Goal: Task Accomplishment & Management: Use online tool/utility

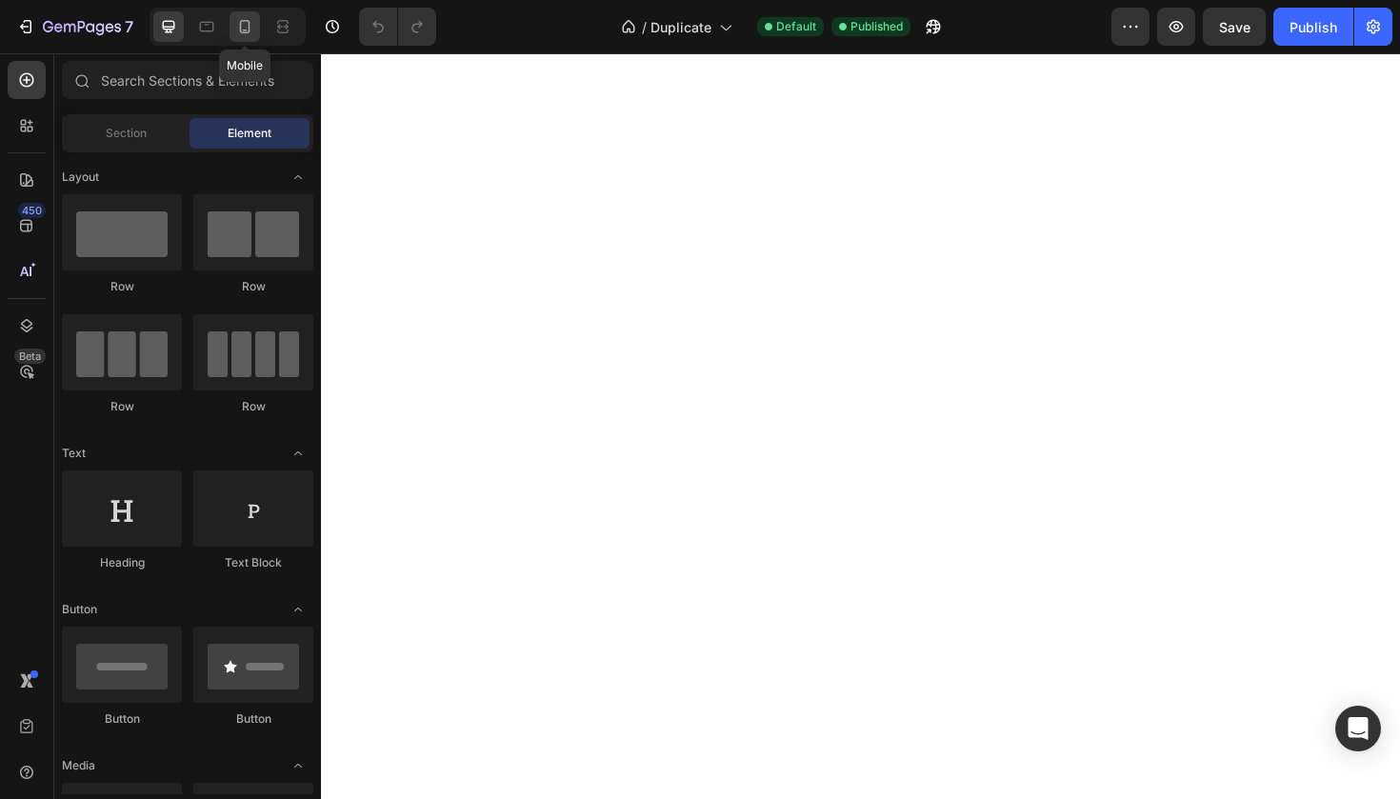
click at [249, 34] on icon at bounding box center [244, 26] width 19 height 19
click at [183, 43] on div at bounding box center [227, 27] width 156 height 38
click at [182, 40] on div at bounding box center [168, 26] width 30 height 30
click at [176, 37] on div at bounding box center [168, 26] width 30 height 30
click at [242, 20] on icon at bounding box center [244, 26] width 19 height 19
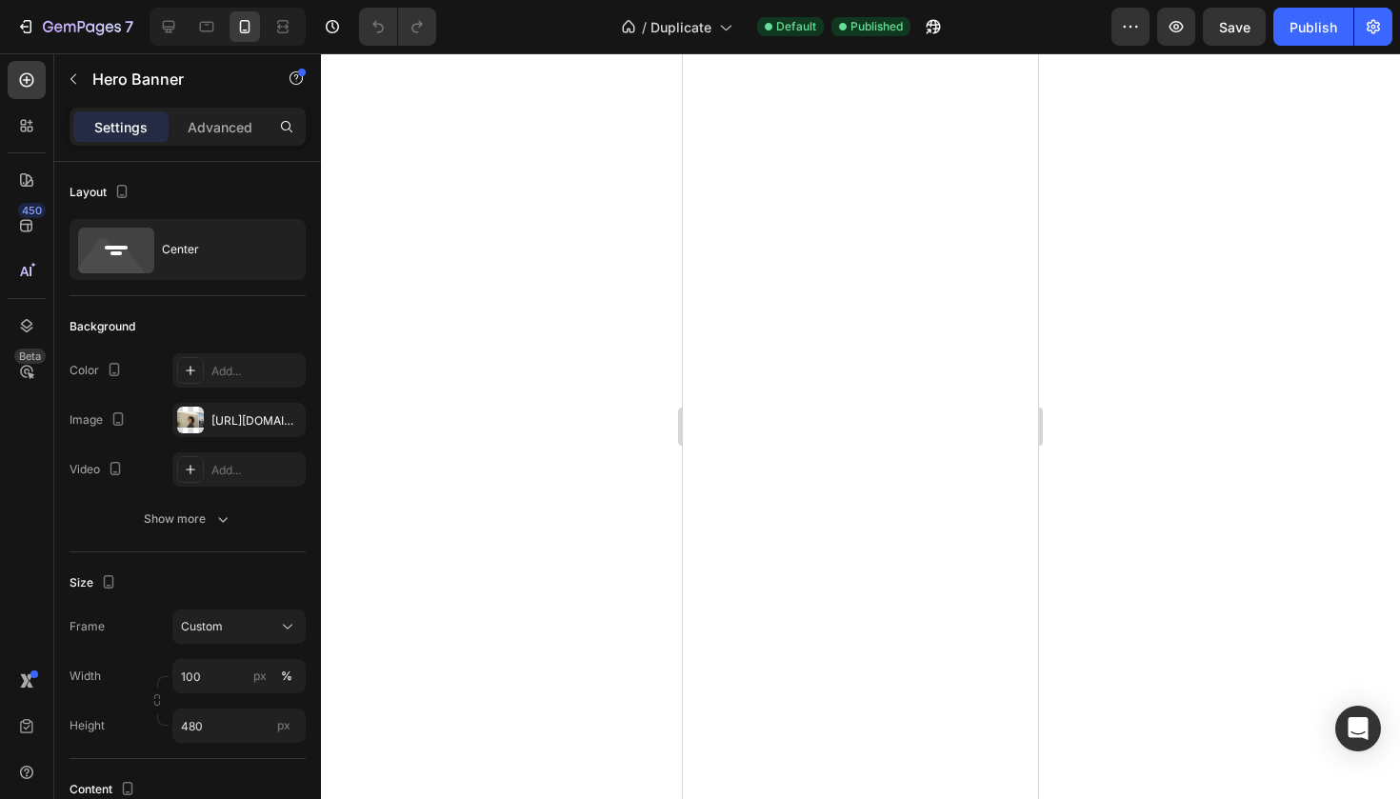
click at [537, 319] on div at bounding box center [860, 425] width 1079 height 745
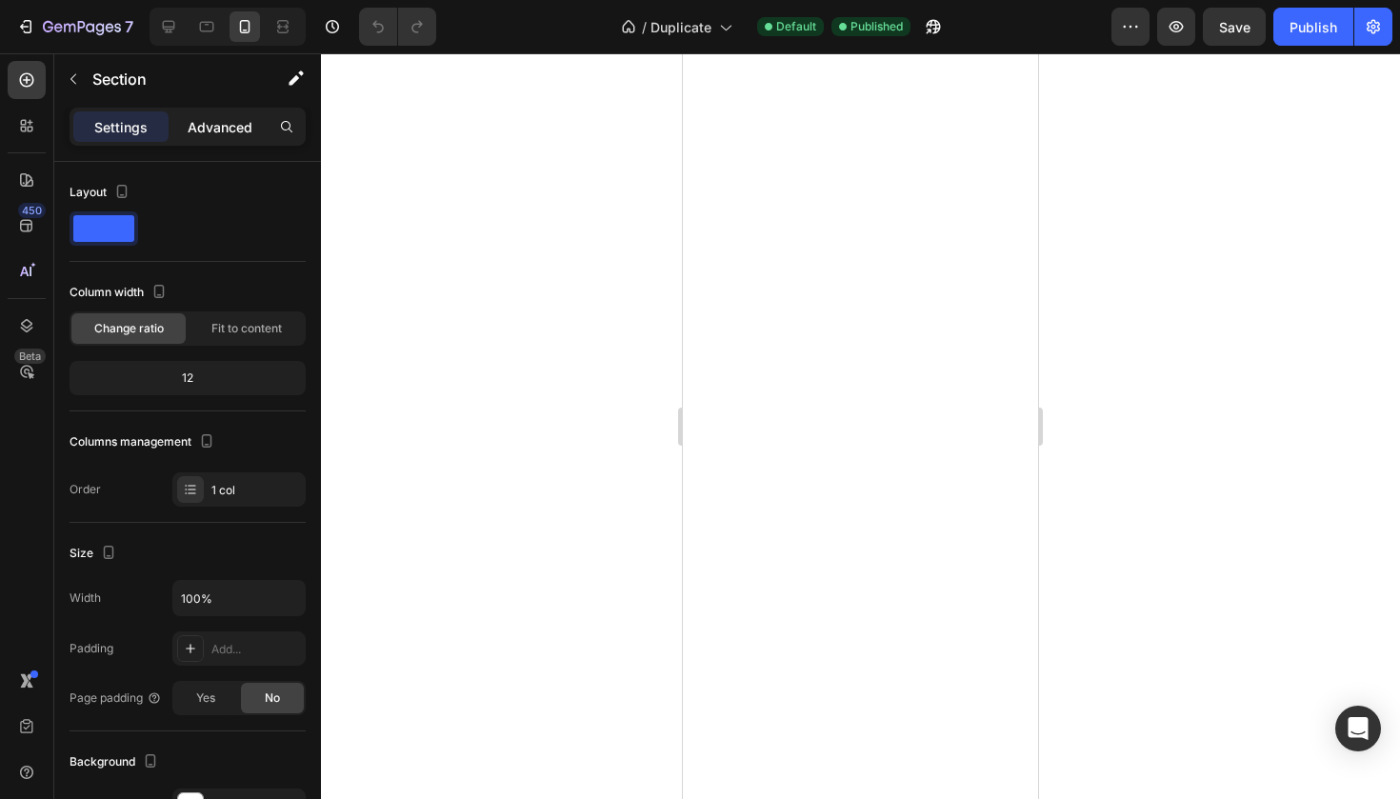
click at [212, 128] on p "Advanced" at bounding box center [220, 127] width 65 height 20
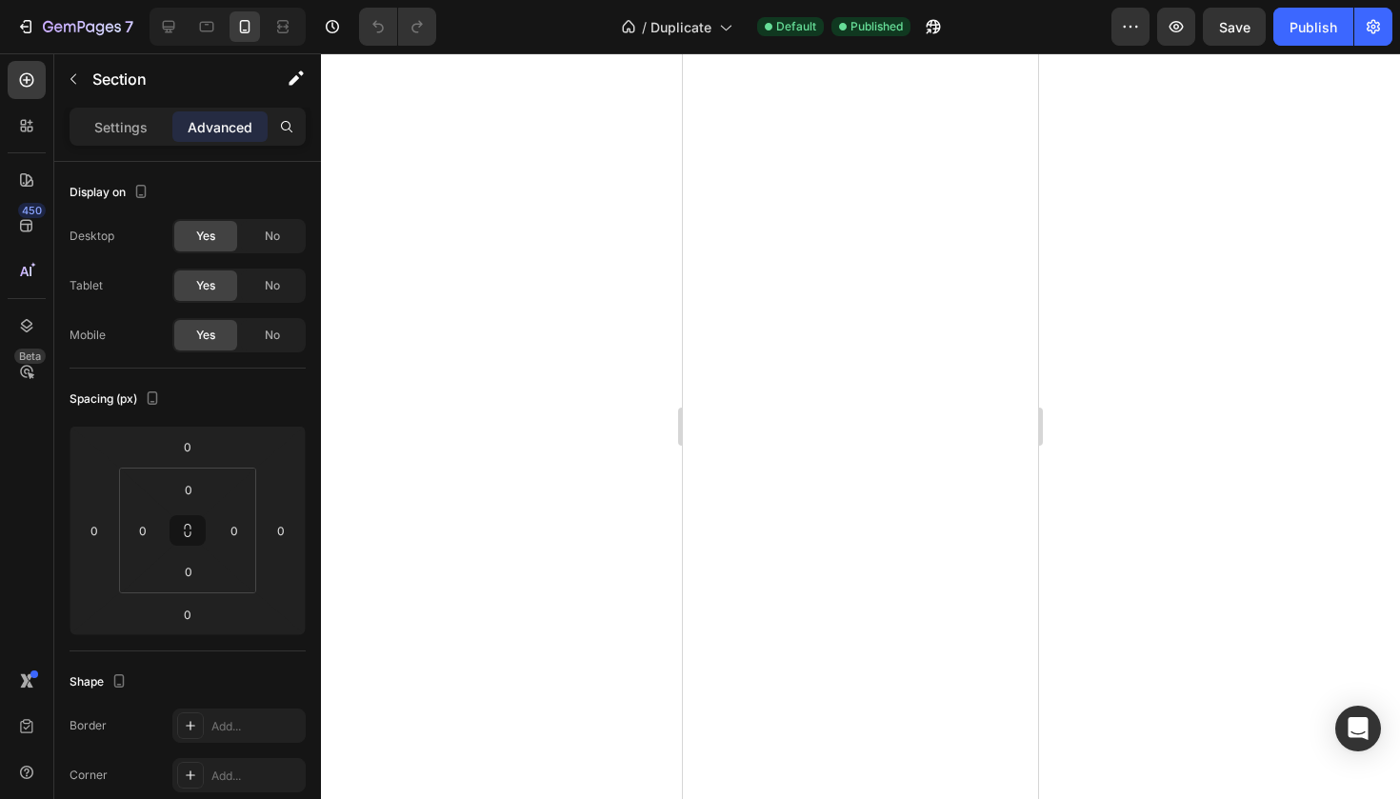
click at [583, 313] on div at bounding box center [860, 425] width 1079 height 745
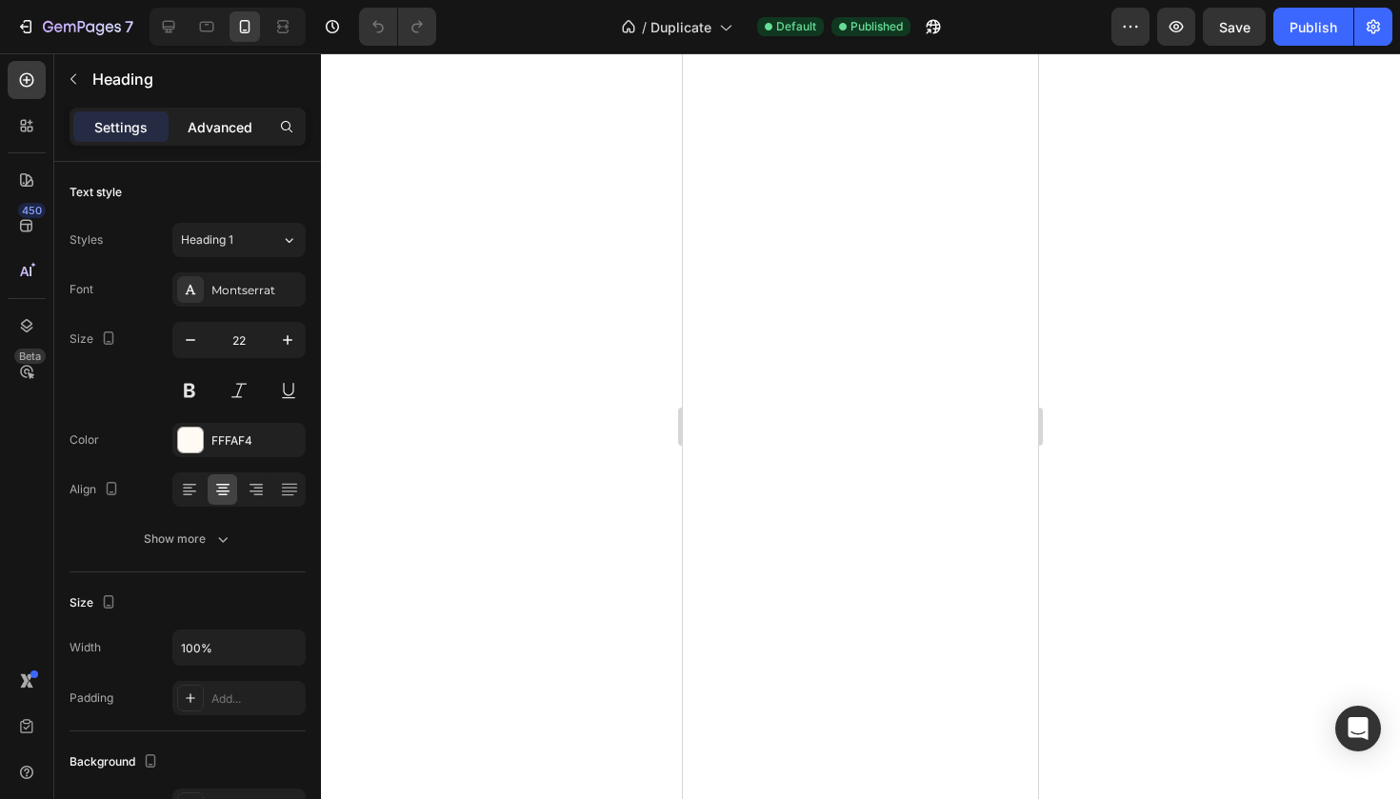
click at [244, 114] on div "Advanced" at bounding box center [219, 126] width 95 height 30
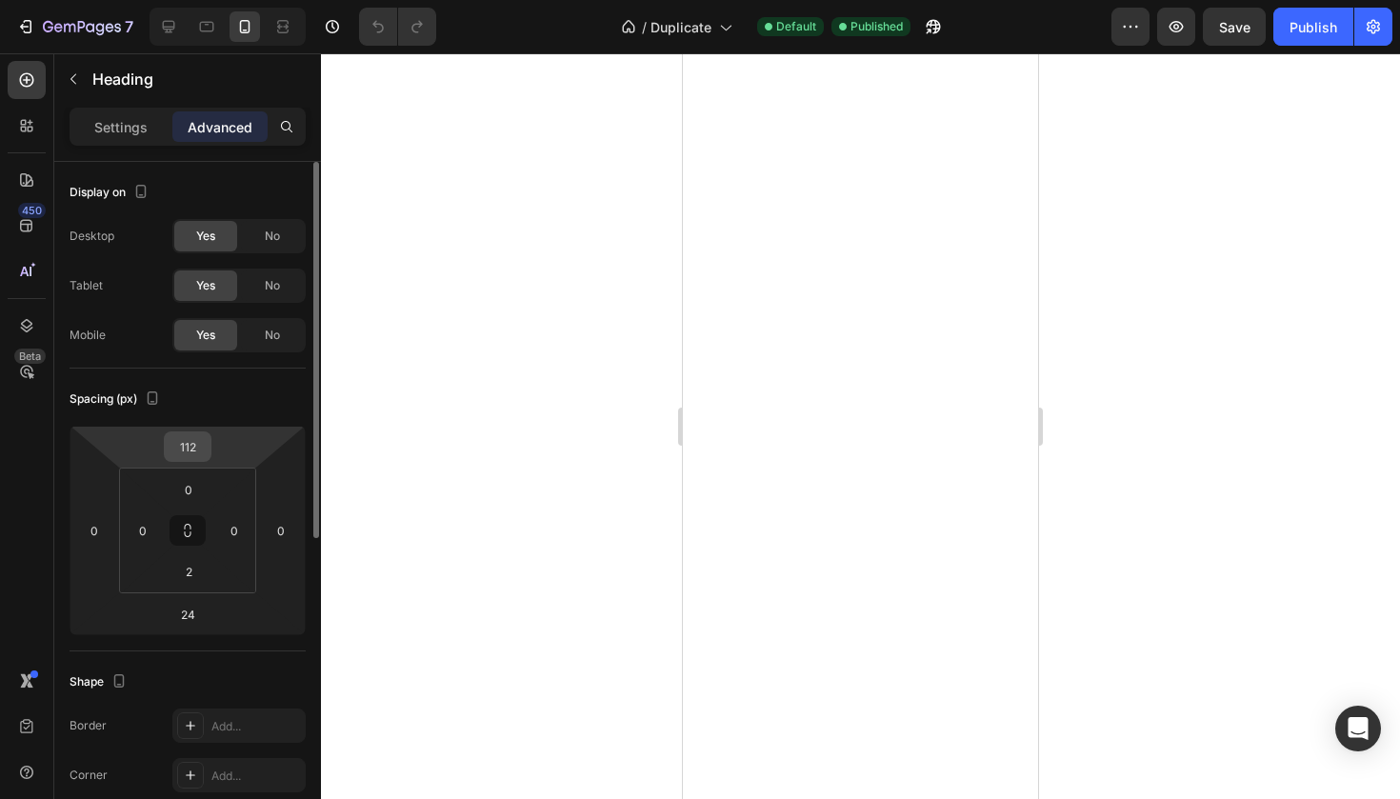
click at [191, 447] on input "112" at bounding box center [188, 446] width 38 height 29
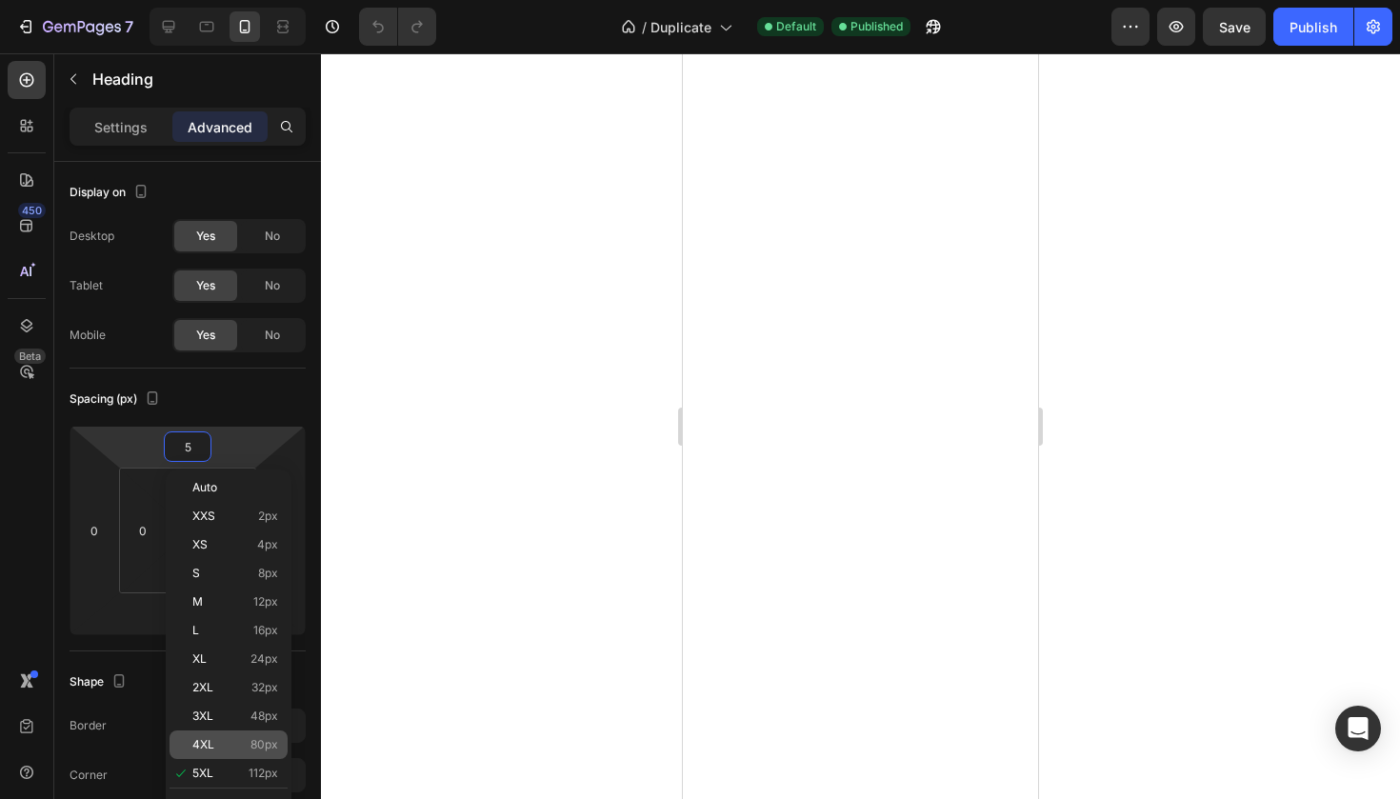
click at [217, 741] on p "4XL 80px" at bounding box center [235, 744] width 86 height 13
type input "80"
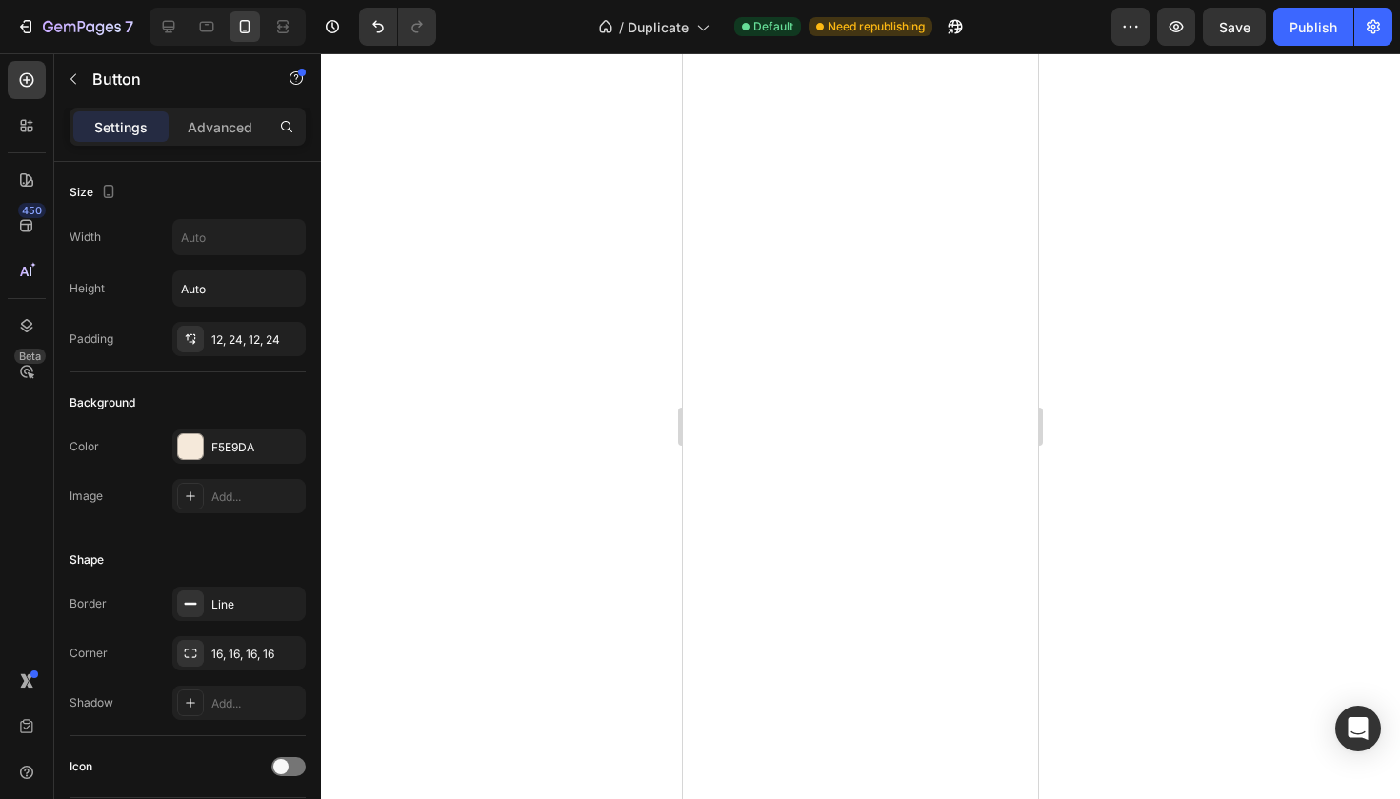
click at [554, 175] on div at bounding box center [860, 425] width 1079 height 745
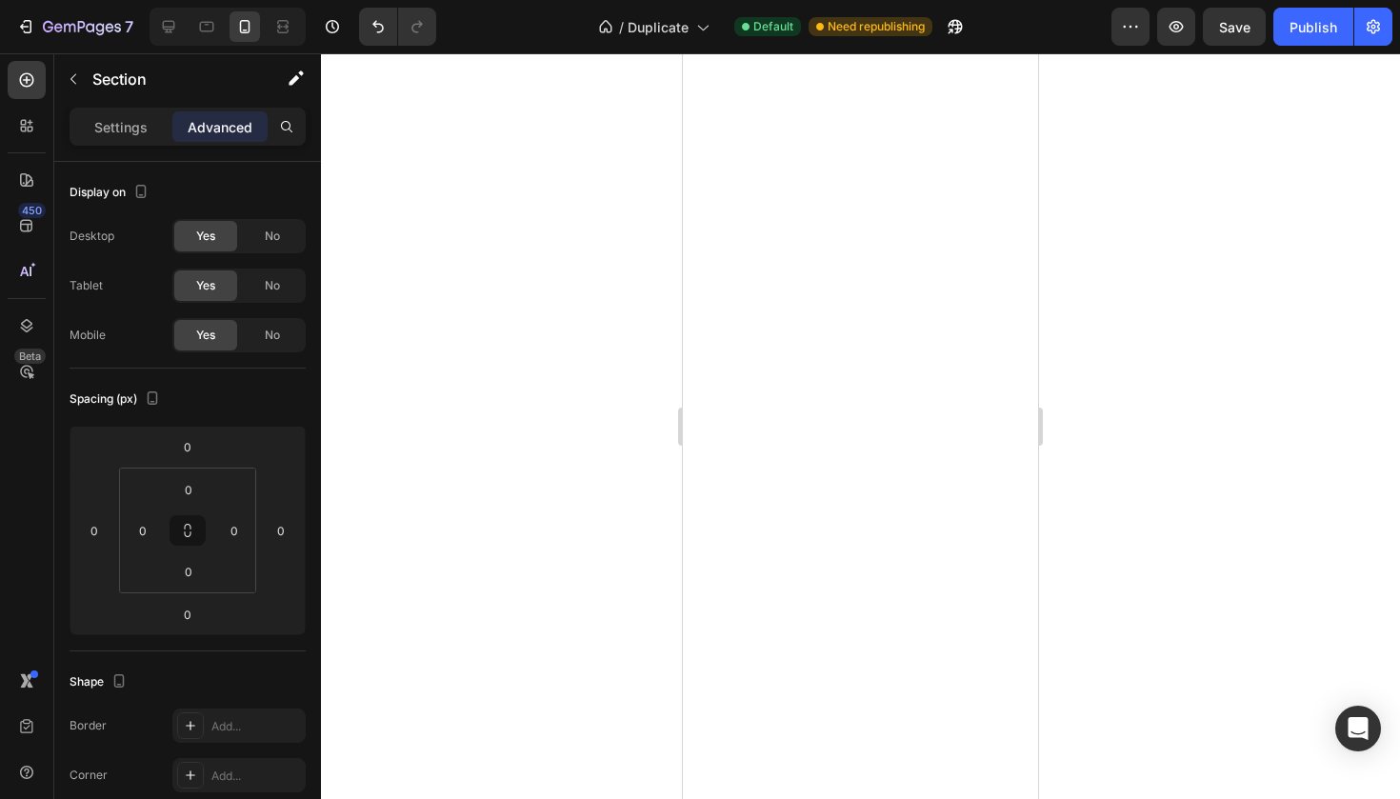
click at [640, 476] on div at bounding box center [860, 425] width 1079 height 745
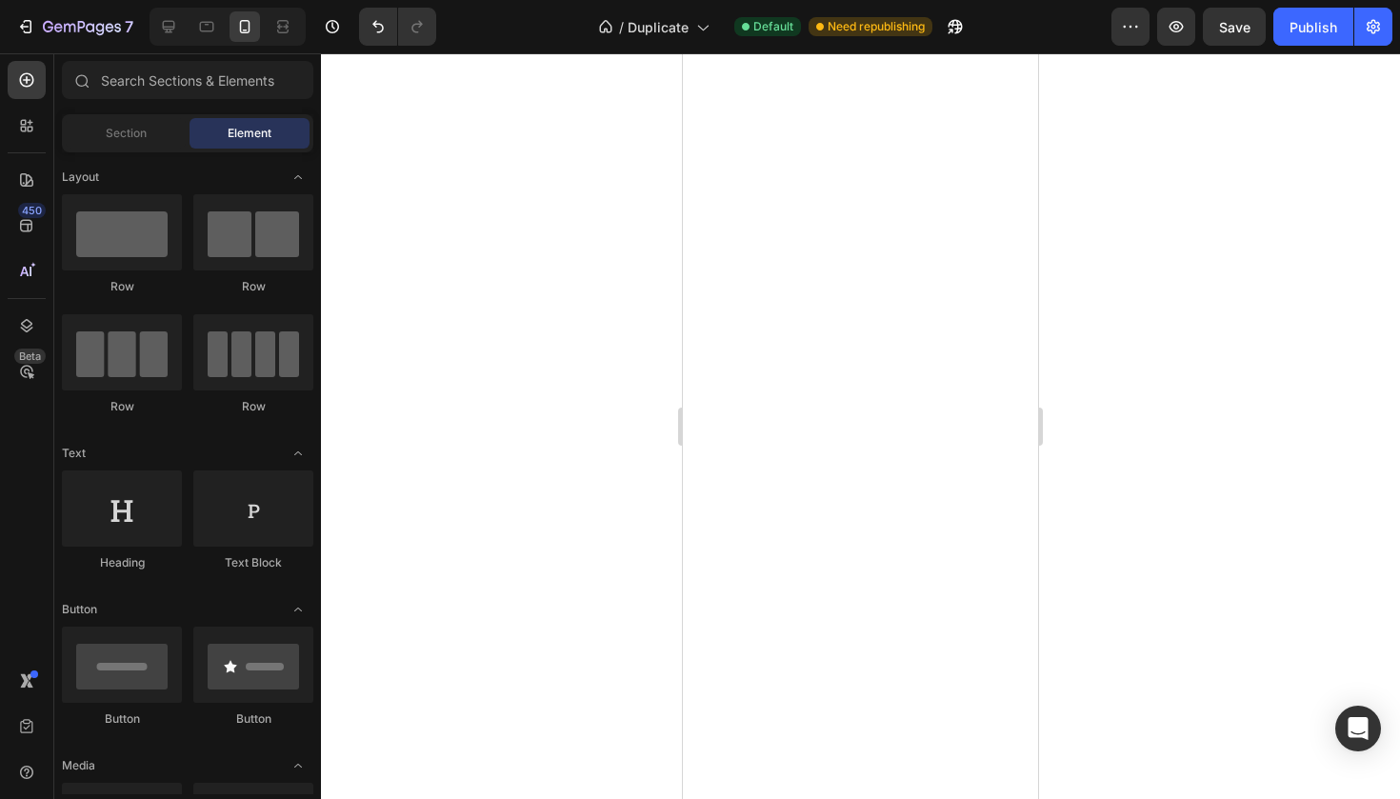
click at [580, 268] on div at bounding box center [860, 425] width 1079 height 745
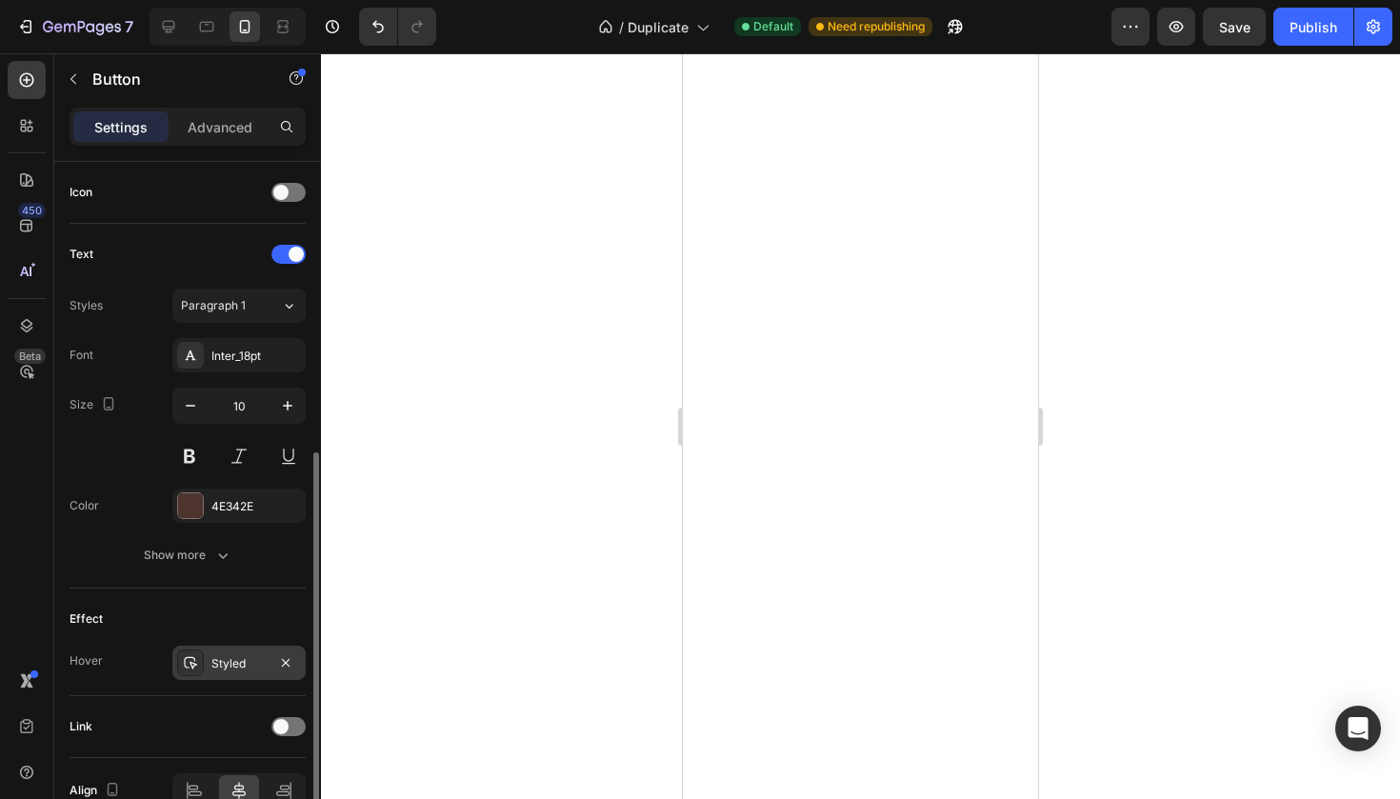
scroll to position [562, 0]
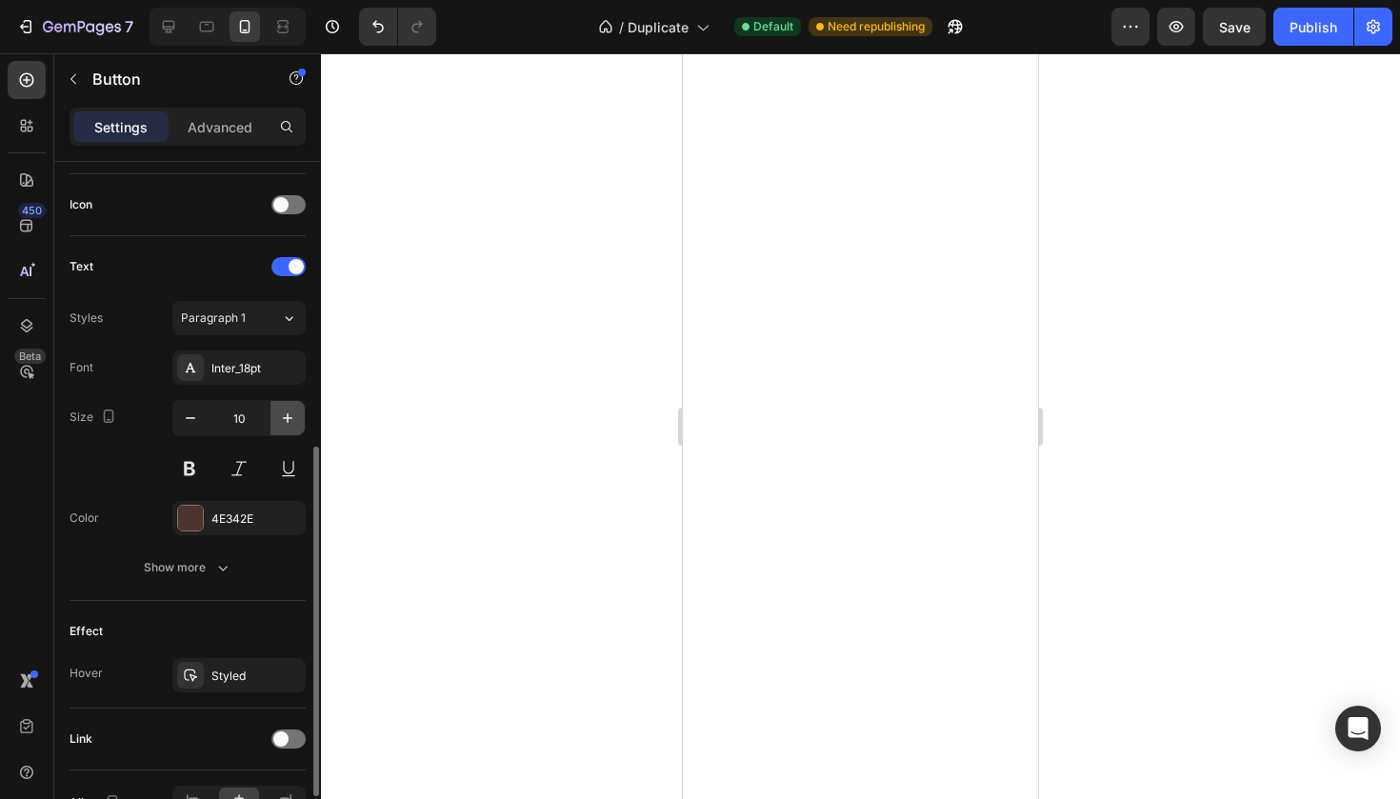
click at [293, 434] on button "button" at bounding box center [287, 418] width 34 height 34
click at [293, 432] on button "button" at bounding box center [287, 418] width 34 height 34
click at [293, 430] on button "button" at bounding box center [287, 418] width 34 height 34
type input "14"
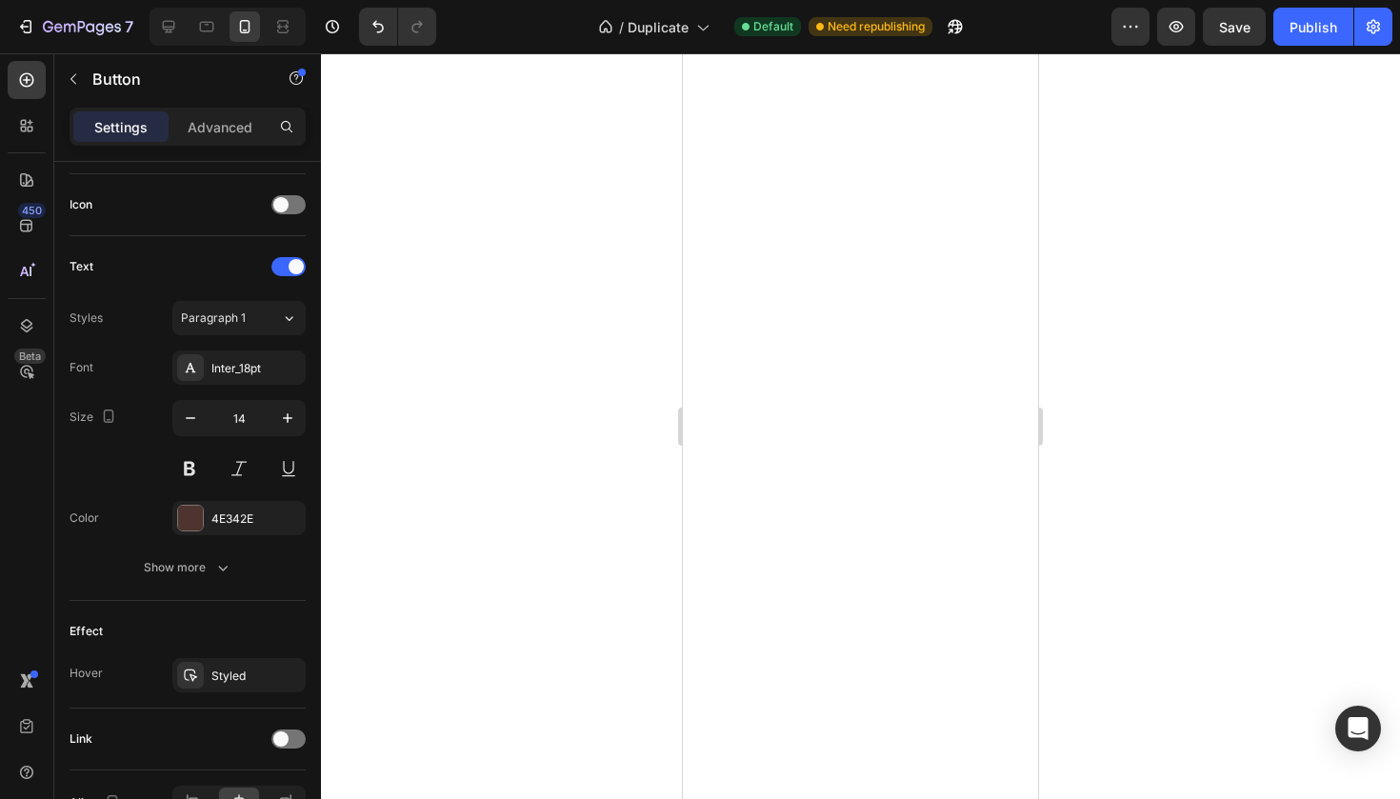
click at [1354, 319] on div at bounding box center [860, 425] width 1079 height 745
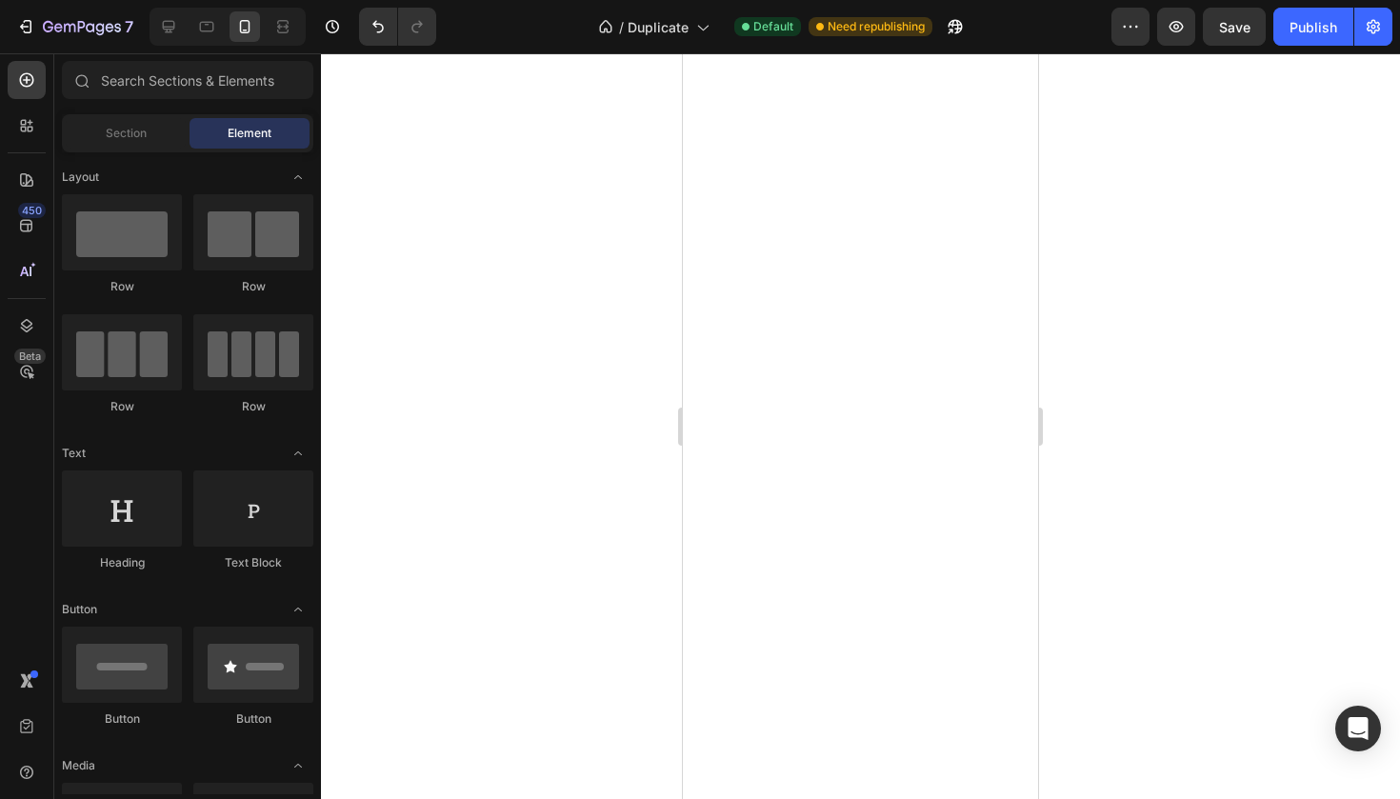
click at [626, 367] on div at bounding box center [860, 425] width 1079 height 745
click at [178, 17] on icon at bounding box center [168, 26] width 19 height 19
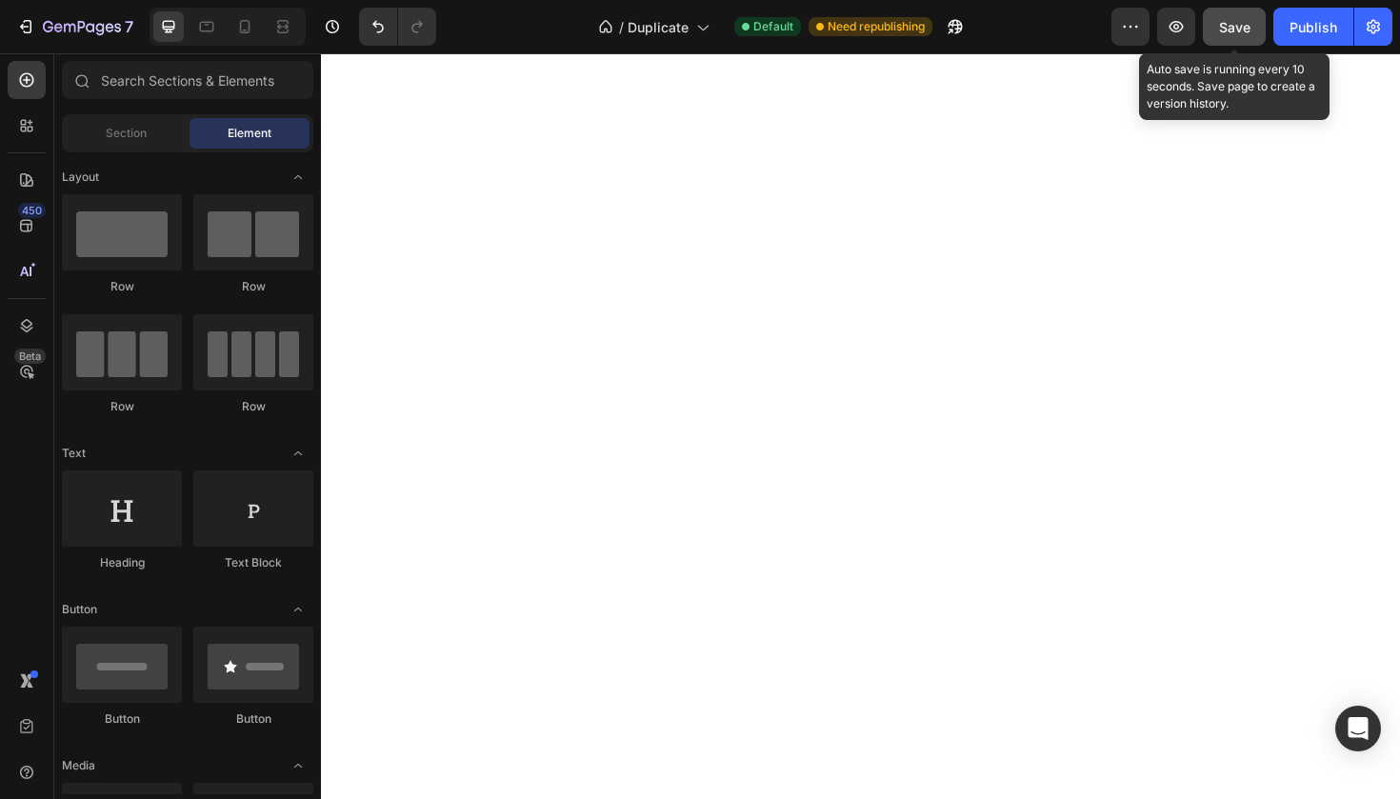
click at [1244, 13] on button "Save" at bounding box center [1233, 27] width 63 height 38
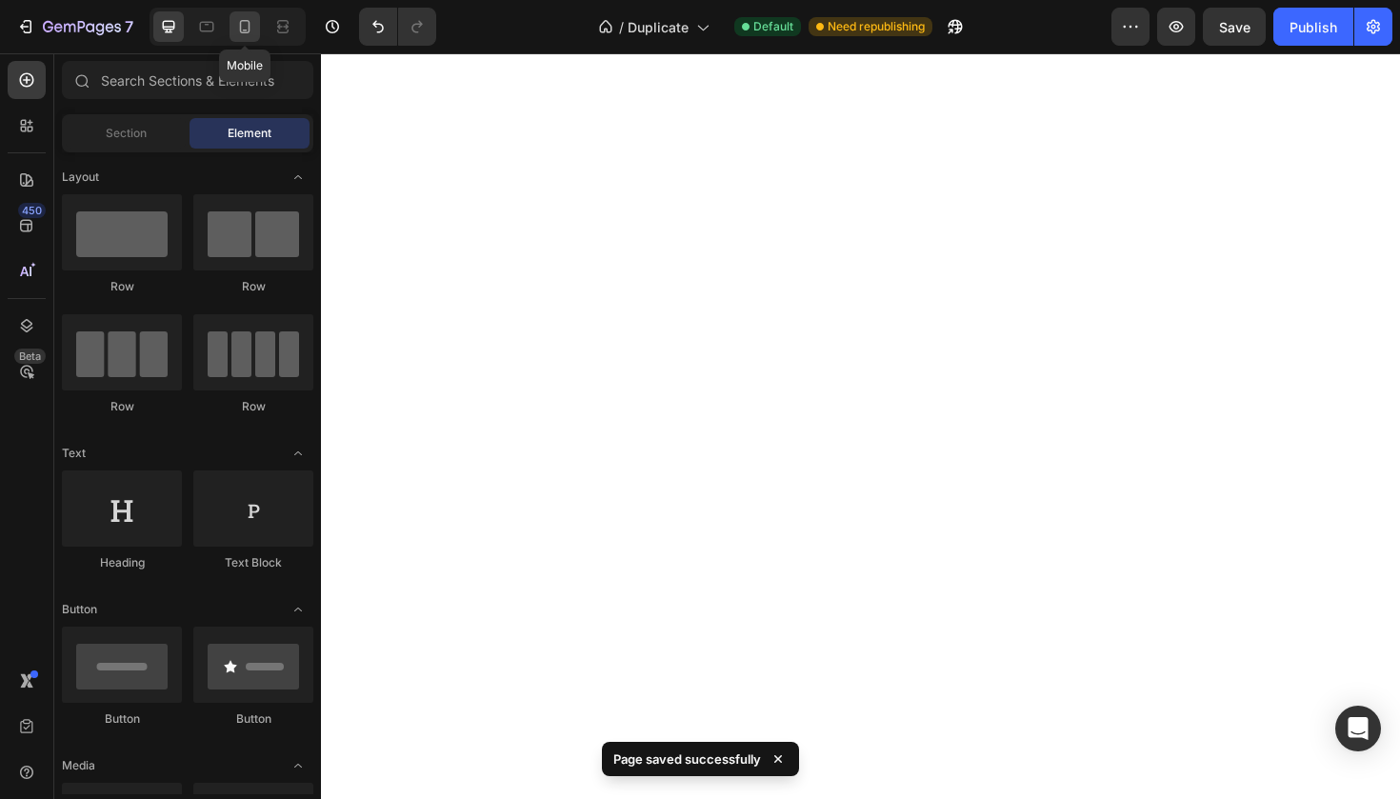
click at [260, 24] on div at bounding box center [244, 26] width 30 height 30
click at [166, 30] on icon at bounding box center [168, 26] width 19 height 19
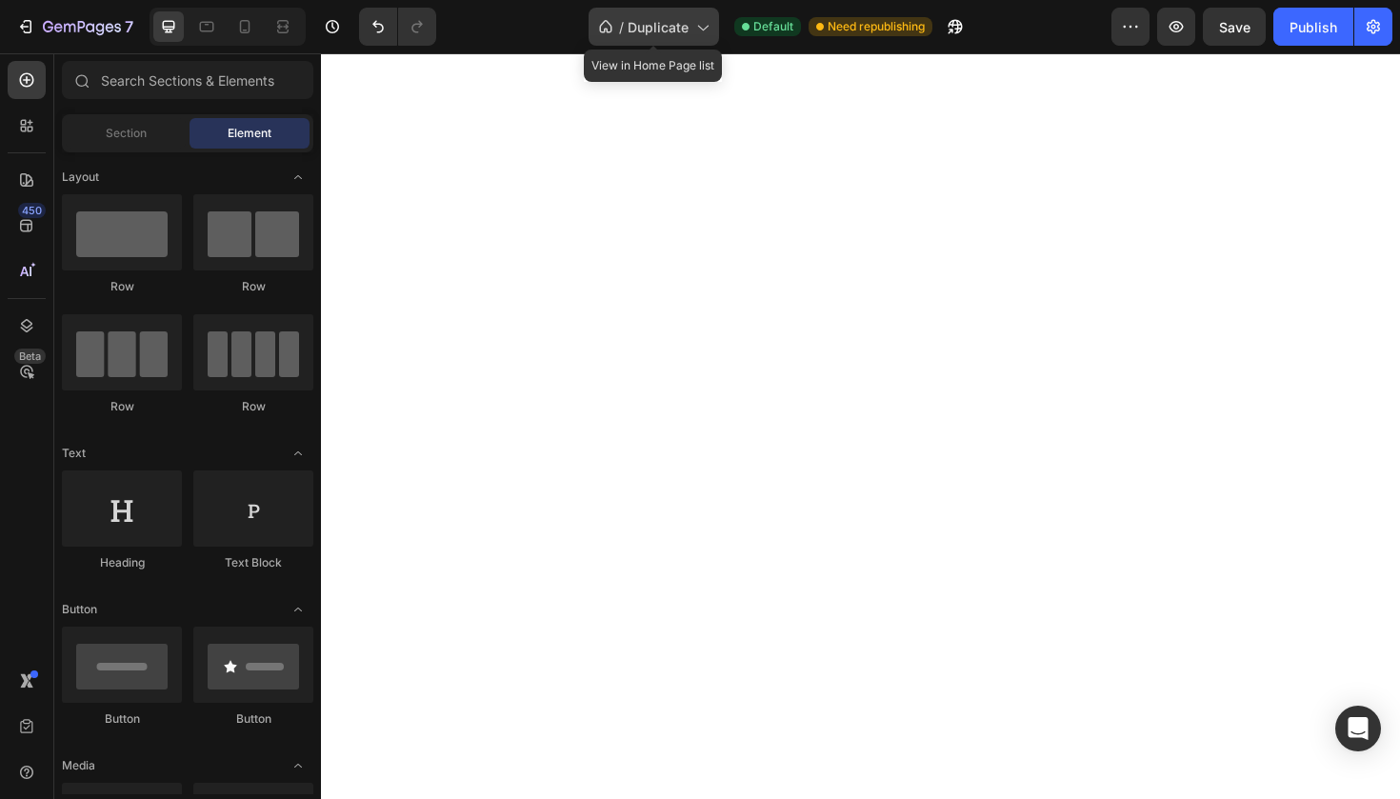
click at [662, 17] on span "Duplicate" at bounding box center [657, 27] width 61 height 20
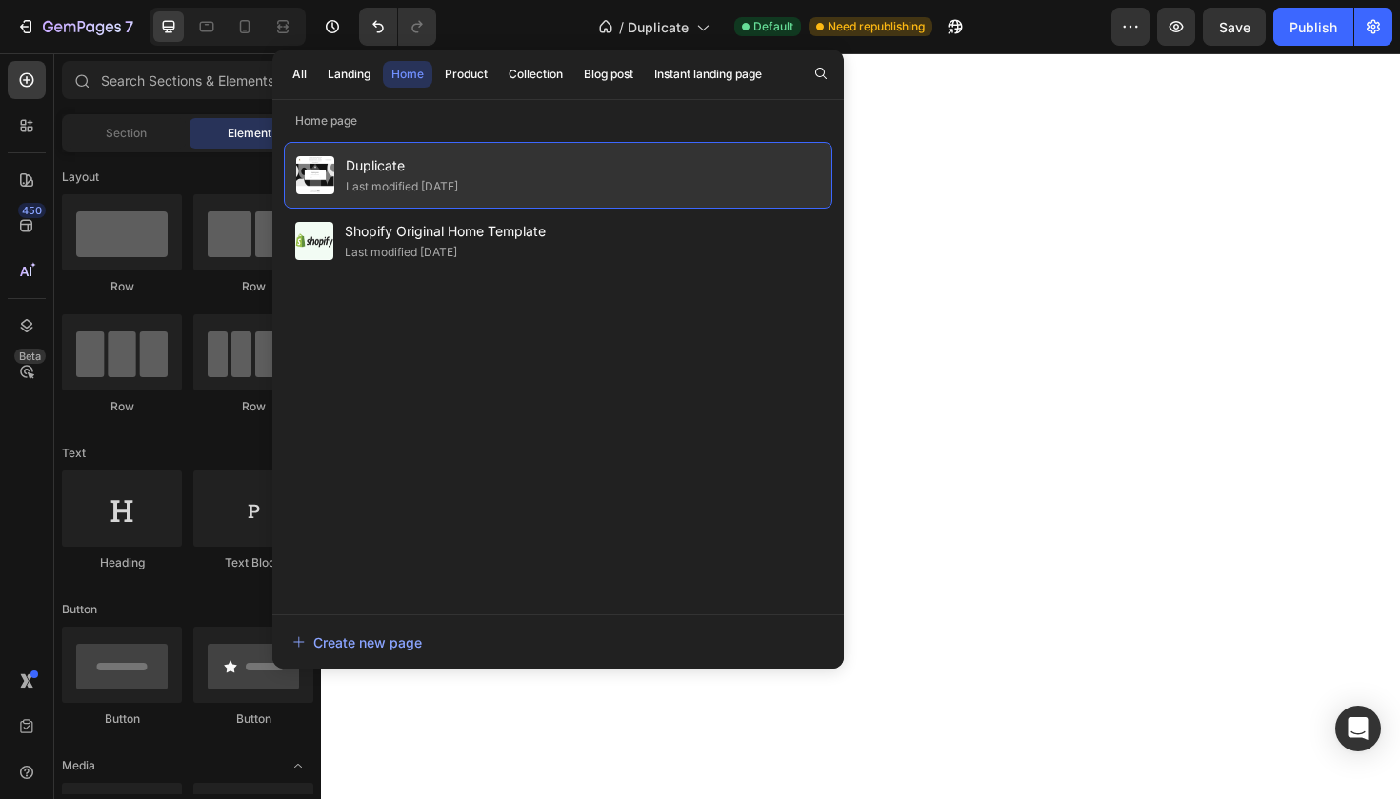
click at [496, 173] on div "Duplicate Last modified 2 days ago" at bounding box center [558, 175] width 548 height 67
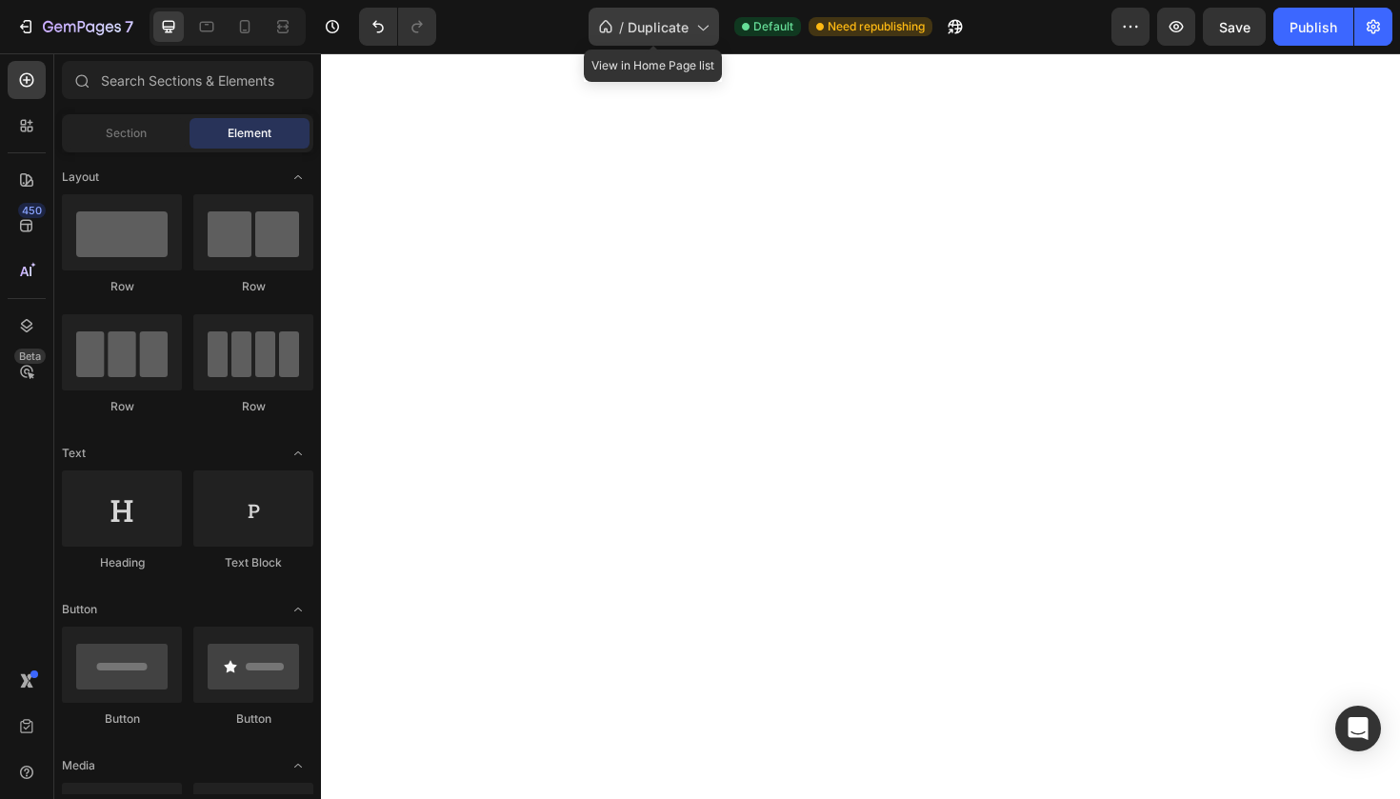
click at [662, 29] on span "Duplicate" at bounding box center [657, 27] width 61 height 20
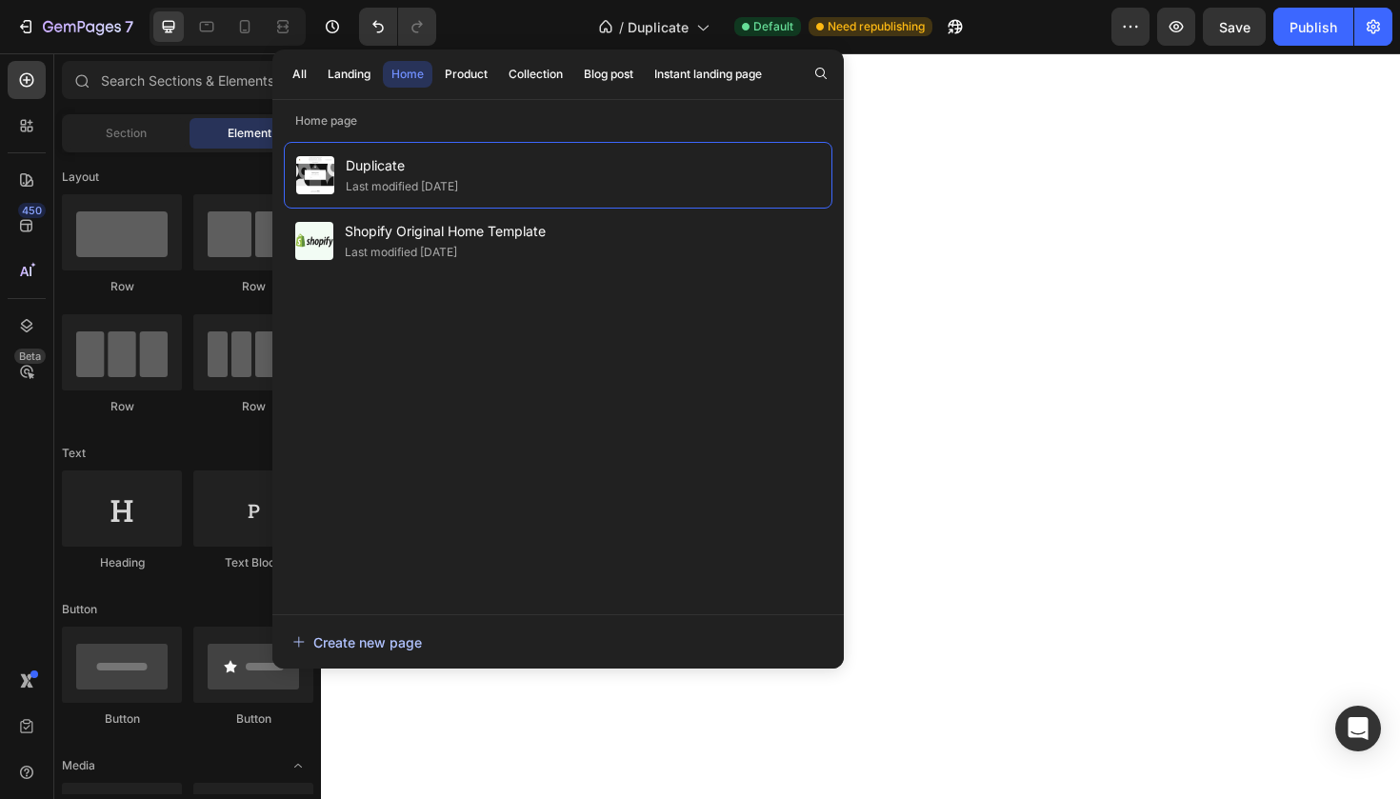
click at [398, 645] on div "Create new page" at bounding box center [356, 642] width 129 height 20
click at [1385, 42] on button "button" at bounding box center [1373, 27] width 38 height 38
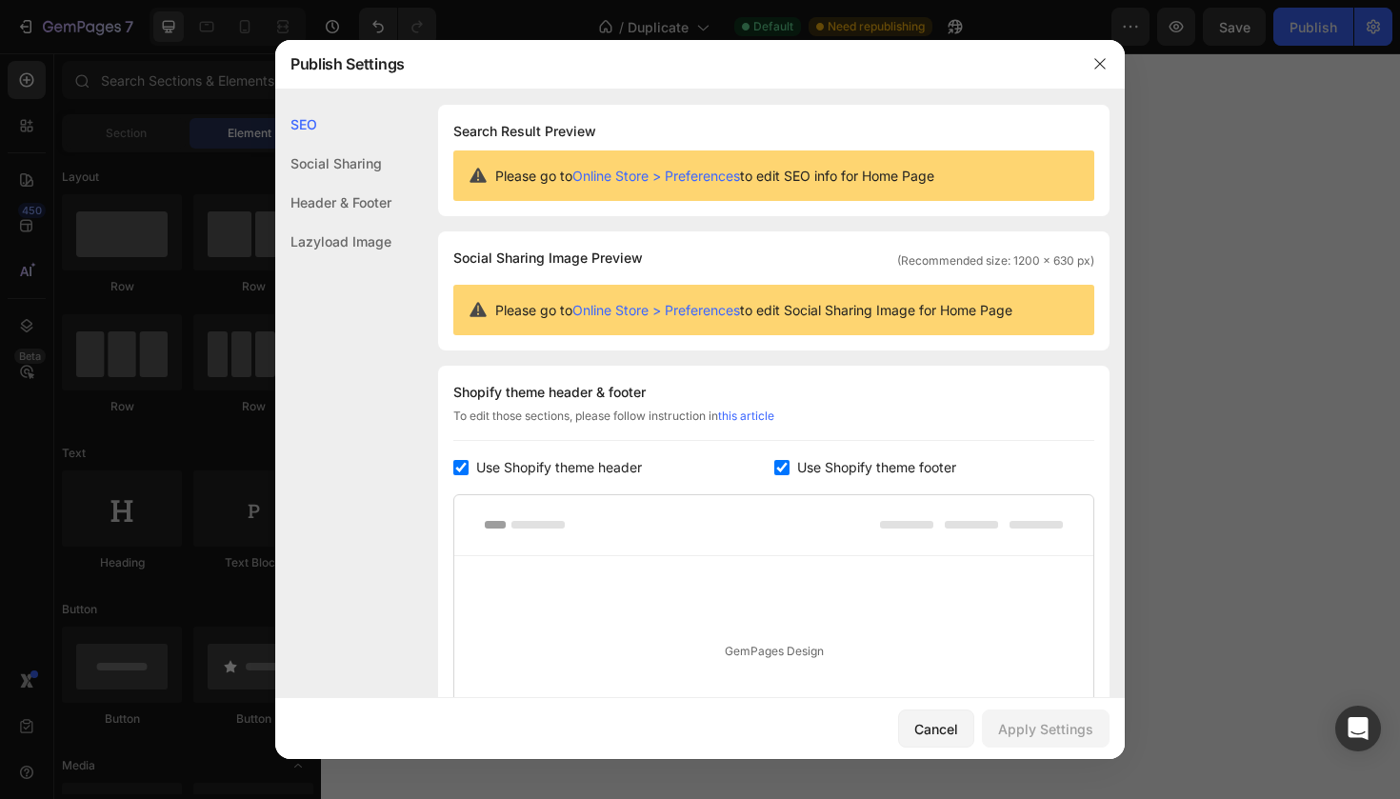
click at [1091, 48] on div at bounding box center [1100, 64] width 50 height 50
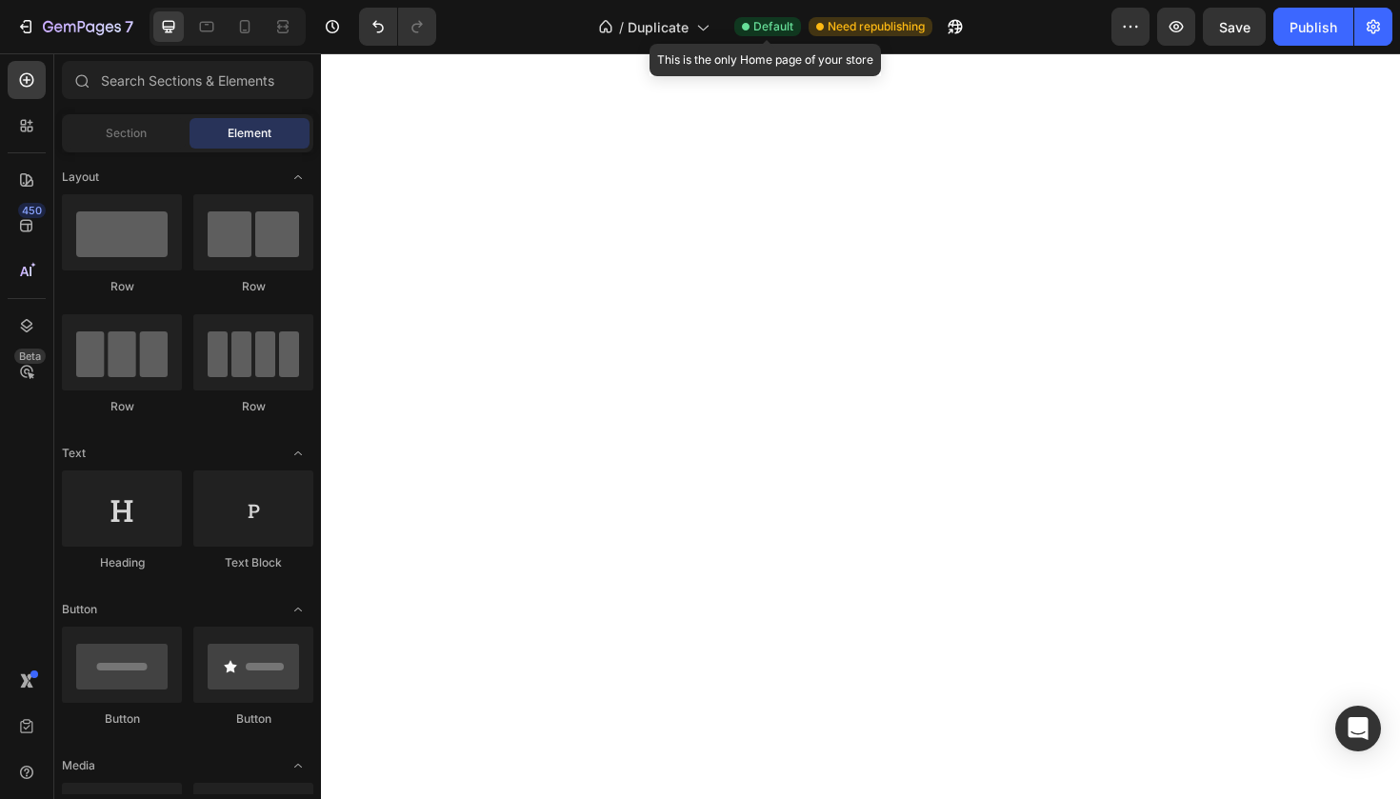
click at [770, 28] on span "Default" at bounding box center [773, 26] width 40 height 17
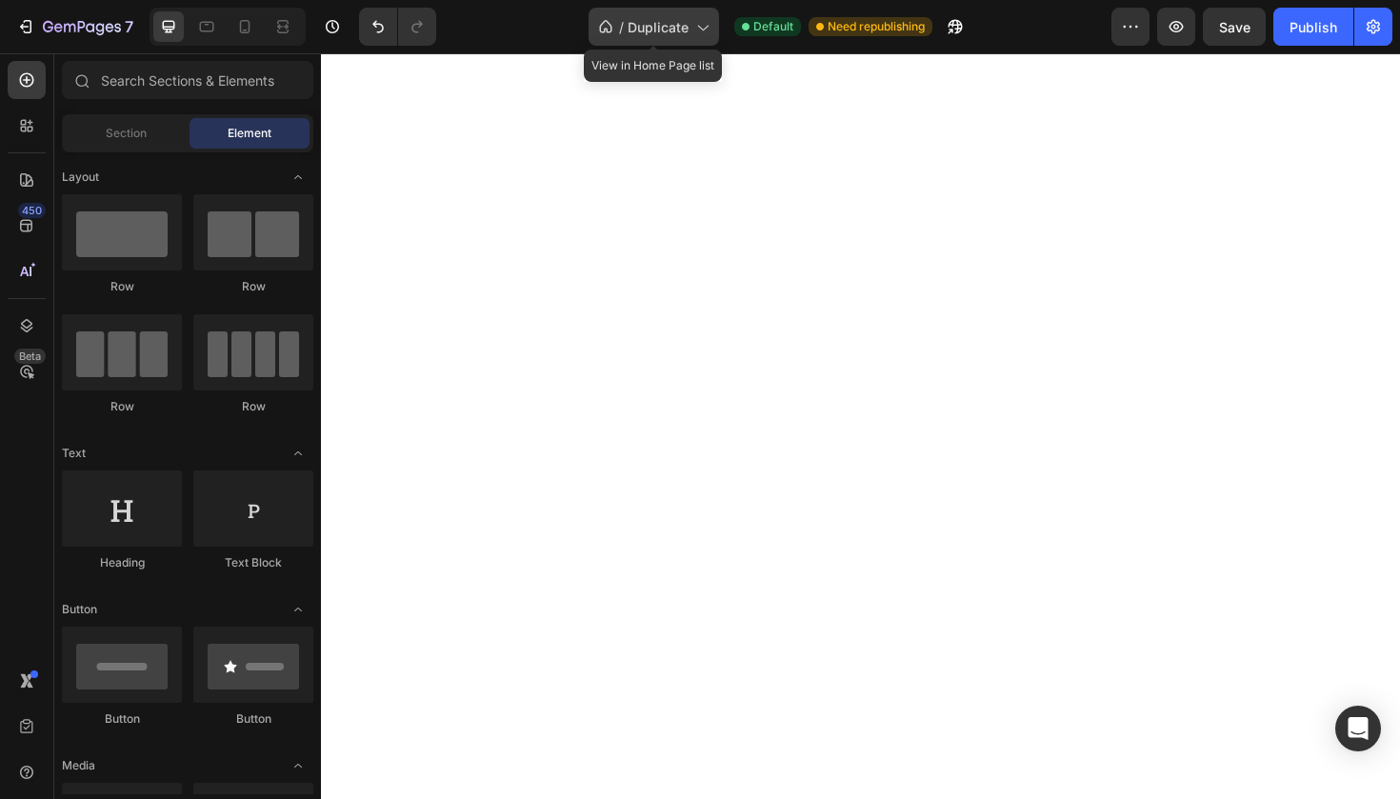
click at [700, 30] on icon at bounding box center [701, 26] width 19 height 19
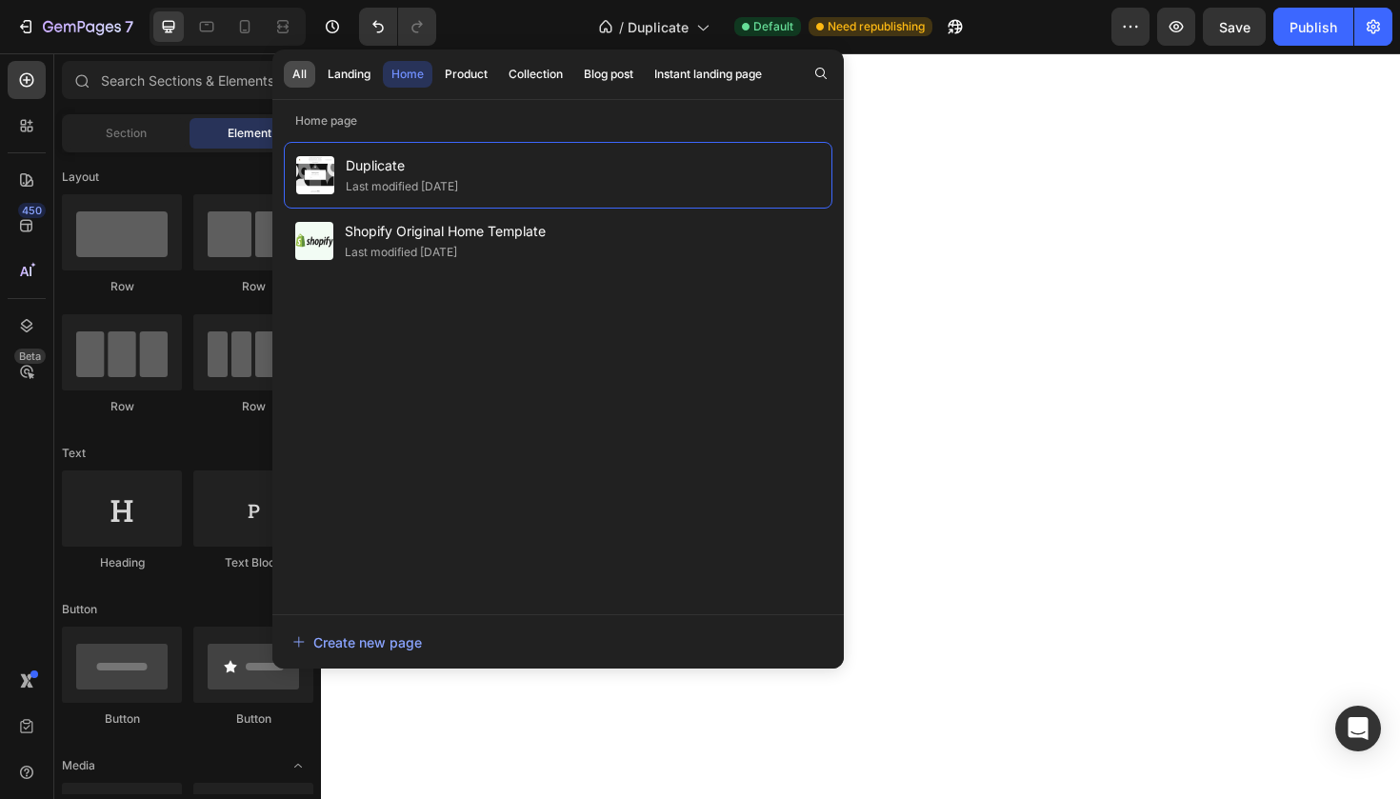
click at [306, 81] on div "All" at bounding box center [299, 74] width 14 height 17
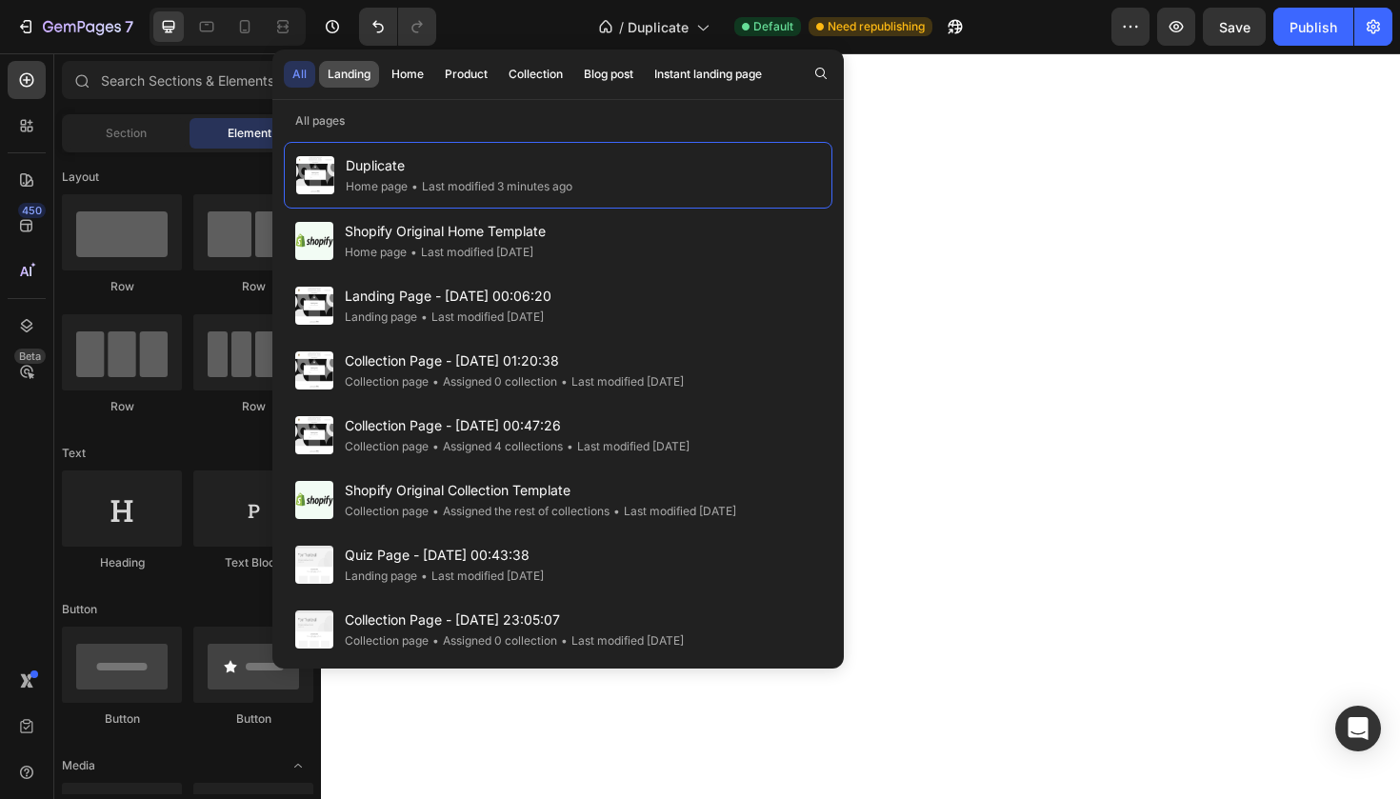
click at [355, 70] on div "Landing" at bounding box center [349, 74] width 43 height 17
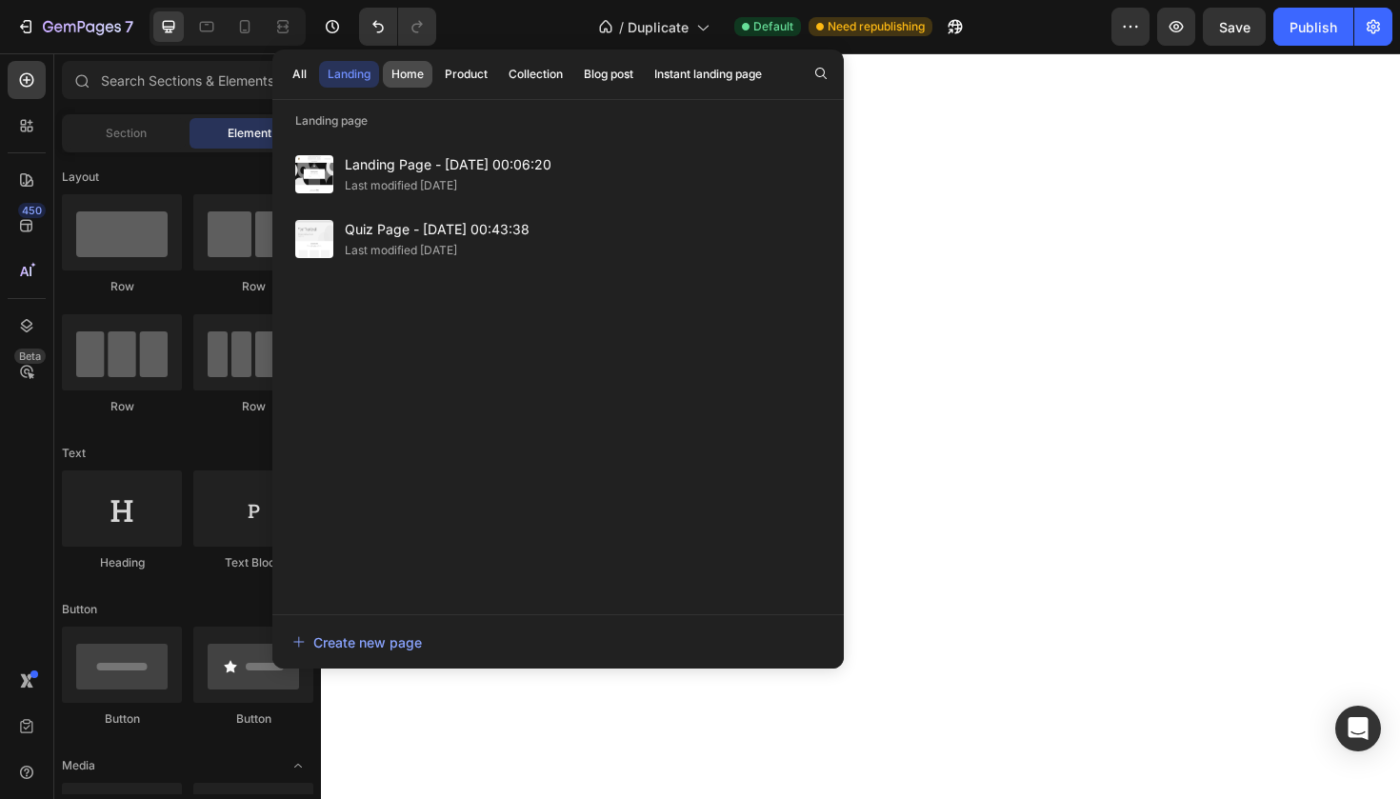
click at [415, 71] on div "Home" at bounding box center [407, 74] width 32 height 17
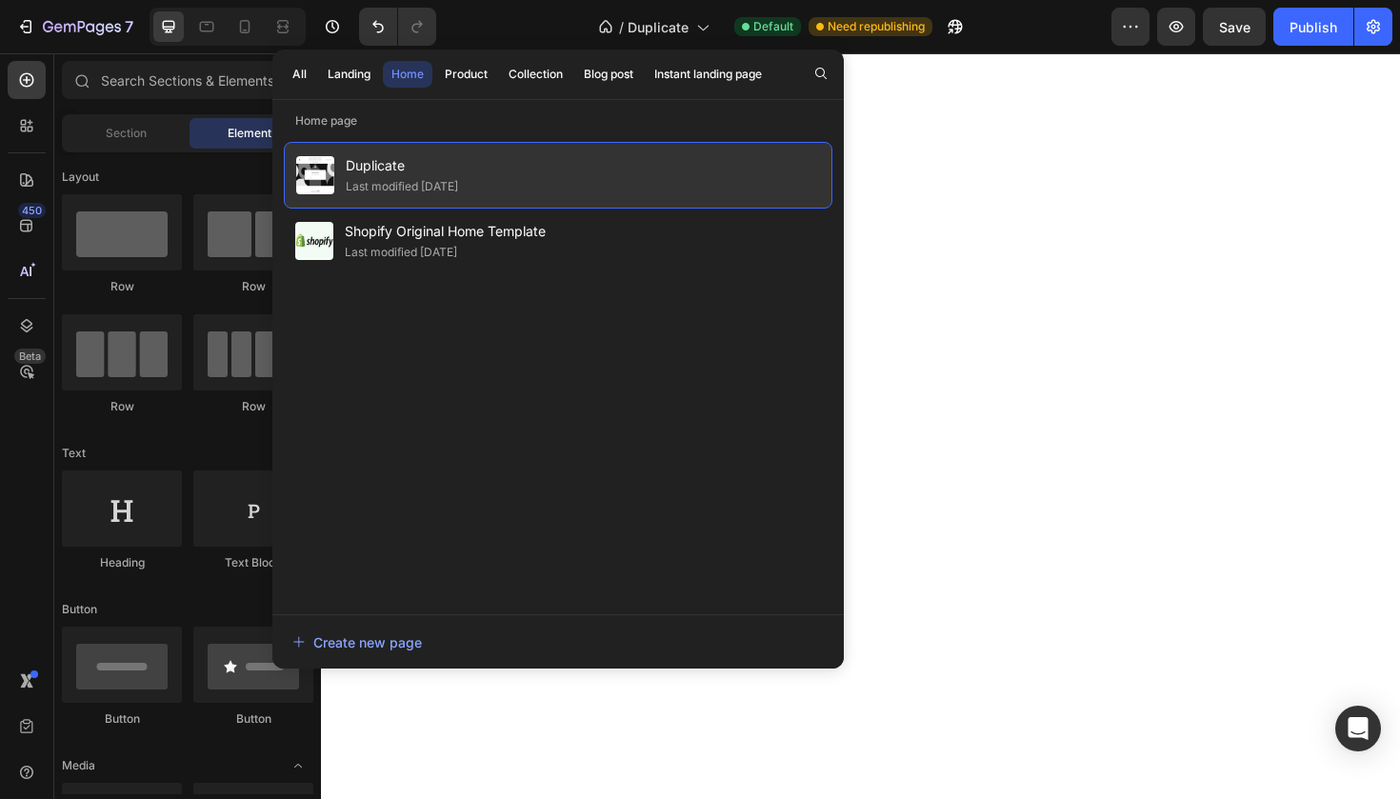
click at [451, 149] on div "Duplicate Last modified 2 days ago" at bounding box center [558, 175] width 548 height 67
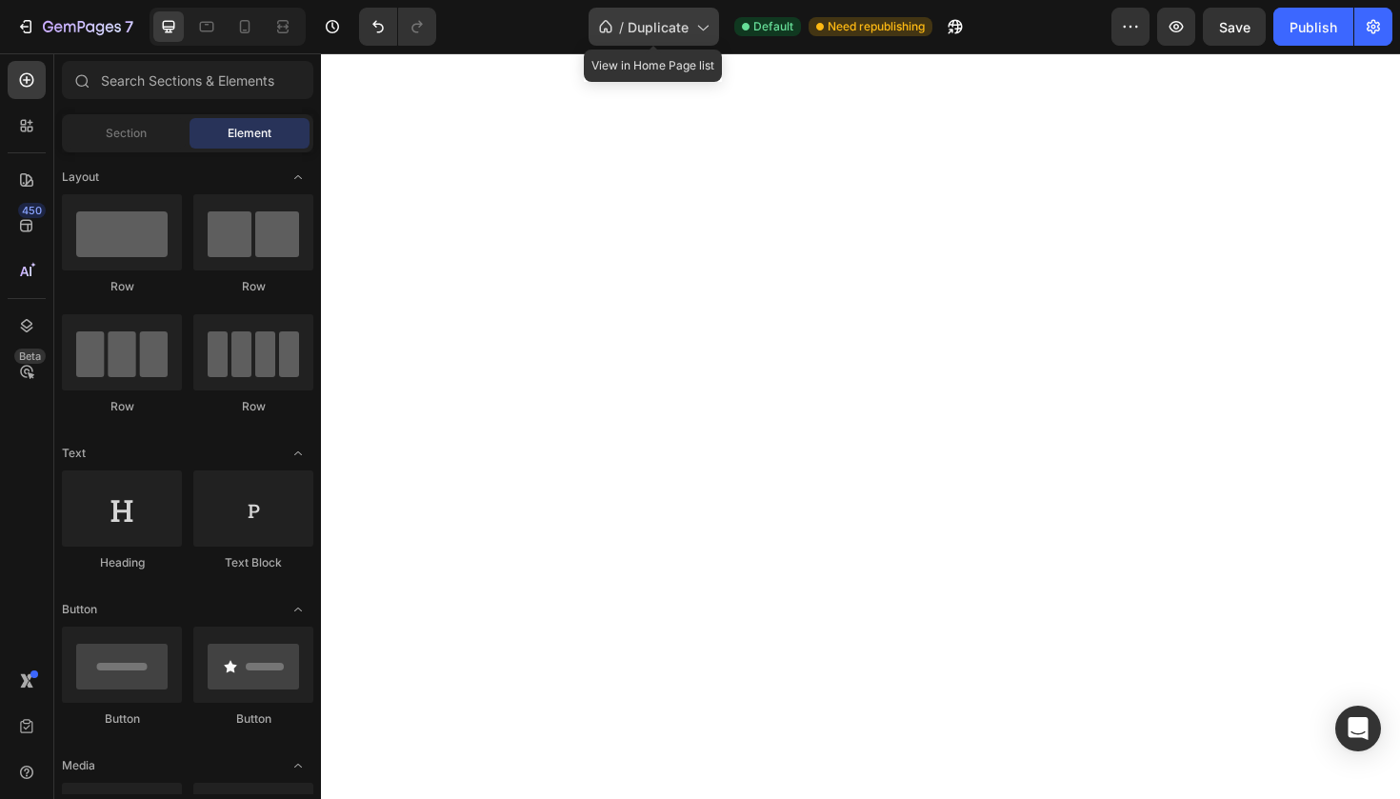
click at [694, 26] on icon at bounding box center [701, 26] width 19 height 19
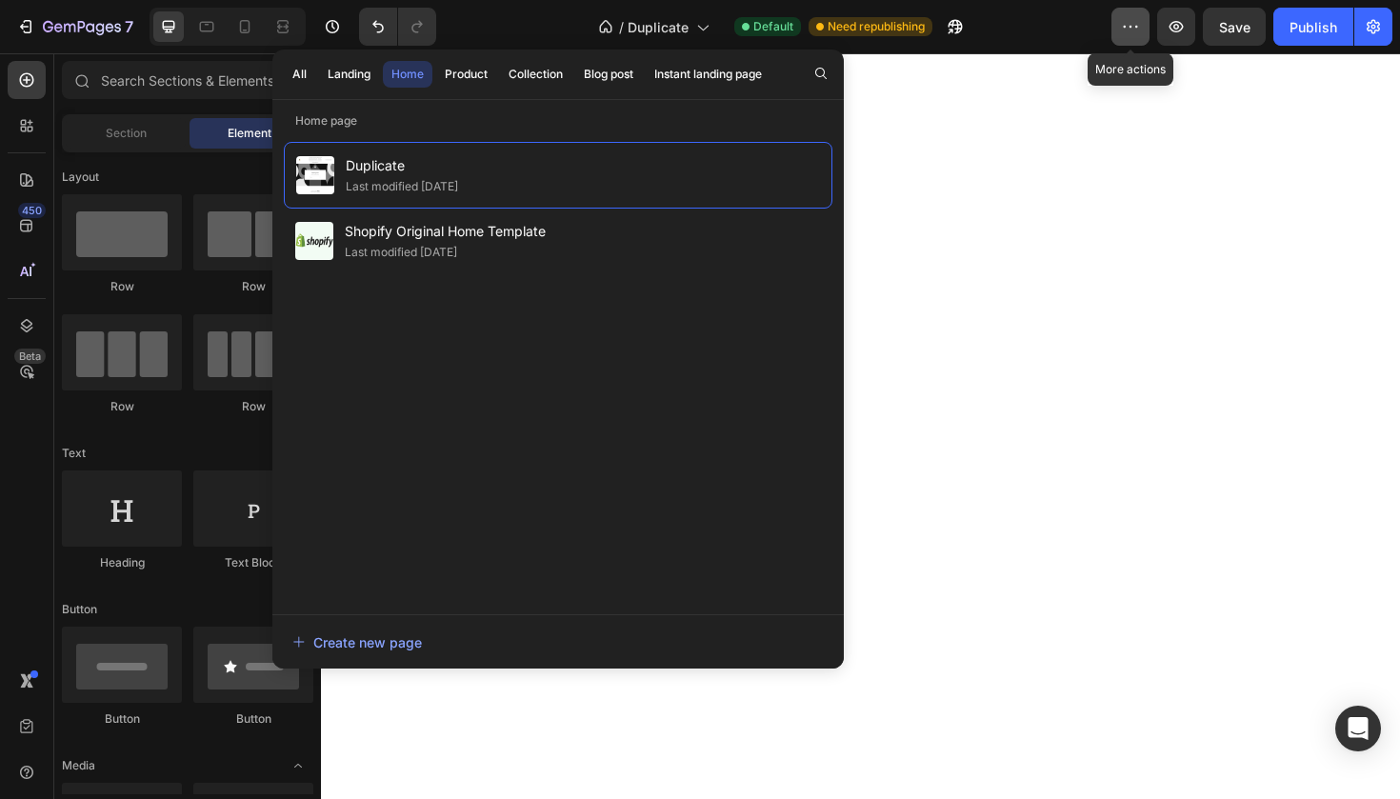
click at [1130, 30] on icon "button" at bounding box center [1130, 26] width 19 height 19
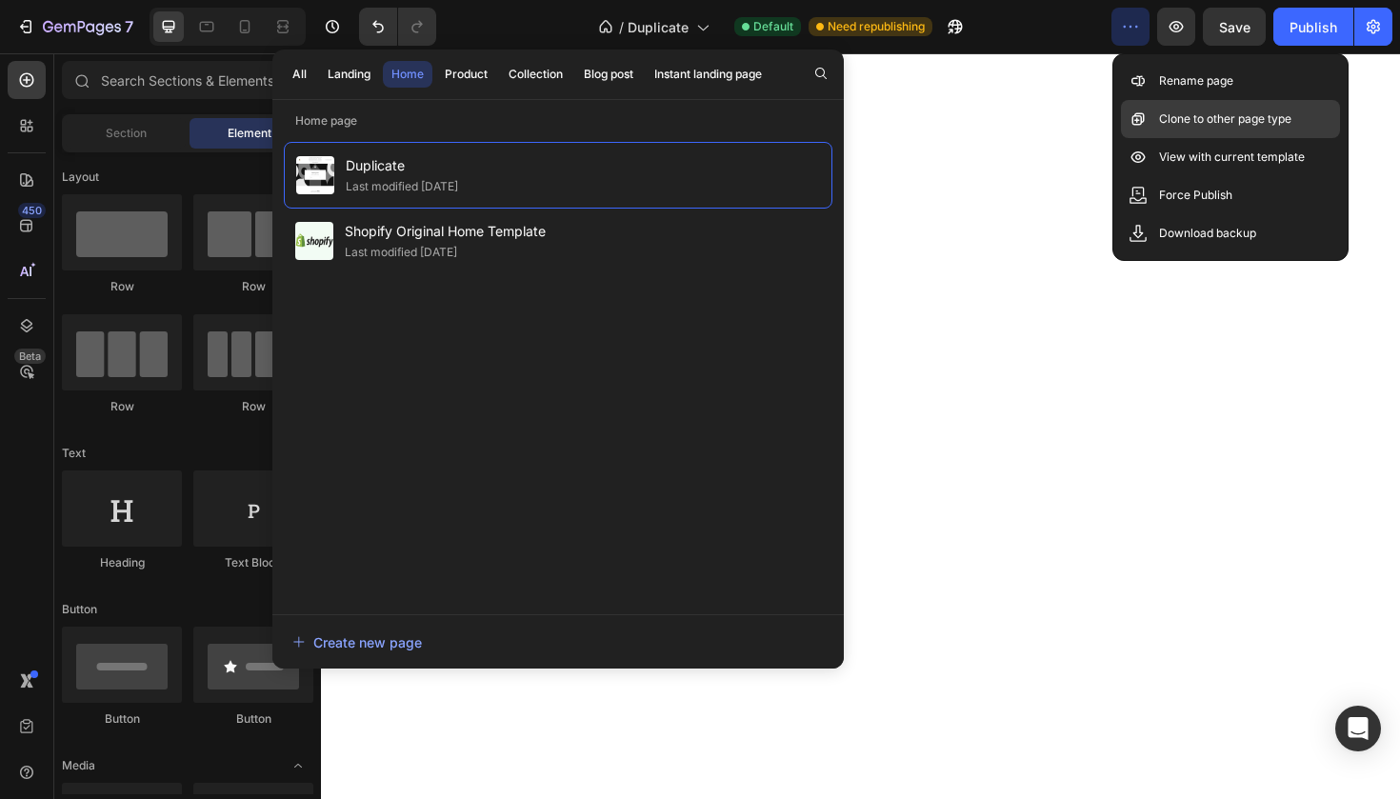
click at [1157, 112] on div "Clone to other page type" at bounding box center [1230, 119] width 219 height 38
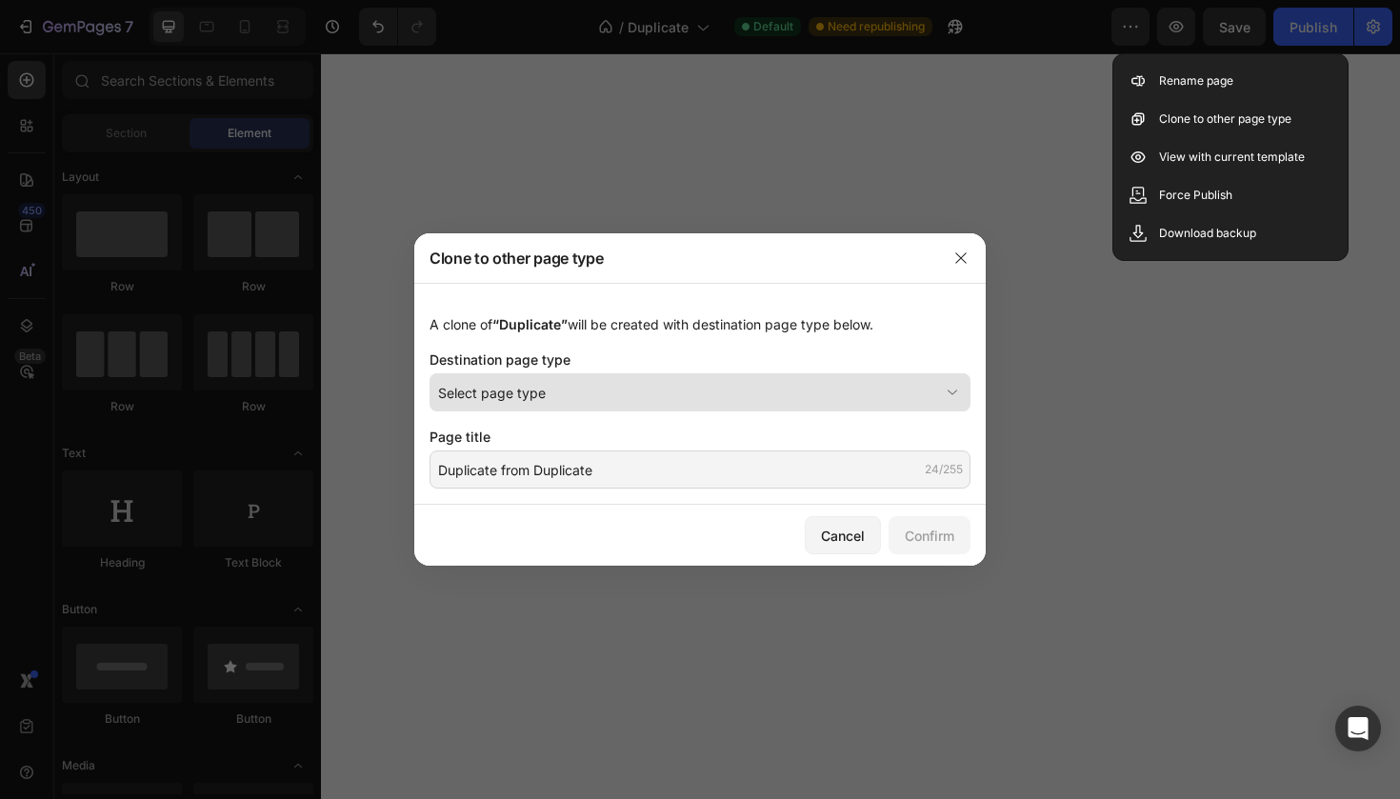
click at [751, 387] on div "Select page type" at bounding box center [688, 393] width 501 height 20
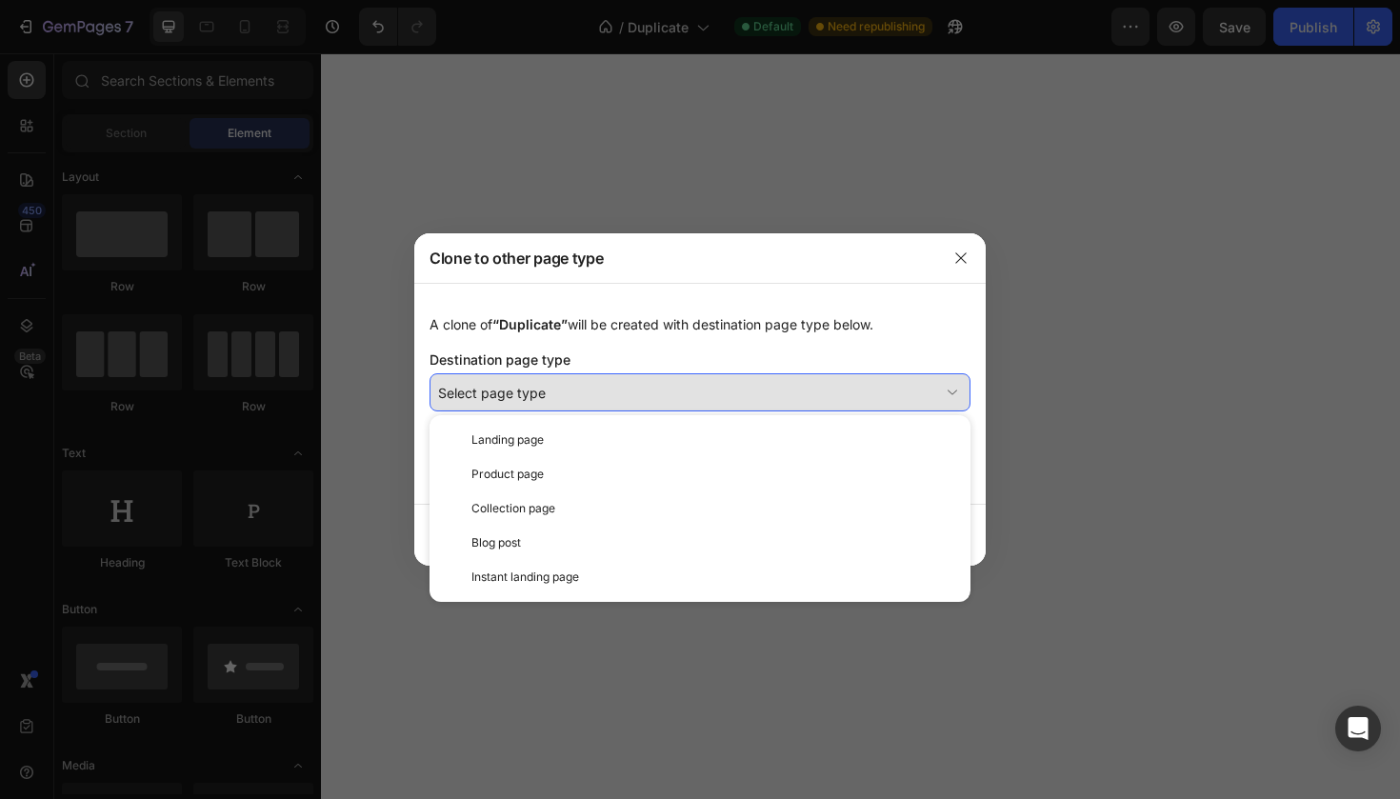
click at [637, 390] on div "Select page type" at bounding box center [688, 393] width 501 height 20
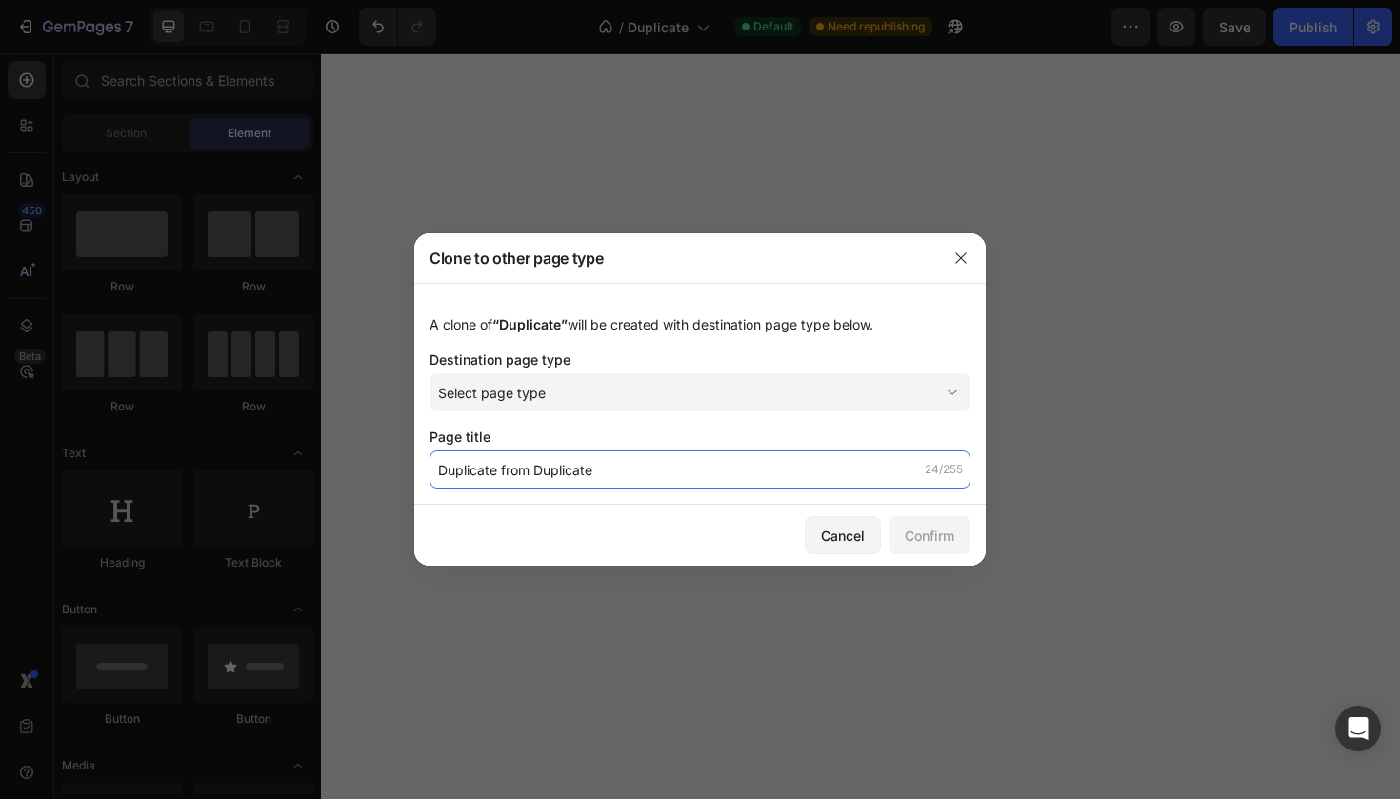
click at [604, 466] on input "Duplicate from Duplicate" at bounding box center [699, 469] width 541 height 38
click at [975, 260] on button "button" at bounding box center [960, 258] width 30 height 30
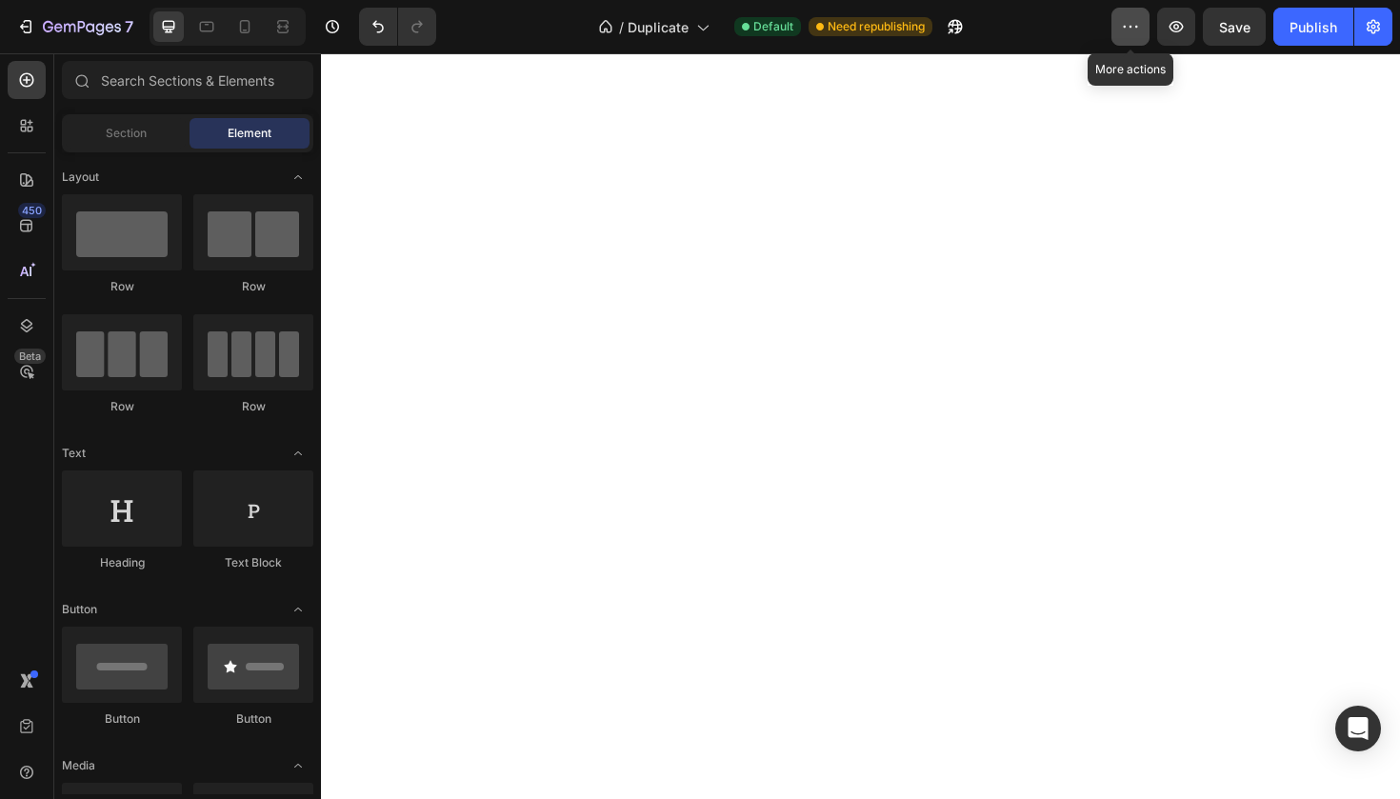
click at [1133, 14] on button "button" at bounding box center [1130, 27] width 38 height 38
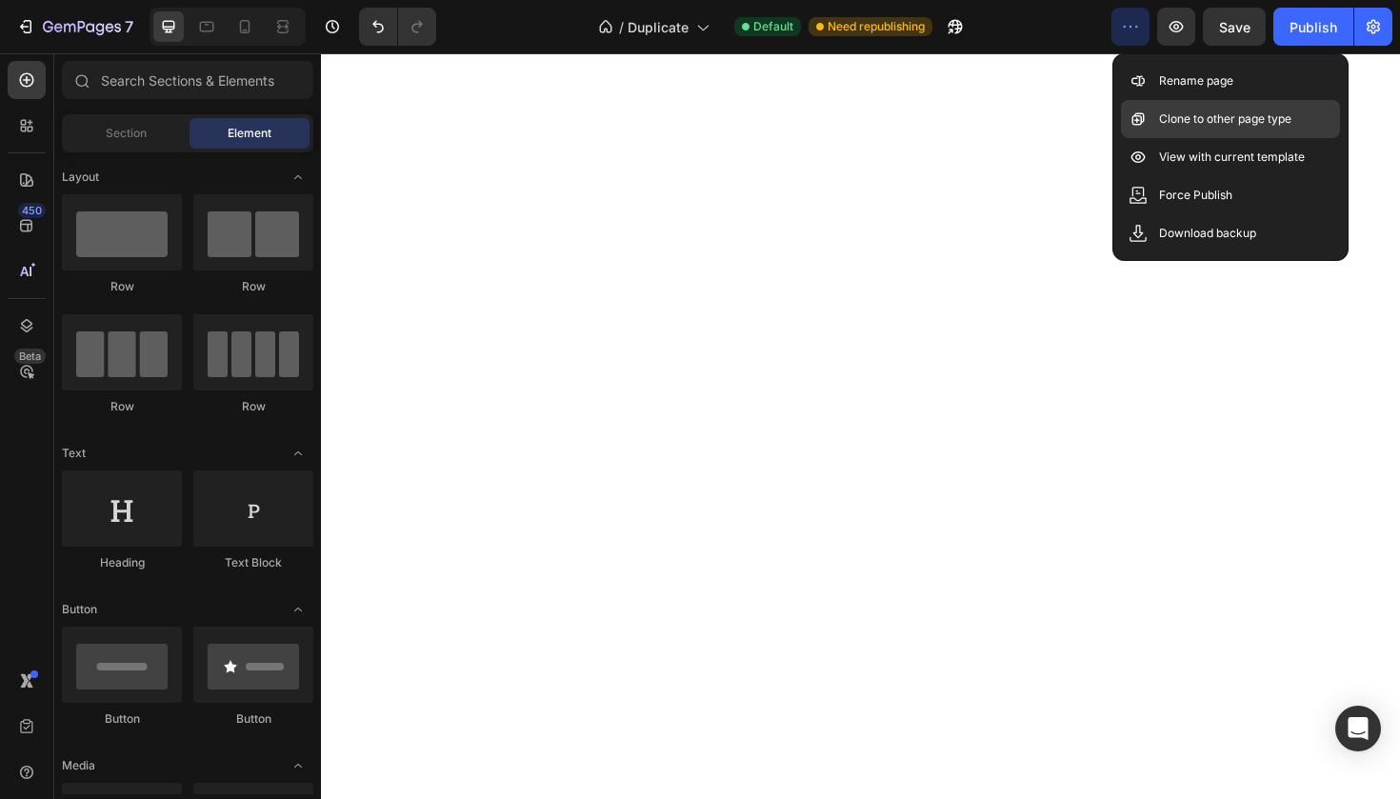
click at [1160, 126] on p "Clone to other page type" at bounding box center [1225, 118] width 132 height 19
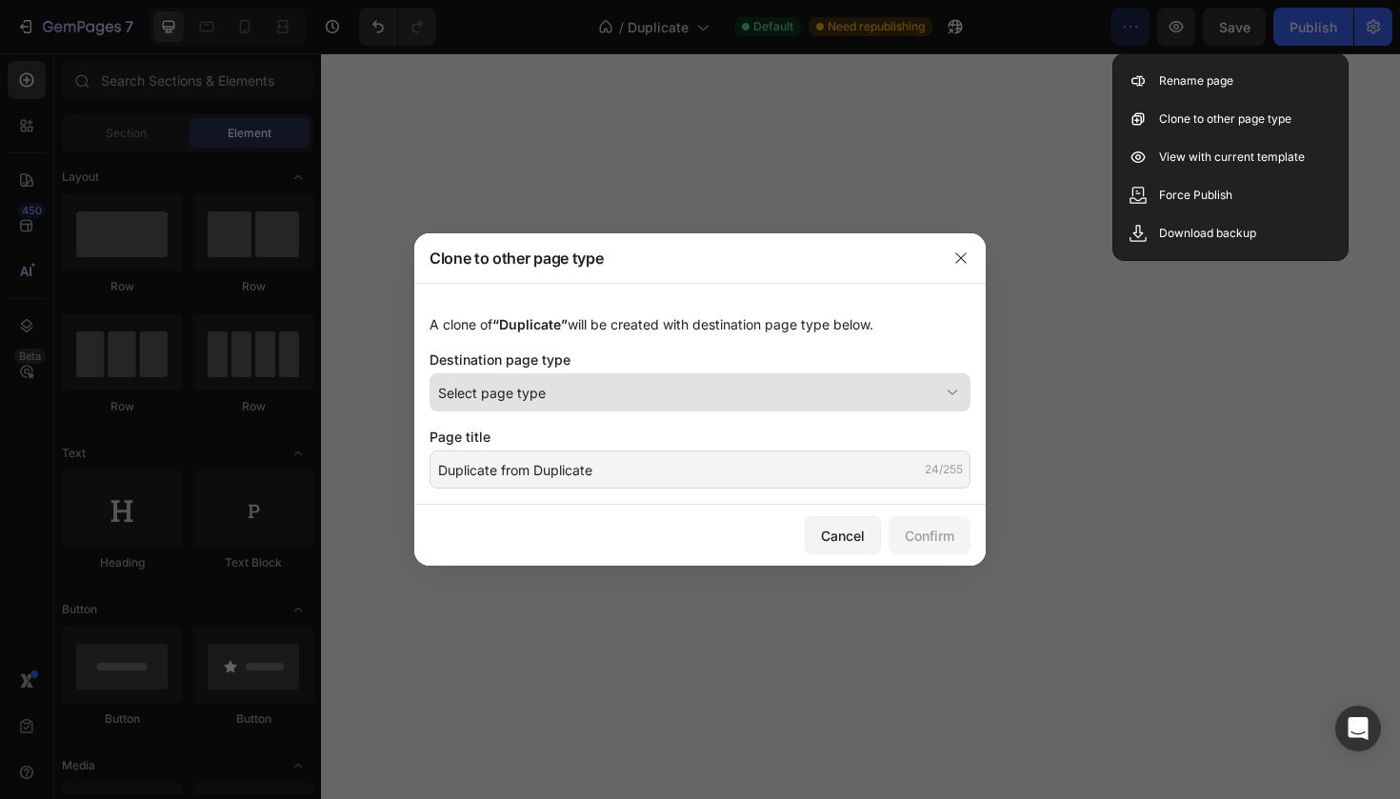
click at [704, 387] on div "Select page type" at bounding box center [688, 393] width 501 height 20
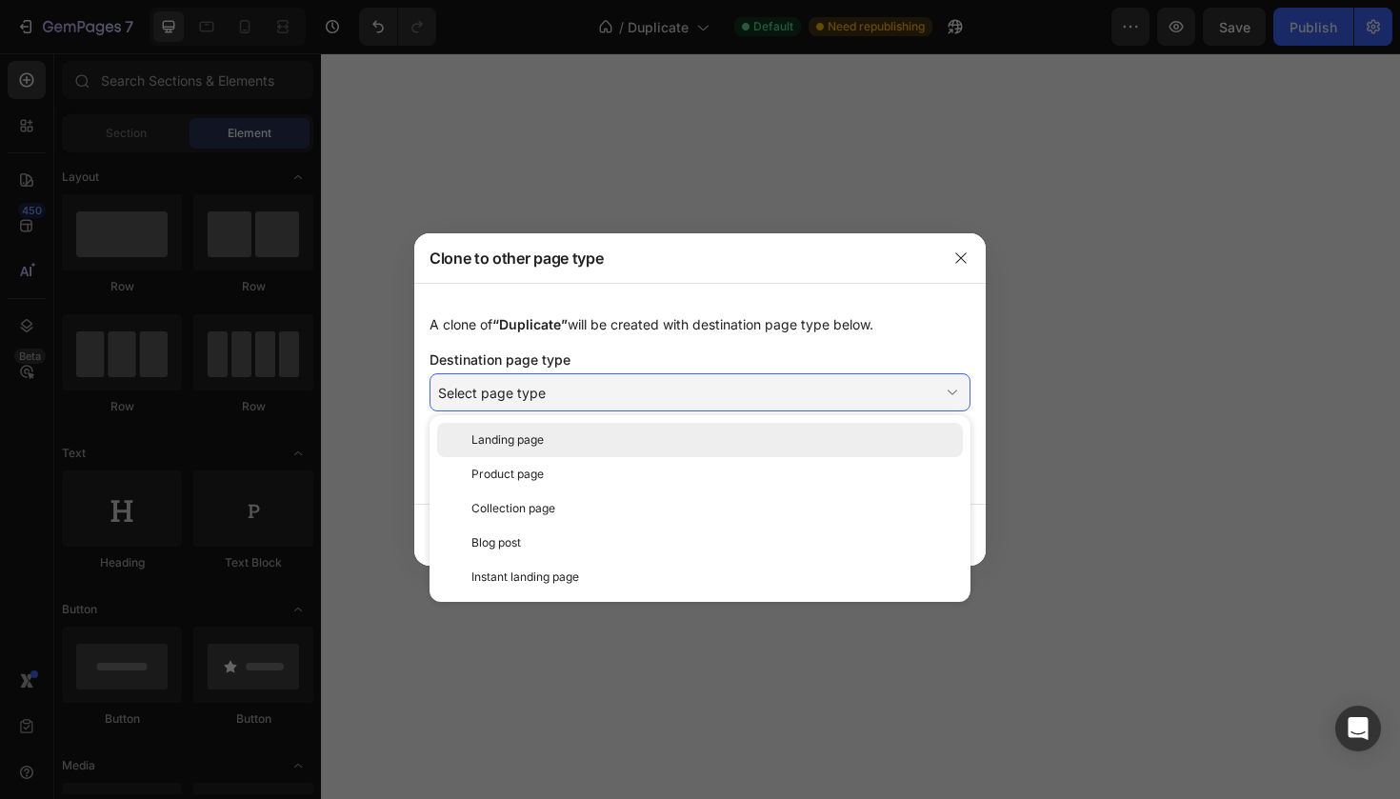
click at [554, 450] on div "Landing page" at bounding box center [700, 440] width 526 height 34
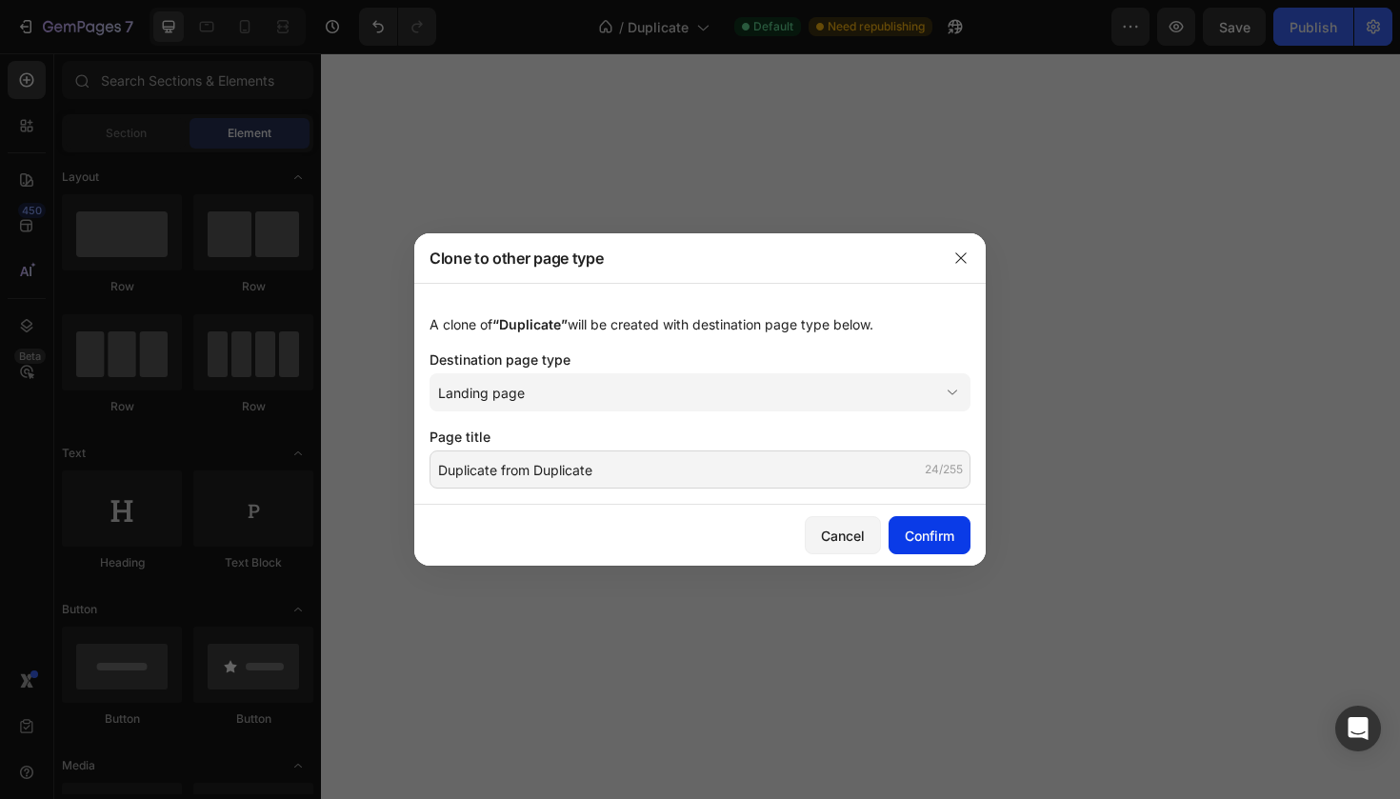
click at [954, 535] on button "Confirm" at bounding box center [929, 535] width 82 height 38
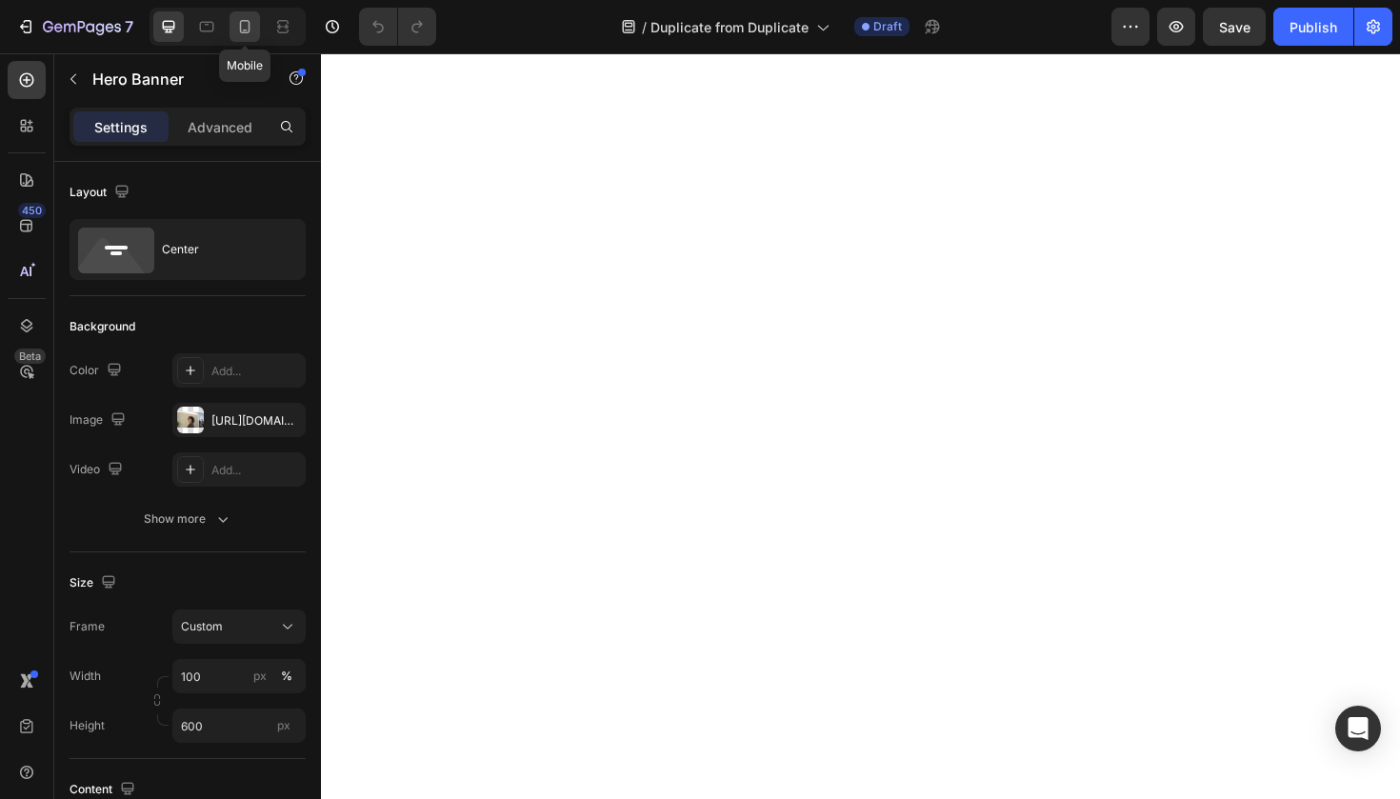
click at [252, 26] on icon at bounding box center [244, 26] width 19 height 19
click at [166, 50] on div "7 Version history / Duplicate from Duplicate Draft Preview Save Publish" at bounding box center [700, 27] width 1400 height 54
click at [169, 45] on div at bounding box center [227, 27] width 156 height 38
click at [169, 44] on div at bounding box center [227, 27] width 156 height 38
click at [169, 32] on icon at bounding box center [169, 27] width 12 height 12
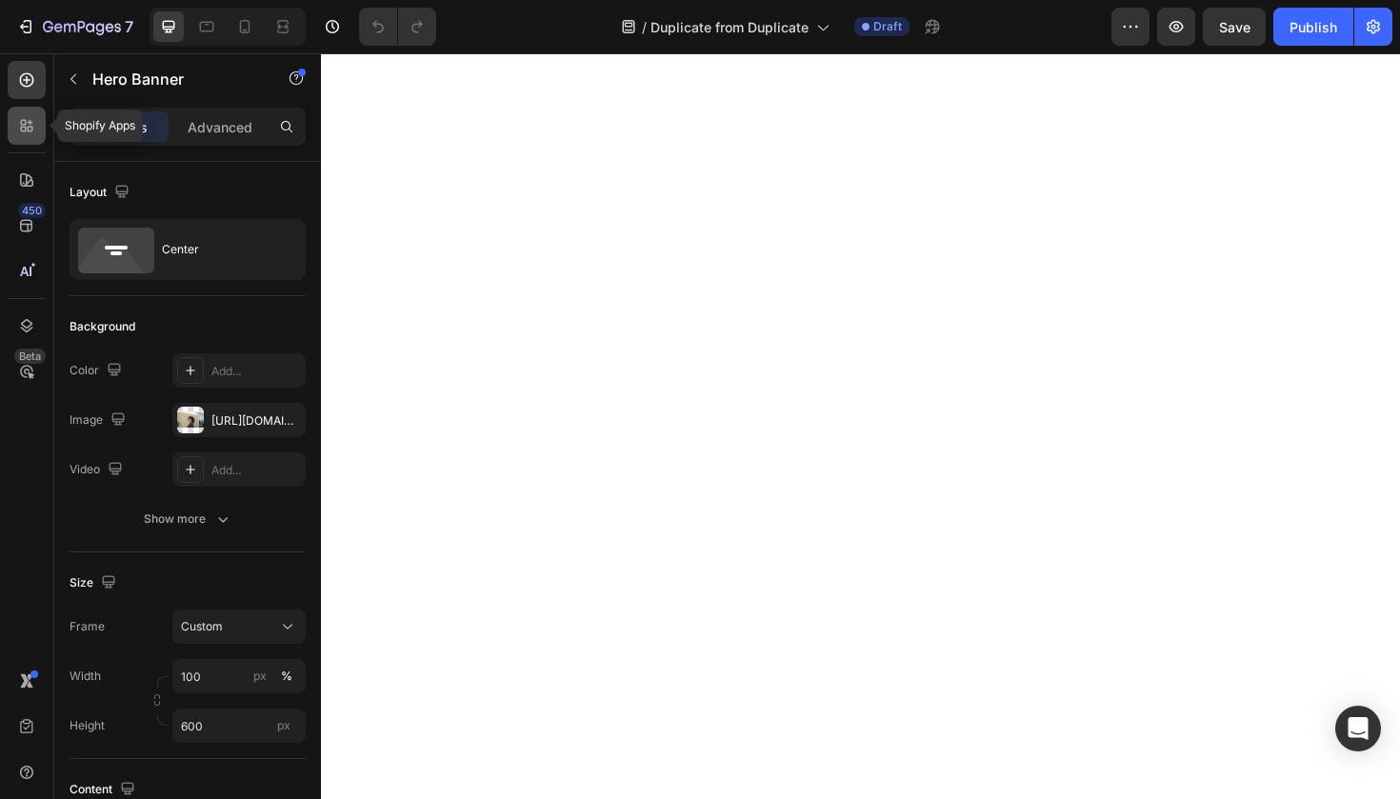
click at [39, 130] on div at bounding box center [27, 126] width 38 height 38
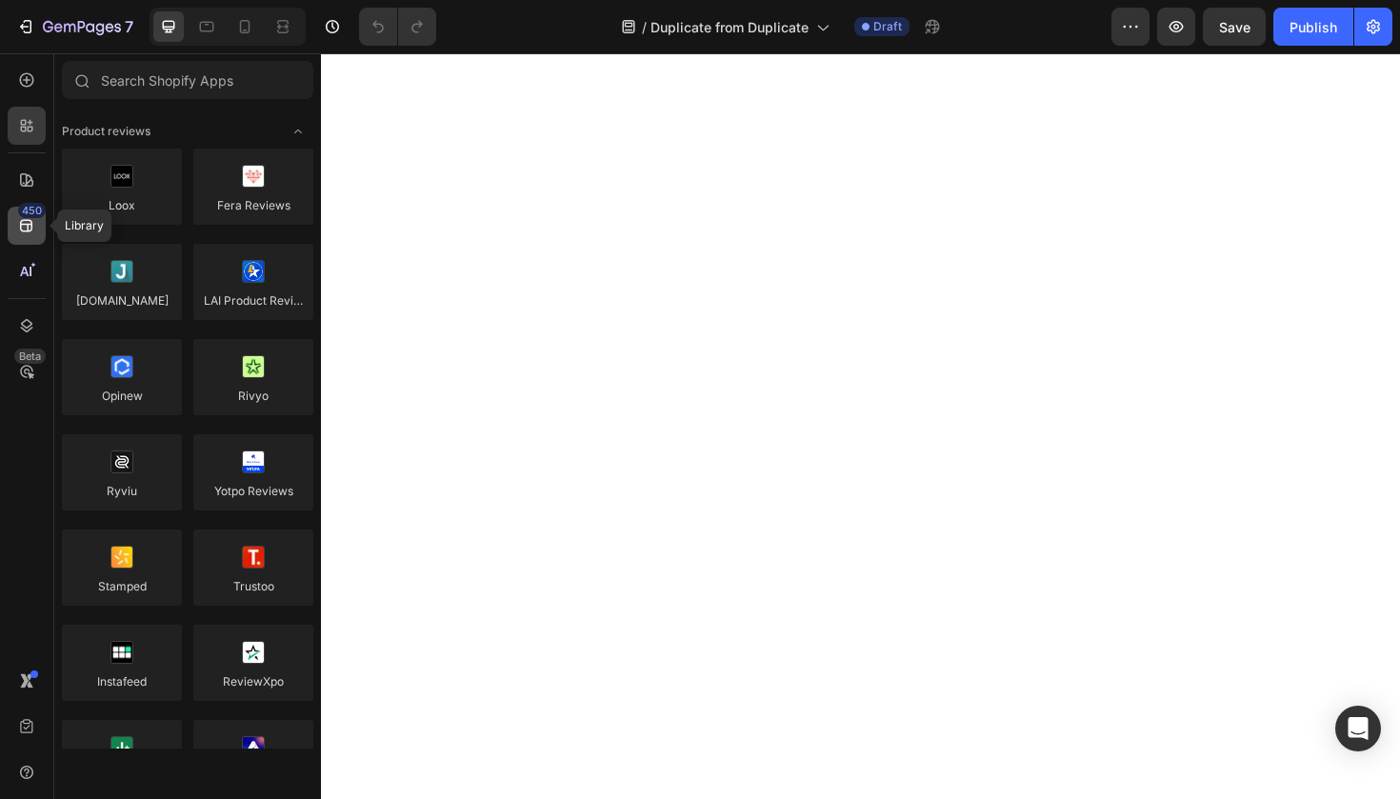
click at [26, 226] on icon at bounding box center [26, 225] width 19 height 19
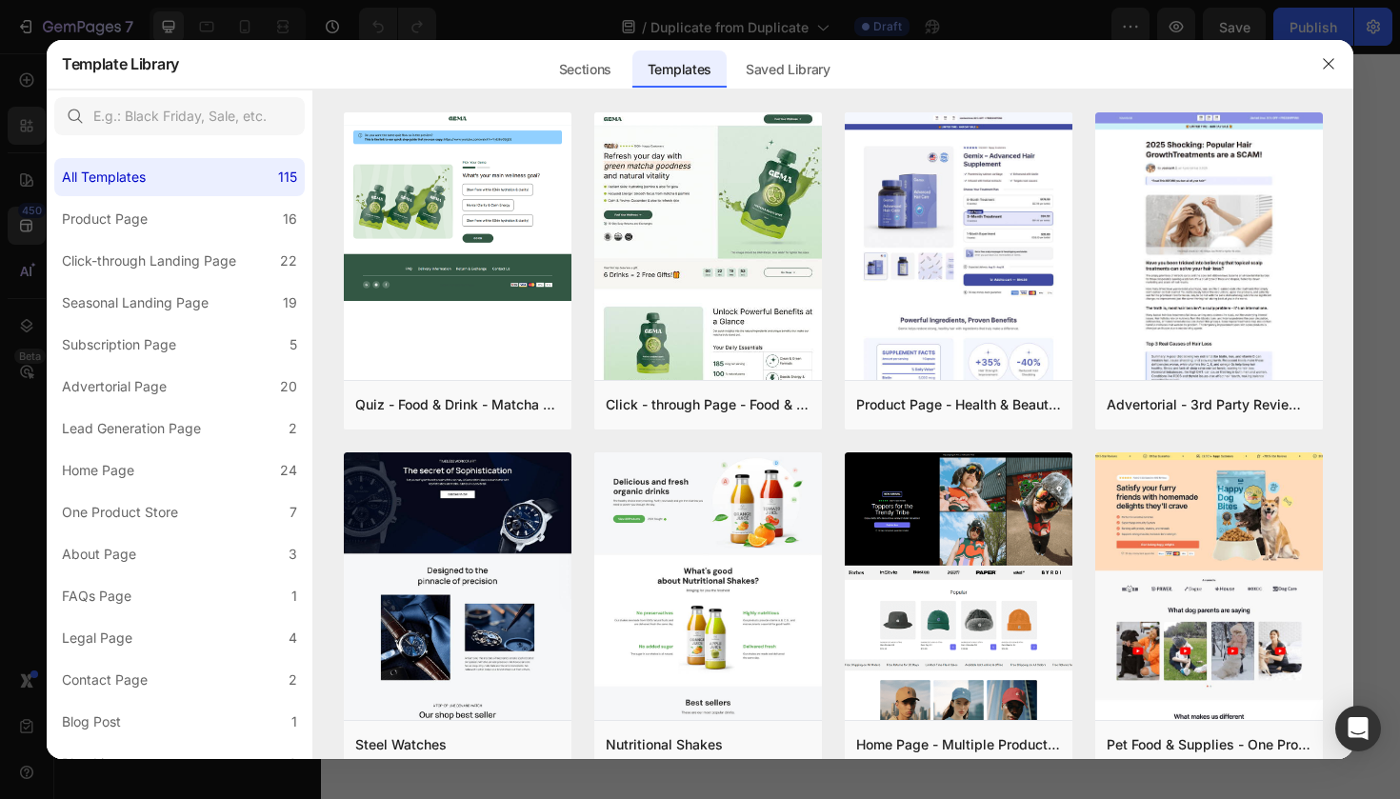
click at [26, 182] on div at bounding box center [700, 399] width 1400 height 799
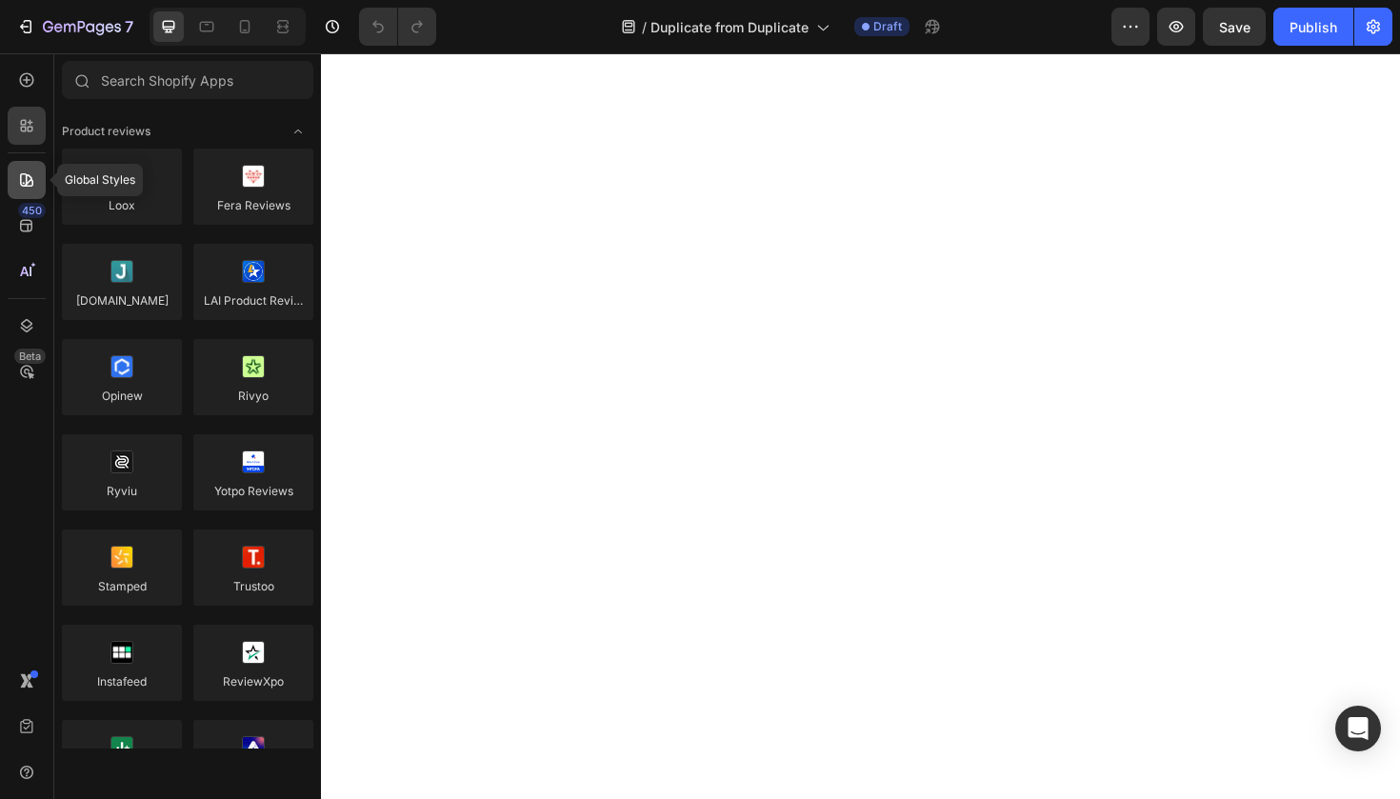
click at [30, 181] on icon at bounding box center [26, 179] width 13 height 13
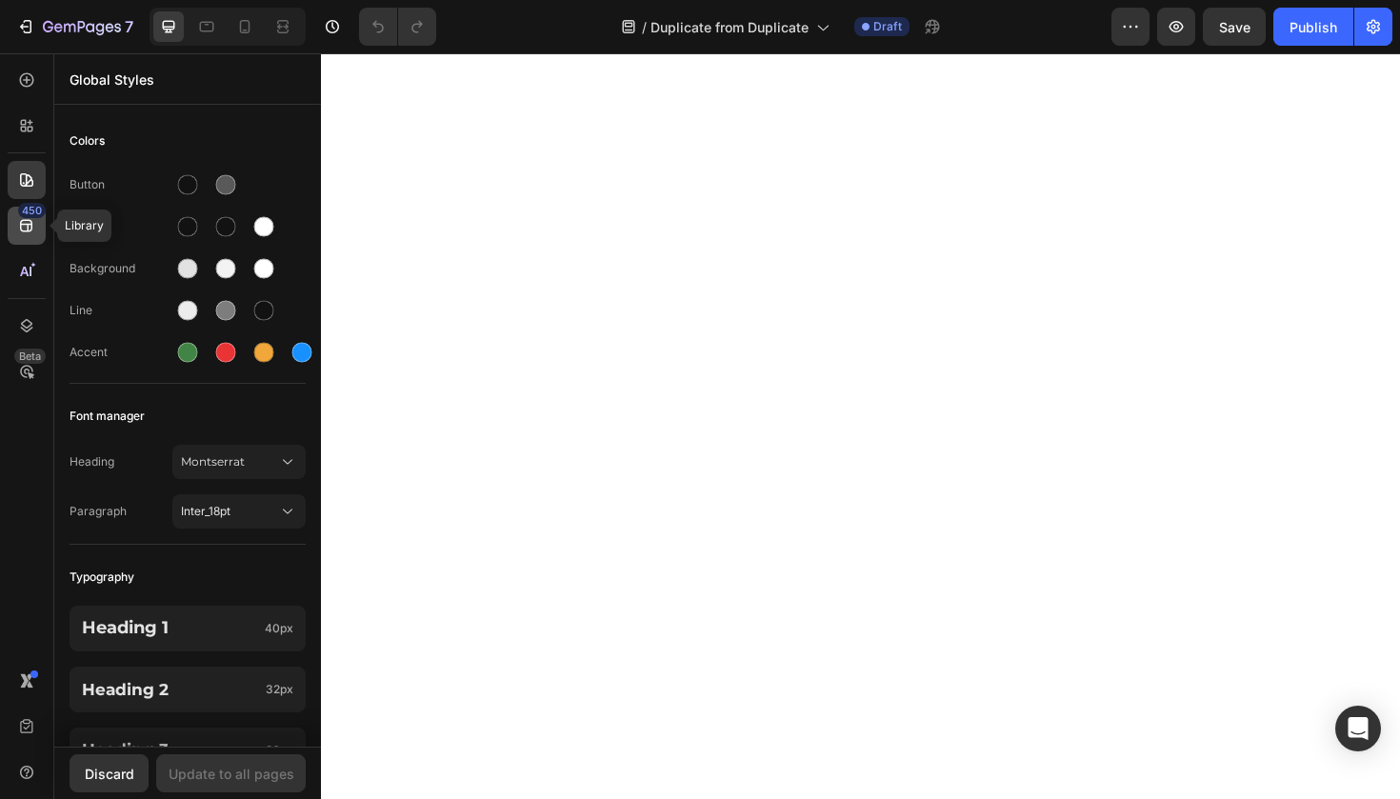
click at [29, 210] on div "450" at bounding box center [32, 210] width 28 height 15
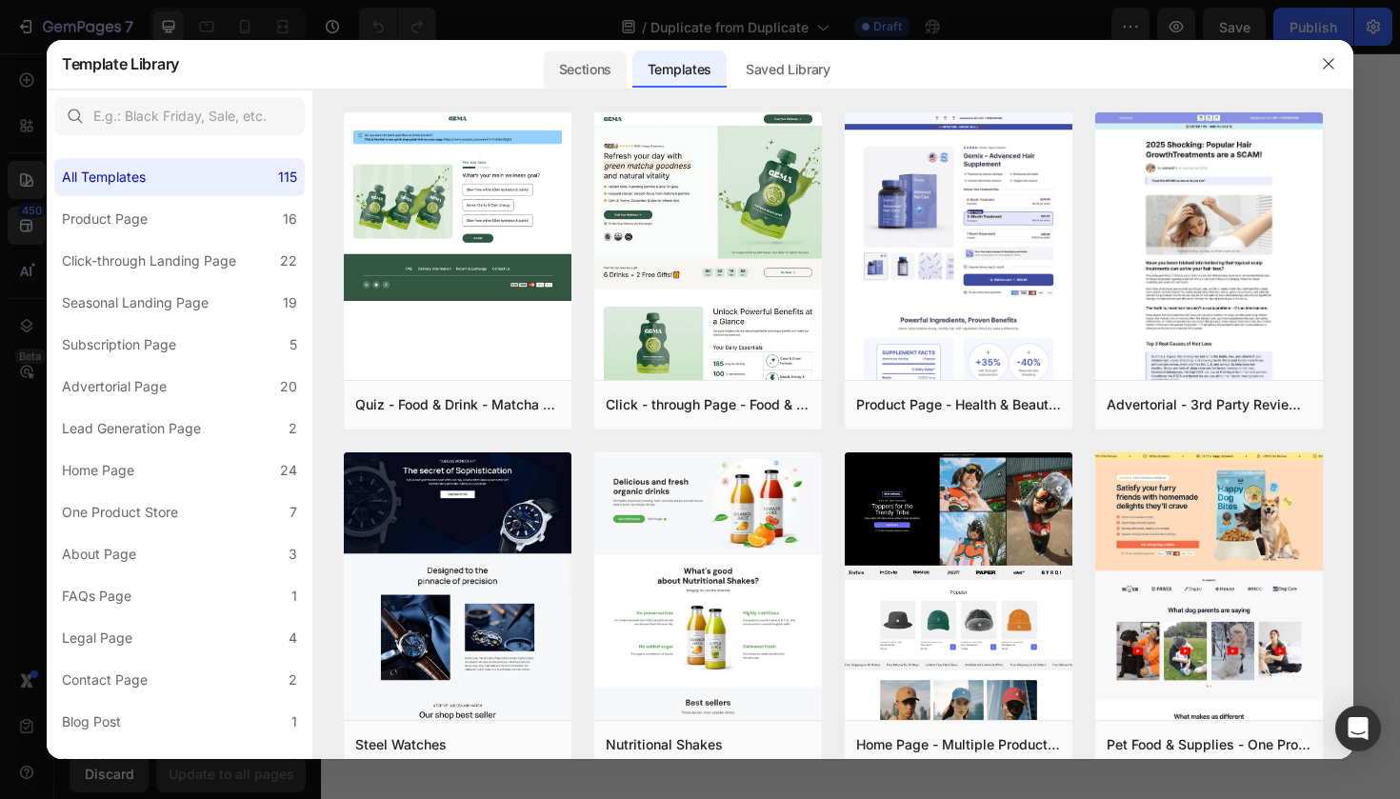
click at [601, 85] on div "Sections" at bounding box center [585, 69] width 83 height 38
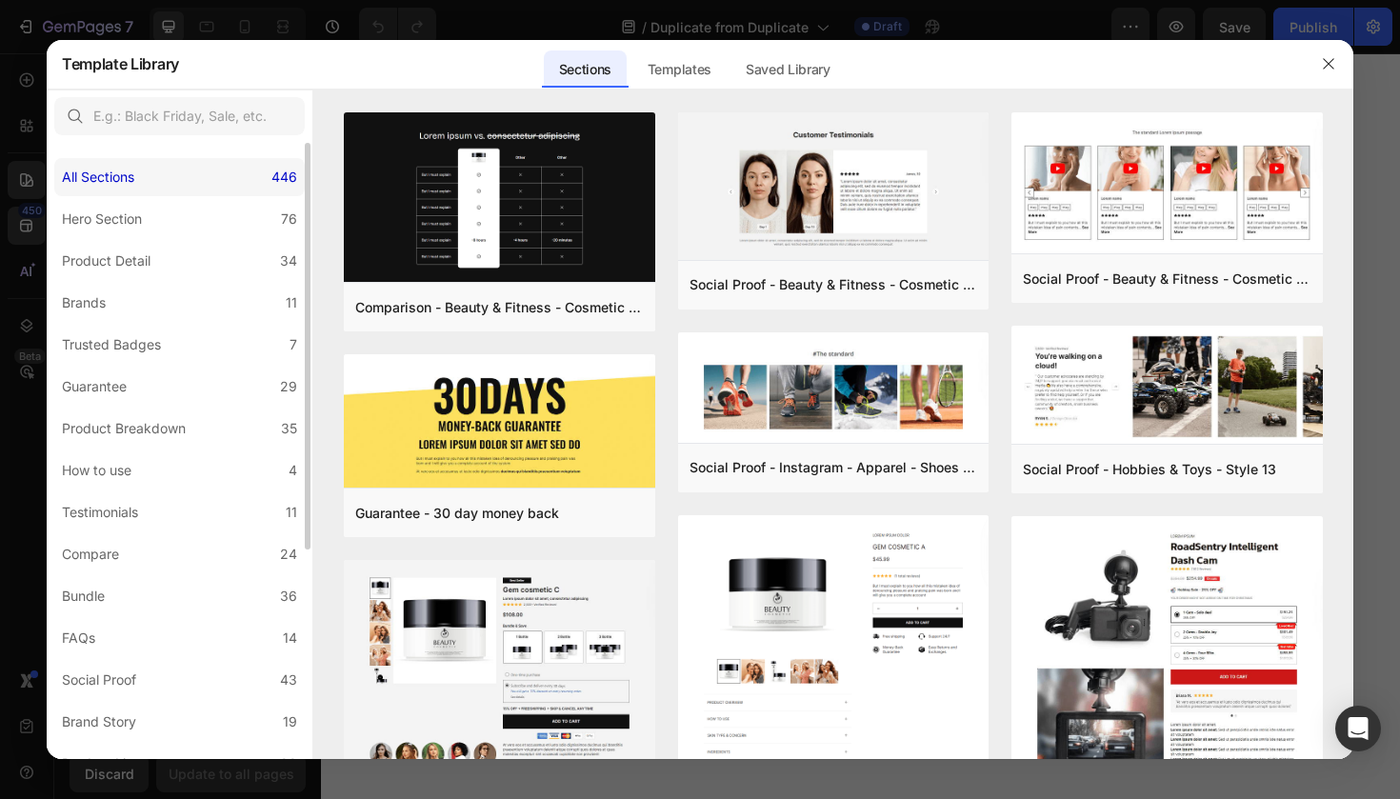
click at [222, 189] on div "All Sections 446" at bounding box center [179, 177] width 250 height 38
click at [222, 205] on label "Hero Section 76" at bounding box center [179, 219] width 250 height 38
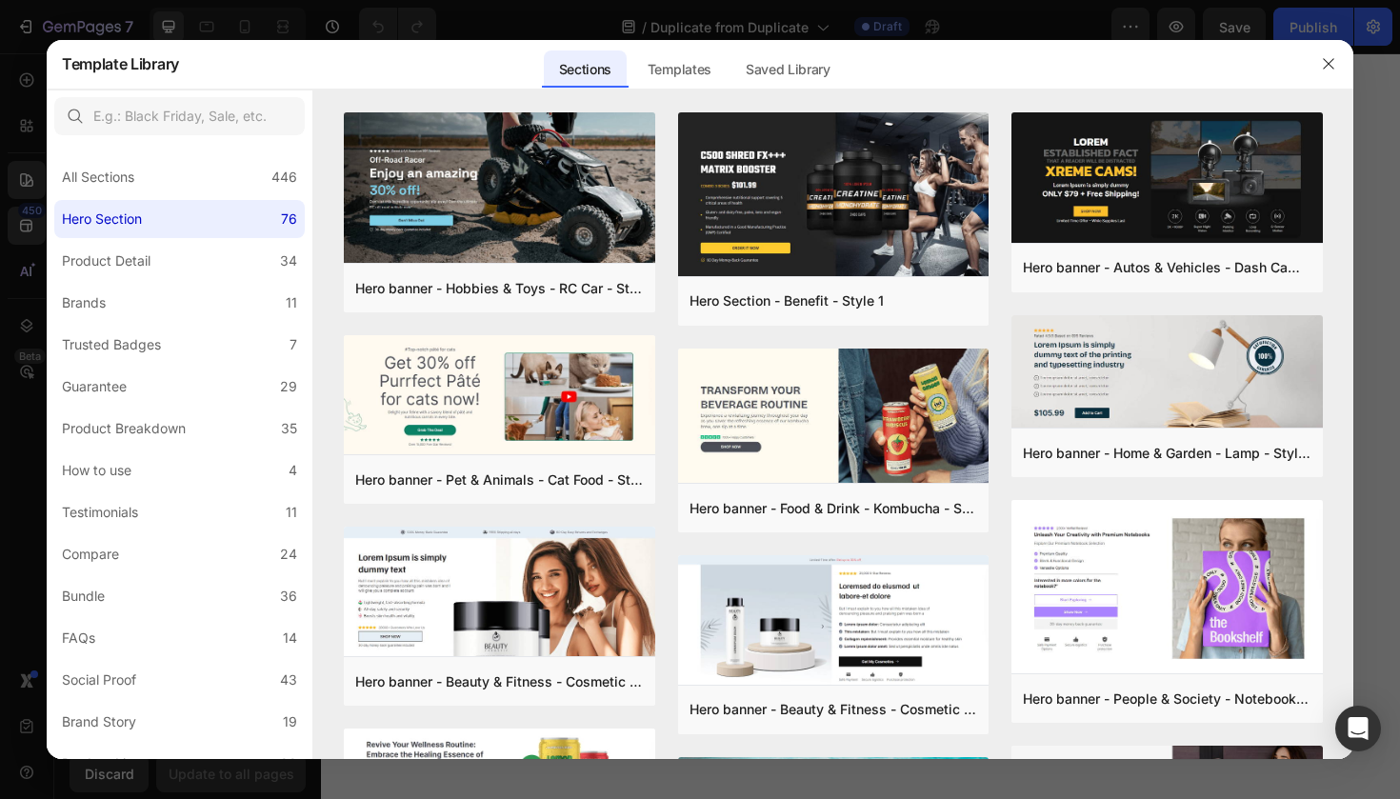
click at [16, 271] on div at bounding box center [700, 399] width 1400 height 799
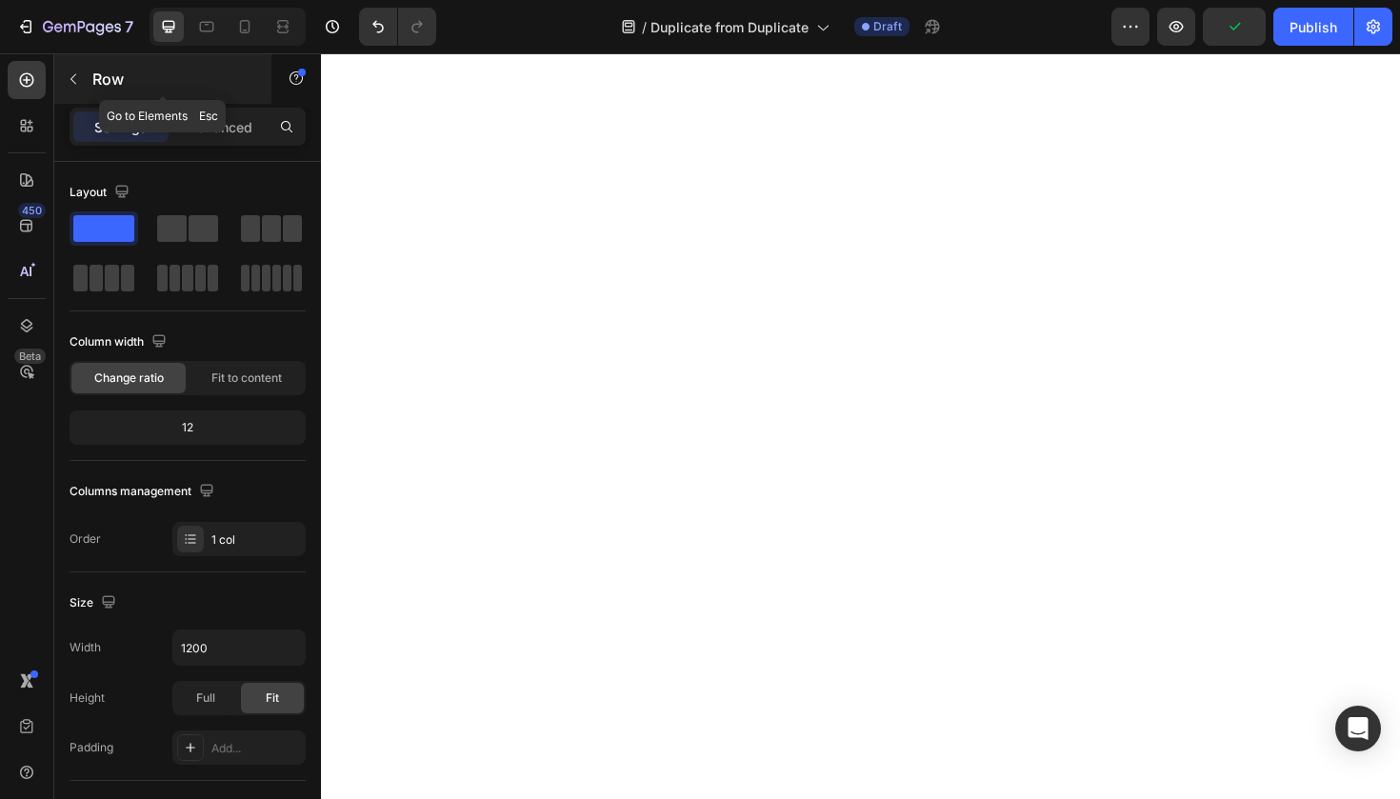
click at [86, 68] on button "button" at bounding box center [73, 79] width 30 height 30
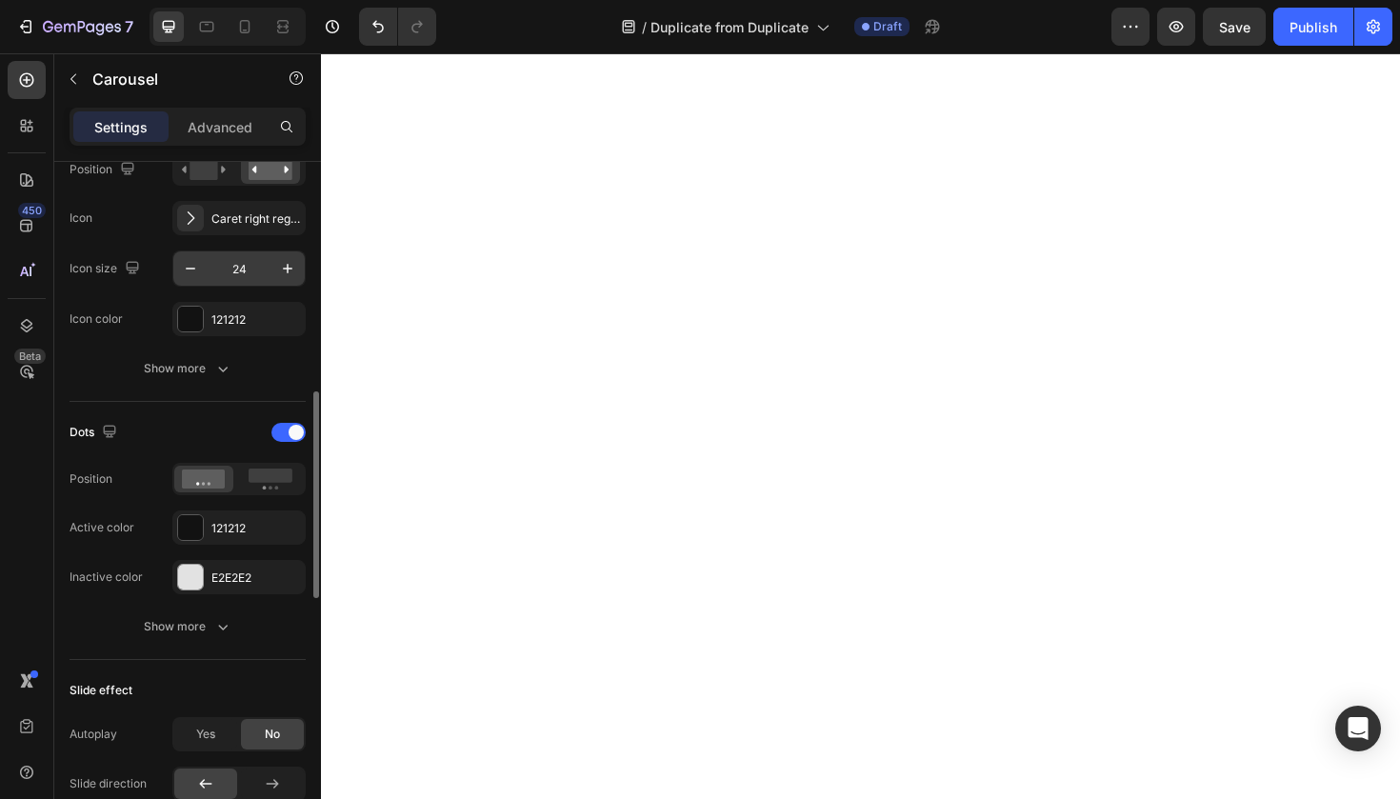
scroll to position [743, 0]
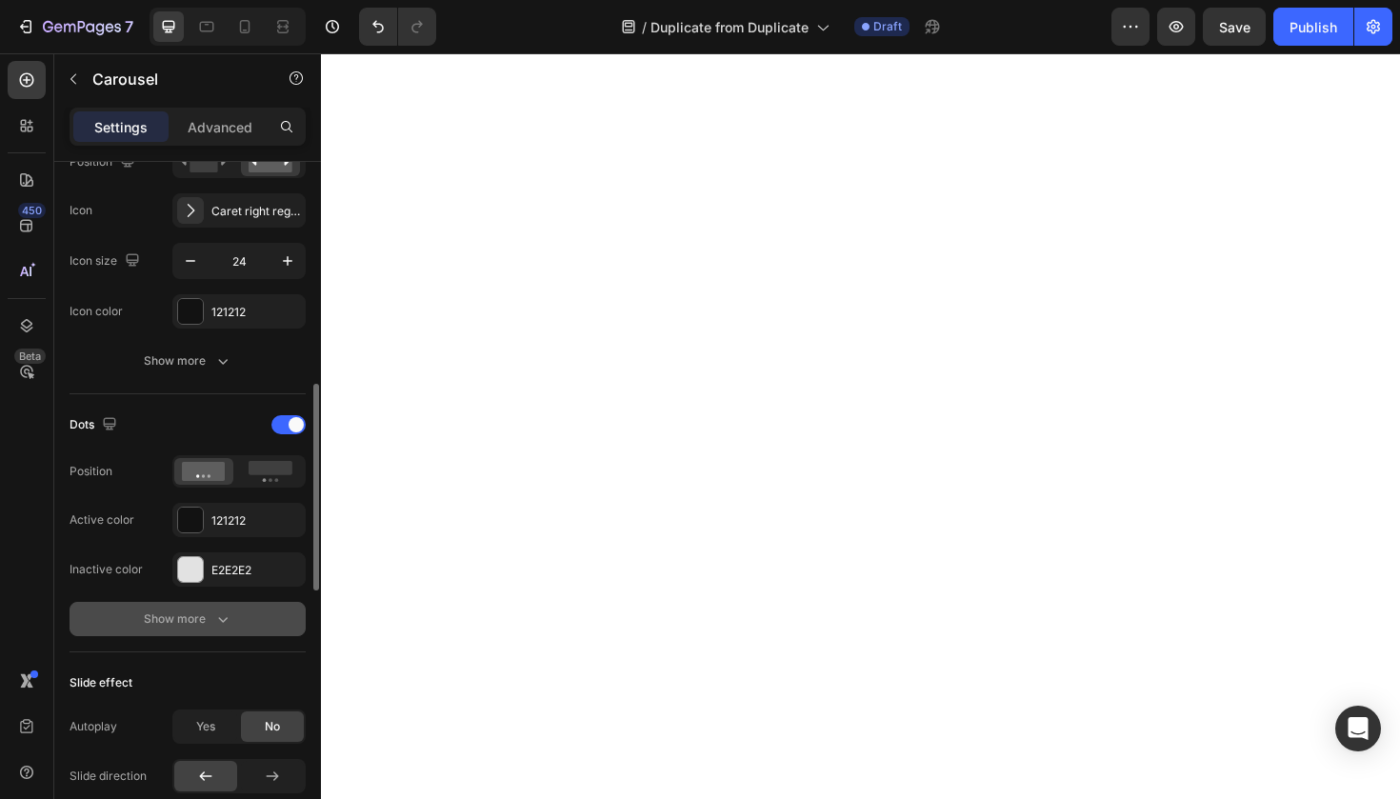
click at [201, 611] on div "Show more" at bounding box center [188, 618] width 89 height 19
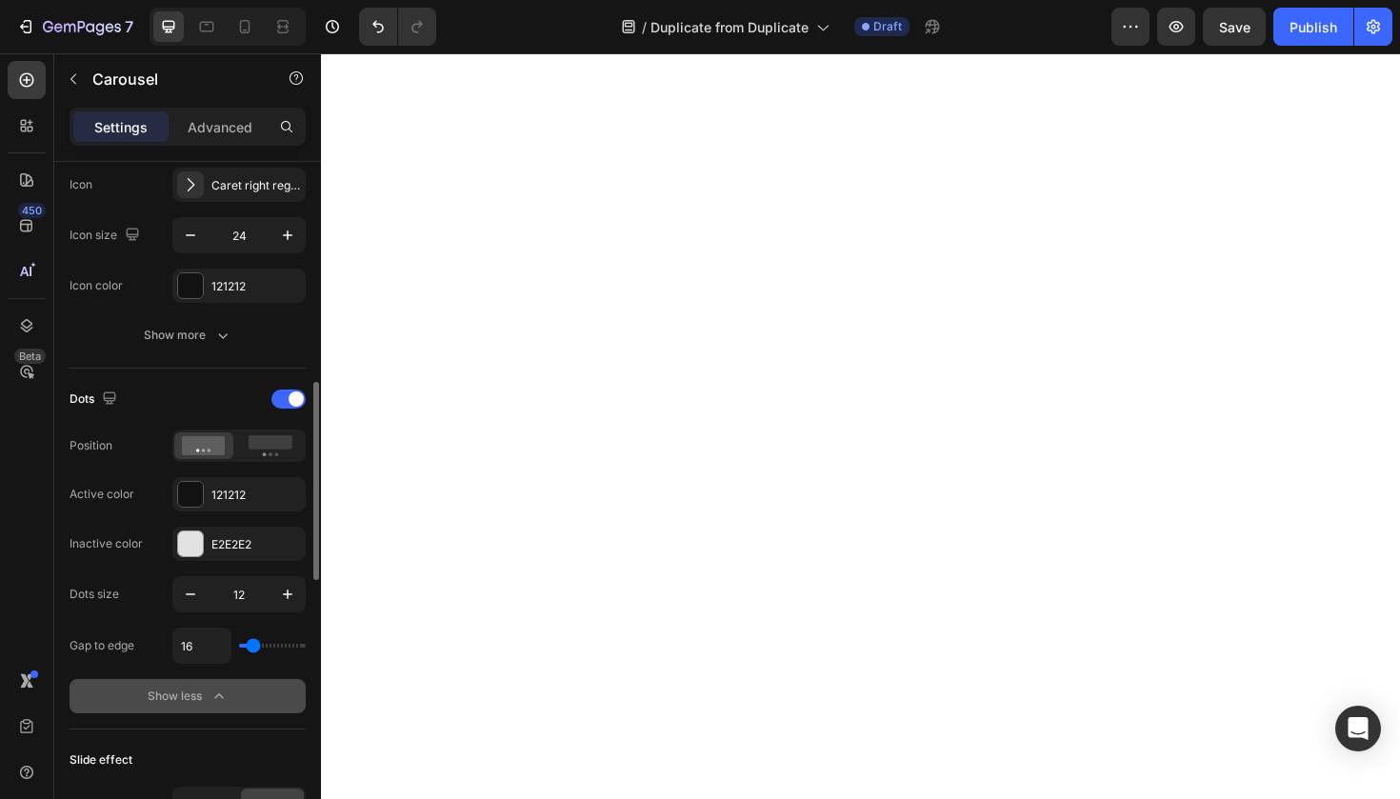
scroll to position [770, 0]
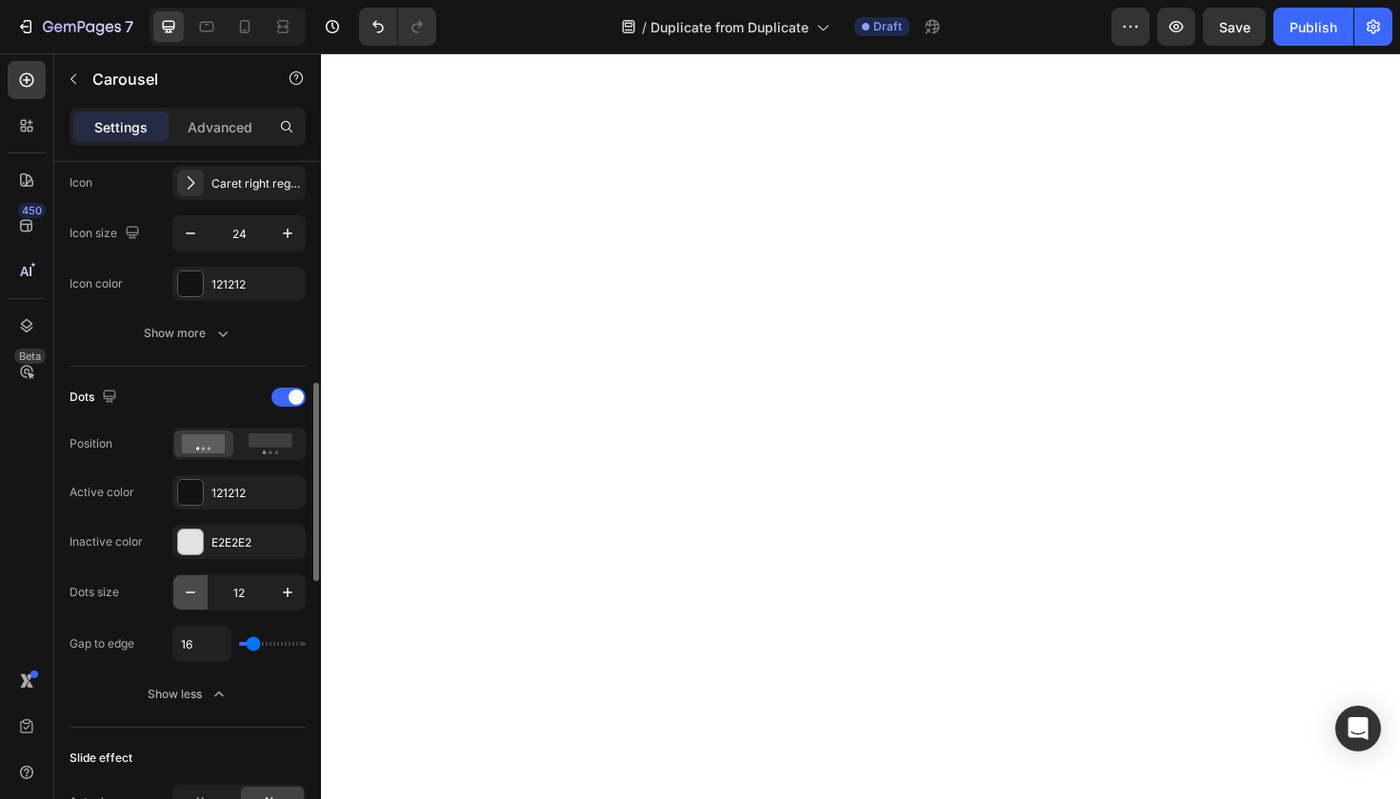
click at [197, 591] on icon "button" at bounding box center [190, 592] width 19 height 19
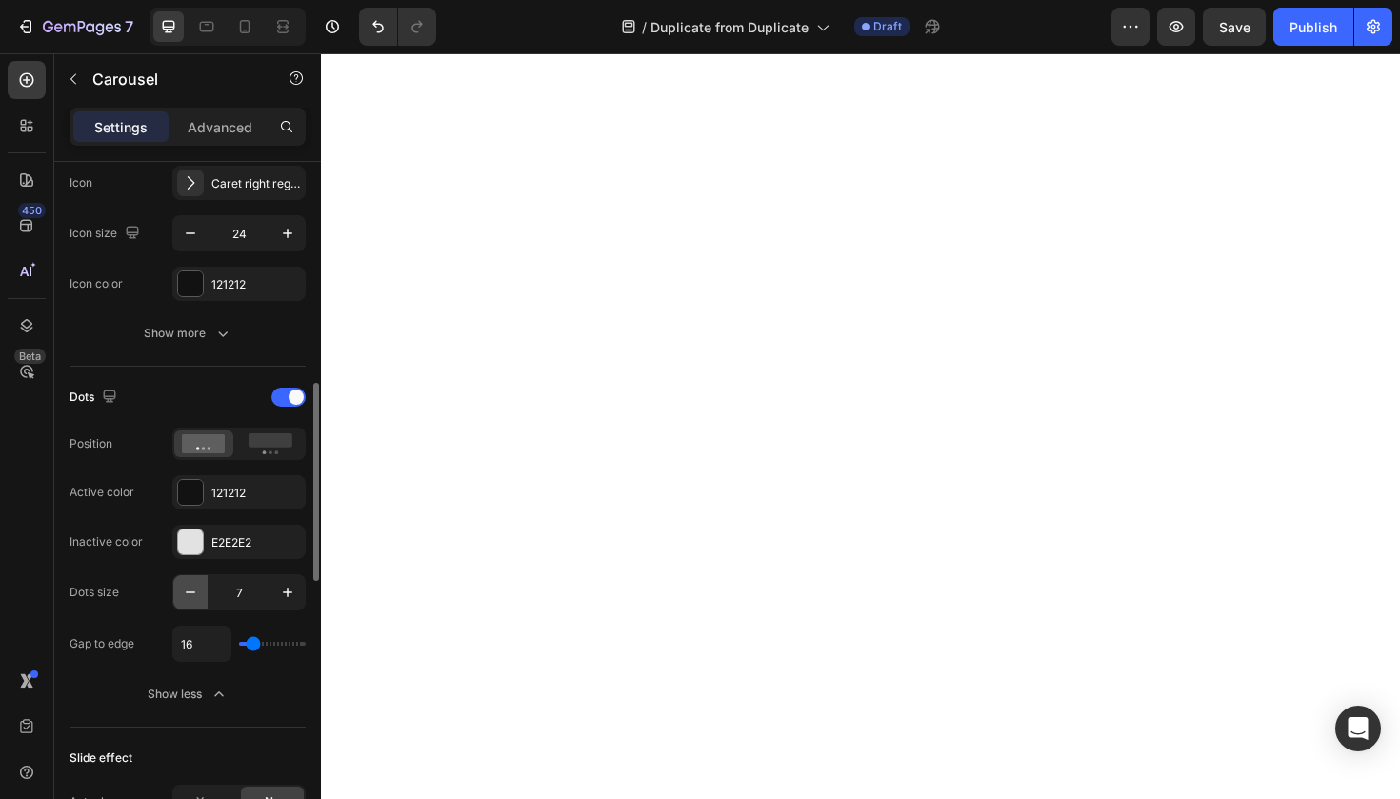
click at [197, 591] on icon "button" at bounding box center [190, 592] width 19 height 19
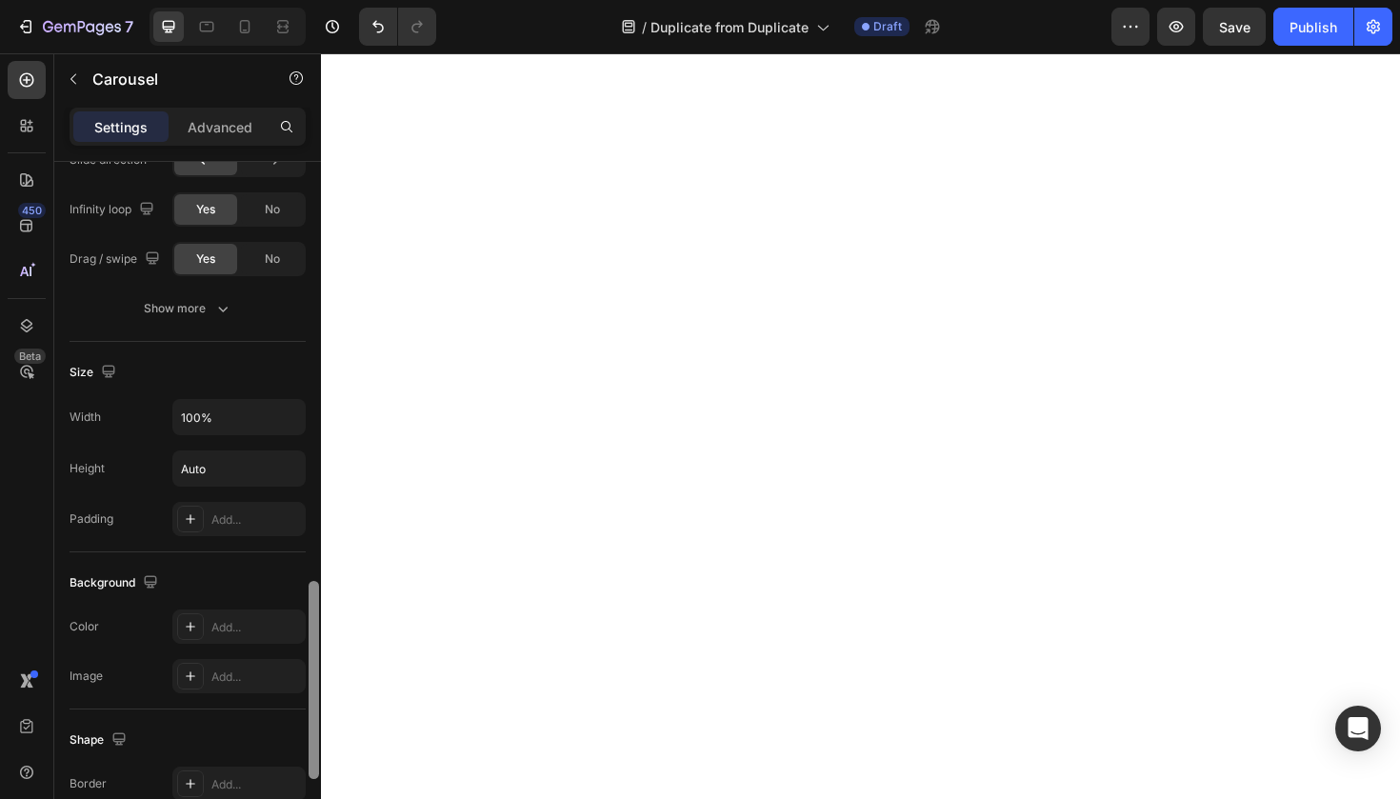
click at [308, 581] on div at bounding box center [314, 507] width 14 height 691
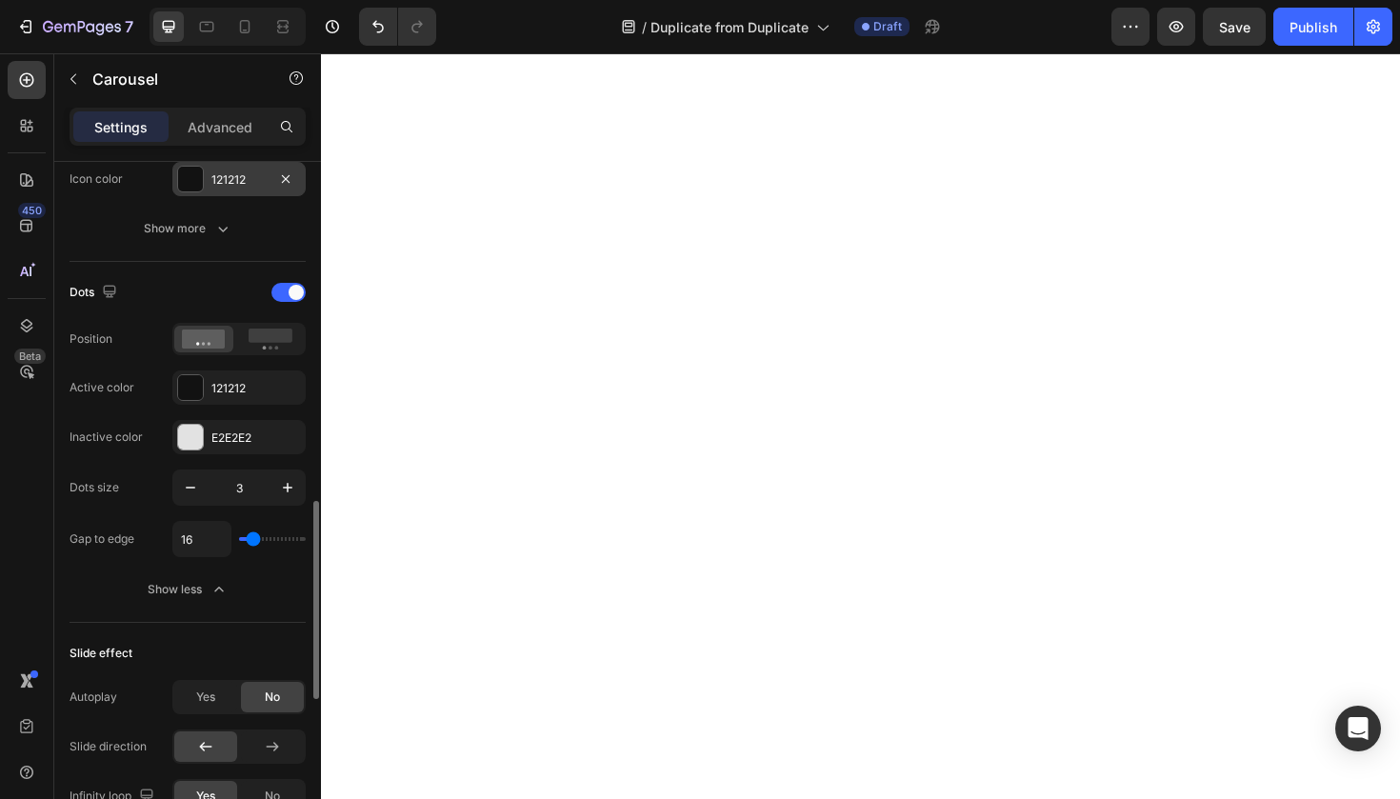
scroll to position [944, 0]
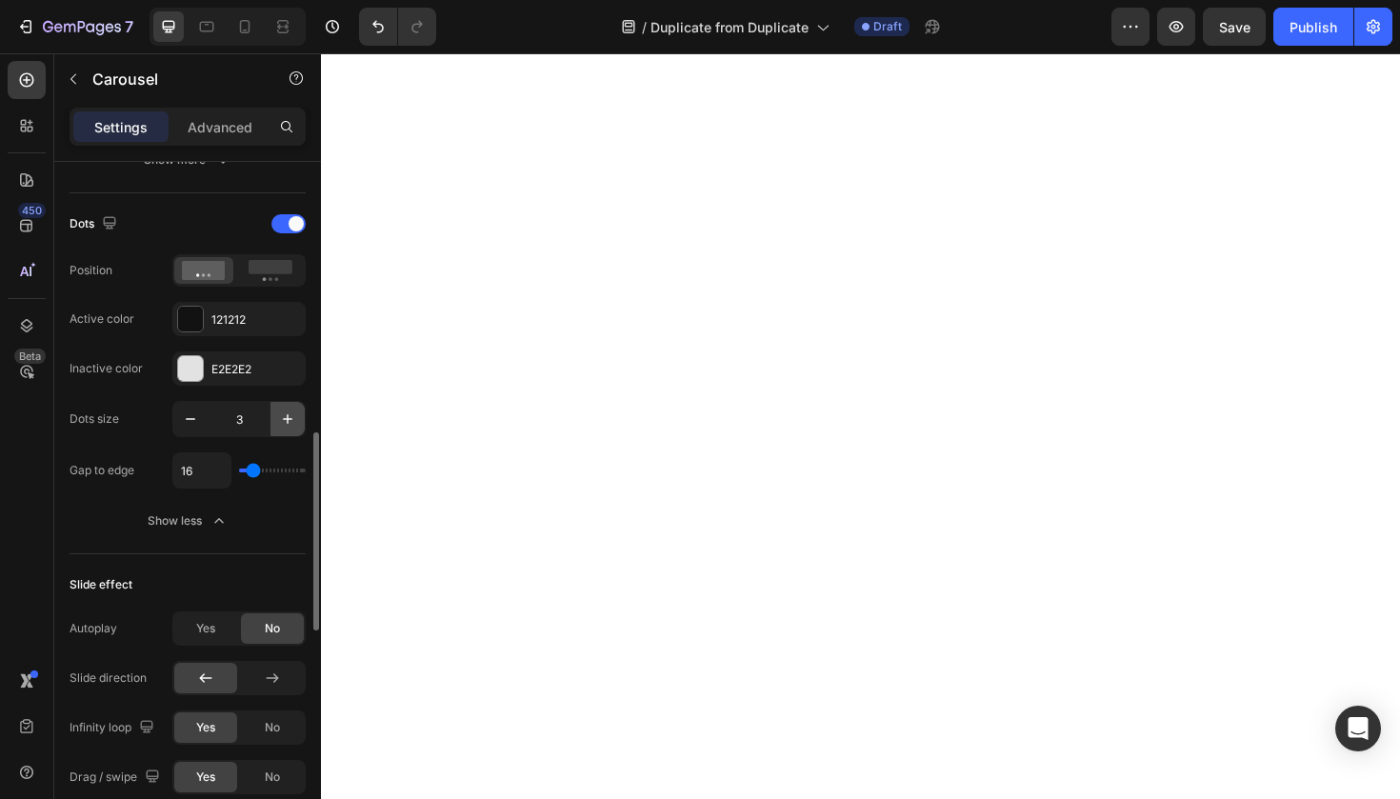
click at [278, 421] on icon "button" at bounding box center [287, 418] width 19 height 19
click at [278, 425] on icon "button" at bounding box center [287, 418] width 19 height 19
type input "5"
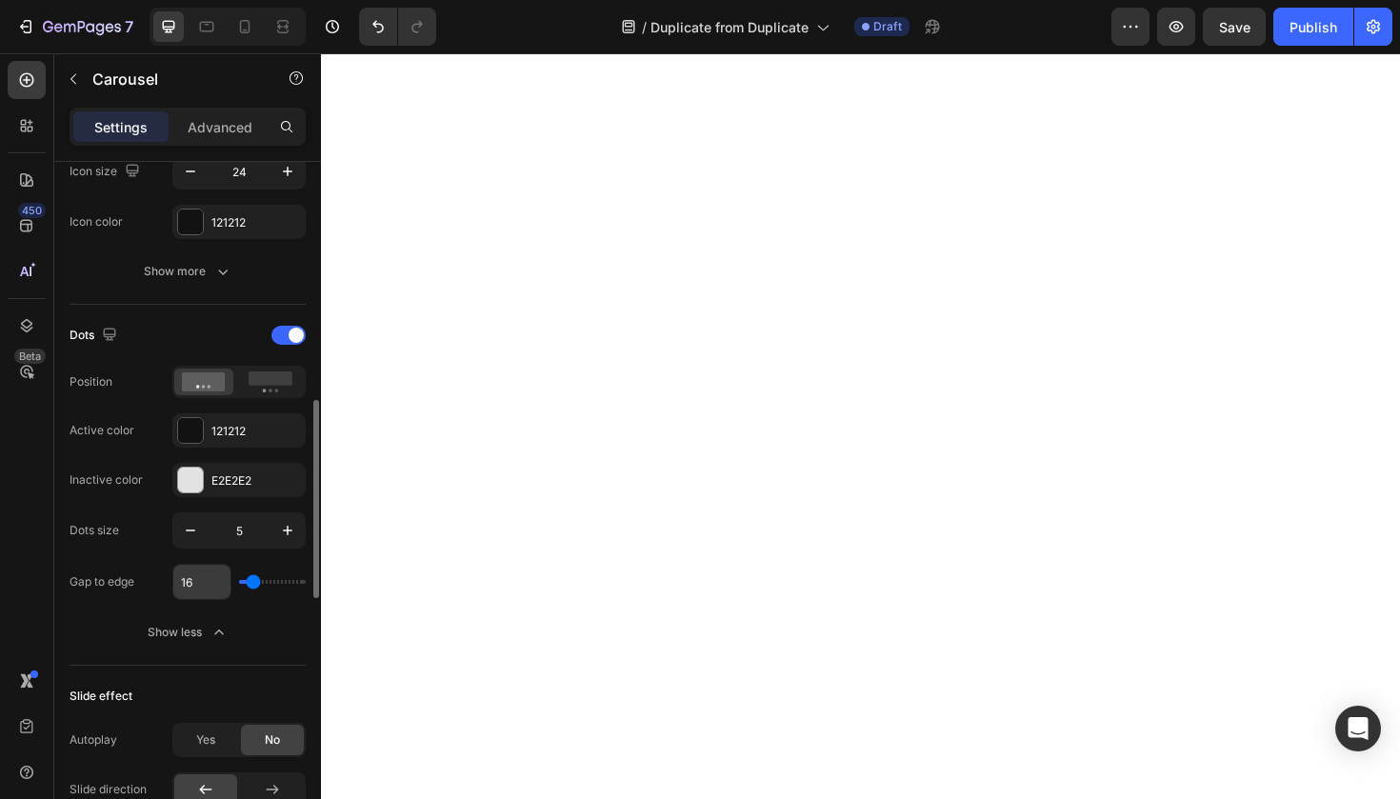
scroll to position [828, 0]
click at [182, 594] on input "16" at bounding box center [201, 585] width 57 height 34
type input "168"
type input "120"
type input "16"
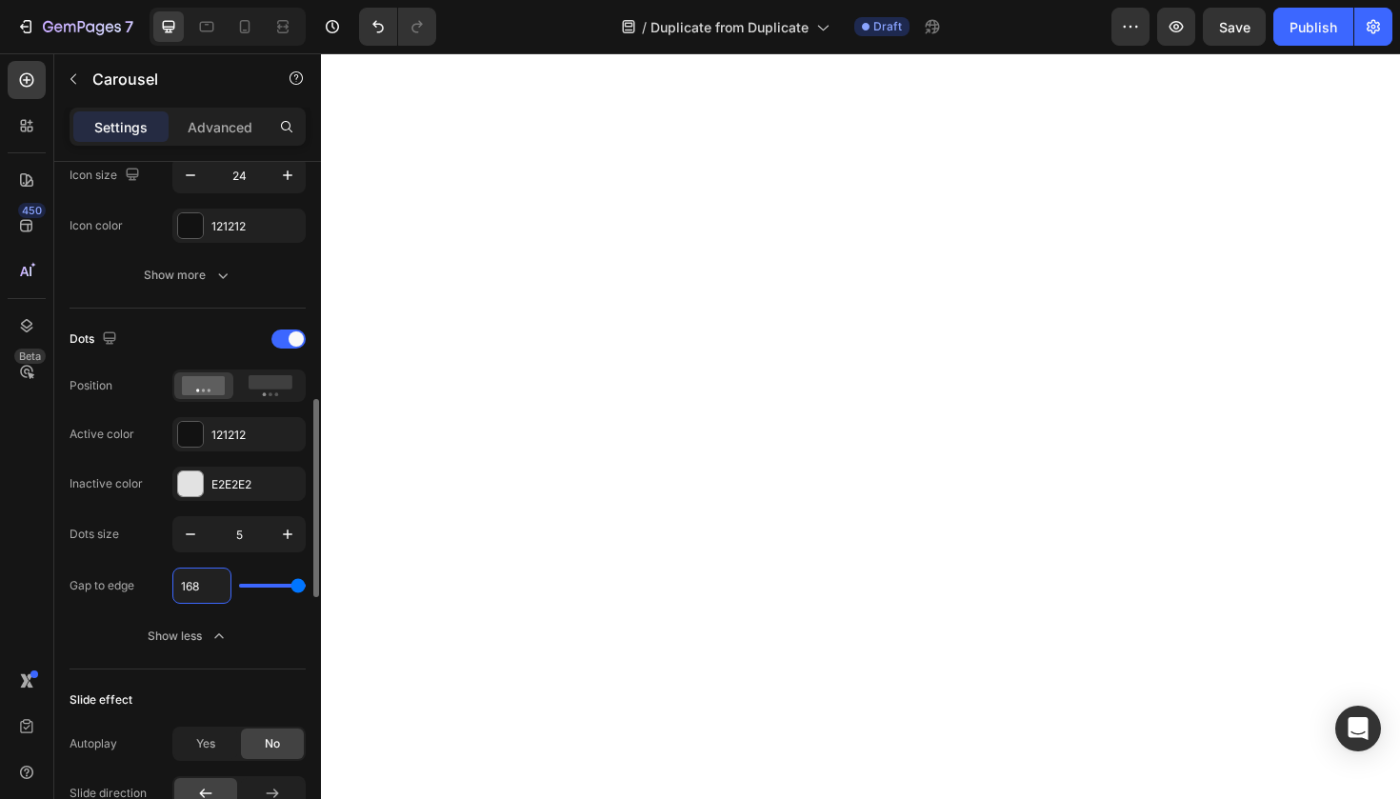
type input "16"
type input "1"
type input "0"
type input "!"
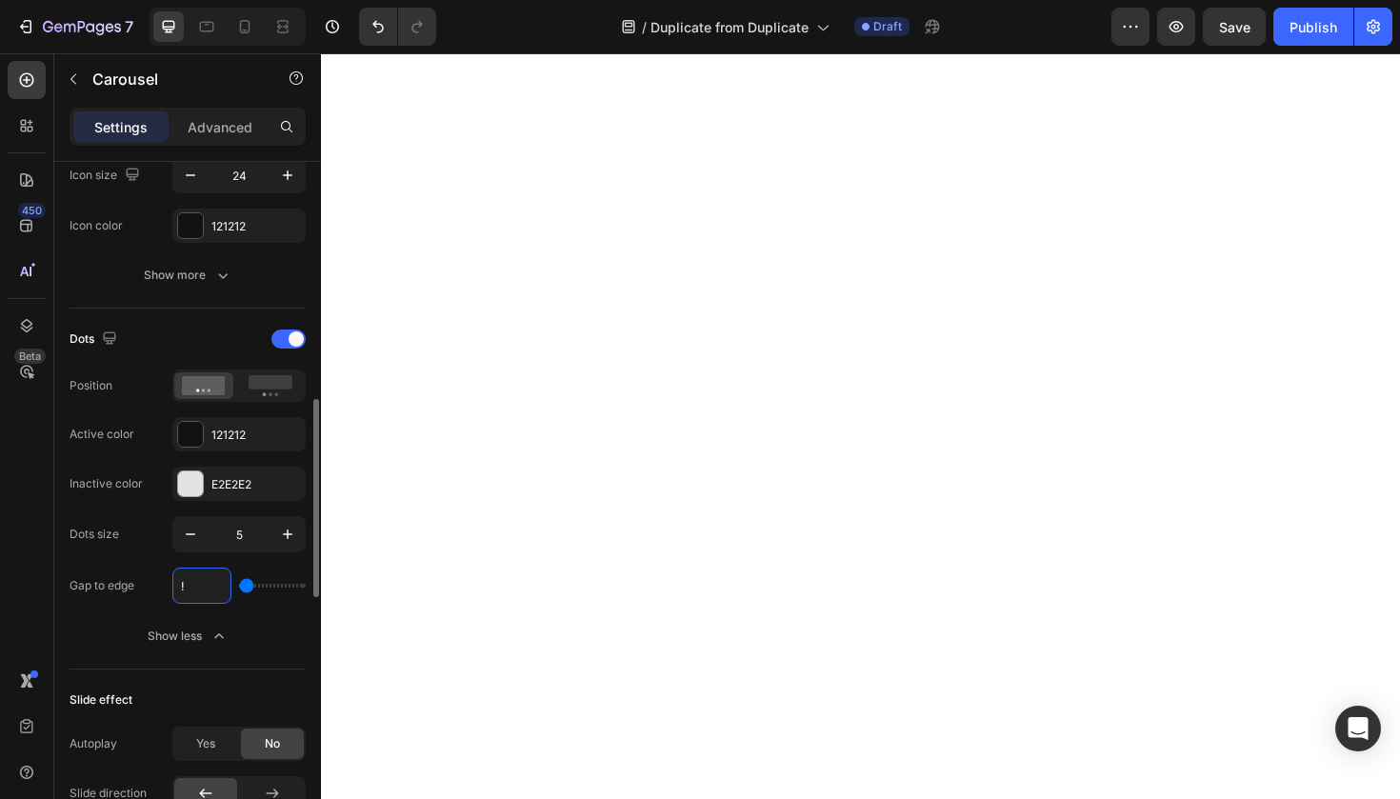
type input "16"
type input "0"
type input "8"
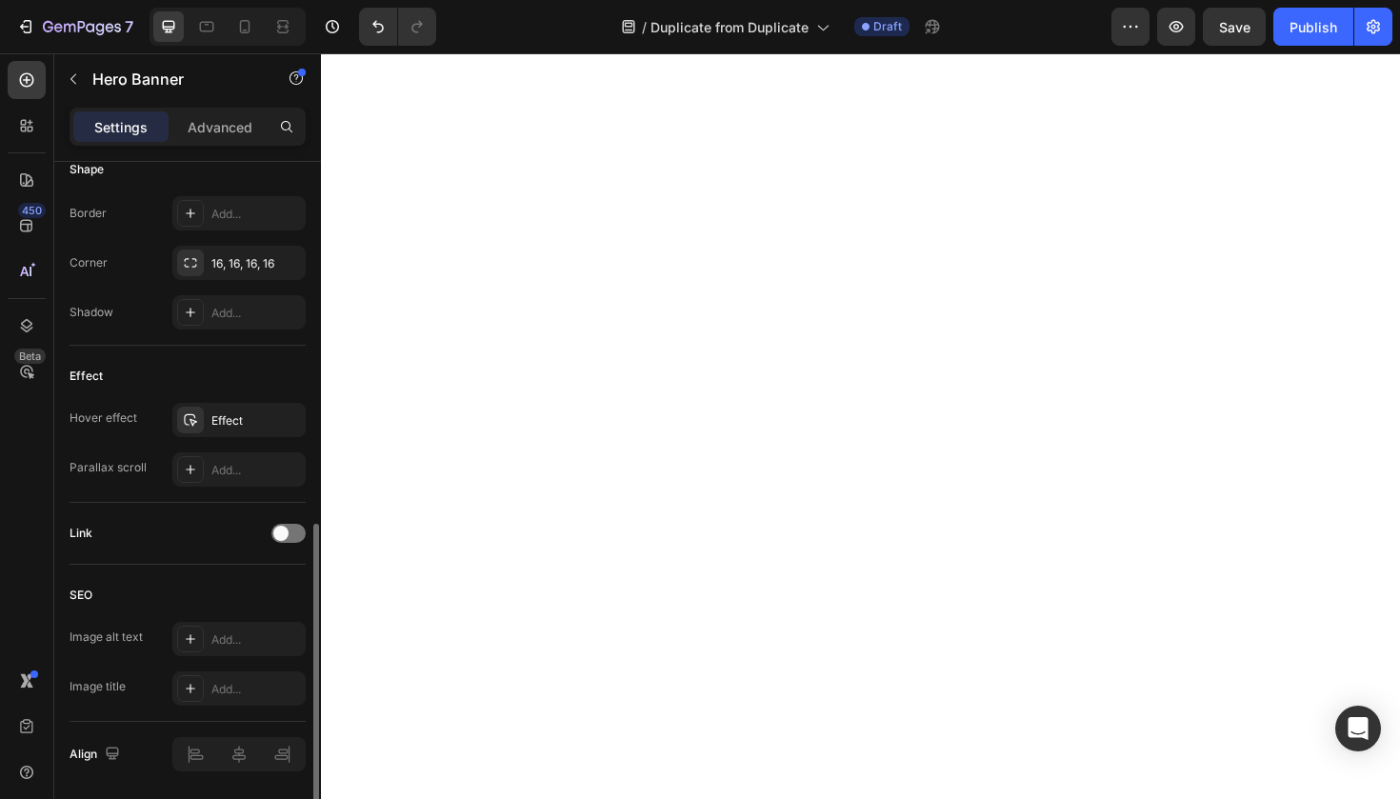
scroll to position [0, 0]
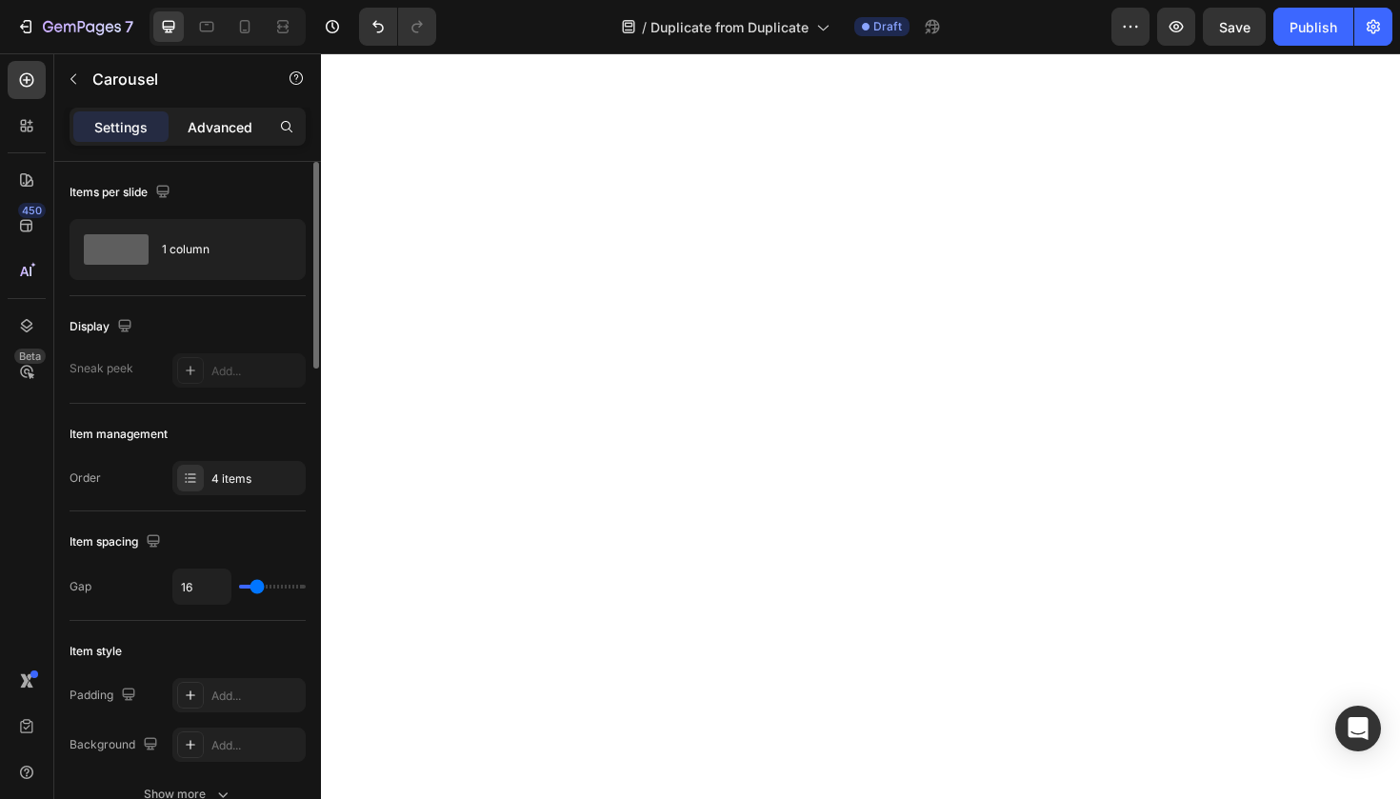
click at [264, 117] on div "Advanced" at bounding box center [219, 126] width 95 height 30
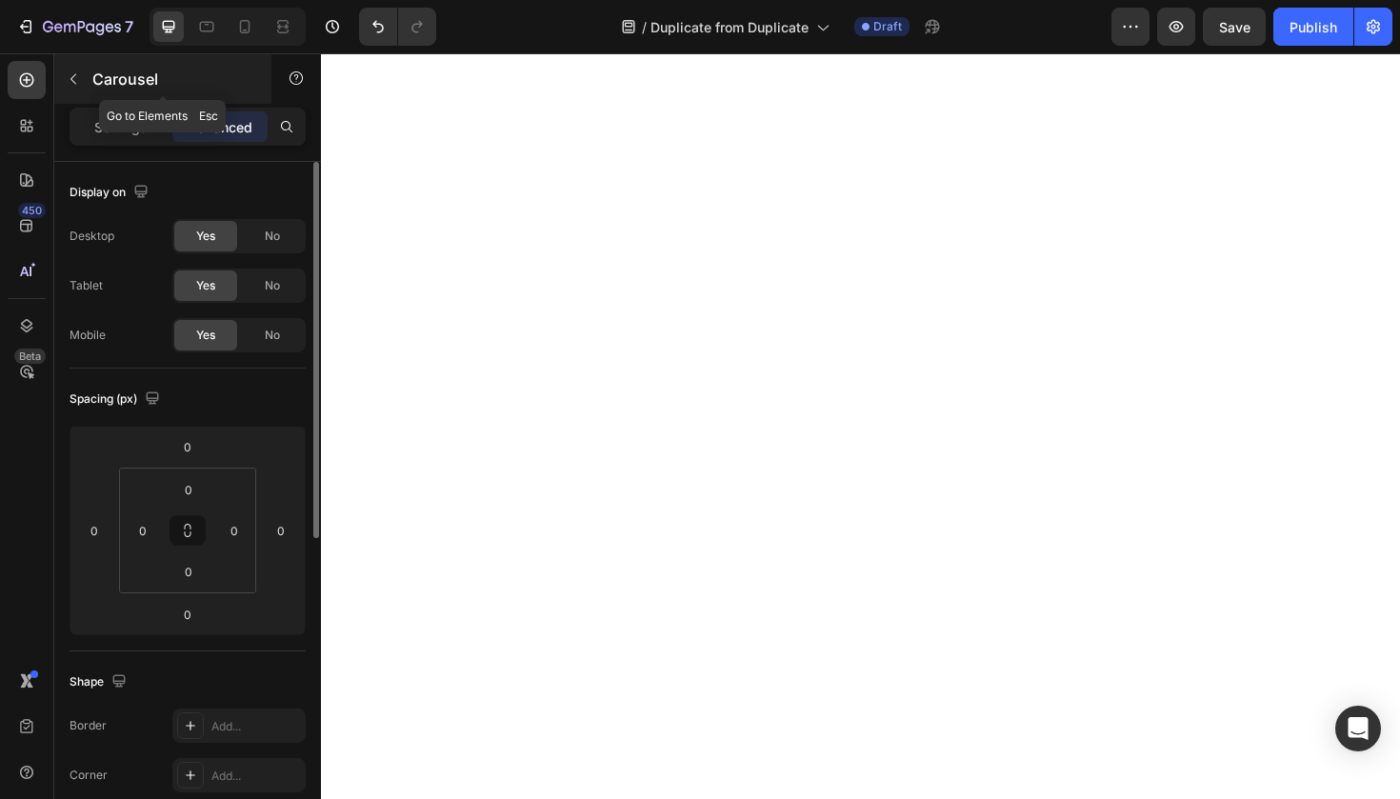
click at [82, 73] on button "button" at bounding box center [73, 79] width 30 height 30
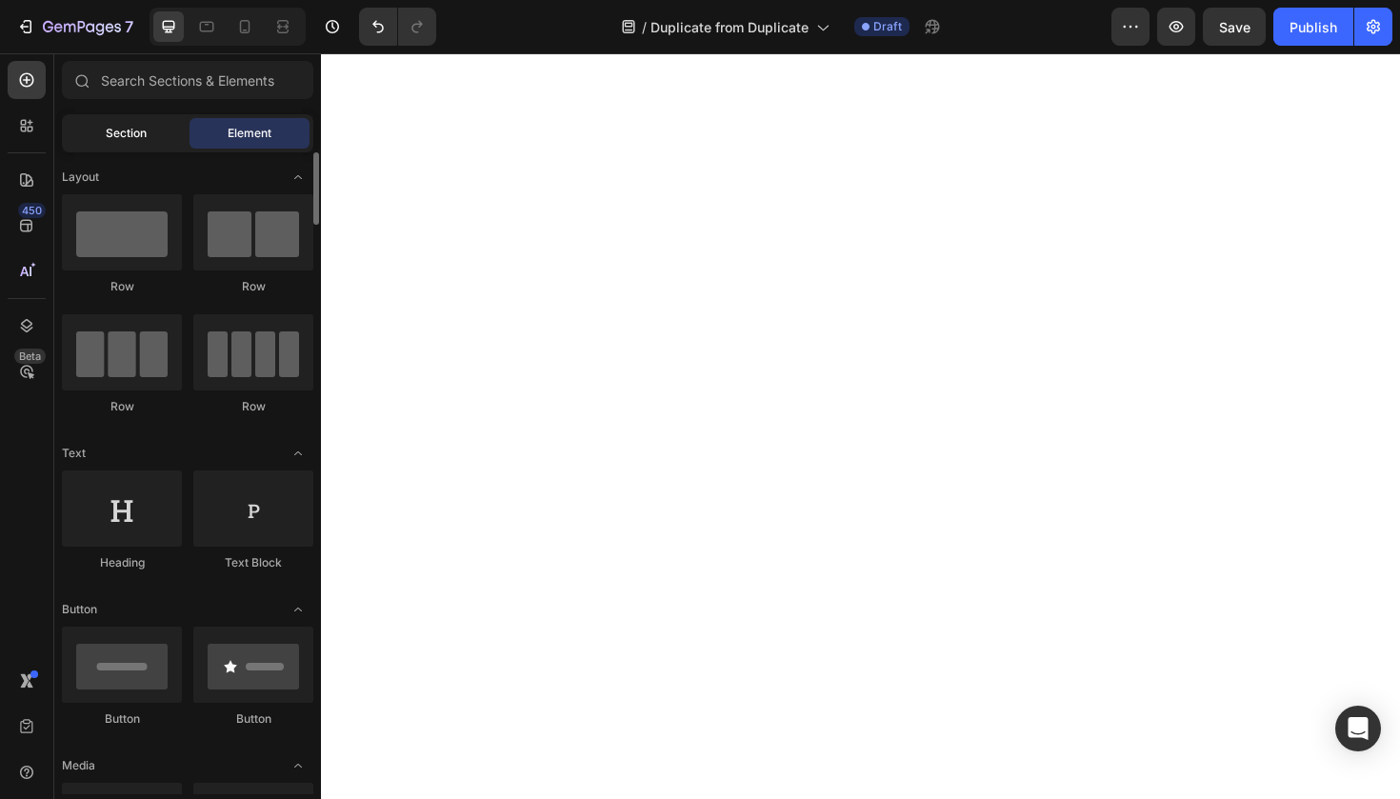
click at [142, 123] on div "Section" at bounding box center [126, 133] width 120 height 30
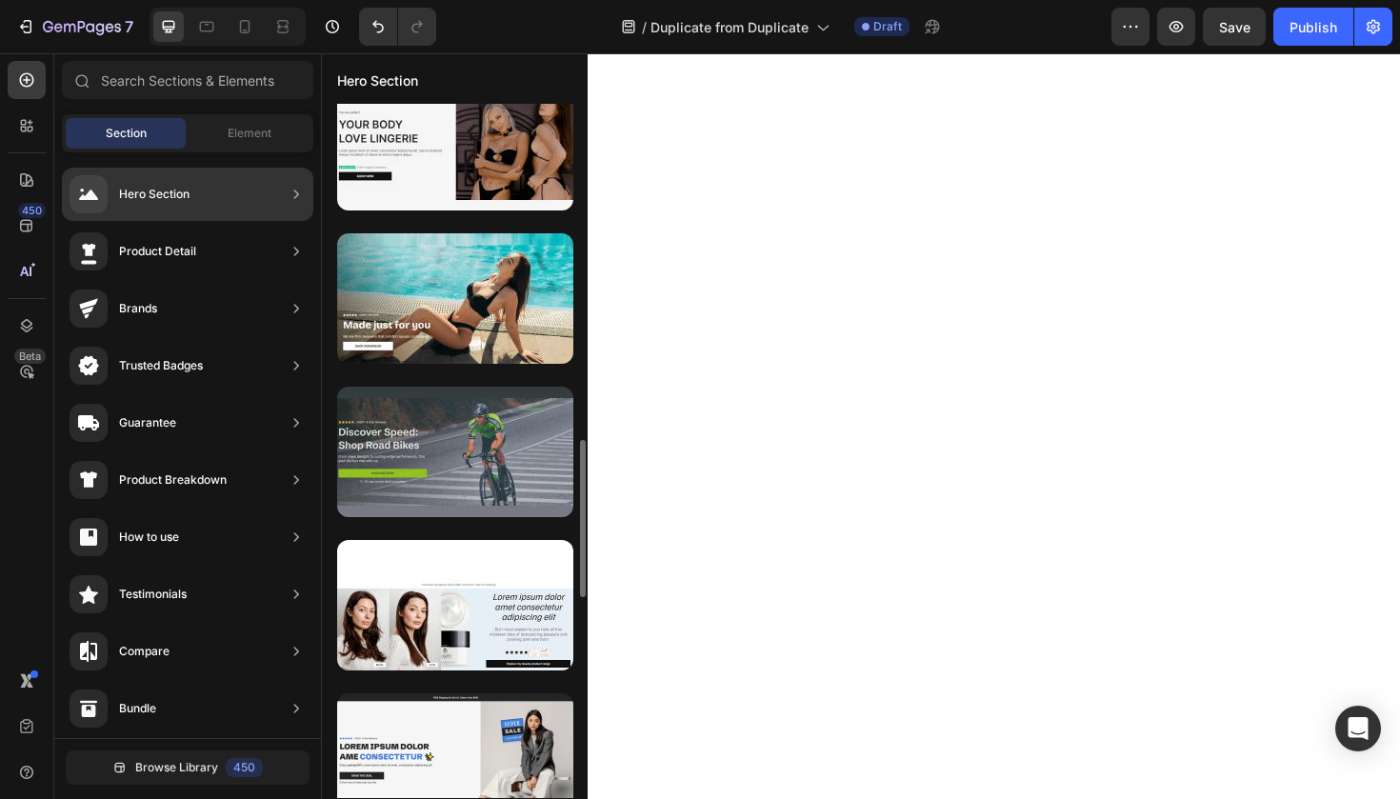
scroll to position [1547, 0]
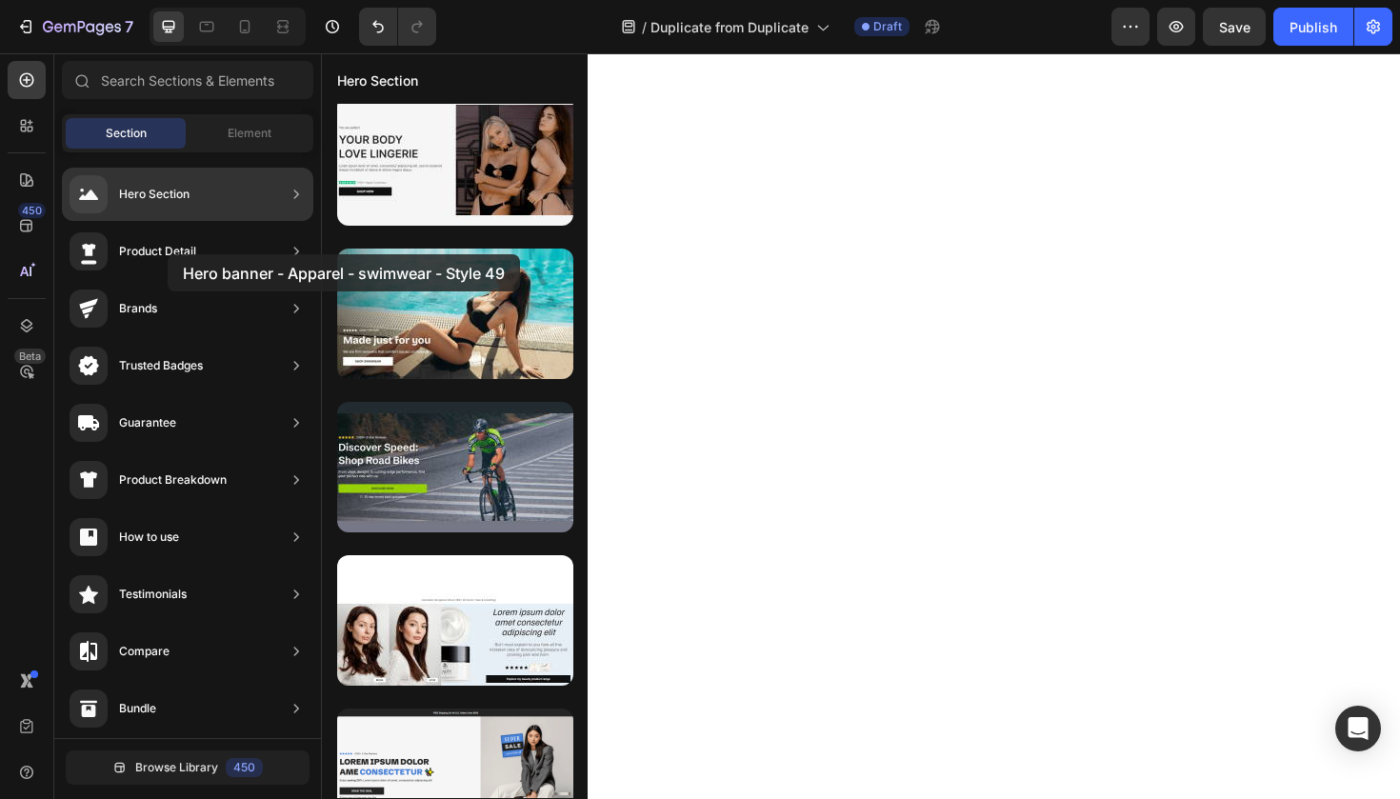
drag, startPoint x: 419, startPoint y: 349, endPoint x: 166, endPoint y: 252, distance: 271.2
click at [166, 252] on div "450 Beta Sections(18) Elements(83) Section Element Hero Section Product Detail …" at bounding box center [160, 425] width 321 height 745
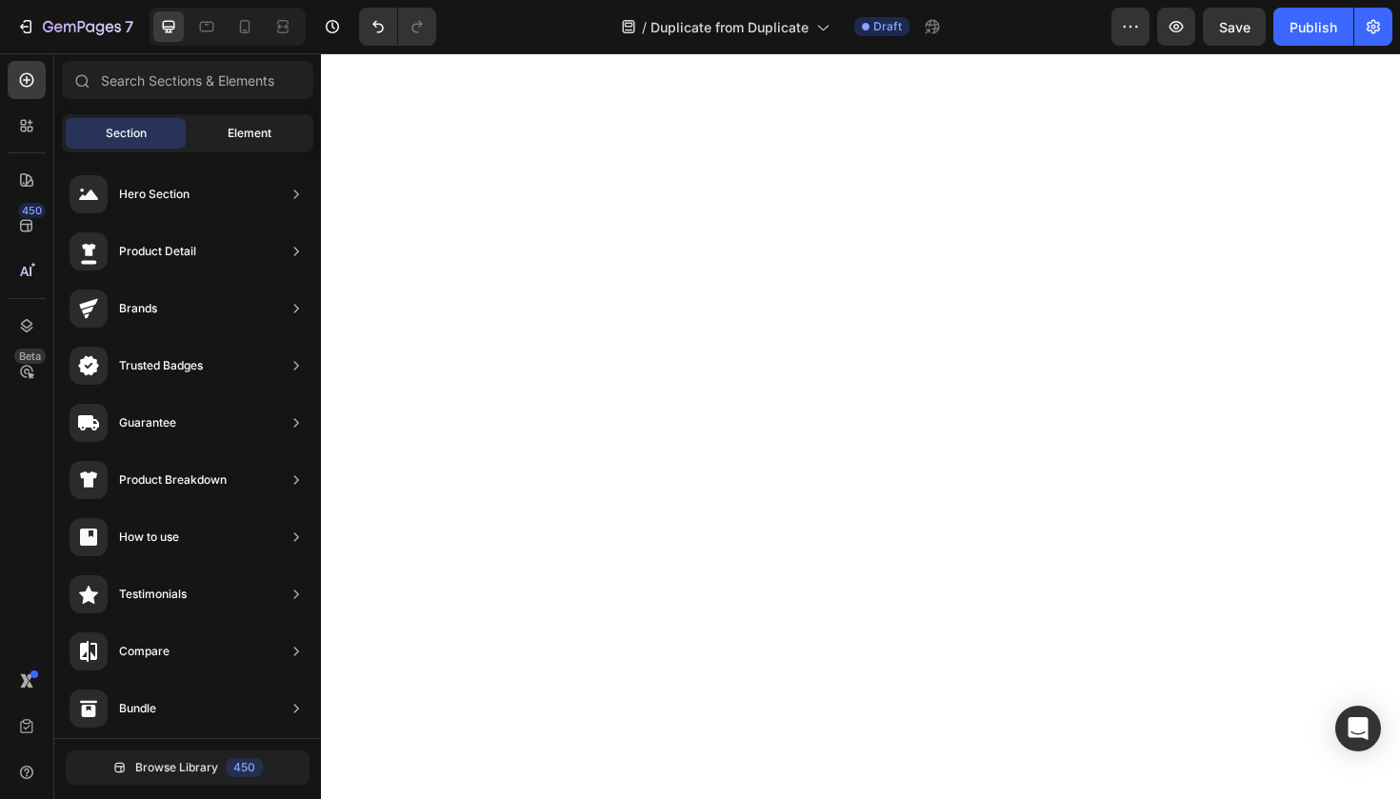
click at [230, 140] on span "Element" at bounding box center [250, 133] width 44 height 17
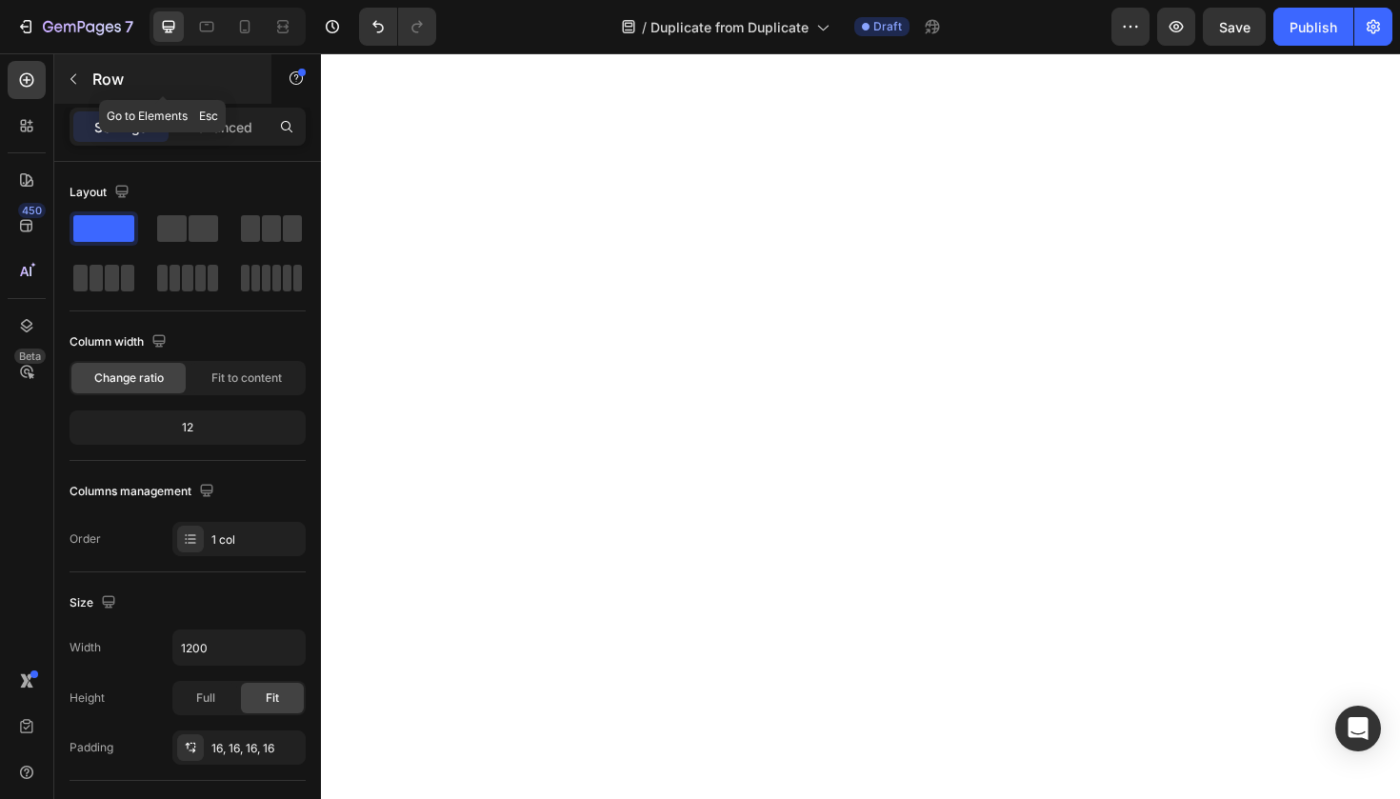
click at [95, 68] on div "Row" at bounding box center [162, 79] width 217 height 50
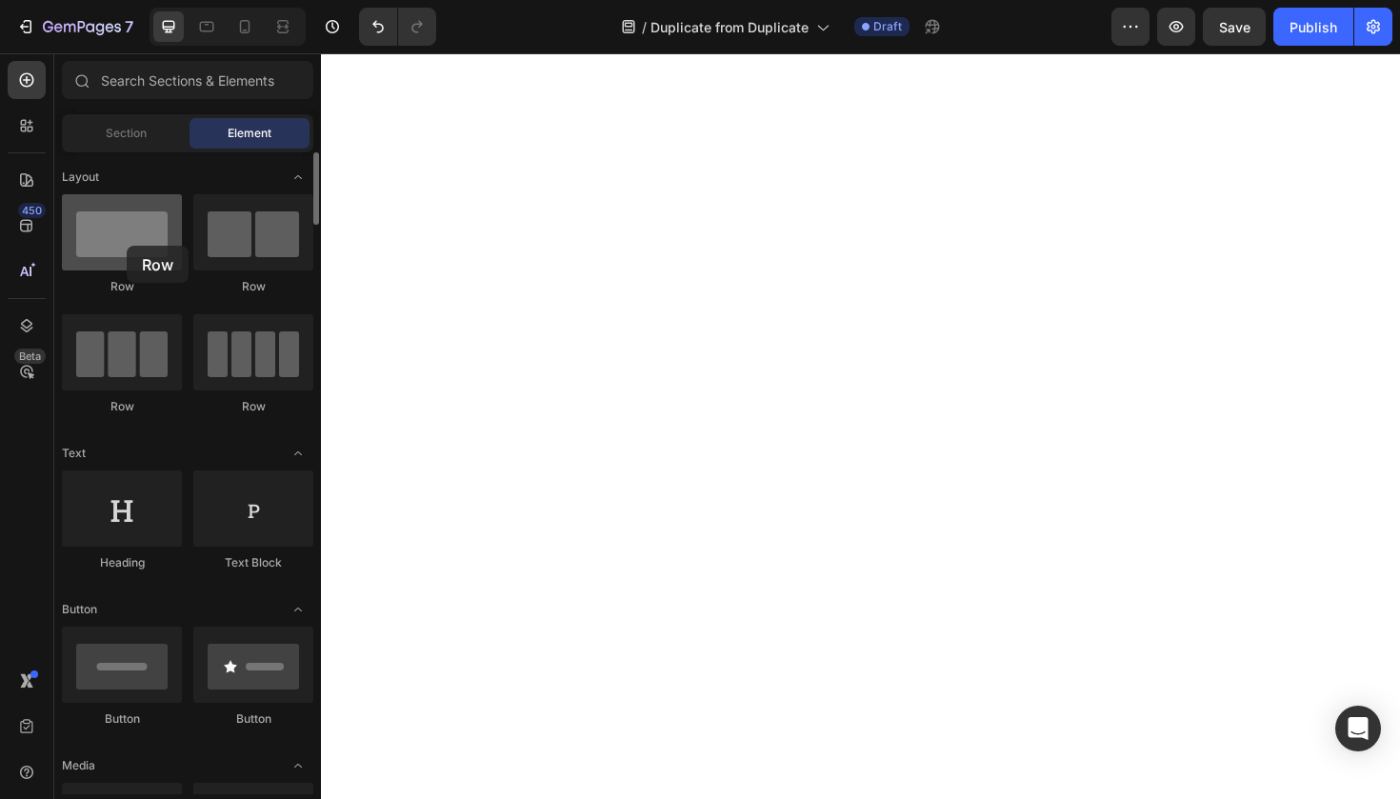
click at [127, 246] on div at bounding box center [122, 232] width 120 height 76
click at [161, 146] on div "Section" at bounding box center [126, 133] width 120 height 30
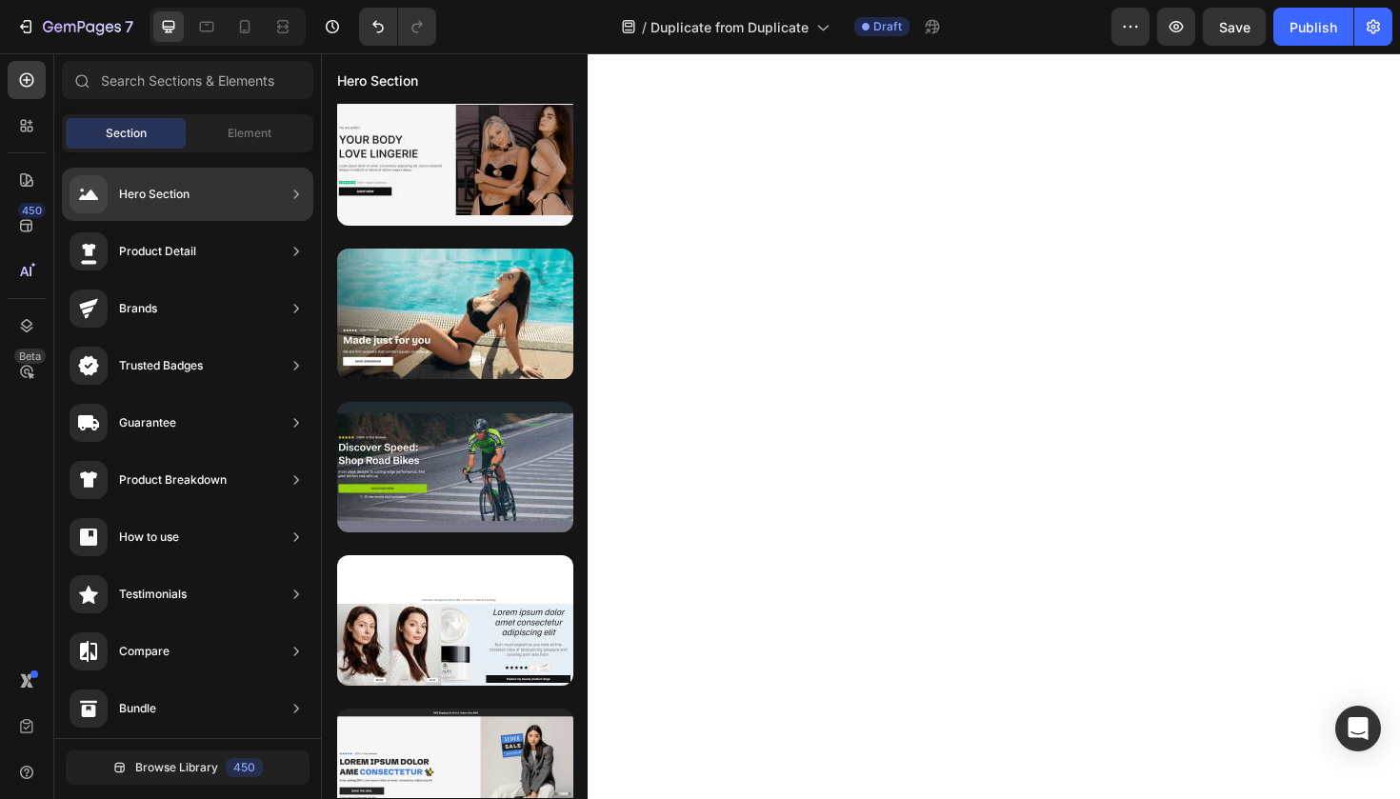
click at [155, 215] on div "Hero Section" at bounding box center [187, 194] width 251 height 53
drag, startPoint x: 423, startPoint y: 315, endPoint x: 75, endPoint y: 191, distance: 368.9
click at [75, 191] on div "450 Beta Sections(18) Elements(83) Section Element Hero Section Product Detail …" at bounding box center [160, 425] width 321 height 745
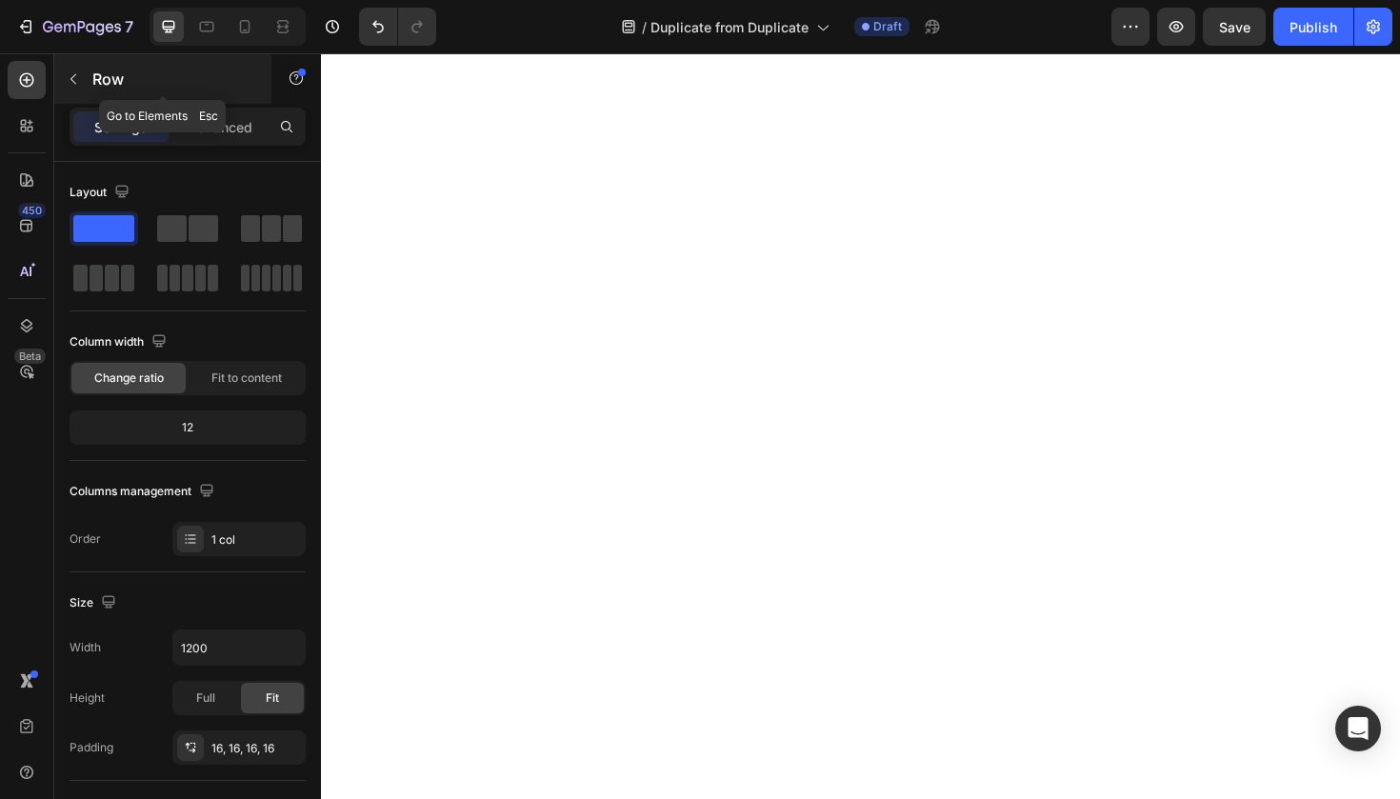
click at [91, 76] on div "Row" at bounding box center [162, 79] width 217 height 50
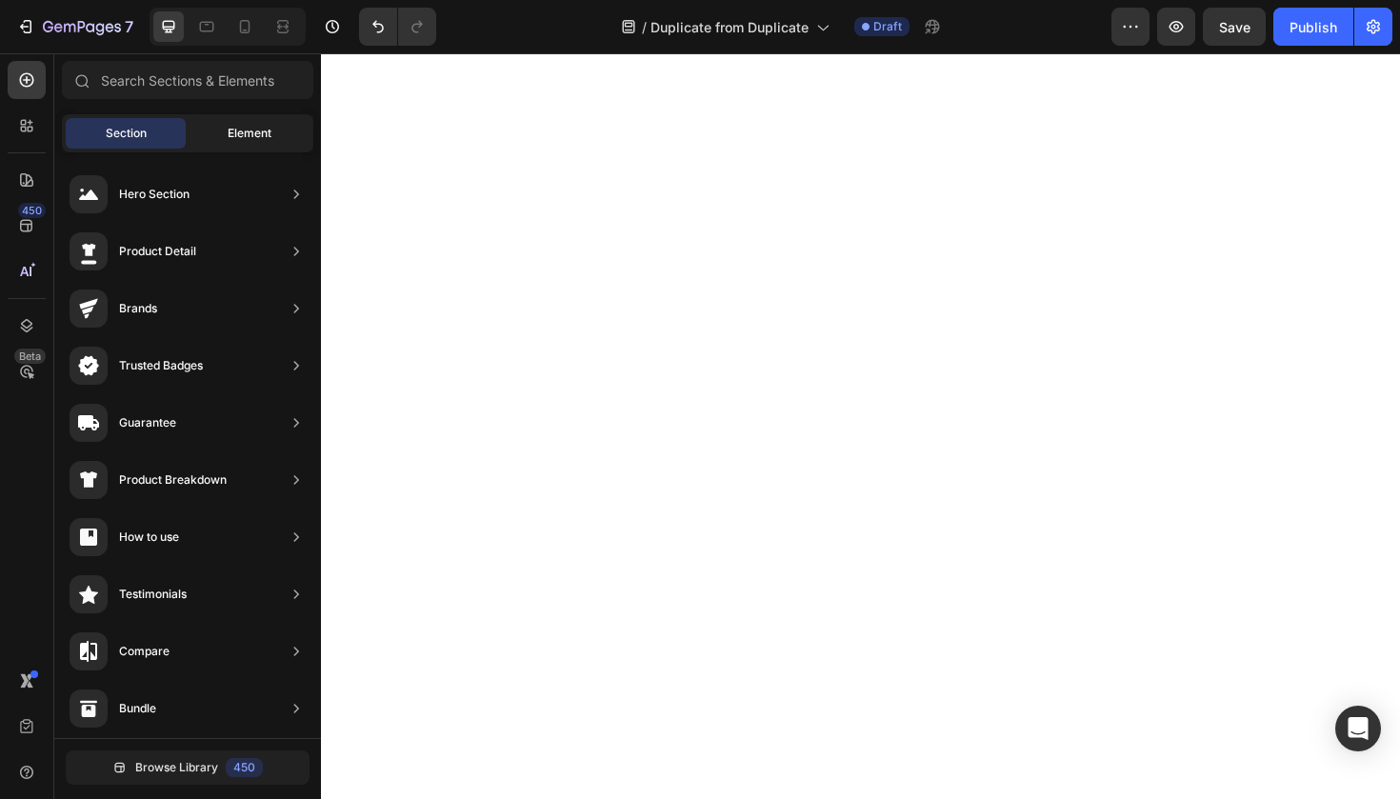
click at [212, 135] on div "Element" at bounding box center [249, 133] width 120 height 30
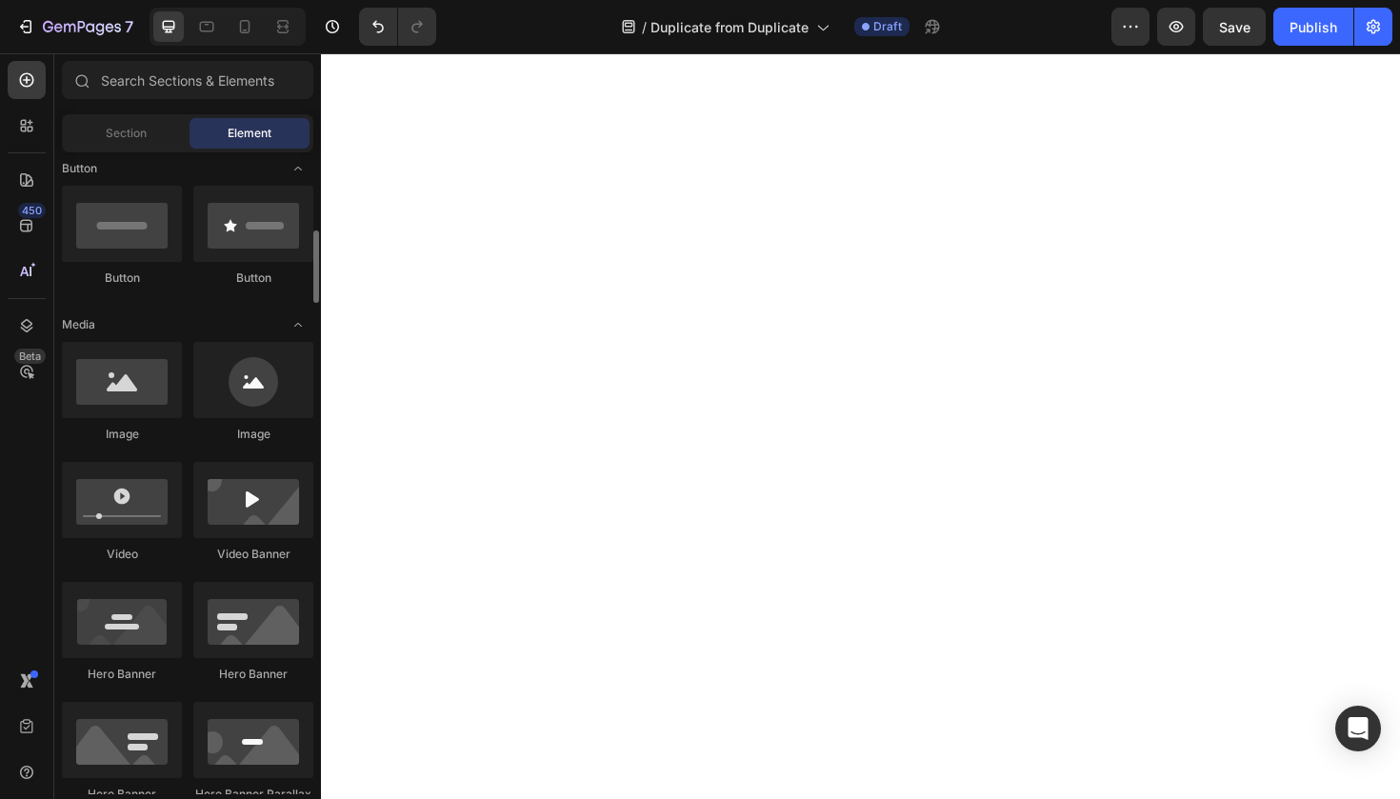
scroll to position [467, 0]
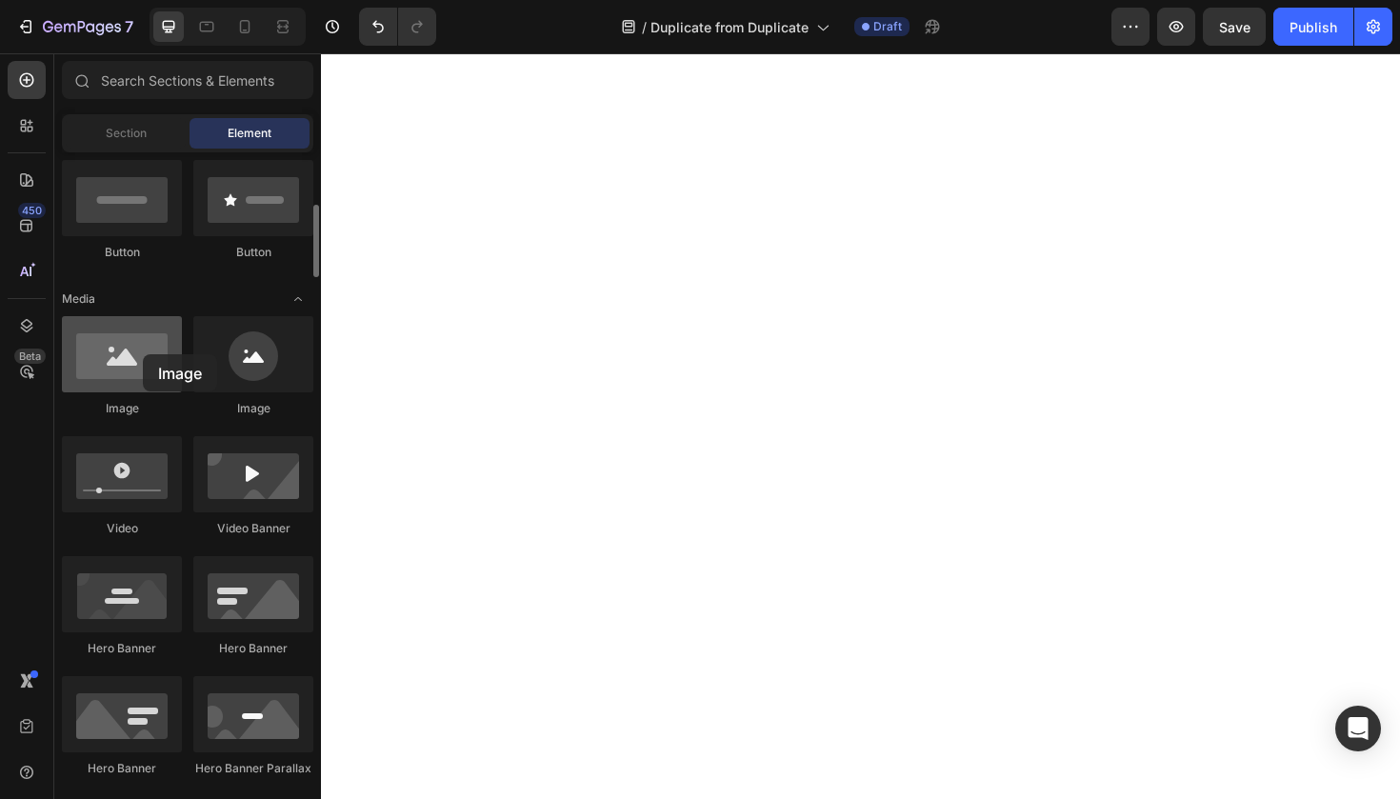
click at [143, 354] on div at bounding box center [122, 354] width 120 height 76
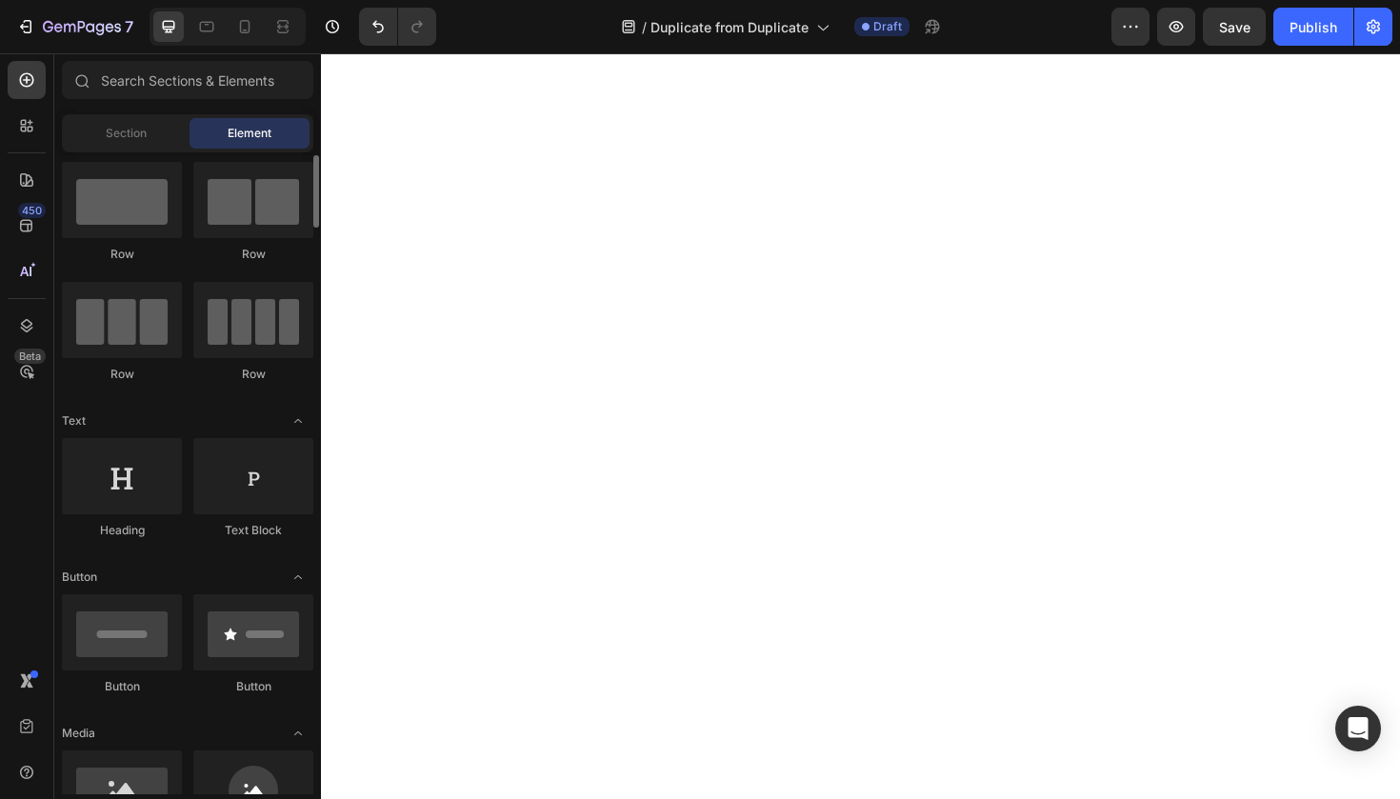
scroll to position [0, 0]
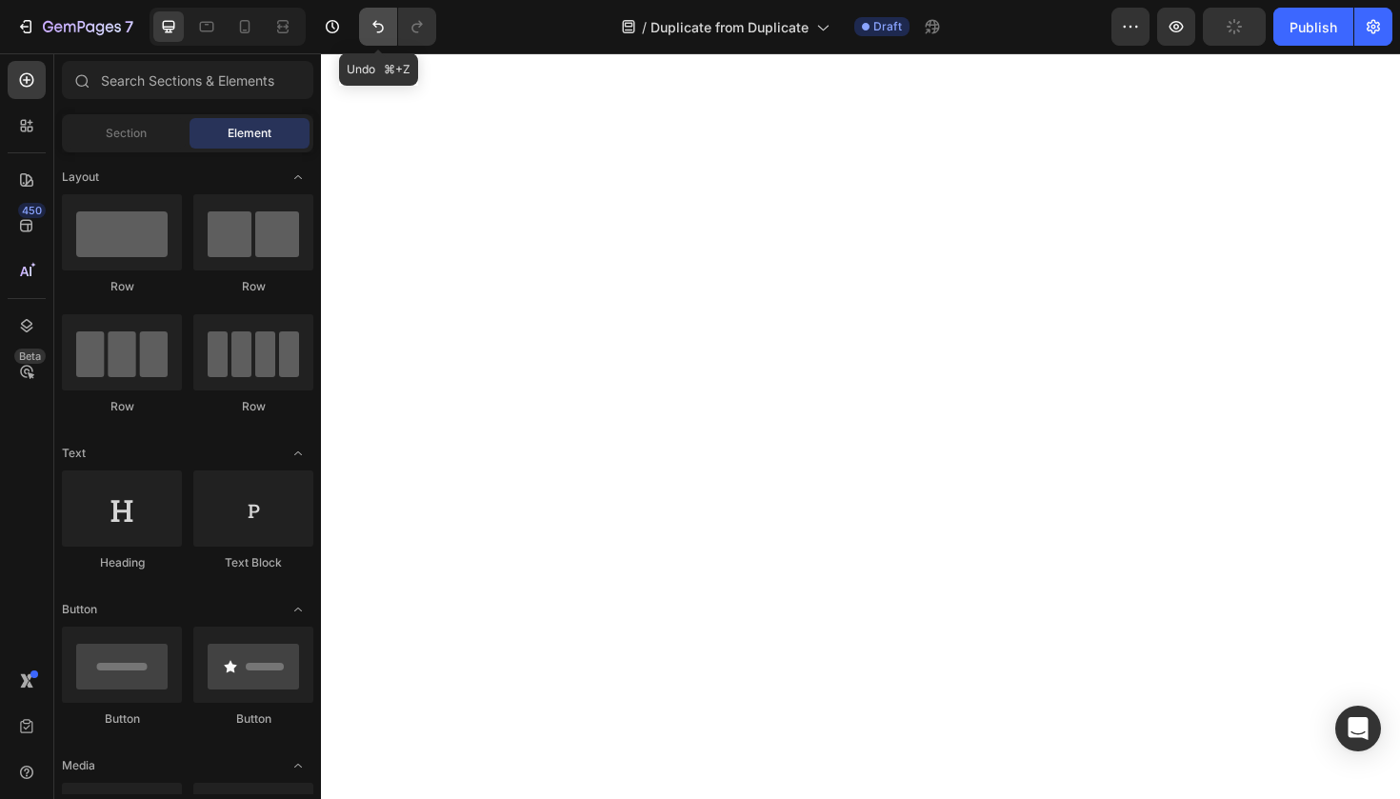
click at [380, 38] on button "Undo/Redo" at bounding box center [378, 27] width 38 height 38
click at [154, 149] on div "Section Element" at bounding box center [187, 133] width 251 height 38
click at [149, 138] on div "Section" at bounding box center [126, 133] width 120 height 30
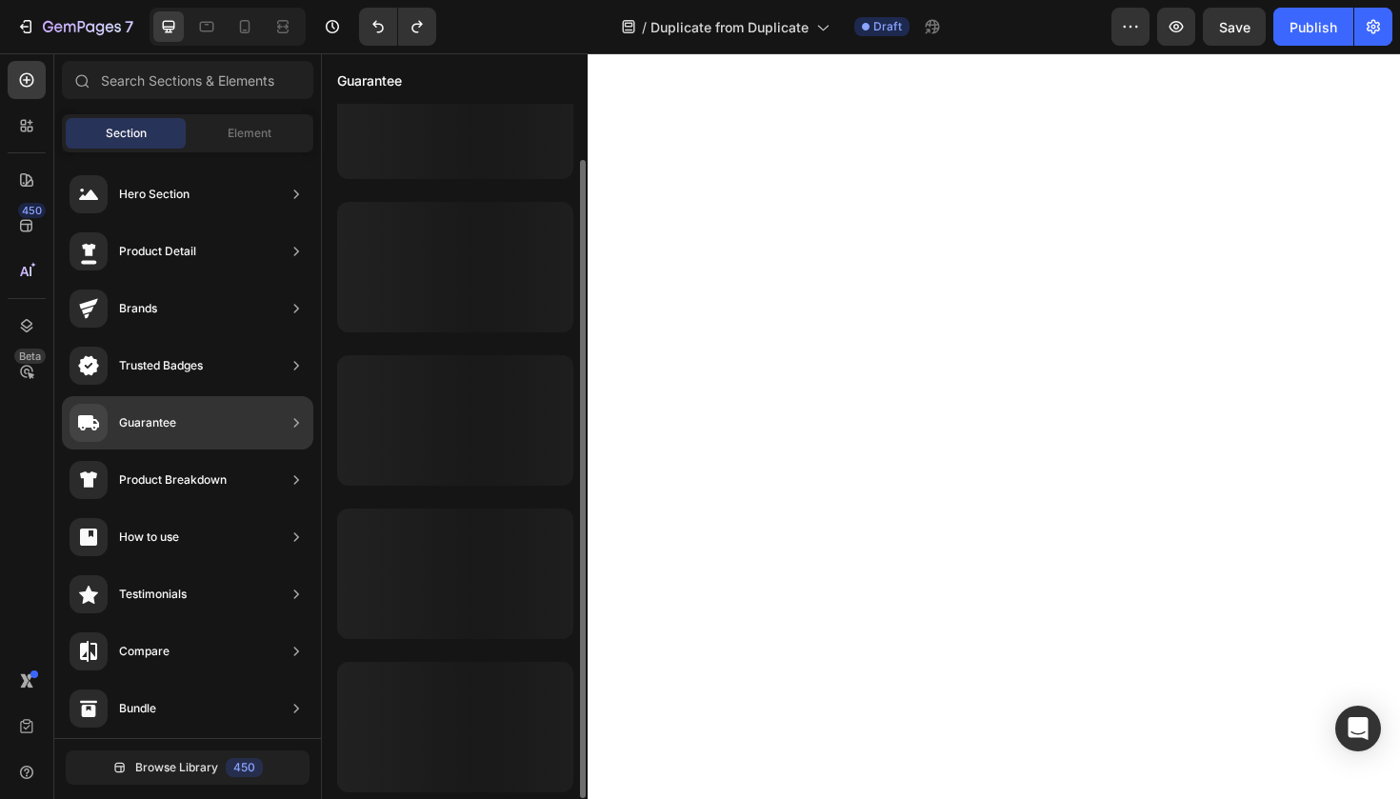
scroll to position [61, 0]
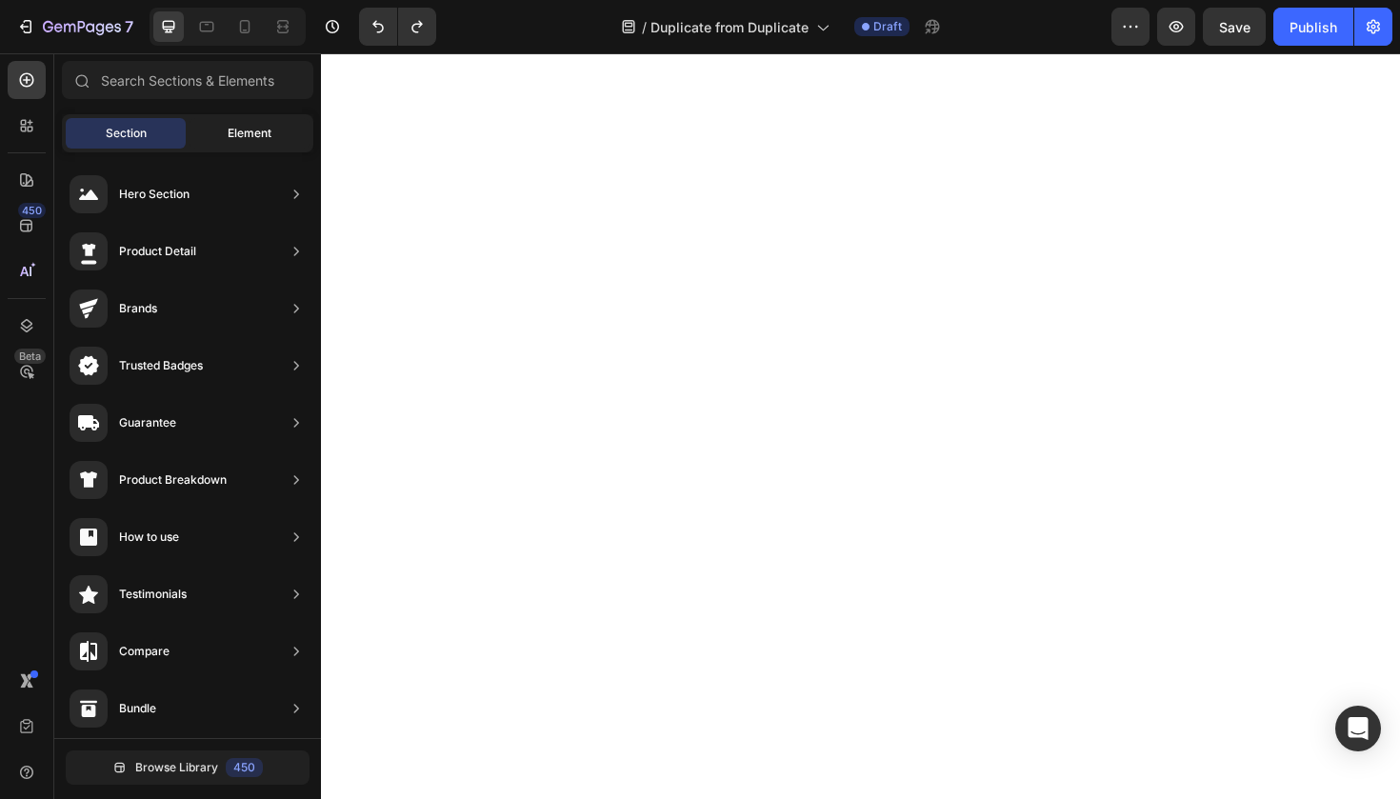
click at [226, 145] on div "Element" at bounding box center [249, 133] width 120 height 30
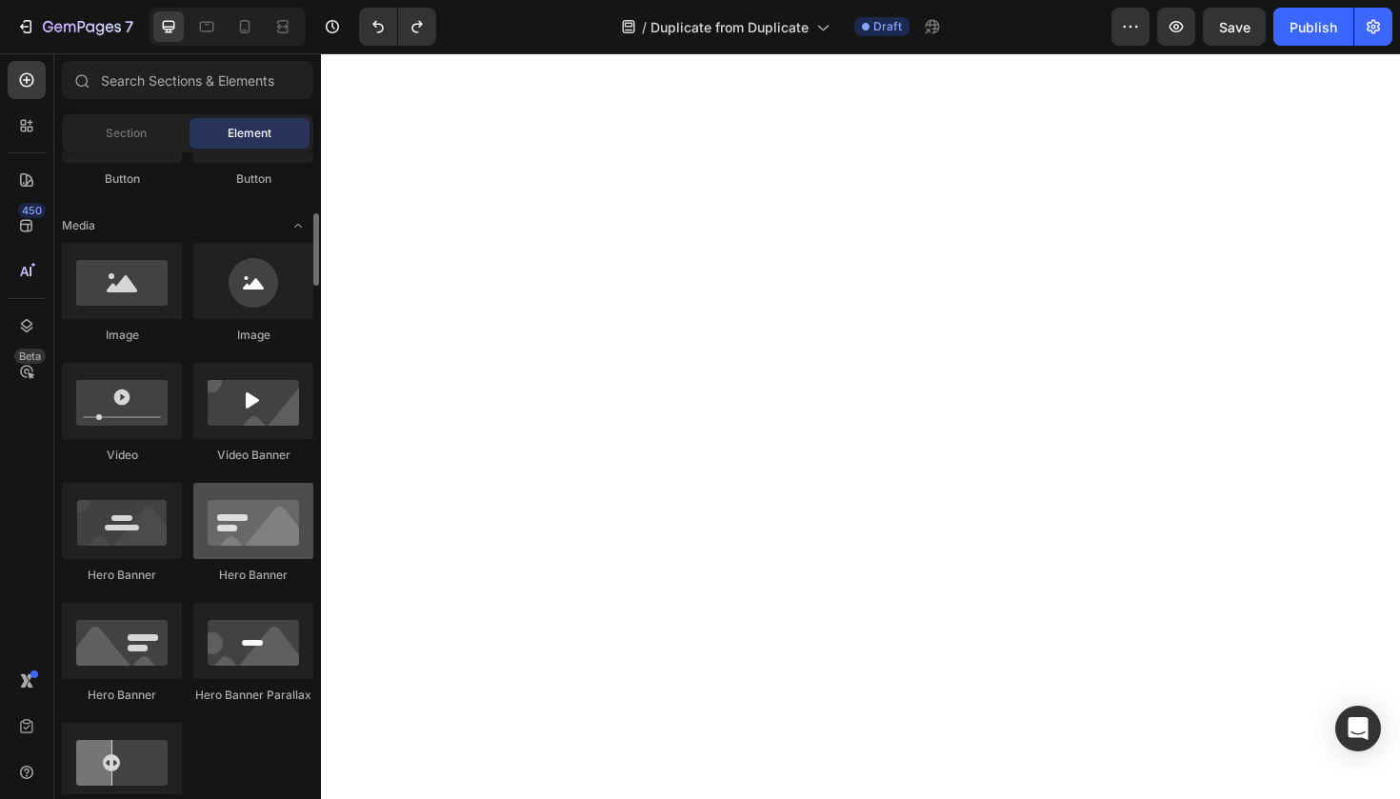
scroll to position [541, 0]
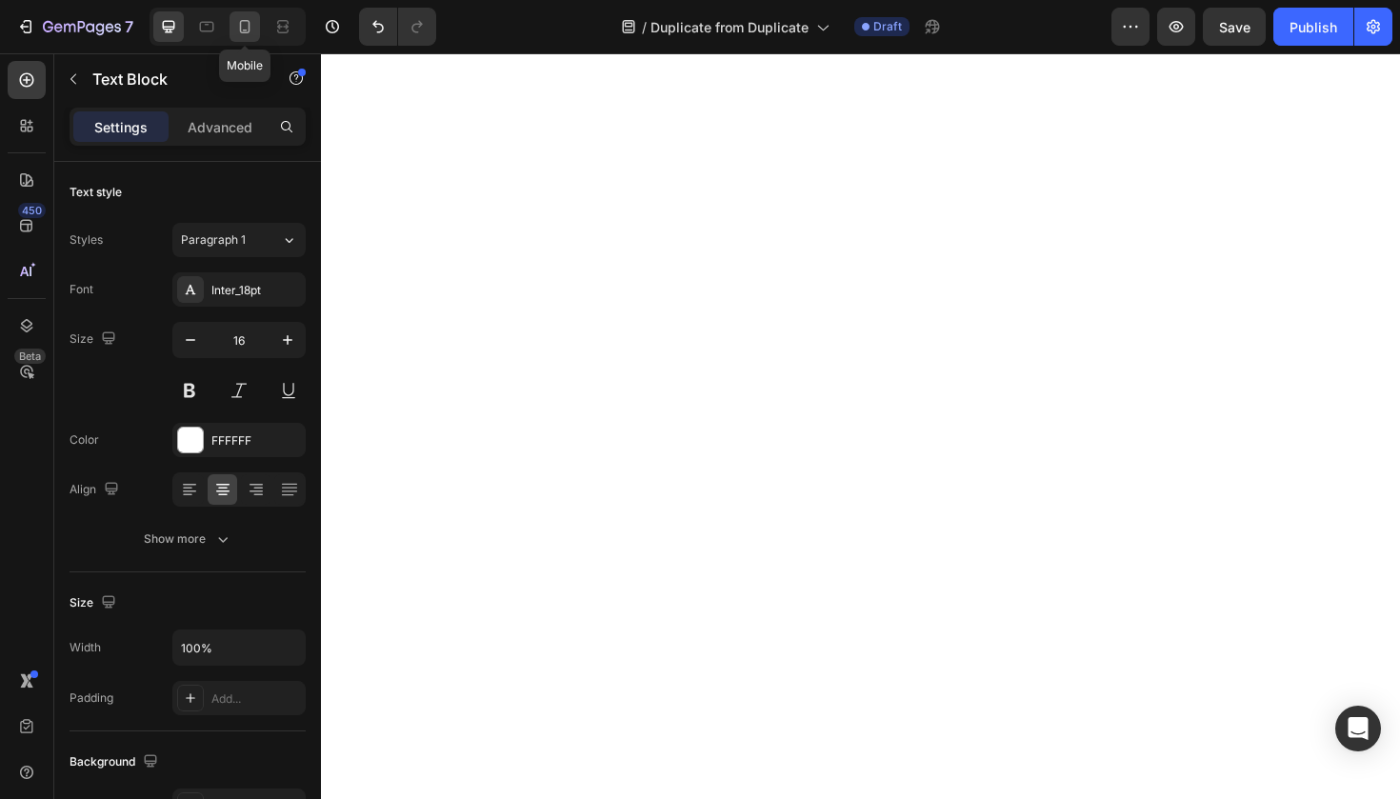
click at [239, 25] on icon at bounding box center [244, 26] width 19 height 19
click at [175, 17] on icon at bounding box center [168, 26] width 19 height 19
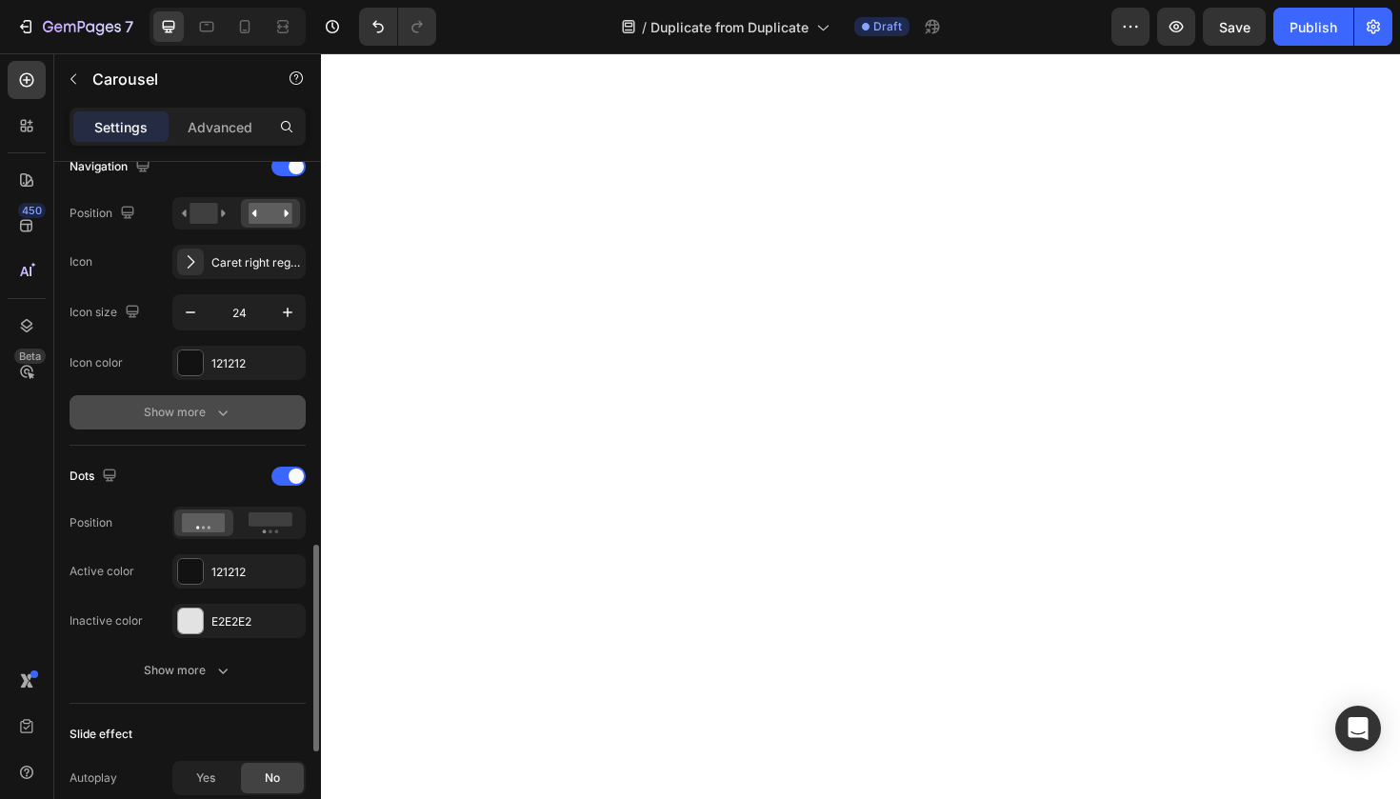
scroll to position [826, 0]
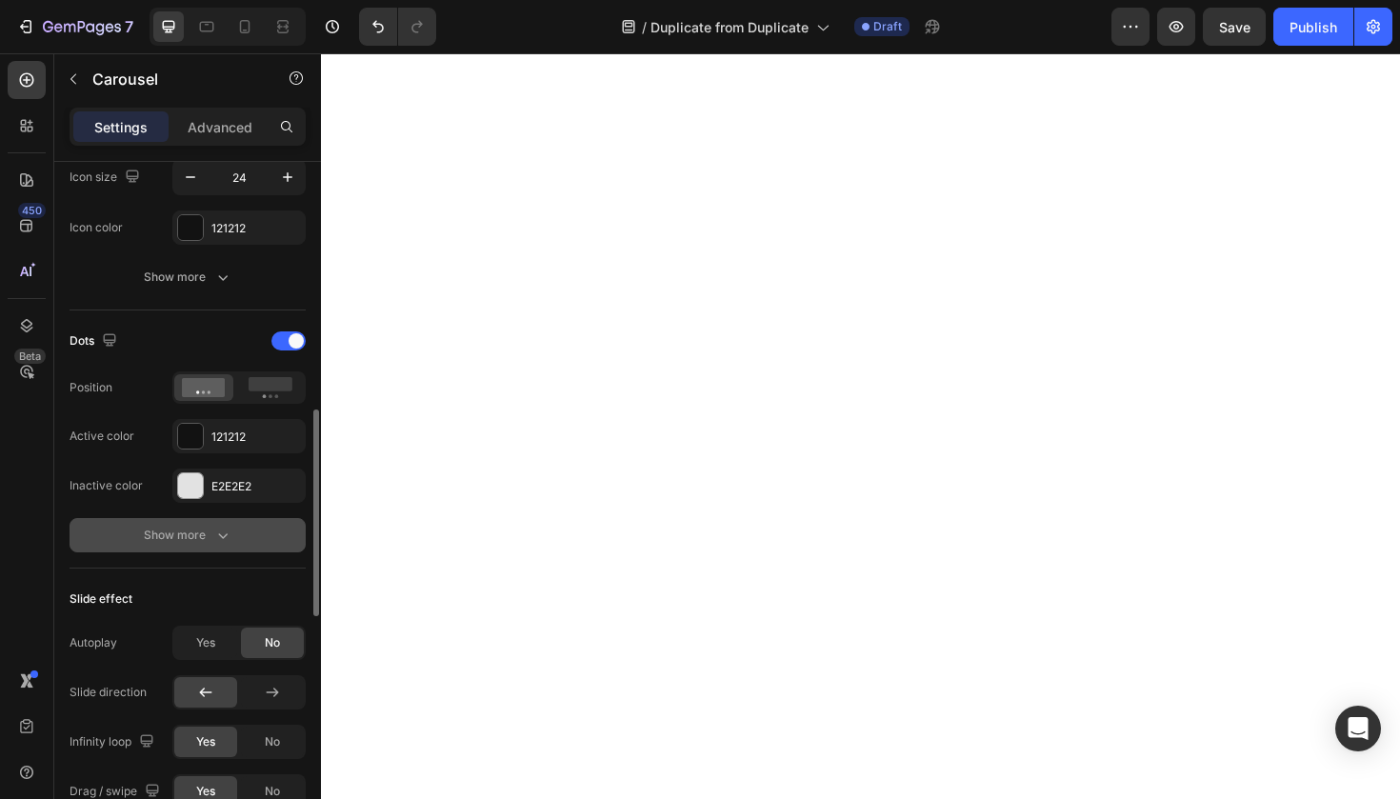
click at [217, 542] on icon "button" at bounding box center [222, 535] width 19 height 19
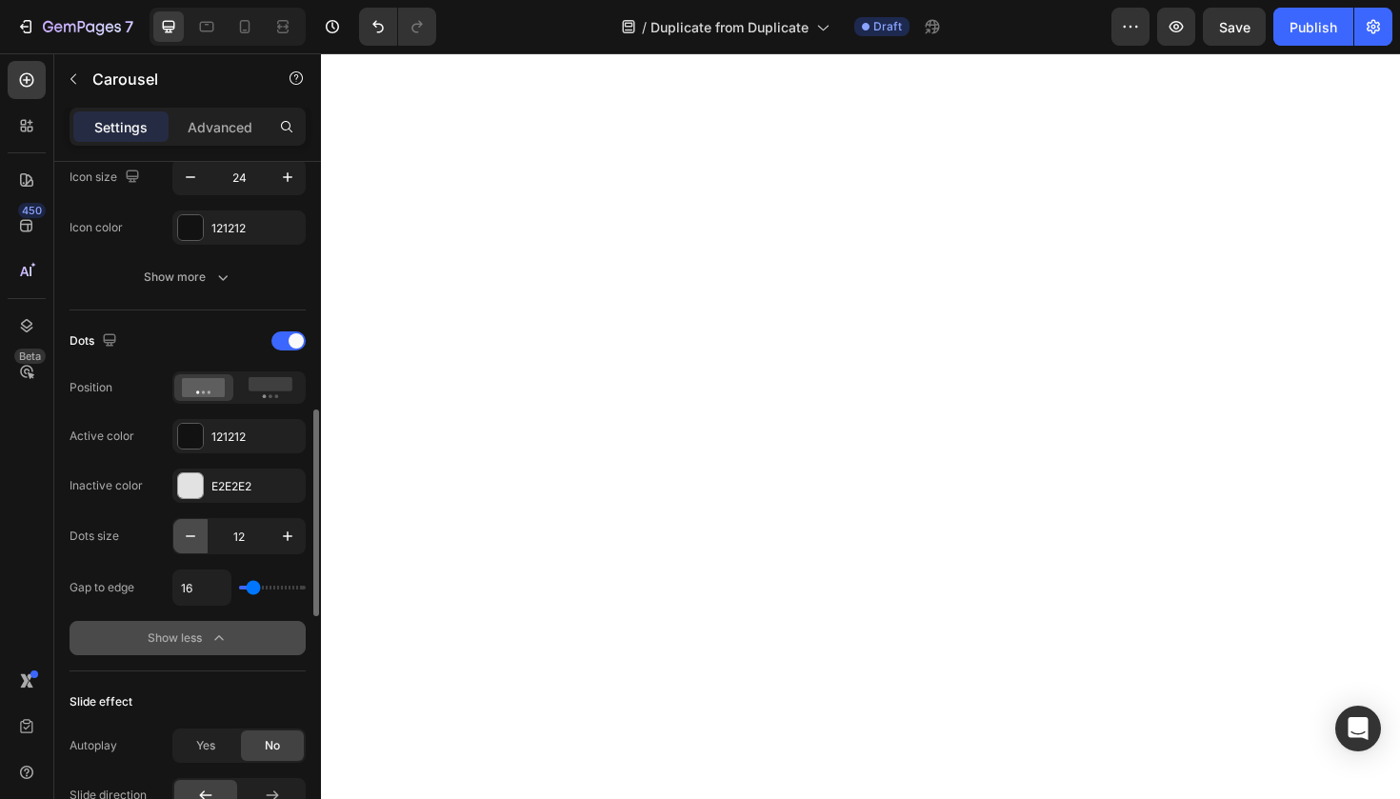
click at [196, 539] on icon "button" at bounding box center [190, 536] width 19 height 19
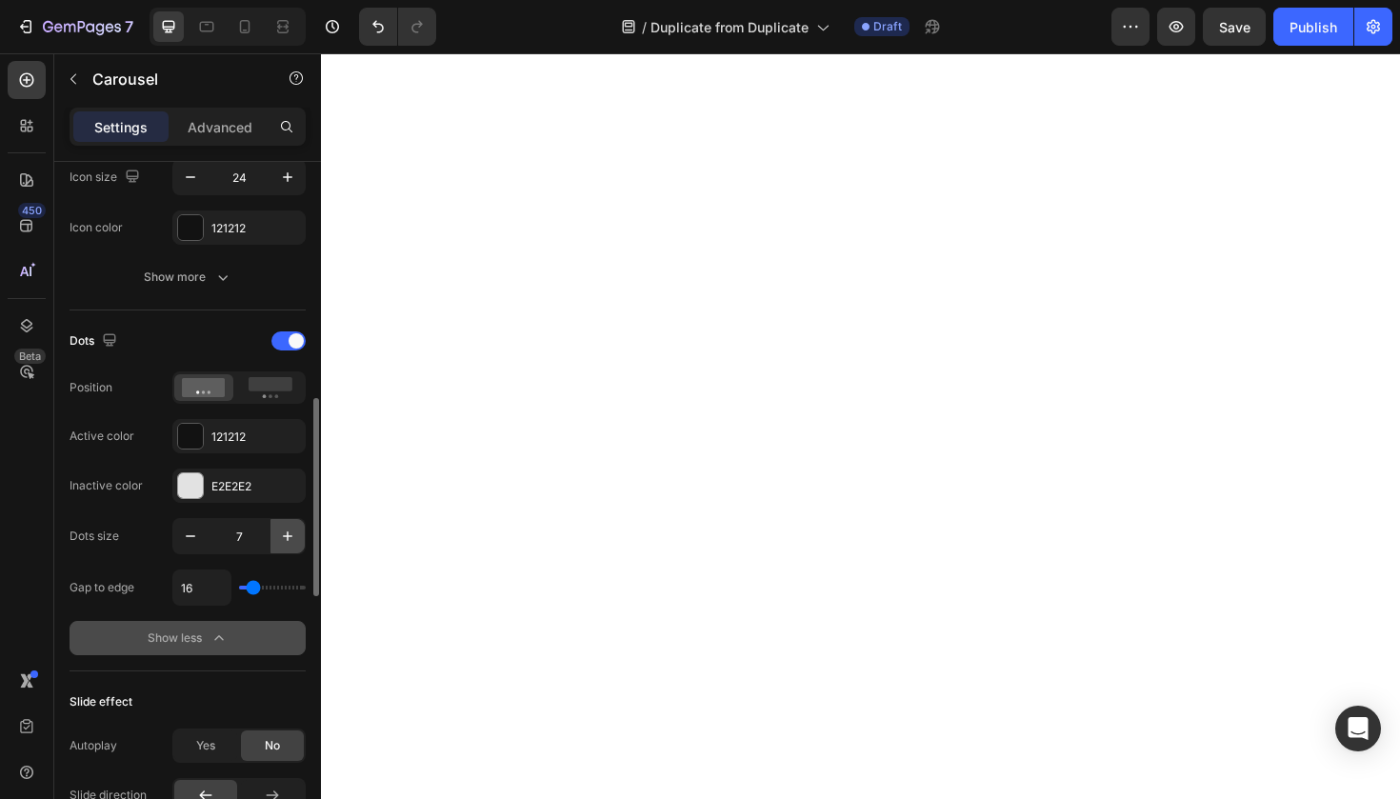
click at [295, 539] on icon "button" at bounding box center [287, 536] width 19 height 19
click at [191, 542] on icon "button" at bounding box center [190, 536] width 19 height 19
click at [191, 540] on icon "button" at bounding box center [190, 536] width 19 height 19
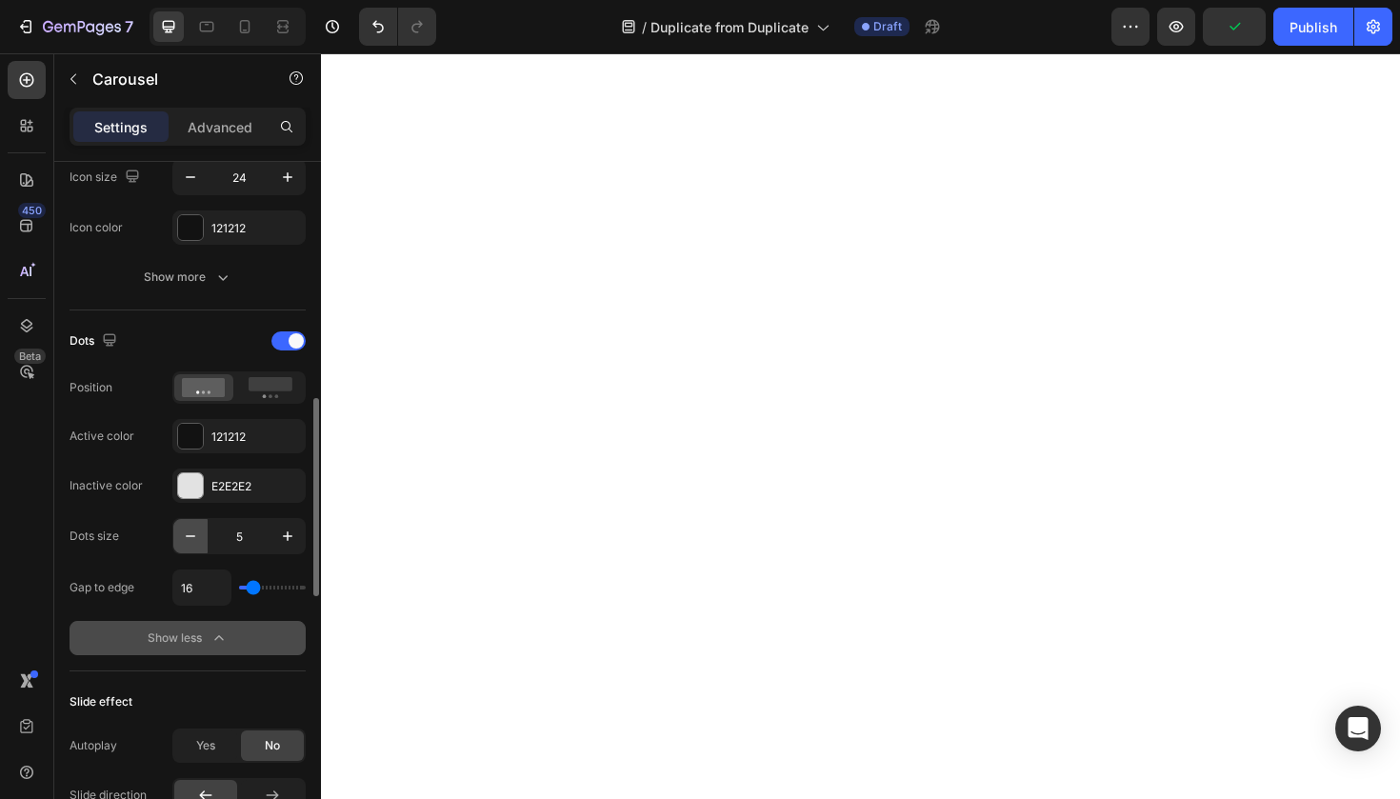
type input "4"
click at [204, 575] on input "16" at bounding box center [201, 587] width 57 height 34
type input "8"
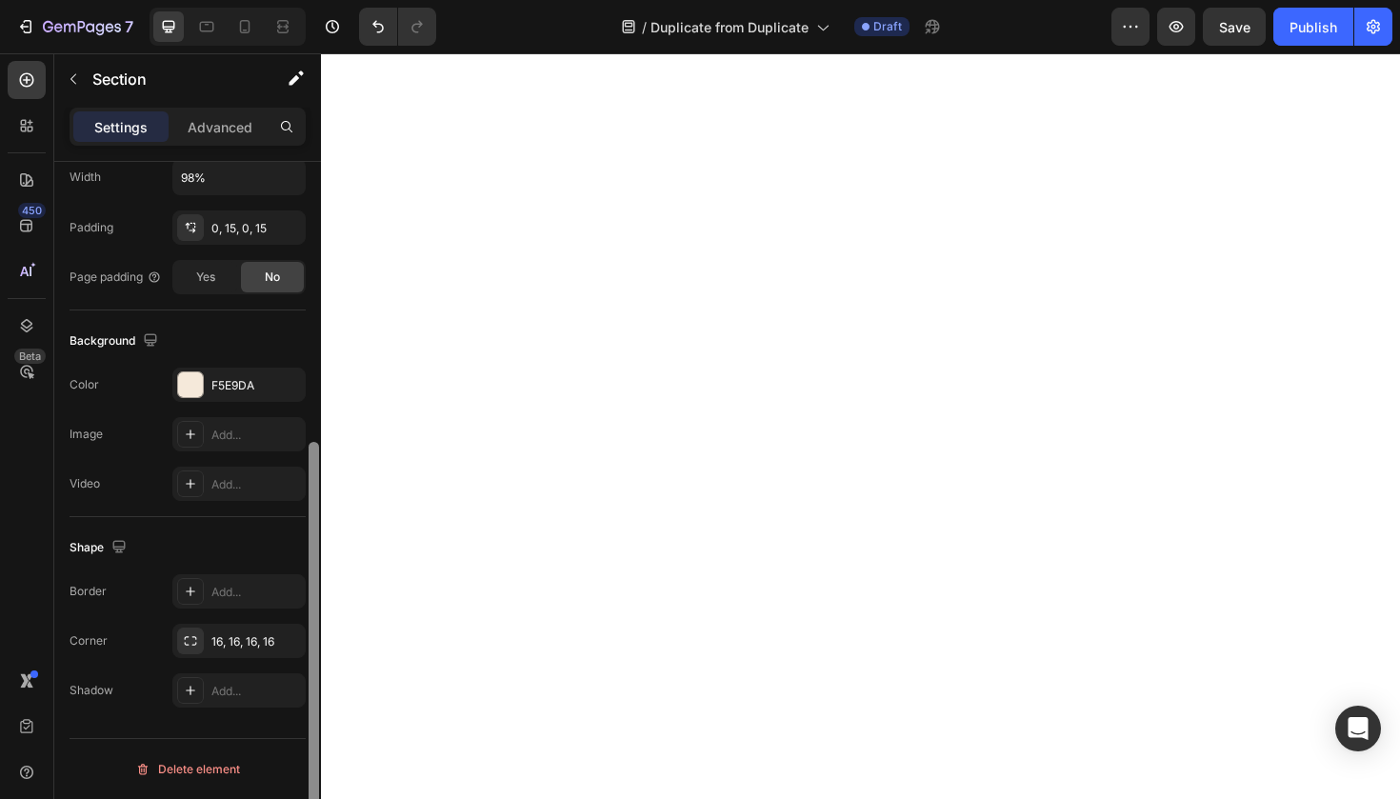
scroll to position [0, 0]
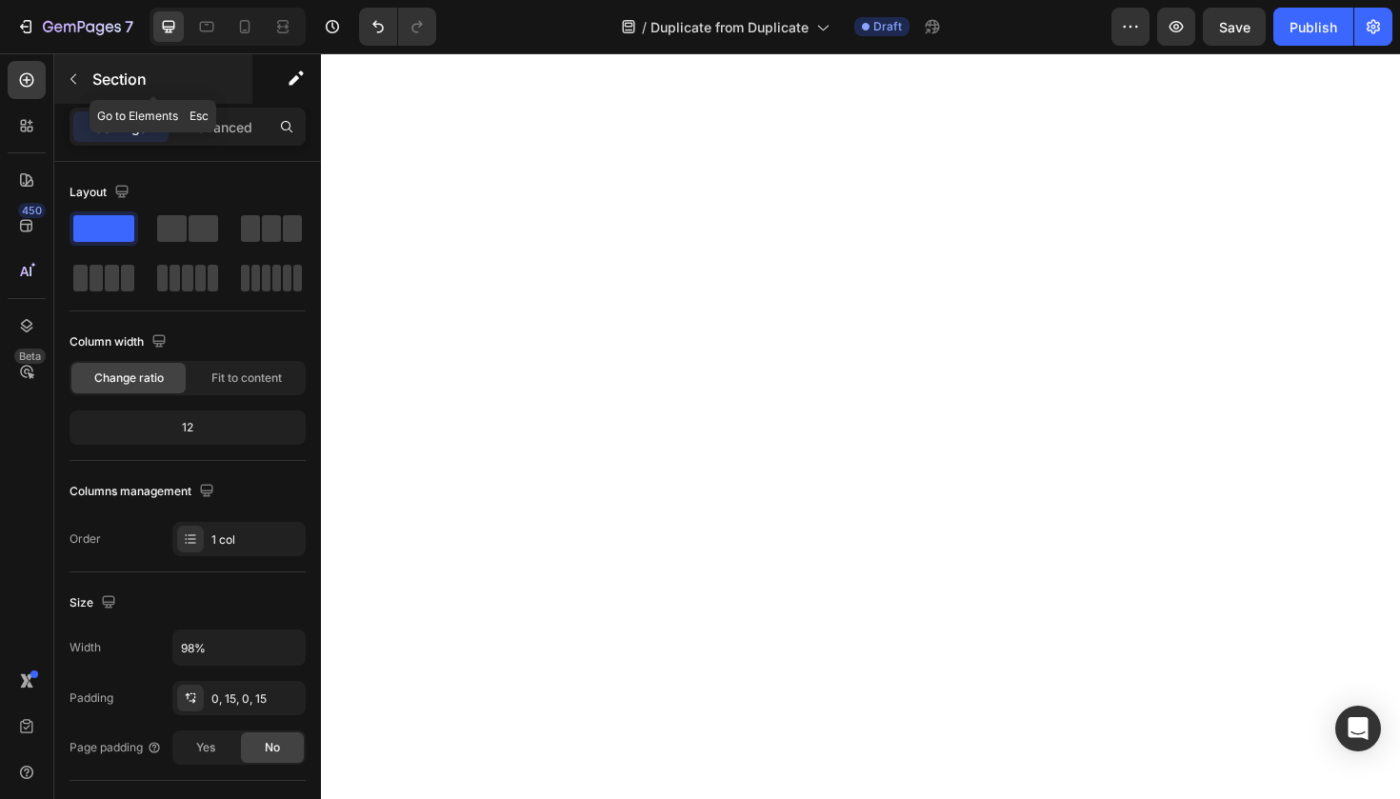
click at [165, 76] on p "Section" at bounding box center [170, 79] width 156 height 23
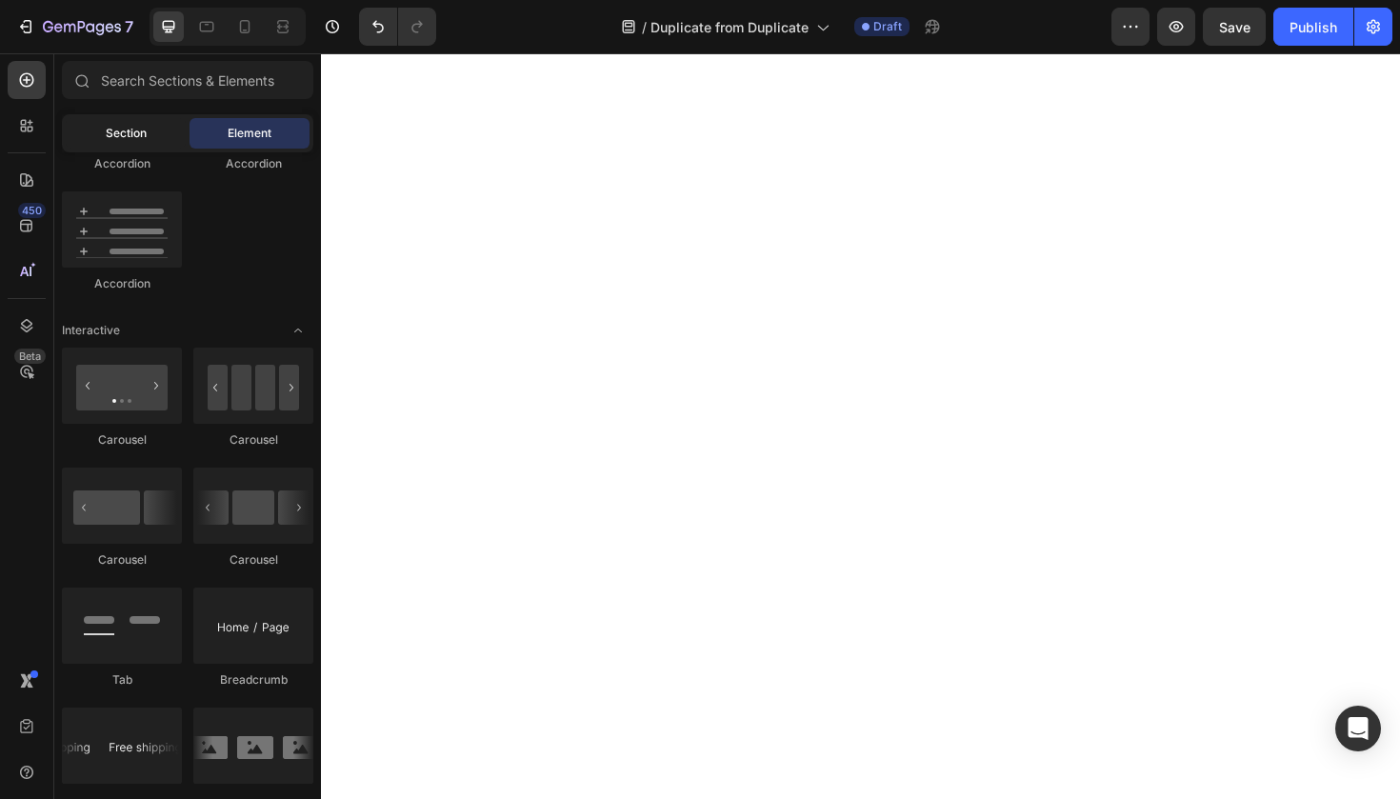
click at [120, 127] on span "Section" at bounding box center [126, 133] width 41 height 17
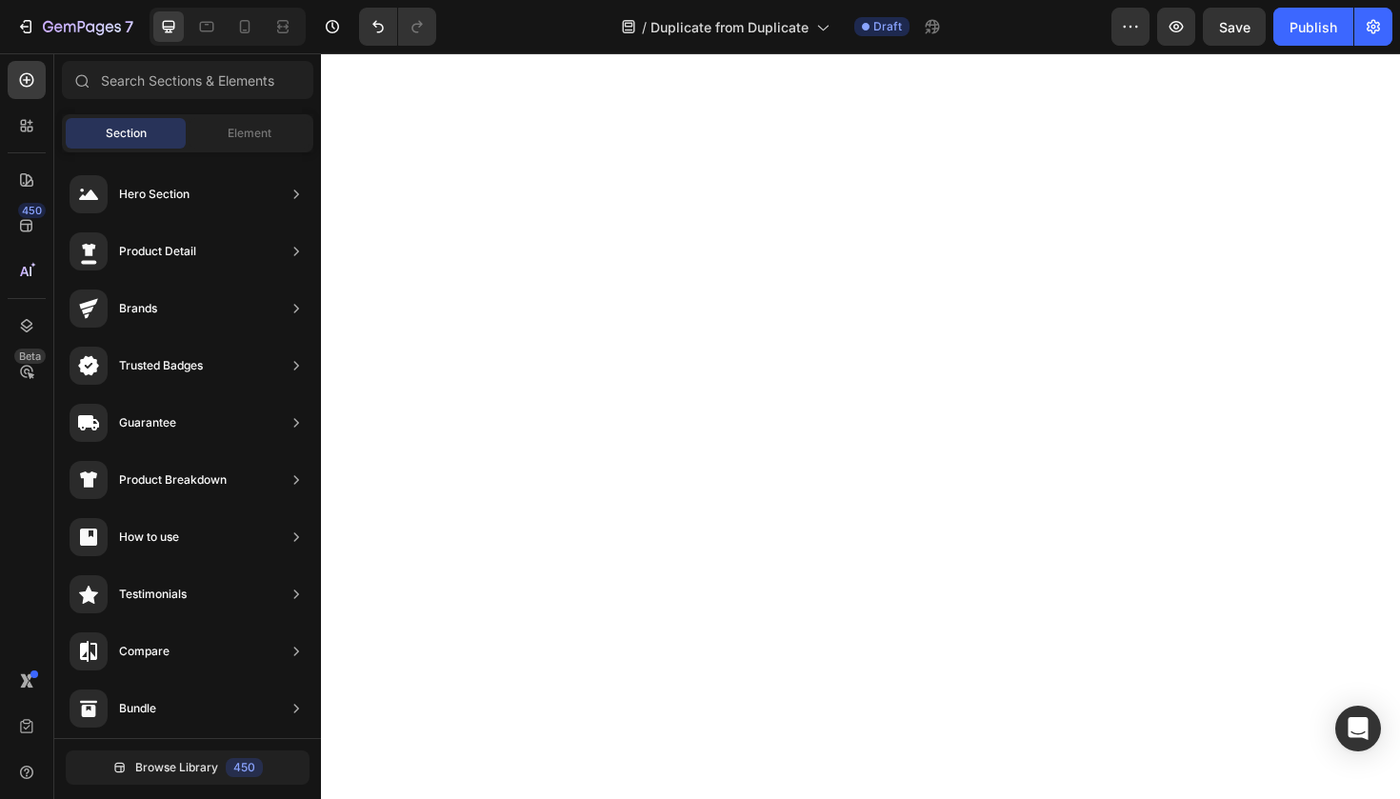
click at [229, 110] on div "Sections(18) Elements(83) Section Element Hero Section Product Detail Brands Tr…" at bounding box center [187, 428] width 267 height 735
click at [229, 116] on div "Section Element" at bounding box center [187, 133] width 251 height 38
click at [229, 127] on span "Element" at bounding box center [250, 133] width 44 height 17
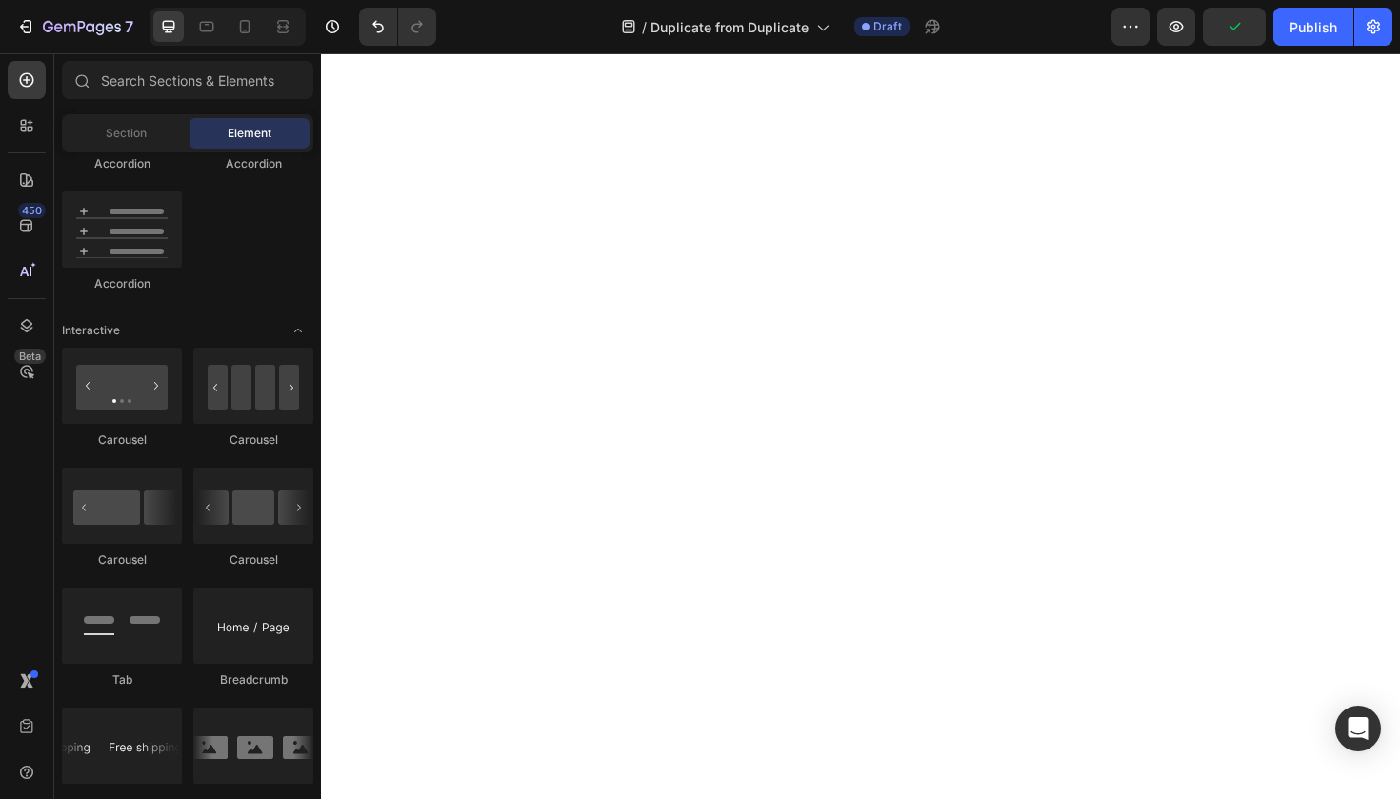
drag, startPoint x: 196, startPoint y: 280, endPoint x: 201, endPoint y: 292, distance: 13.3
click at [200, 284] on div "Item List Advanced List Accordion Accordion Accordion" at bounding box center [187, 128] width 251 height 364
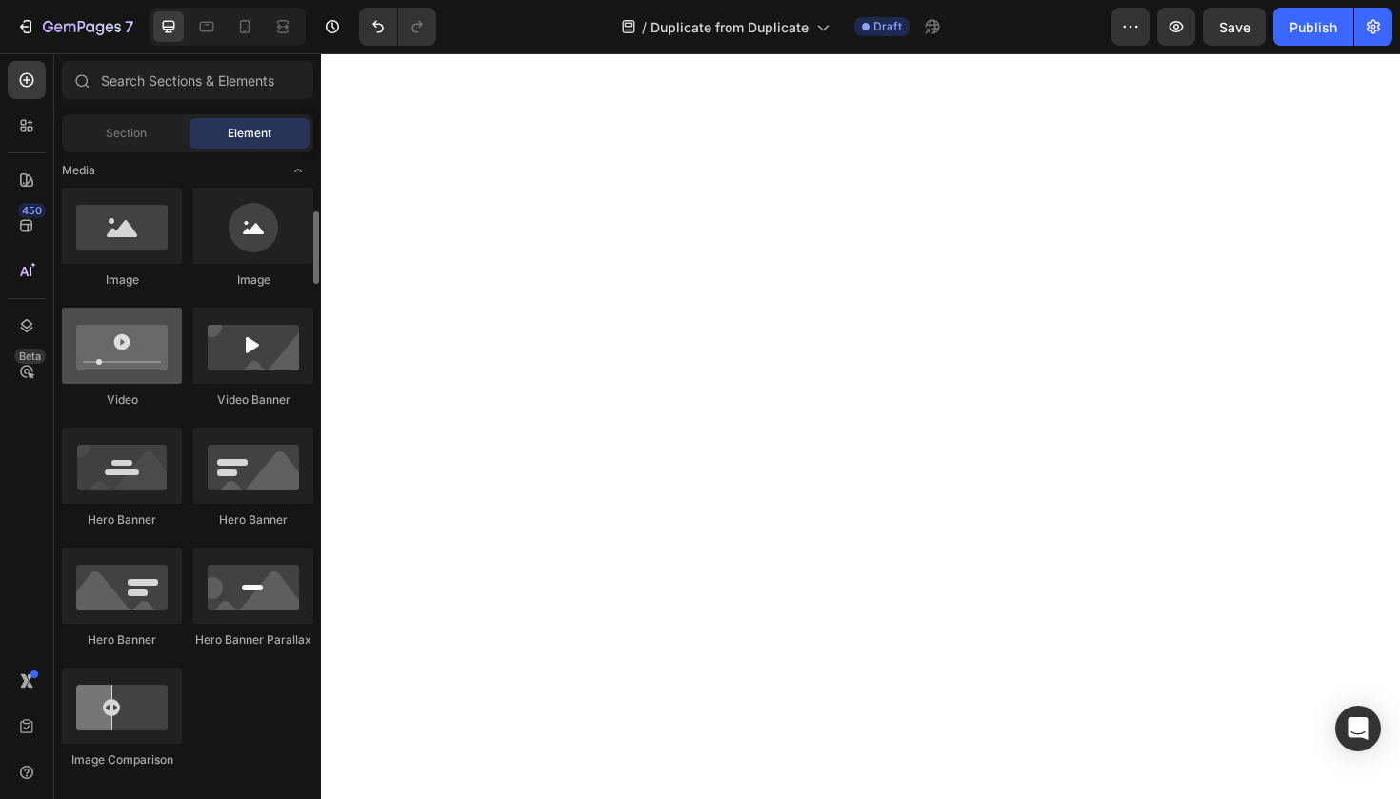
scroll to position [613, 0]
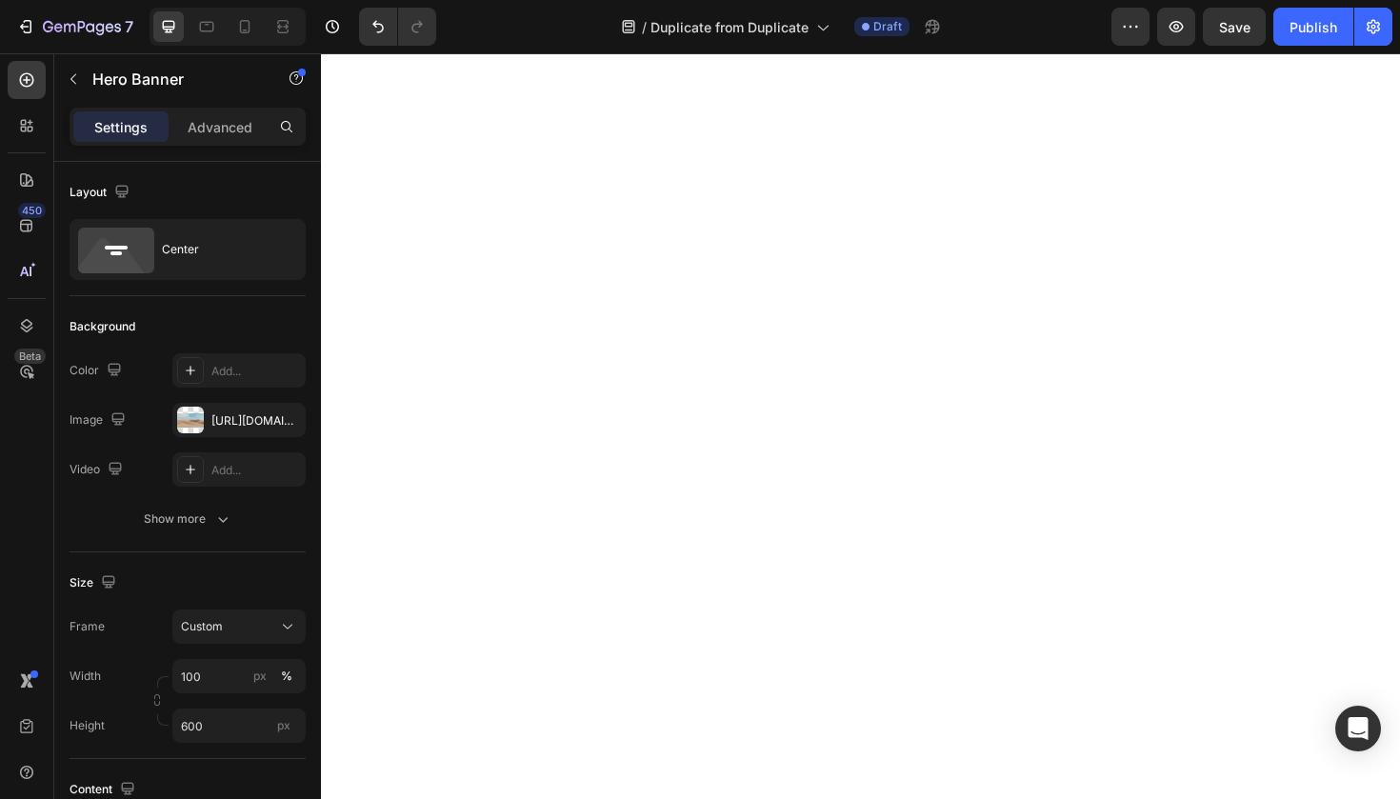
click at [223, 12] on div at bounding box center [227, 27] width 156 height 38
click at [251, 21] on icon at bounding box center [244, 26] width 19 height 19
click at [165, 24] on icon at bounding box center [168, 26] width 19 height 19
type input "1200"
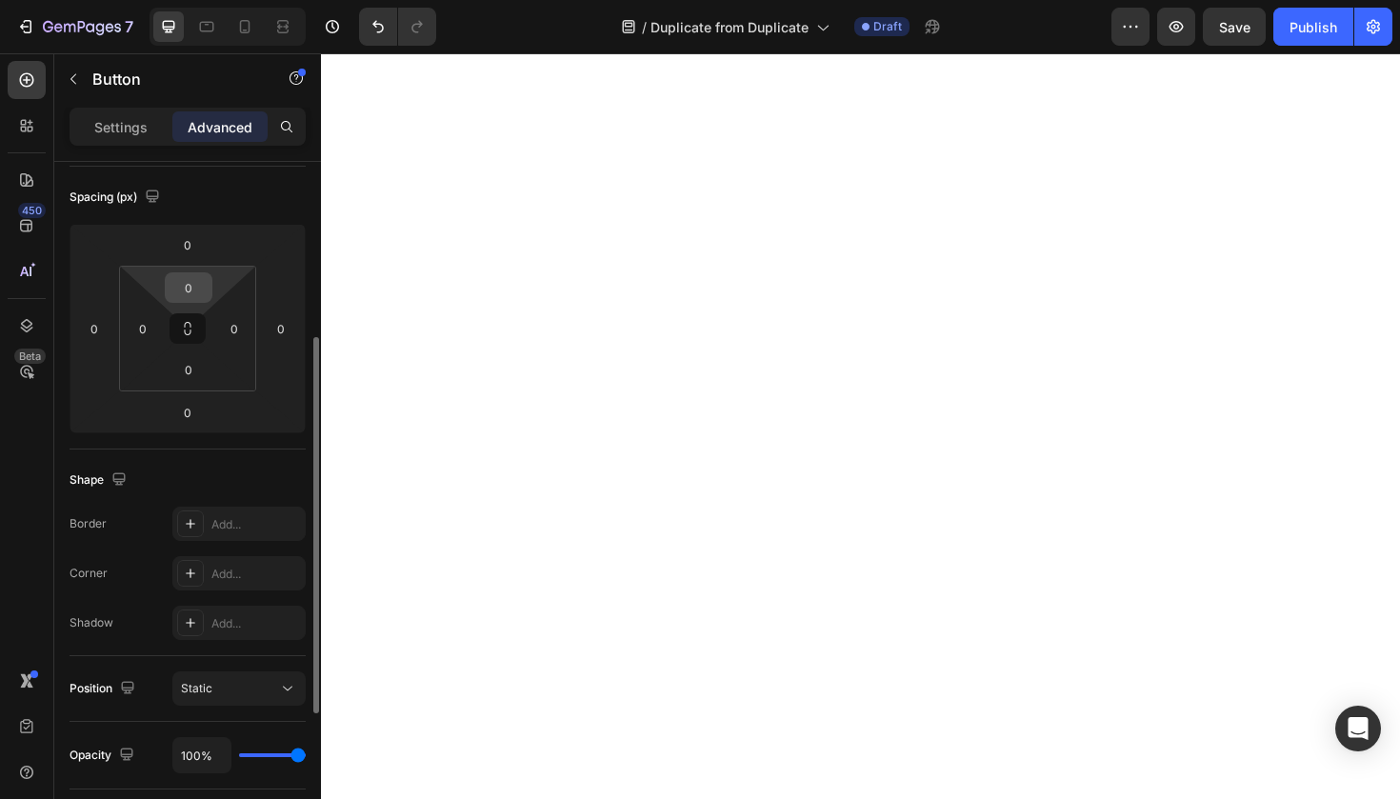
scroll to position [245, 0]
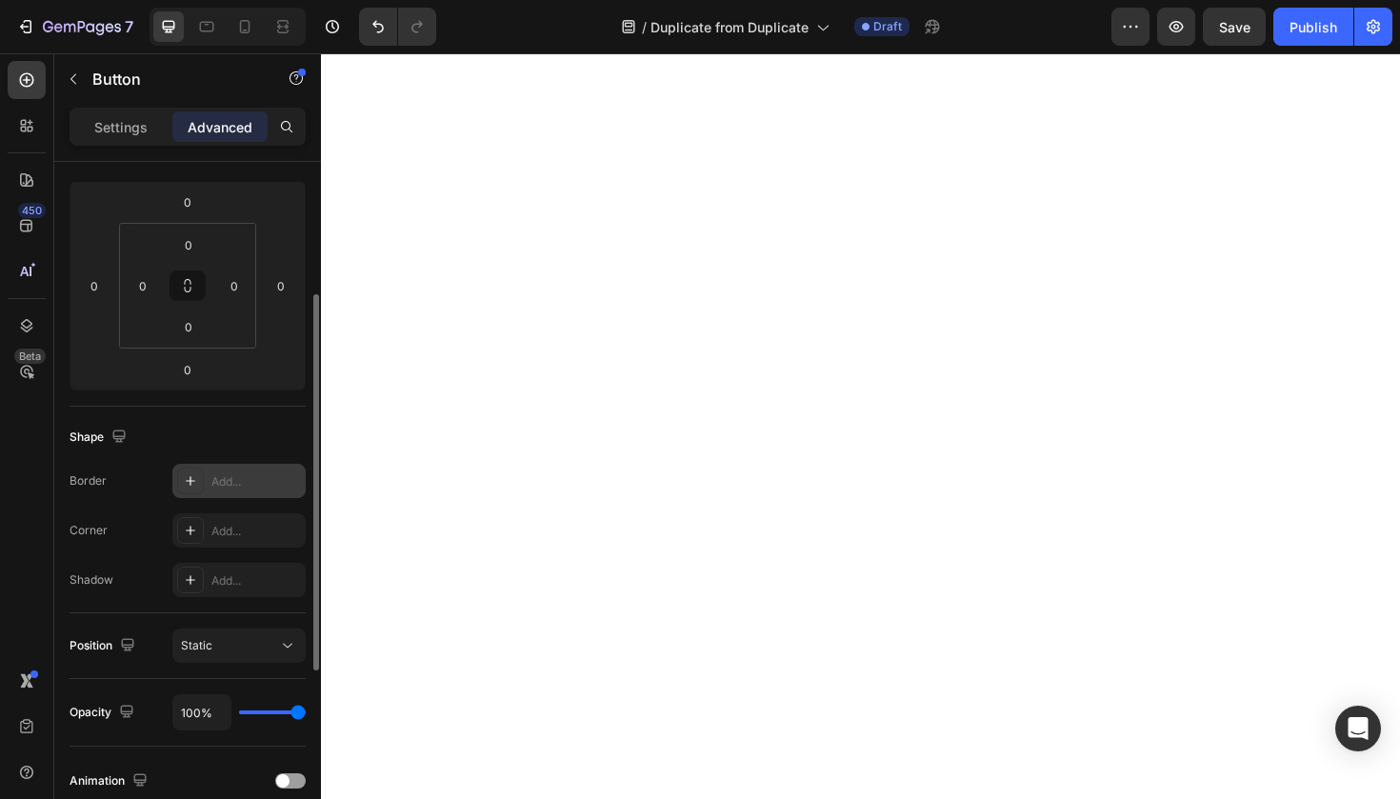
click at [213, 476] on div "Add..." at bounding box center [255, 481] width 89 height 17
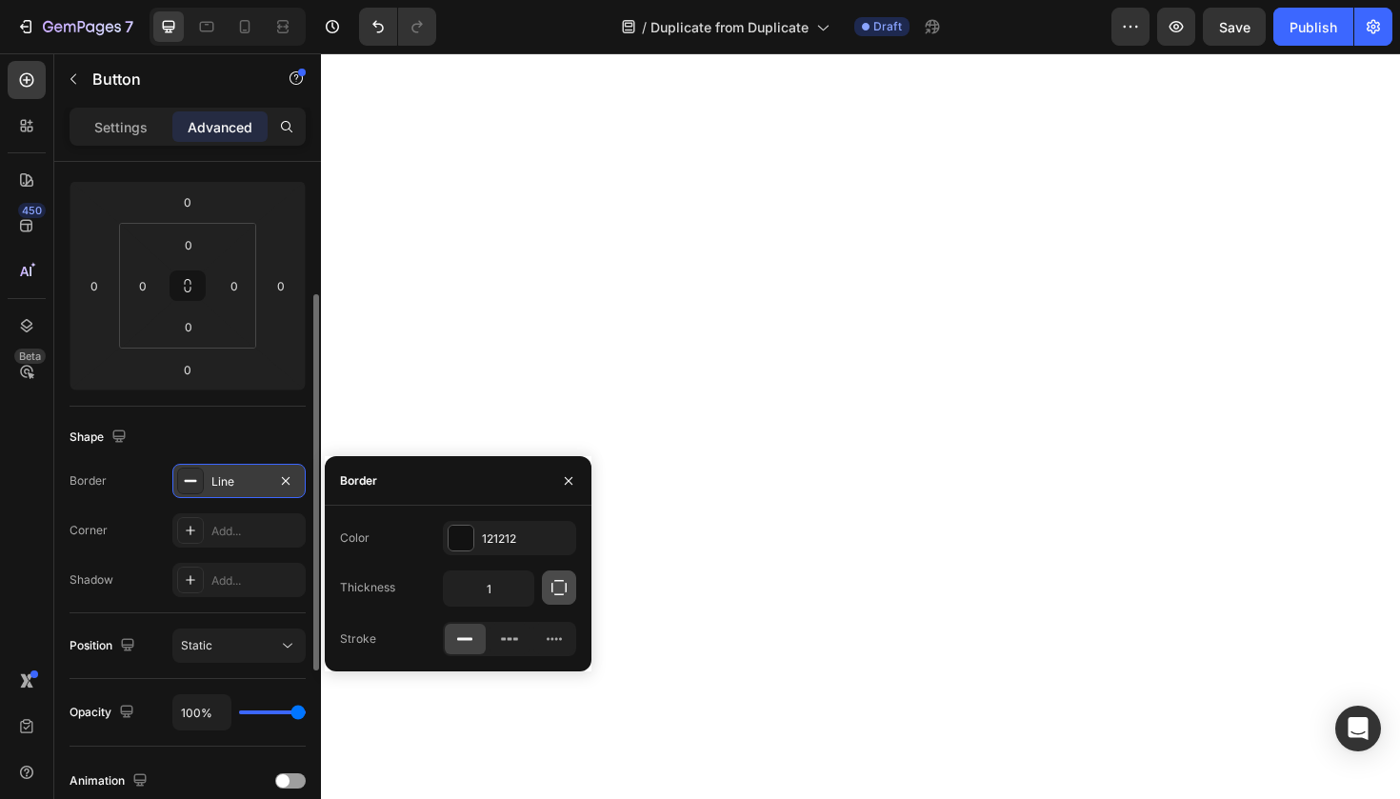
click at [556, 602] on button "button" at bounding box center [559, 587] width 34 height 34
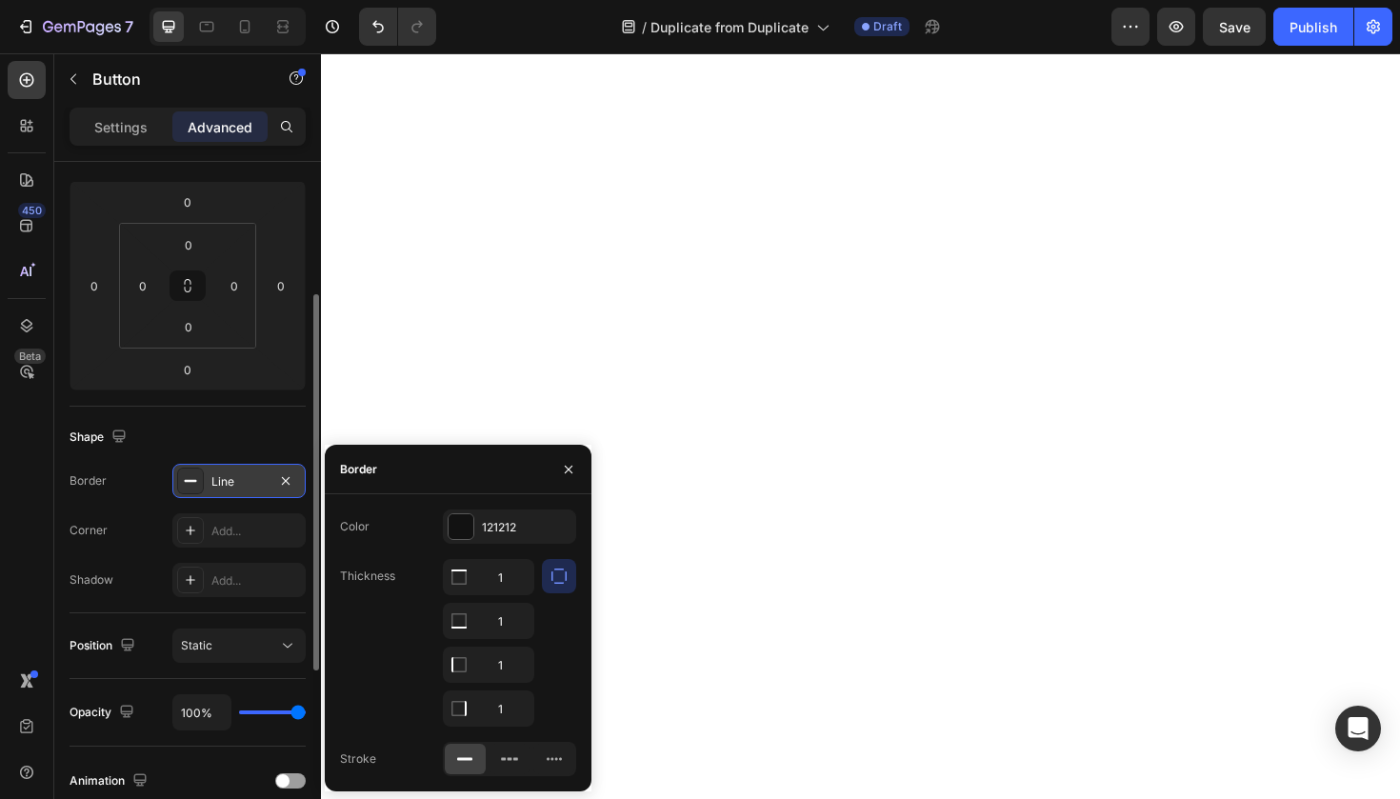
click at [556, 582] on icon "button" at bounding box center [558, 575] width 19 height 19
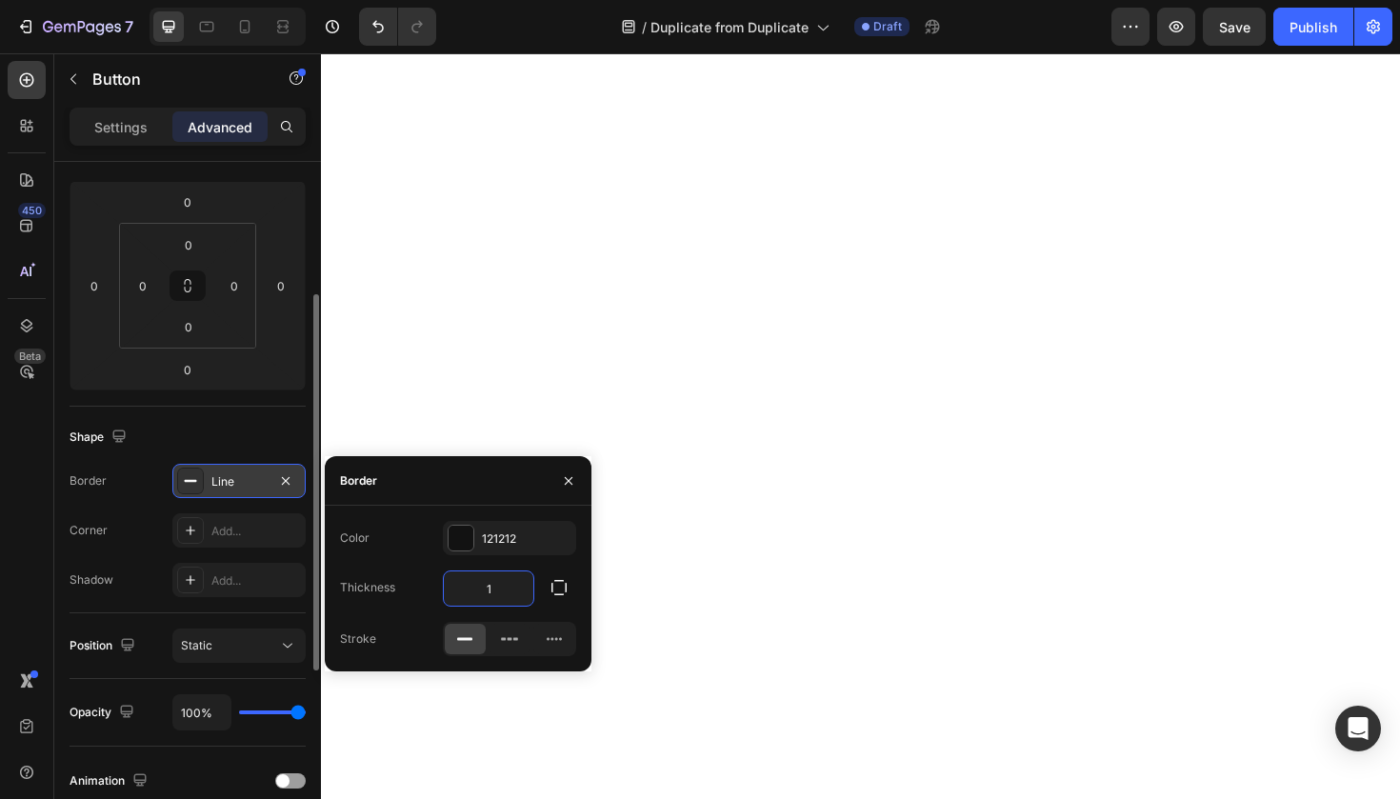
click at [510, 592] on input "1" at bounding box center [488, 588] width 89 height 34
type input "16"
click at [566, 483] on icon "button" at bounding box center [569, 480] width 8 height 8
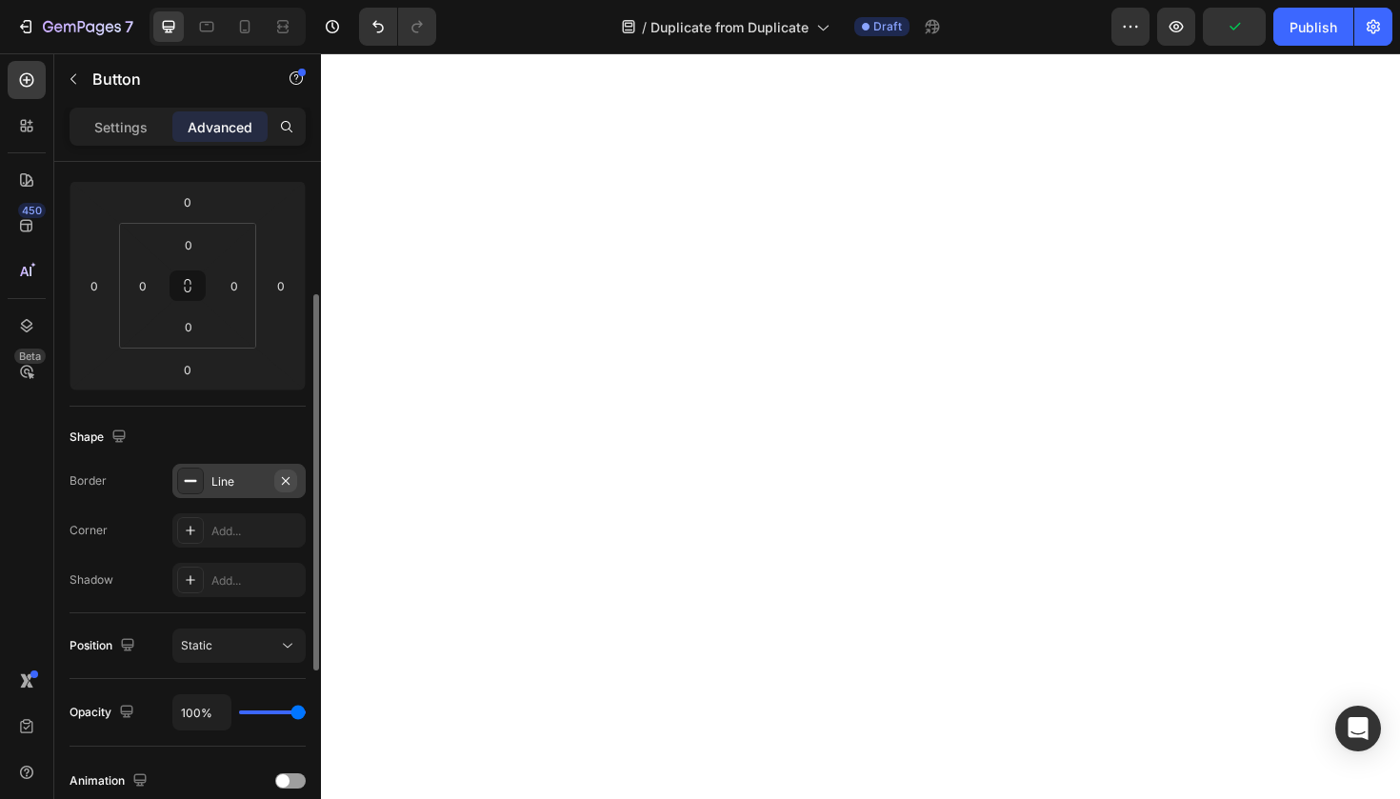
click at [292, 487] on icon "button" at bounding box center [285, 480] width 15 height 15
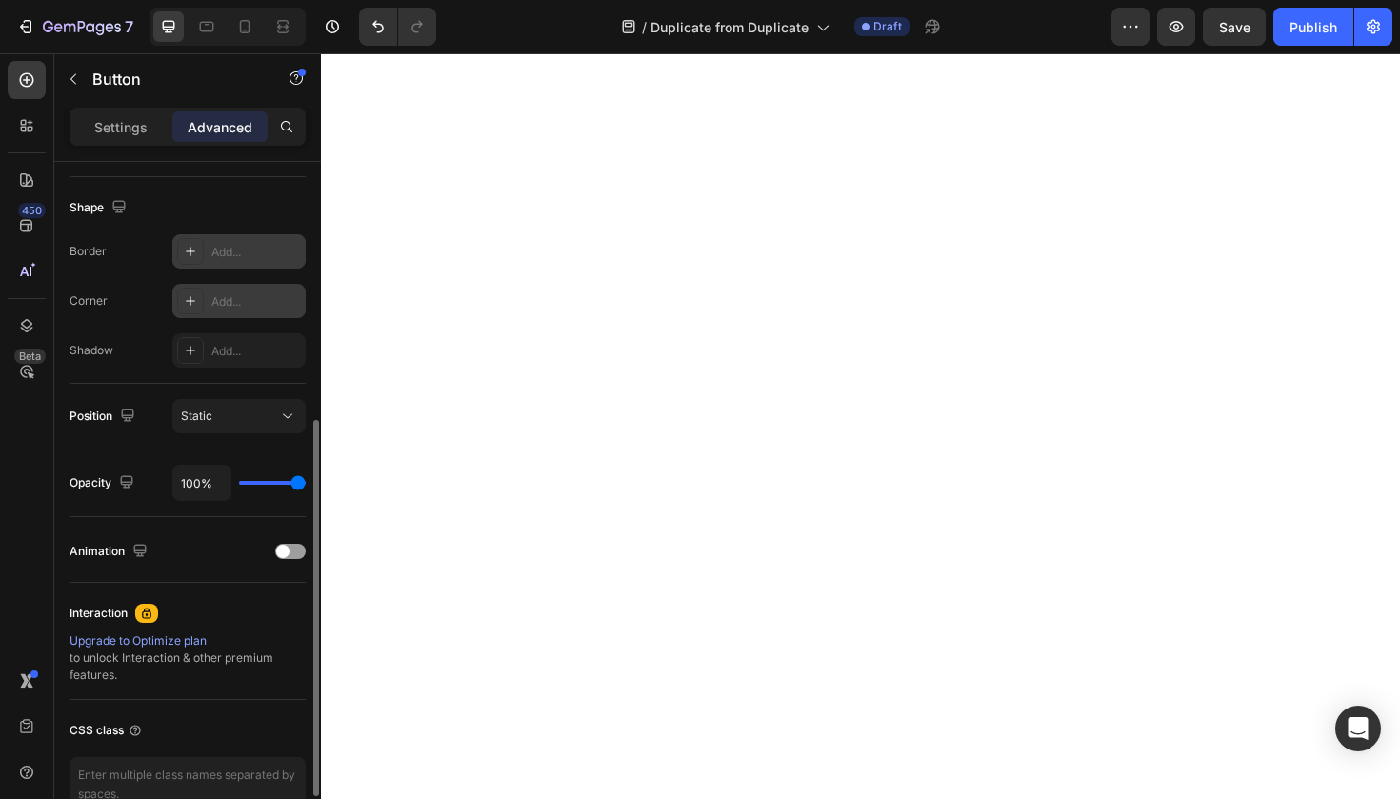
scroll to position [474, 0]
click at [253, 307] on div "Add..." at bounding box center [255, 301] width 89 height 17
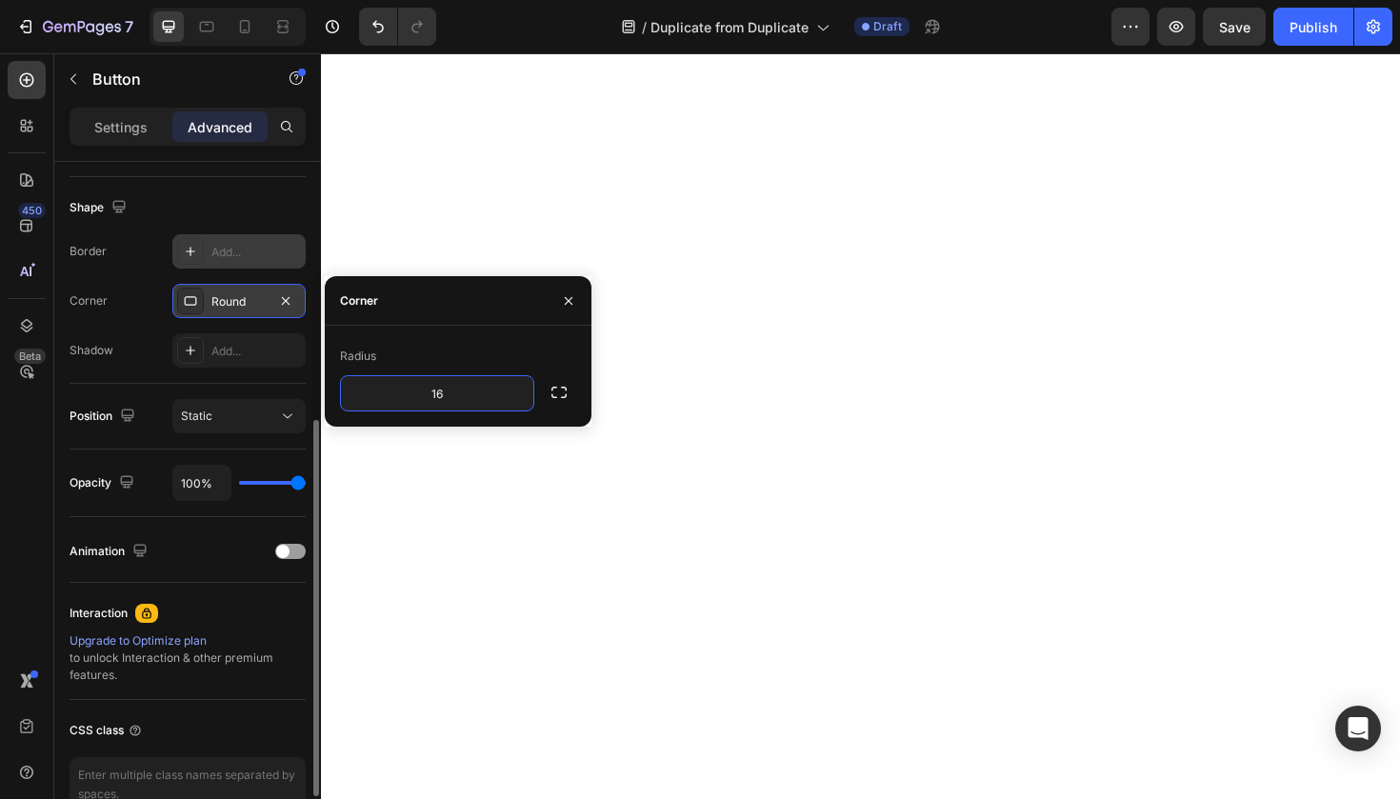
type input "16"
click at [138, 280] on div "Border Add... Corner Round Shadow Add..." at bounding box center [188, 300] width 236 height 133
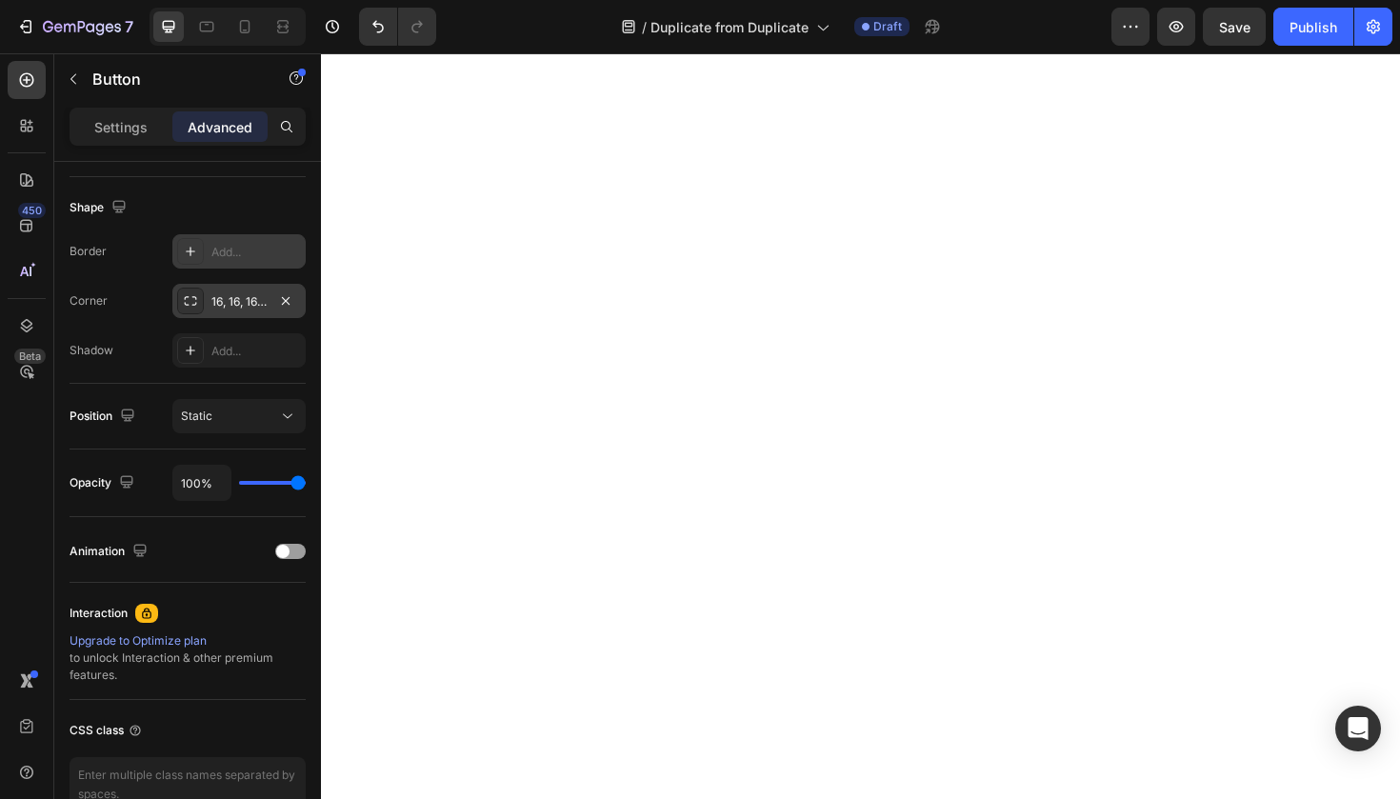
click at [227, 307] on div "16, 16, 16, 16" at bounding box center [238, 301] width 55 height 17
click at [292, 294] on icon "button" at bounding box center [285, 300] width 15 height 15
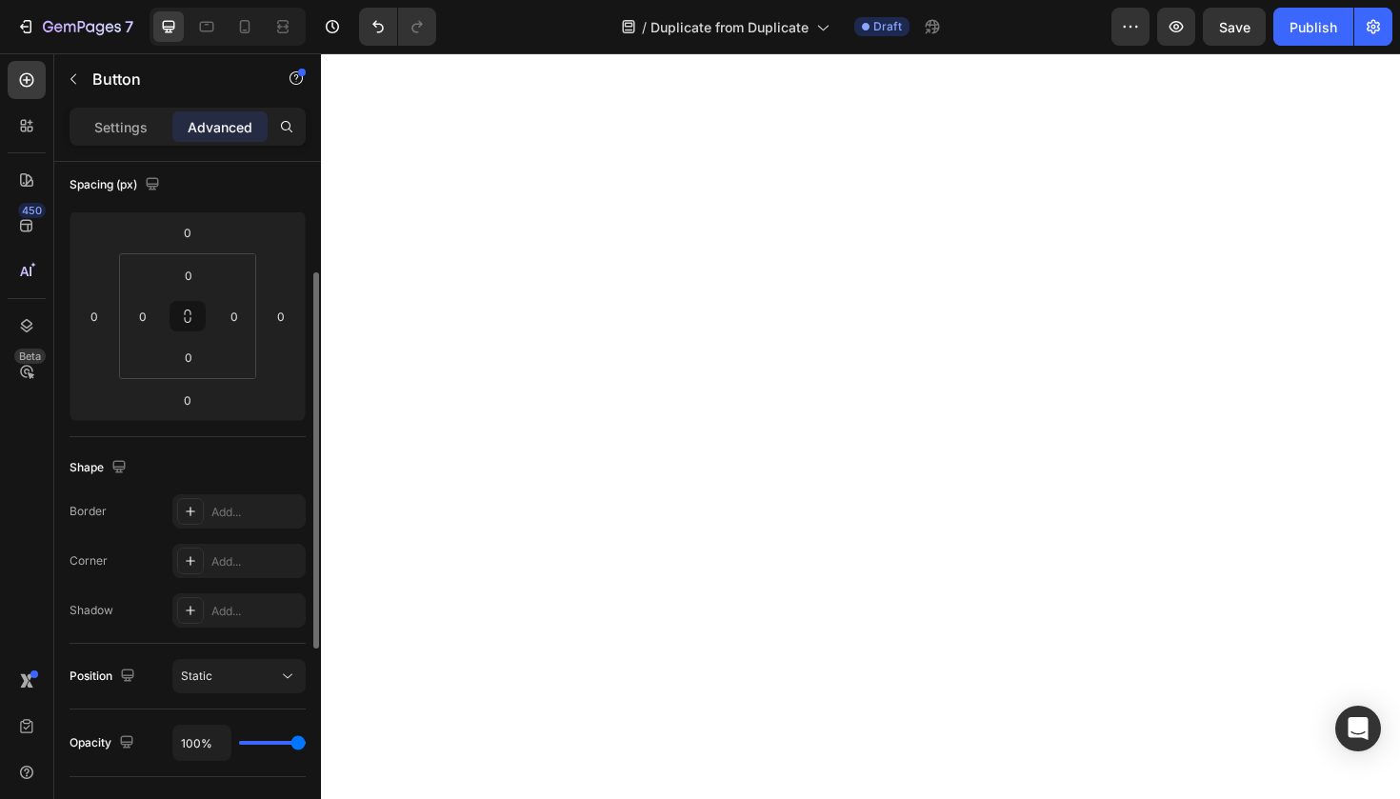
scroll to position [226, 0]
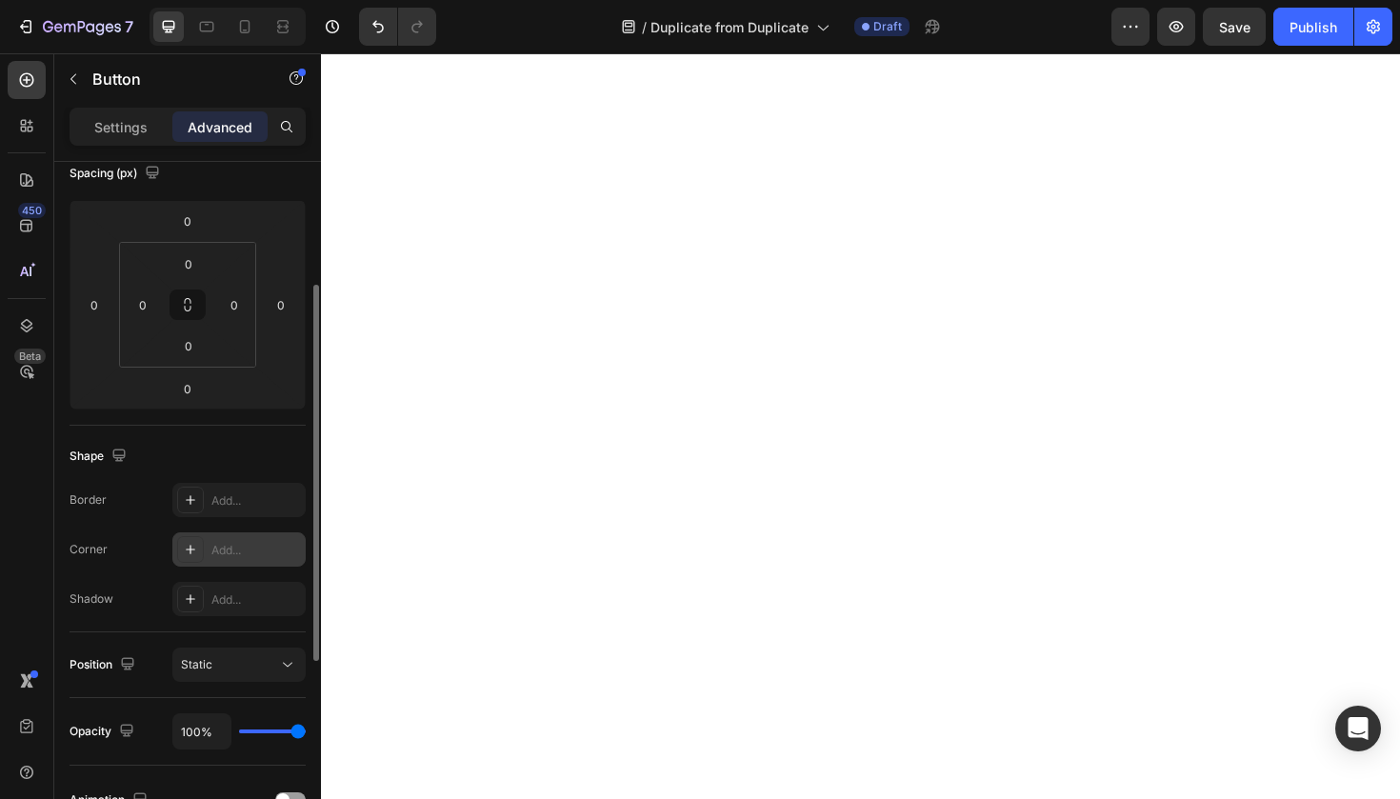
click at [233, 564] on div "Add..." at bounding box center [238, 549] width 133 height 34
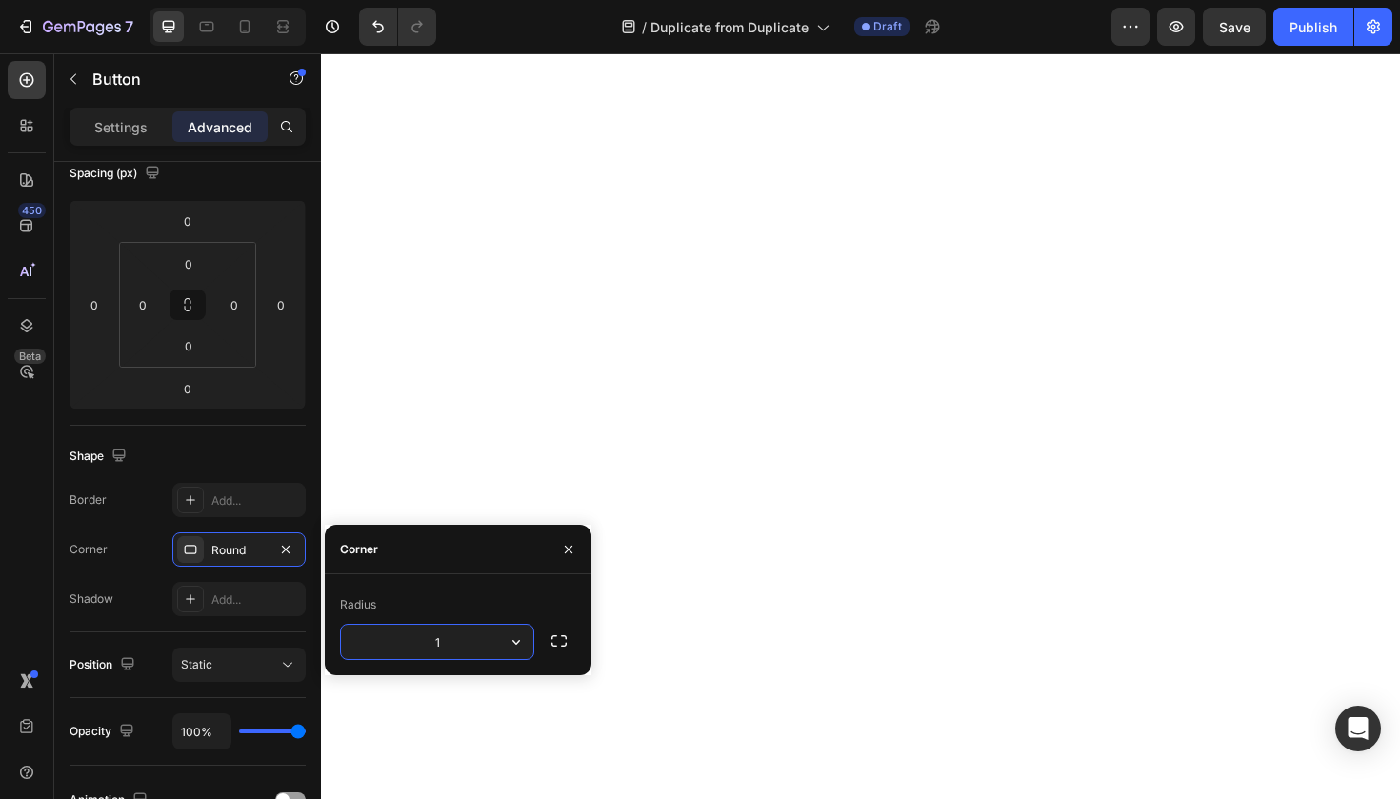
type input "16"
click at [119, 550] on div "Corner Round" at bounding box center [188, 549] width 236 height 34
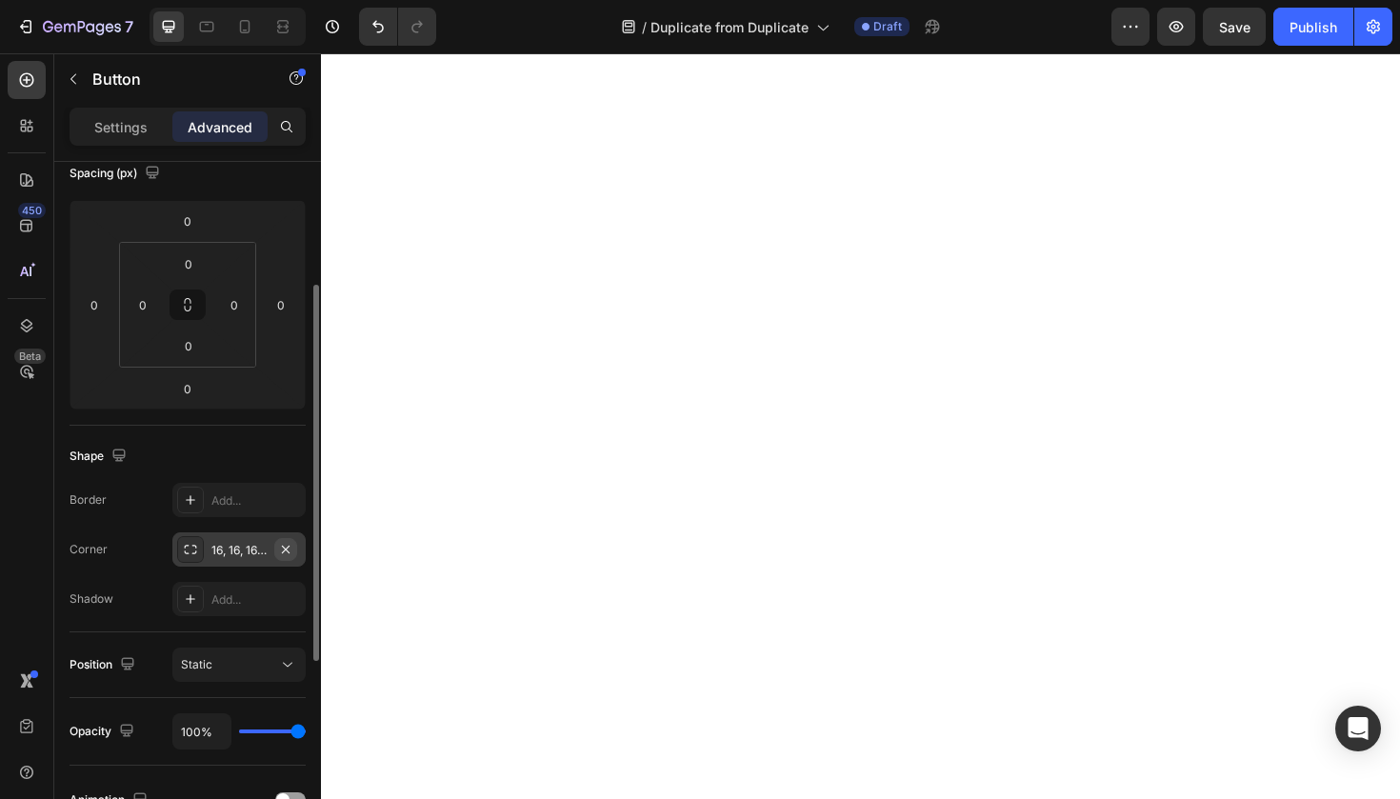
click at [294, 547] on button "button" at bounding box center [285, 549] width 23 height 23
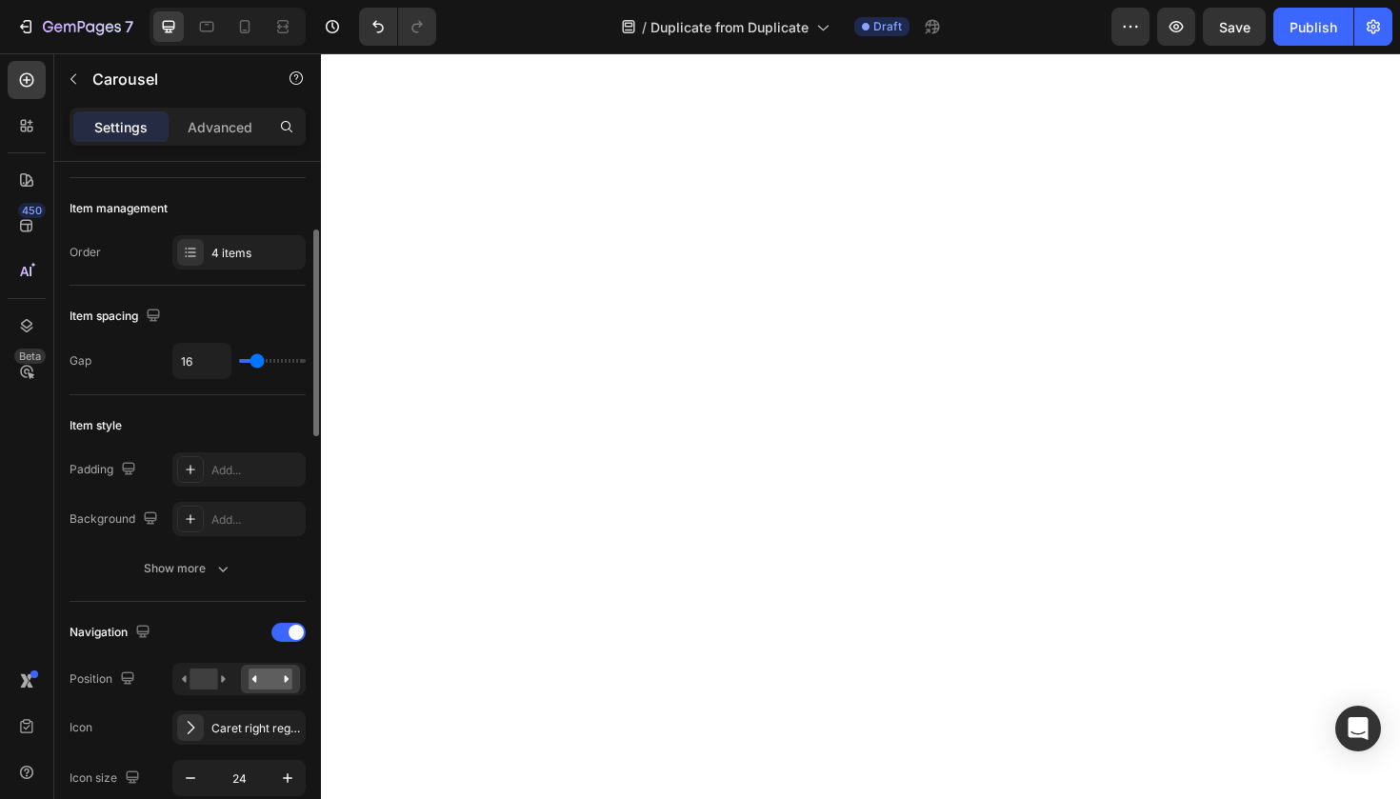
scroll to position [0, 0]
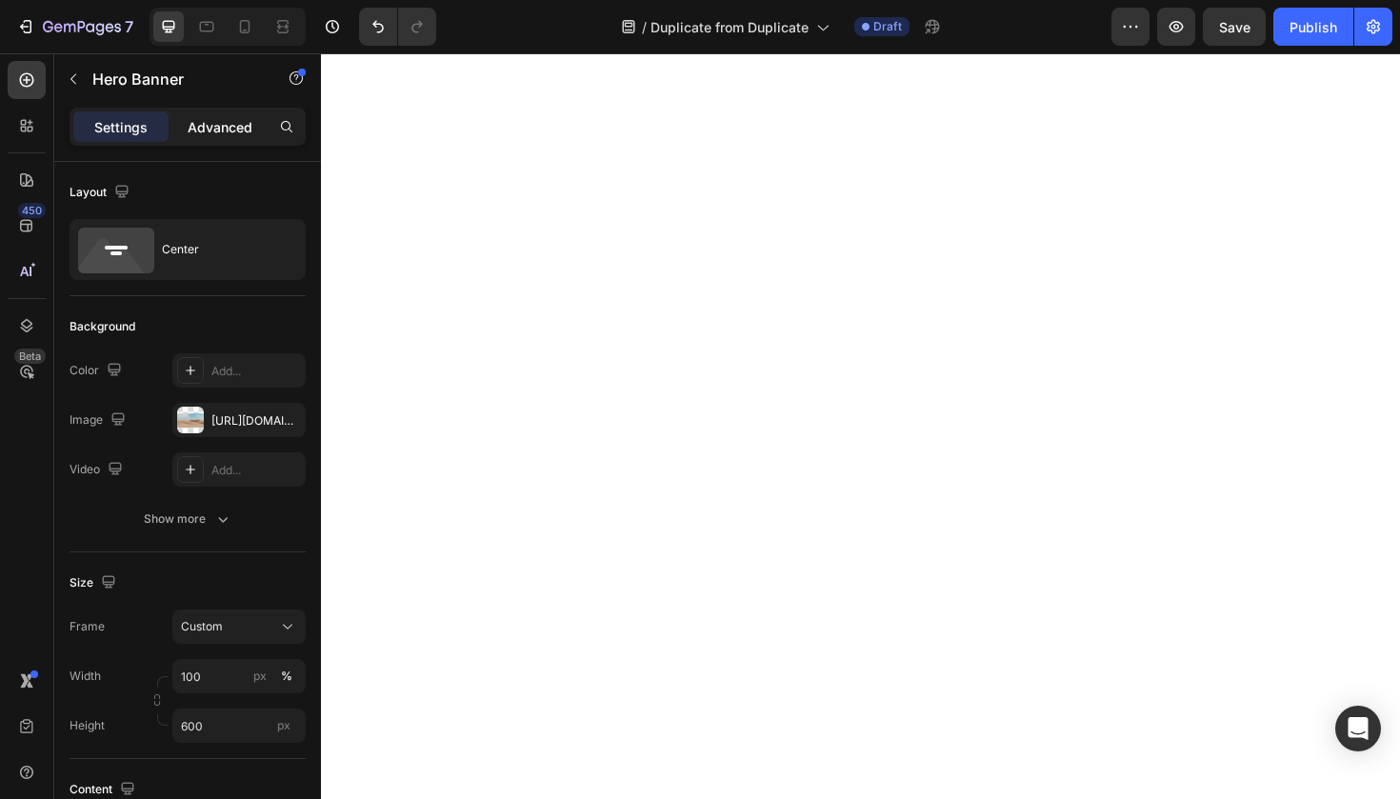
click at [244, 124] on p "Advanced" at bounding box center [220, 127] width 65 height 20
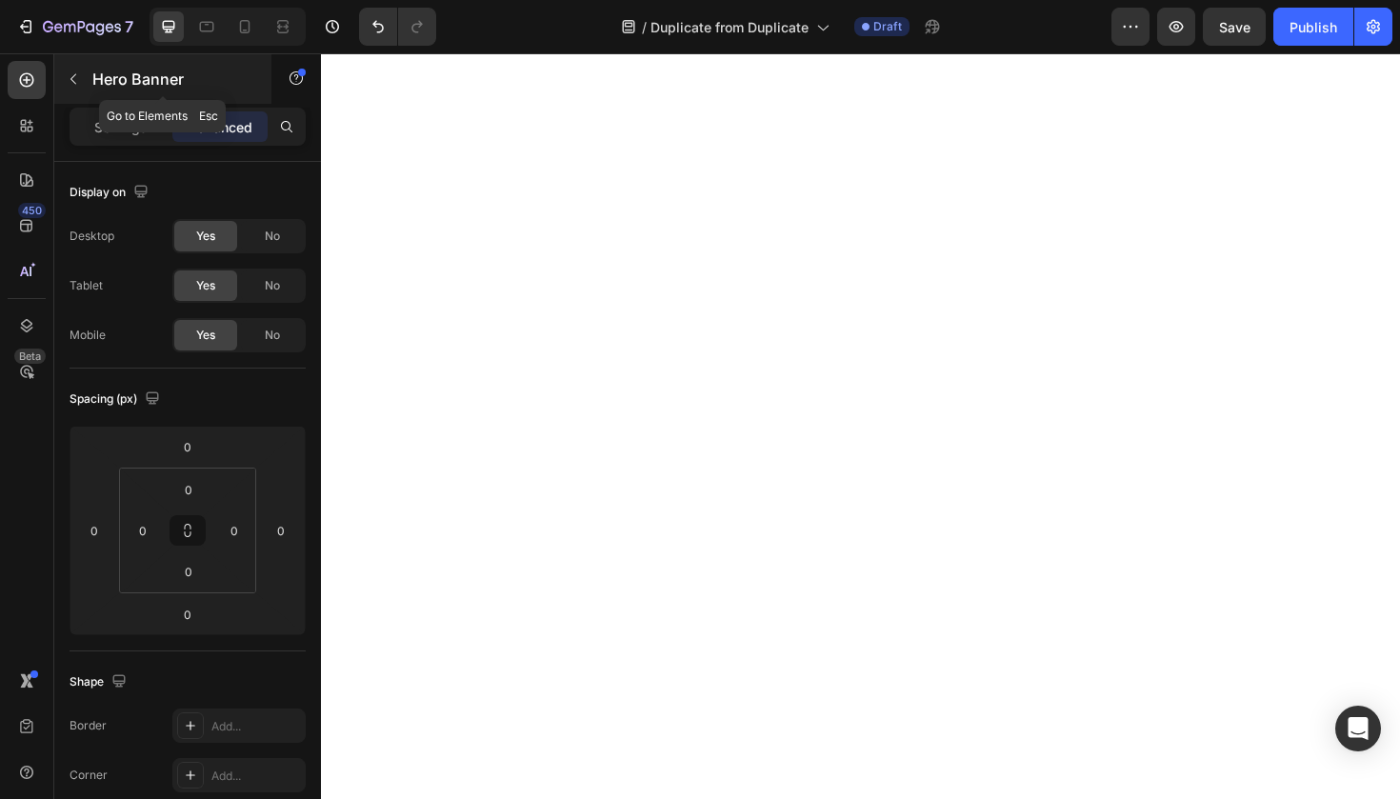
click at [80, 85] on icon "button" at bounding box center [73, 78] width 15 height 15
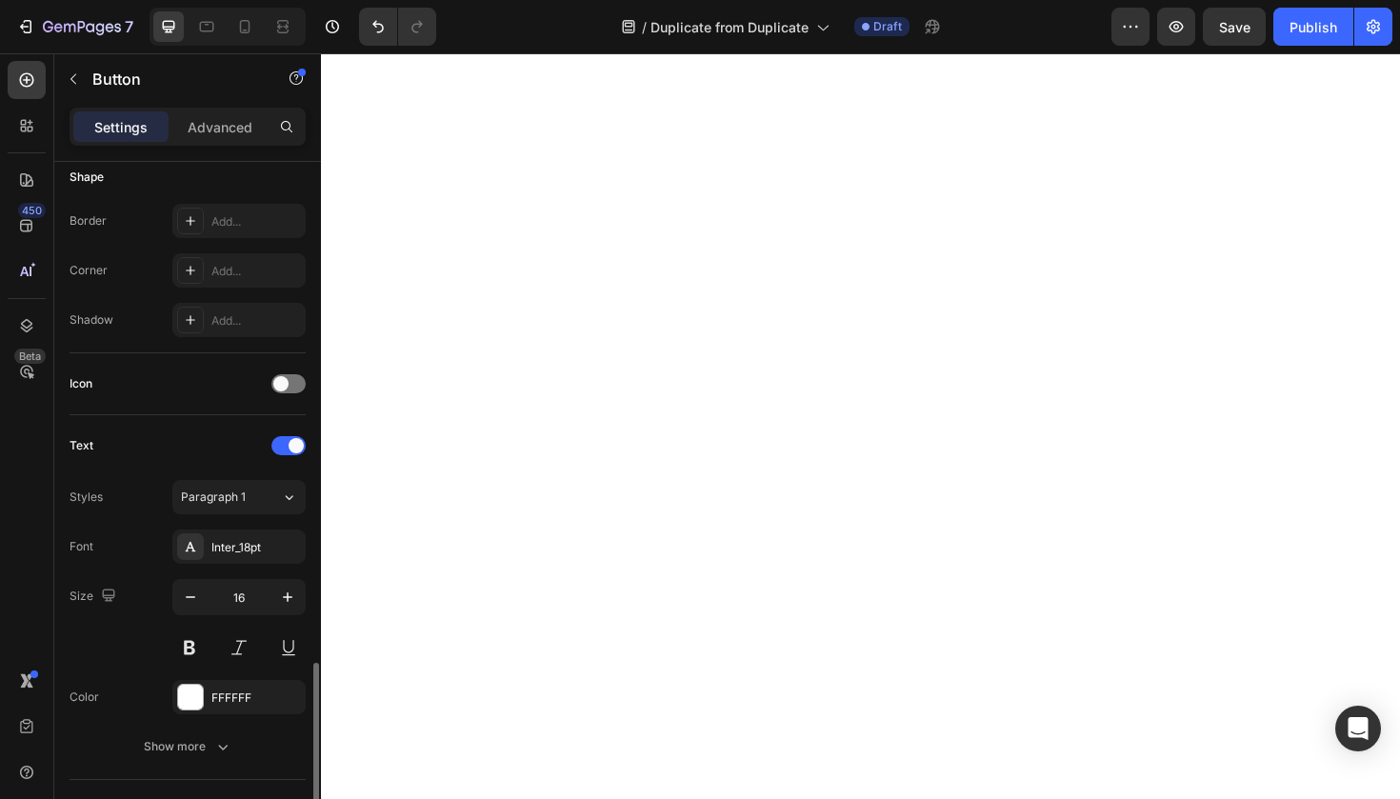
scroll to position [674, 0]
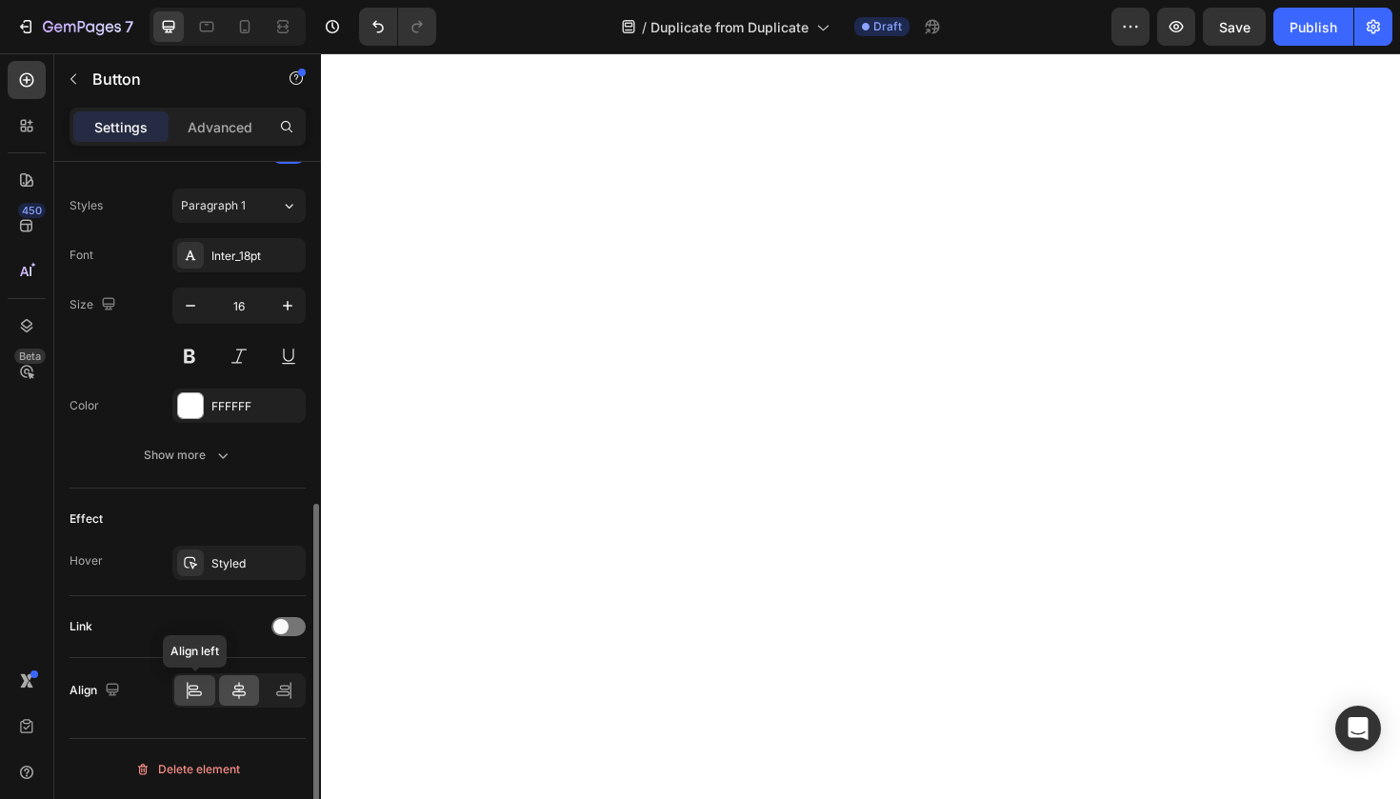
click at [237, 689] on icon at bounding box center [238, 690] width 13 height 17
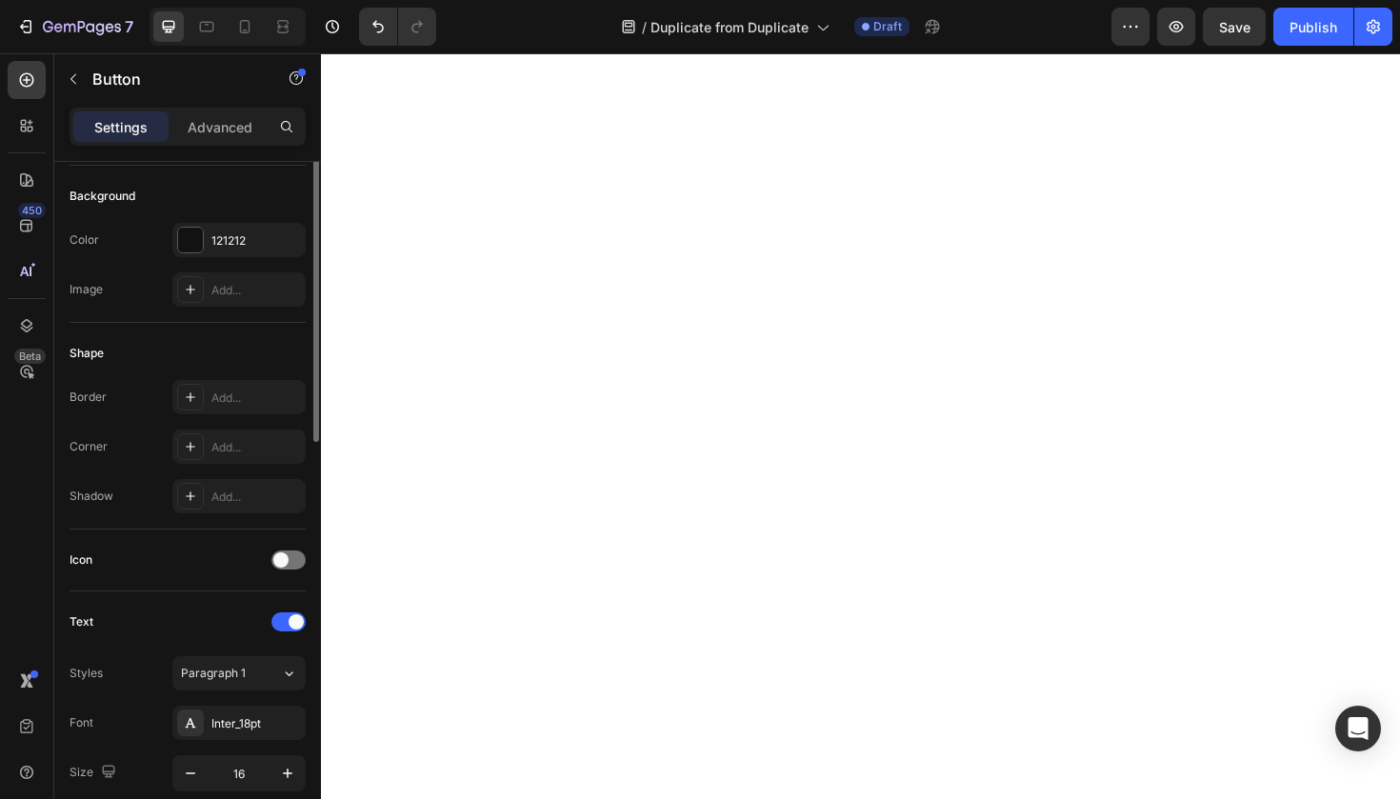
scroll to position [0, 0]
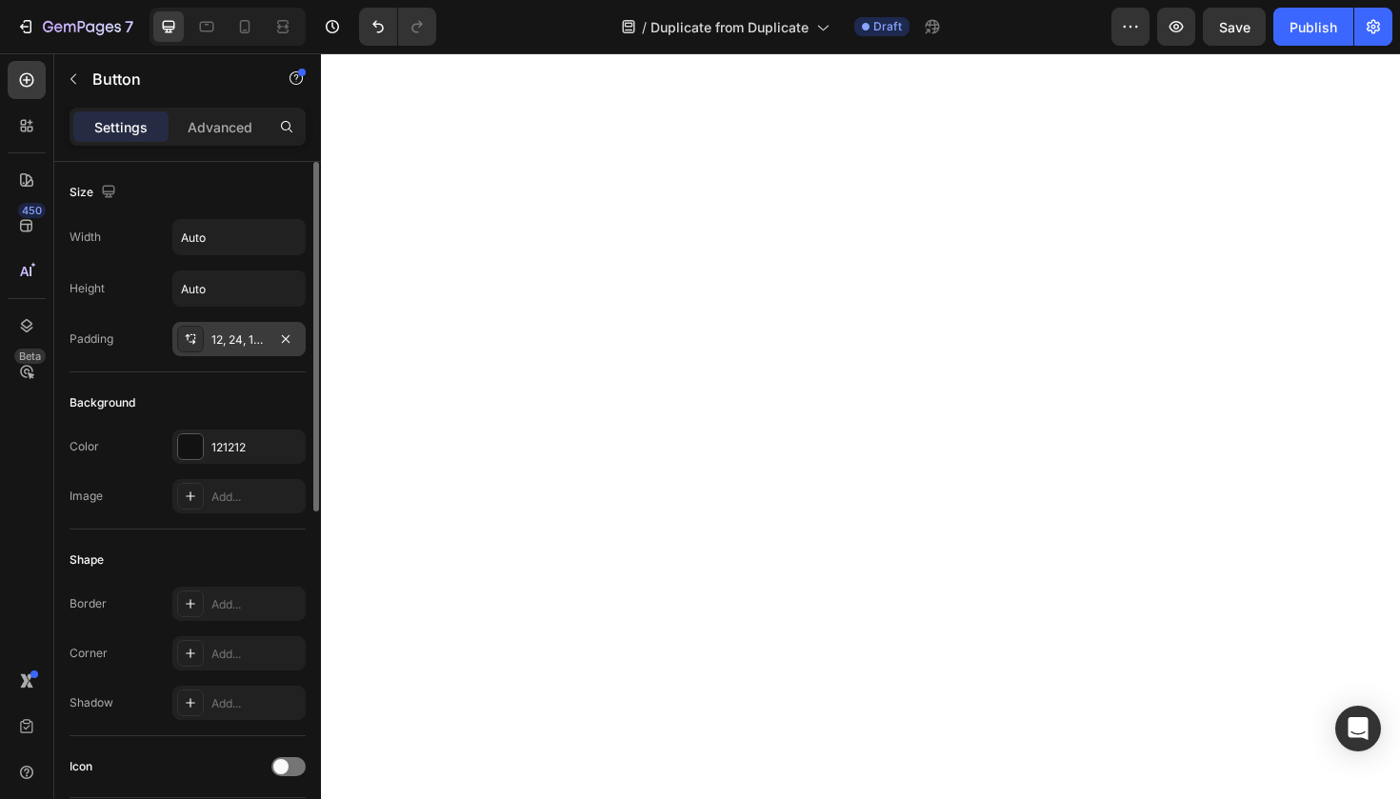
click at [231, 341] on div "12, 24, 12, 24" at bounding box center [238, 339] width 55 height 17
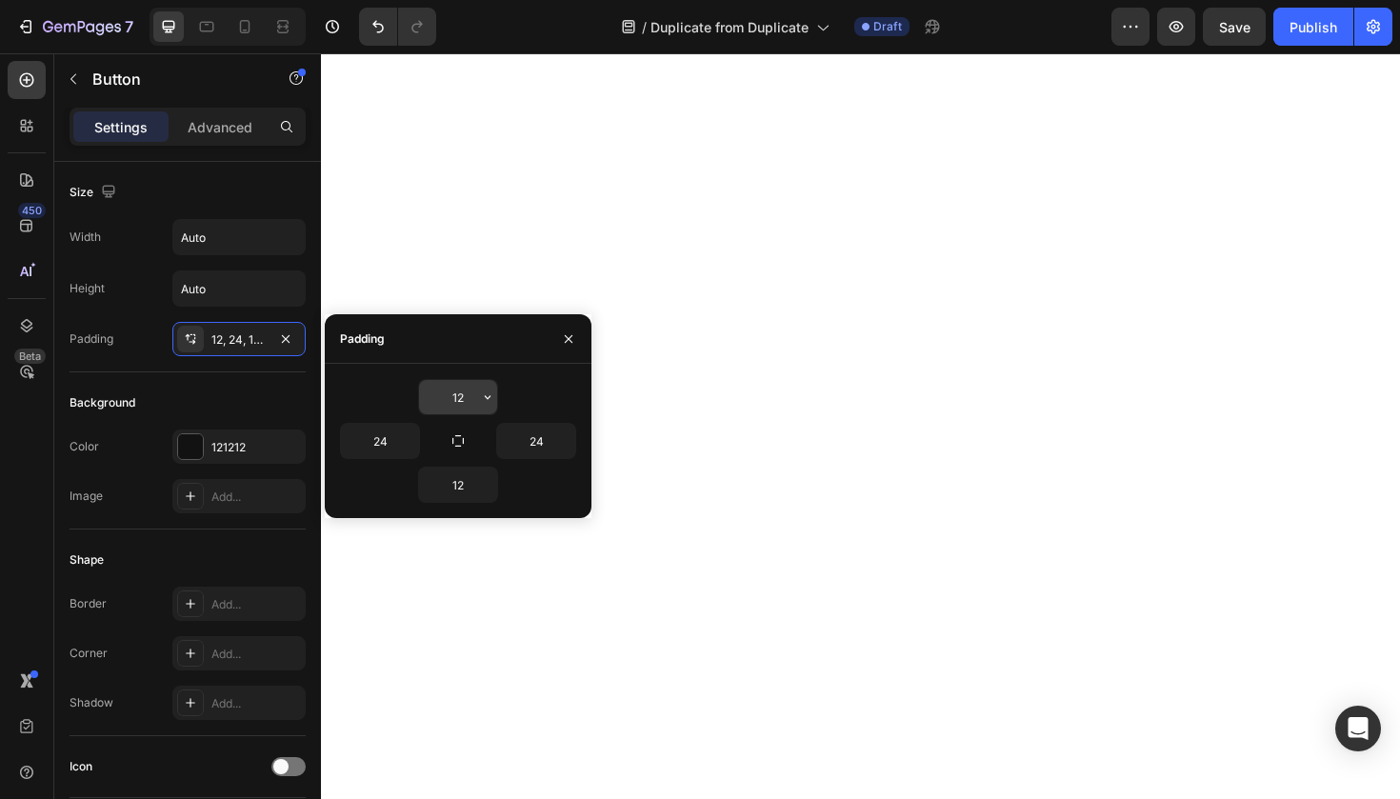
click at [462, 395] on input "12" at bounding box center [458, 397] width 78 height 34
click at [488, 397] on icon "button" at bounding box center [488, 397] width 6 height 4
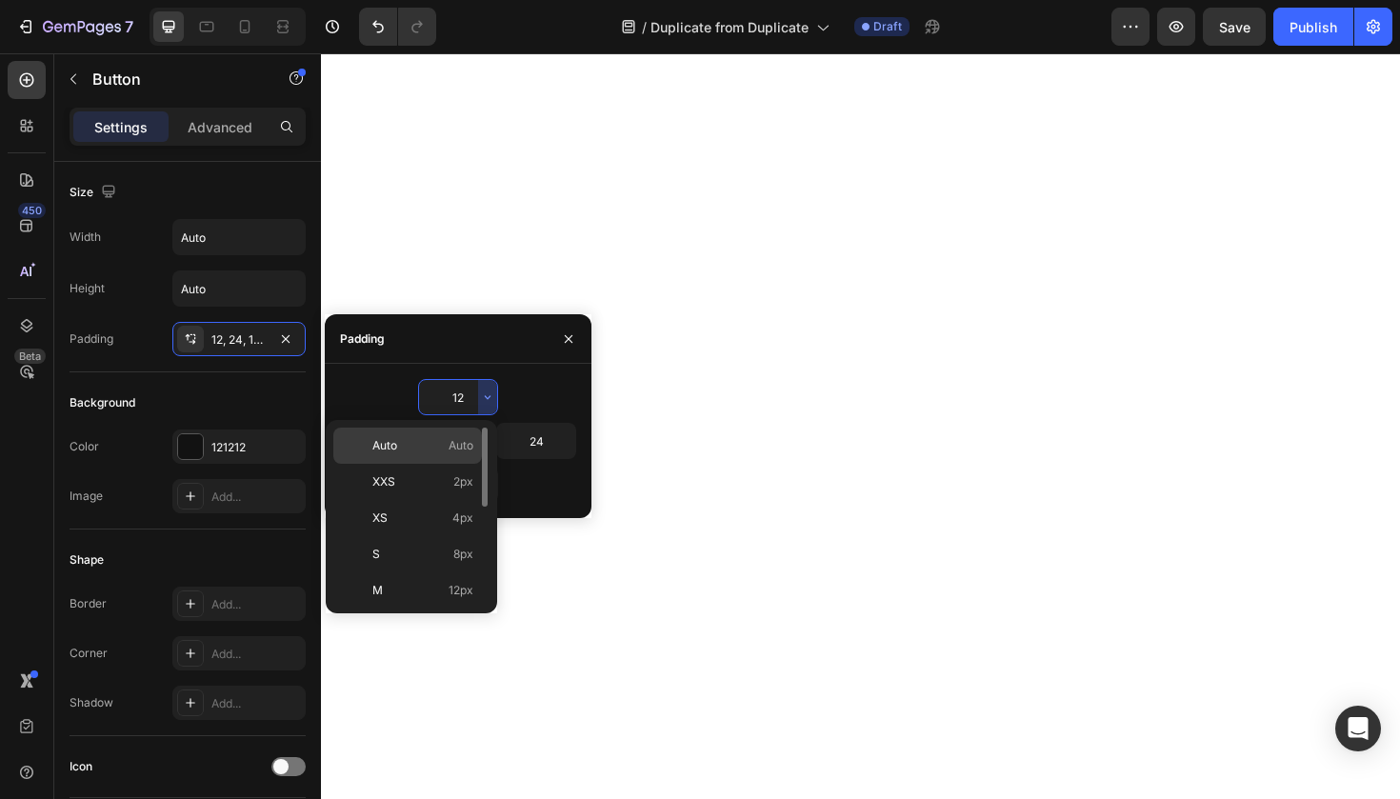
click at [425, 434] on div "Auto Auto" at bounding box center [407, 445] width 149 height 36
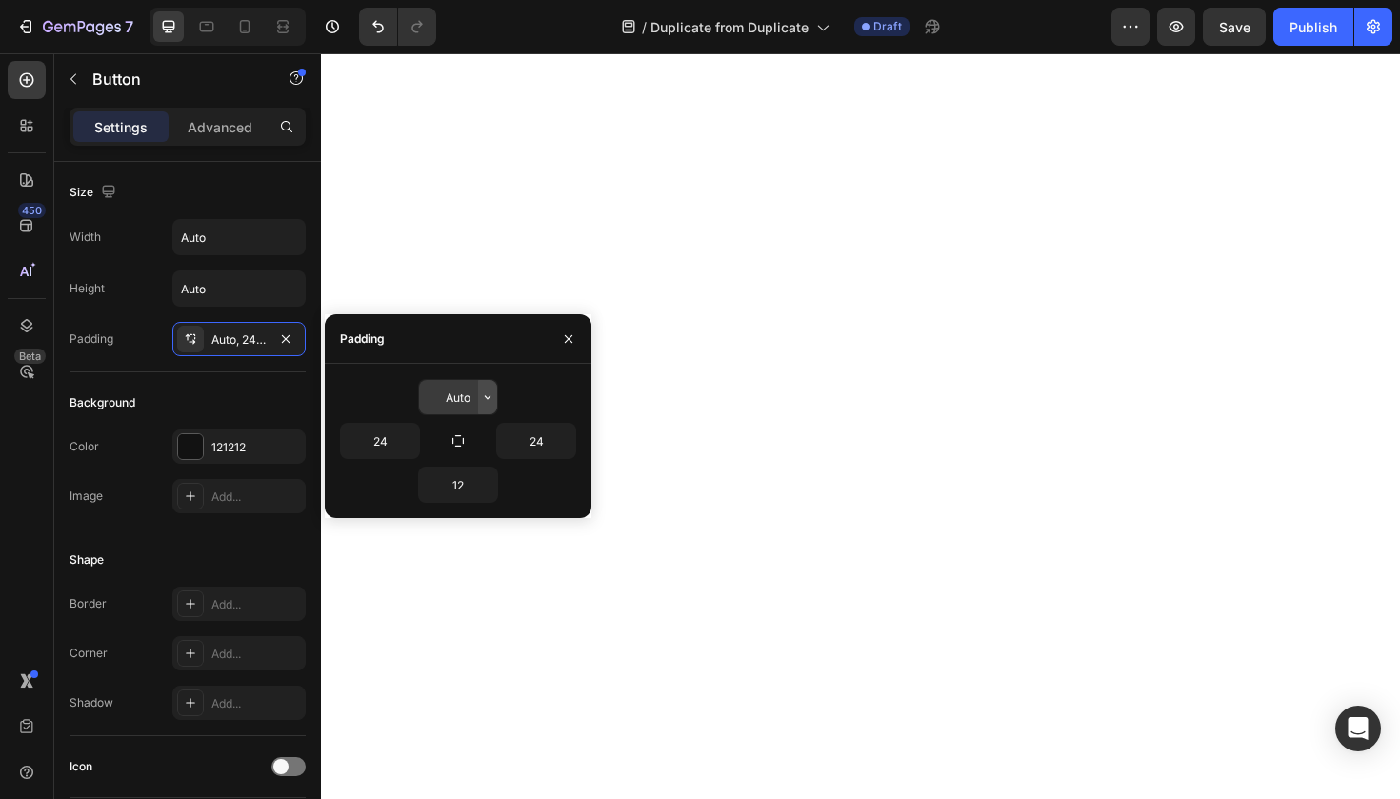
click at [486, 399] on icon "button" at bounding box center [487, 396] width 15 height 15
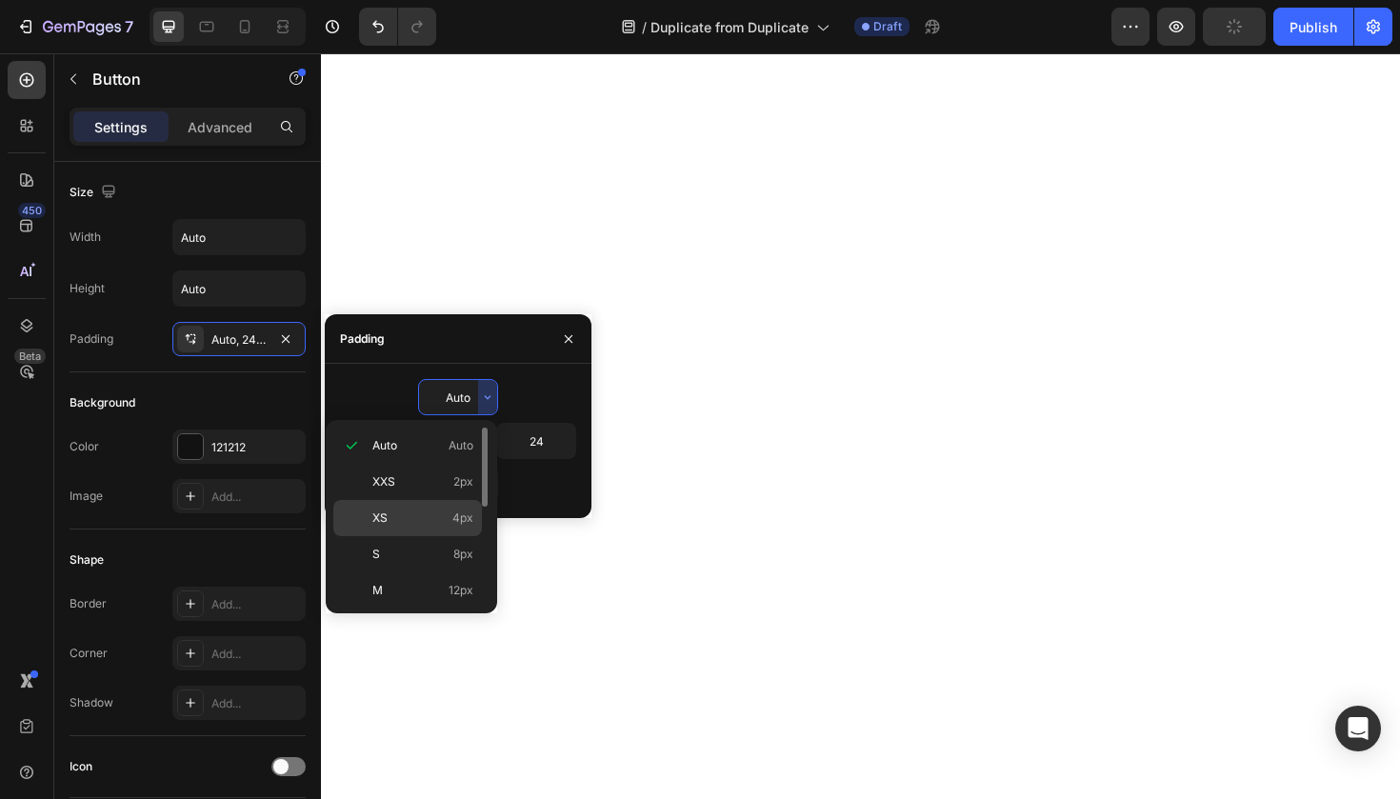
click at [420, 503] on div "XS 4px" at bounding box center [407, 518] width 149 height 36
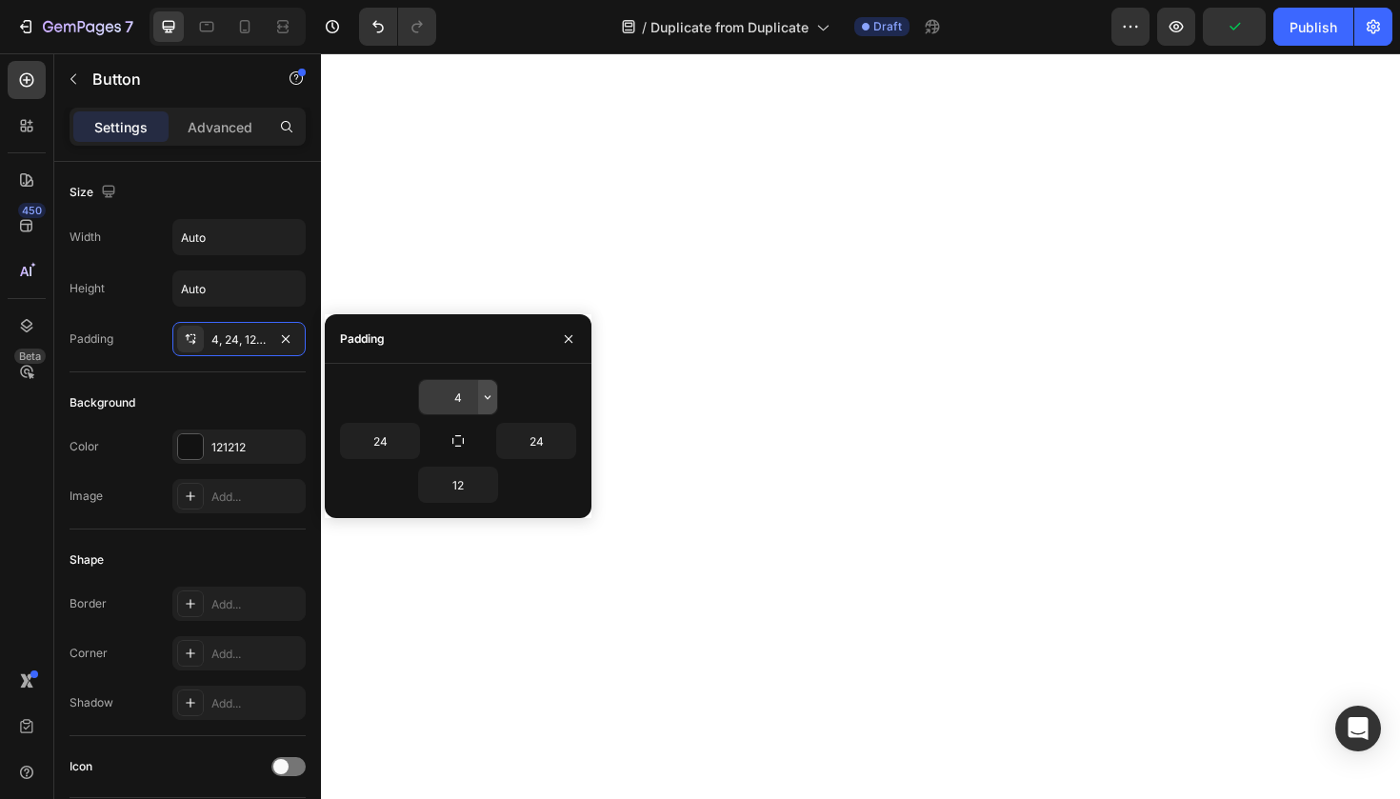
click at [487, 392] on icon "button" at bounding box center [487, 396] width 15 height 15
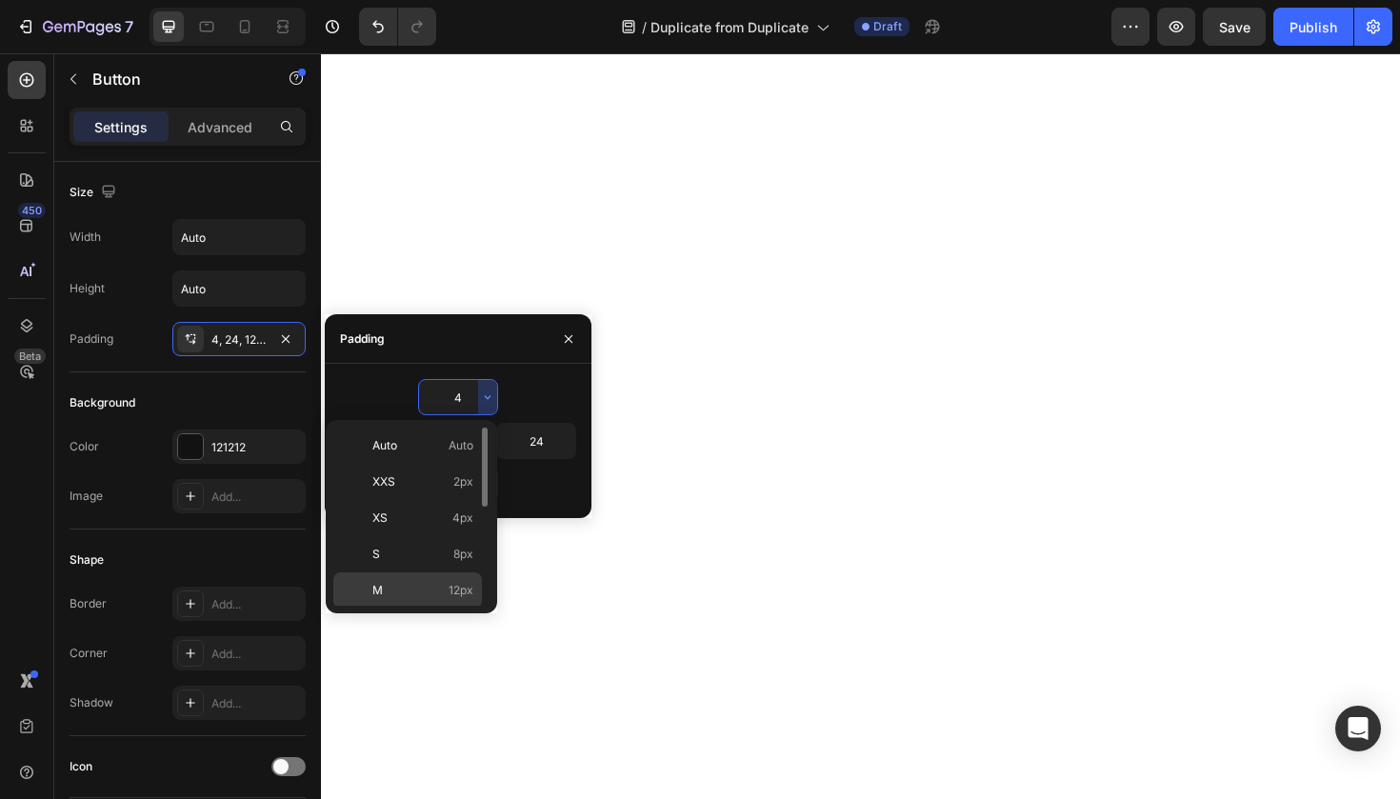
click at [428, 579] on div "M 12px" at bounding box center [407, 590] width 149 height 36
type input "12"
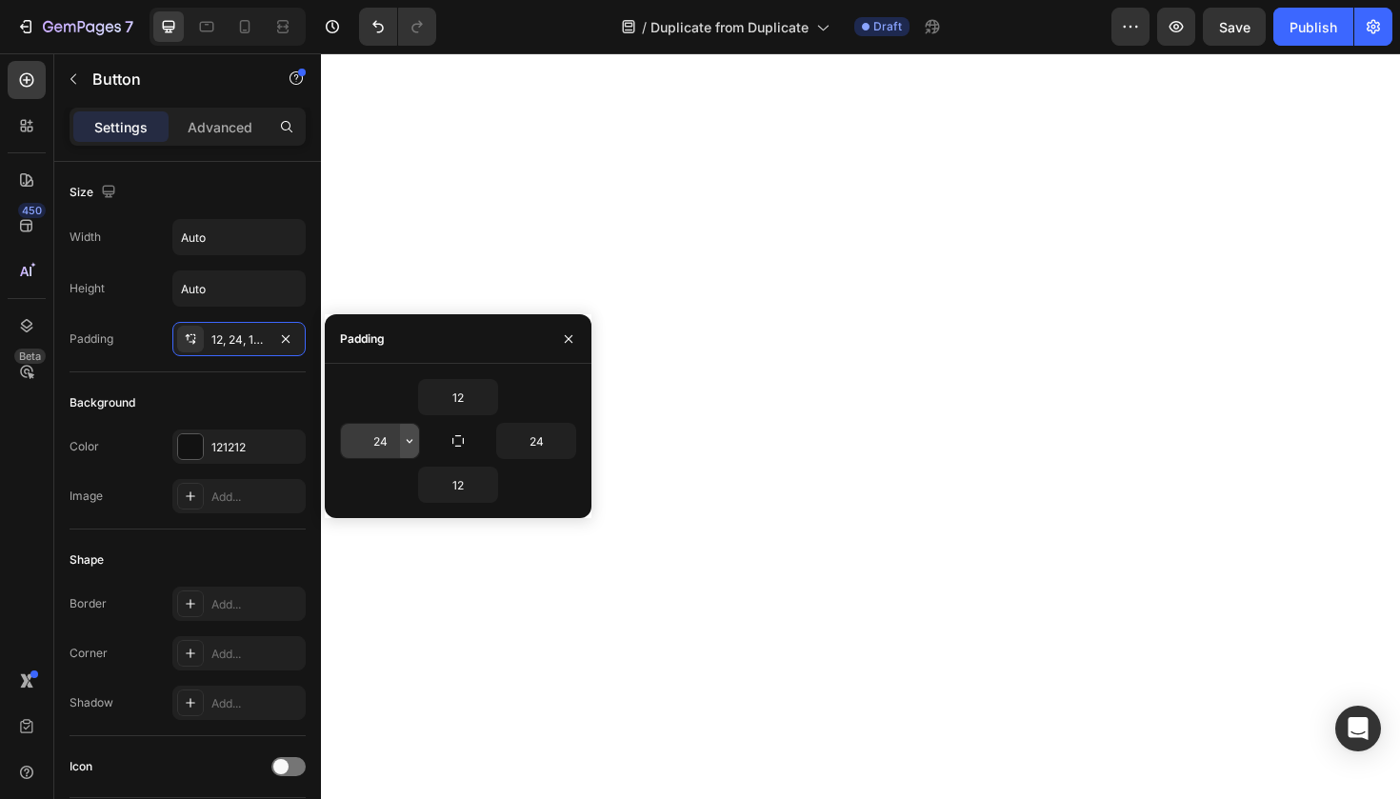
click at [412, 447] on icon "button" at bounding box center [409, 440] width 15 height 15
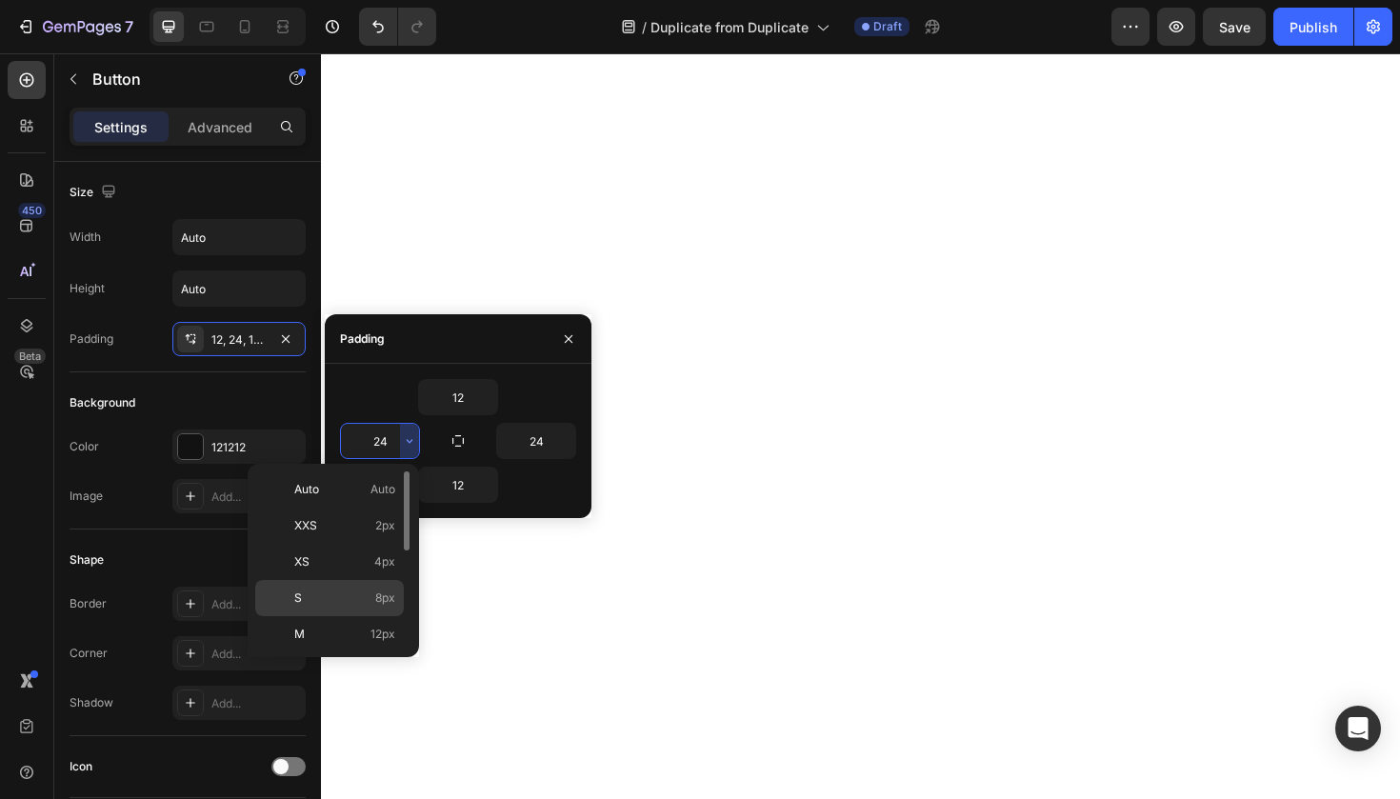
click at [366, 599] on p "S 8px" at bounding box center [344, 597] width 101 height 17
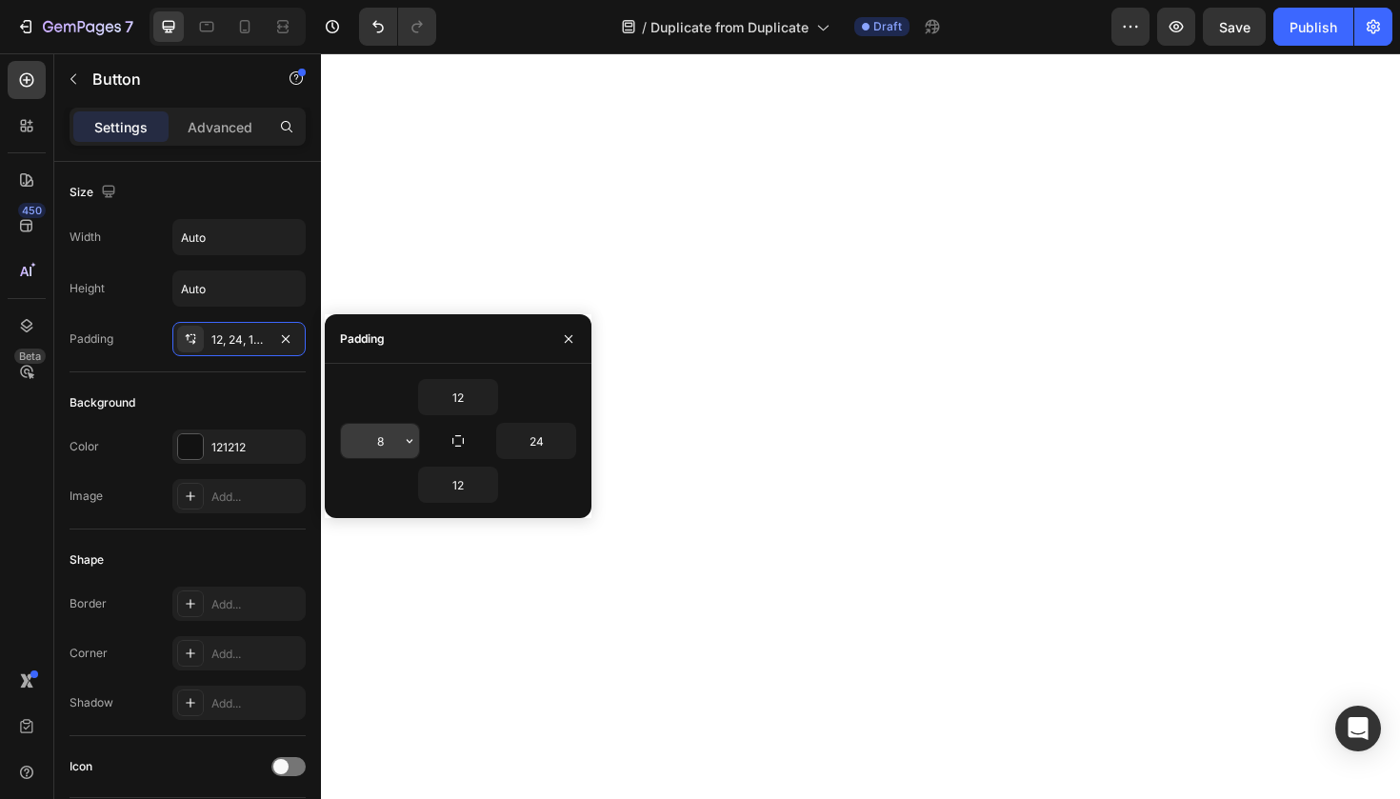
click at [411, 426] on button "button" at bounding box center [409, 441] width 19 height 34
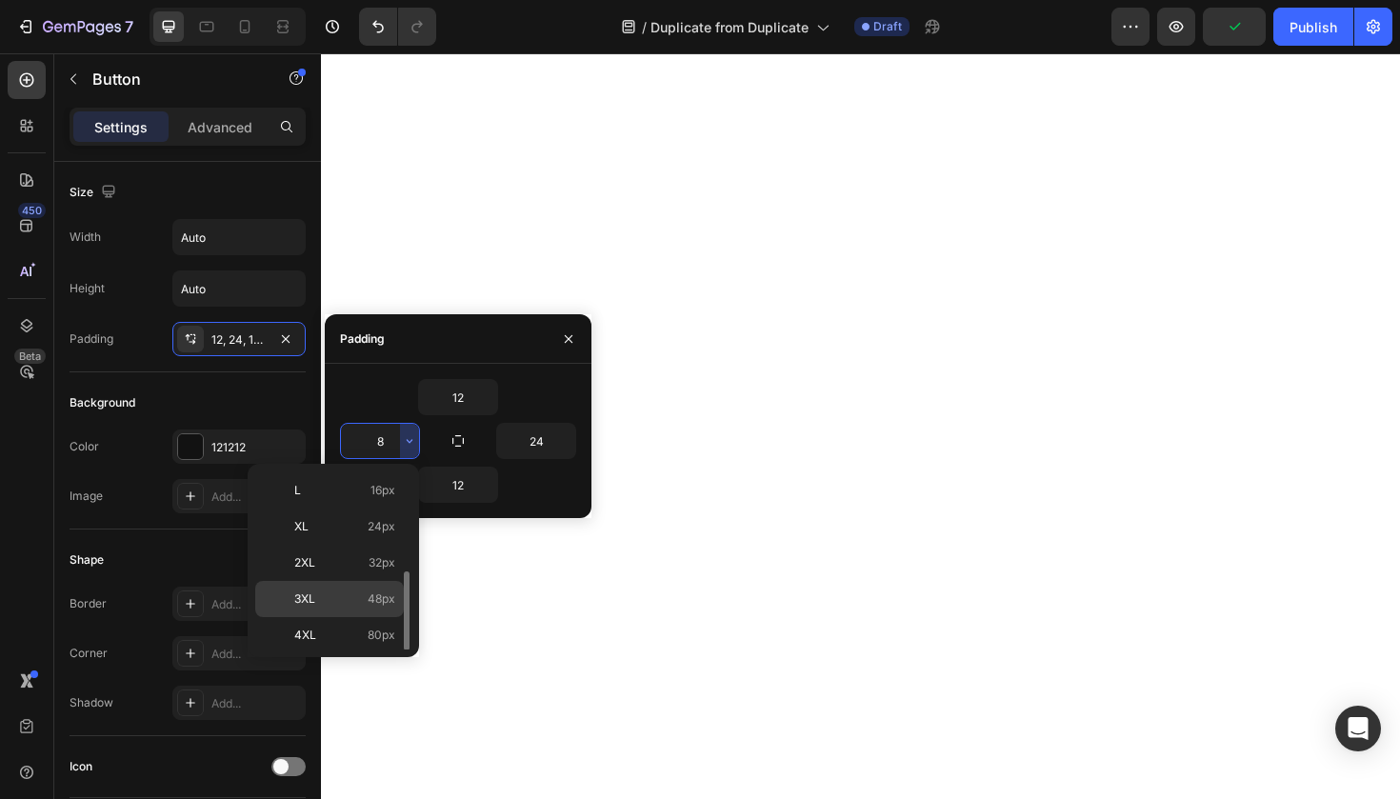
scroll to position [170, 0]
click at [342, 545] on div "XL 24px" at bounding box center [329, 536] width 149 height 36
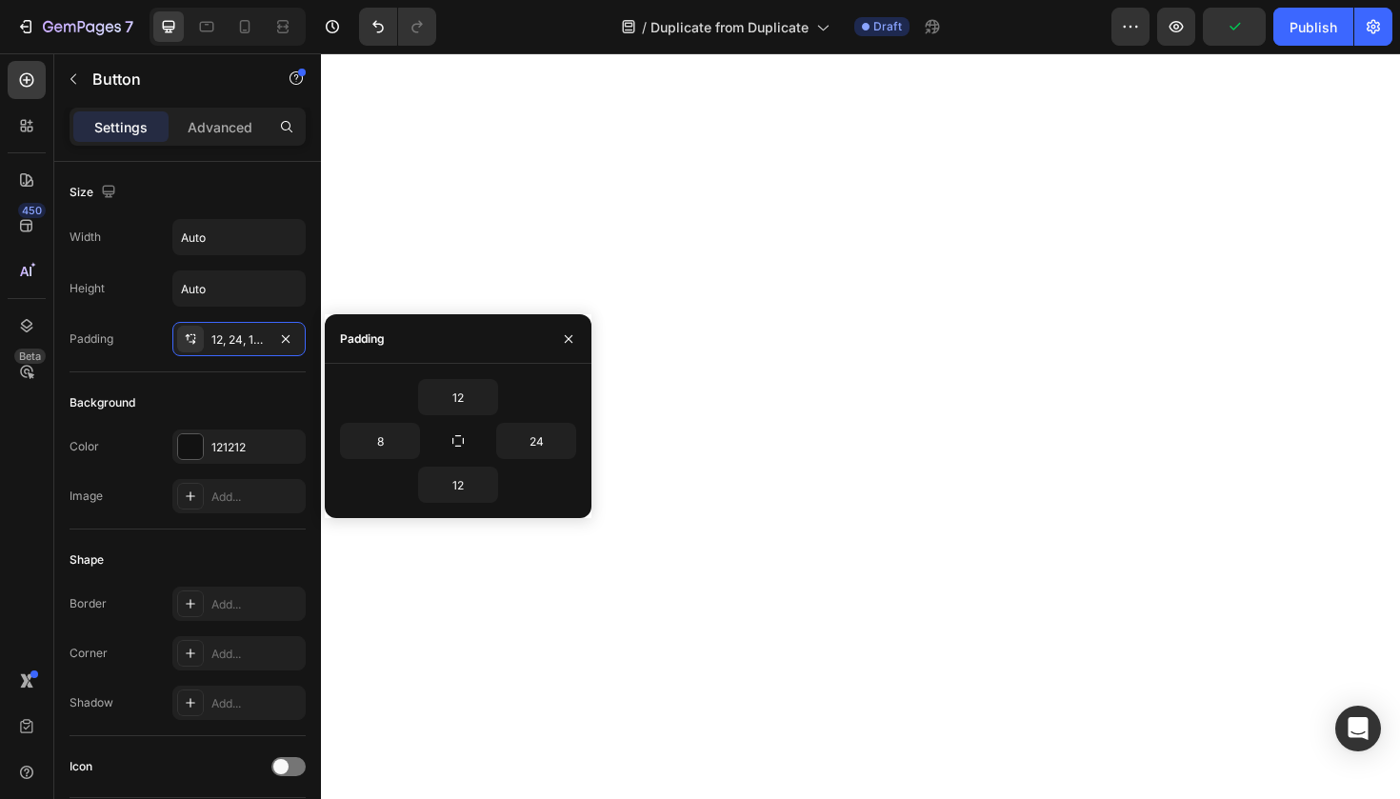
type input "24"
click at [258, 407] on div "Background" at bounding box center [188, 402] width 236 height 30
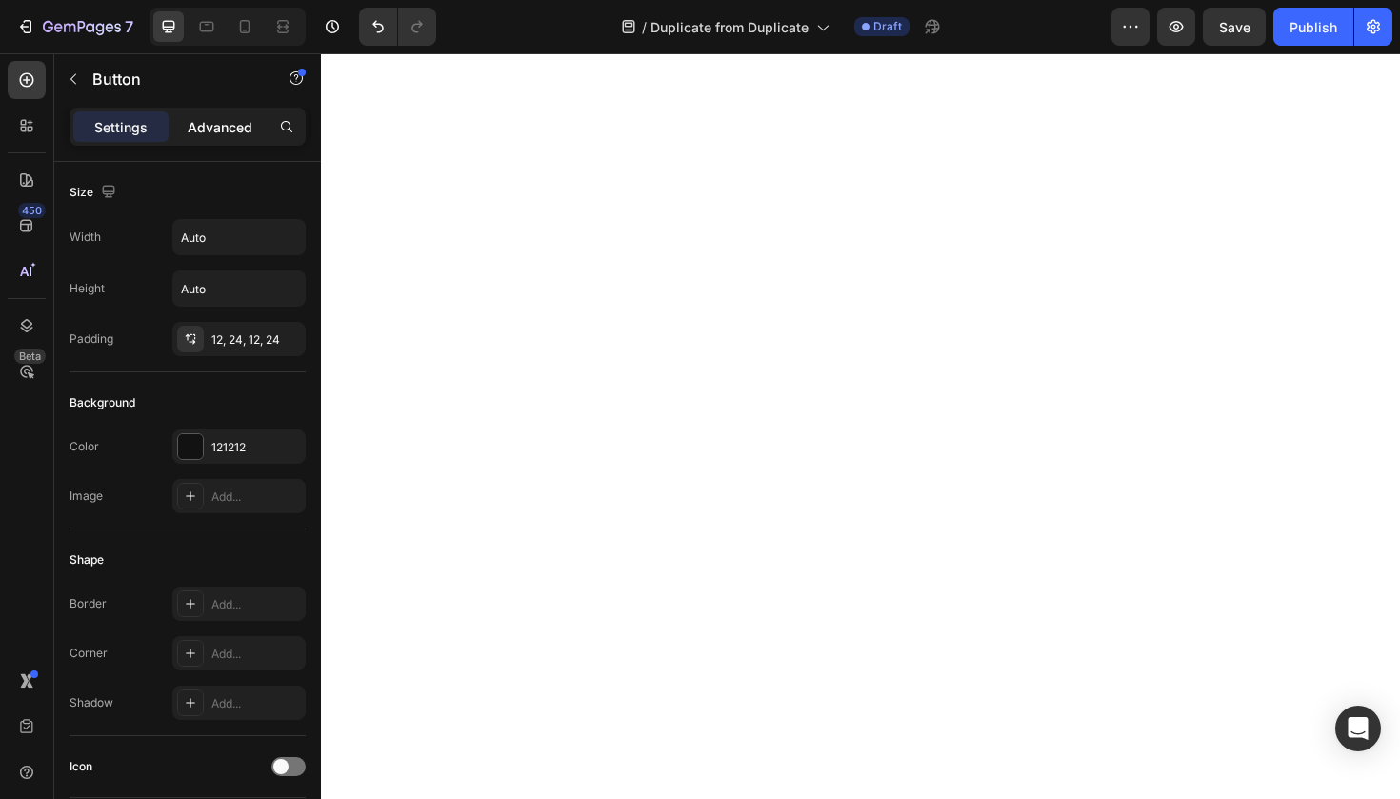
click at [197, 129] on p "Advanced" at bounding box center [220, 127] width 65 height 20
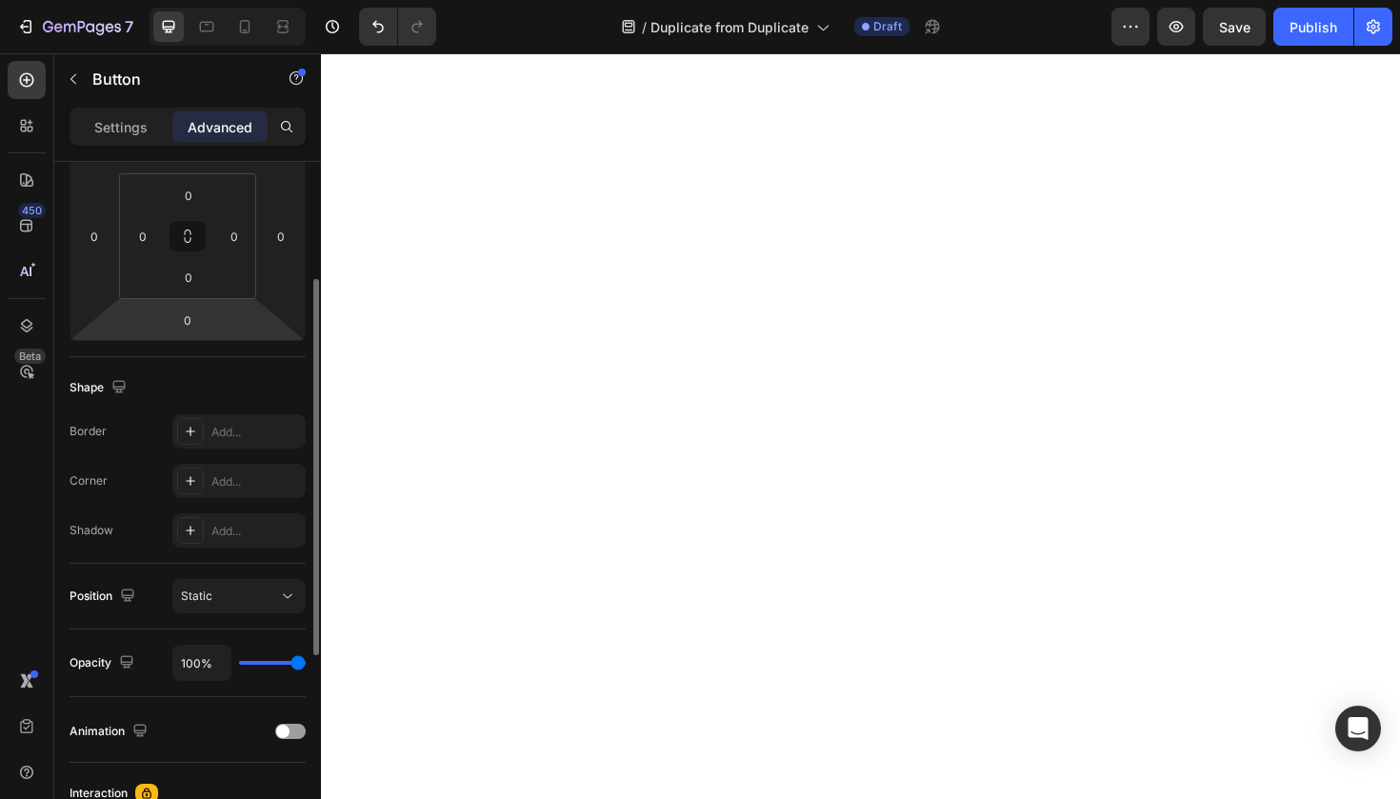
scroll to position [298, 0]
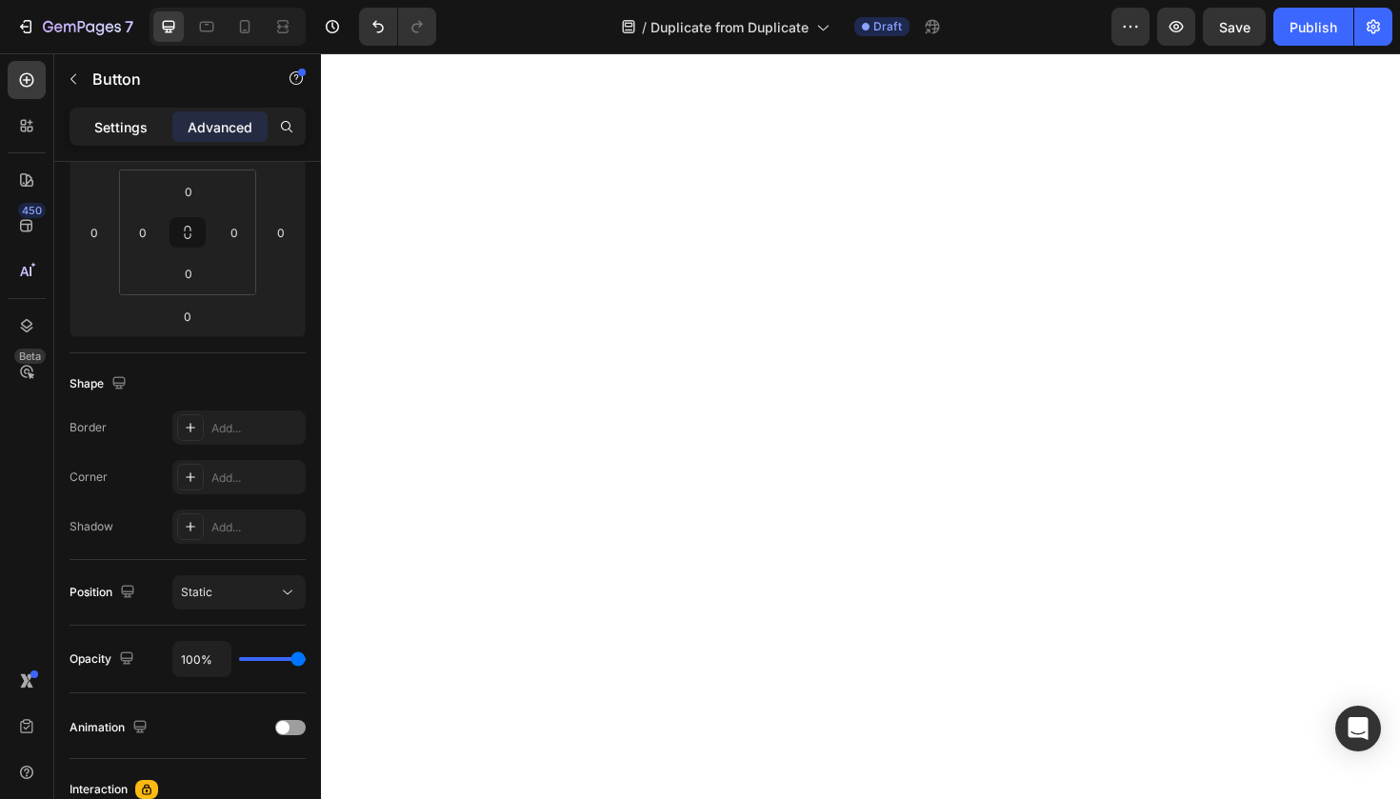
click at [121, 136] on p "Settings" at bounding box center [120, 127] width 53 height 20
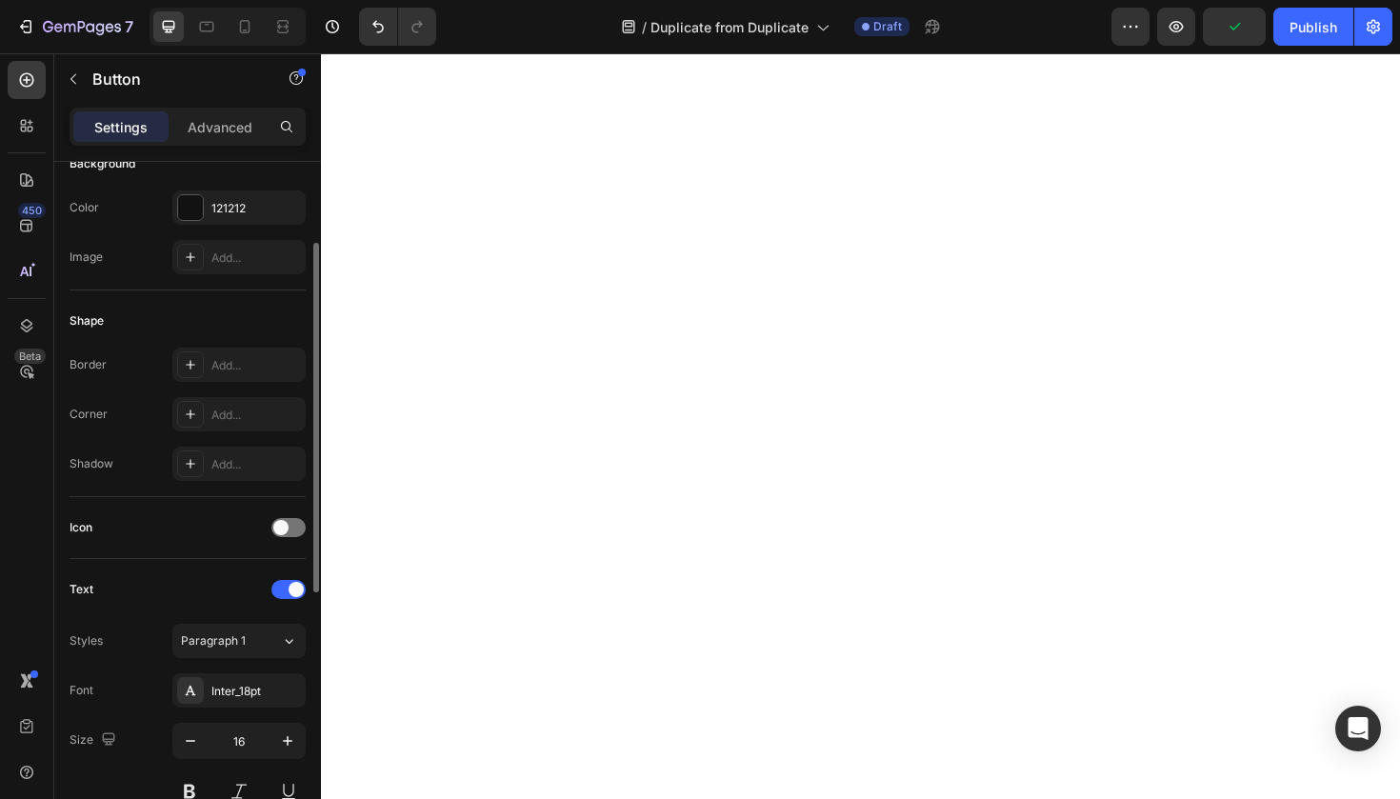
scroll to position [212, 0]
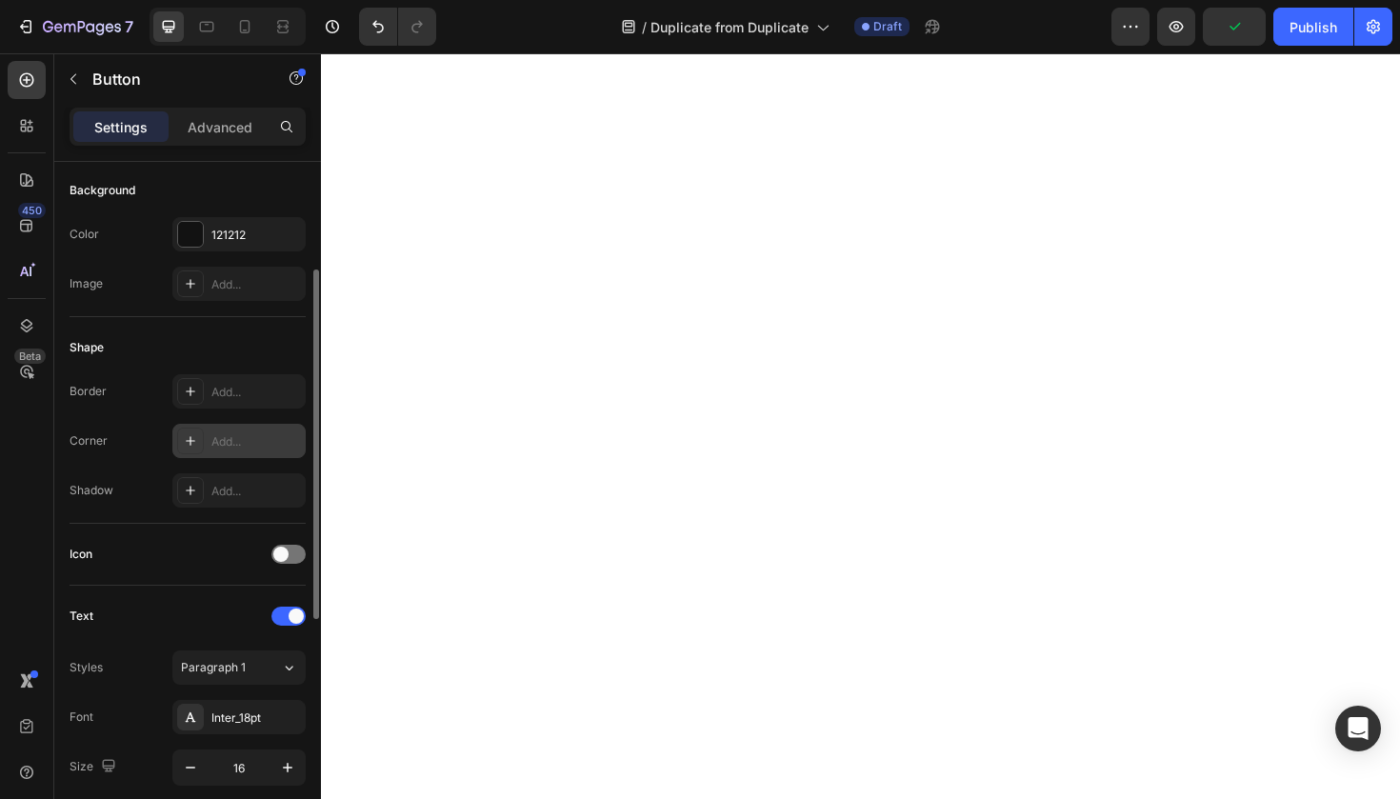
click at [266, 450] on div "Add..." at bounding box center [238, 441] width 133 height 34
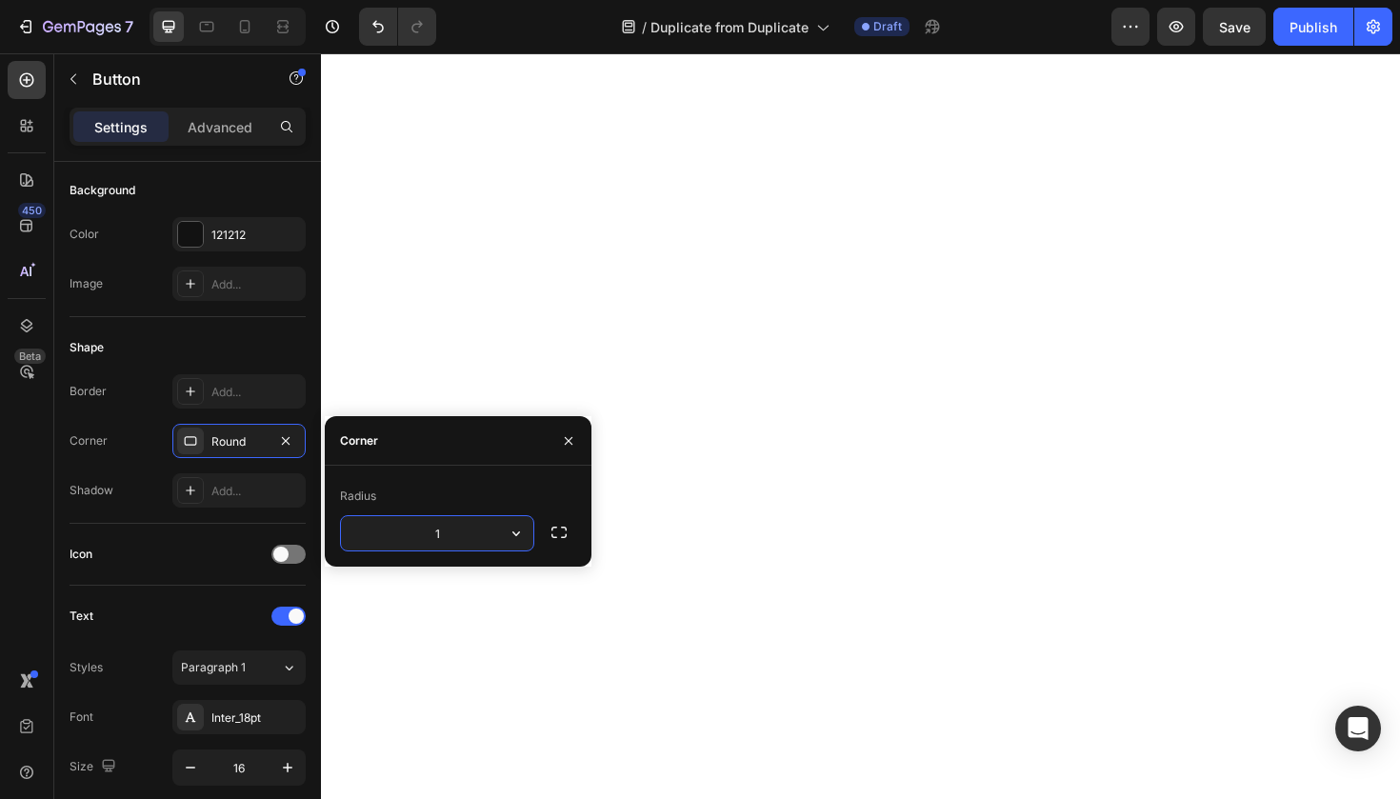
type input "16"
click at [191, 345] on div "Shape" at bounding box center [188, 347] width 236 height 30
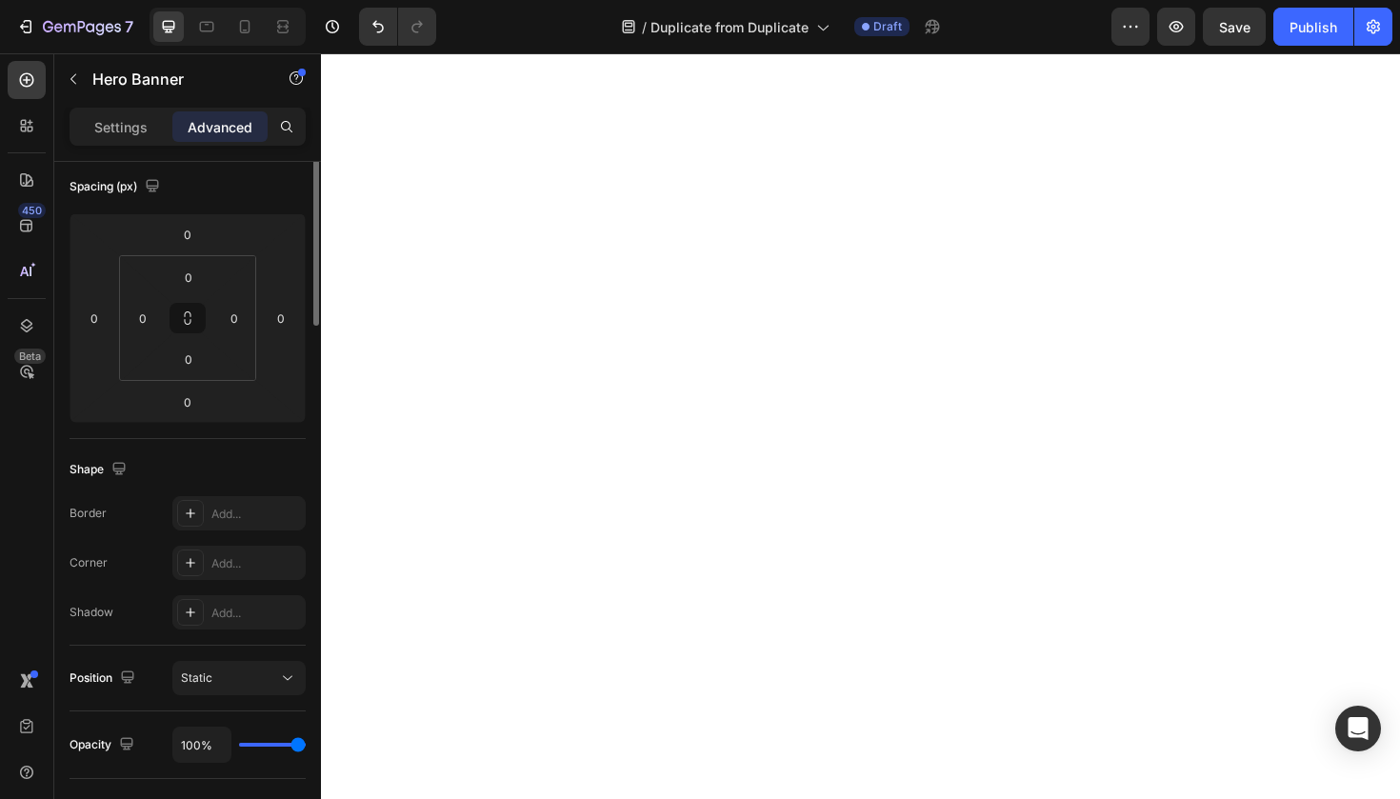
scroll to position [0, 0]
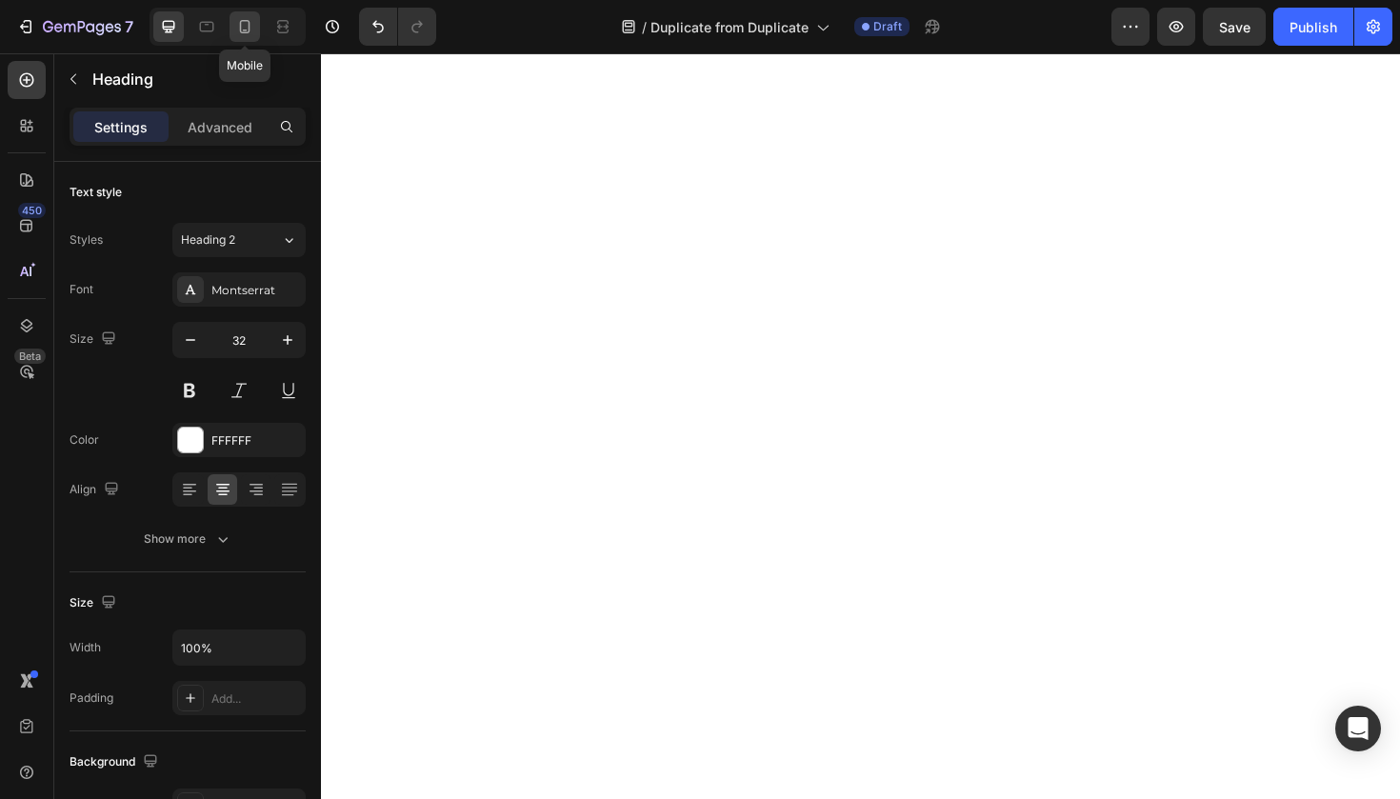
click at [241, 23] on icon at bounding box center [245, 26] width 10 height 13
click at [172, 36] on div at bounding box center [168, 26] width 30 height 30
click at [253, 27] on icon at bounding box center [244, 26] width 19 height 19
type input "20"
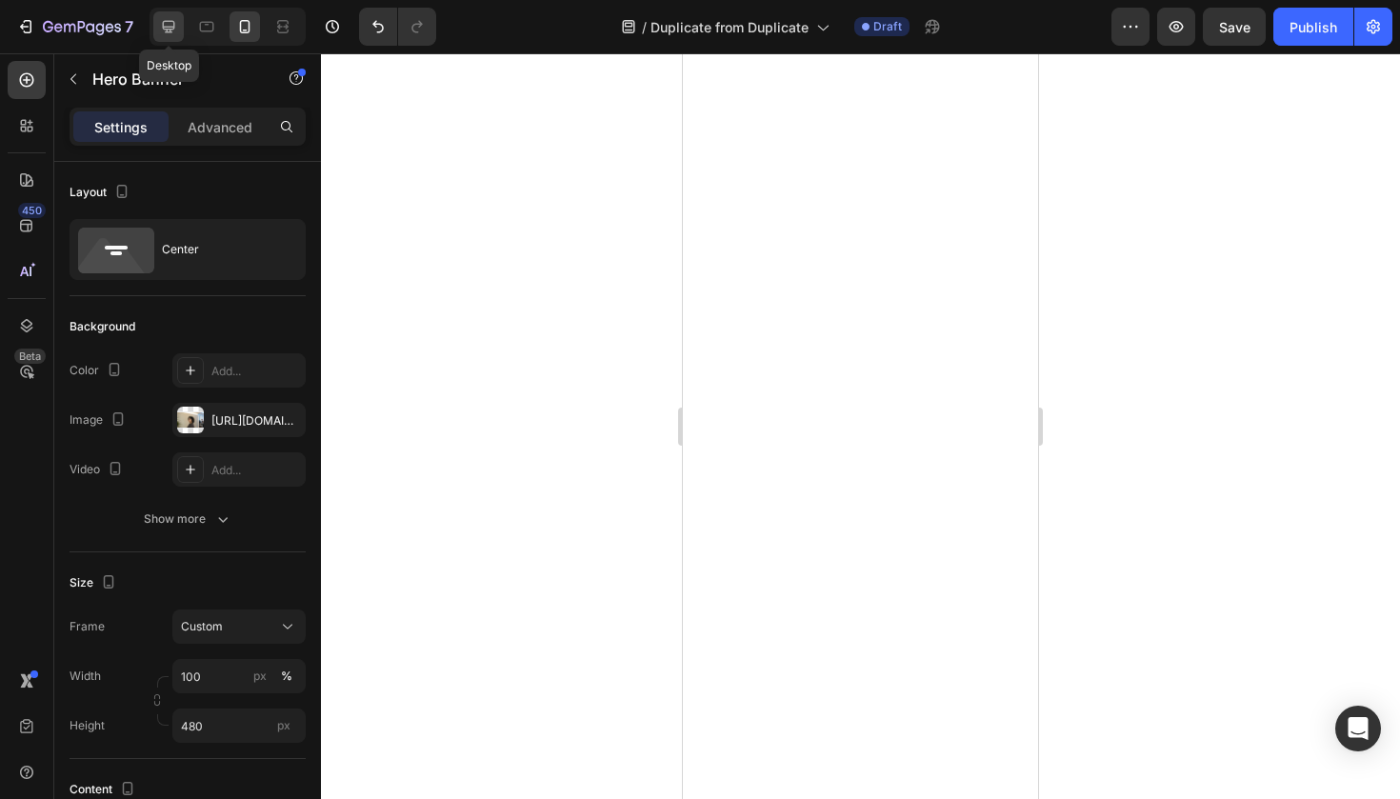
click at [161, 18] on icon at bounding box center [168, 26] width 19 height 19
type input "600"
type input "1200"
click at [238, 28] on icon at bounding box center [244, 26] width 19 height 19
type input "480"
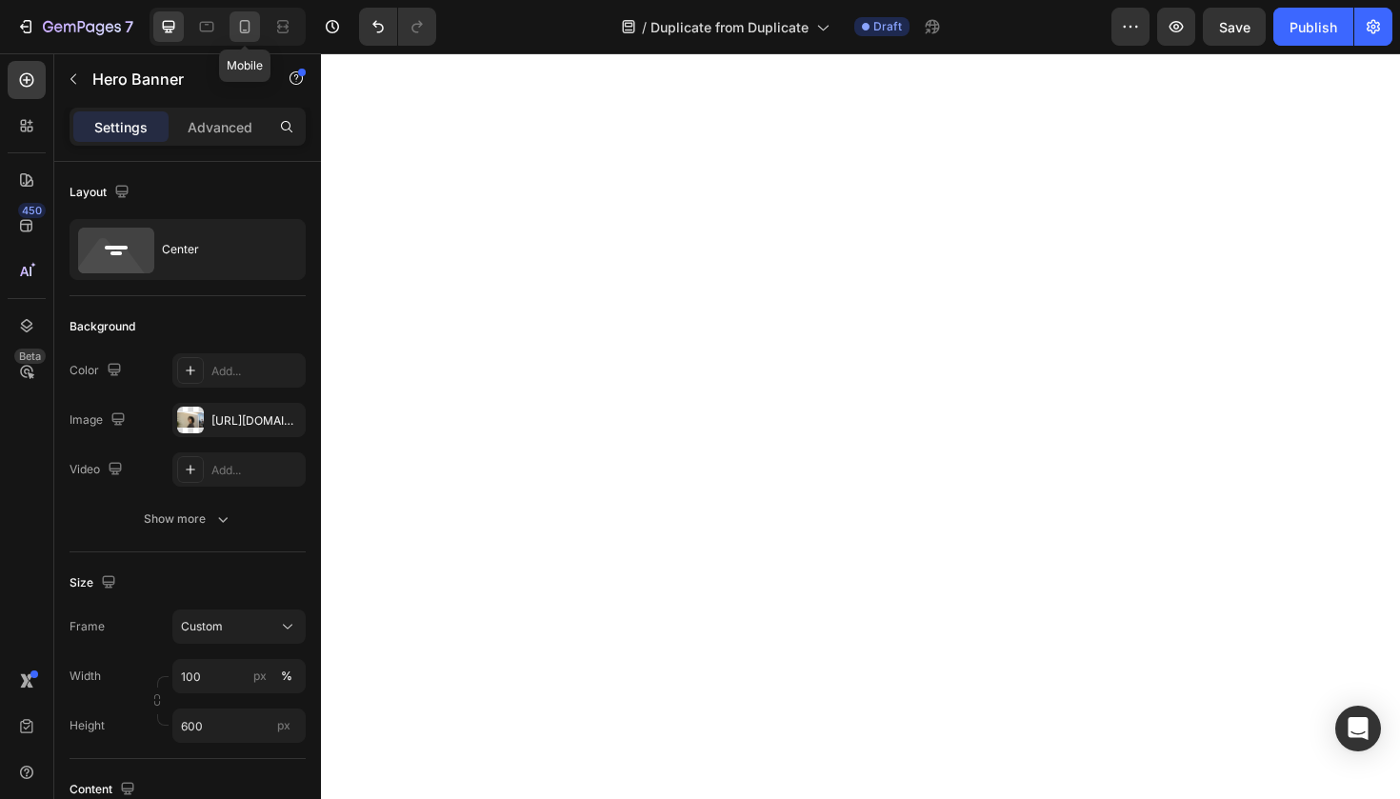
type input "100%"
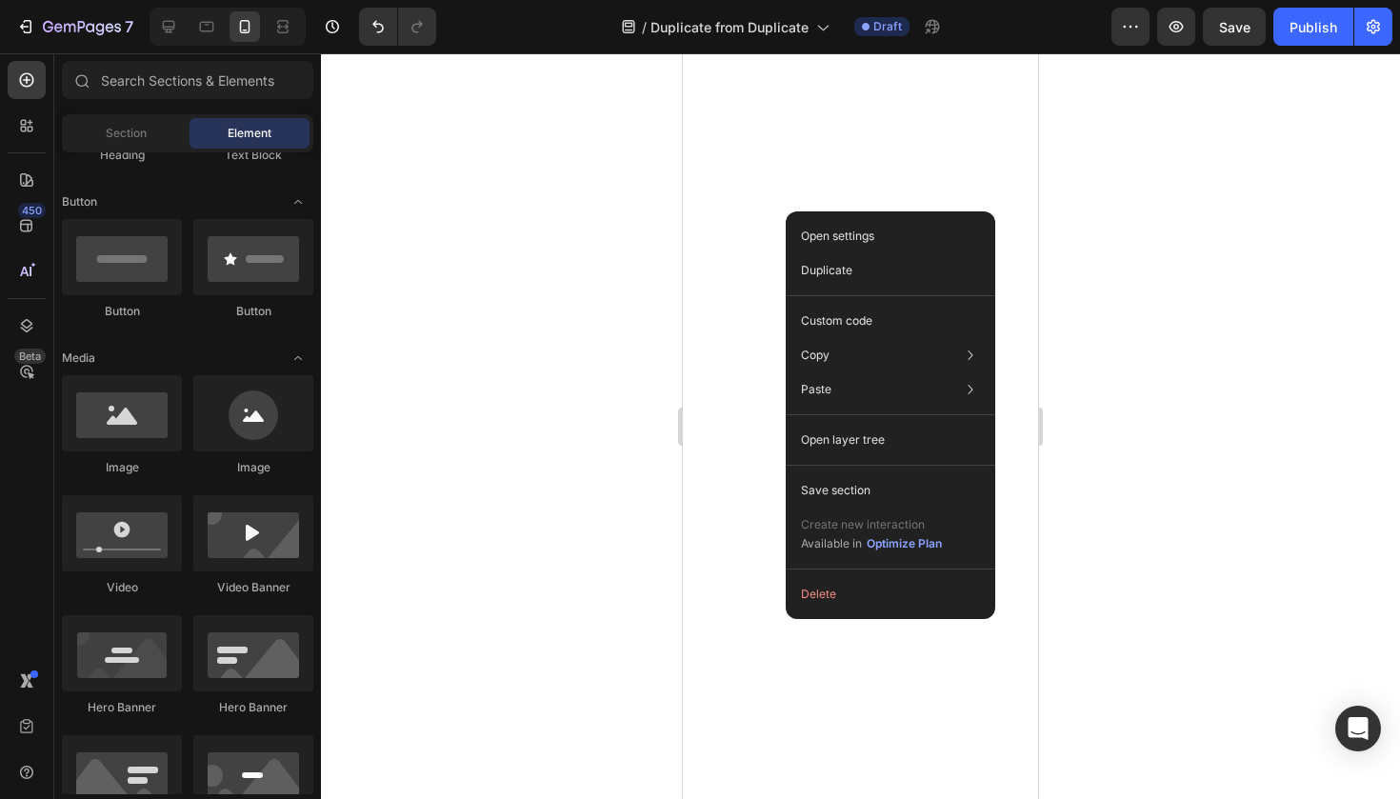
click at [846, 617] on div "Open settings Duplicate Custom code Copy Copy section Cmd + C Copy style Copy c…" at bounding box center [889, 414] width 209 height 407
click at [846, 601] on button "Delete" at bounding box center [890, 594] width 194 height 34
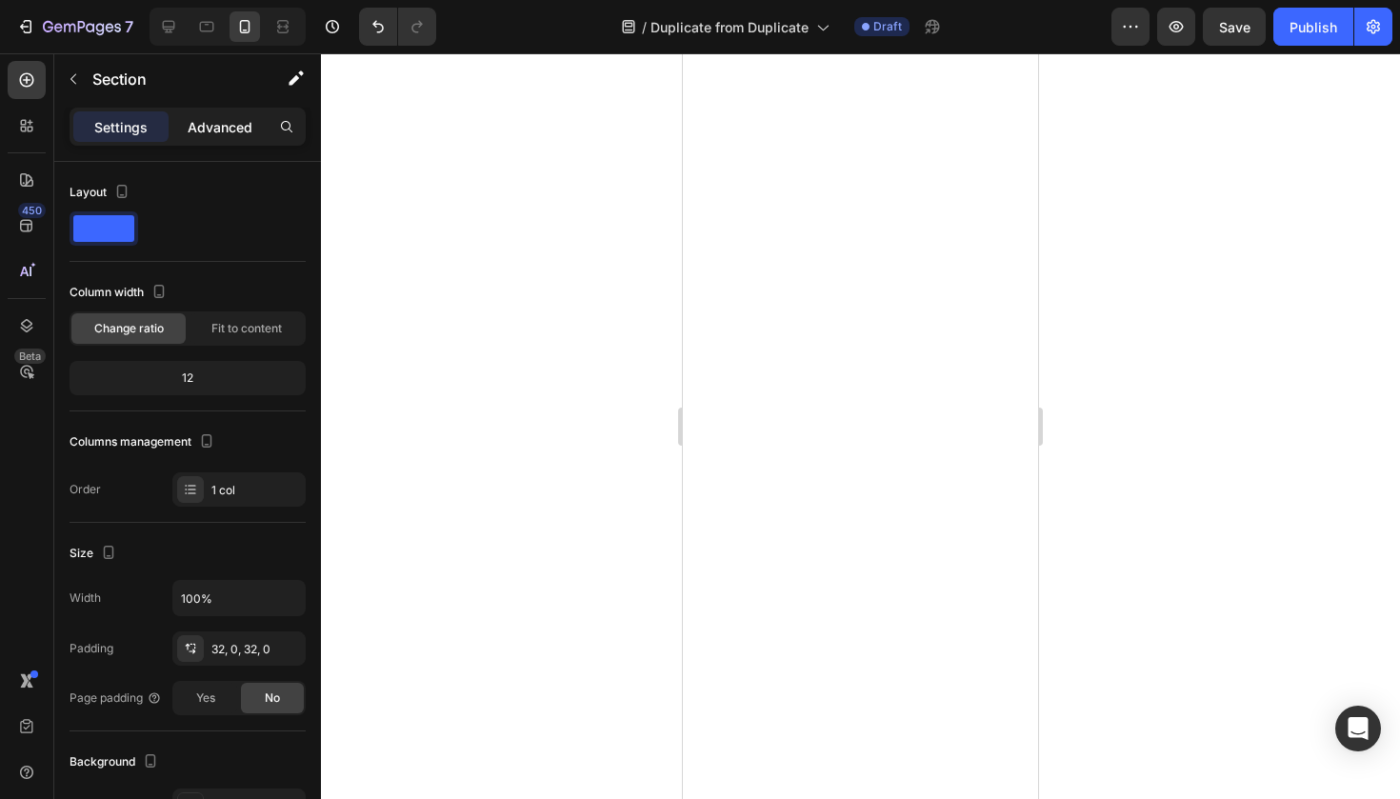
click at [228, 113] on div "Advanced" at bounding box center [219, 126] width 95 height 30
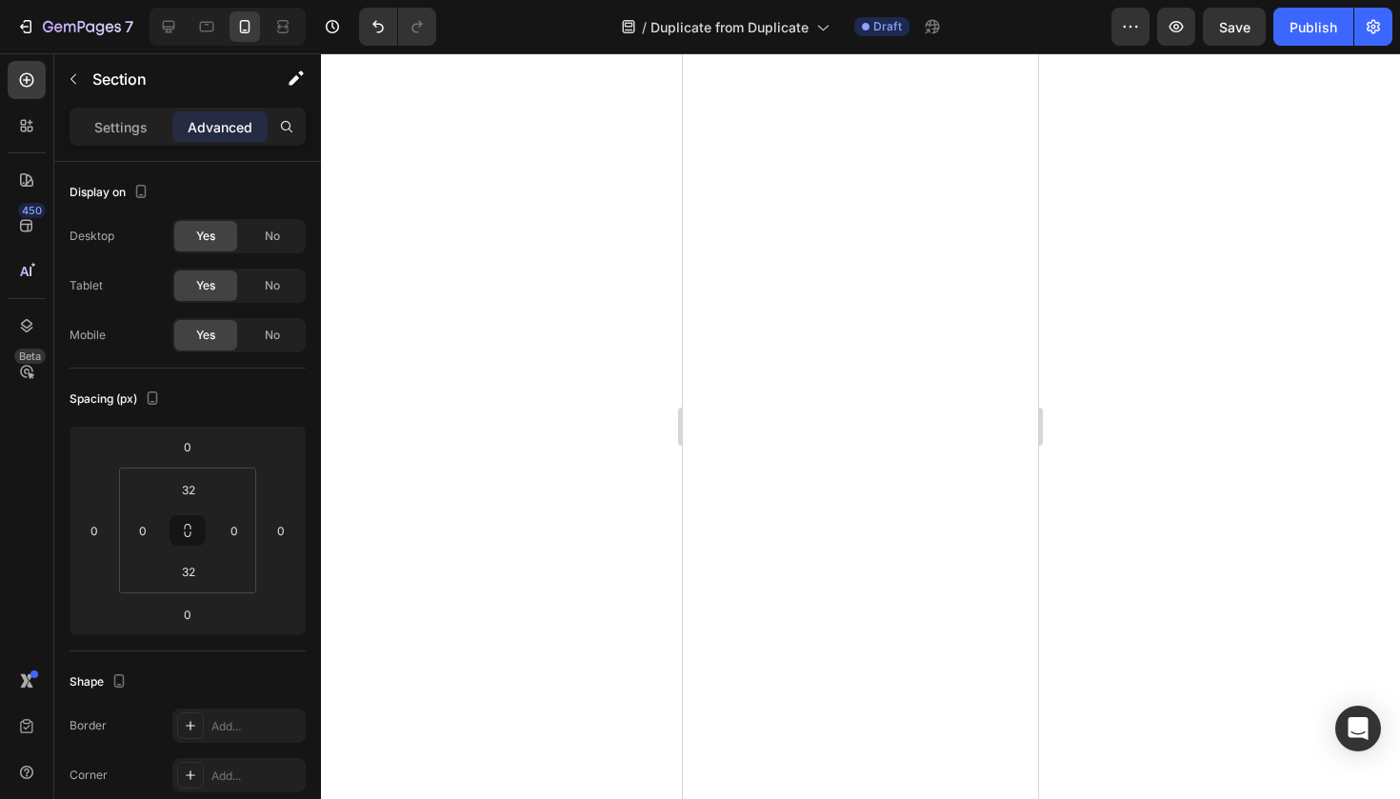
click at [138, 142] on div "Settings Advanced" at bounding box center [188, 127] width 236 height 38
click at [628, 649] on div at bounding box center [860, 425] width 1079 height 745
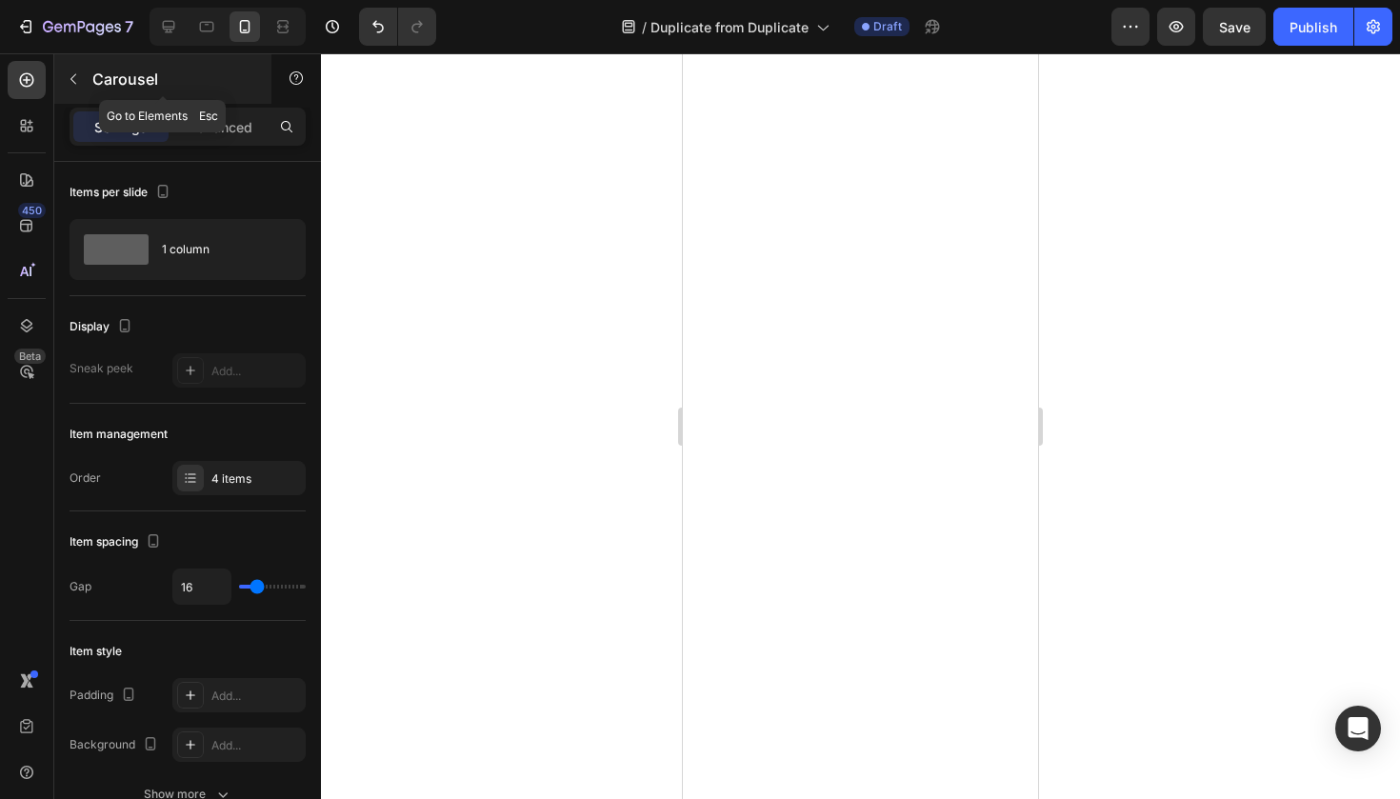
click at [83, 93] on button "button" at bounding box center [73, 79] width 30 height 30
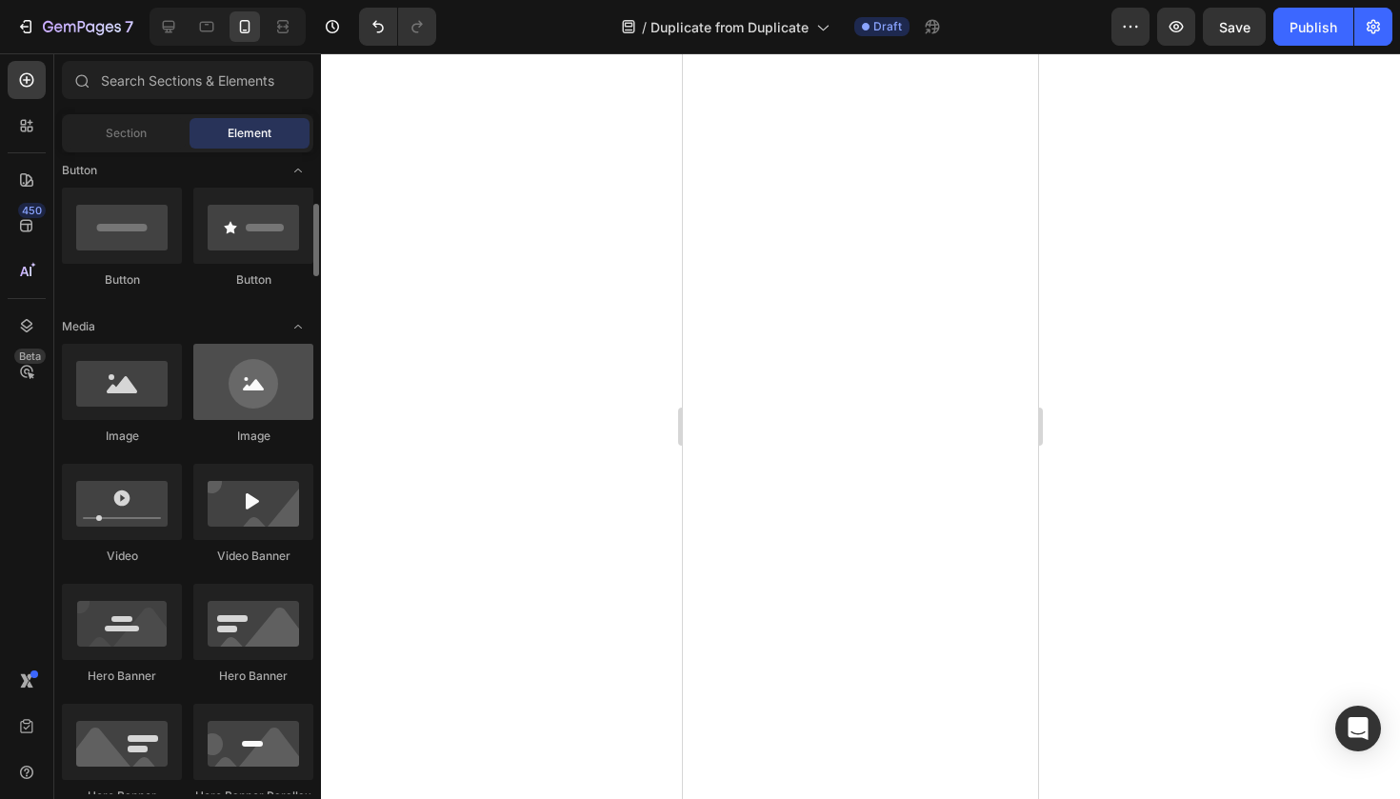
scroll to position [441, 0]
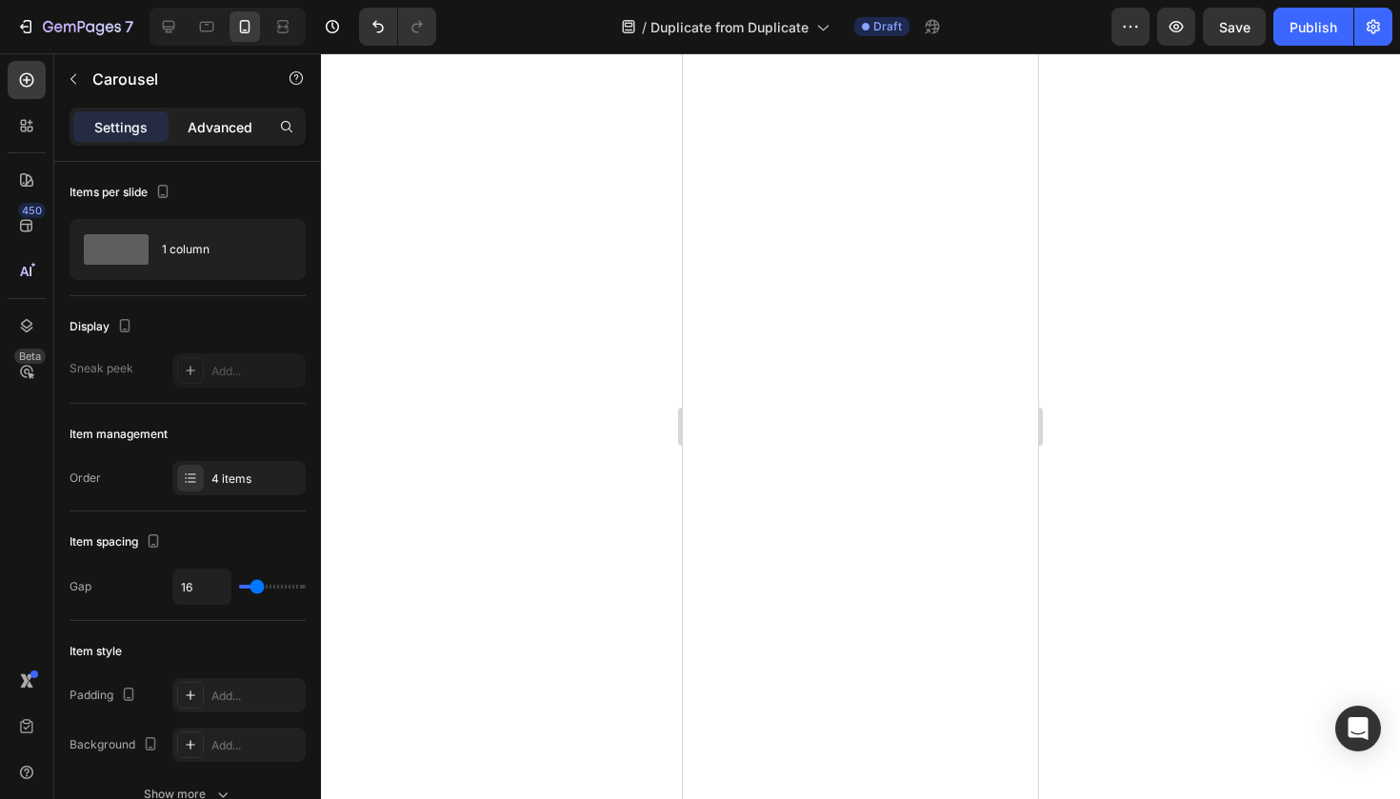
click at [243, 132] on p "Advanced" at bounding box center [220, 127] width 65 height 20
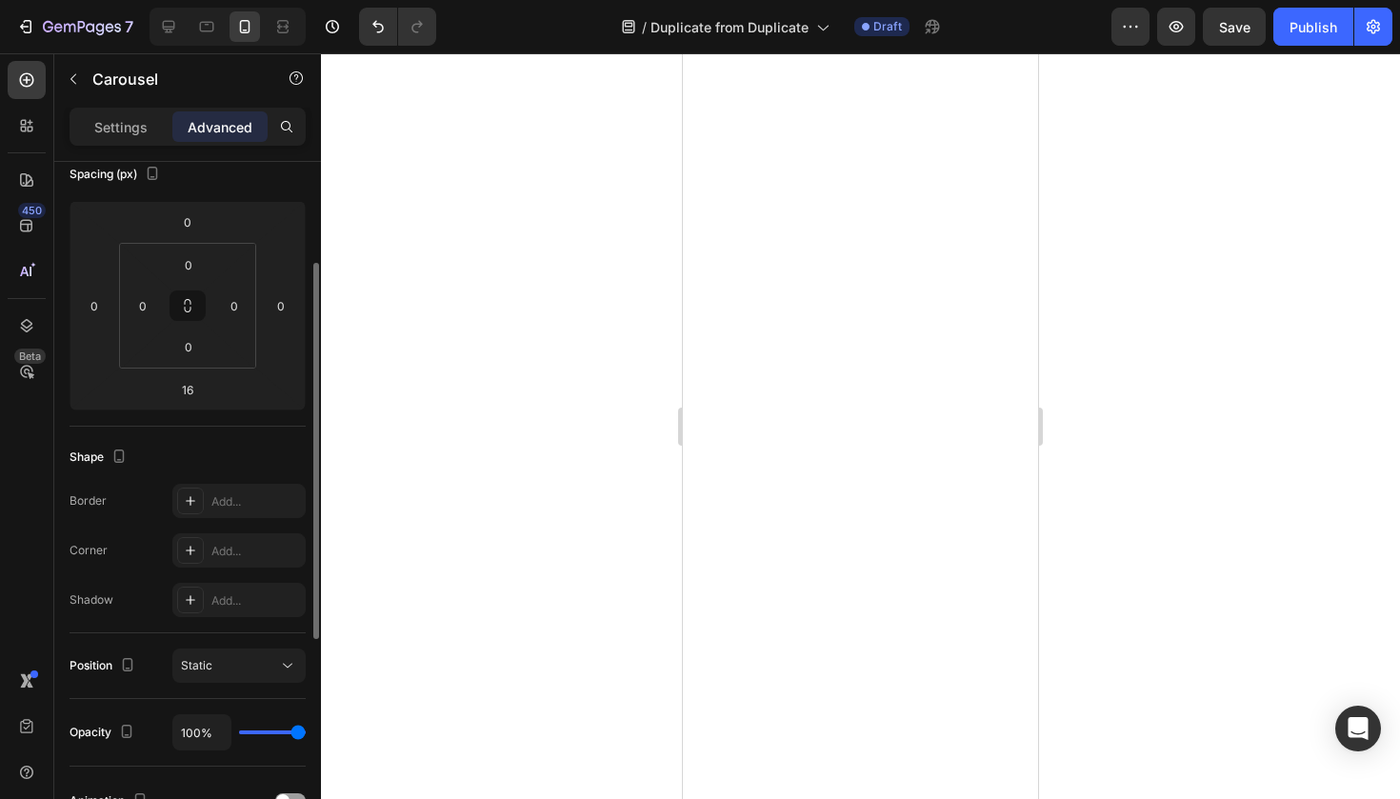
scroll to position [288, 0]
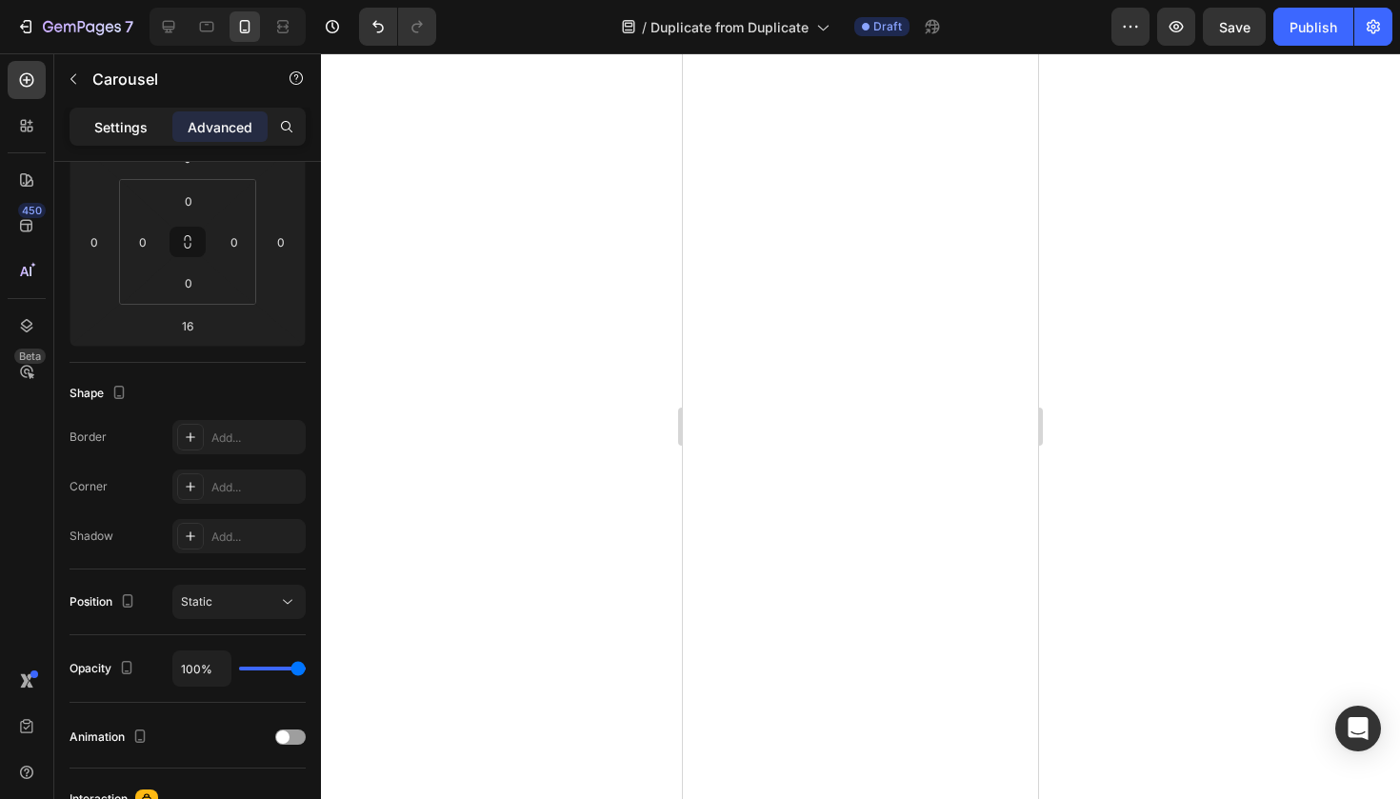
click at [135, 138] on div "Settings" at bounding box center [120, 126] width 95 height 30
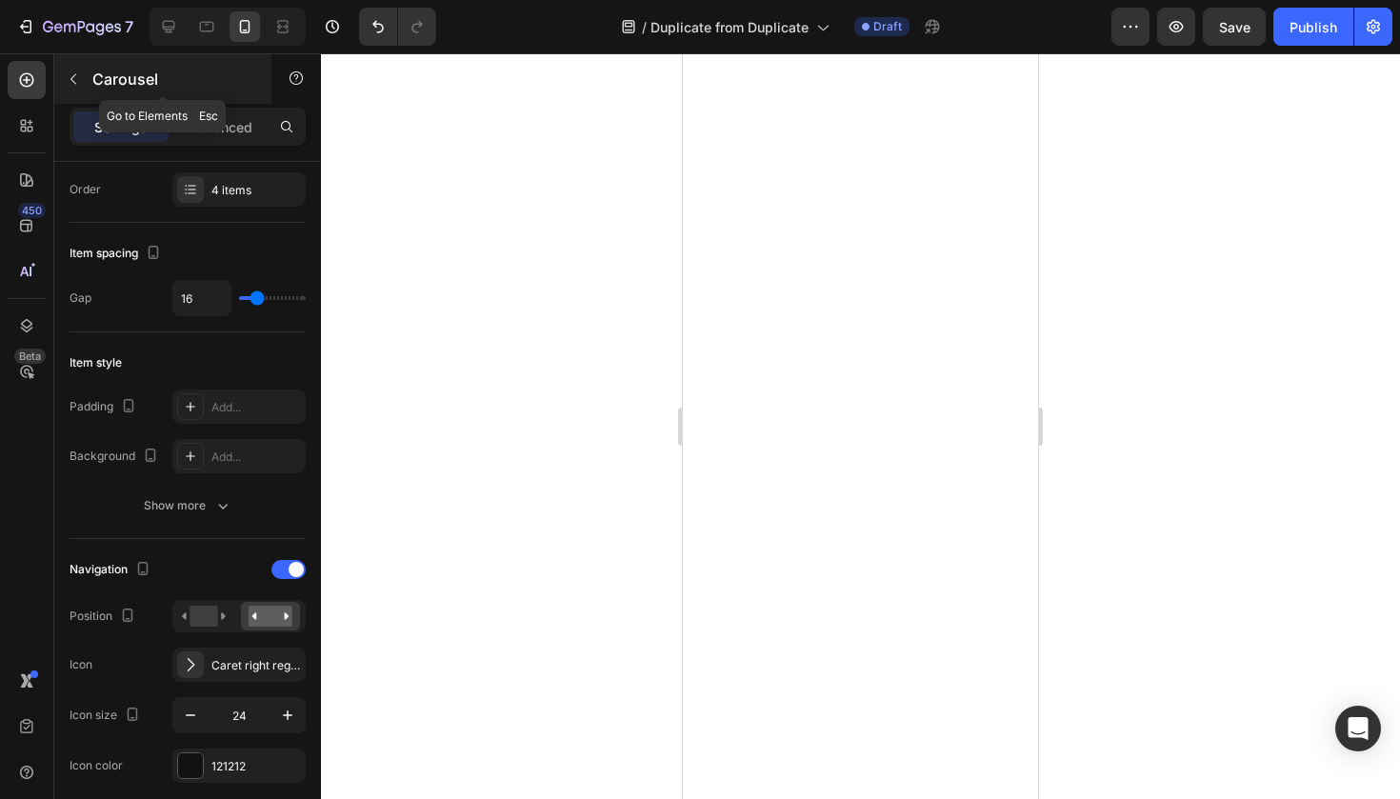
click at [83, 84] on button "button" at bounding box center [73, 79] width 30 height 30
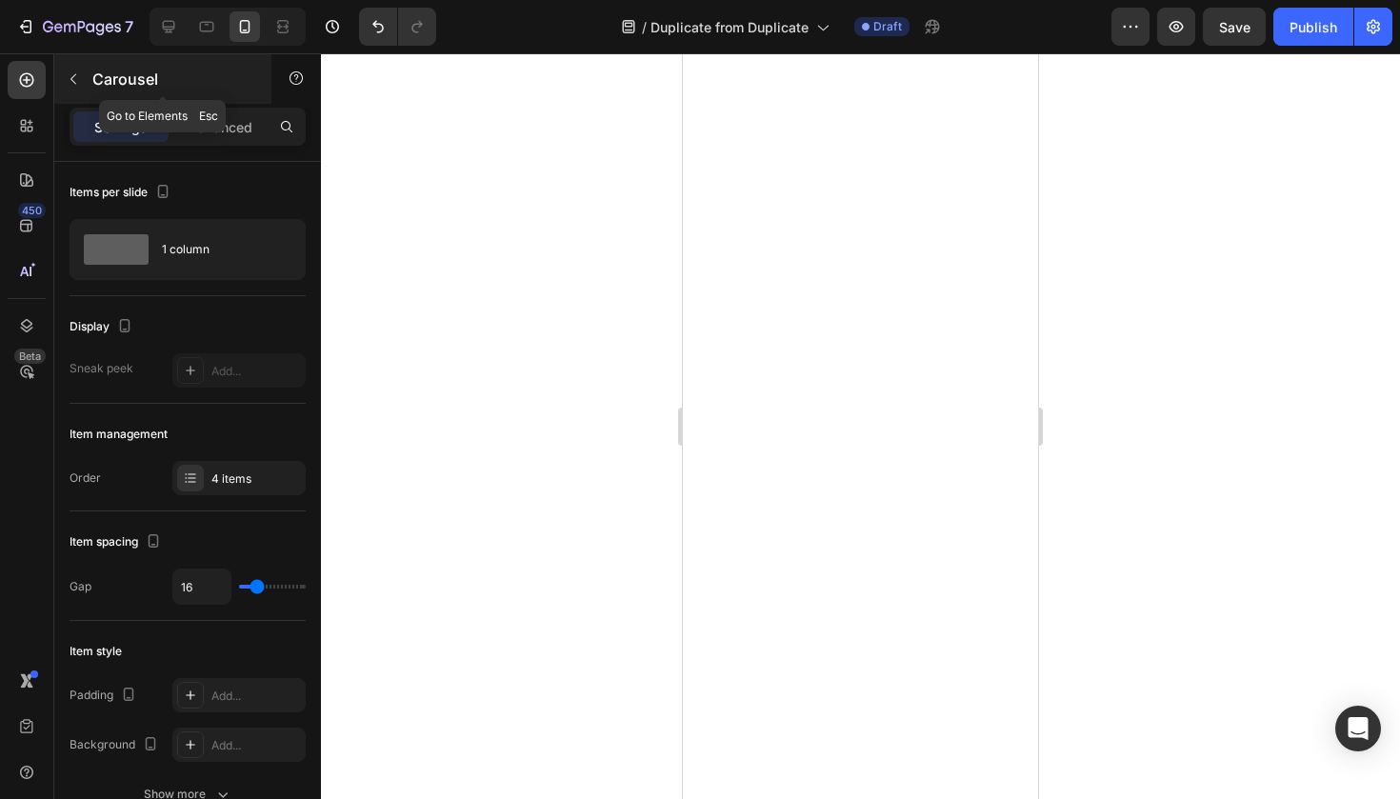
click at [89, 71] on div "Carousel" at bounding box center [162, 79] width 217 height 50
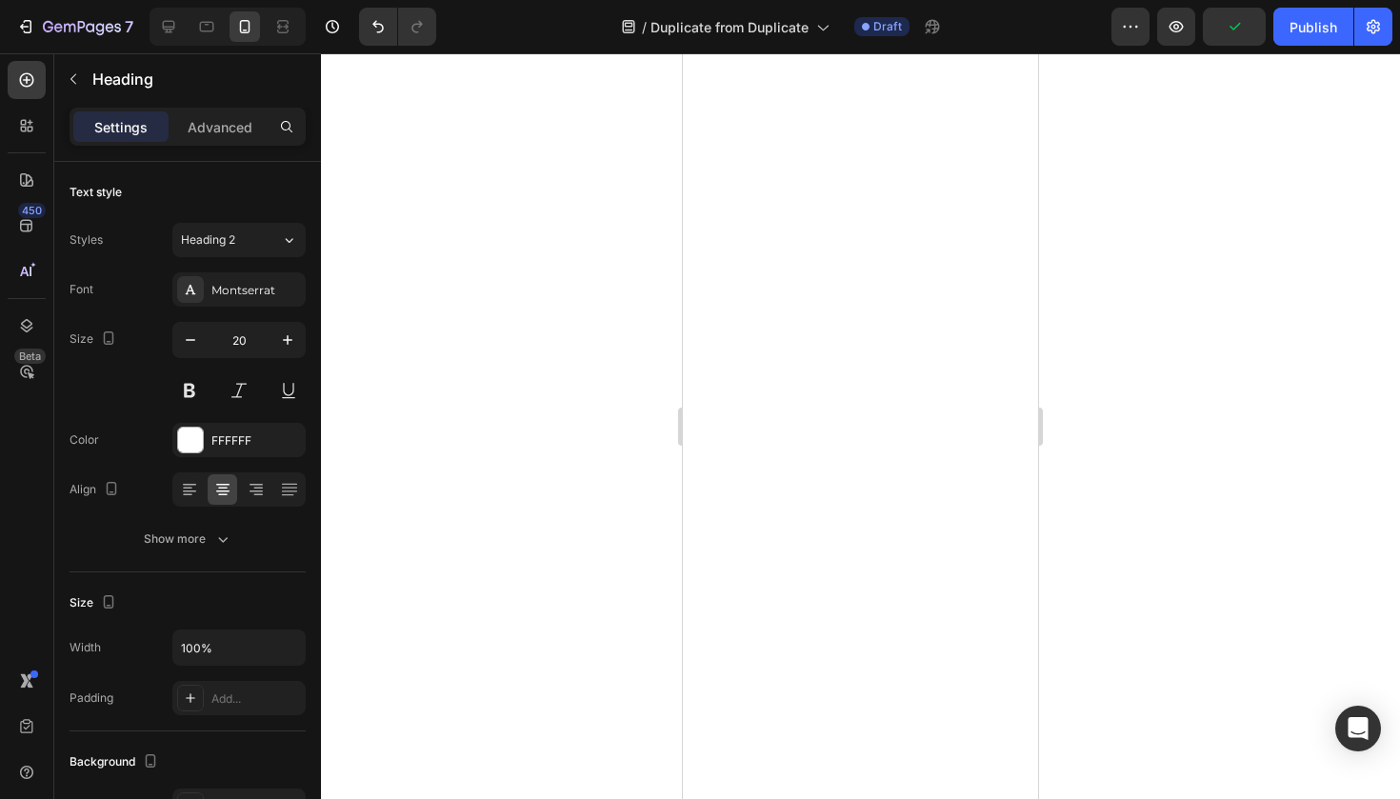
click at [1066, 240] on div at bounding box center [860, 425] width 1079 height 745
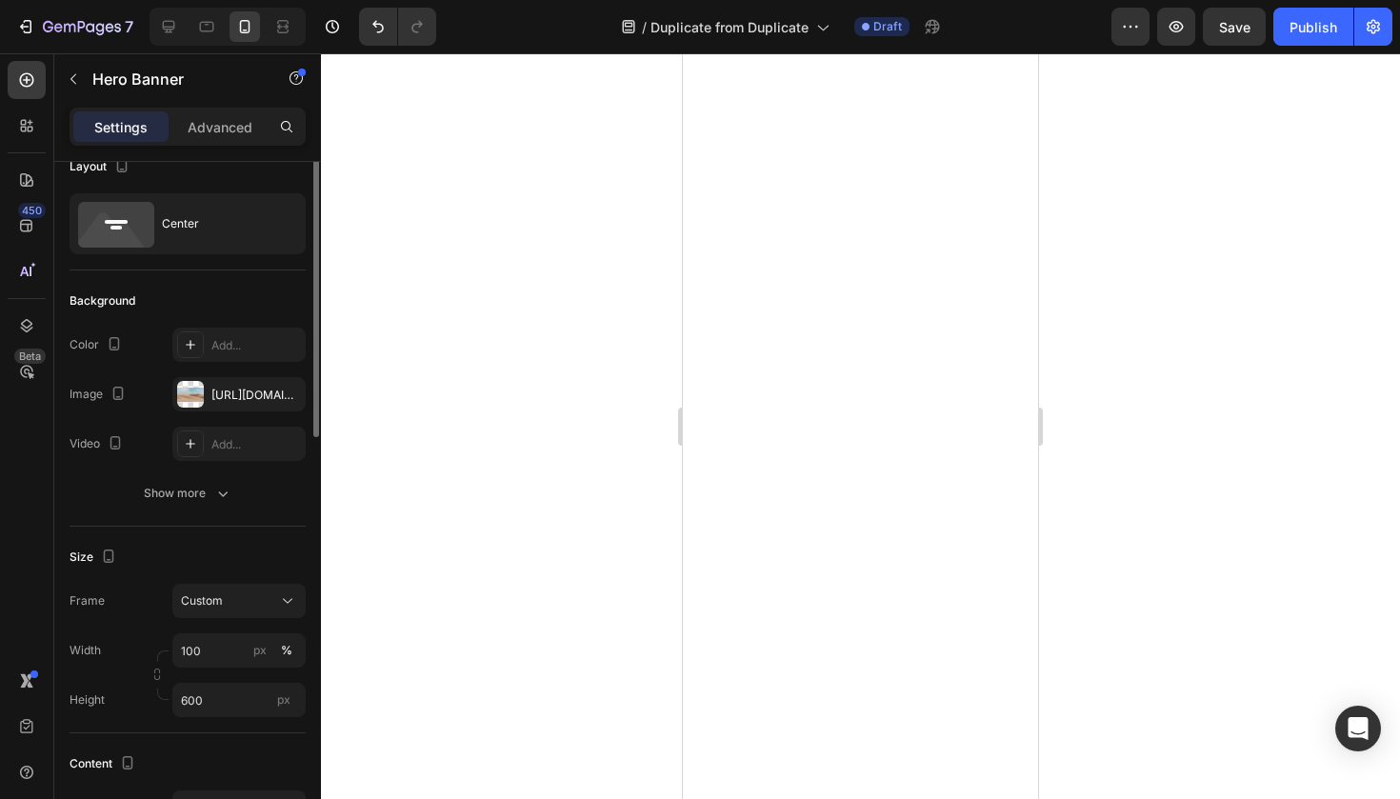
scroll to position [0, 0]
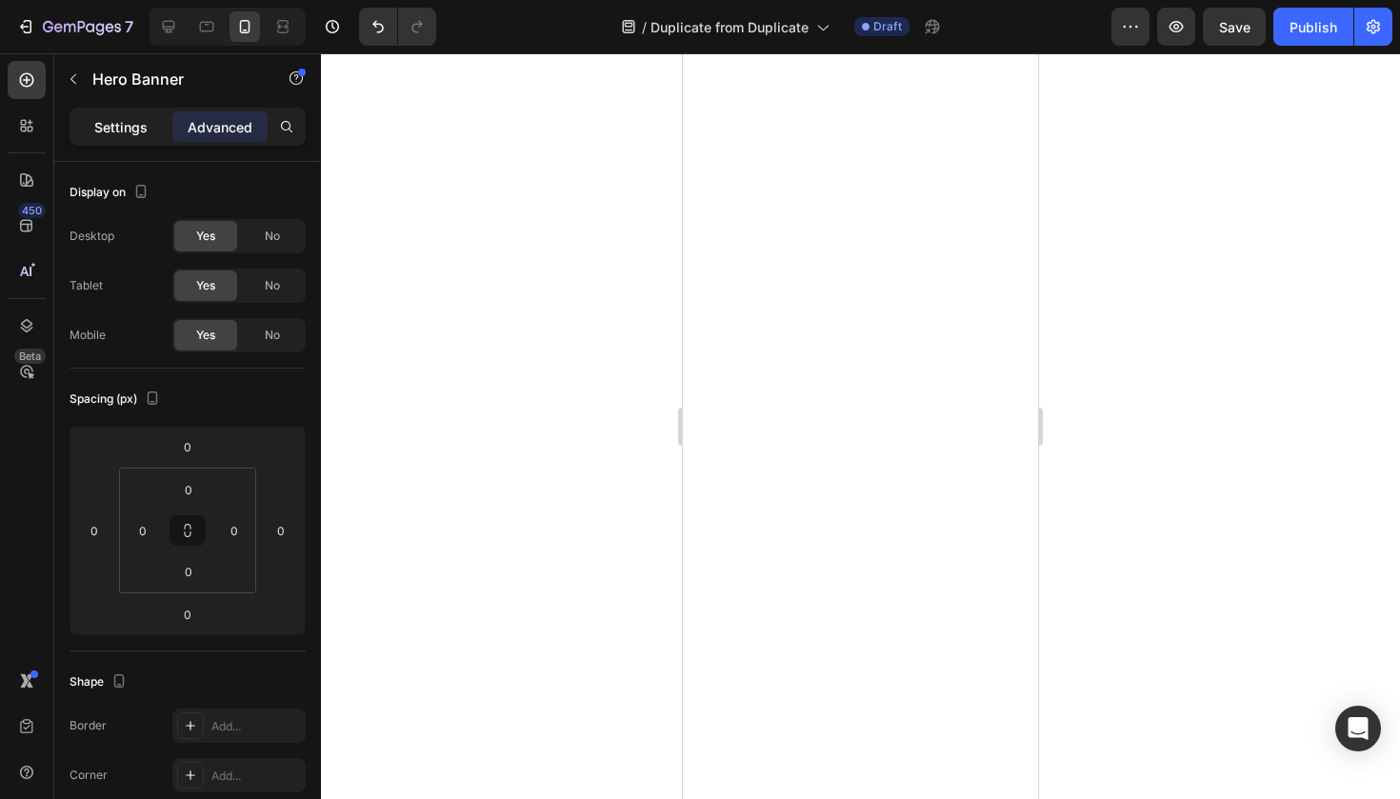
click at [134, 133] on p "Settings" at bounding box center [120, 127] width 53 height 20
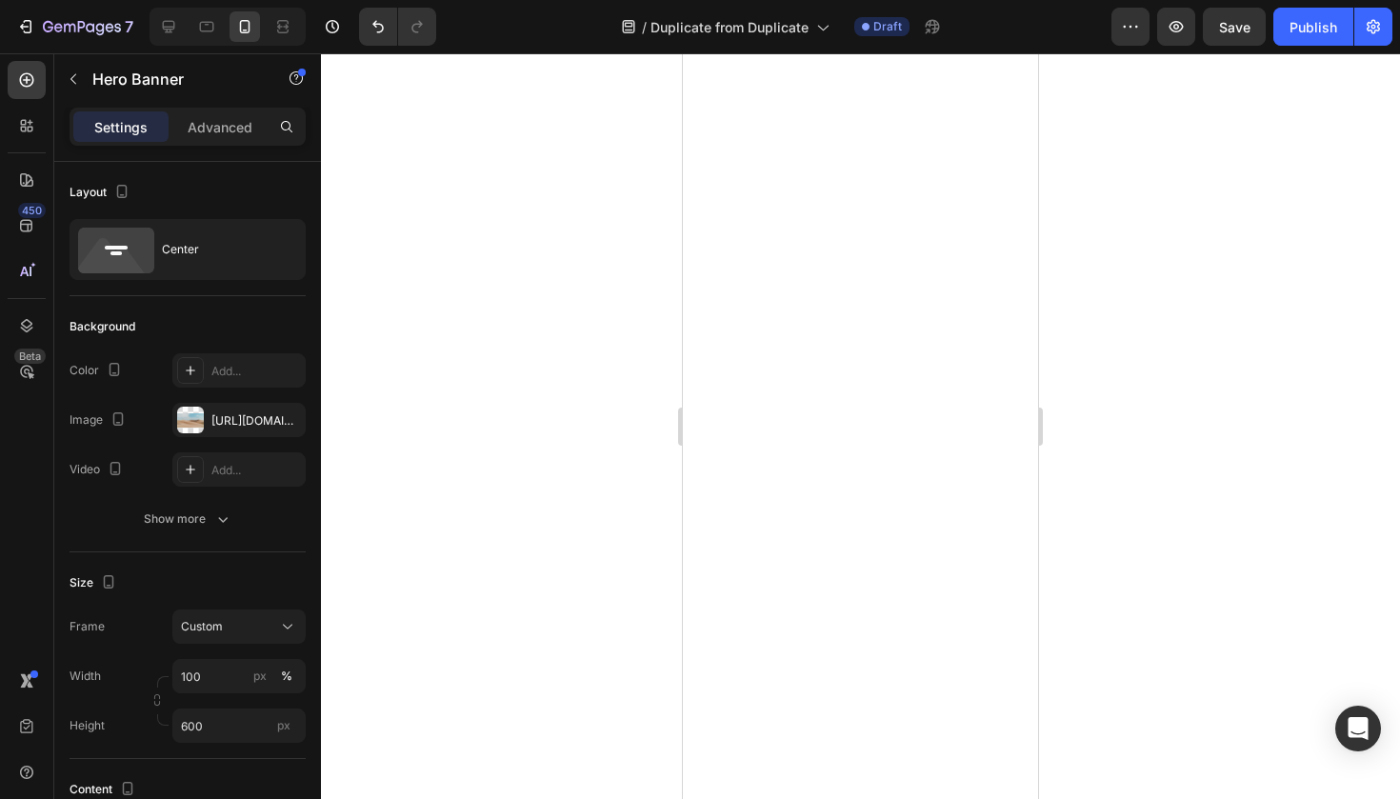
click at [596, 315] on div at bounding box center [860, 425] width 1079 height 745
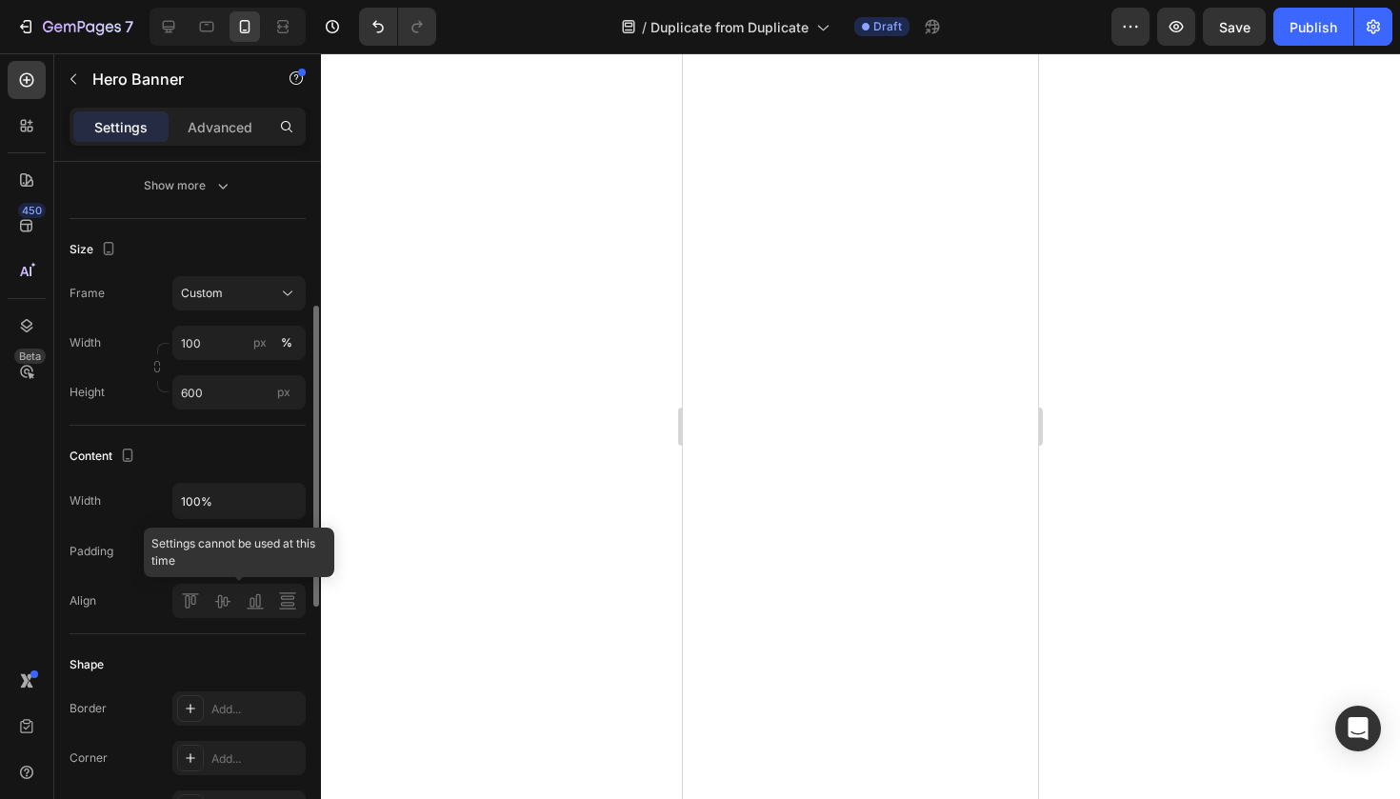
scroll to position [332, 0]
click at [592, 493] on div at bounding box center [860, 425] width 1079 height 745
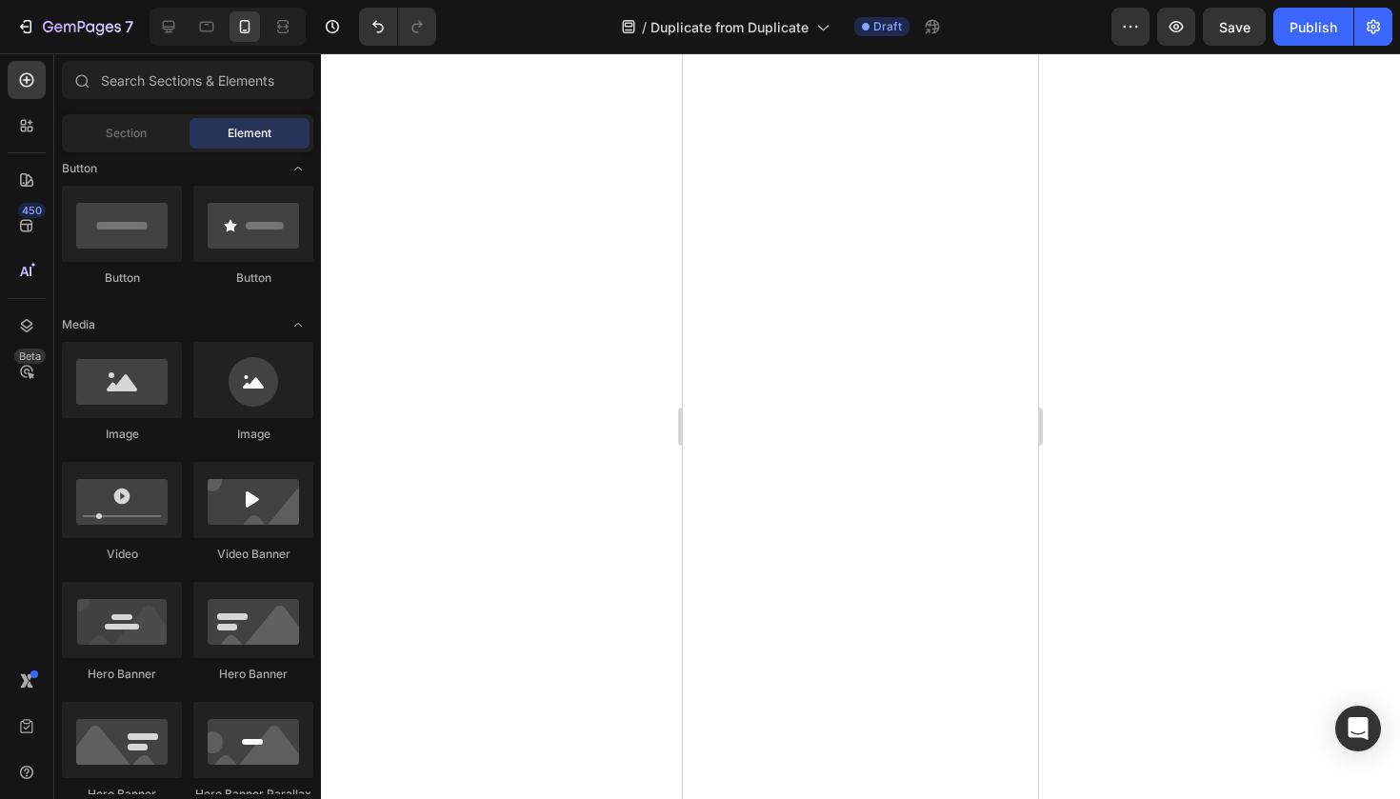
click at [135, 110] on div "Sections(18) Elements(83) Section Element Hero Section Product Detail Brands Tr…" at bounding box center [187, 427] width 267 height 733
click at [135, 113] on div "Sections(18) Elements(83) Section Element Hero Section Product Detail Brands Tr…" at bounding box center [187, 427] width 267 height 733
click at [135, 117] on div "Section Element" at bounding box center [187, 133] width 251 height 38
click at [135, 131] on span "Section" at bounding box center [126, 133] width 41 height 17
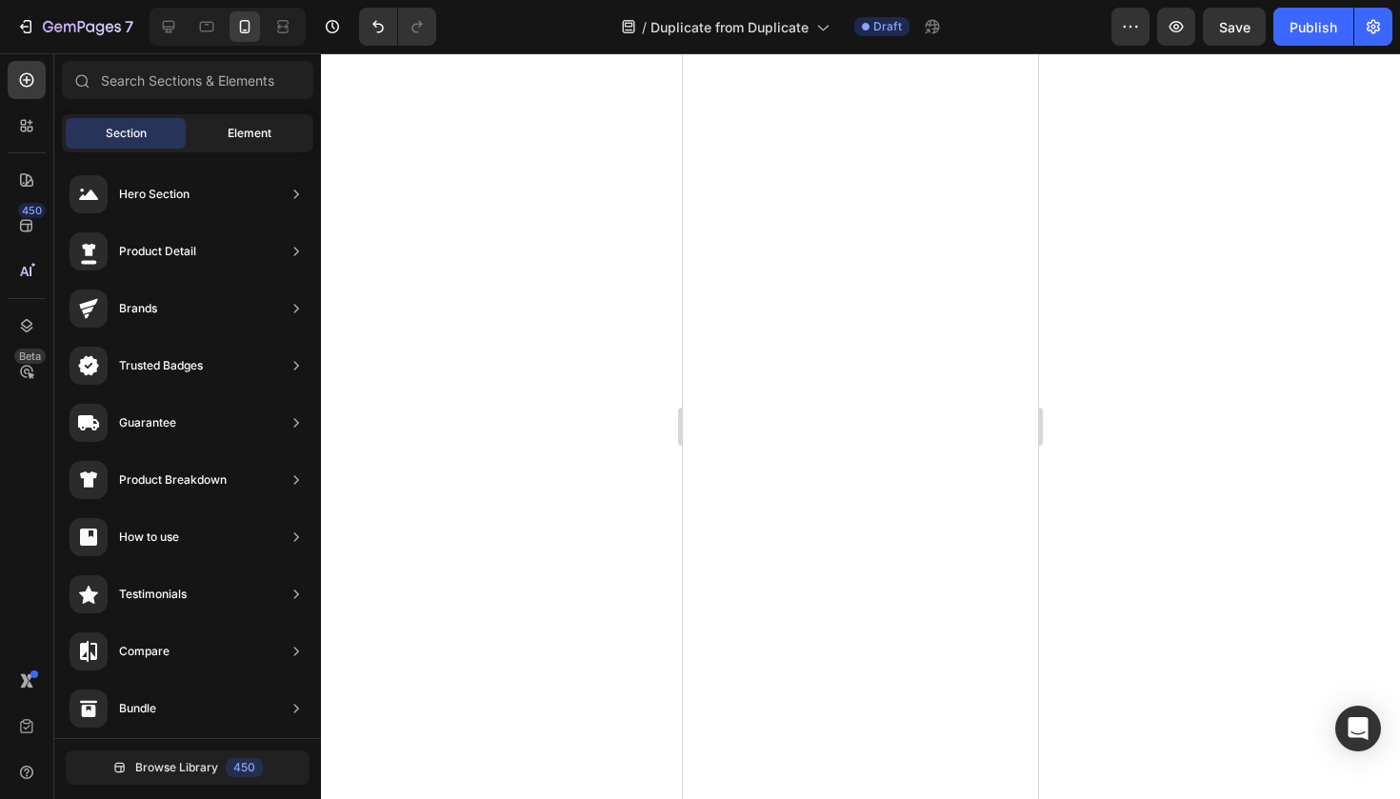
click at [230, 138] on span "Element" at bounding box center [250, 133] width 44 height 17
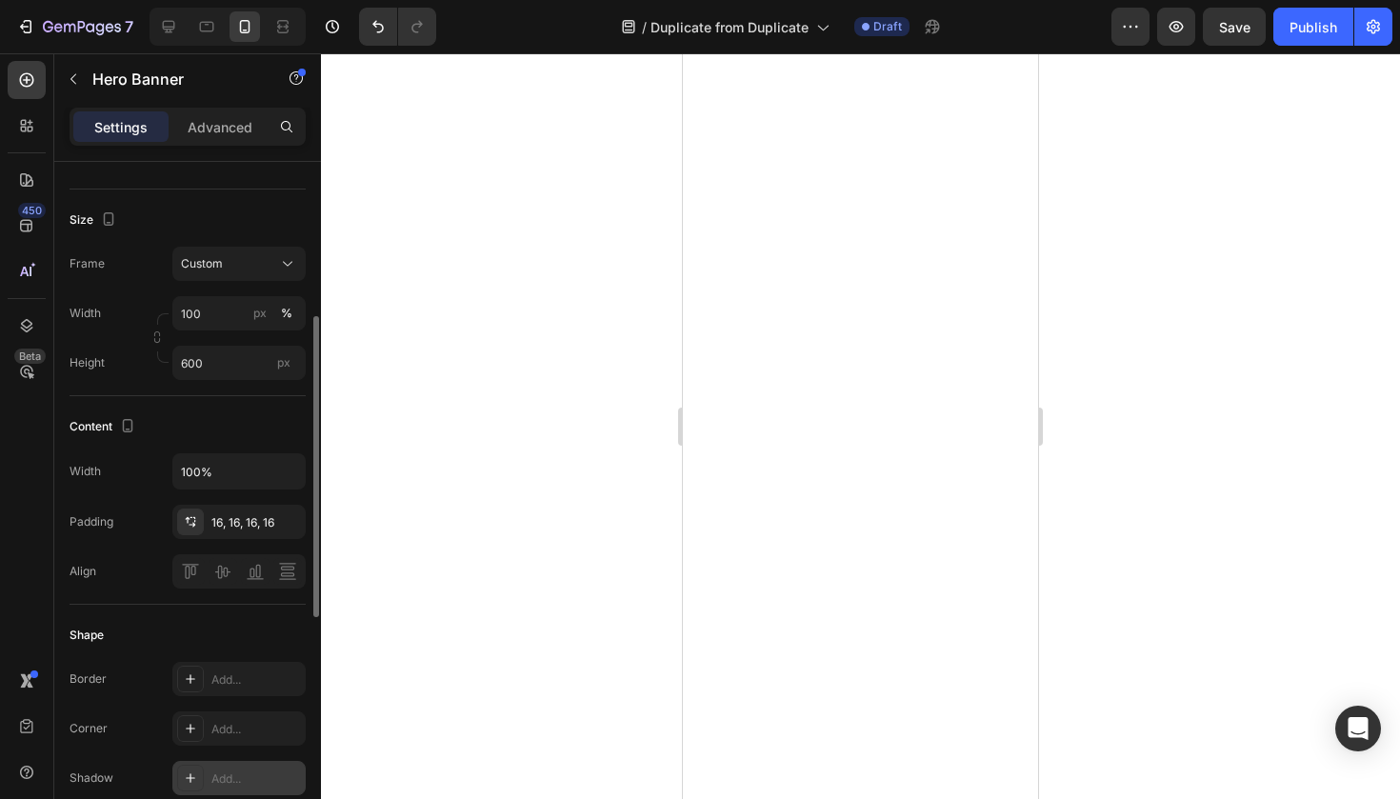
scroll to position [360, 0]
click at [287, 479] on icon "button" at bounding box center [287, 474] width 19 height 19
click at [288, 476] on div "100%" at bounding box center [238, 474] width 131 height 34
click at [288, 472] on icon "button" at bounding box center [287, 474] width 19 height 19
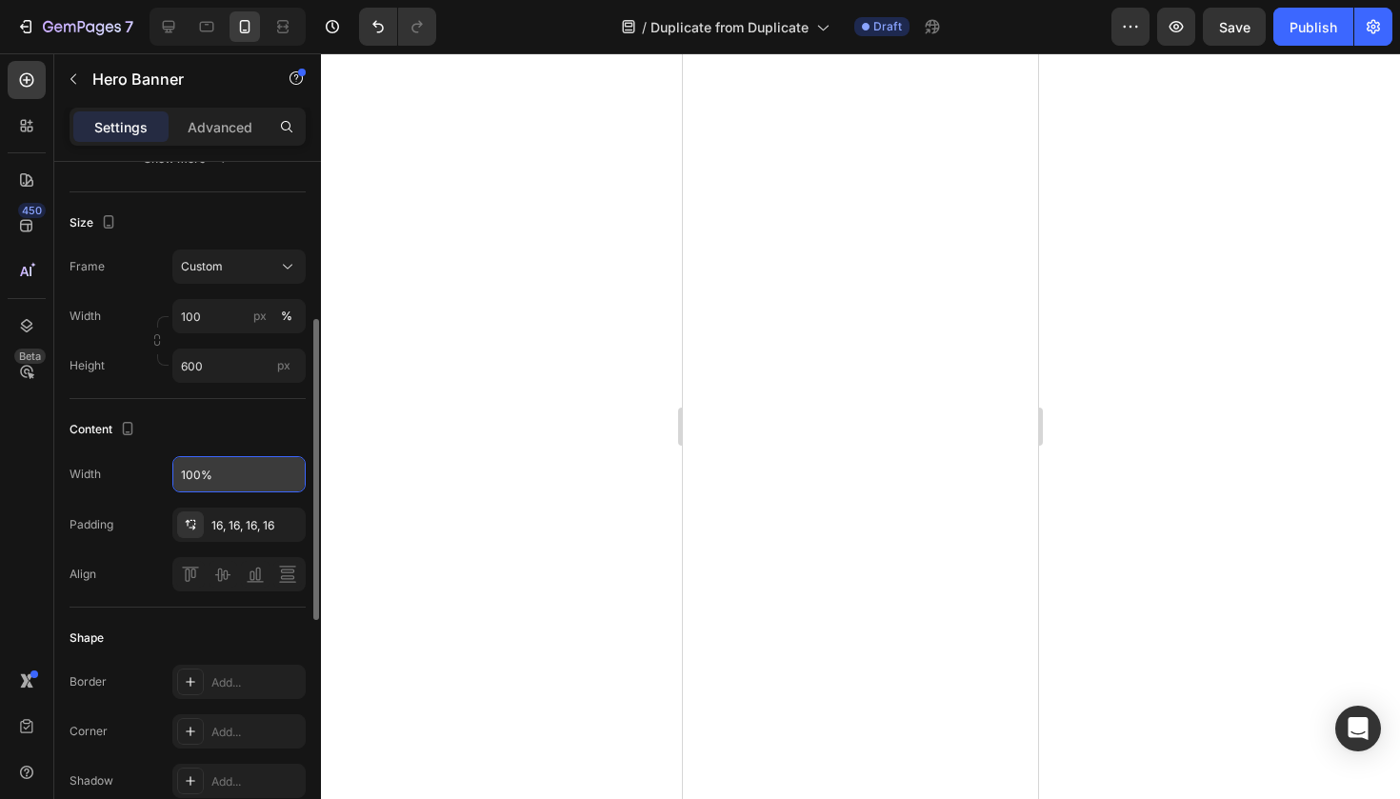
click at [286, 436] on div "Content" at bounding box center [188, 429] width 236 height 30
click at [294, 472] on icon "button" at bounding box center [287, 474] width 19 height 19
click at [299, 441] on div "Content" at bounding box center [188, 429] width 236 height 30
click at [292, 471] on icon "button" at bounding box center [287, 474] width 19 height 19
click at [289, 479] on icon "button" at bounding box center [287, 474] width 19 height 19
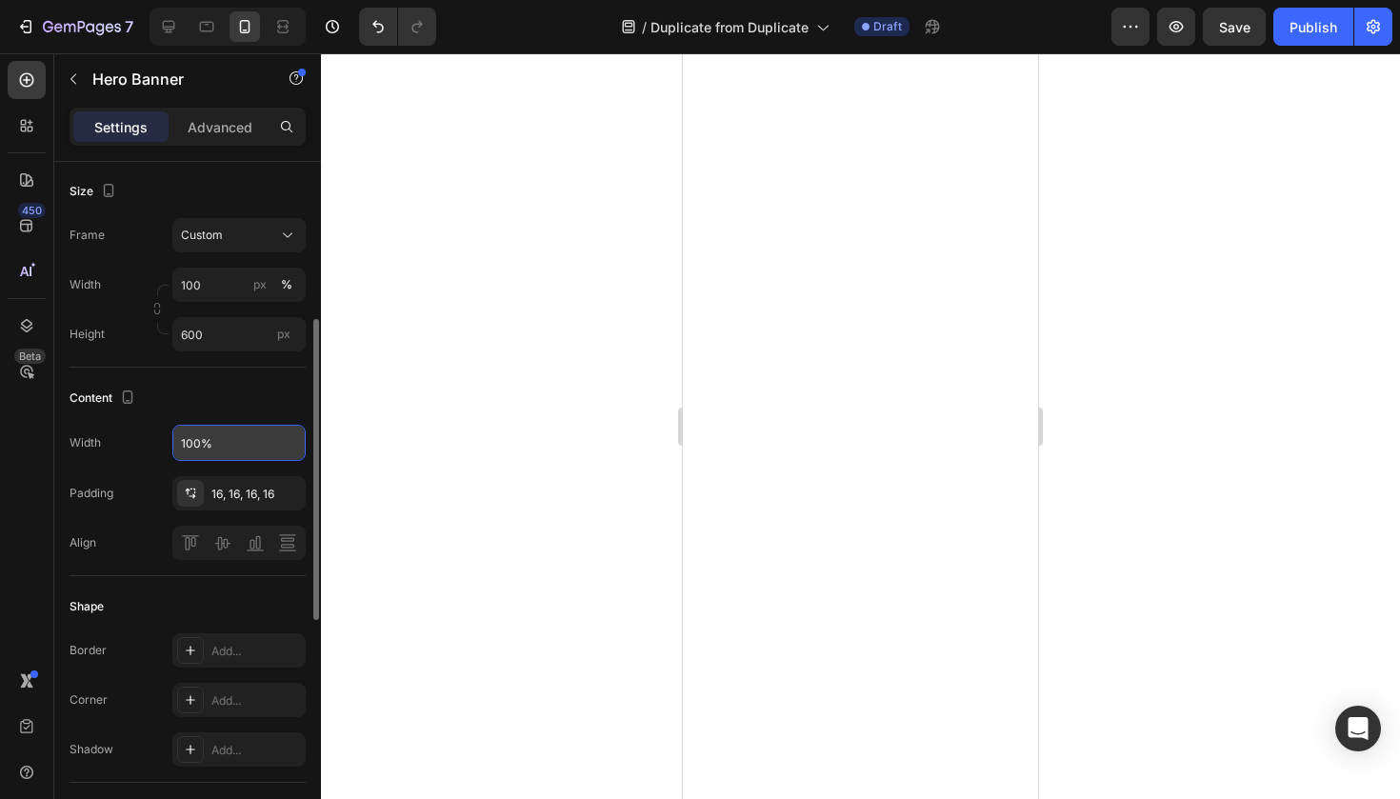
scroll to position [369, 0]
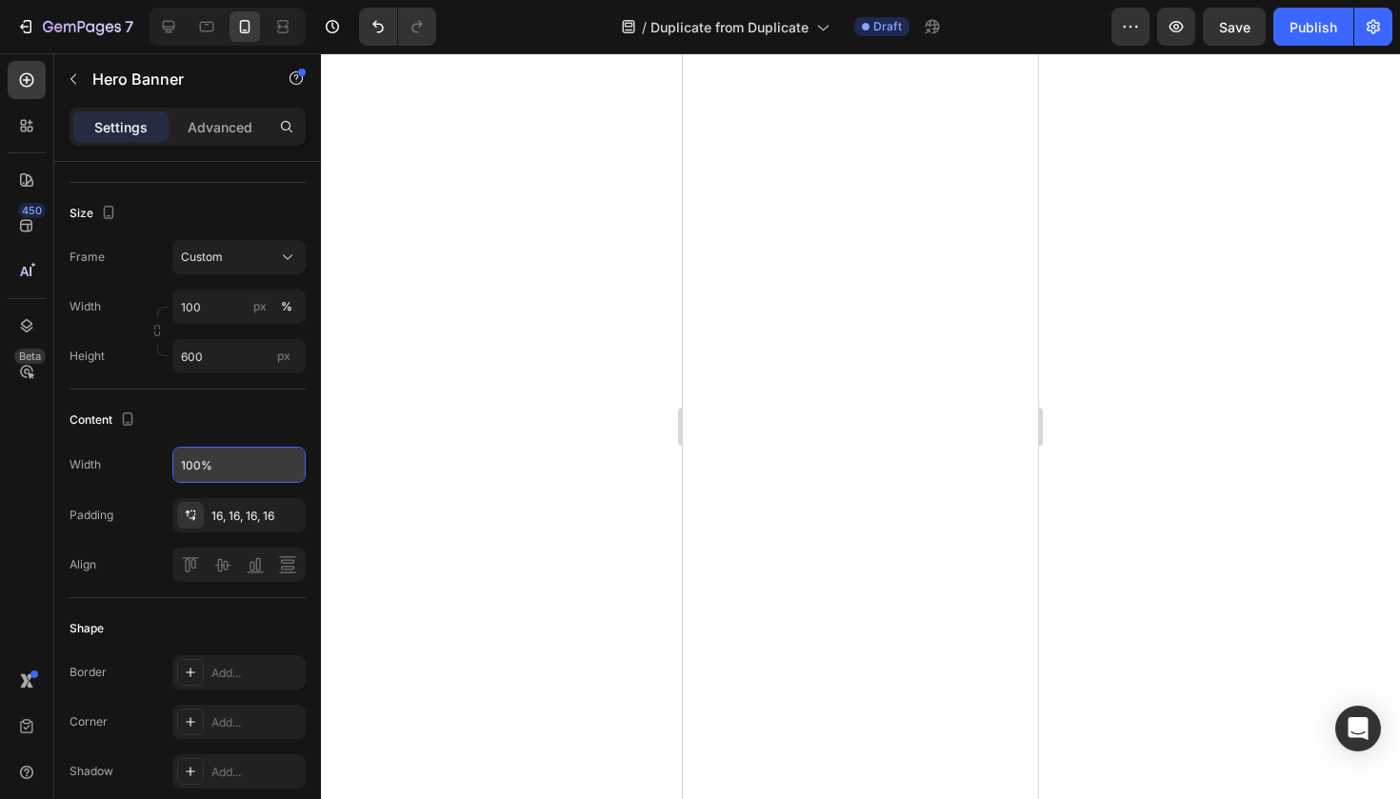
click at [103, 481] on div "Width 100%" at bounding box center [188, 465] width 236 height 36
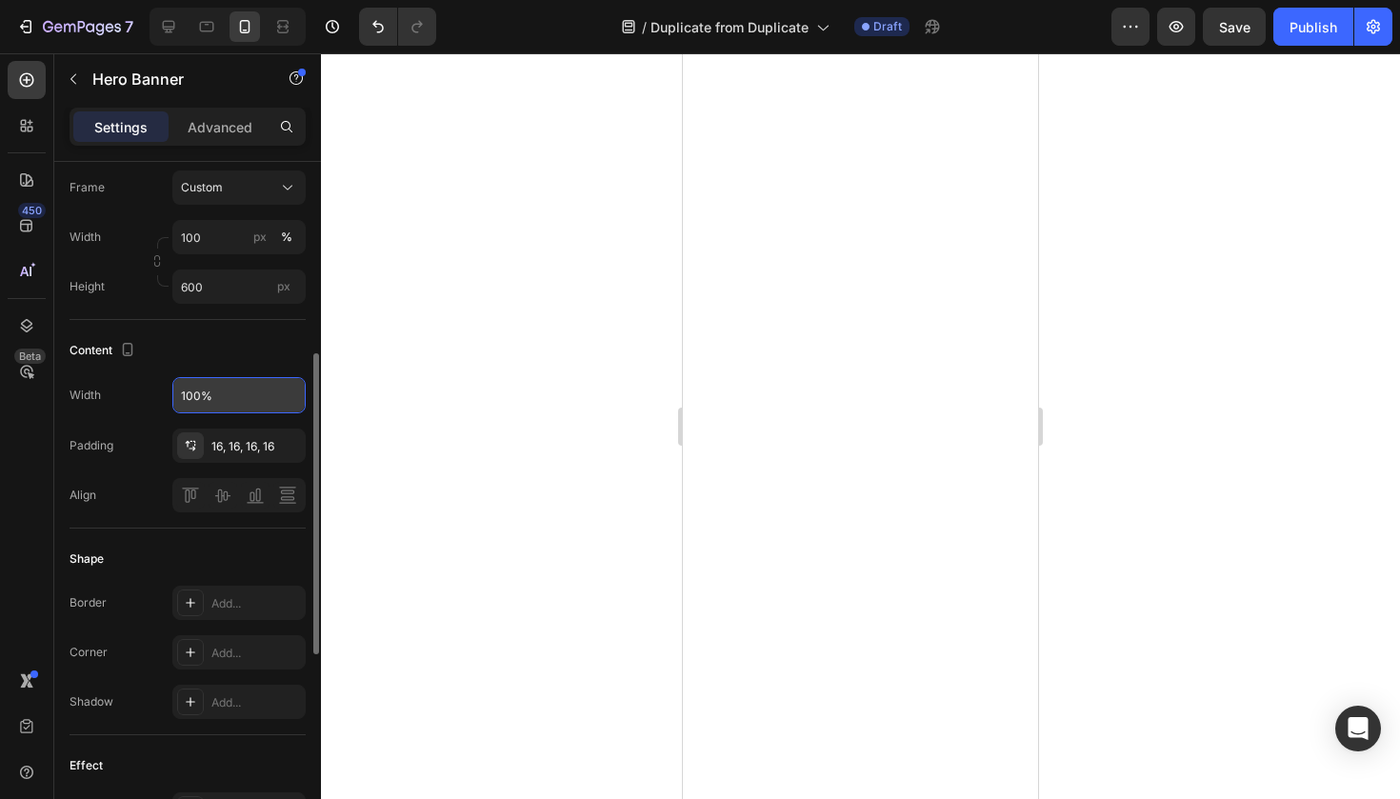
click at [169, 531] on div "Shape Border Add... Corner Add... Shadow Add..." at bounding box center [188, 631] width 236 height 207
click at [209, 531] on div "Shape Border Add... Corner Add... Shadow Add..." at bounding box center [188, 631] width 236 height 207
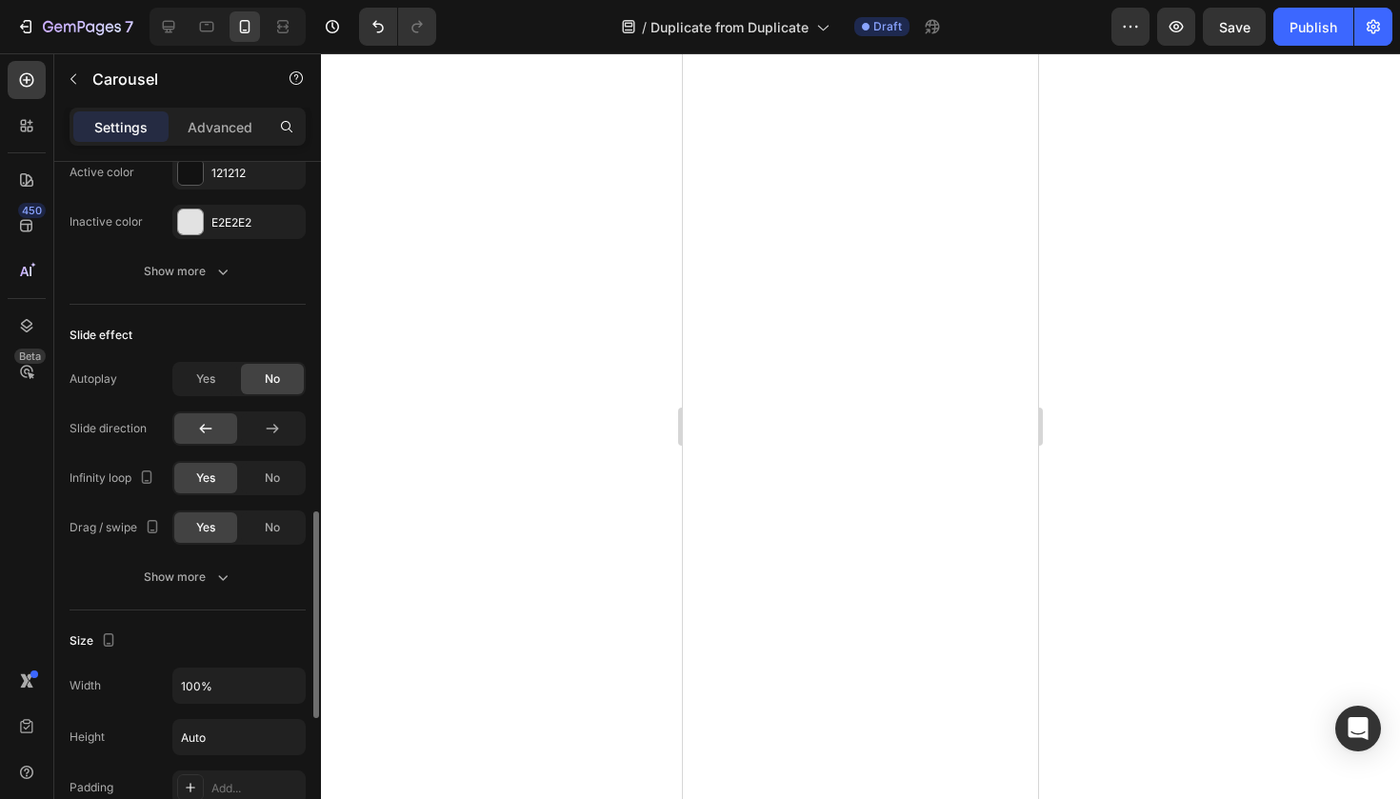
scroll to position [1081, 0]
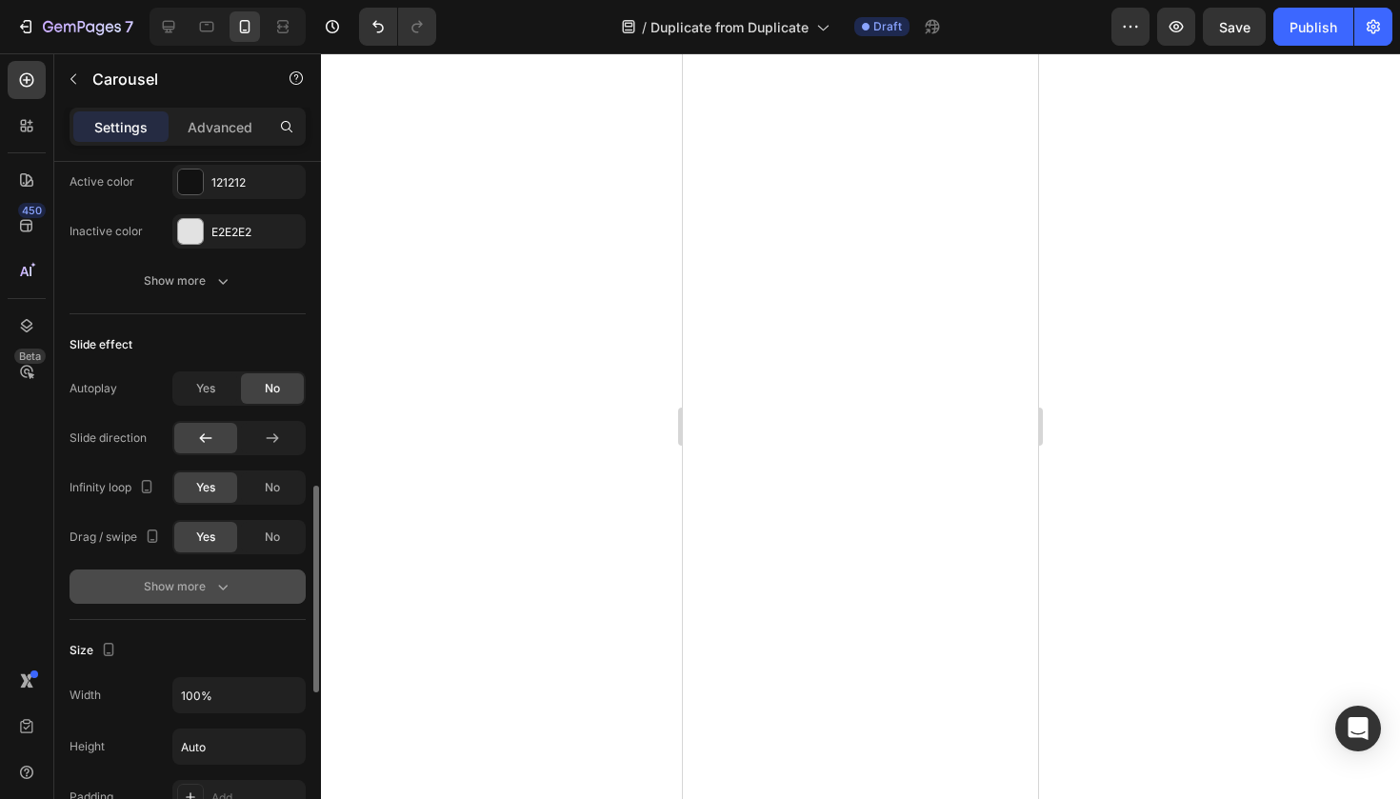
click at [196, 586] on div "Show more" at bounding box center [188, 586] width 89 height 19
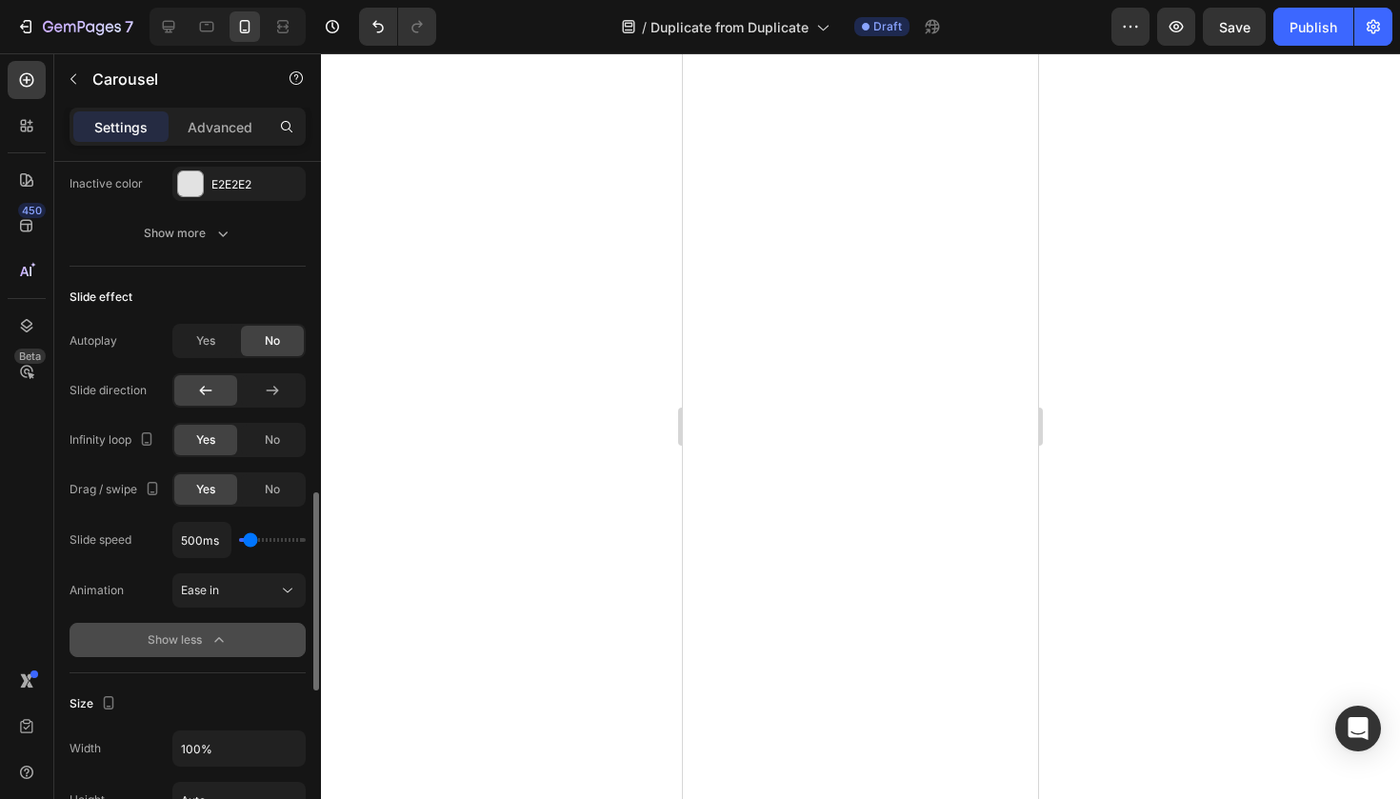
scroll to position [1135, 0]
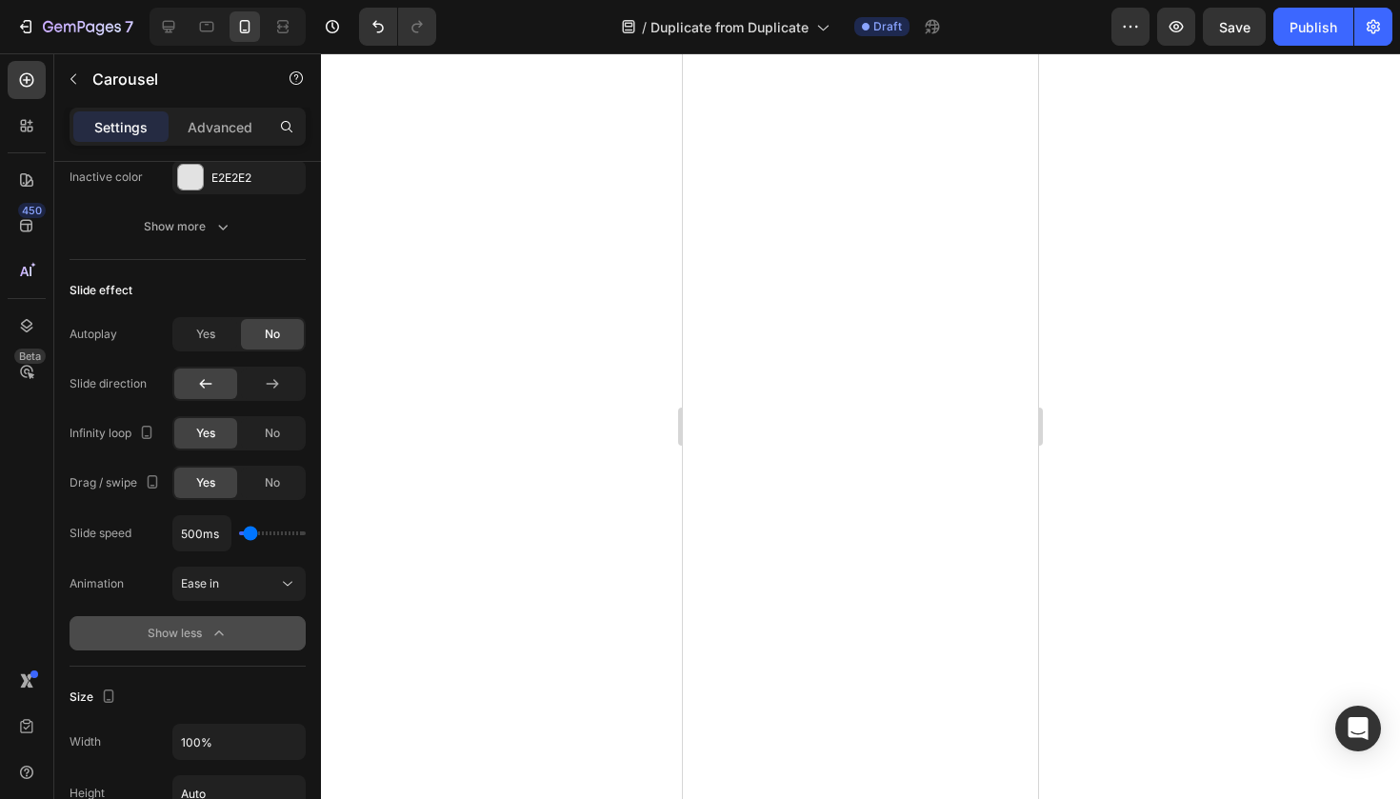
click at [186, 644] on button "Show less" at bounding box center [188, 633] width 236 height 34
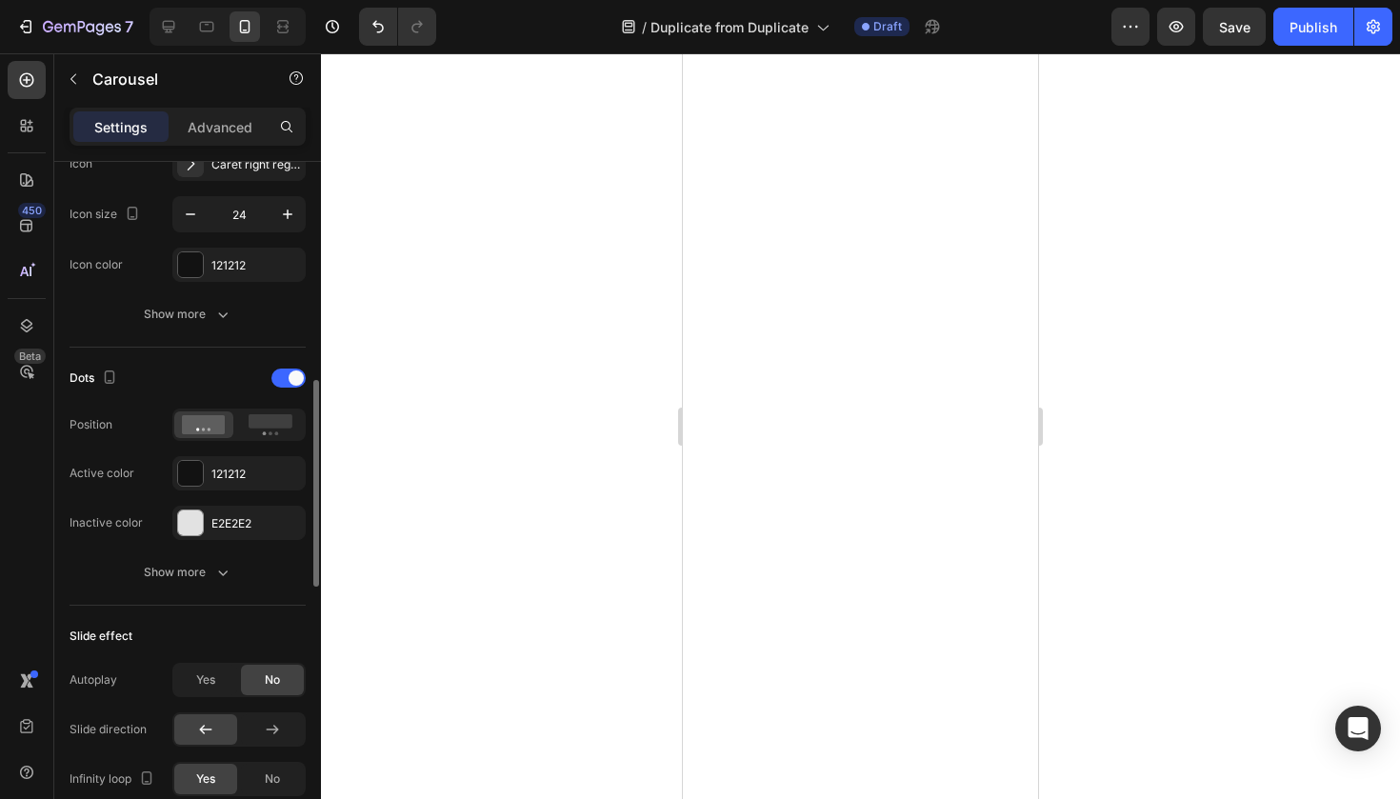
scroll to position [775, 0]
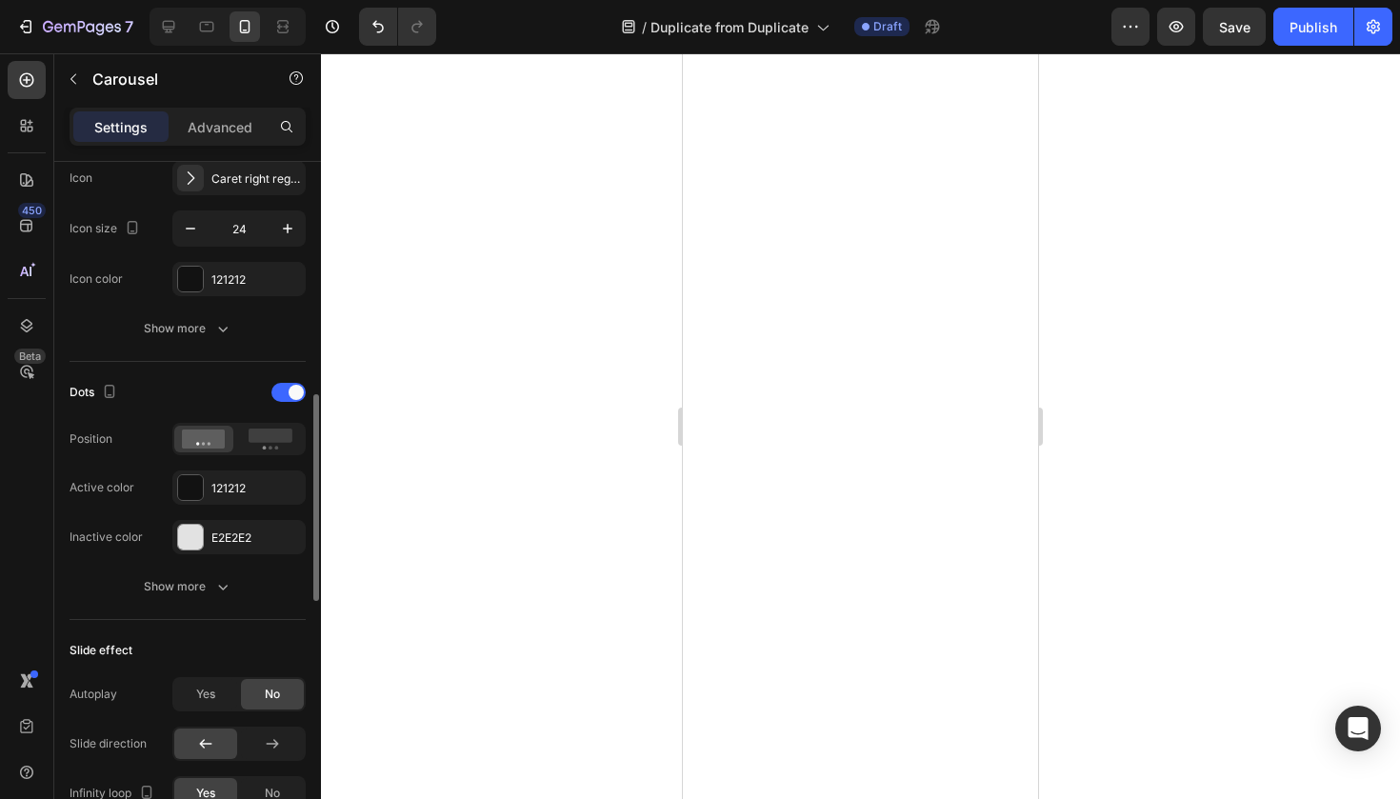
click at [198, 563] on div "Dots Position Active color 121212 Inactive color E2E2E2 Show more" at bounding box center [188, 490] width 236 height 227
click at [199, 587] on div "Show more" at bounding box center [188, 586] width 89 height 19
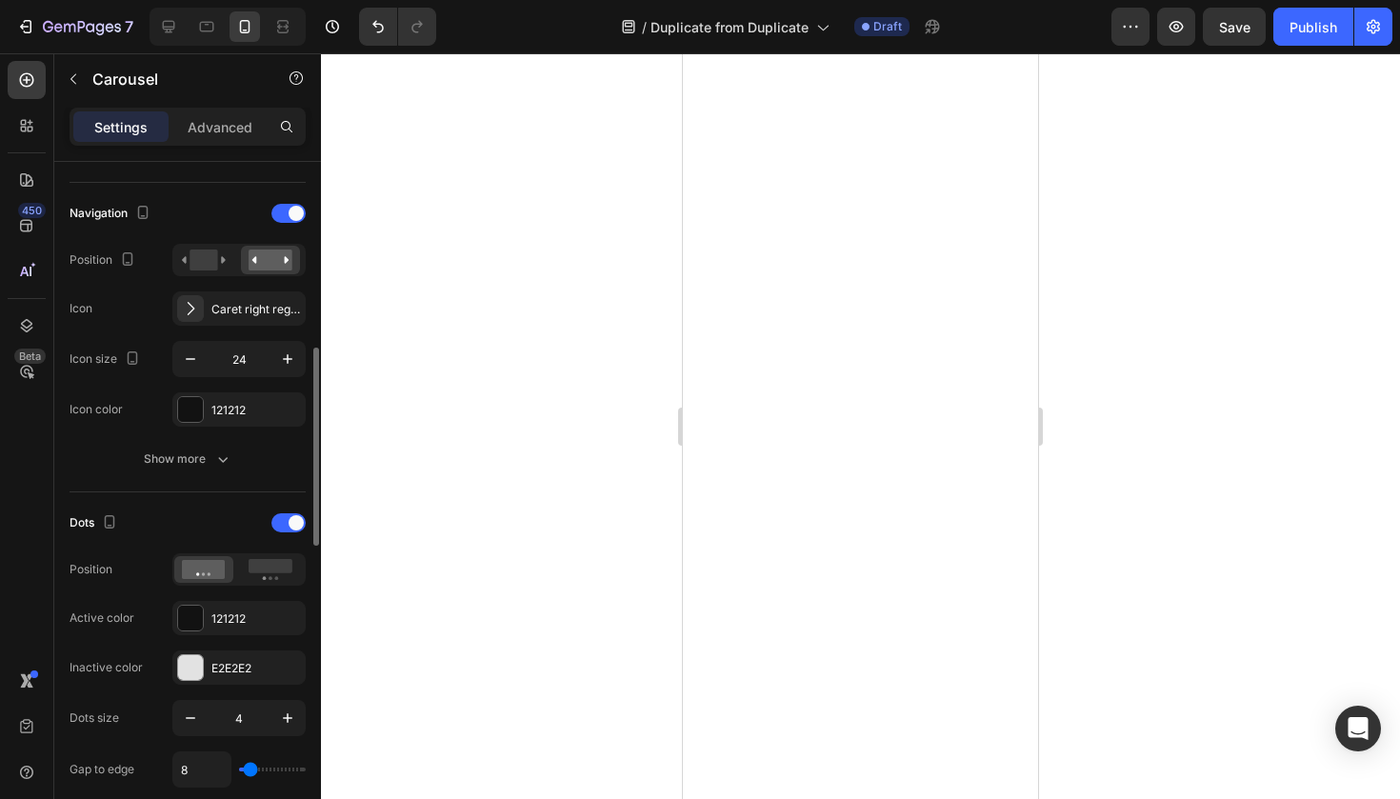
scroll to position [639, 0]
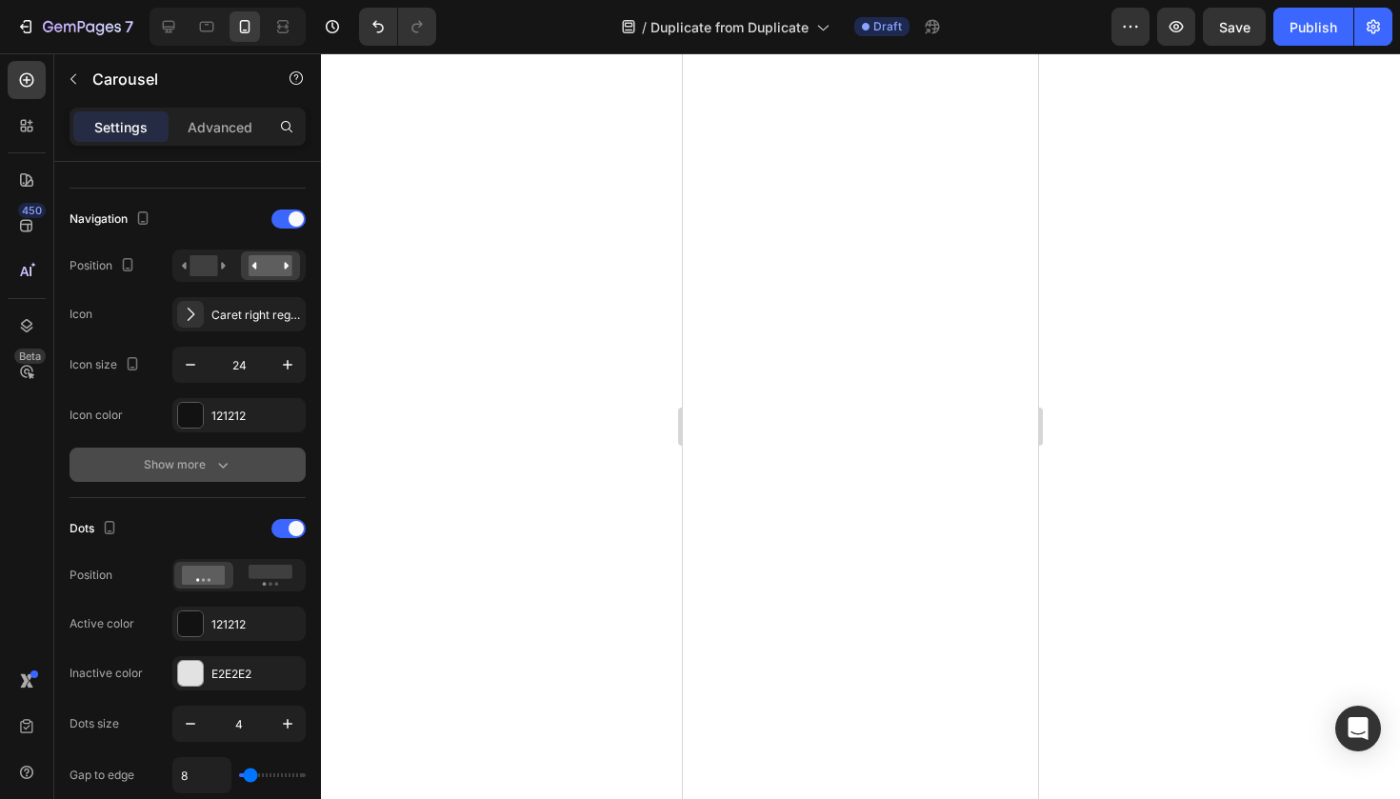
click at [192, 479] on button "Show more" at bounding box center [188, 464] width 236 height 34
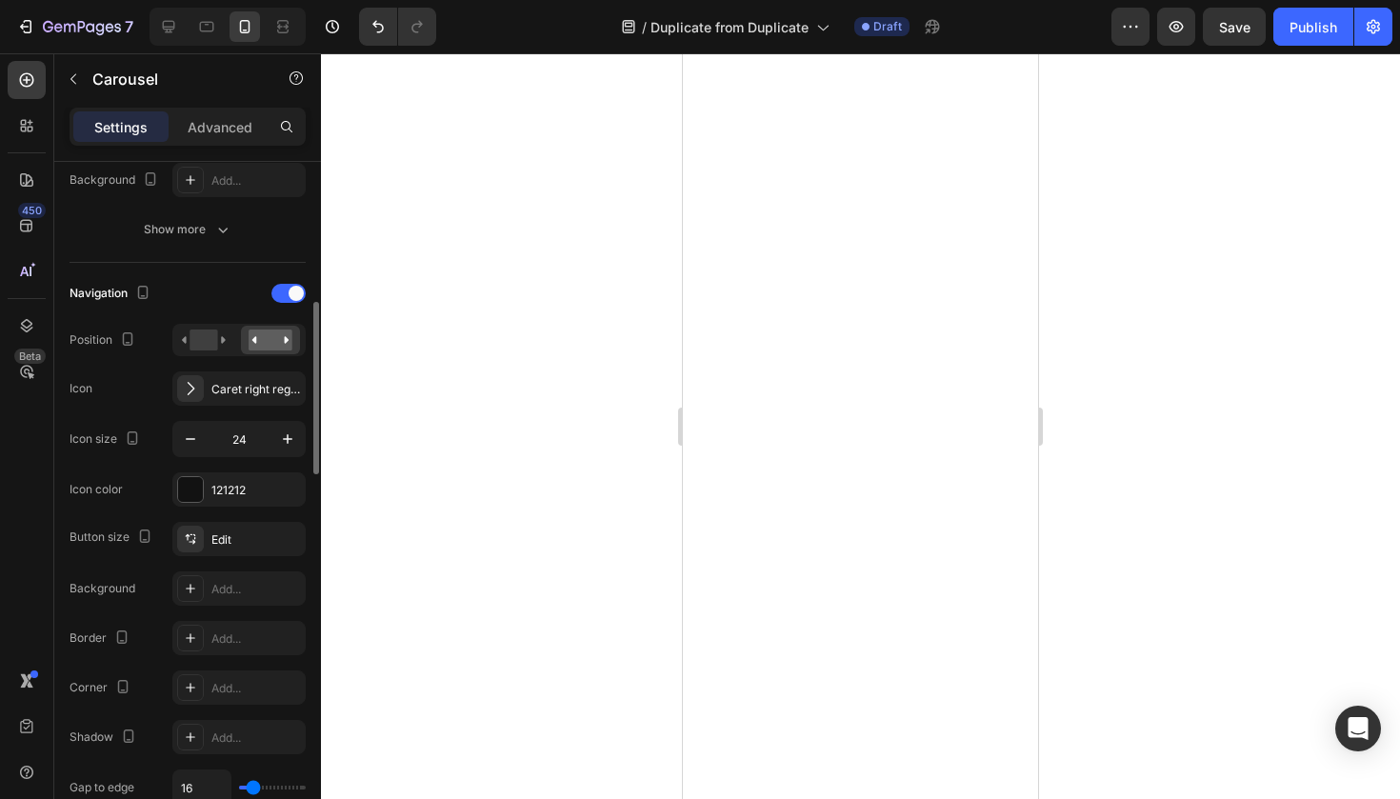
scroll to position [564, 0]
click at [191, 447] on icon "button" at bounding box center [190, 439] width 19 height 19
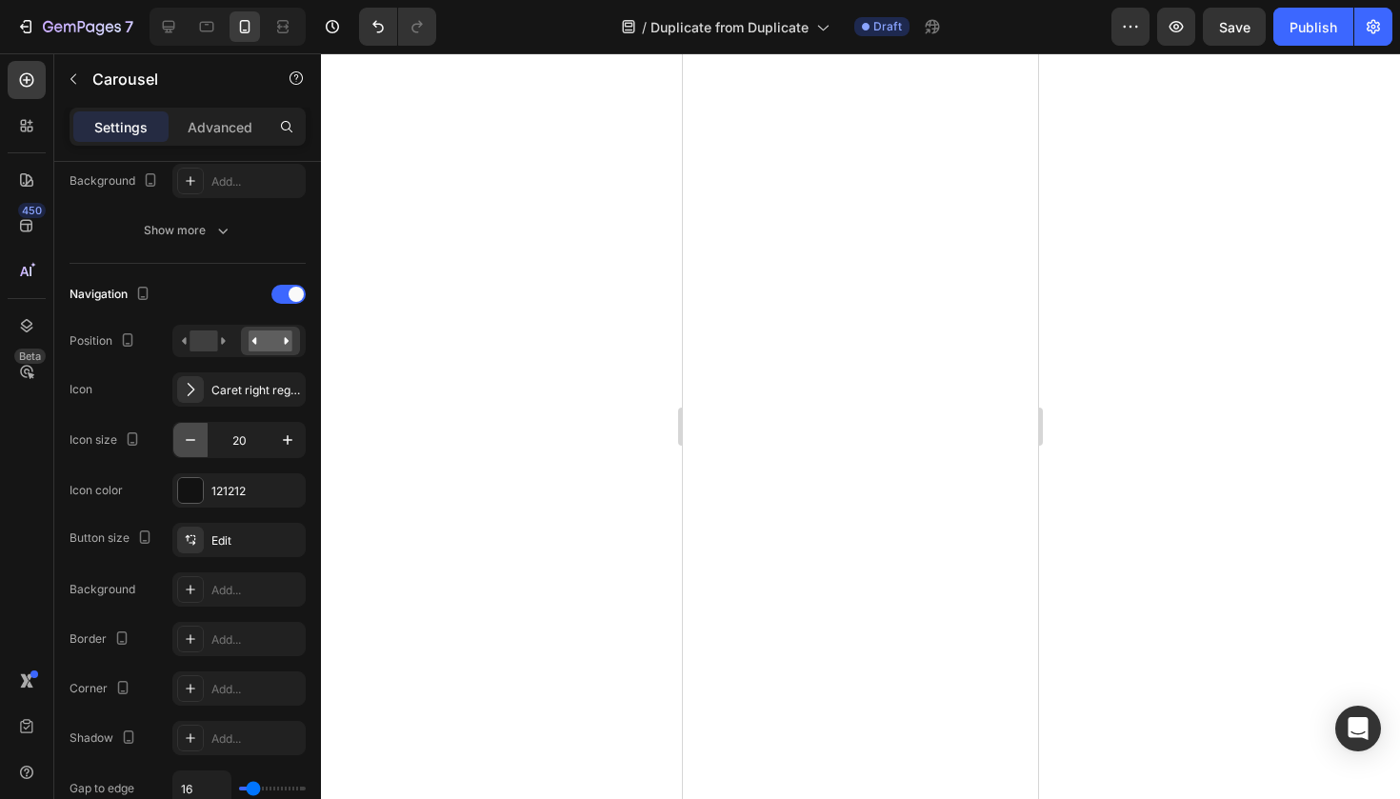
click at [191, 447] on icon "button" at bounding box center [190, 439] width 19 height 19
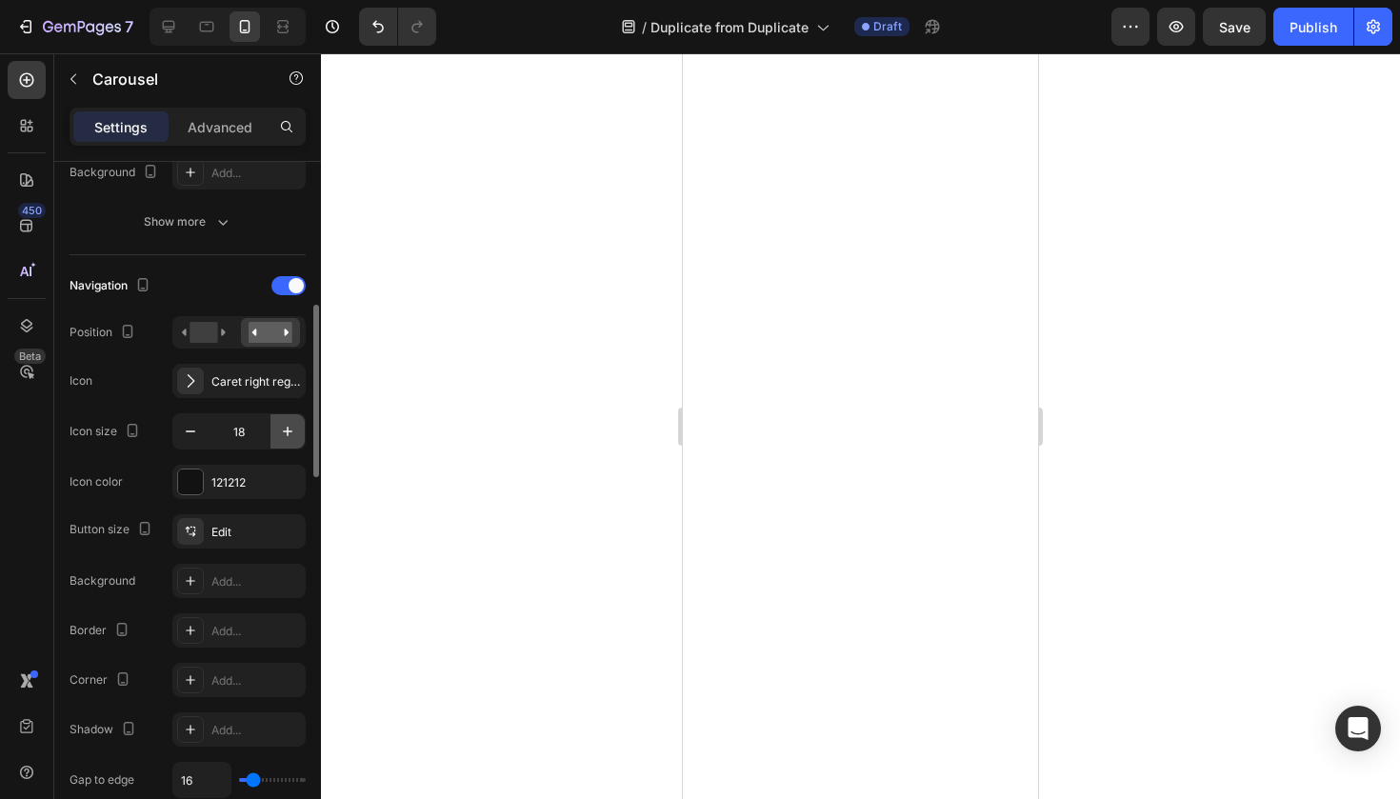
click at [290, 426] on icon "button" at bounding box center [287, 431] width 19 height 19
click at [196, 434] on icon "button" at bounding box center [190, 431] width 19 height 19
type input "19"
click at [229, 482] on div "121212" at bounding box center [238, 482] width 55 height 17
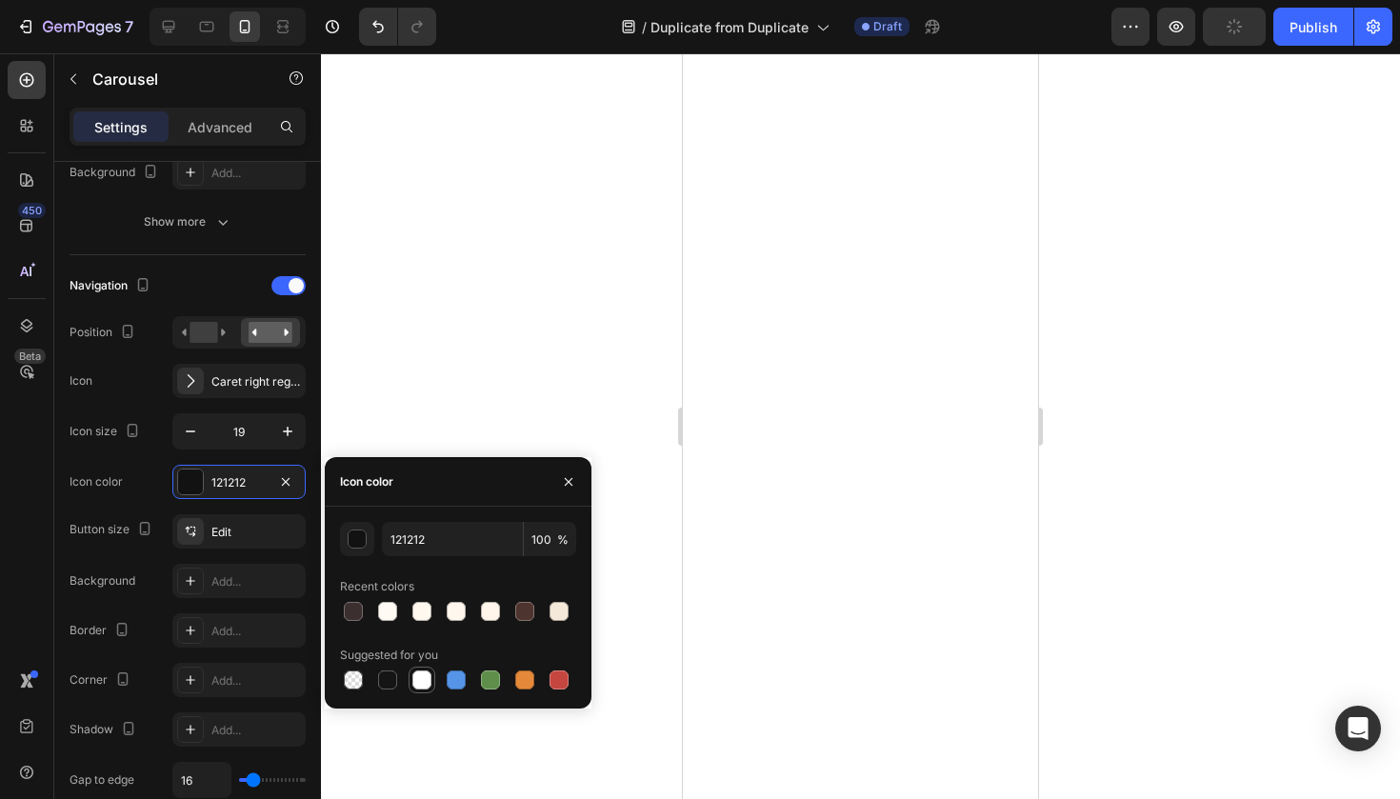
click at [419, 673] on div at bounding box center [421, 679] width 19 height 19
type input "FFFFFF"
click at [494, 286] on div at bounding box center [860, 425] width 1079 height 745
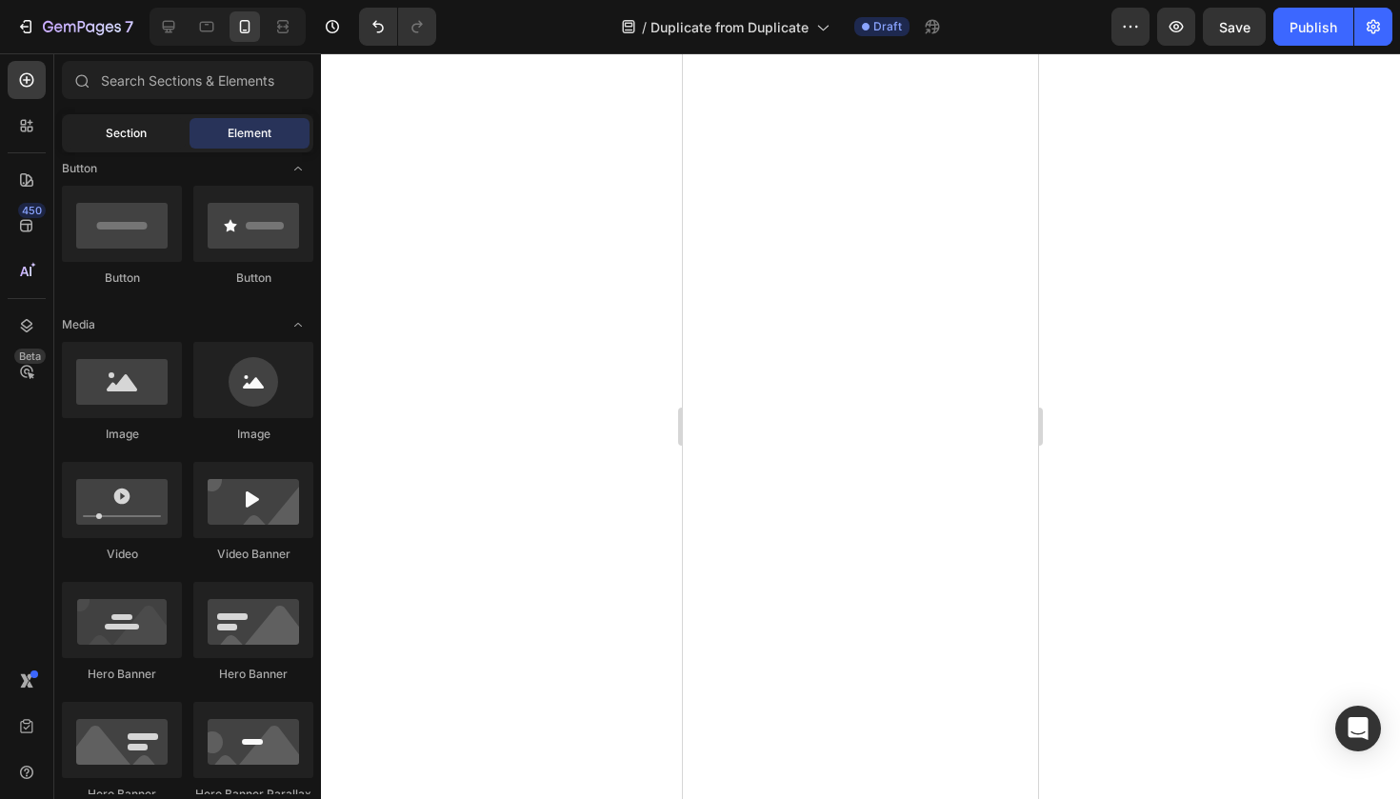
click at [174, 120] on div "Section" at bounding box center [126, 133] width 120 height 30
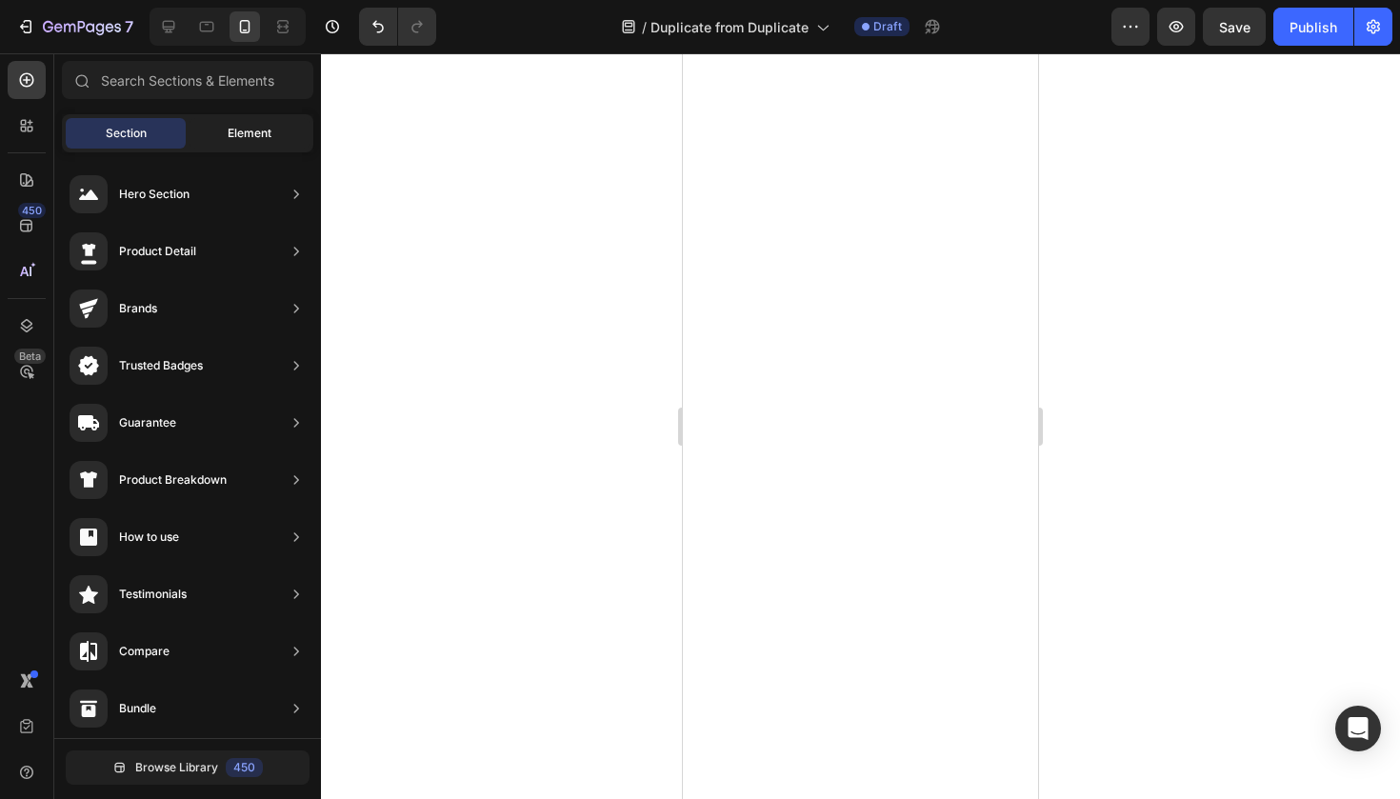
click at [250, 129] on span "Element" at bounding box center [250, 133] width 44 height 17
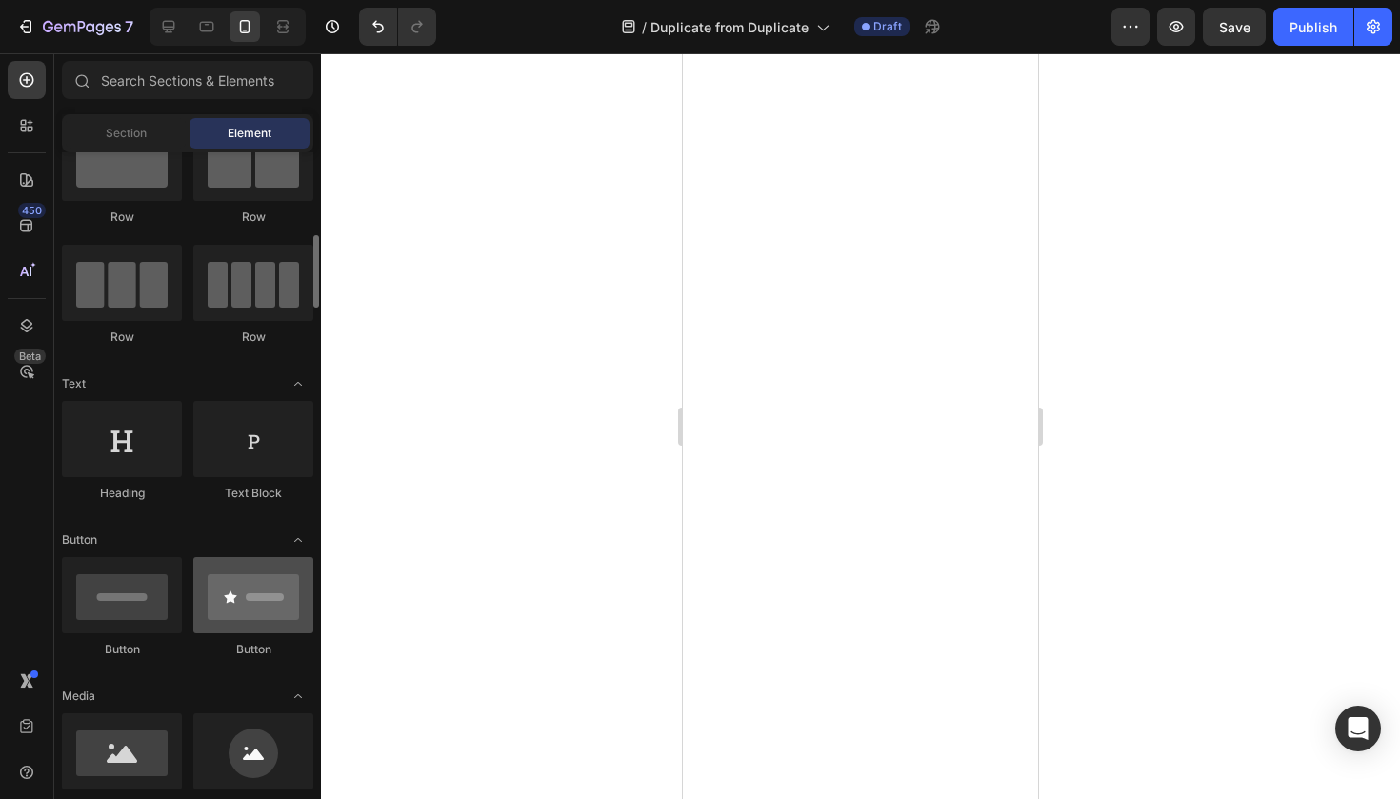
scroll to position [0, 0]
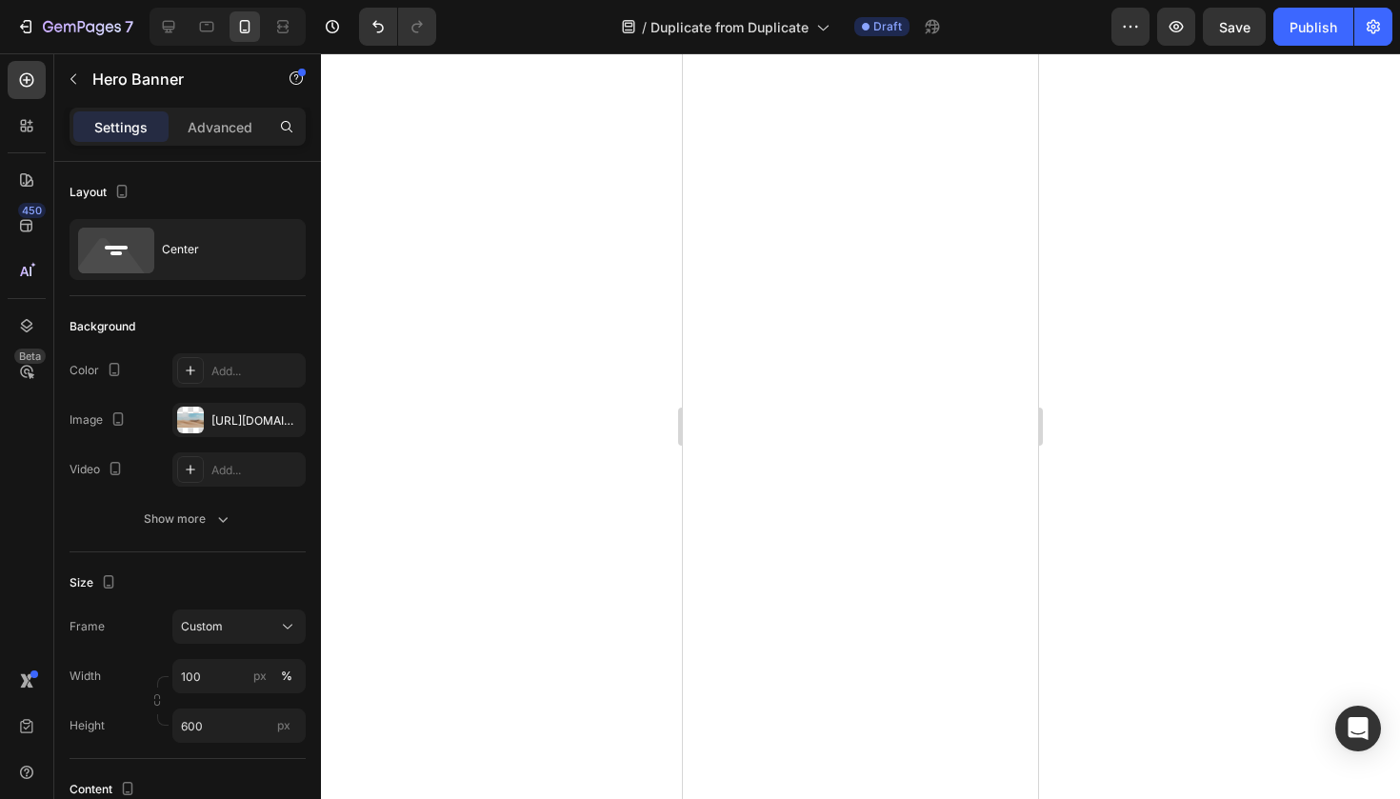
click at [1085, 268] on div at bounding box center [860, 425] width 1079 height 745
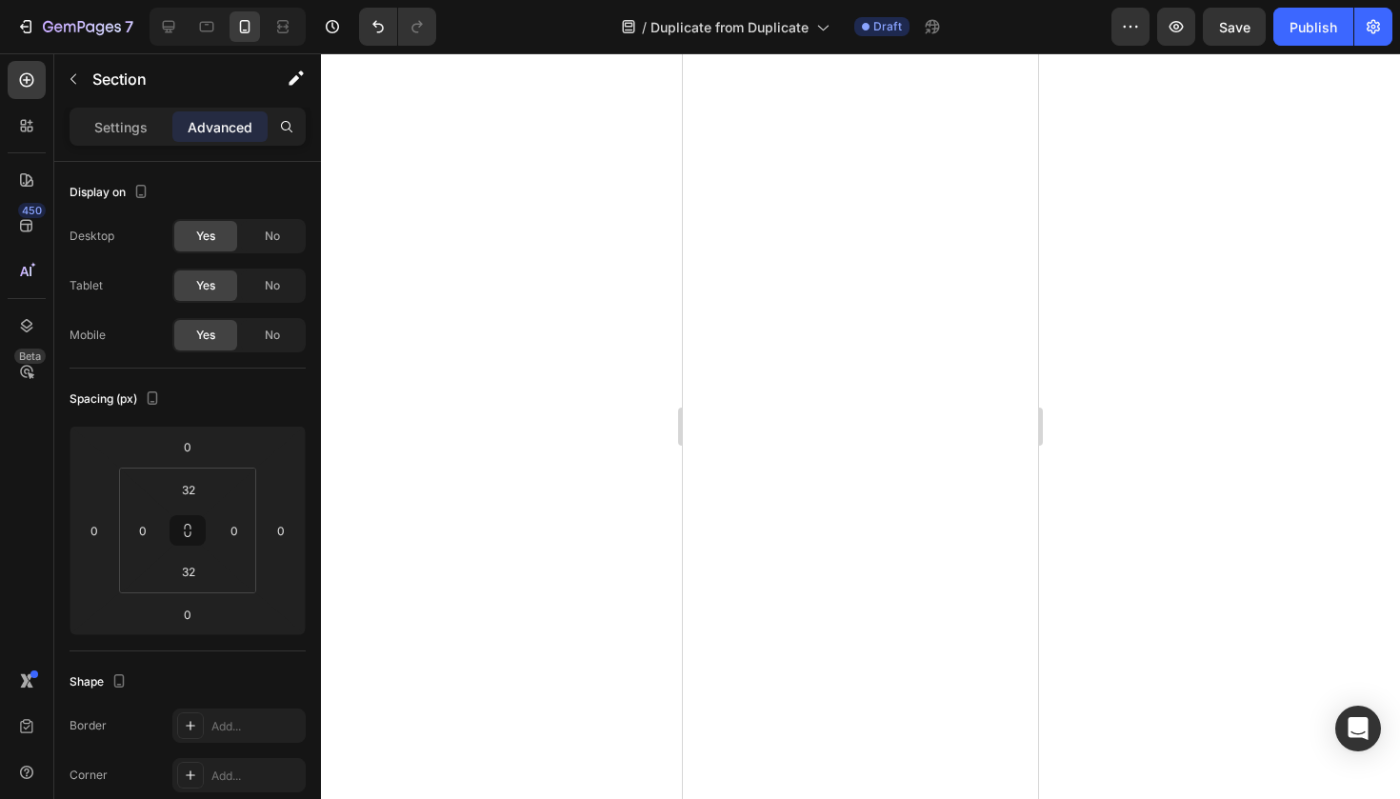
click at [1098, 125] on div at bounding box center [860, 425] width 1079 height 745
click at [622, 539] on div at bounding box center [860, 425] width 1079 height 745
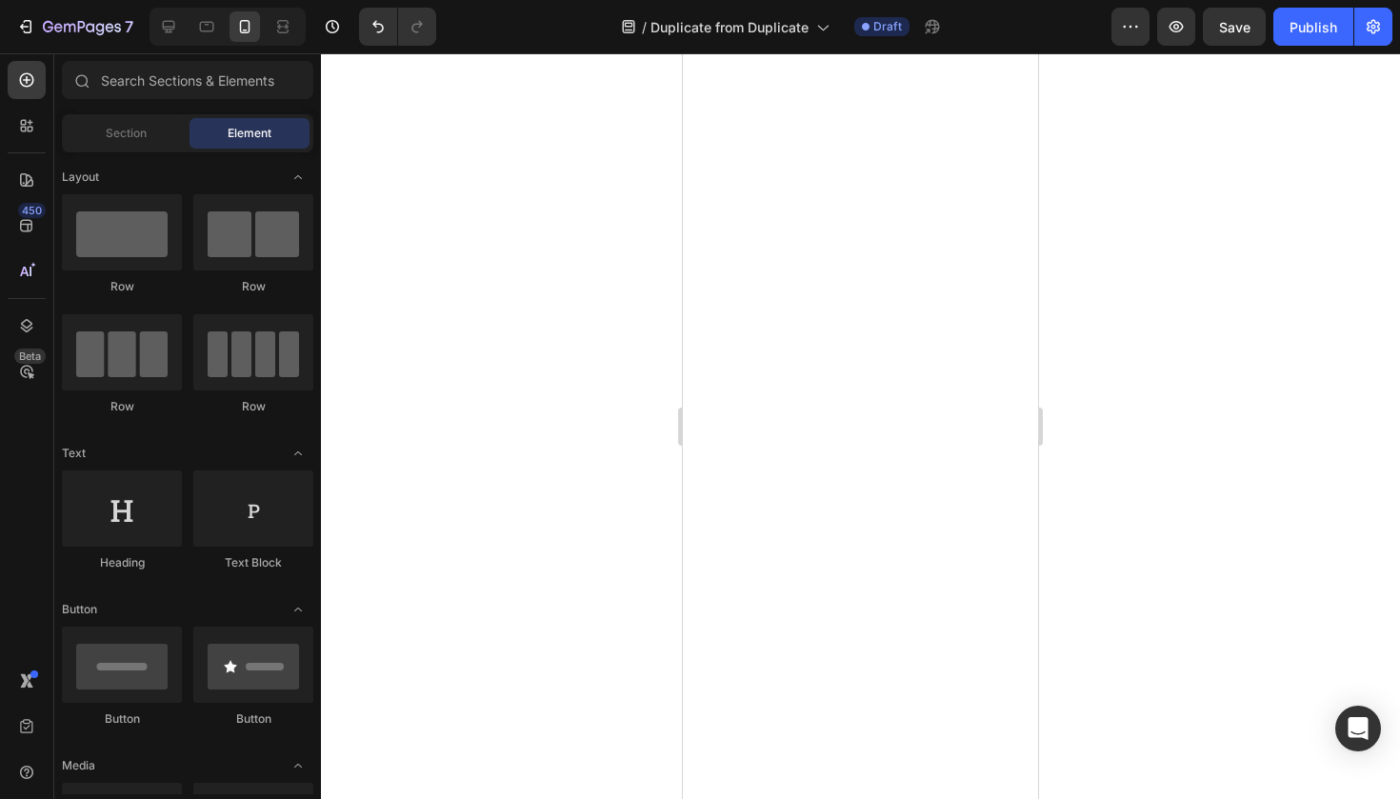
click at [640, 429] on div at bounding box center [860, 425] width 1079 height 745
click at [648, 432] on div at bounding box center [860, 425] width 1079 height 745
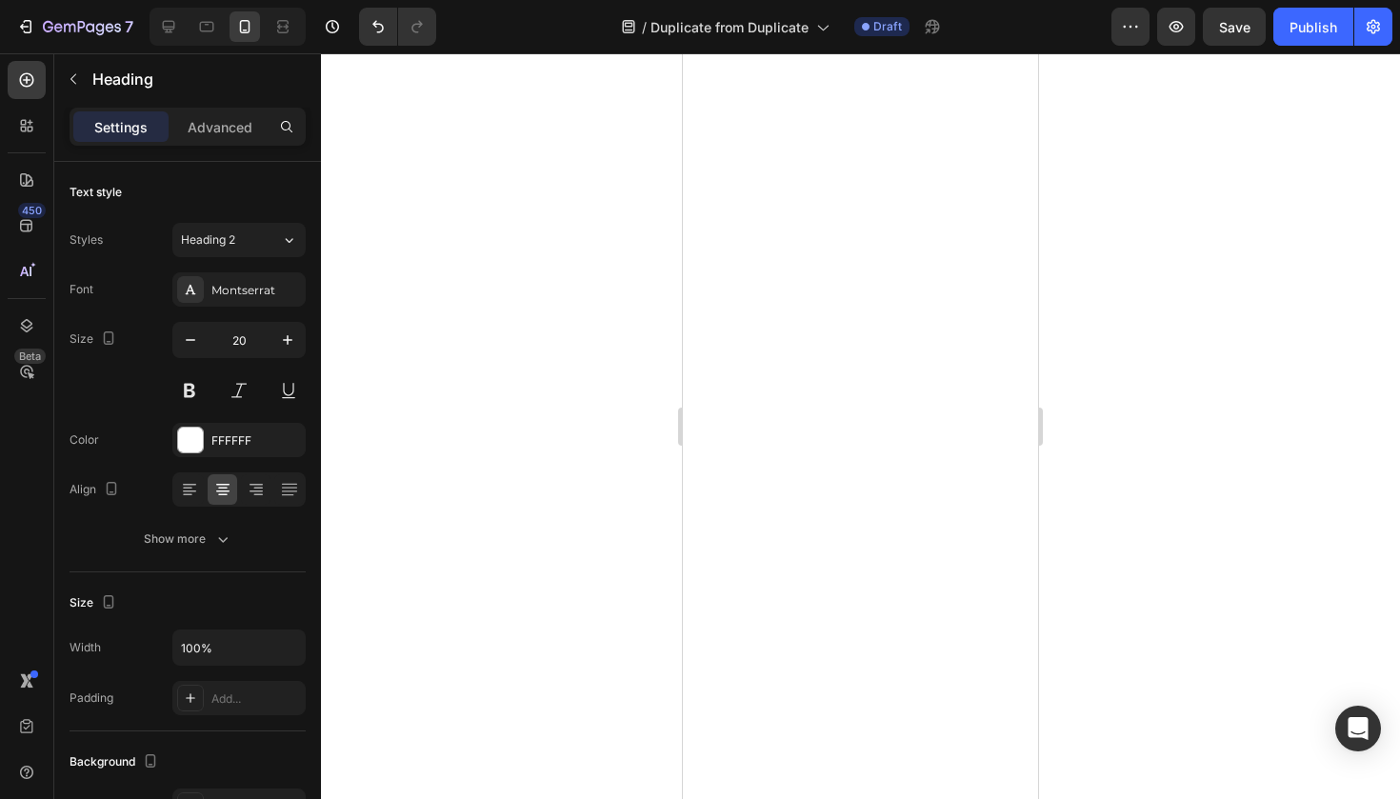
click at [612, 239] on div at bounding box center [860, 425] width 1079 height 745
click at [25, 178] on icon at bounding box center [26, 179] width 19 height 19
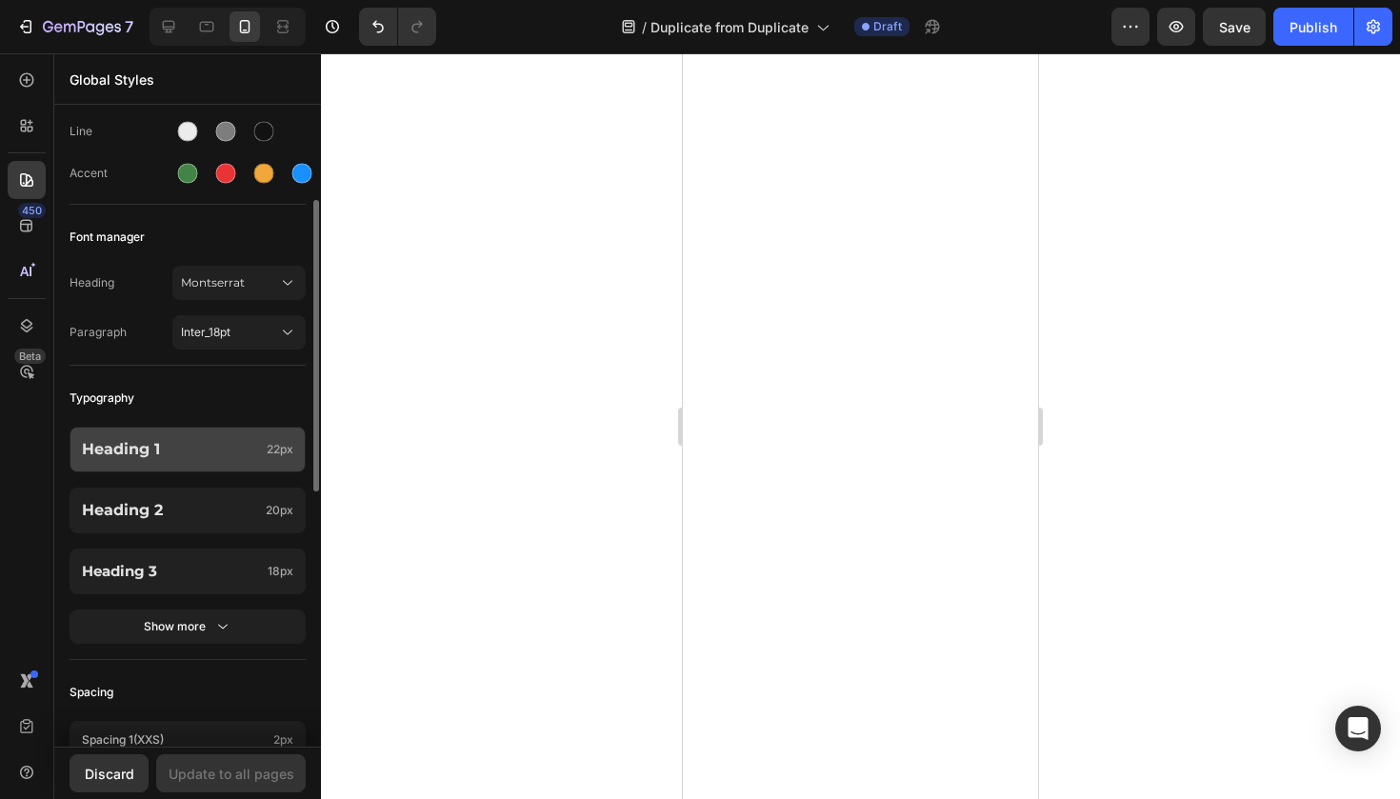
scroll to position [176, 0]
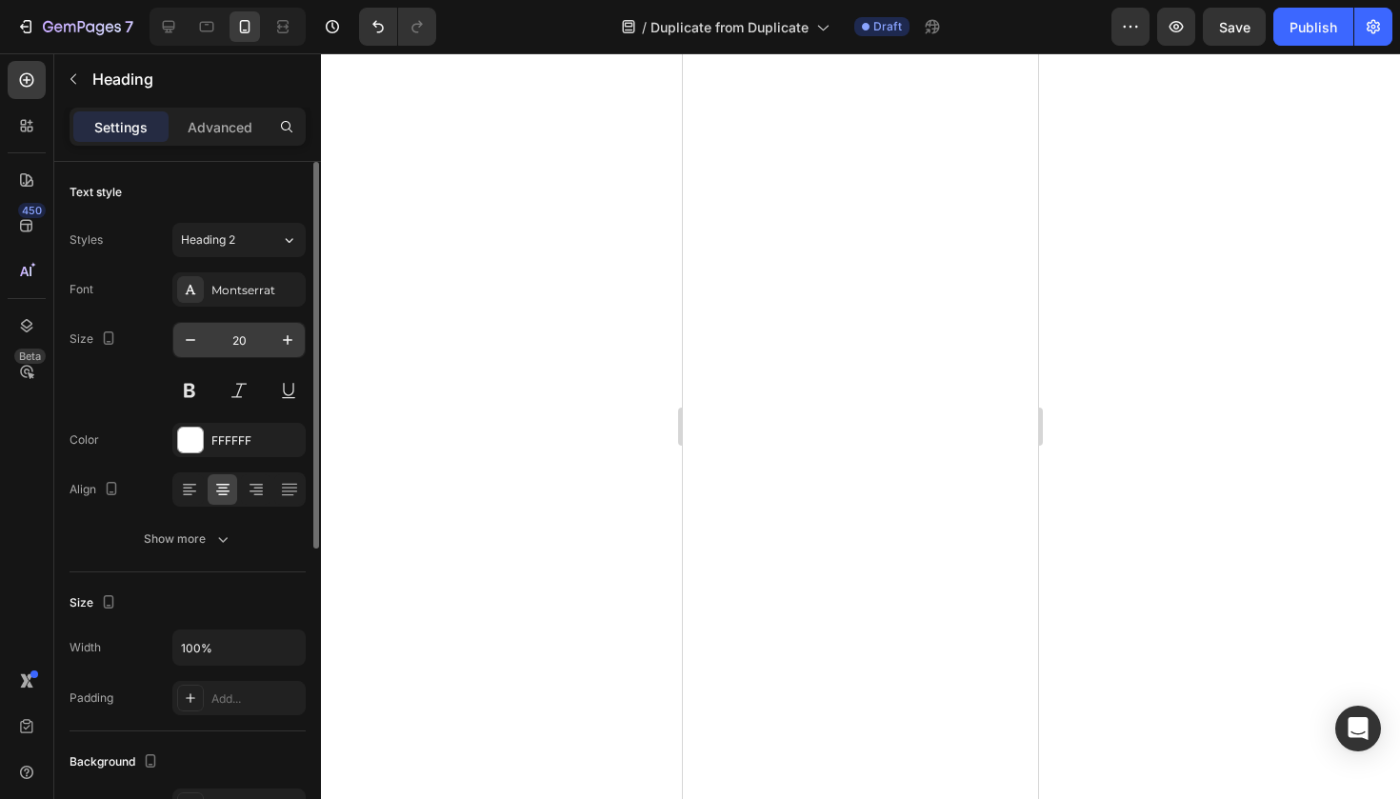
click at [268, 340] on input "20" at bounding box center [239, 340] width 63 height 34
click at [286, 344] on icon "button" at bounding box center [287, 339] width 19 height 19
type input "22"
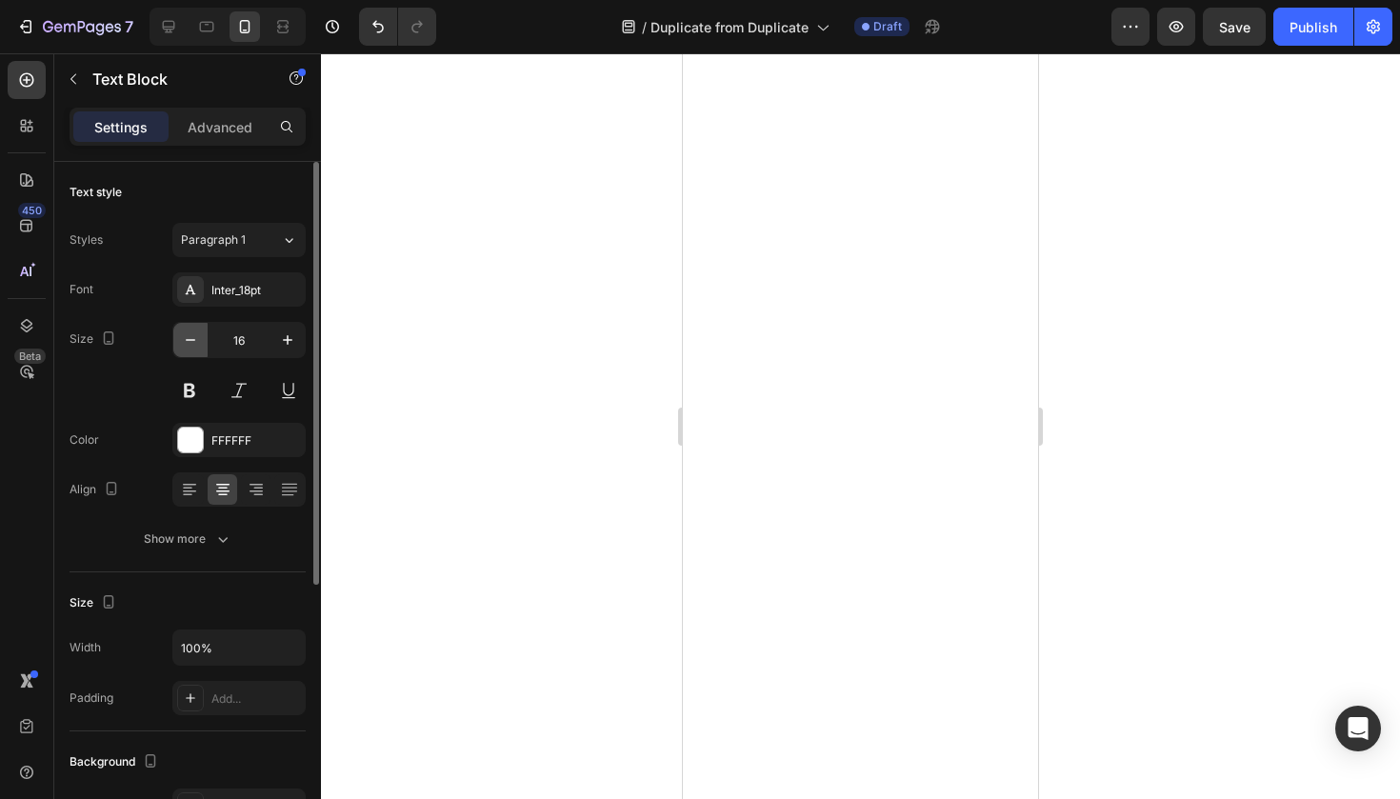
click at [188, 350] on button "button" at bounding box center [190, 340] width 34 height 34
type input "14"
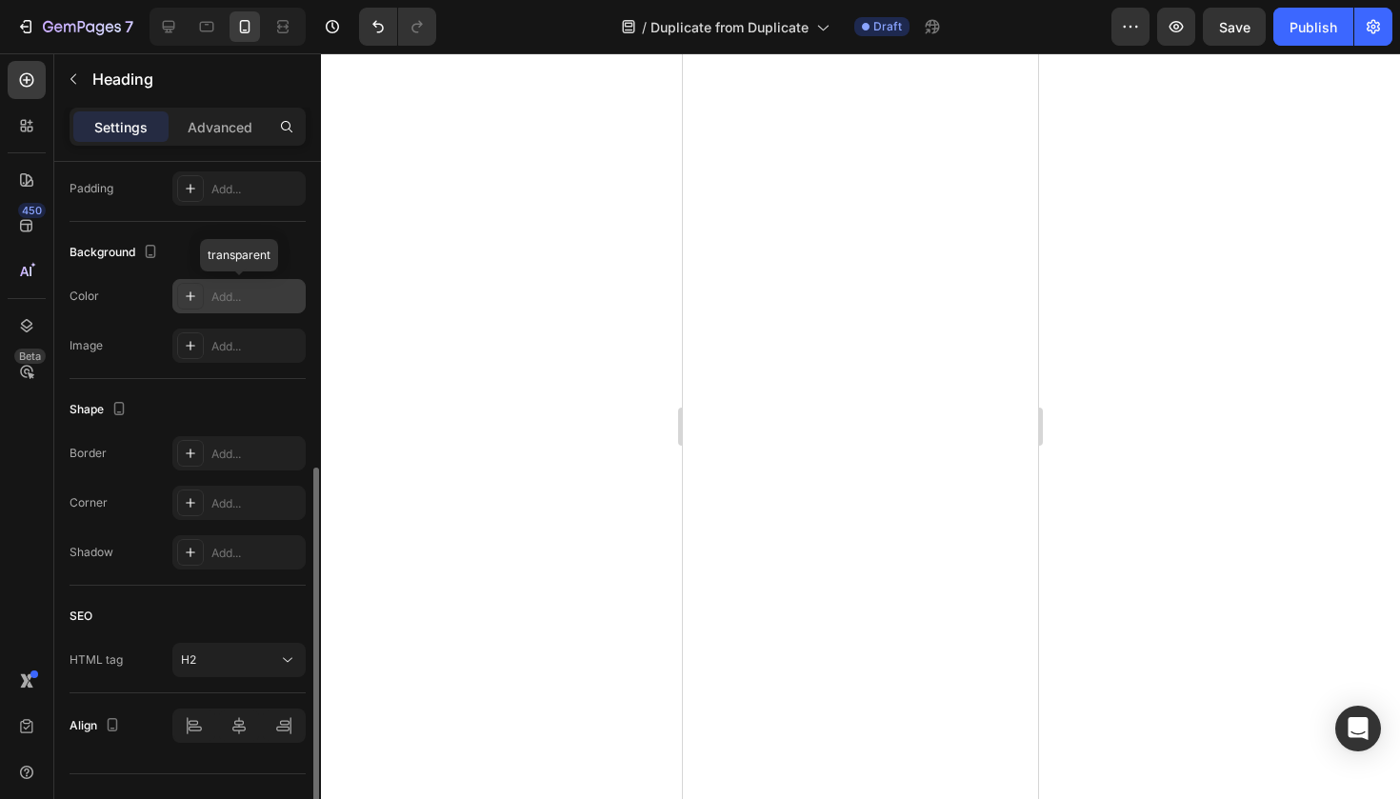
scroll to position [545, 0]
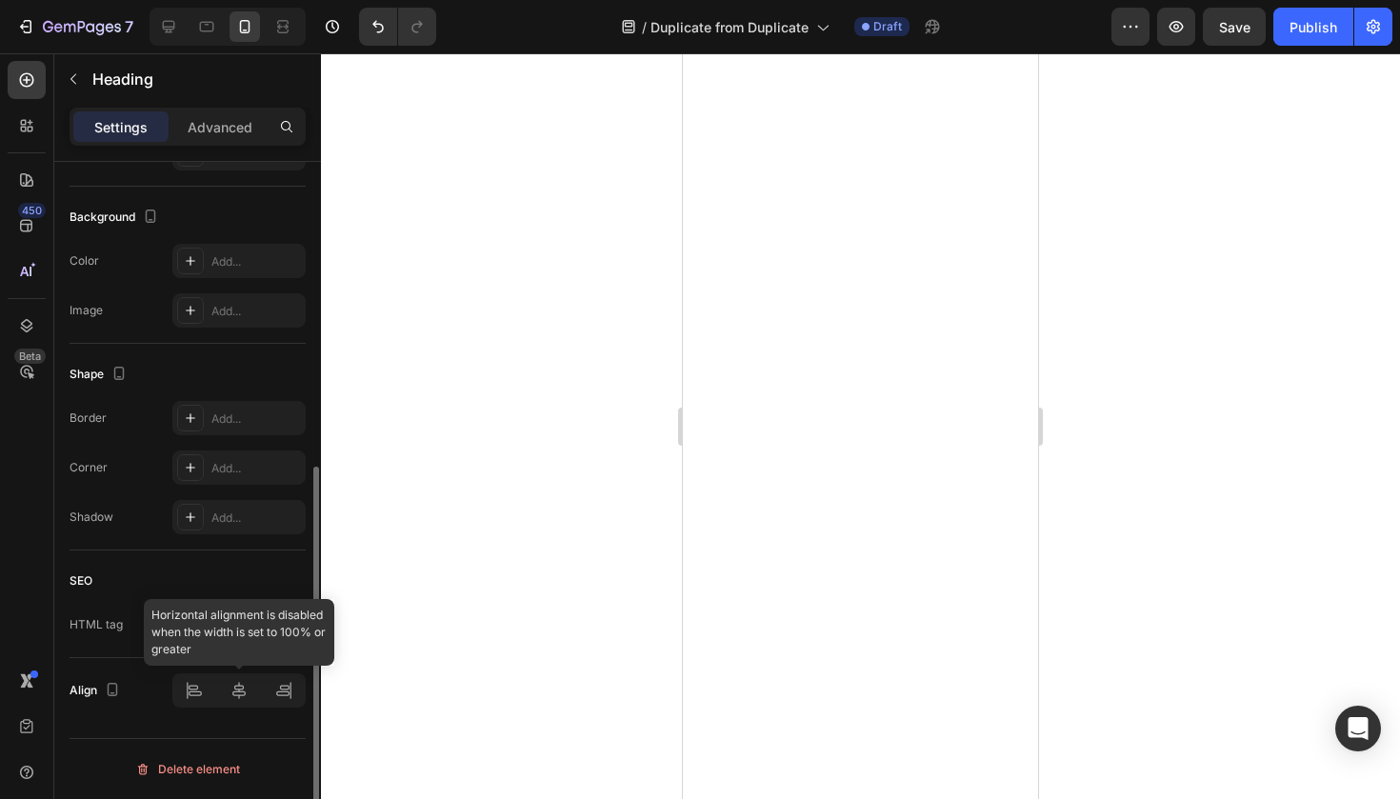
click at [183, 692] on div at bounding box center [238, 690] width 133 height 34
click at [224, 636] on button "H2" at bounding box center [238, 624] width 133 height 34
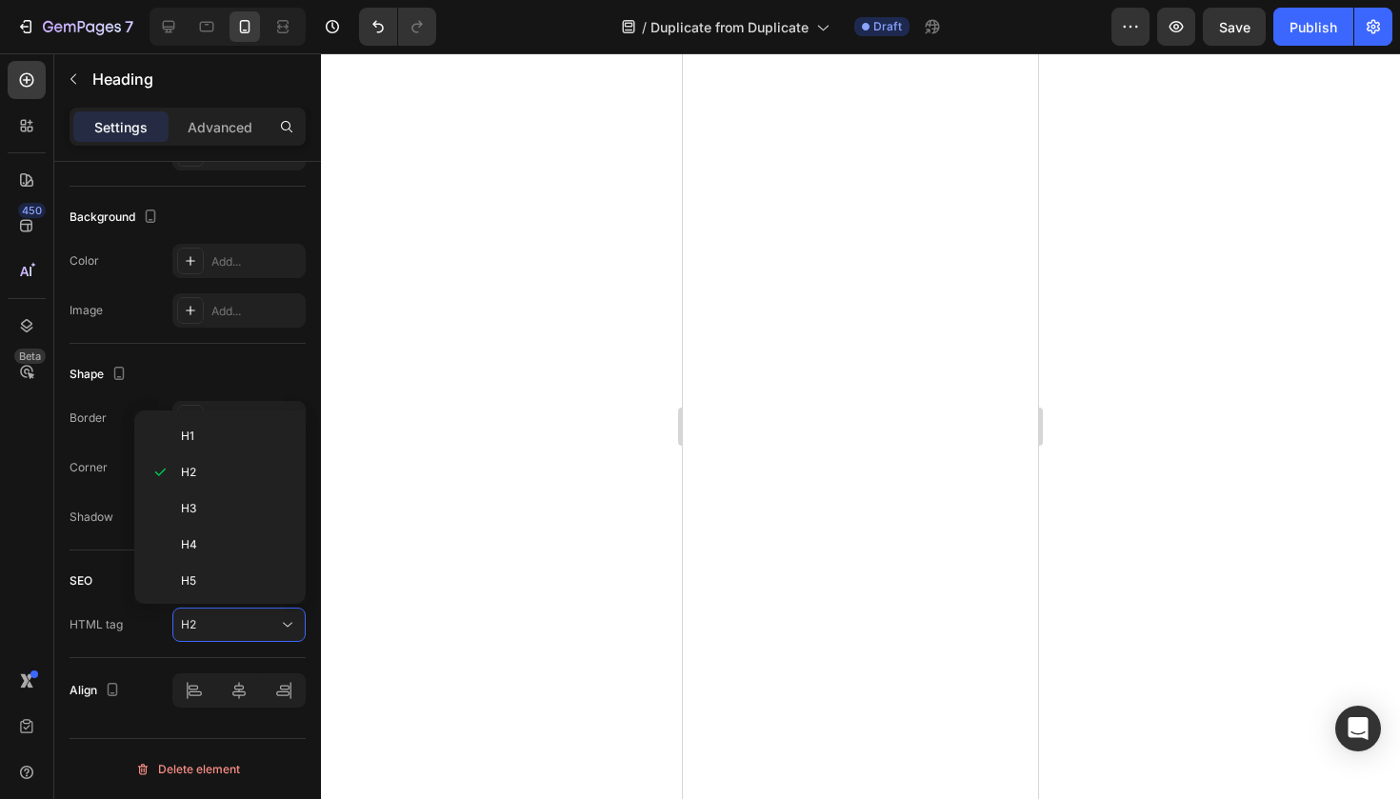
click at [642, 280] on div at bounding box center [860, 425] width 1079 height 745
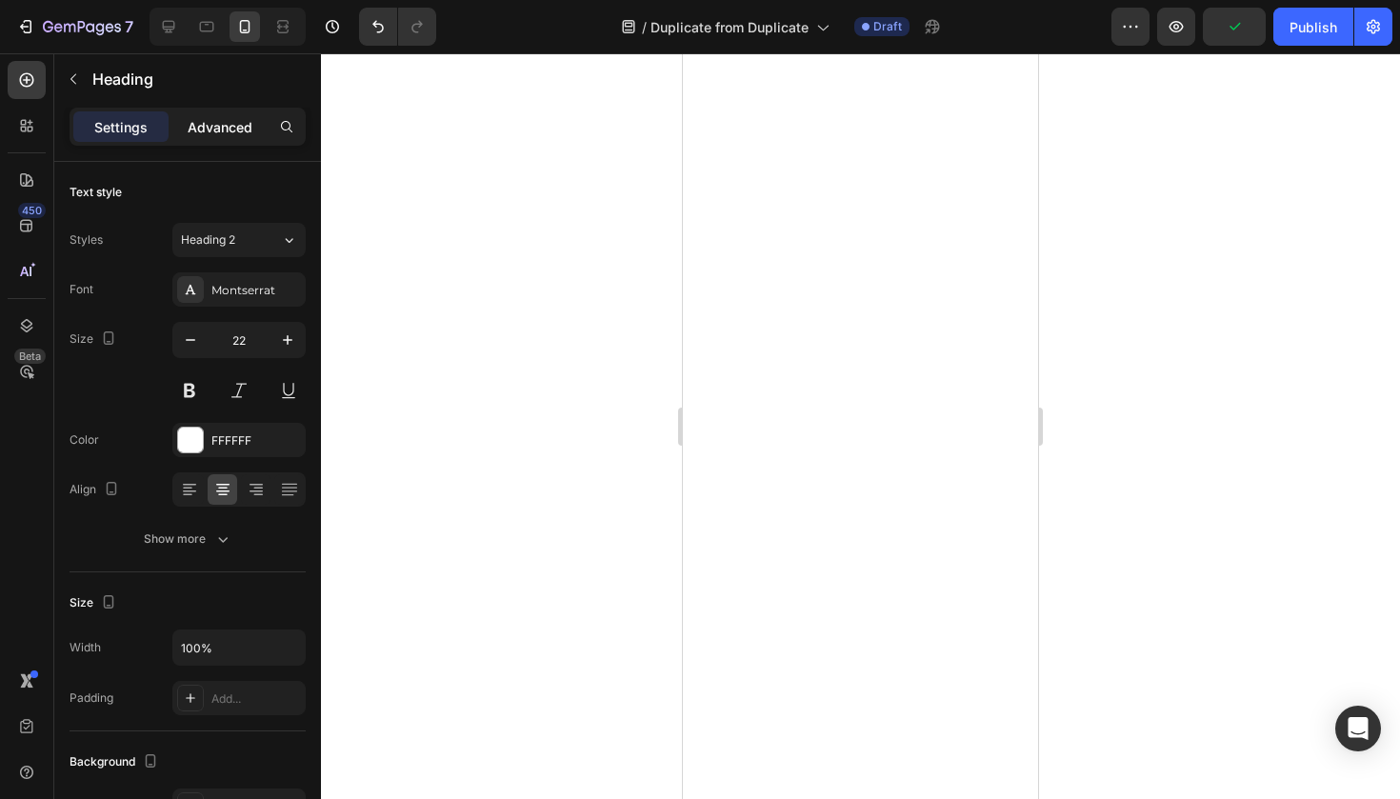
click at [227, 127] on p "Advanced" at bounding box center [220, 127] width 65 height 20
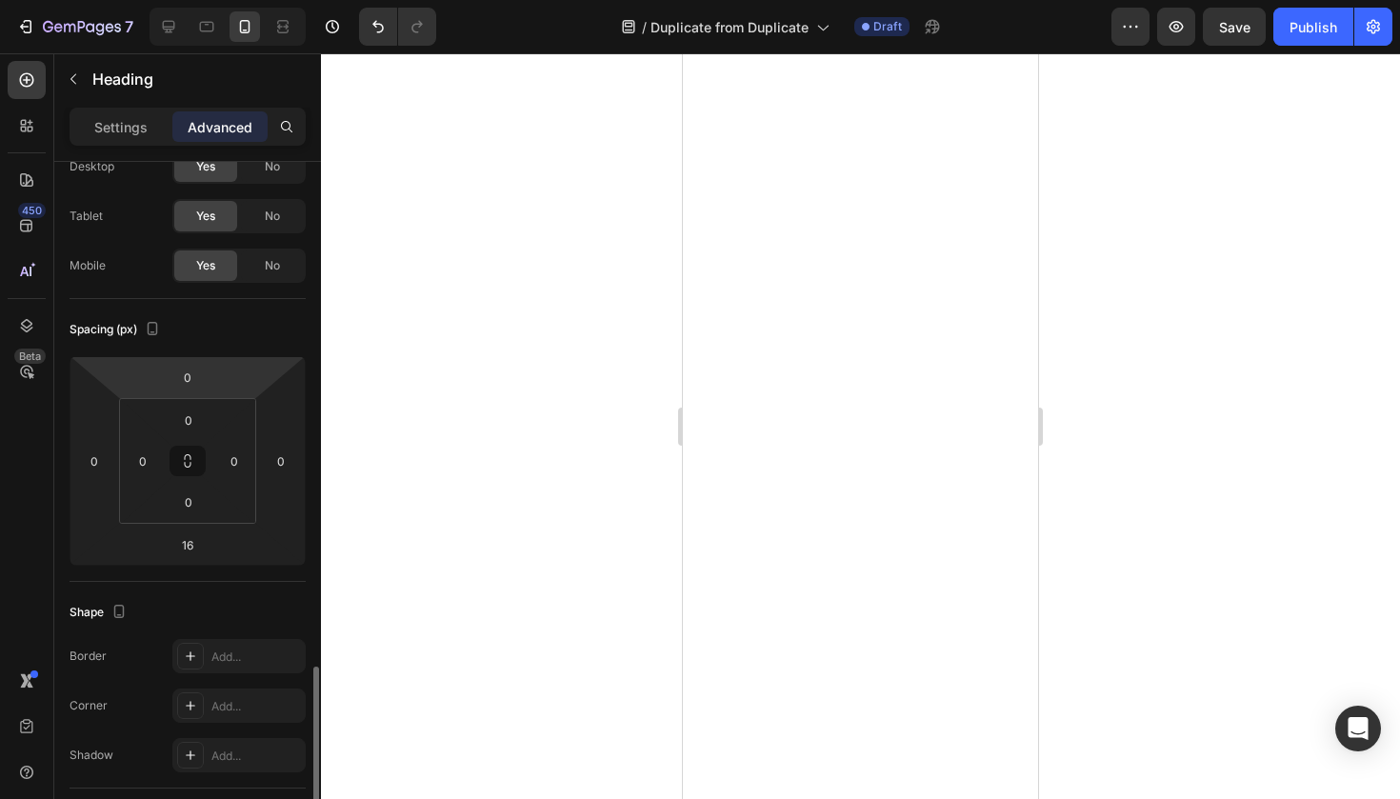
scroll to position [0, 0]
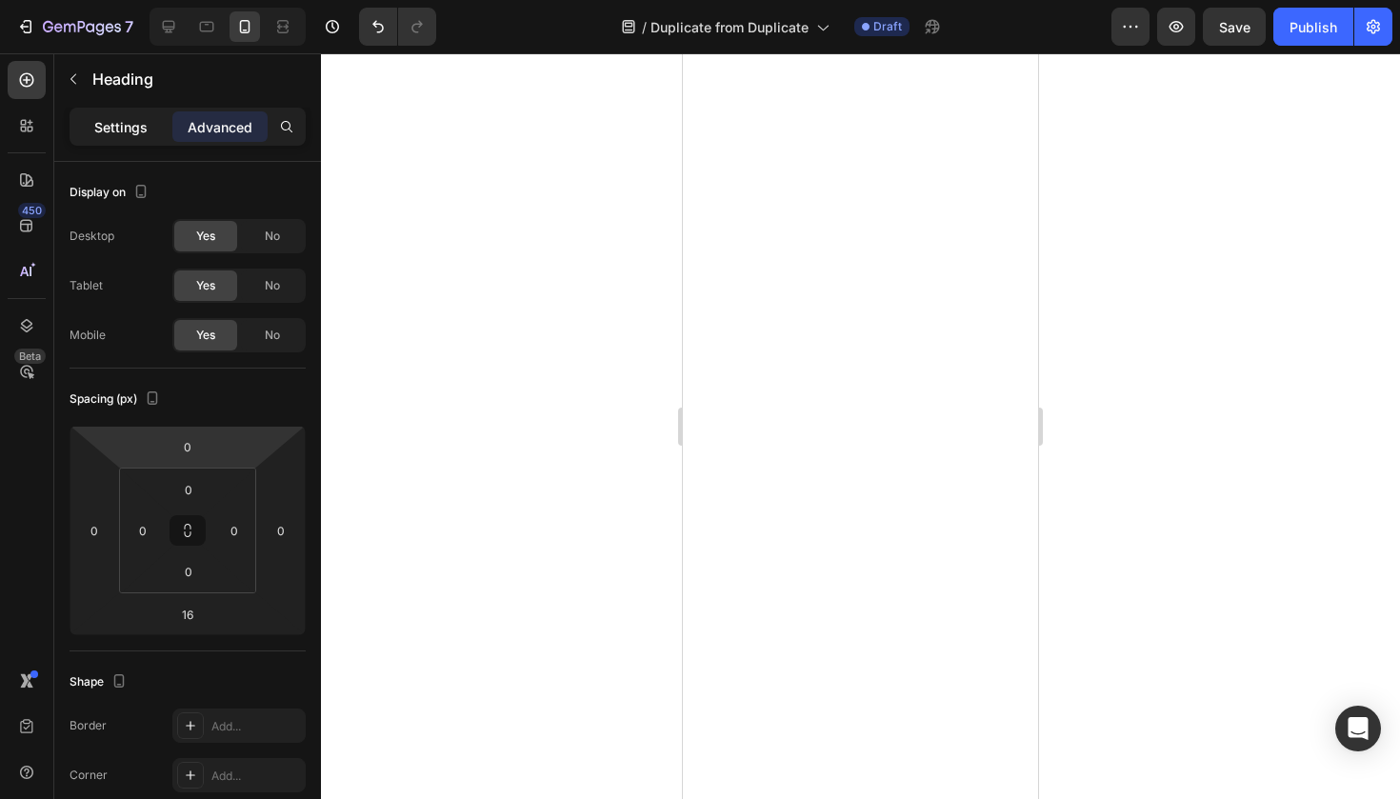
click at [119, 125] on p "Settings" at bounding box center [120, 127] width 53 height 20
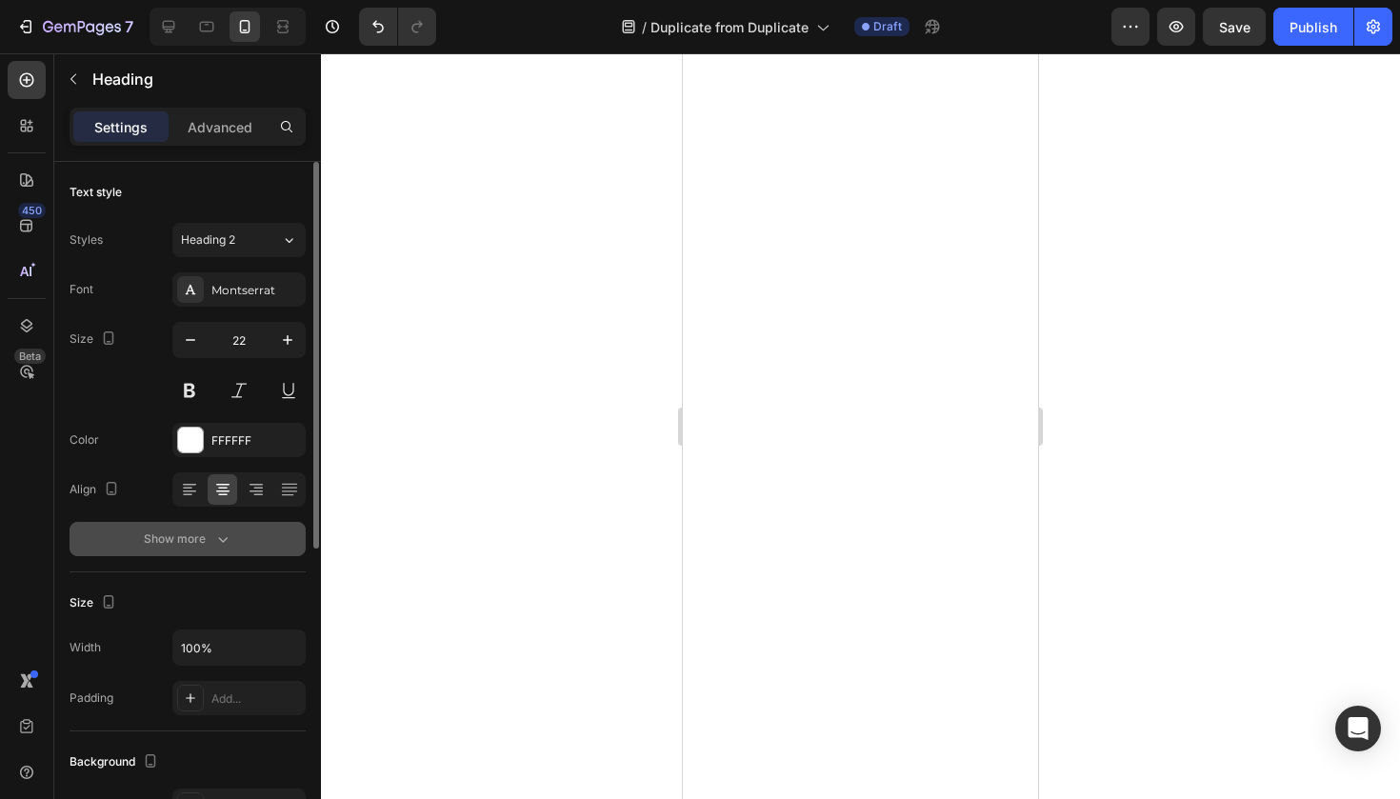
click at [208, 537] on div "Show more" at bounding box center [188, 538] width 89 height 19
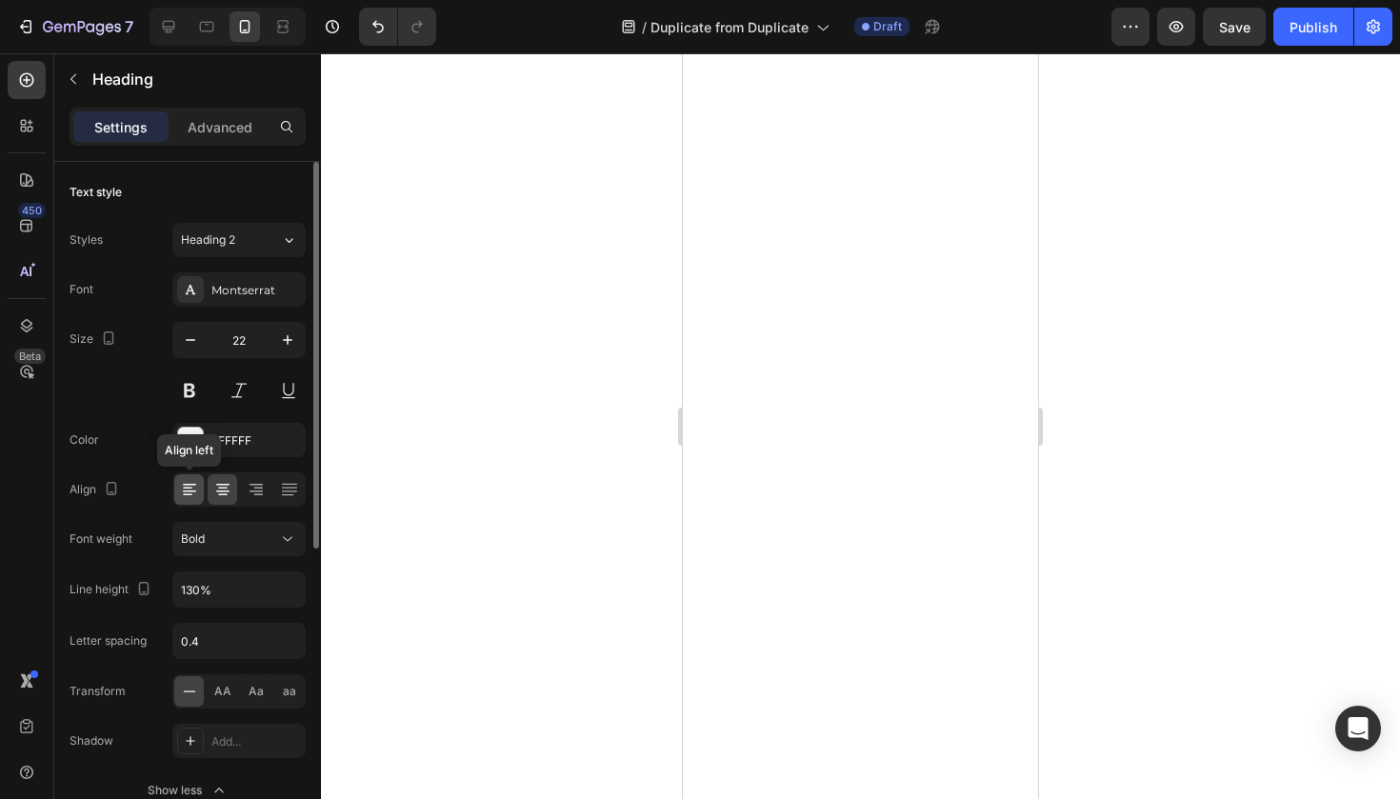
click at [201, 488] on div at bounding box center [189, 489] width 30 height 30
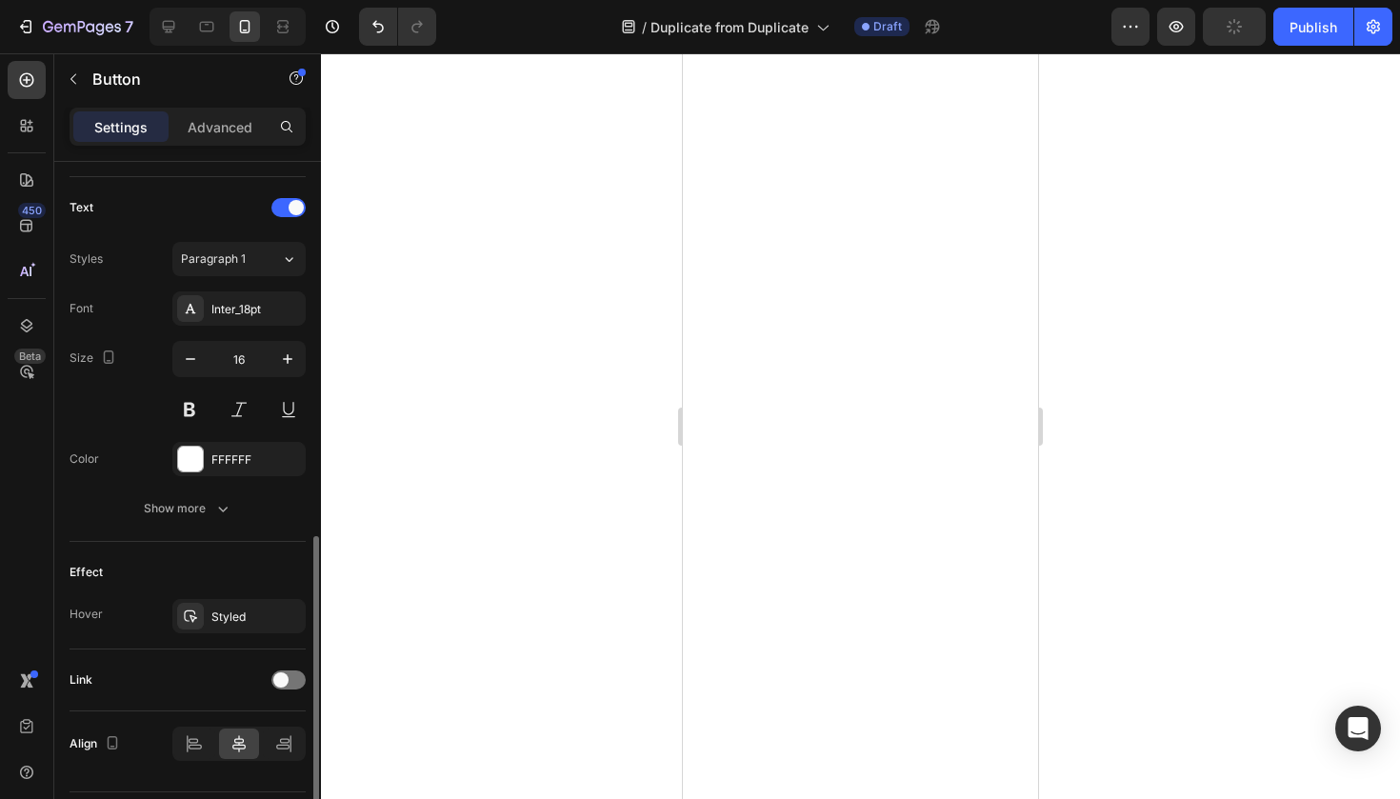
scroll to position [674, 0]
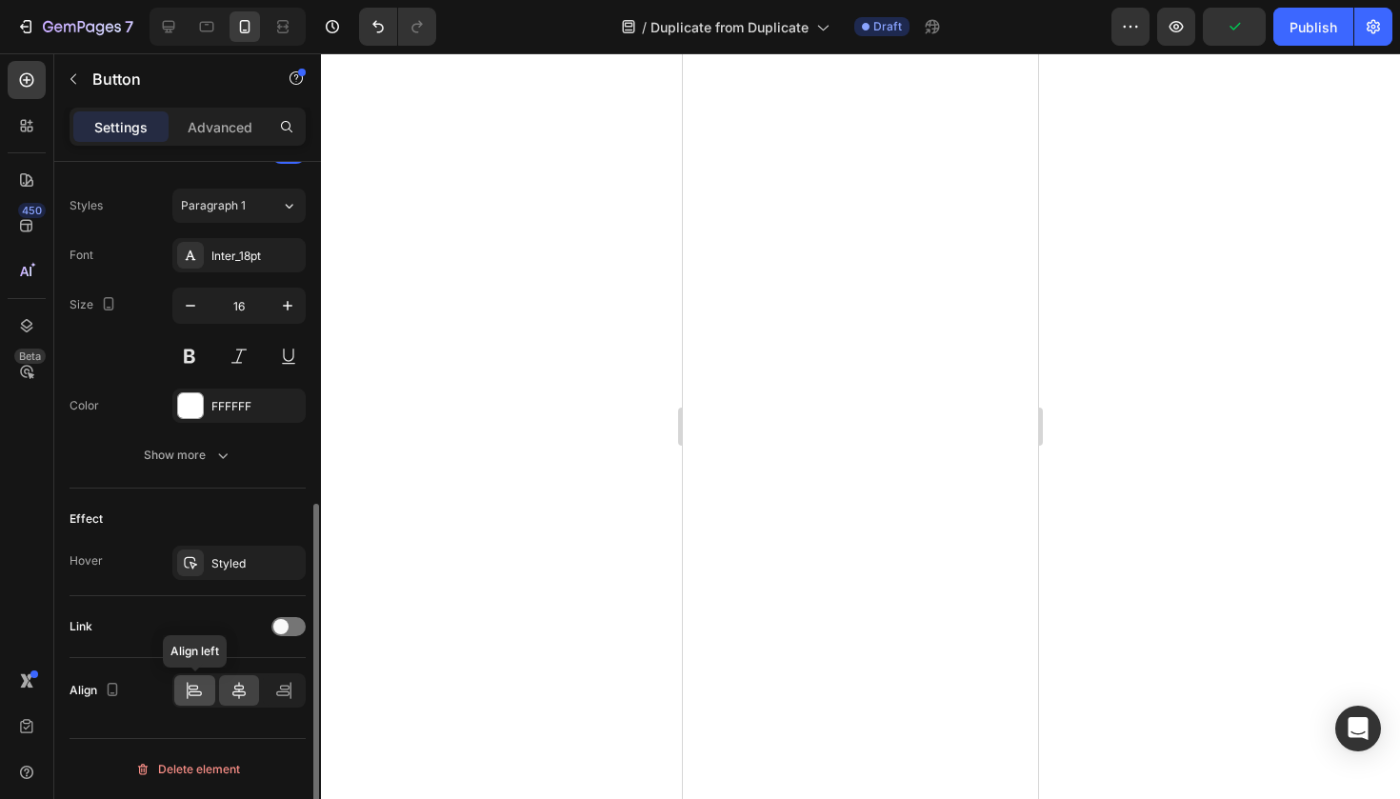
click at [189, 697] on icon at bounding box center [194, 690] width 19 height 19
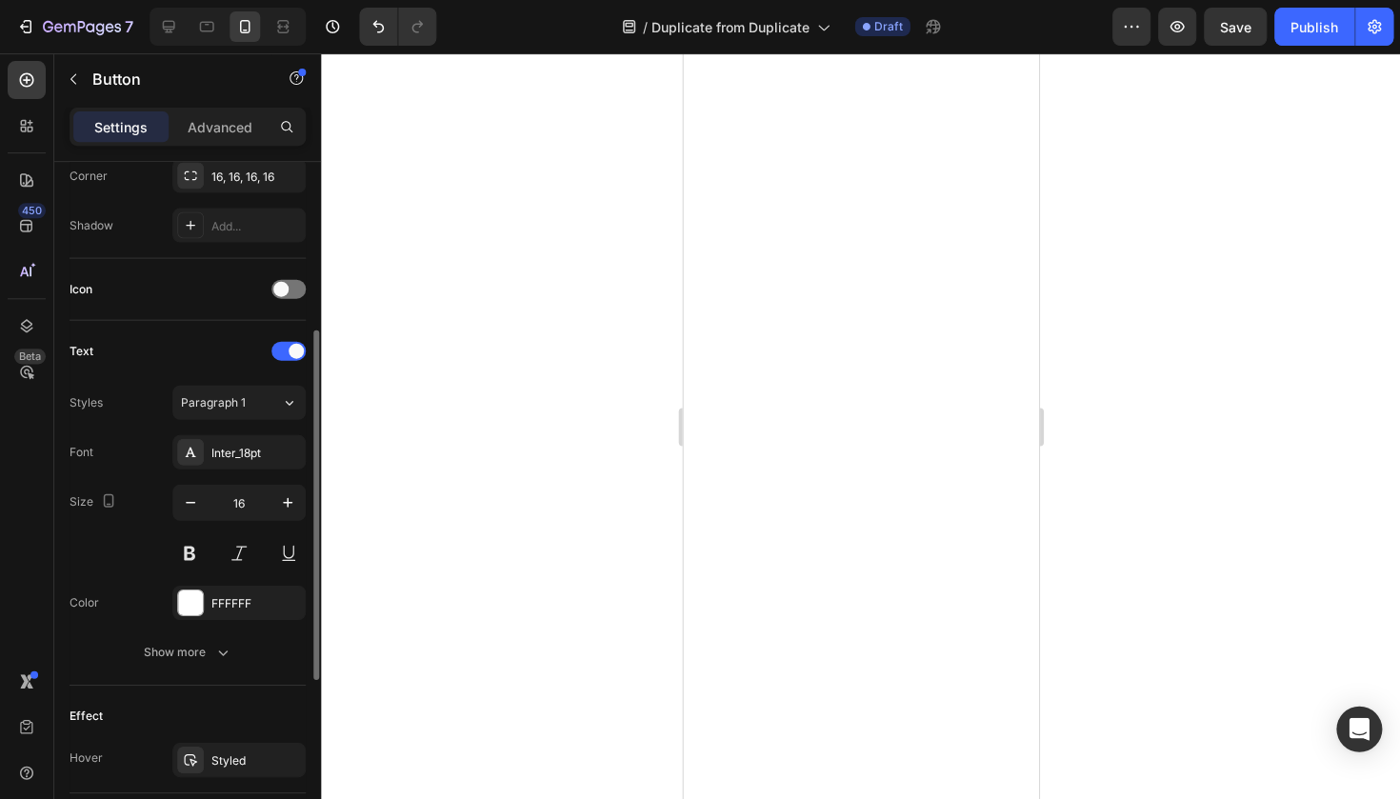
scroll to position [500, 0]
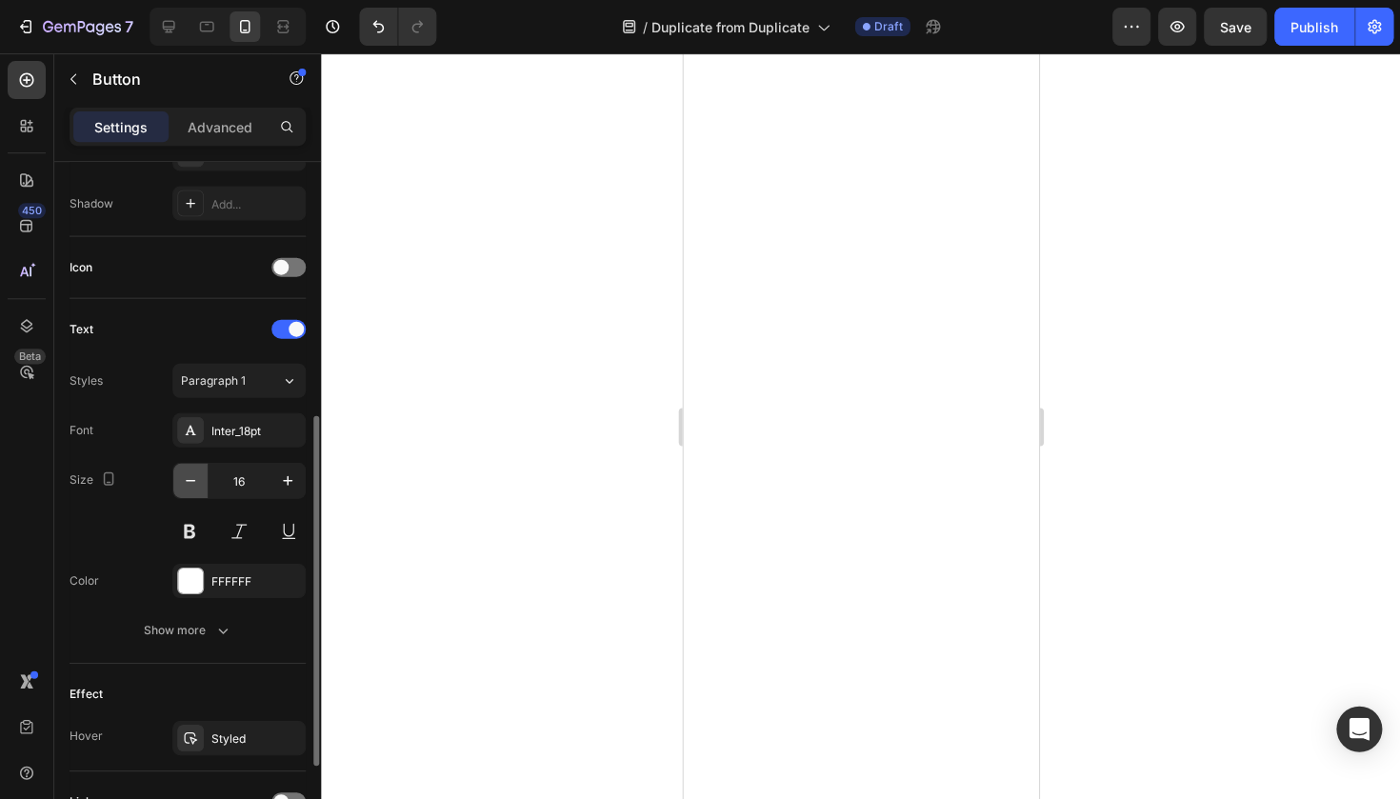
click at [190, 483] on icon "button" at bounding box center [190, 479] width 19 height 19
click at [290, 491] on button "button" at bounding box center [287, 480] width 34 height 34
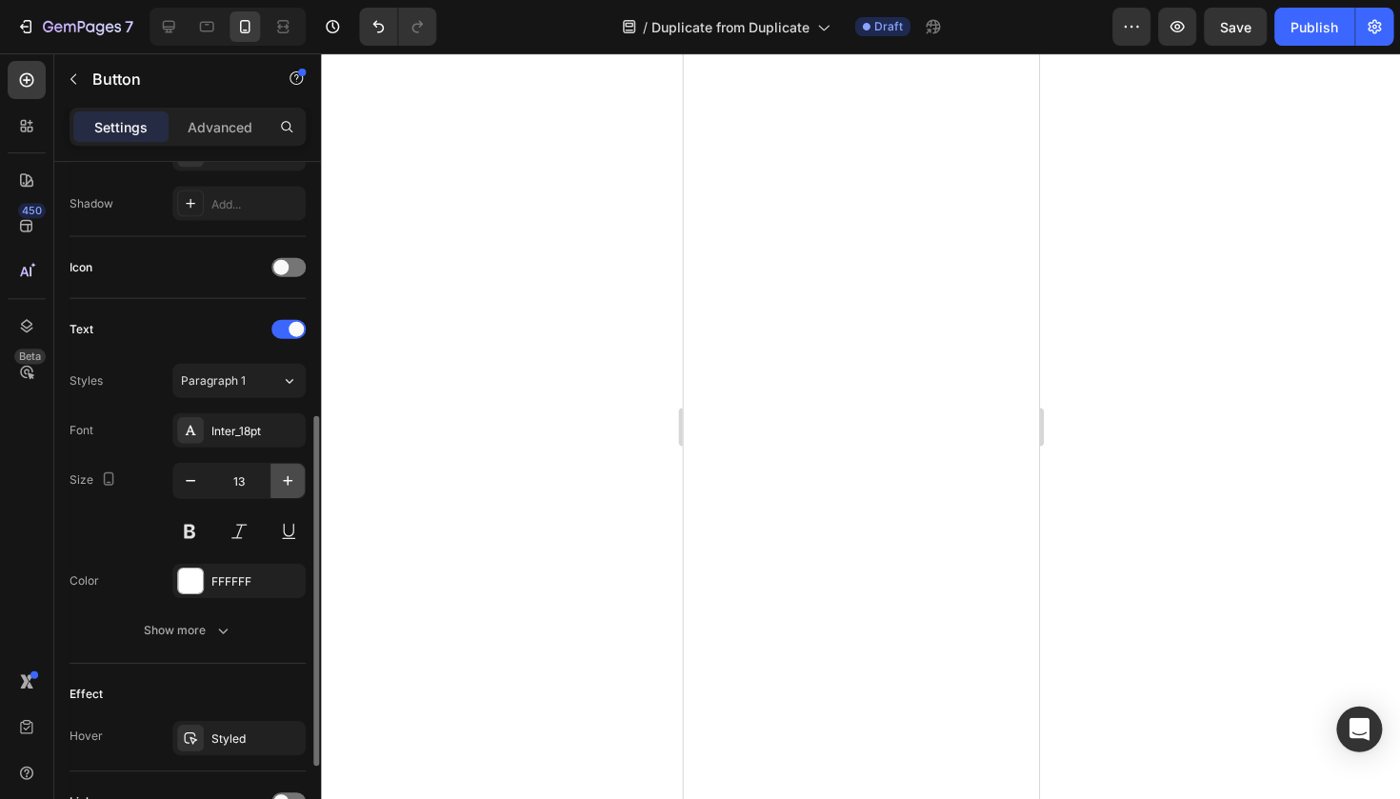
click at [290, 491] on button "button" at bounding box center [287, 480] width 34 height 34
type input "14"
click at [466, 430] on div at bounding box center [860, 425] width 1079 height 745
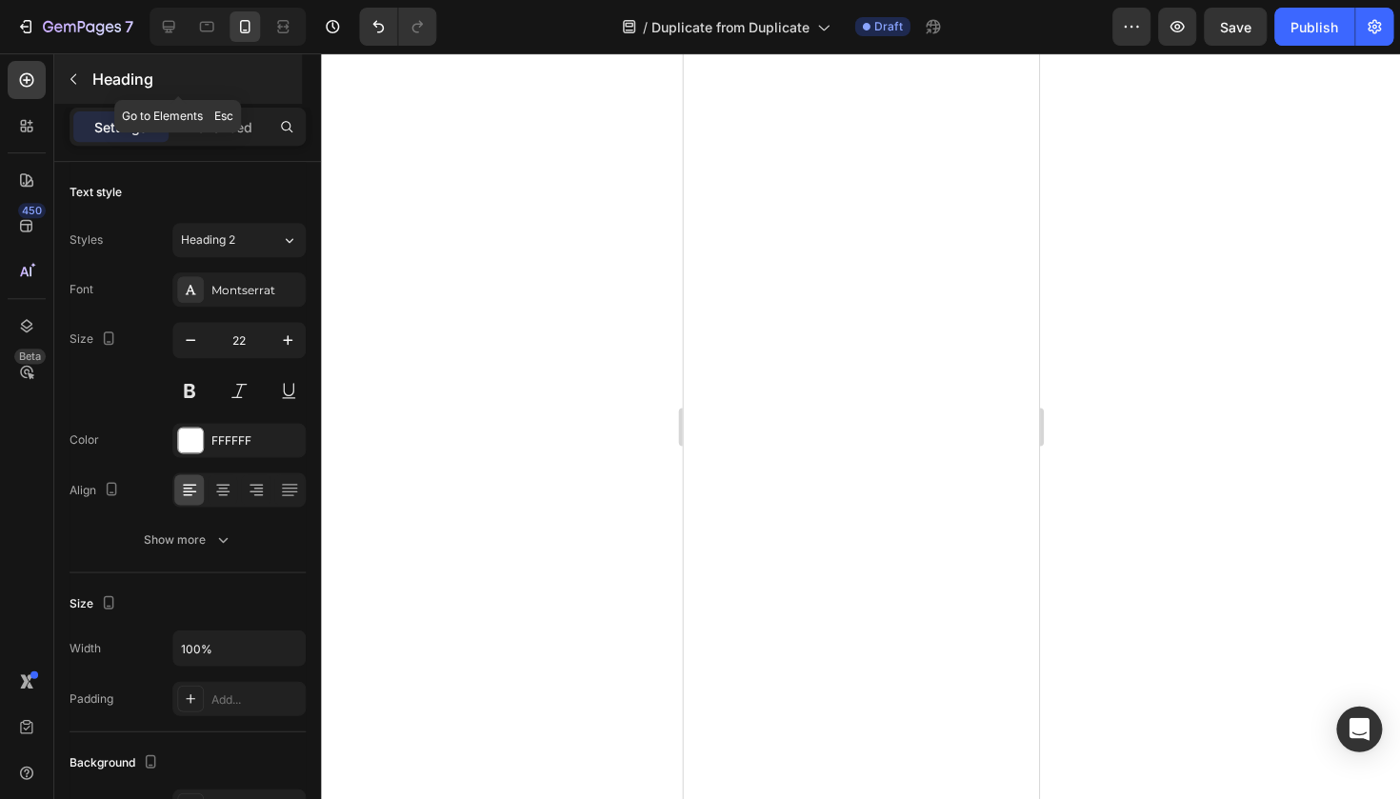
click at [190, 97] on div "Heading" at bounding box center [178, 79] width 248 height 50
click at [234, 138] on div "Advanced" at bounding box center [219, 126] width 95 height 30
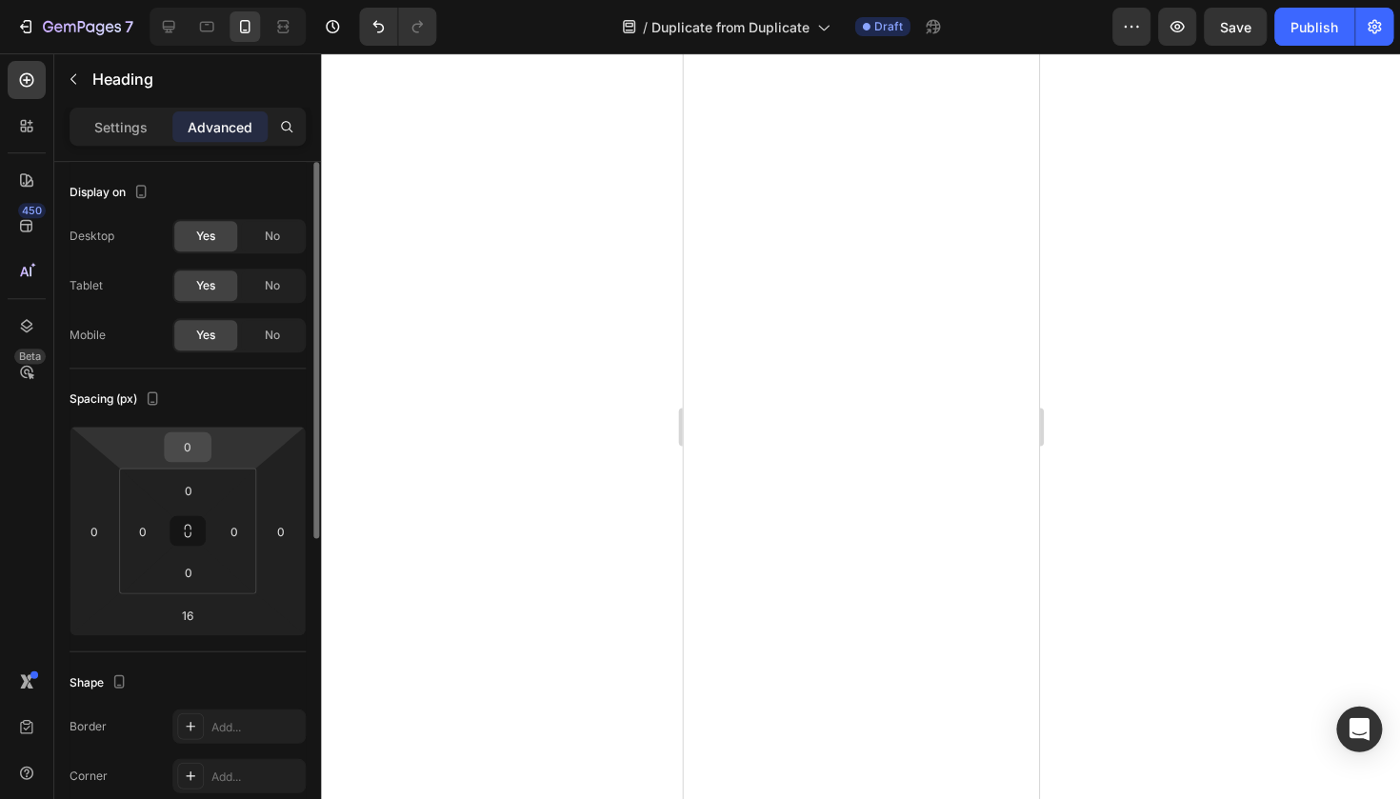
click at [177, 447] on input "0" at bounding box center [188, 446] width 38 height 29
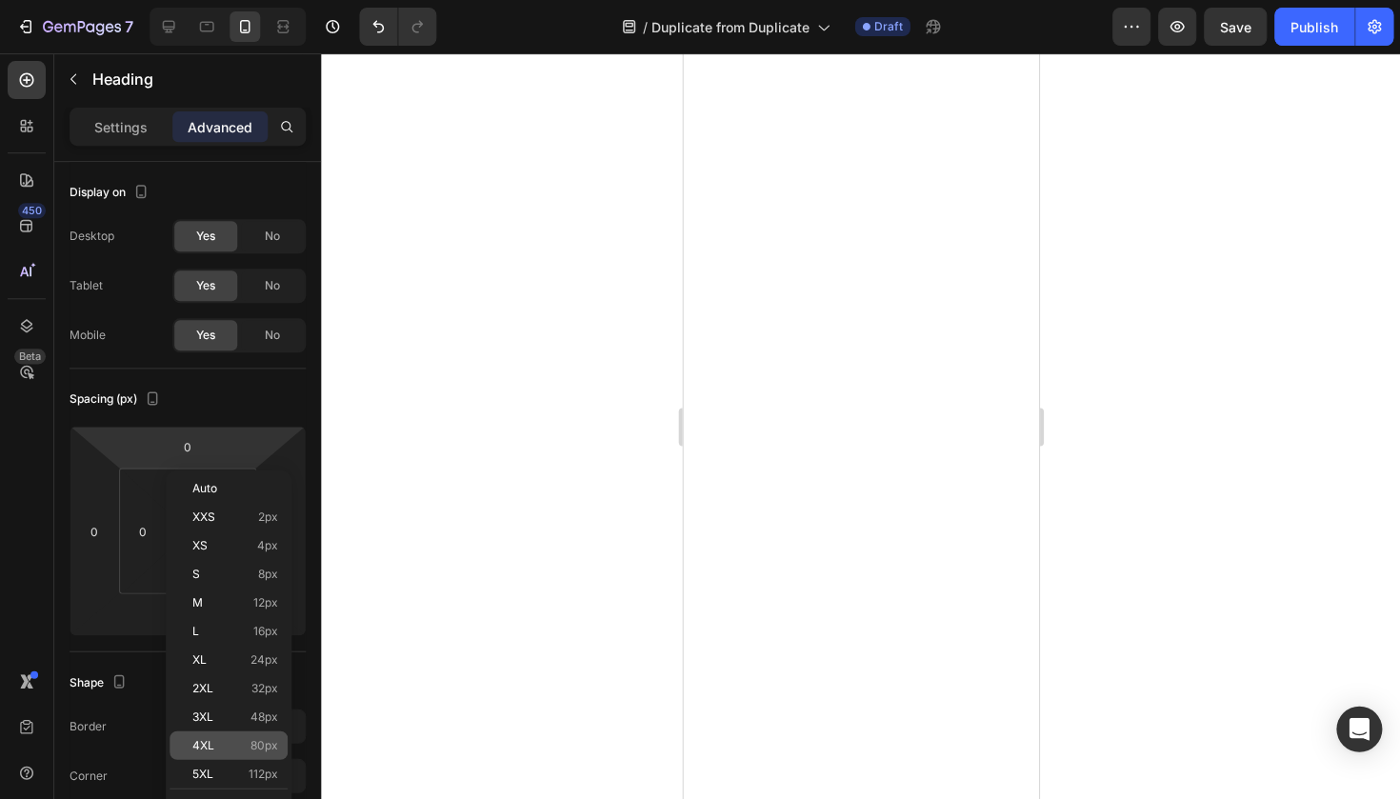
click at [238, 742] on p "4XL 80px" at bounding box center [235, 744] width 86 height 13
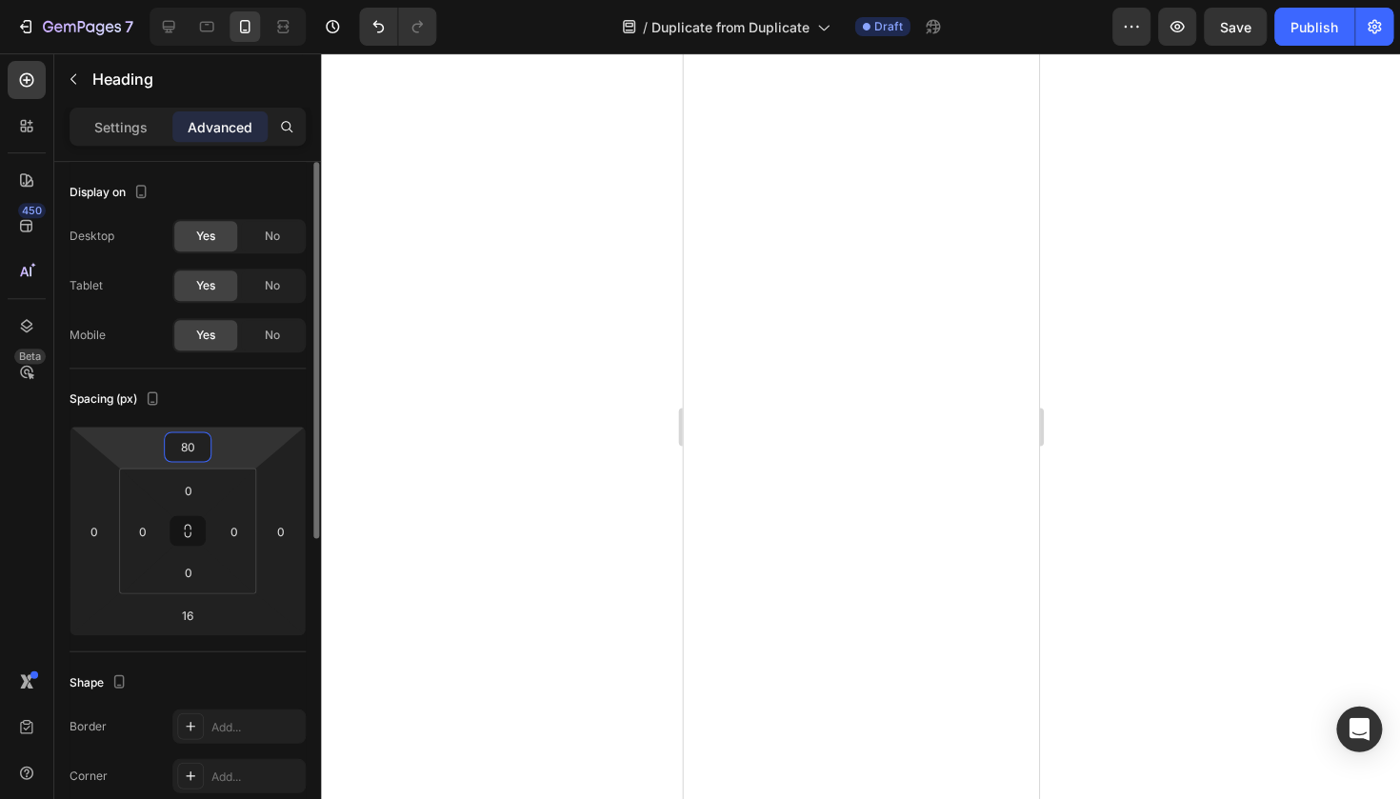
click at [201, 436] on input "80" at bounding box center [188, 446] width 38 height 29
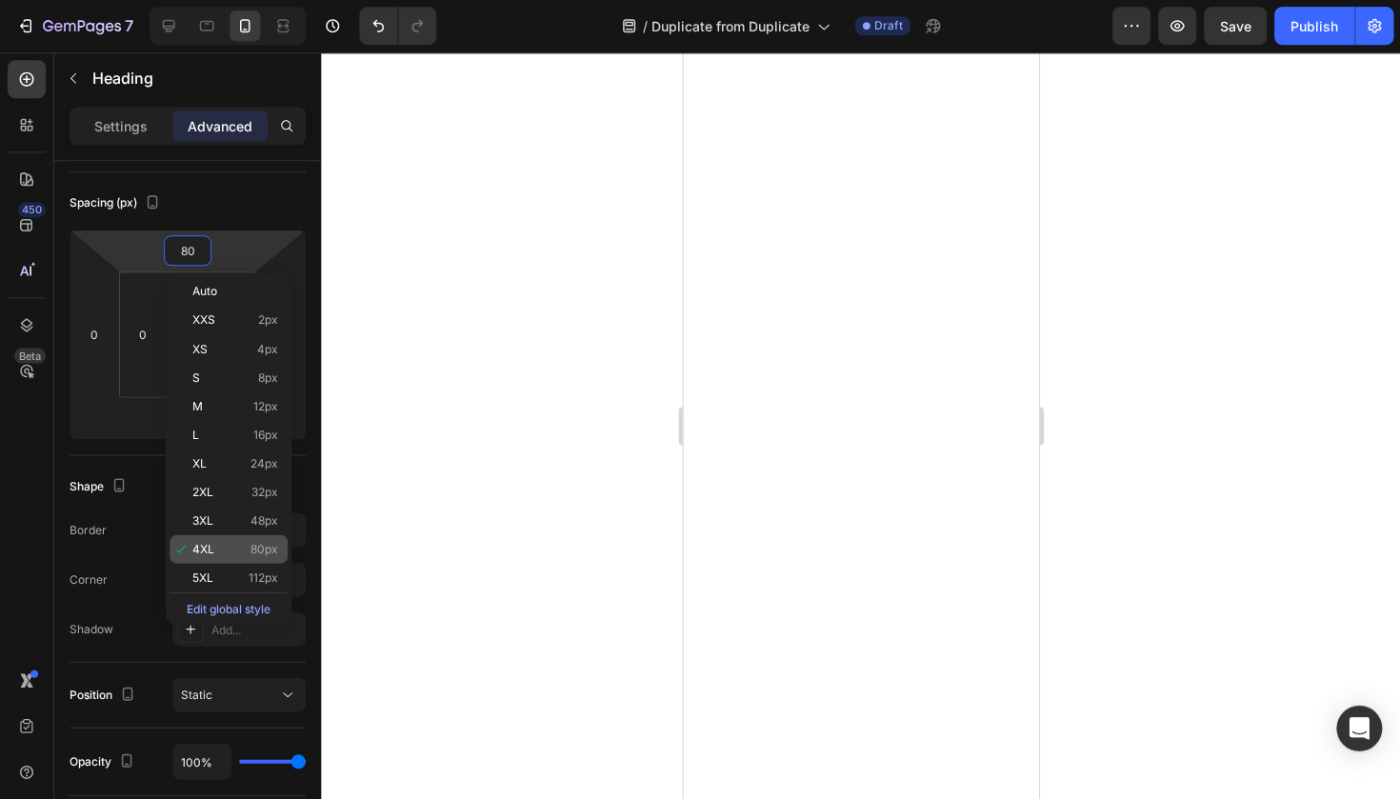
scroll to position [0, 0]
click at [228, 582] on p "5XL 112px" at bounding box center [235, 577] width 86 height 13
type input "112"
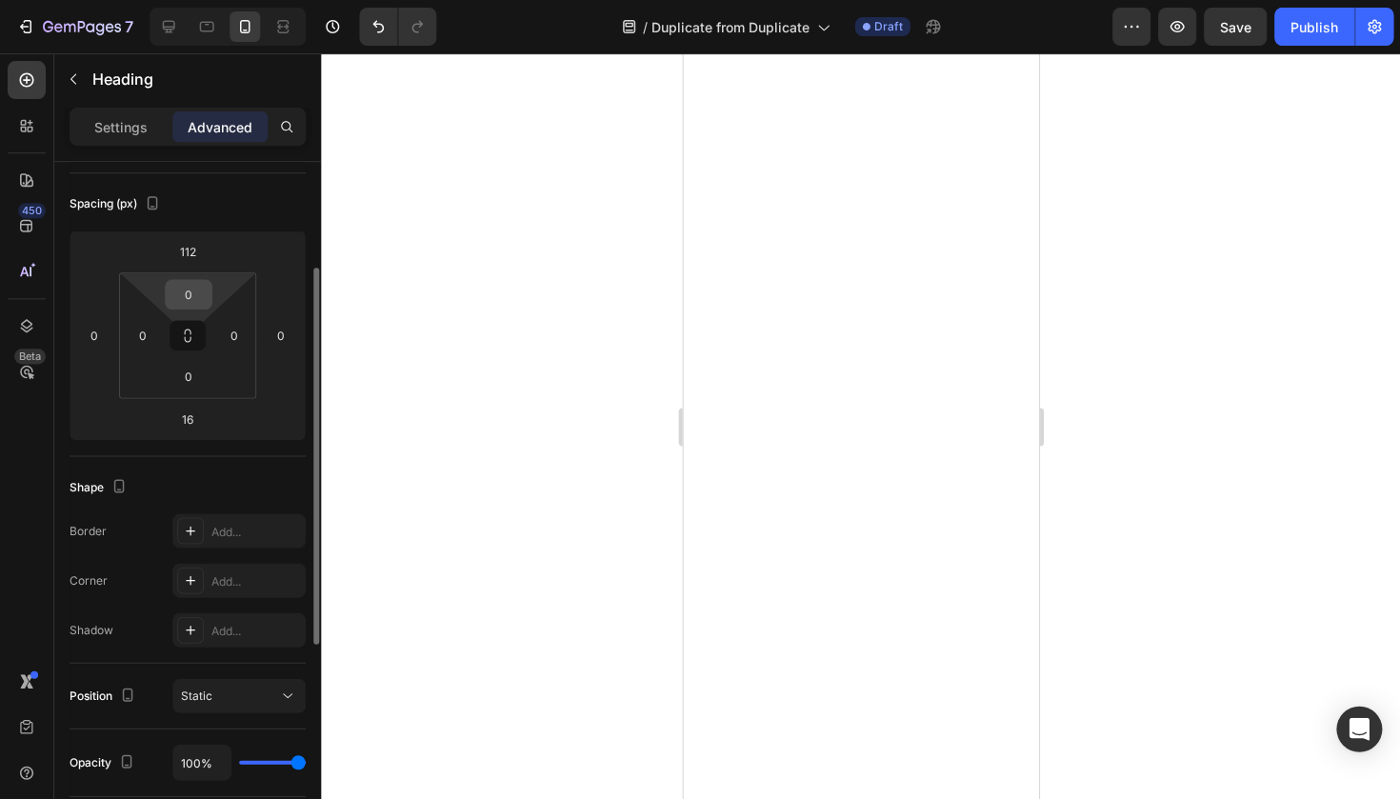
click at [189, 297] on input "0" at bounding box center [188, 294] width 38 height 29
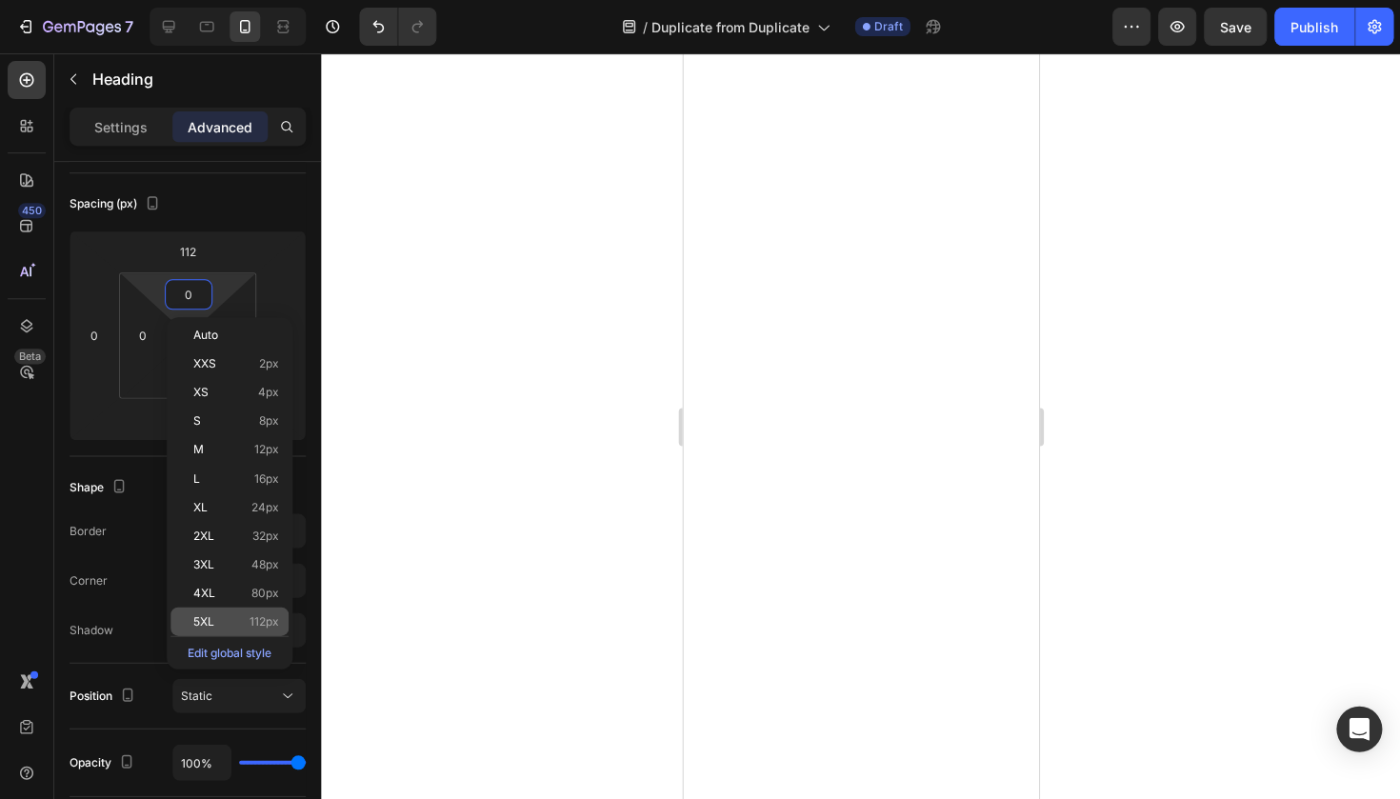
click at [248, 610] on div "5XL 112px" at bounding box center [229, 620] width 118 height 29
type input "112"
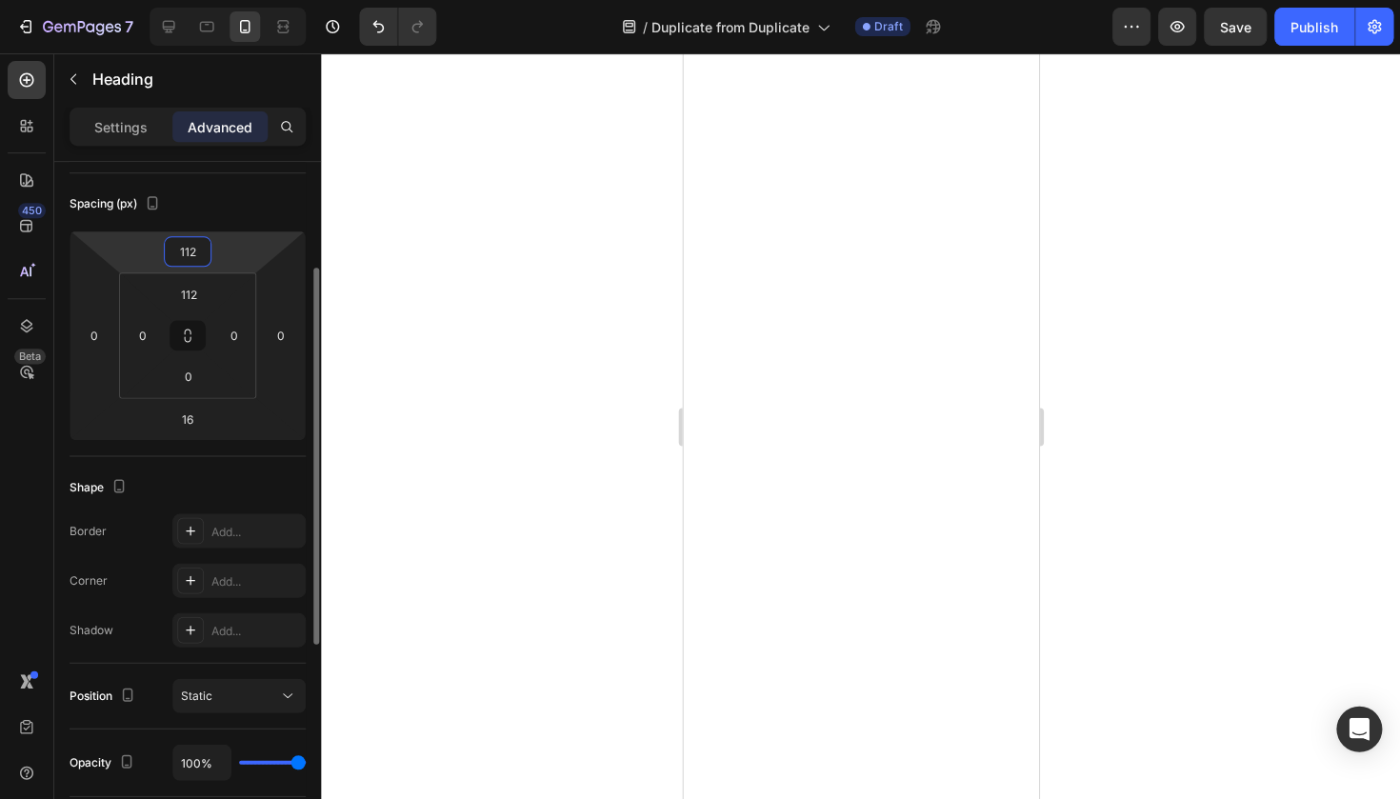
click at [192, 248] on input "112" at bounding box center [188, 251] width 38 height 29
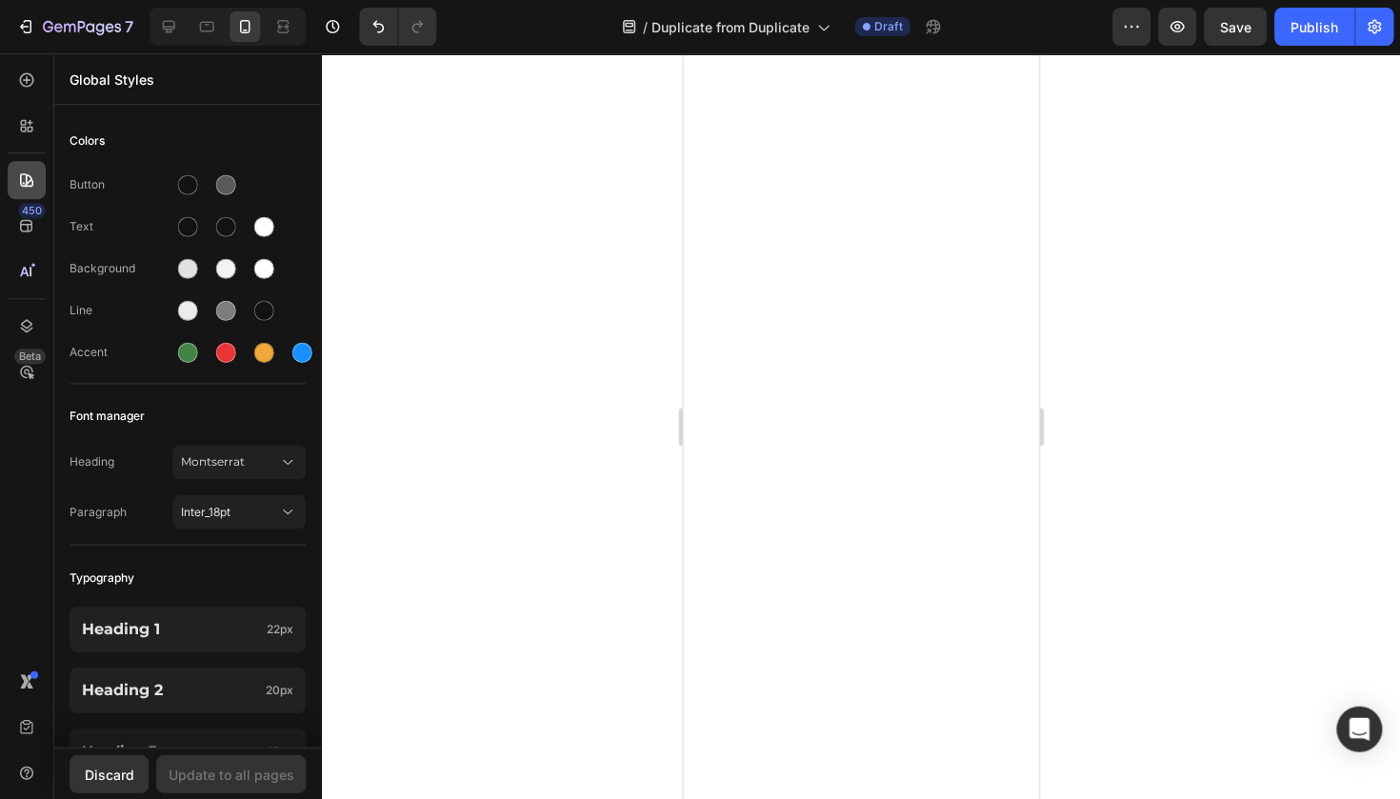
click at [15, 186] on div at bounding box center [27, 180] width 38 height 38
click at [25, 220] on icon at bounding box center [26, 226] width 12 height 12
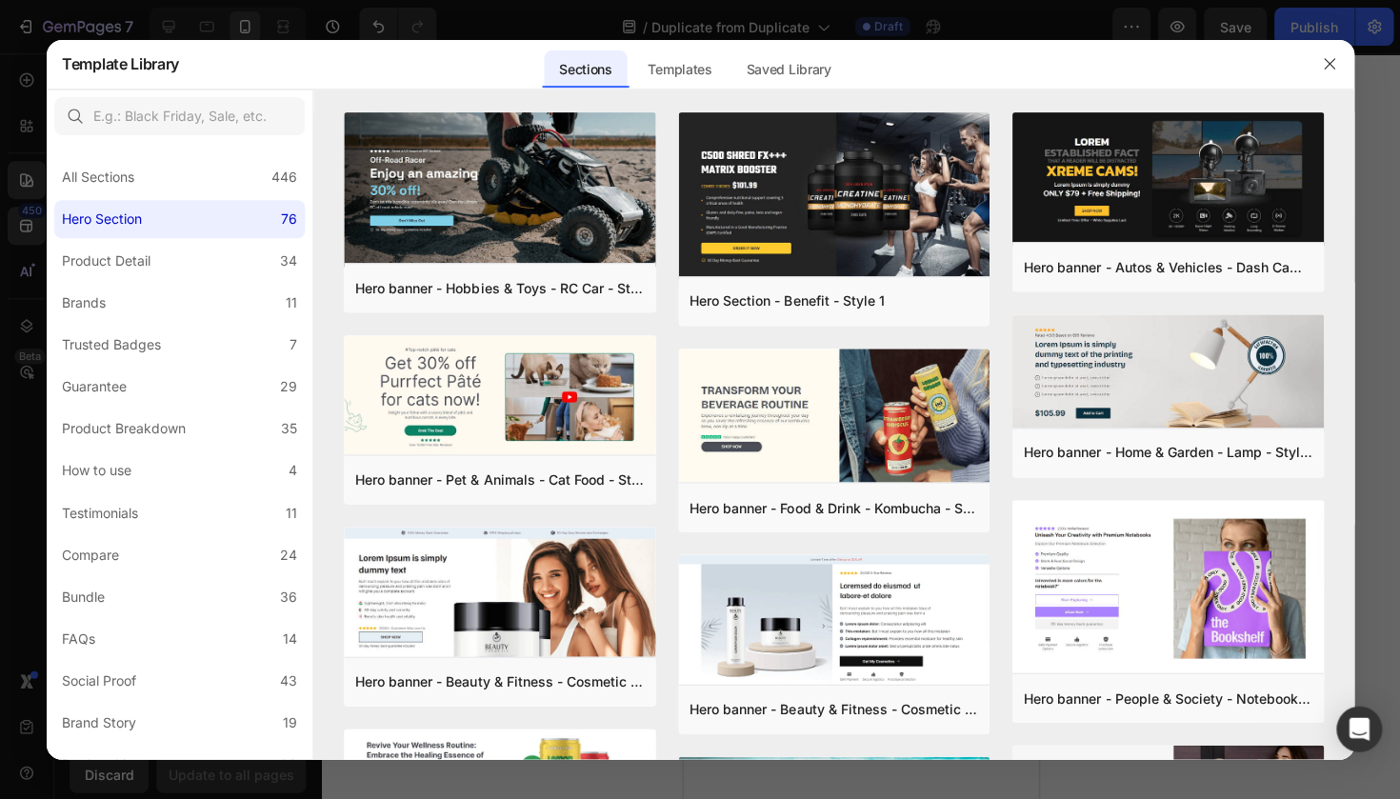
click at [5, 118] on div at bounding box center [700, 399] width 1400 height 799
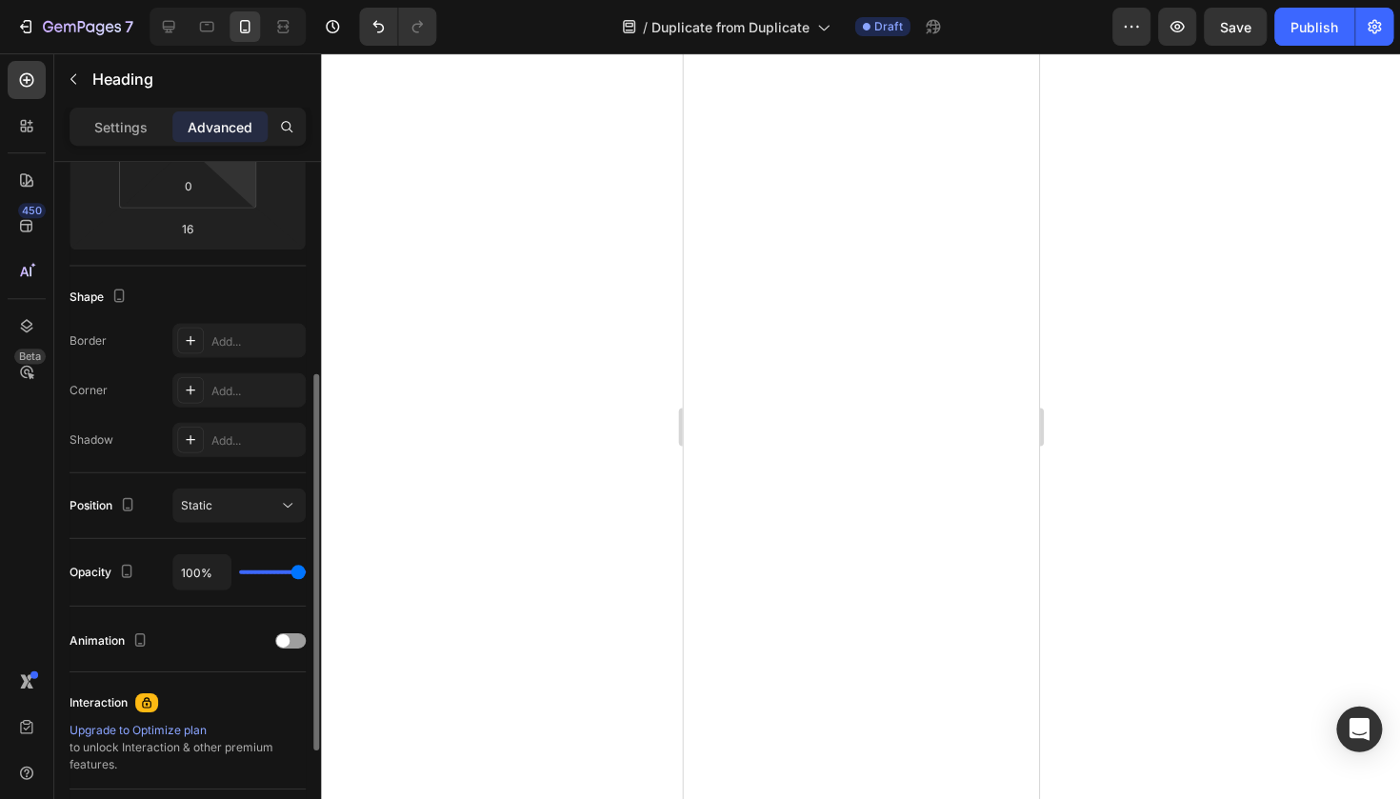
scroll to position [392, 0]
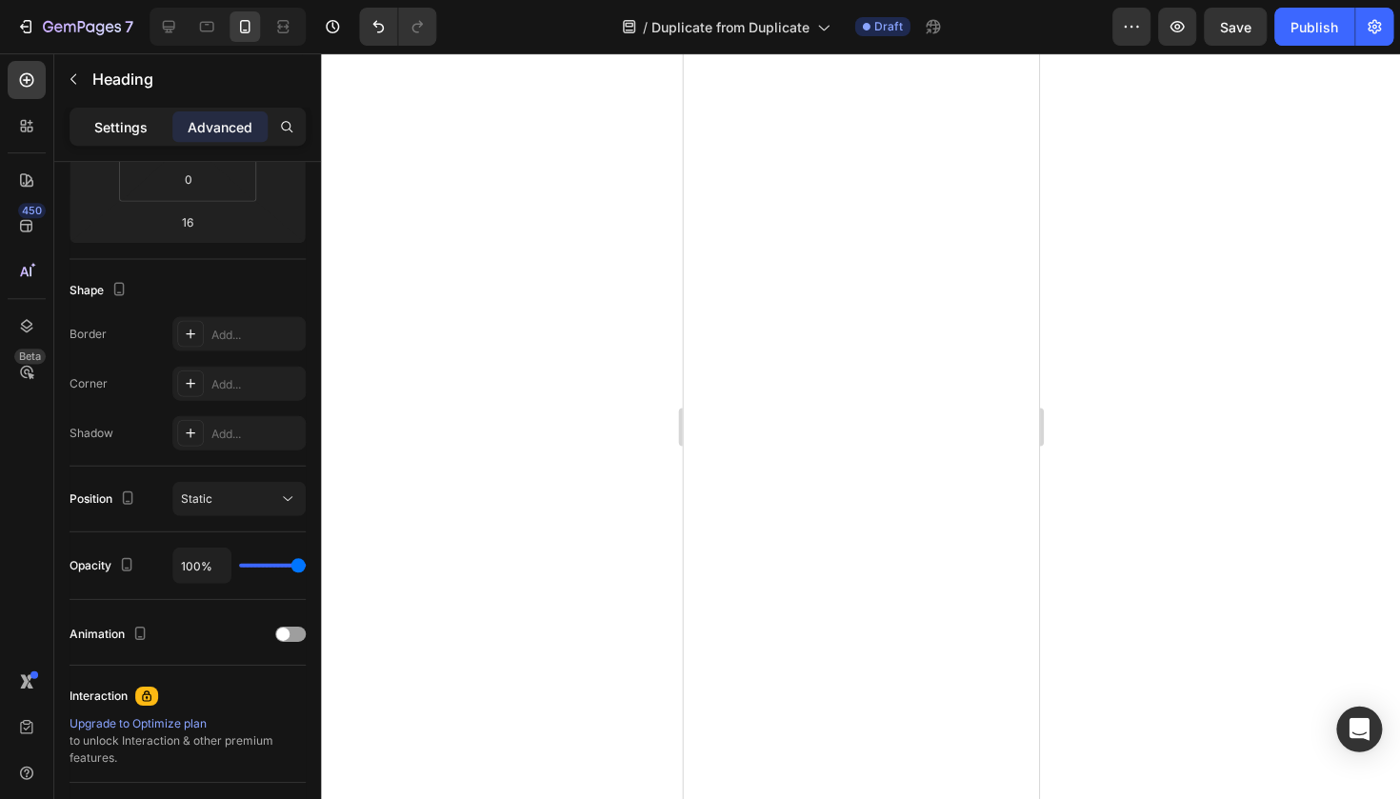
click at [118, 141] on div "Settings" at bounding box center [120, 126] width 95 height 30
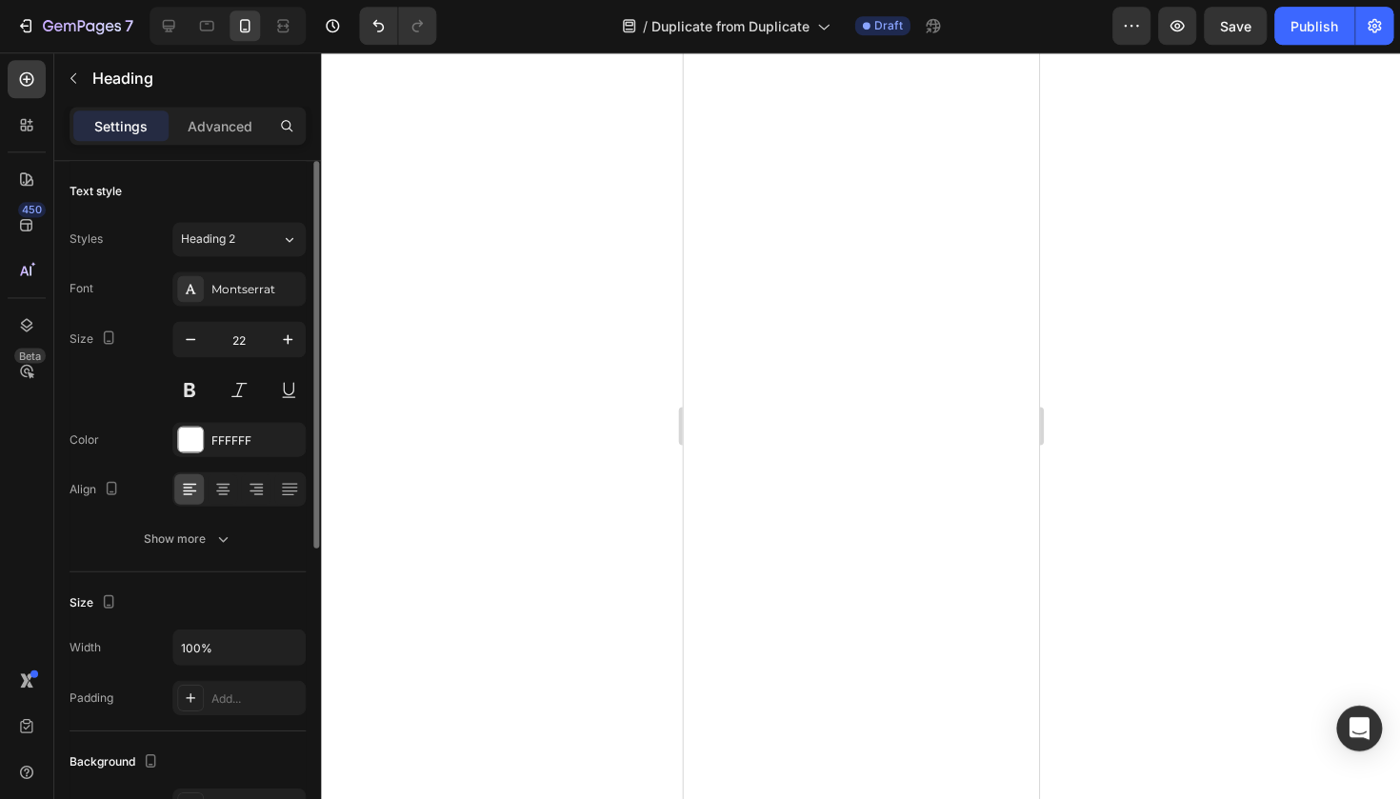
scroll to position [0, 0]
click at [181, 520] on div "Font Montserrat Size 22 Color FFFFFF Align Show more" at bounding box center [188, 414] width 236 height 284
click at [181, 527] on button "Show more" at bounding box center [188, 539] width 236 height 34
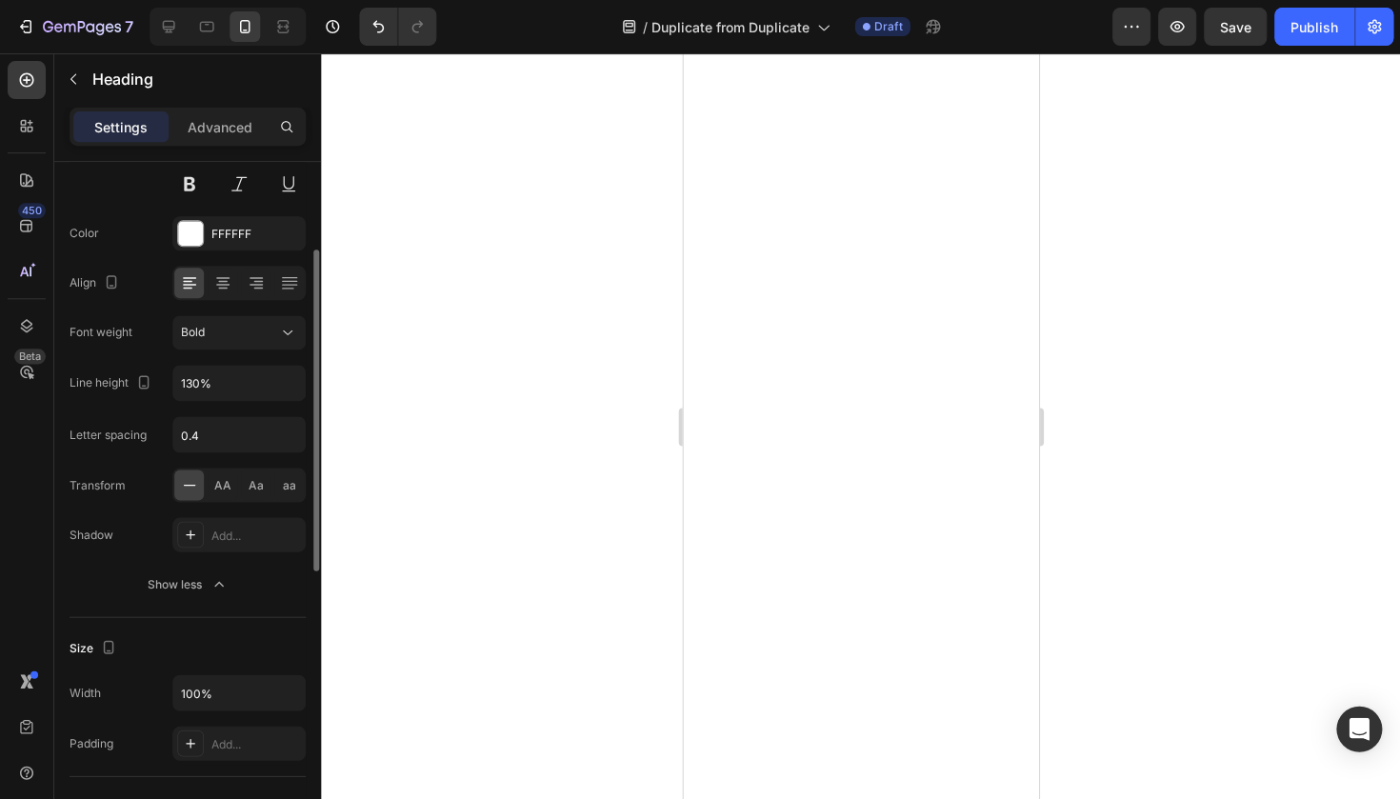
scroll to position [212, 0]
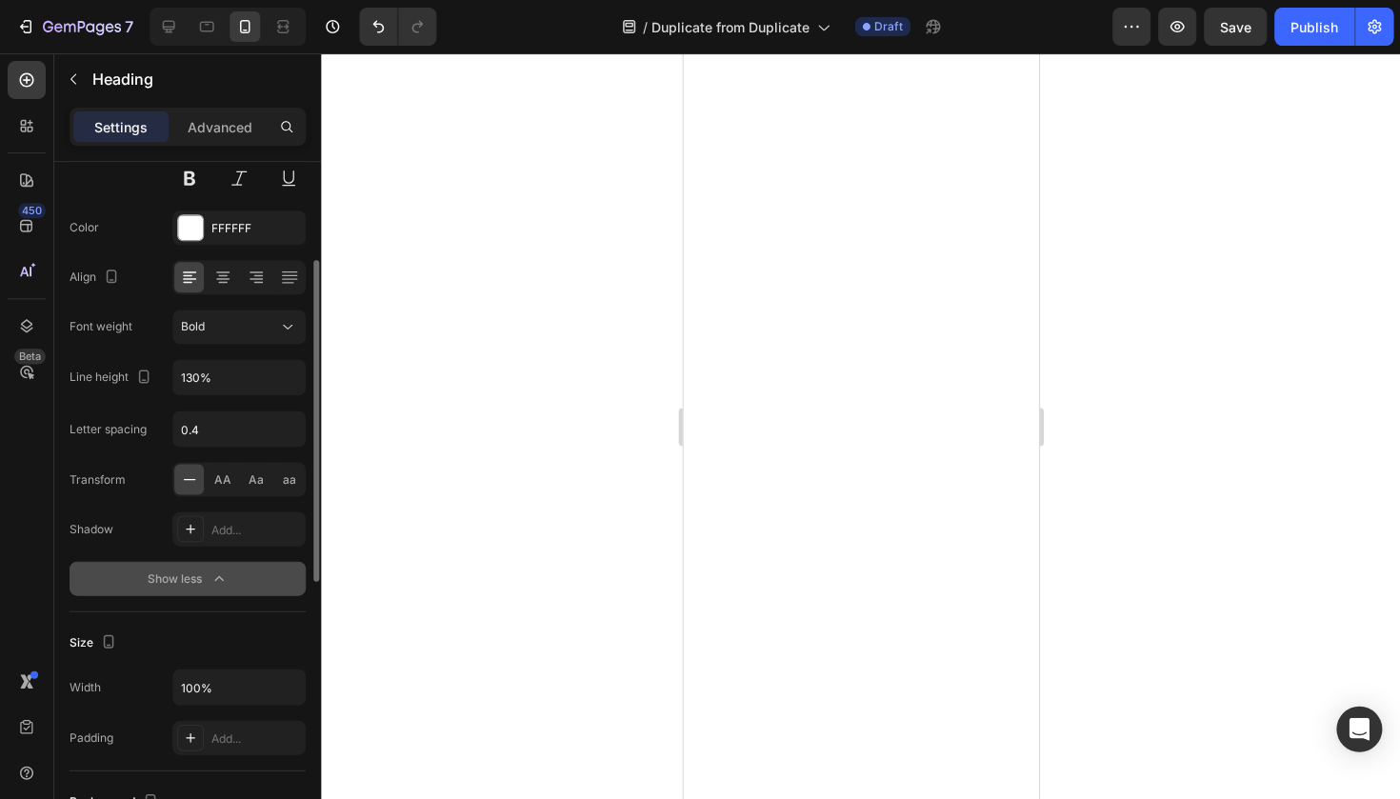
click at [188, 589] on button "Show less" at bounding box center [188, 578] width 236 height 34
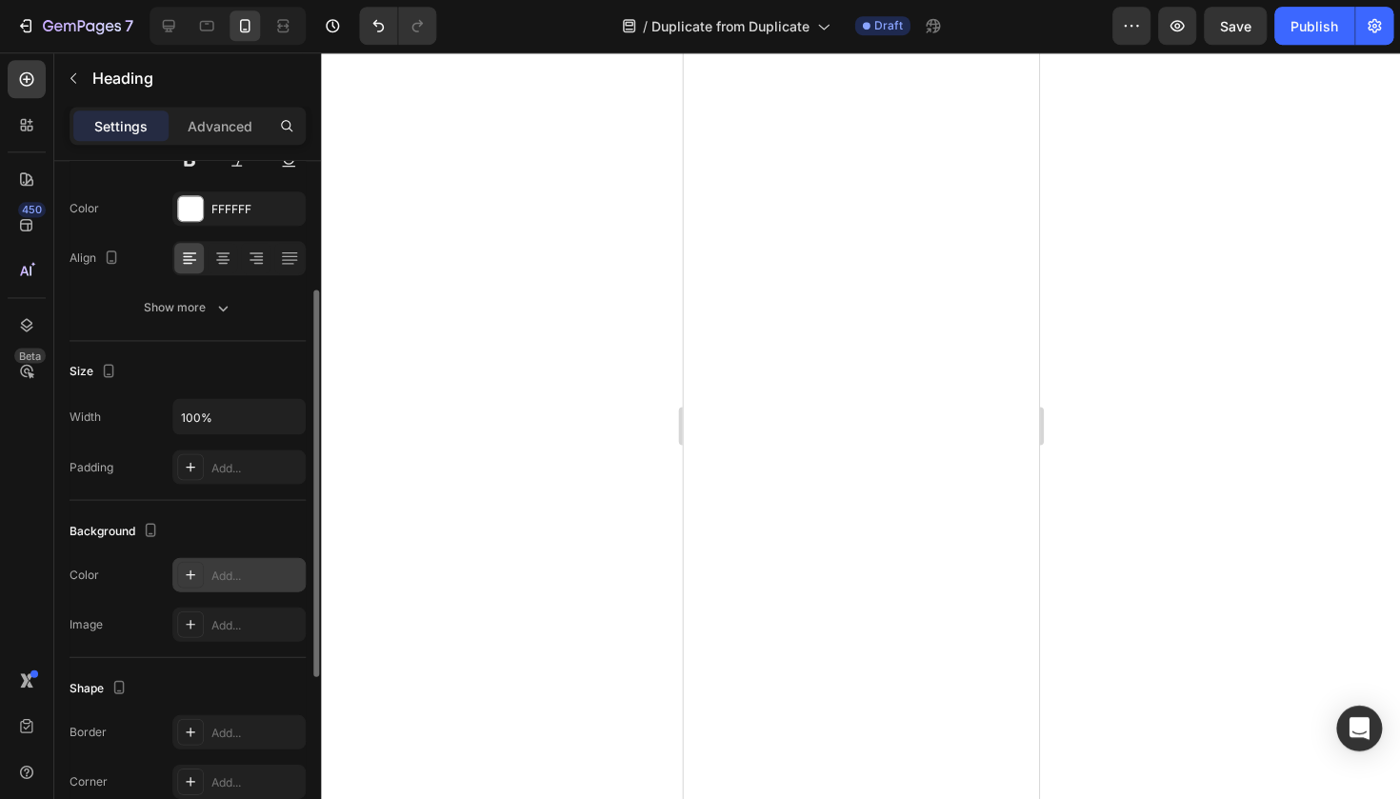
scroll to position [0, 0]
click at [248, 454] on div "Add..." at bounding box center [238, 467] width 133 height 34
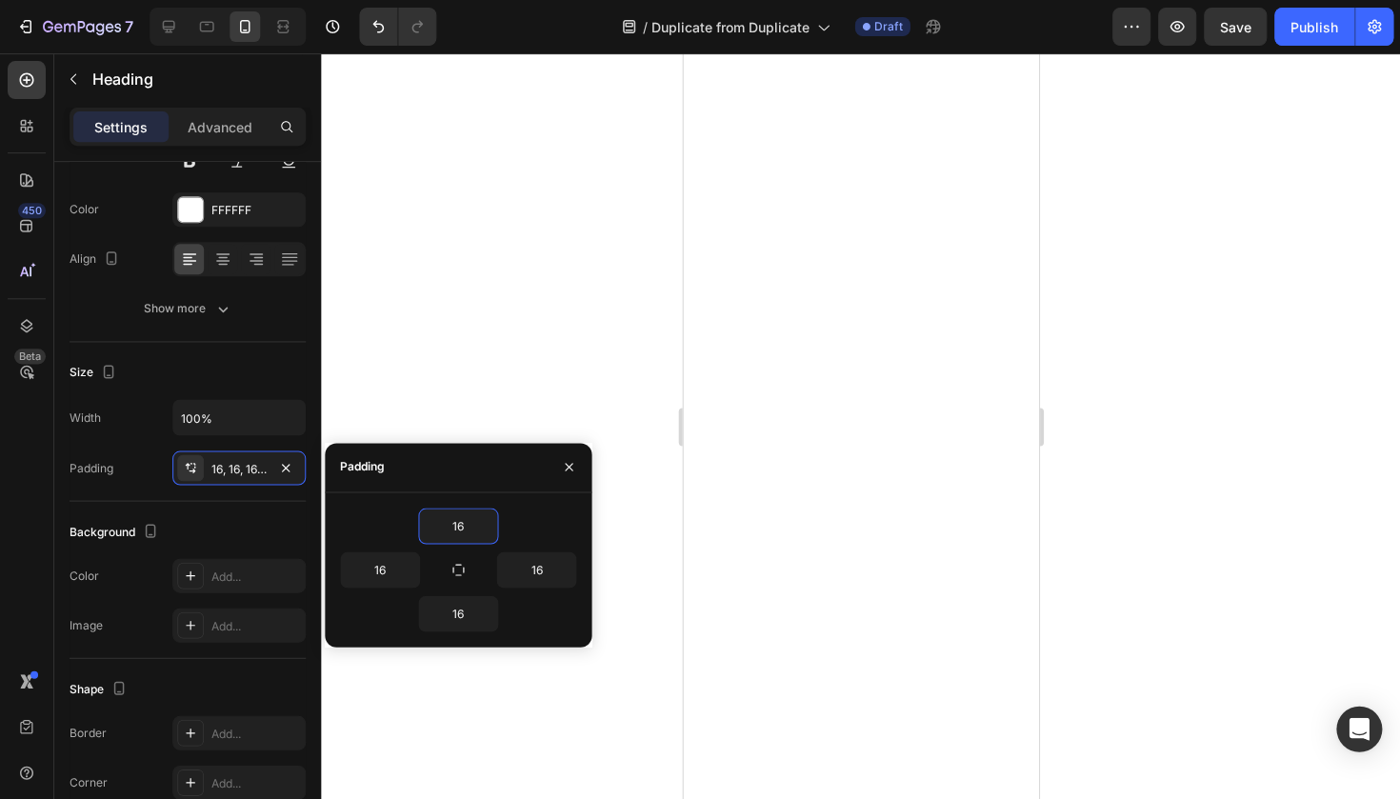
click at [500, 532] on div "16" at bounding box center [458, 525] width 236 height 36
click at [494, 532] on icon "button" at bounding box center [487, 525] width 15 height 15
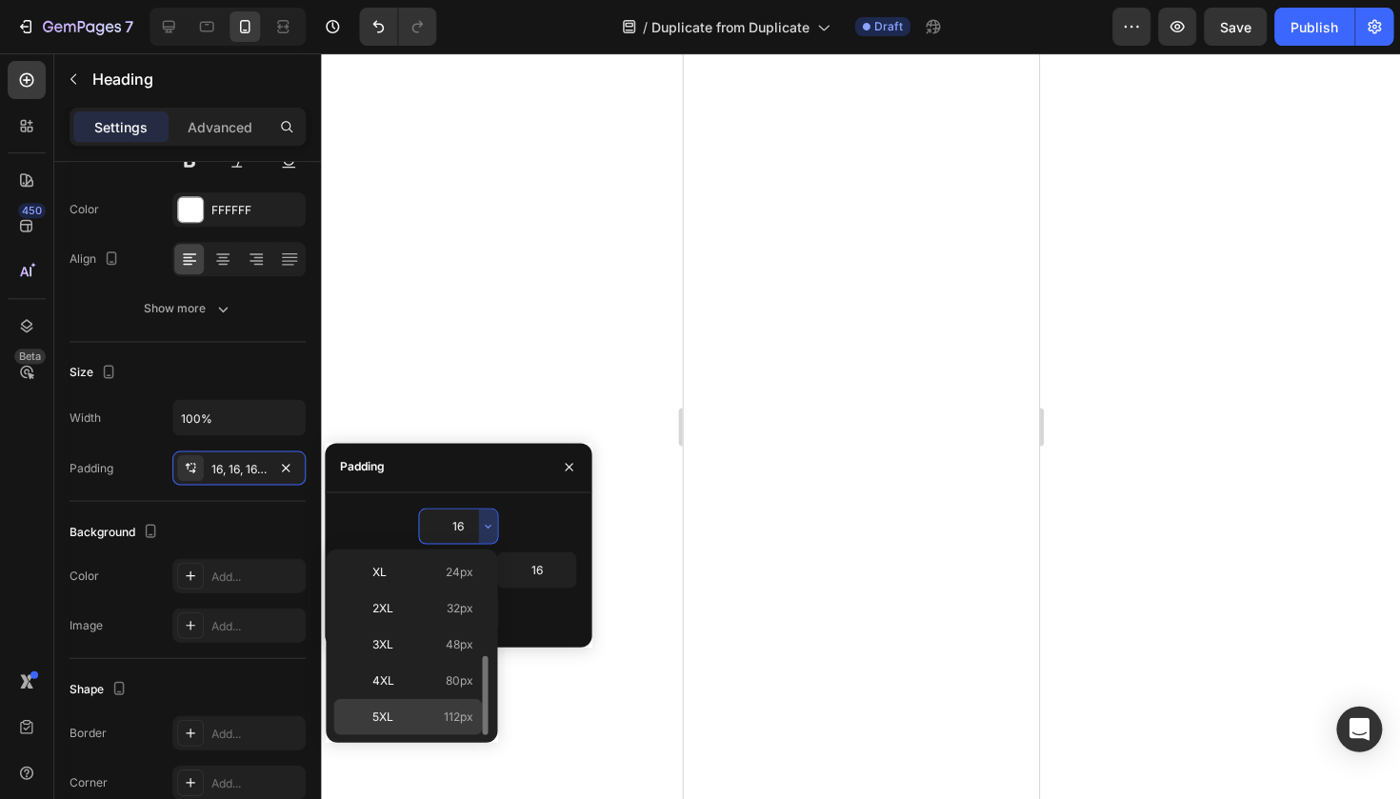
click at [439, 702] on div "5XL 112px" at bounding box center [407, 716] width 149 height 36
type input "112"
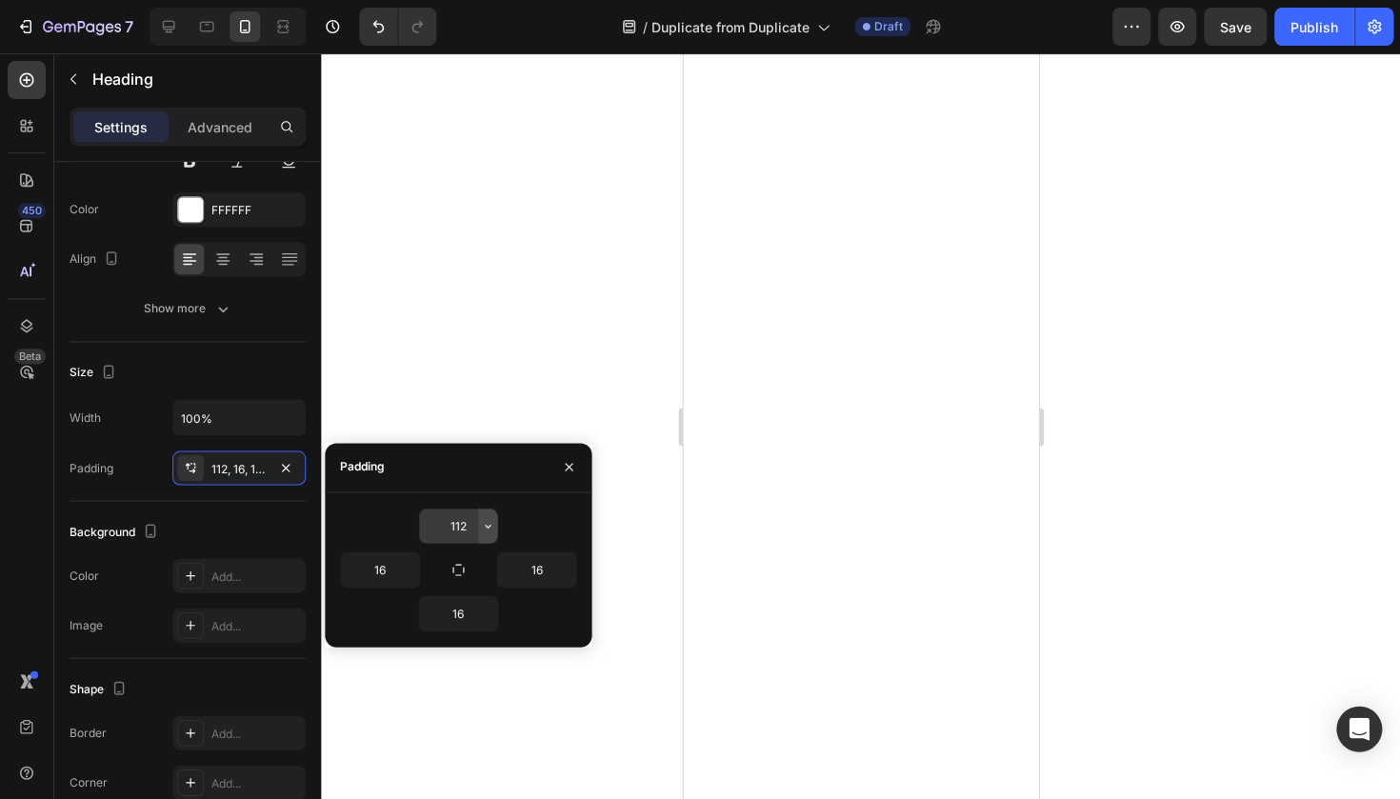
click at [478, 528] on button "button" at bounding box center [487, 525] width 19 height 34
click at [487, 487] on div "Padding" at bounding box center [458, 468] width 267 height 50
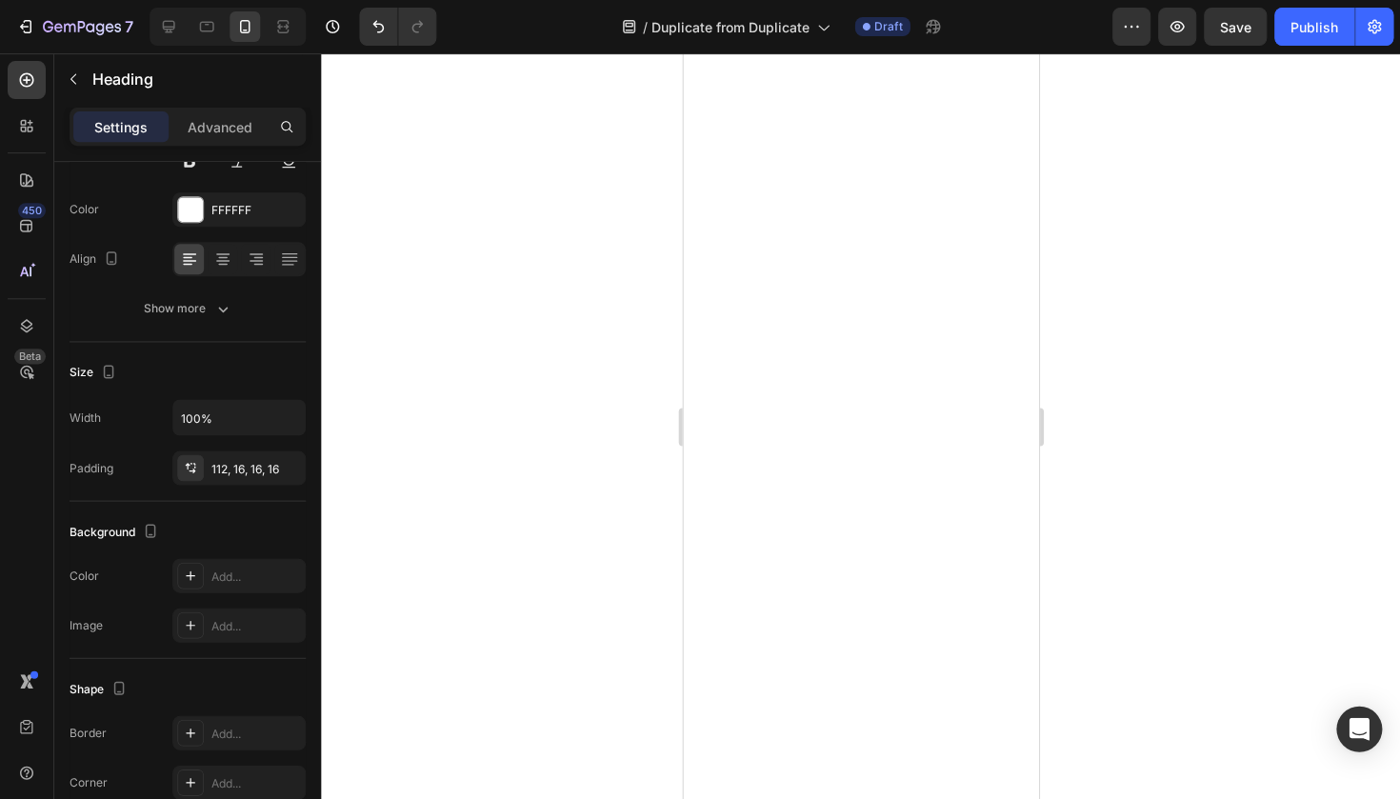
click at [487, 392] on div at bounding box center [860, 425] width 1079 height 745
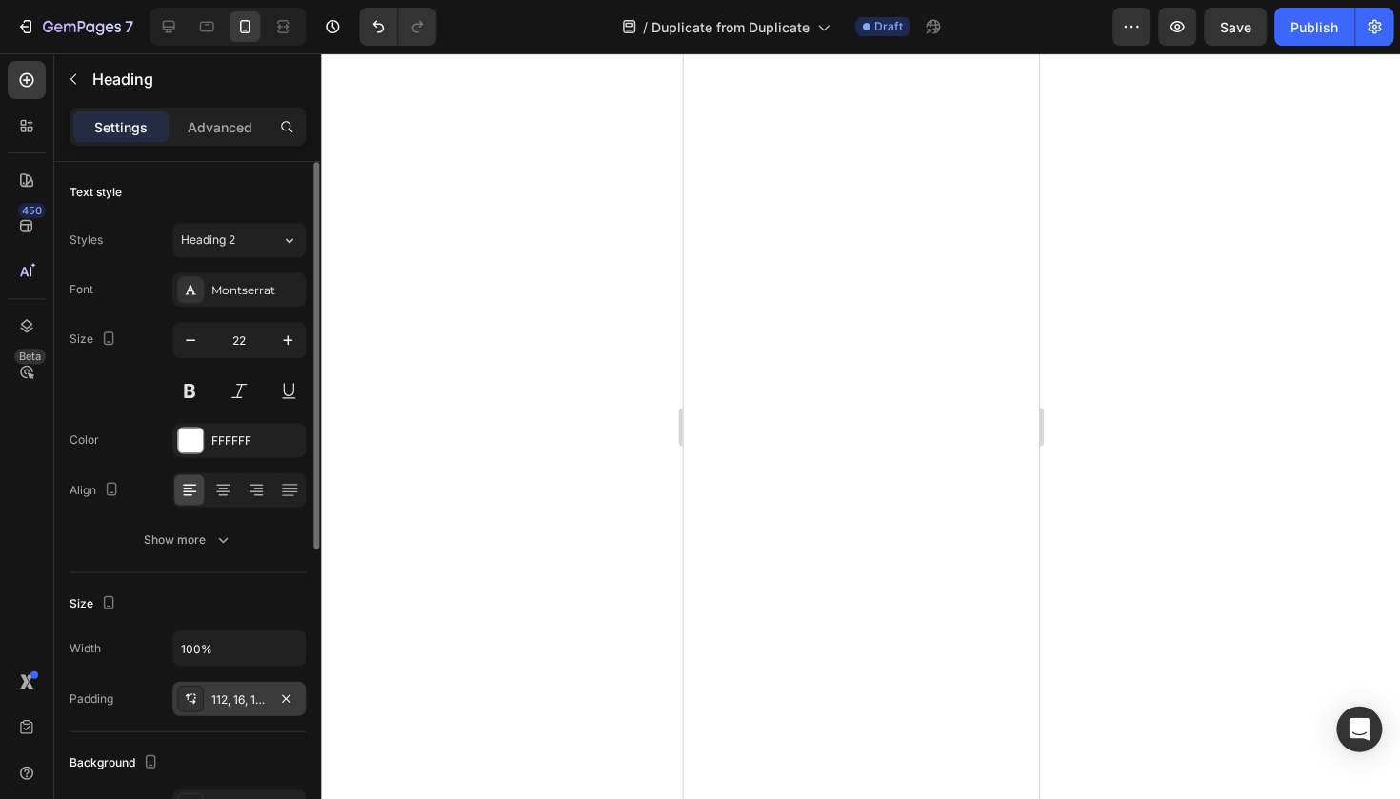
click at [205, 694] on div "112, 16, 16, 16" at bounding box center [238, 698] width 133 height 34
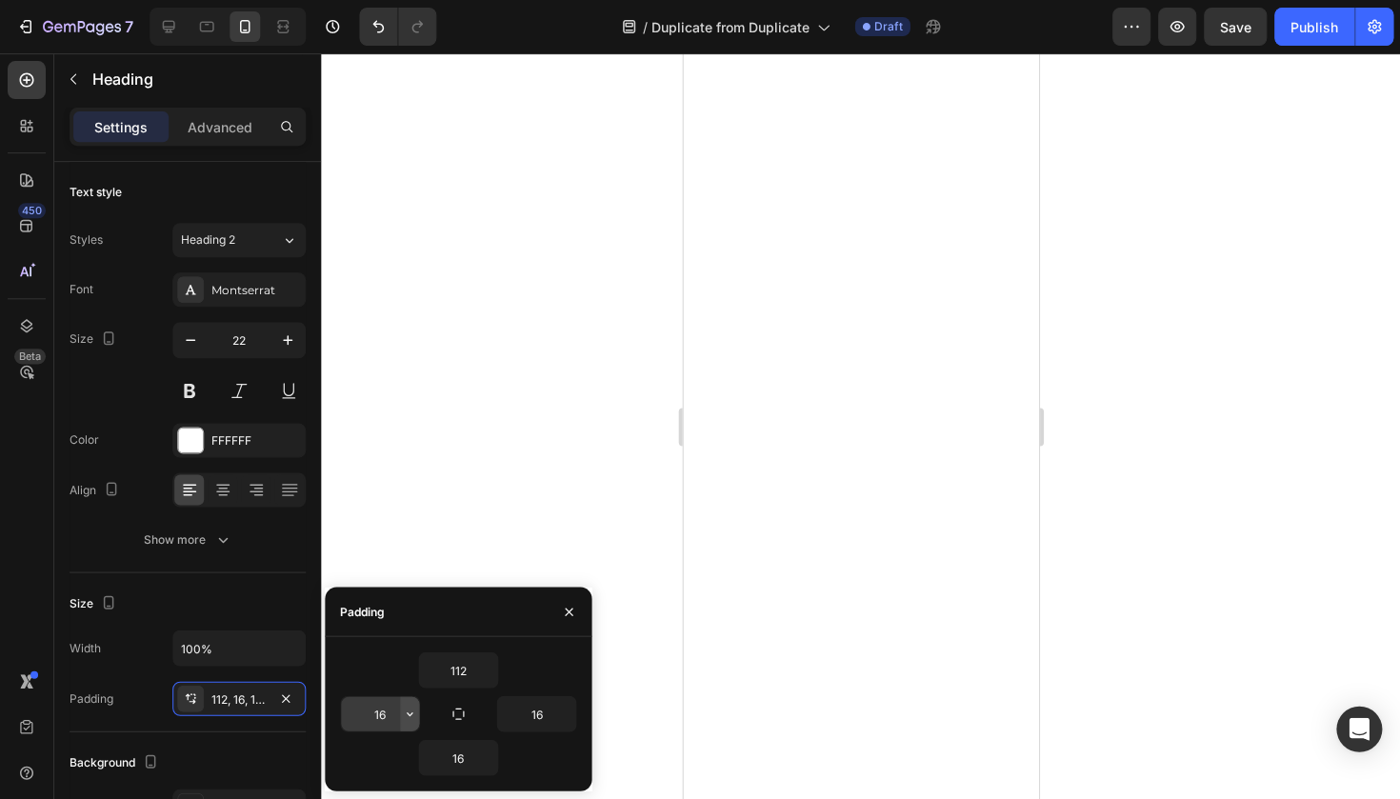
click at [414, 720] on icon "button" at bounding box center [409, 712] width 15 height 15
click at [385, 712] on input "16" at bounding box center [380, 713] width 78 height 34
type input "1"
type input "0"
click at [535, 715] on input "16" at bounding box center [536, 713] width 78 height 34
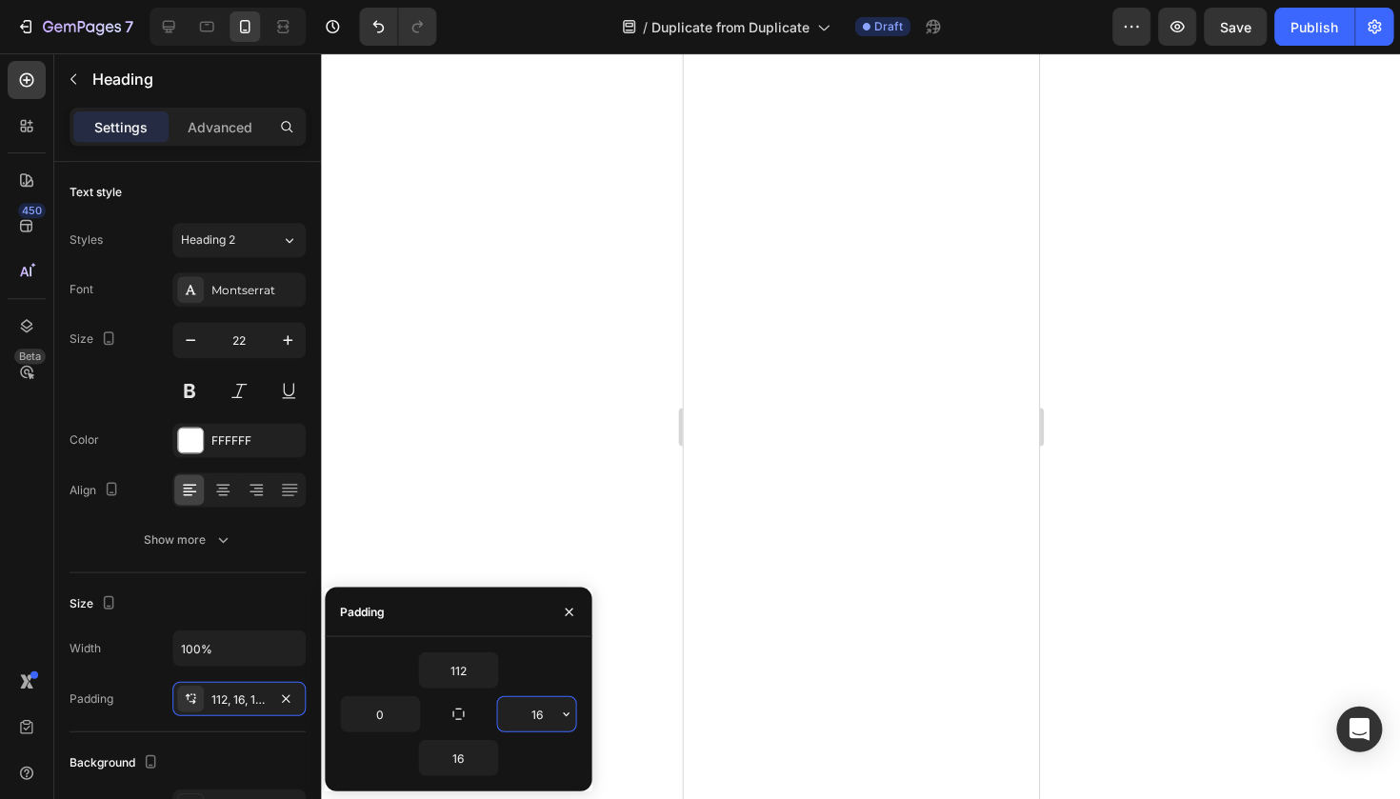
click at [535, 715] on input "16" at bounding box center [536, 713] width 78 height 34
click at [535, 731] on div "16" at bounding box center [536, 713] width 80 height 36
click at [537, 716] on input "16" at bounding box center [536, 713] width 78 height 34
type input "0"
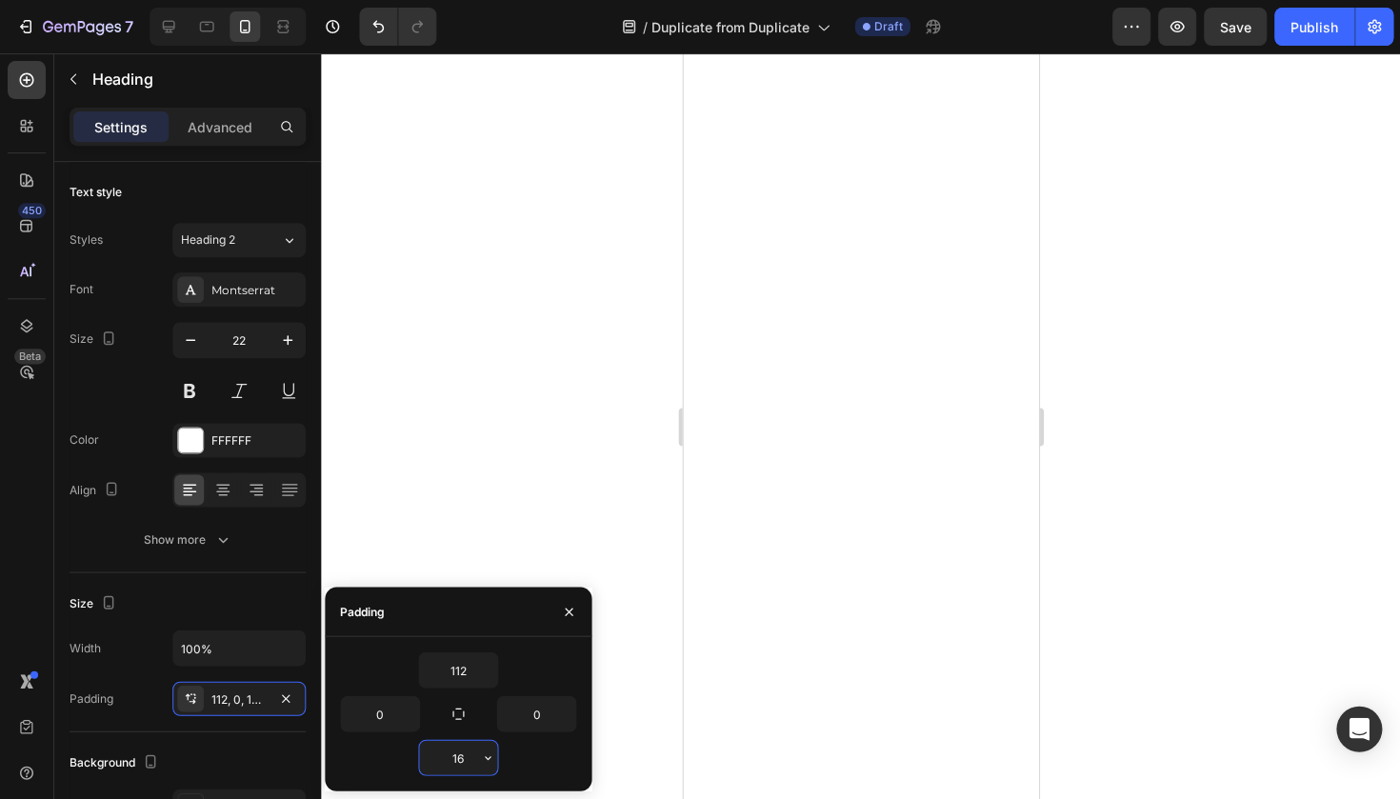
click at [471, 753] on input "16" at bounding box center [458, 757] width 78 height 34
type input "0"
click at [540, 652] on div "112" at bounding box center [458, 669] width 236 height 36
click at [456, 669] on input "112" at bounding box center [458, 669] width 78 height 34
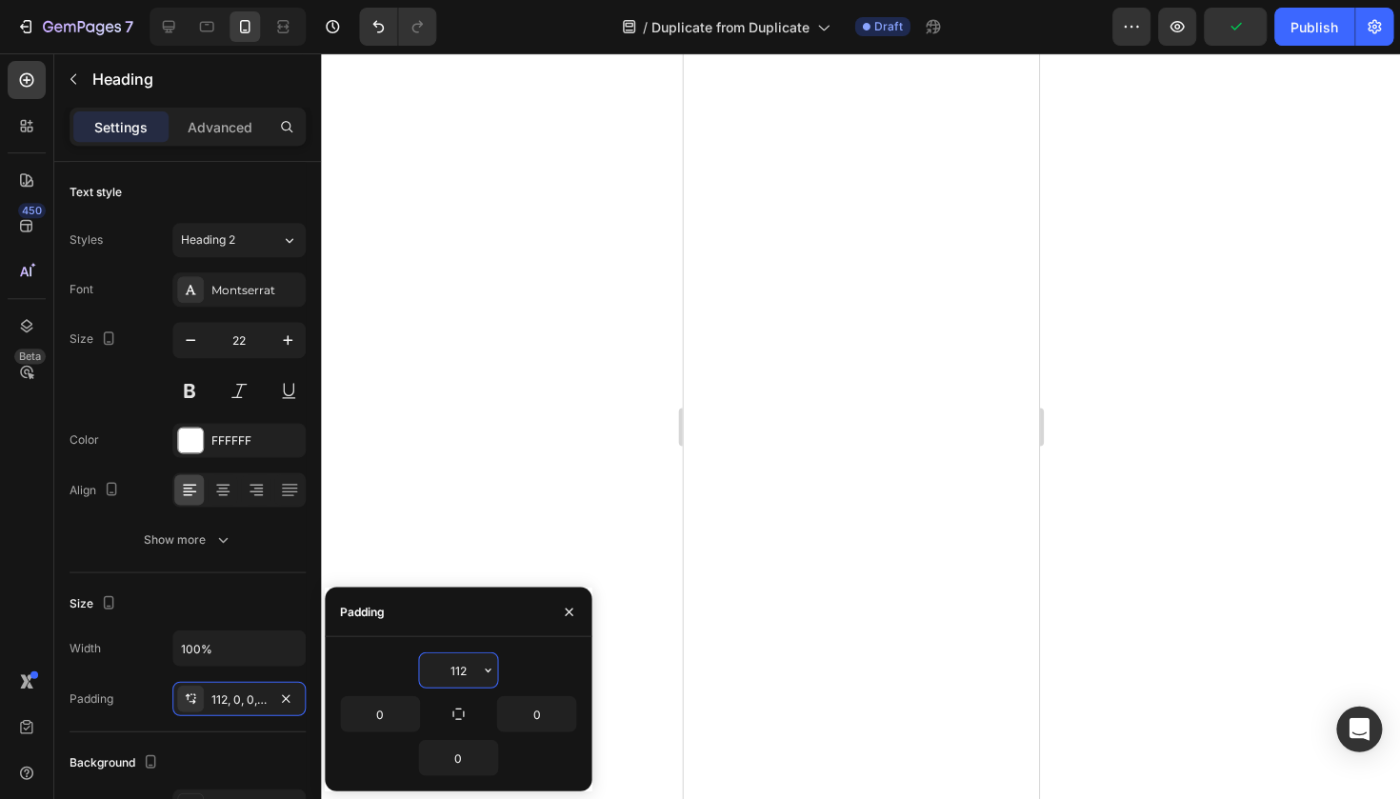
click at [456, 669] on input "112" at bounding box center [458, 669] width 78 height 34
type input "224"
click at [519, 531] on div at bounding box center [860, 425] width 1079 height 745
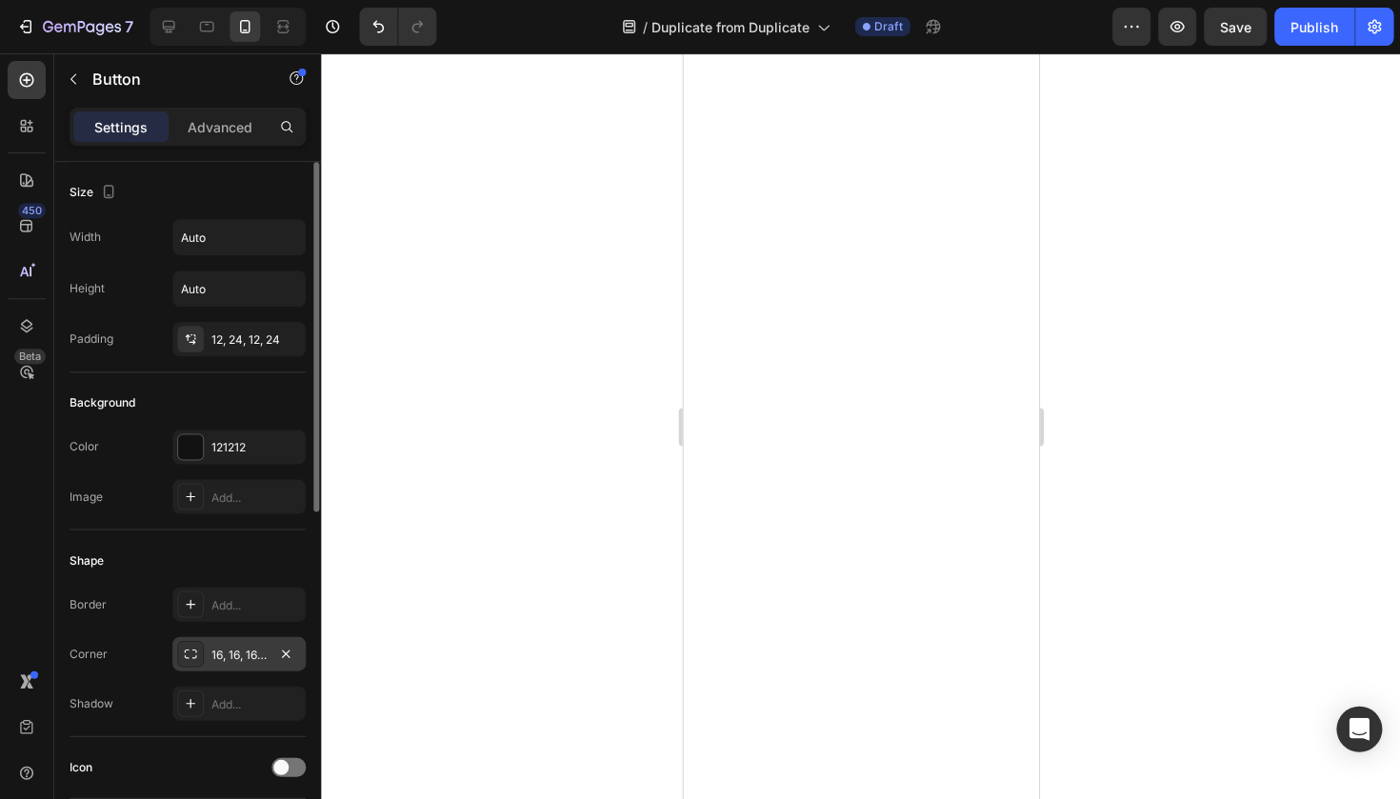
click at [242, 651] on div "16, 16, 16, 16" at bounding box center [238, 654] width 55 height 17
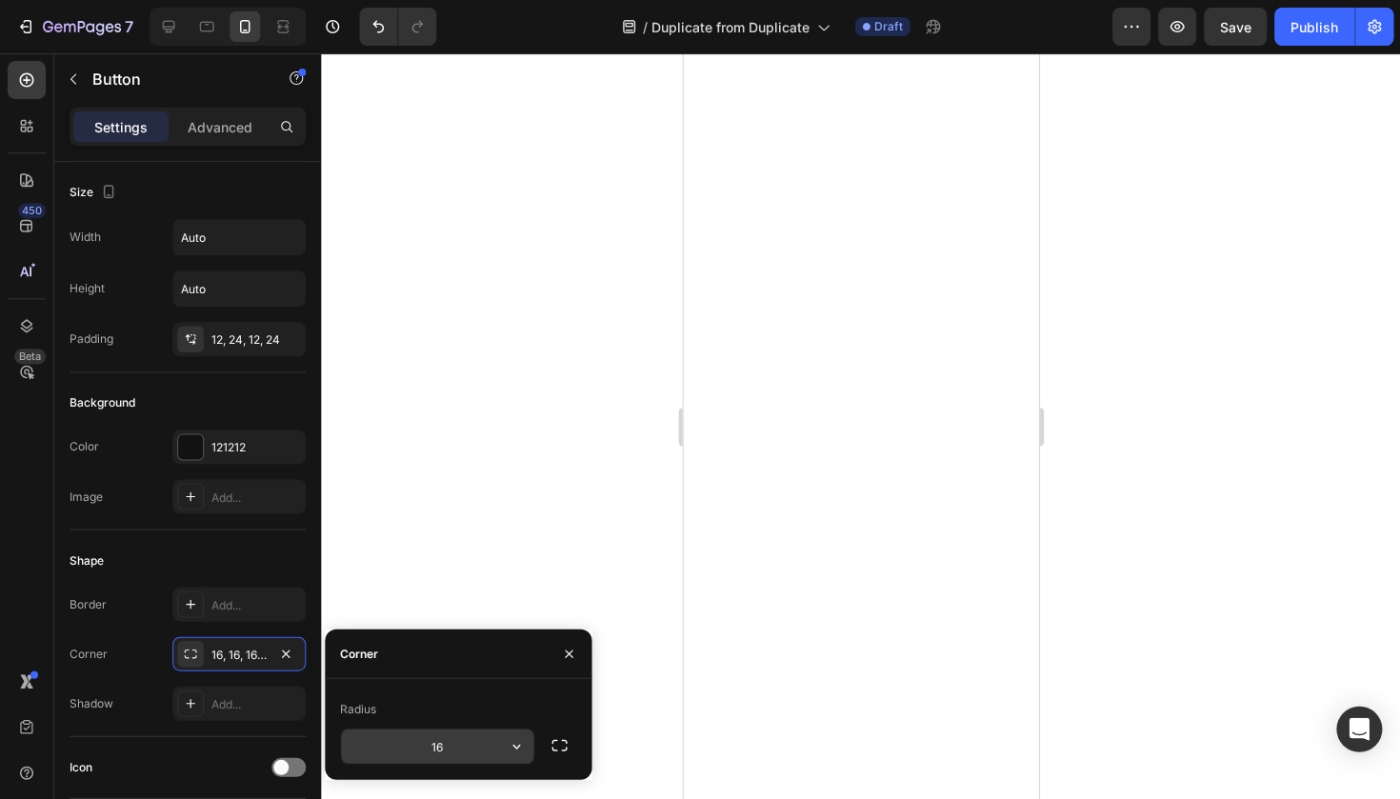
click at [463, 743] on input "16" at bounding box center [437, 745] width 192 height 34
type input "24"
click at [560, 548] on div at bounding box center [860, 425] width 1079 height 745
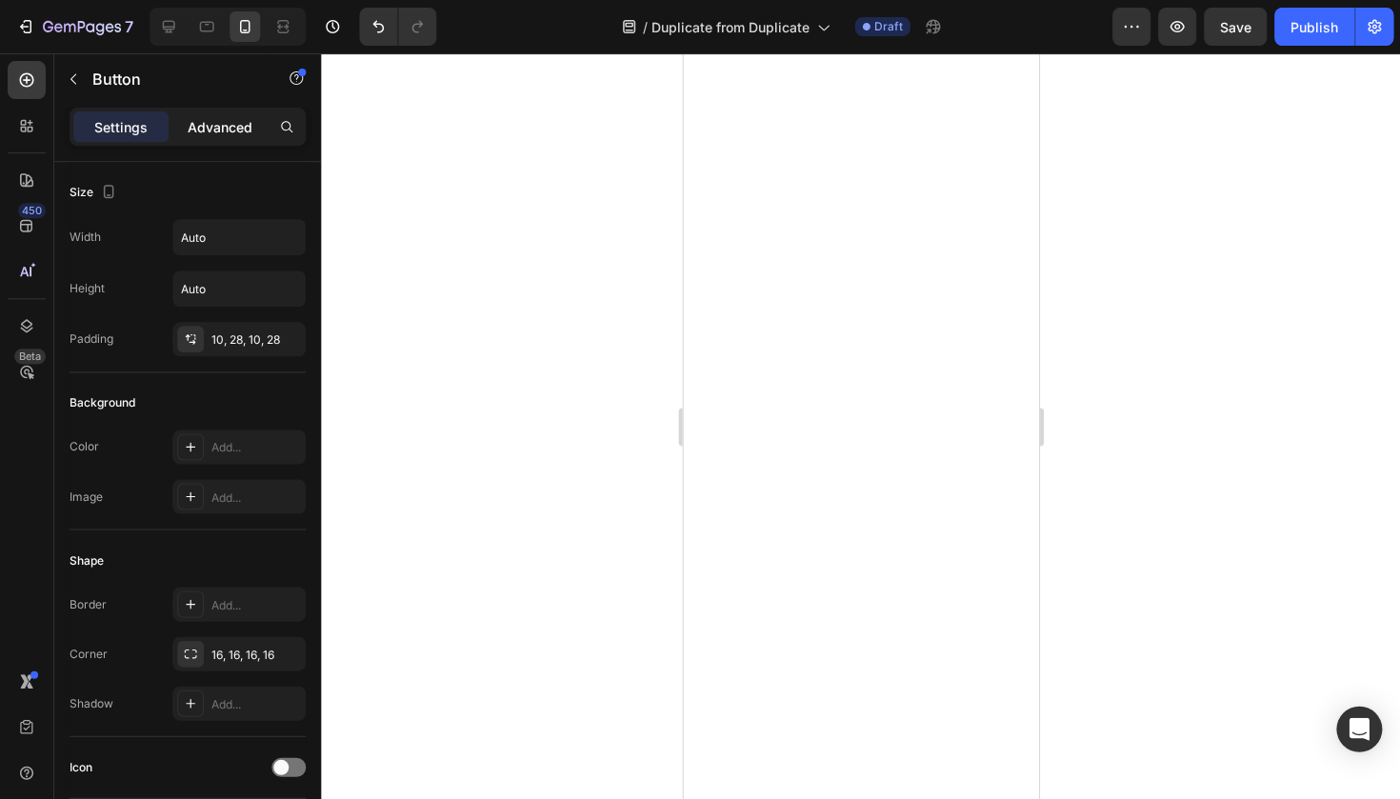
click at [229, 128] on p "Advanced" at bounding box center [220, 127] width 65 height 20
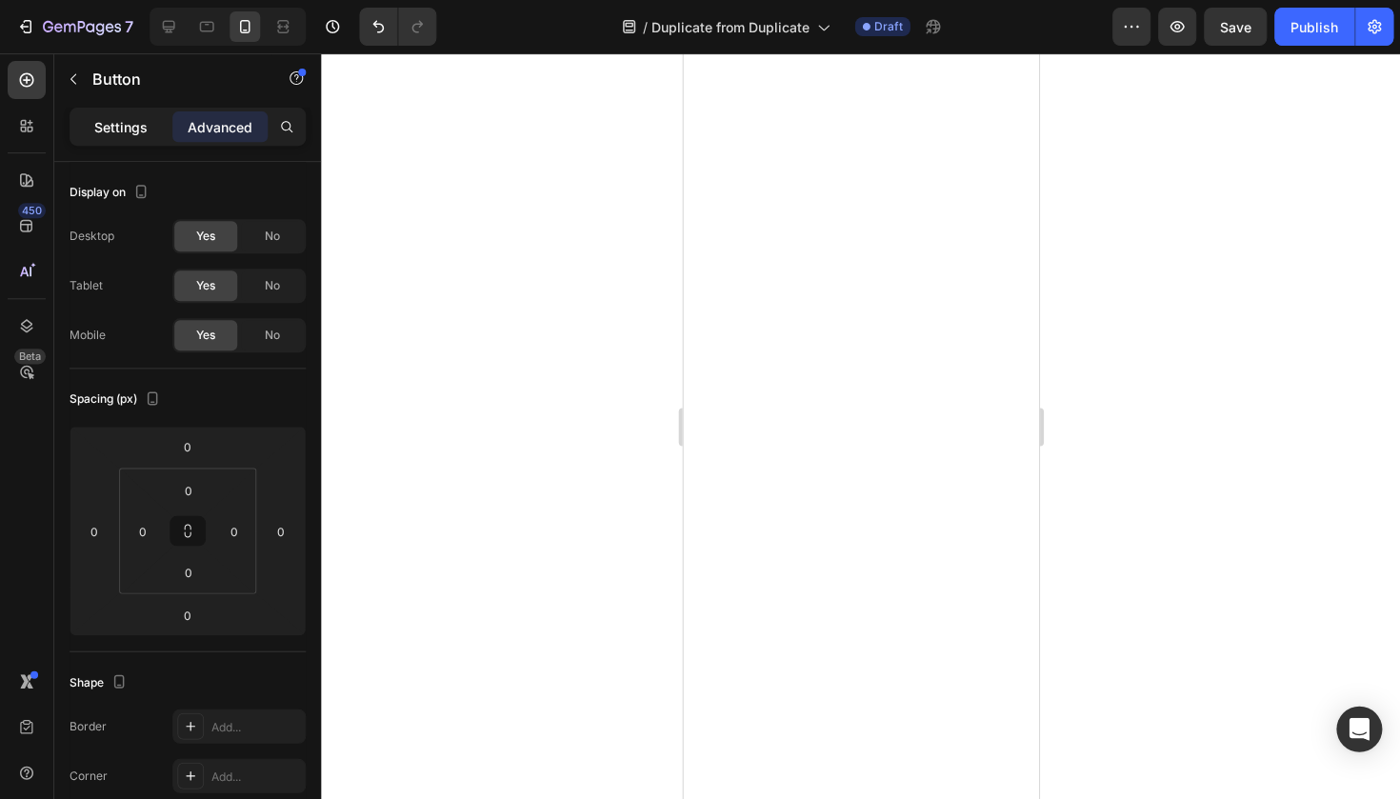
click at [120, 128] on p "Settings" at bounding box center [120, 127] width 53 height 20
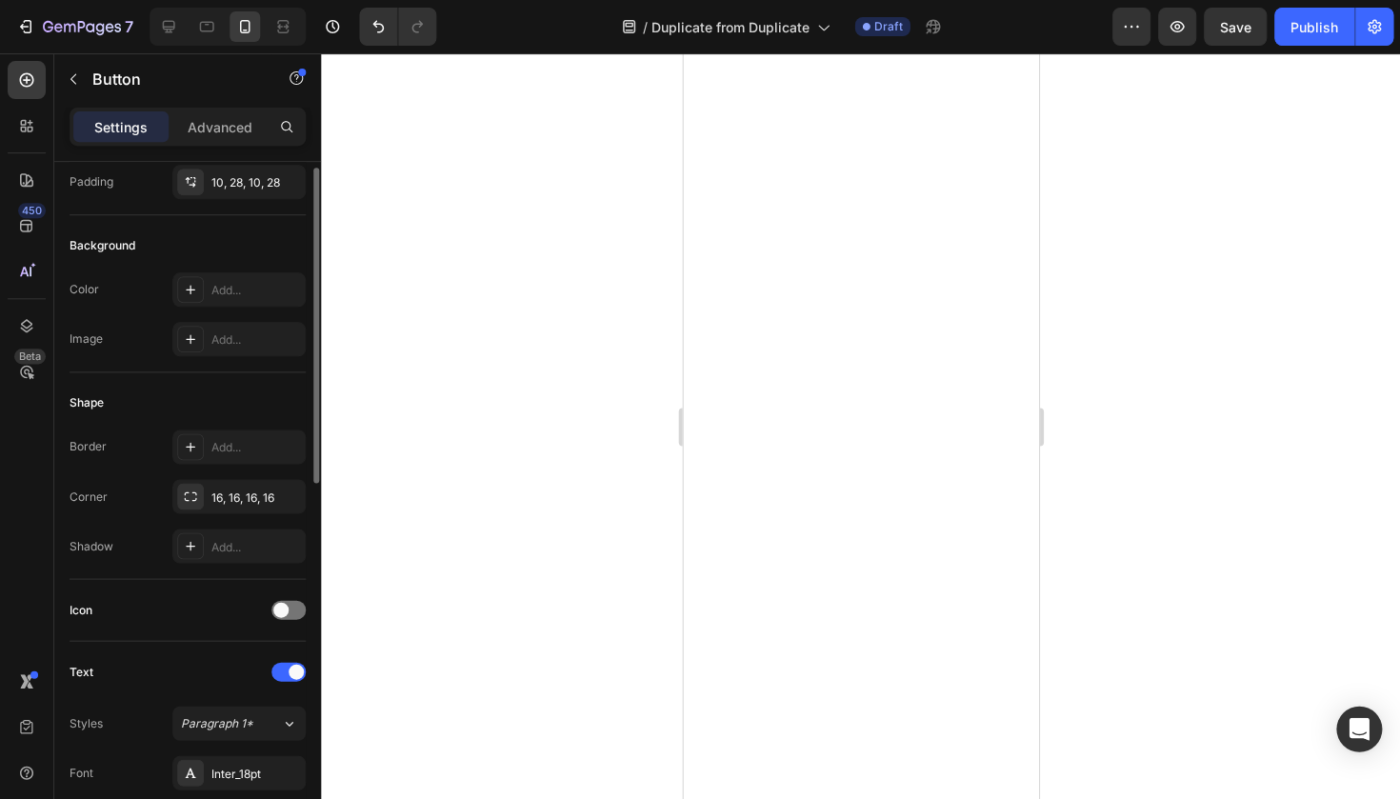
scroll to position [194, 0]
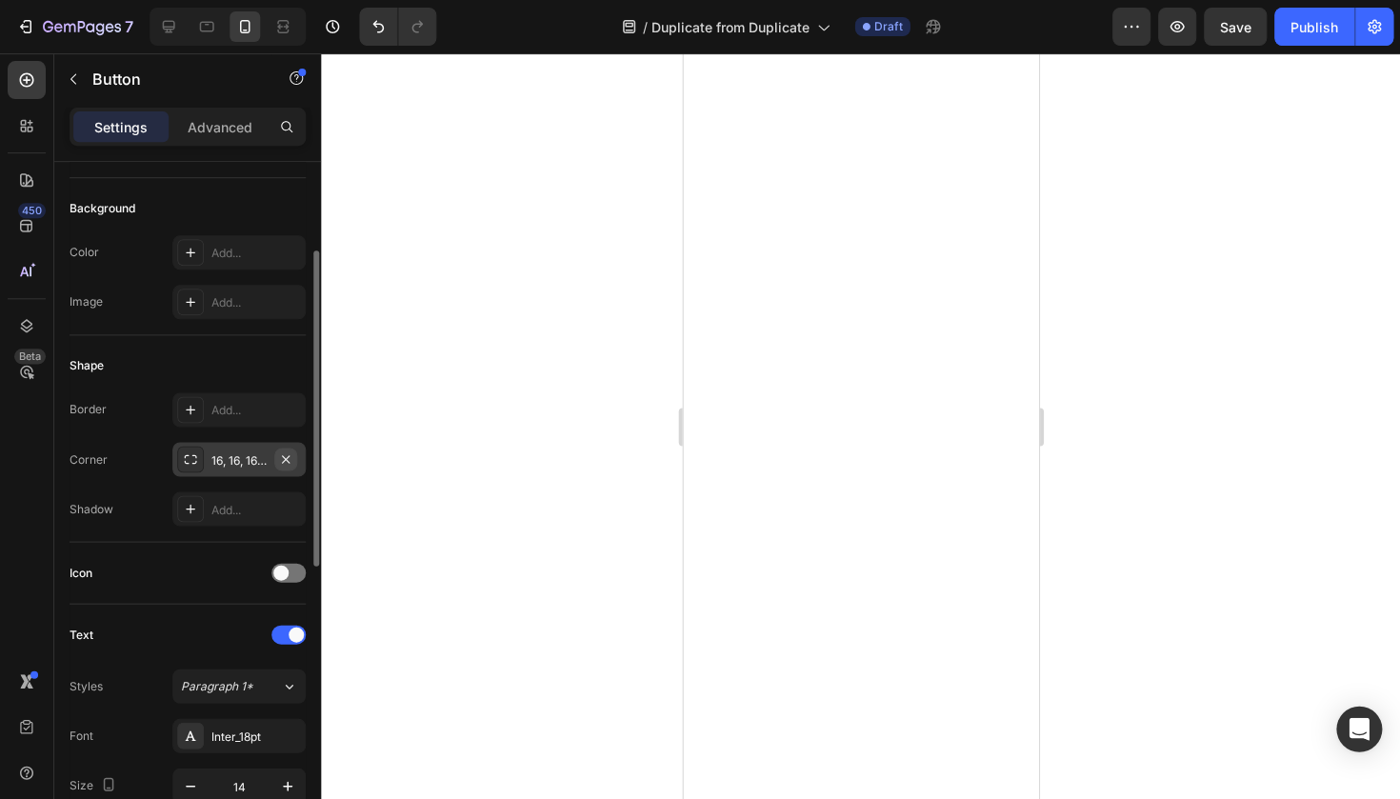
click at [285, 465] on icon "button" at bounding box center [285, 458] width 15 height 15
click at [242, 459] on div "Add..." at bounding box center [255, 459] width 89 height 17
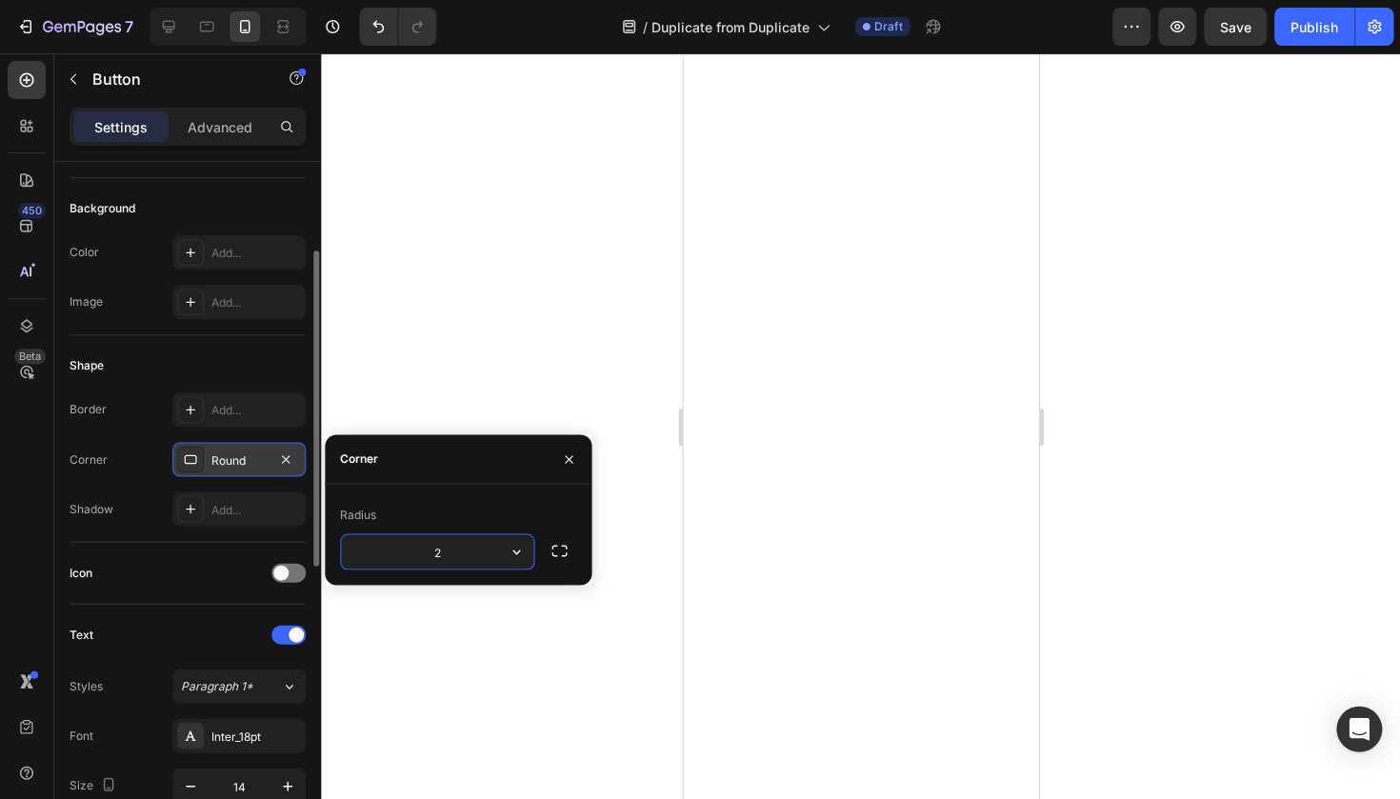
type input "24"
click at [474, 393] on div at bounding box center [860, 425] width 1079 height 745
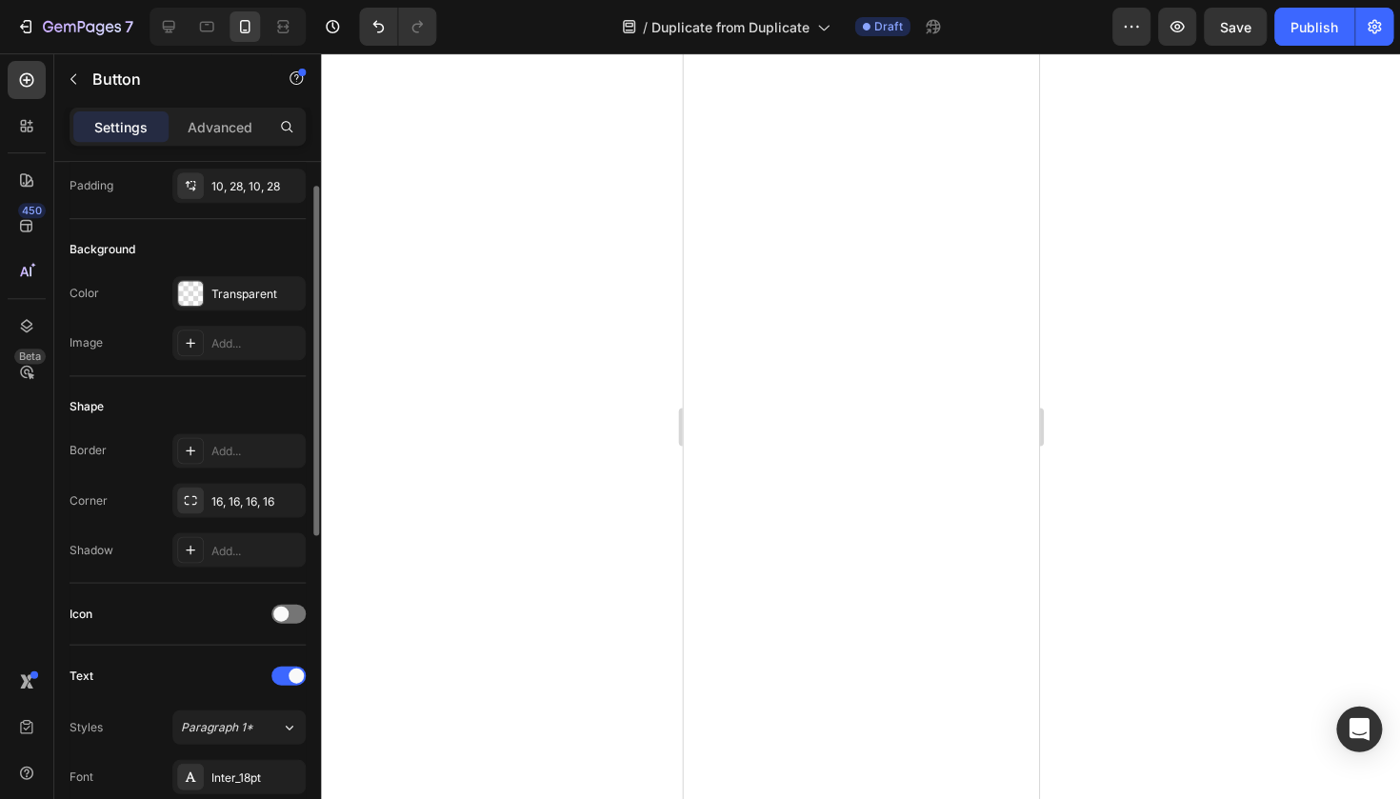
scroll to position [201, 0]
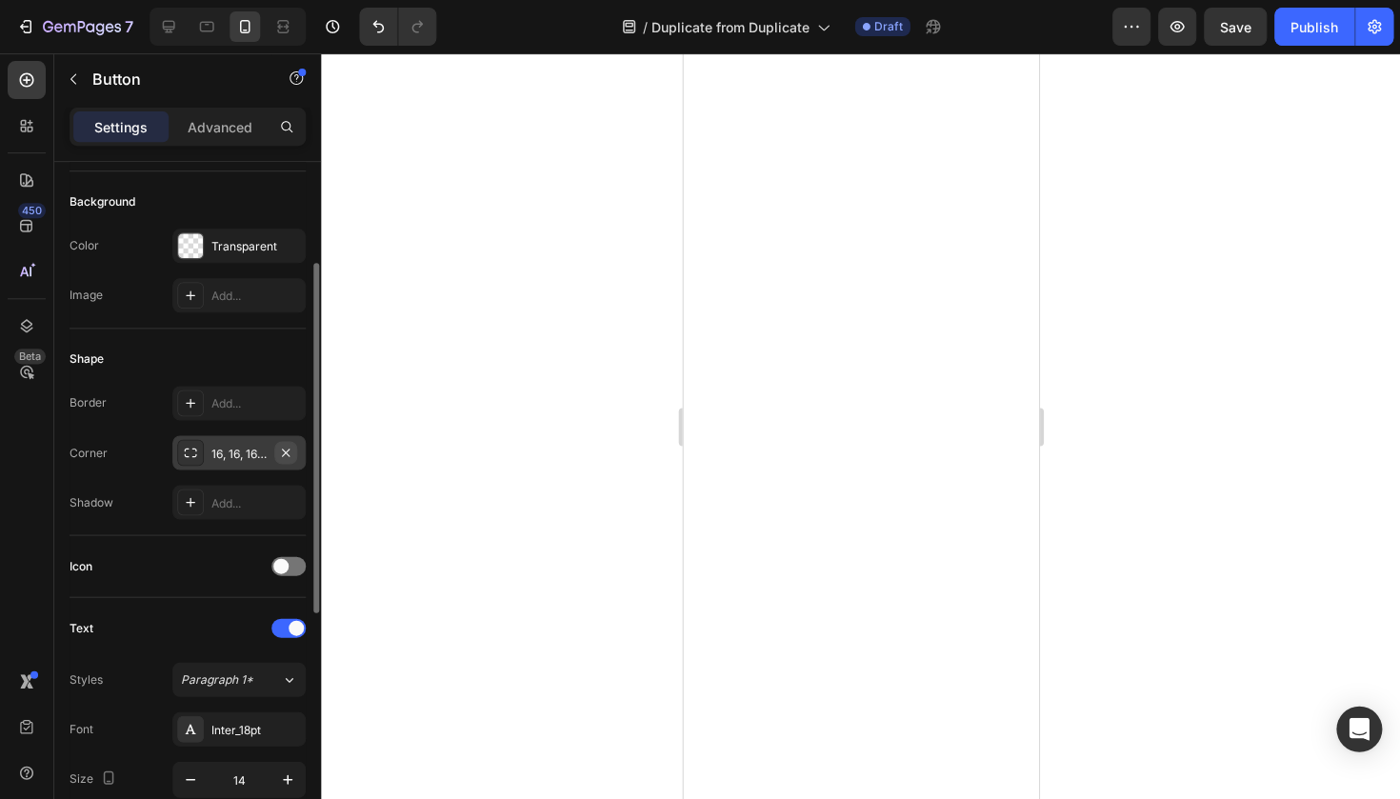
click at [295, 445] on button "button" at bounding box center [285, 452] width 23 height 23
click at [258, 453] on div "Add..." at bounding box center [255, 453] width 89 height 17
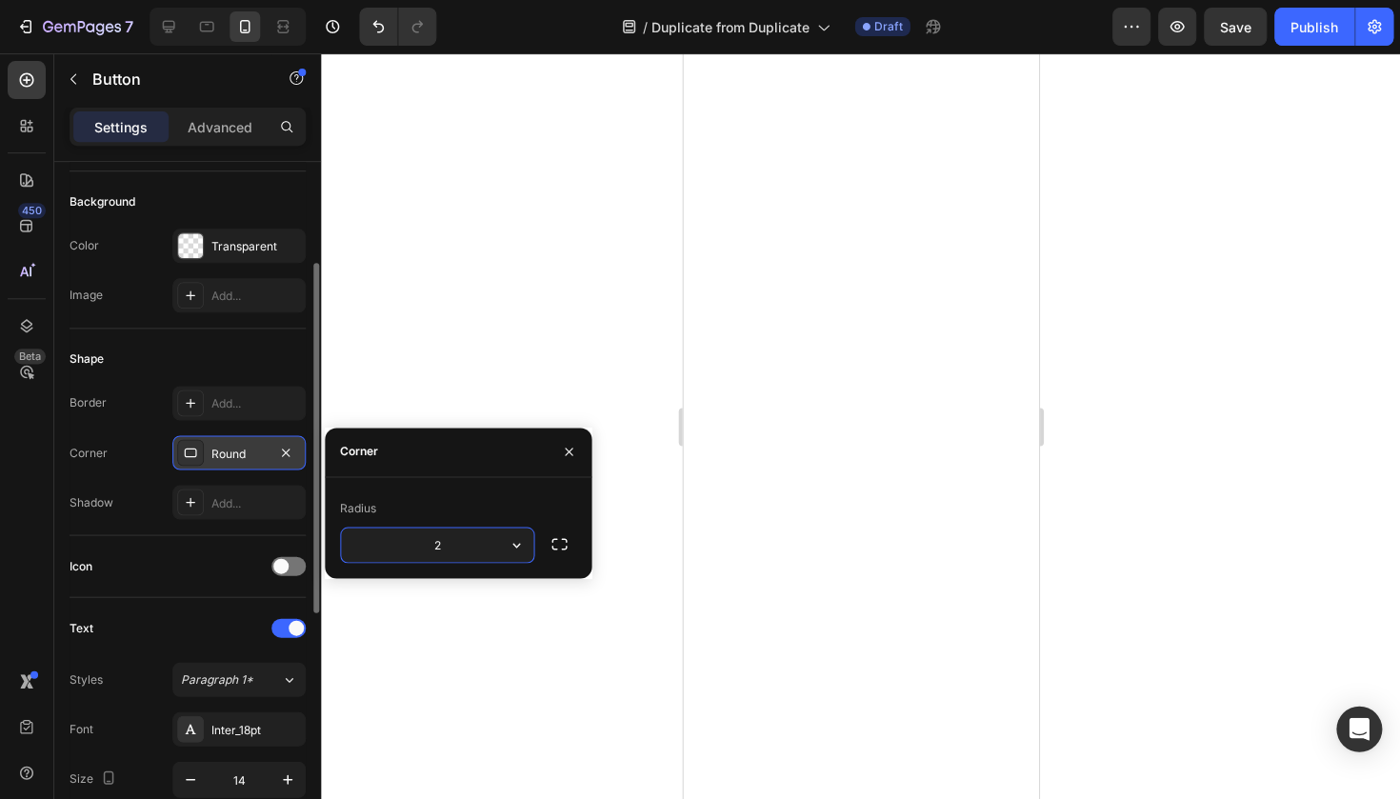
type input "24"
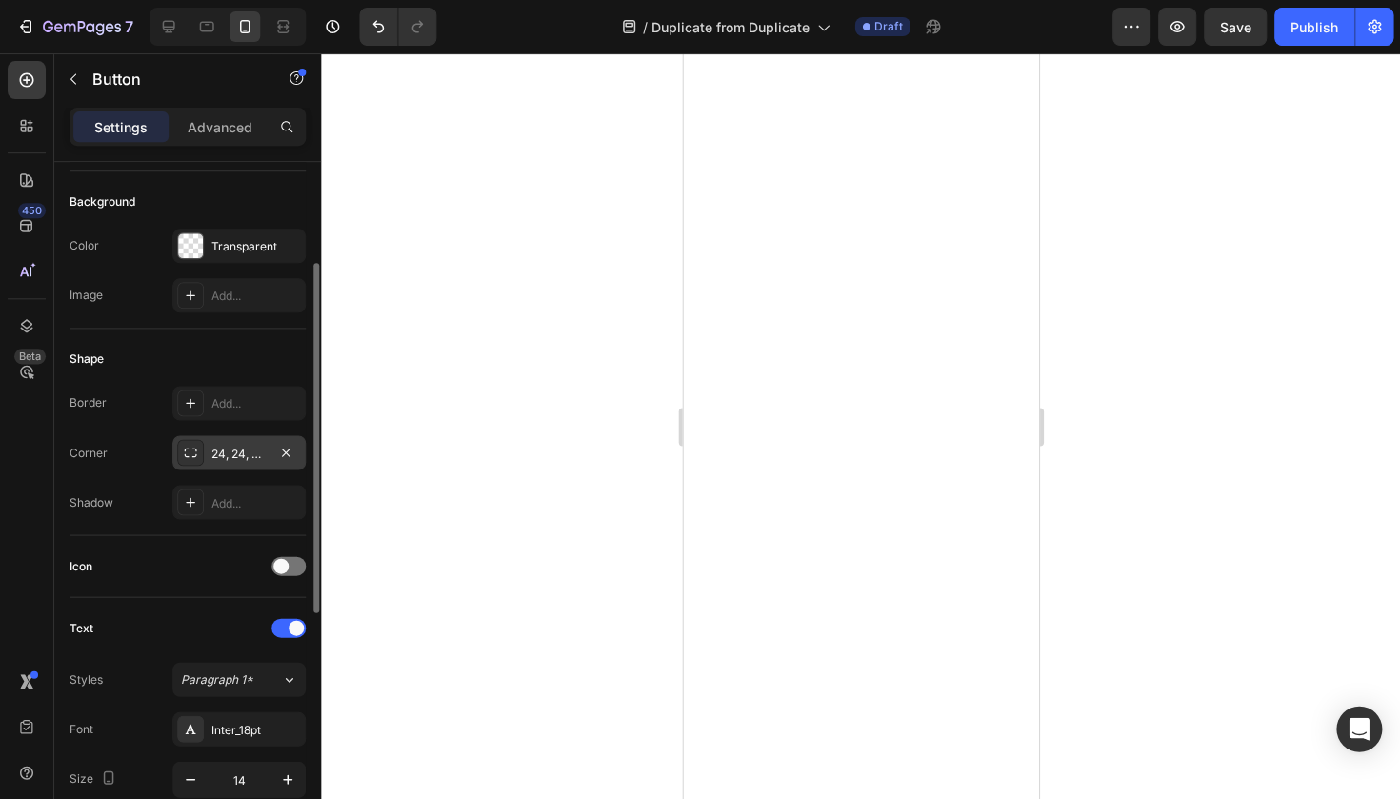
click at [664, 528] on div at bounding box center [860, 425] width 1079 height 745
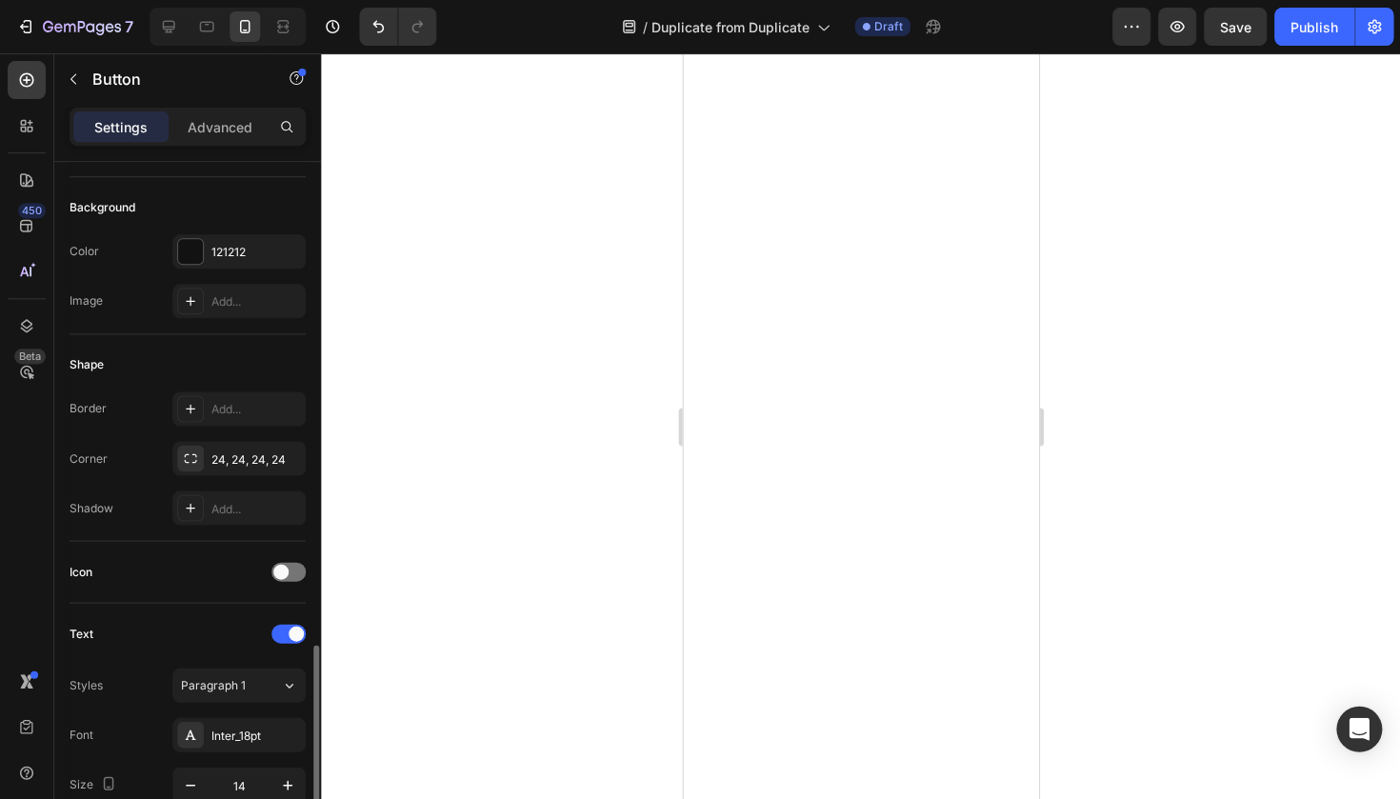
scroll to position [607, 0]
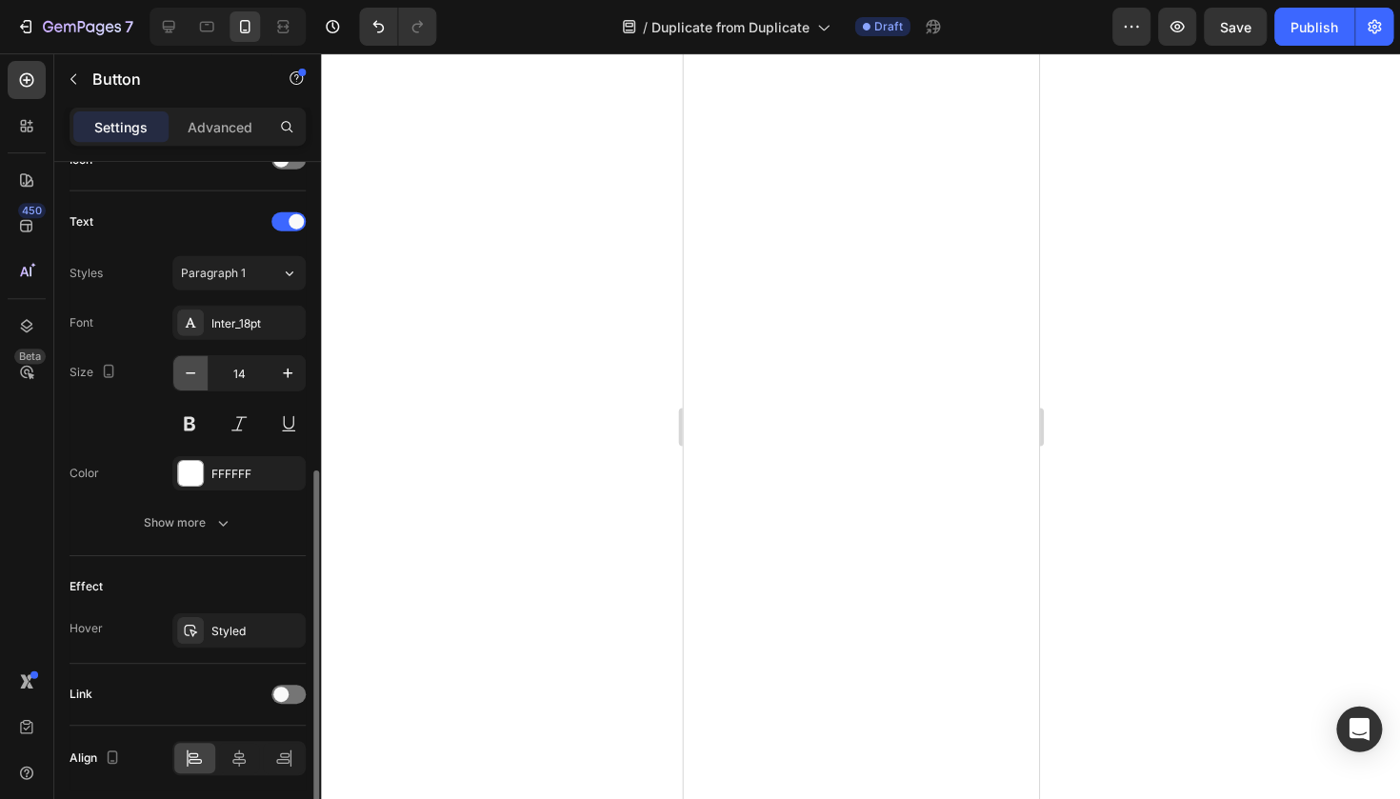
click at [180, 366] on button "button" at bounding box center [190, 372] width 34 height 34
type input "12"
click at [621, 366] on div at bounding box center [860, 425] width 1079 height 745
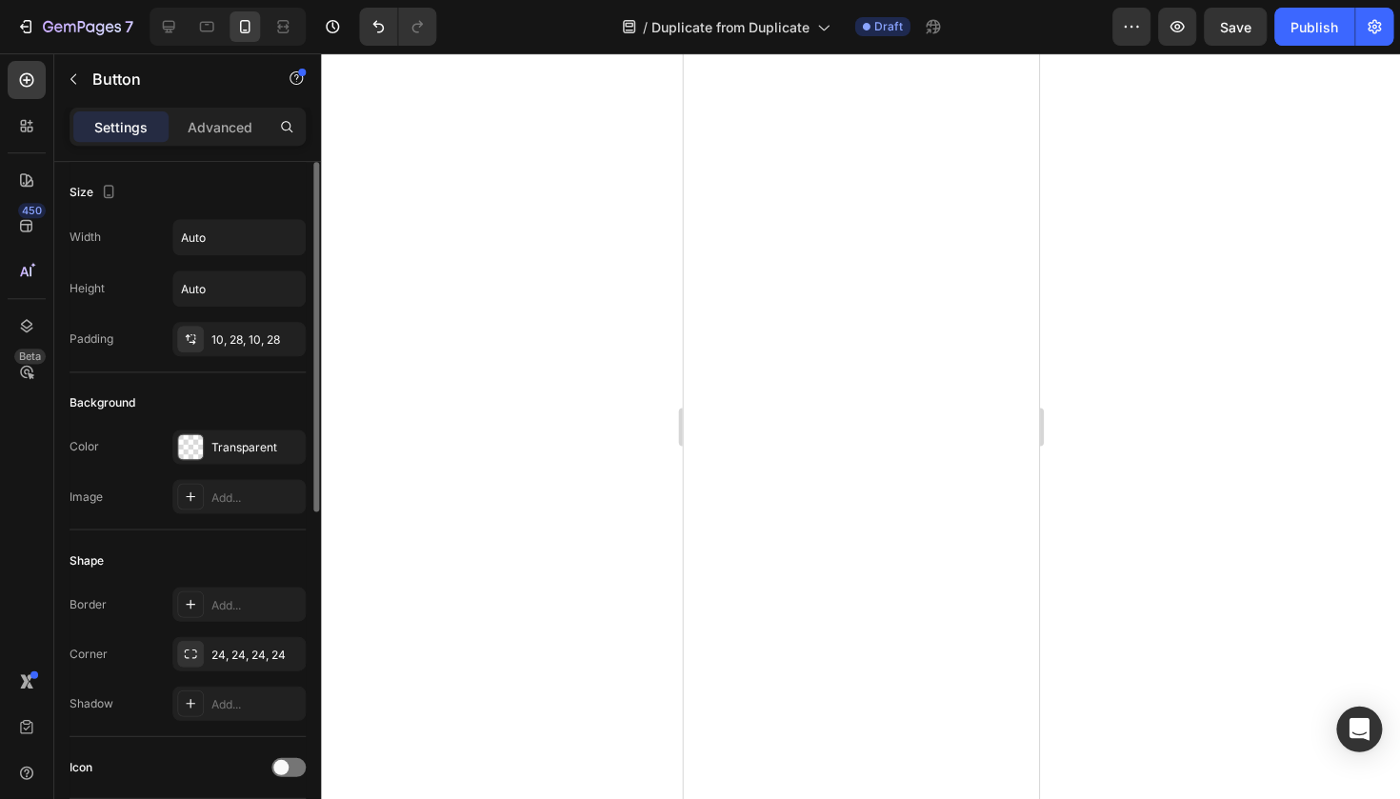
scroll to position [0, 0]
click at [649, 354] on div at bounding box center [860, 425] width 1079 height 745
click at [248, 117] on p "Advanced" at bounding box center [220, 127] width 65 height 20
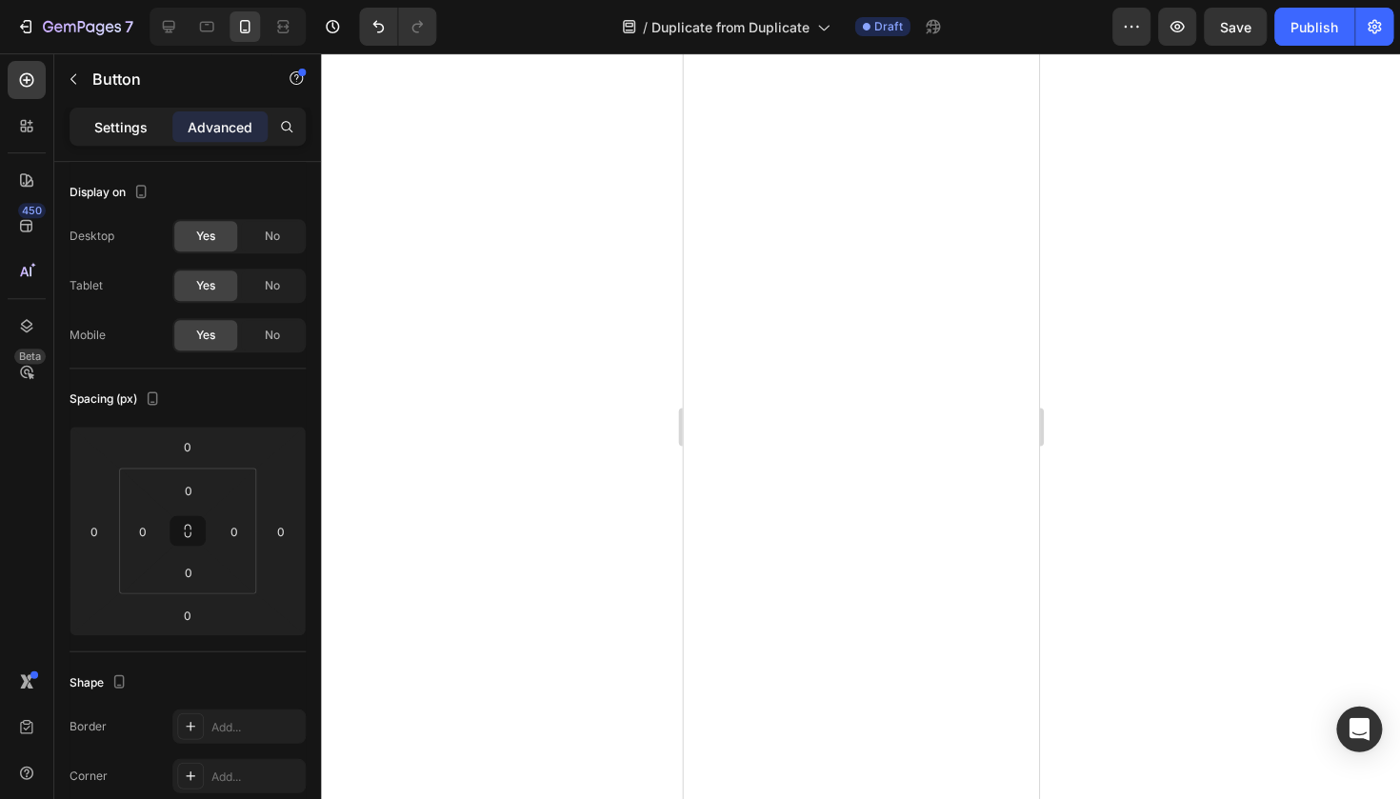
click at [146, 128] on p "Settings" at bounding box center [120, 127] width 53 height 20
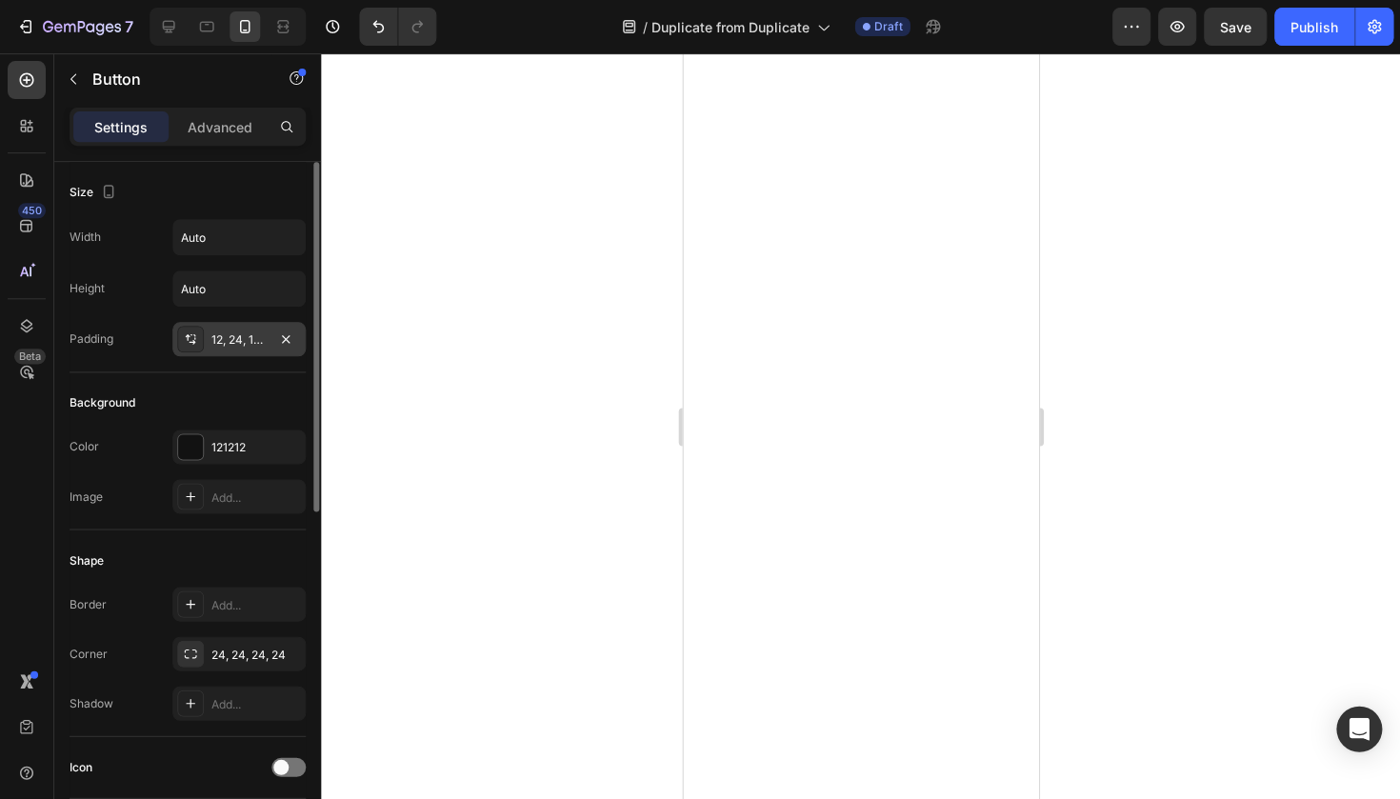
click at [229, 343] on div "12, 24, 12, 24" at bounding box center [238, 339] width 55 height 17
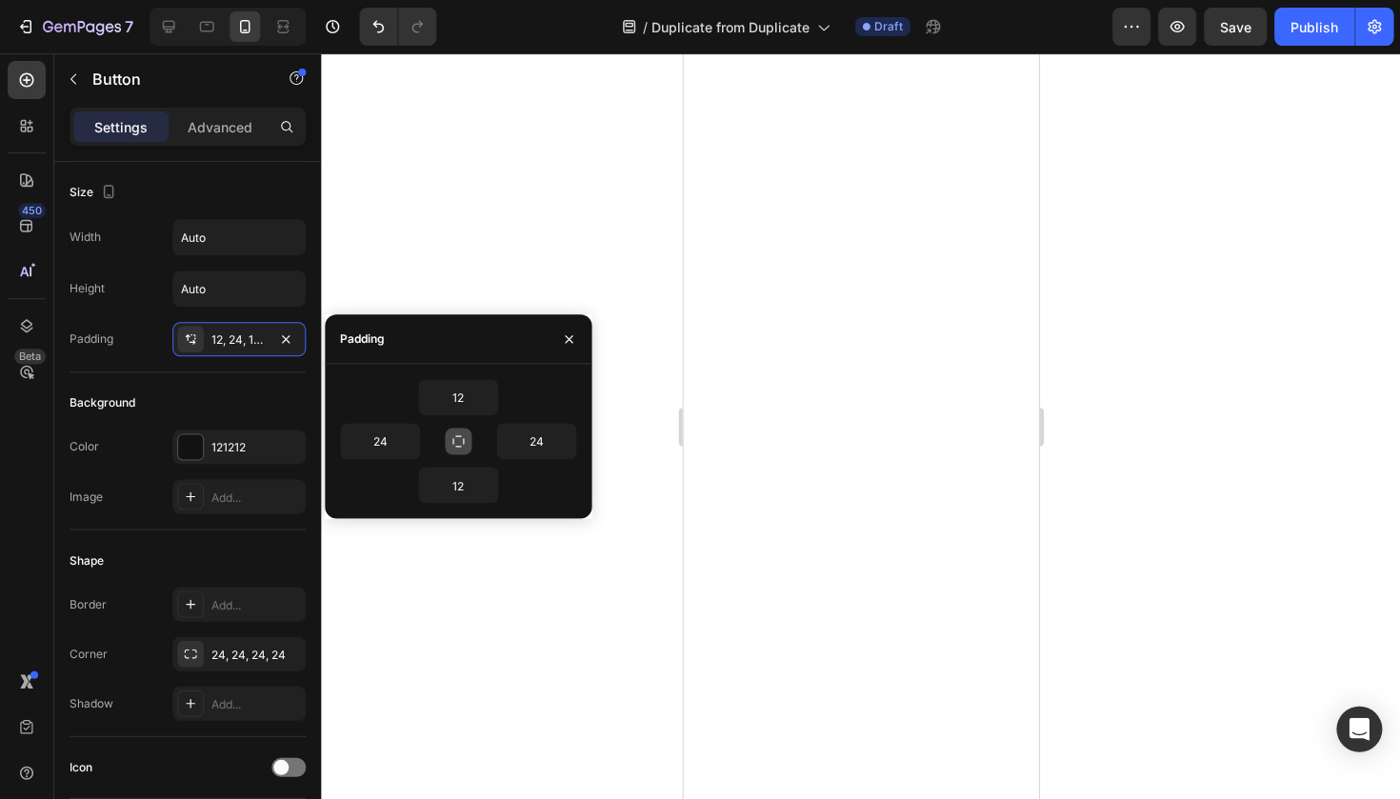
click at [458, 434] on icon "button" at bounding box center [457, 440] width 15 height 15
type input "12"
click at [458, 434] on icon "button" at bounding box center [457, 440] width 15 height 15
click at [483, 395] on icon "button" at bounding box center [487, 396] width 15 height 15
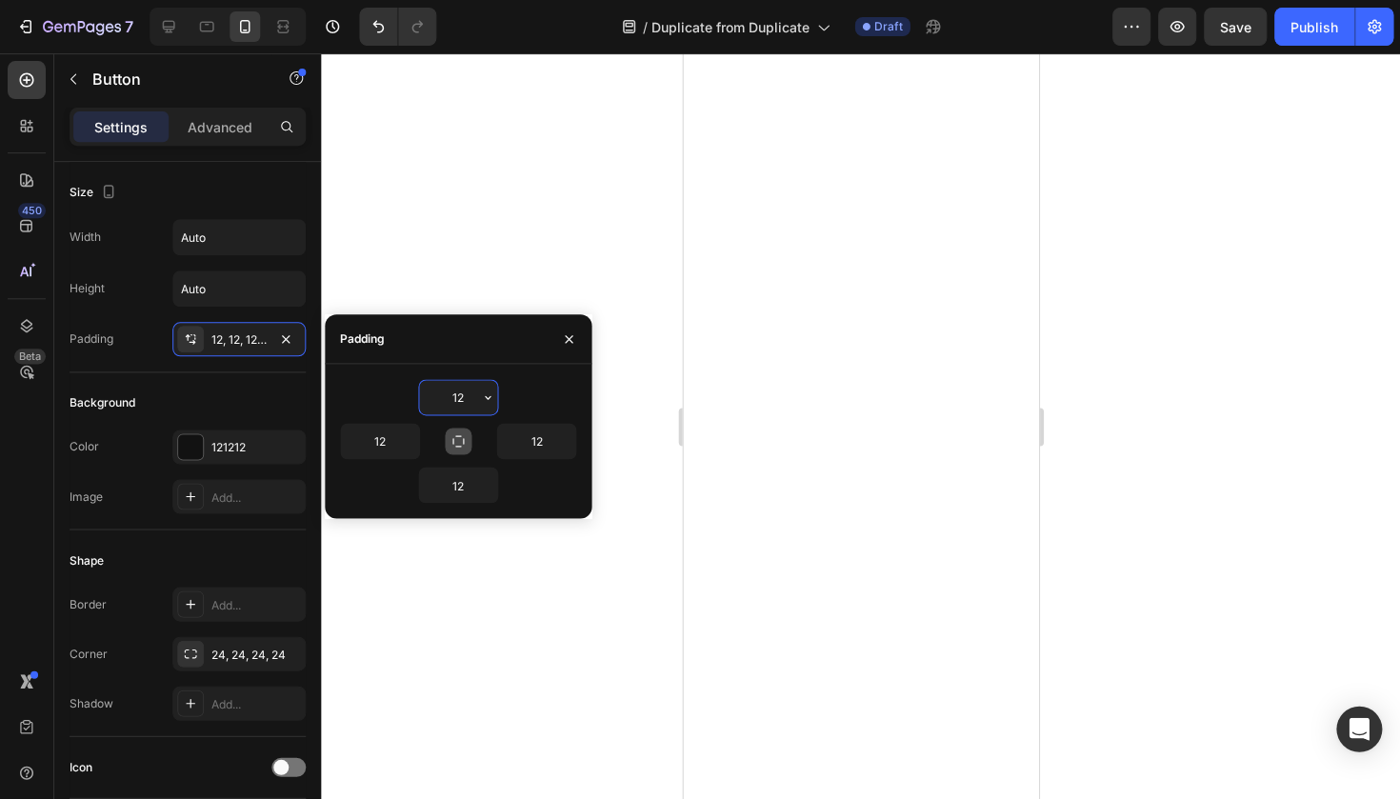
click at [449, 408] on input "12" at bounding box center [458, 397] width 78 height 34
type input "0"
click at [526, 424] on input "12" at bounding box center [536, 441] width 78 height 34
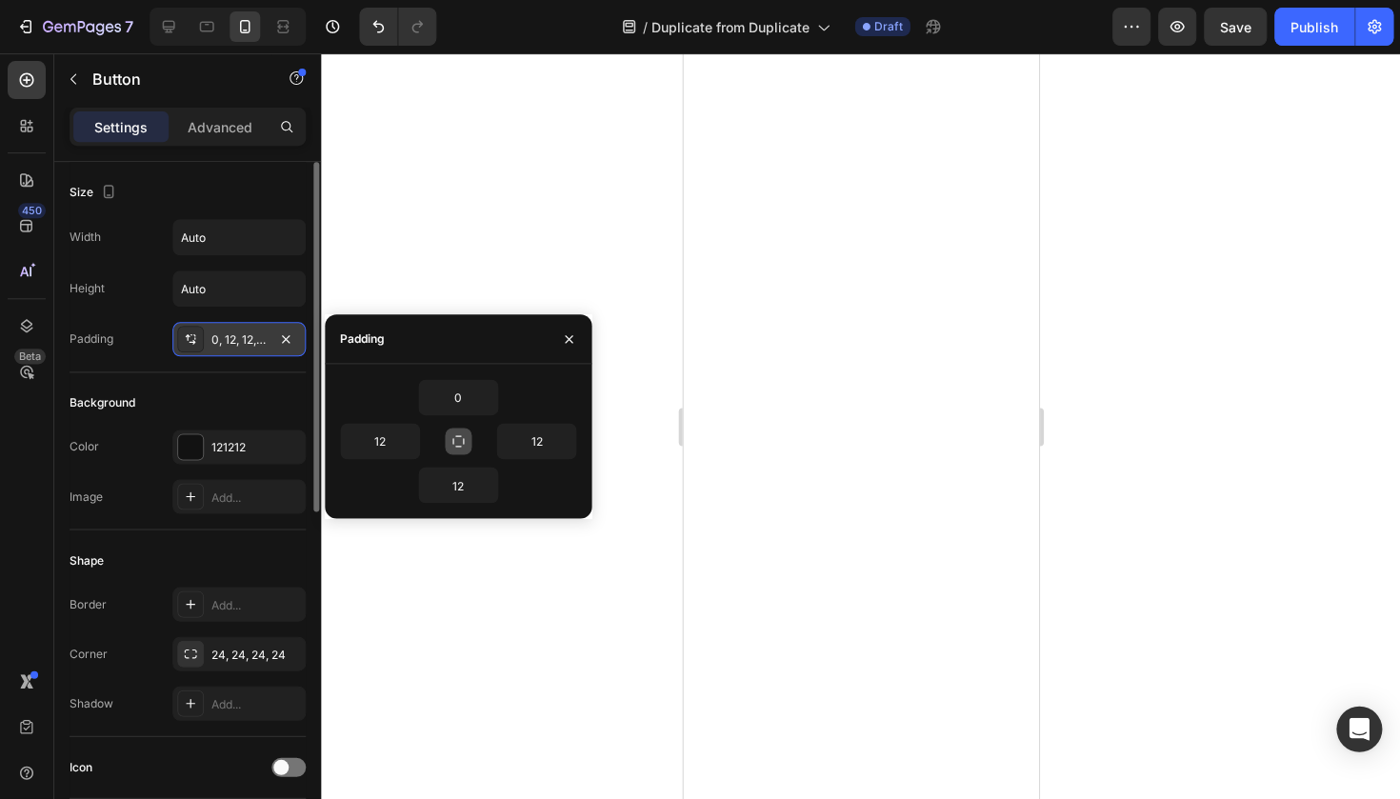
click at [289, 324] on div "0, 12, 12, 12" at bounding box center [238, 339] width 133 height 34
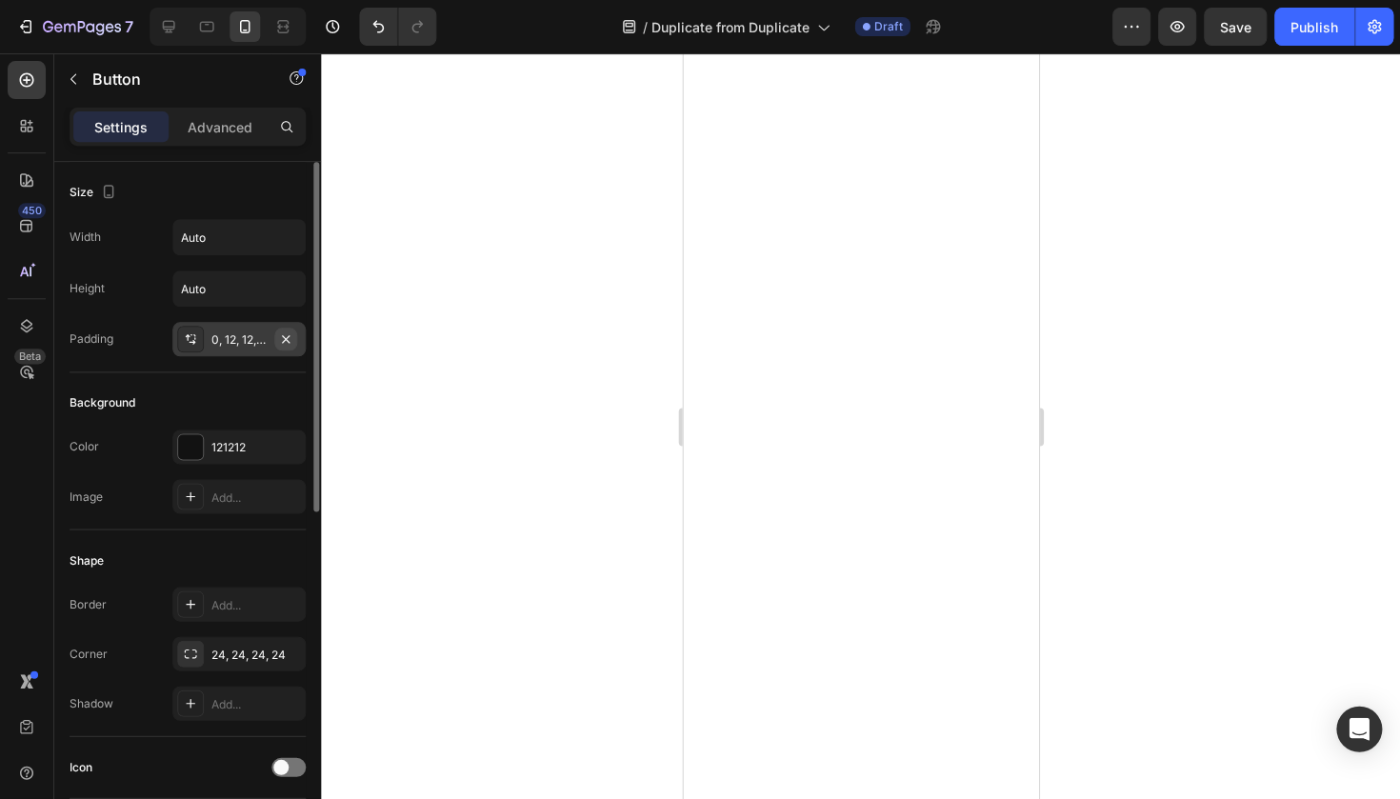
click at [288, 331] on icon "button" at bounding box center [285, 338] width 15 height 15
type input "0"
click at [237, 328] on div "Add..." at bounding box center [238, 339] width 133 height 34
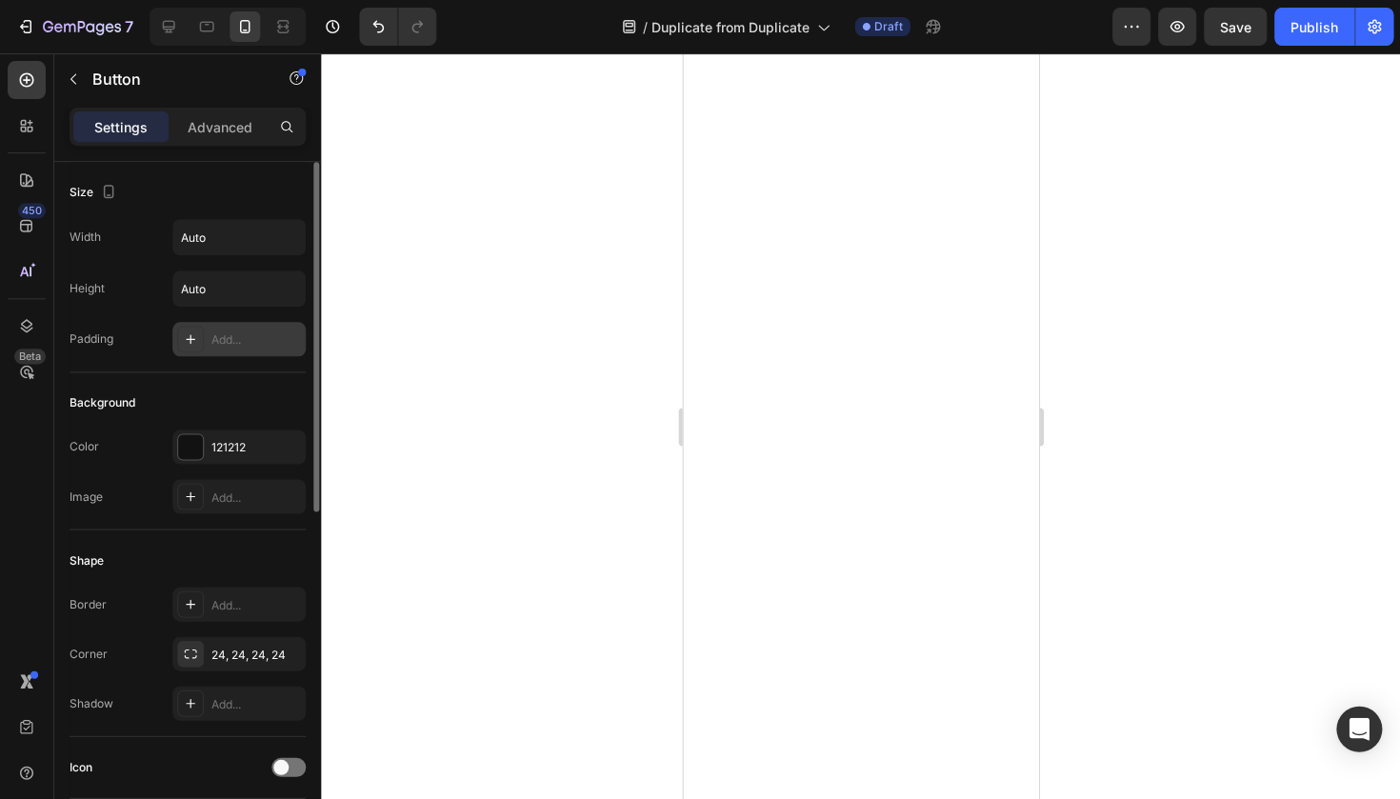
type input "12"
type input "24"
type input "12"
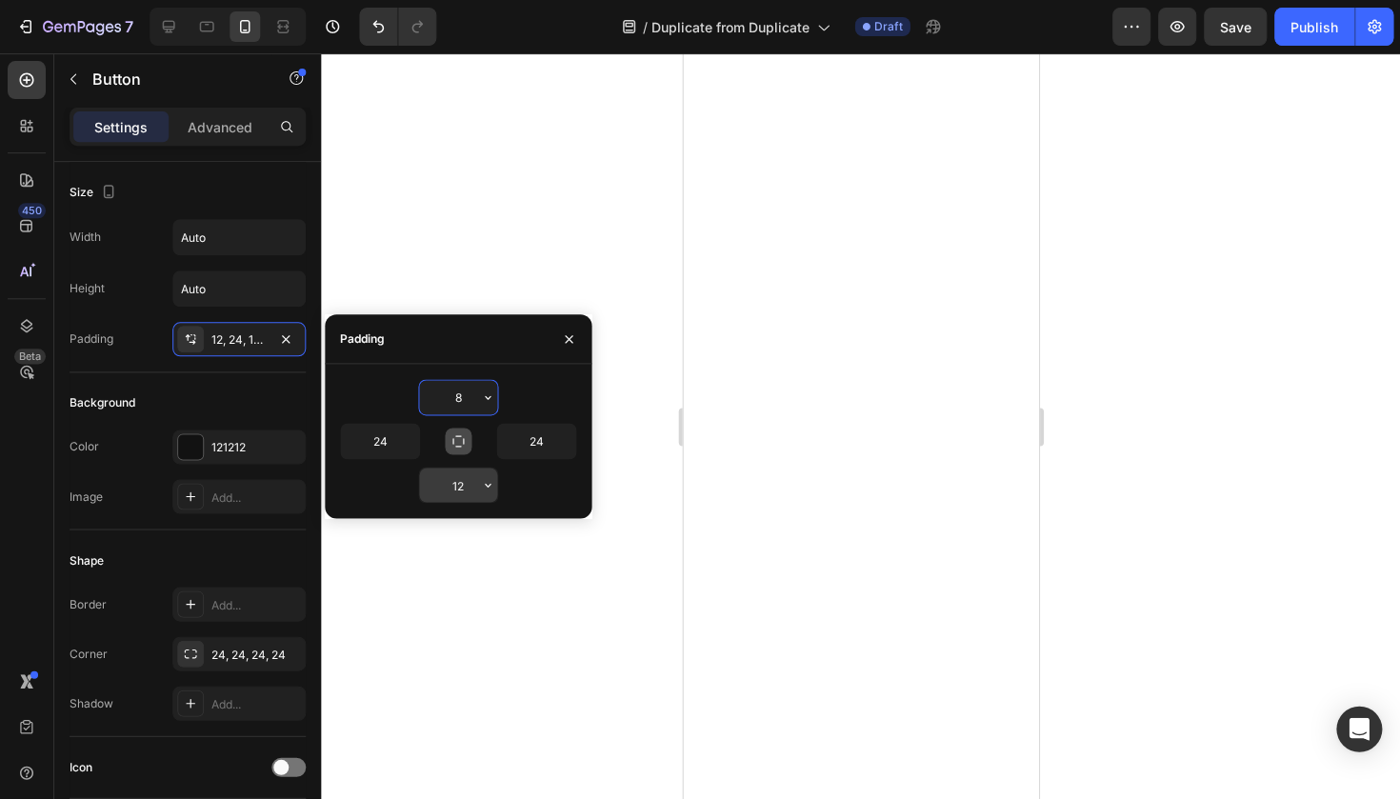
type input "8"
click at [458, 482] on input "12" at bounding box center [458, 484] width 78 height 34
type input "8"
click at [484, 663] on div at bounding box center [860, 425] width 1079 height 745
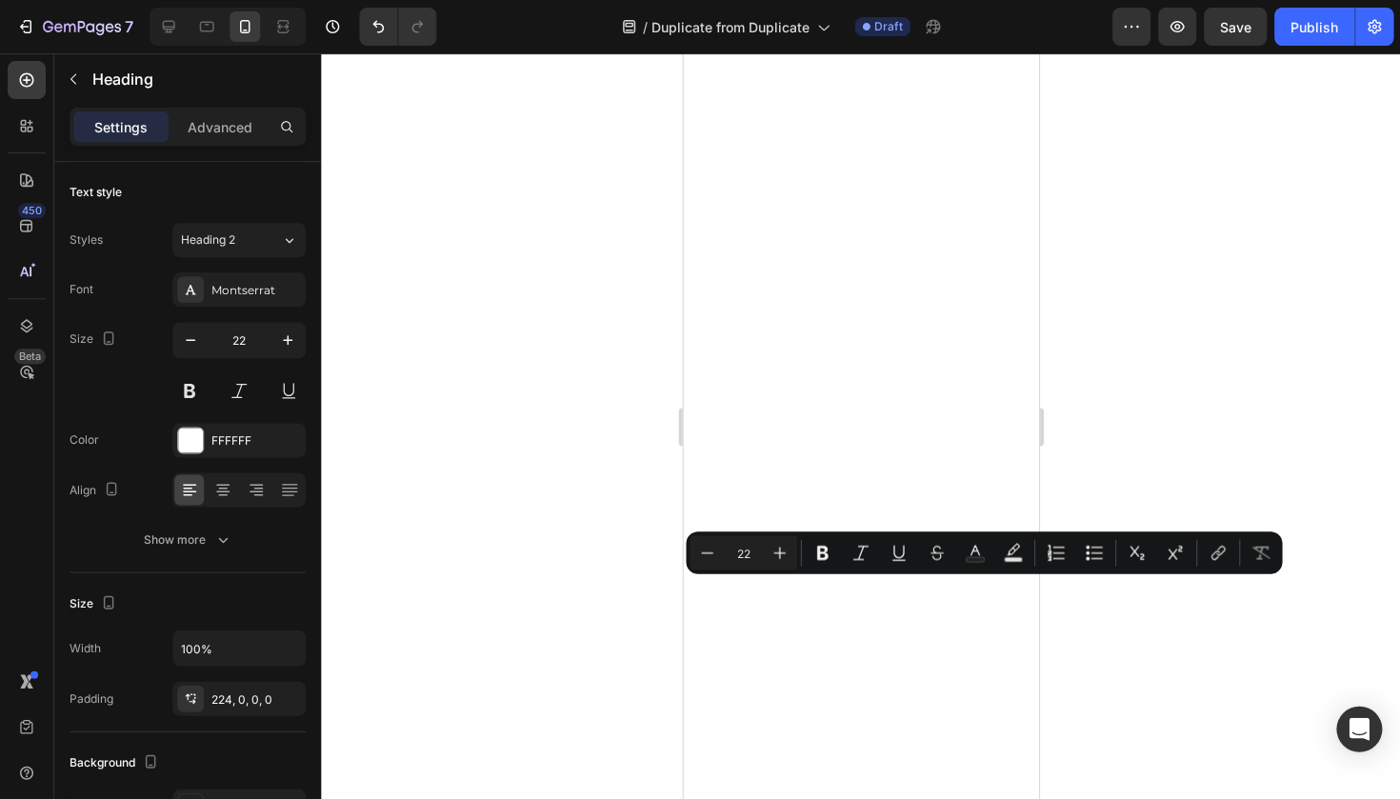
click at [626, 456] on div at bounding box center [860, 425] width 1079 height 745
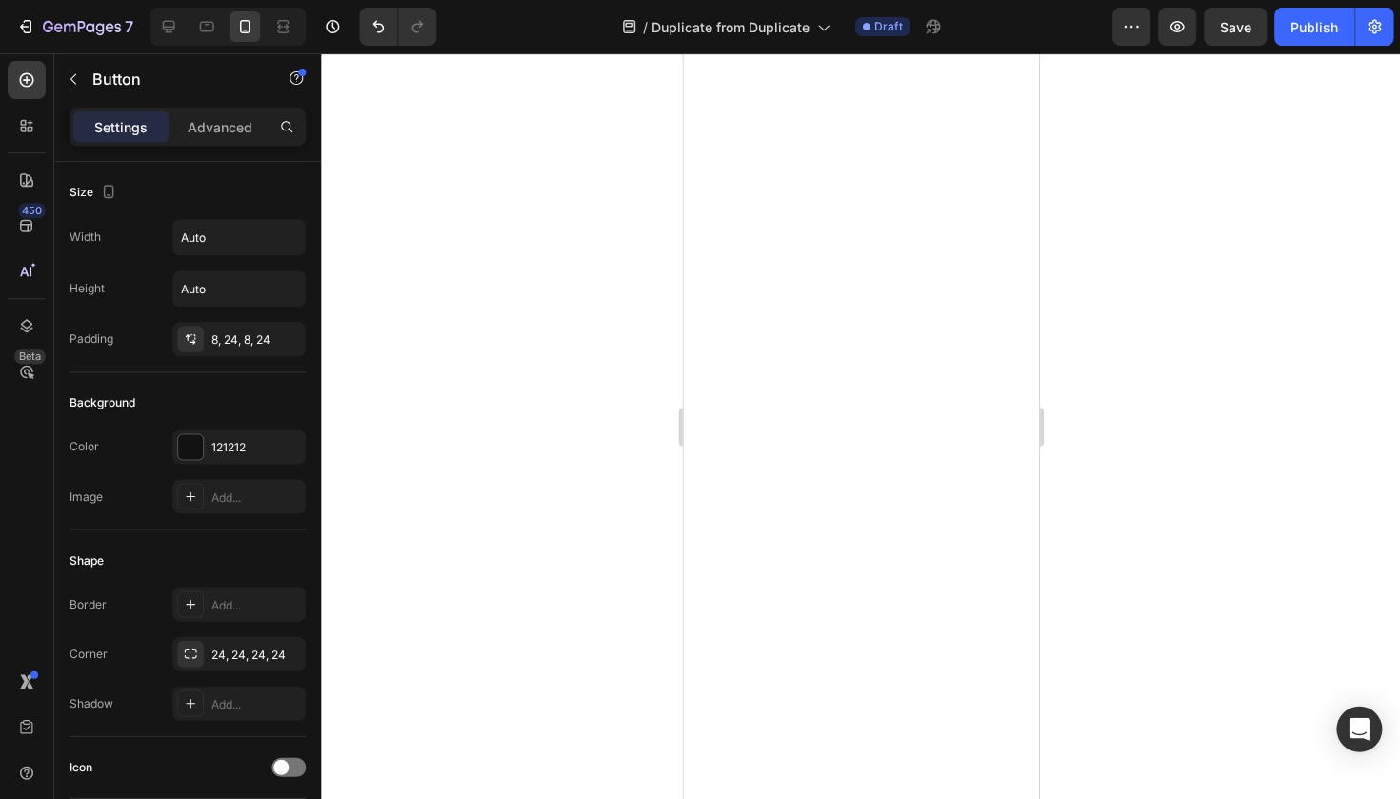
click at [1222, 644] on div at bounding box center [860, 425] width 1079 height 745
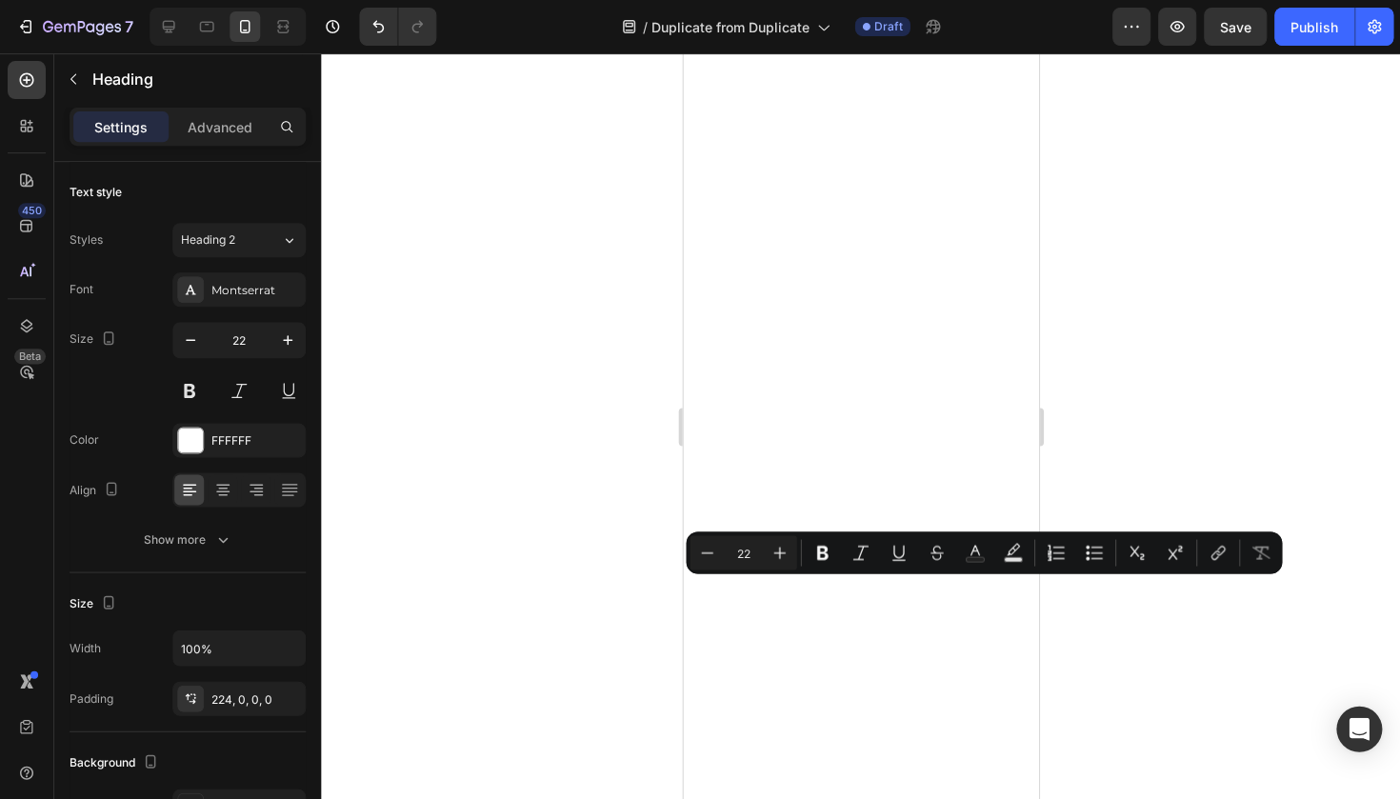
click at [527, 509] on div at bounding box center [860, 425] width 1079 height 745
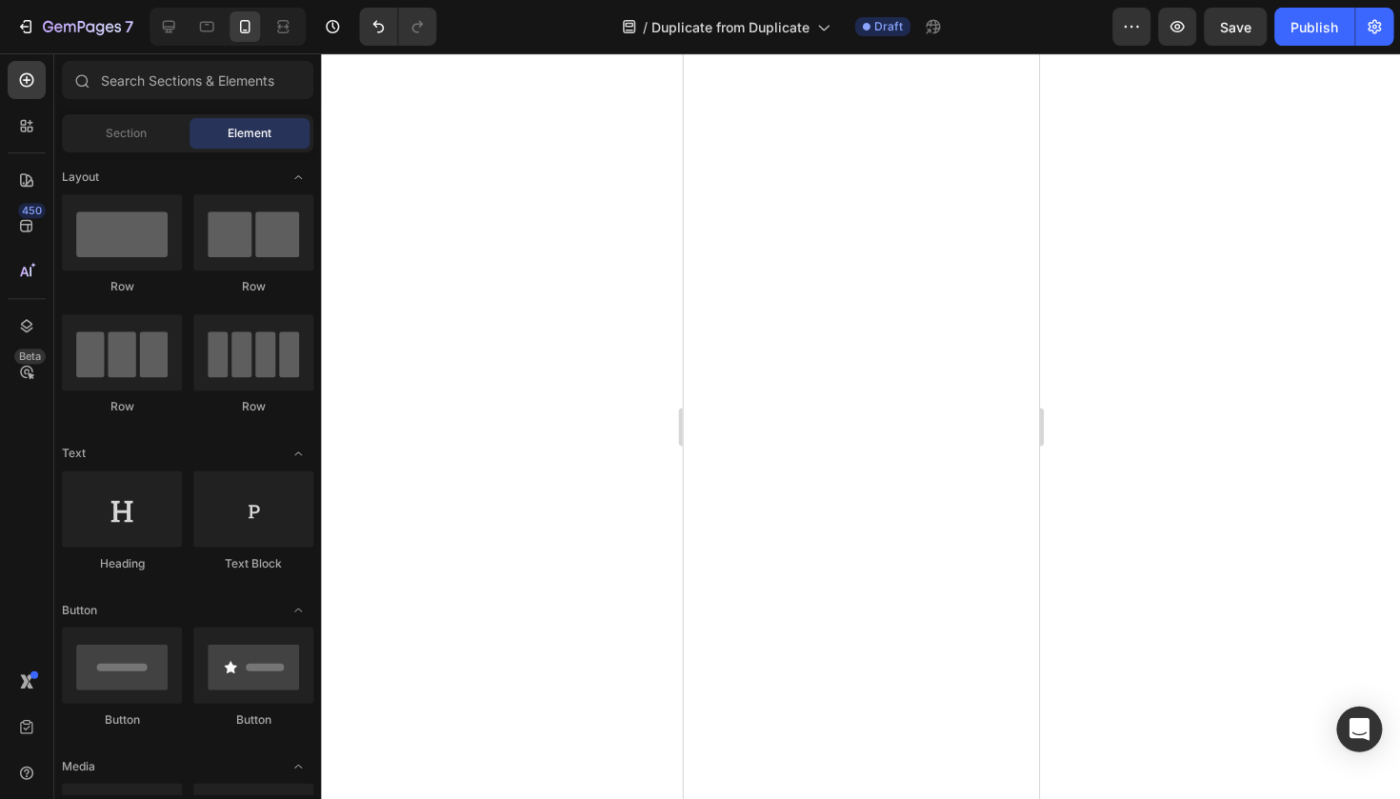
click at [607, 444] on div at bounding box center [860, 425] width 1079 height 745
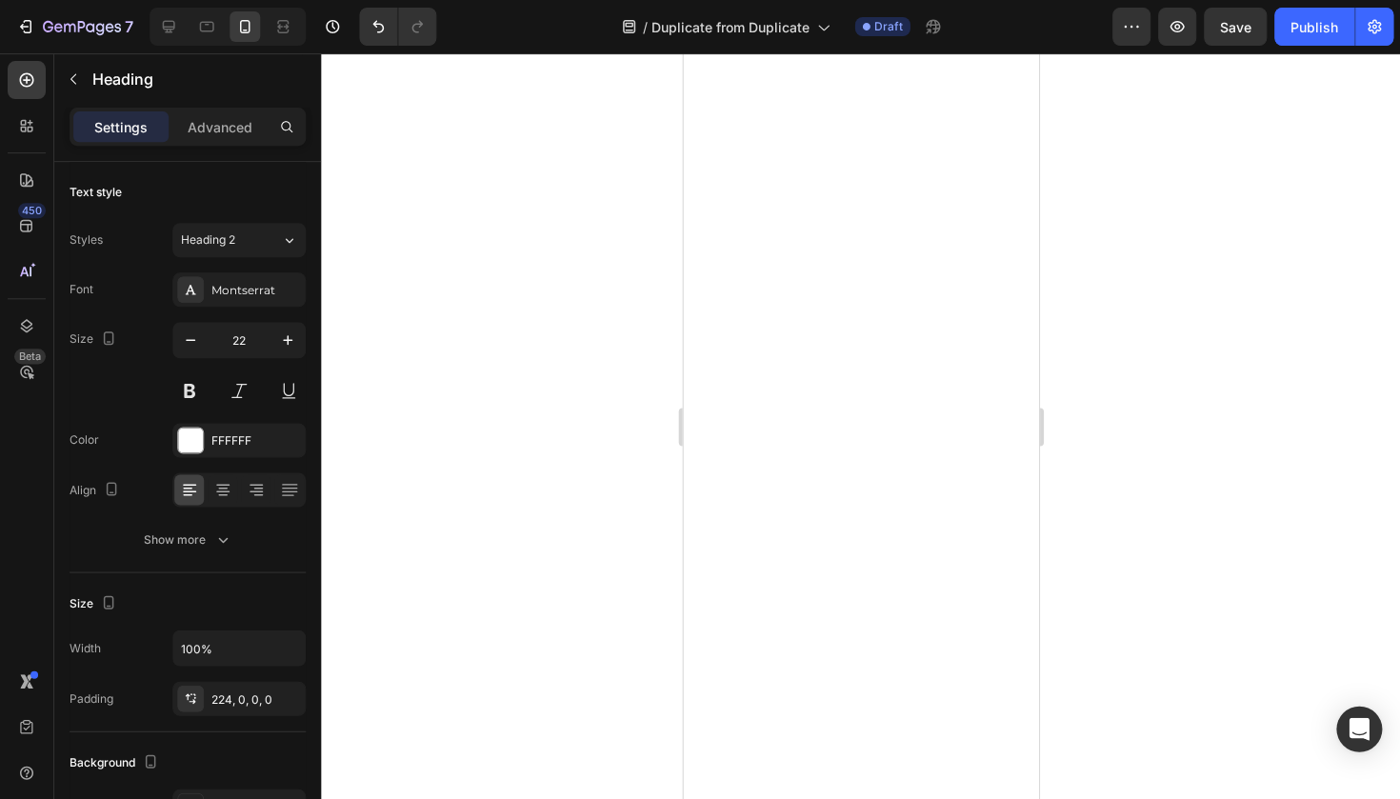
click at [1123, 586] on div at bounding box center [860, 425] width 1079 height 745
click at [248, 126] on p "Advanced" at bounding box center [220, 127] width 65 height 20
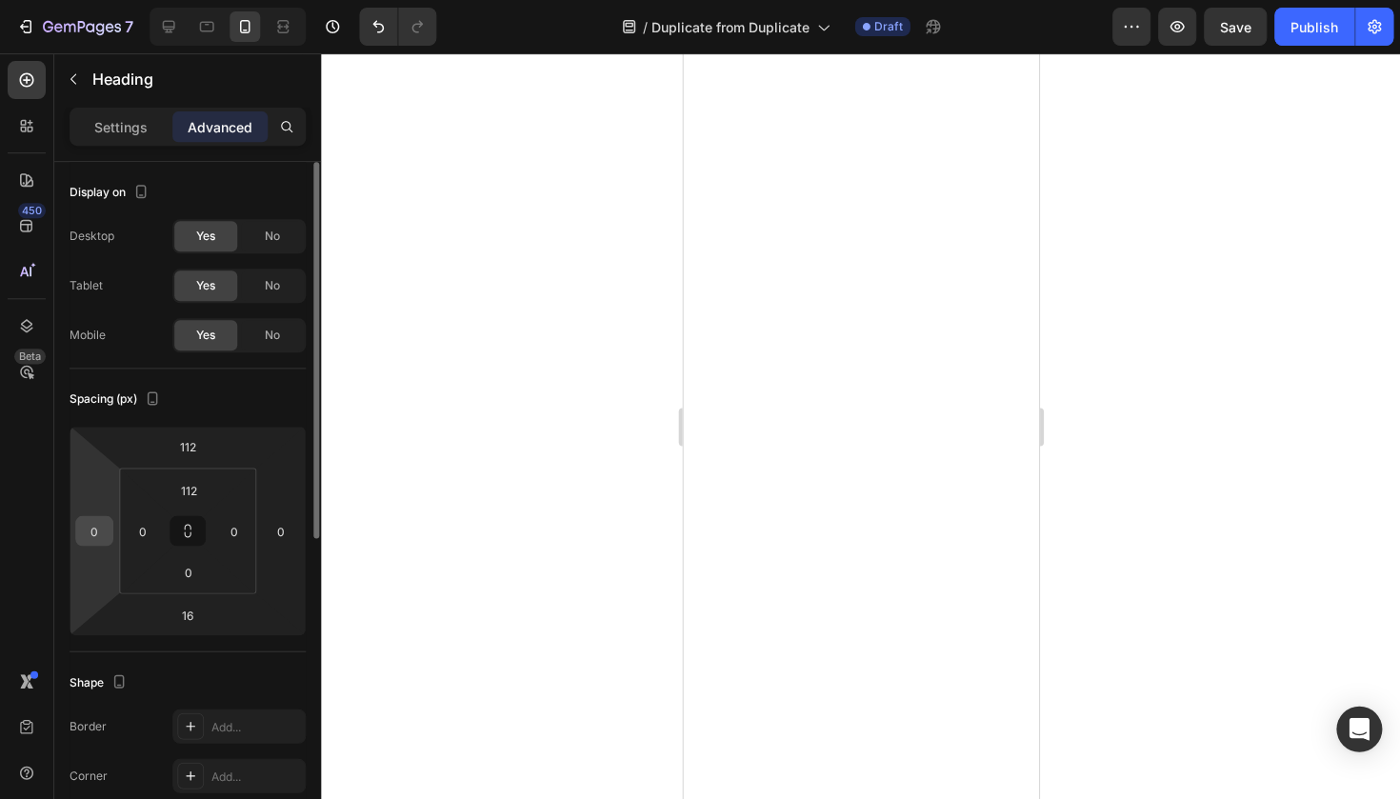
click at [105, 538] on input "0" at bounding box center [94, 530] width 29 height 29
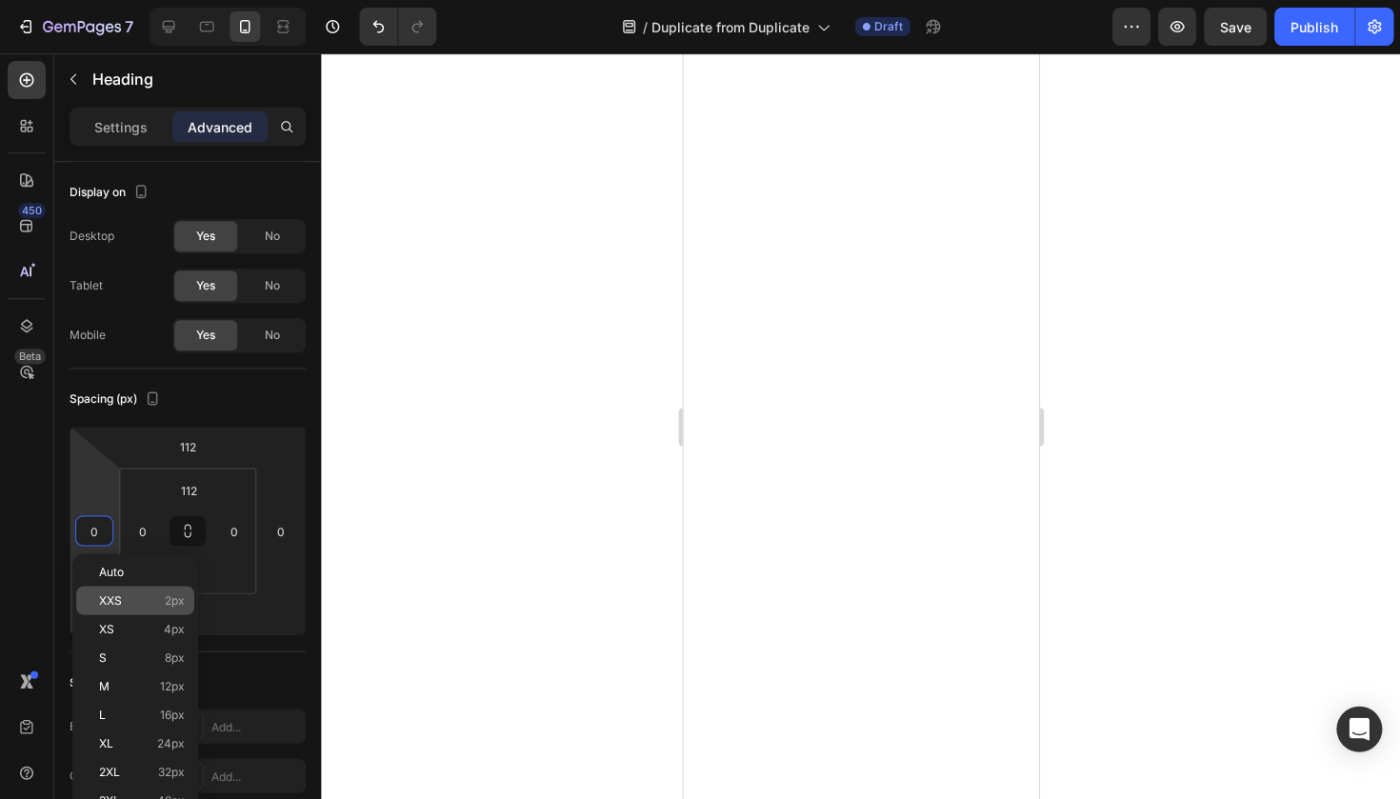
click at [114, 604] on span "XXS" at bounding box center [110, 599] width 23 height 13
type input "2"
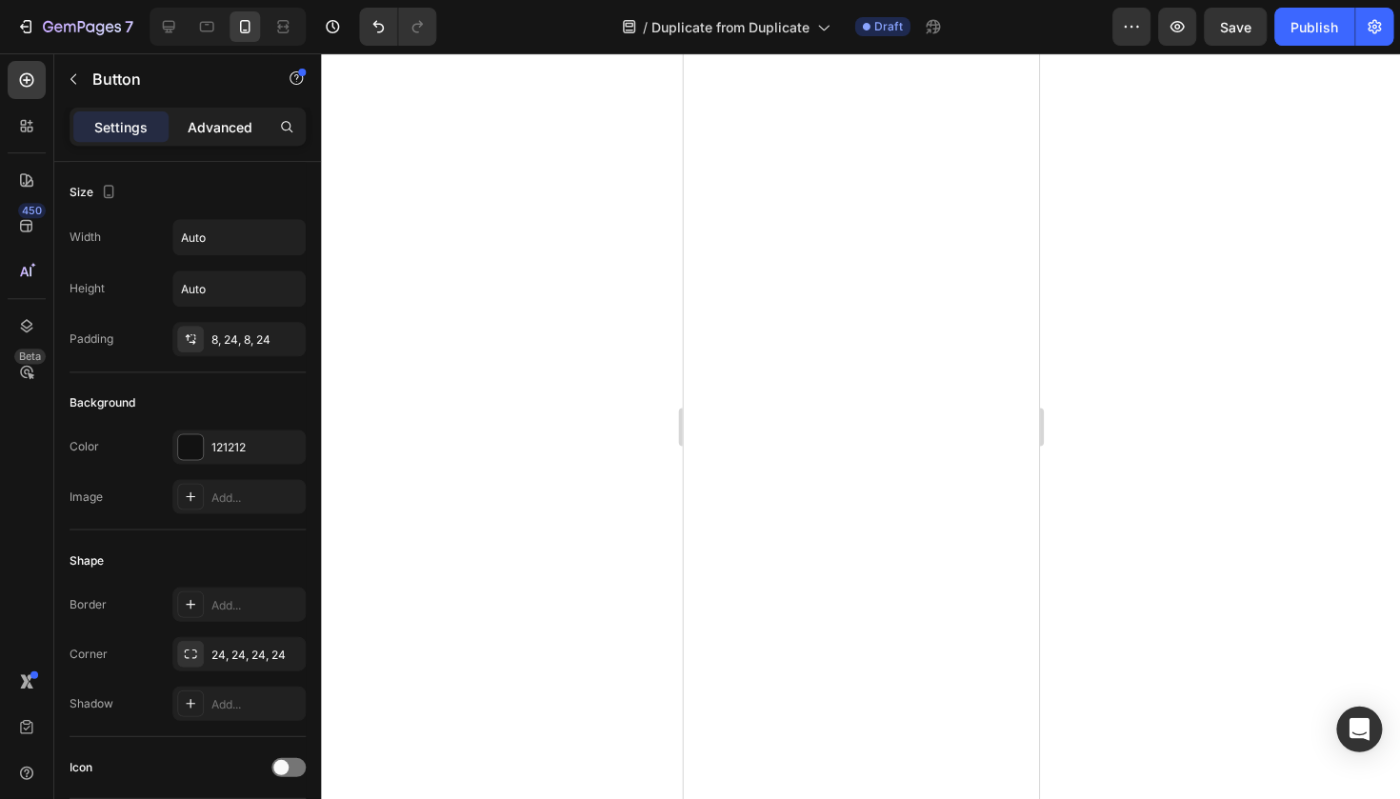
click at [214, 127] on p "Advanced" at bounding box center [220, 127] width 65 height 20
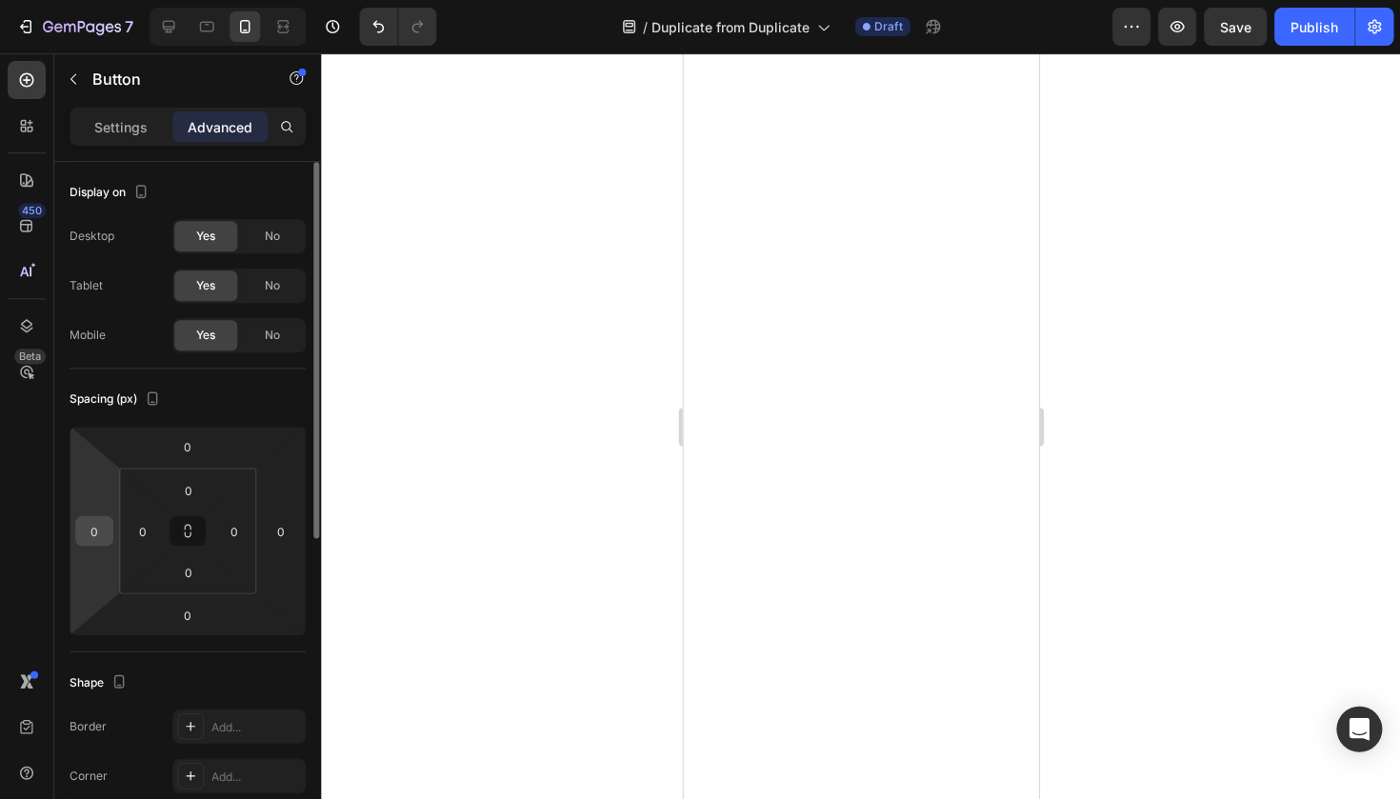
click at [99, 525] on input "0" at bounding box center [94, 530] width 29 height 29
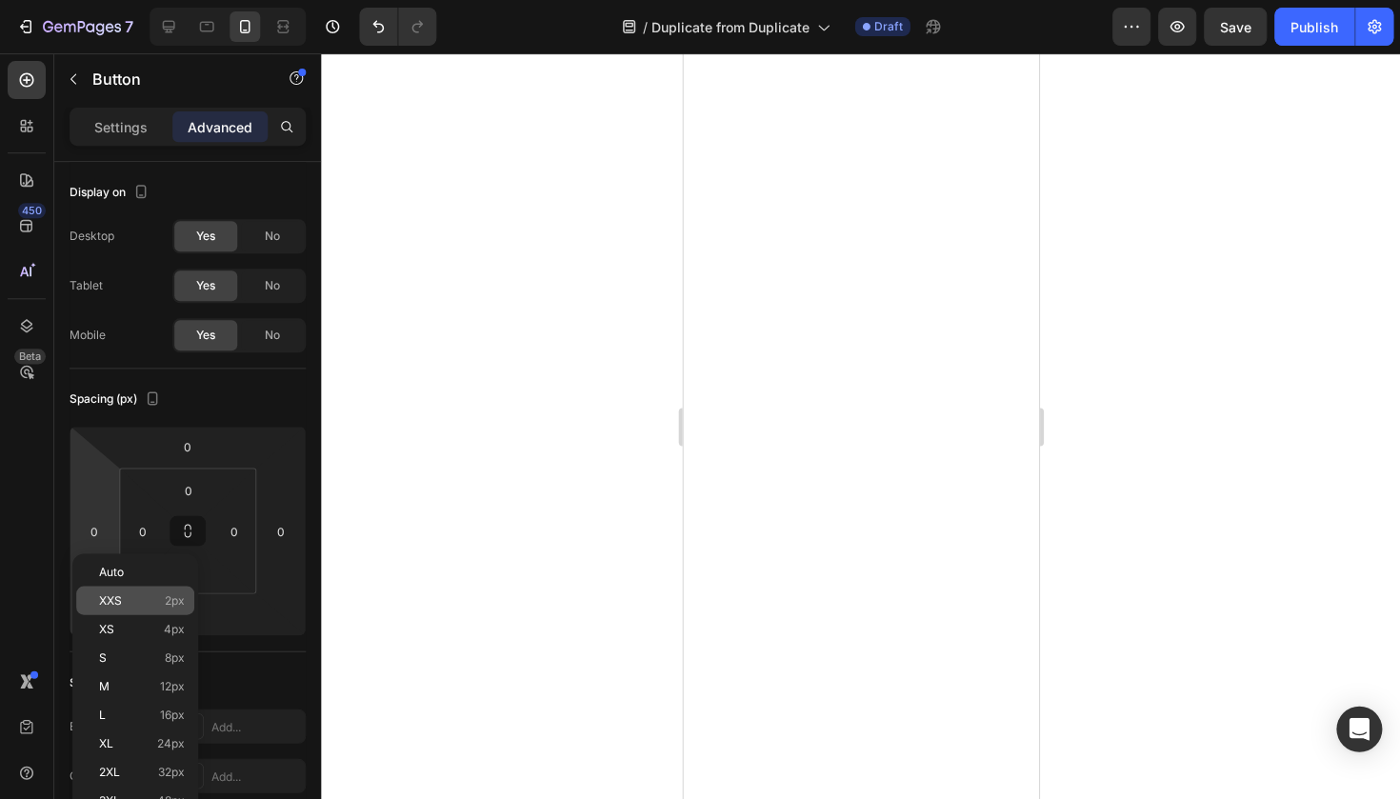
click at [159, 609] on div "XXS 2px" at bounding box center [135, 600] width 118 height 29
type input "2"
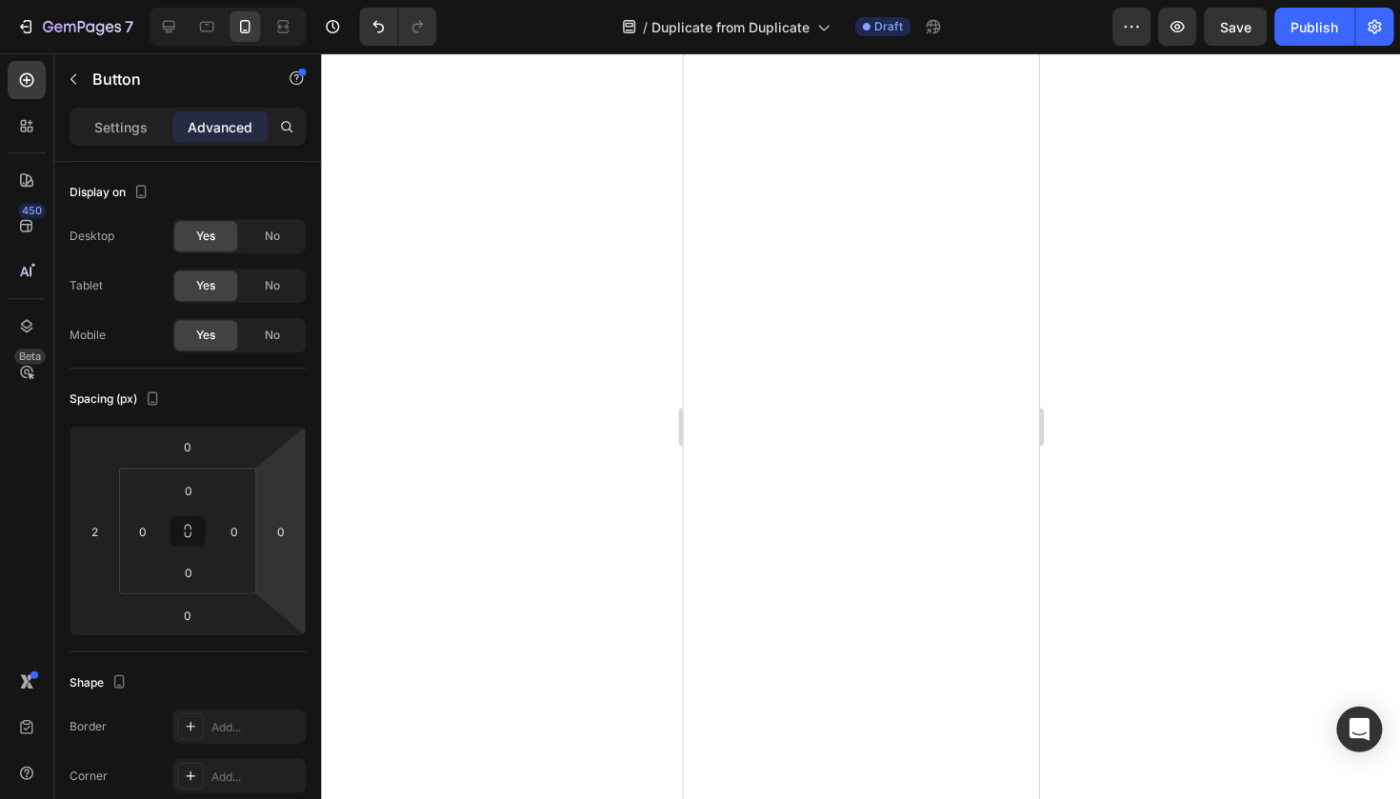
click at [568, 493] on div at bounding box center [860, 425] width 1079 height 745
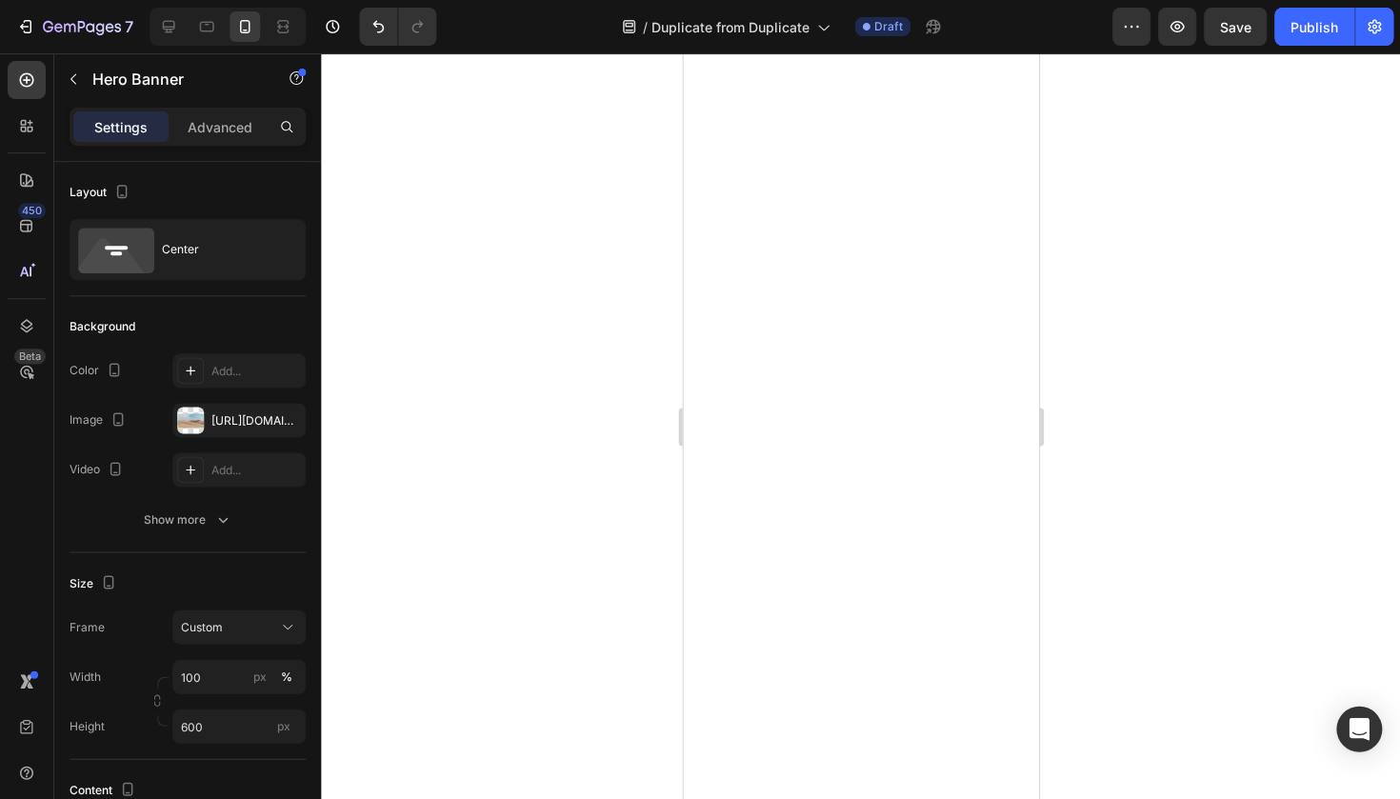
click at [1264, 138] on div at bounding box center [860, 425] width 1079 height 745
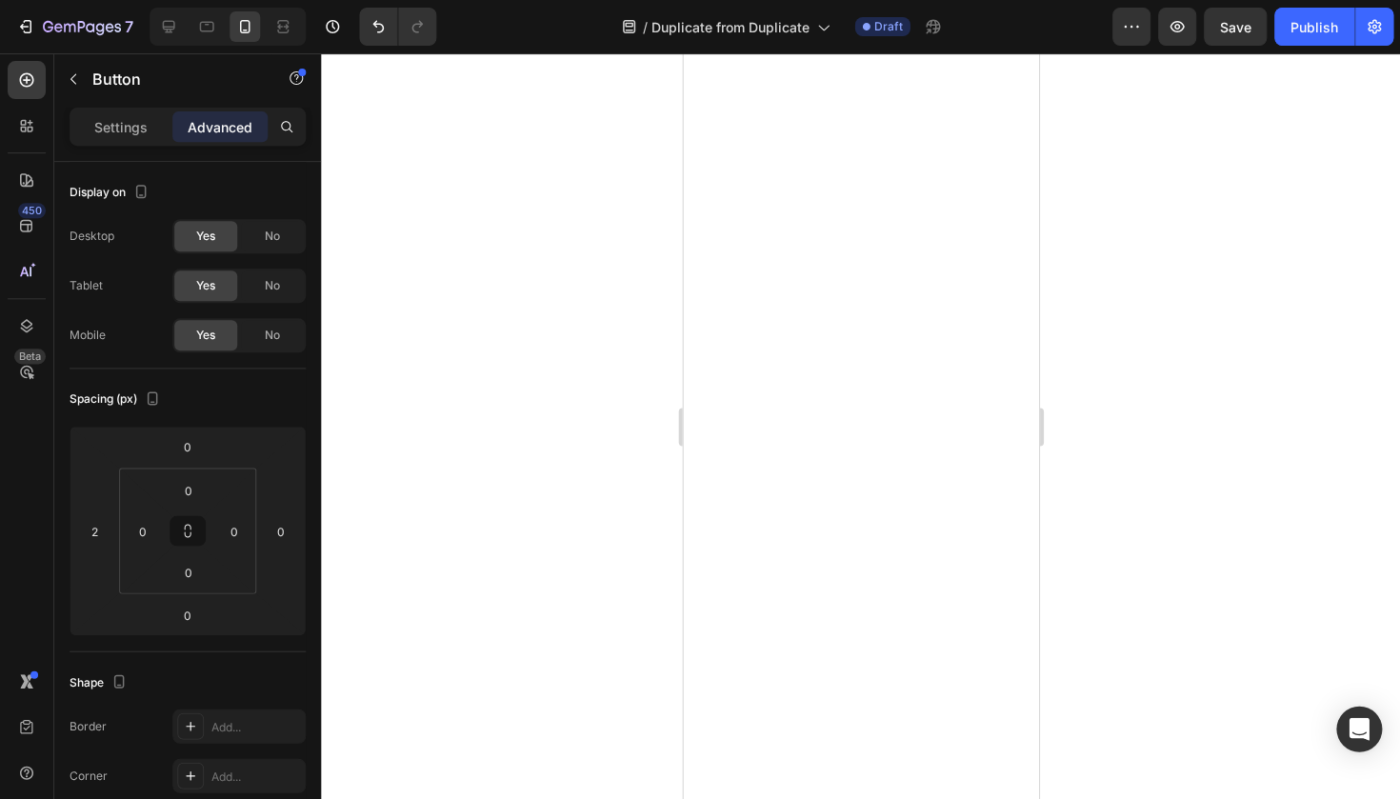
click at [1122, 426] on div at bounding box center [860, 425] width 1079 height 745
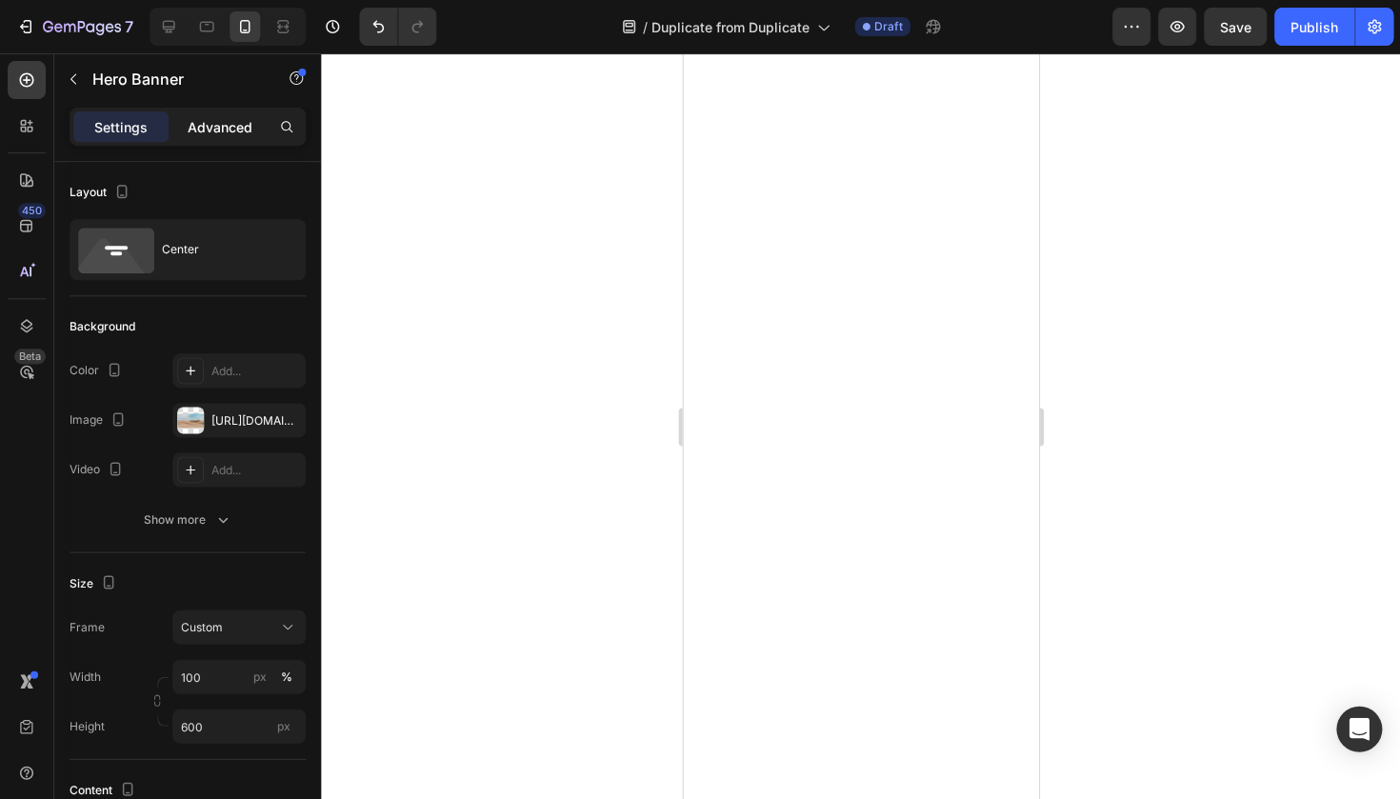
click at [221, 127] on p "Advanced" at bounding box center [220, 127] width 65 height 20
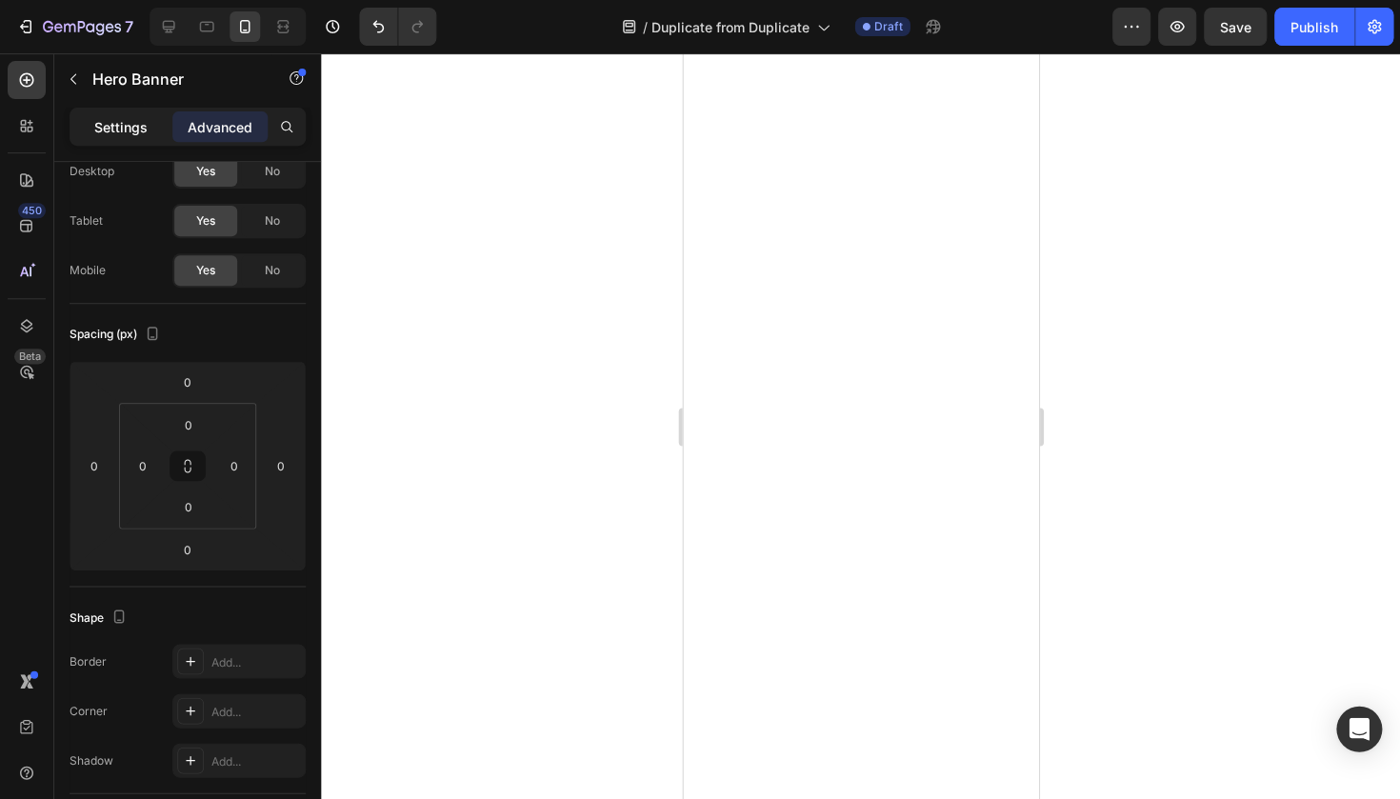
click at [136, 117] on p "Settings" at bounding box center [120, 127] width 53 height 20
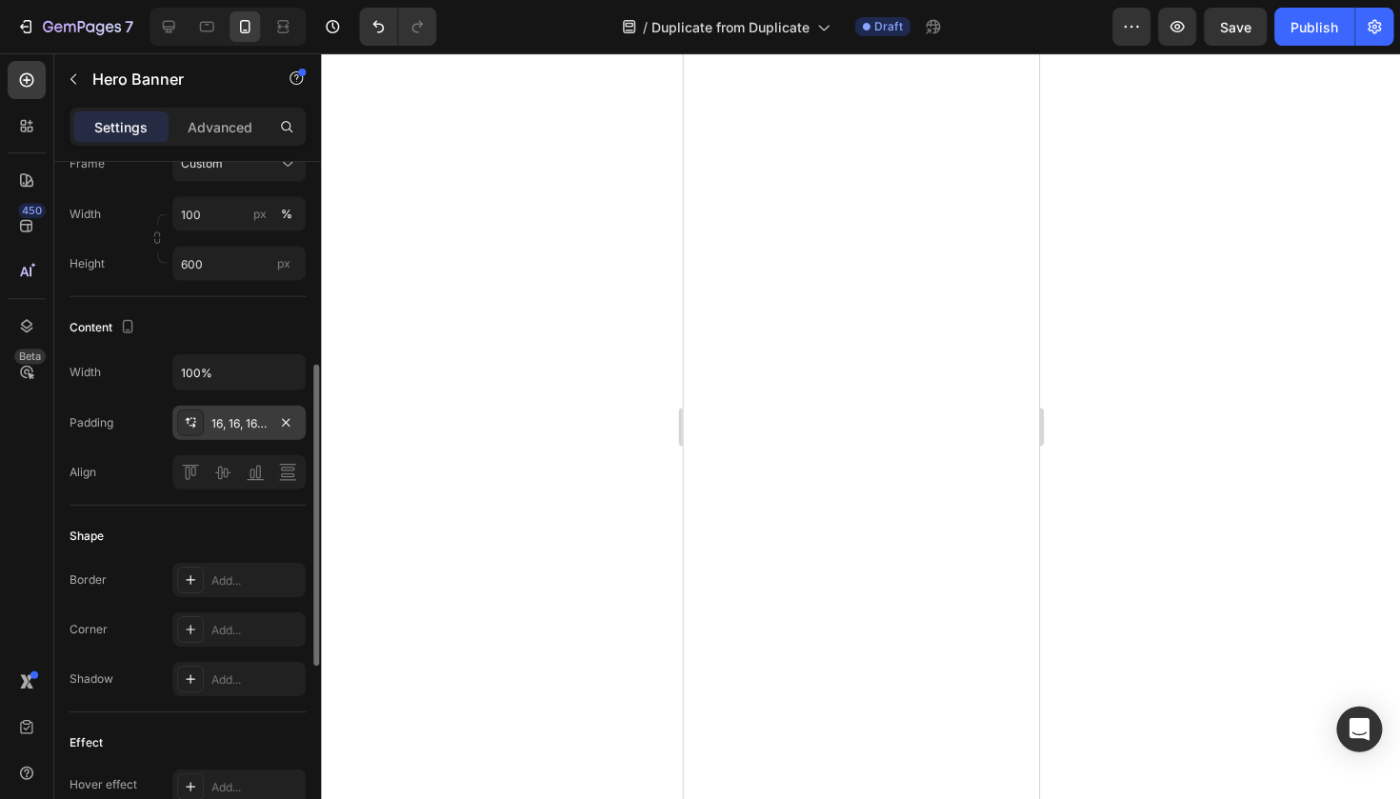
click at [239, 415] on div "16, 16, 16, 16" at bounding box center [238, 422] width 55 height 17
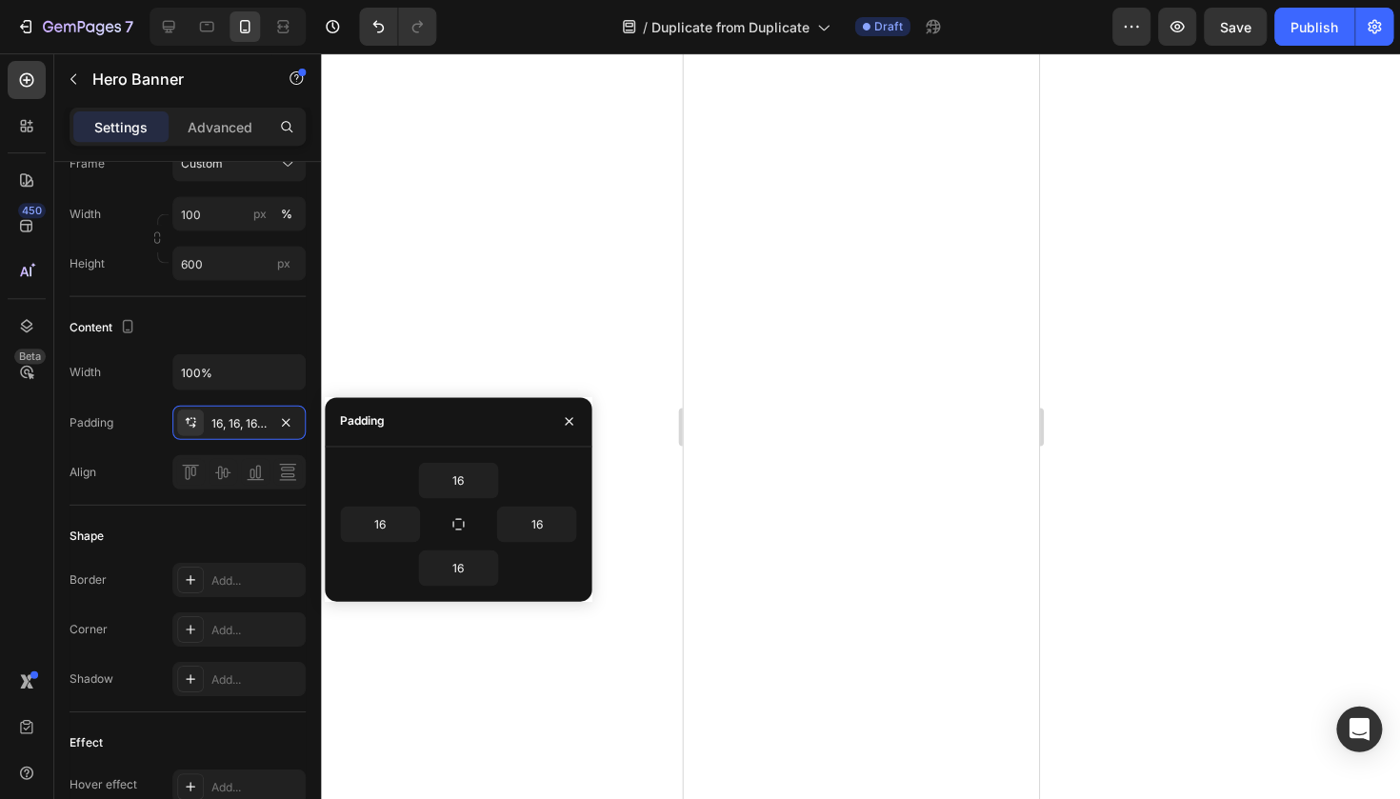
click at [408, 344] on div at bounding box center [860, 425] width 1079 height 745
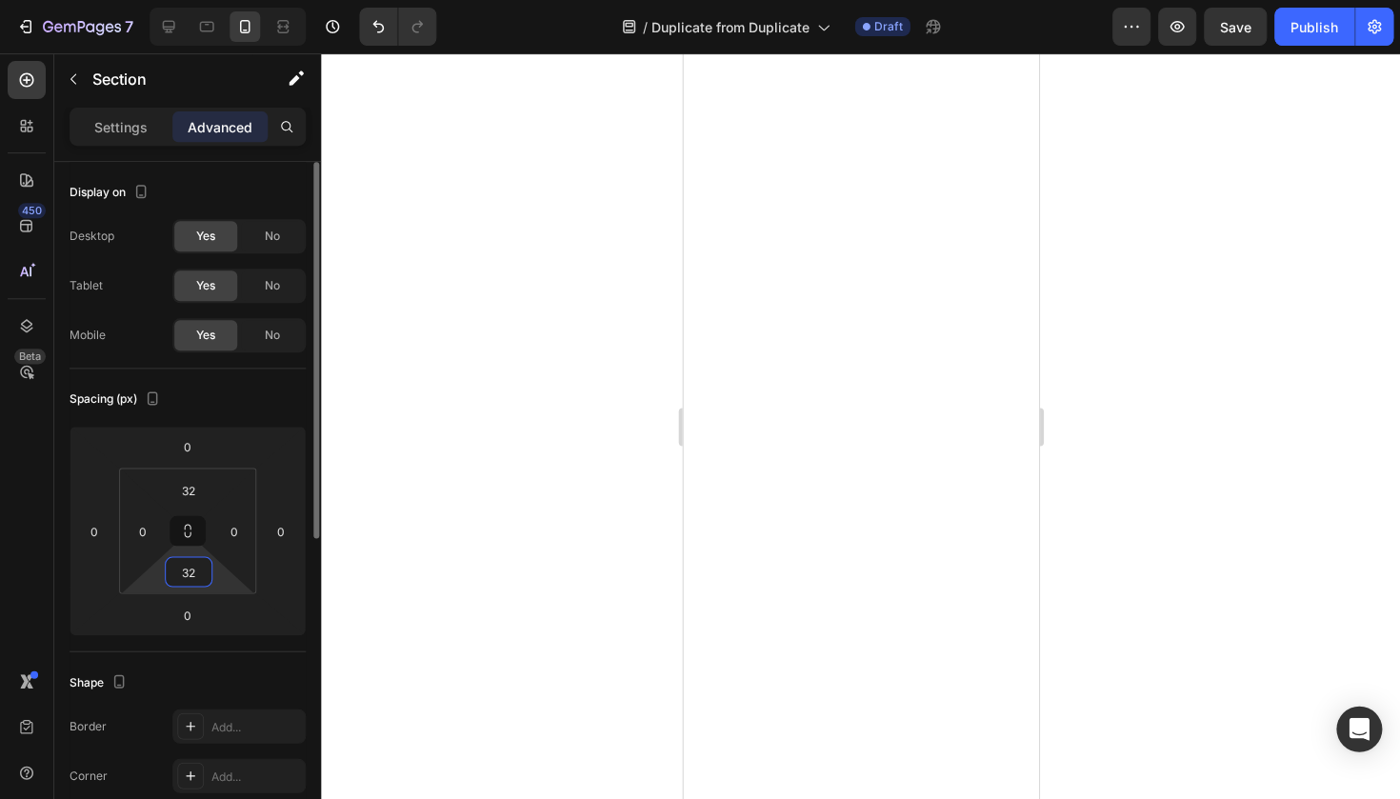
click at [169, 564] on input "32" at bounding box center [188, 571] width 38 height 29
click at [176, 572] on input "32" at bounding box center [188, 571] width 38 height 29
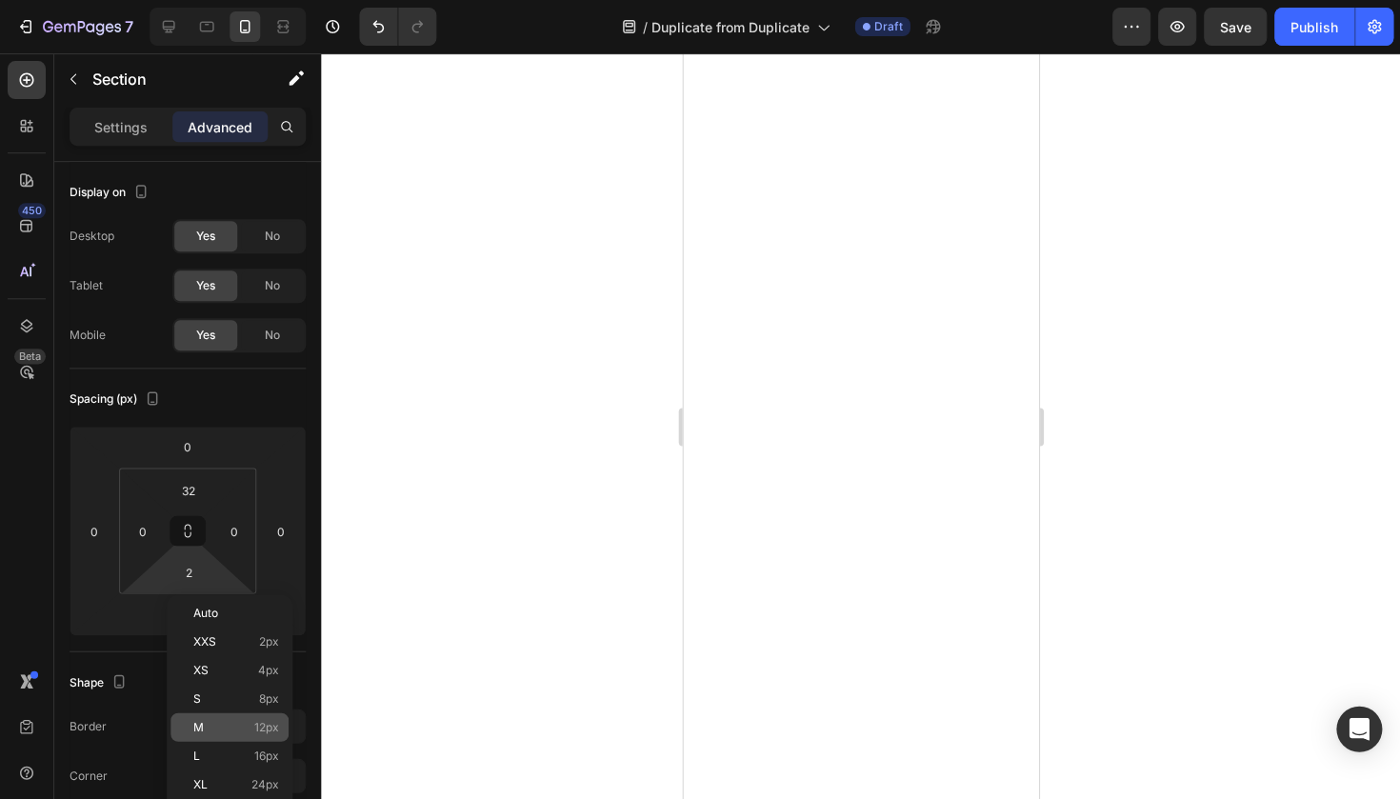
click at [209, 725] on p "M 12px" at bounding box center [236, 726] width 86 height 13
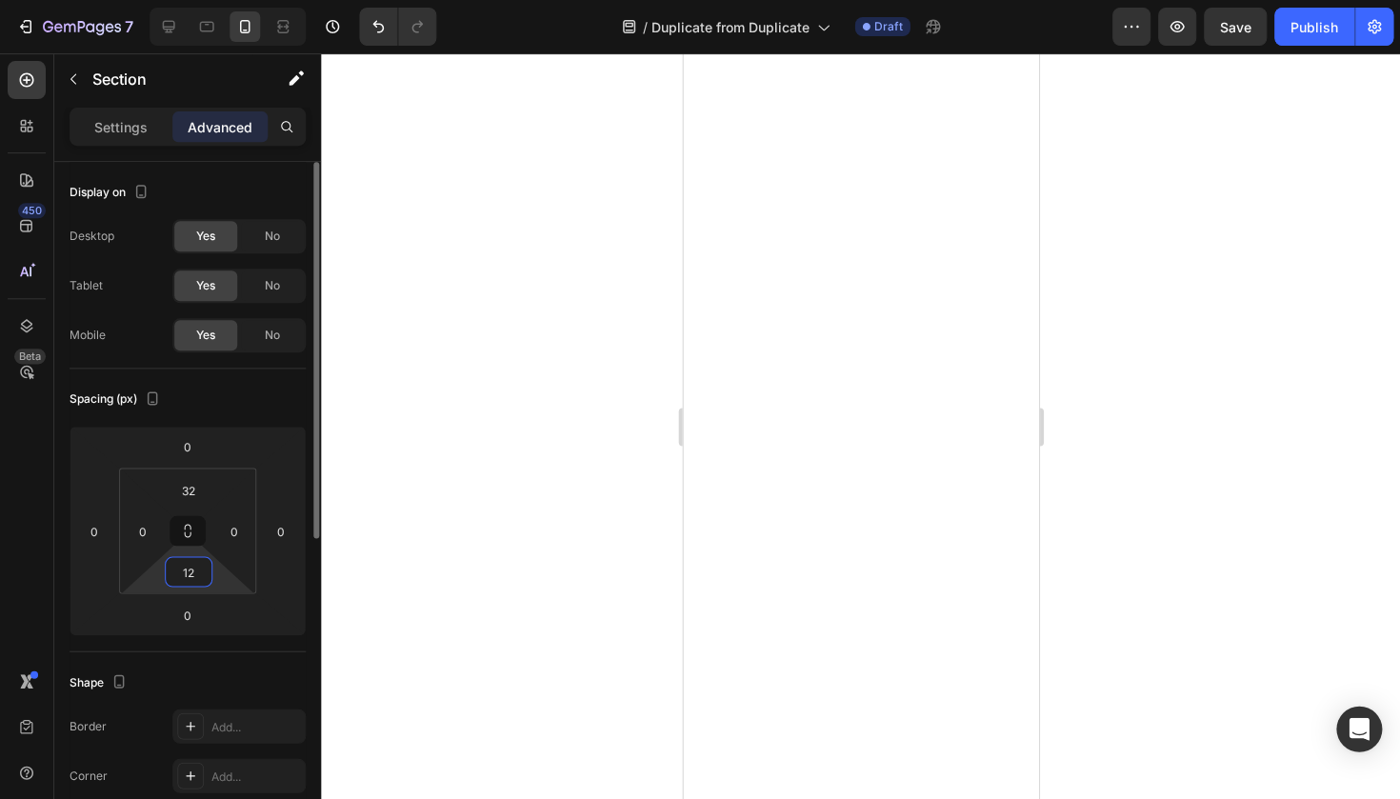
click at [200, 572] on input "12" at bounding box center [188, 571] width 38 height 29
type input "à"
type input "0"
click at [468, 581] on div at bounding box center [860, 425] width 1079 height 745
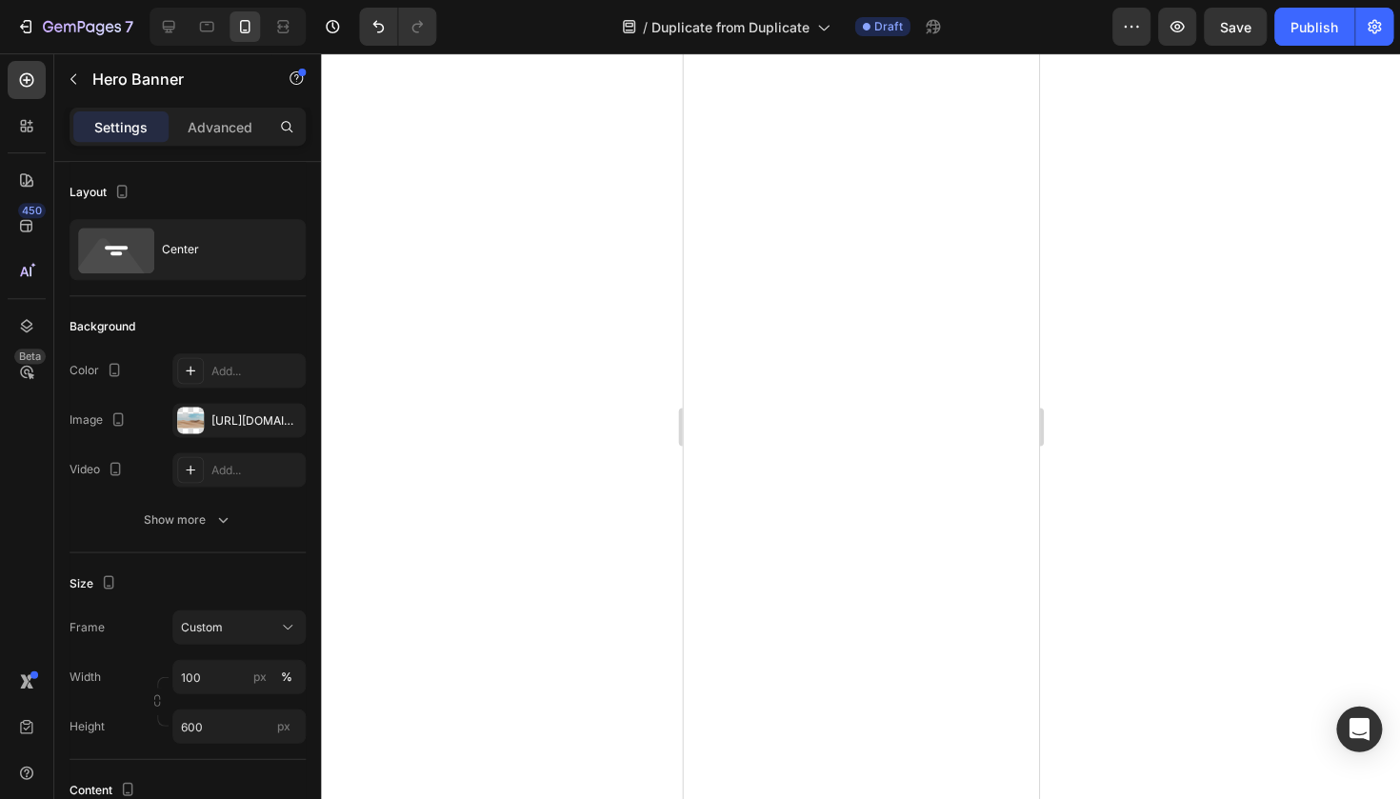
click at [202, 150] on div "Settings Advanced" at bounding box center [187, 135] width 267 height 54
click at [220, 134] on p "Advanced" at bounding box center [220, 127] width 65 height 20
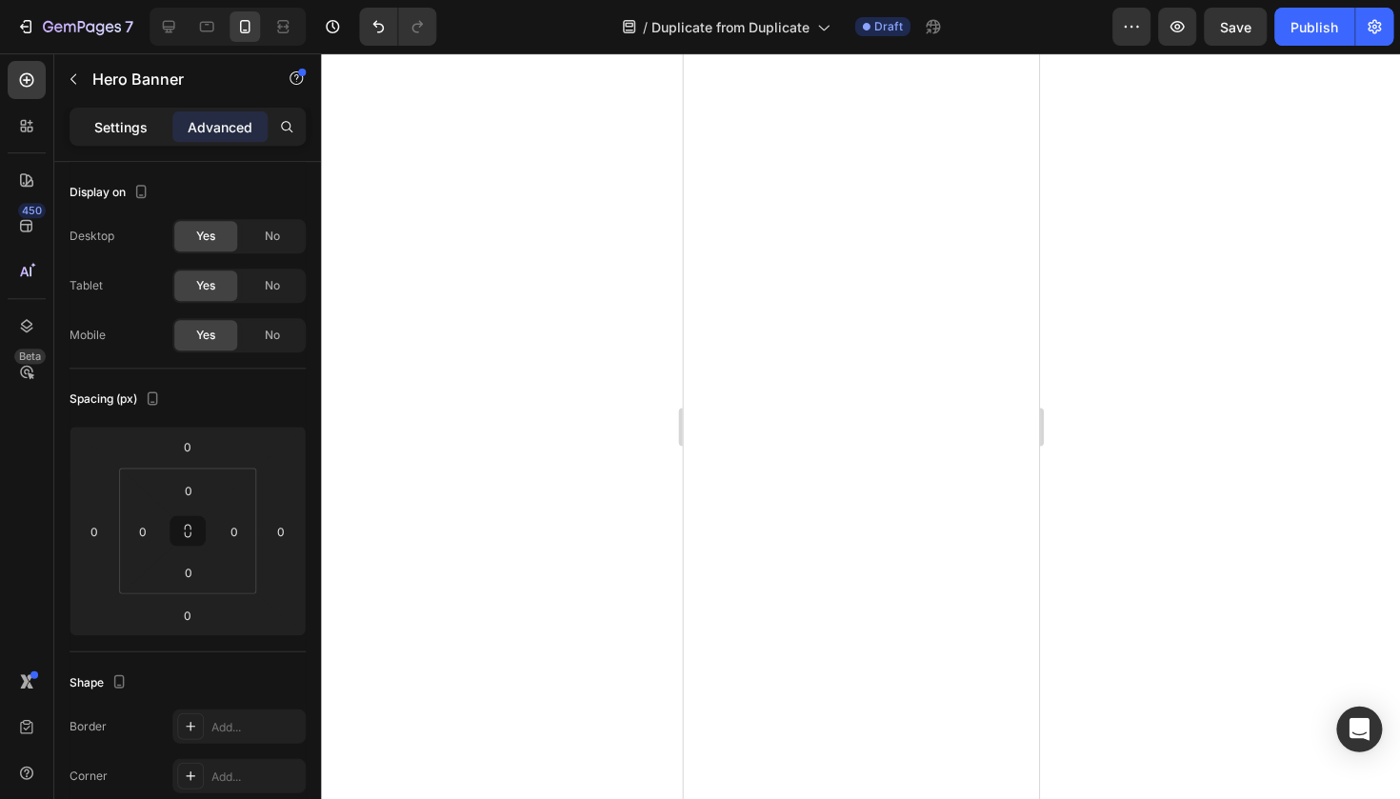
click at [122, 134] on p "Settings" at bounding box center [120, 127] width 53 height 20
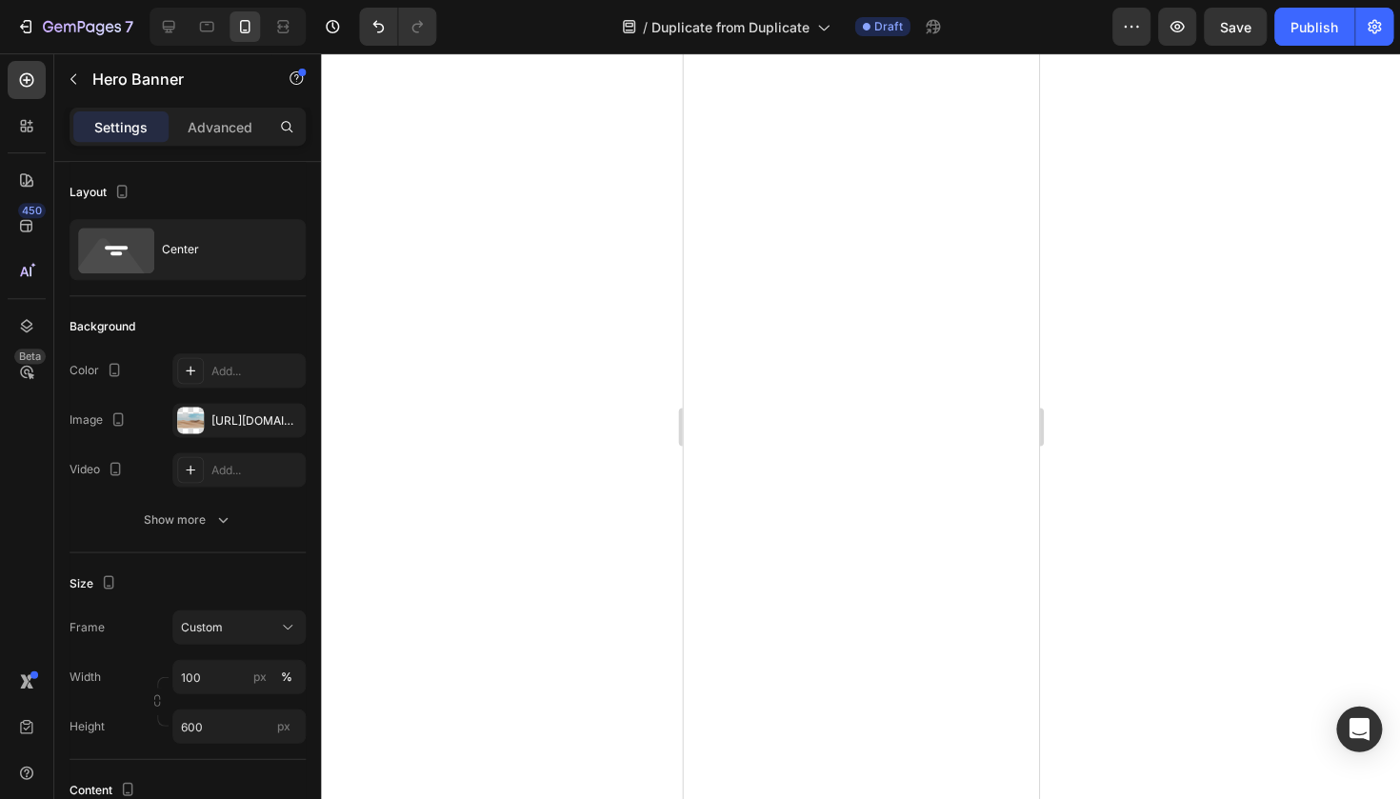
click at [651, 238] on div at bounding box center [860, 425] width 1079 height 745
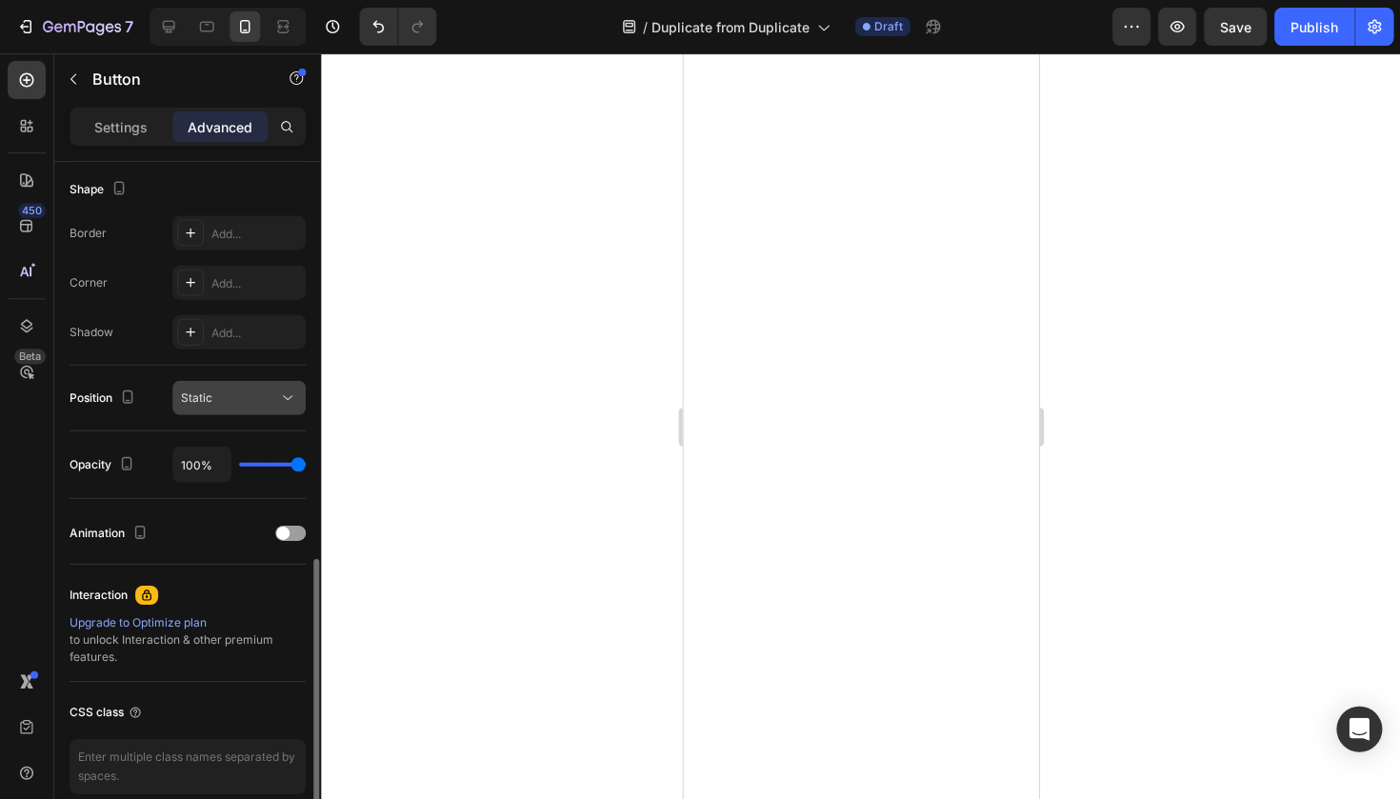
scroll to position [576, 0]
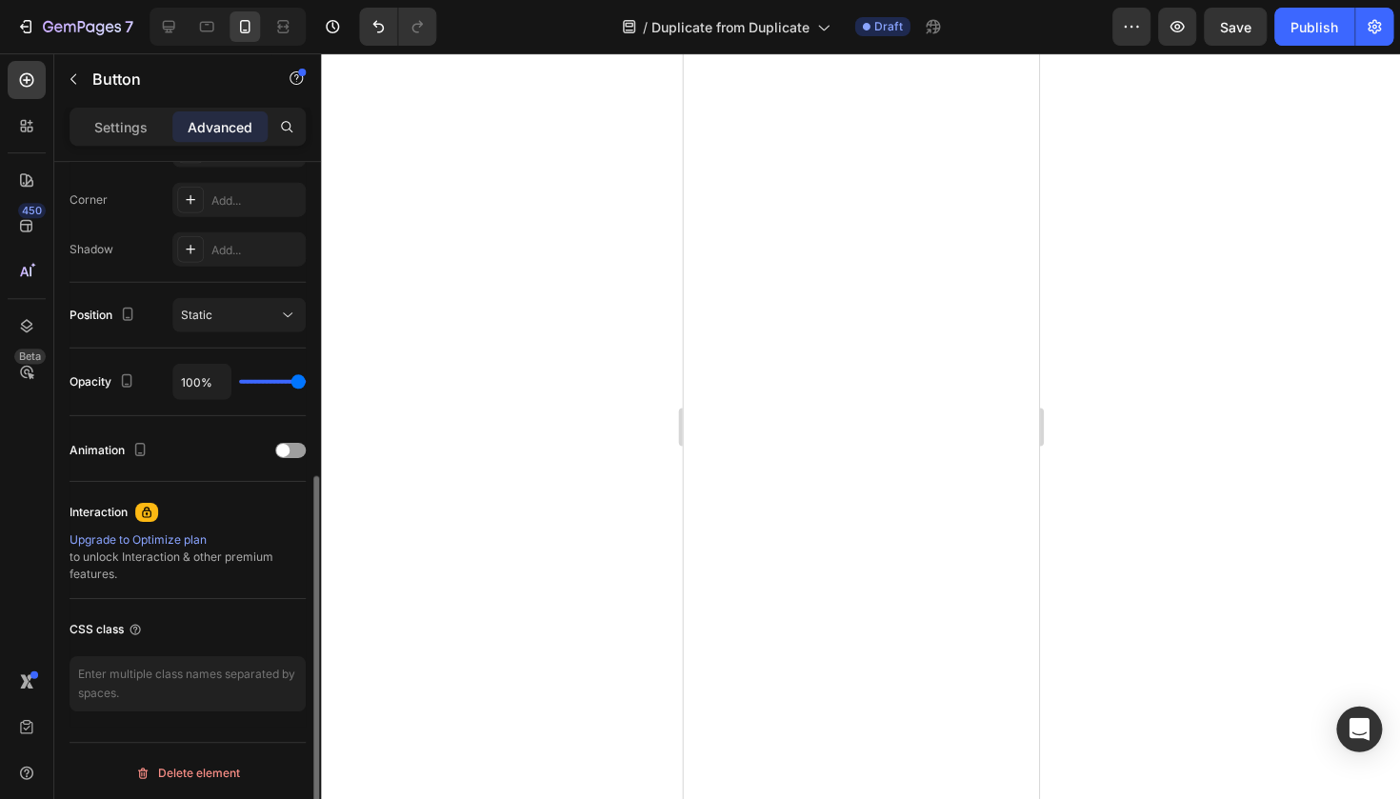
click at [125, 143] on div "Settings Advanced" at bounding box center [188, 127] width 236 height 38
click at [134, 140] on div "Settings" at bounding box center [120, 126] width 95 height 30
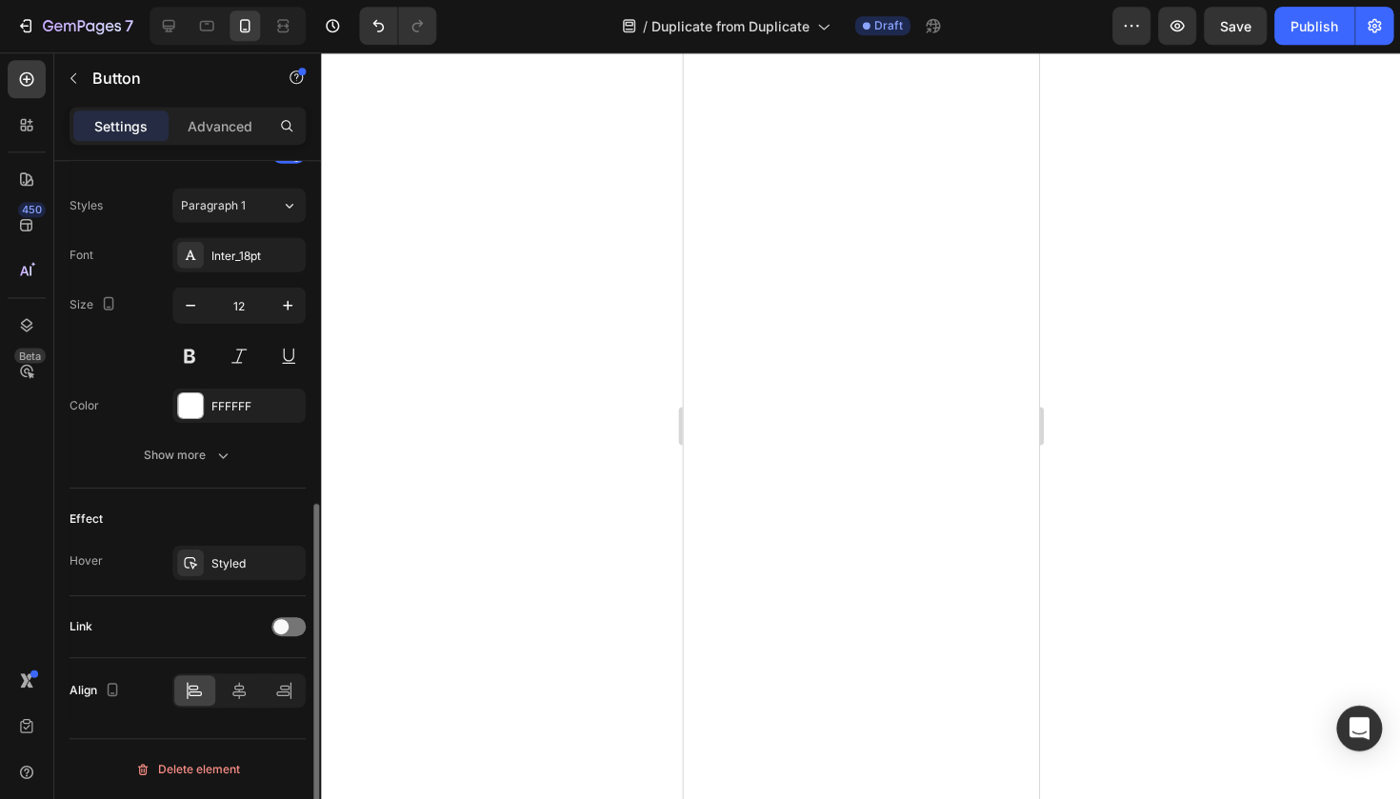
scroll to position [0, 0]
click at [263, 399] on div "FFFFFF" at bounding box center [238, 406] width 55 height 17
click at [202, 469] on button "Show more" at bounding box center [188, 456] width 236 height 34
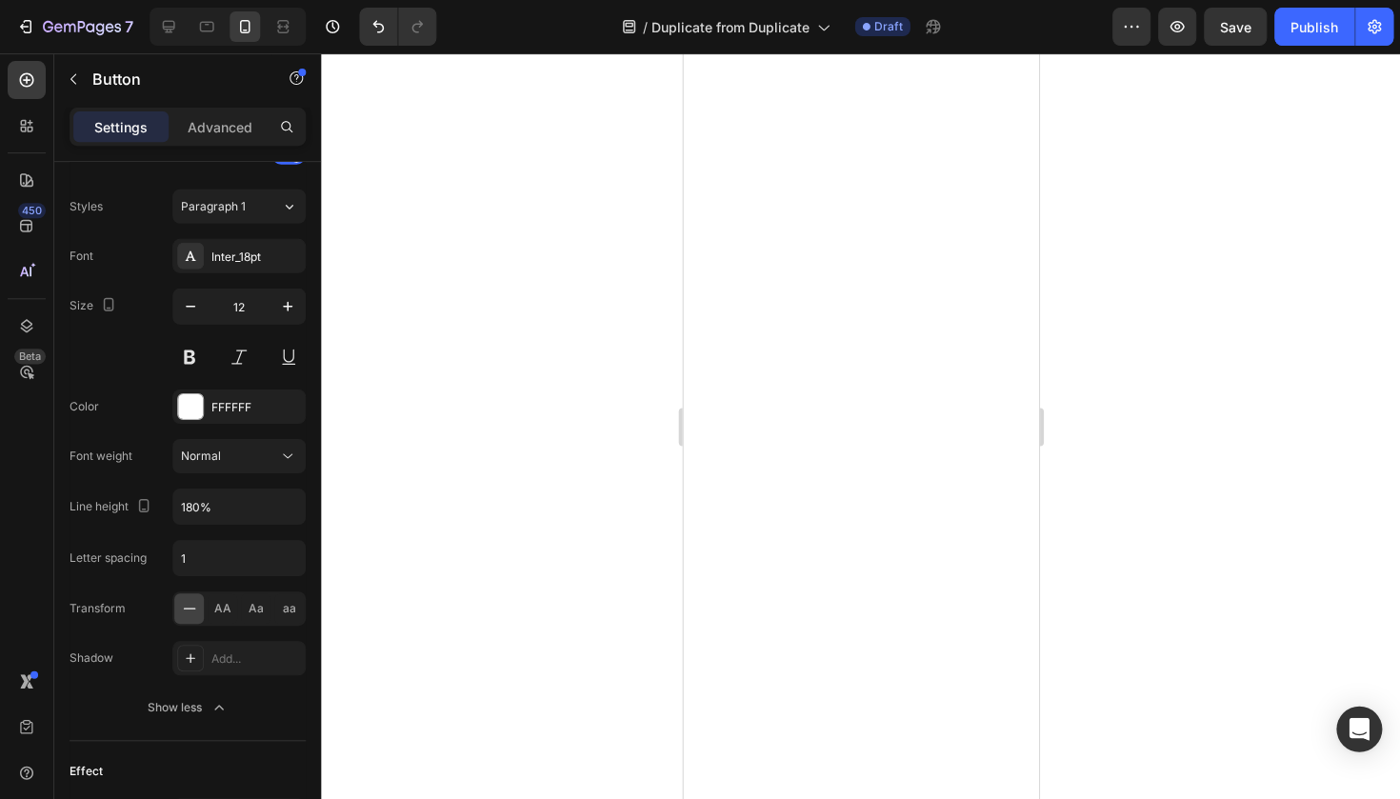
click at [469, 440] on div at bounding box center [860, 425] width 1079 height 745
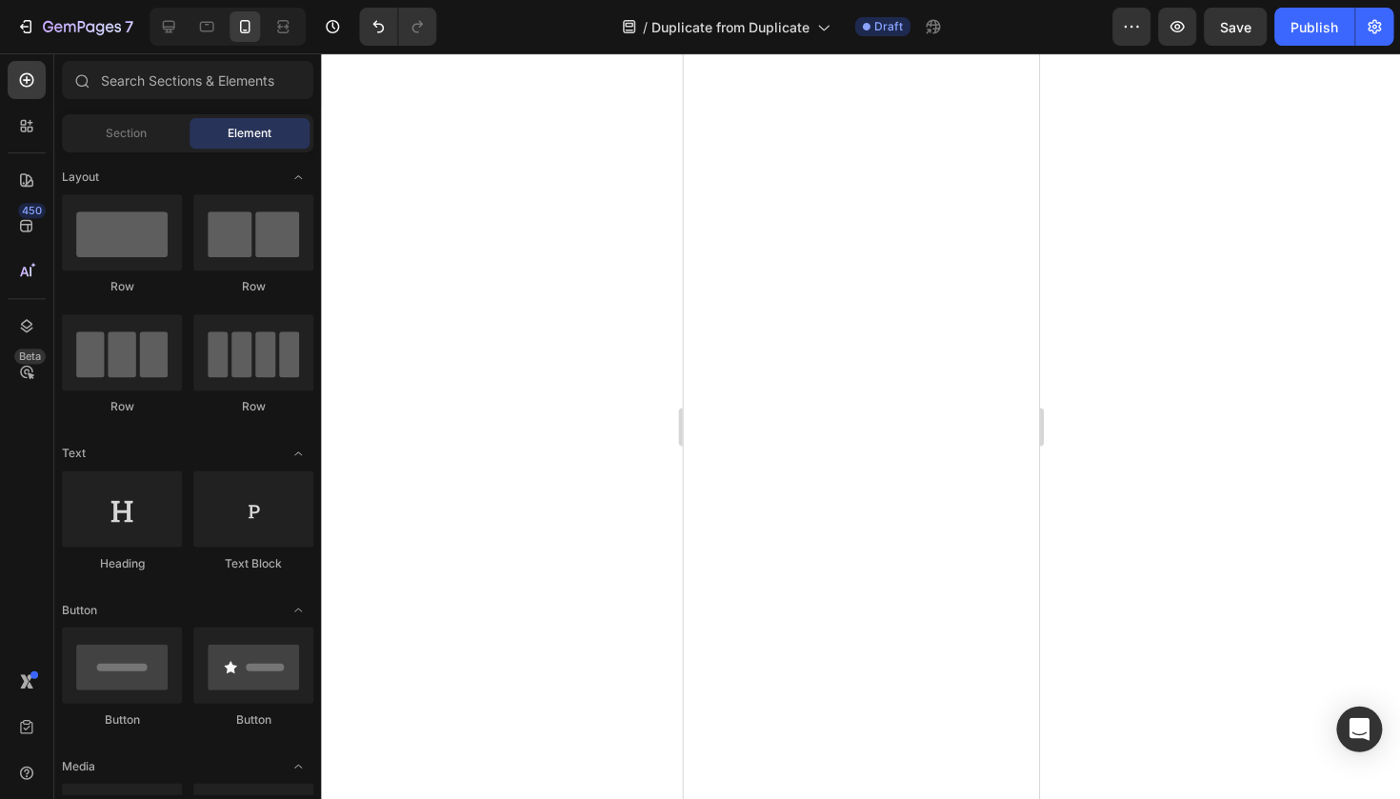
click at [574, 460] on div at bounding box center [860, 425] width 1079 height 745
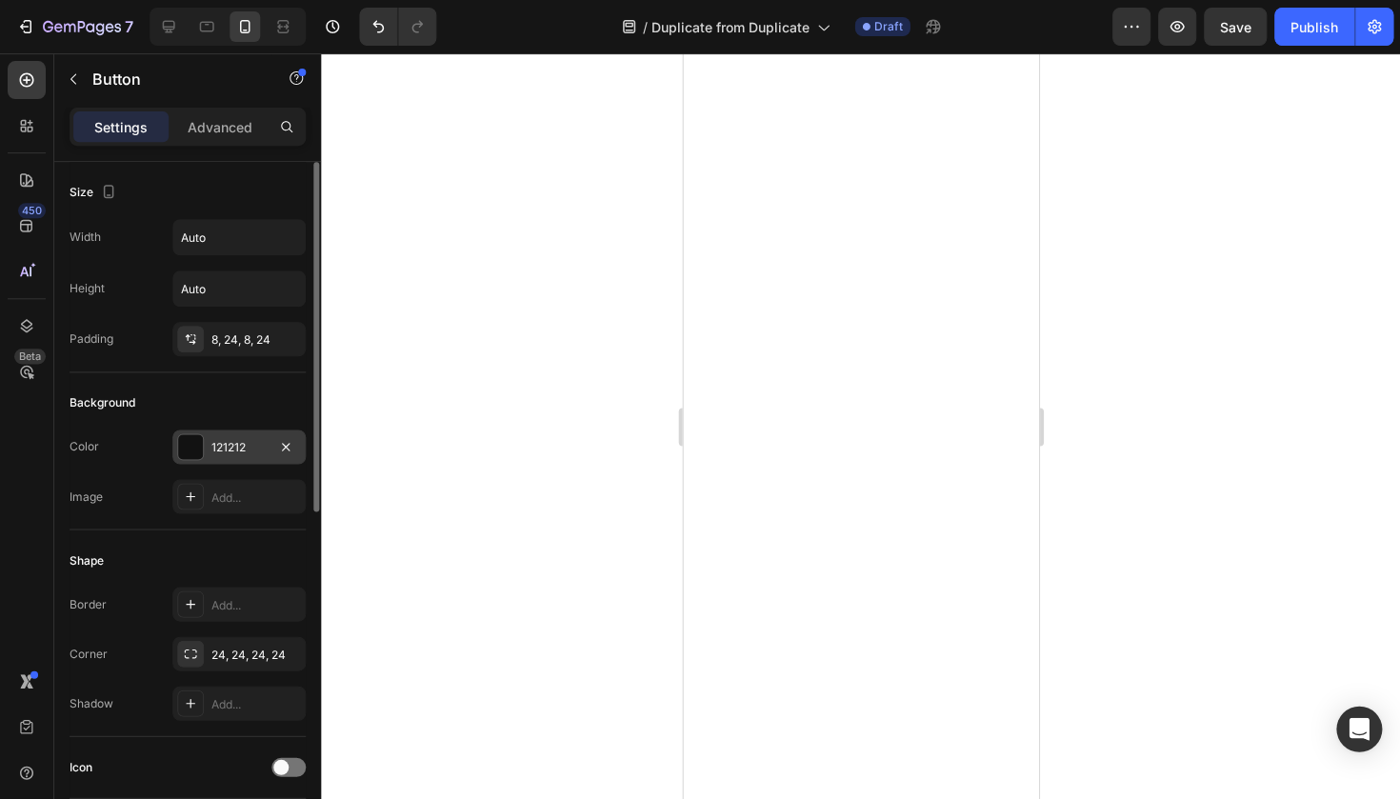
click at [205, 456] on div "121212" at bounding box center [238, 446] width 133 height 34
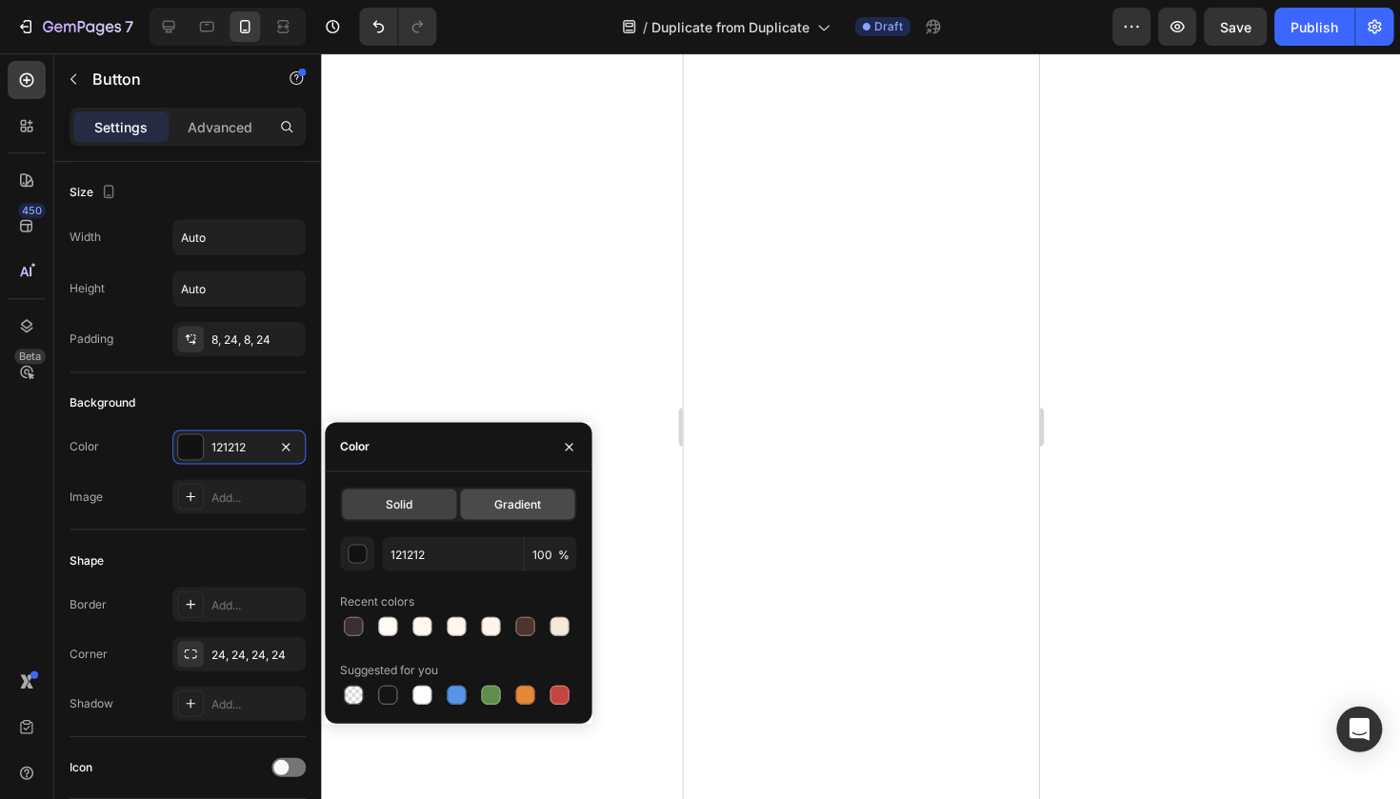
drag, startPoint x: 510, startPoint y: 507, endPoint x: 499, endPoint y: 515, distance: 14.3
click at [510, 507] on span "Gradient" at bounding box center [517, 503] width 47 height 17
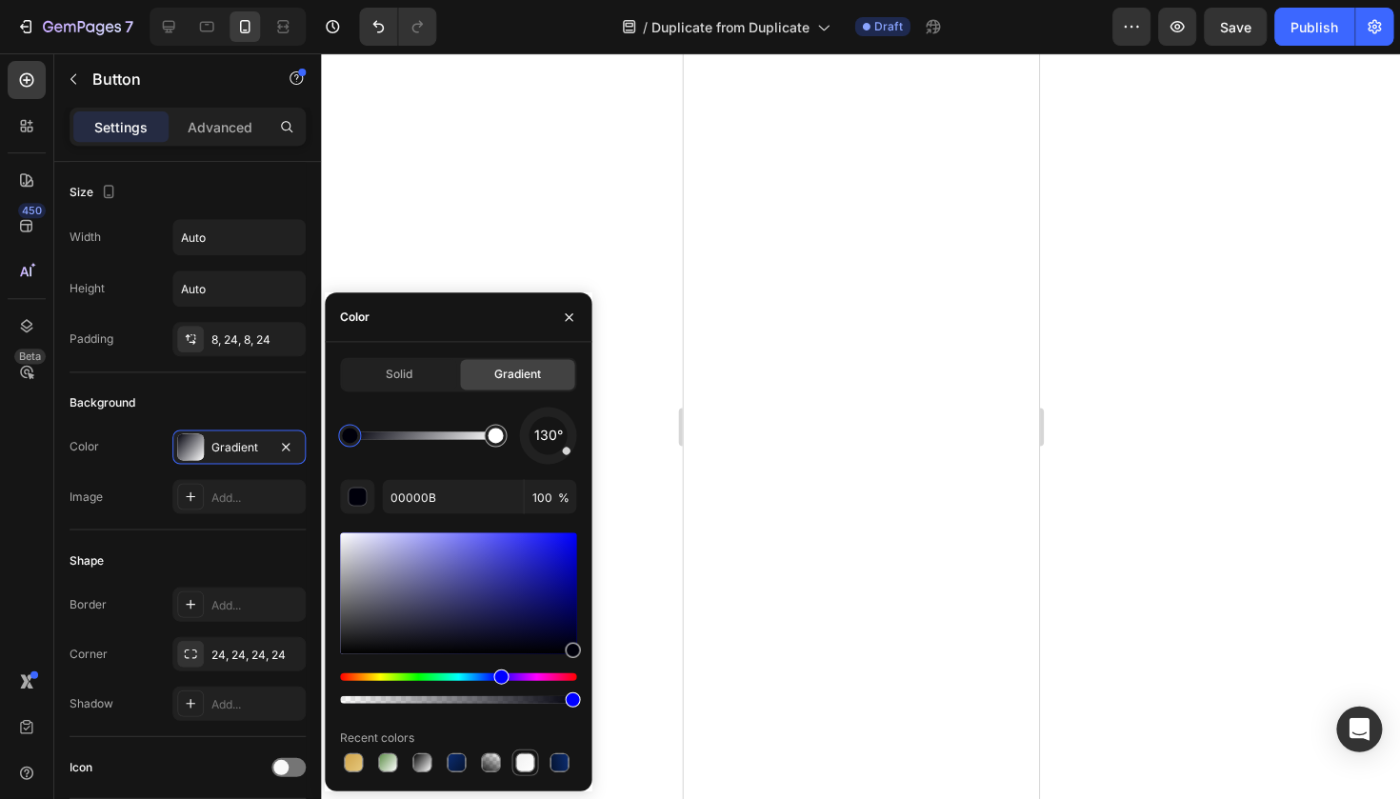
click at [514, 756] on div at bounding box center [524, 761] width 23 height 23
type input "F0F0F0"
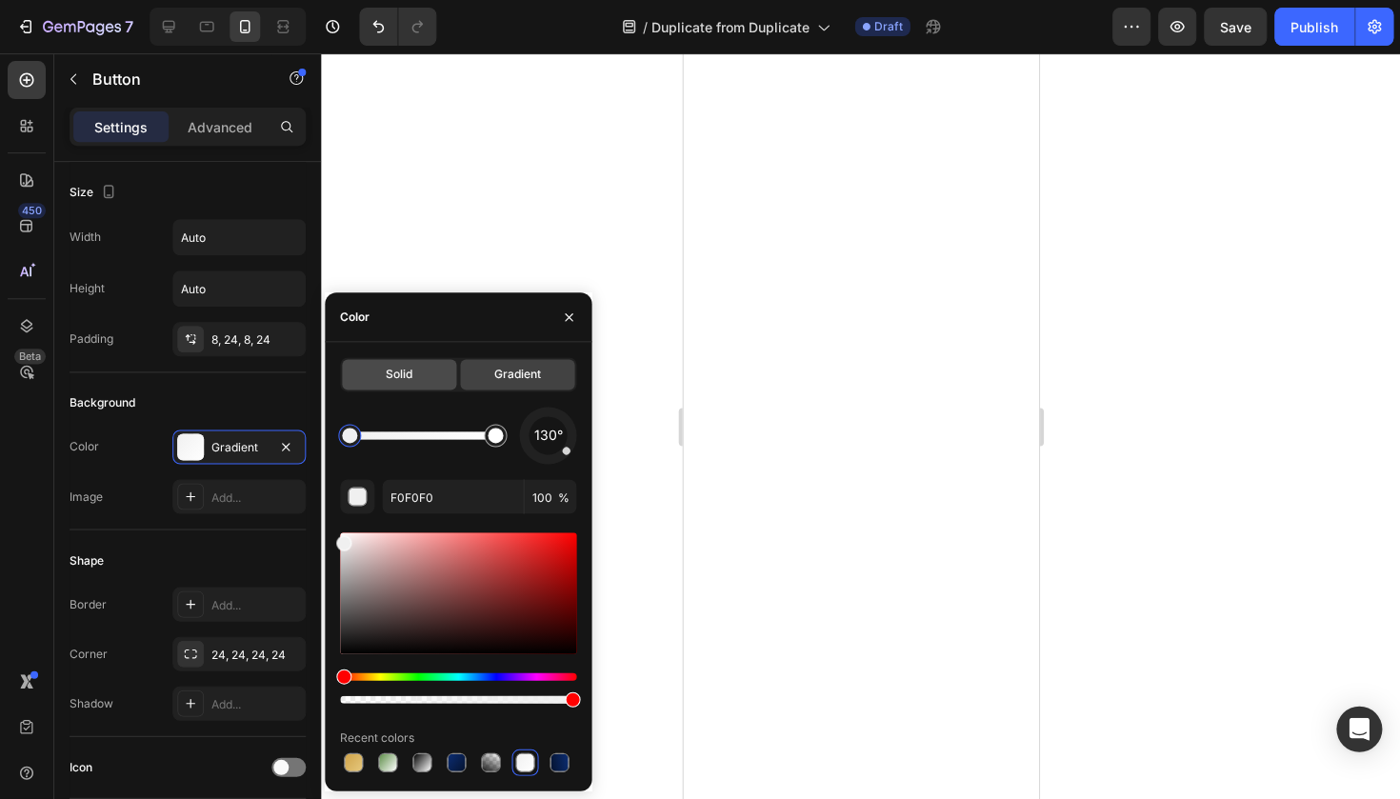
click at [361, 373] on div "Solid" at bounding box center [399, 374] width 114 height 30
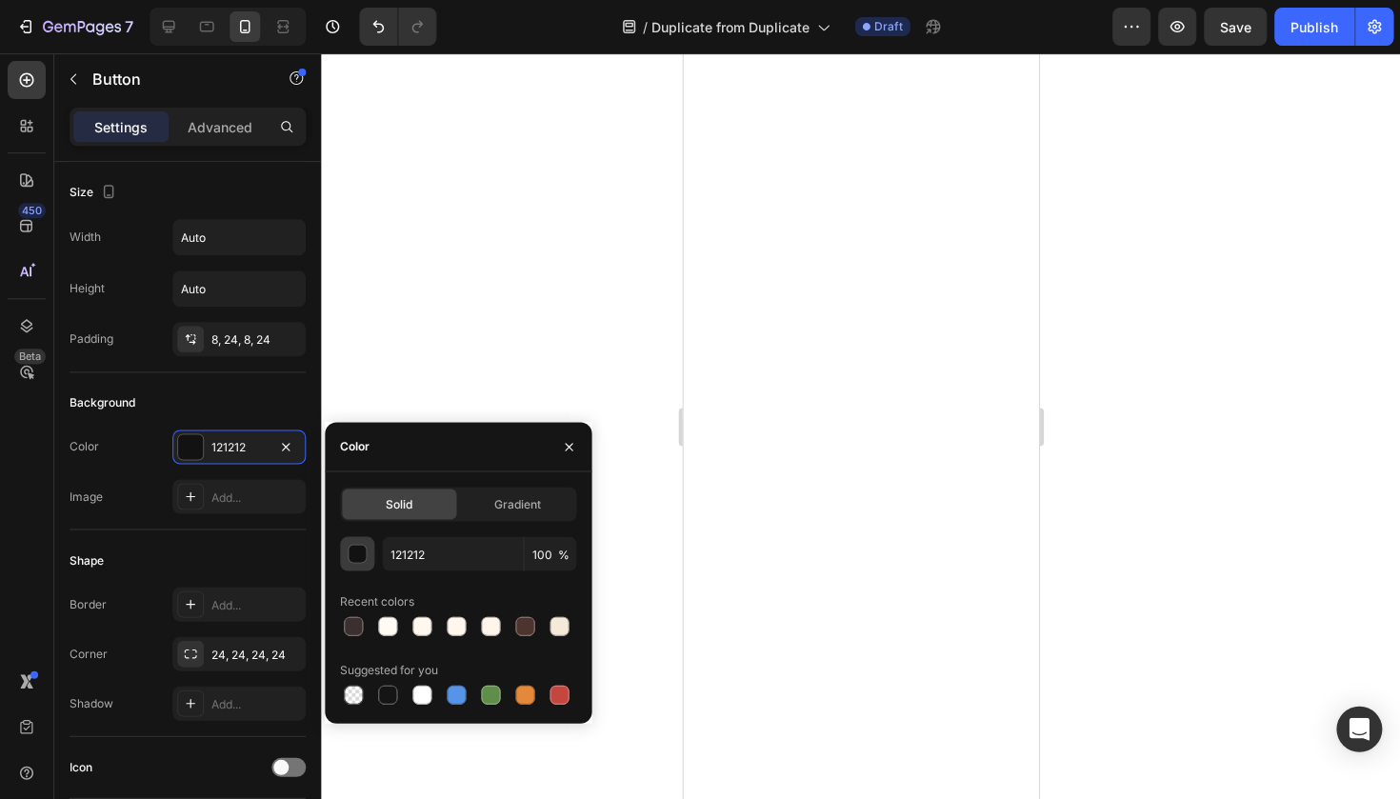
click at [357, 548] on div "button" at bounding box center [357, 554] width 19 height 19
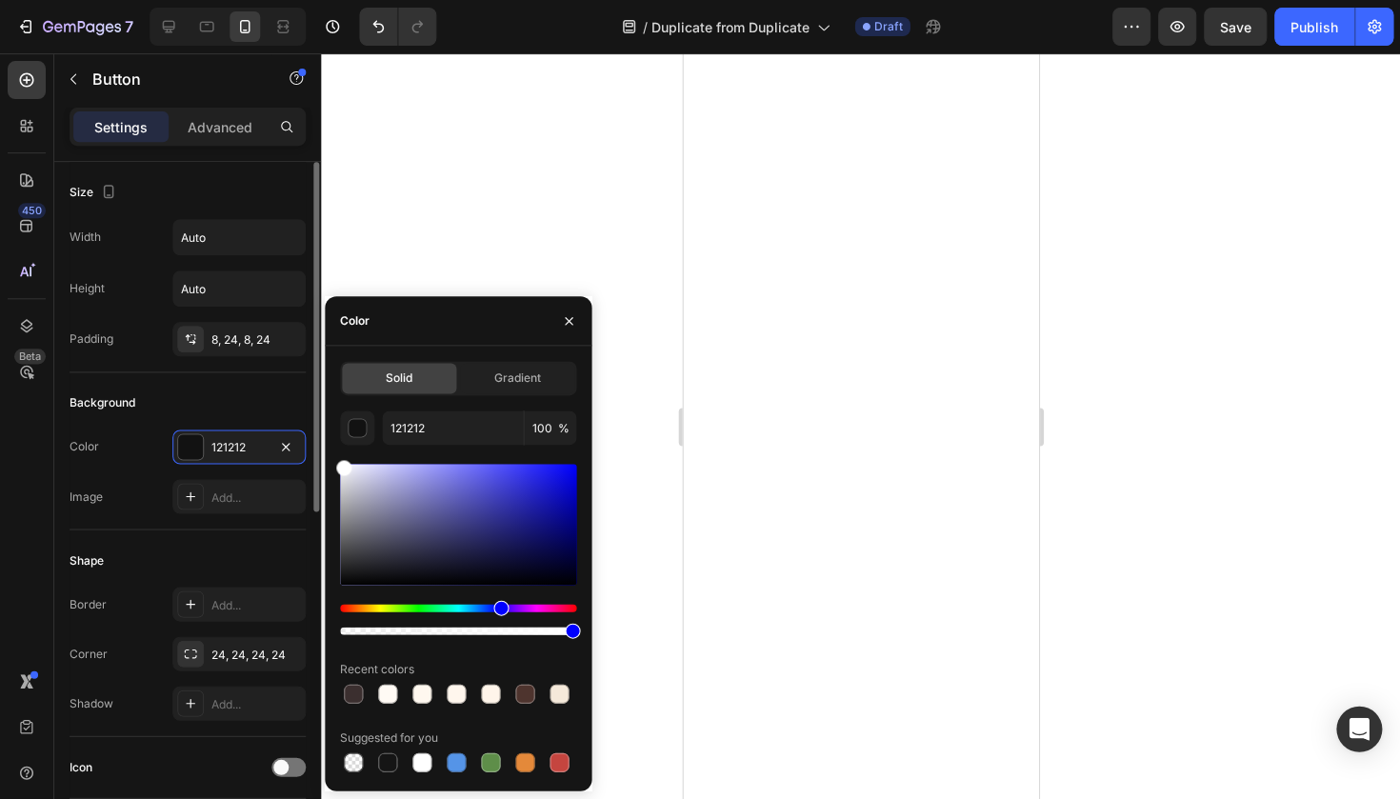
drag, startPoint x: 407, startPoint y: 487, endPoint x: 298, endPoint y: 427, distance: 124.5
click at [298, 427] on div "450 Beta Sections(18) Elements(83) Section Element Hero Section Product Detail …" at bounding box center [160, 425] width 321 height 745
type input "FFFFFF"
click at [455, 164] on div at bounding box center [860, 425] width 1079 height 745
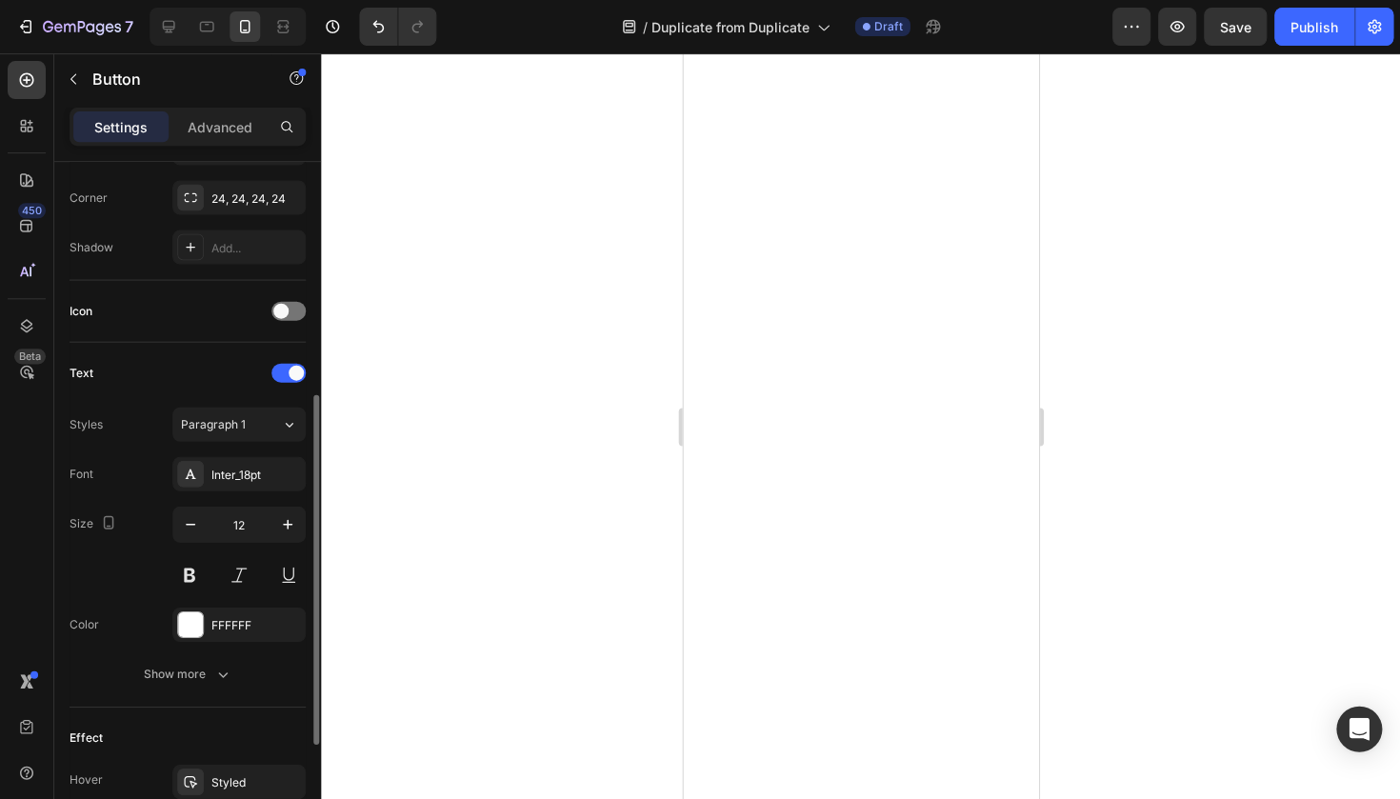
scroll to position [597, 0]
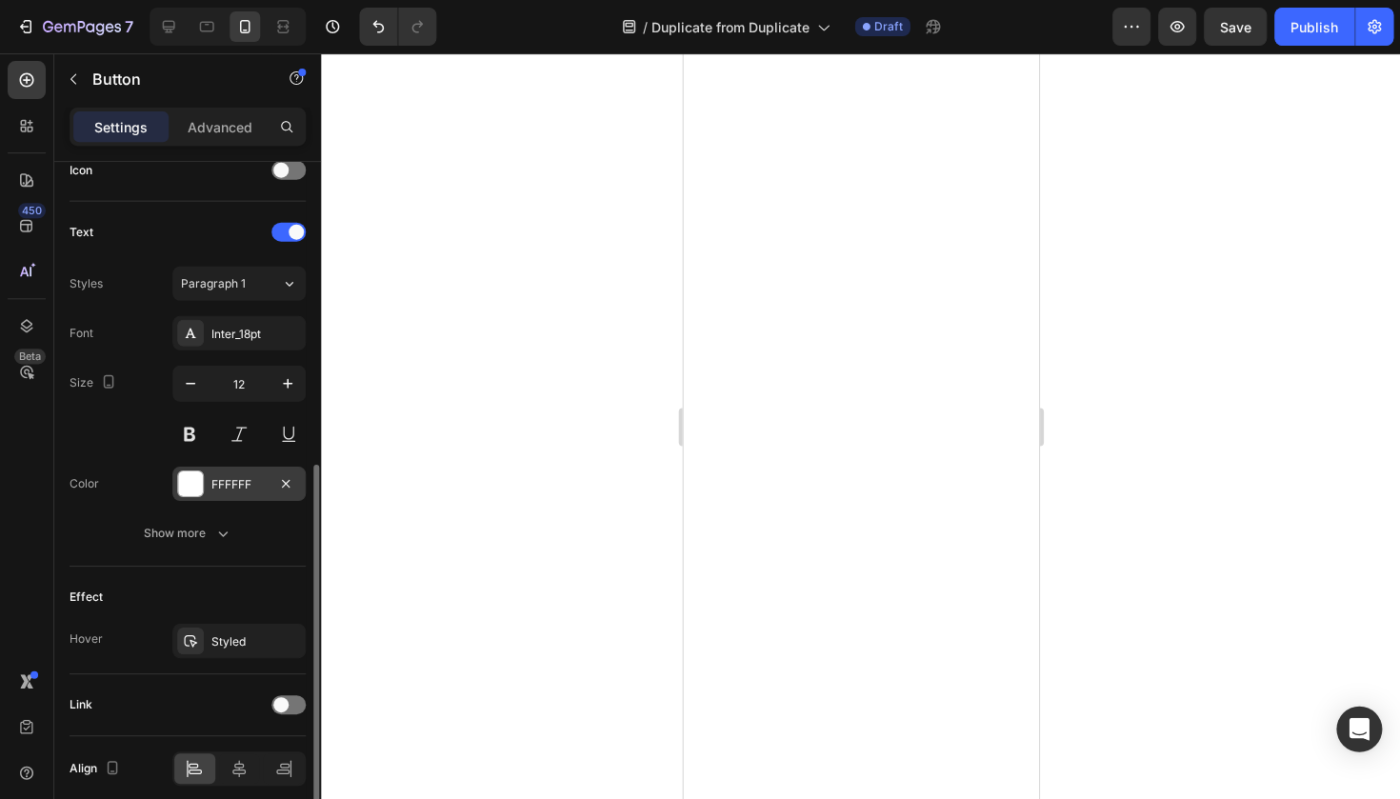
click at [208, 492] on div "FFFFFF" at bounding box center [238, 483] width 133 height 34
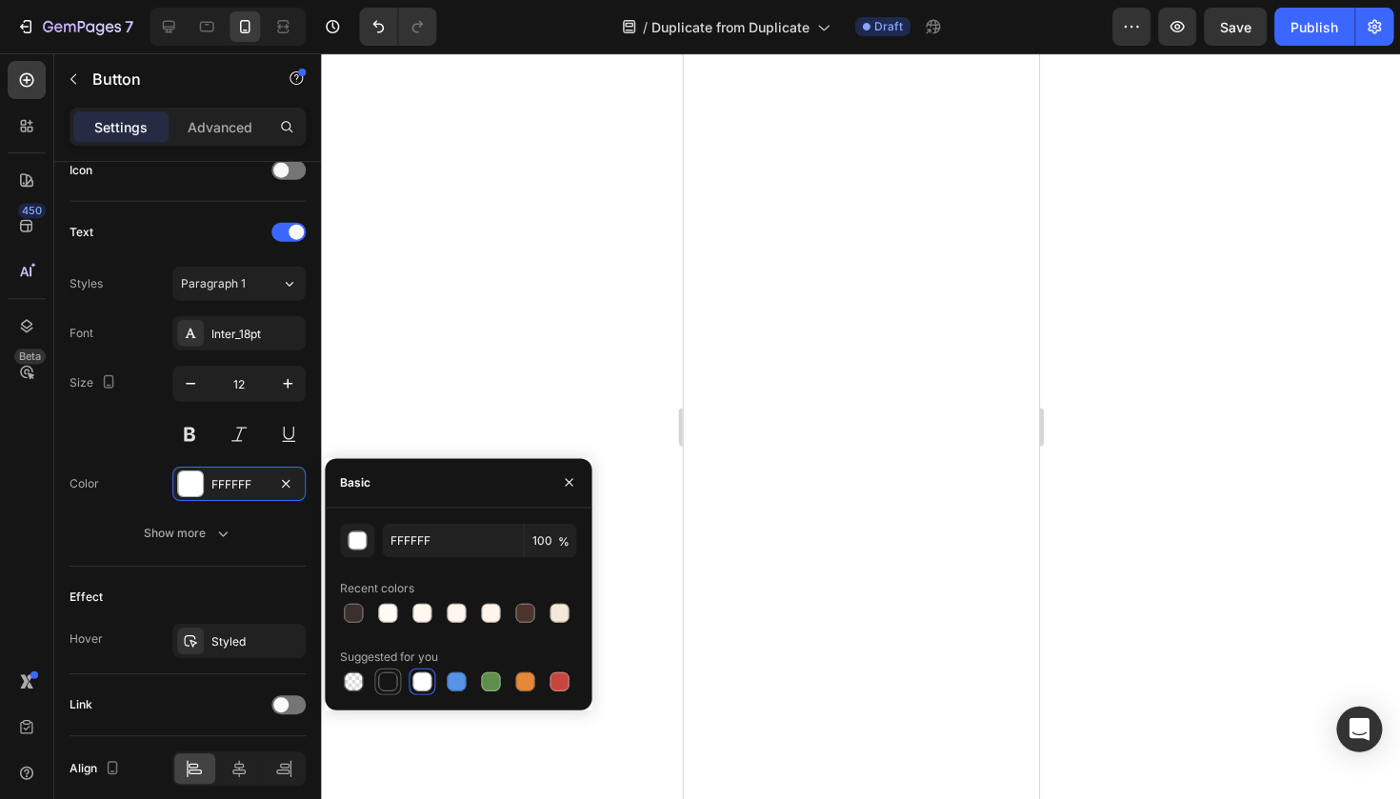
click at [387, 685] on div at bounding box center [387, 680] width 19 height 19
type input "151515"
click at [510, 384] on div at bounding box center [860, 425] width 1079 height 745
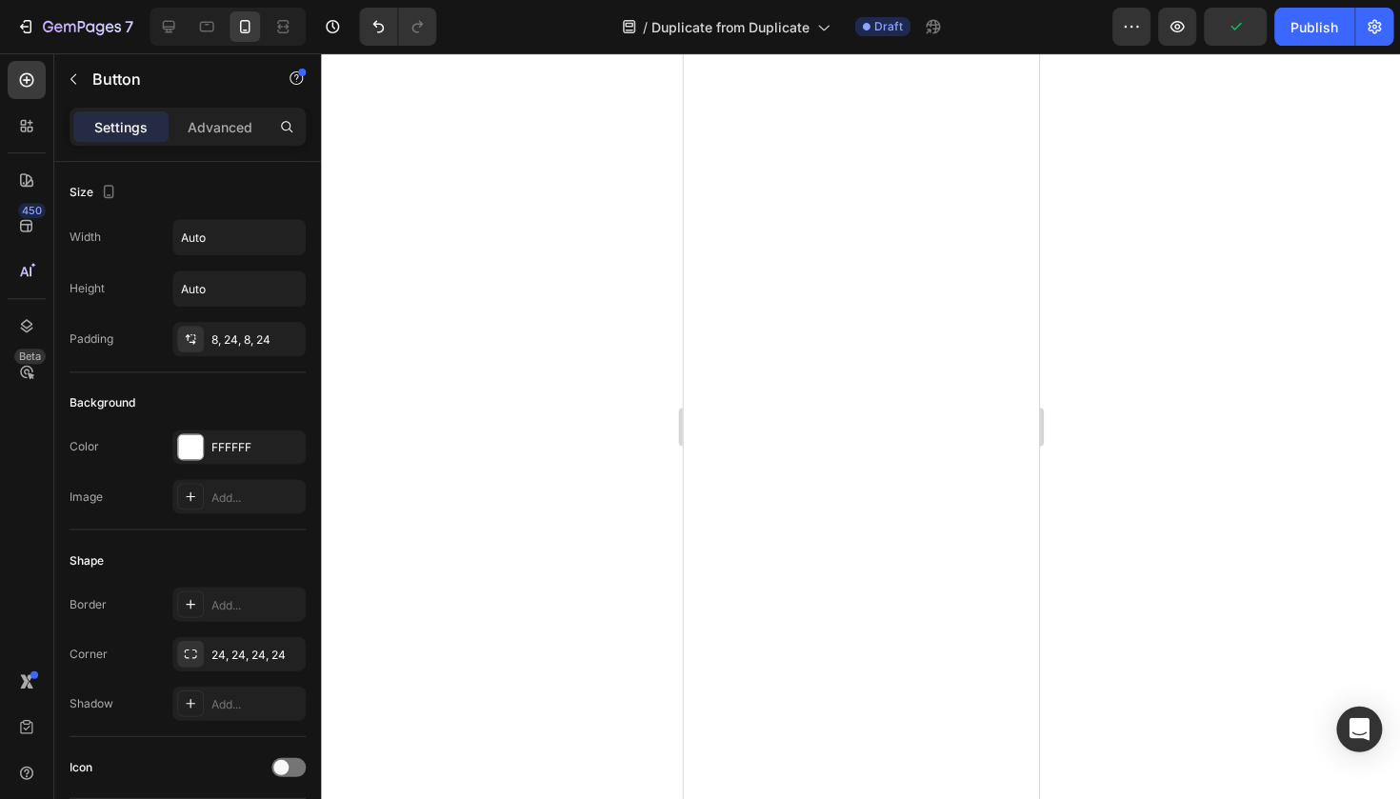
click at [541, 582] on div at bounding box center [860, 425] width 1079 height 745
click at [558, 757] on div at bounding box center [860, 425] width 1079 height 745
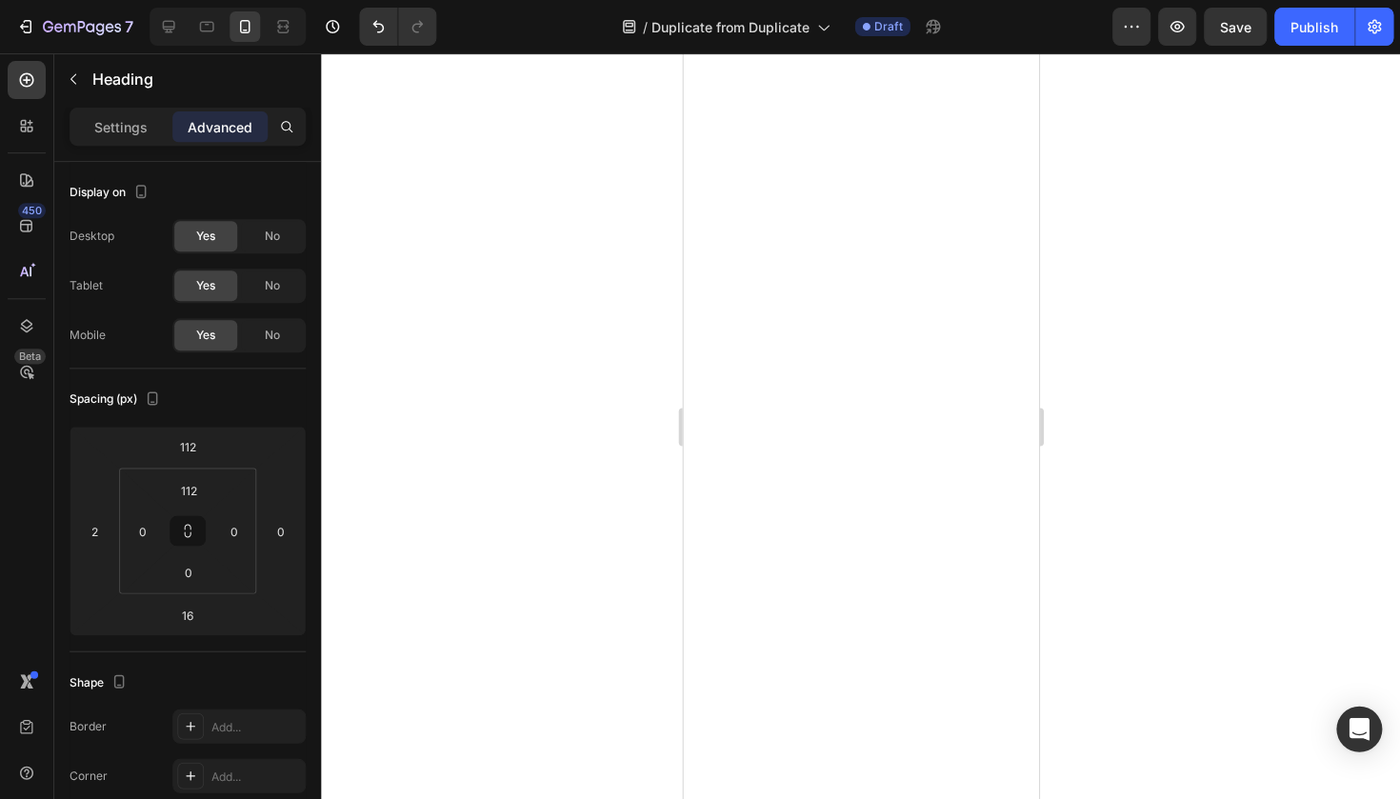
click at [1071, 546] on div at bounding box center [860, 425] width 1079 height 745
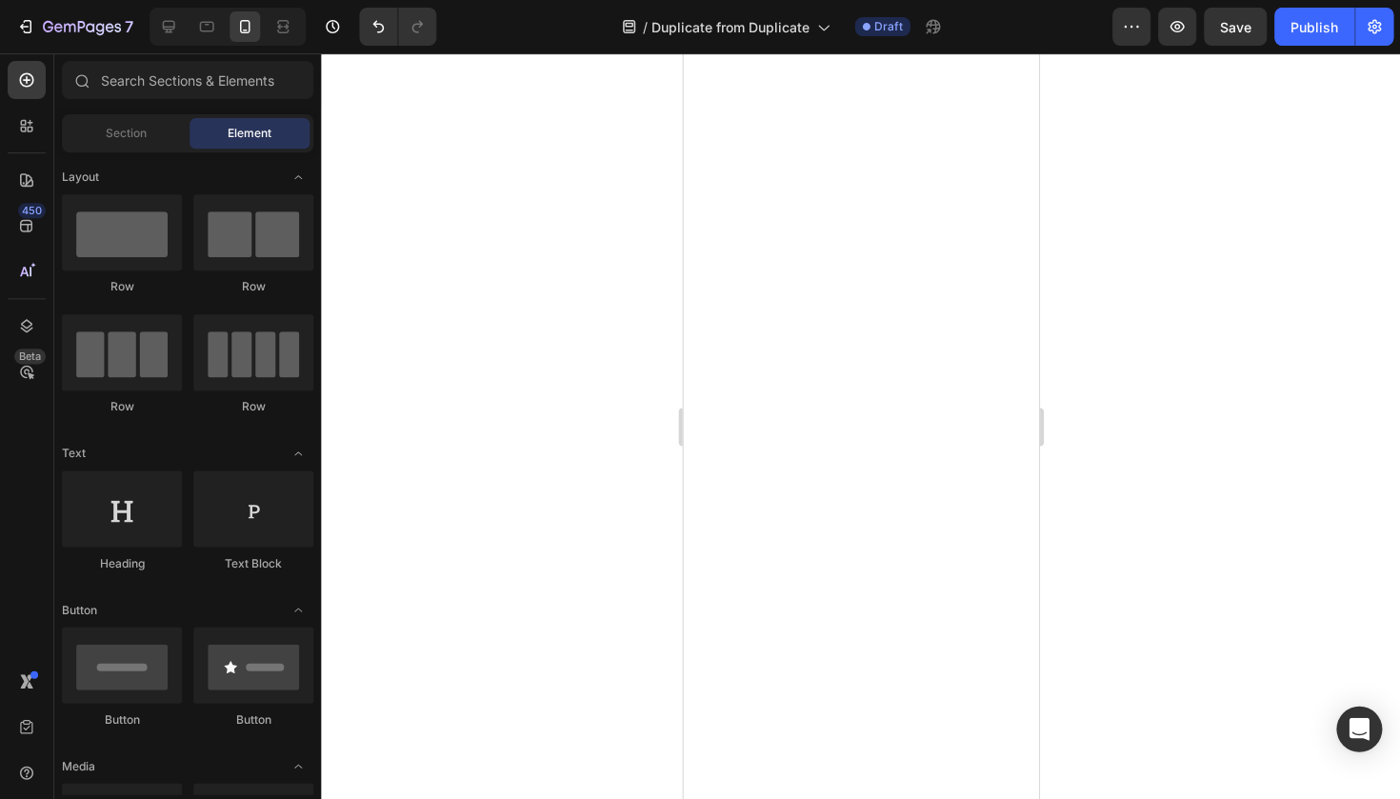
click at [1071, 546] on div at bounding box center [860, 425] width 1079 height 745
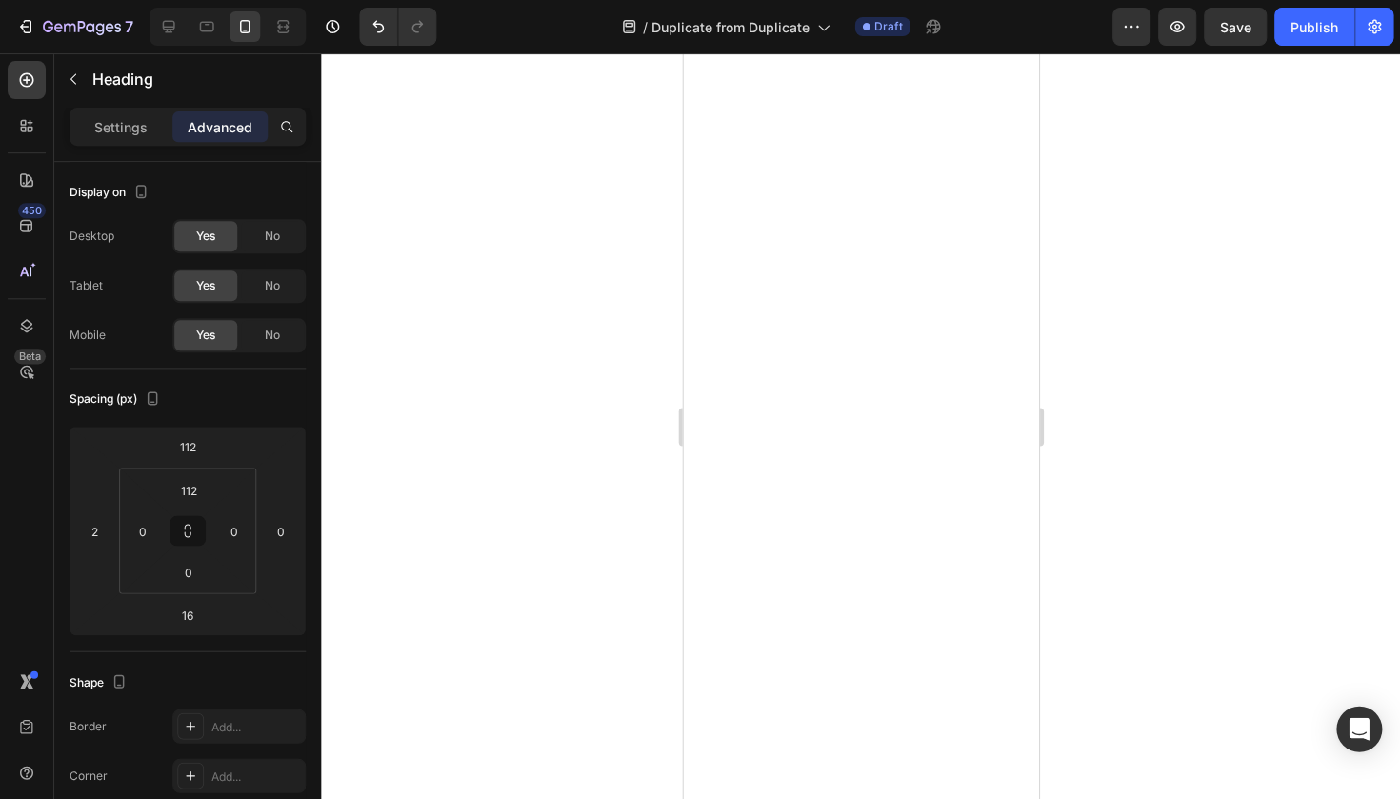
click at [590, 513] on div at bounding box center [860, 425] width 1079 height 745
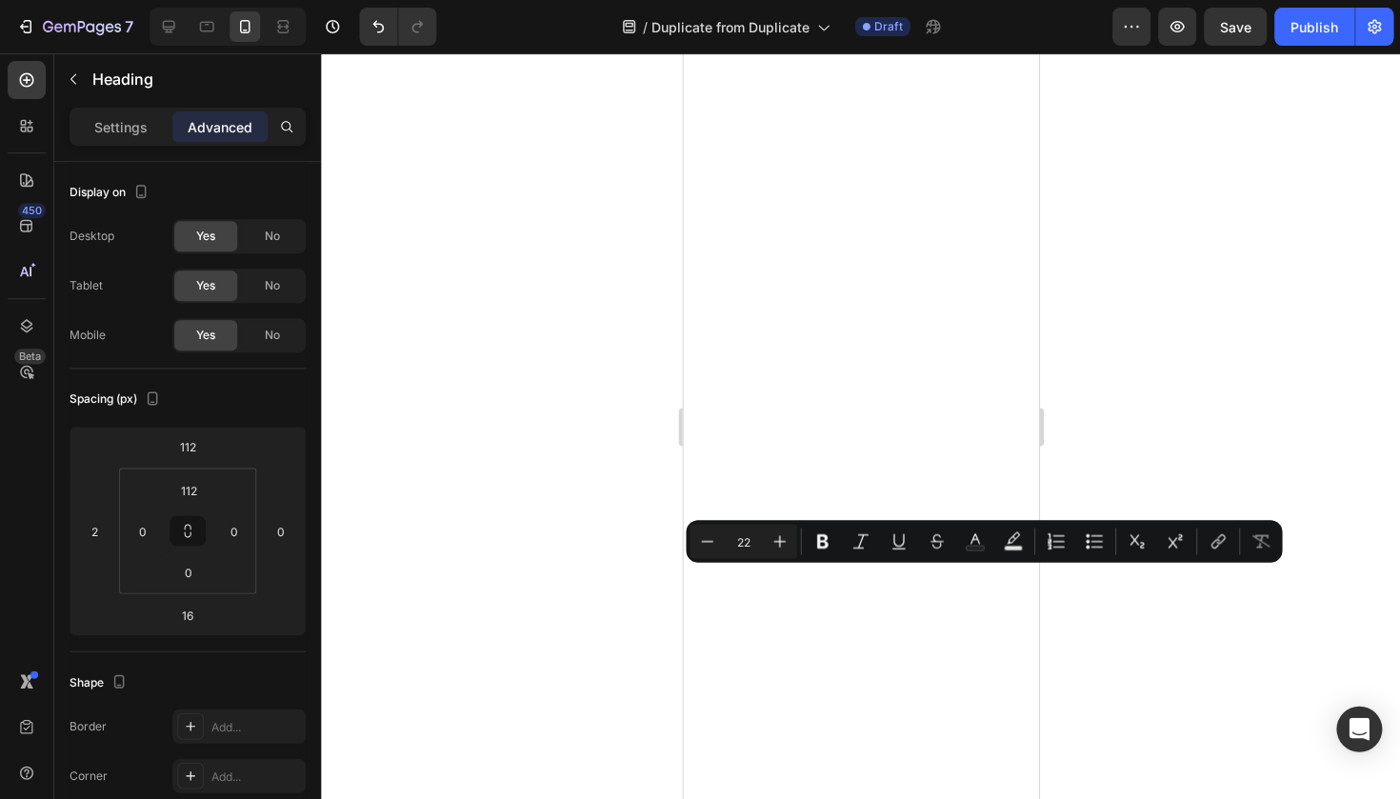
click at [760, 525] on div "Minus 22 Plus" at bounding box center [742, 541] width 107 height 34
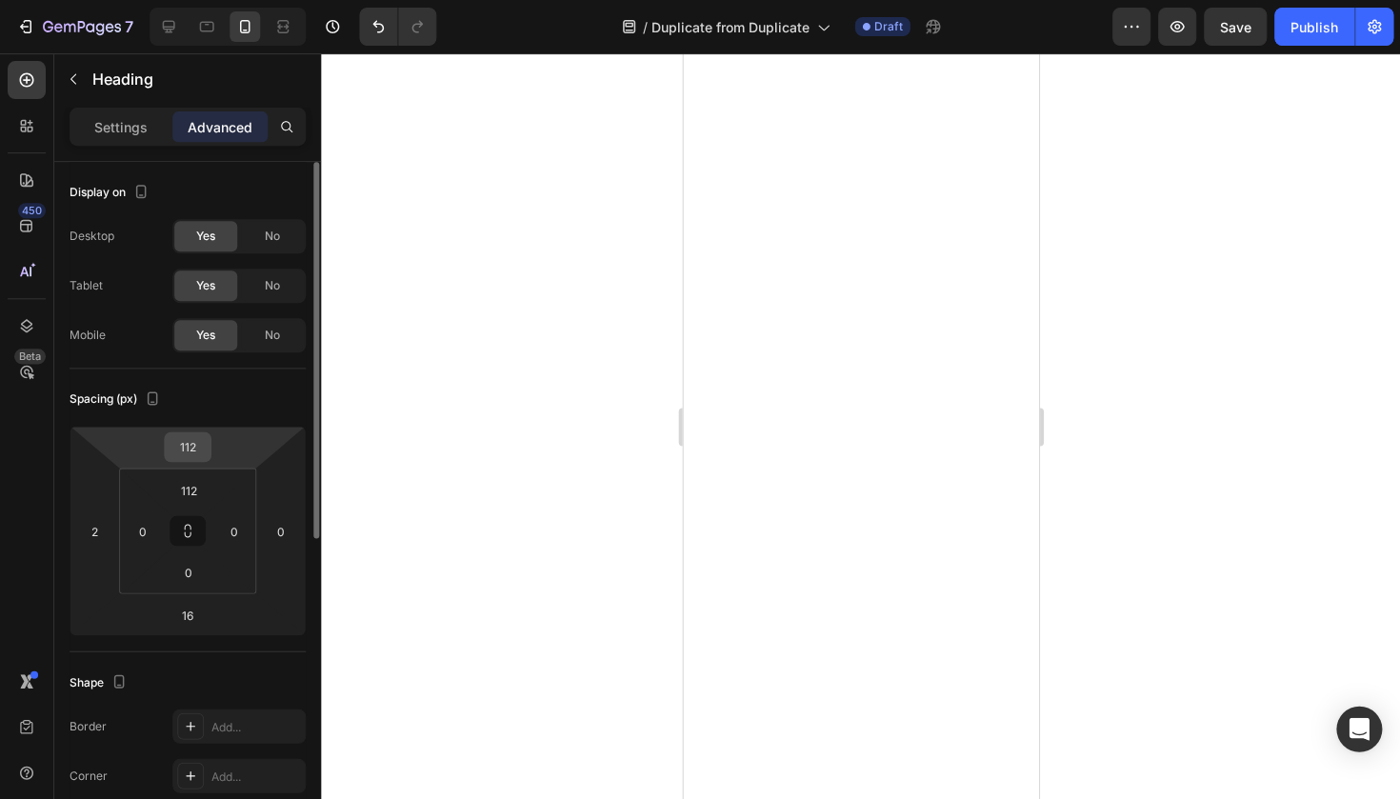
click at [182, 445] on input "112" at bounding box center [188, 446] width 38 height 29
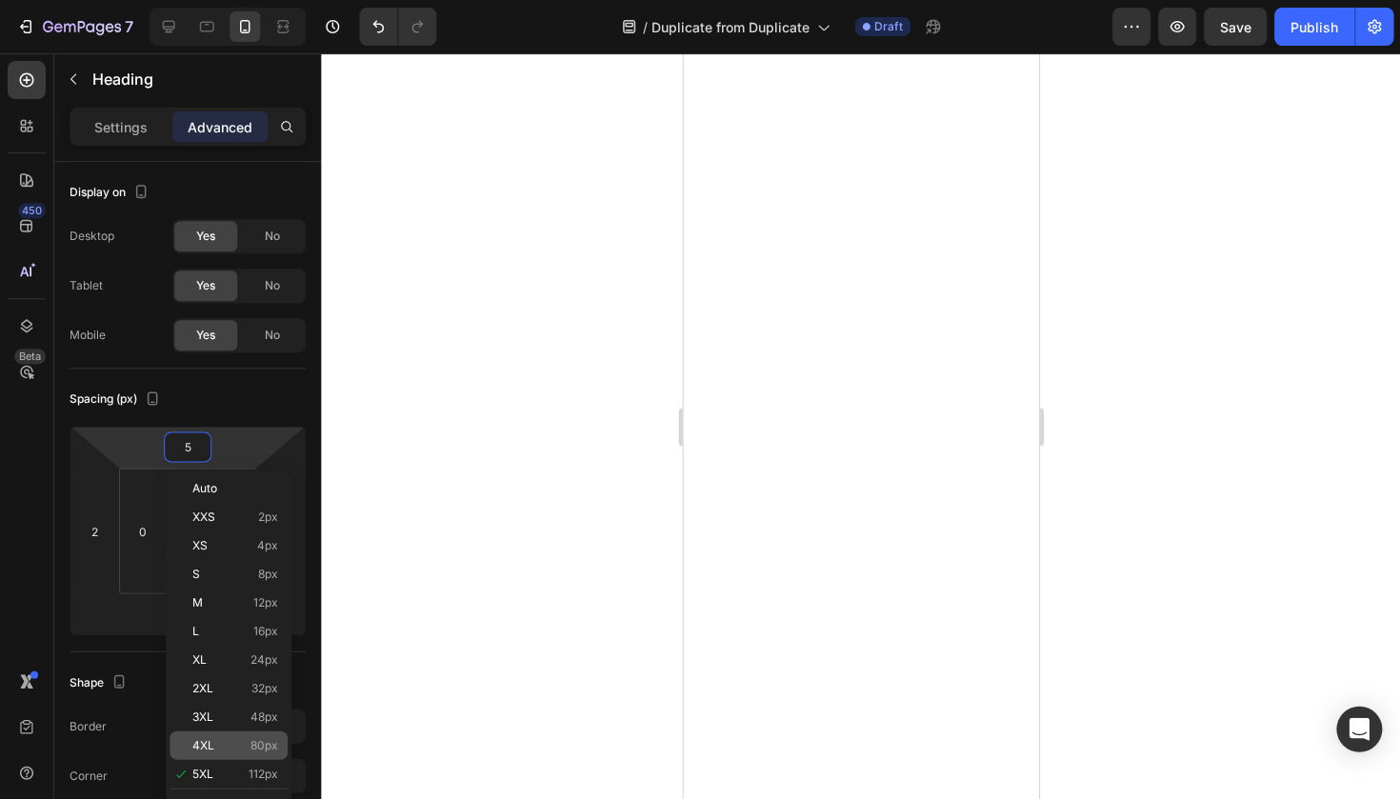
click at [235, 742] on p "4XL 80px" at bounding box center [235, 744] width 86 height 13
type input "80"
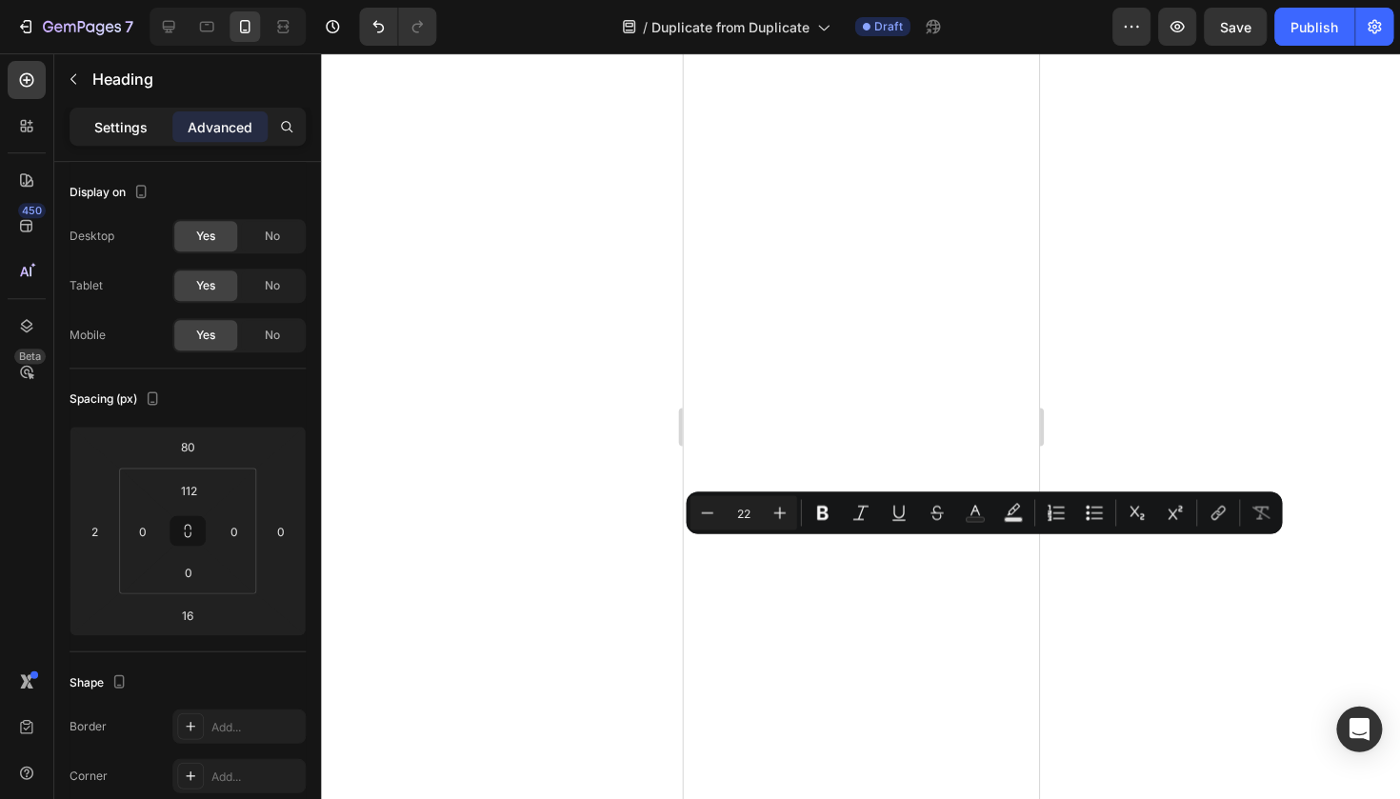
click at [164, 129] on div "Settings" at bounding box center [120, 126] width 95 height 30
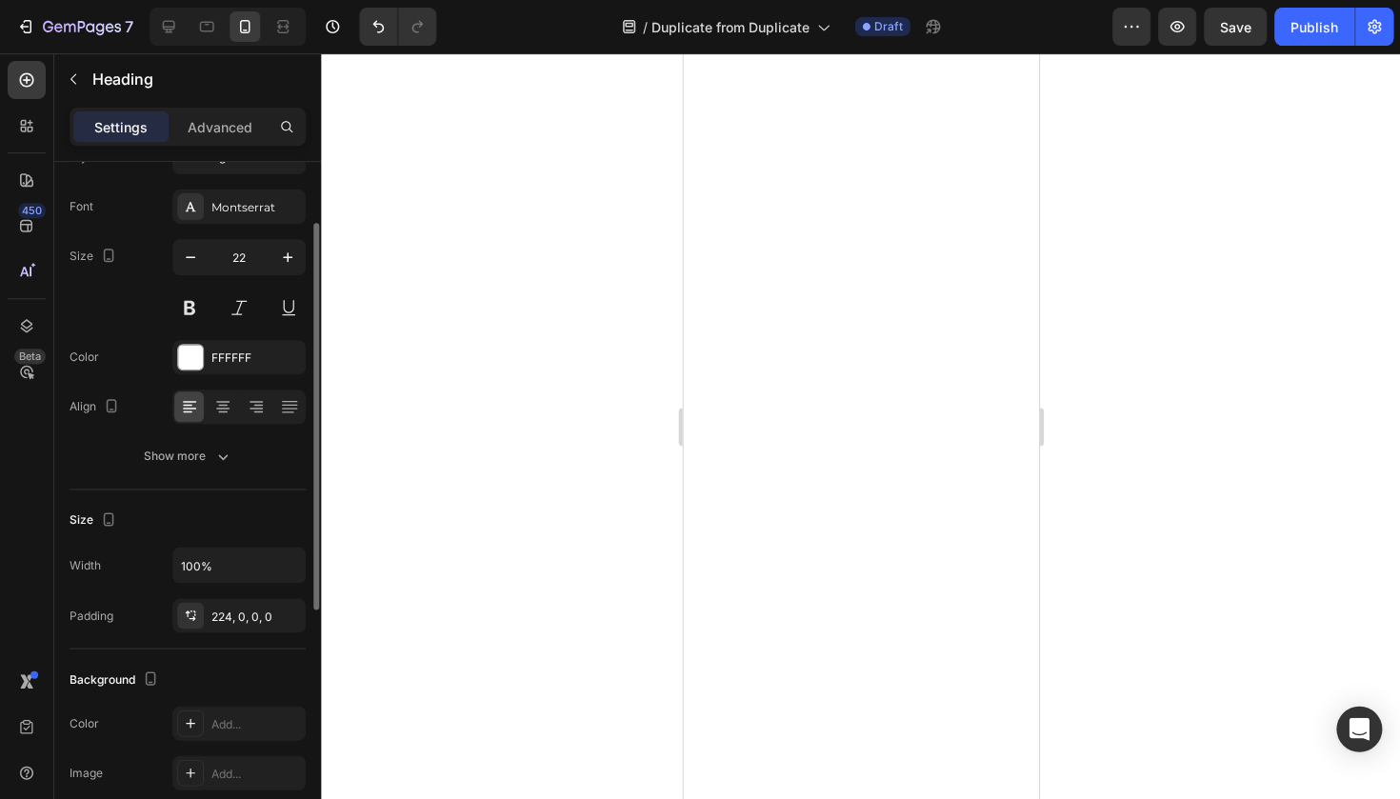
scroll to position [0, 0]
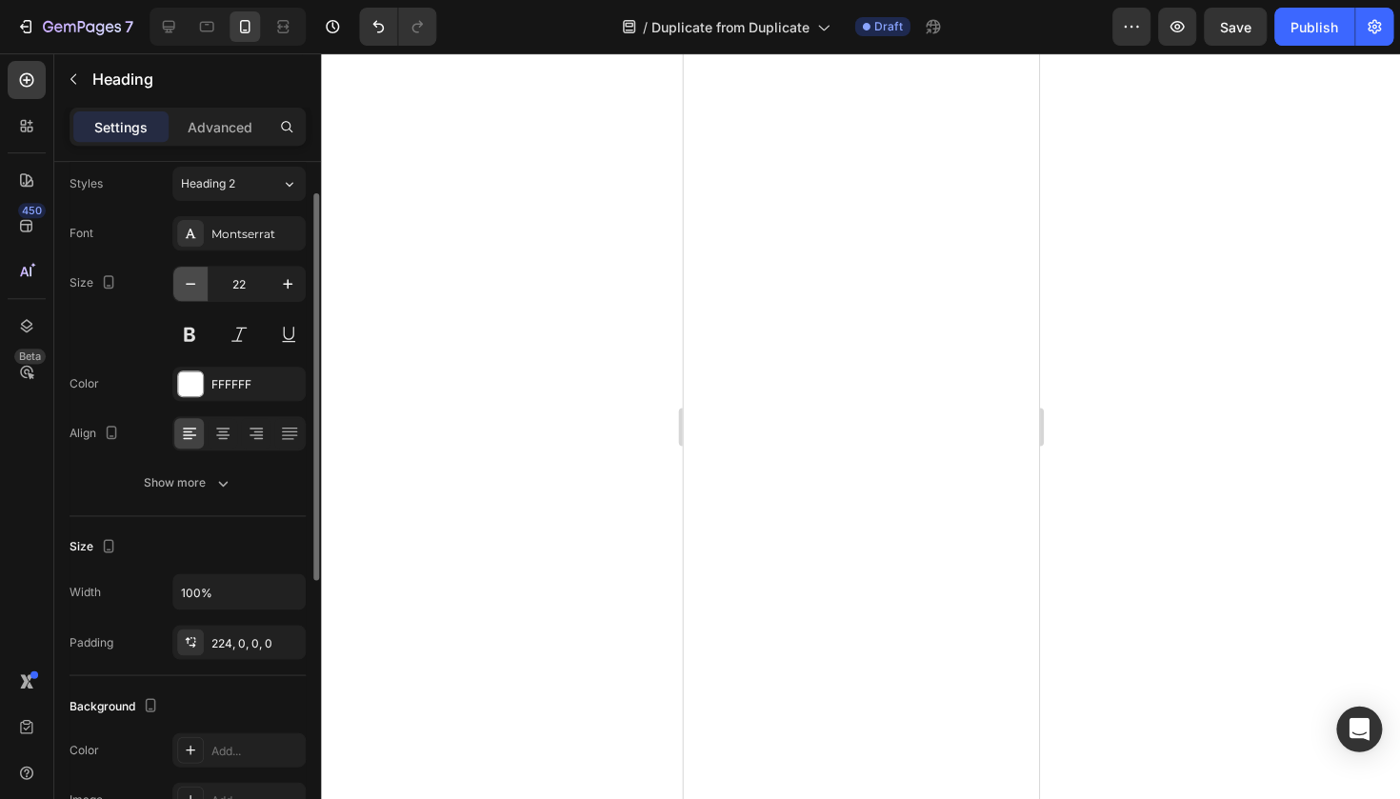
click at [189, 280] on icon "button" at bounding box center [190, 283] width 19 height 19
click at [273, 285] on button "button" at bounding box center [287, 284] width 34 height 34
type input "22"
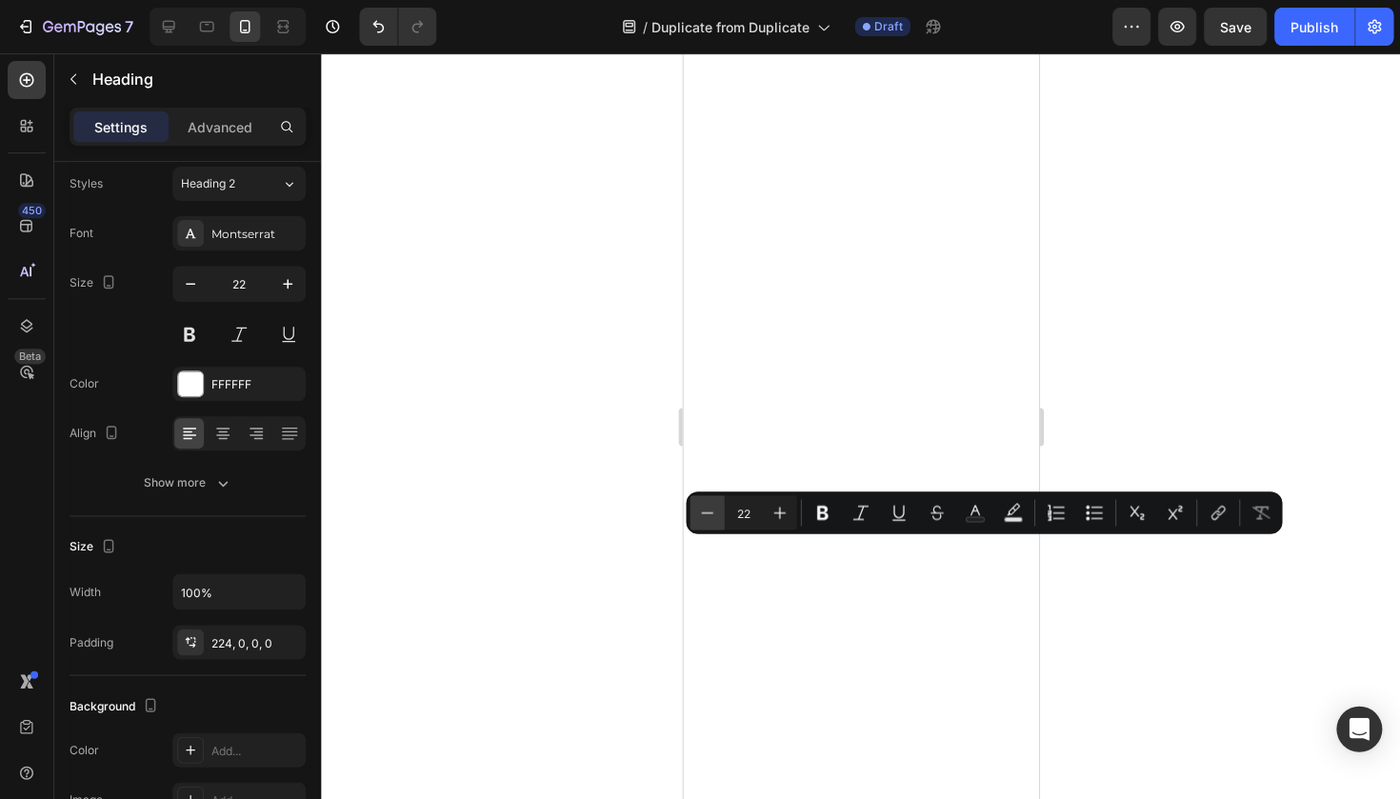
click at [700, 501] on button "Minus" at bounding box center [706, 512] width 34 height 34
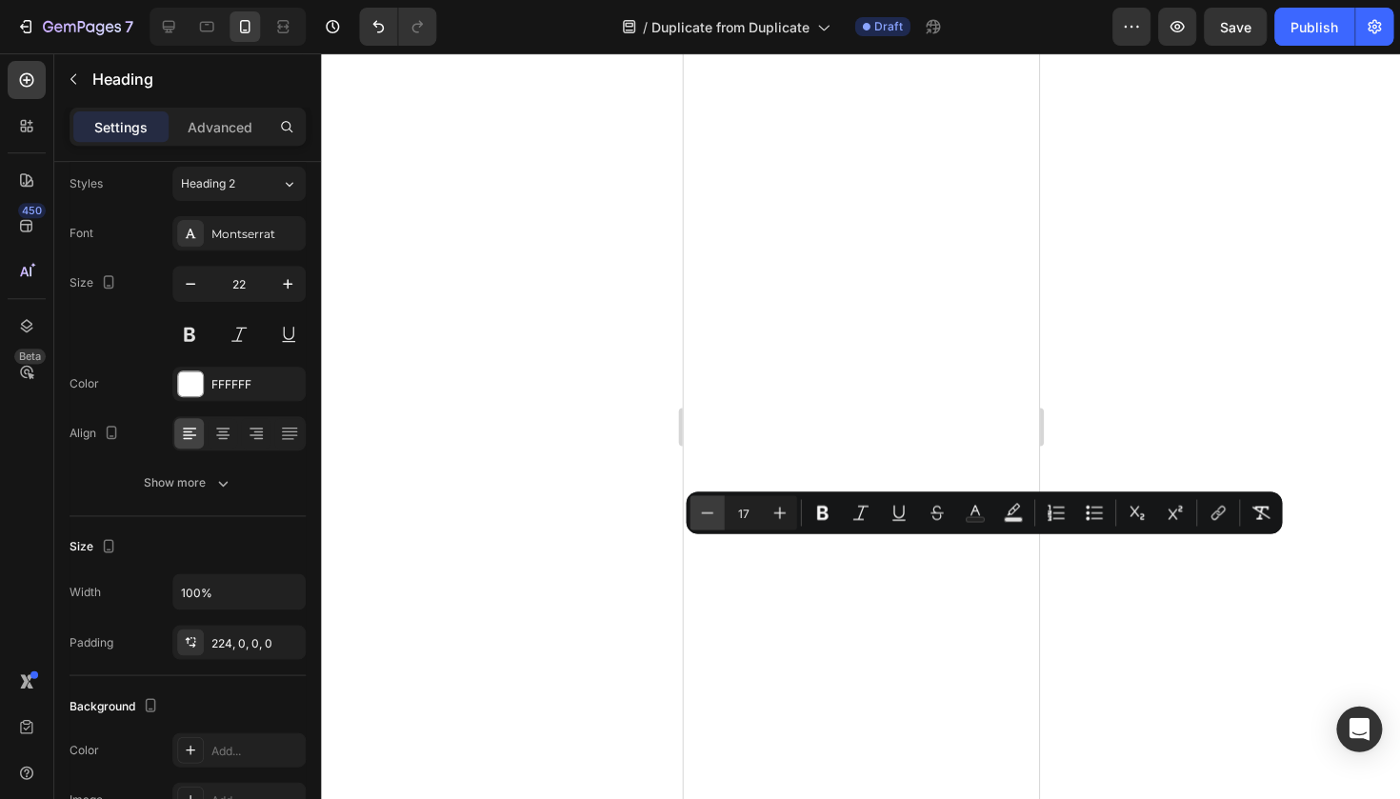
click at [700, 501] on button "Minus" at bounding box center [706, 512] width 34 height 34
click at [699, 500] on button "Minus" at bounding box center [706, 512] width 34 height 34
type input "14"
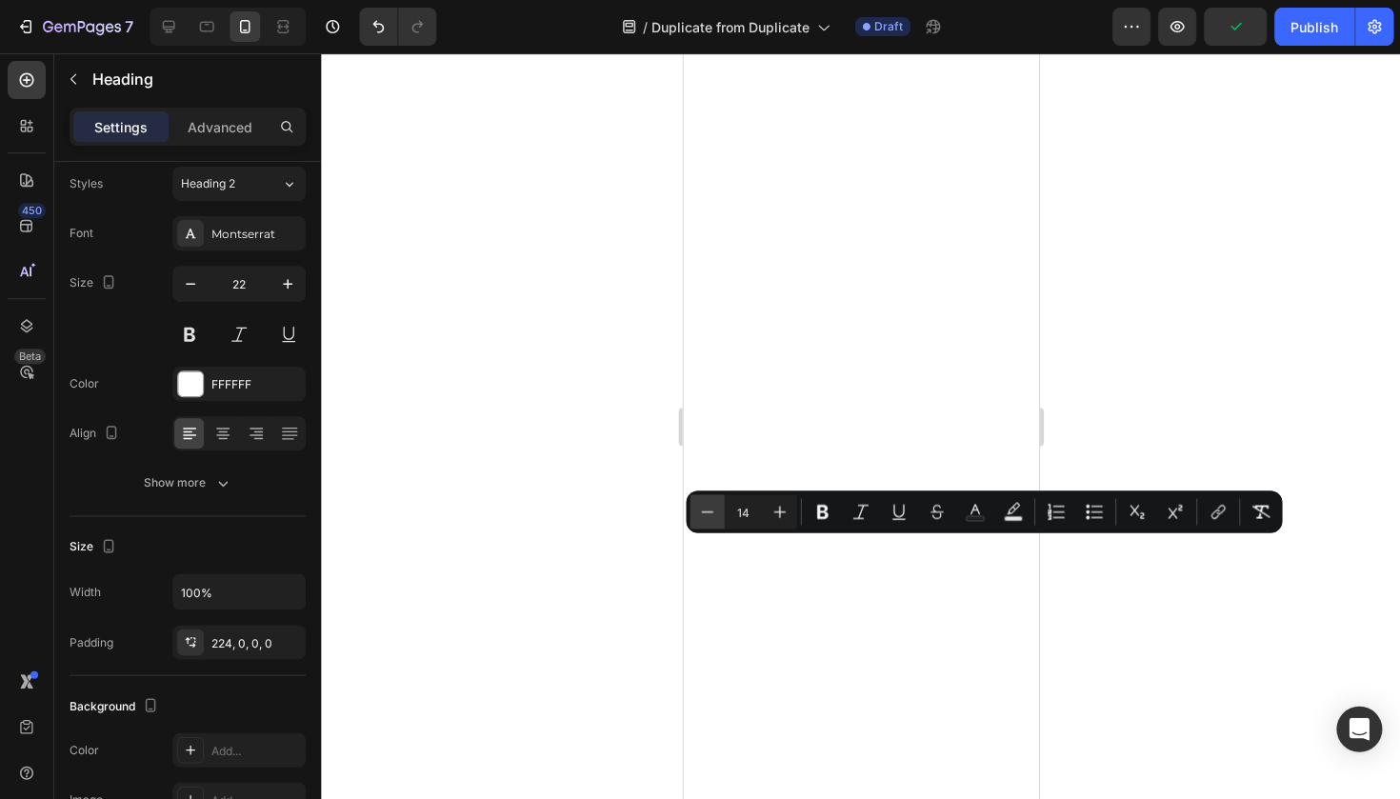
click at [707, 512] on icon "Editor contextual toolbar" at bounding box center [706, 511] width 19 height 19
click at [1245, 507] on button "Remove Format" at bounding box center [1259, 511] width 34 height 34
click at [716, 518] on button "Minus" at bounding box center [706, 511] width 34 height 34
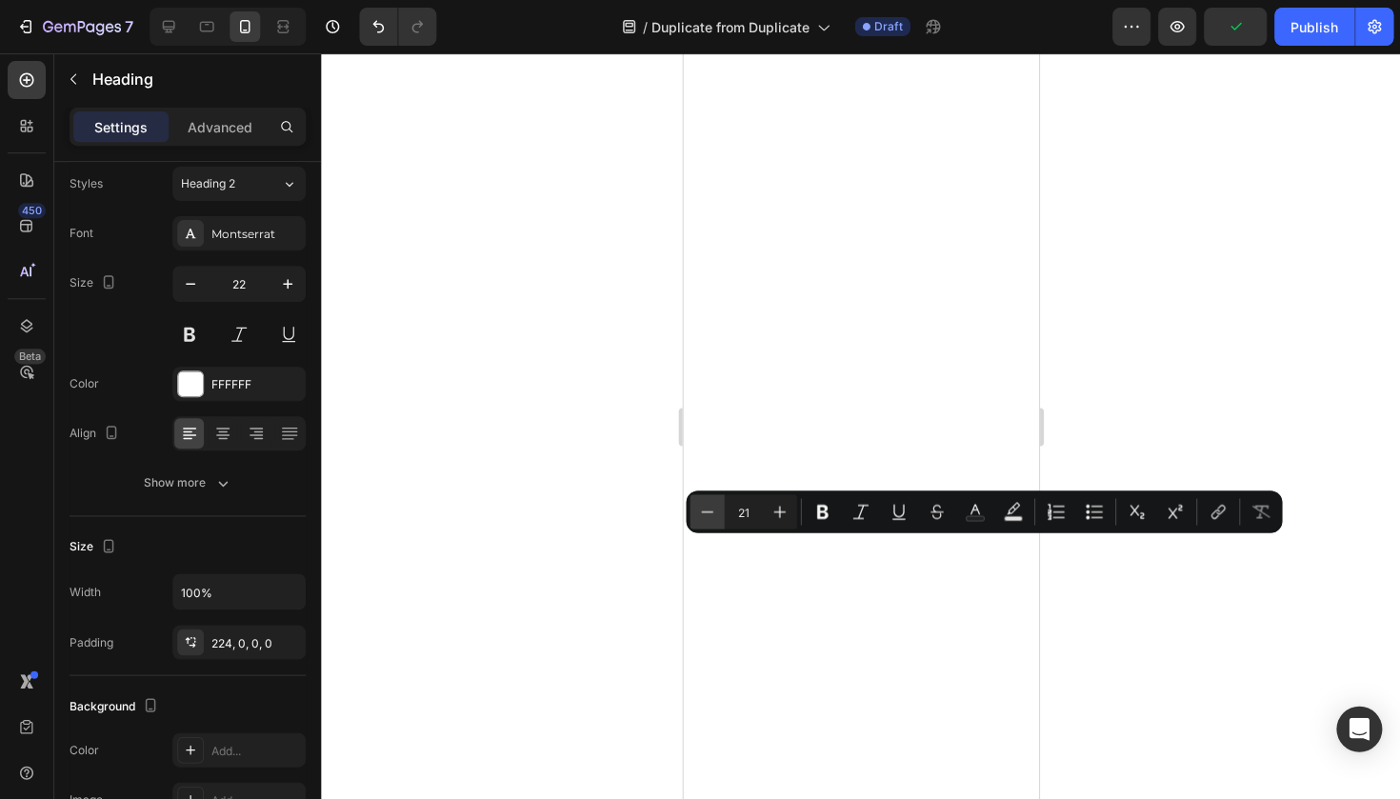
click at [716, 518] on button "Minus" at bounding box center [706, 511] width 34 height 34
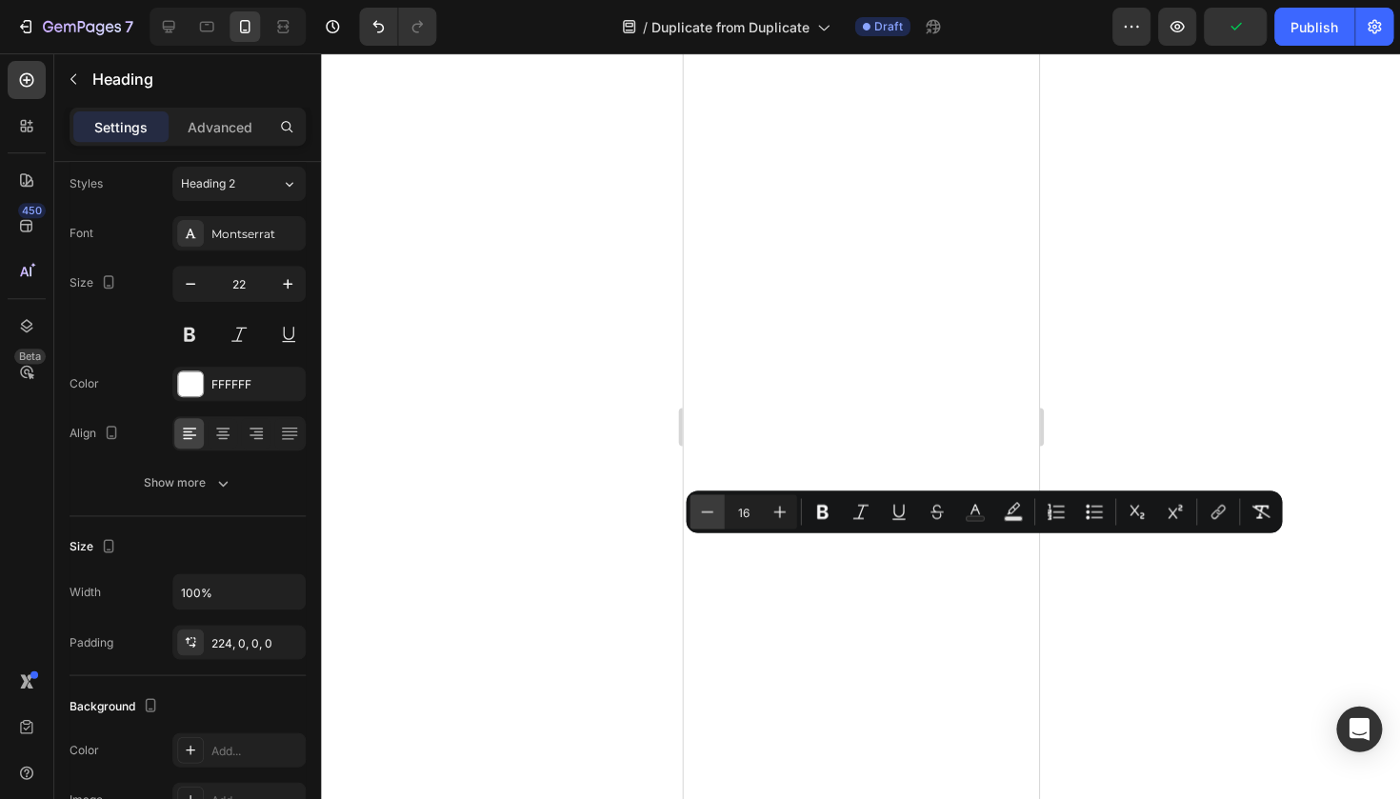
click at [716, 518] on button "Minus" at bounding box center [706, 511] width 34 height 34
click at [815, 516] on icon "Editor contextual toolbar" at bounding box center [821, 511] width 19 height 19
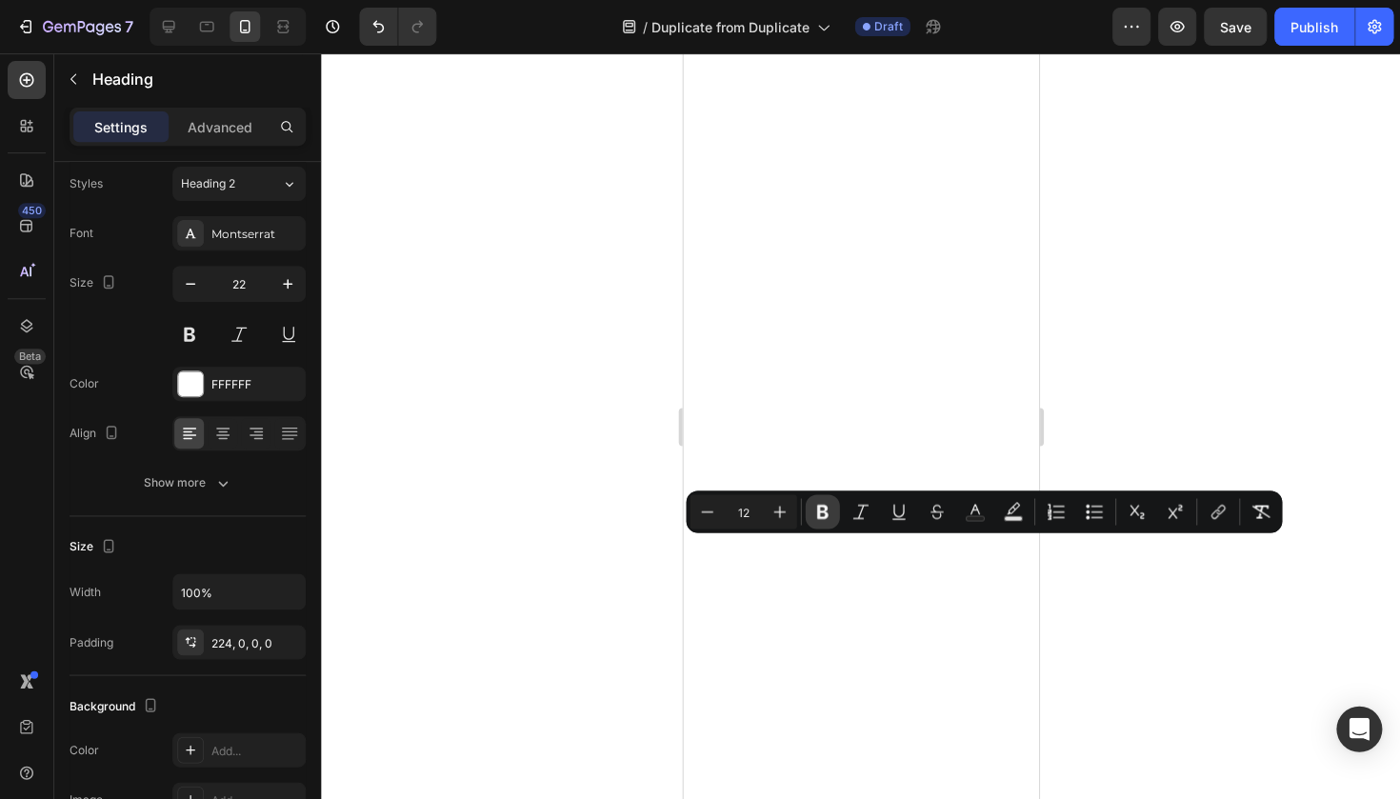
type input "22"
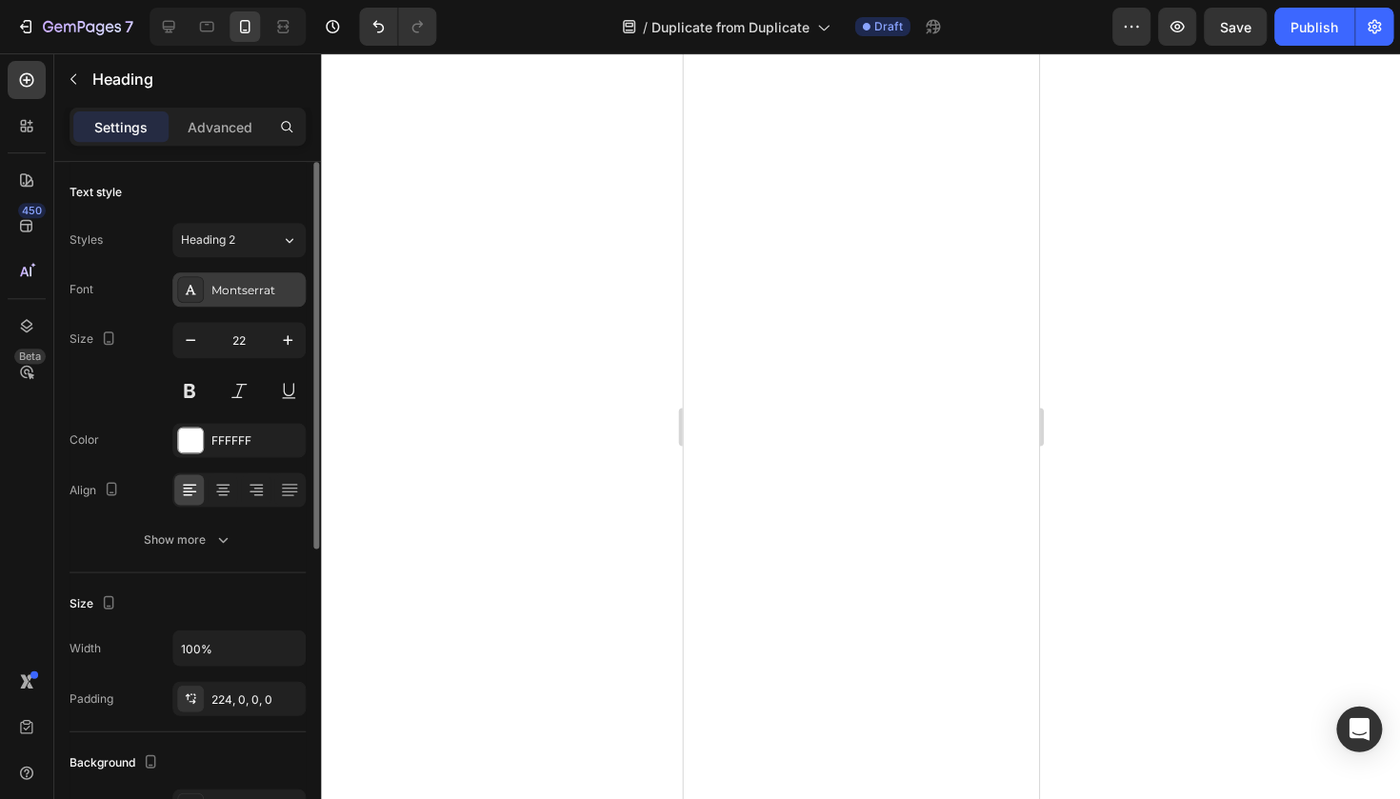
click at [242, 293] on div "Montserrat" at bounding box center [255, 290] width 89 height 17
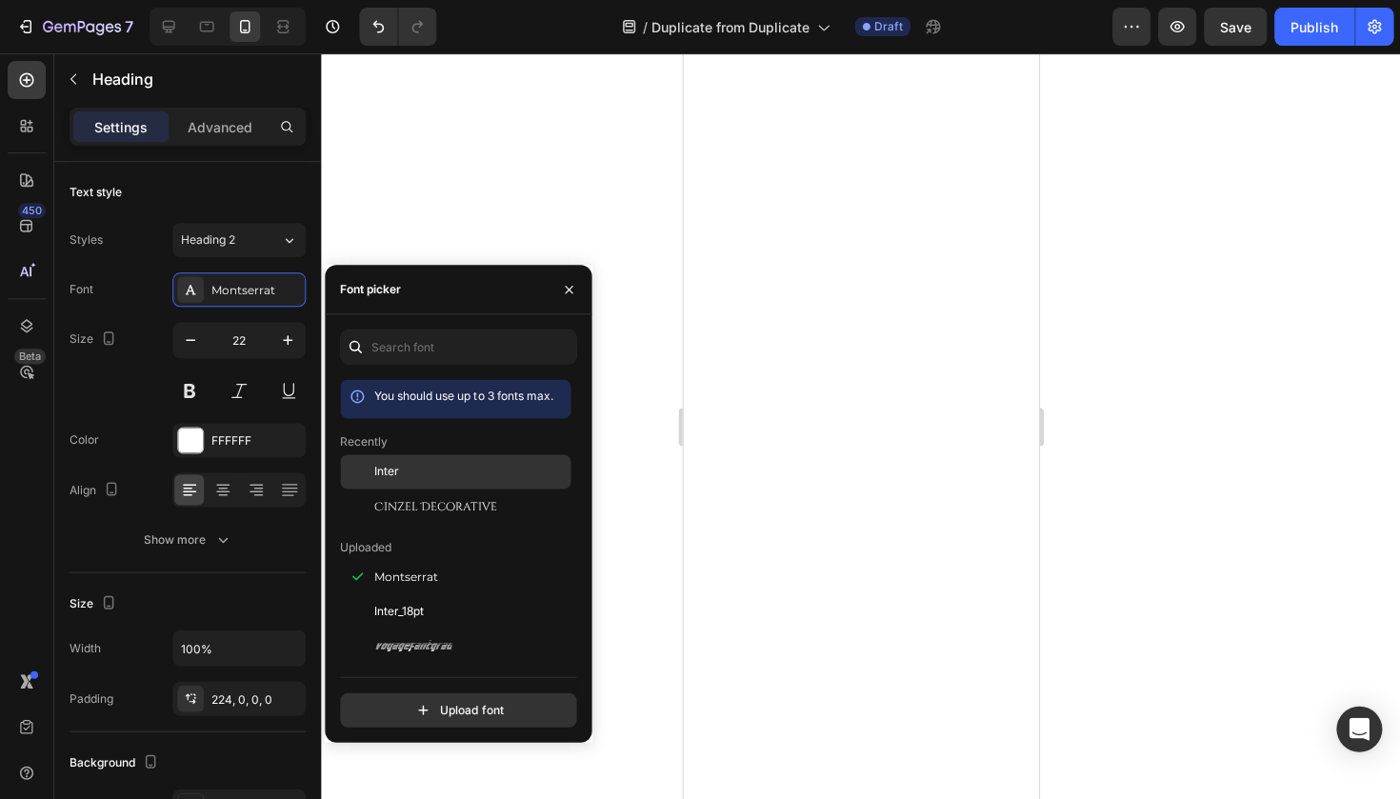
click at [409, 479] on div "Inter" at bounding box center [470, 471] width 192 height 17
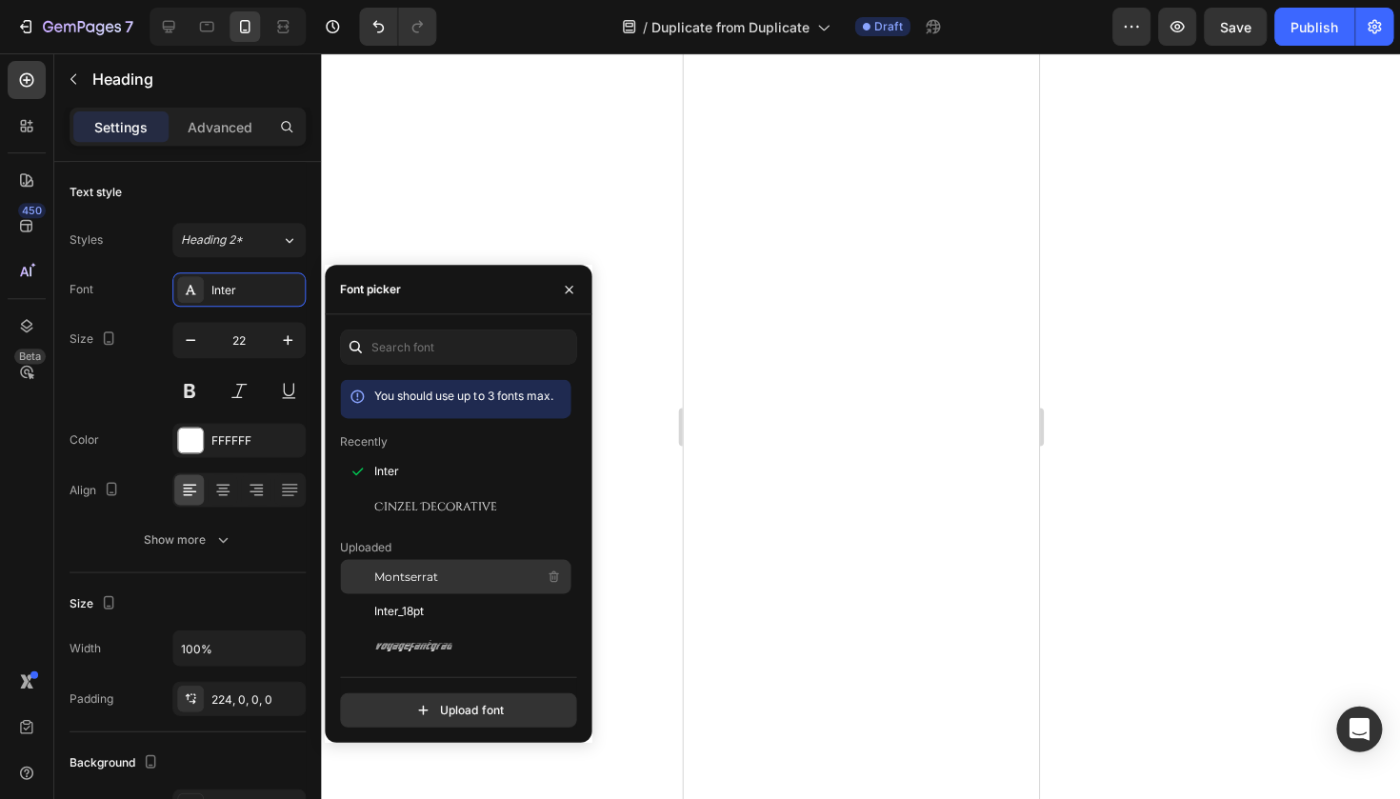
click at [401, 585] on div "Montserrat" at bounding box center [470, 576] width 192 height 23
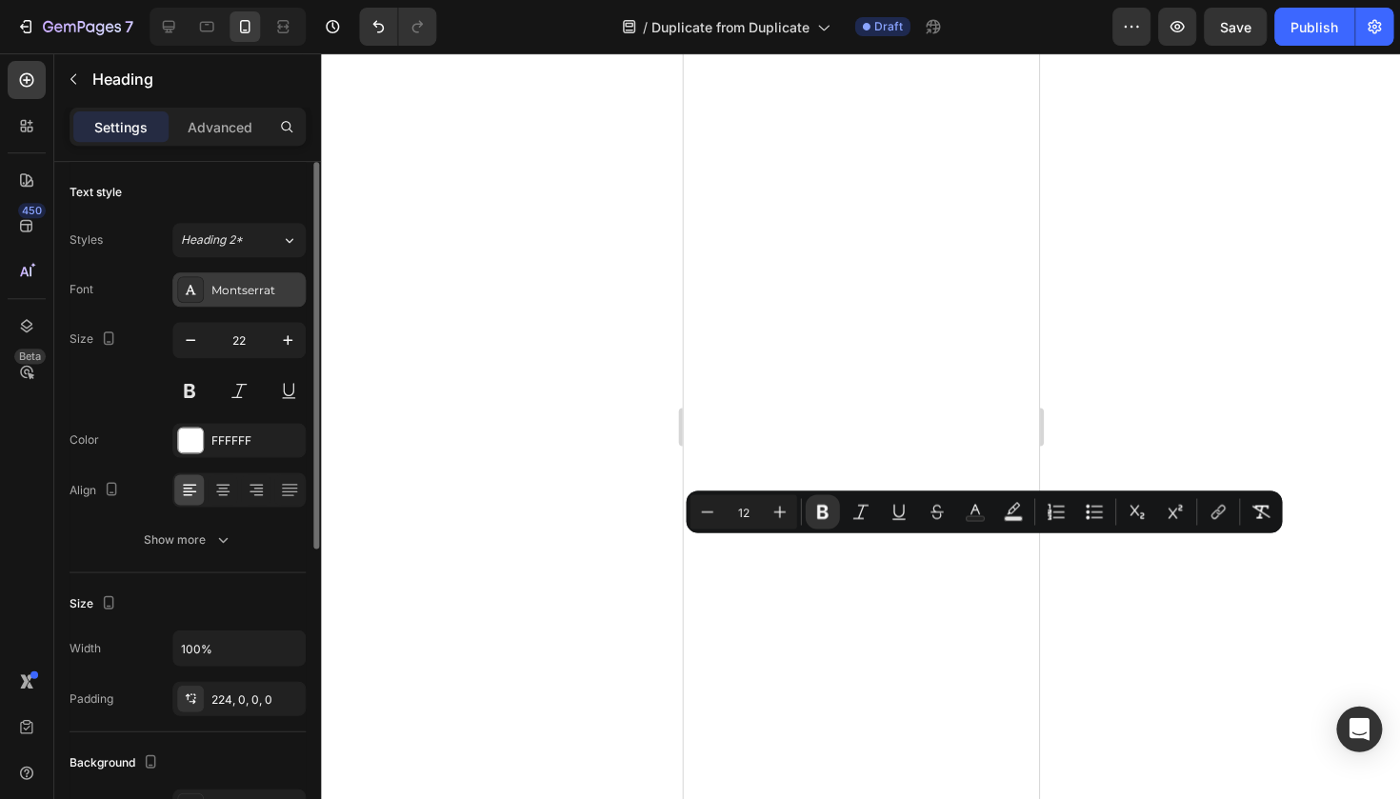
click at [229, 303] on div "Montserrat" at bounding box center [238, 289] width 133 height 34
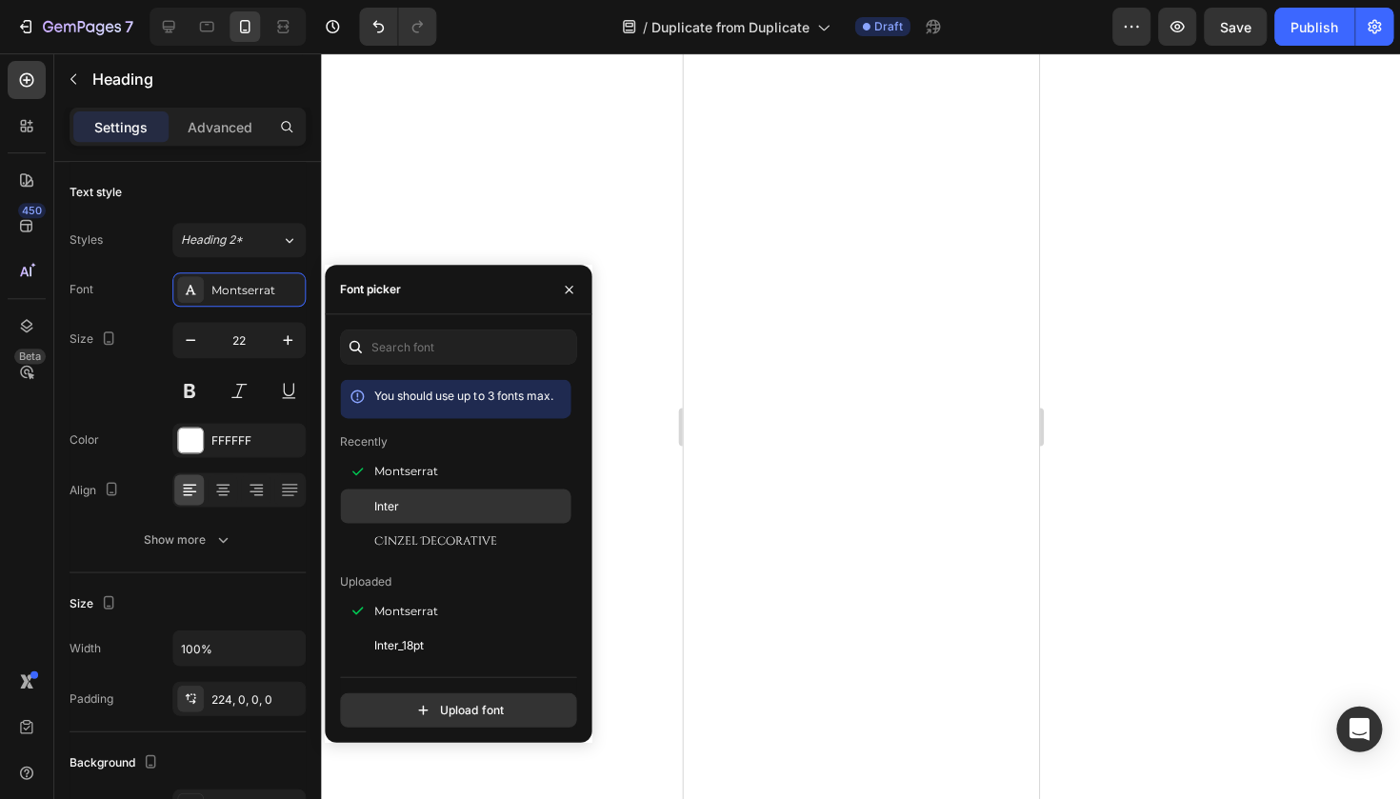
click at [398, 491] on div "Inter" at bounding box center [455, 505] width 230 height 34
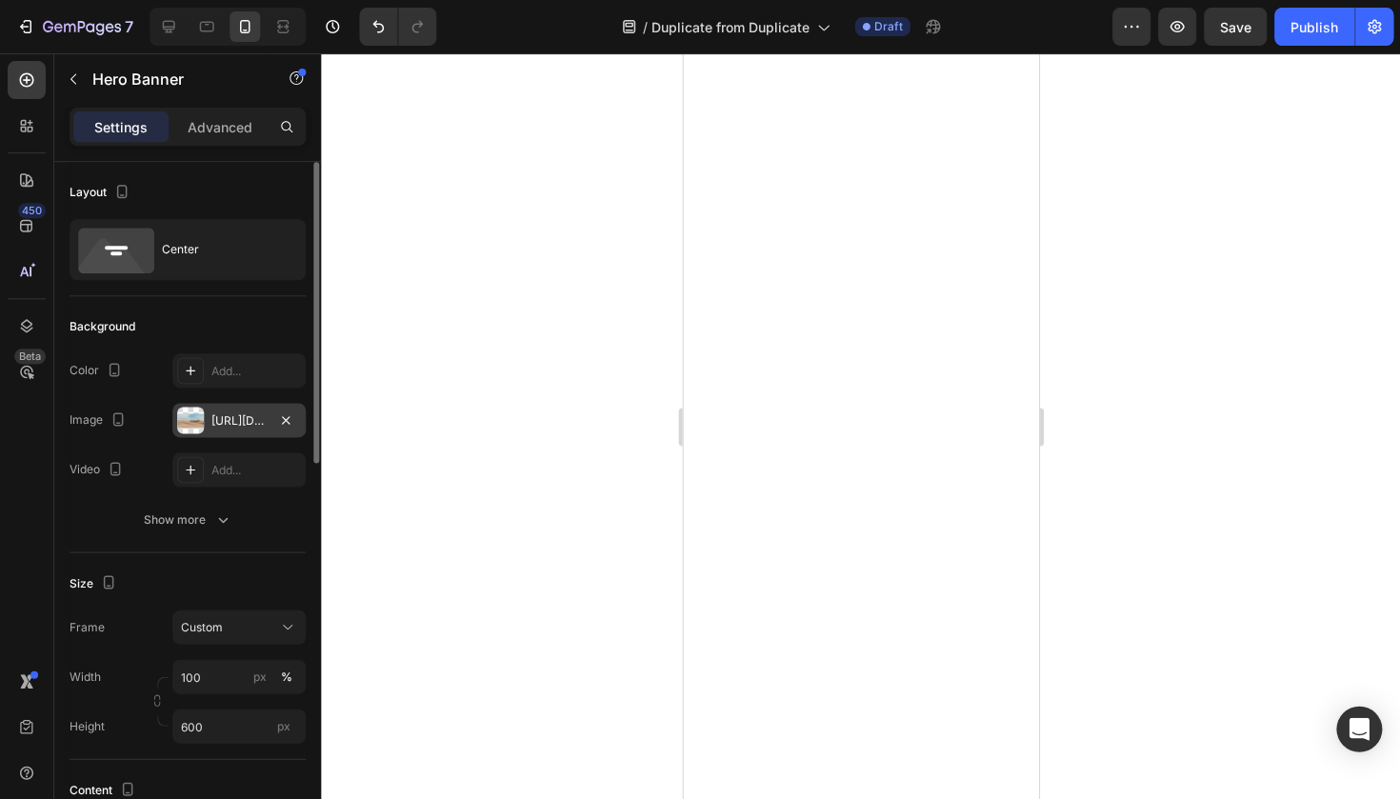
click at [220, 417] on div "[URL][DOMAIN_NAME]" at bounding box center [238, 420] width 55 height 17
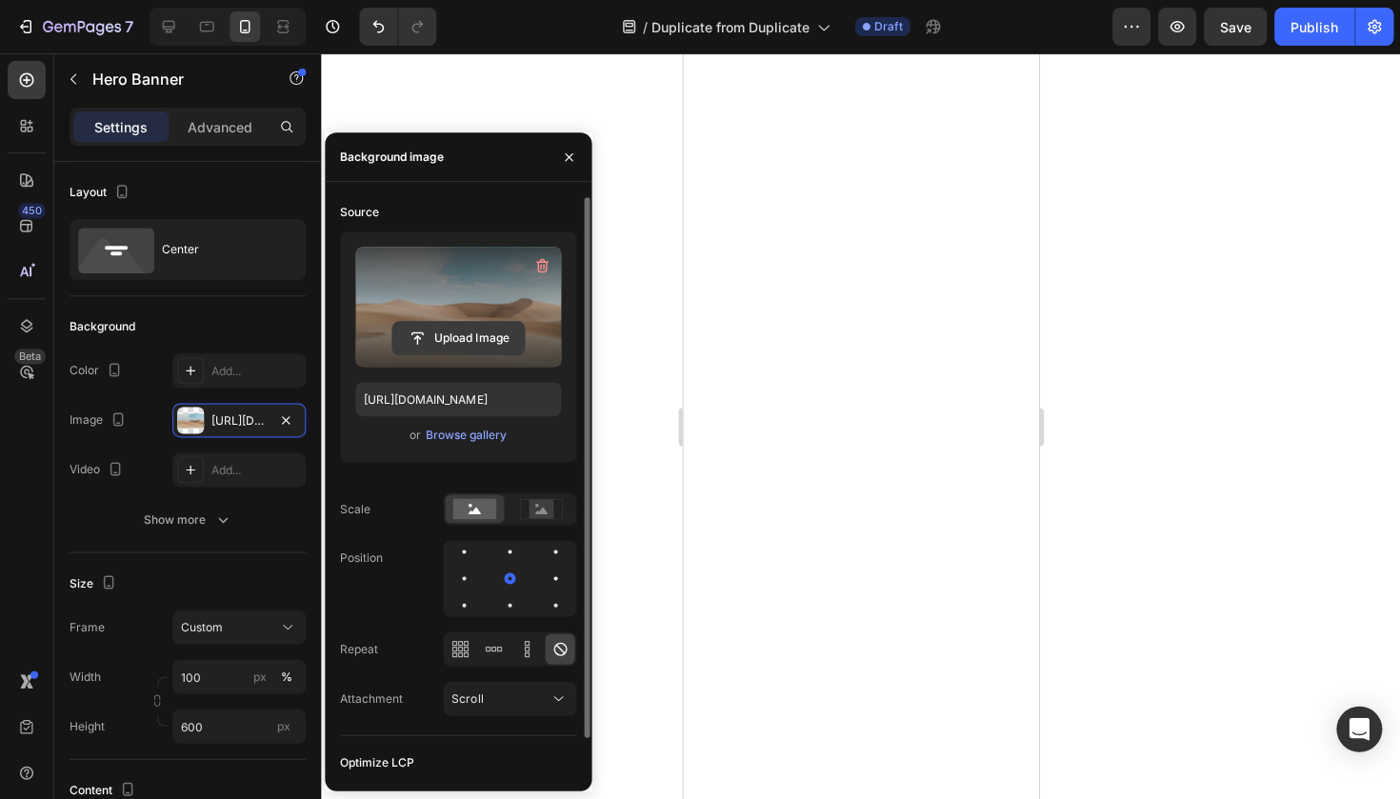
click at [454, 334] on input "file" at bounding box center [457, 338] width 131 height 32
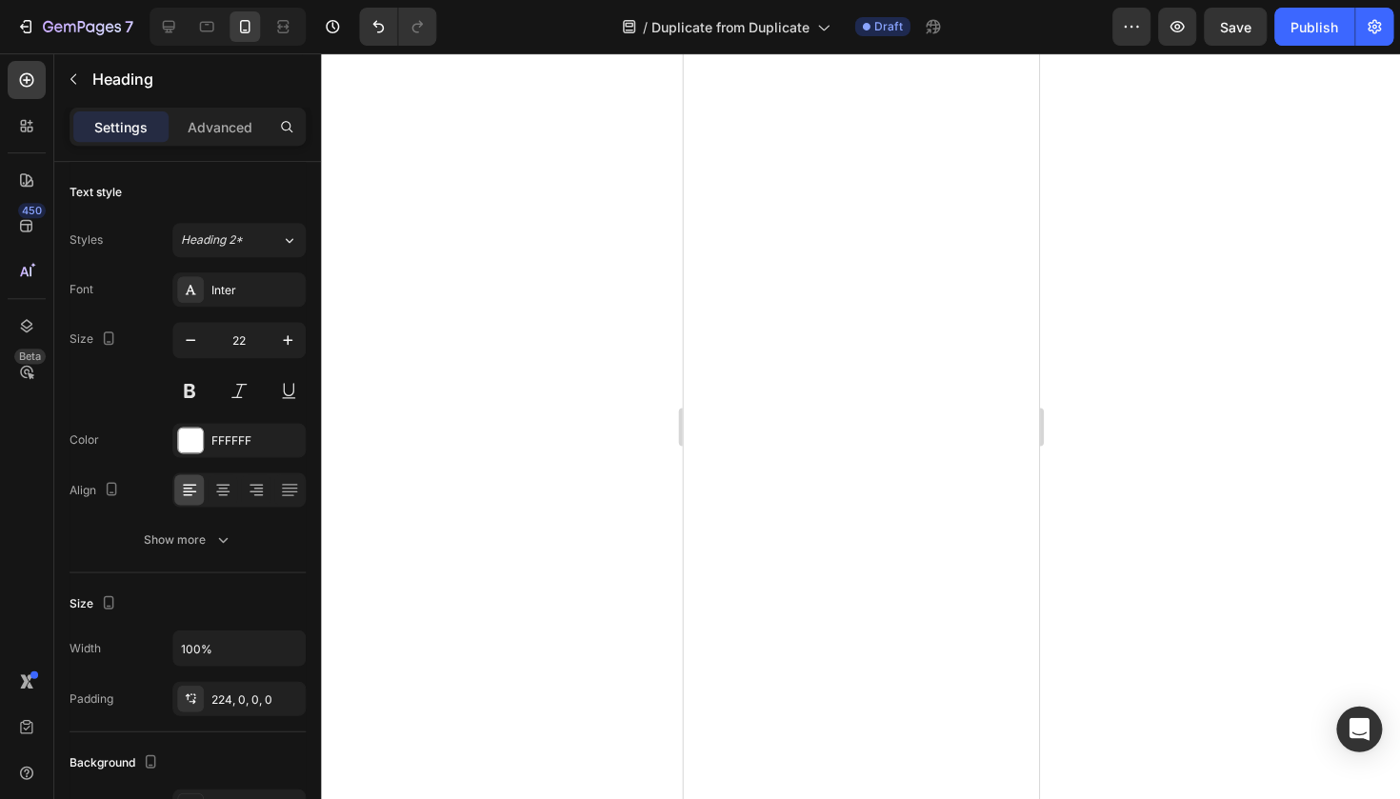
click at [1111, 229] on div at bounding box center [860, 425] width 1079 height 745
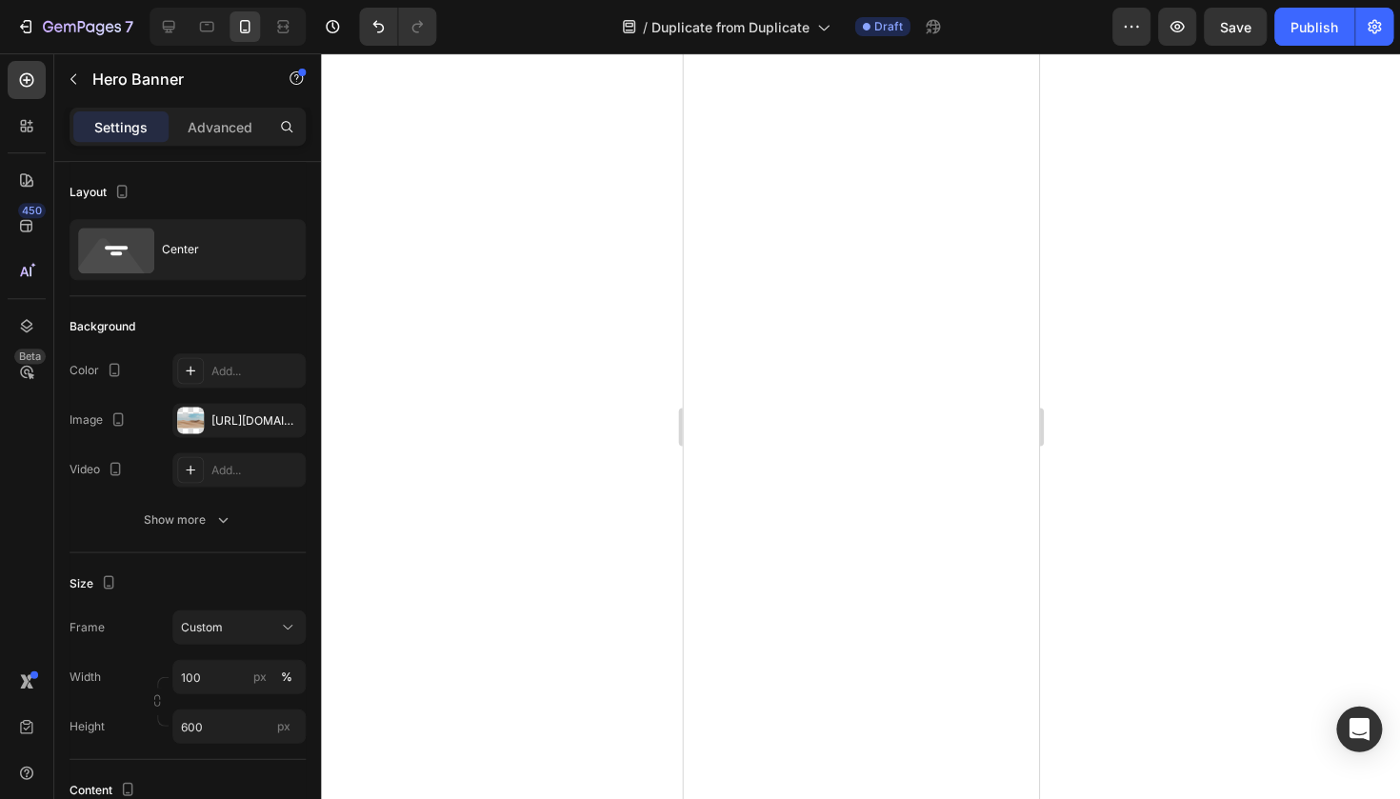
click at [1126, 145] on div at bounding box center [860, 425] width 1079 height 745
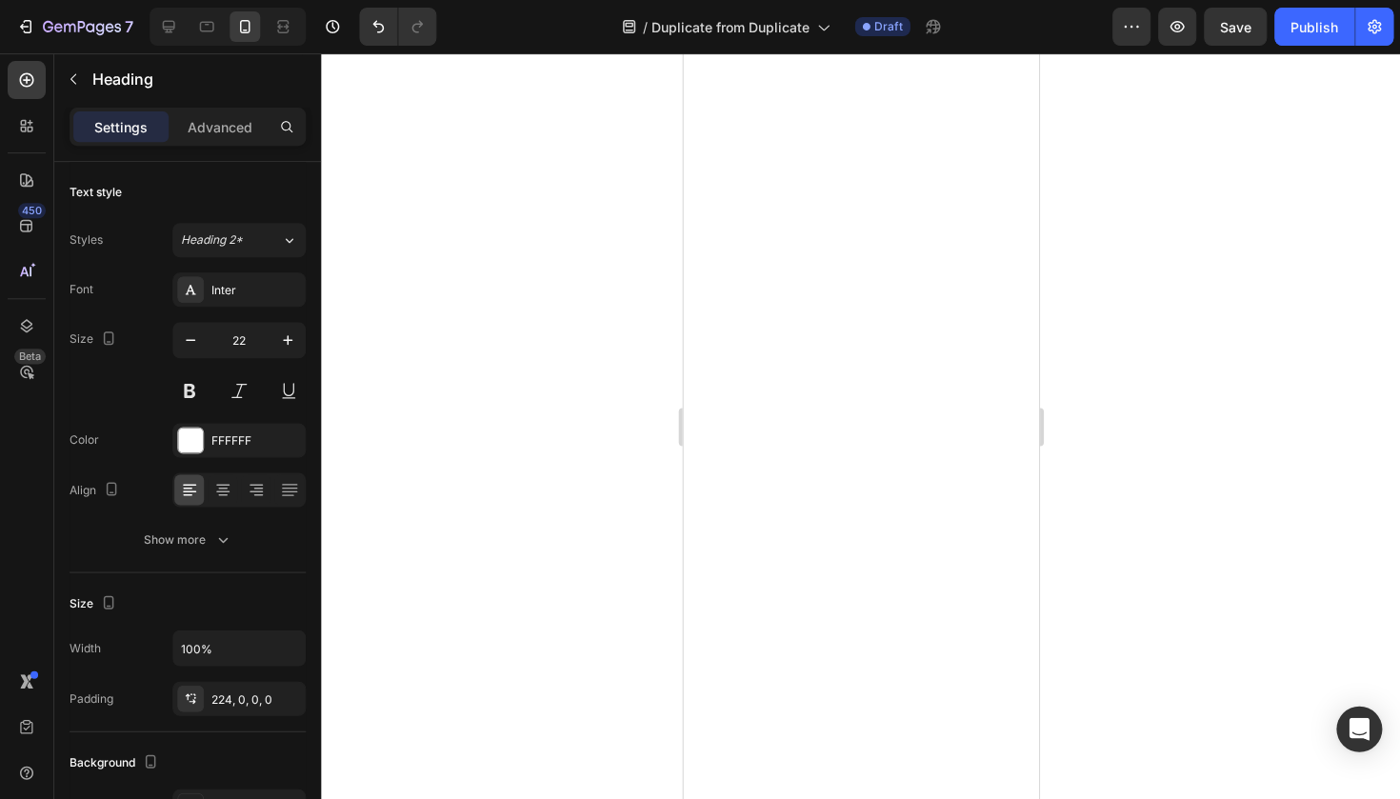
click at [188, 32] on div at bounding box center [227, 27] width 156 height 38
click at [173, 32] on icon at bounding box center [168, 26] width 19 height 19
click at [257, 35] on div at bounding box center [244, 26] width 30 height 30
click at [203, 25] on icon at bounding box center [206, 26] width 19 height 19
click at [170, 25] on icon at bounding box center [168, 26] width 19 height 19
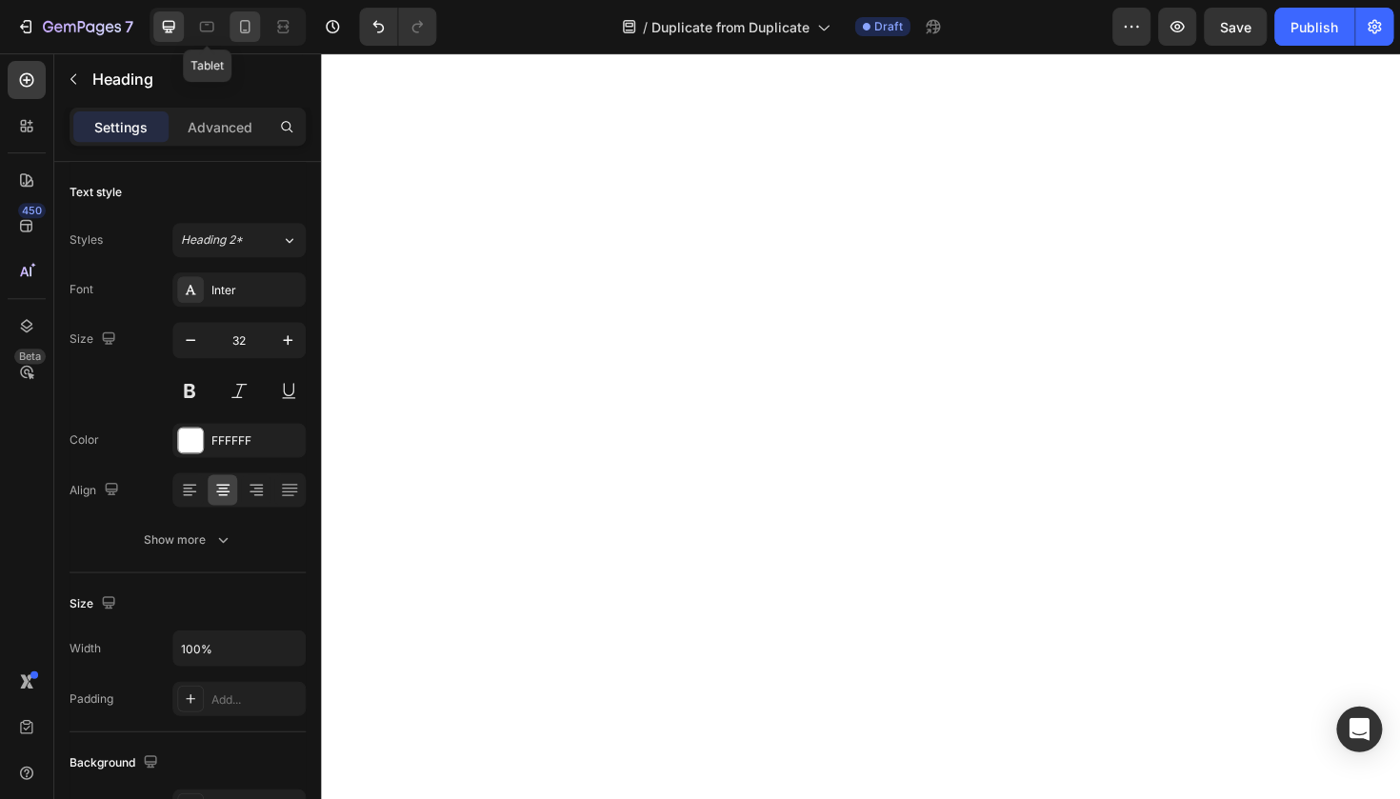
click at [229, 27] on div at bounding box center [244, 26] width 30 height 30
click at [163, 23] on icon at bounding box center [169, 27] width 12 height 12
type input "32"
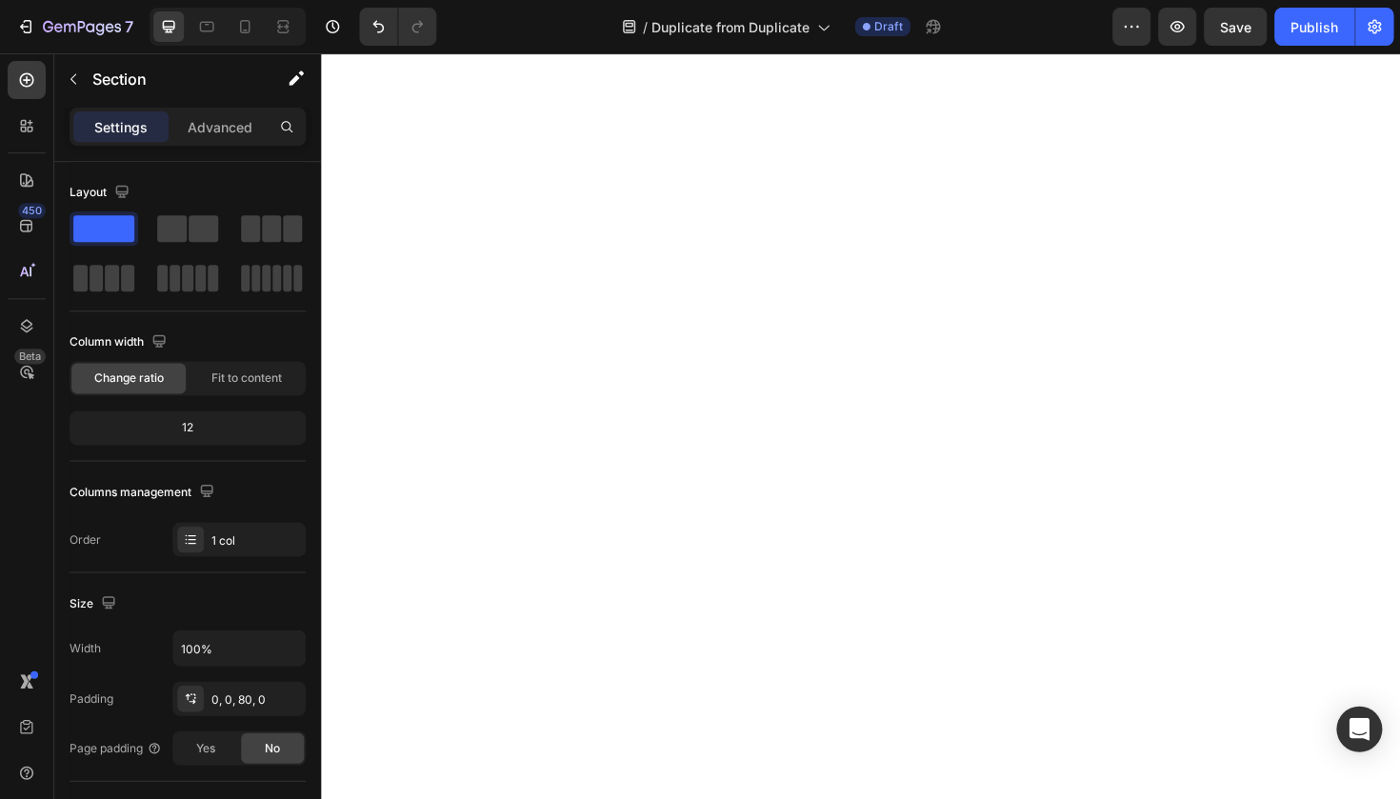
click at [204, 142] on div "Settings Advanced" at bounding box center [188, 127] width 236 height 38
click at [219, 132] on p "Advanced" at bounding box center [220, 127] width 65 height 20
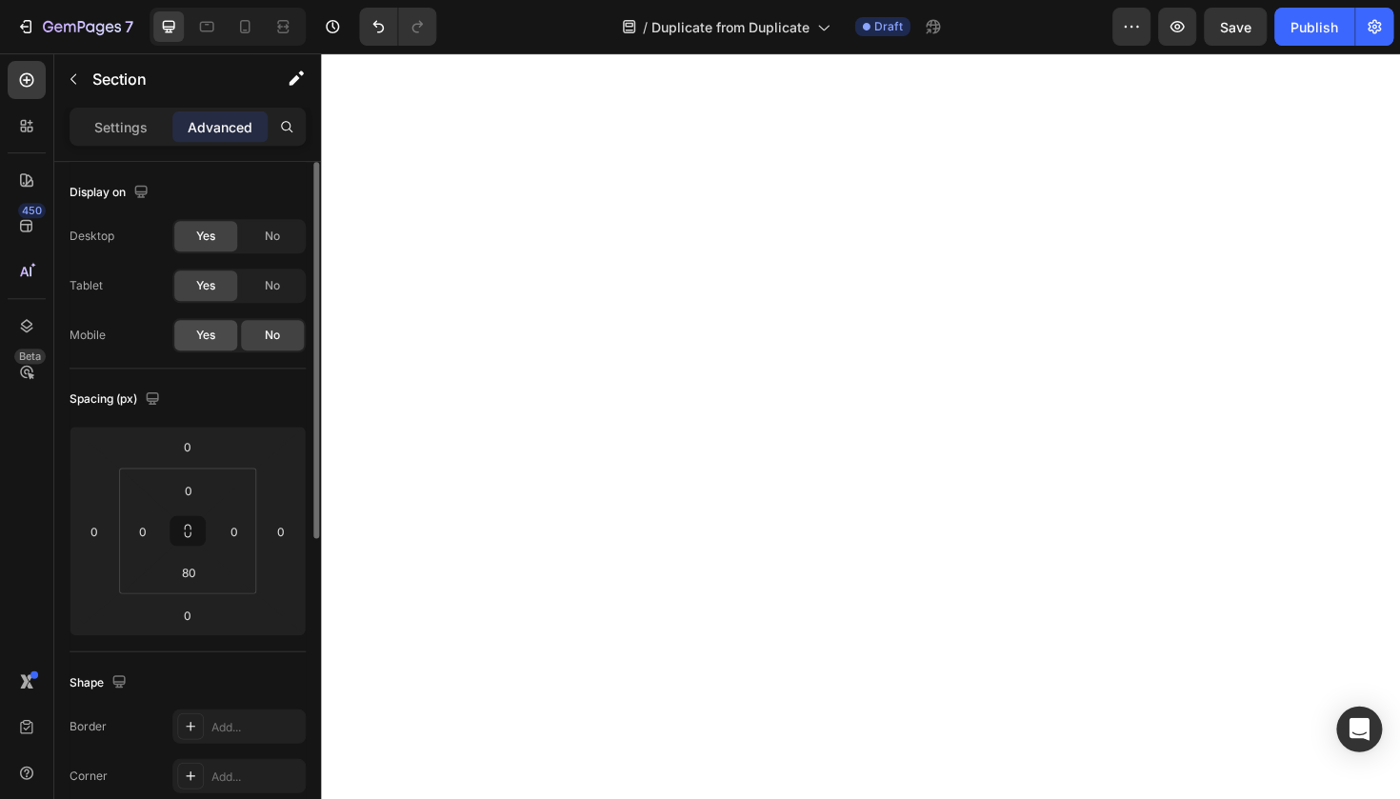
click at [214, 336] on span "Yes" at bounding box center [205, 335] width 19 height 17
click at [242, 20] on icon at bounding box center [245, 26] width 10 height 13
type input "4"
type input "40"
type input "4"
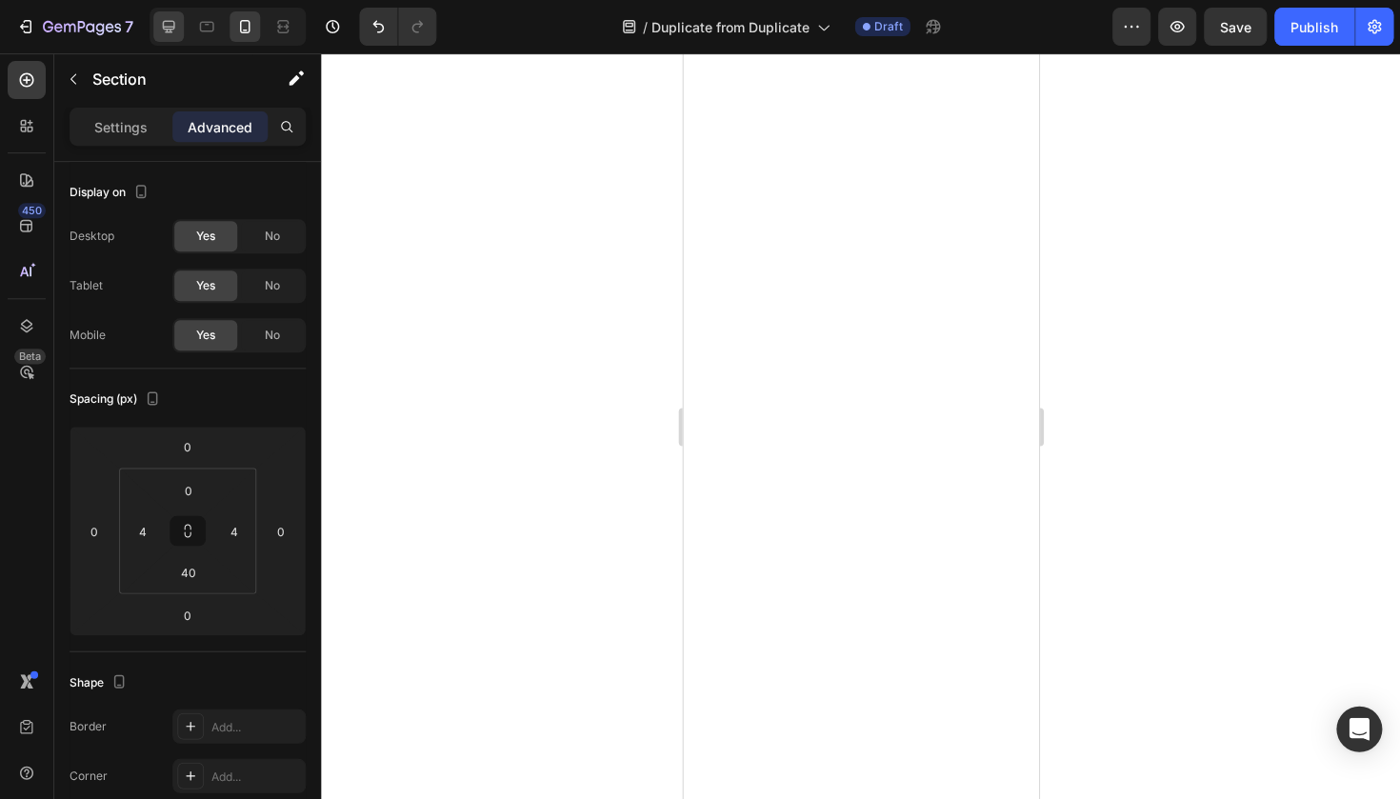
click at [167, 13] on div at bounding box center [168, 26] width 30 height 30
type input "0"
type input "80"
type input "0"
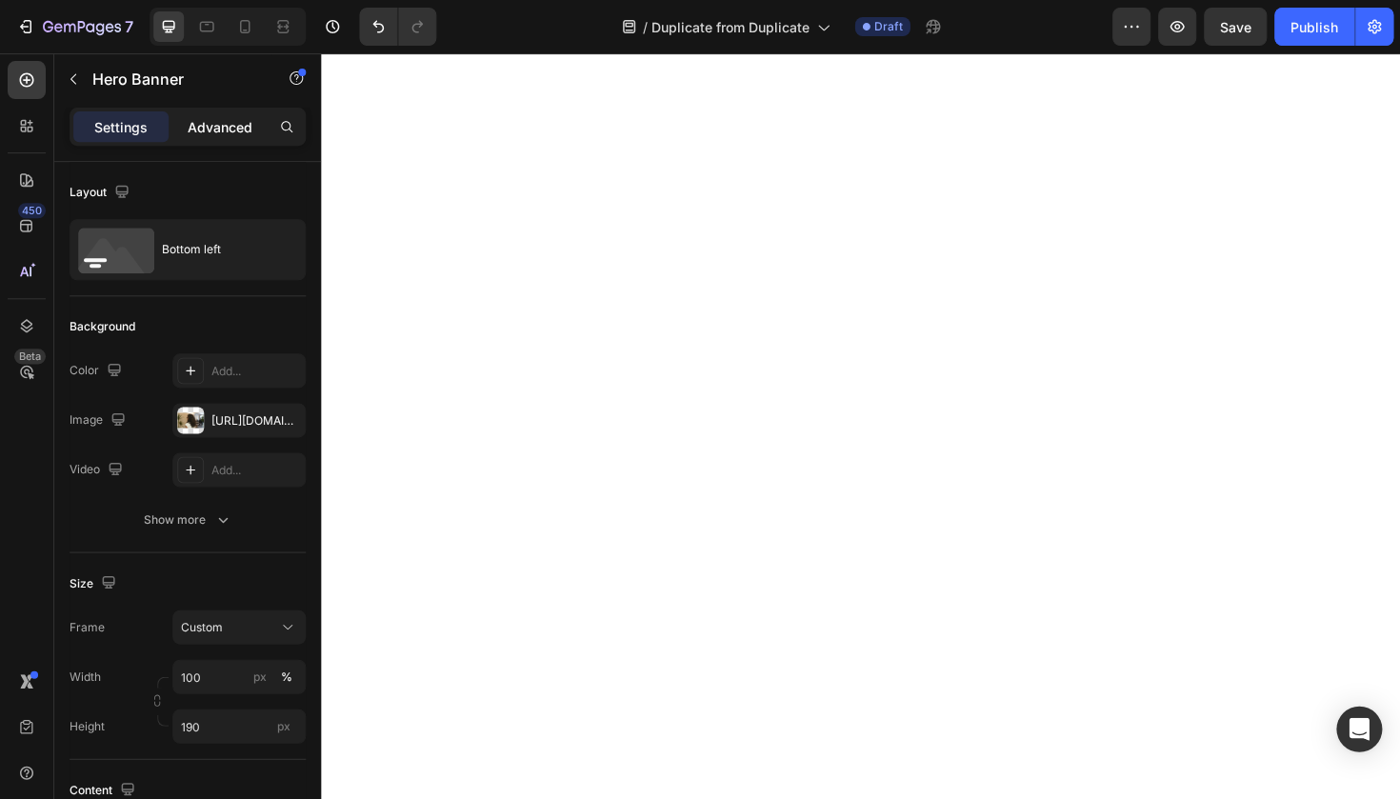
click at [242, 121] on p "Advanced" at bounding box center [220, 127] width 65 height 20
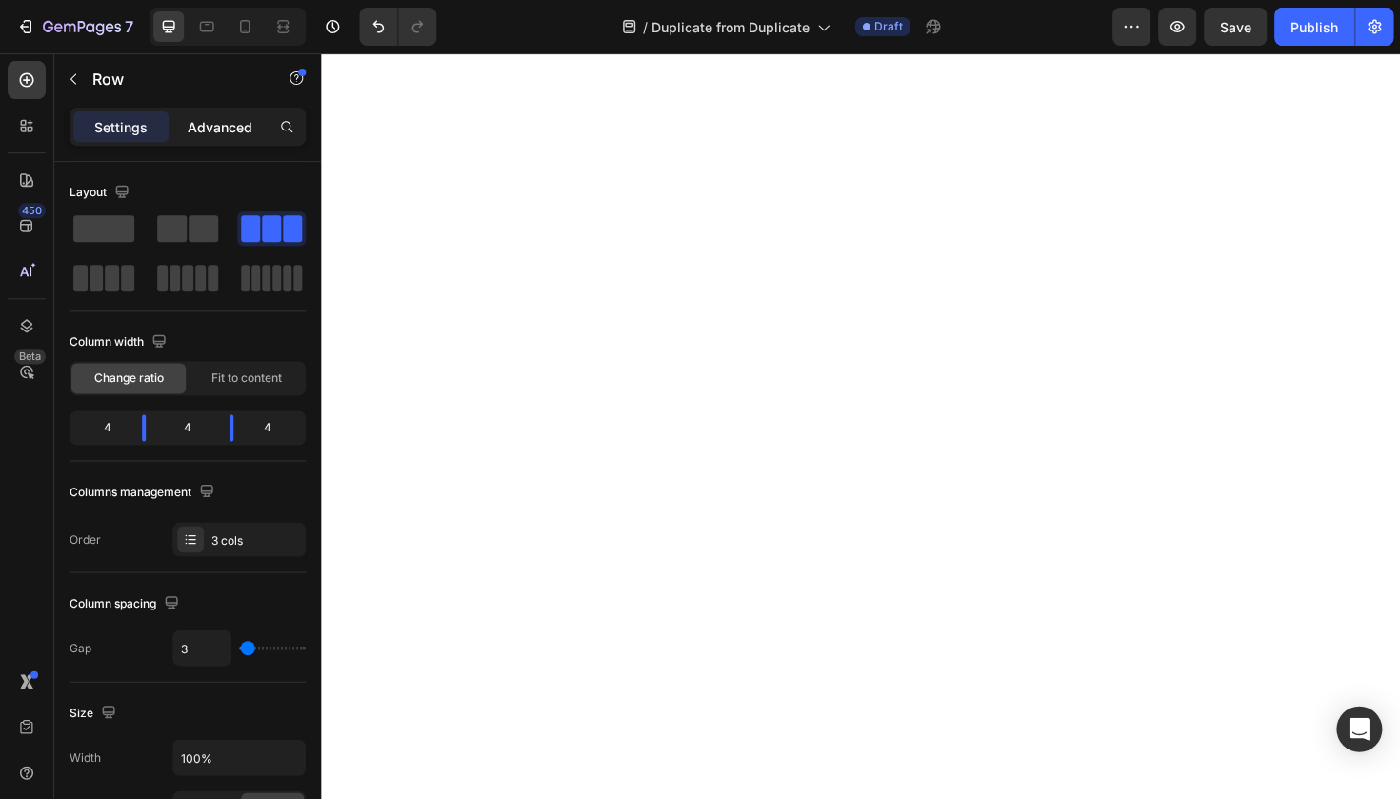
click at [215, 137] on div "Advanced" at bounding box center [219, 126] width 95 height 30
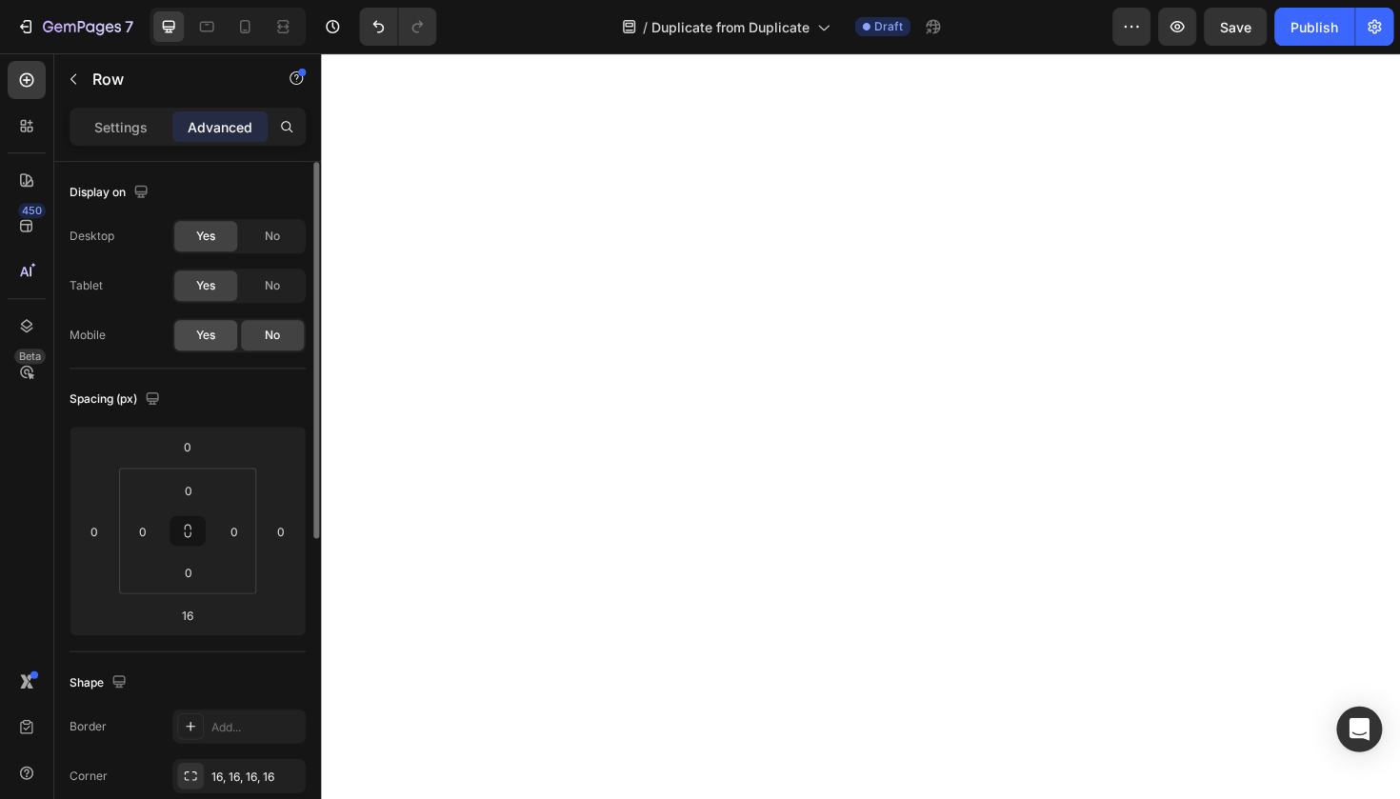
click at [207, 338] on span "Yes" at bounding box center [205, 335] width 19 height 17
click at [240, 30] on icon at bounding box center [245, 26] width 10 height 13
click at [287, 330] on div "No" at bounding box center [272, 335] width 63 height 30
click at [173, 28] on icon at bounding box center [169, 27] width 12 height 12
click at [261, 348] on div "No" at bounding box center [272, 335] width 63 height 30
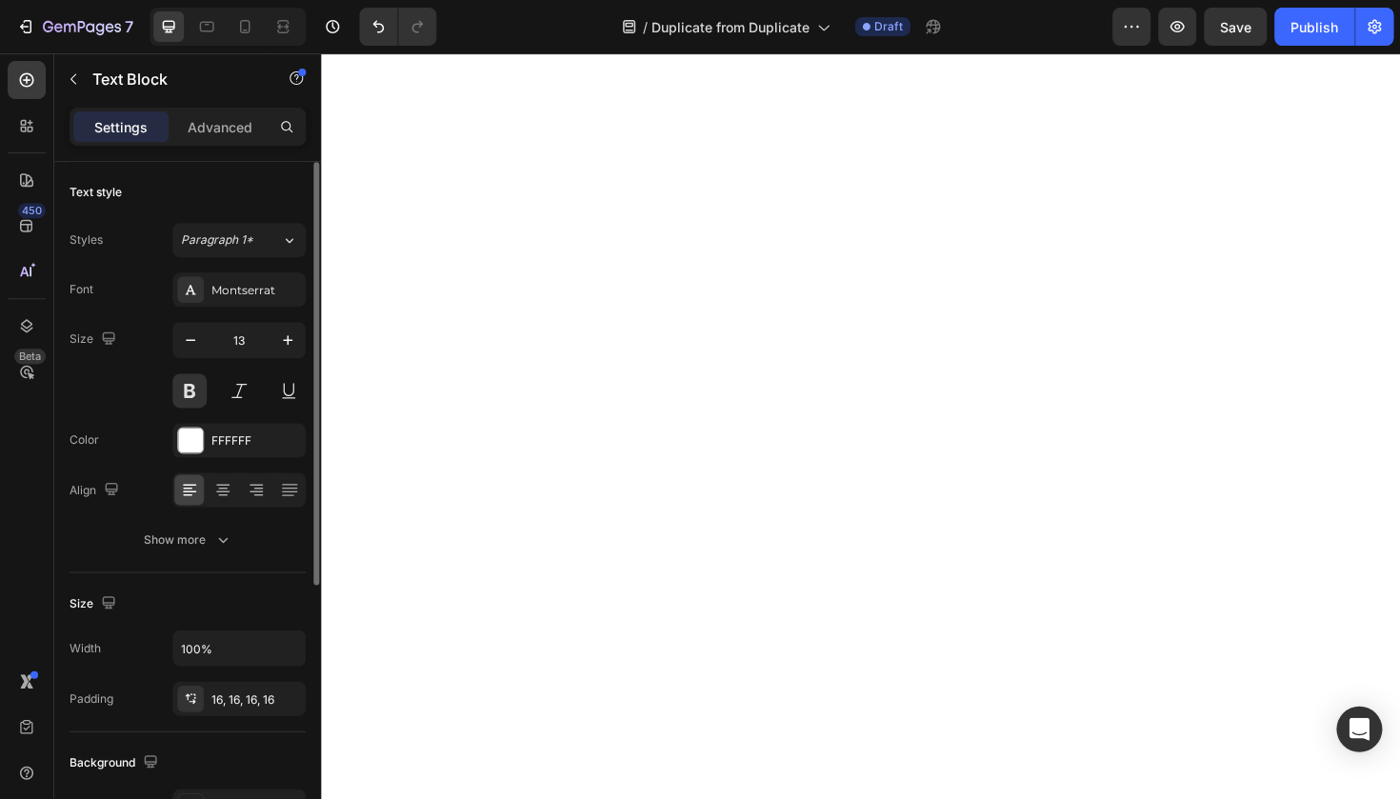
click at [242, 109] on div "Settings Advanced" at bounding box center [188, 127] width 236 height 38
click at [242, 127] on p "Advanced" at bounding box center [220, 127] width 65 height 20
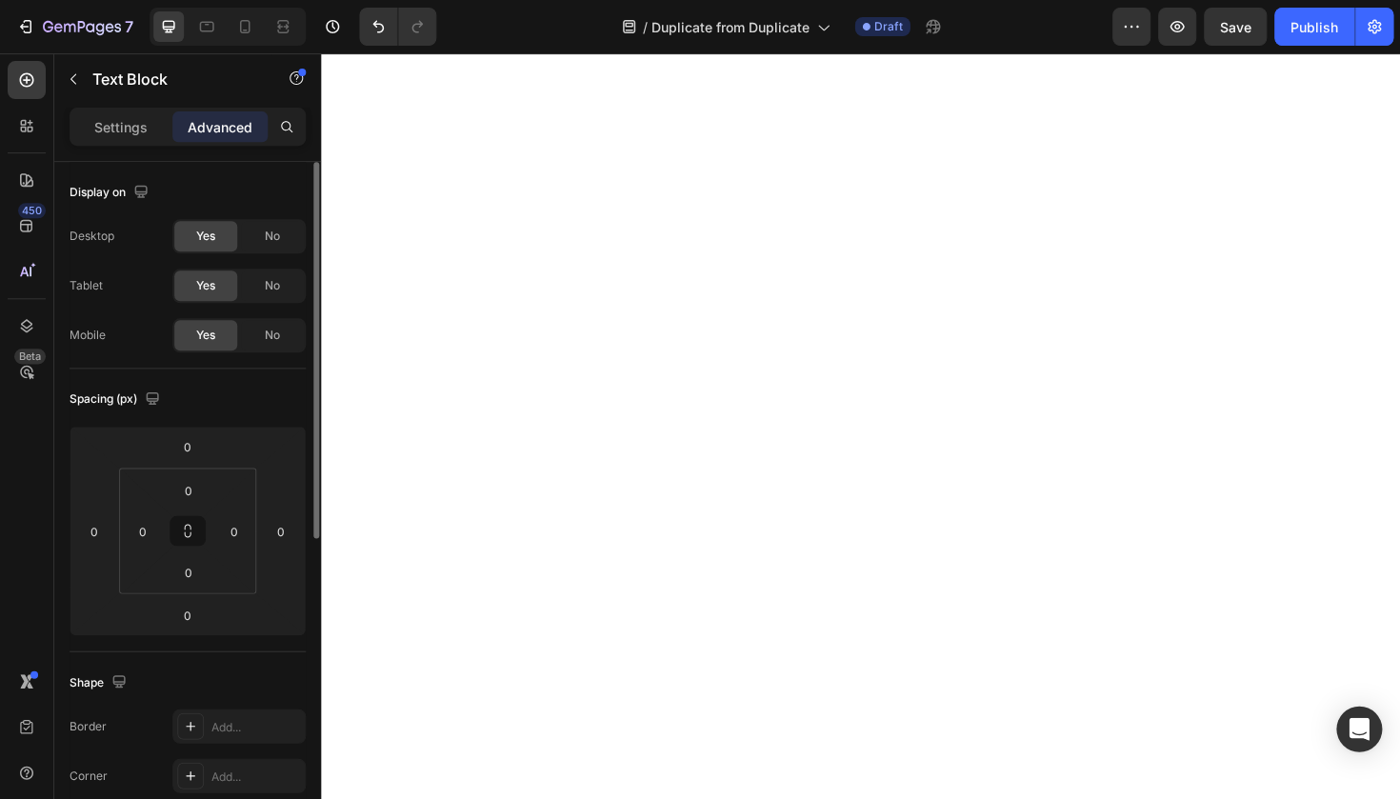
click at [264, 319] on div "Yes No" at bounding box center [238, 335] width 133 height 34
click at [287, 327] on div "No" at bounding box center [272, 335] width 63 height 30
click at [253, 30] on icon at bounding box center [244, 26] width 19 height 19
click at [630, 401] on div at bounding box center [860, 425] width 1079 height 745
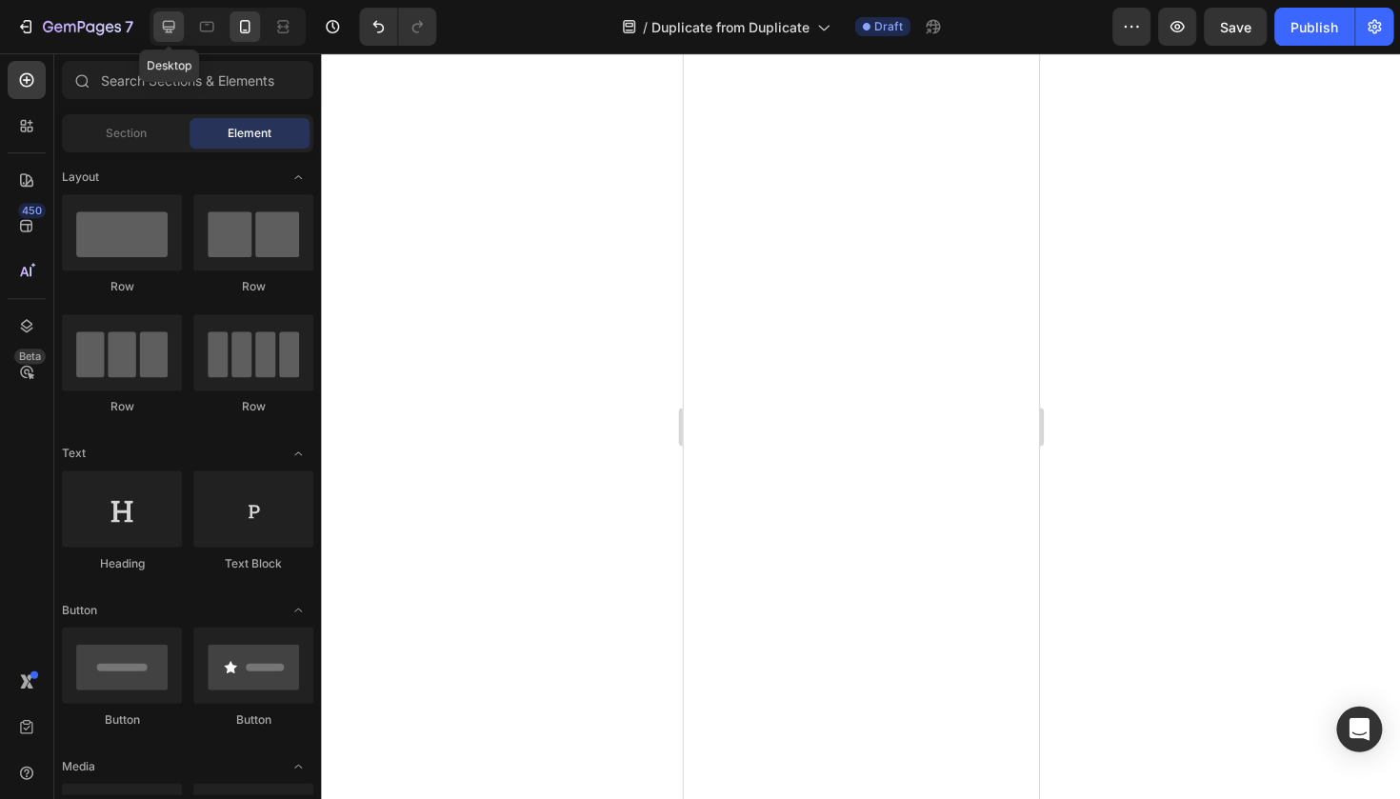
click at [164, 11] on div at bounding box center [168, 26] width 30 height 30
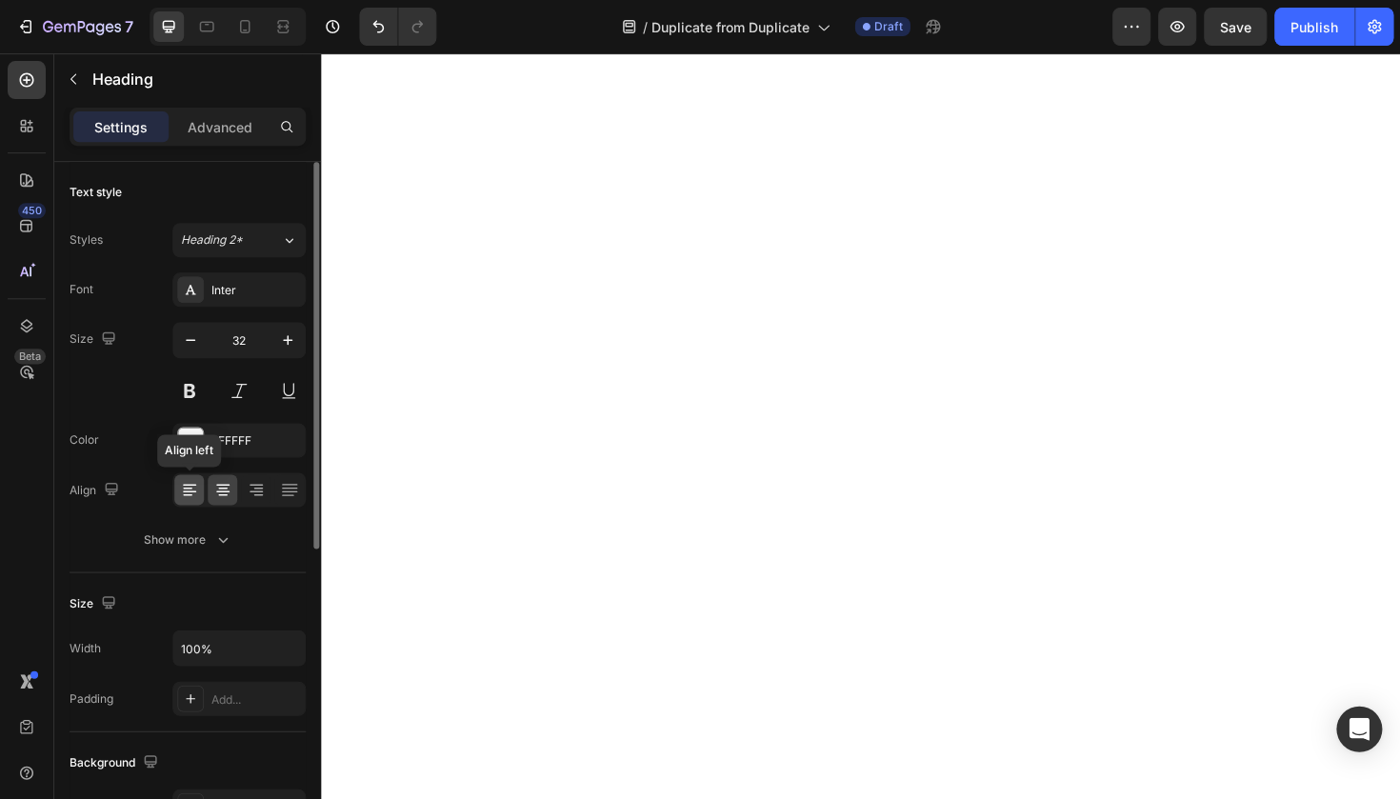
click at [193, 494] on icon at bounding box center [189, 489] width 19 height 19
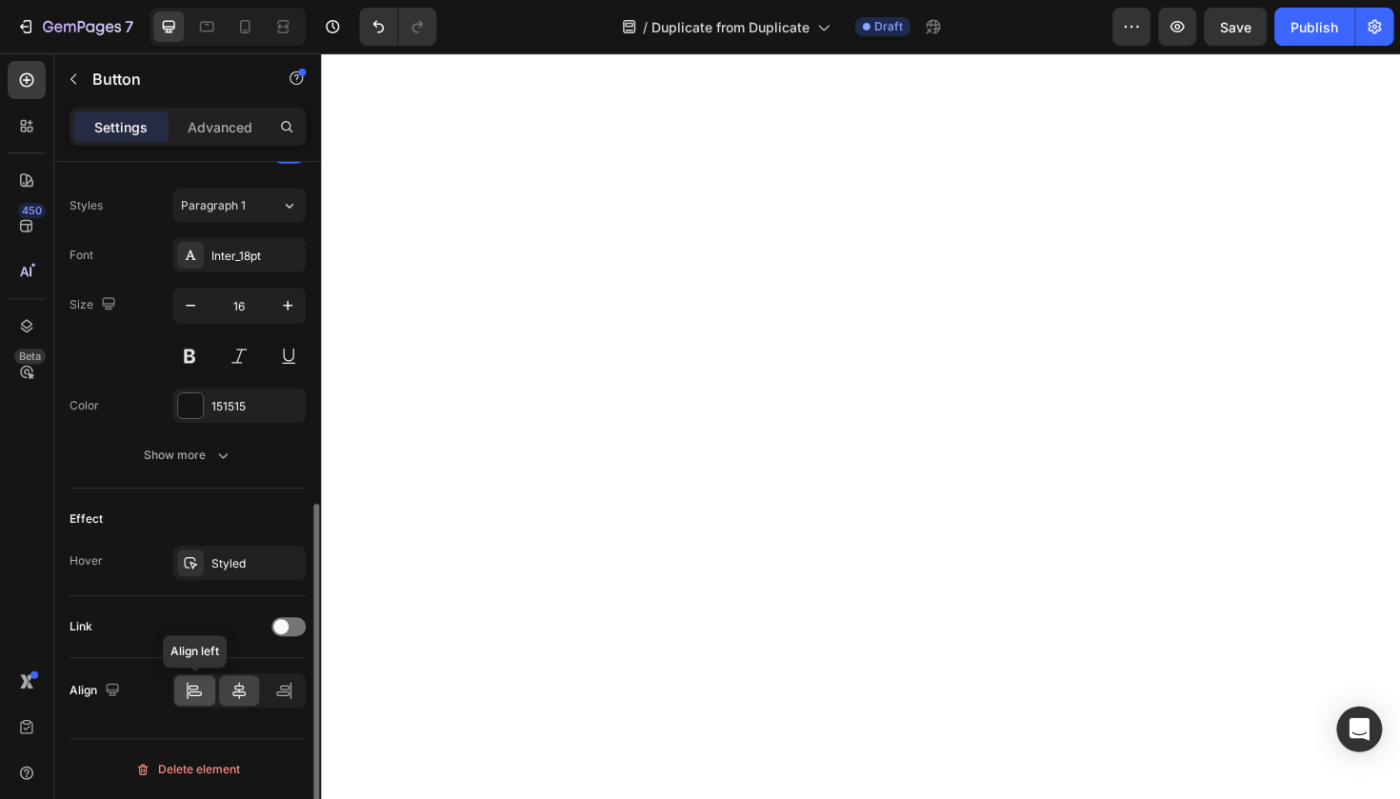
click at [203, 703] on div at bounding box center [194, 690] width 41 height 30
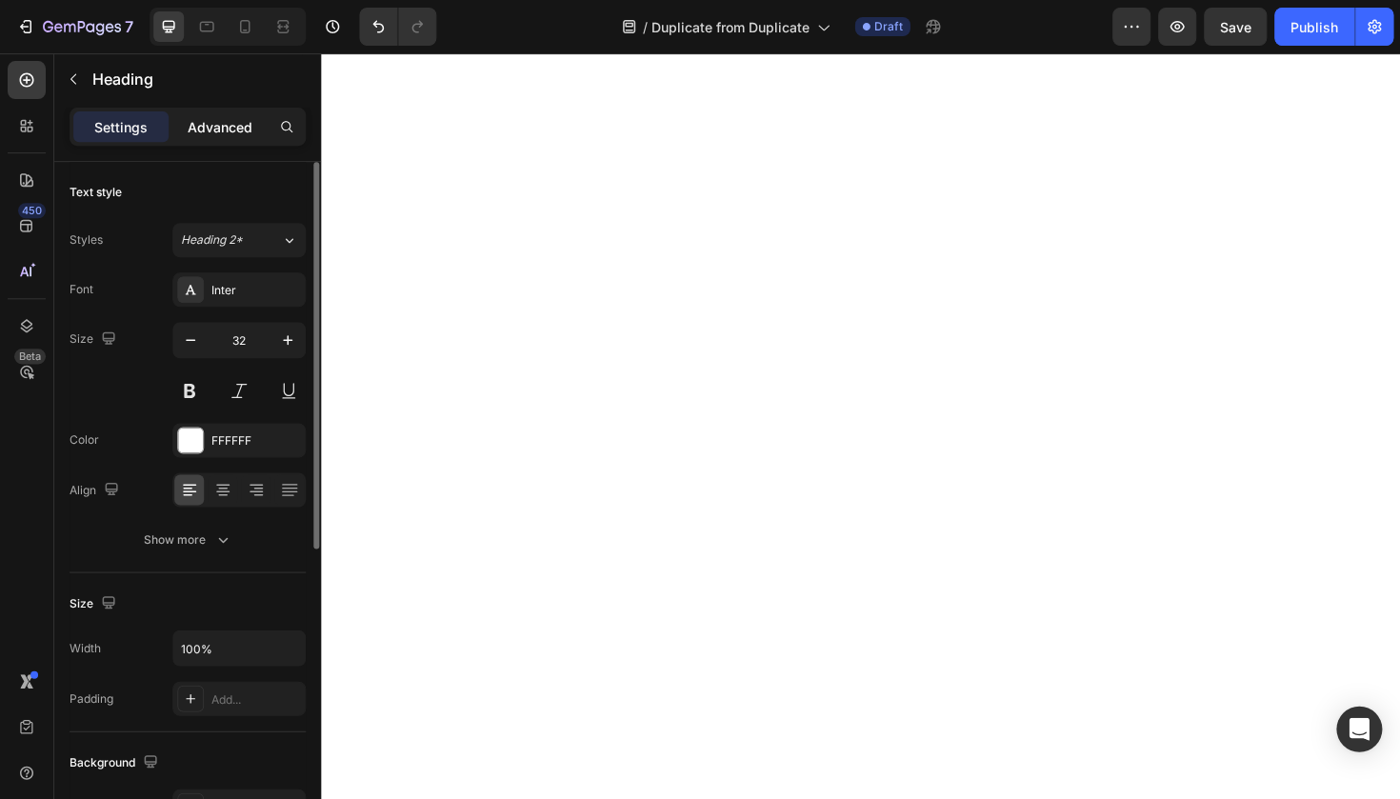
click at [229, 117] on p "Advanced" at bounding box center [220, 127] width 65 height 20
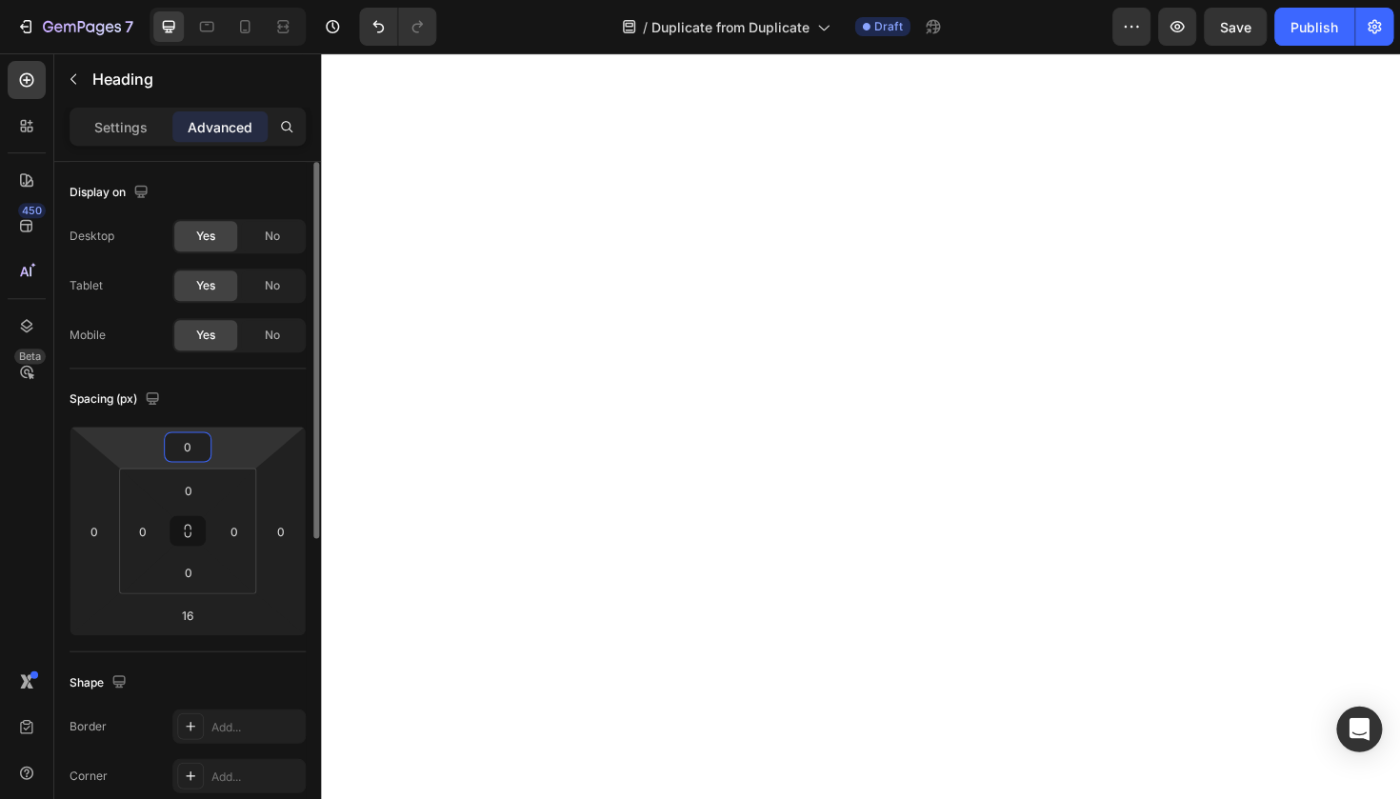
click at [188, 447] on input "0" at bounding box center [188, 446] width 38 height 29
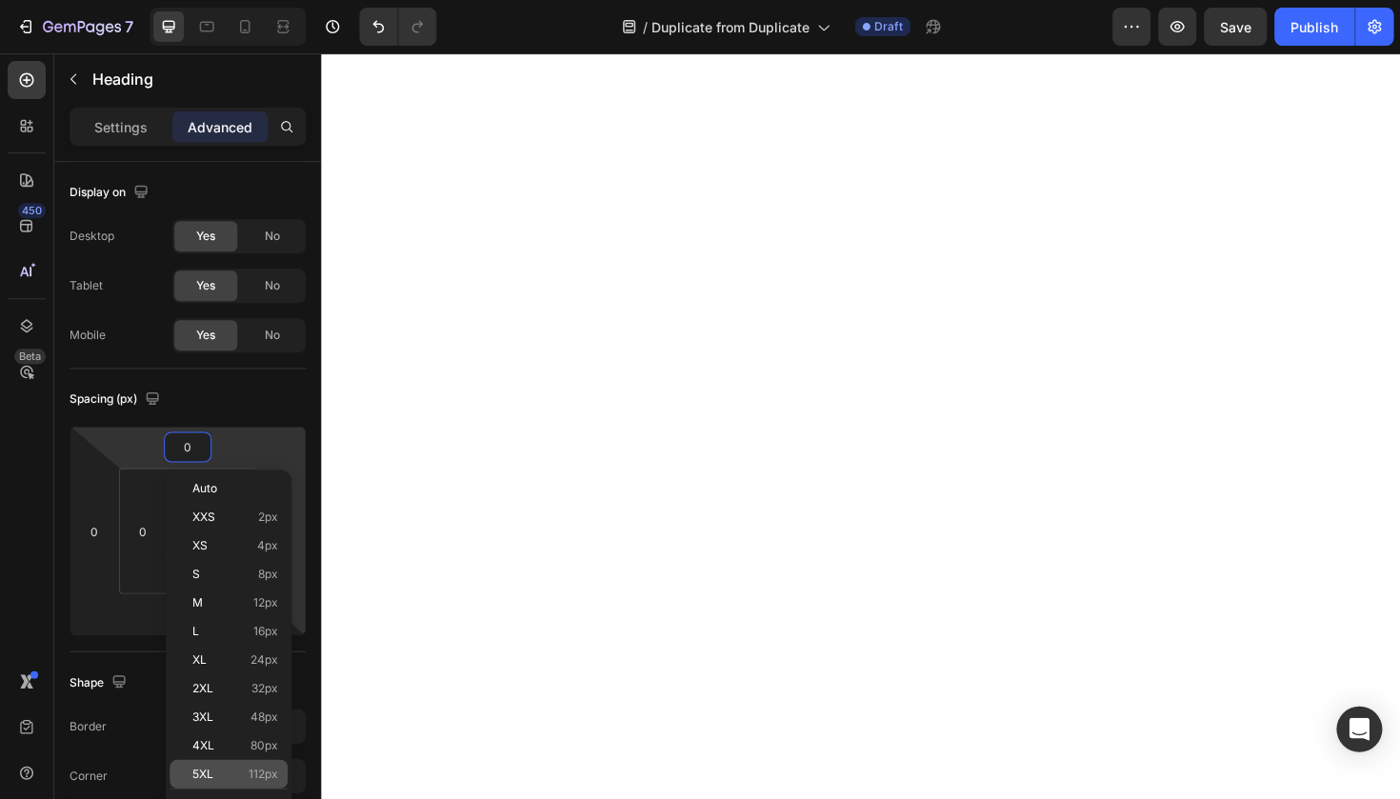
click at [212, 779] on span "5XL" at bounding box center [202, 772] width 21 height 13
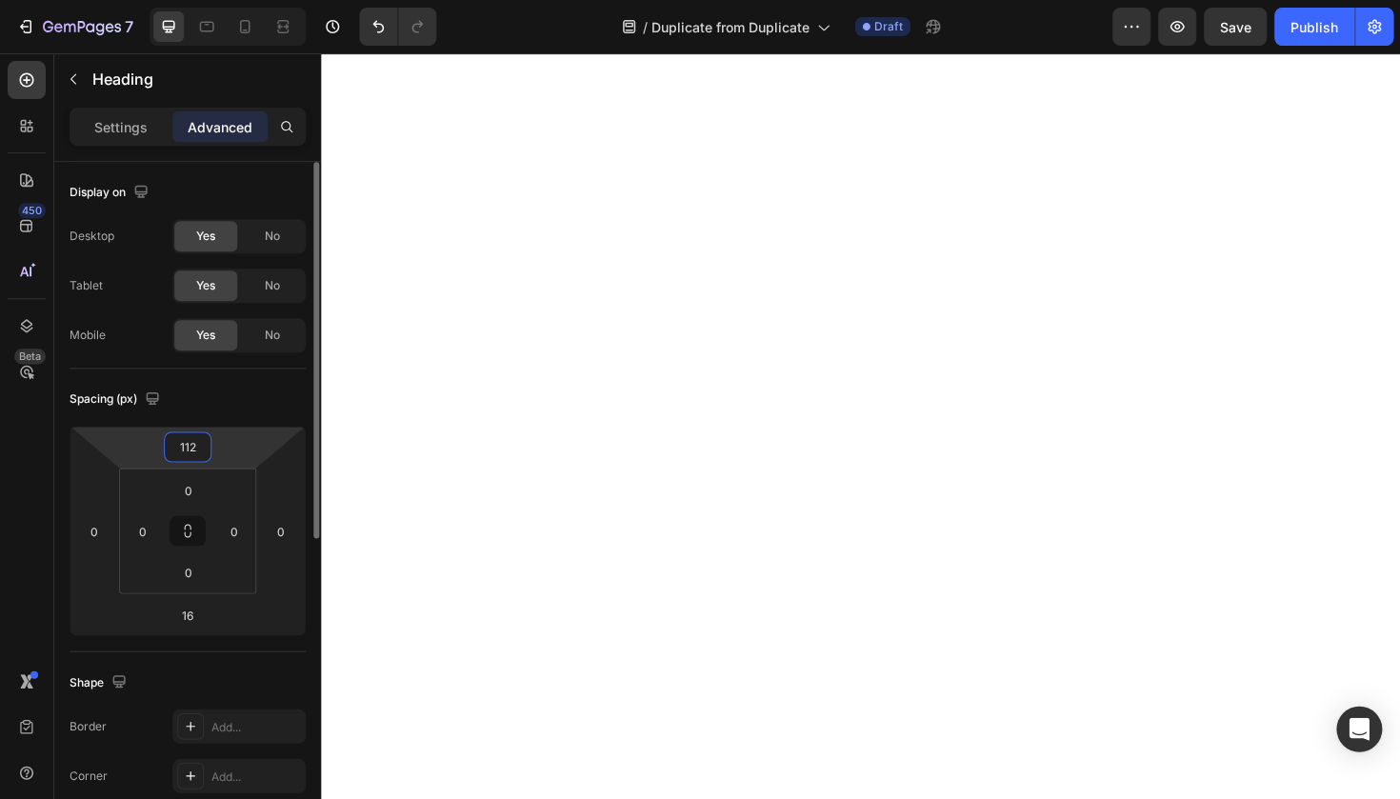
click at [191, 443] on input "112" at bounding box center [188, 446] width 38 height 29
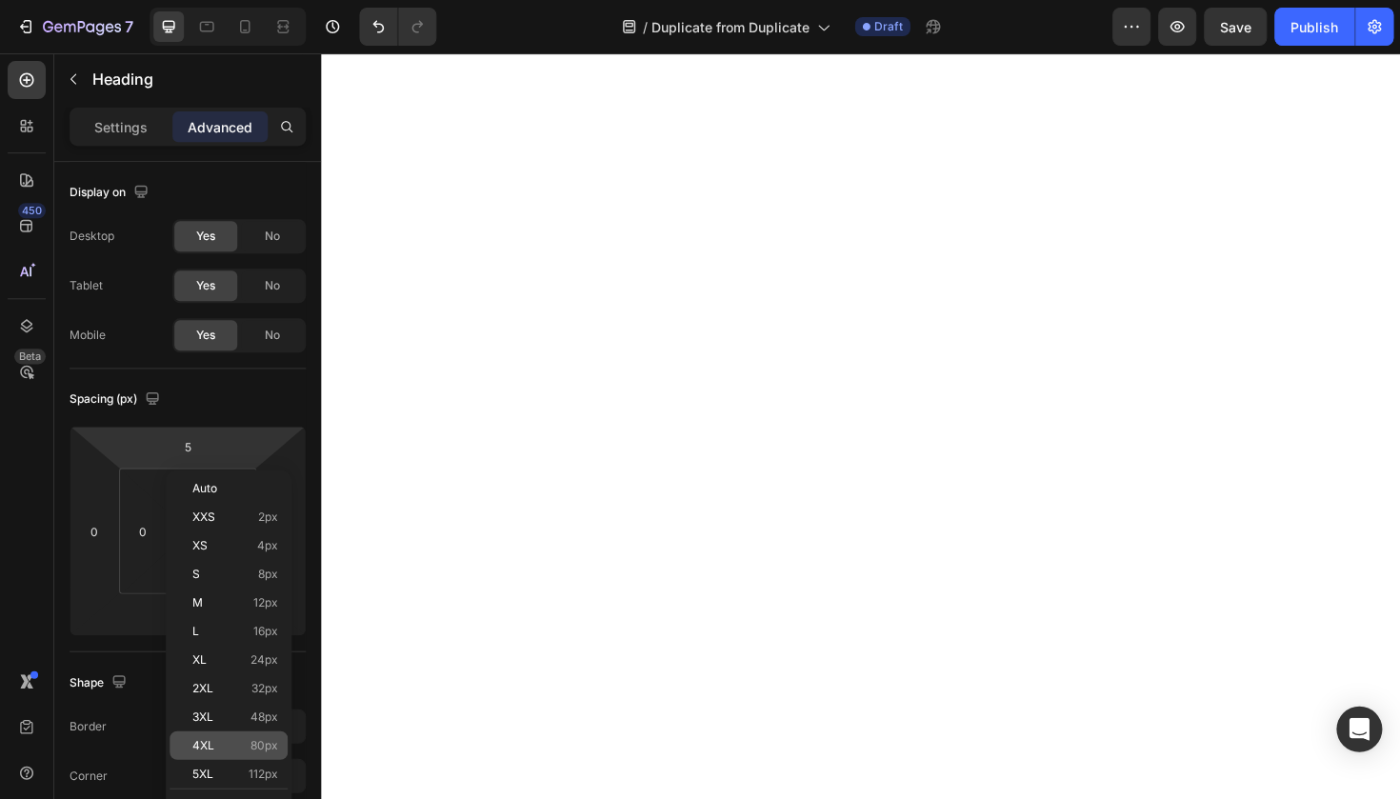
click at [259, 750] on span "80px" at bounding box center [264, 744] width 28 height 13
type input "80"
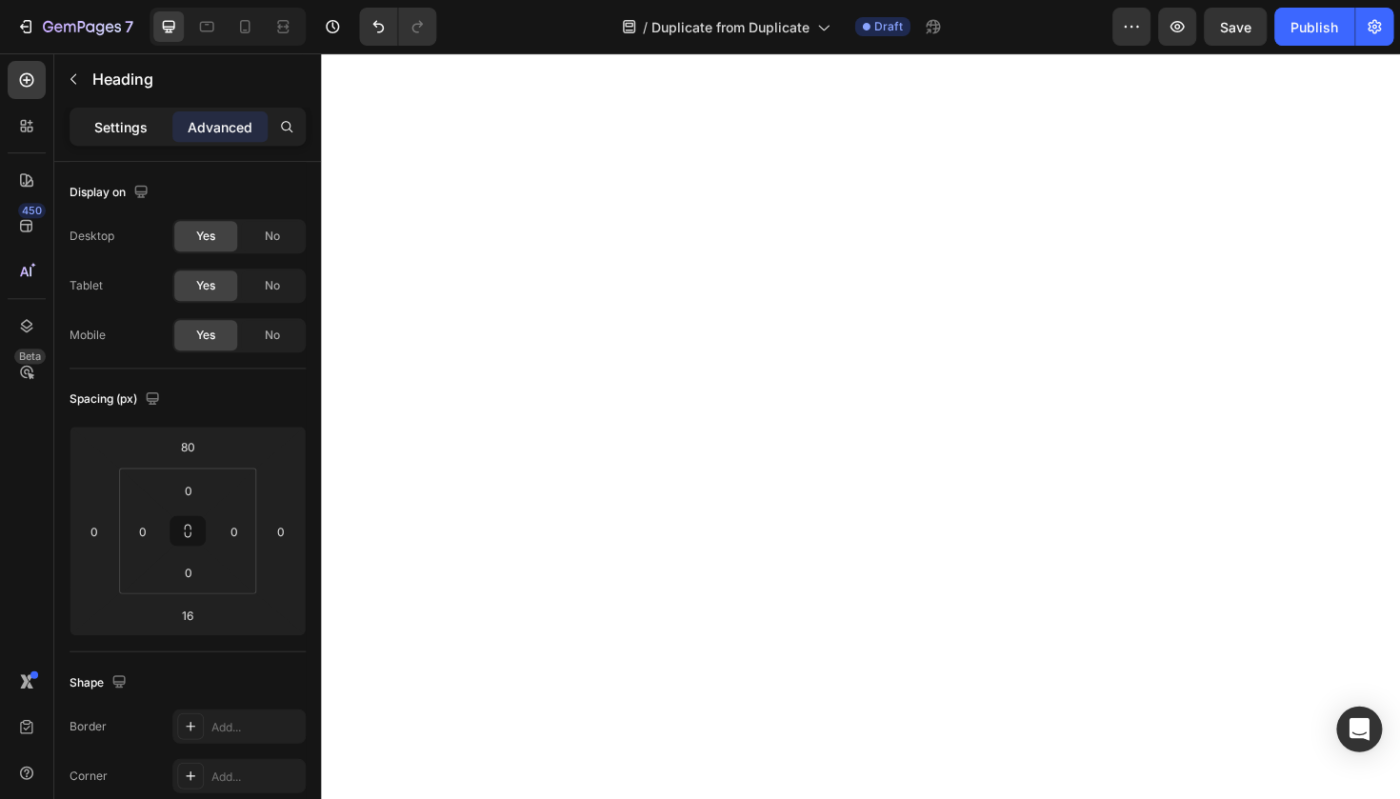
click at [138, 122] on p "Settings" at bounding box center [120, 127] width 53 height 20
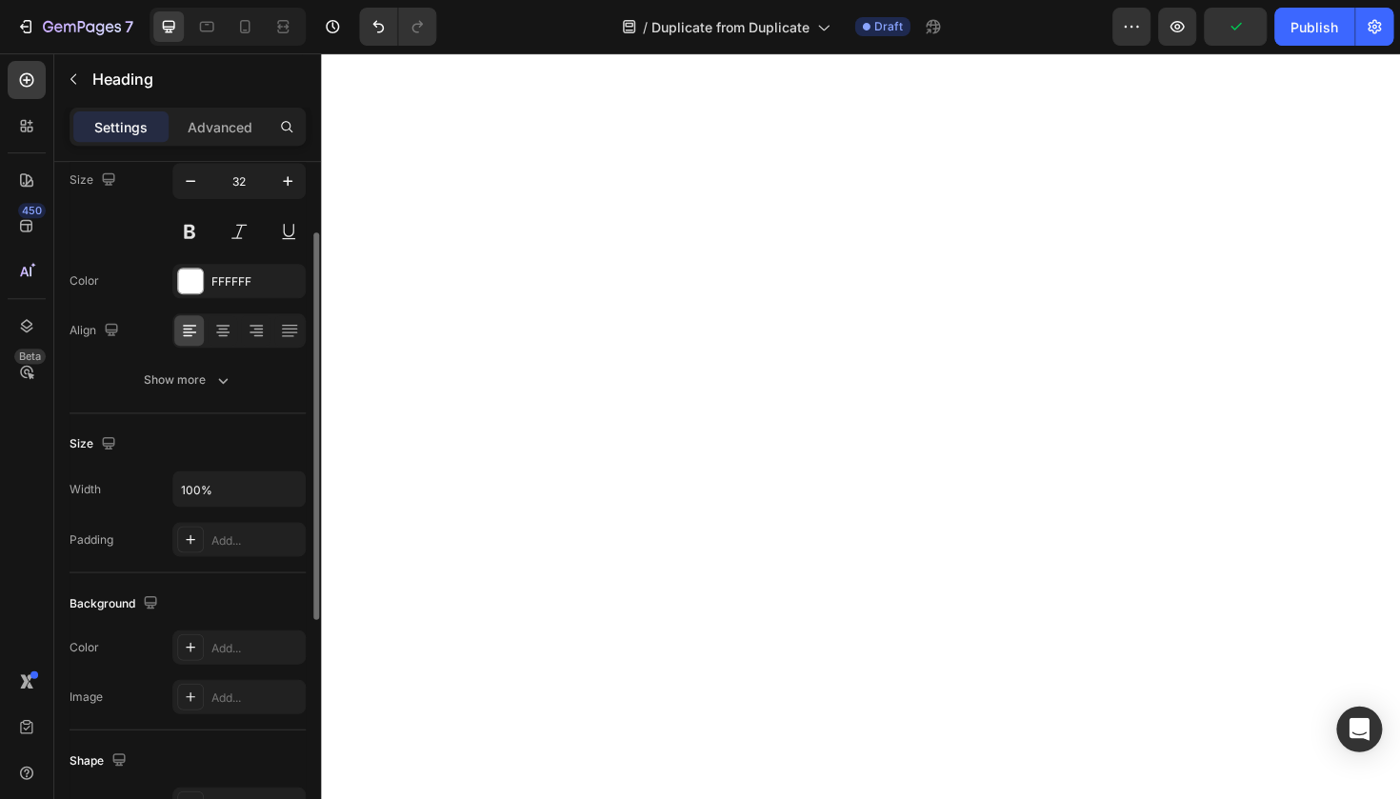
scroll to position [177, 0]
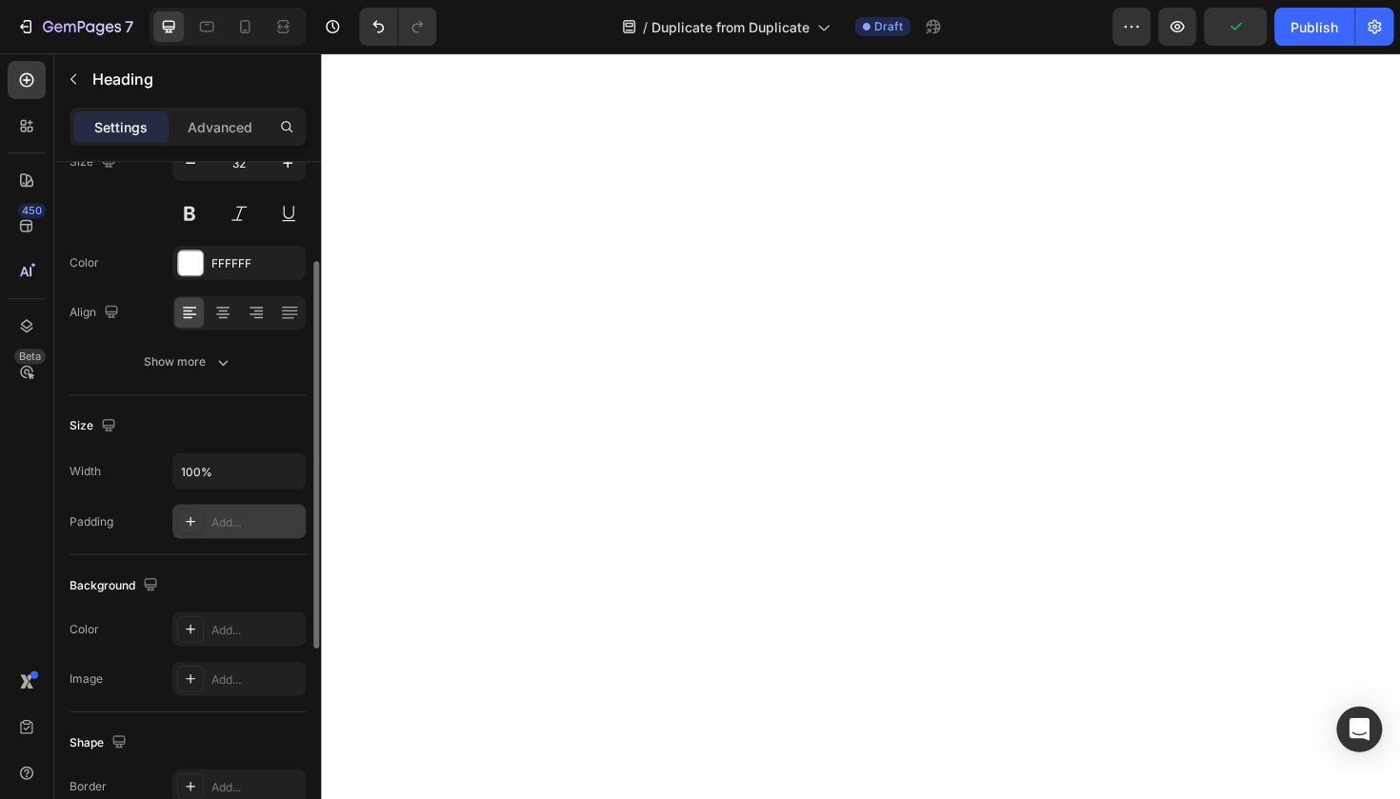
click at [227, 524] on div "Add..." at bounding box center [255, 521] width 89 height 17
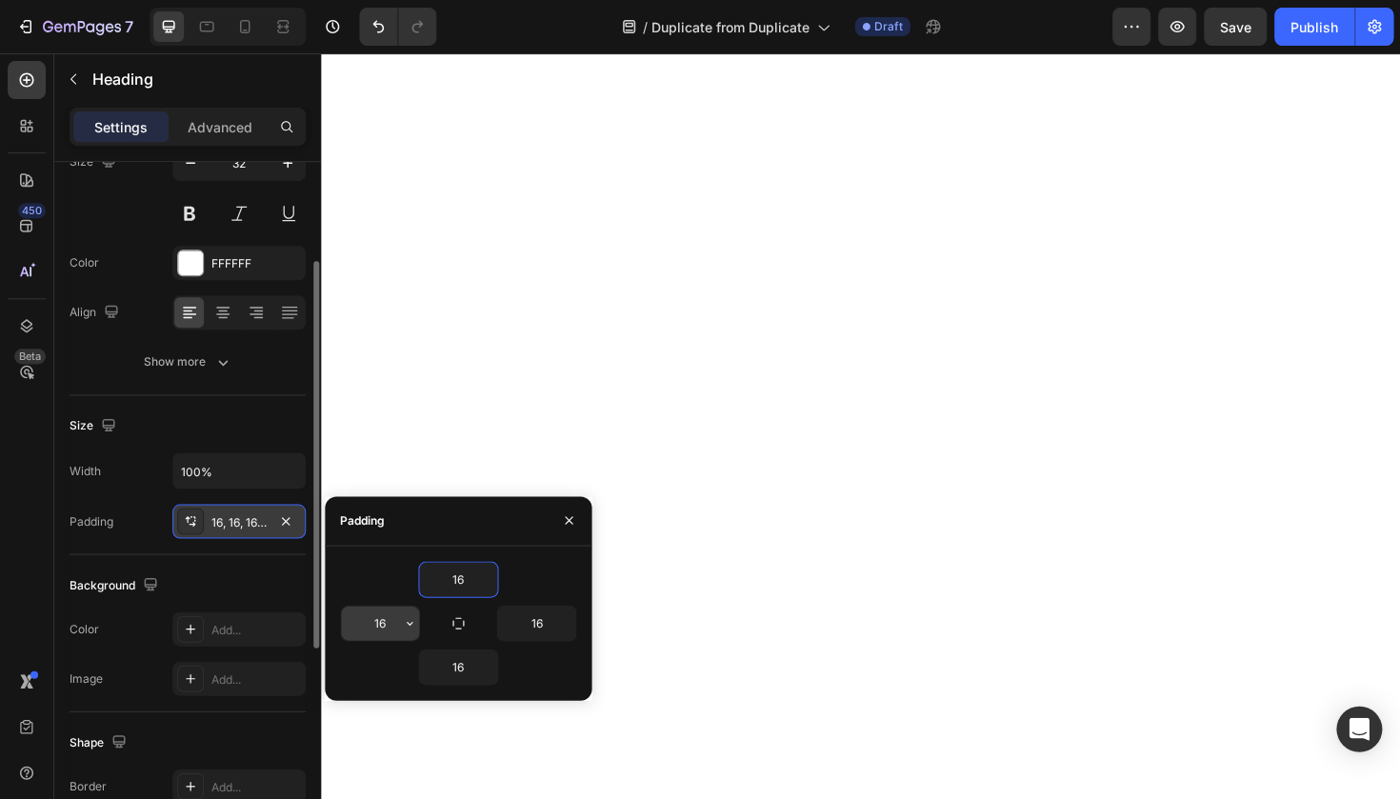
click at [386, 630] on input "16" at bounding box center [380, 623] width 78 height 34
click at [404, 627] on icon "button" at bounding box center [409, 622] width 15 height 15
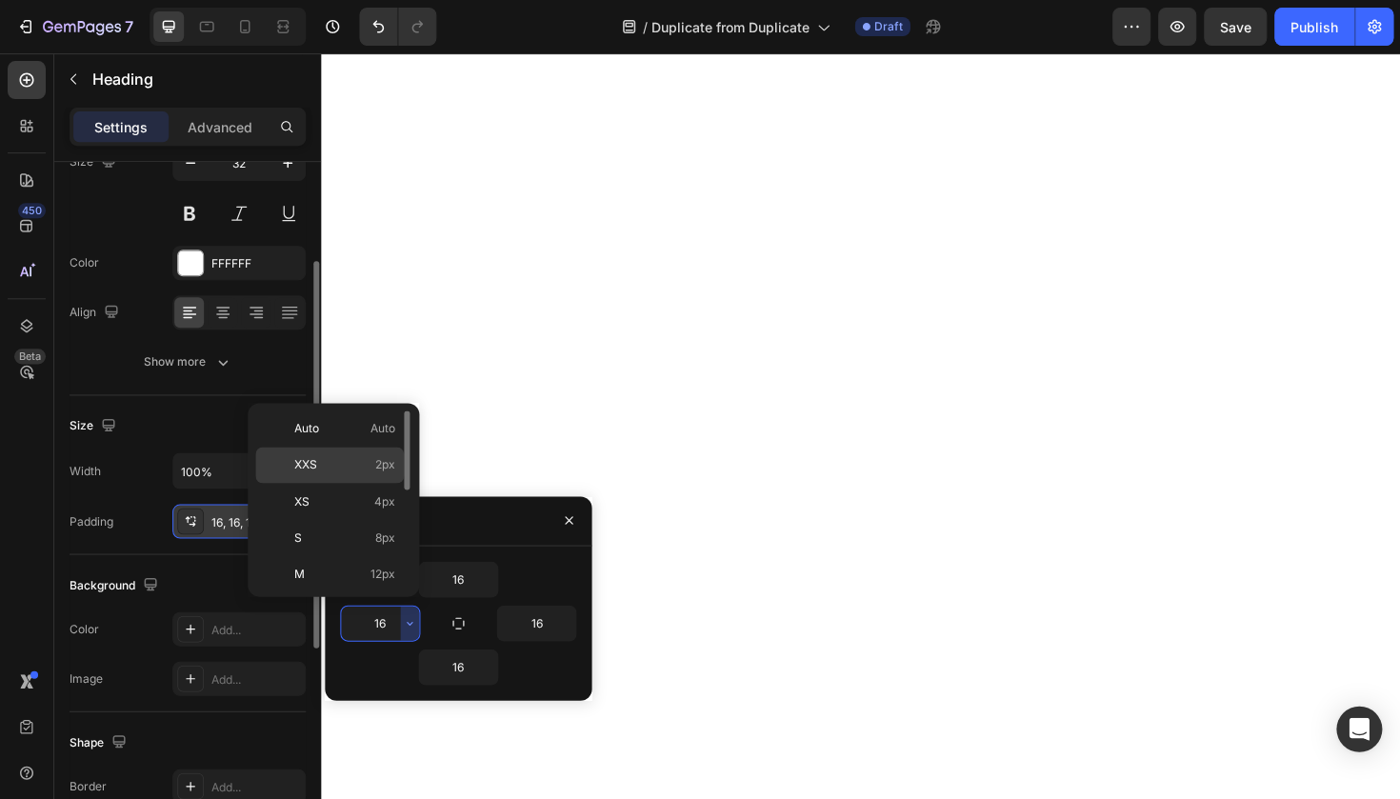
click at [373, 472] on p "XXS 2px" at bounding box center [344, 464] width 101 height 17
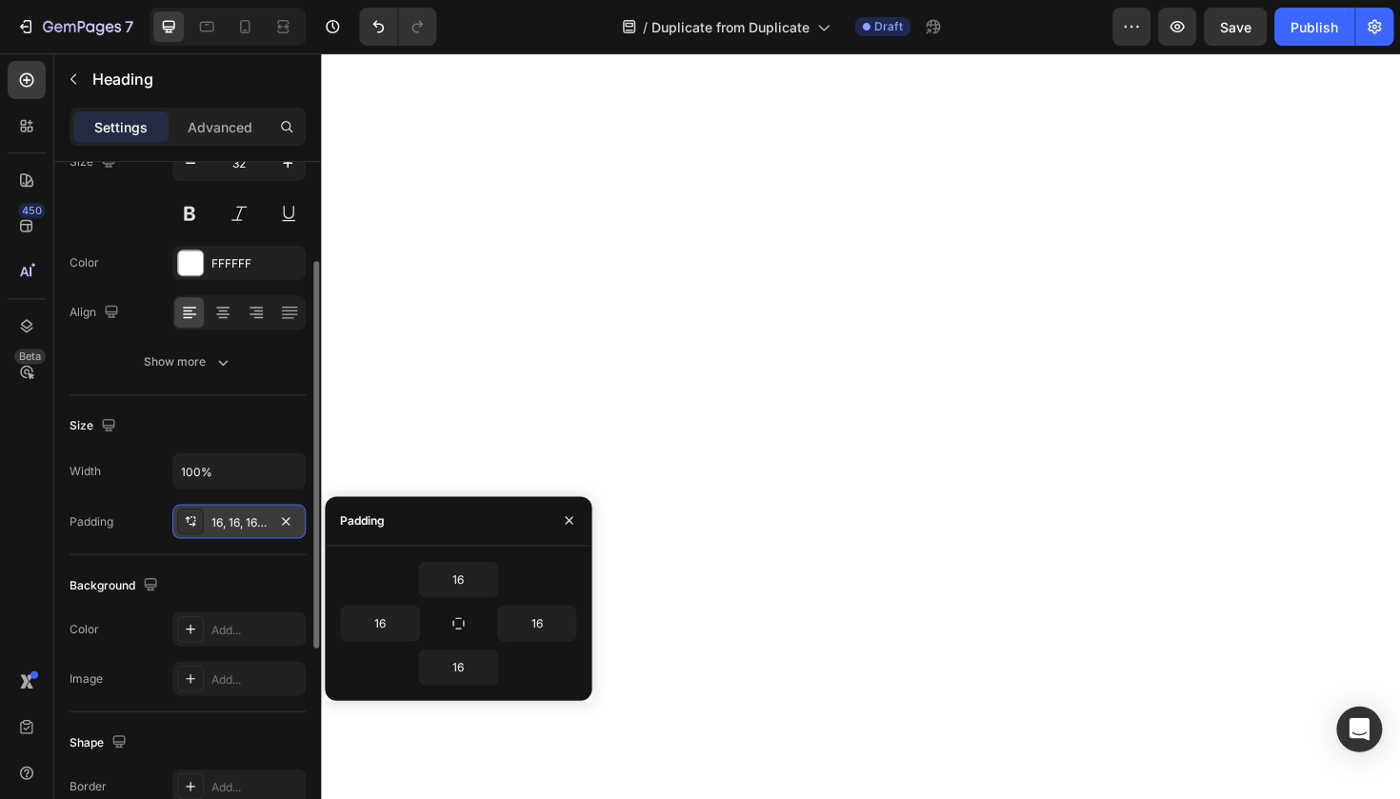
type input "2"
click at [531, 622] on input "16" at bounding box center [536, 623] width 78 height 34
type input "0"
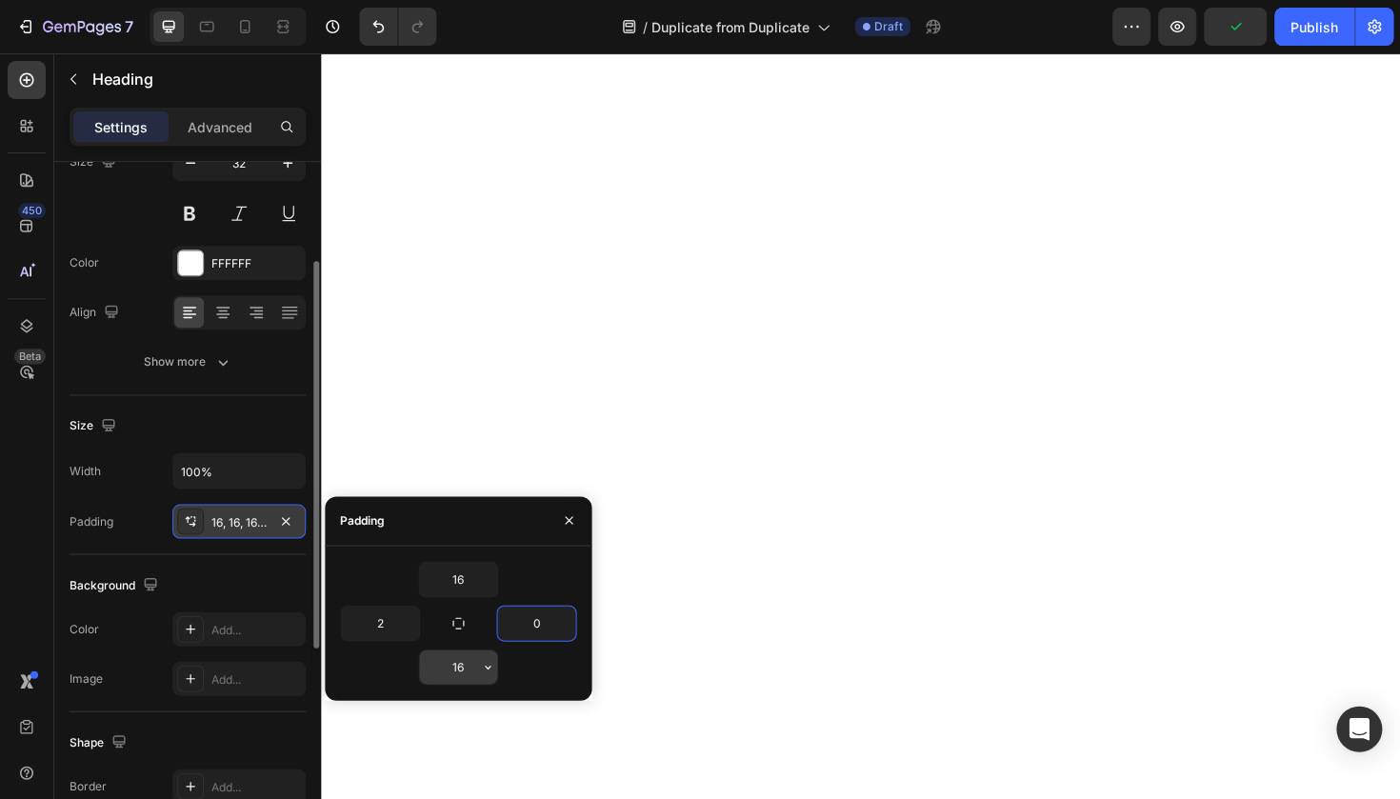
click at [456, 675] on input "16" at bounding box center [458, 666] width 78 height 34
type input "0"
click at [467, 569] on input "16" at bounding box center [458, 579] width 78 height 34
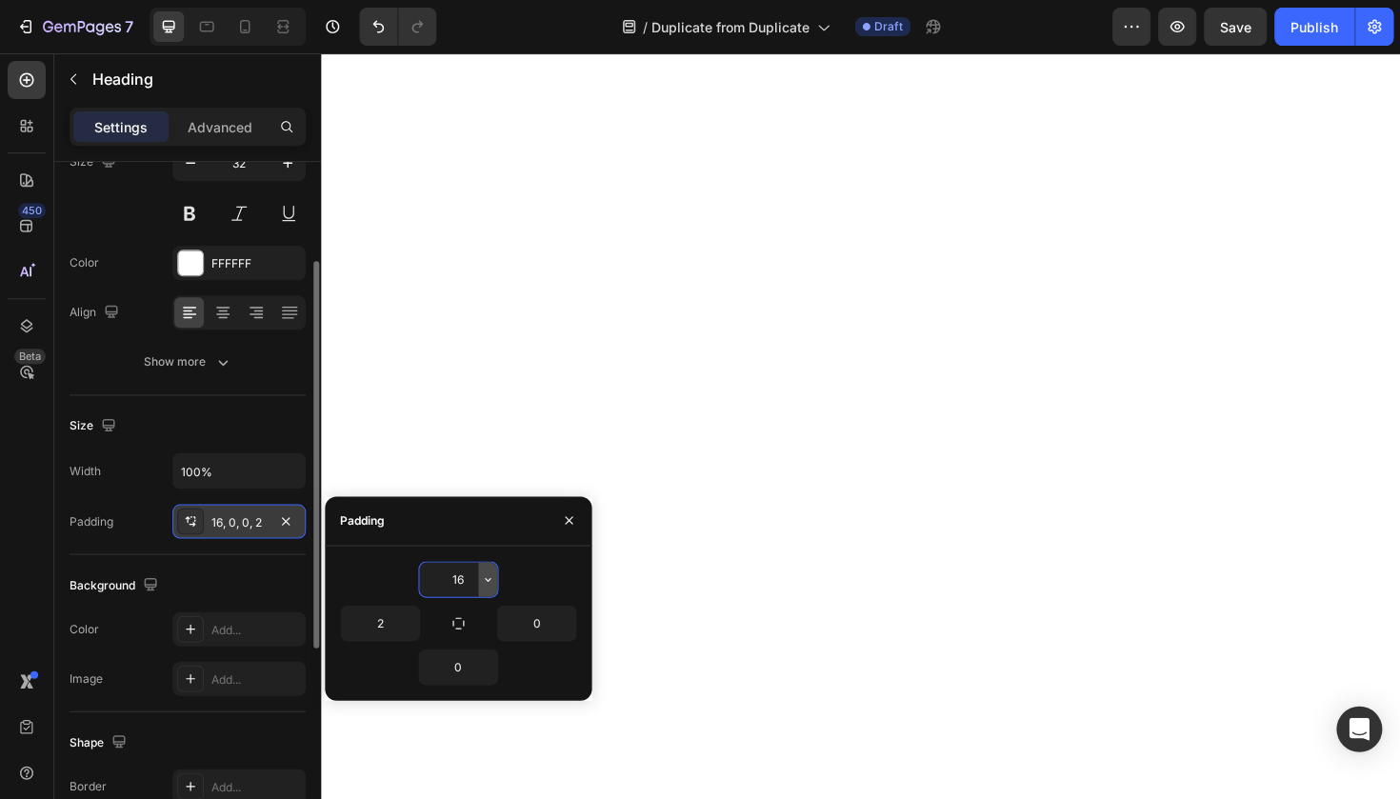
click at [487, 585] on icon "button" at bounding box center [487, 578] width 15 height 15
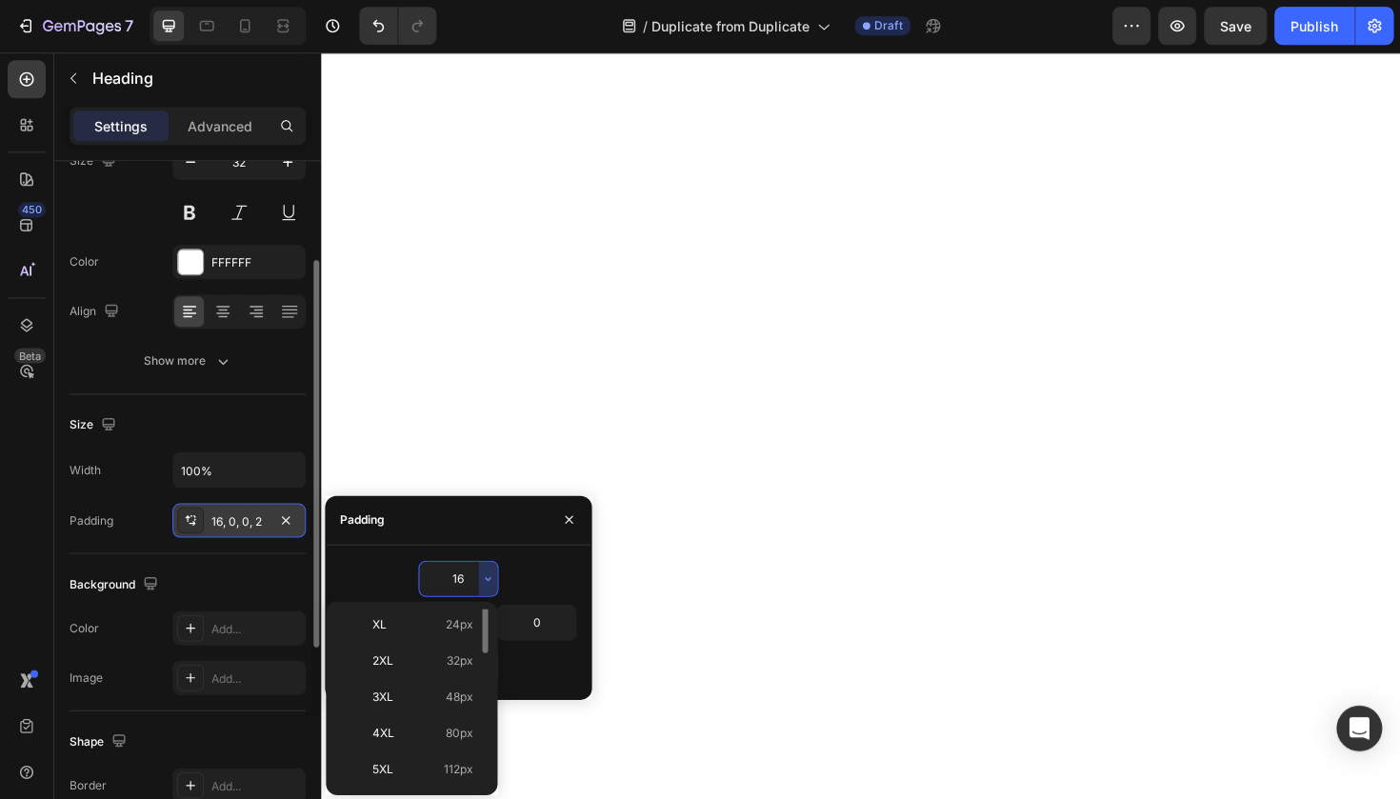
scroll to position [0, 0]
click at [415, 774] on p "5XL 112px" at bounding box center [422, 769] width 101 height 17
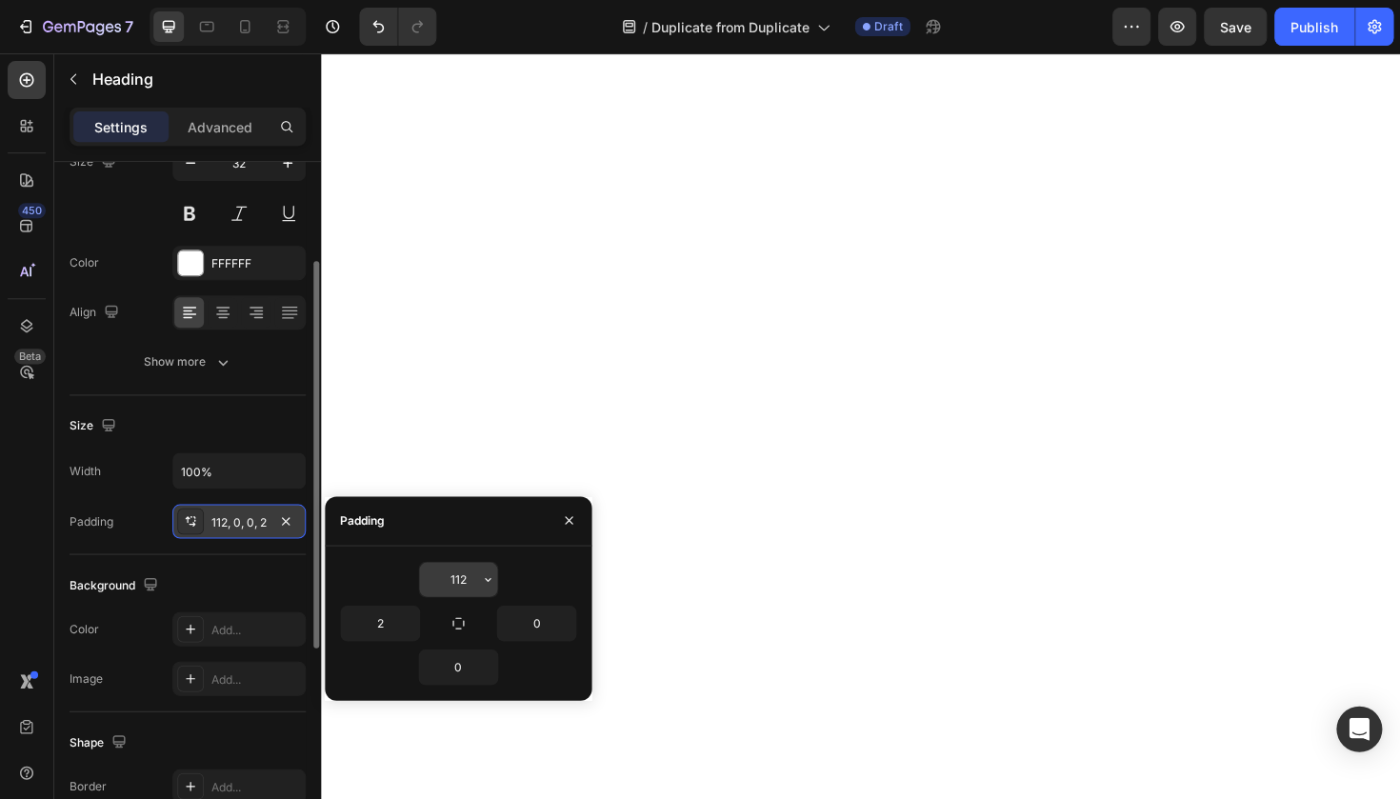
click at [452, 580] on input "112" at bounding box center [458, 579] width 78 height 34
type input "224"
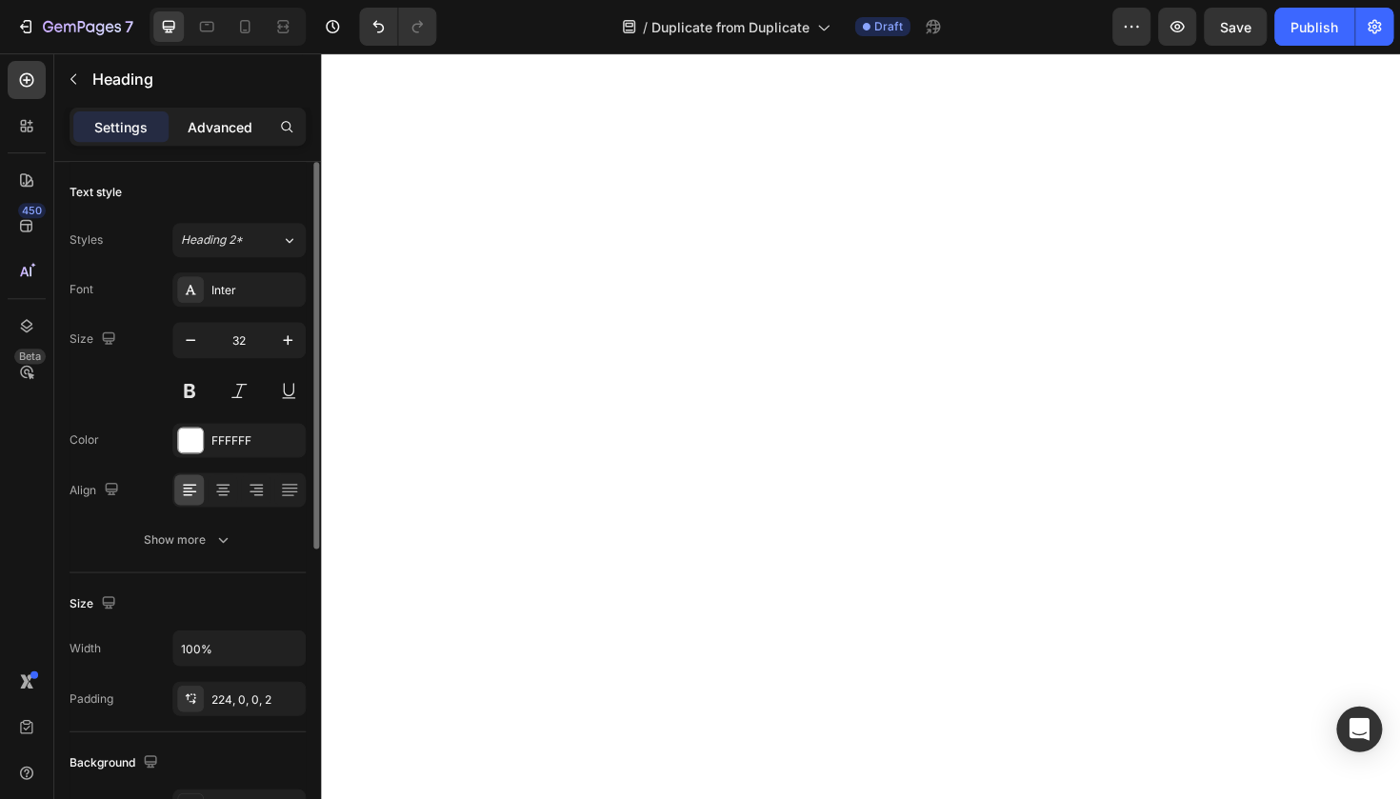
click at [217, 129] on p "Advanced" at bounding box center [220, 127] width 65 height 20
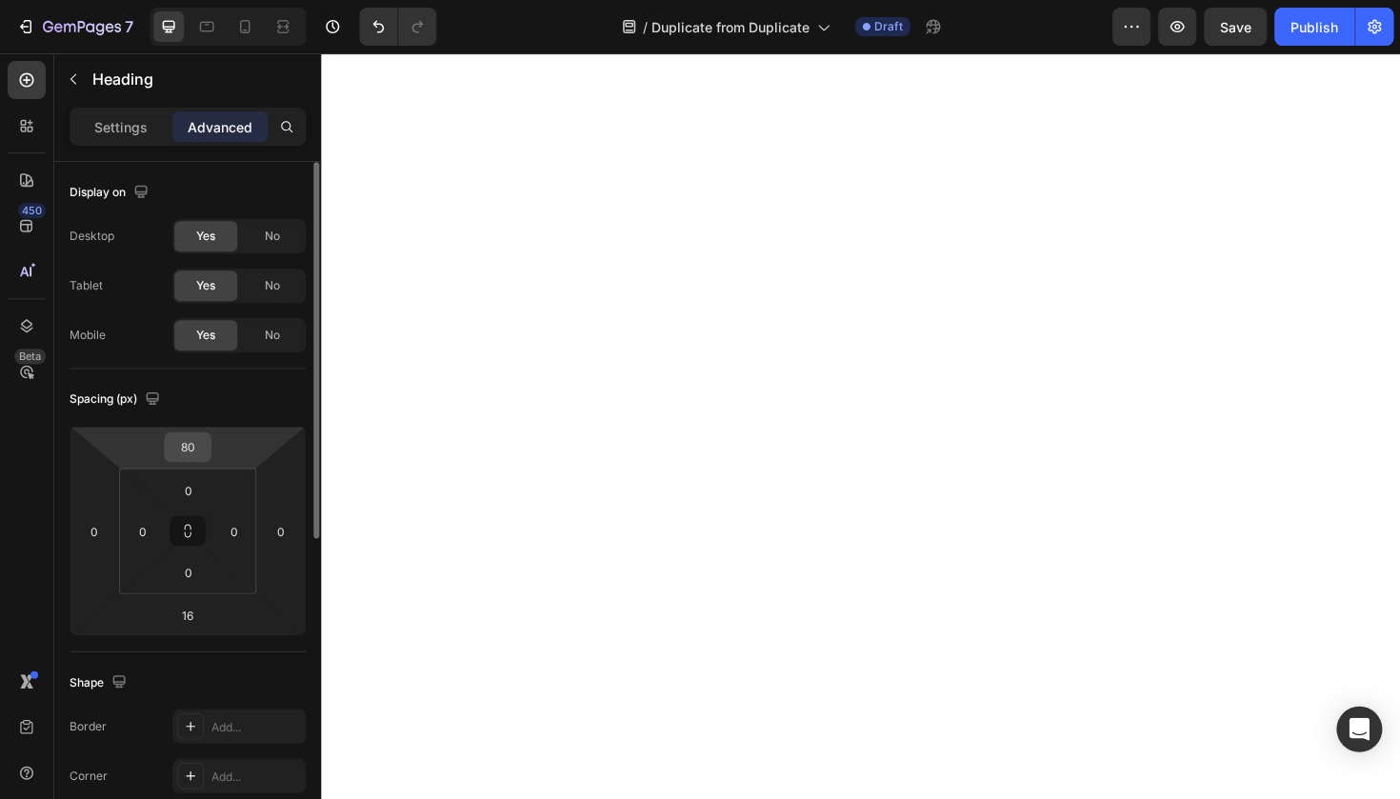
click at [190, 450] on input "80" at bounding box center [188, 446] width 38 height 29
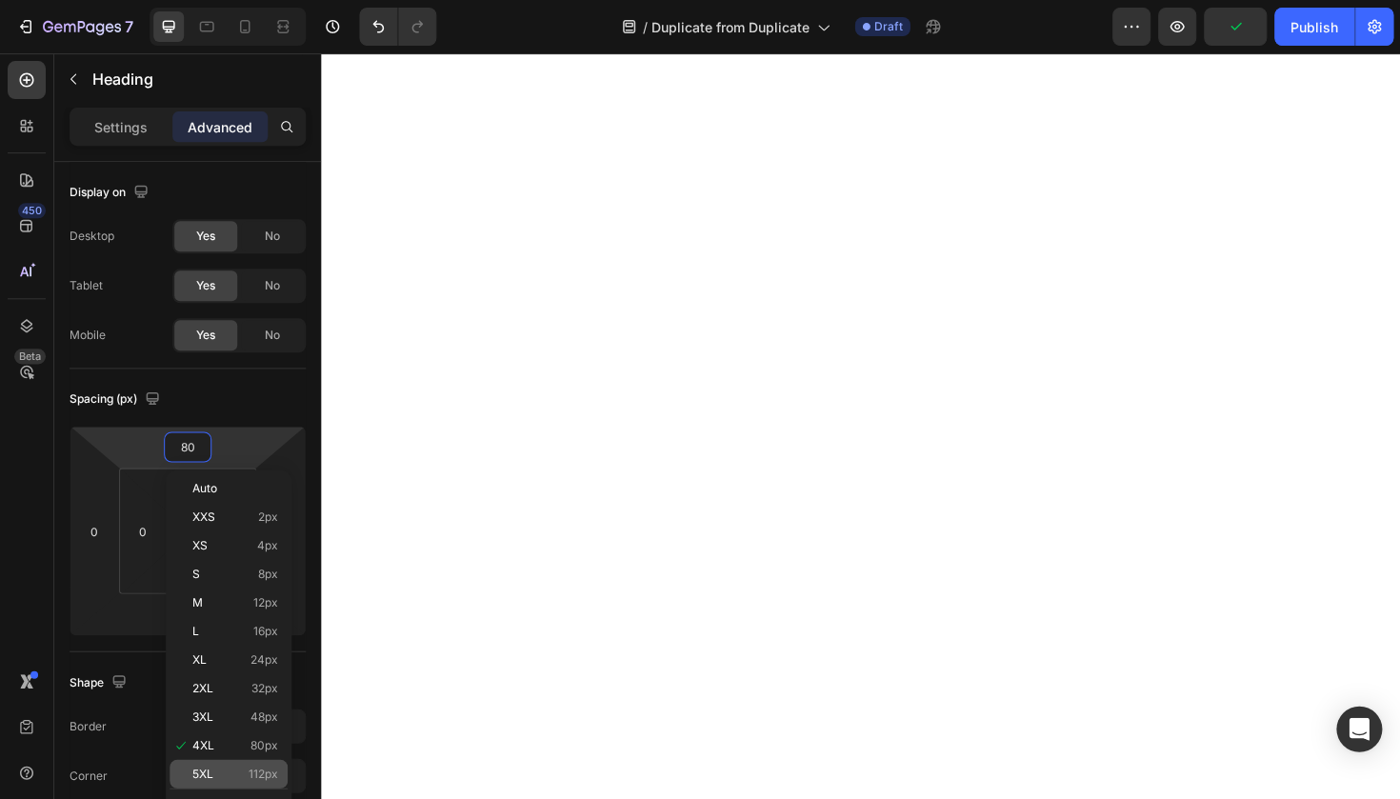
click at [218, 770] on p "5XL 112px" at bounding box center [235, 772] width 86 height 13
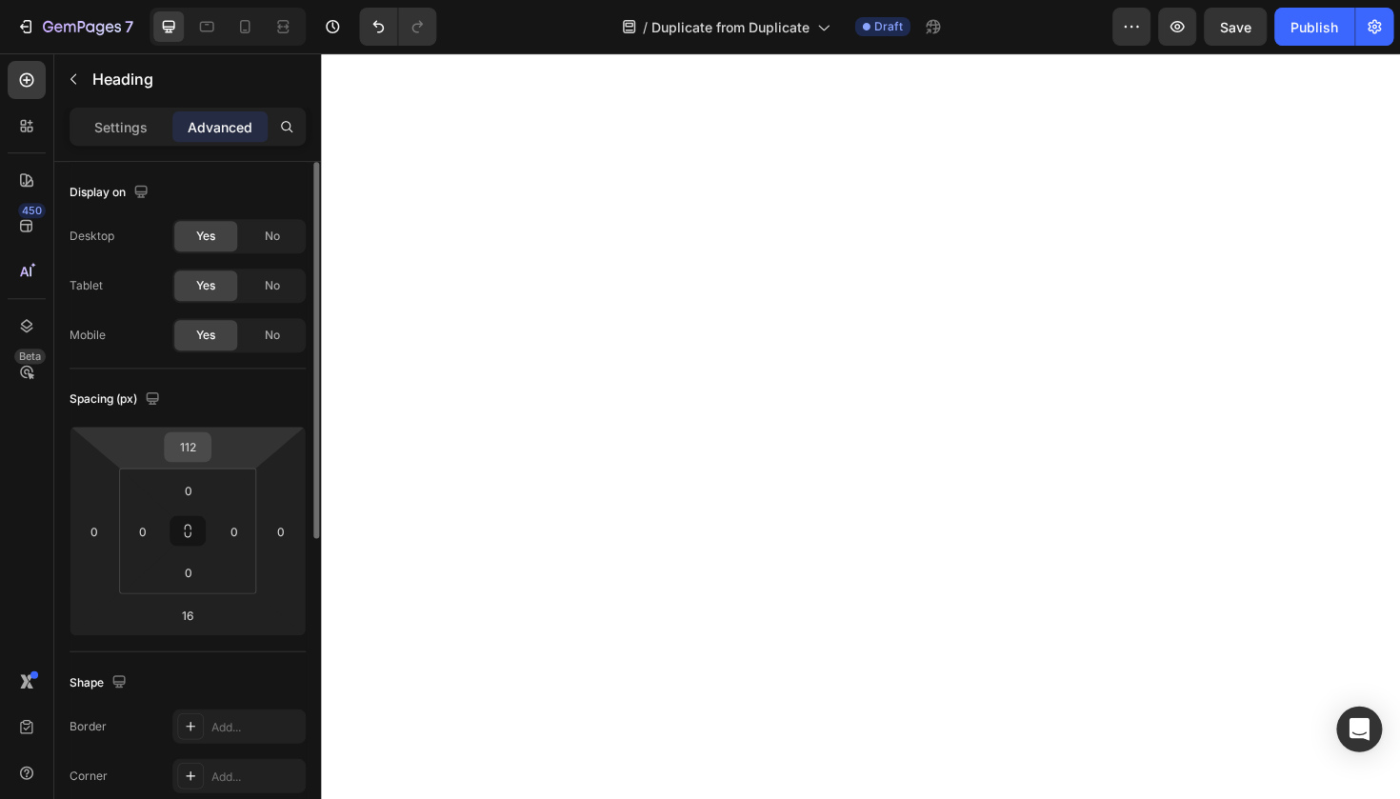
click at [179, 447] on input "112" at bounding box center [188, 446] width 38 height 29
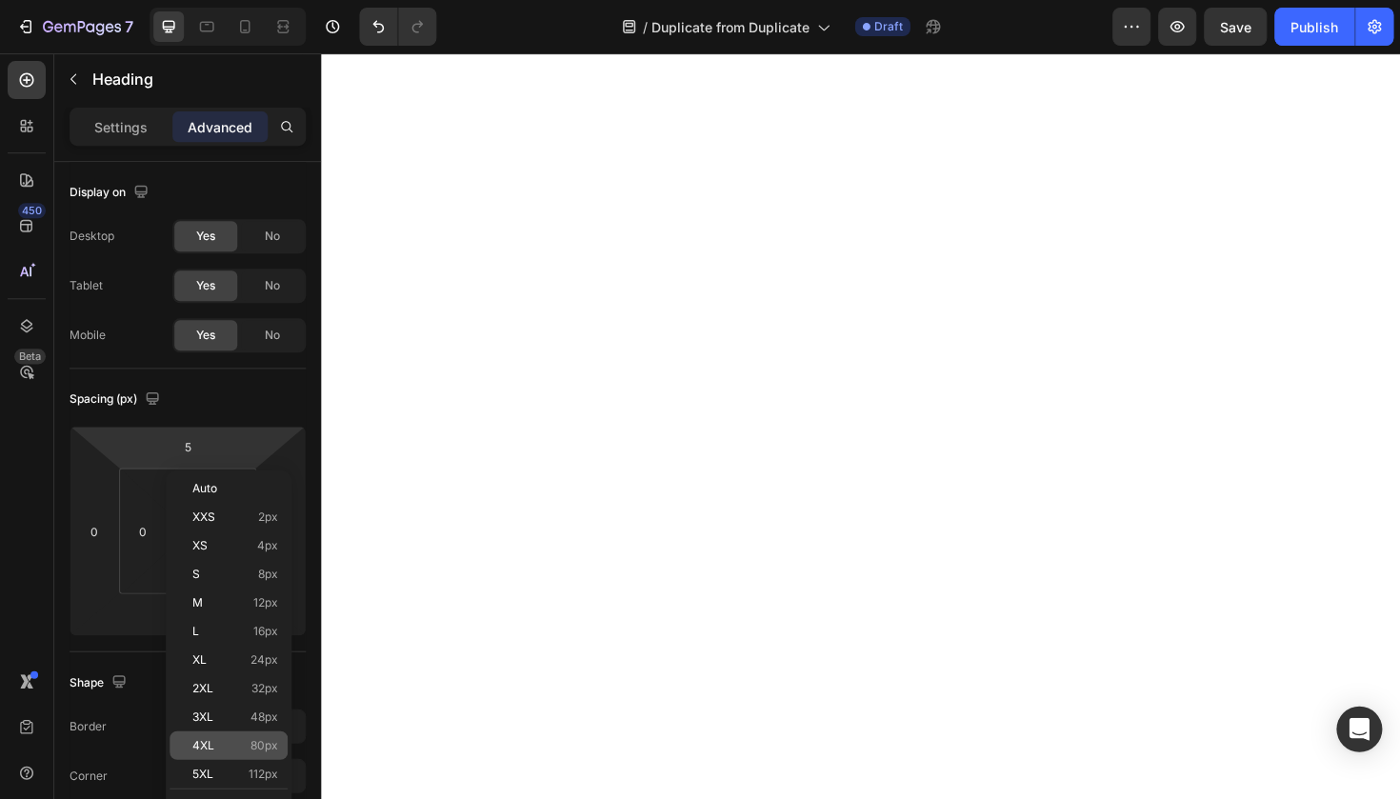
click at [243, 745] on p "4XL 80px" at bounding box center [235, 744] width 86 height 13
type input "80"
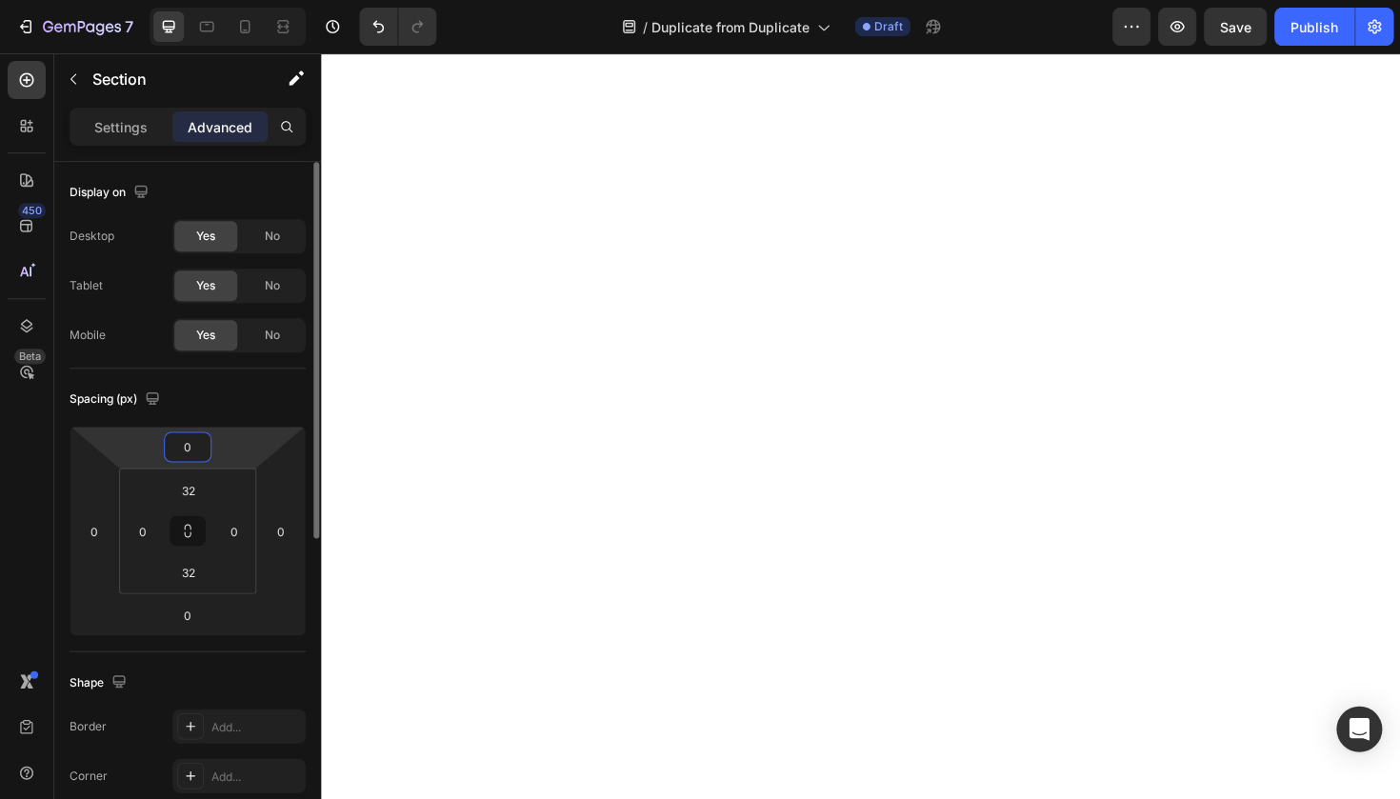
click at [187, 452] on input "0" at bounding box center [188, 446] width 38 height 29
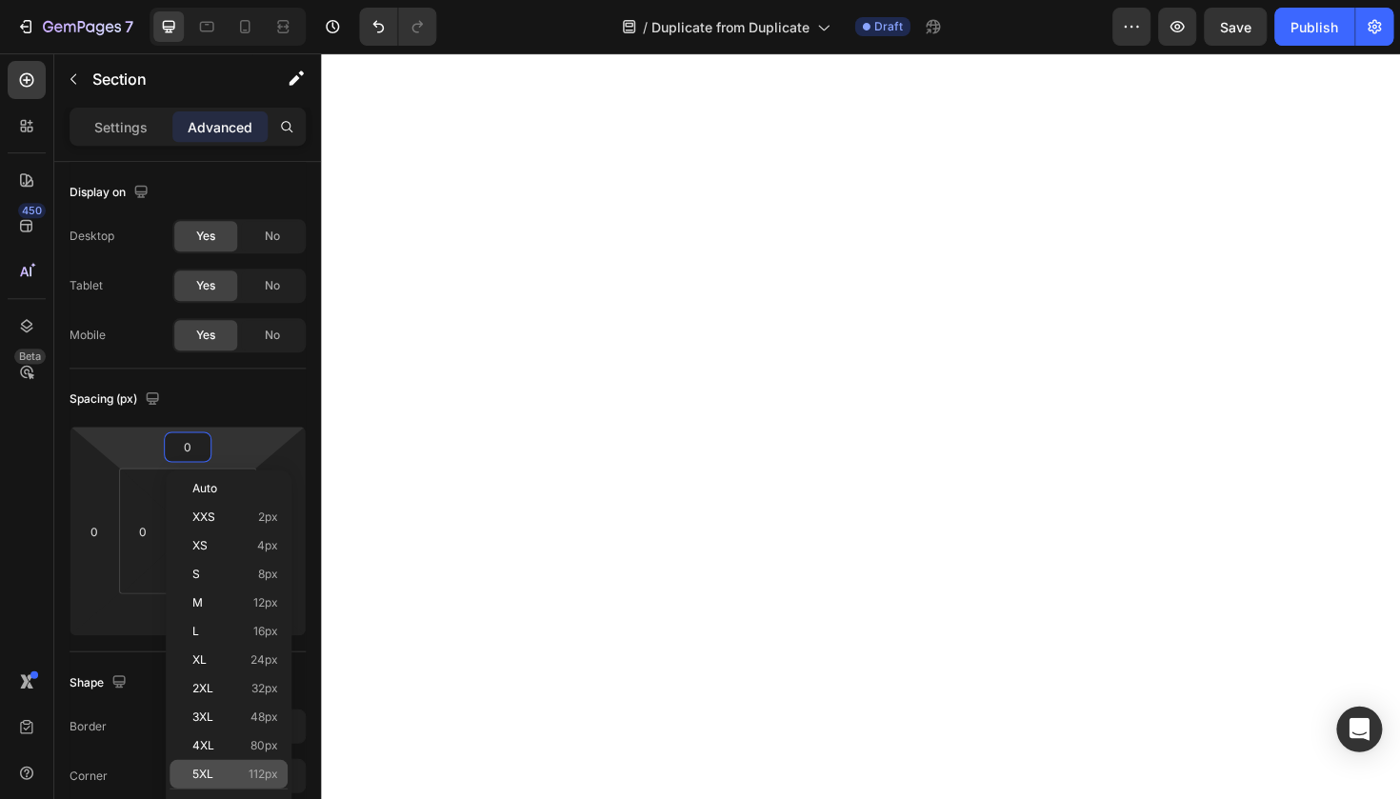
click at [230, 769] on p "5XL 112px" at bounding box center [235, 772] width 86 height 13
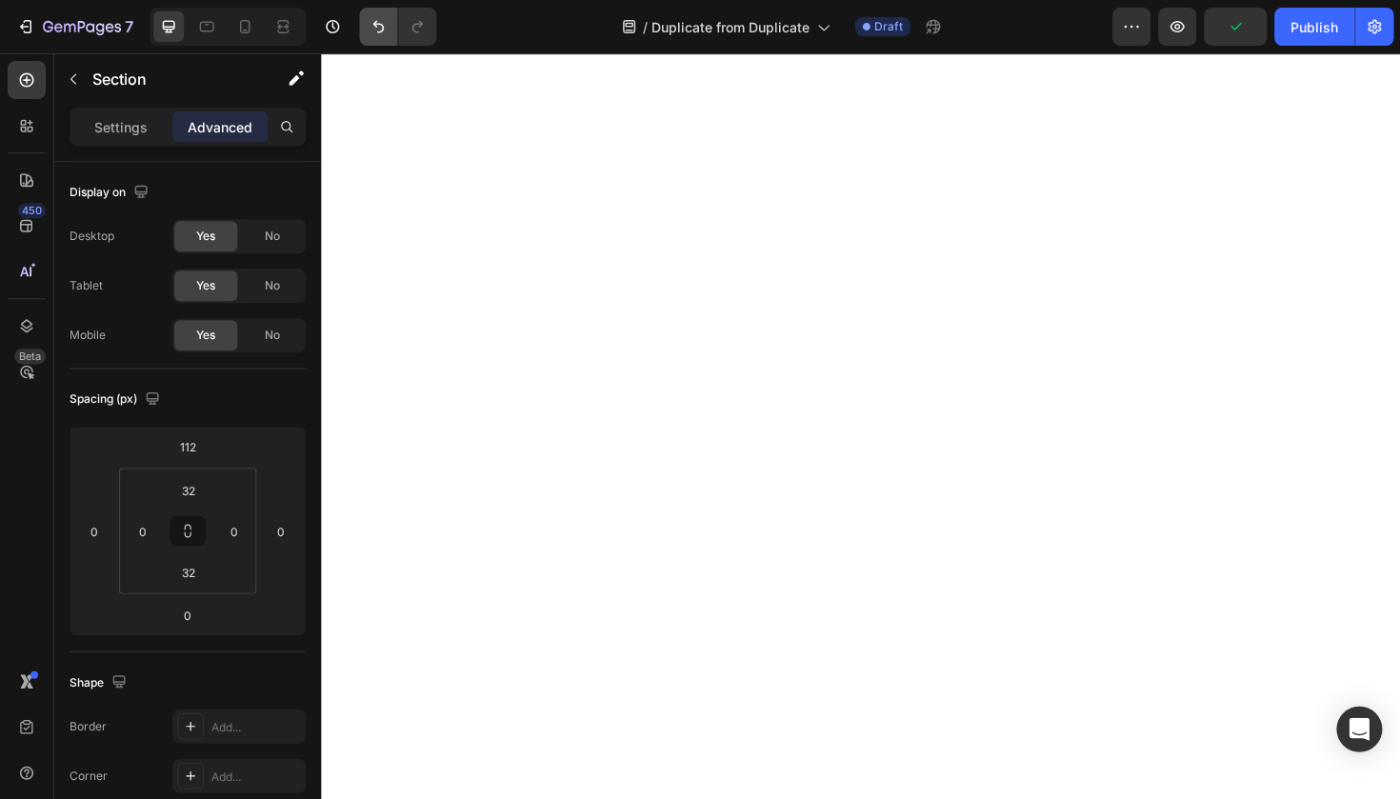
click at [373, 29] on icon "Undo/Redo" at bounding box center [377, 26] width 19 height 19
type input "0"
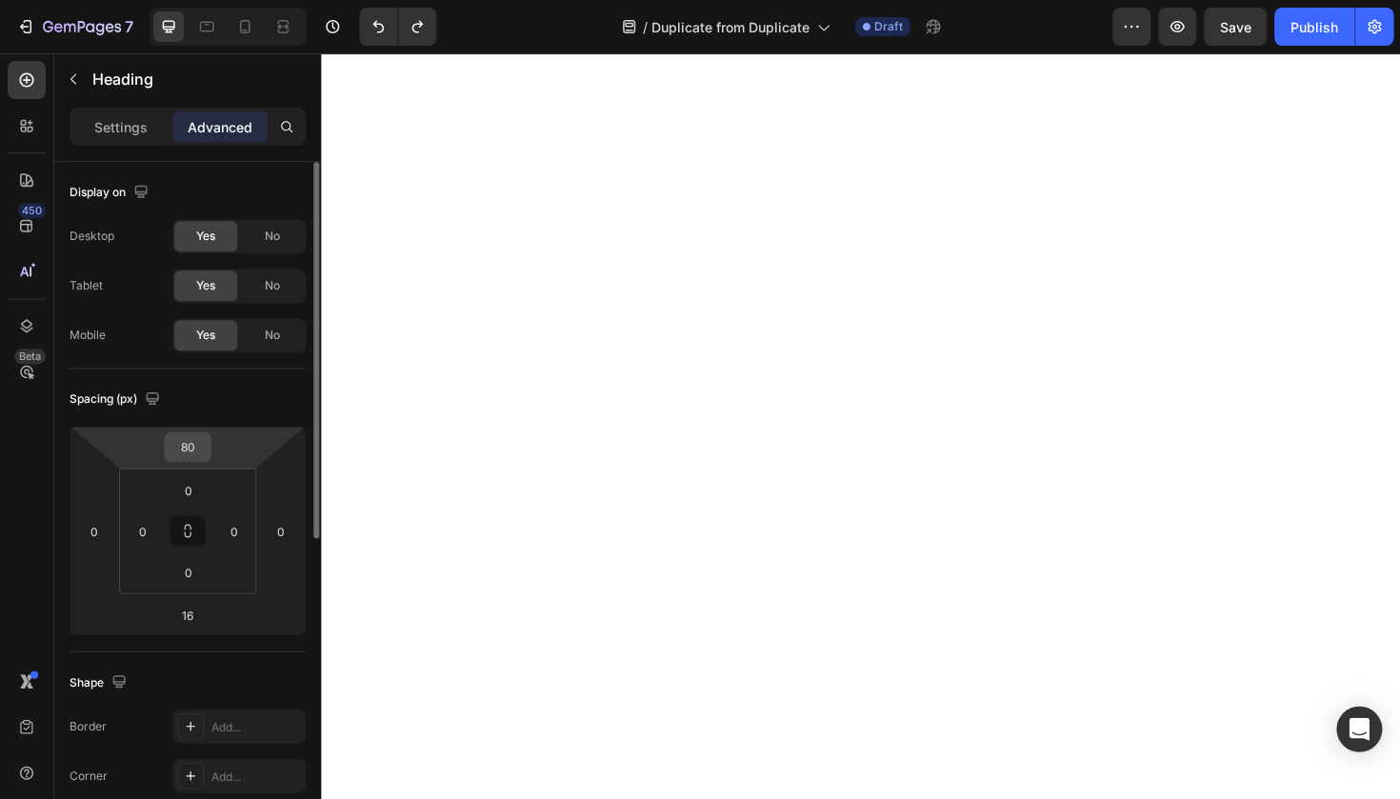
click at [189, 447] on input "80" at bounding box center [188, 446] width 38 height 29
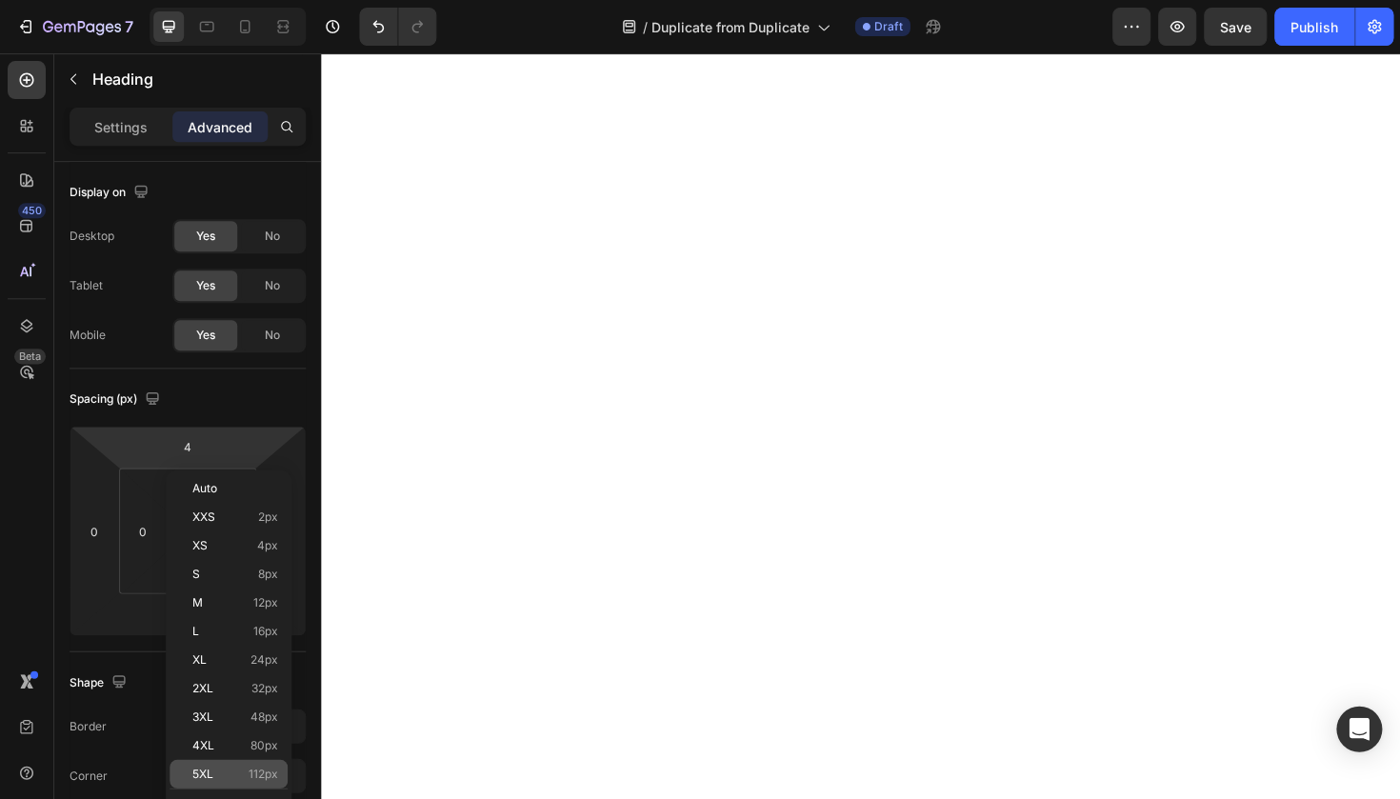
click at [207, 776] on span "5XL" at bounding box center [202, 772] width 21 height 13
type input "112"
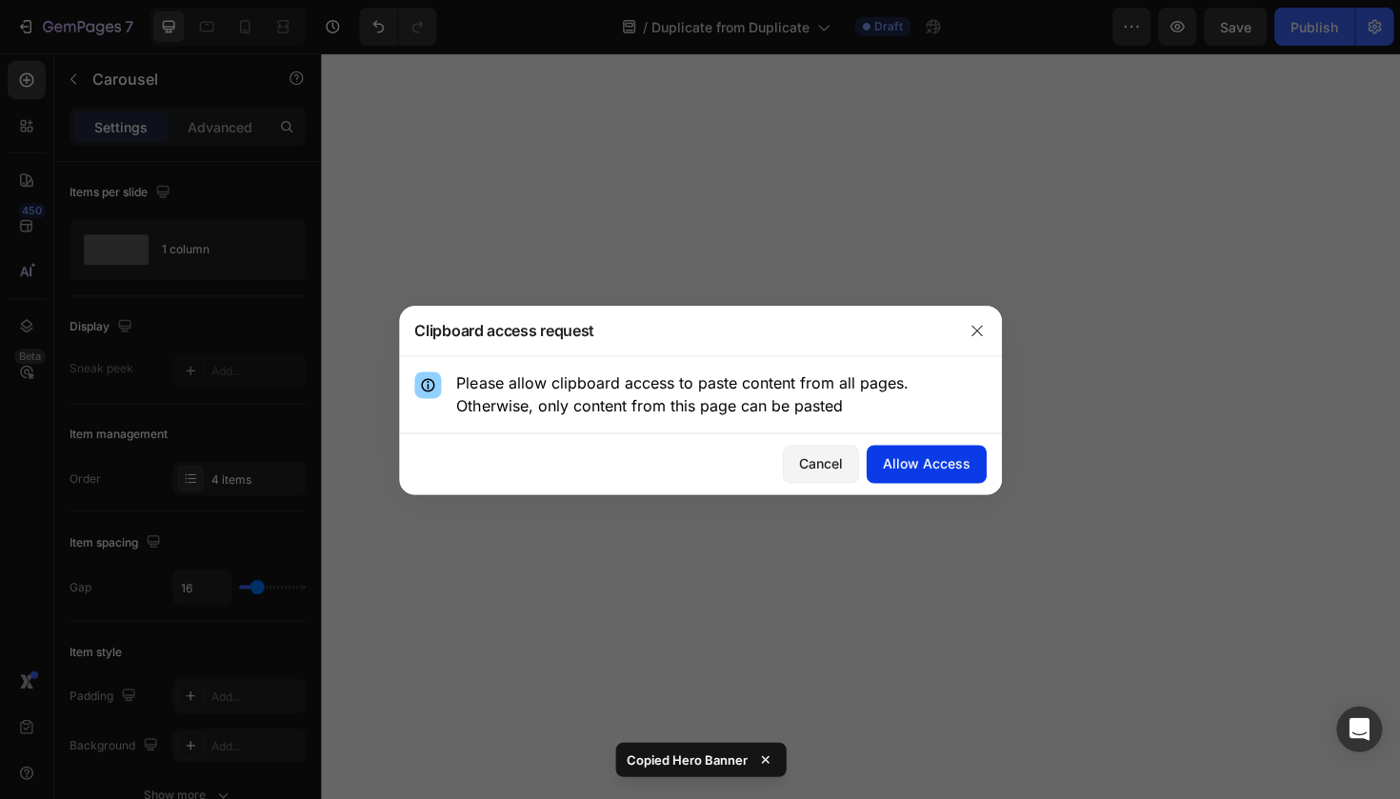
click at [947, 453] on div "Allow Access" at bounding box center [926, 463] width 88 height 20
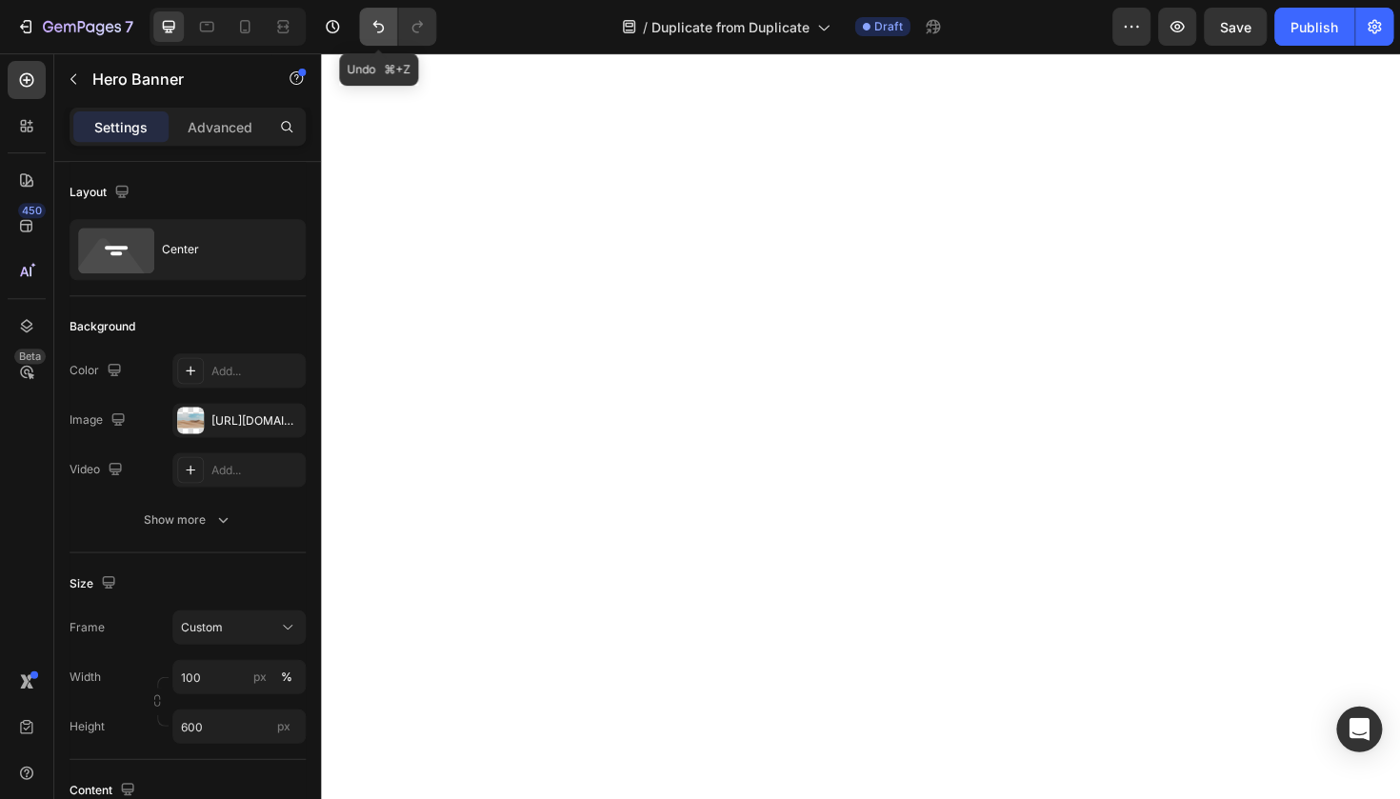
click at [368, 16] on button "Undo/Redo" at bounding box center [378, 27] width 38 height 38
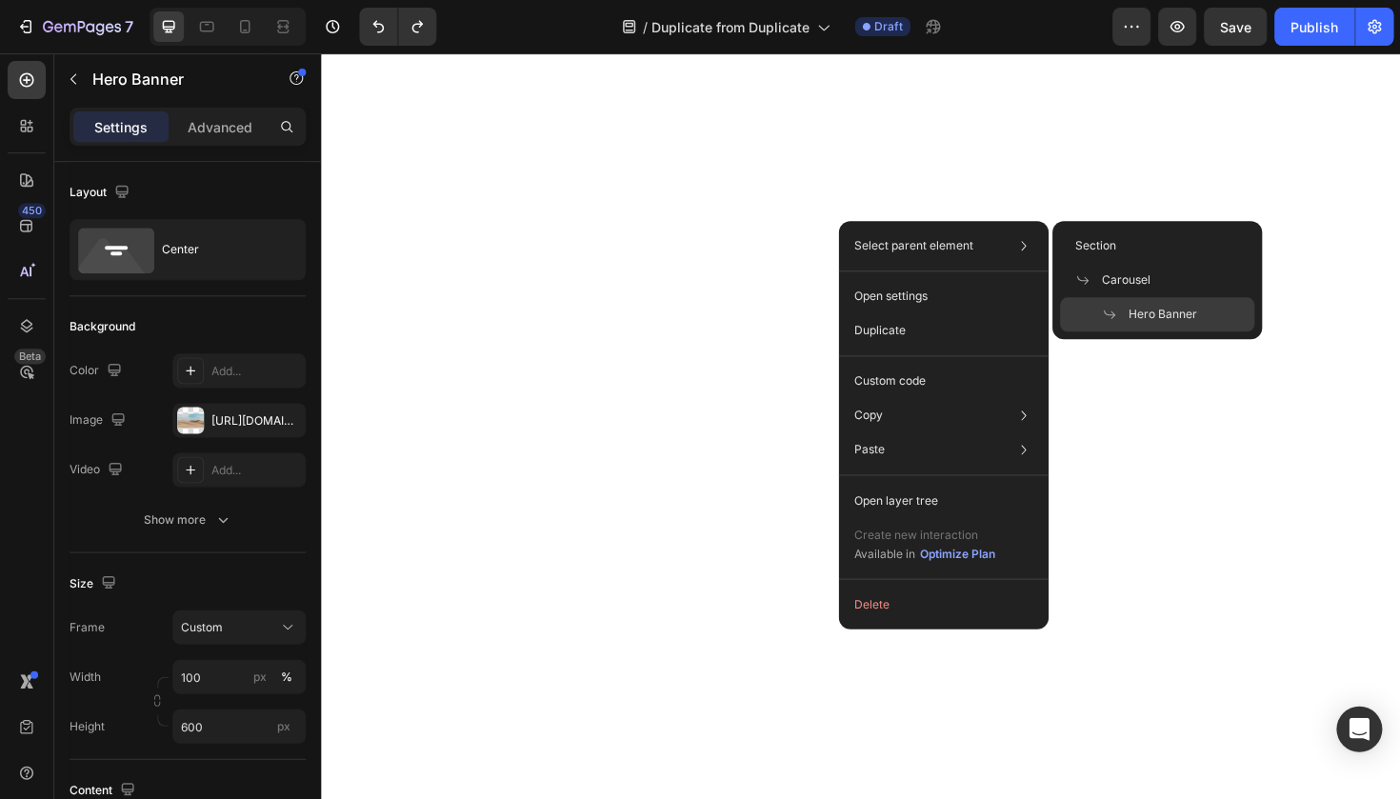
click at [1116, 315] on span at bounding box center [1114, 314] width 27 height 15
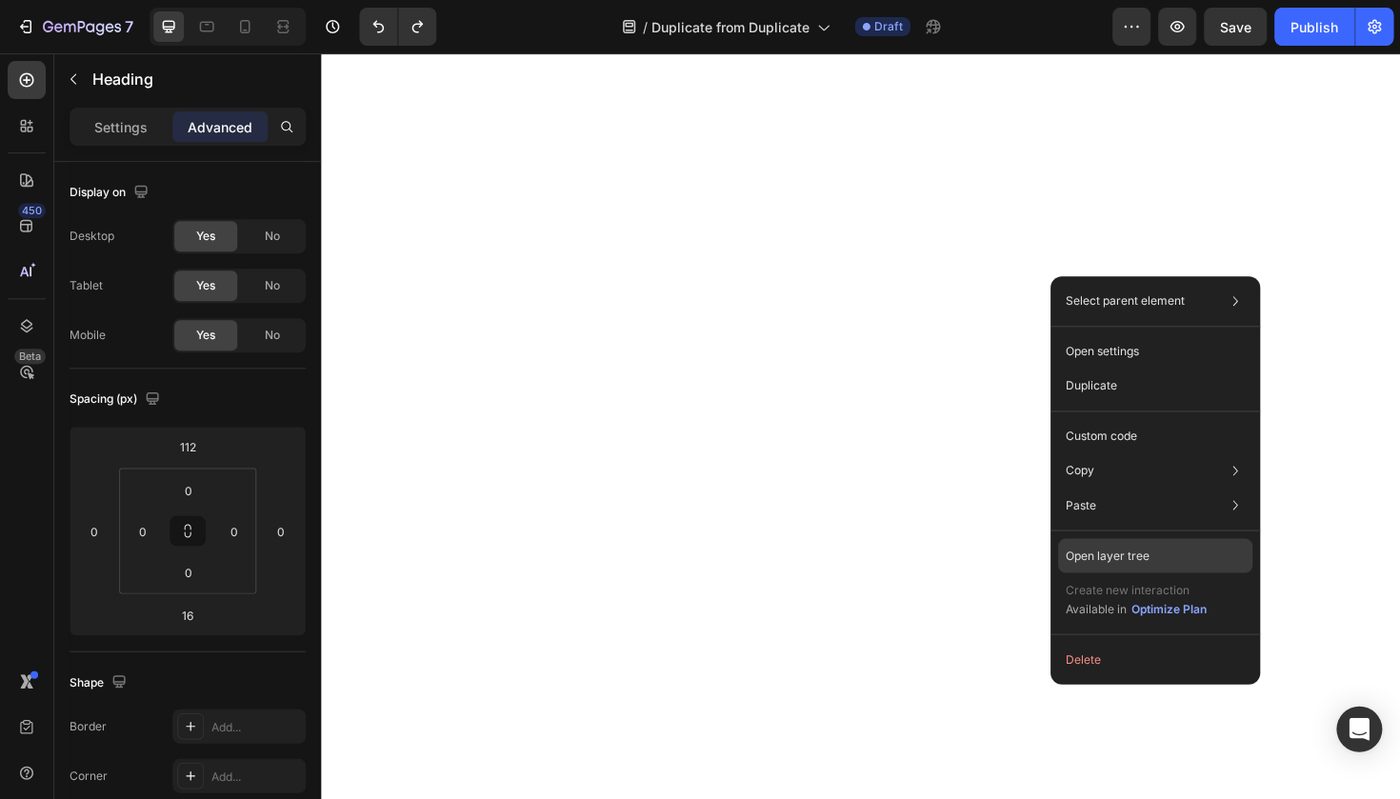
click at [1132, 555] on p "Open layer tree" at bounding box center [1106, 554] width 84 height 17
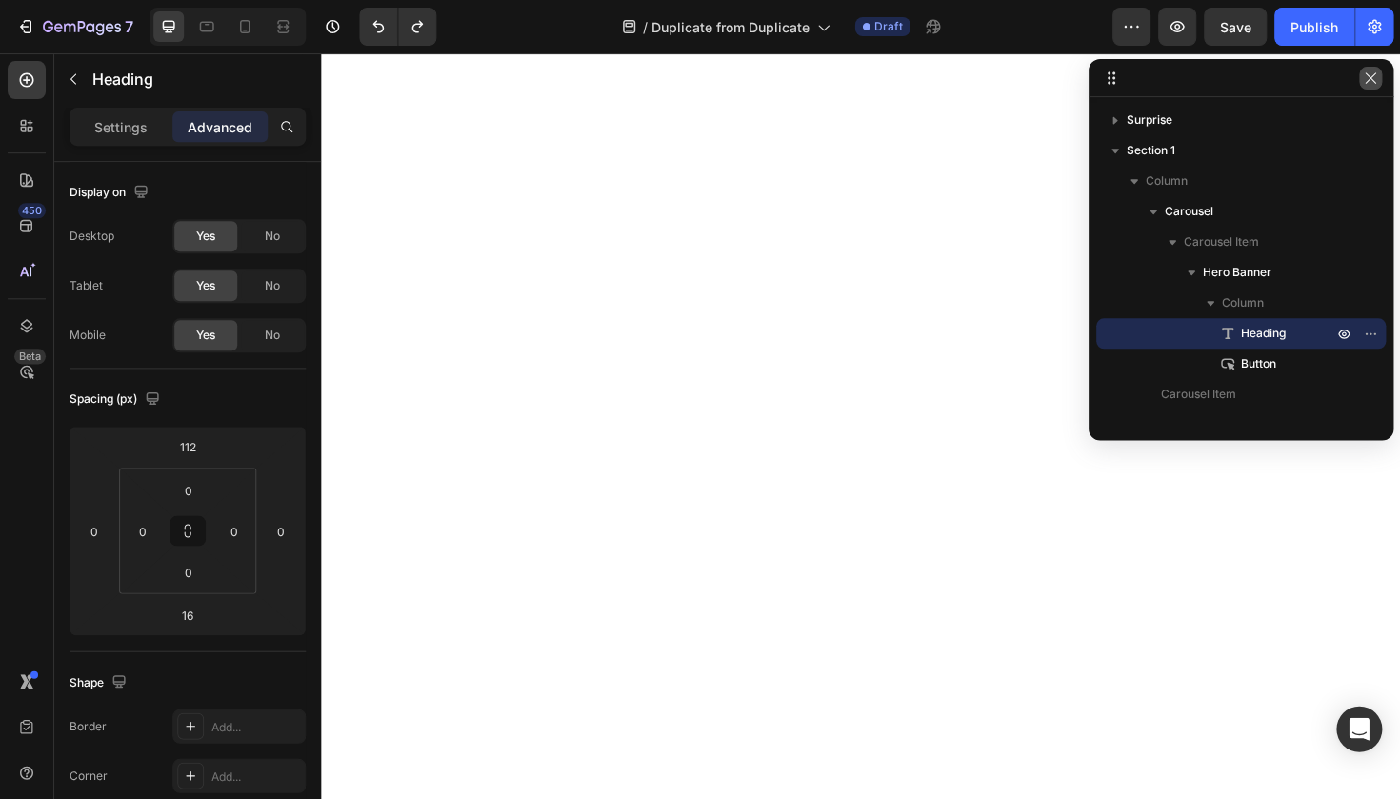
click at [1369, 80] on icon "button" at bounding box center [1368, 77] width 15 height 15
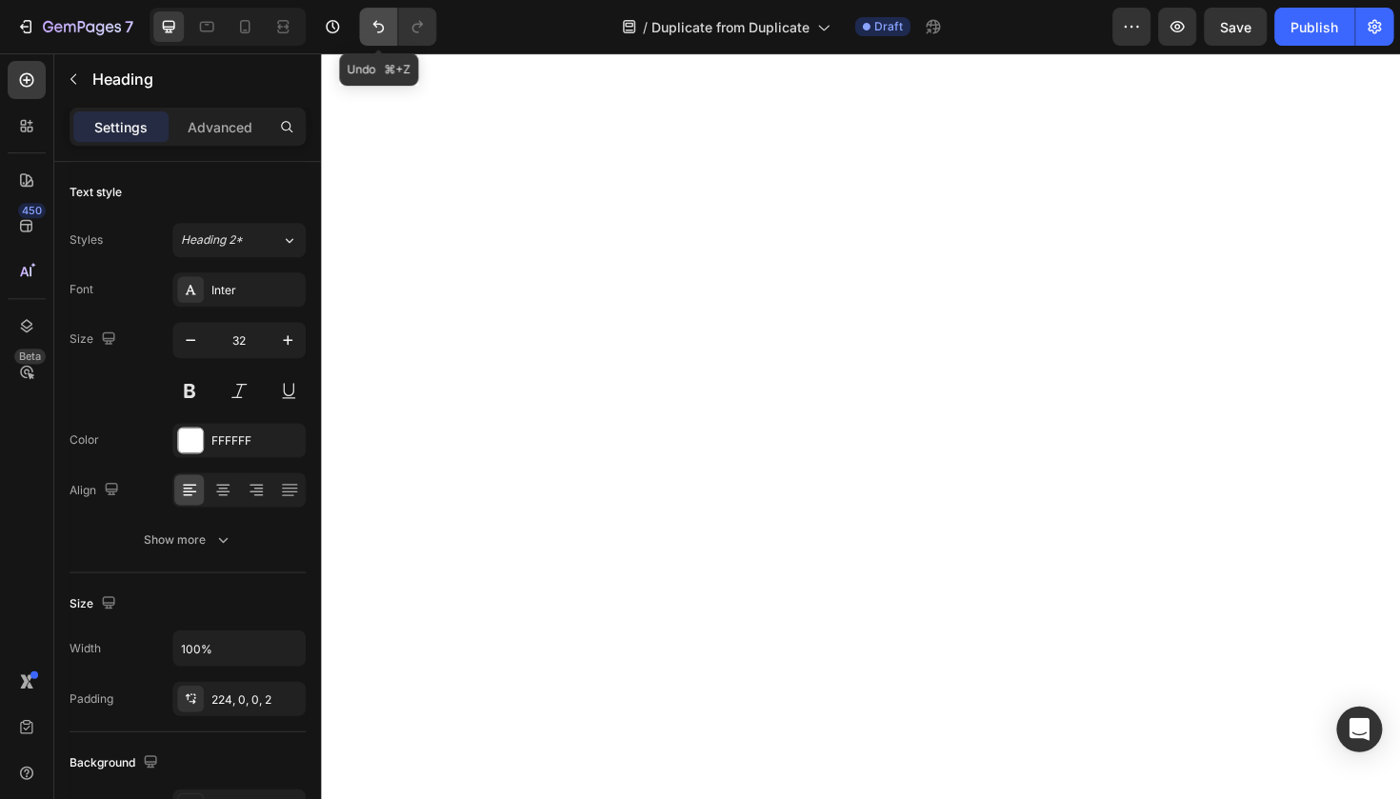
click at [375, 29] on icon "Undo/Redo" at bounding box center [377, 26] width 19 height 19
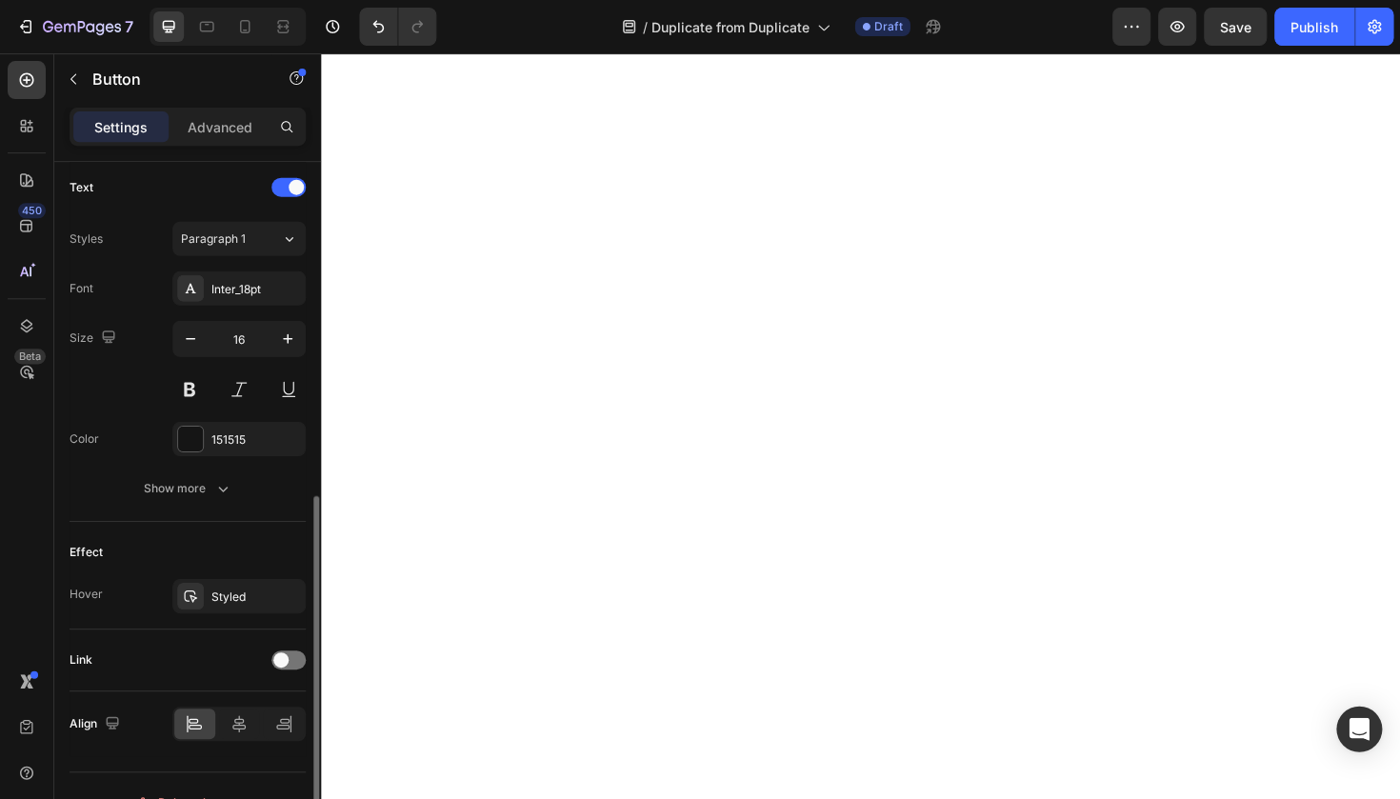
scroll to position [647, 0]
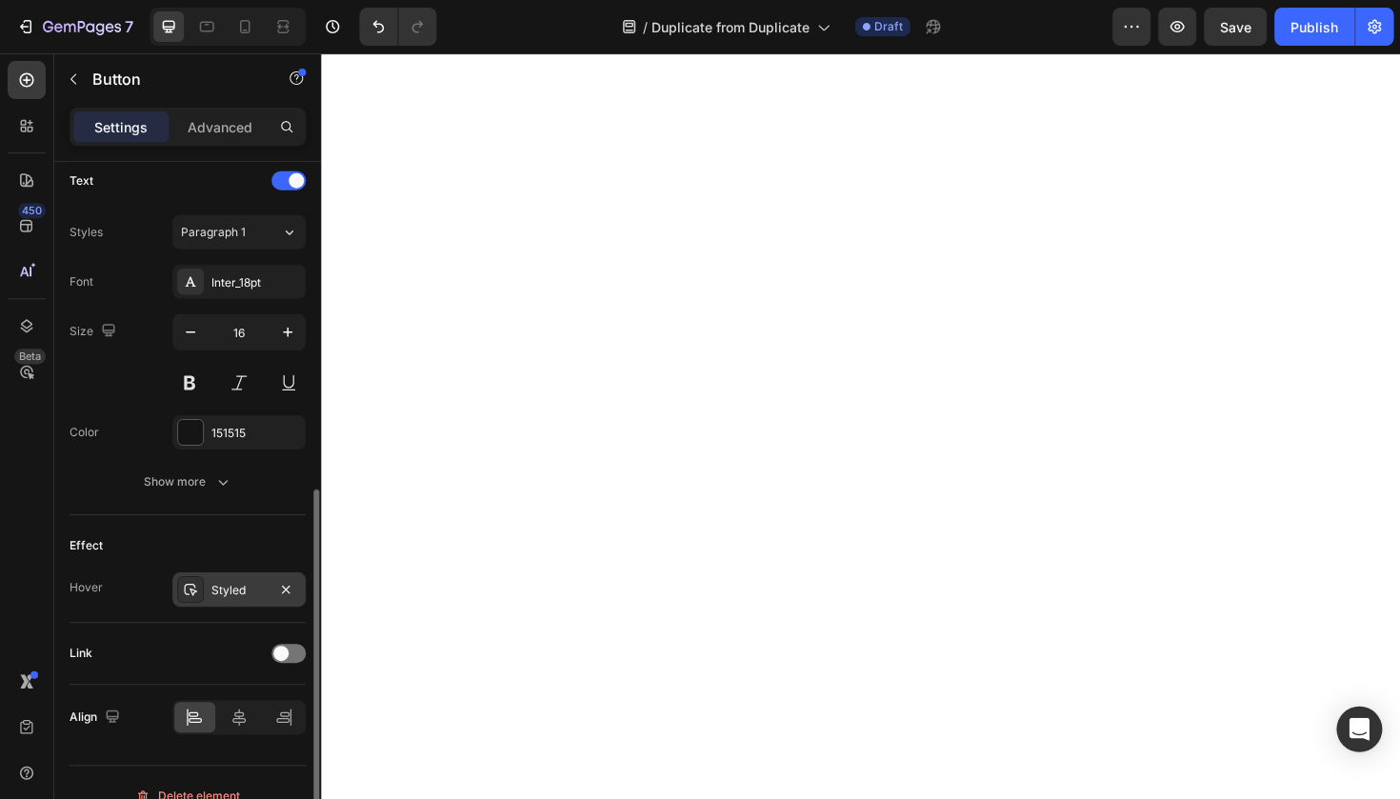
click at [223, 589] on div "Styled" at bounding box center [238, 590] width 55 height 17
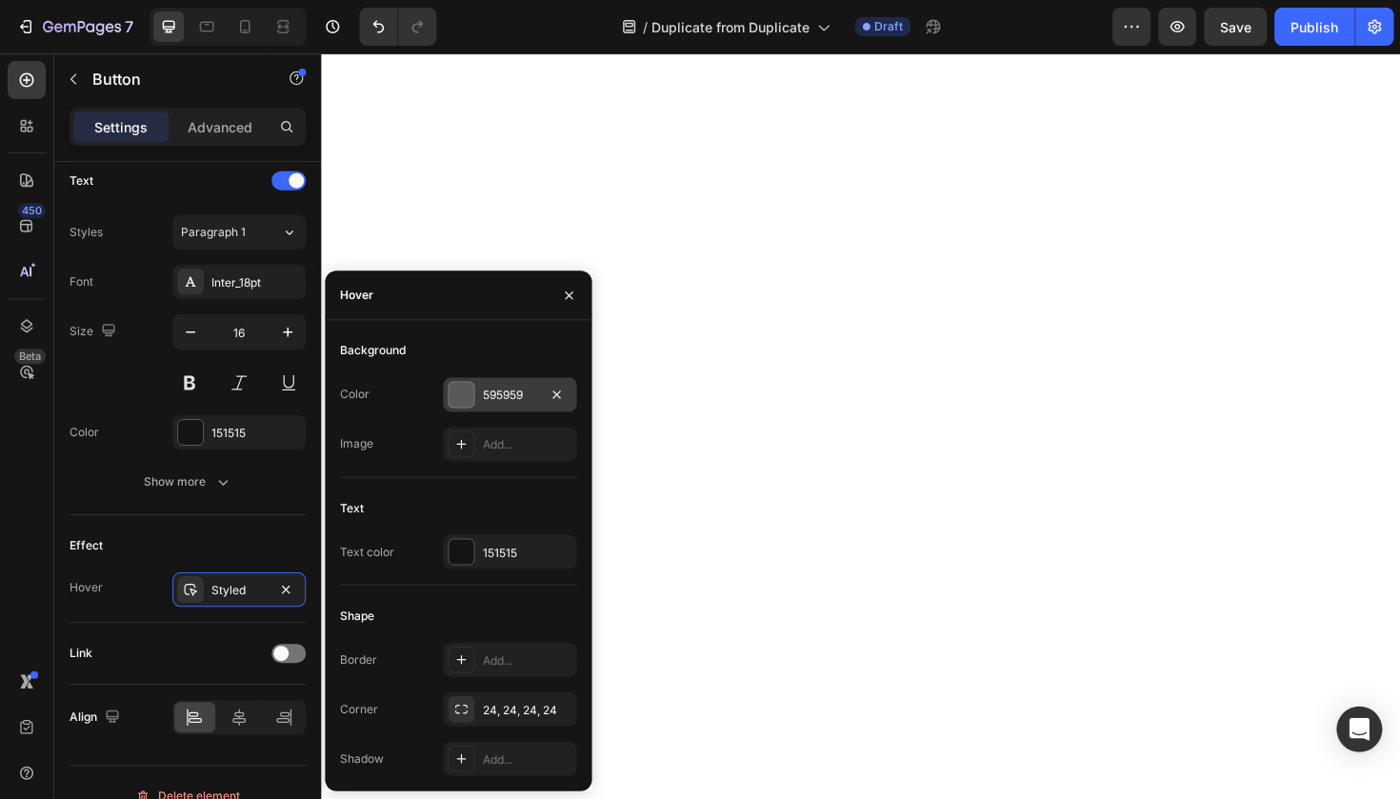
click at [503, 396] on div "595959" at bounding box center [509, 395] width 55 height 17
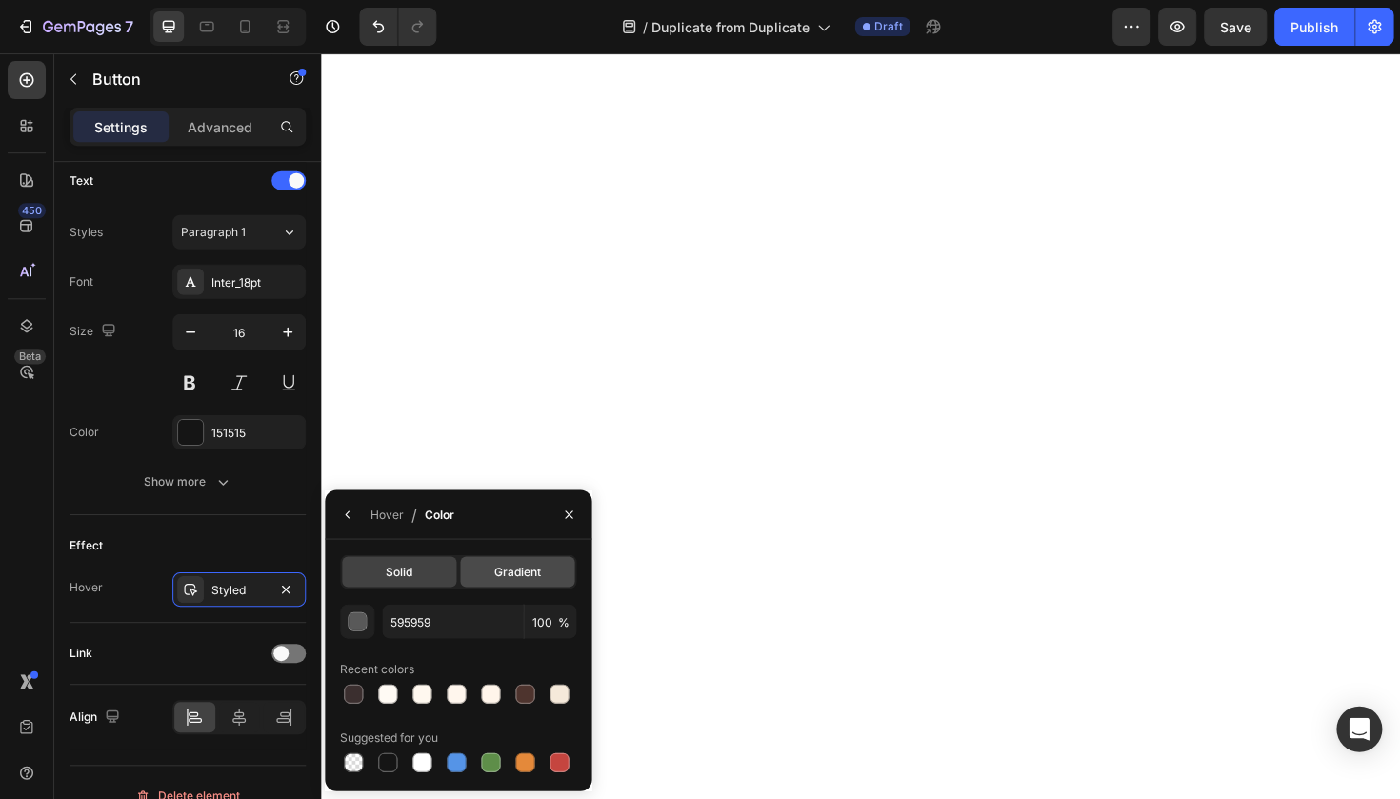
click at [511, 569] on span "Gradient" at bounding box center [517, 571] width 47 height 17
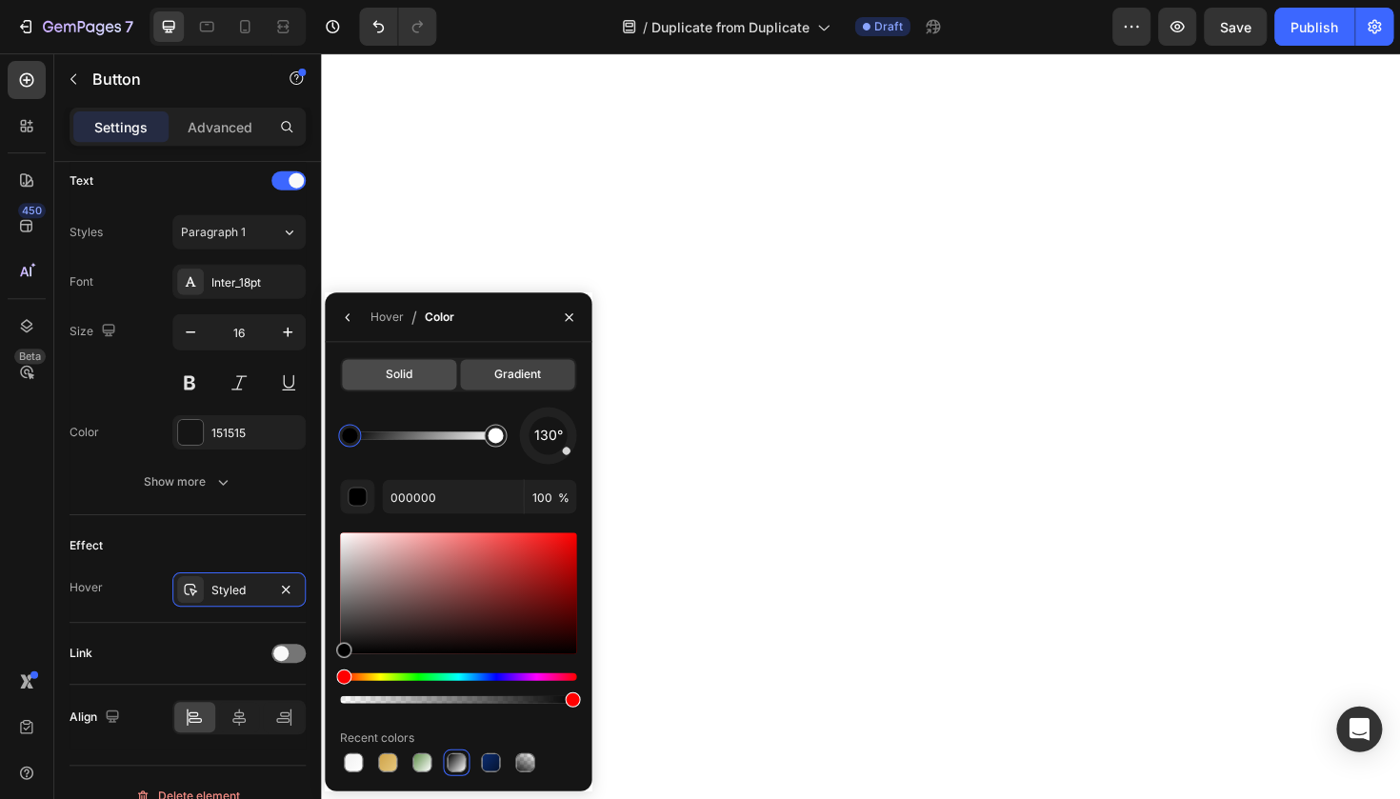
click at [422, 378] on div "Solid" at bounding box center [399, 374] width 114 height 30
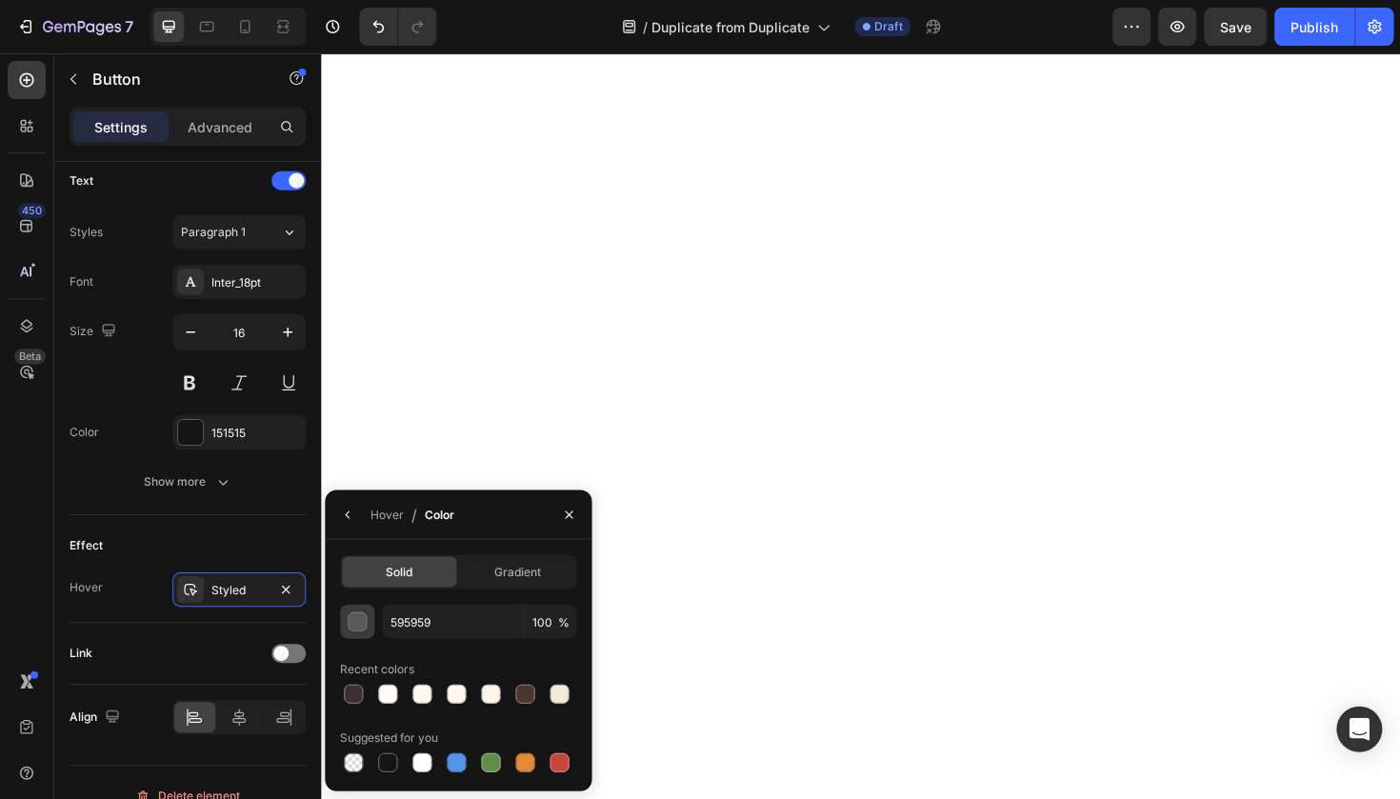
click at [346, 609] on button "button" at bounding box center [357, 621] width 34 height 34
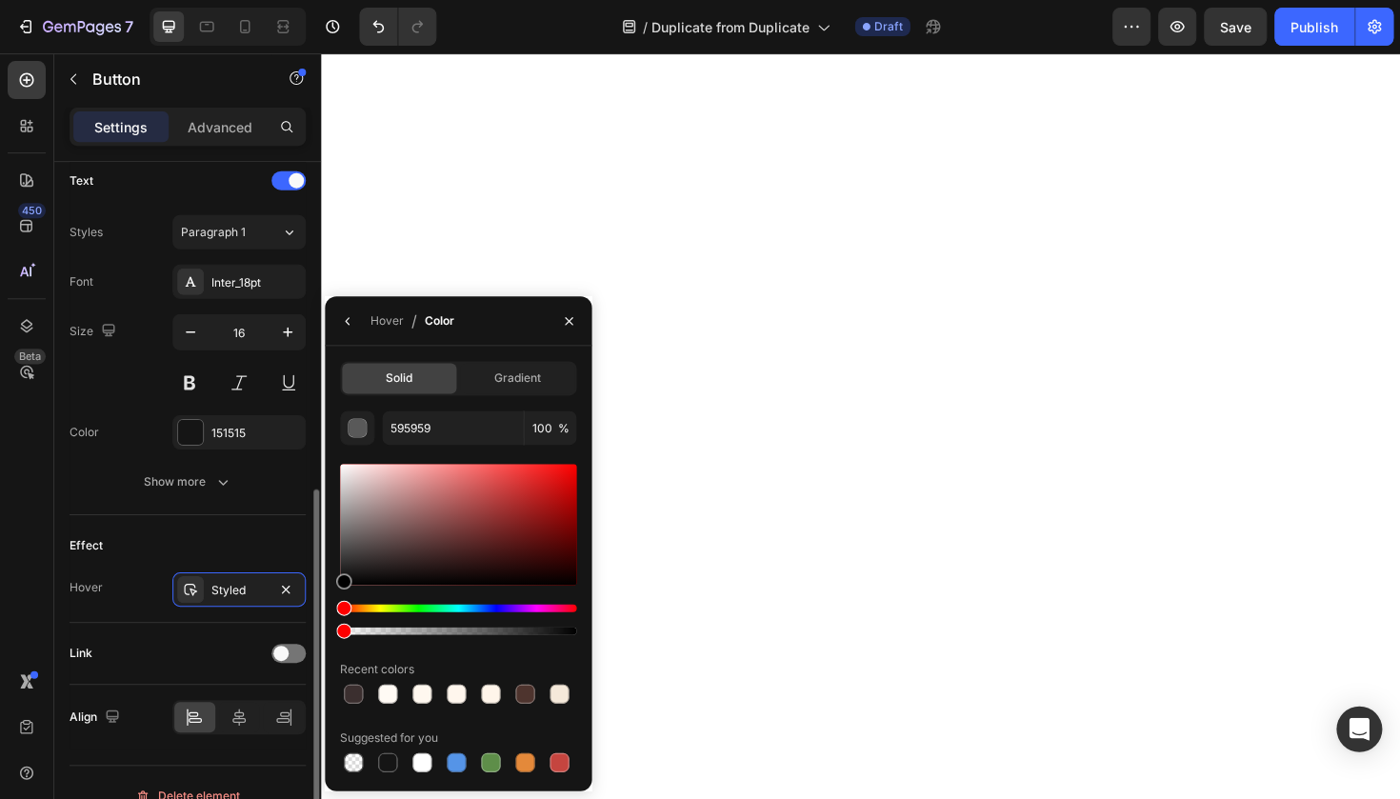
drag, startPoint x: 559, startPoint y: 632, endPoint x: 272, endPoint y: 611, distance: 287.3
click at [272, 611] on div "450 Beta Sections(18) Elements(83) Section Element Hero Section Product Detail …" at bounding box center [160, 425] width 321 height 745
type input "000000"
type input "0"
click at [352, 315] on icon "button" at bounding box center [347, 320] width 15 height 15
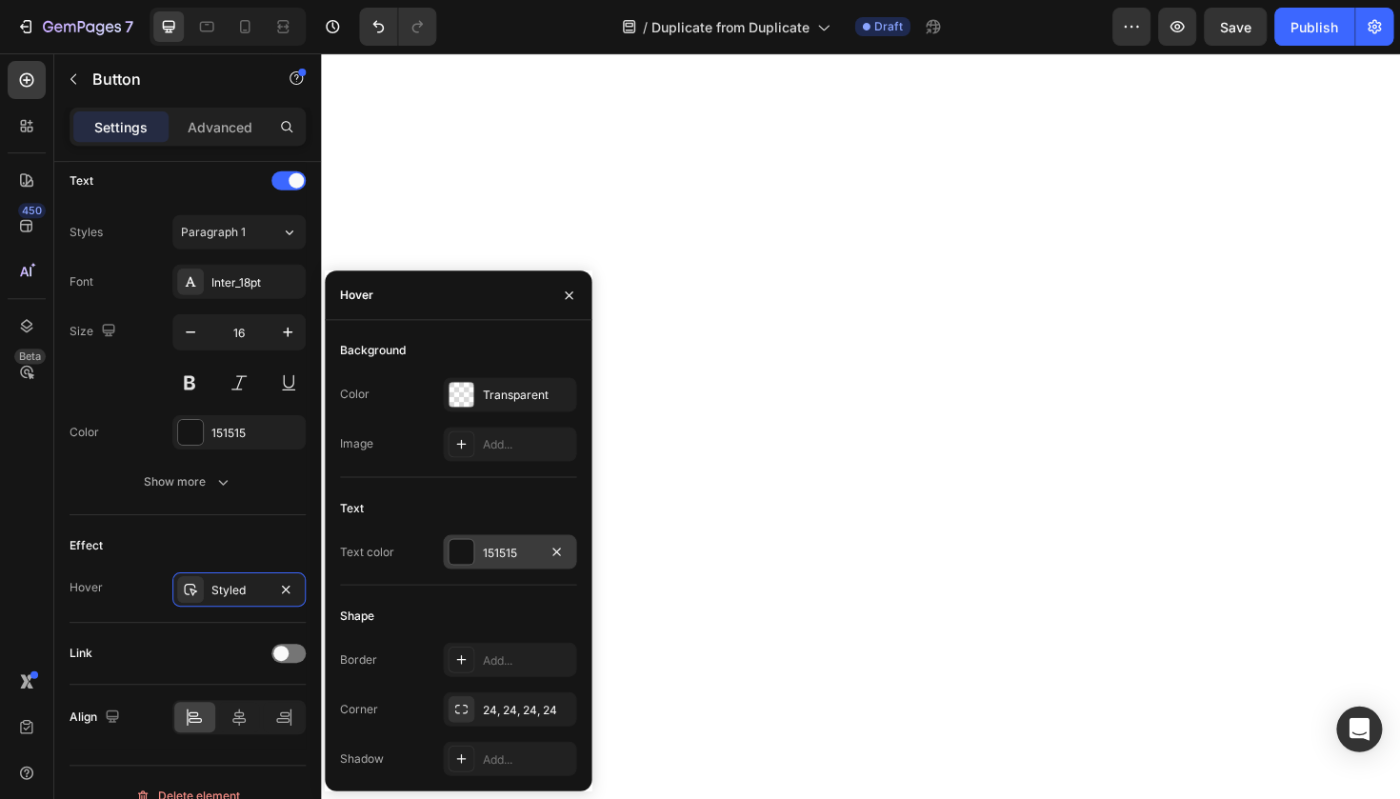
click at [497, 541] on div "151515" at bounding box center [509, 551] width 133 height 34
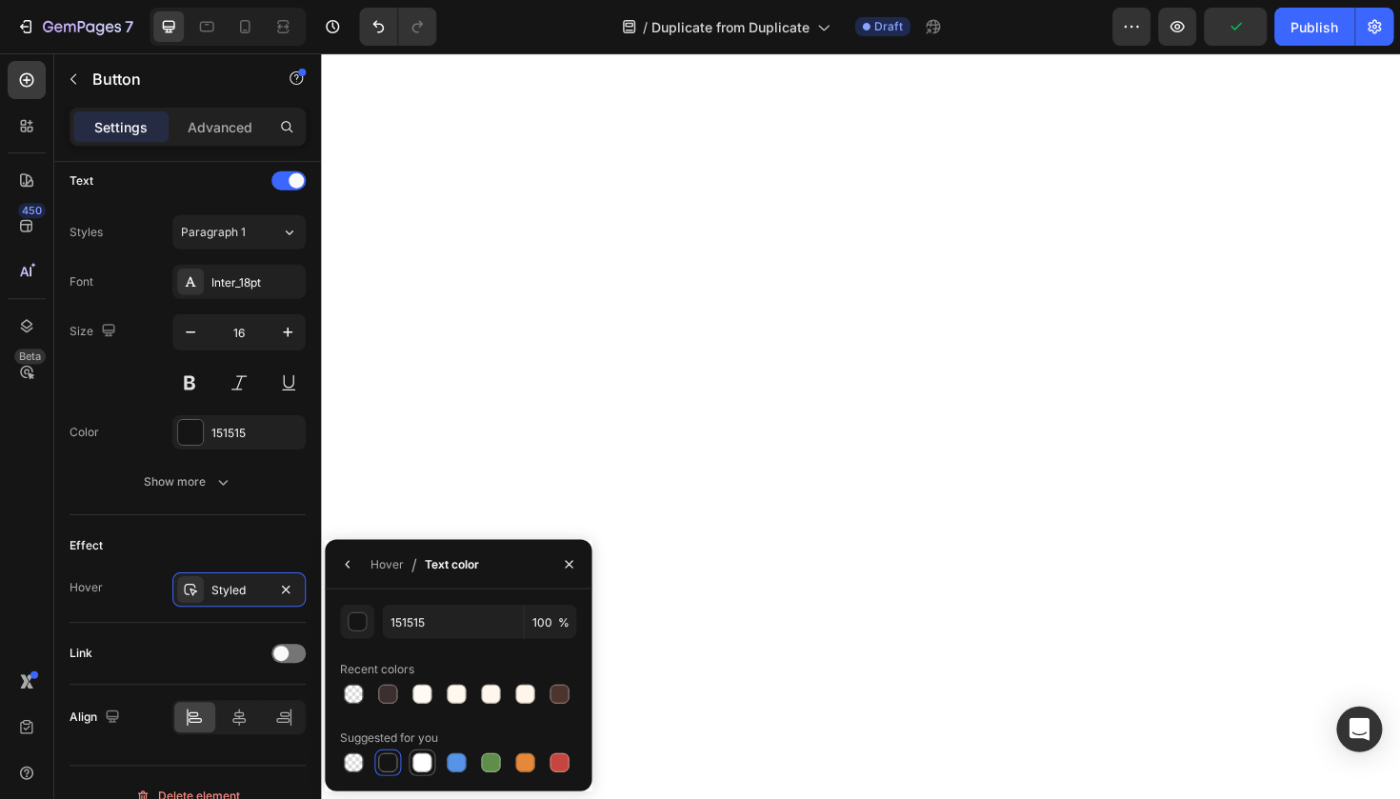
click at [427, 763] on div at bounding box center [421, 761] width 19 height 19
type input "FFFFFF"
click at [347, 567] on icon "button" at bounding box center [347, 563] width 15 height 15
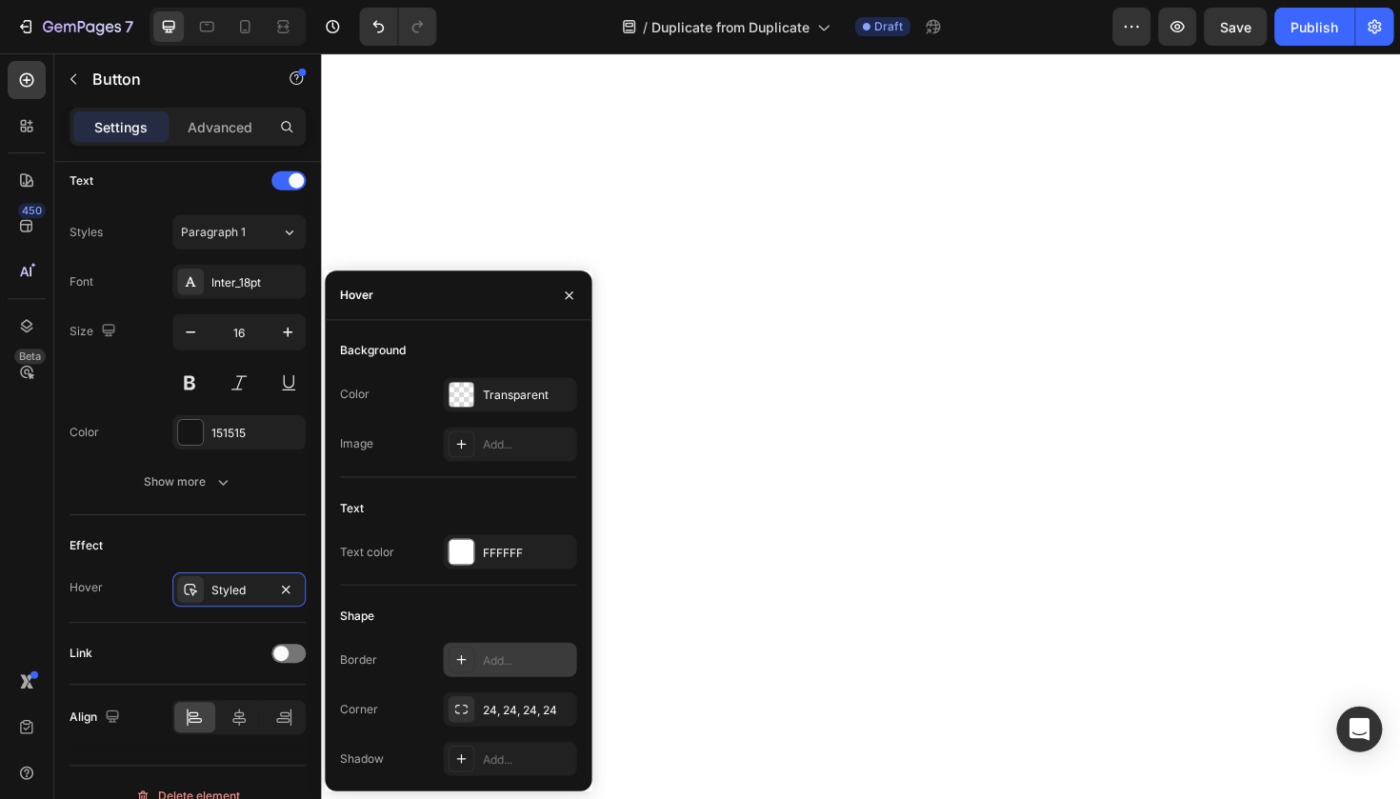
click at [486, 656] on div "Add..." at bounding box center [526, 659] width 89 height 17
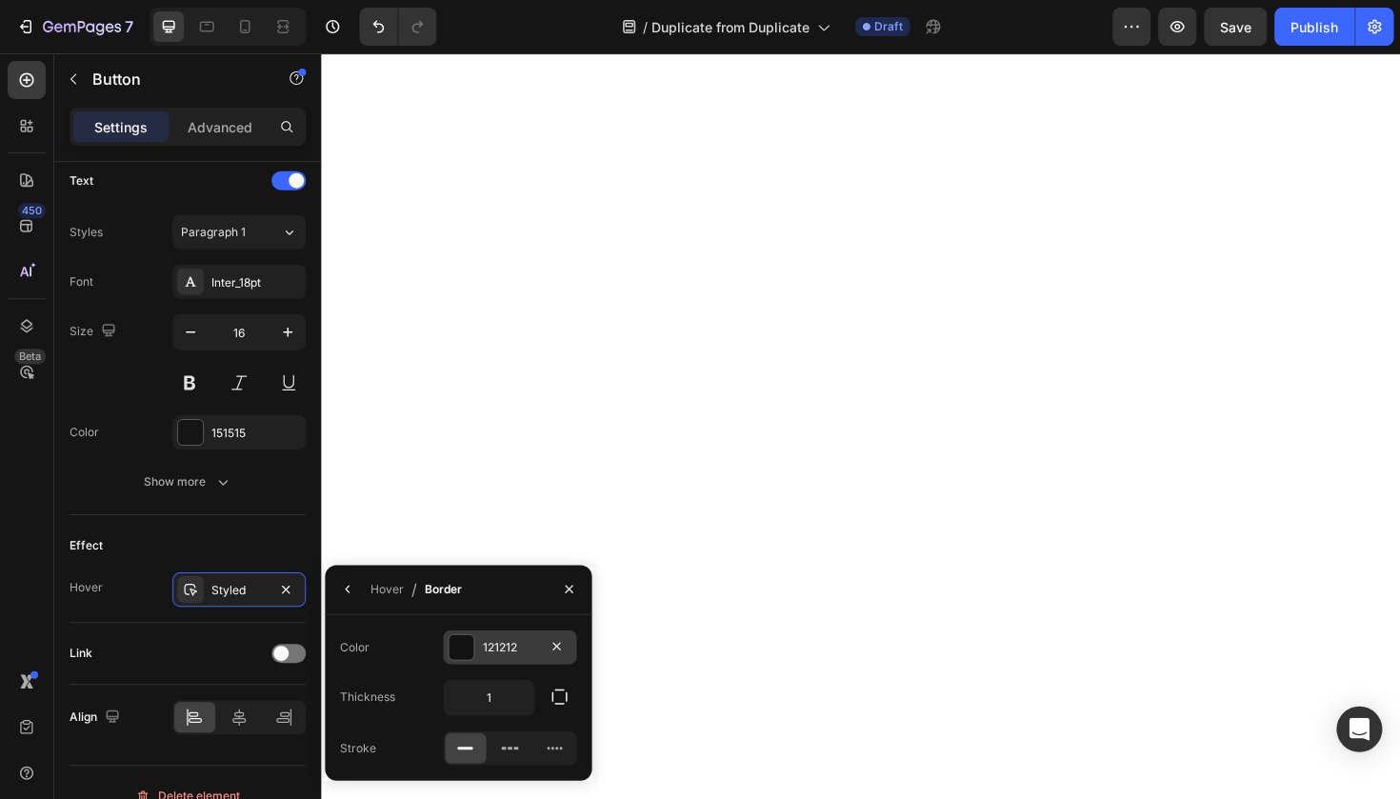
click at [499, 641] on div "121212" at bounding box center [509, 646] width 55 height 17
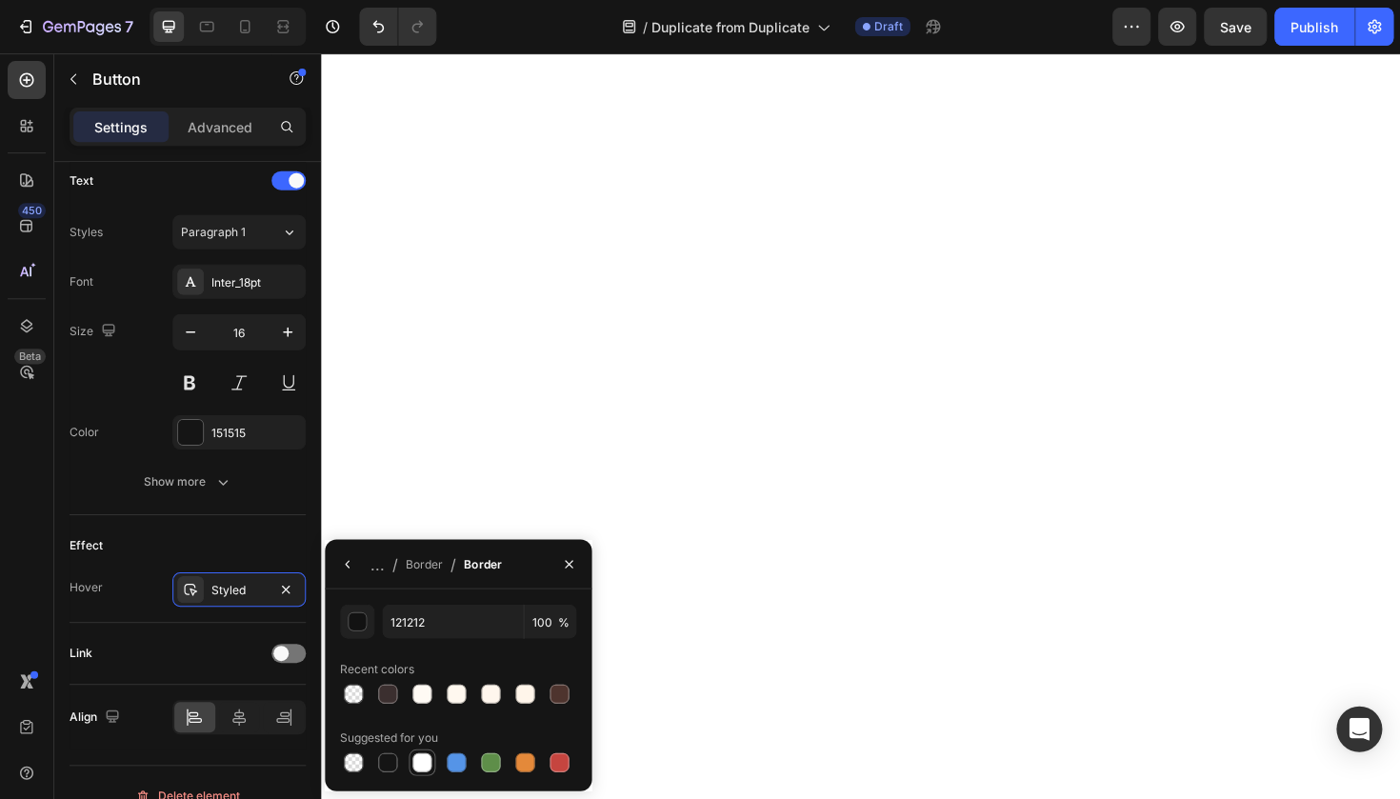
click at [423, 767] on div at bounding box center [421, 761] width 19 height 19
type input "FFFFFF"
click at [357, 570] on button "button" at bounding box center [347, 563] width 30 height 30
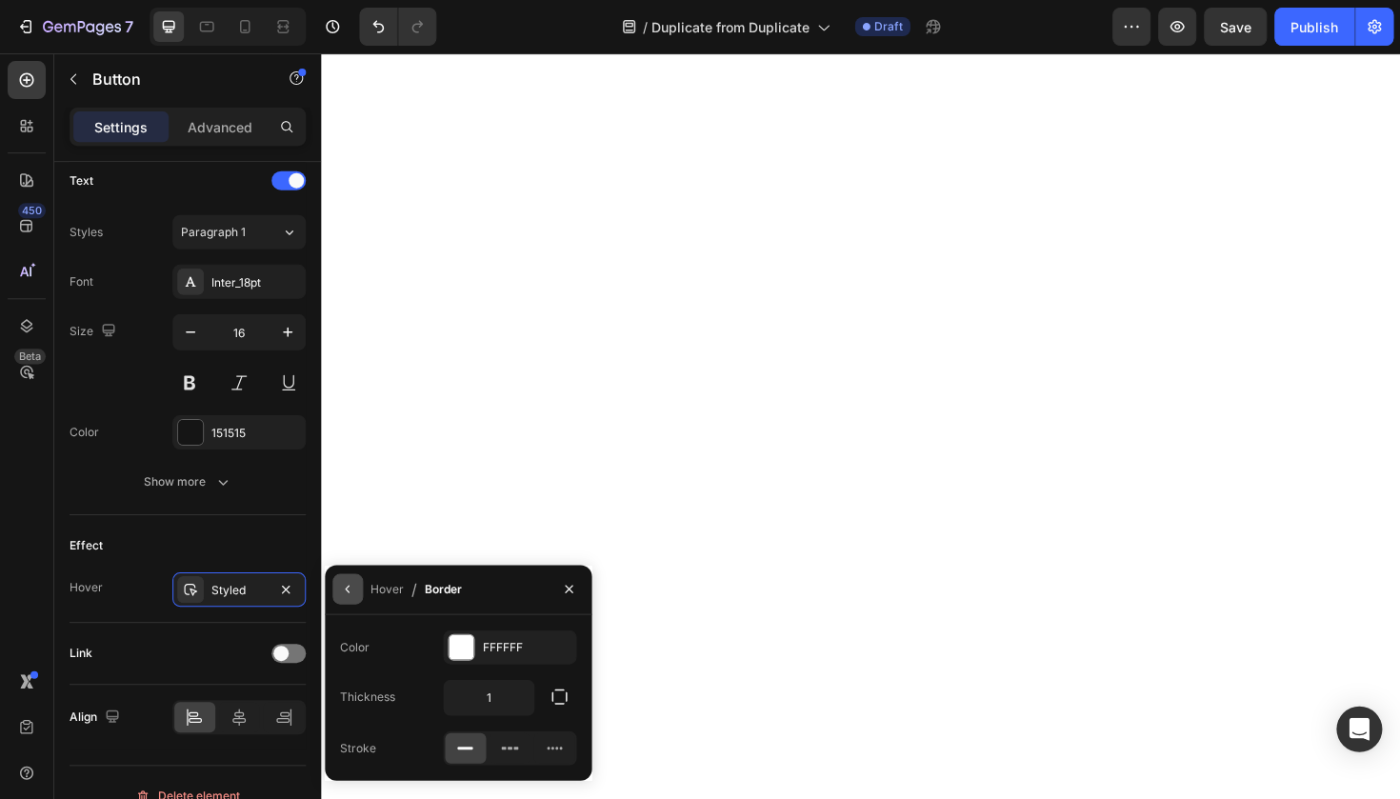
click at [348, 586] on icon "button" at bounding box center [347, 589] width 4 height 8
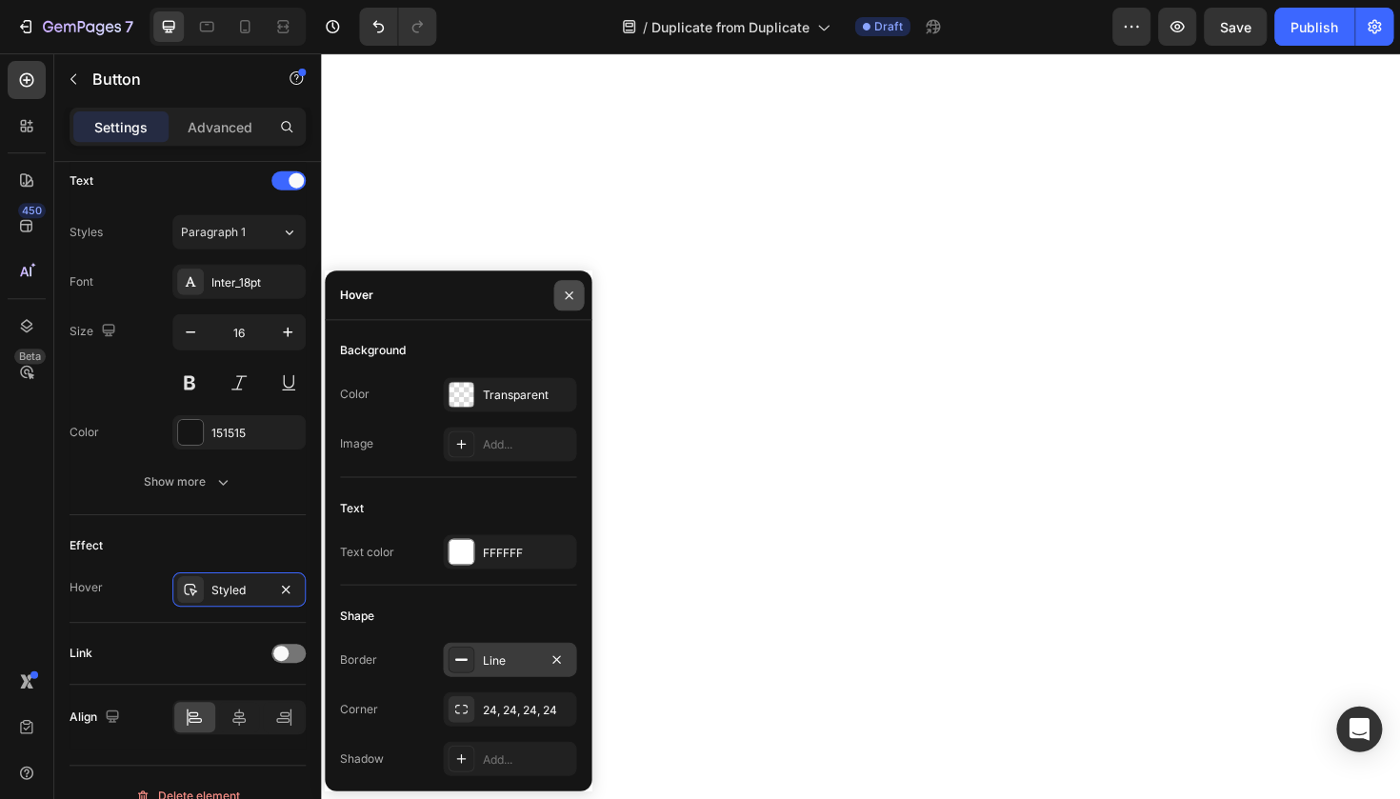
click at [572, 303] on button "button" at bounding box center [568, 295] width 30 height 30
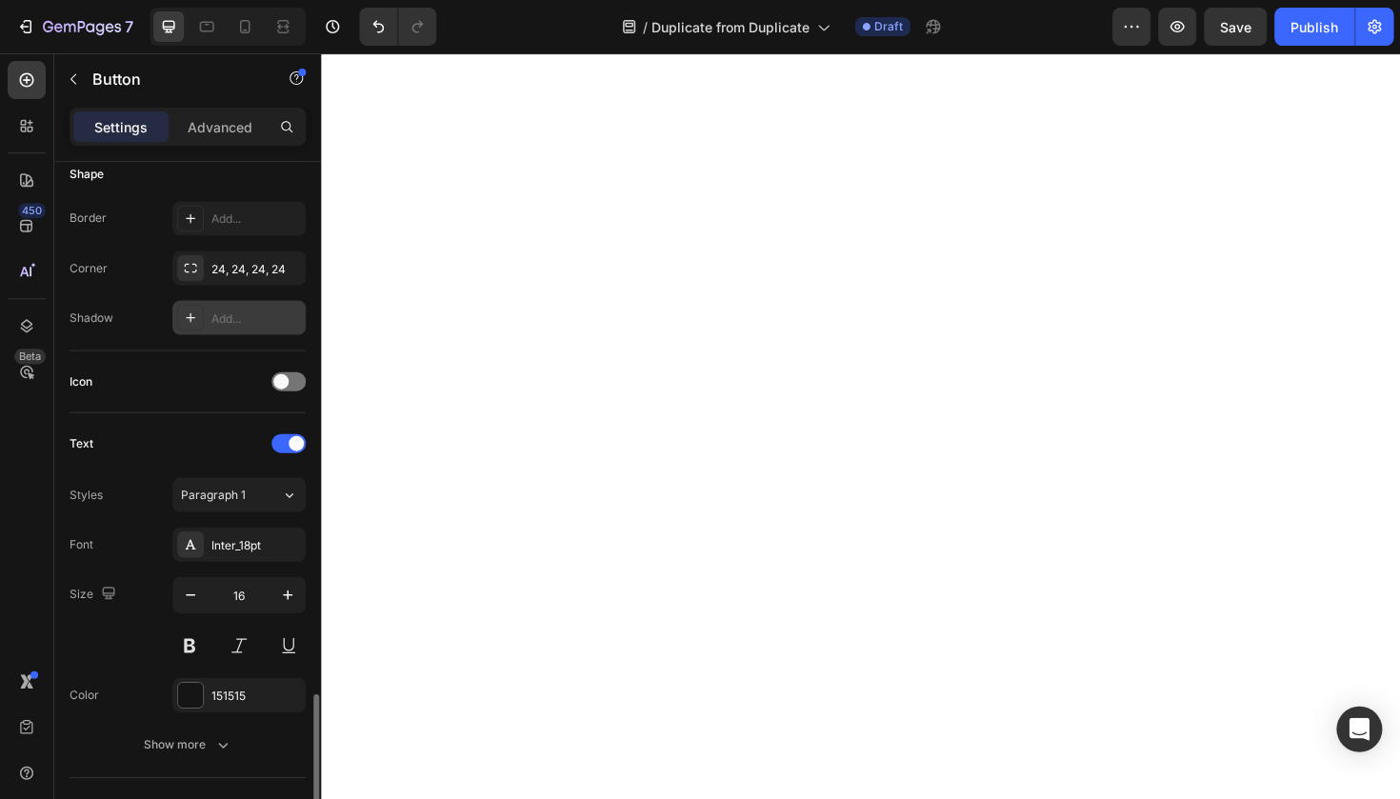
scroll to position [0, 0]
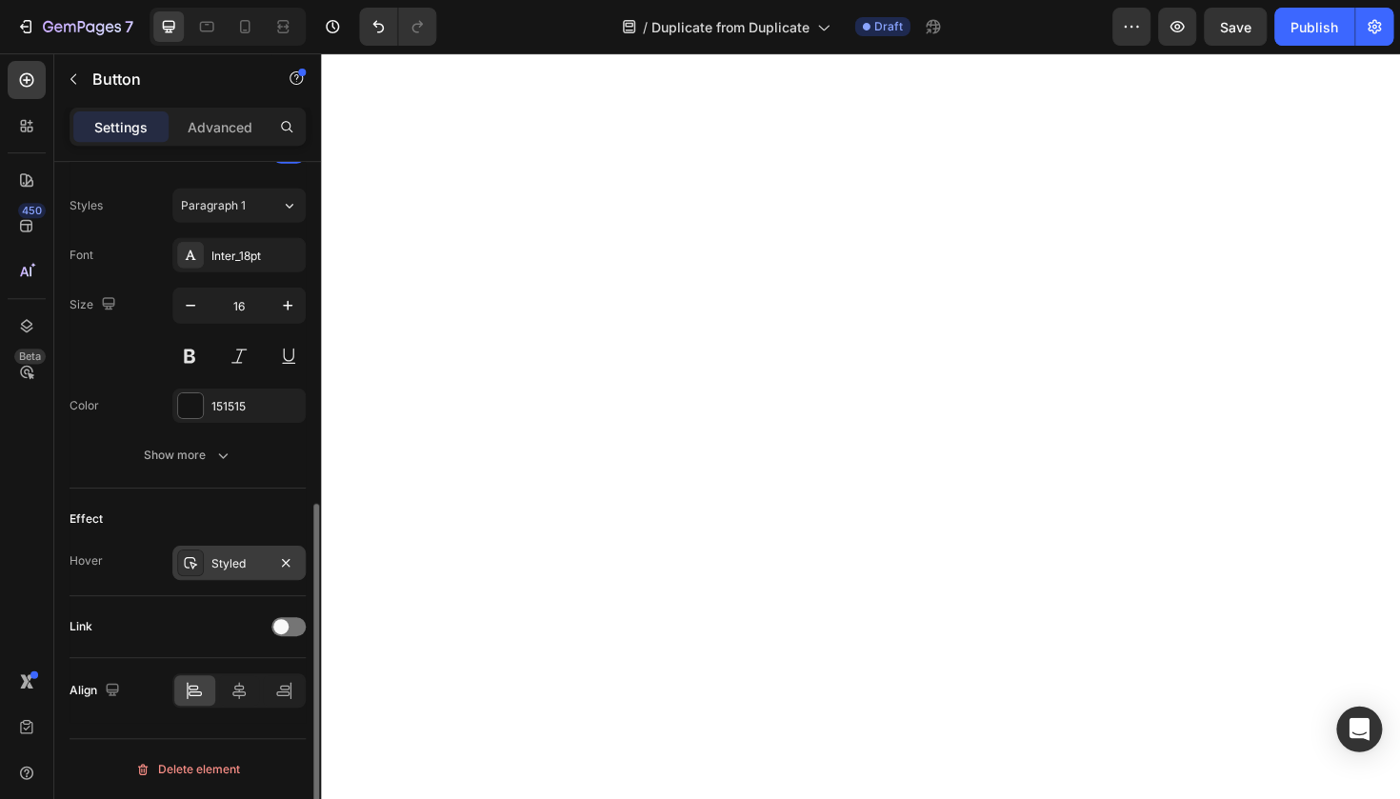
click at [236, 550] on div "Styled" at bounding box center [238, 563] width 133 height 34
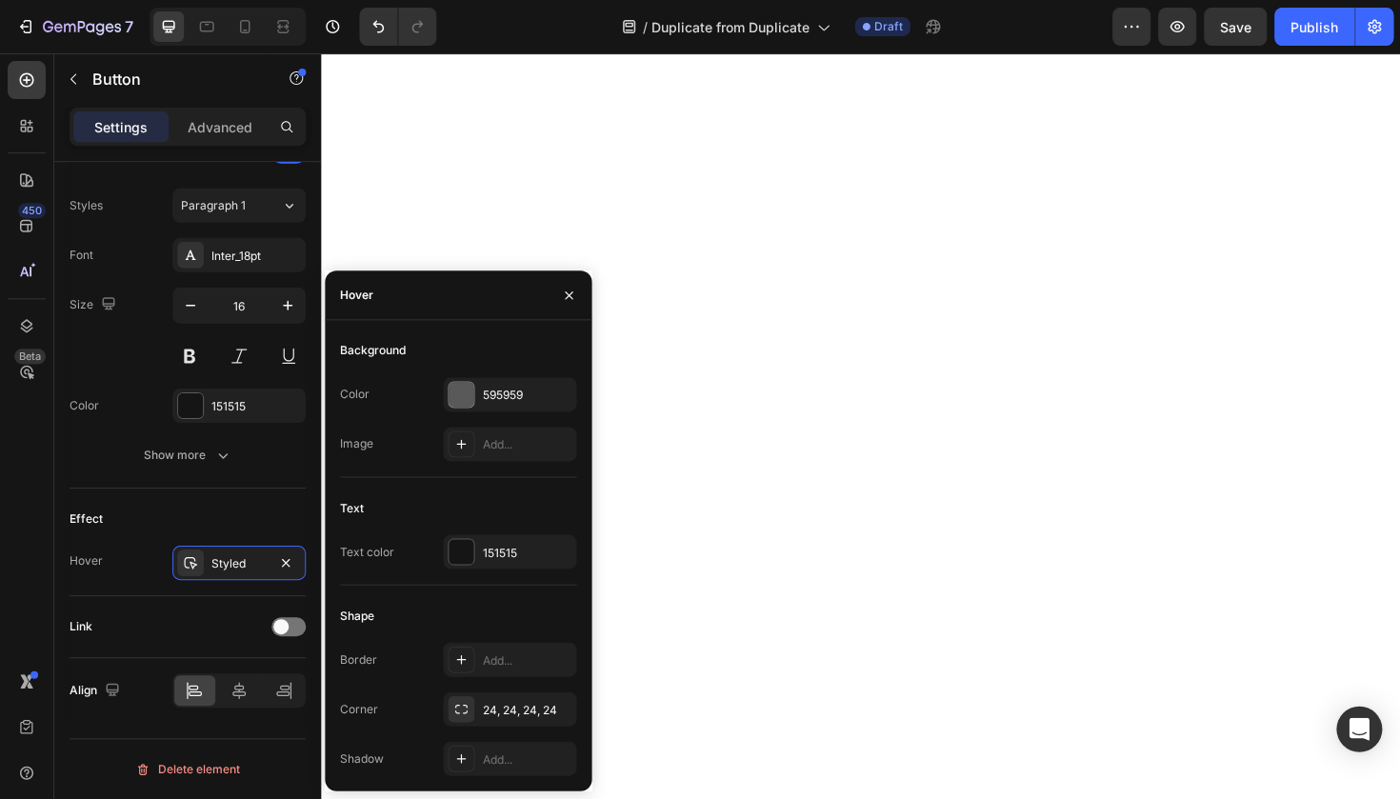
click at [527, 417] on div "Color 595959 Image Add..." at bounding box center [458, 419] width 236 height 84
click at [527, 412] on div "Color 595959 Image Add..." at bounding box center [458, 419] width 236 height 84
click at [527, 406] on div "595959" at bounding box center [509, 394] width 133 height 34
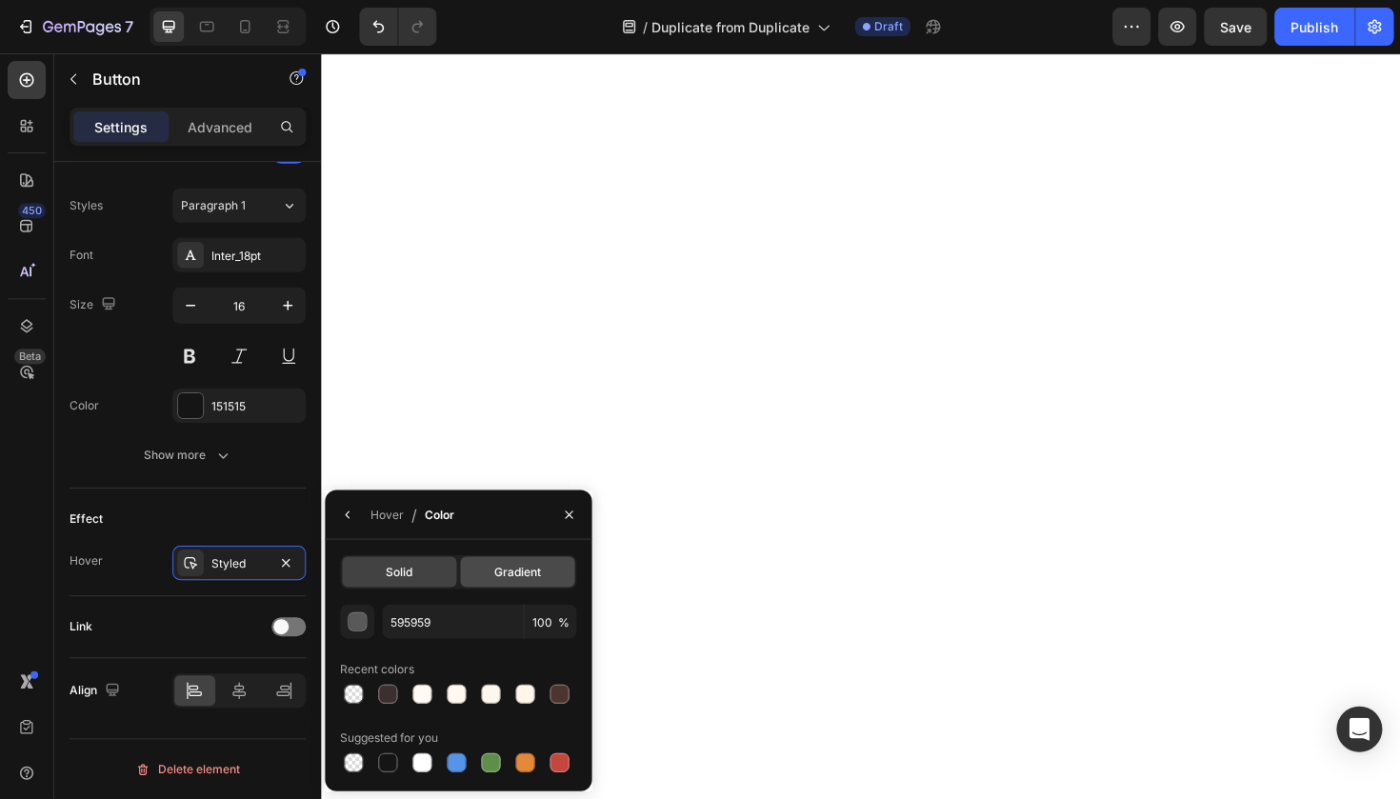
click at [514, 578] on span "Gradient" at bounding box center [517, 571] width 47 height 17
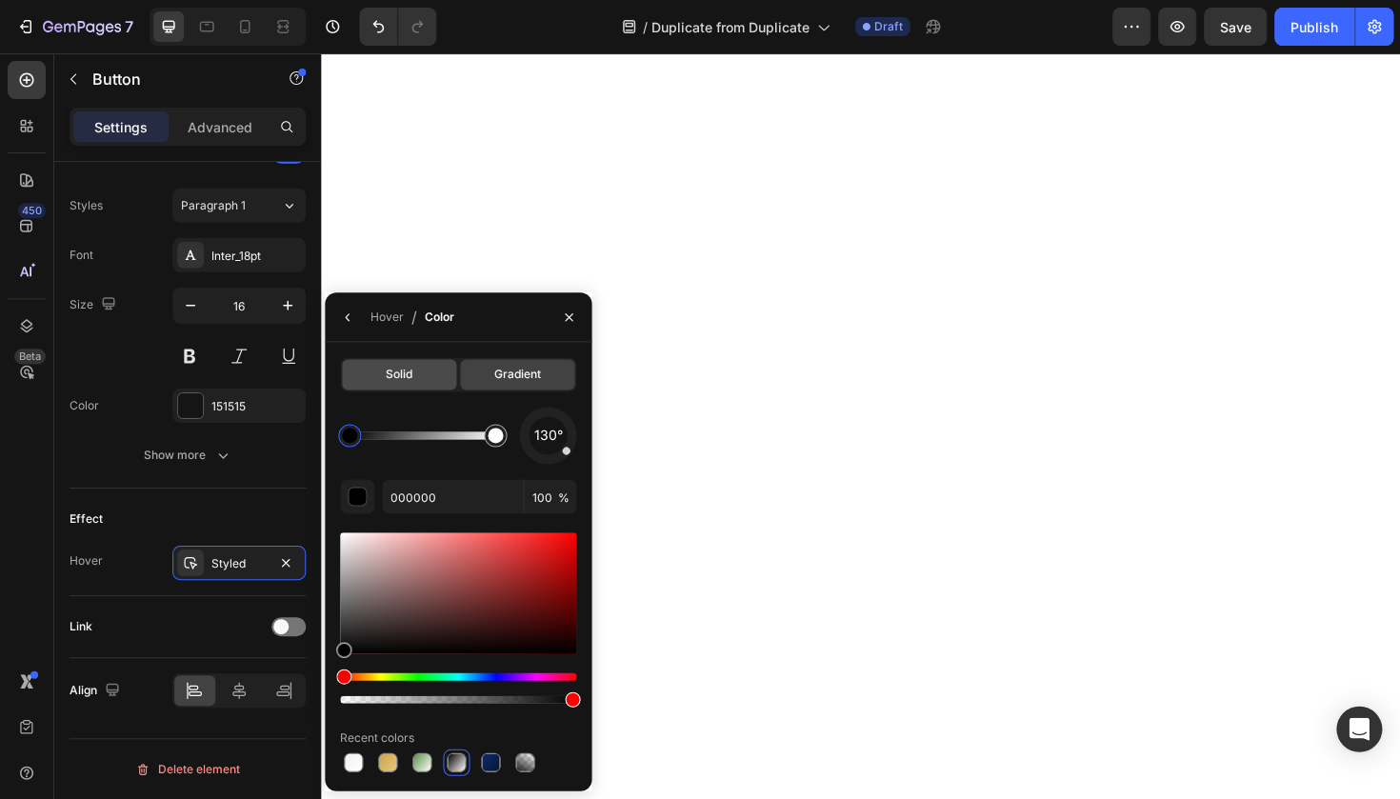
click at [419, 374] on div "Solid" at bounding box center [399, 374] width 114 height 30
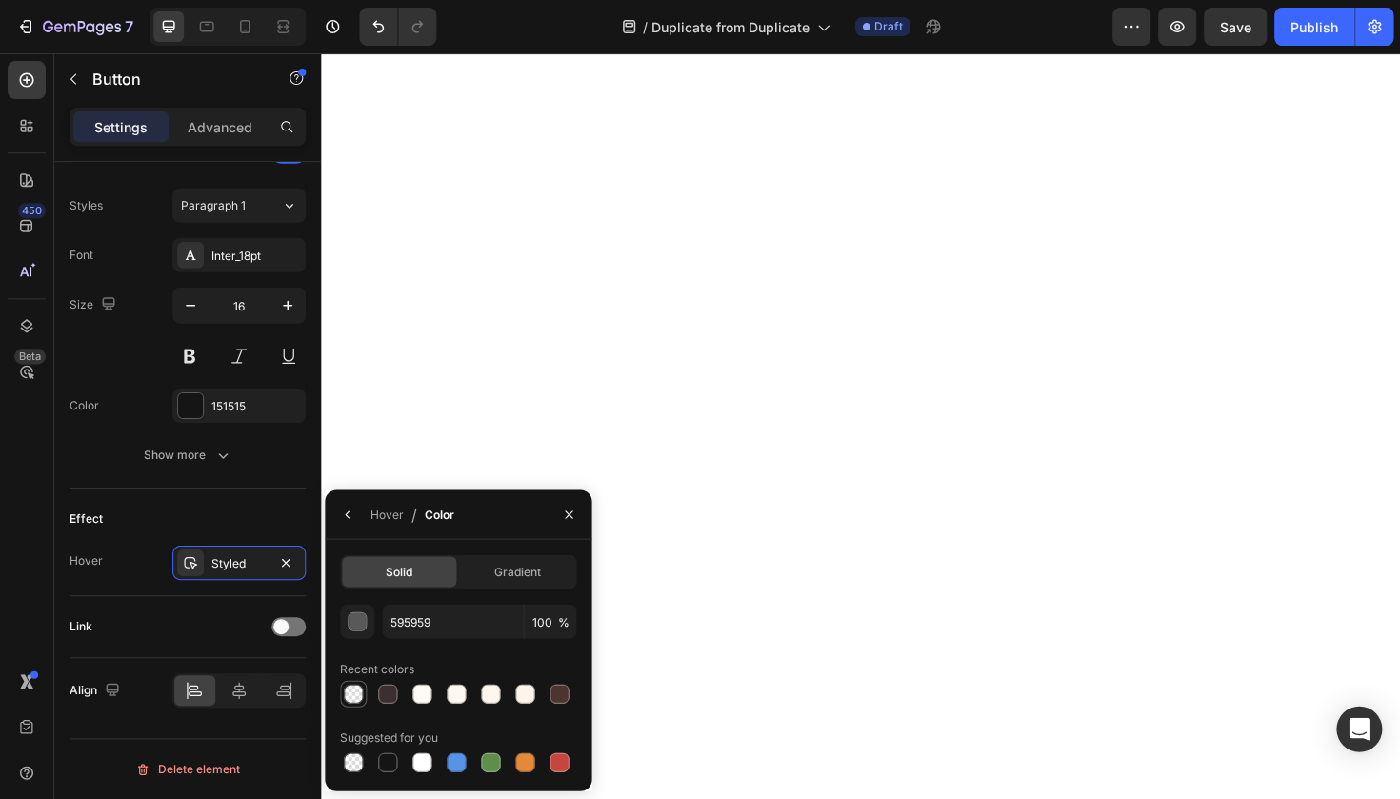
click at [348, 684] on div at bounding box center [353, 693] width 19 height 19
type input "000000"
type input "0"
click at [349, 500] on button "button" at bounding box center [347, 514] width 30 height 30
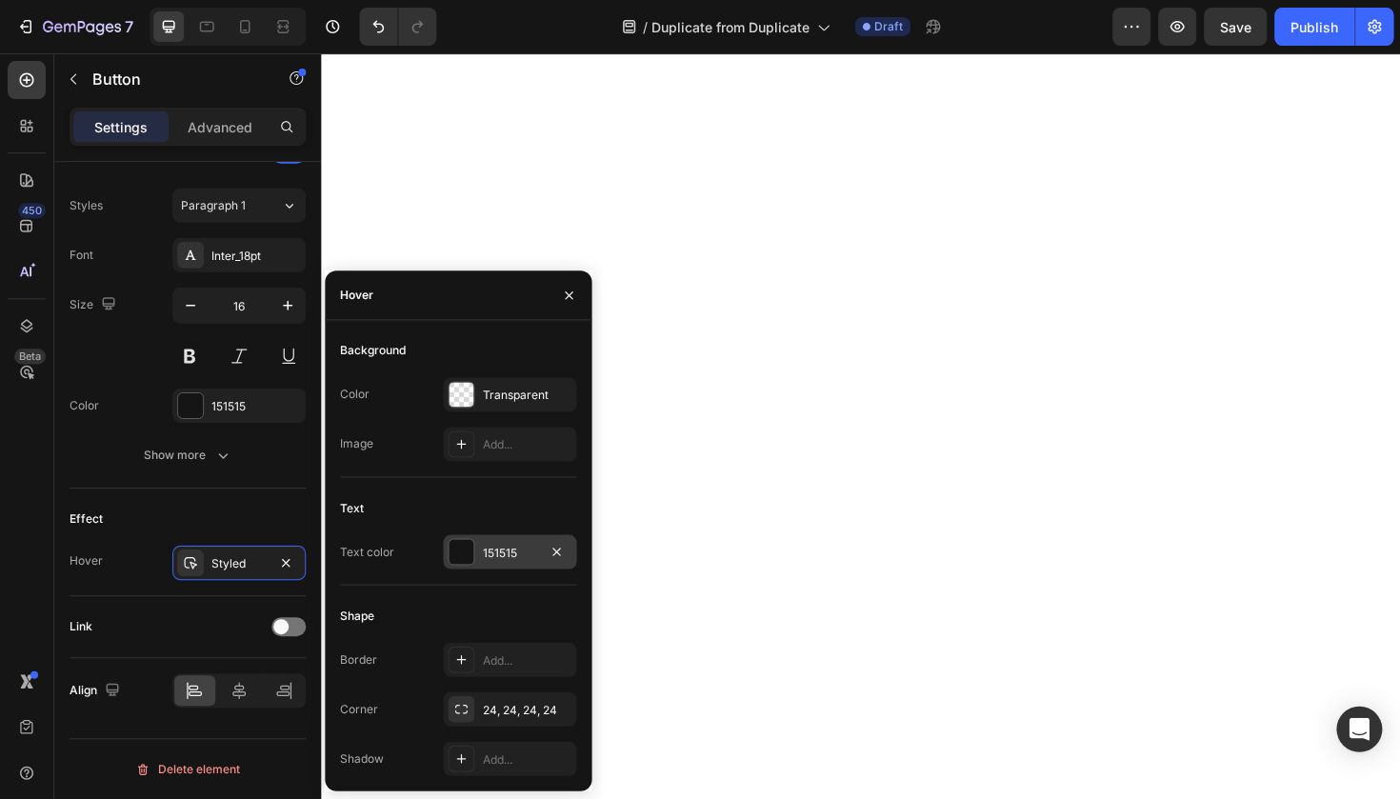
click at [498, 566] on div "151515" at bounding box center [509, 551] width 133 height 34
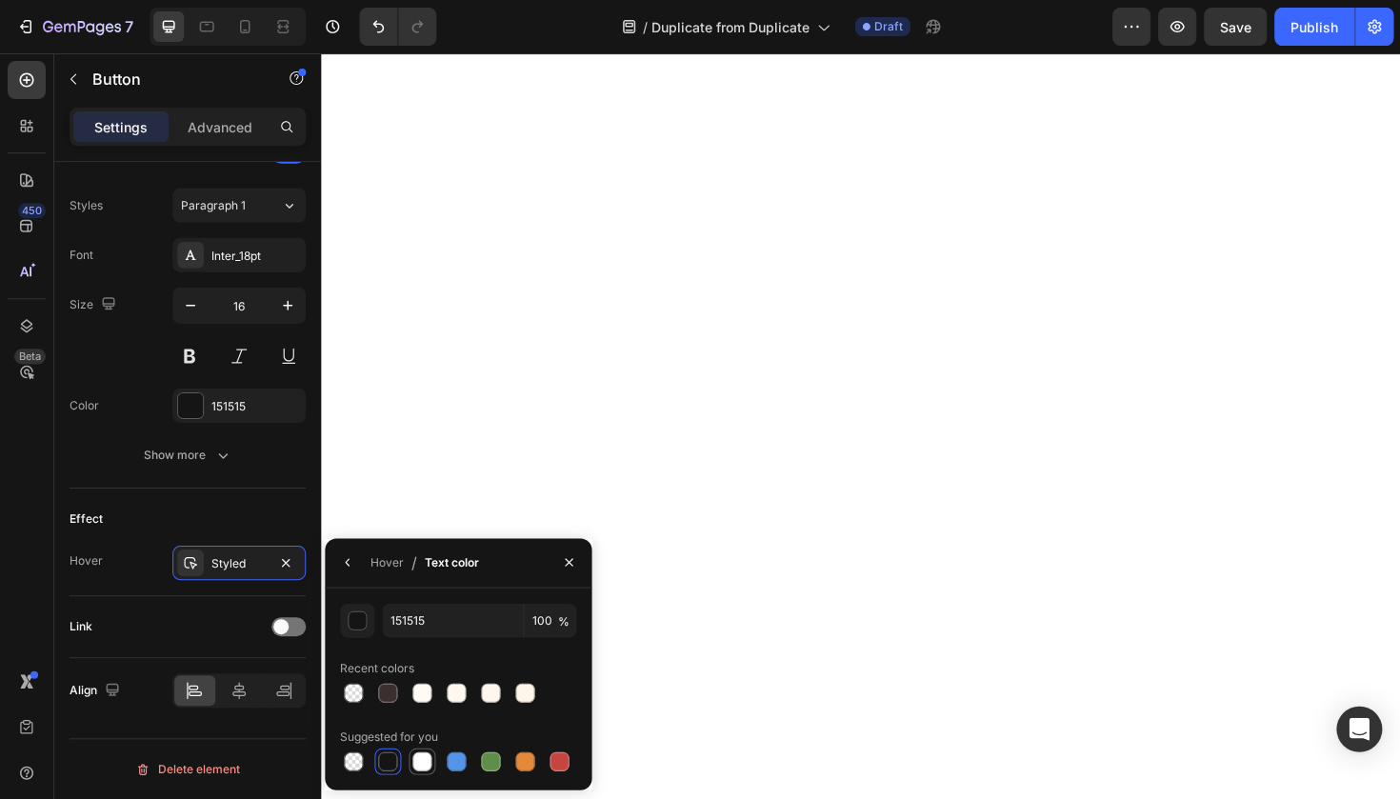
click at [427, 758] on div at bounding box center [421, 760] width 19 height 19
type input "FFFFFF"
click at [349, 568] on icon "button" at bounding box center [347, 561] width 15 height 15
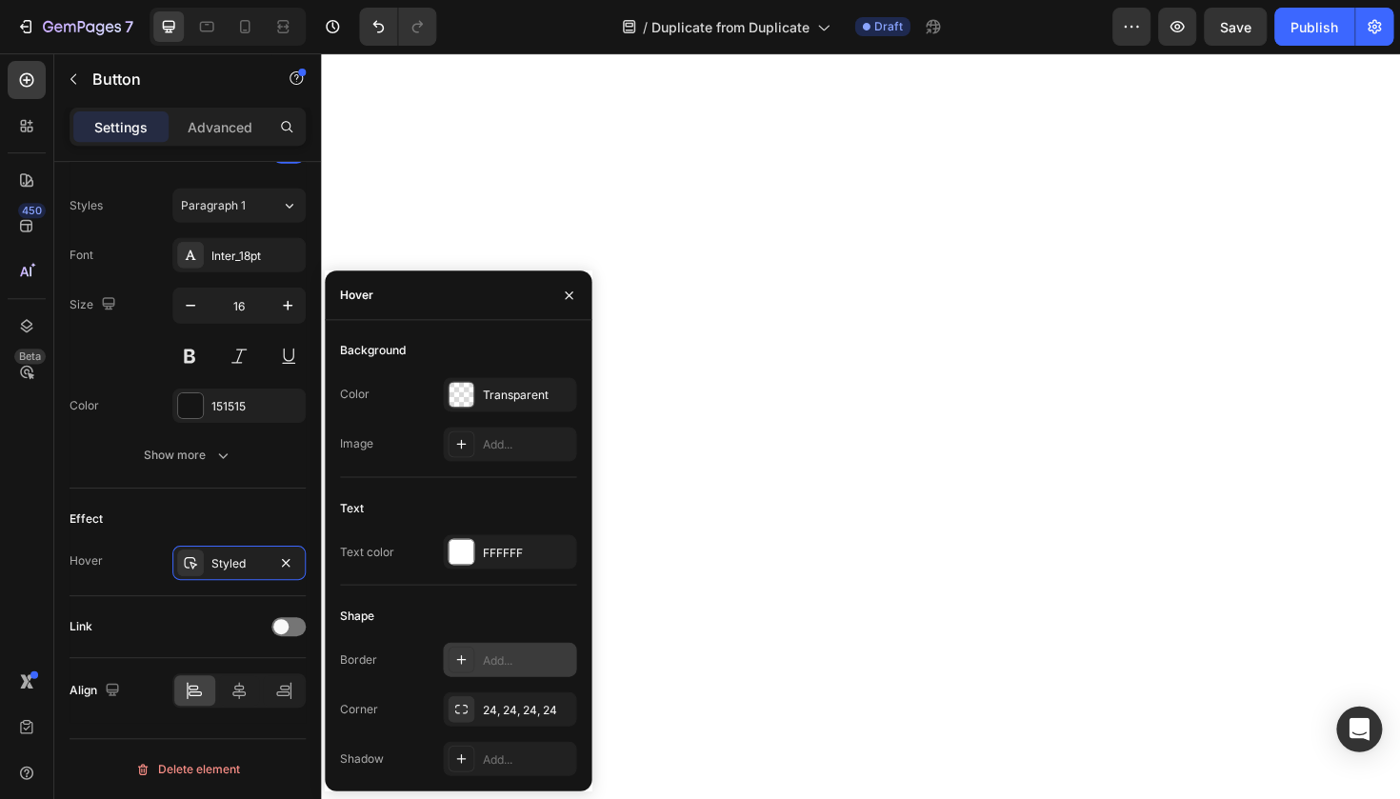
click at [447, 658] on div at bounding box center [460, 659] width 27 height 27
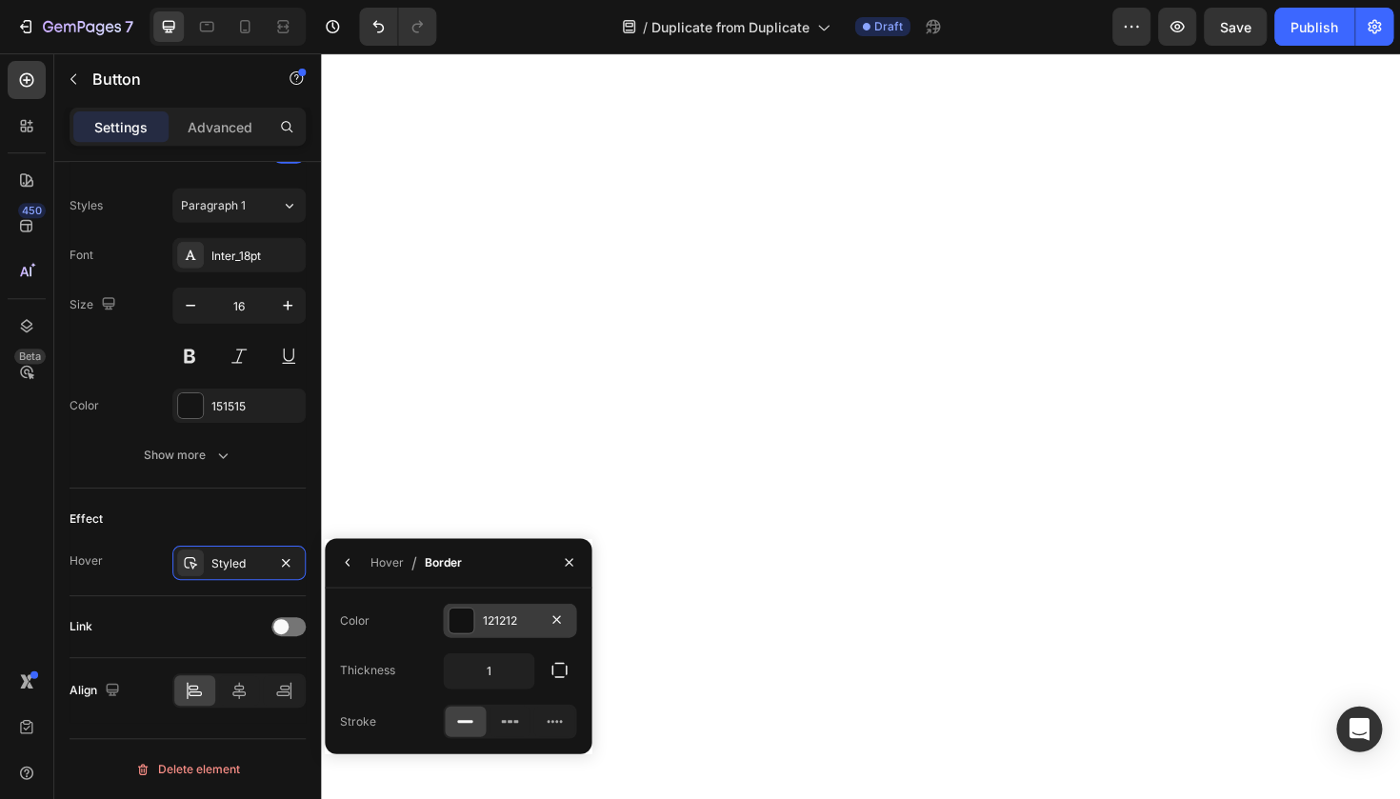
click at [471, 612] on div at bounding box center [460, 619] width 25 height 25
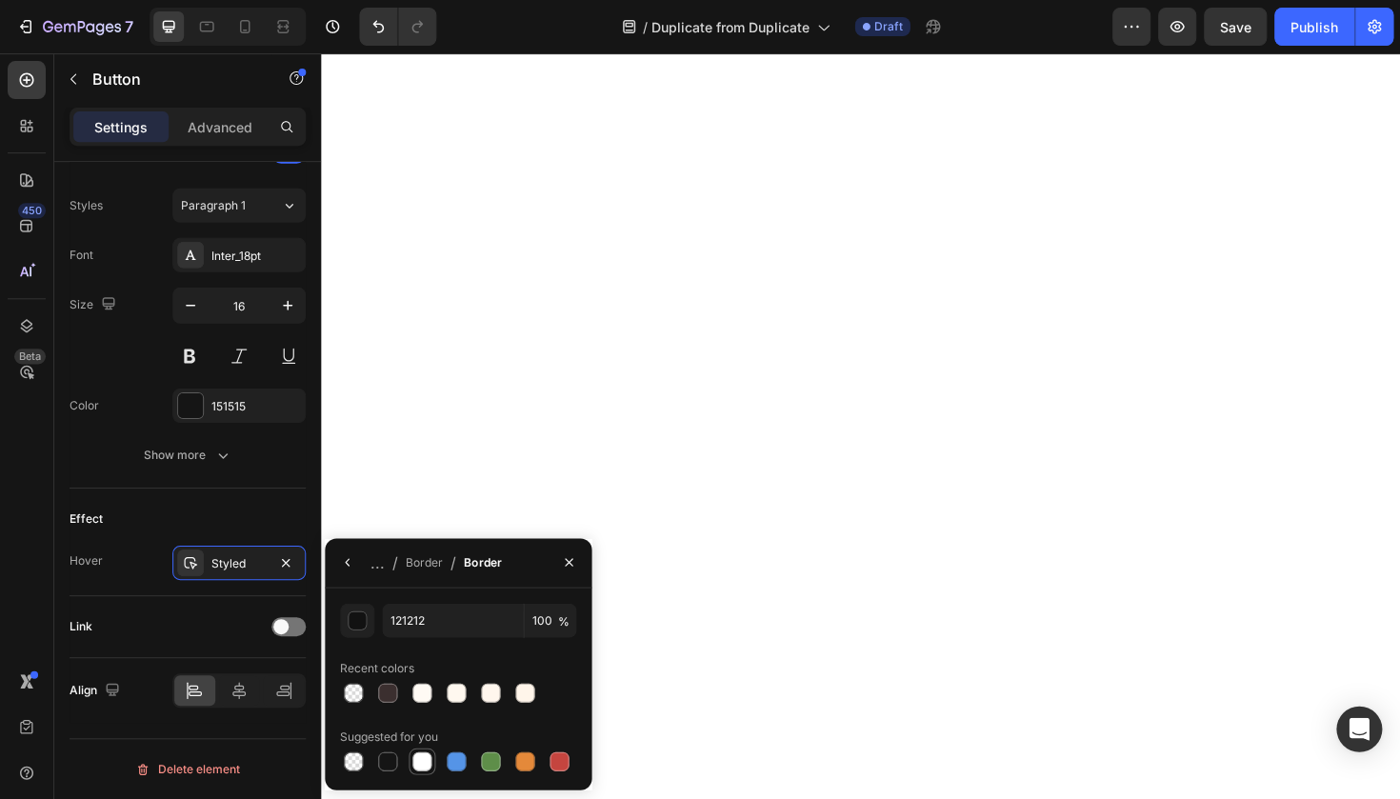
click at [421, 760] on div at bounding box center [421, 760] width 19 height 19
type input "FFFFFF"
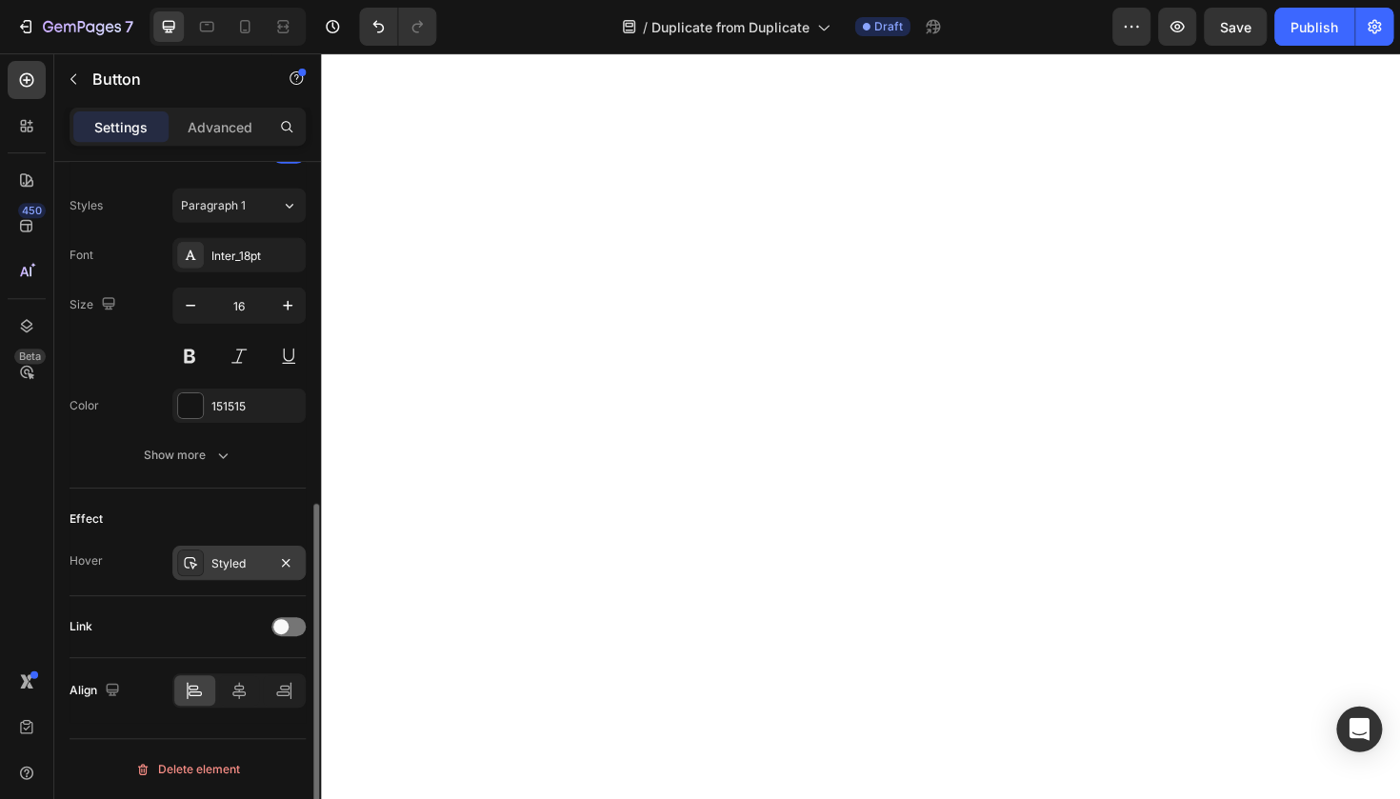
click at [220, 573] on div "Styled" at bounding box center [238, 563] width 133 height 34
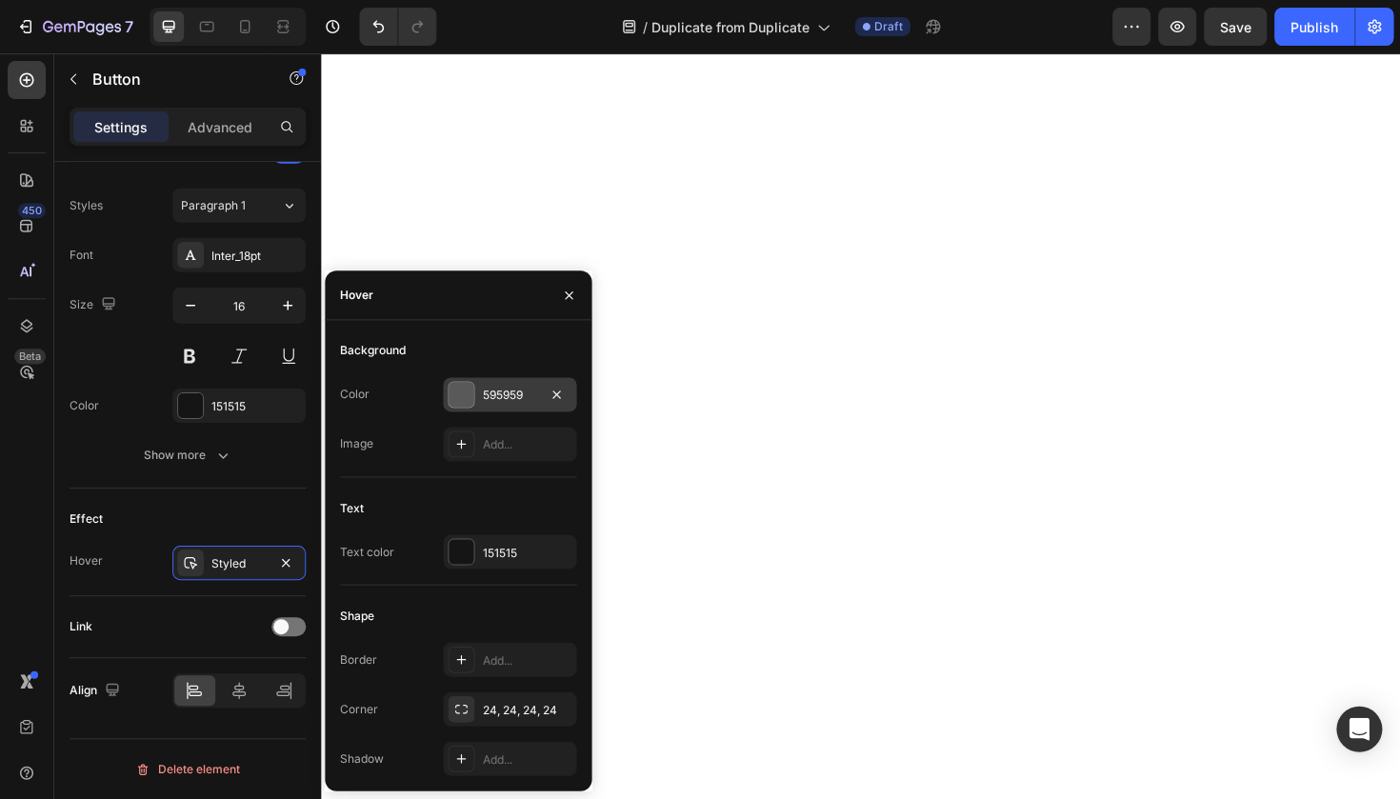
click at [467, 396] on div at bounding box center [460, 394] width 25 height 25
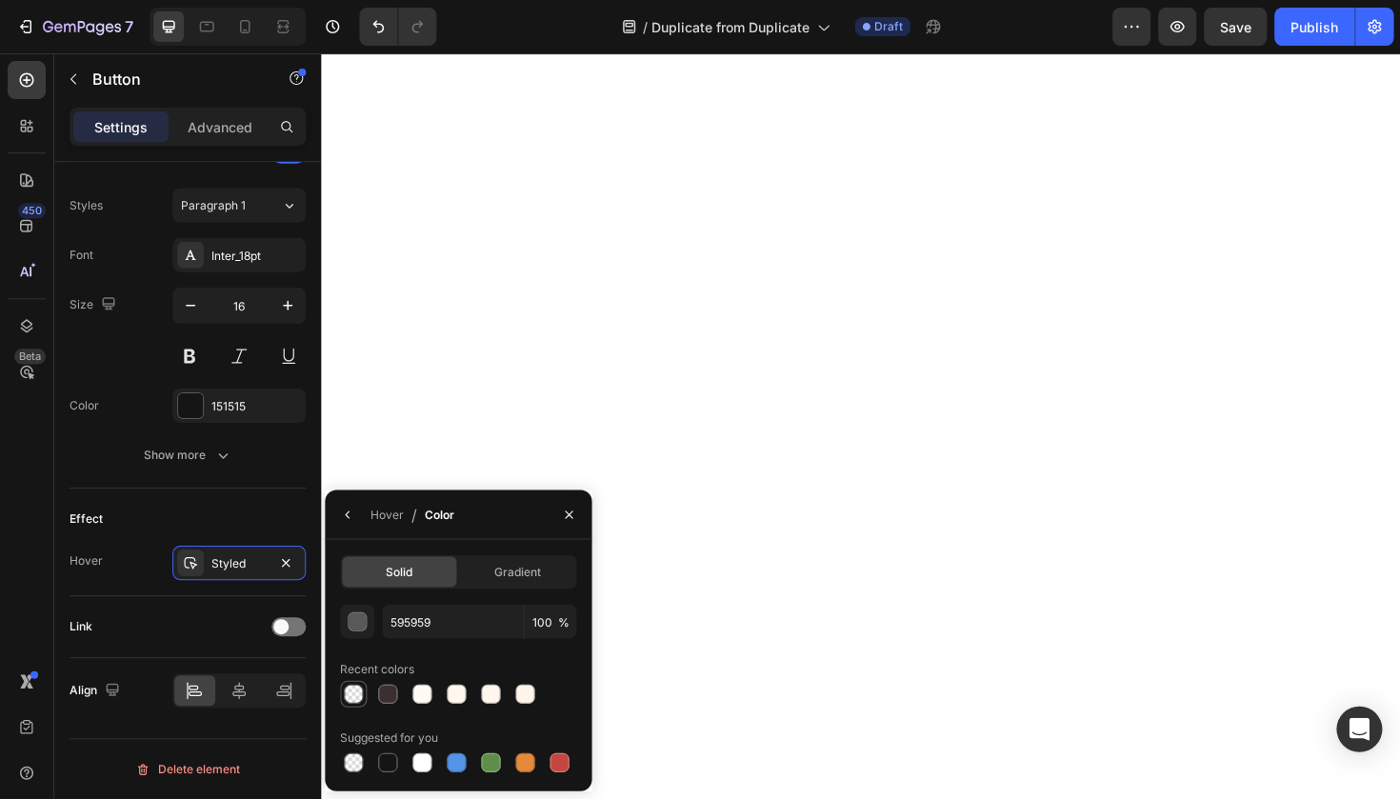
click at [357, 687] on div at bounding box center [353, 693] width 19 height 19
type input "000000"
type input "0"
click at [354, 523] on button "button" at bounding box center [347, 514] width 30 height 30
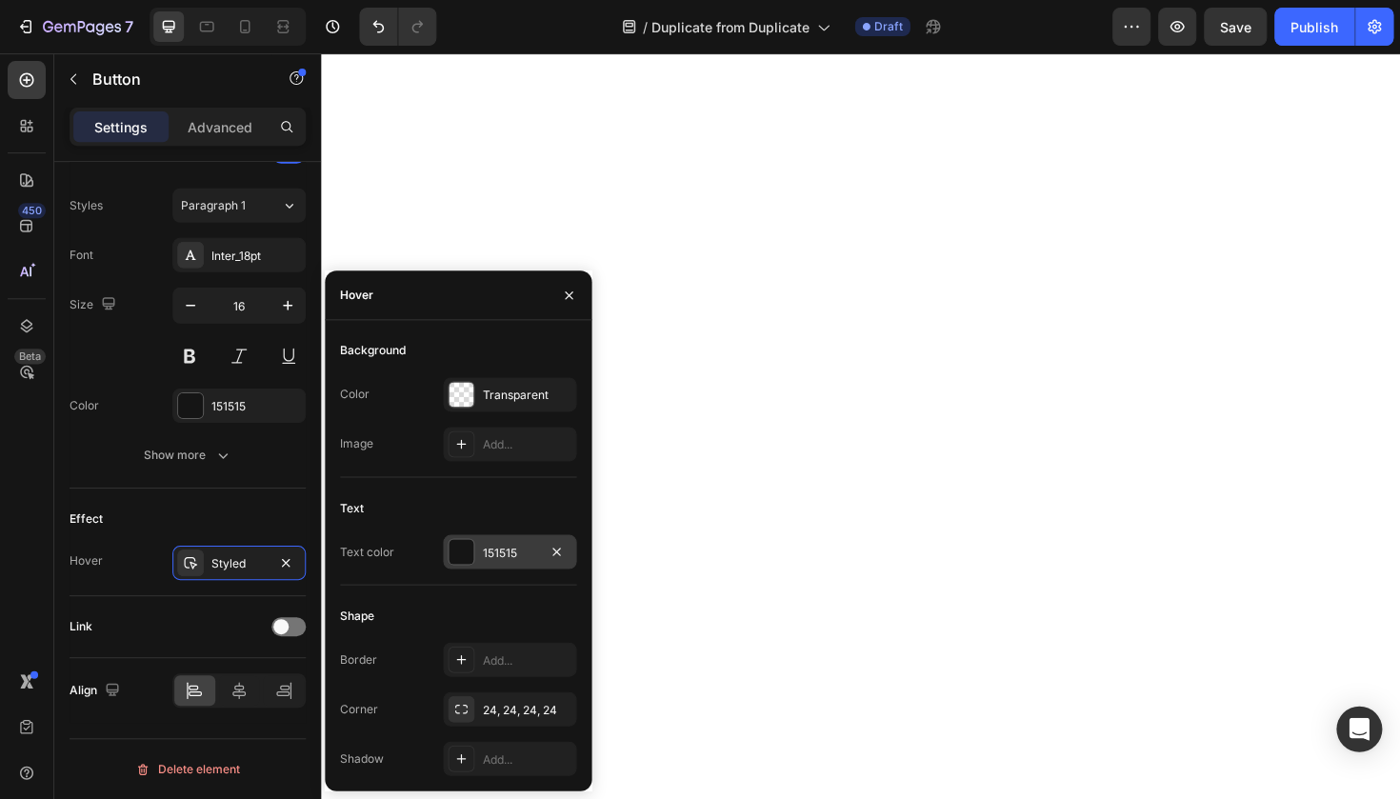
click at [477, 566] on div "151515" at bounding box center [509, 551] width 133 height 34
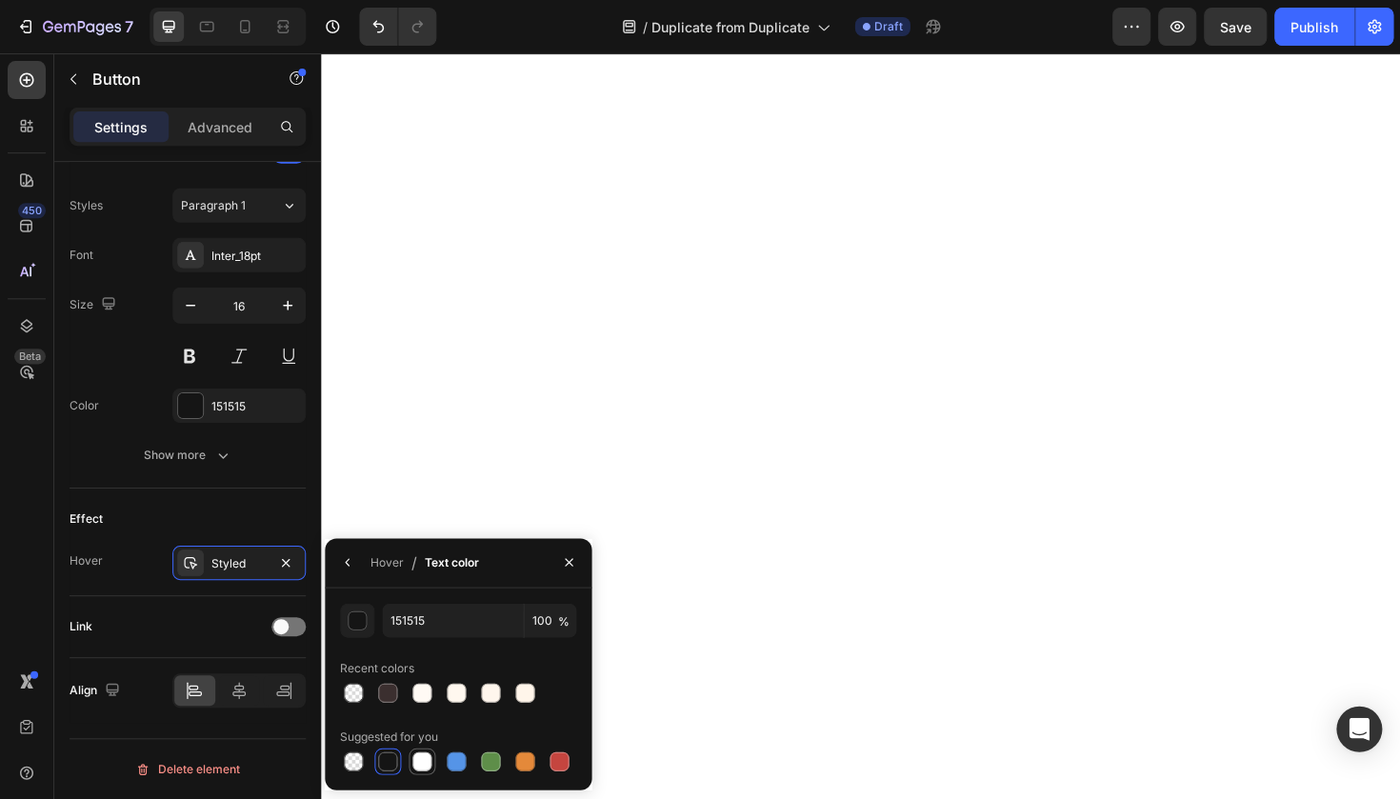
click at [415, 764] on div at bounding box center [421, 760] width 19 height 19
type input "FFFFFF"
click at [339, 545] on div "Hover / Text color" at bounding box center [406, 562] width 162 height 49
click at [345, 562] on icon "button" at bounding box center [347, 562] width 4 height 8
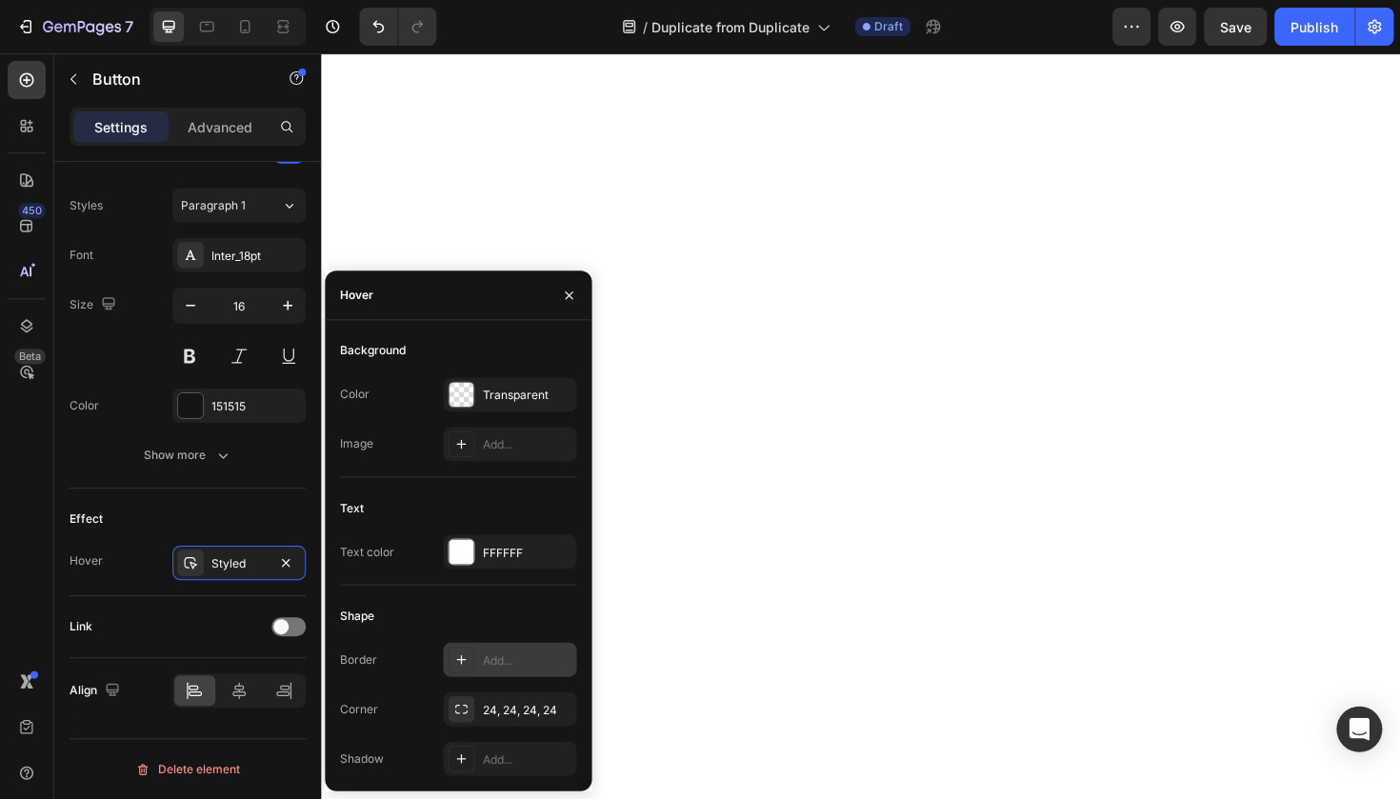
click at [479, 668] on div "Add..." at bounding box center [509, 659] width 133 height 34
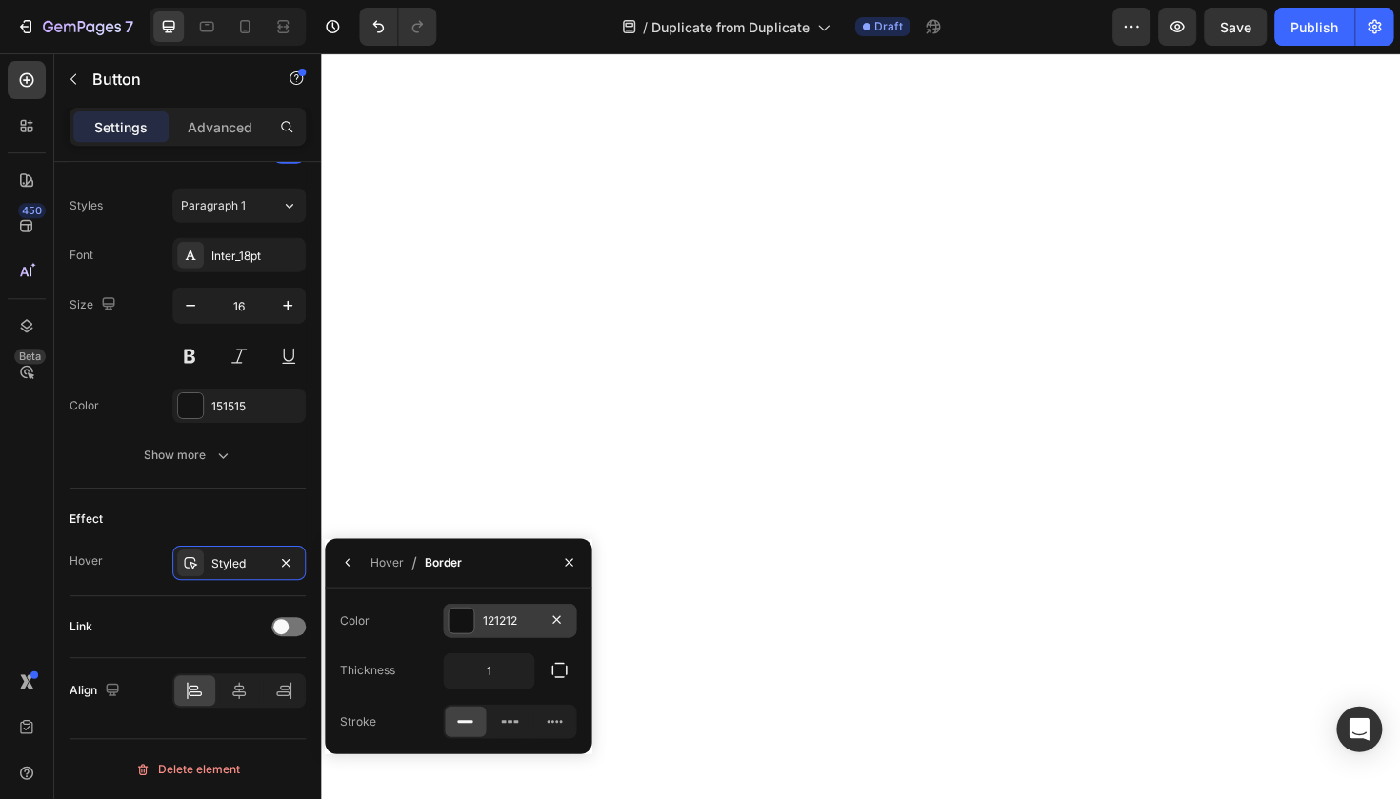
click at [487, 634] on div "121212" at bounding box center [509, 620] width 133 height 34
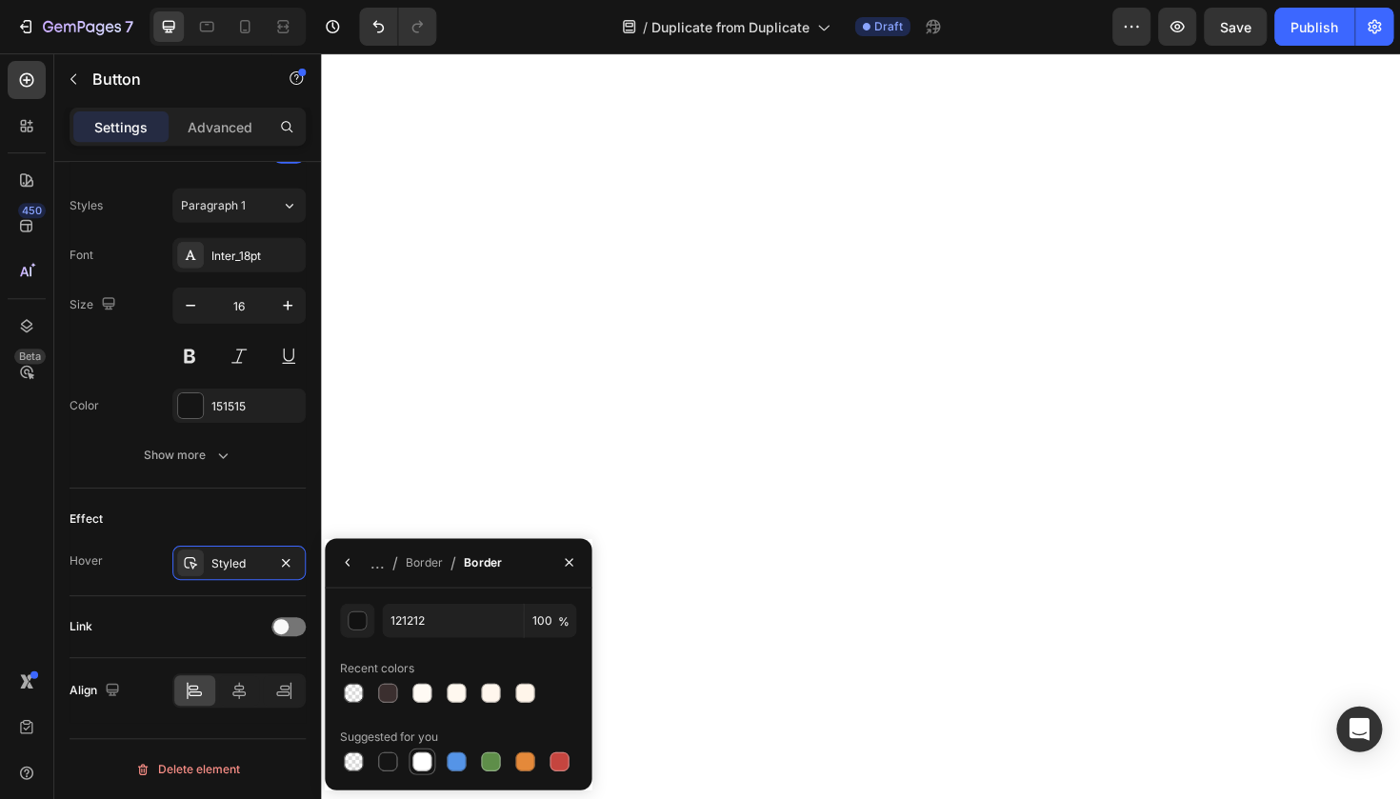
click at [419, 761] on div at bounding box center [421, 760] width 19 height 19
type input "FFFFFF"
click at [353, 560] on icon "button" at bounding box center [347, 561] width 15 height 15
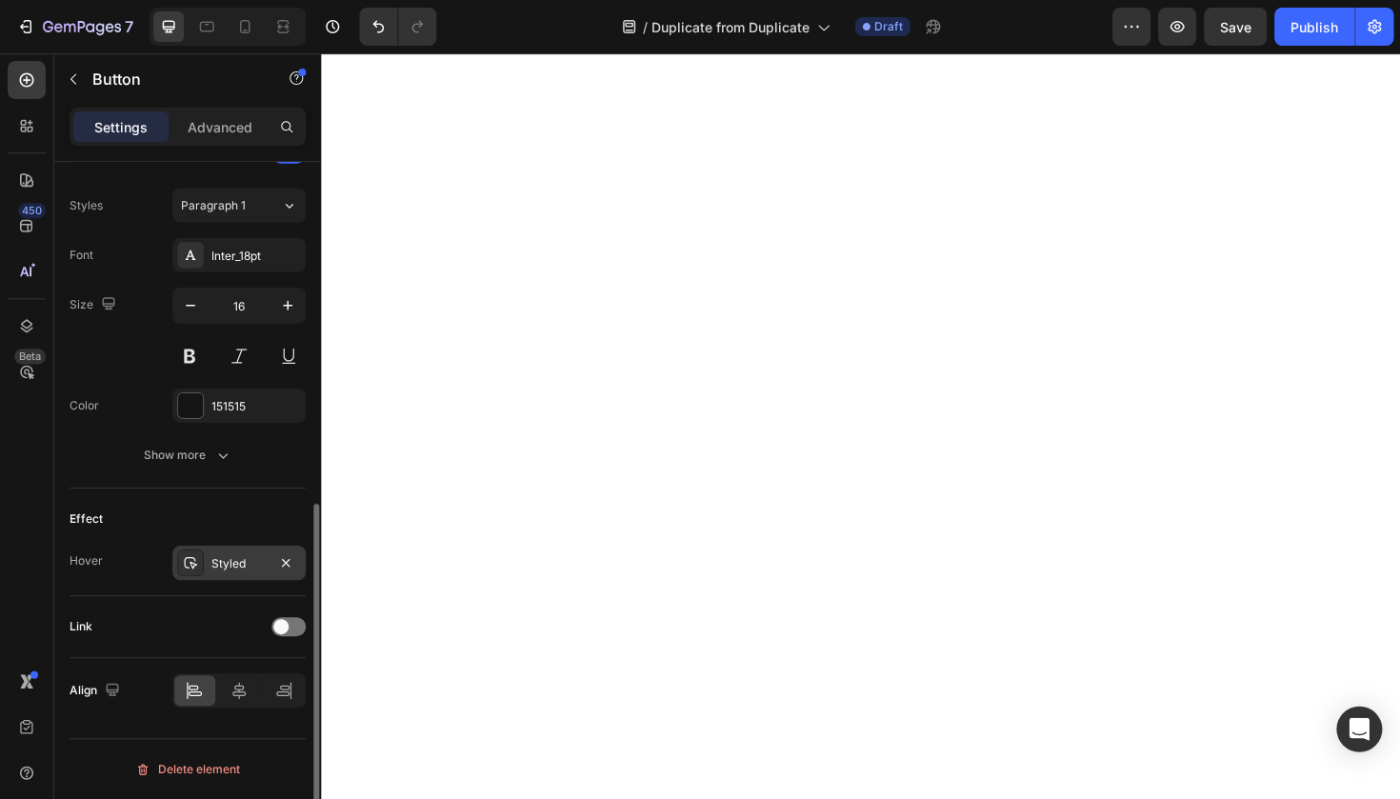
click at [238, 569] on div "Styled" at bounding box center [238, 563] width 55 height 17
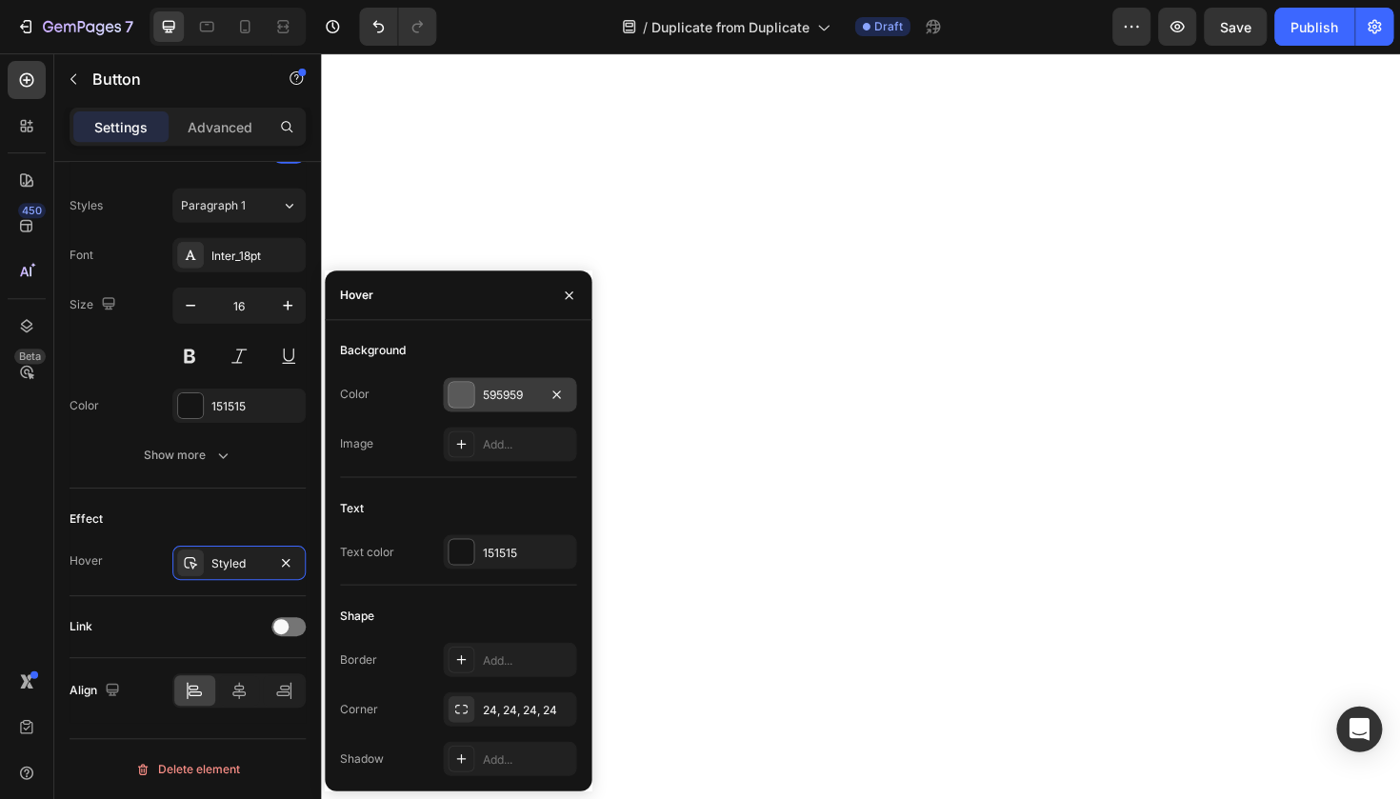
click at [513, 377] on div "595959" at bounding box center [509, 394] width 133 height 34
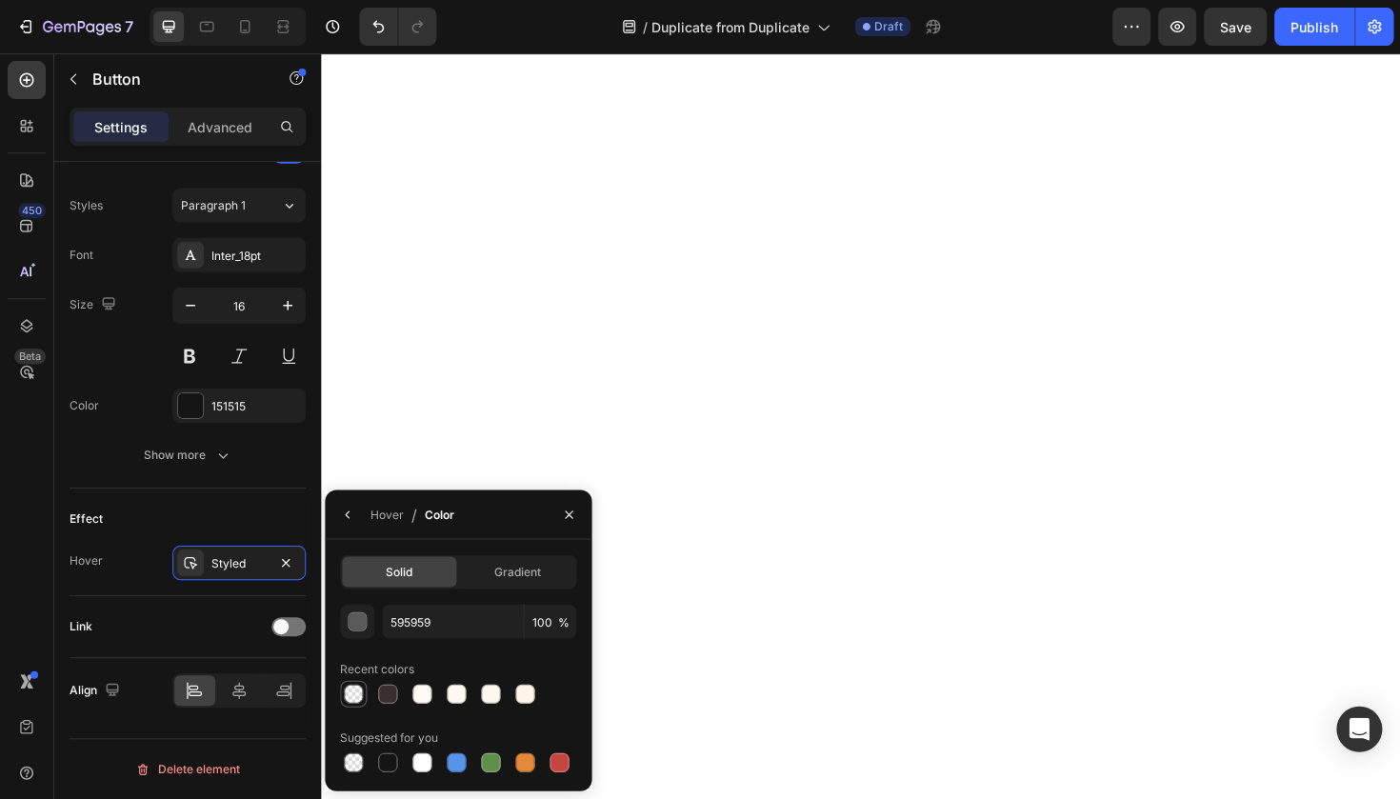
click at [362, 697] on div at bounding box center [353, 693] width 19 height 19
type input "000000"
type input "0"
click at [353, 515] on icon "button" at bounding box center [347, 514] width 15 height 15
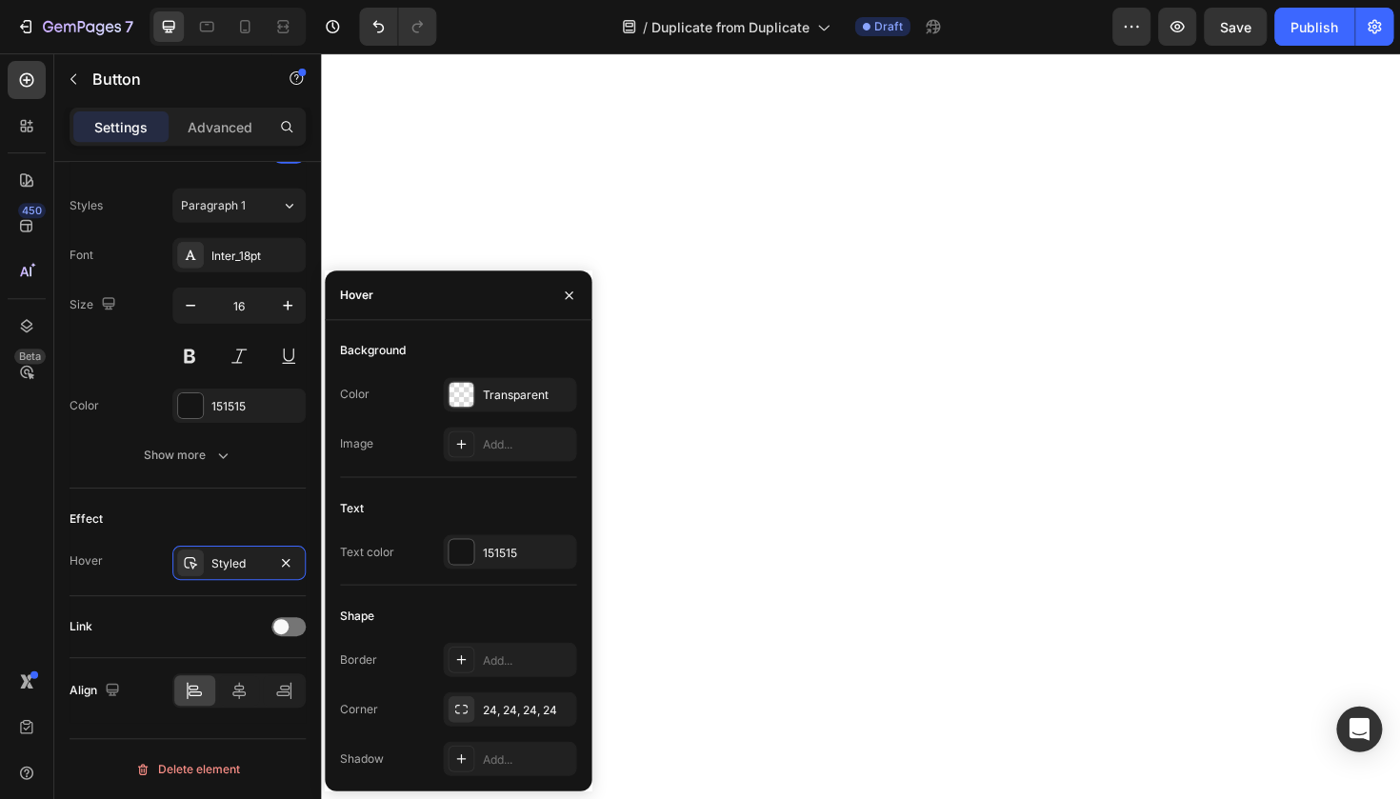
click at [492, 527] on div "Text Text color 151515" at bounding box center [458, 538] width 236 height 92
click at [492, 549] on div "151515" at bounding box center [509, 552] width 55 height 17
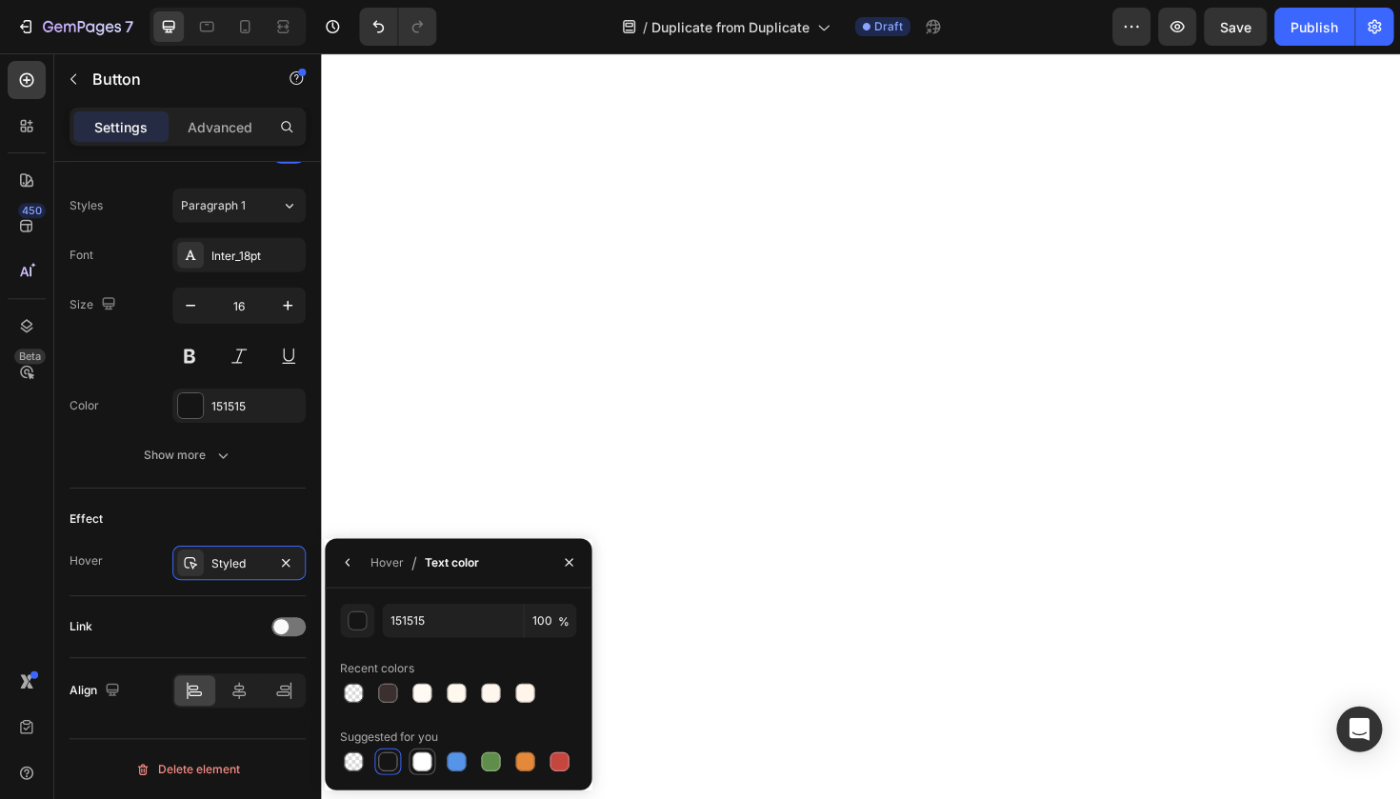
click at [429, 760] on div at bounding box center [421, 760] width 19 height 19
type input "FFFFFF"
click at [361, 559] on button "button" at bounding box center [347, 561] width 30 height 30
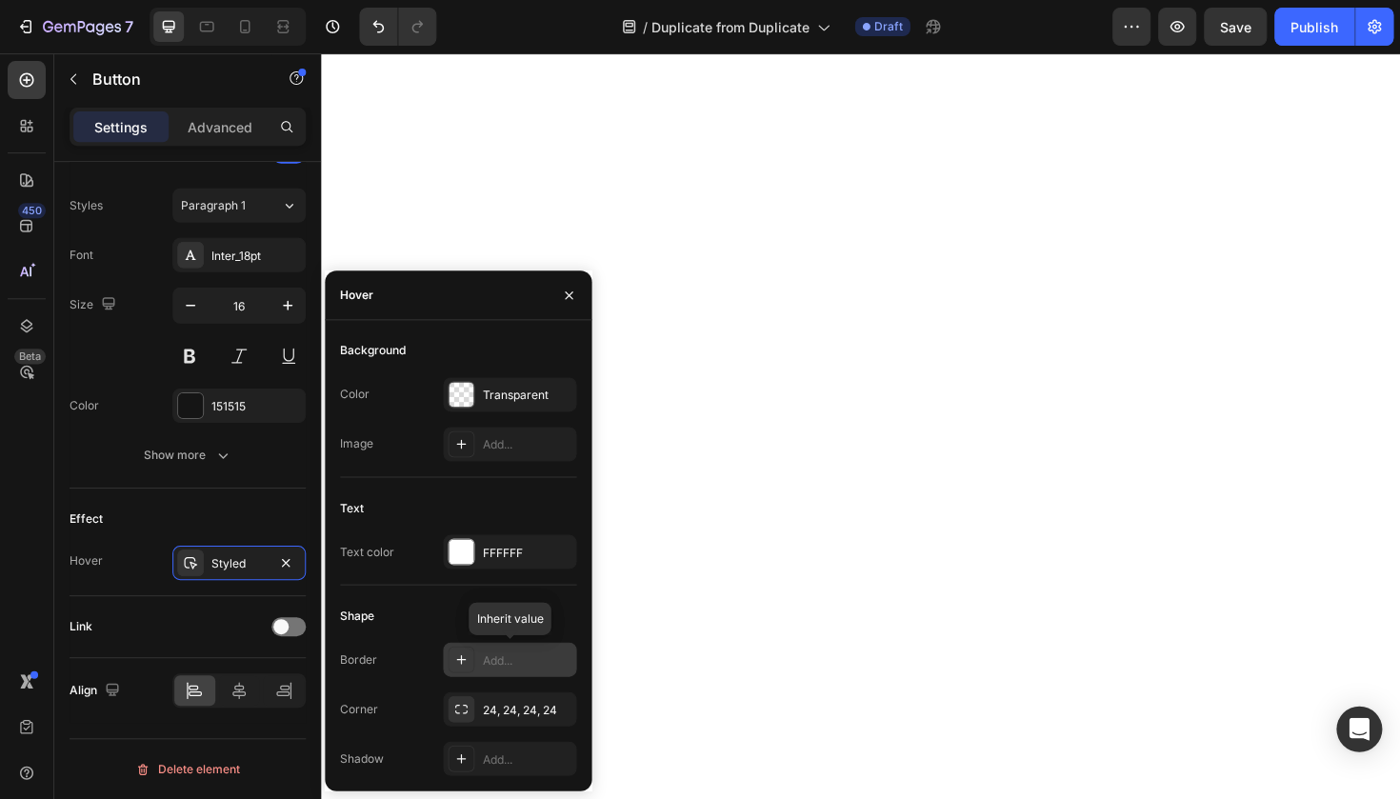
click at [448, 645] on div "Add..." at bounding box center [509, 659] width 133 height 34
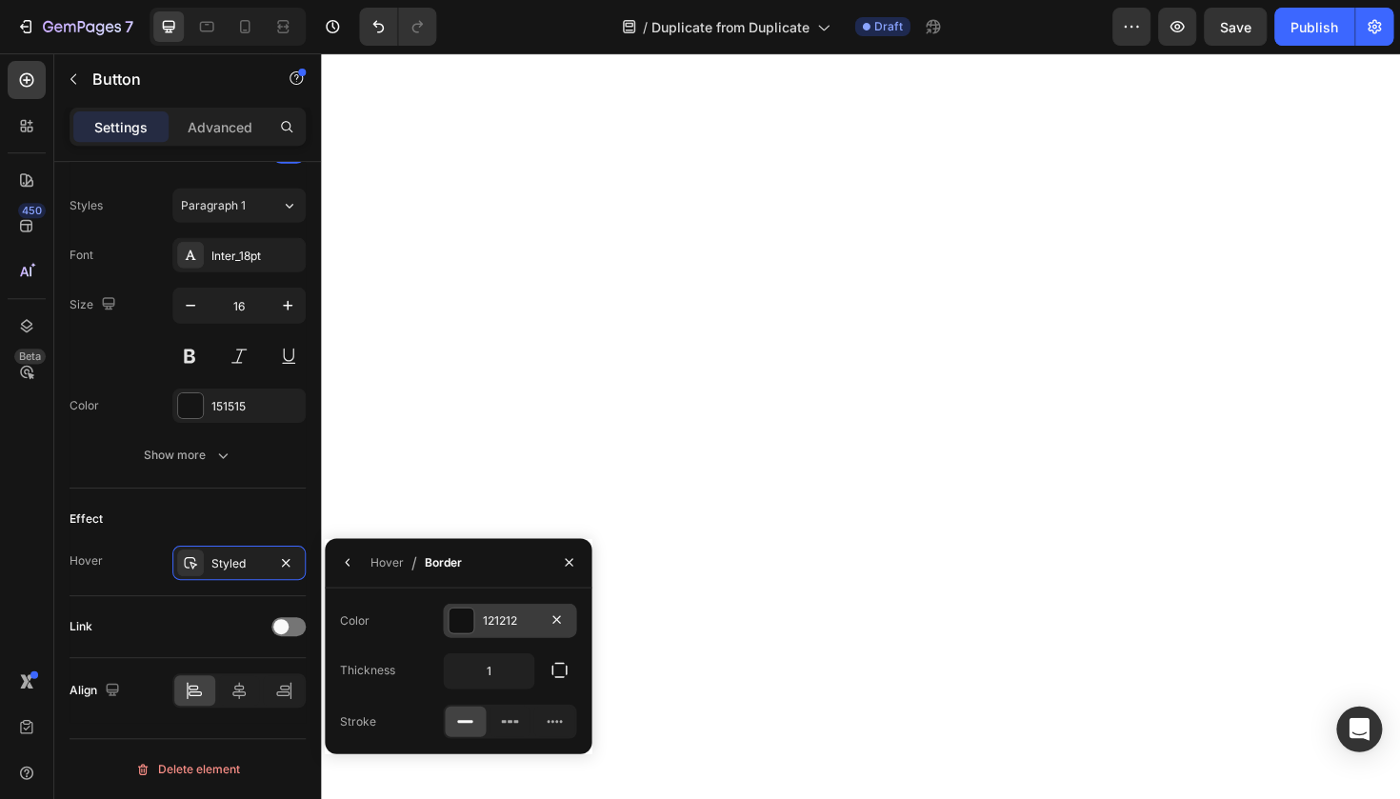
click at [494, 623] on div "121212" at bounding box center [509, 619] width 55 height 17
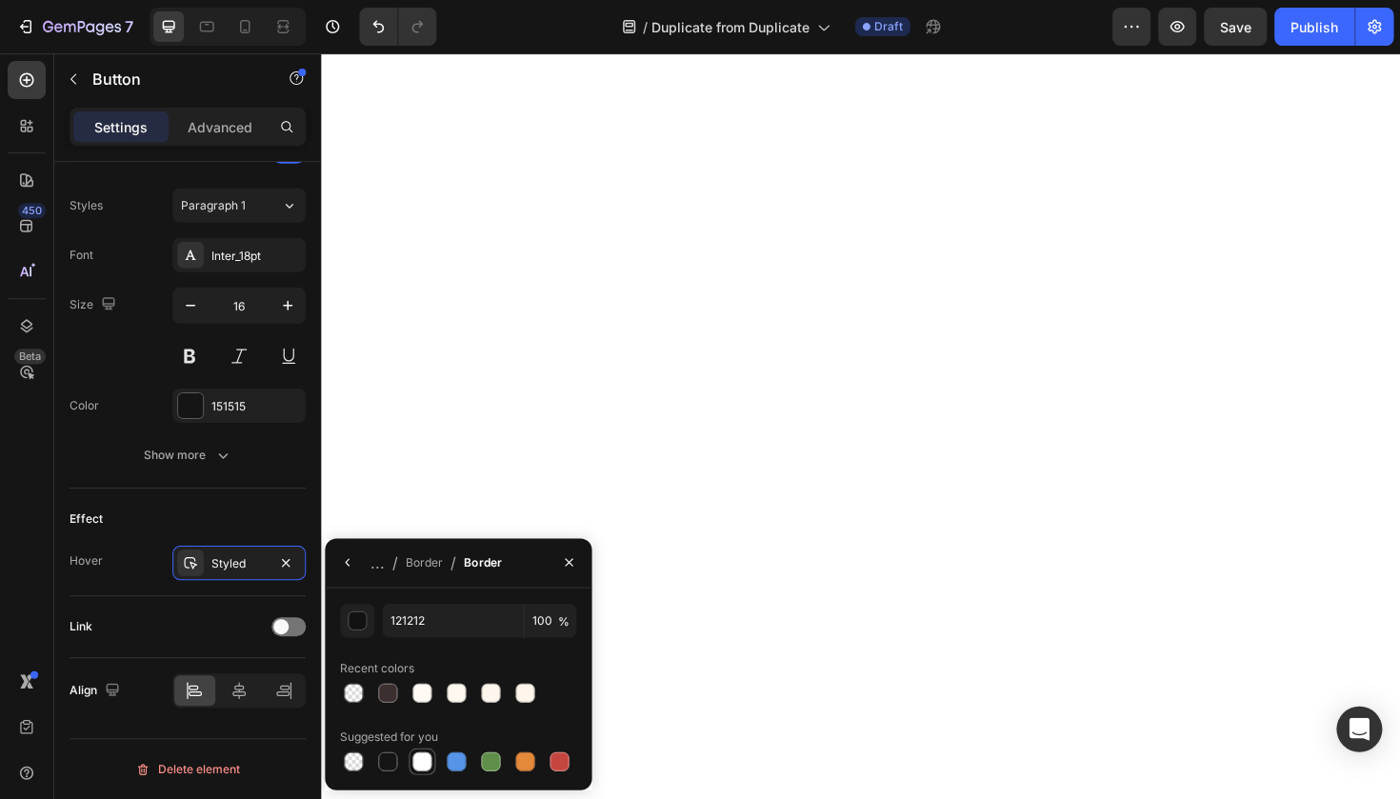
click at [414, 762] on div at bounding box center [421, 760] width 19 height 19
type input "FFFFFF"
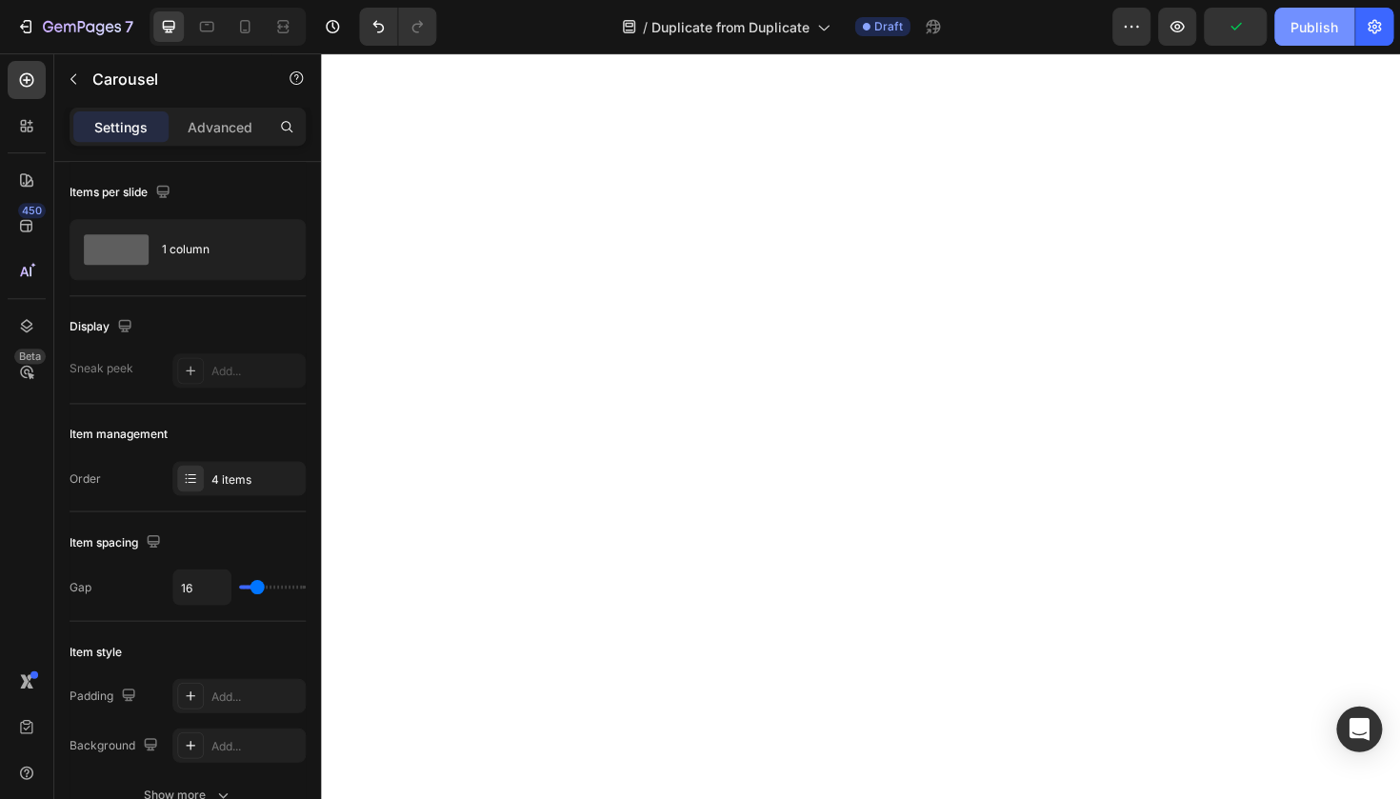
click at [1311, 26] on div "Publish" at bounding box center [1313, 27] width 48 height 20
click at [247, 27] on icon at bounding box center [244, 26] width 19 height 19
type input "19"
click at [1135, 389] on div at bounding box center [860, 425] width 1079 height 745
click at [1224, 294] on div at bounding box center [860, 425] width 1079 height 745
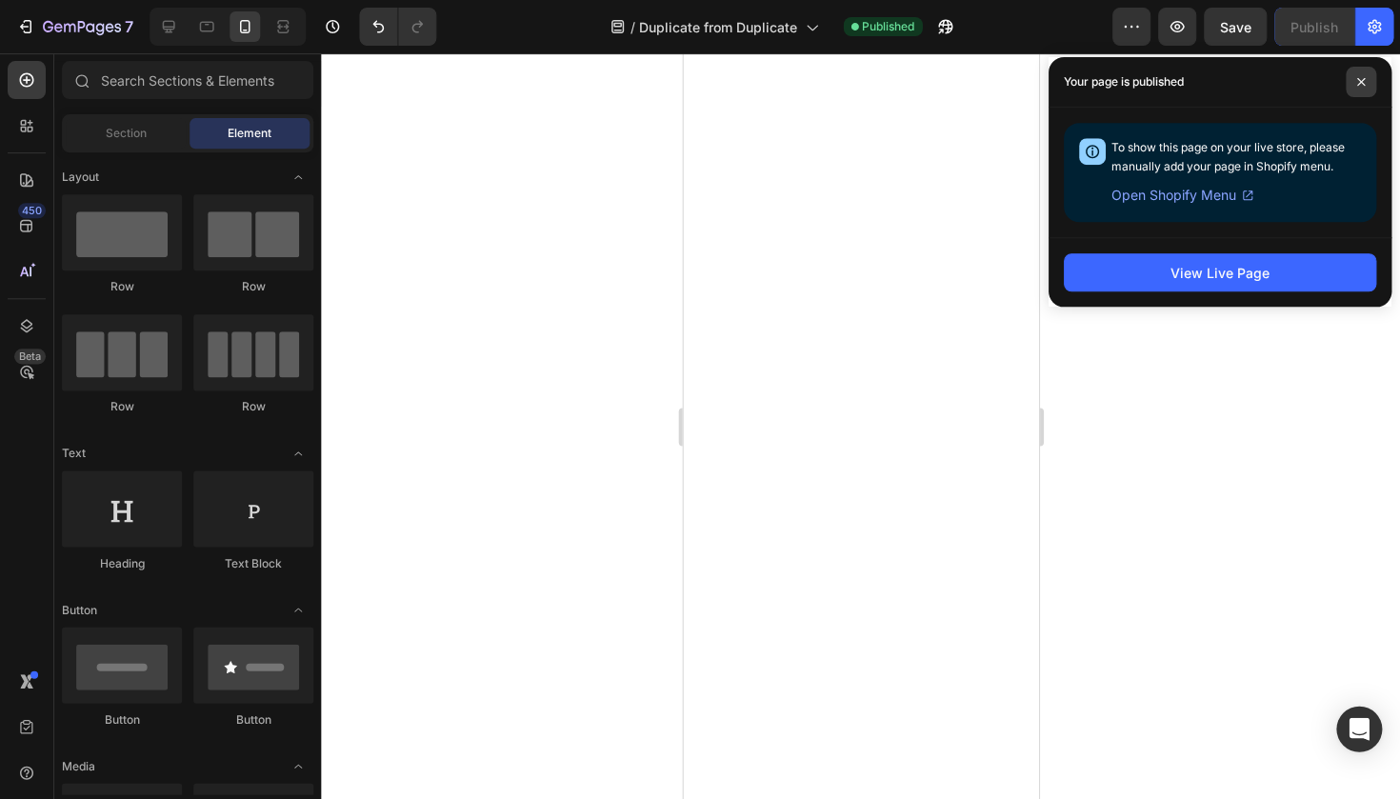
click at [1355, 78] on icon at bounding box center [1360, 82] width 10 height 10
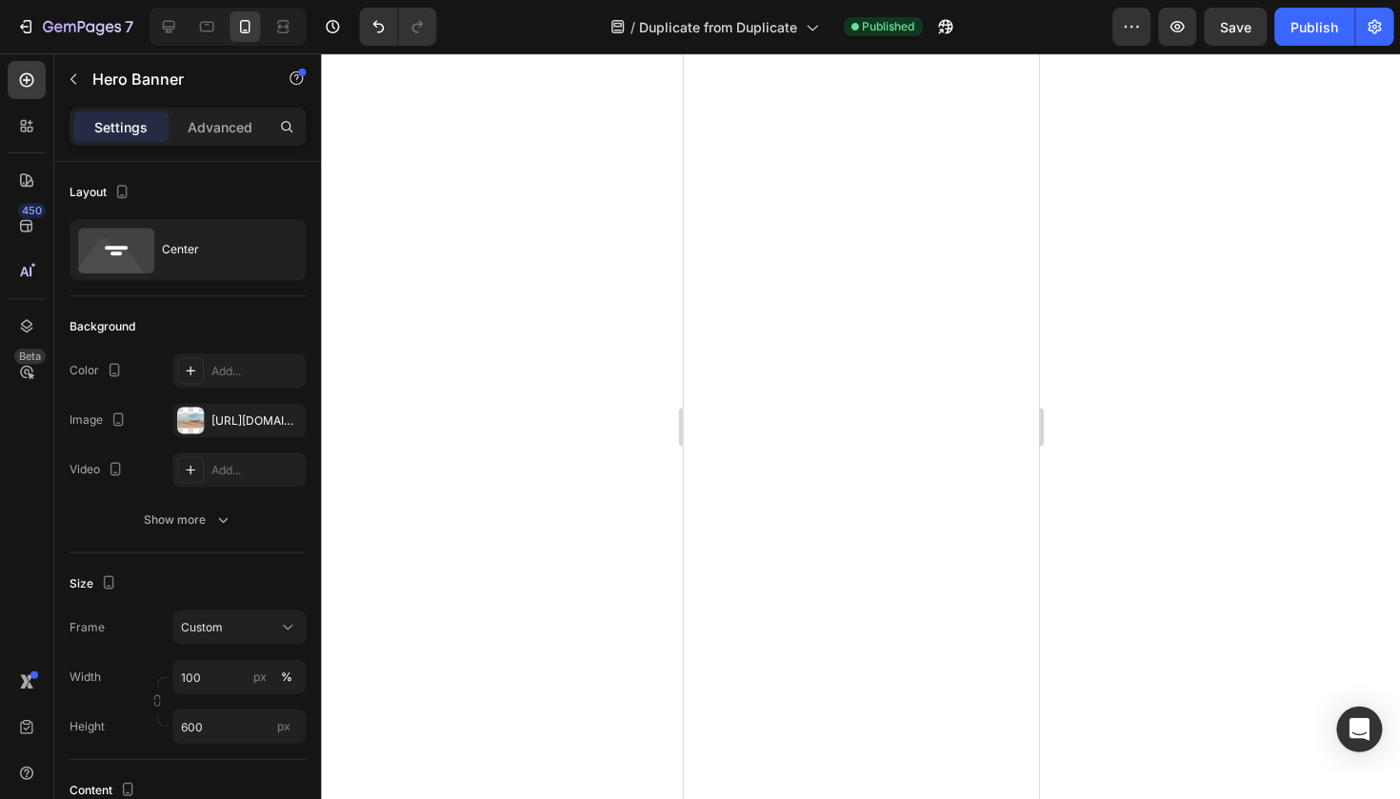
click at [1169, 123] on div at bounding box center [860, 425] width 1079 height 745
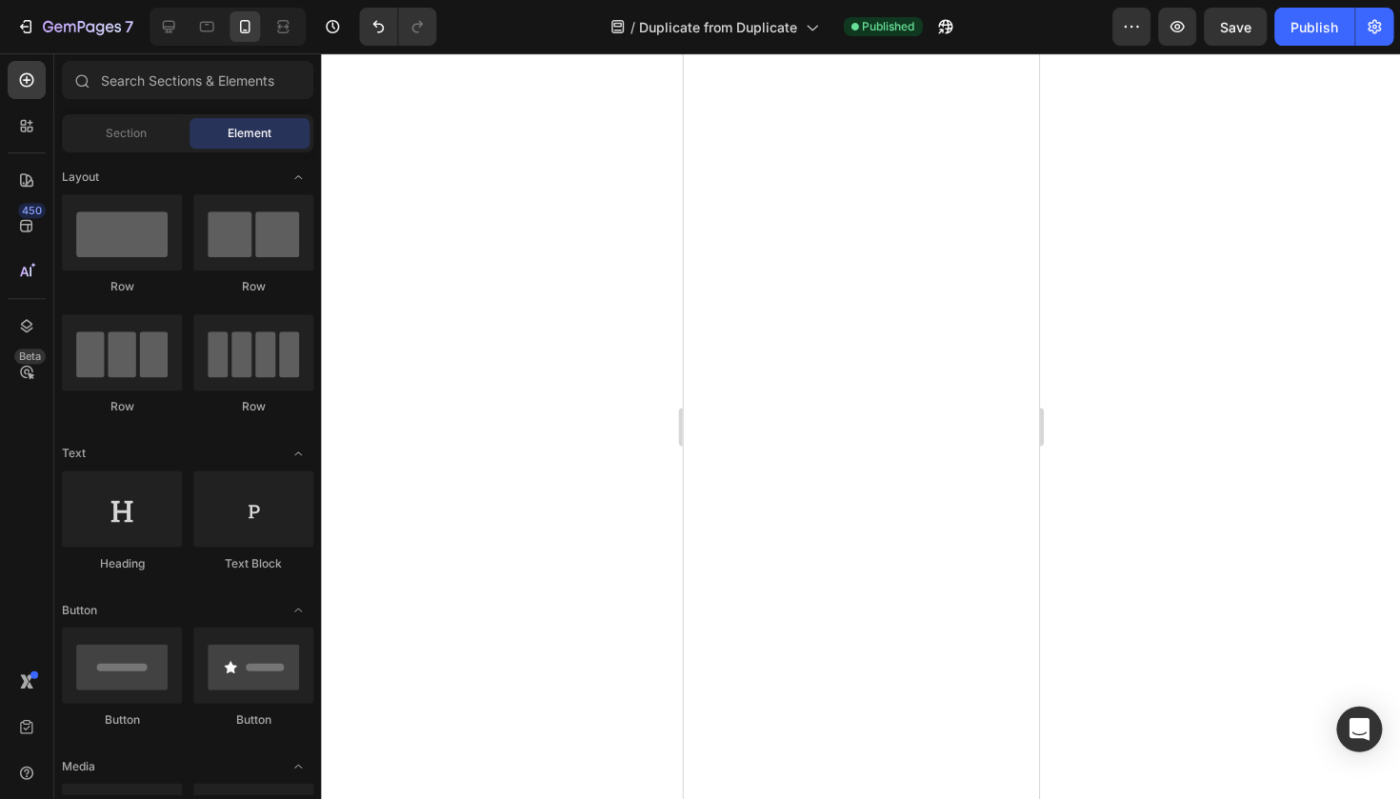
click at [601, 366] on div at bounding box center [860, 425] width 1079 height 745
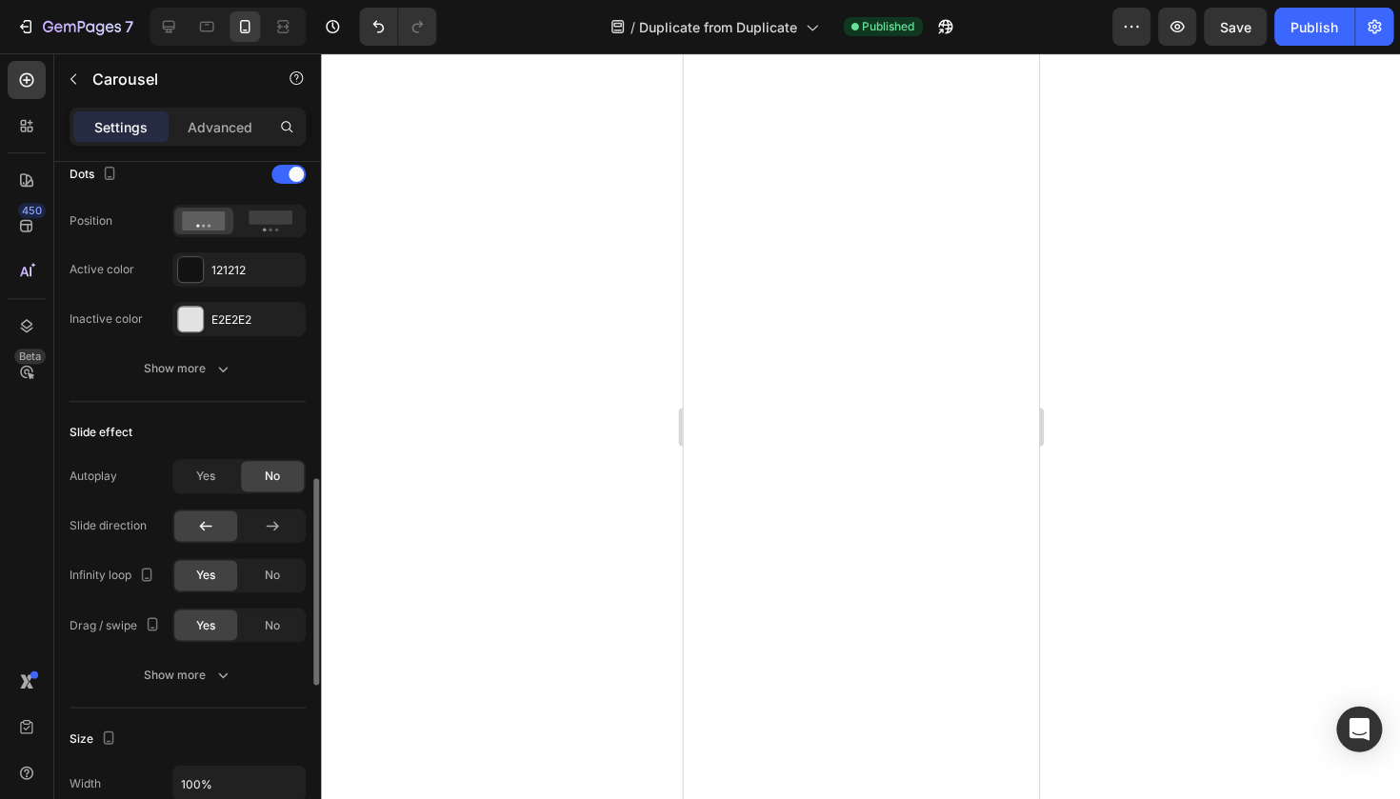
scroll to position [1007, 0]
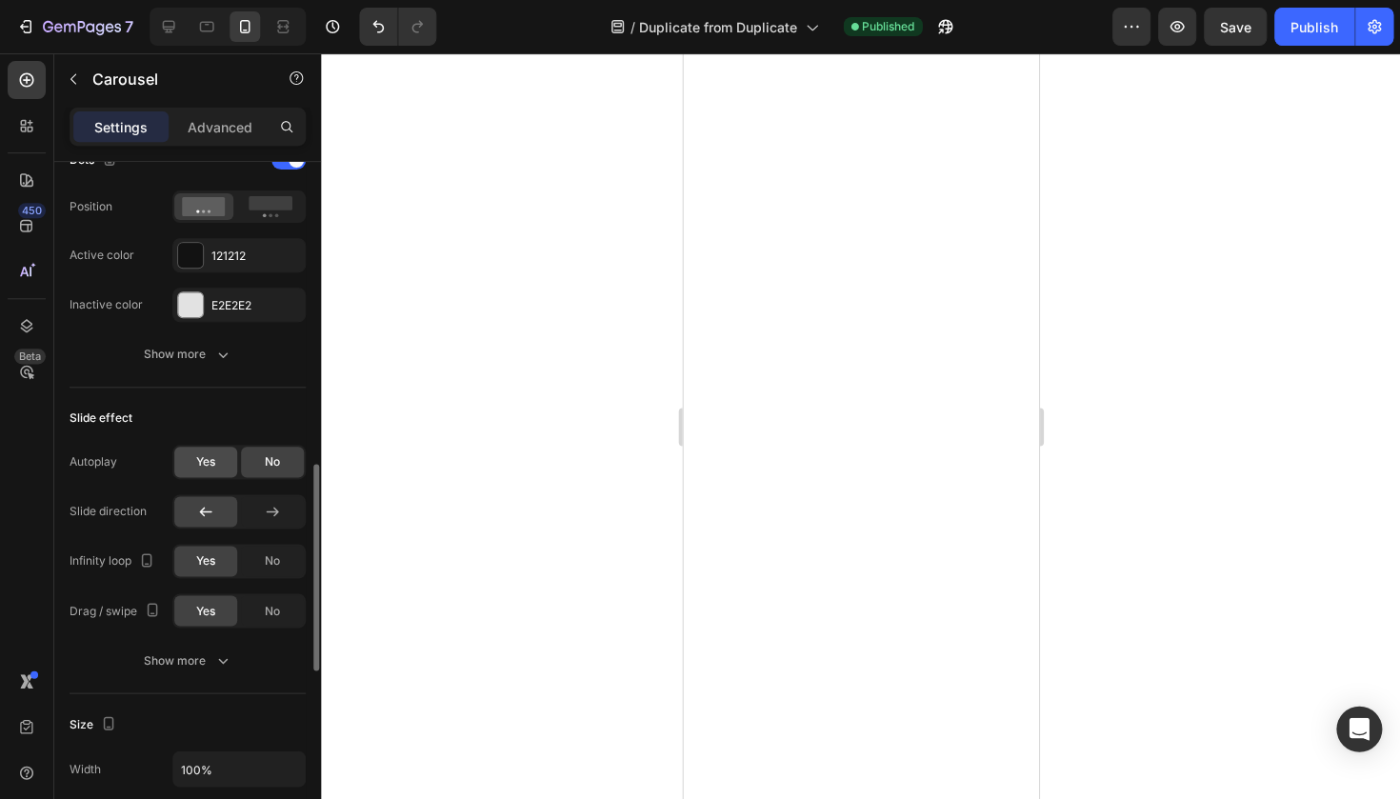
click at [212, 469] on span "Yes" at bounding box center [205, 461] width 19 height 17
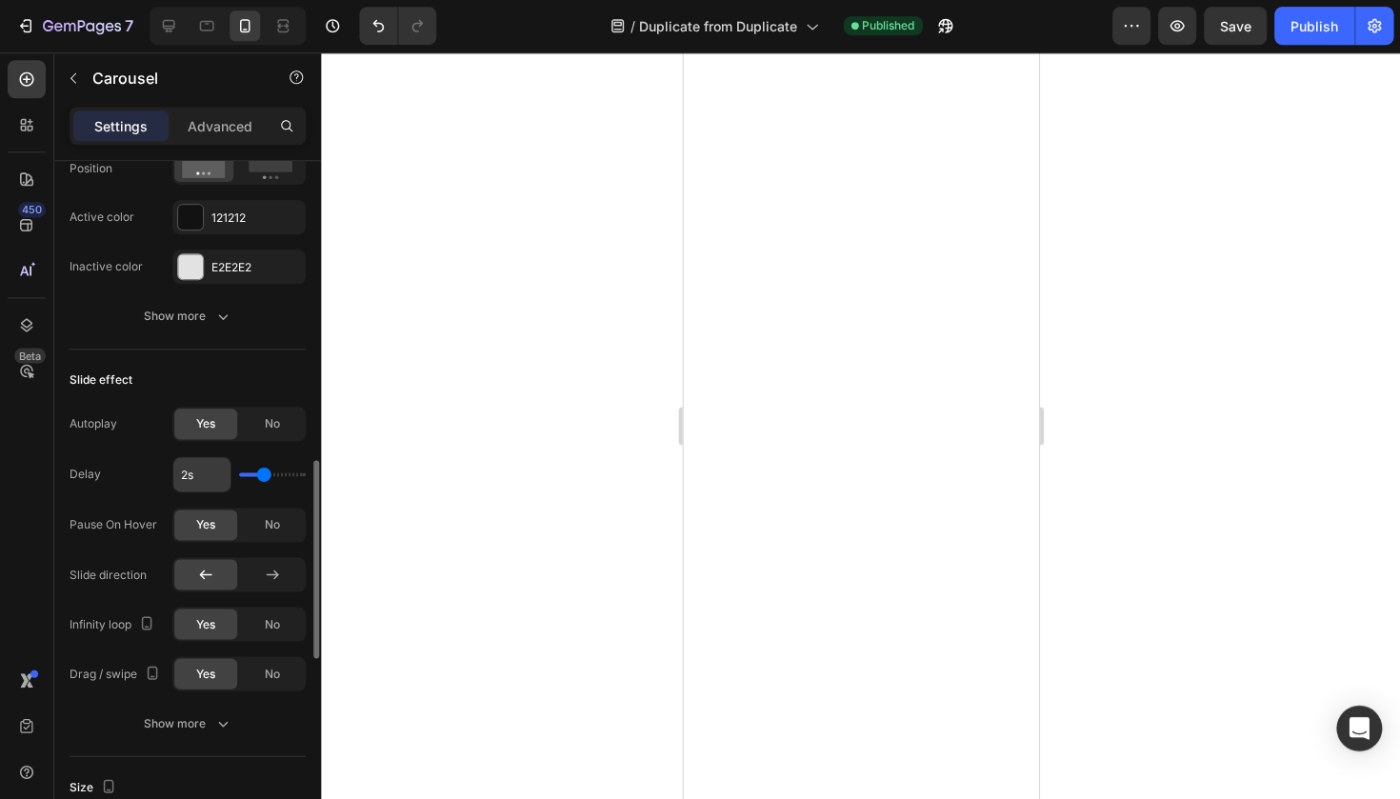
scroll to position [0, 0]
type input "1.8s"
type input "1.8"
type input "2.4s"
type input "2.4"
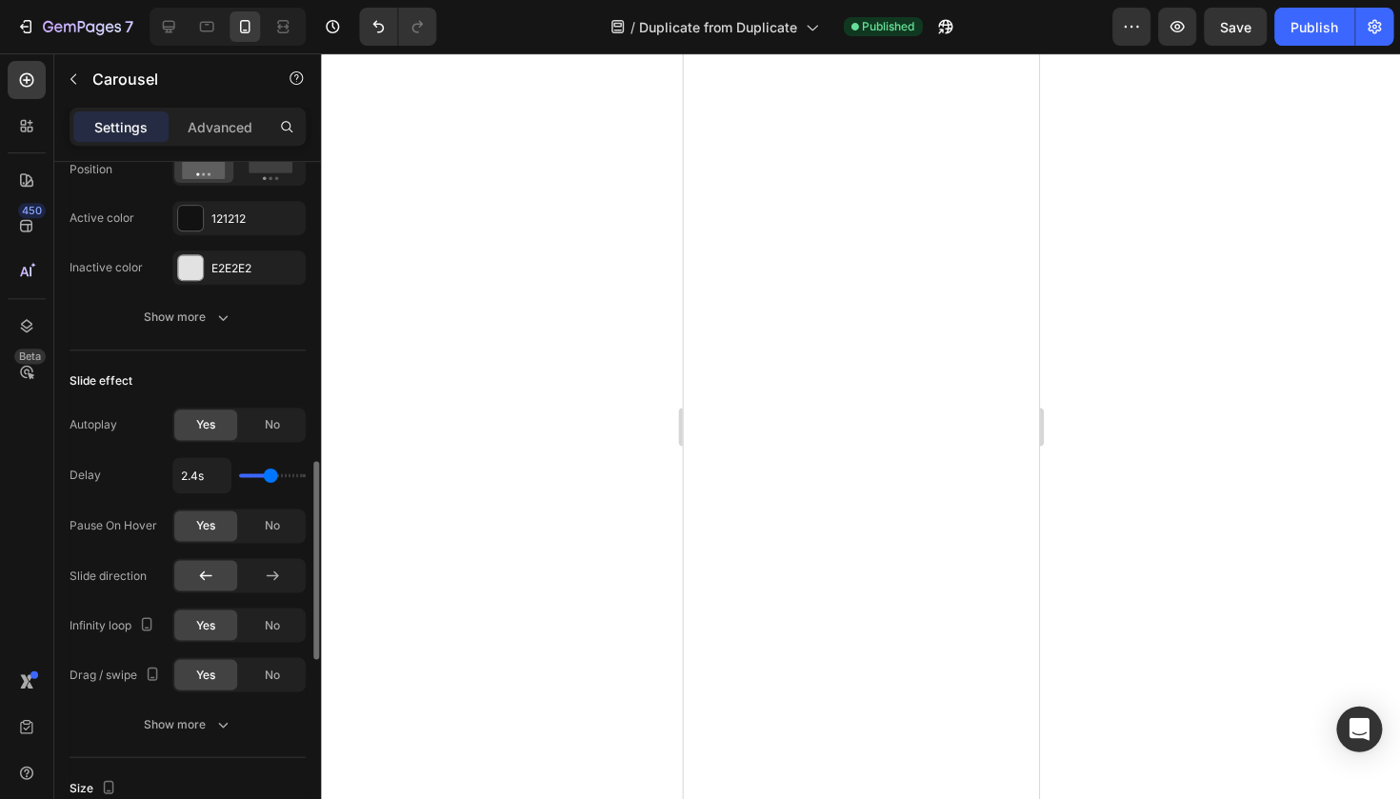
type input "2.6s"
type input "2.6"
type input "2.7s"
type input "2.7"
type input "2.9s"
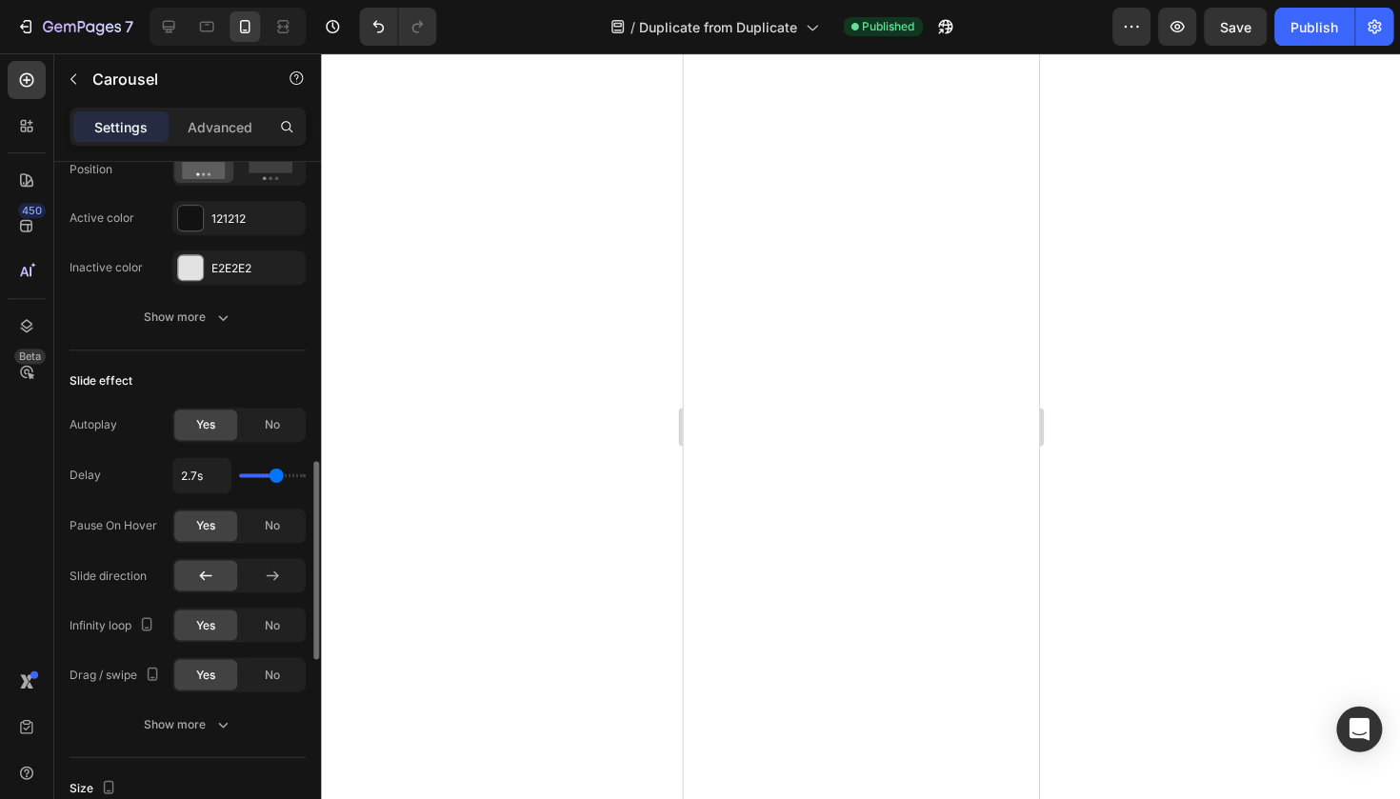
type input "2.9"
type input "3.2s"
type input "3.2"
type input "3.3s"
type input "3.3"
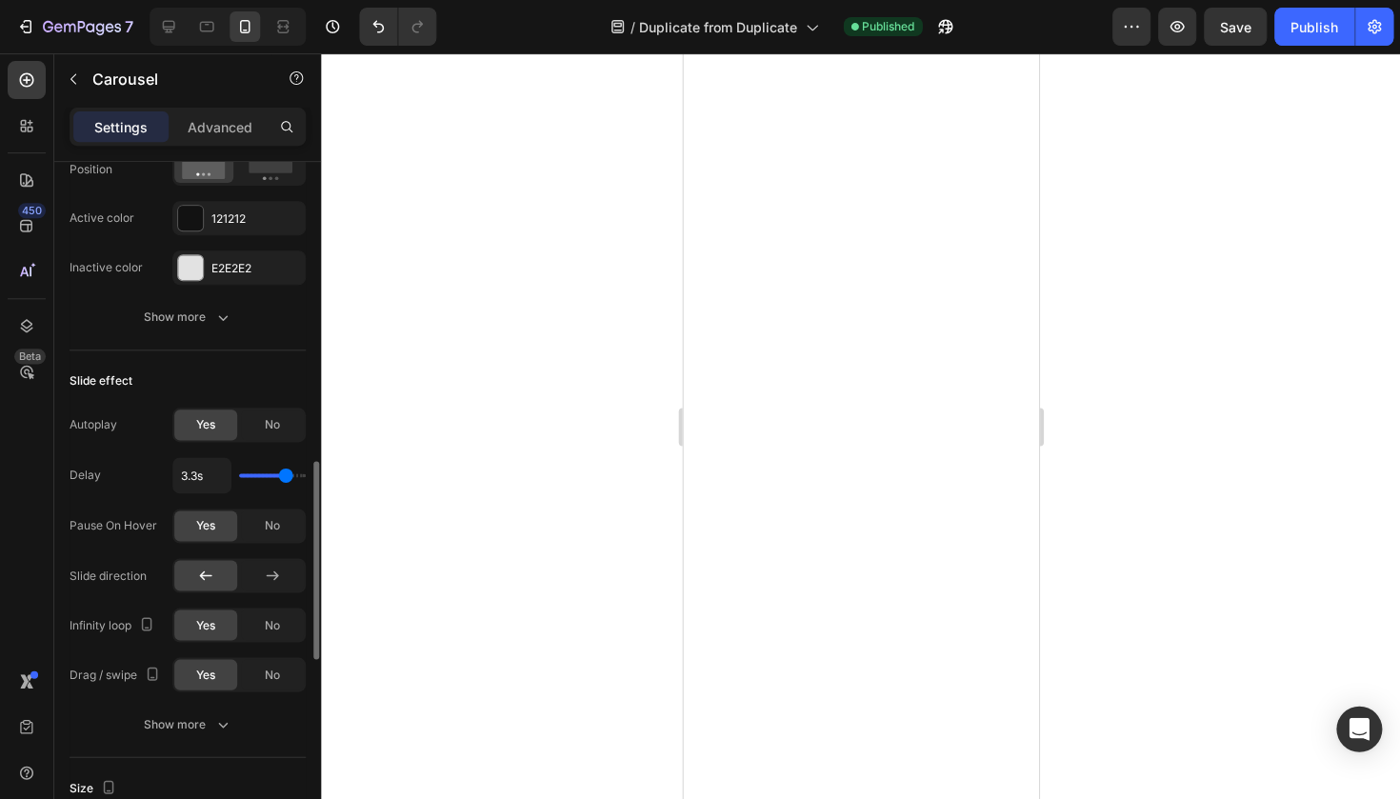
type input "3.4s"
type input "3.4"
type input "3.5s"
type input "3.5"
drag, startPoint x: 257, startPoint y: 475, endPoint x: 288, endPoint y: 476, distance: 30.5
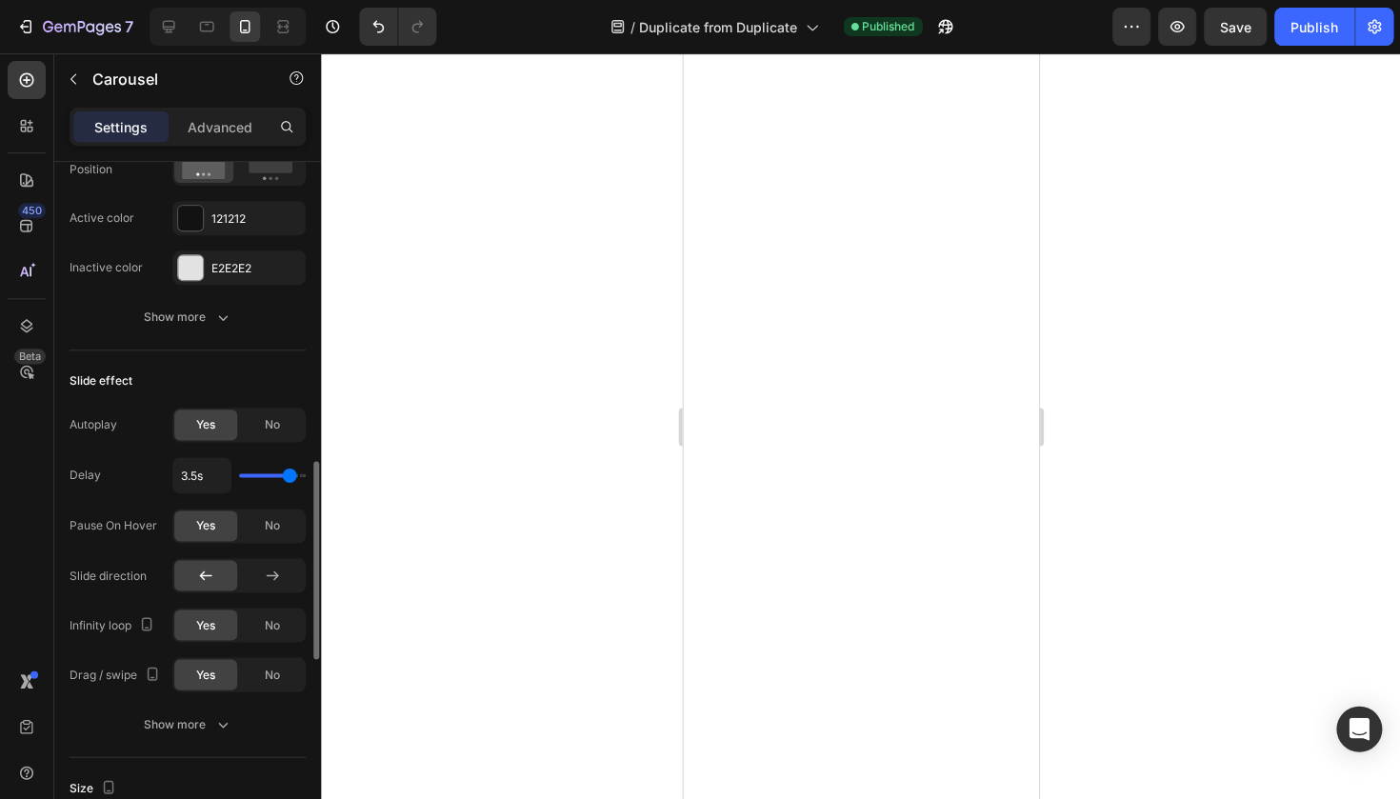
click at [288, 476] on input "range" at bounding box center [272, 475] width 67 height 4
type input "3.9s"
type input "3.9"
type input "4s"
type input "4"
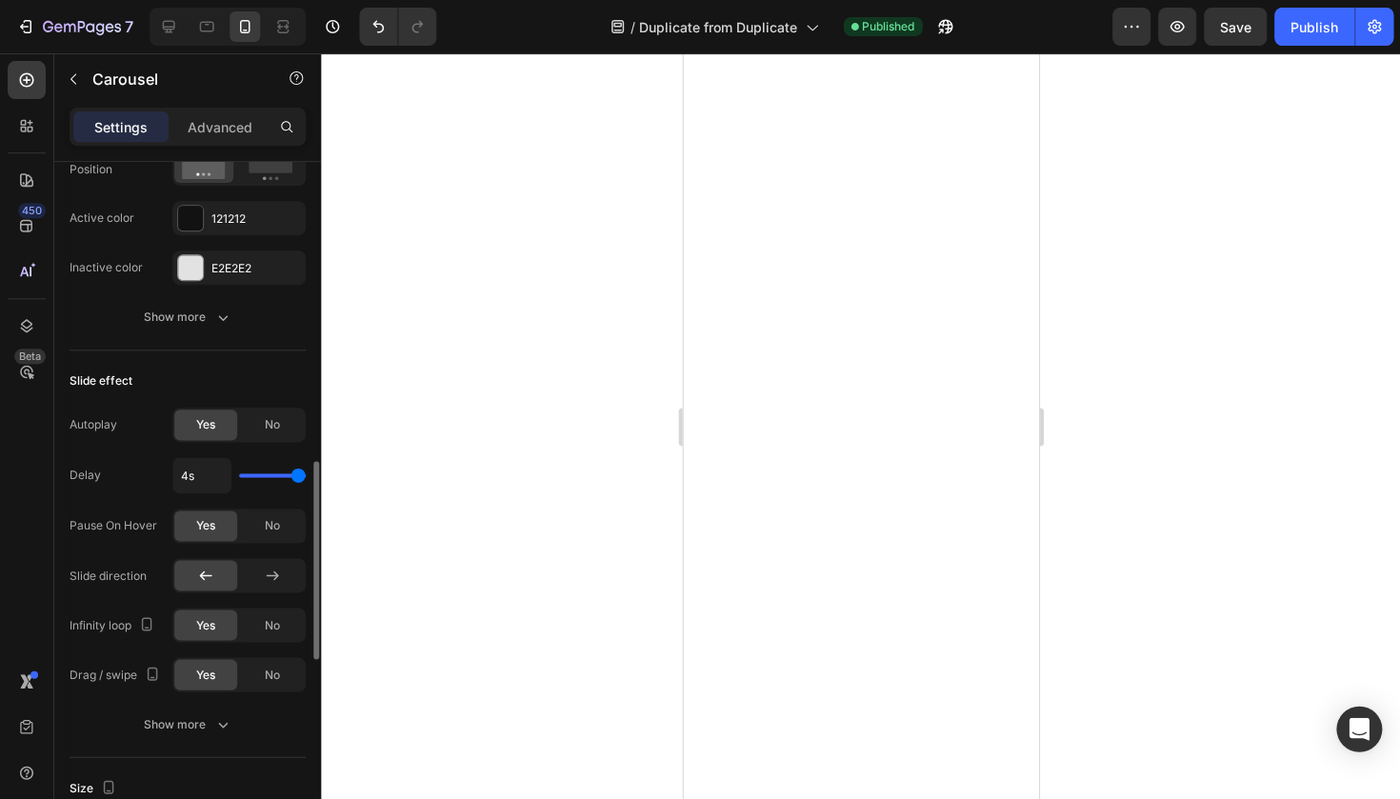
type input "3.9s"
type input "3.9"
type input "3s"
type input "3"
type input "2.8s"
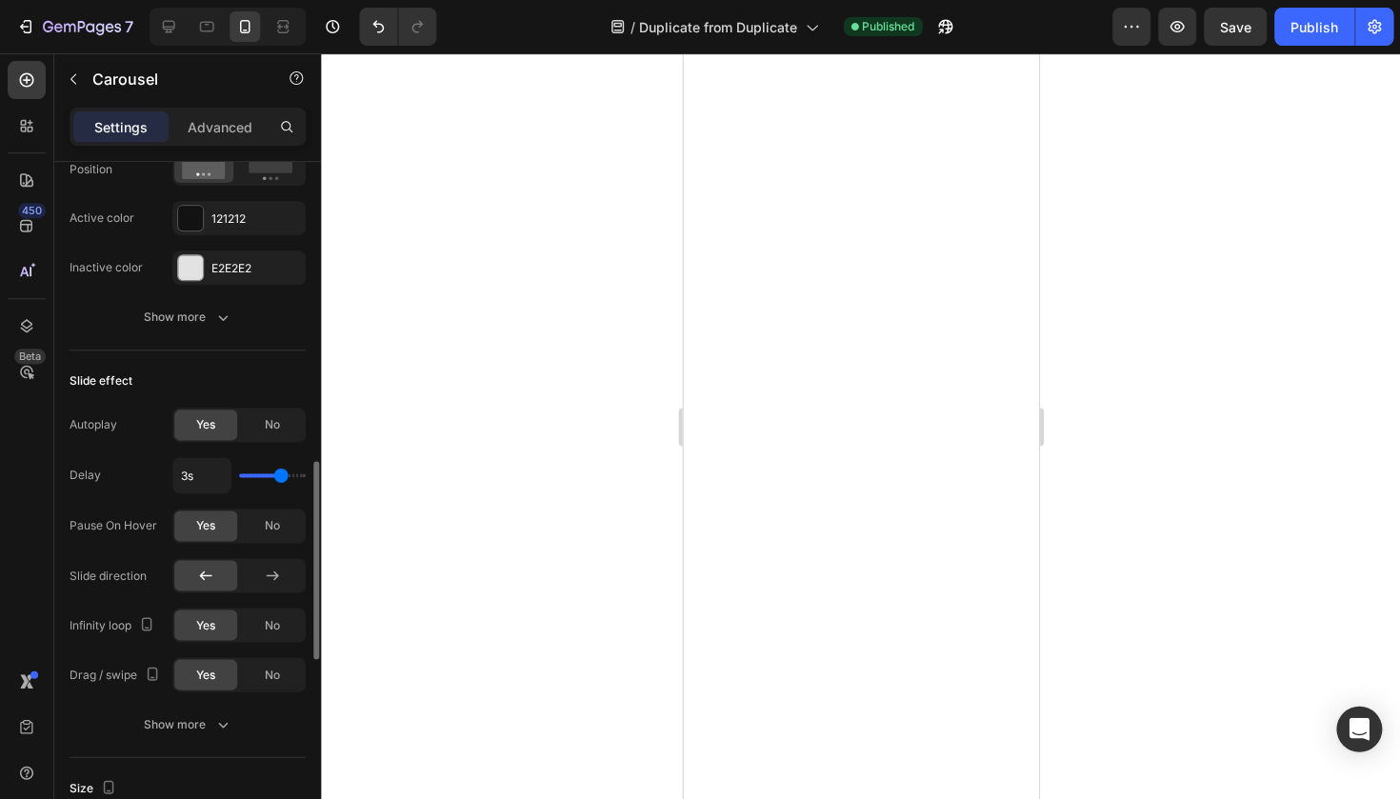
type input "2.8"
type input "1.3s"
type input "1.3"
type input "1s"
type input "1"
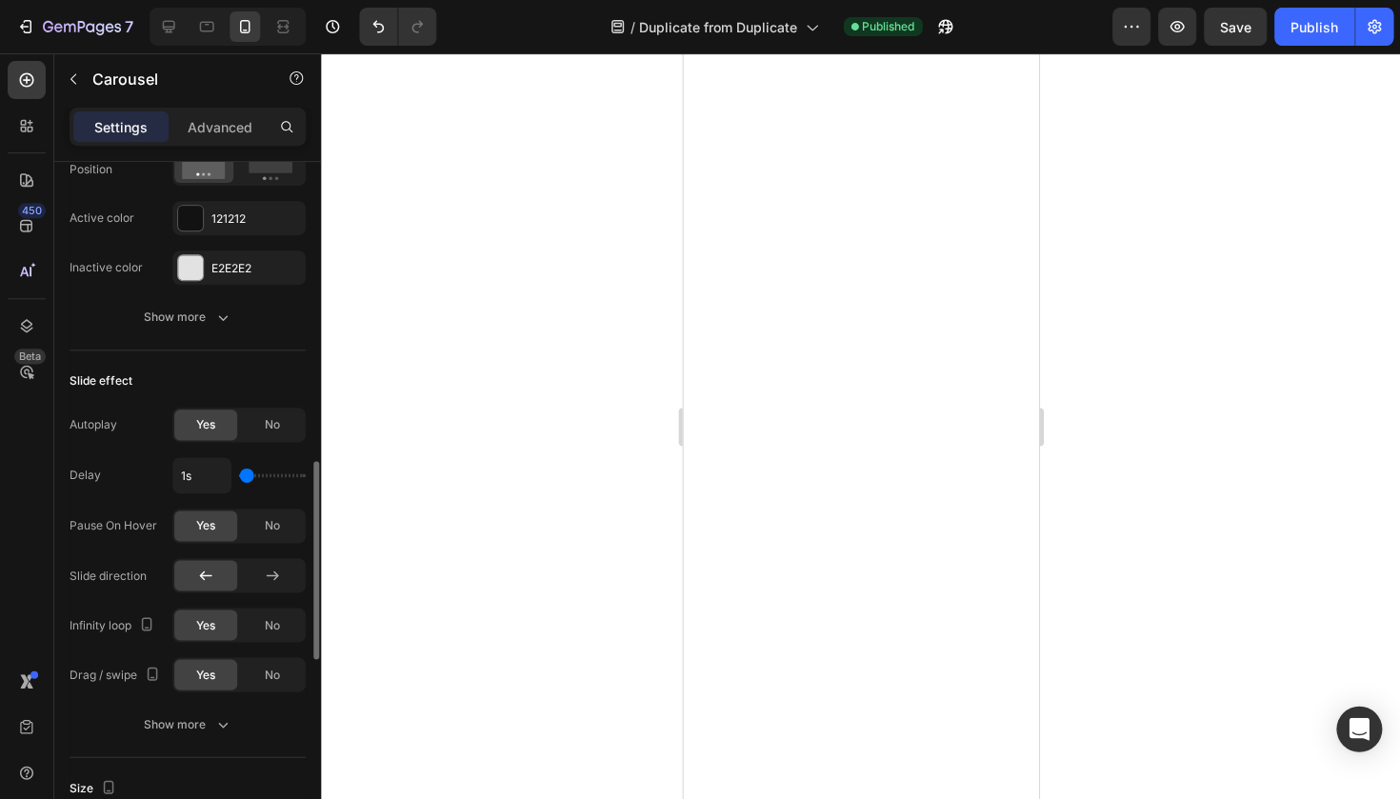
type input "1.1s"
type input "1.1"
type input "2s"
type input "2"
type input "3s"
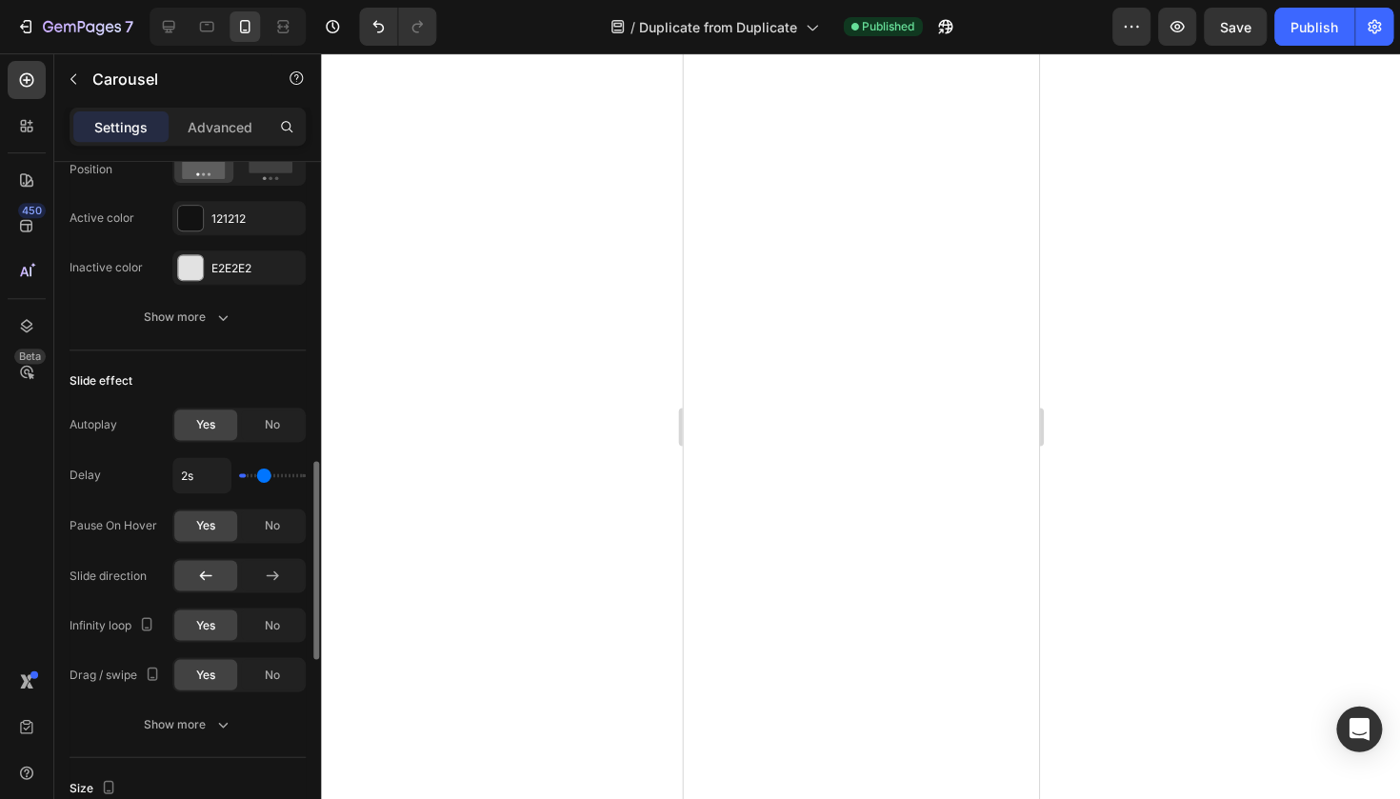
type input "3"
type input "3.7s"
type input "3.7"
type input "4s"
type input "4"
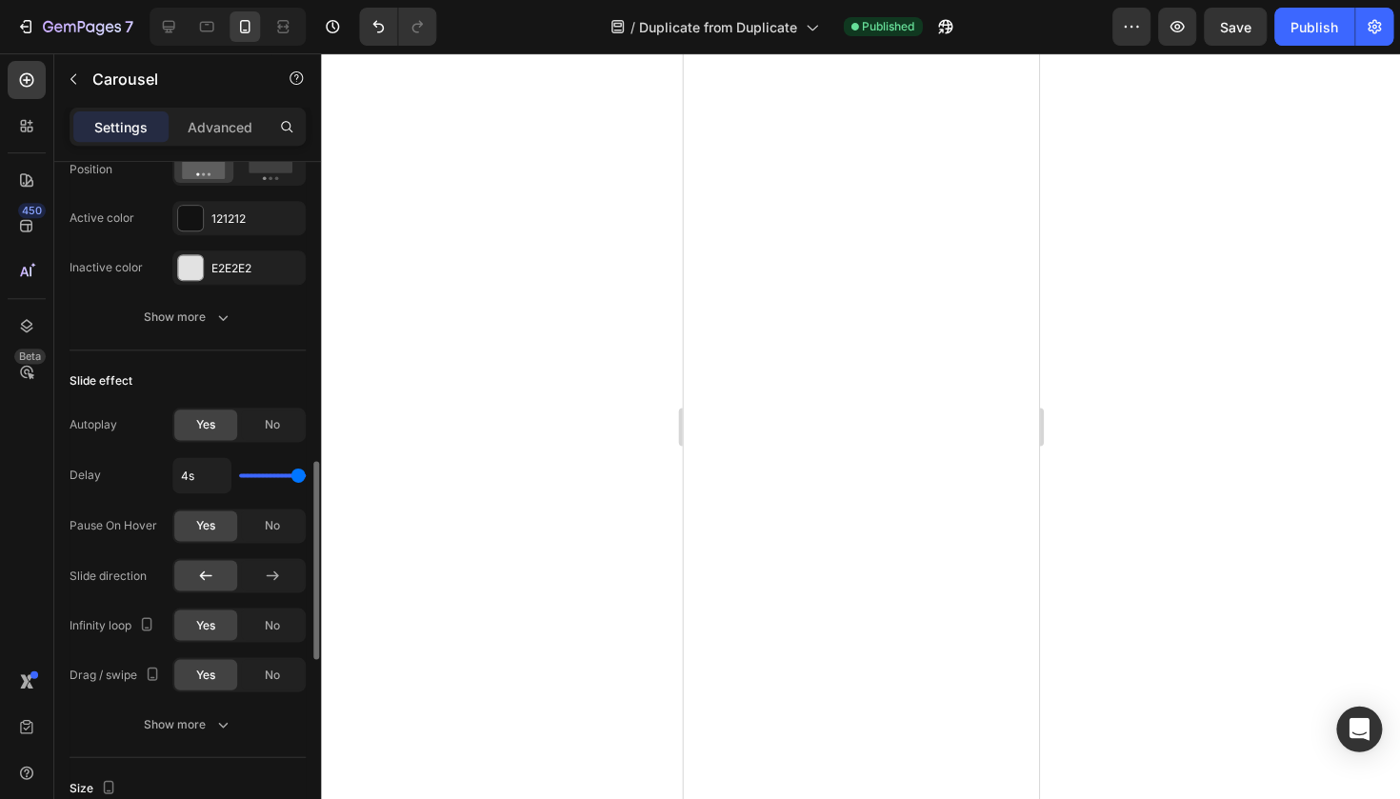
type input "3.9s"
type input "3.9"
type input "3.8s"
type input "3.8"
type input "3.6s"
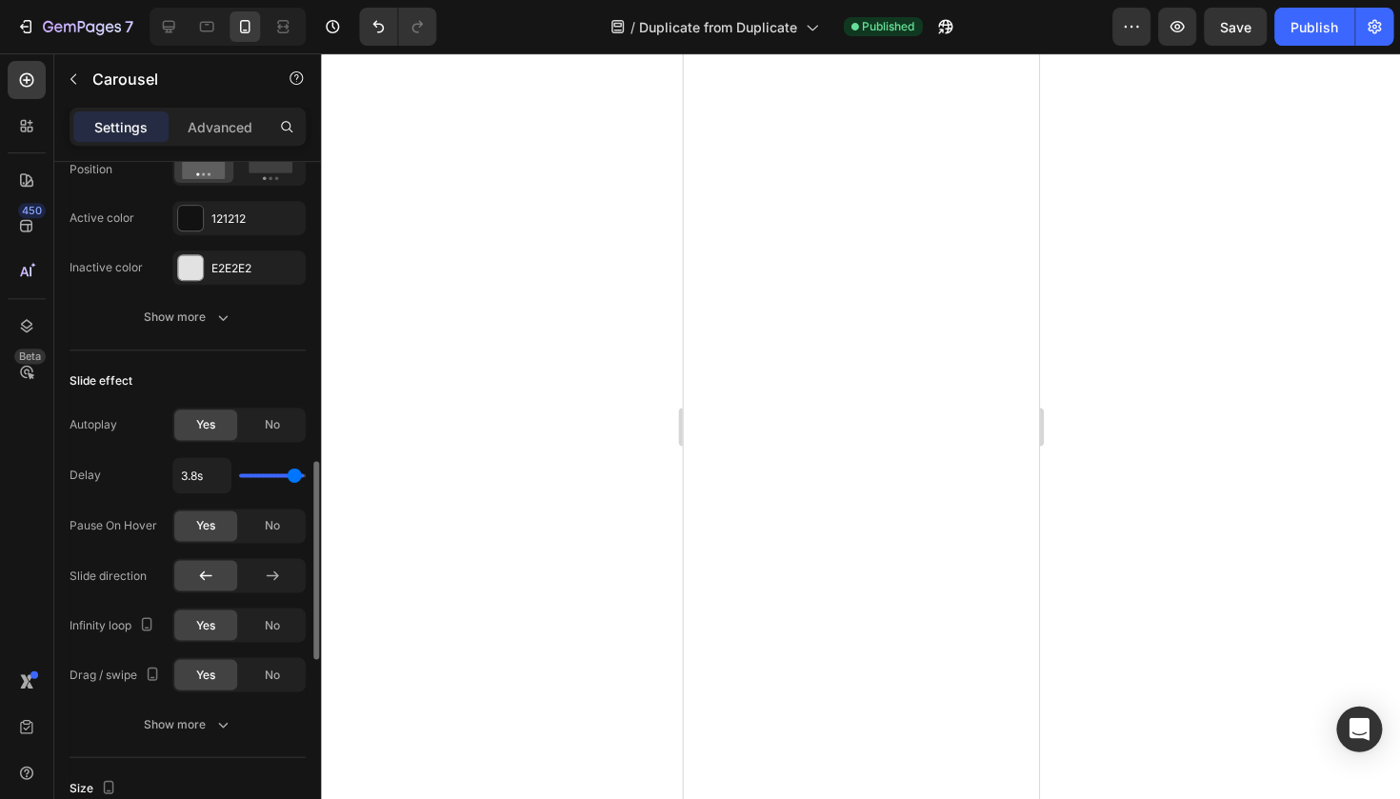
type input "3.6"
type input "3.5s"
type input "3.5"
click at [288, 473] on input "range" at bounding box center [272, 475] width 67 height 4
type input "3.4s"
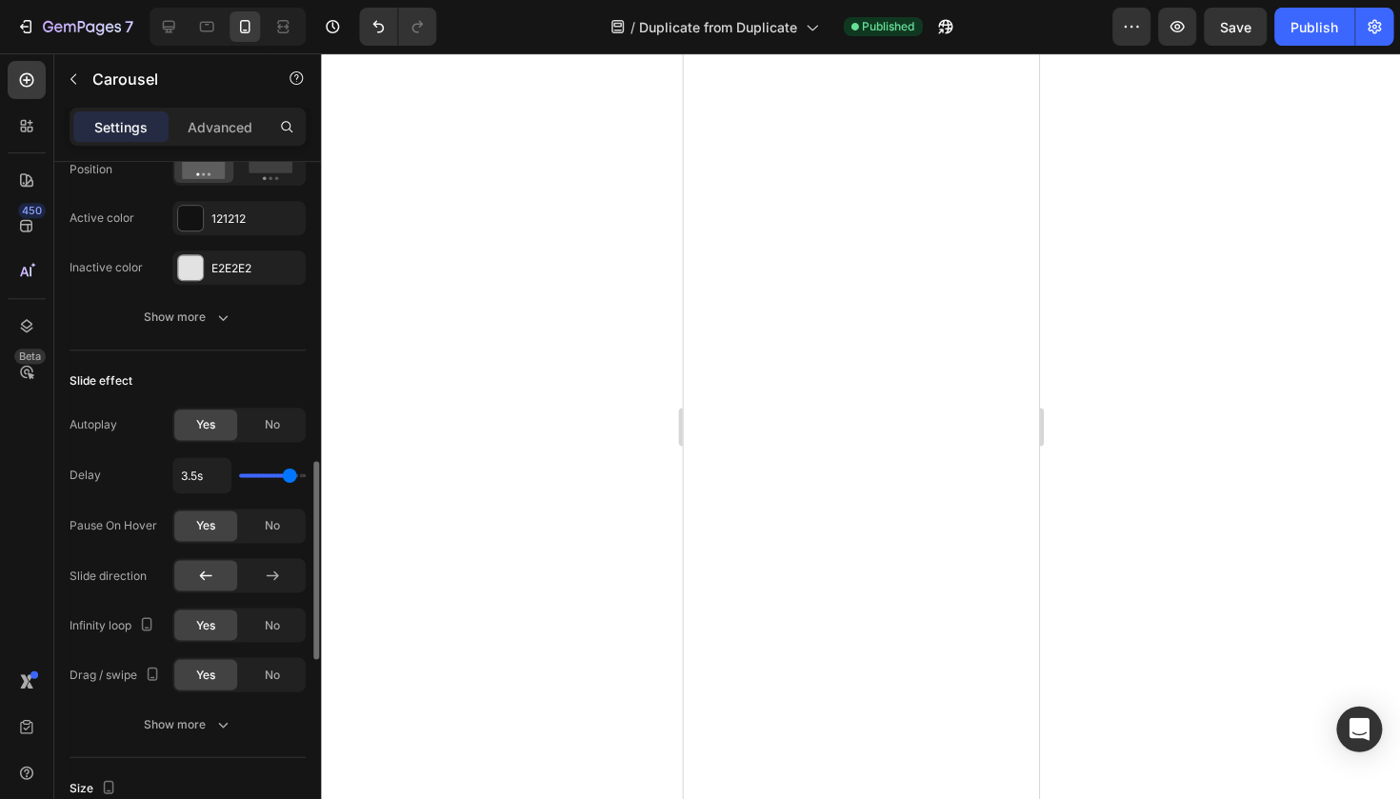
type input "3.4"
type input "3s"
type input "3"
type input "3.1s"
type input "3.1"
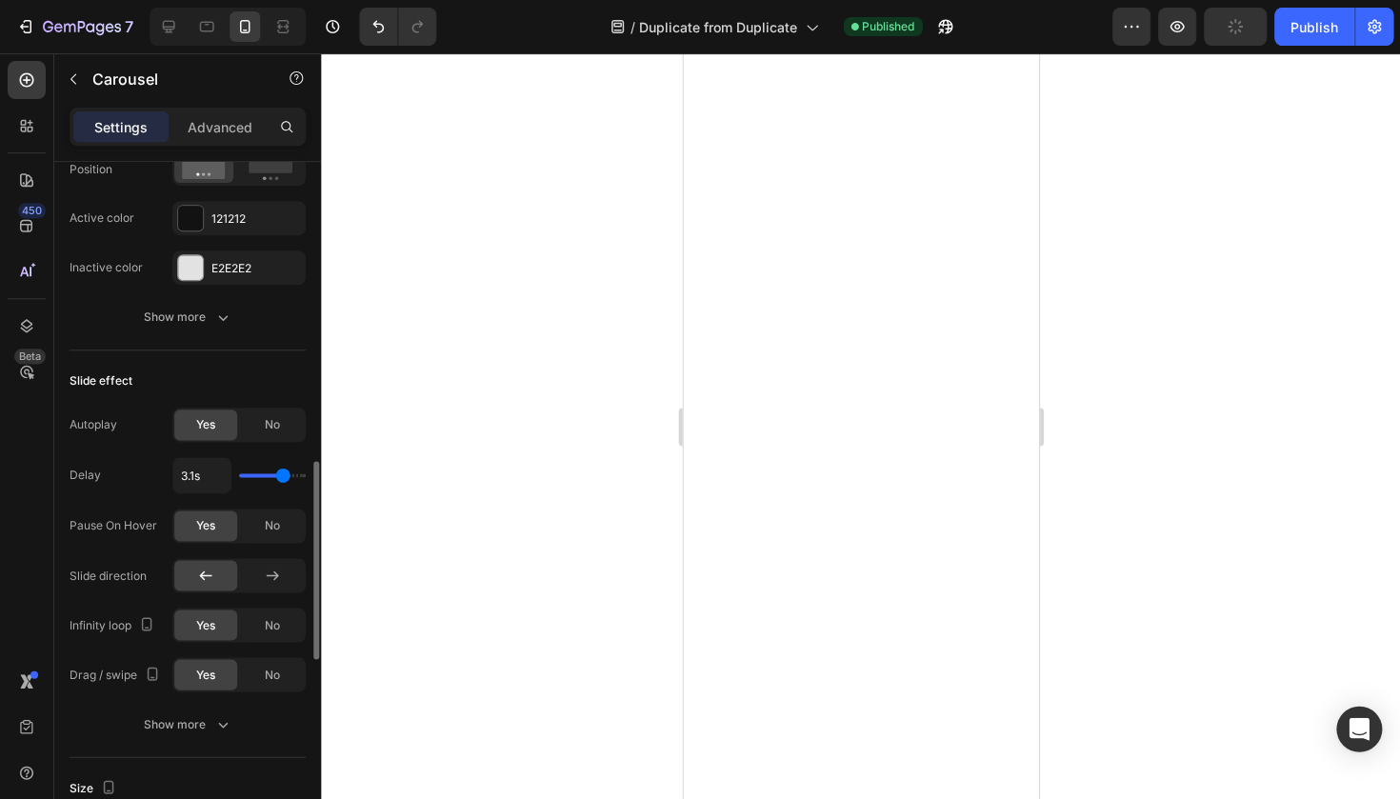
type input "3.7s"
type input "3.7"
type input "4s"
type input "4"
type input "3.7s"
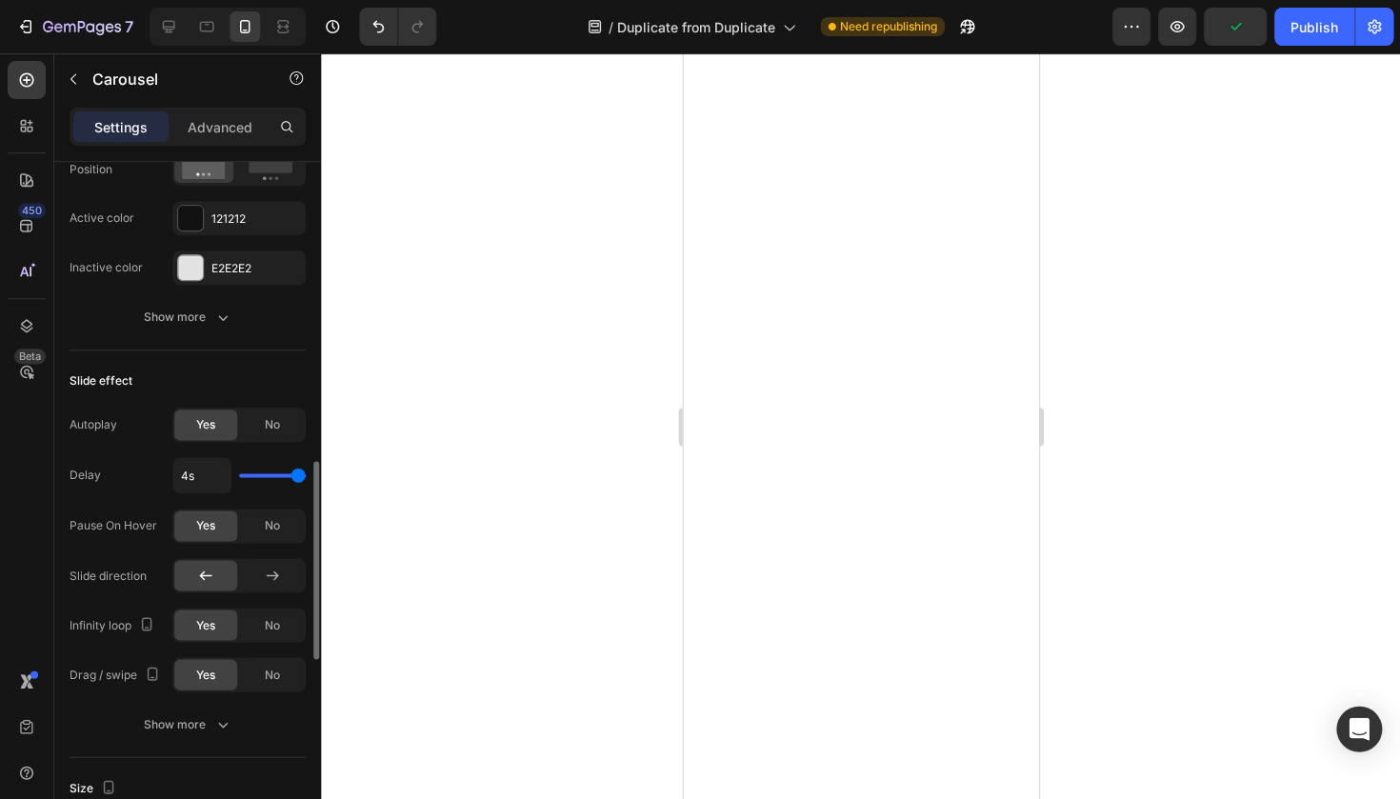
type input "3.7"
type input "2.5s"
type input "2.5"
type input "2.1s"
type input "2.1"
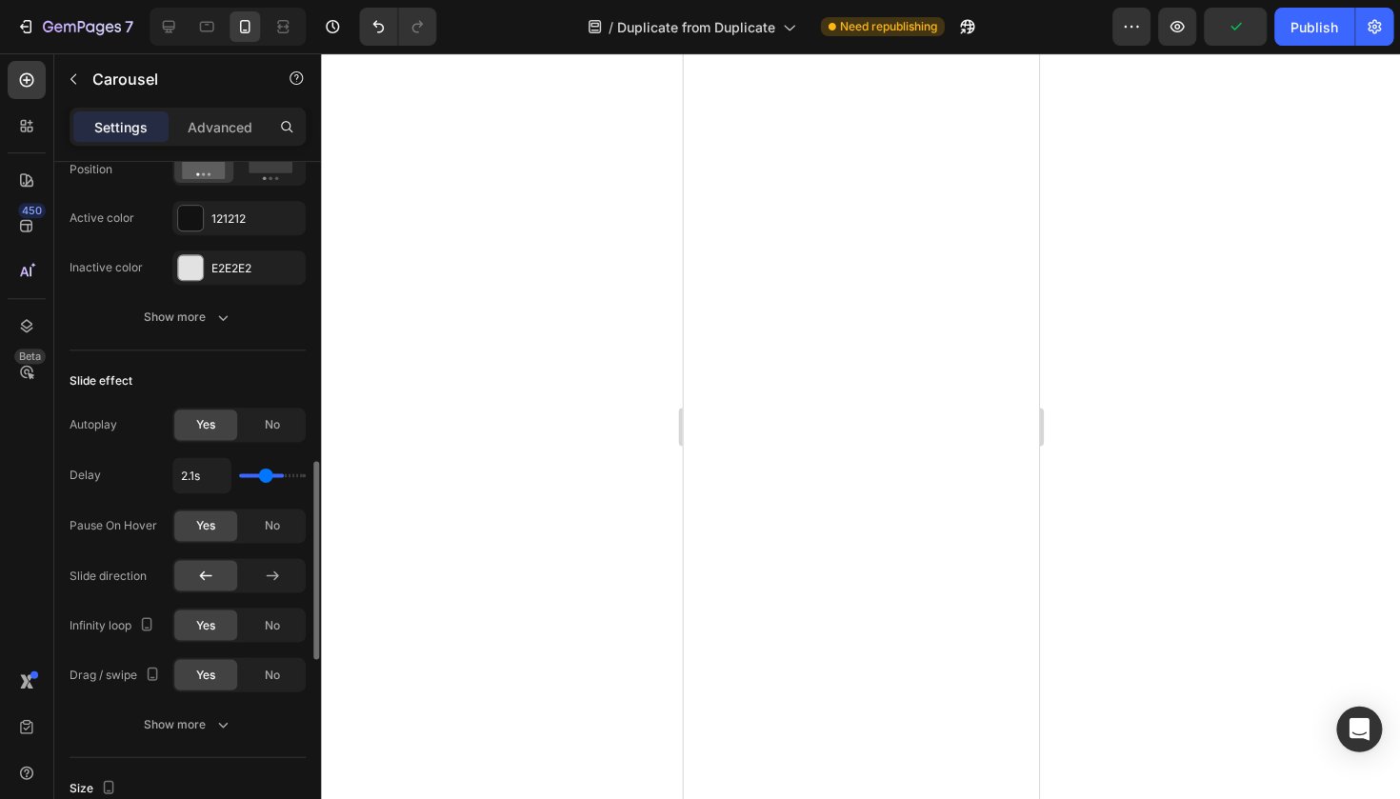
type input "1.2s"
type input "1.2"
type input "1s"
type input "1"
type input "1.1s"
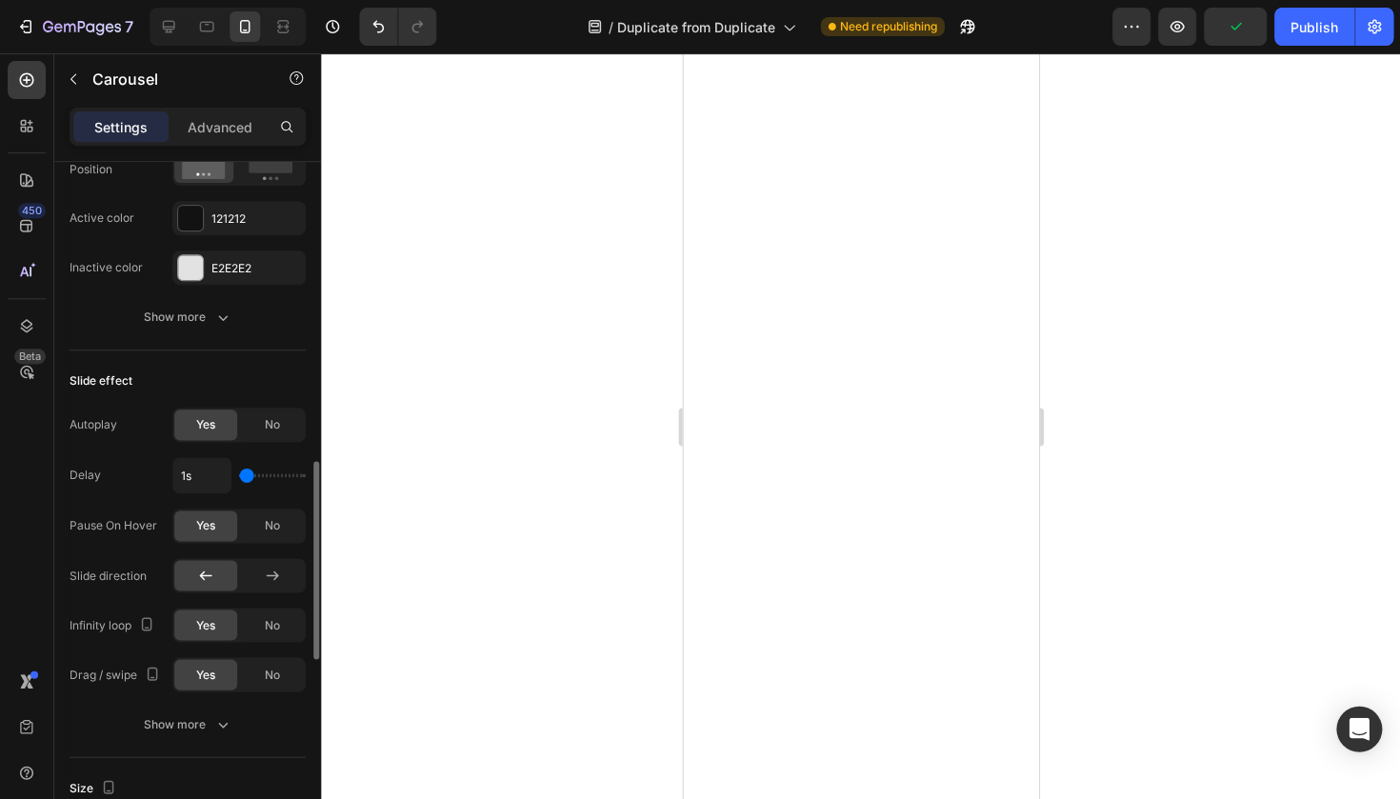
type input "1.1"
type input "1.3s"
type input "1.3"
type input "1.4s"
type input "1.4"
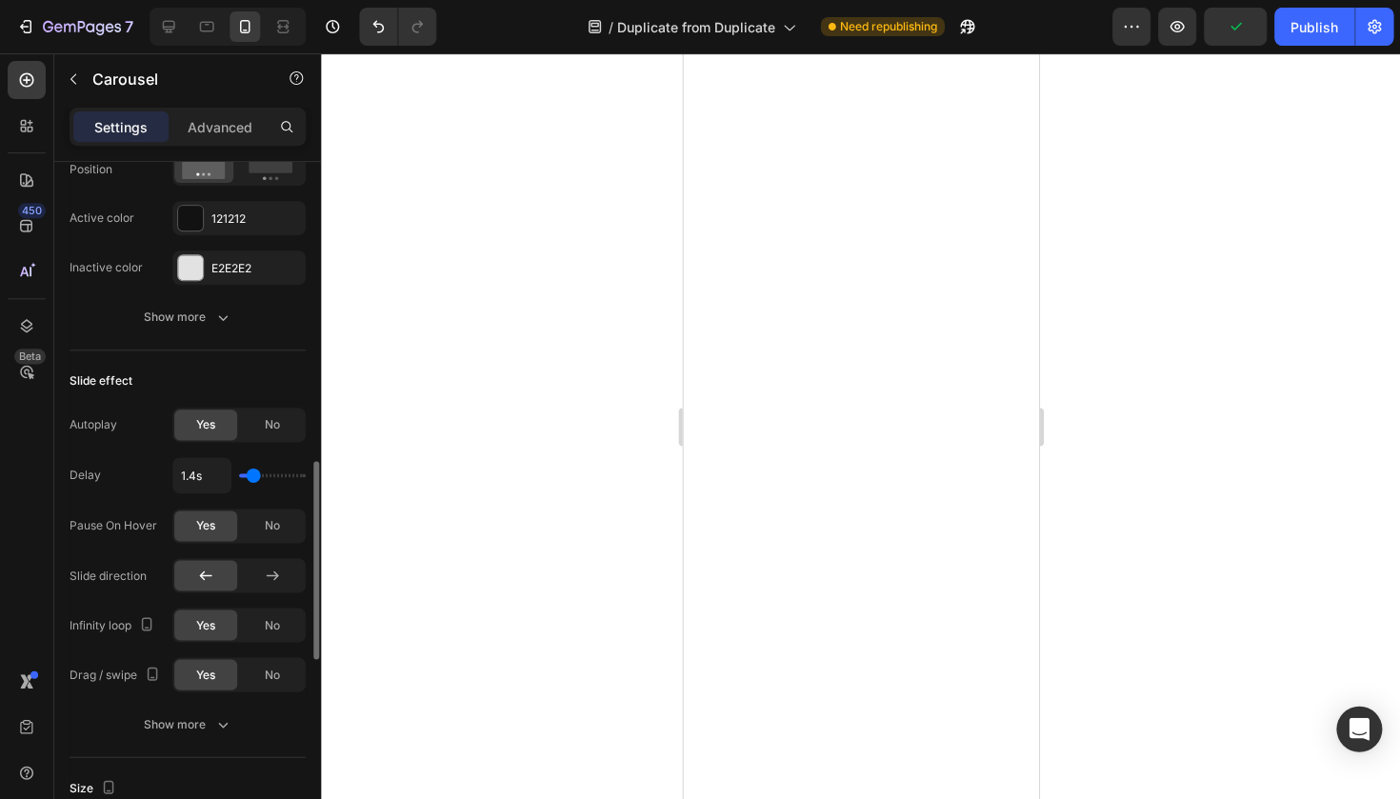
click at [249, 473] on input "range" at bounding box center [272, 475] width 67 height 4
type input "1.6s"
type input "1.6"
type input "2.6s"
type input "2.6"
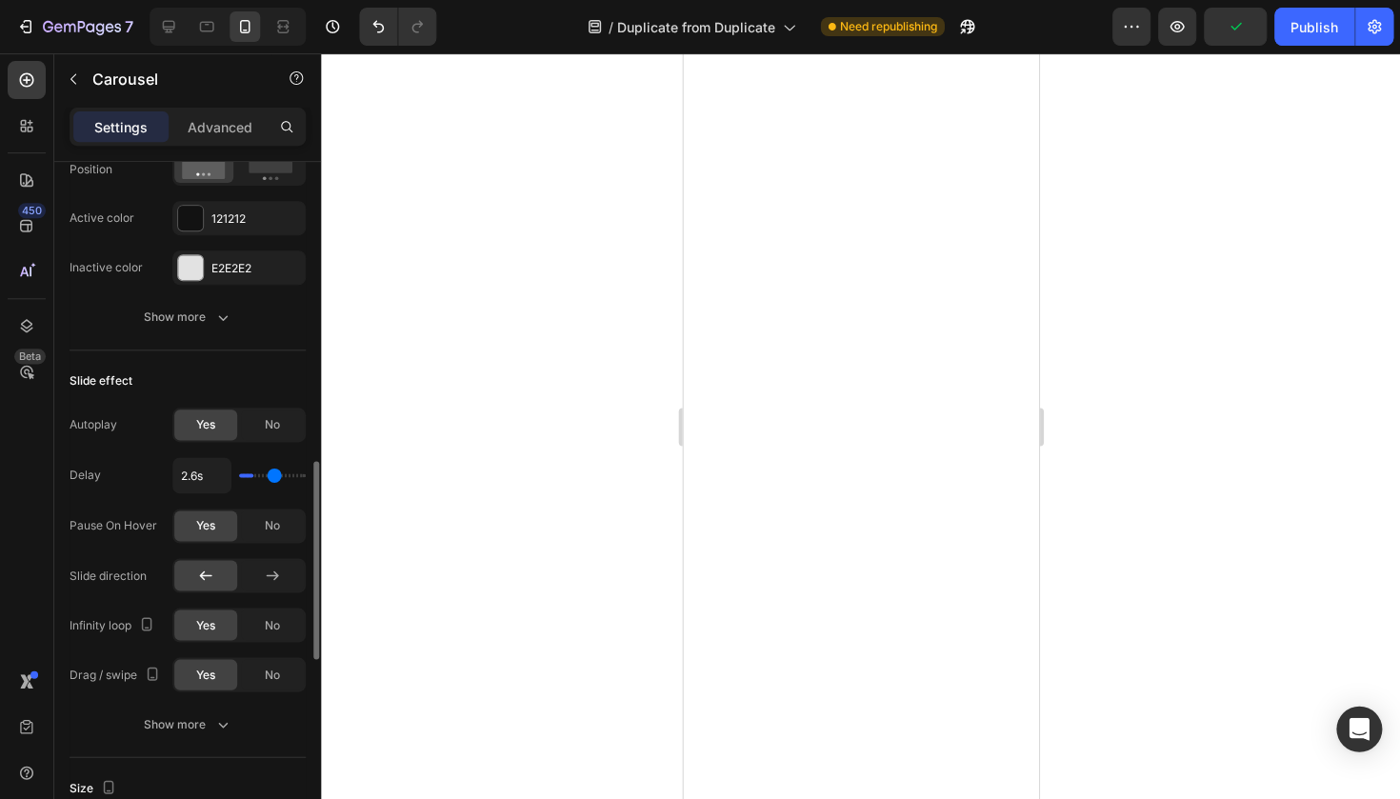
type input "2.7s"
type input "2.7"
type input "2.6s"
type input "2.6"
type input "2.5s"
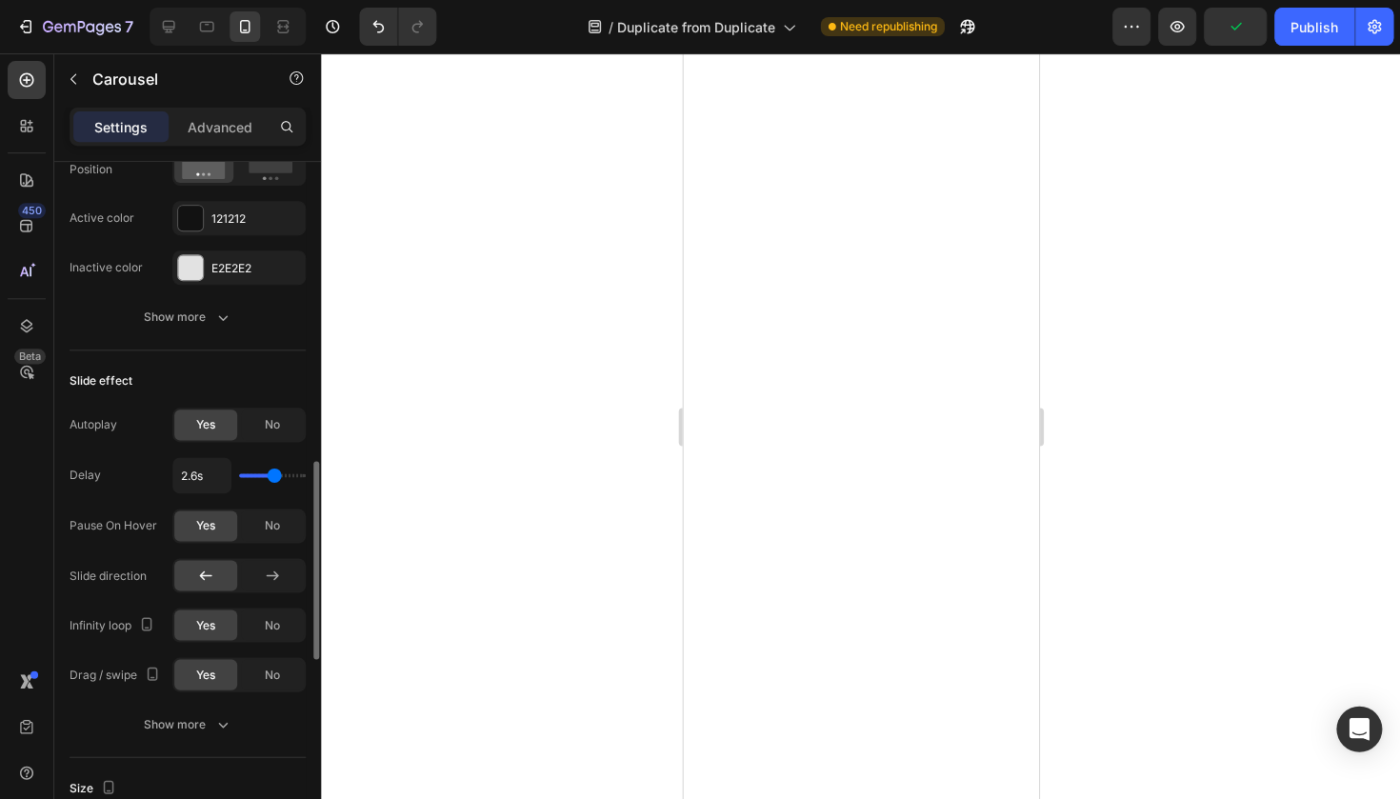
type input "2.5"
click at [269, 473] on input "range" at bounding box center [272, 475] width 67 height 4
type input "2.4s"
type input "2.4"
type input "1.8s"
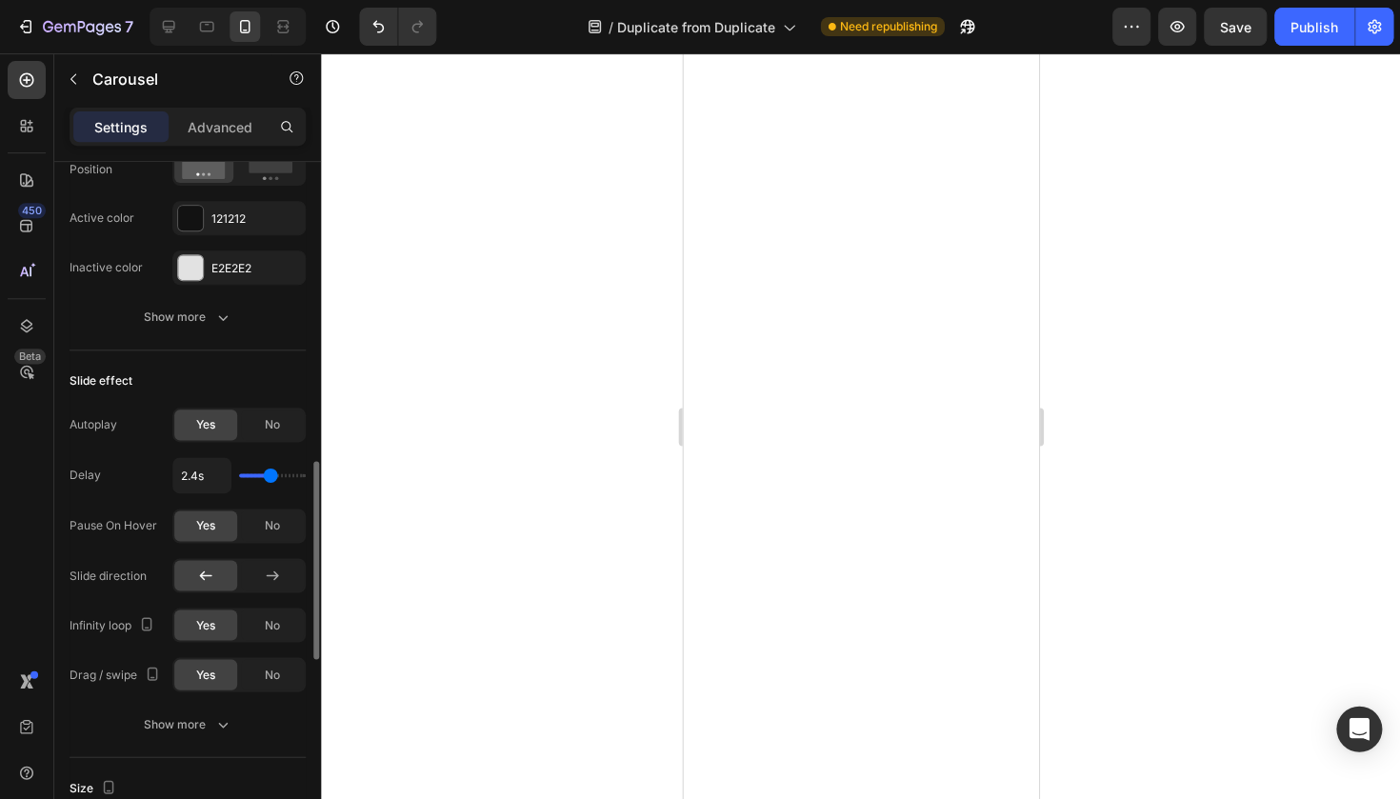
type input "1.8"
type input "1.3s"
type input "1.3"
type input "1.2s"
type input "1.2"
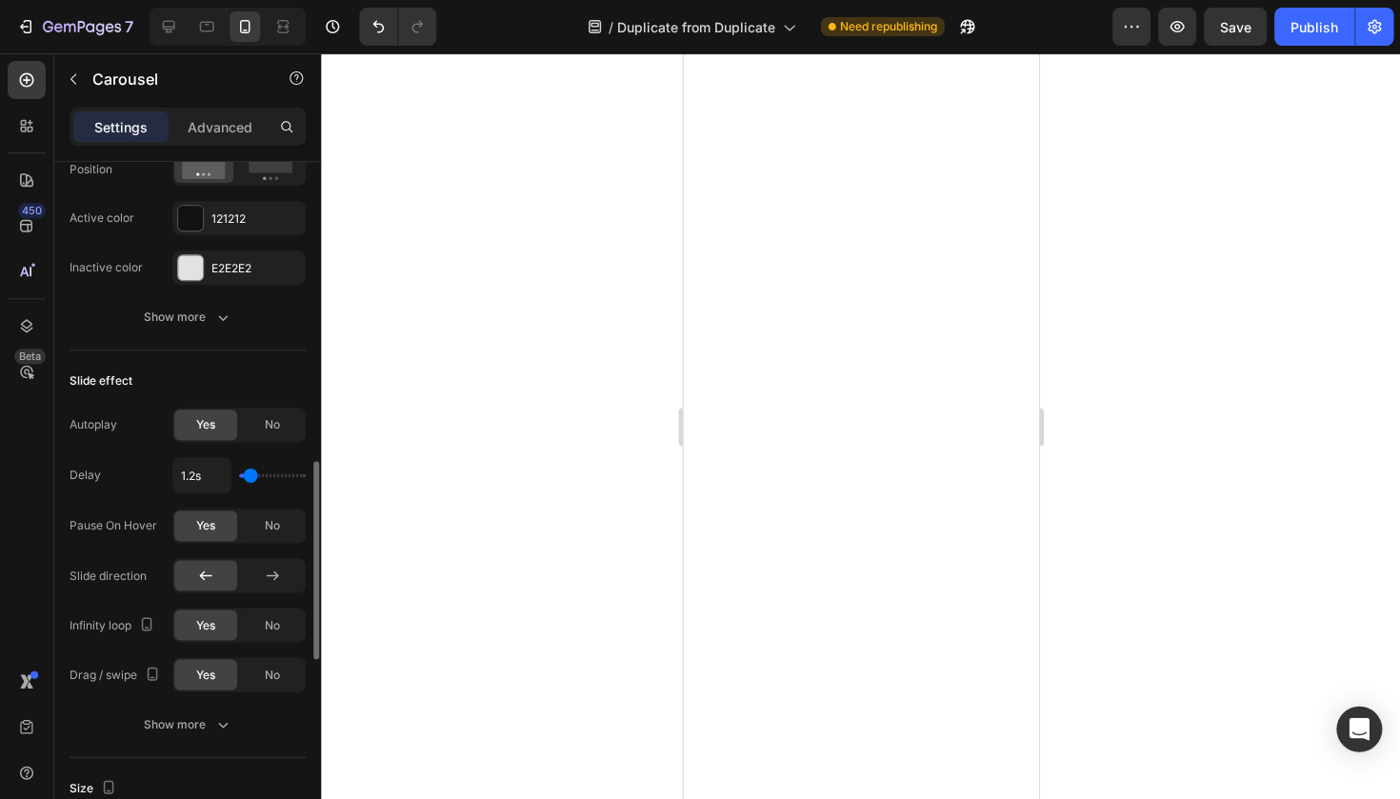
type input "1.3s"
type input "1.3"
type input "1.4s"
type input "1.4"
click at [249, 477] on input "range" at bounding box center [272, 475] width 67 height 4
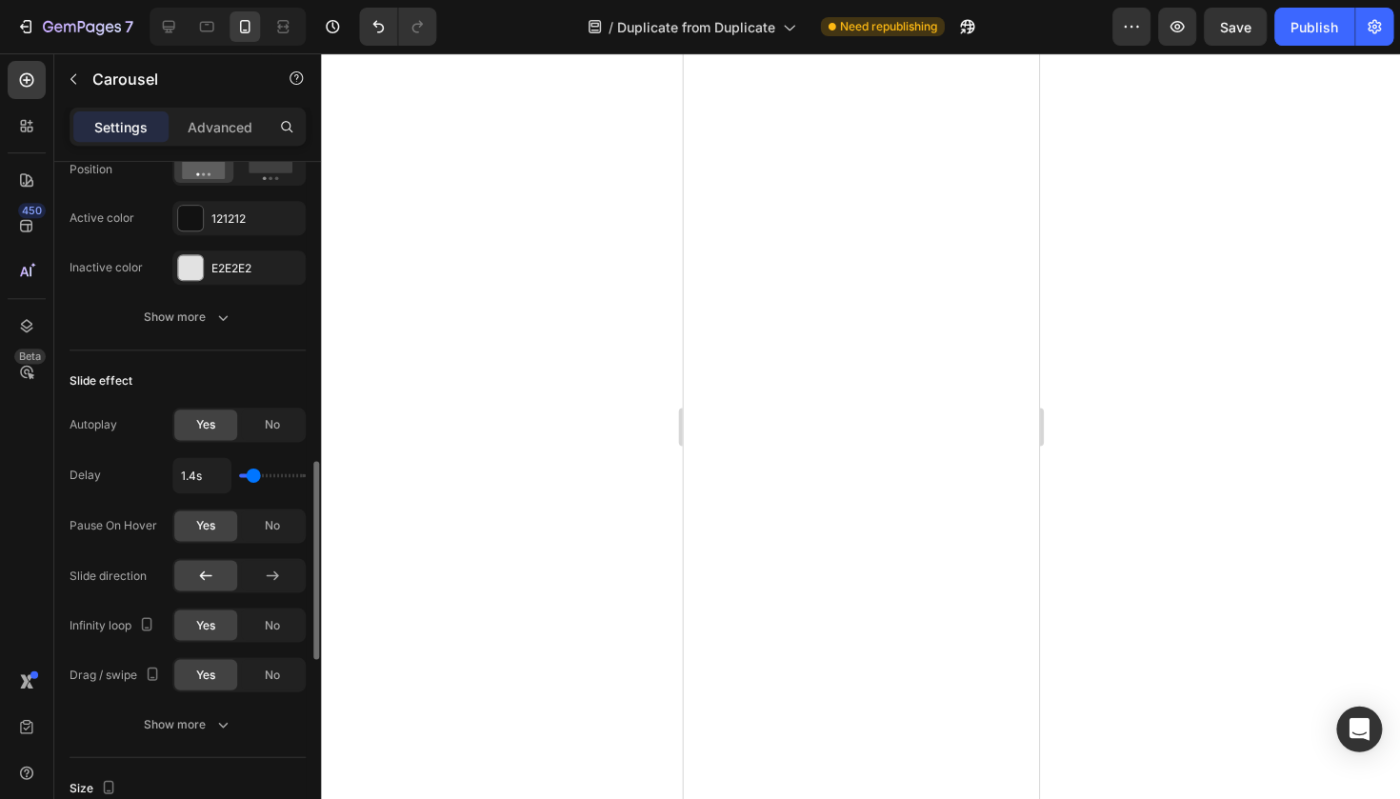
type input "1.5s"
type input "1.5"
type input "4s"
type input "4"
click at [306, 473] on input "range" at bounding box center [272, 475] width 67 height 4
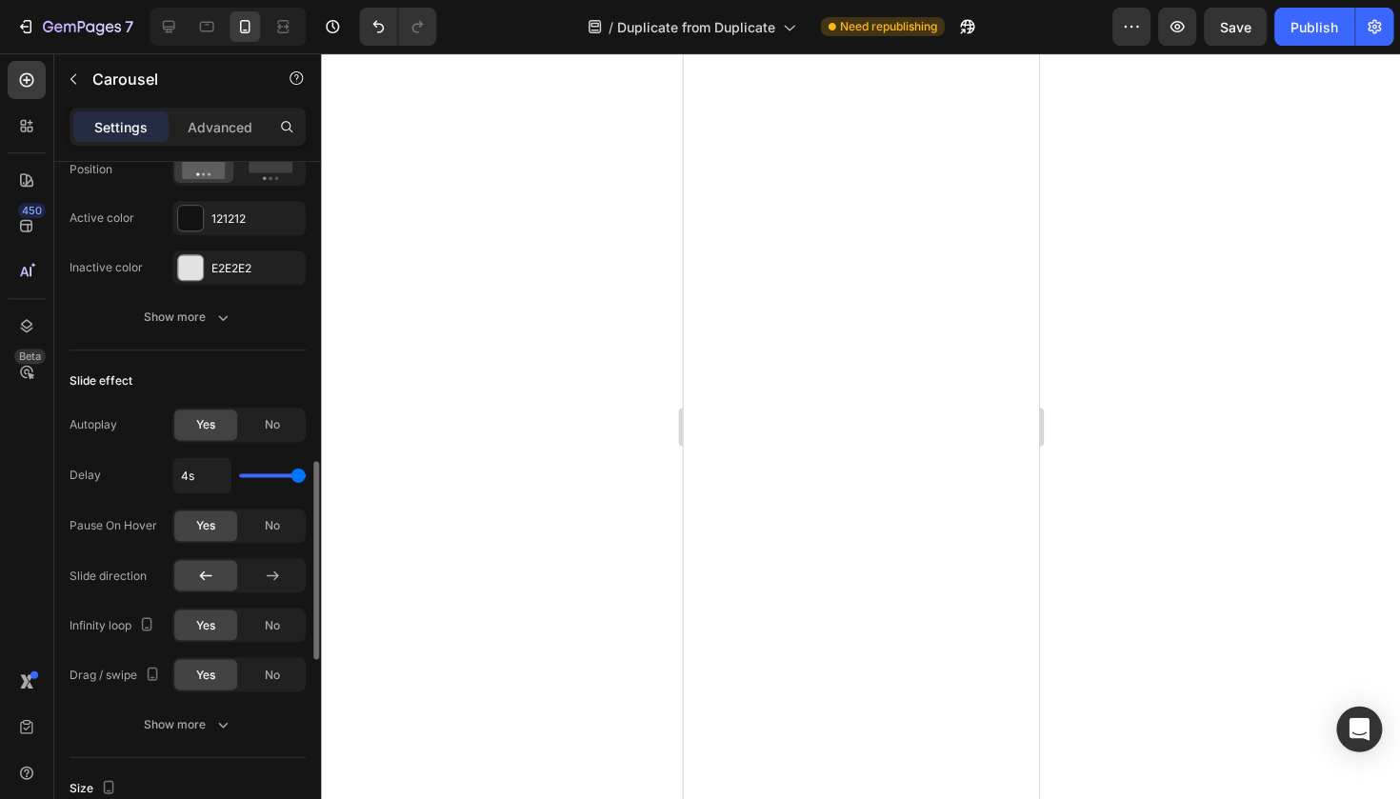
type input "3.9s"
type input "3.9"
type input "2.9s"
type input "2.9"
type input "4s"
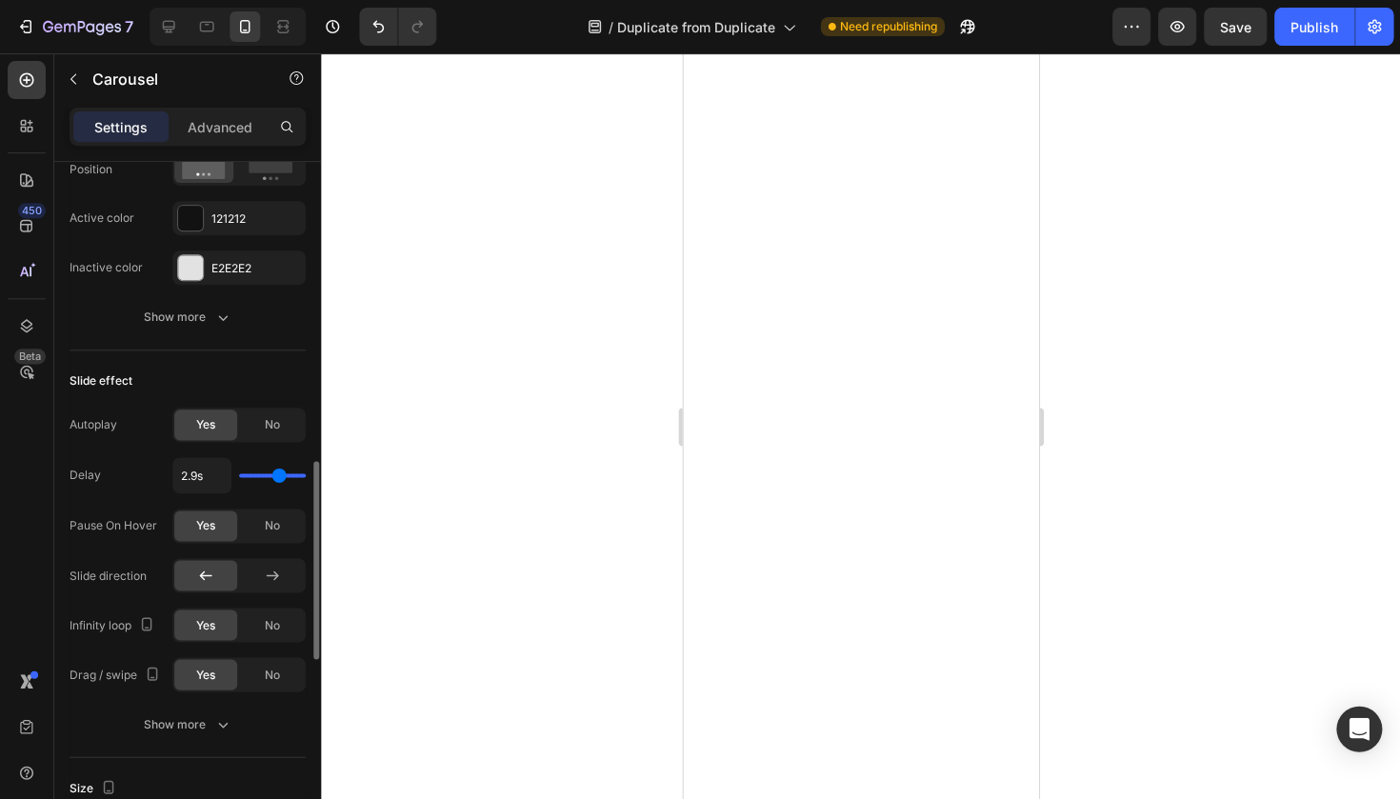
type input "4"
type input "3.8s"
type input "3.8"
type input "2.6s"
type input "2.6"
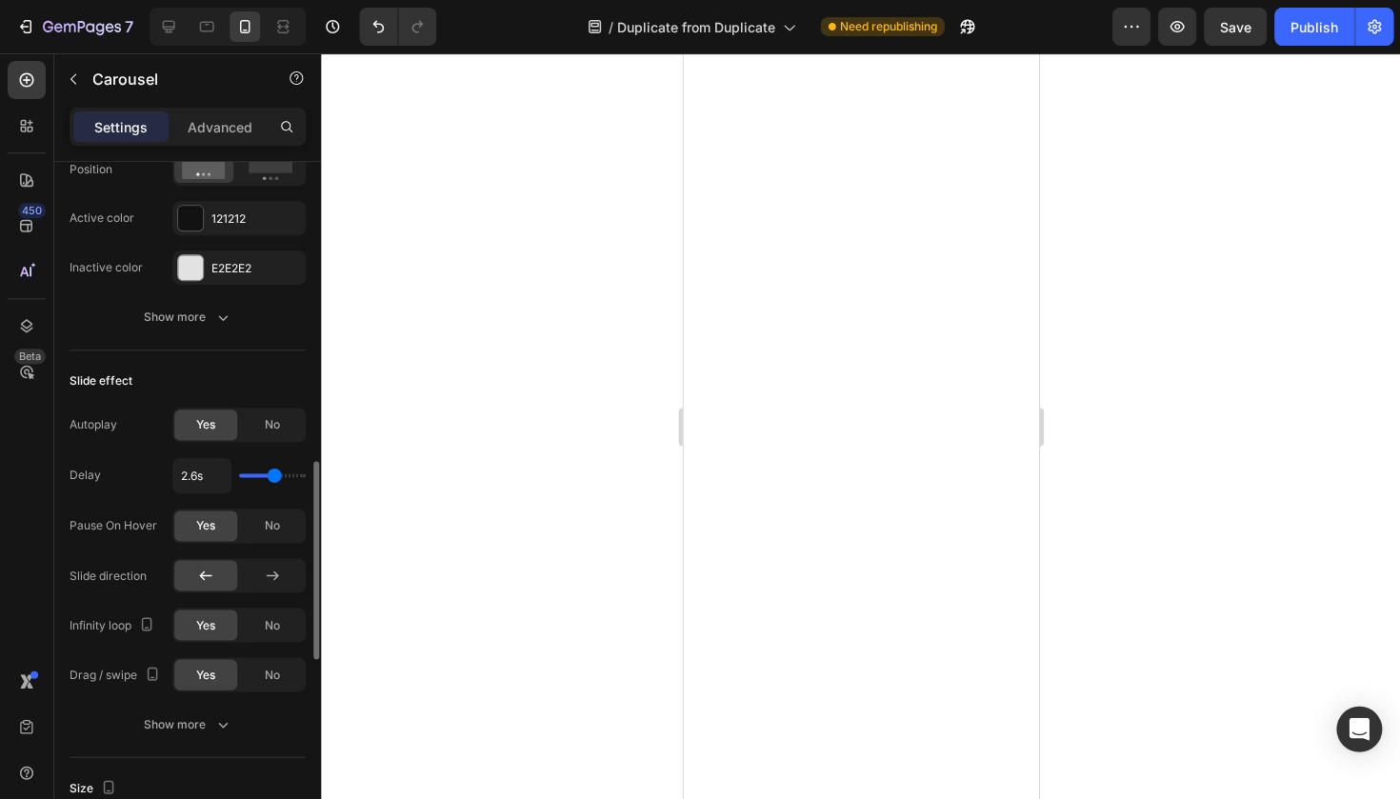
type input "2.5s"
type input "2.5"
type input "2.2s"
type input "2.2"
type input "2.5s"
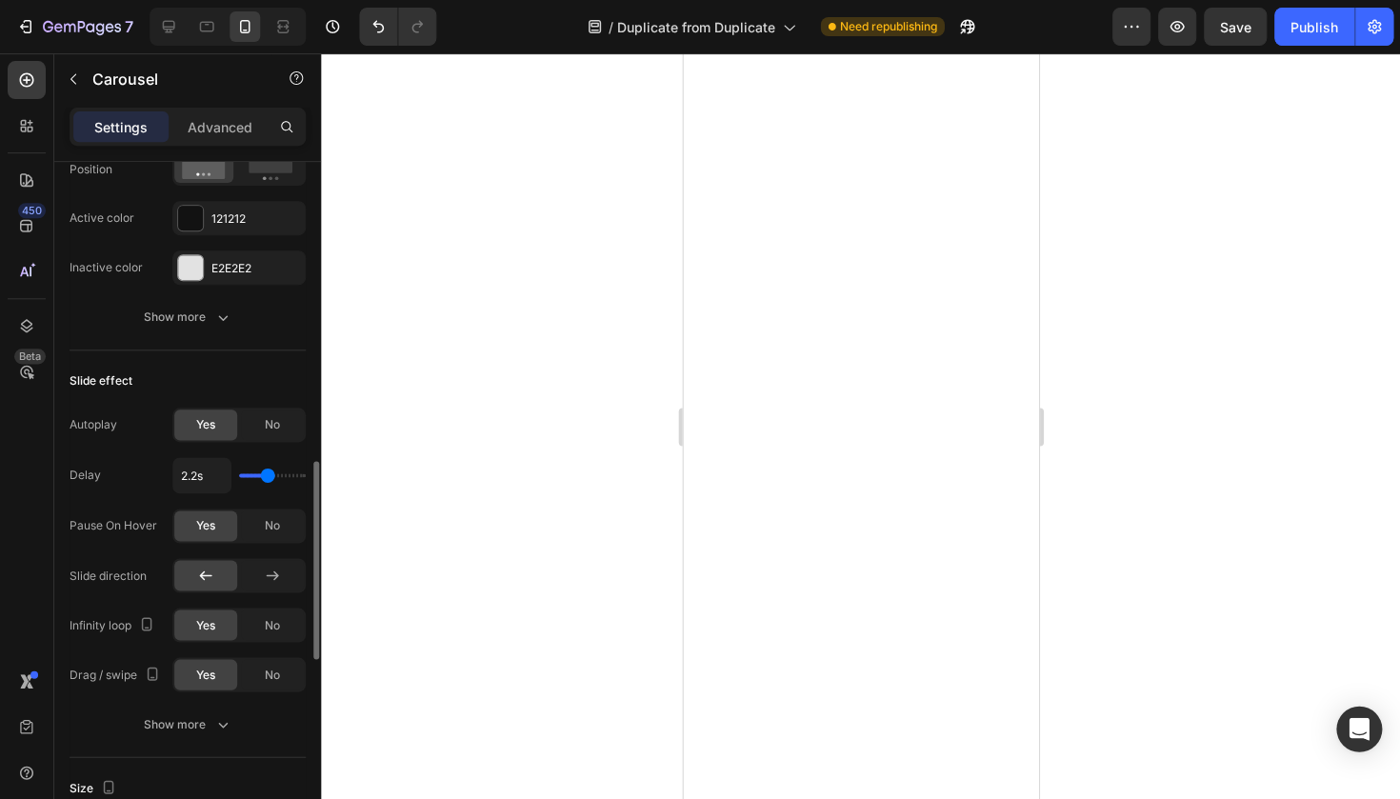
type input "2.5"
type input "2.6s"
type input "2.6"
click at [272, 473] on input "range" at bounding box center [272, 475] width 67 height 4
type input "2.7s"
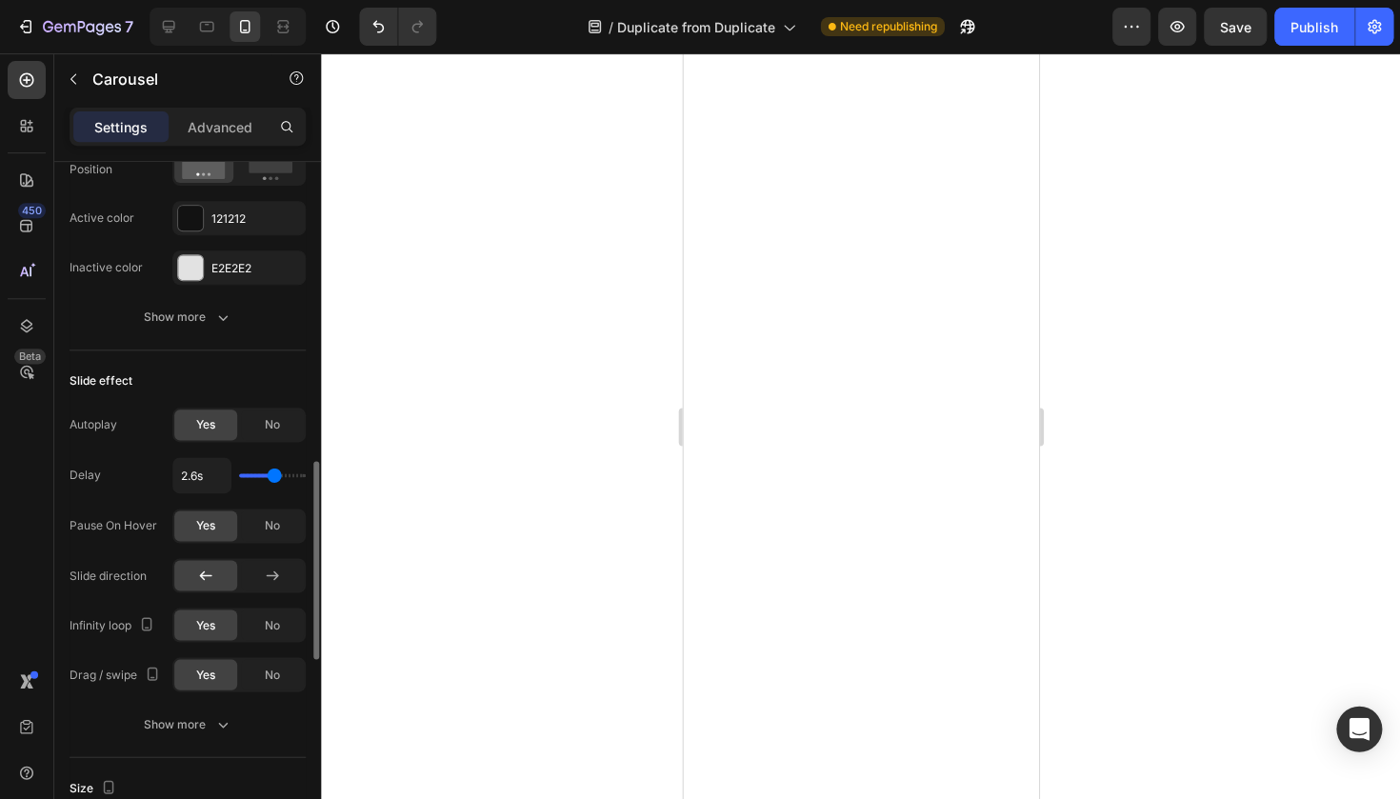
type input "2.7"
type input "4s"
type input "4"
type input "3.9s"
type input "3.9"
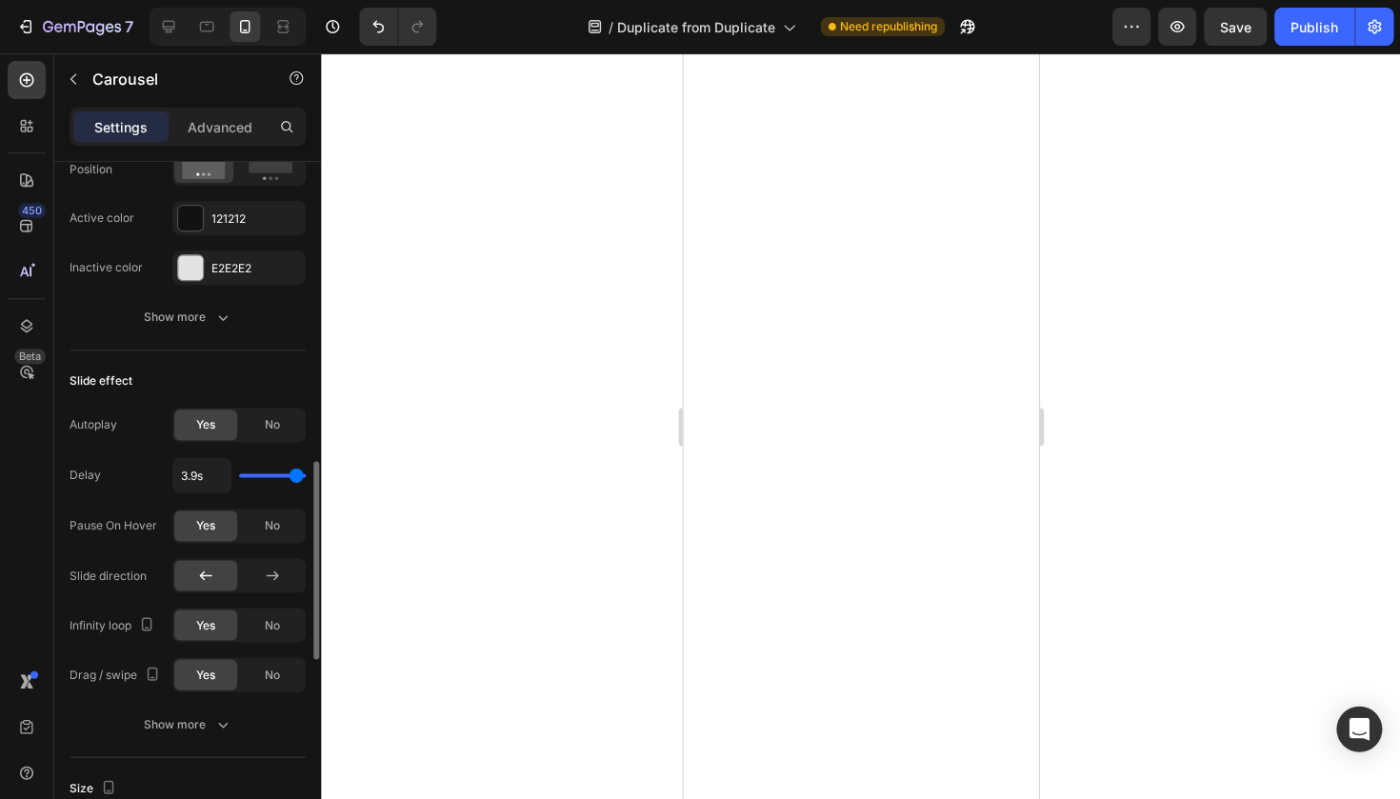
type input "4s"
type input "4"
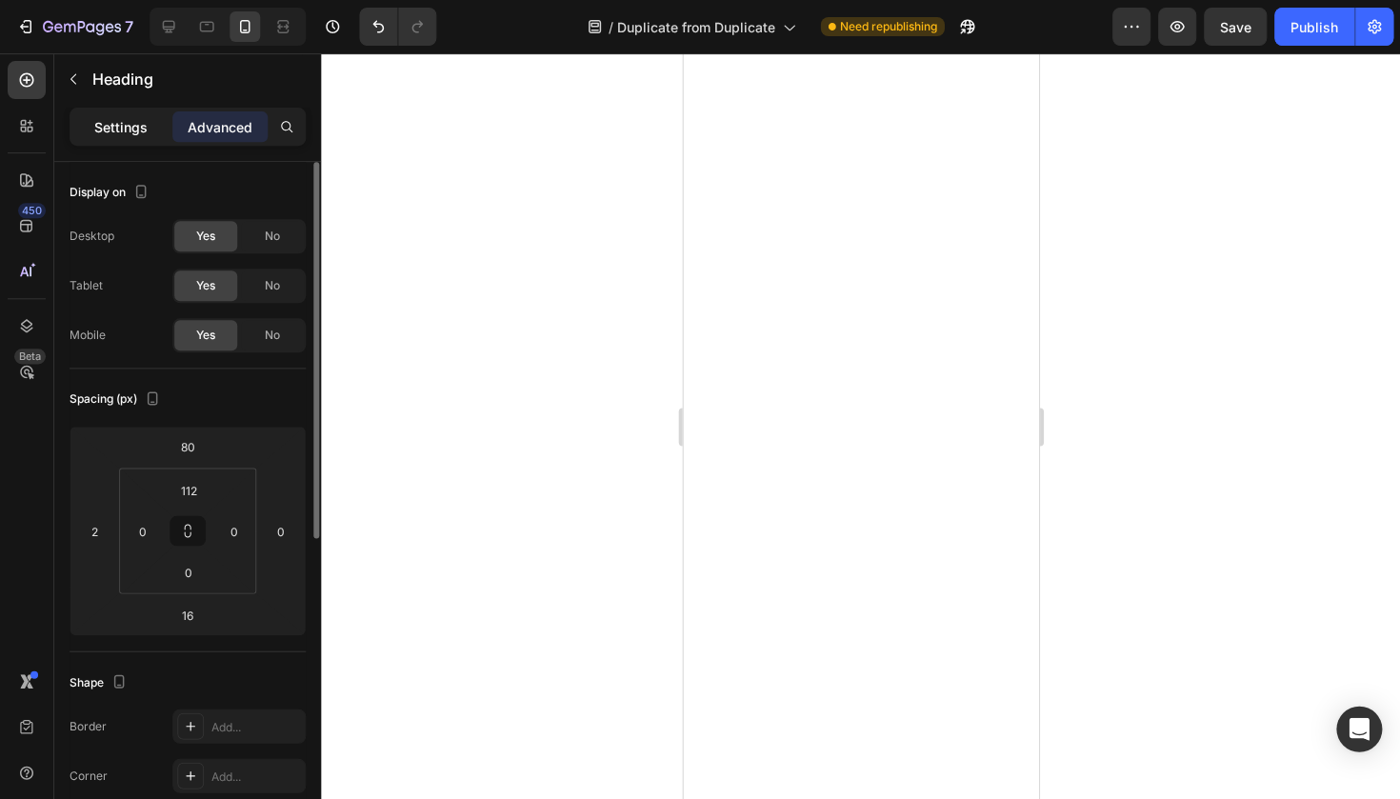
click at [129, 111] on div "Settings" at bounding box center [120, 126] width 95 height 30
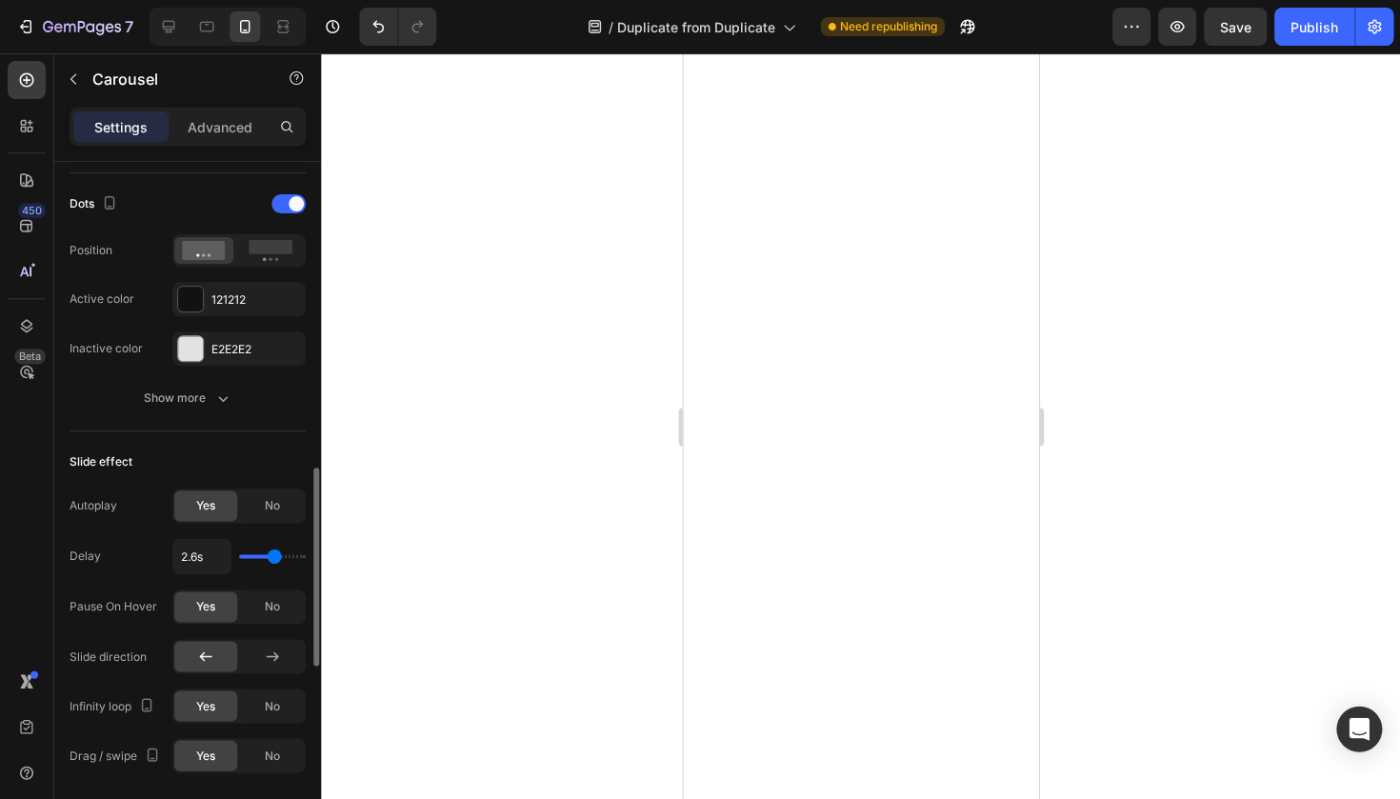
scroll to position [986, 0]
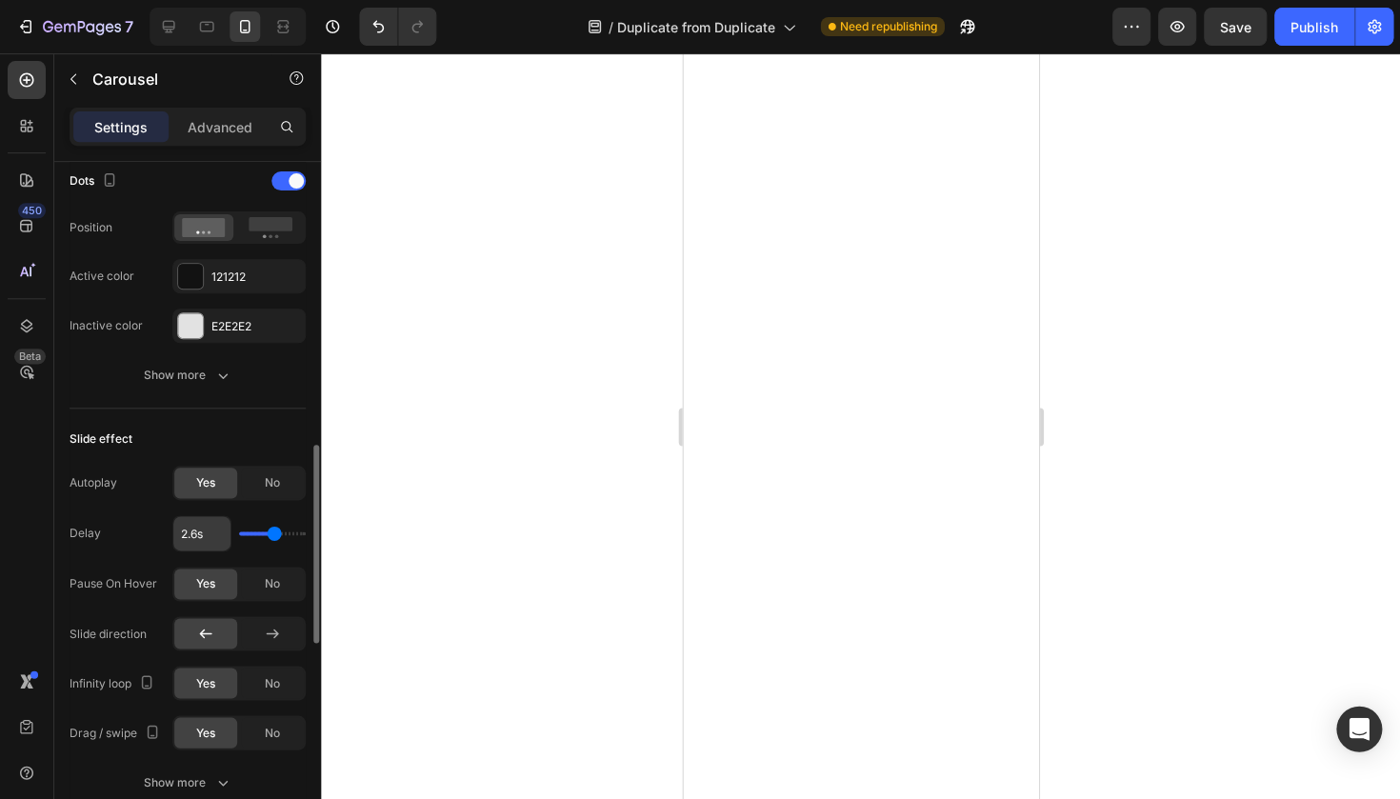
click at [194, 529] on input "2.6s" at bounding box center [201, 533] width 57 height 34
click at [213, 535] on input "2.6s" at bounding box center [201, 533] width 57 height 34
click at [195, 535] on input "2.6s" at bounding box center [201, 533] width 57 height 34
click at [189, 532] on input "2.6s" at bounding box center [201, 533] width 57 height 34
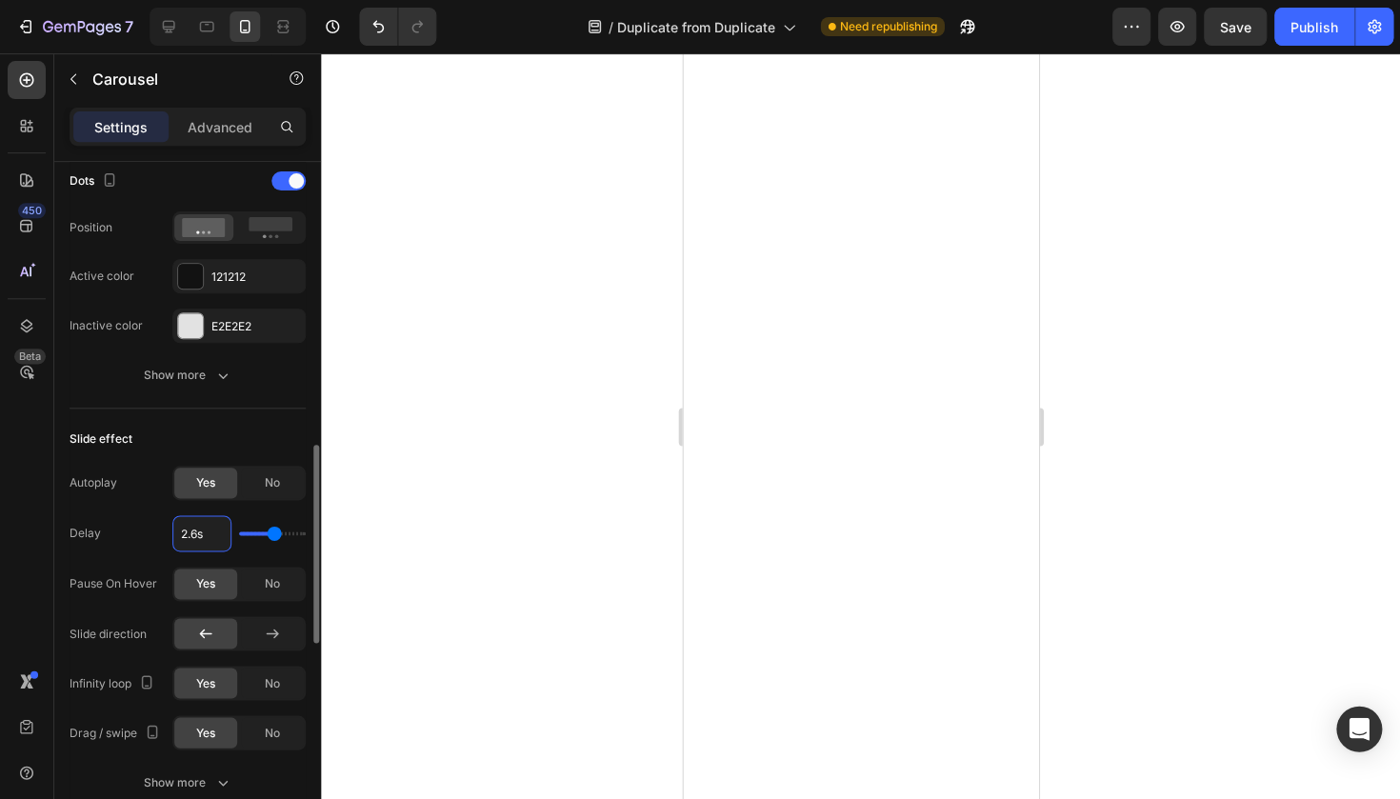
click at [201, 534] on input "2.6s" at bounding box center [201, 533] width 57 height 34
click at [198, 531] on input "2.6s" at bounding box center [201, 533] width 57 height 34
click at [209, 531] on input "2.6s" at bounding box center [201, 533] width 57 height 34
click at [148, 560] on div "Autoplay Yes No Delay 2.6s Pause On Hover Yes No Slide direction Infinity loop …" at bounding box center [188, 608] width 236 height 284
type input "3.4s"
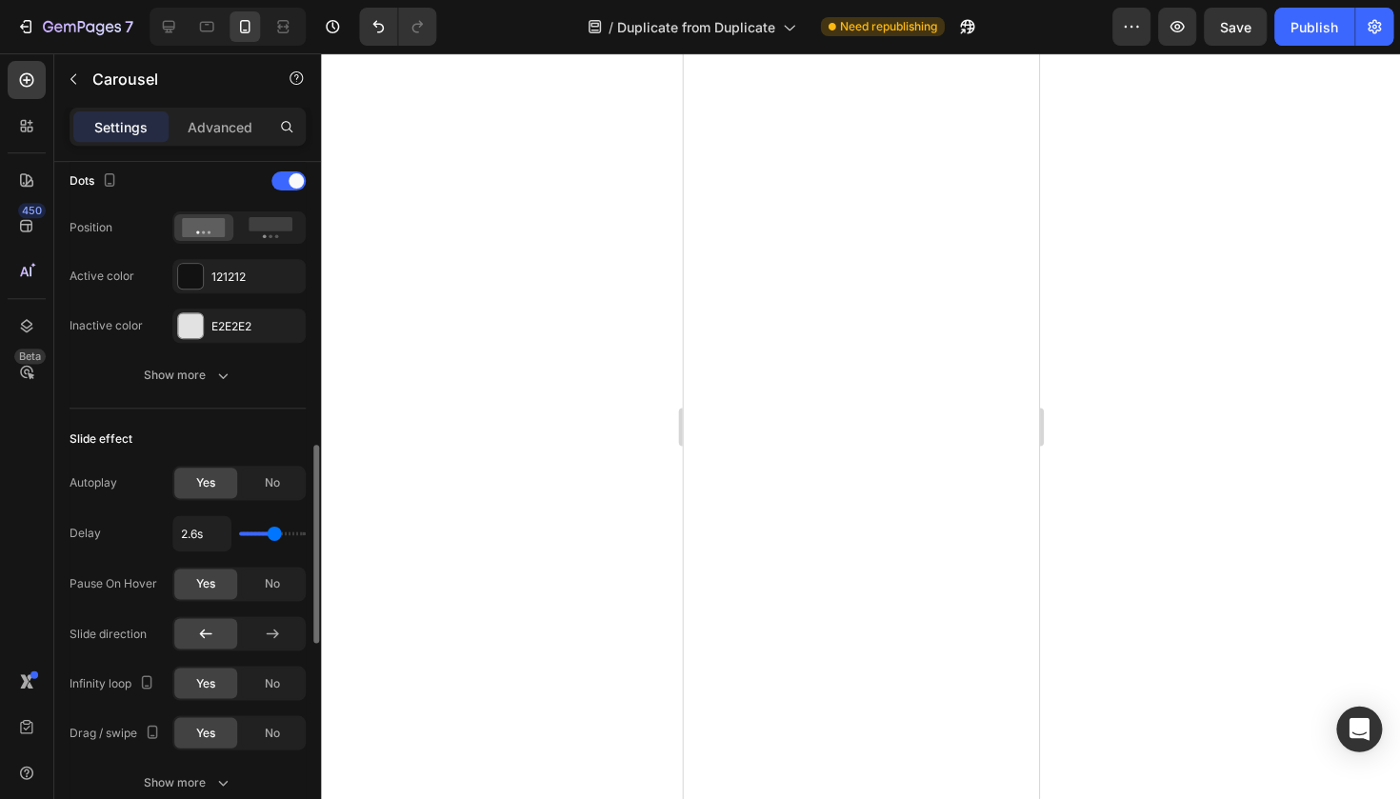
type input "3.4"
click at [286, 533] on input "range" at bounding box center [272, 533] width 67 height 4
type input "3.5s"
type input "3.5"
type input "4s"
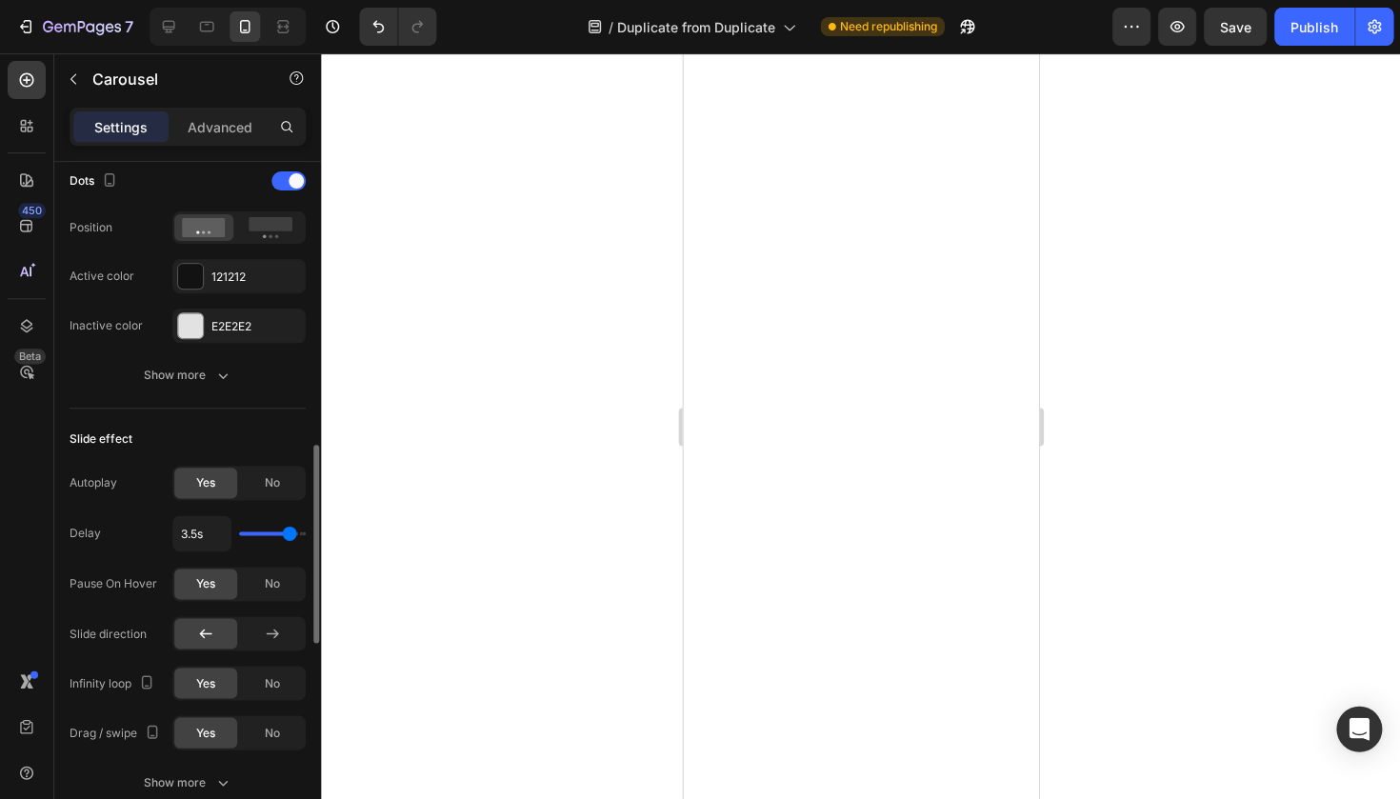
type input "4"
type input "3.7s"
type input "3.7"
type input "3.2s"
type input "3.2"
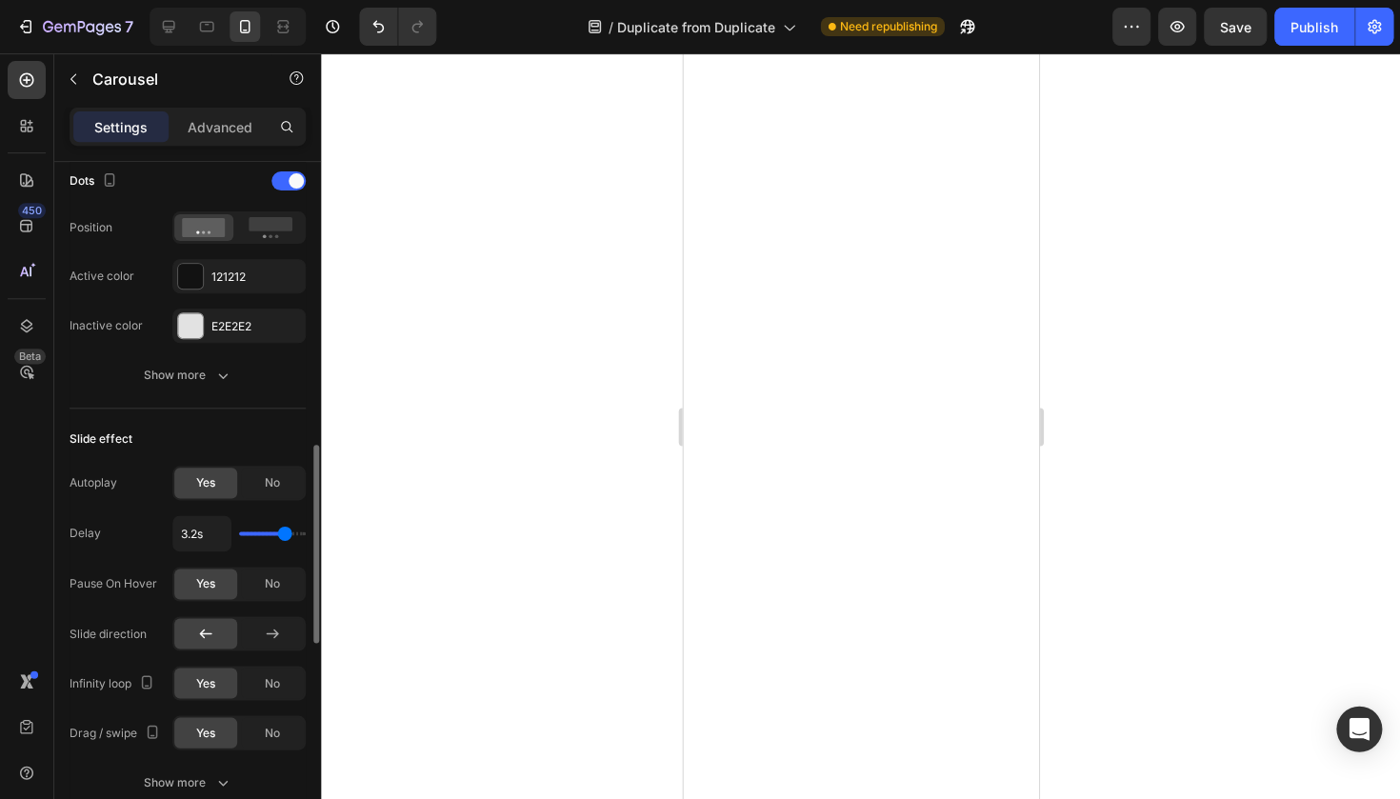
type input "3.1s"
type input "3.1"
click at [280, 532] on input "range" at bounding box center [272, 533] width 67 height 4
type input "3s"
type input "3"
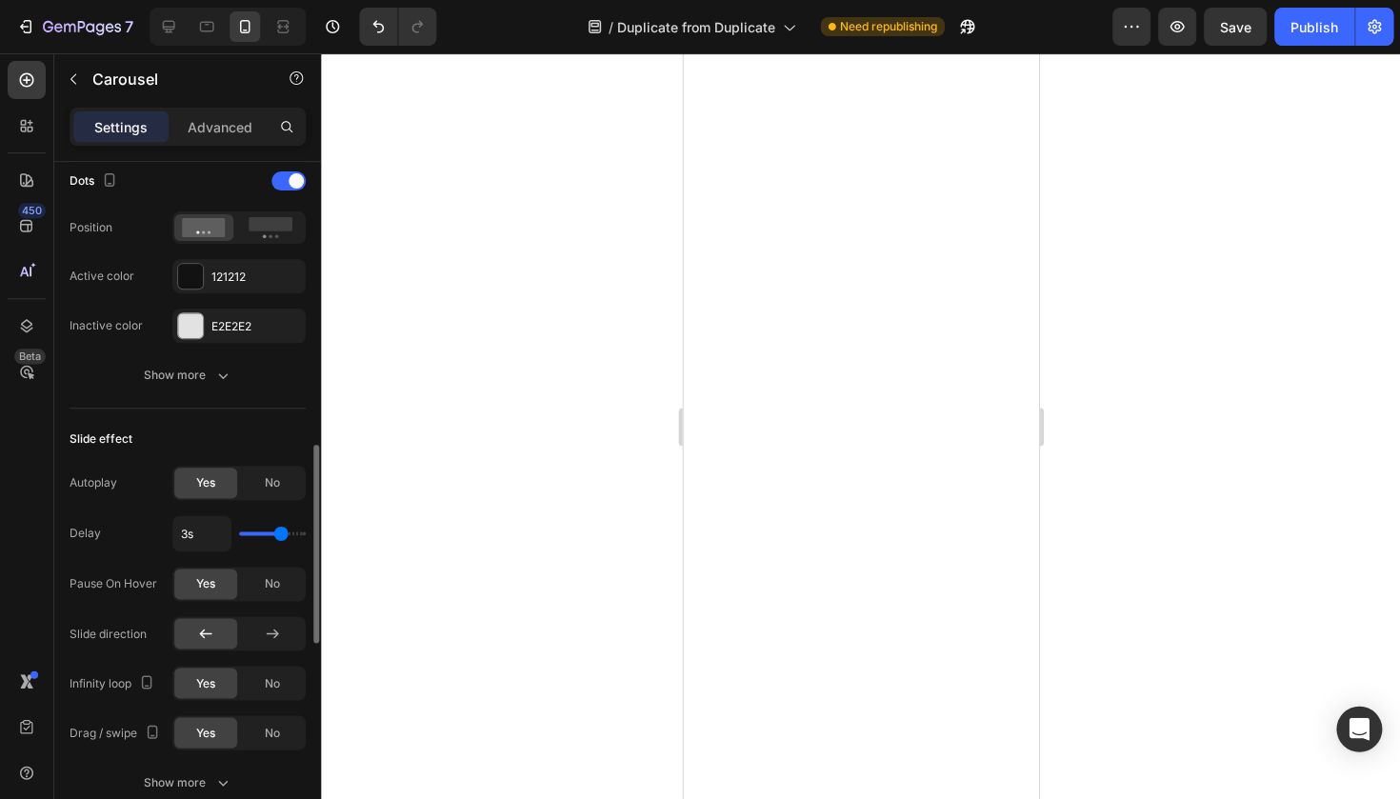
type input "2.7s"
type input "2.7"
type input "4s"
type input "4"
type input "2.2s"
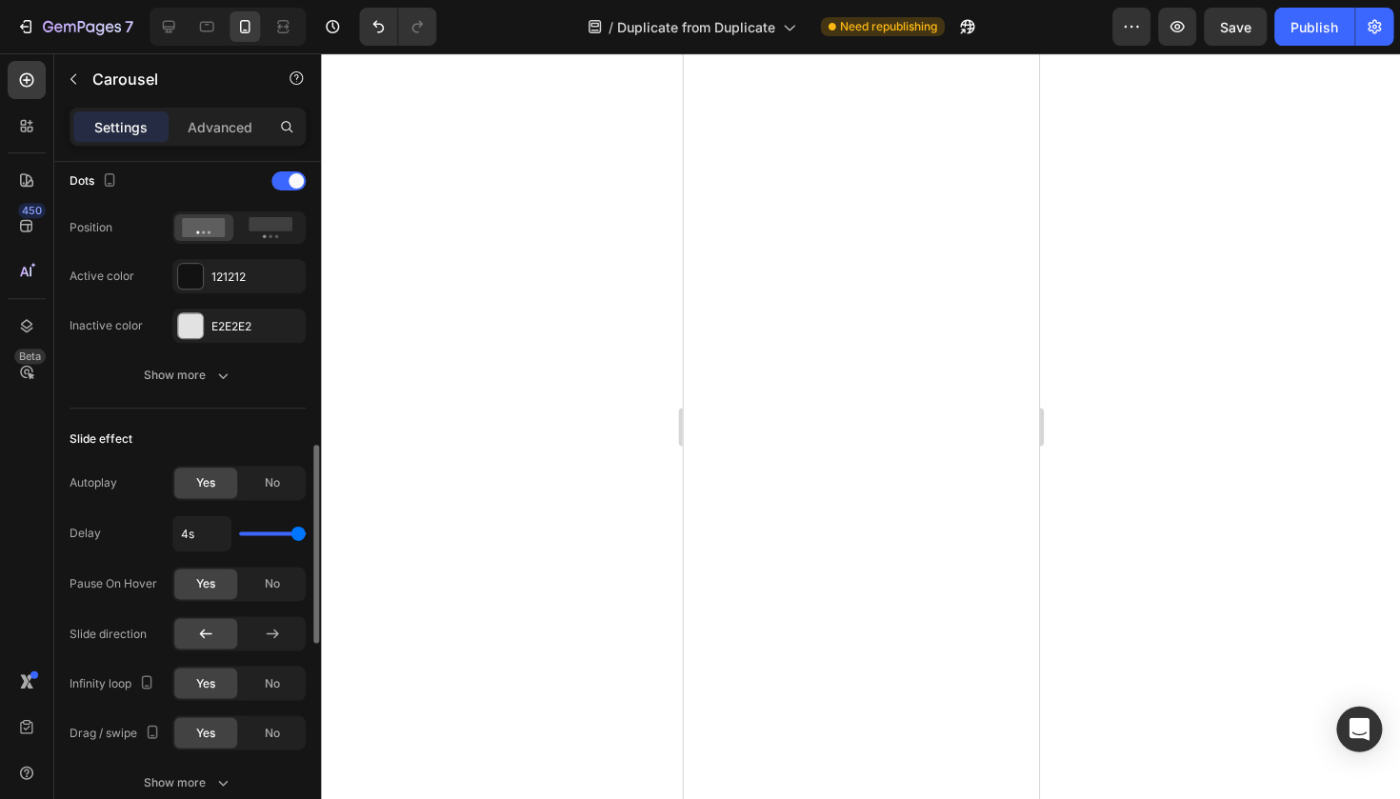
type input "2.2"
type input "2s"
type input "2"
type input "2.7s"
type input "2.7"
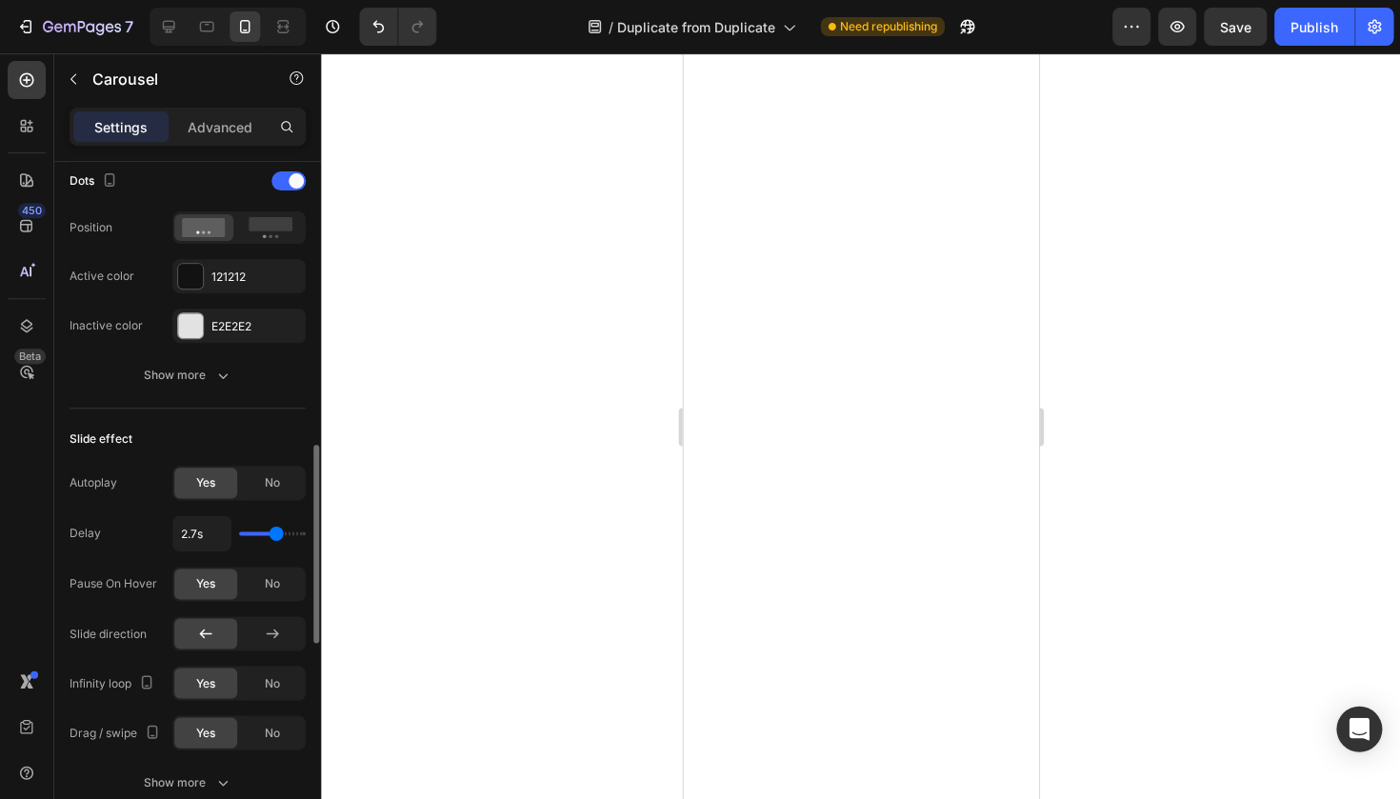
type input "2.9s"
type input "2.9"
type input "4s"
type input "4"
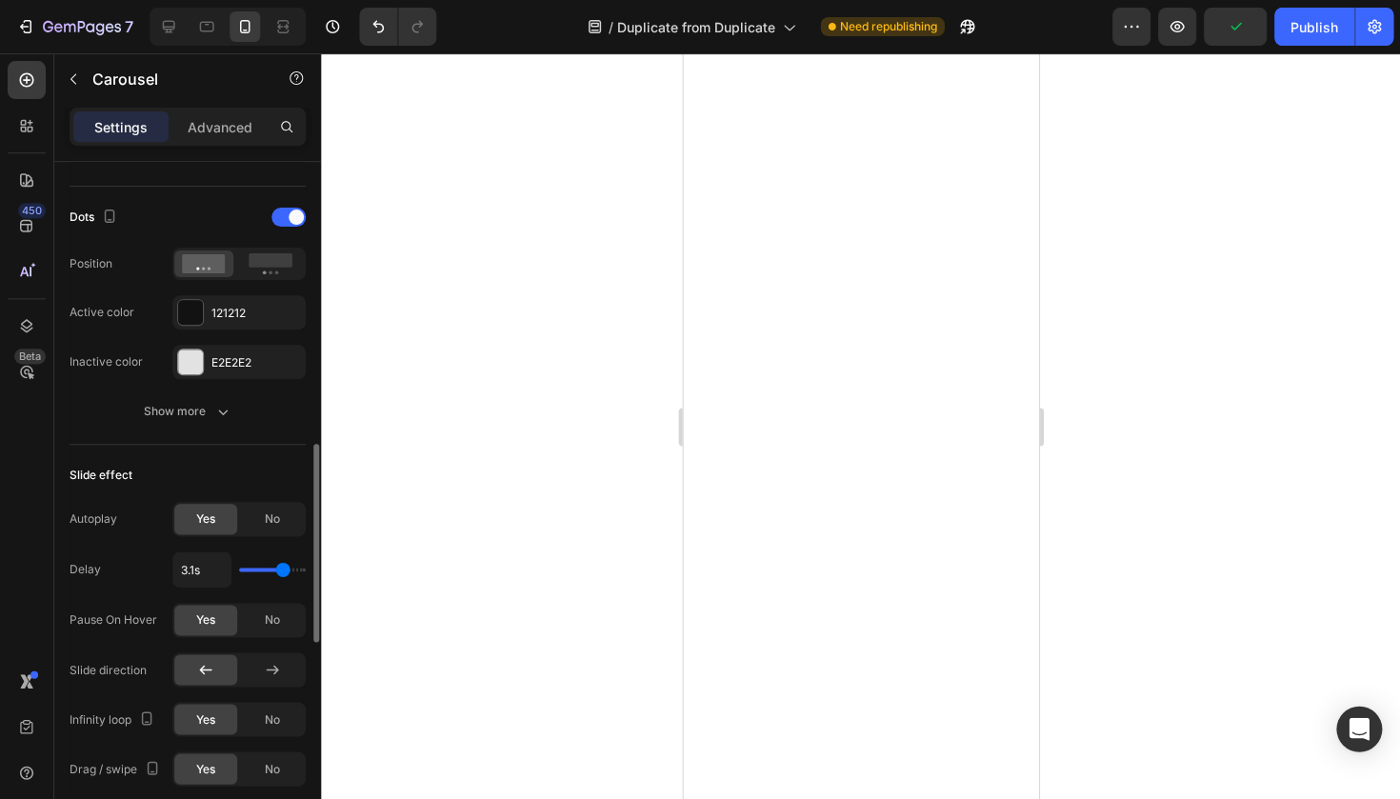
scroll to position [958, 0]
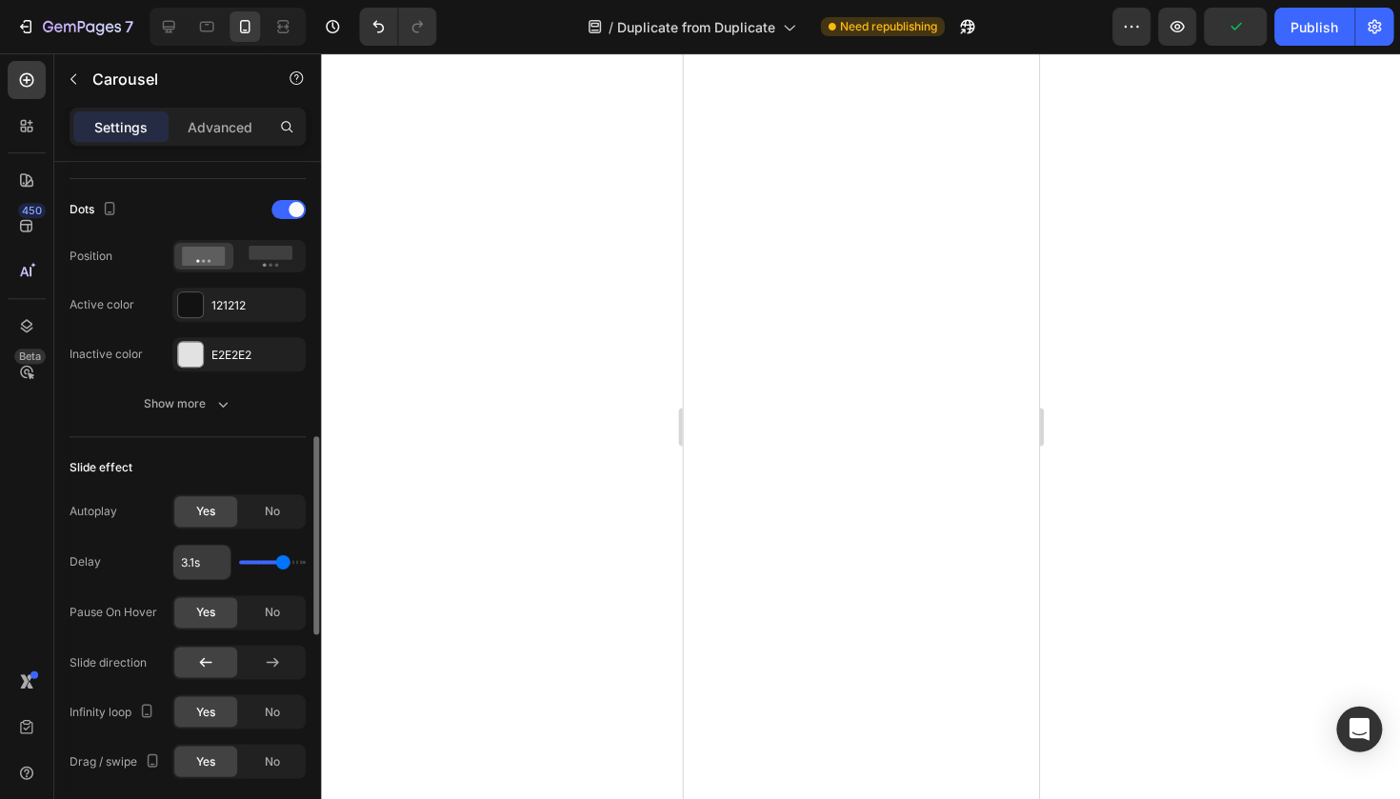
click at [195, 562] on input "3.1s" at bounding box center [201, 562] width 57 height 34
click at [197, 561] on input "3.1s" at bounding box center [201, 562] width 57 height 34
click at [191, 561] on input "3.1s" at bounding box center [201, 562] width 57 height 34
type input "3.s"
click at [389, 491] on div at bounding box center [860, 425] width 1079 height 745
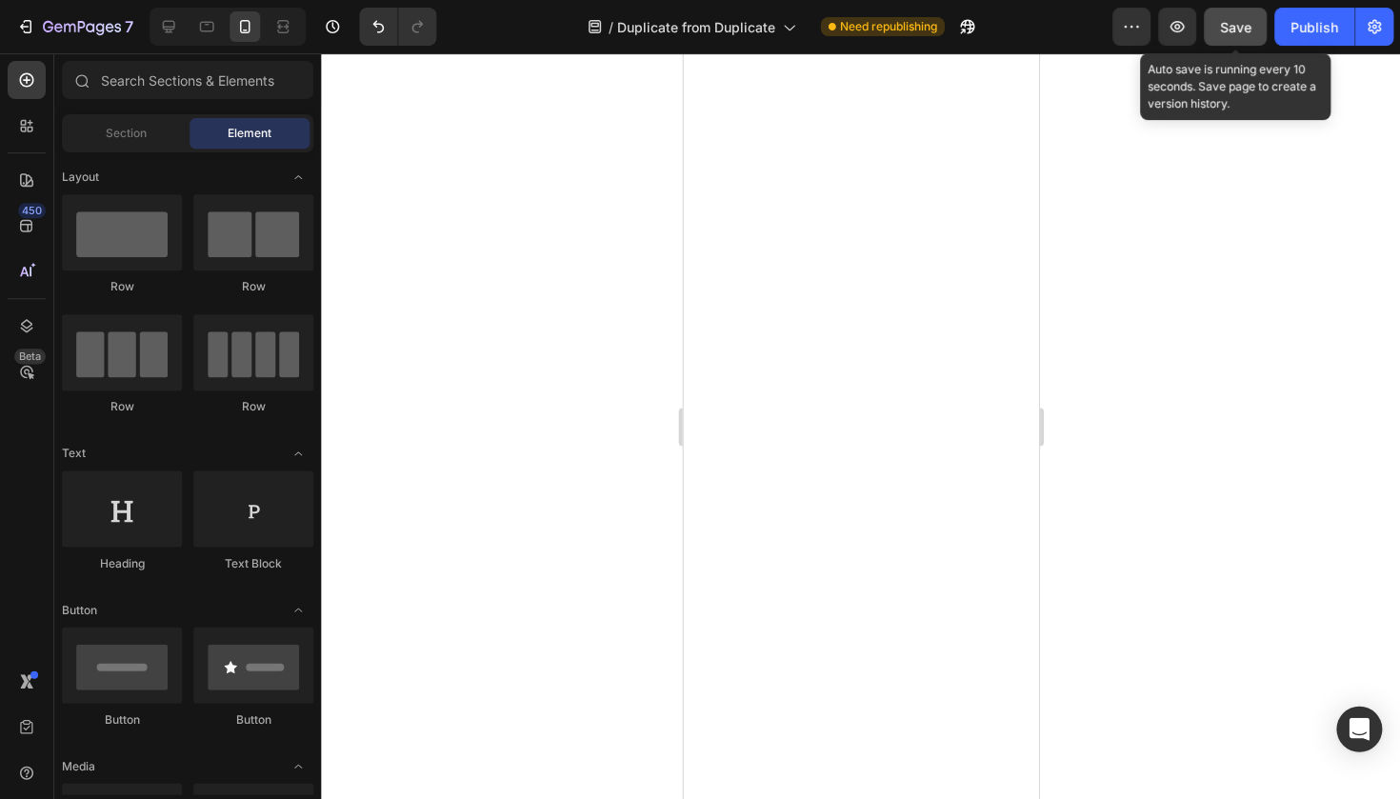
click at [1245, 22] on span "Save" at bounding box center [1234, 27] width 31 height 16
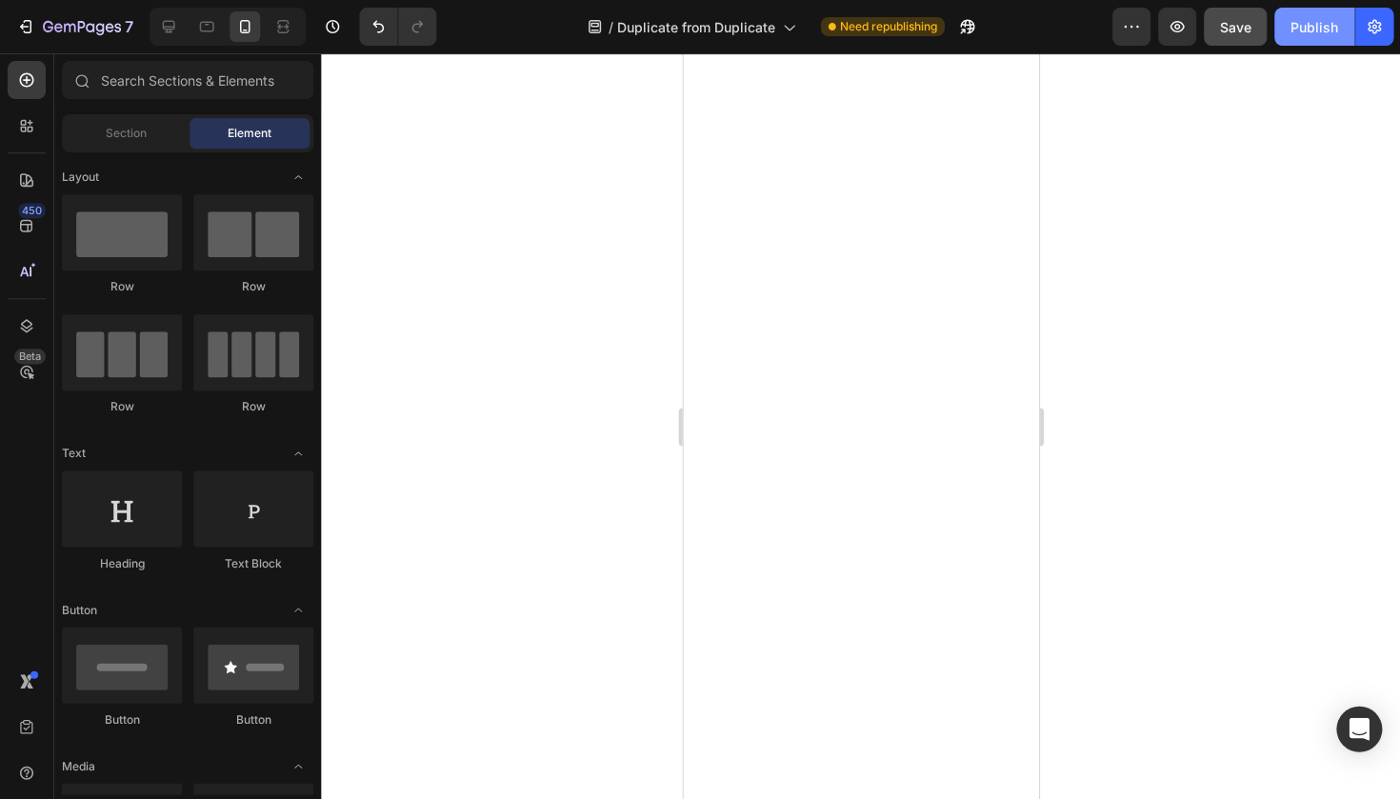
click at [1280, 30] on button "Publish" at bounding box center [1313, 27] width 80 height 38
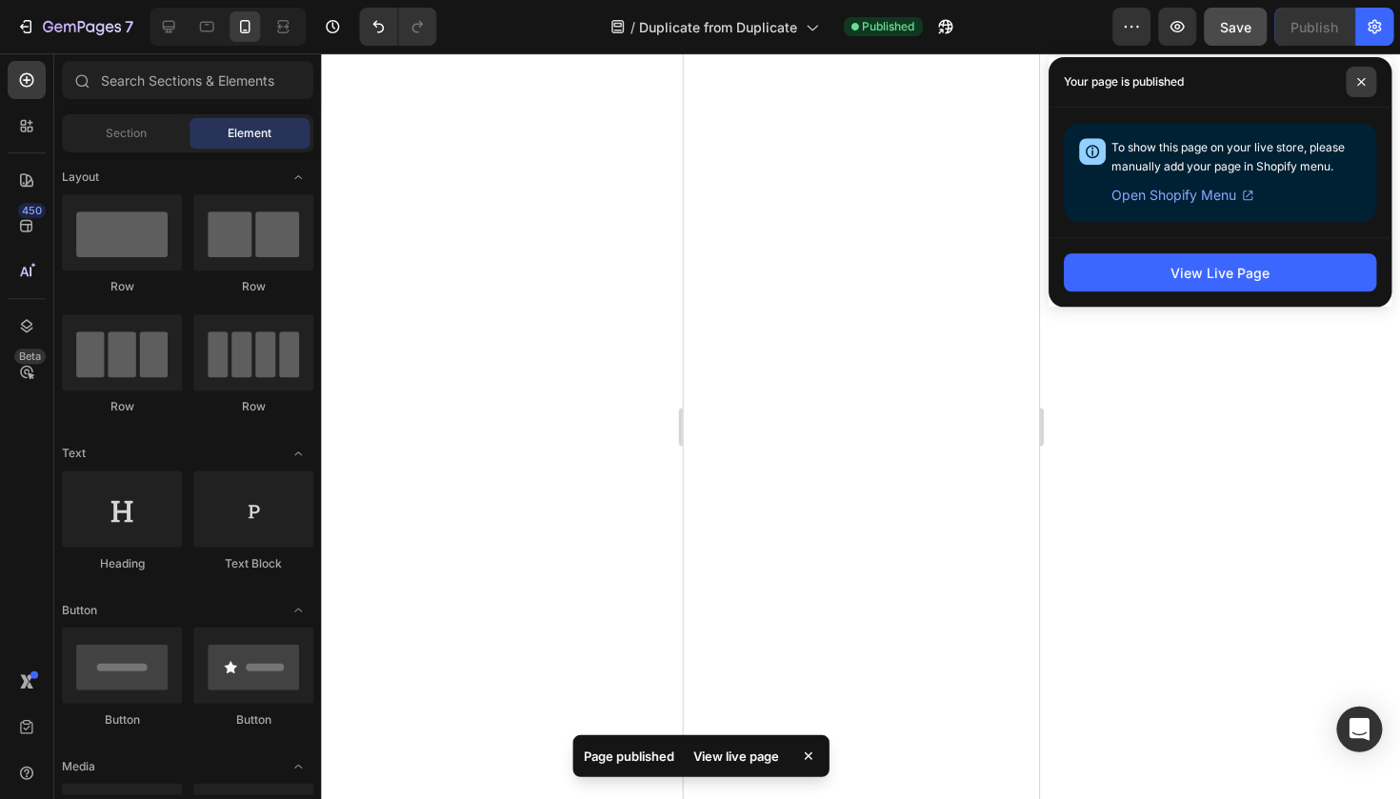
click at [1356, 70] on span at bounding box center [1359, 82] width 30 height 30
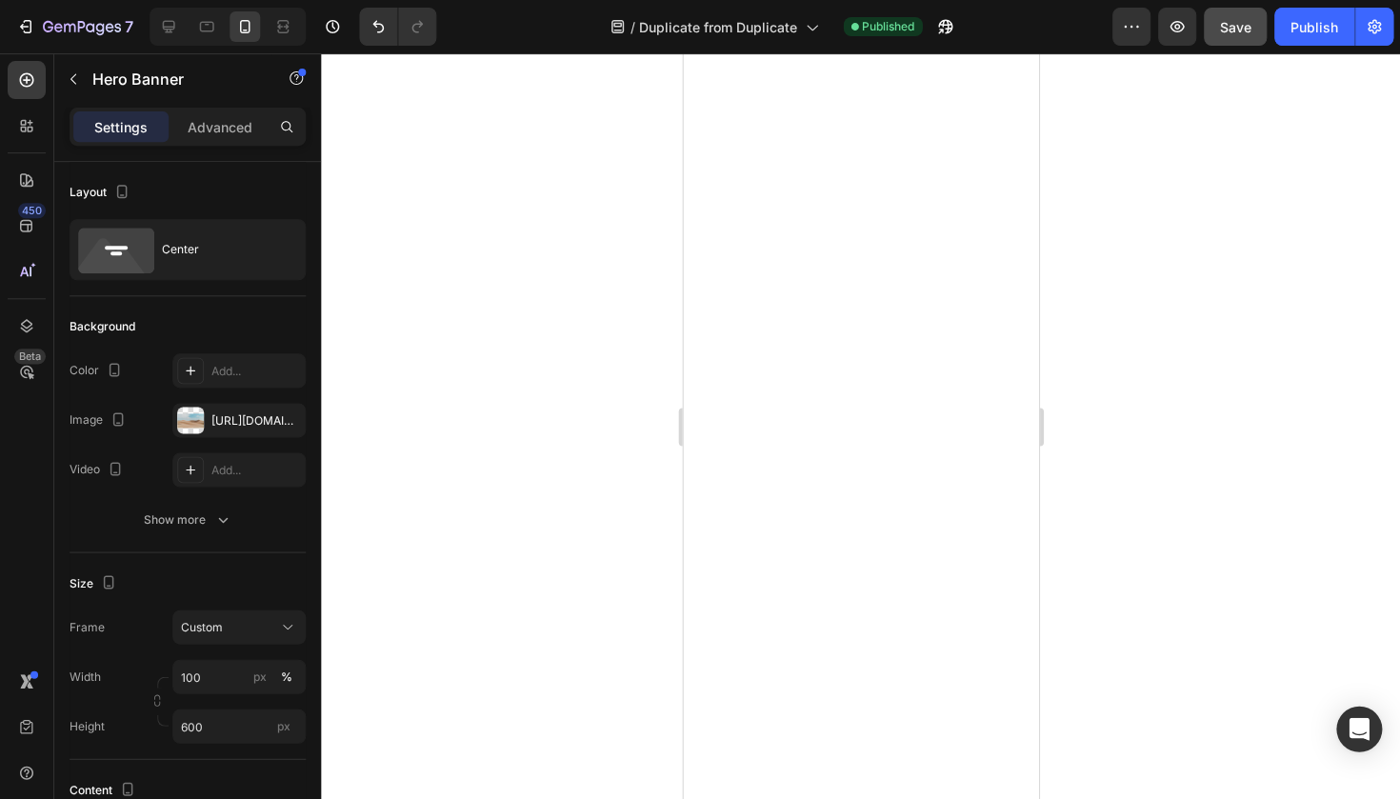
click at [627, 167] on div at bounding box center [860, 425] width 1079 height 745
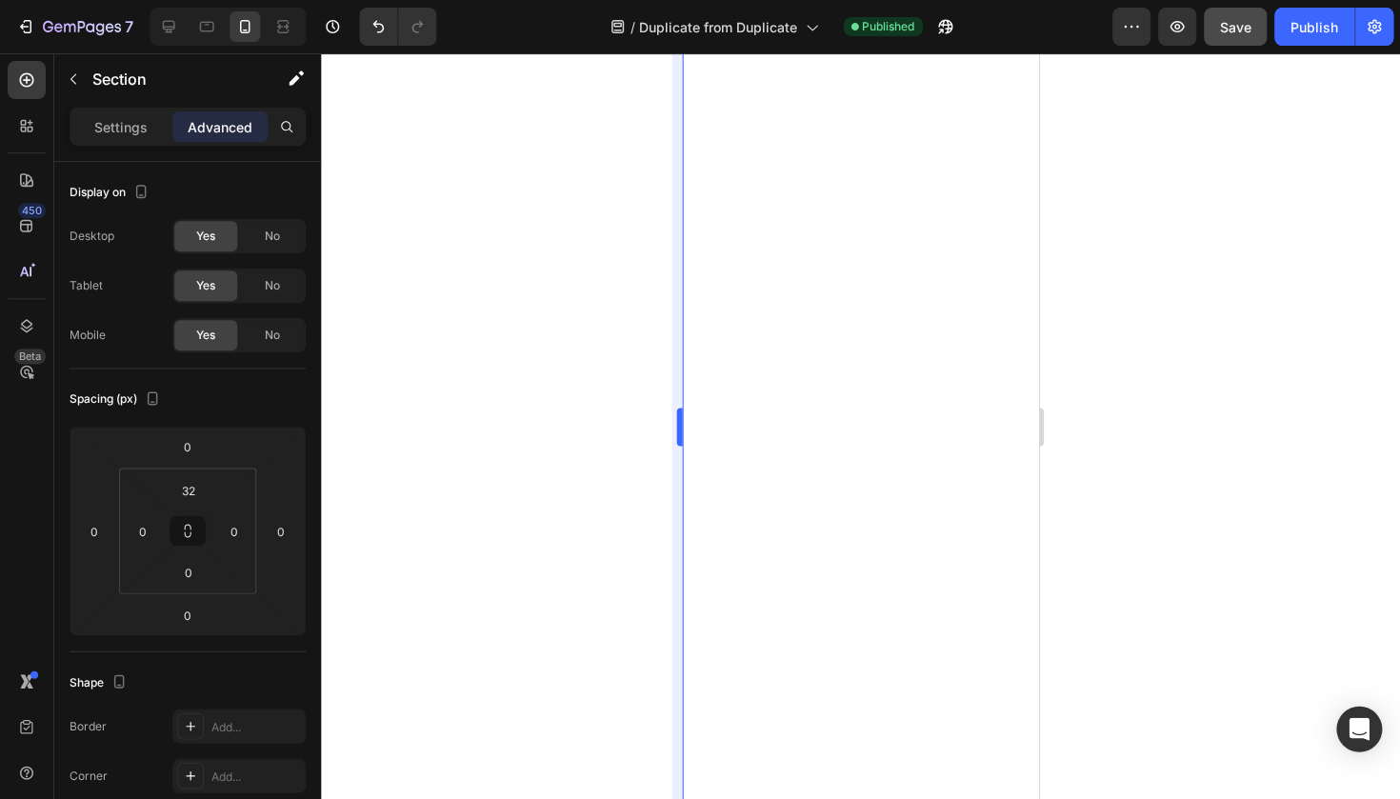
scroll to position [0, 0]
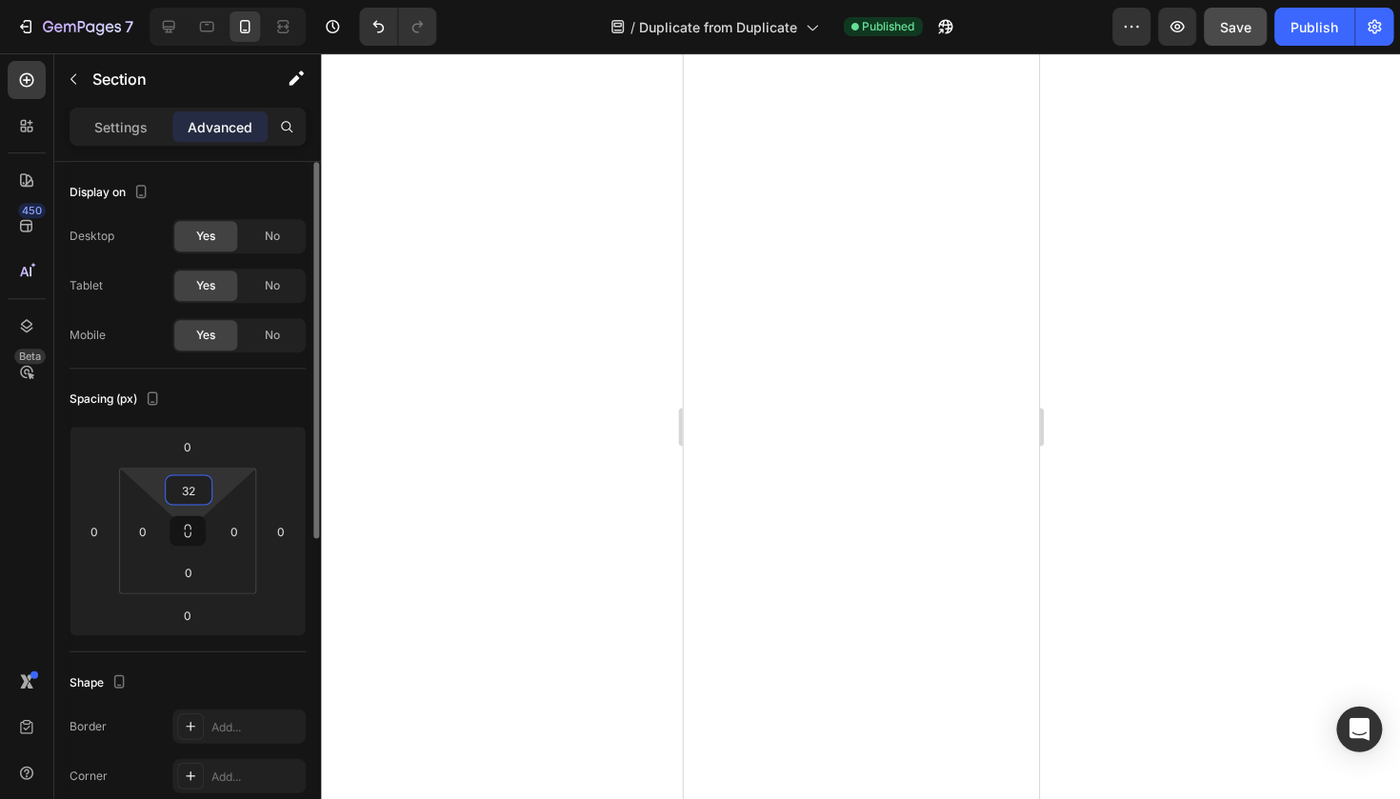
click at [177, 493] on input "32" at bounding box center [188, 489] width 38 height 29
click at [392, 417] on div at bounding box center [860, 425] width 1079 height 745
click at [125, 124] on p "Settings" at bounding box center [120, 127] width 53 height 20
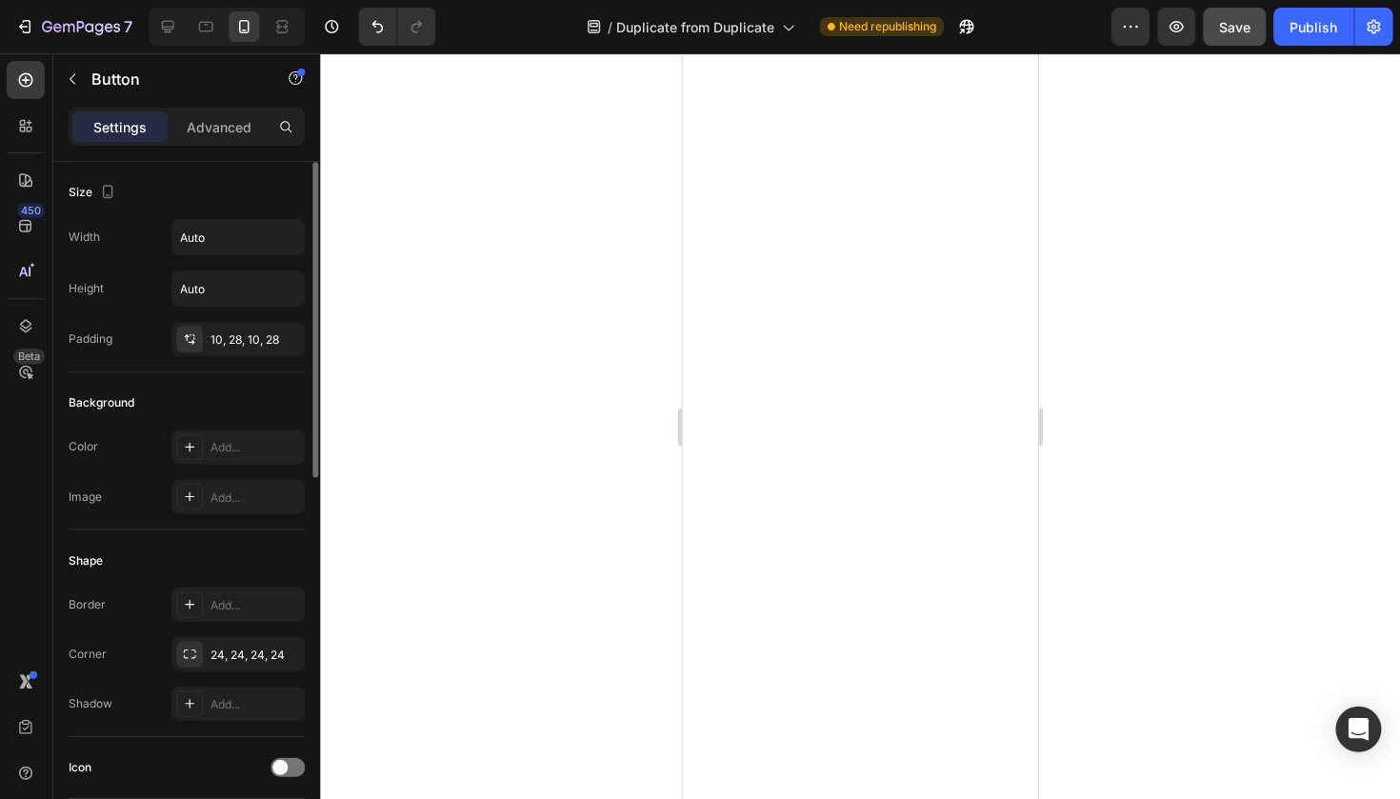
click at [1162, 260] on div at bounding box center [860, 425] width 1079 height 745
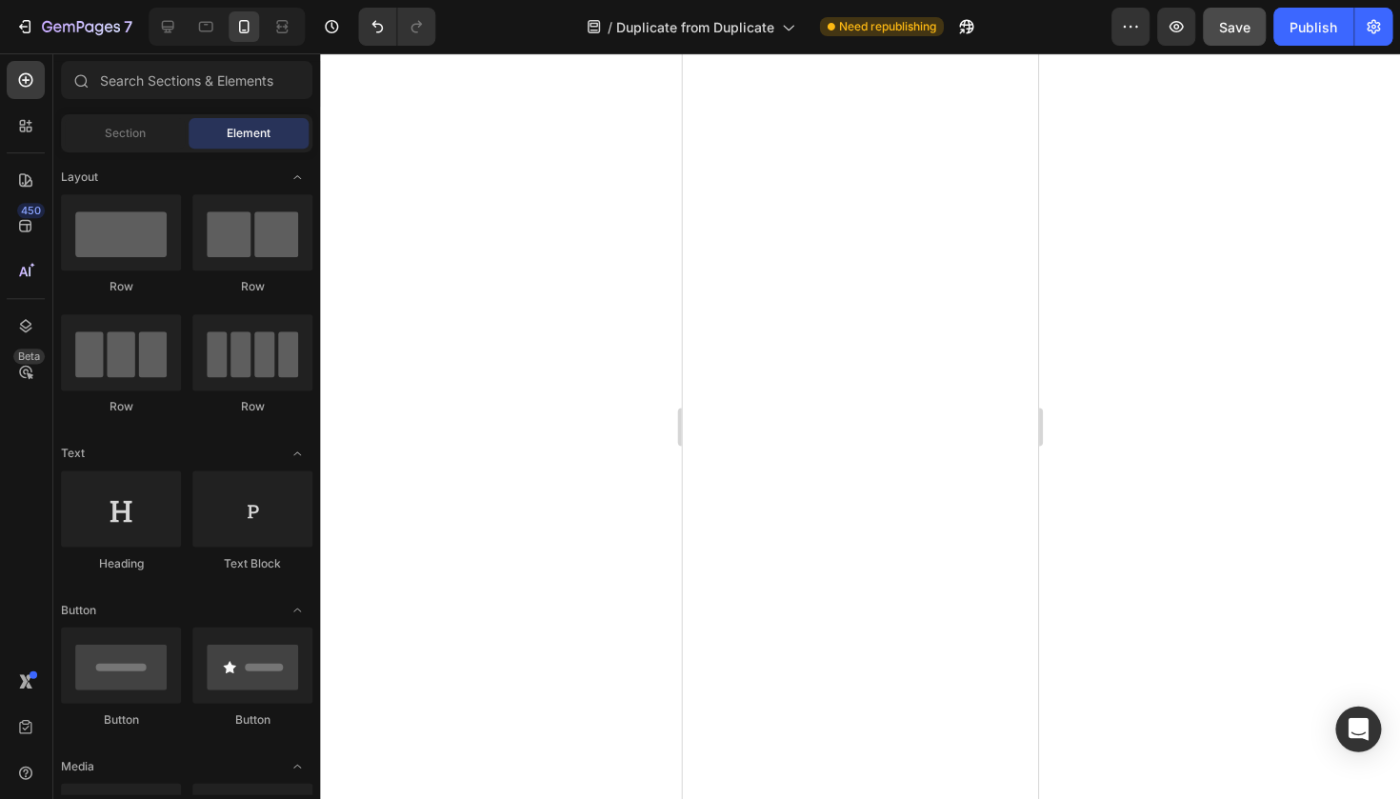
click at [1144, 225] on div at bounding box center [860, 425] width 1079 height 745
click at [1058, 468] on div at bounding box center [860, 425] width 1079 height 745
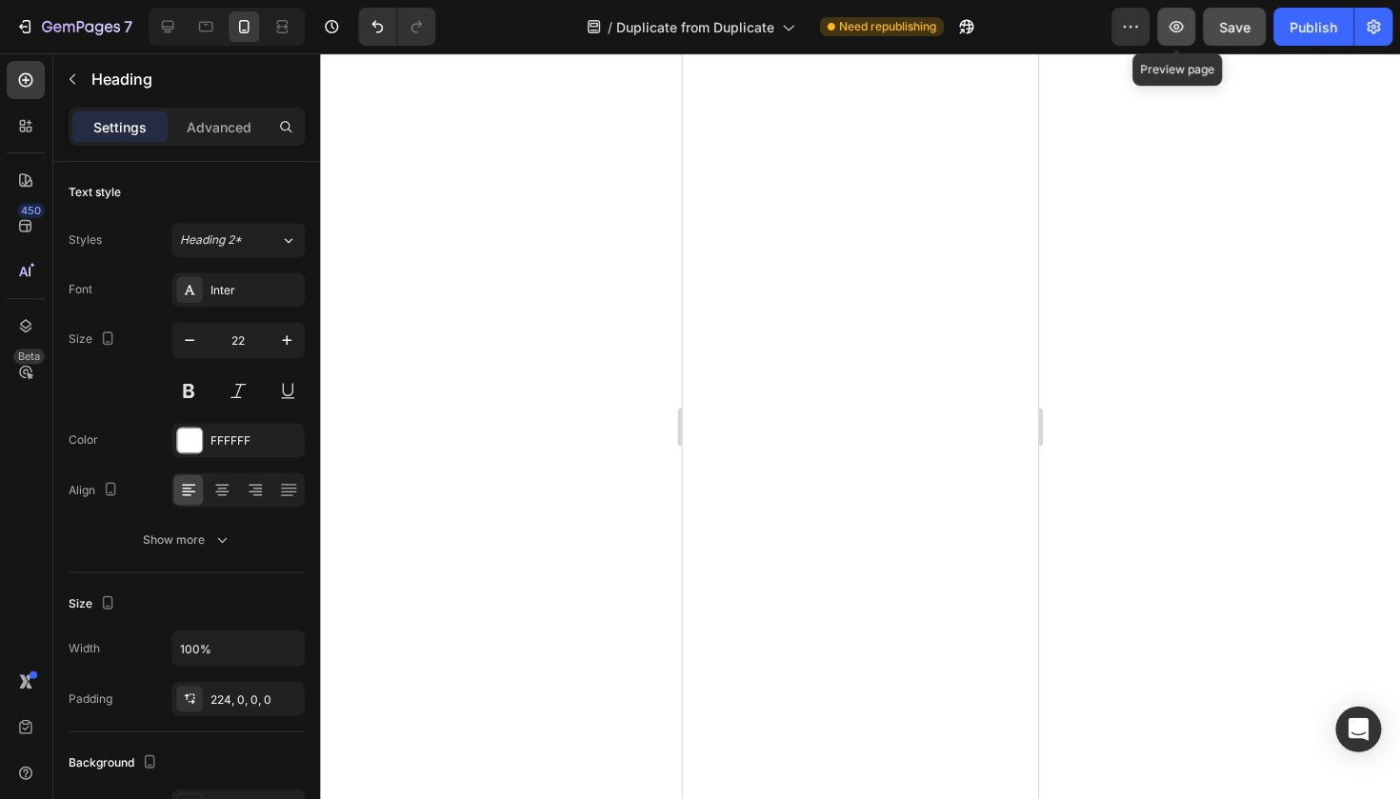
click at [1176, 18] on icon "button" at bounding box center [1175, 26] width 19 height 19
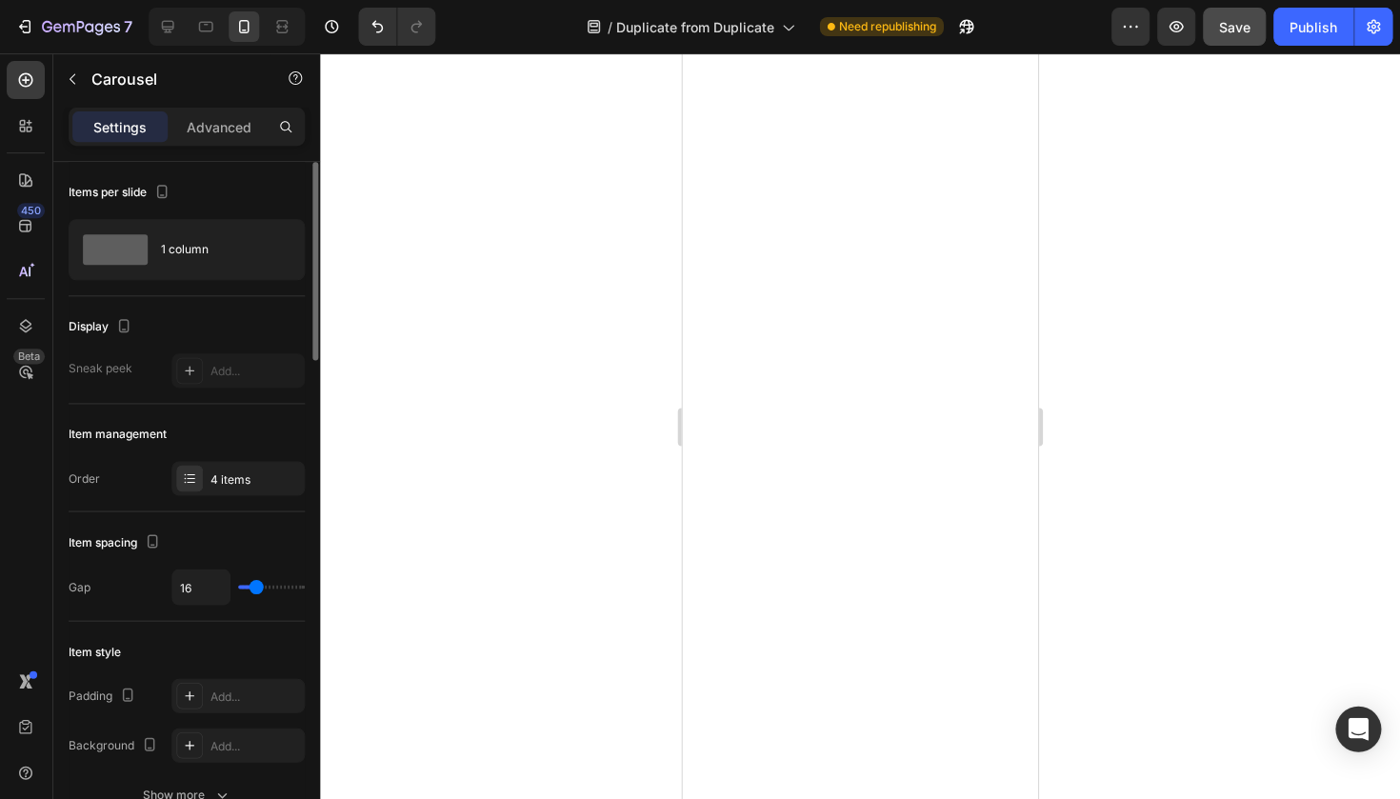
click at [194, 397] on div "Display Sneak peek Add..." at bounding box center [188, 350] width 236 height 108
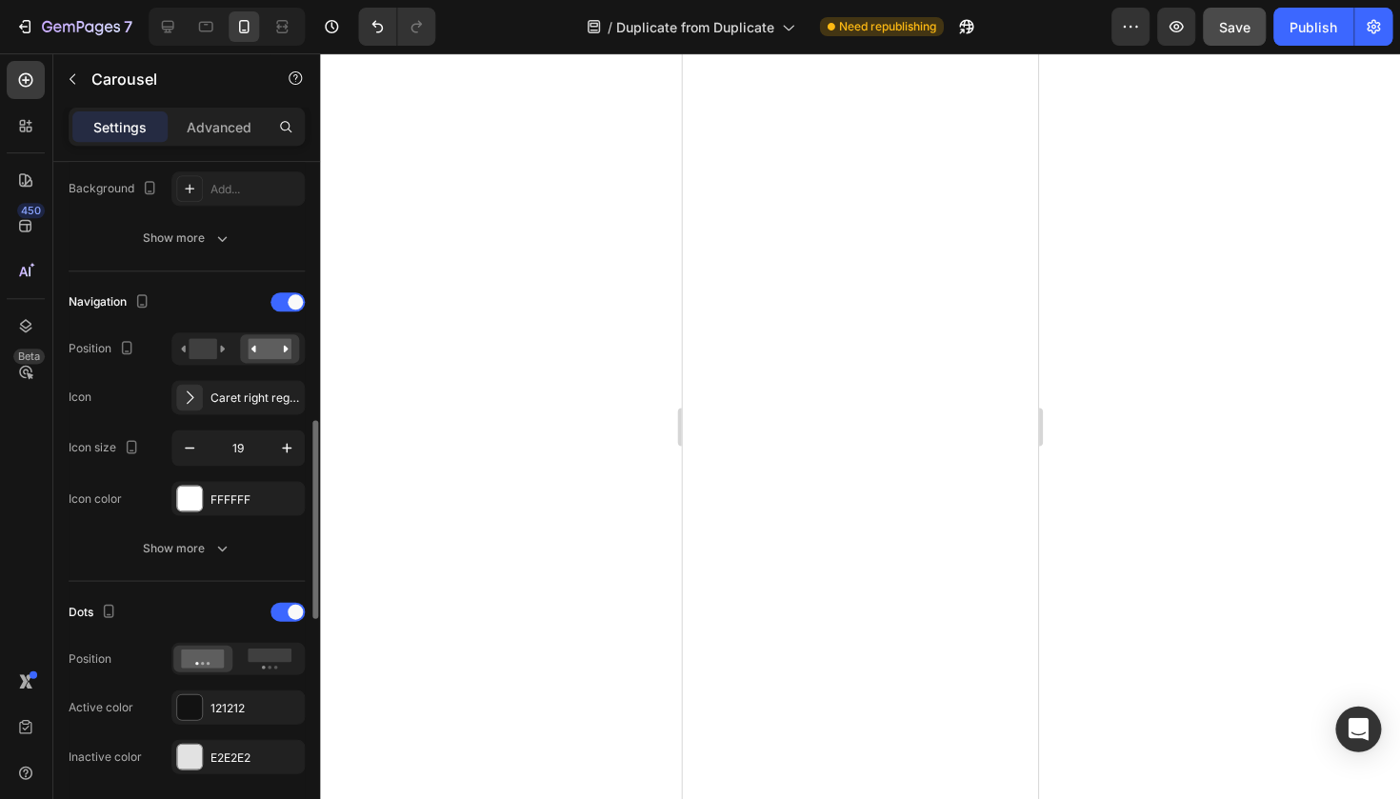
scroll to position [633, 0]
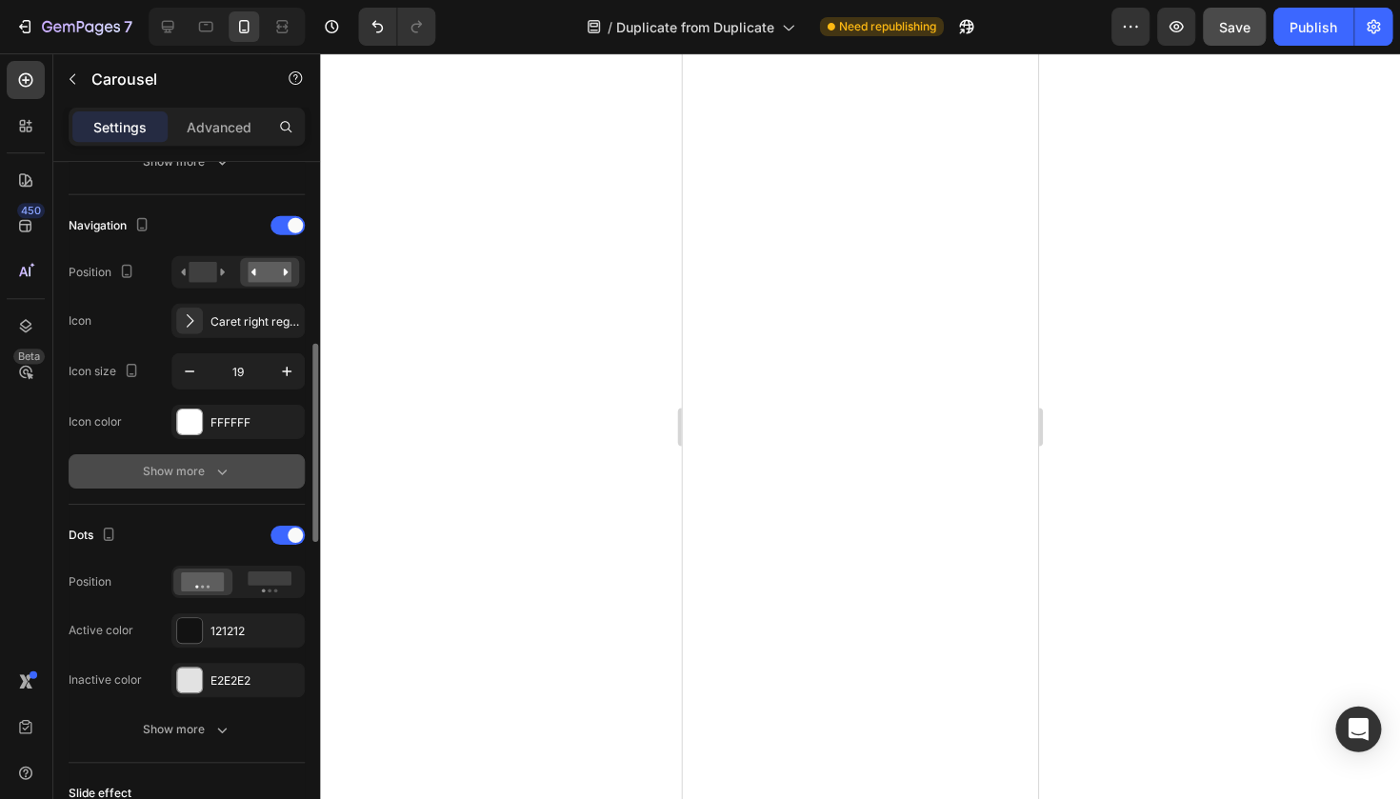
click at [195, 470] on div "Show more" at bounding box center [188, 470] width 89 height 19
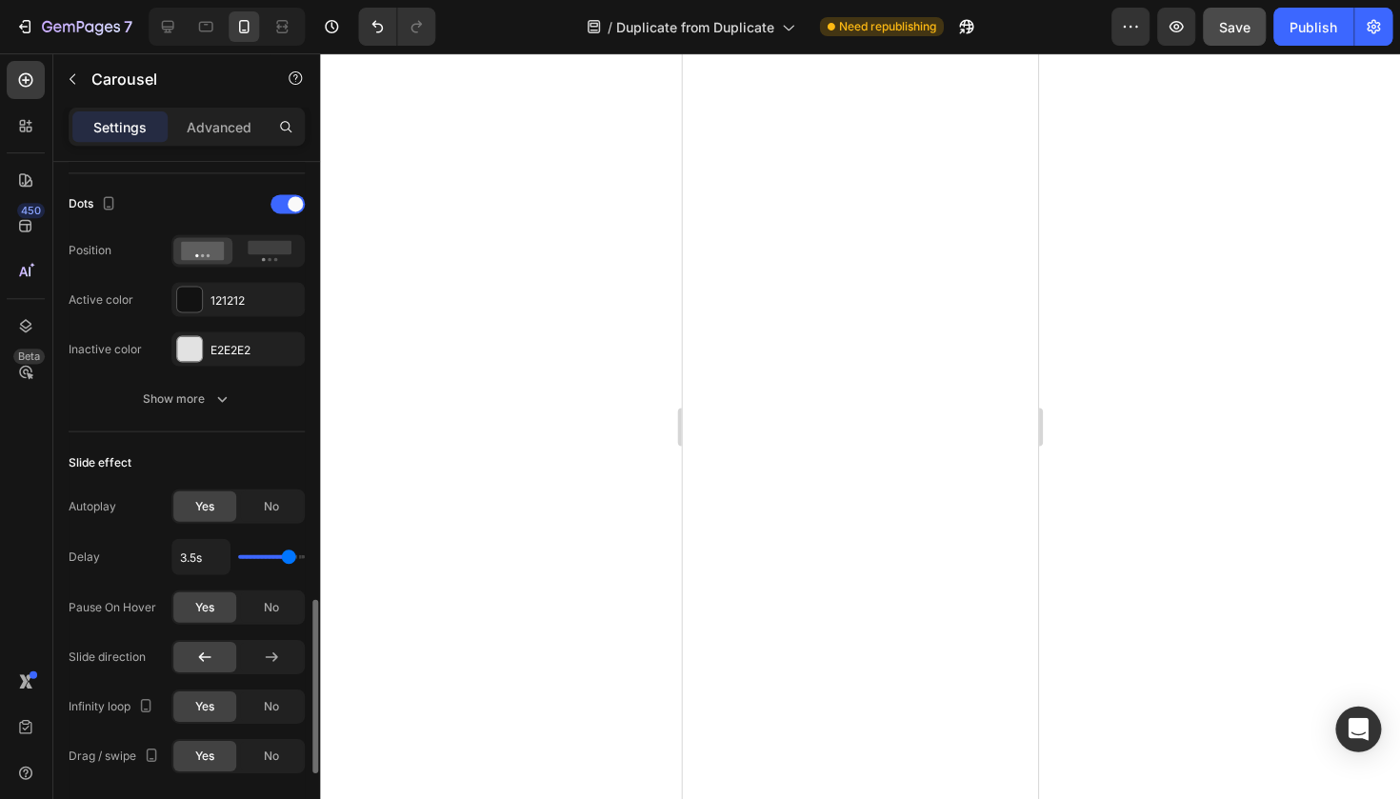
scroll to position [1442, 0]
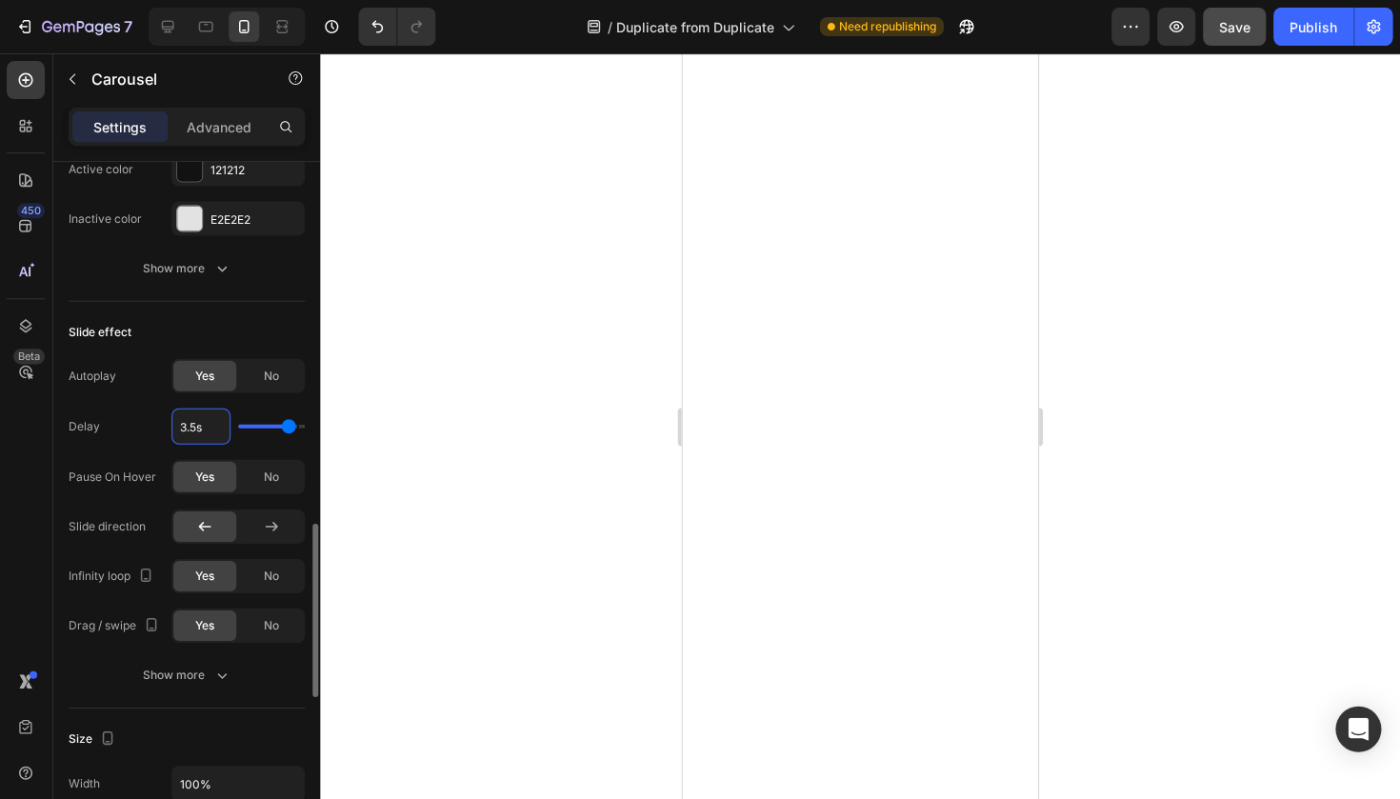
click at [205, 433] on input "3.5s" at bounding box center [201, 425] width 57 height 34
click at [194, 426] on input "3.5s" at bounding box center [201, 425] width 57 height 34
click at [193, 426] on input "3.5s" at bounding box center [201, 425] width 57 height 34
click at [203, 426] on input "3.5s" at bounding box center [201, 425] width 57 height 34
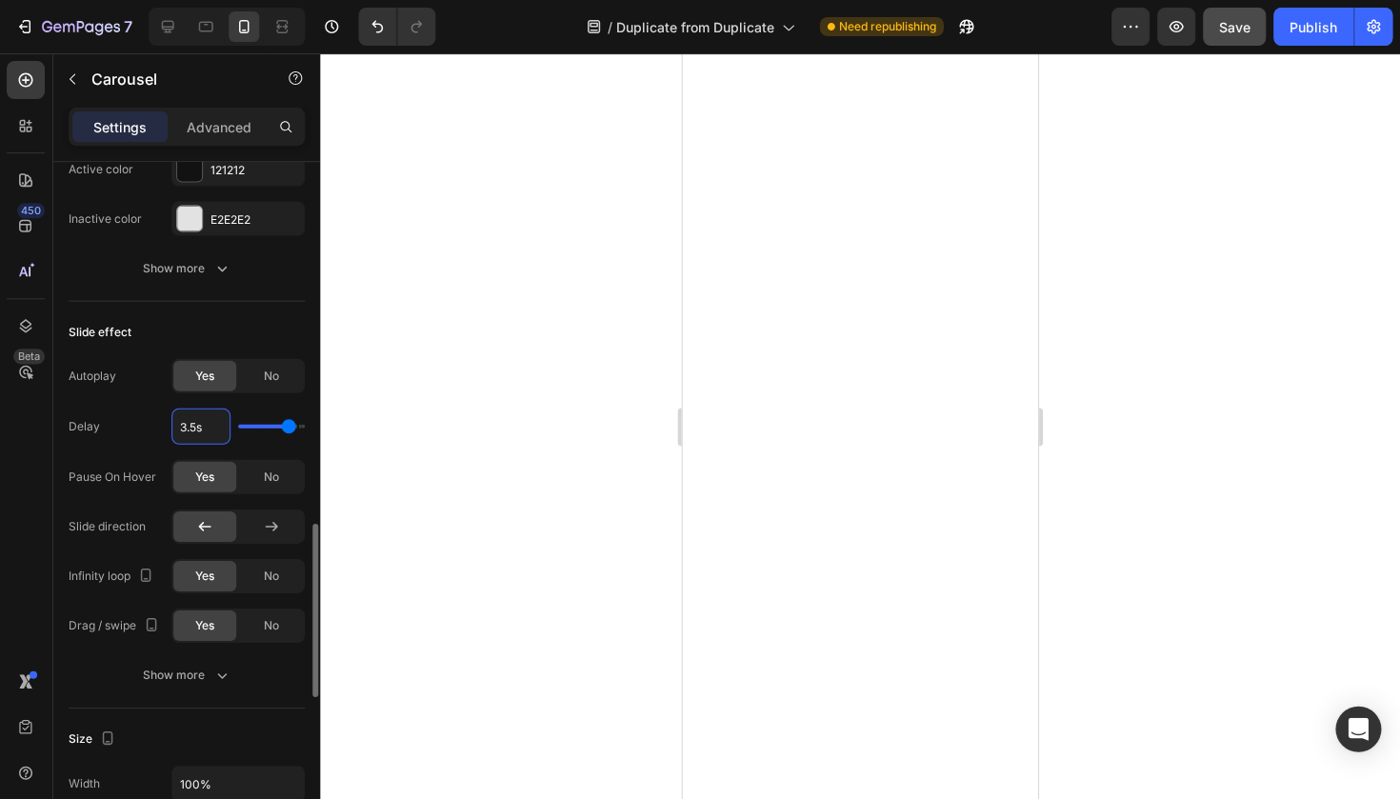
click at [180, 425] on input "3.5s" at bounding box center [201, 425] width 57 height 34
click at [205, 425] on input "3.5s" at bounding box center [201, 425] width 57 height 34
click at [210, 427] on input "3.5s" at bounding box center [201, 425] width 57 height 34
click at [146, 482] on div "Pause On Hover" at bounding box center [114, 475] width 88 height 17
drag, startPoint x: 280, startPoint y: 426, endPoint x: 269, endPoint y: 426, distance: 10.5
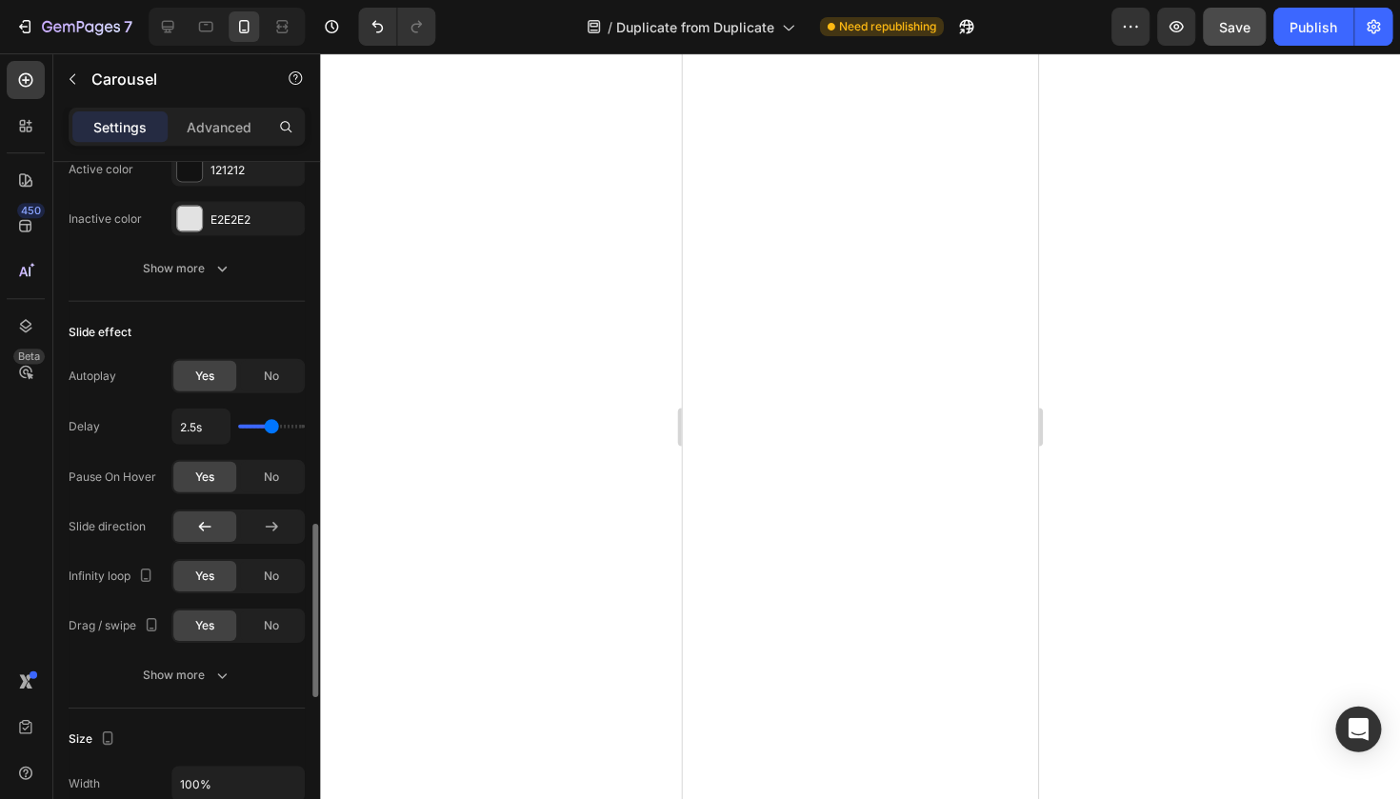
click at [269, 426] on input "range" at bounding box center [272, 426] width 67 height 4
click at [270, 425] on input "range" at bounding box center [272, 426] width 67 height 4
click at [265, 425] on input "range" at bounding box center [272, 426] width 67 height 4
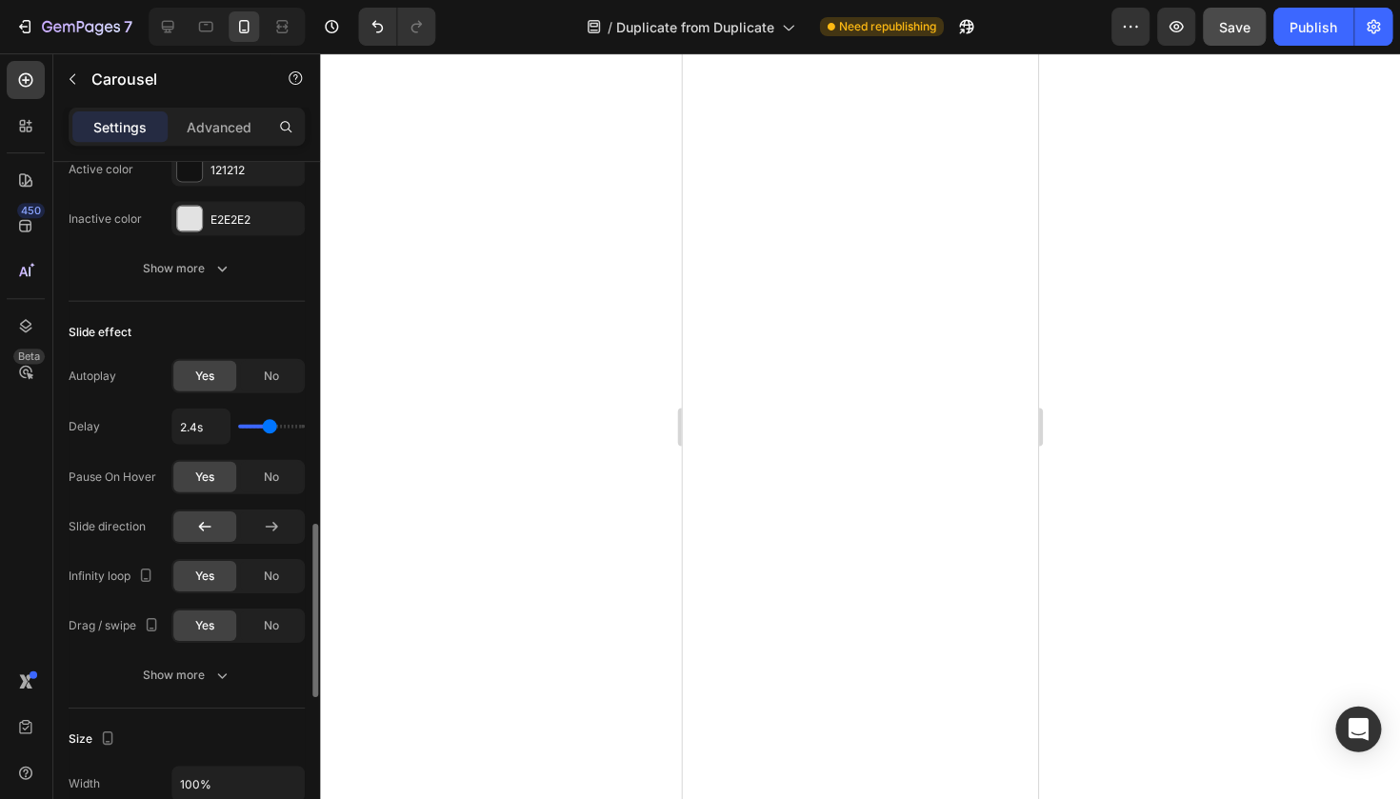
click at [267, 425] on input "range" at bounding box center [272, 426] width 67 height 4
click at [268, 427] on input "range" at bounding box center [272, 426] width 67 height 4
click at [268, 426] on input "range" at bounding box center [272, 426] width 67 height 4
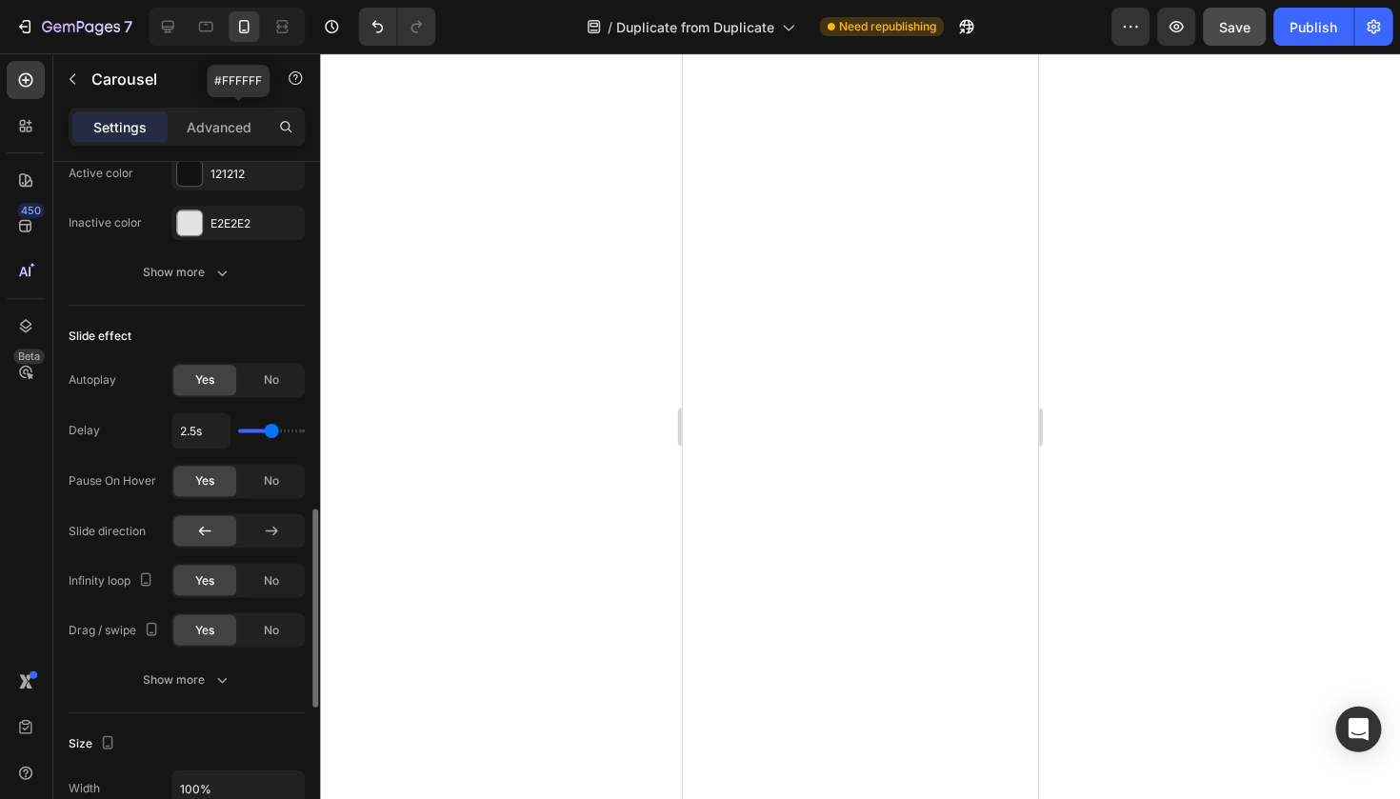
scroll to position [1202, 0]
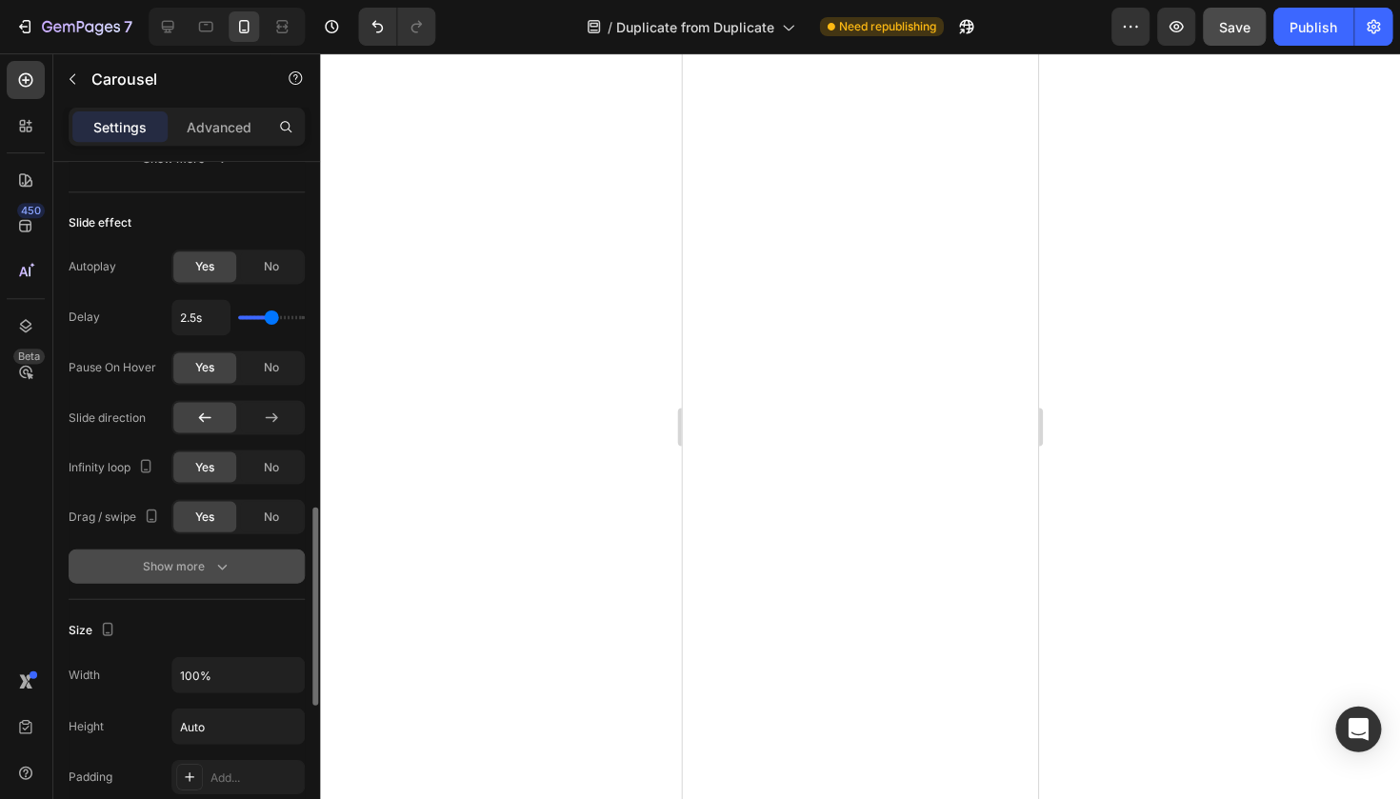
click at [189, 569] on div "Show more" at bounding box center [188, 565] width 89 height 19
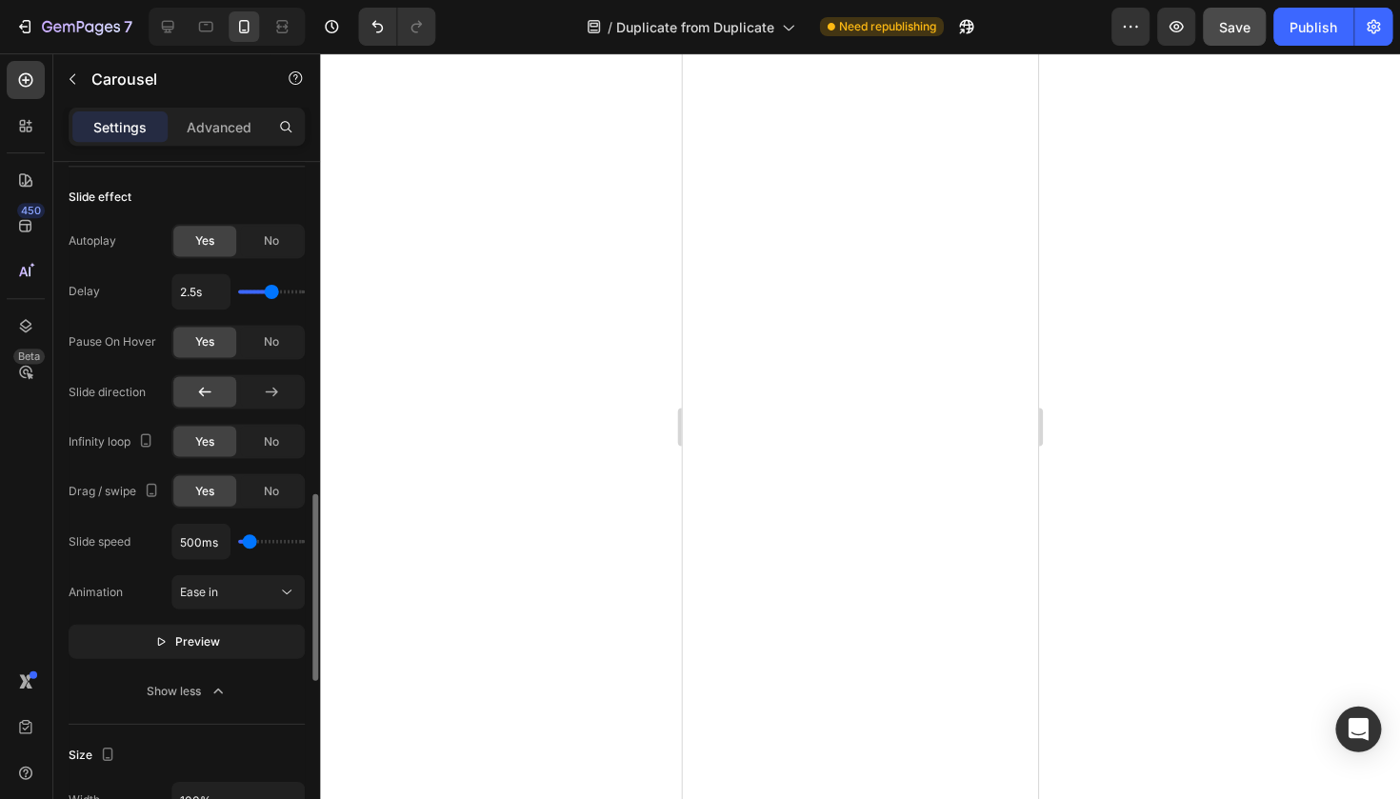
scroll to position [0, 0]
click at [267, 250] on div "No" at bounding box center [272, 241] width 63 height 30
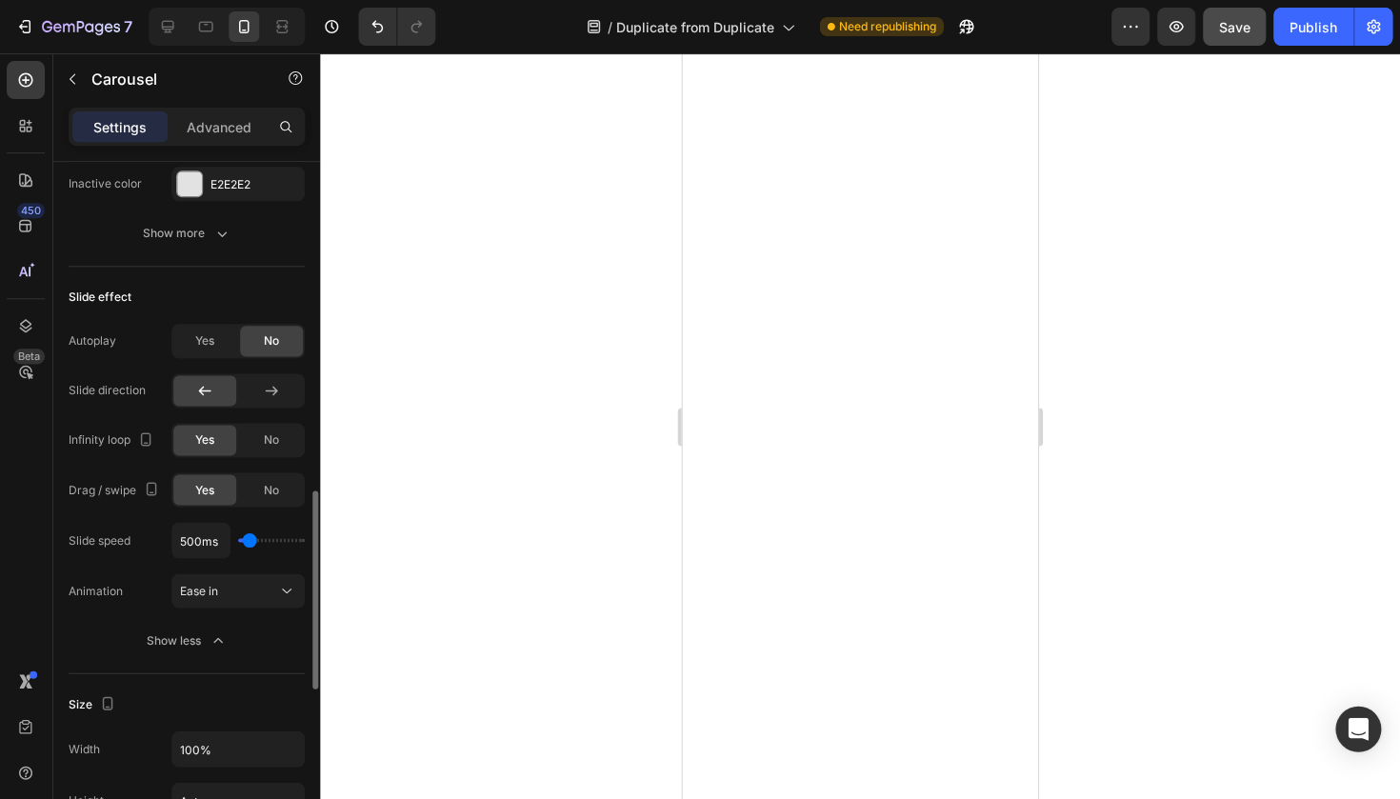
scroll to position [1124, 0]
click at [527, 564] on div at bounding box center [860, 425] width 1079 height 745
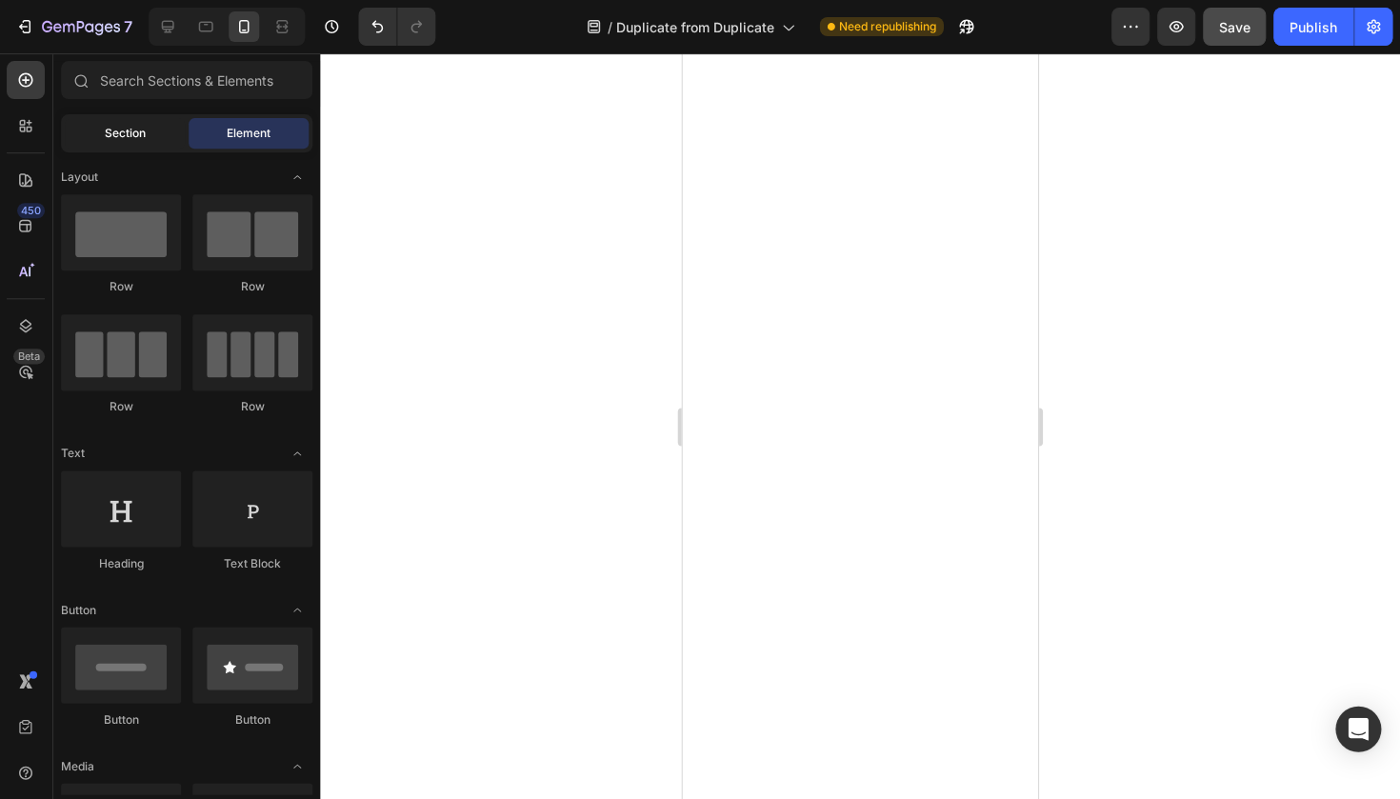
click at [129, 133] on span "Section" at bounding box center [126, 133] width 41 height 17
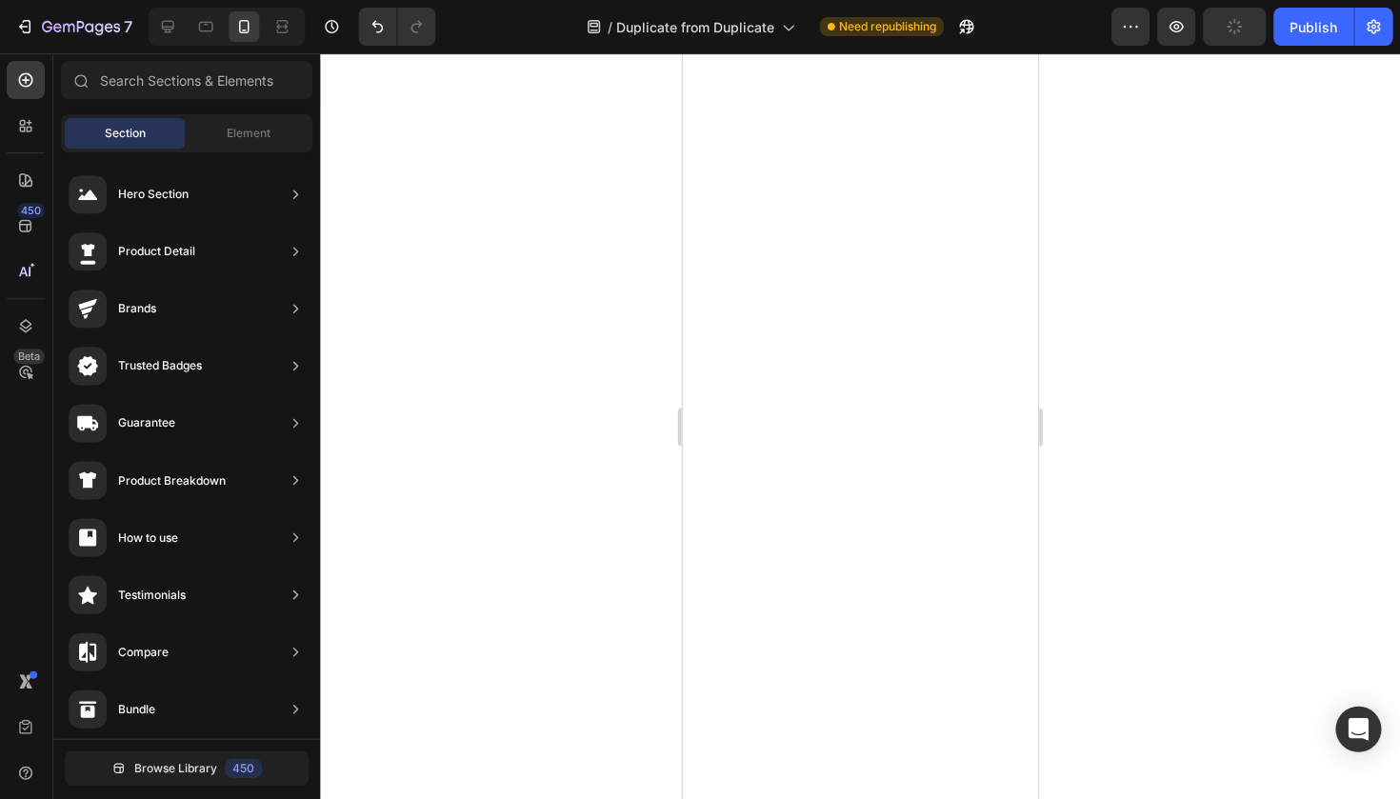
click at [655, 205] on div at bounding box center [860, 425] width 1079 height 745
click at [177, 14] on div at bounding box center [168, 26] width 30 height 30
click at [209, 30] on icon at bounding box center [206, 26] width 19 height 19
click at [240, 22] on icon at bounding box center [245, 26] width 10 height 13
click at [239, 130] on span "Element" at bounding box center [250, 133] width 44 height 17
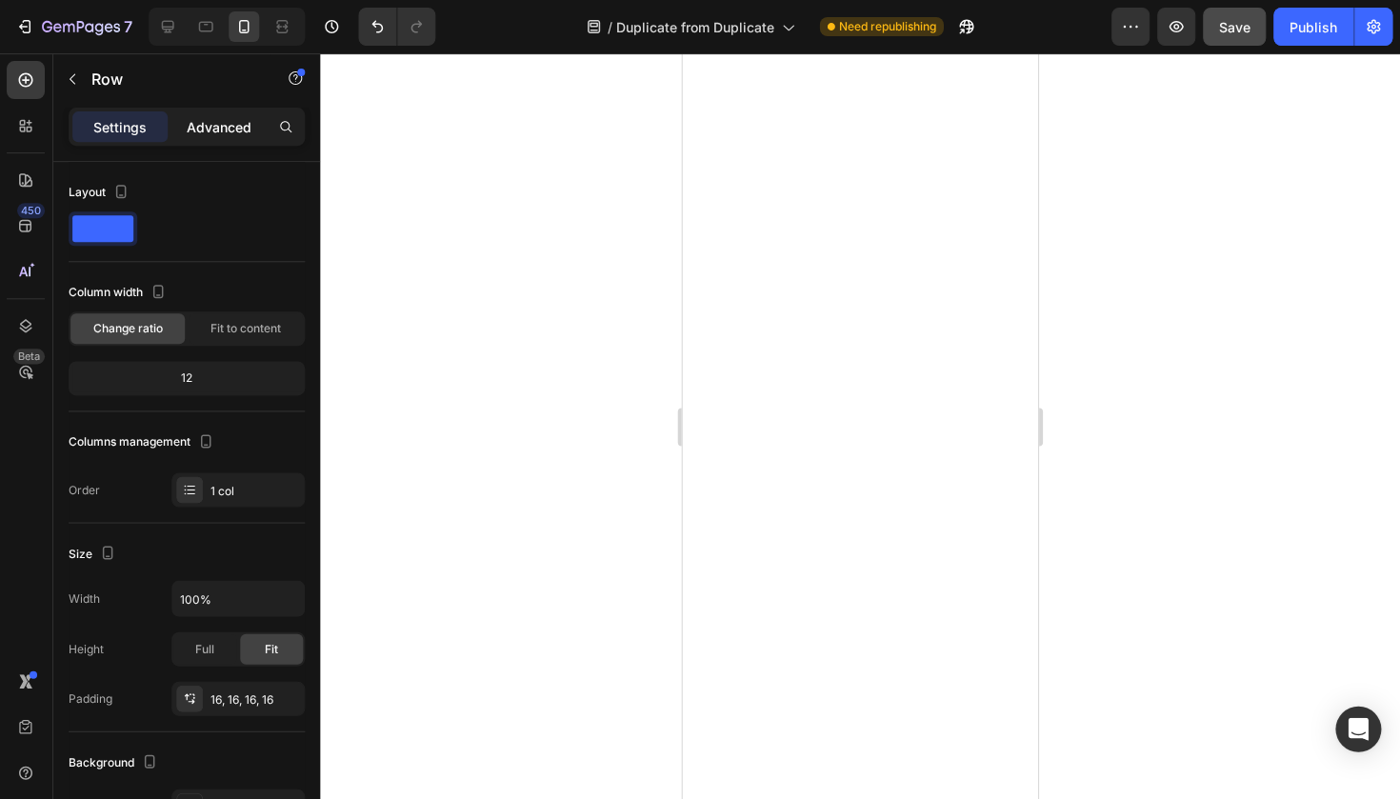
click at [227, 122] on p "Advanced" at bounding box center [220, 127] width 65 height 20
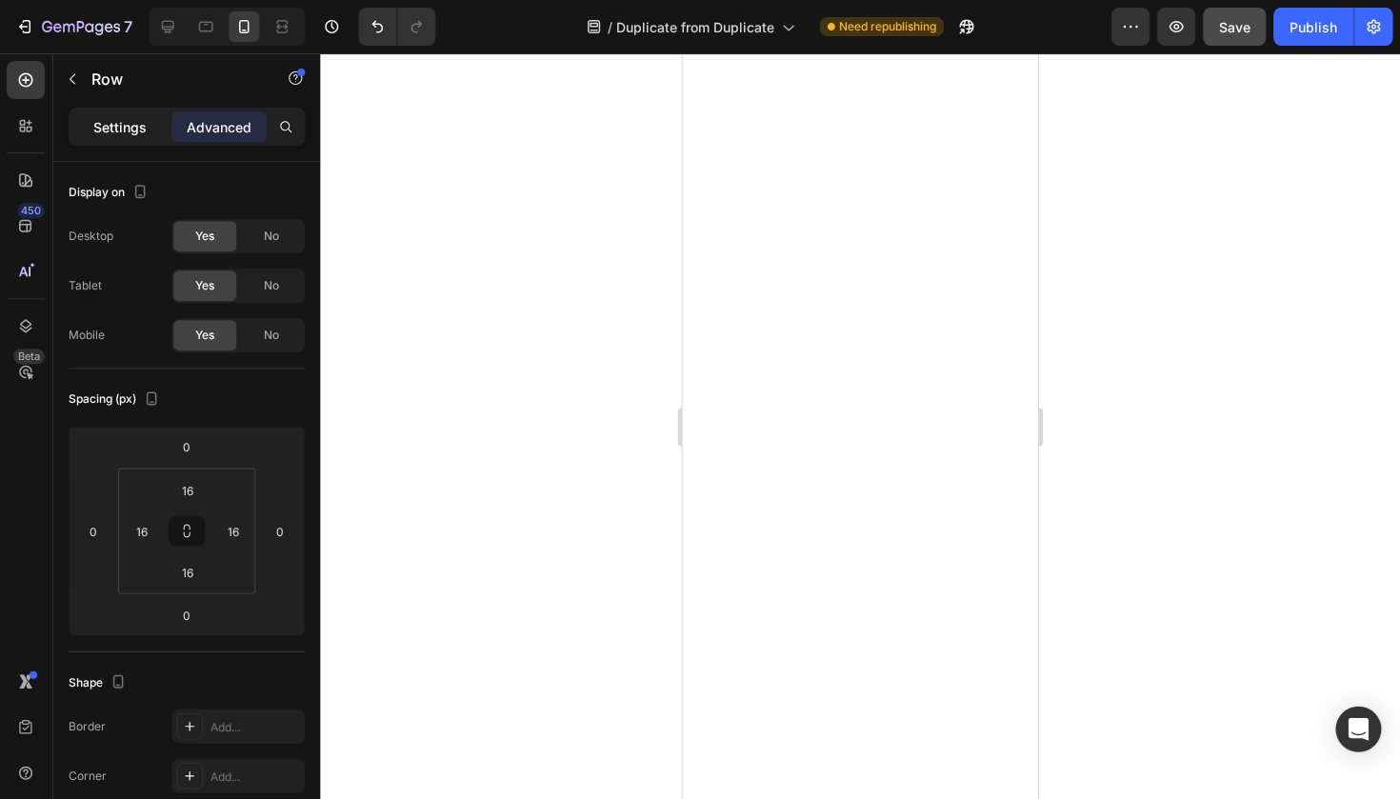
click at [109, 117] on p "Settings" at bounding box center [120, 127] width 53 height 20
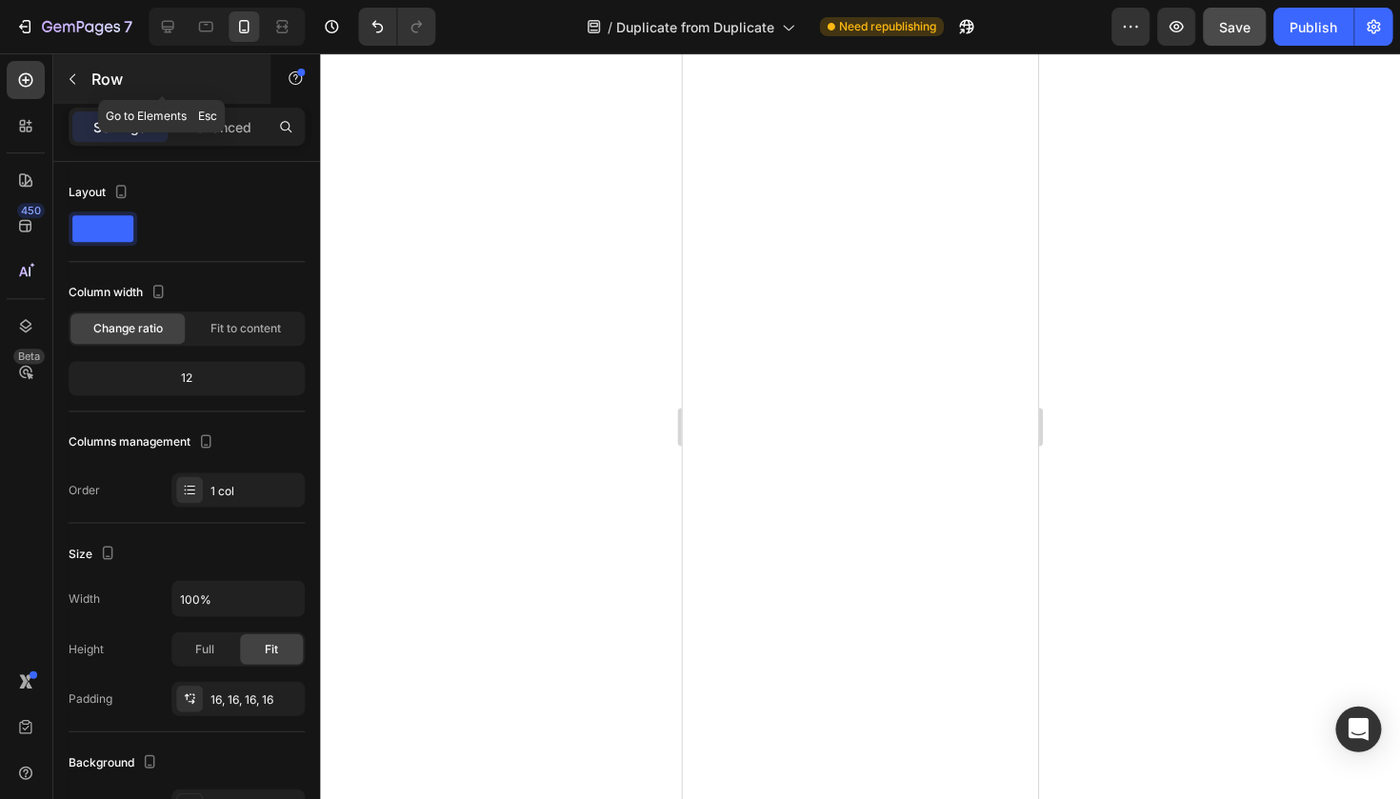
click at [67, 93] on button "button" at bounding box center [73, 79] width 30 height 30
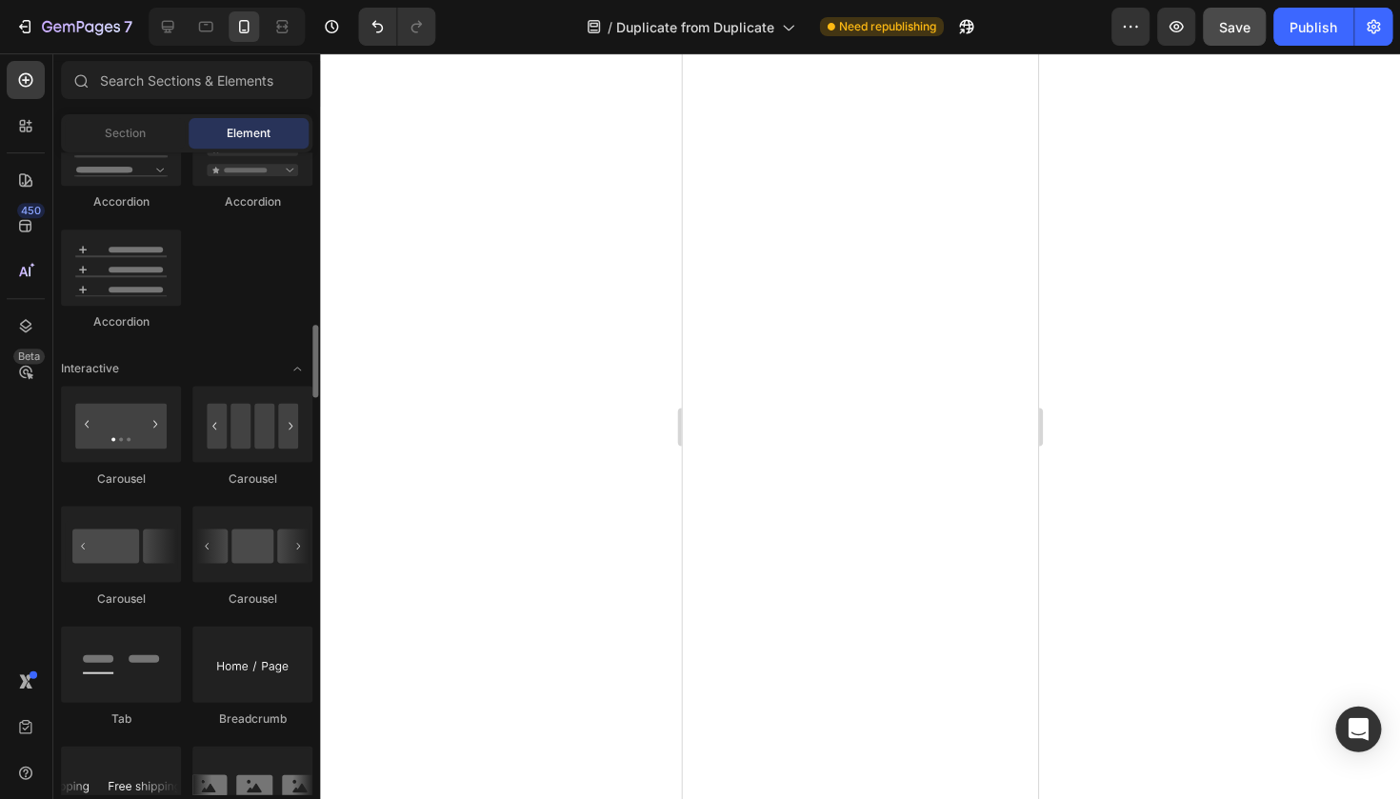
scroll to position [1711, 0]
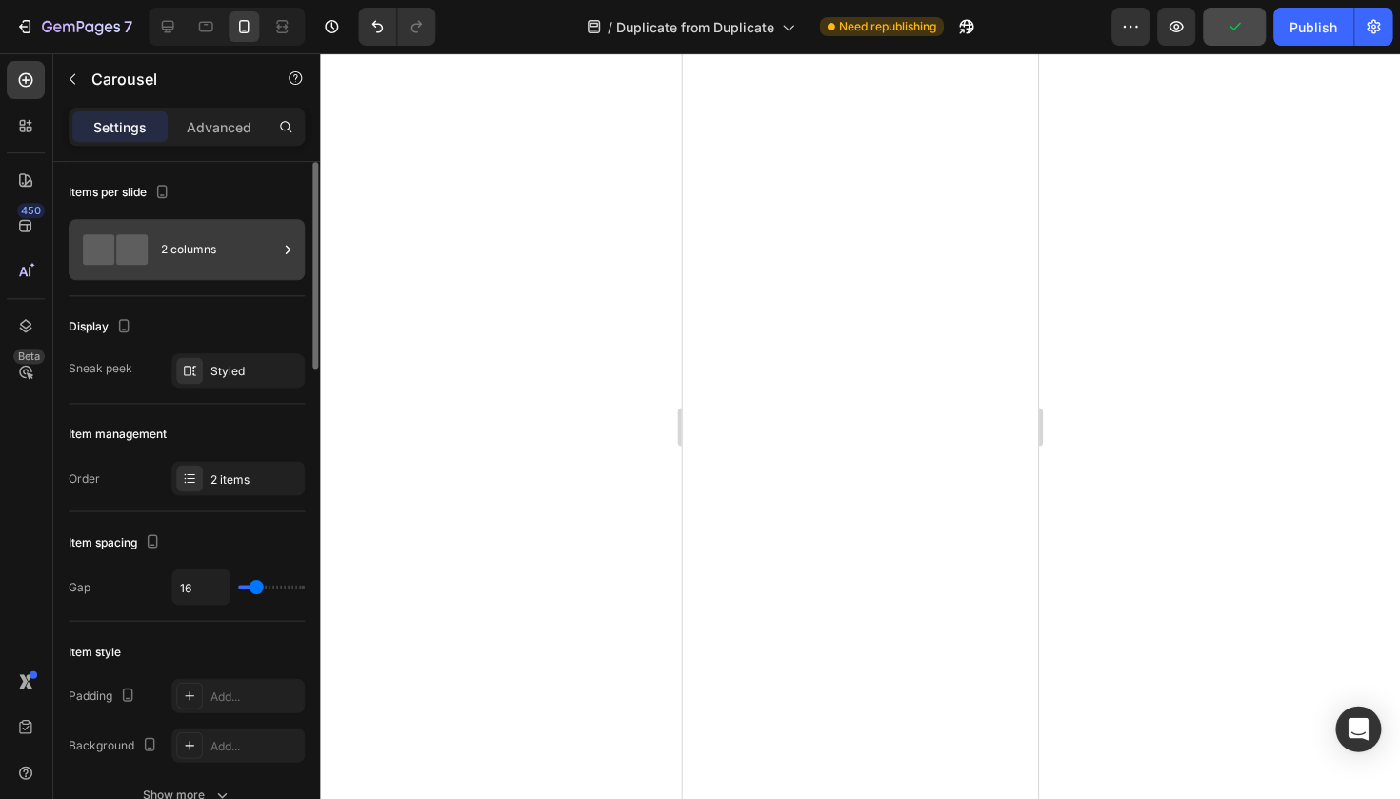
click at [237, 263] on div "2 columns" at bounding box center [220, 250] width 116 height 44
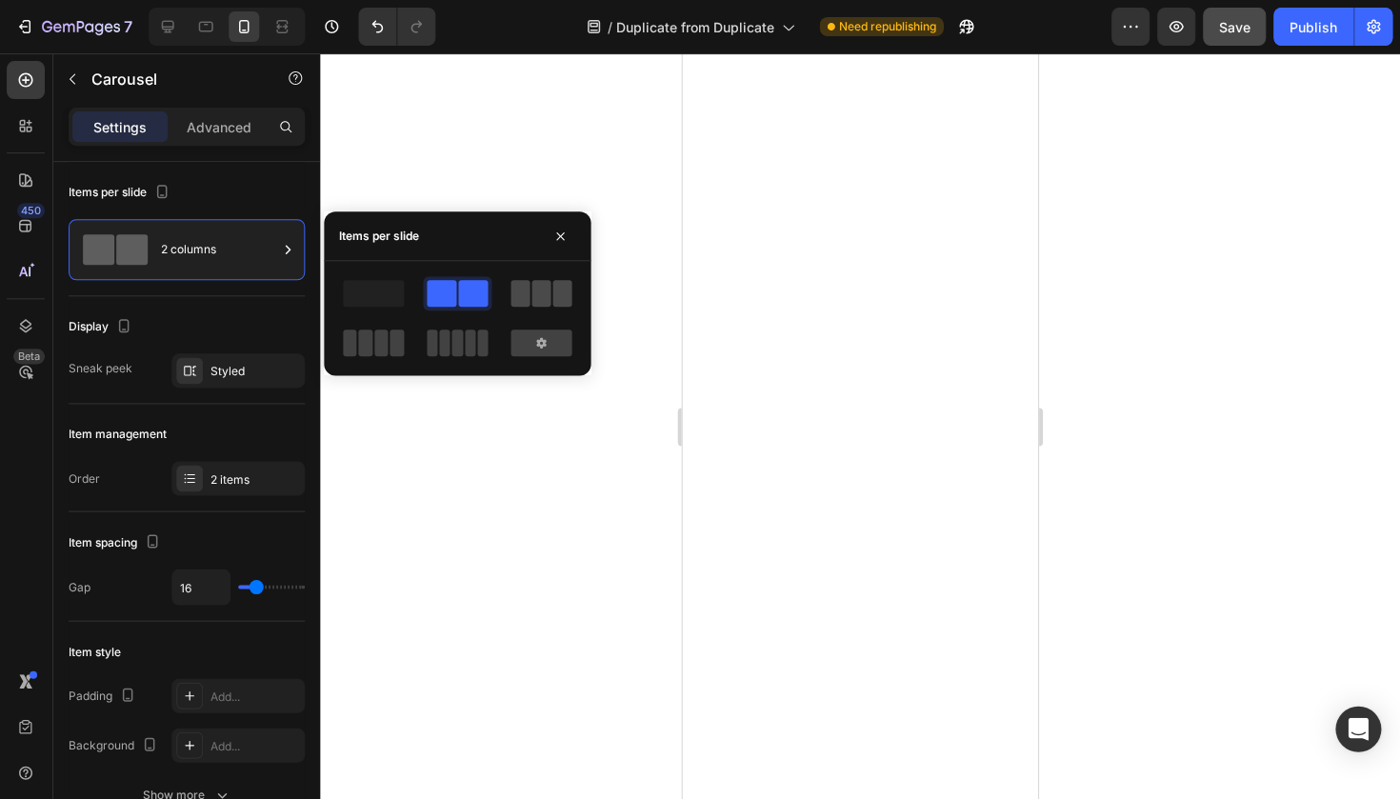
click at [532, 292] on span at bounding box center [541, 293] width 19 height 27
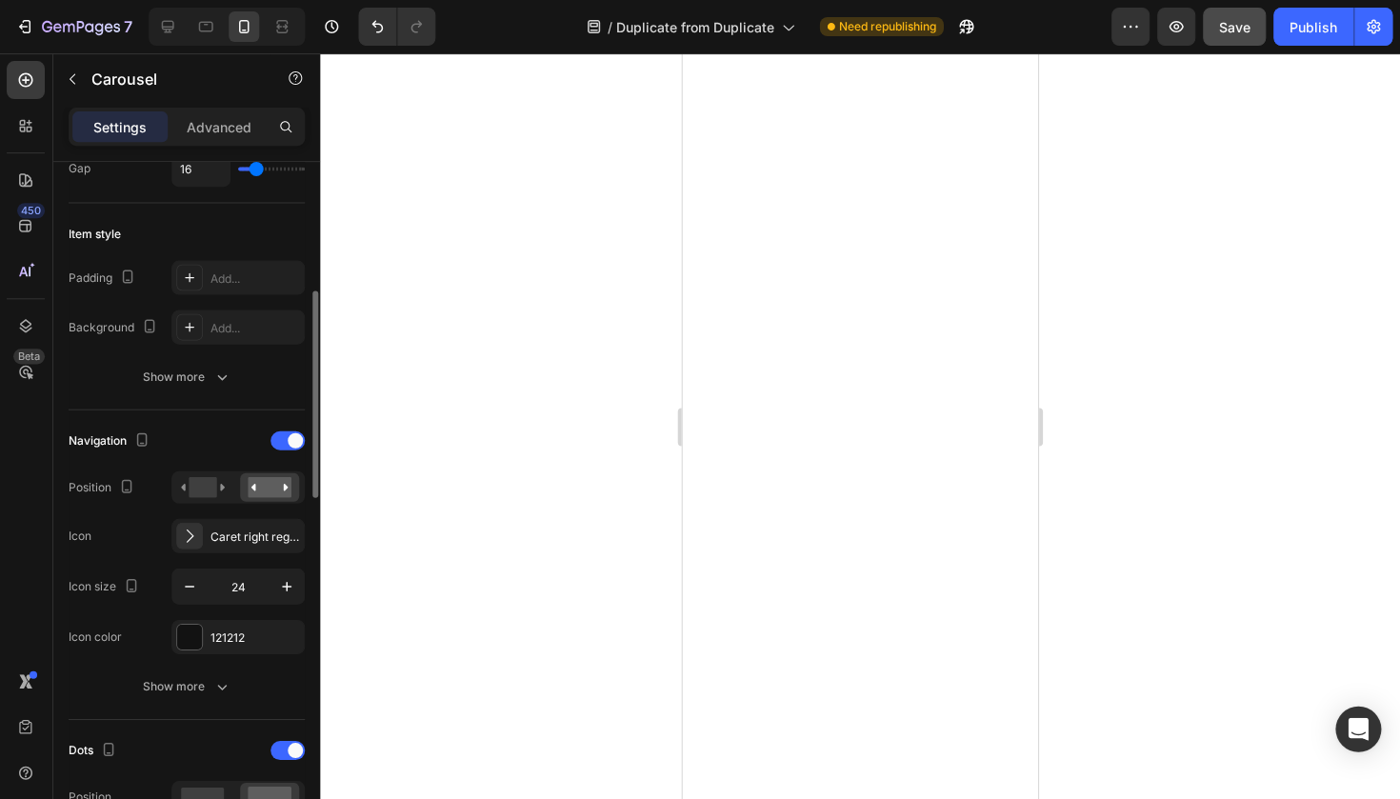
scroll to position [421, 0]
click at [280, 447] on div "Navigation" at bounding box center [188, 437] width 236 height 30
click at [280, 443] on div at bounding box center [288, 436] width 34 height 19
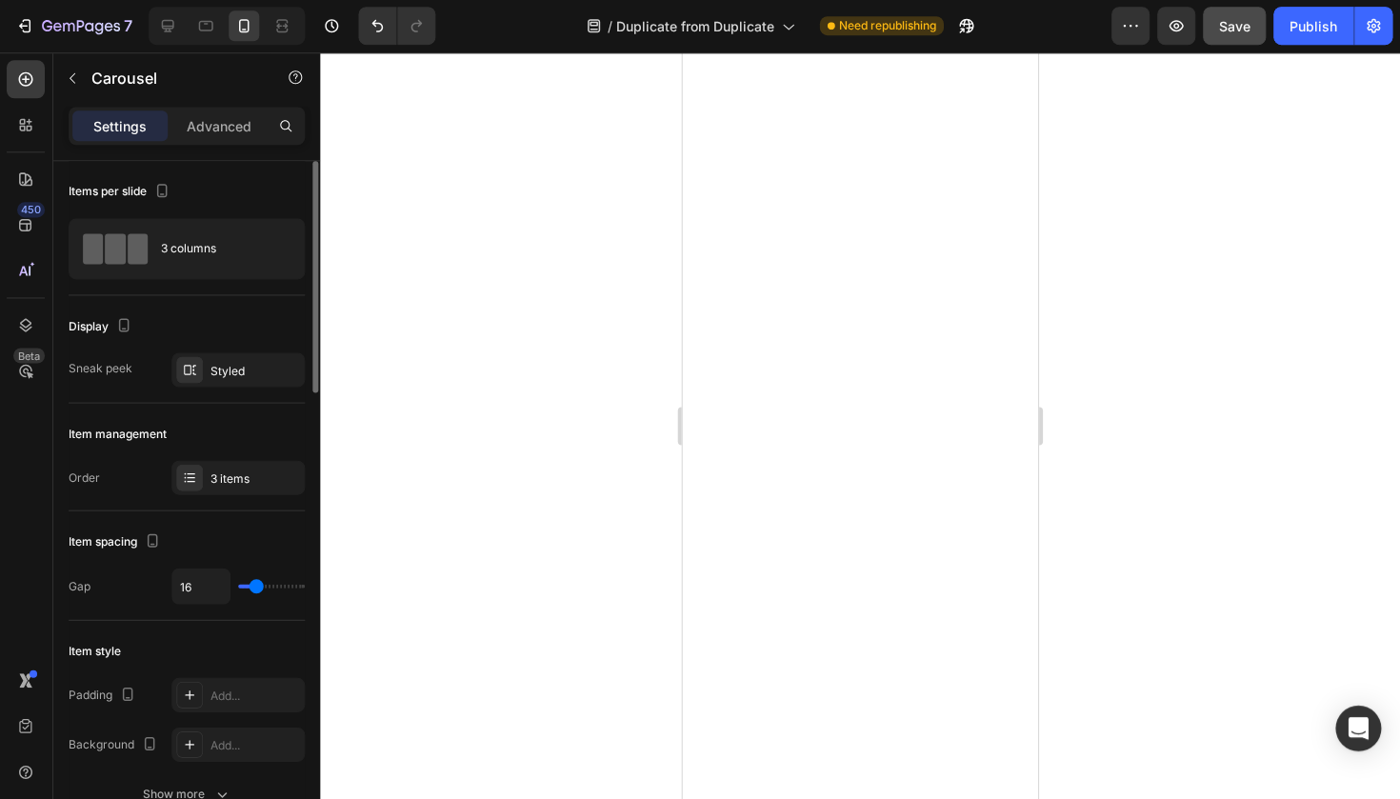
scroll to position [0, 0]
click at [238, 383] on div "Styled" at bounding box center [238, 370] width 133 height 34
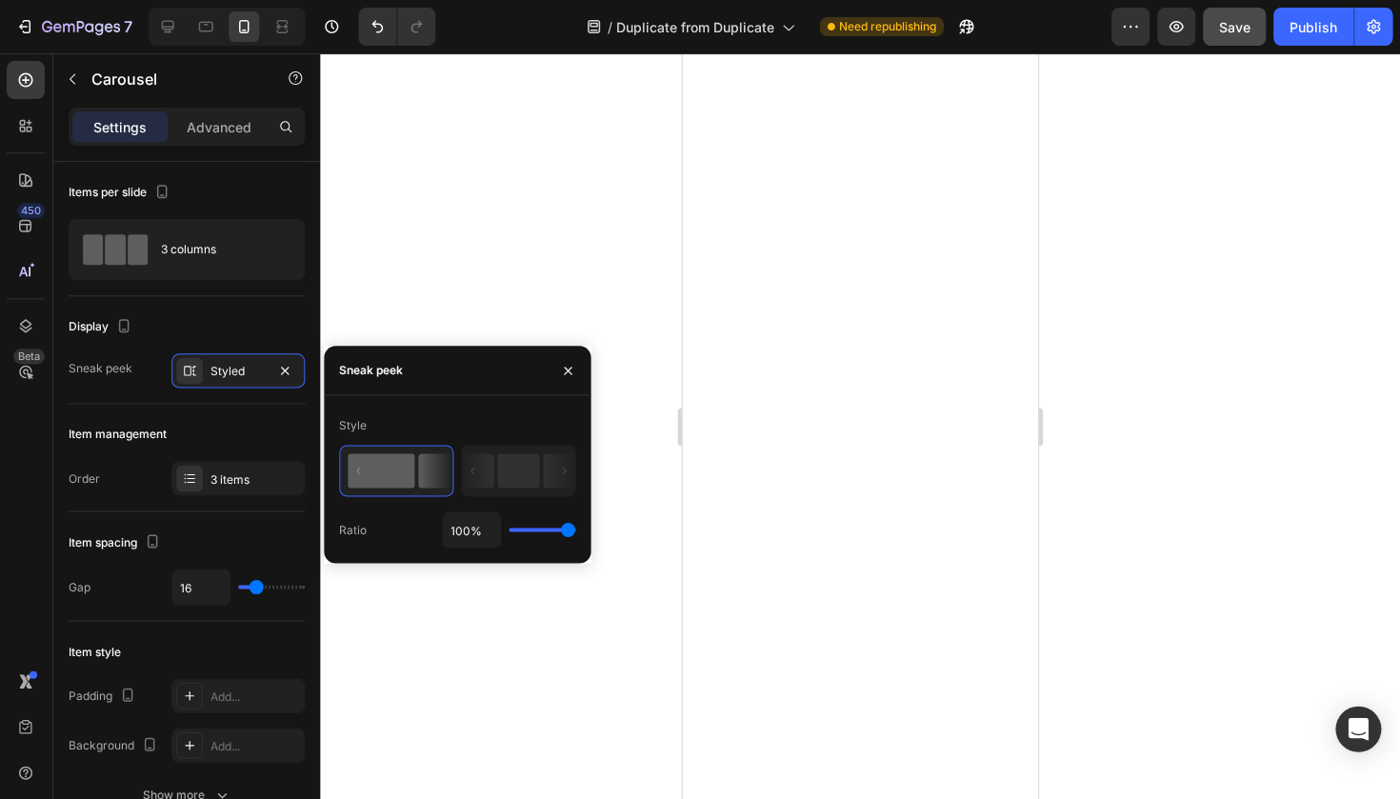
drag, startPoint x: 538, startPoint y: 523, endPoint x: 599, endPoint y: 530, distance: 61.4
click at [576, 530] on input "range" at bounding box center [542, 529] width 67 height 4
click at [509, 527] on input "range" at bounding box center [542, 529] width 67 height 4
click at [570, 529] on input "range" at bounding box center [542, 529] width 67 height 4
click at [570, 531] on input "range" at bounding box center [542, 529] width 67 height 4
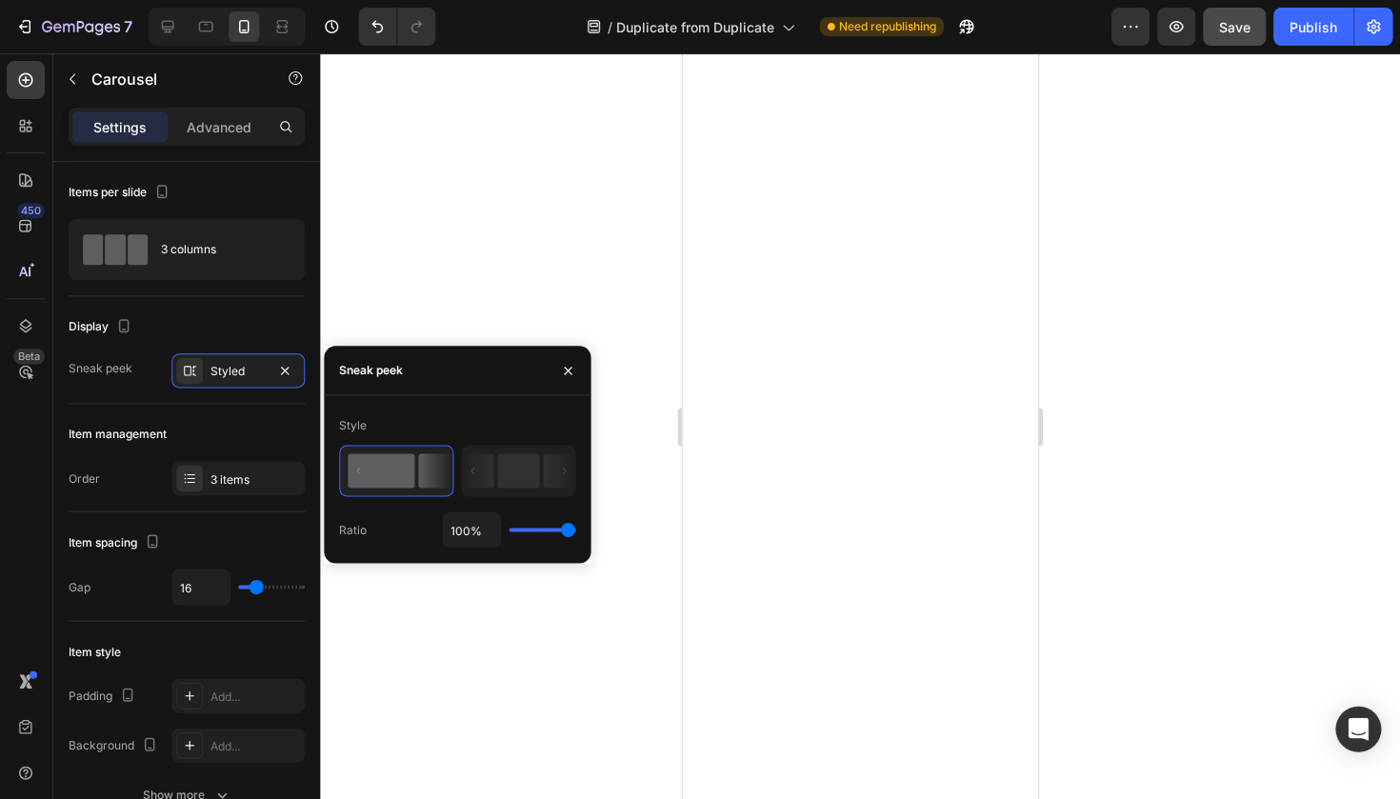
click at [570, 531] on input "range" at bounding box center [542, 529] width 67 height 4
click at [576, 531] on input "range" at bounding box center [542, 529] width 67 height 4
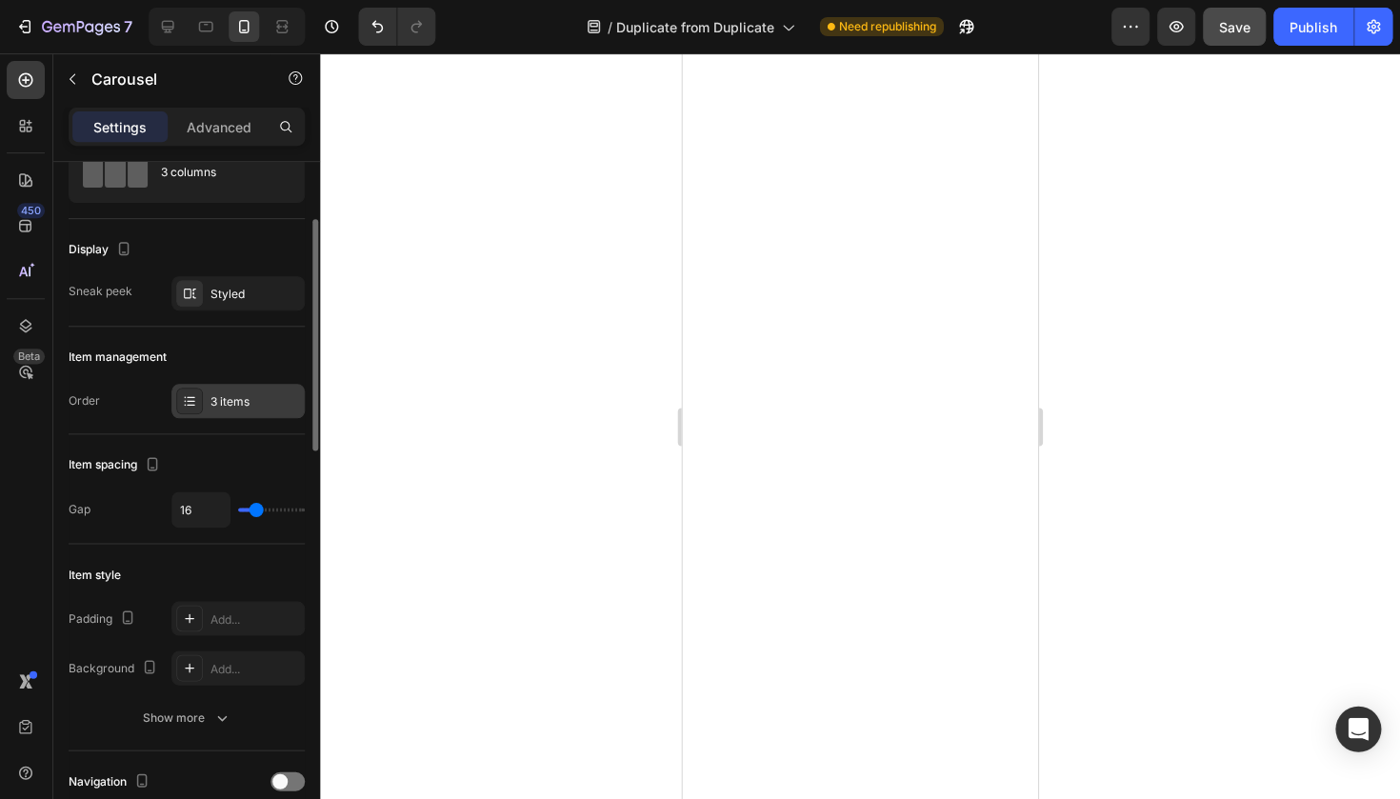
scroll to position [101, 0]
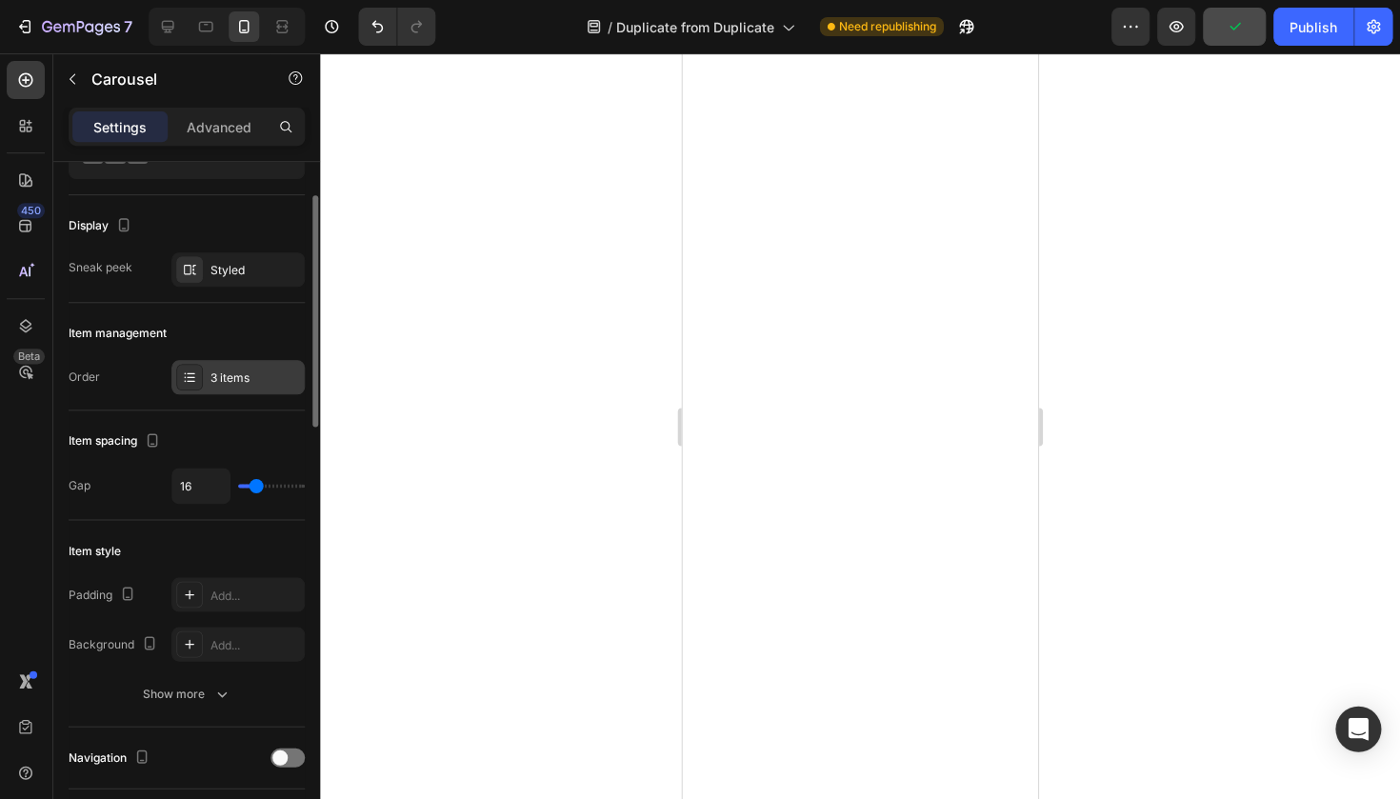
click at [209, 381] on div "3 items" at bounding box center [238, 377] width 133 height 34
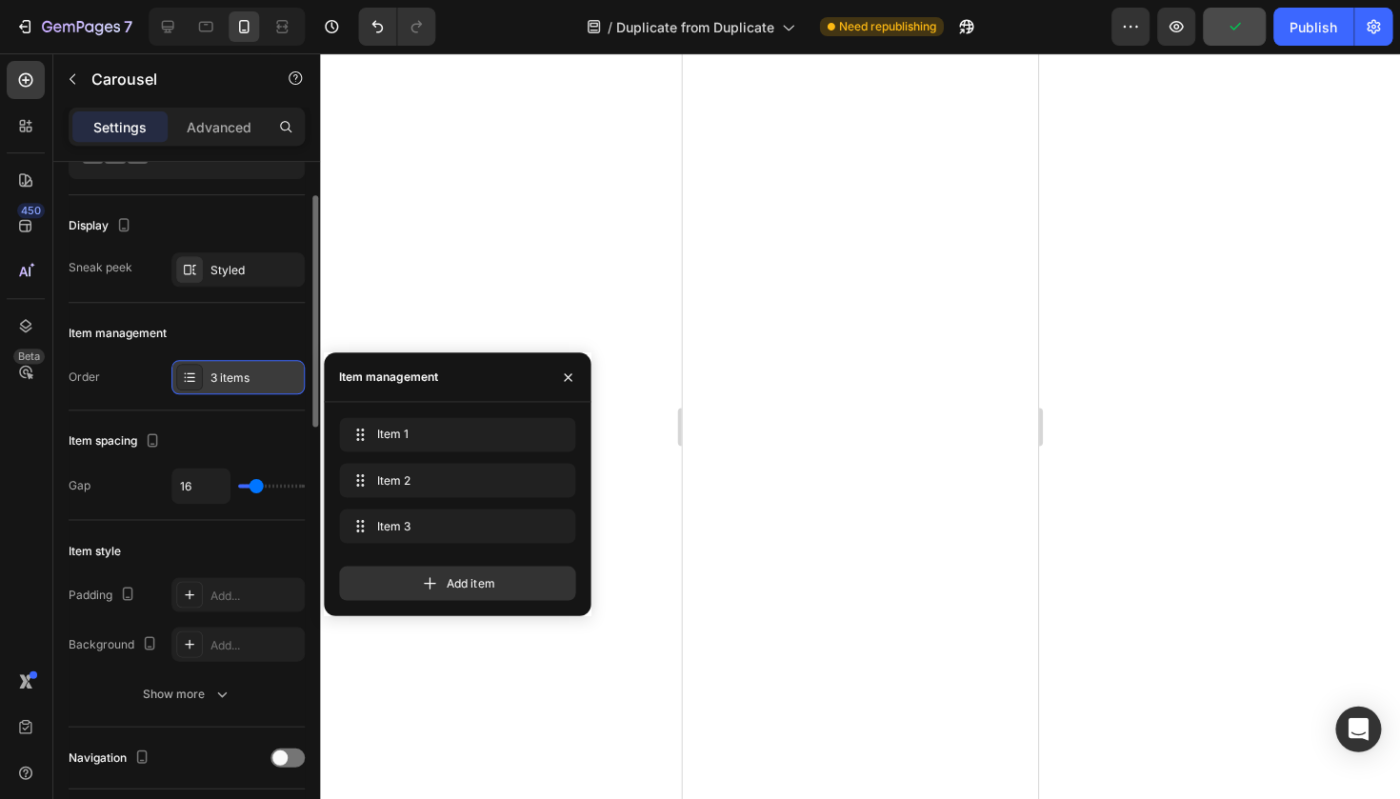
click at [209, 381] on div "3 items" at bounding box center [238, 377] width 133 height 34
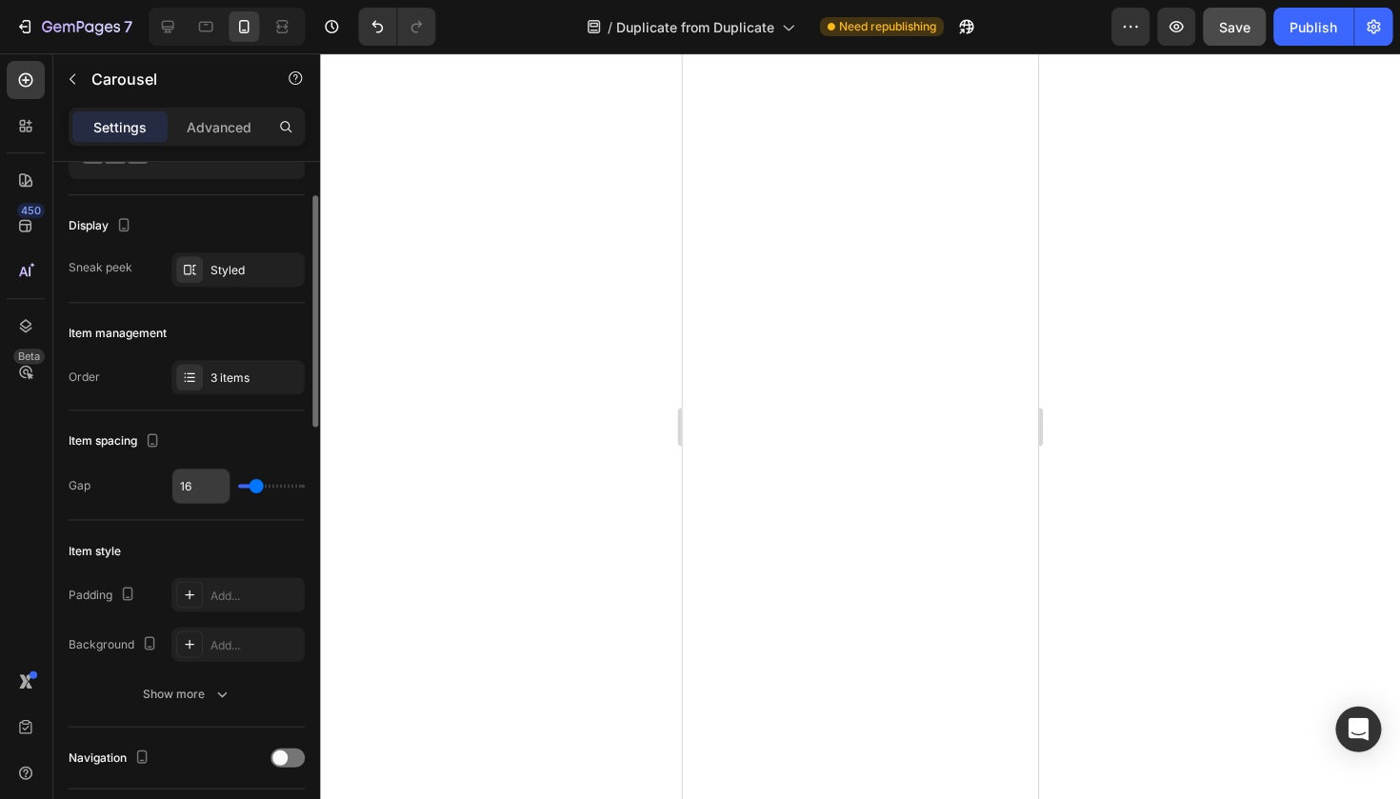
click at [194, 487] on input "16" at bounding box center [201, 485] width 57 height 34
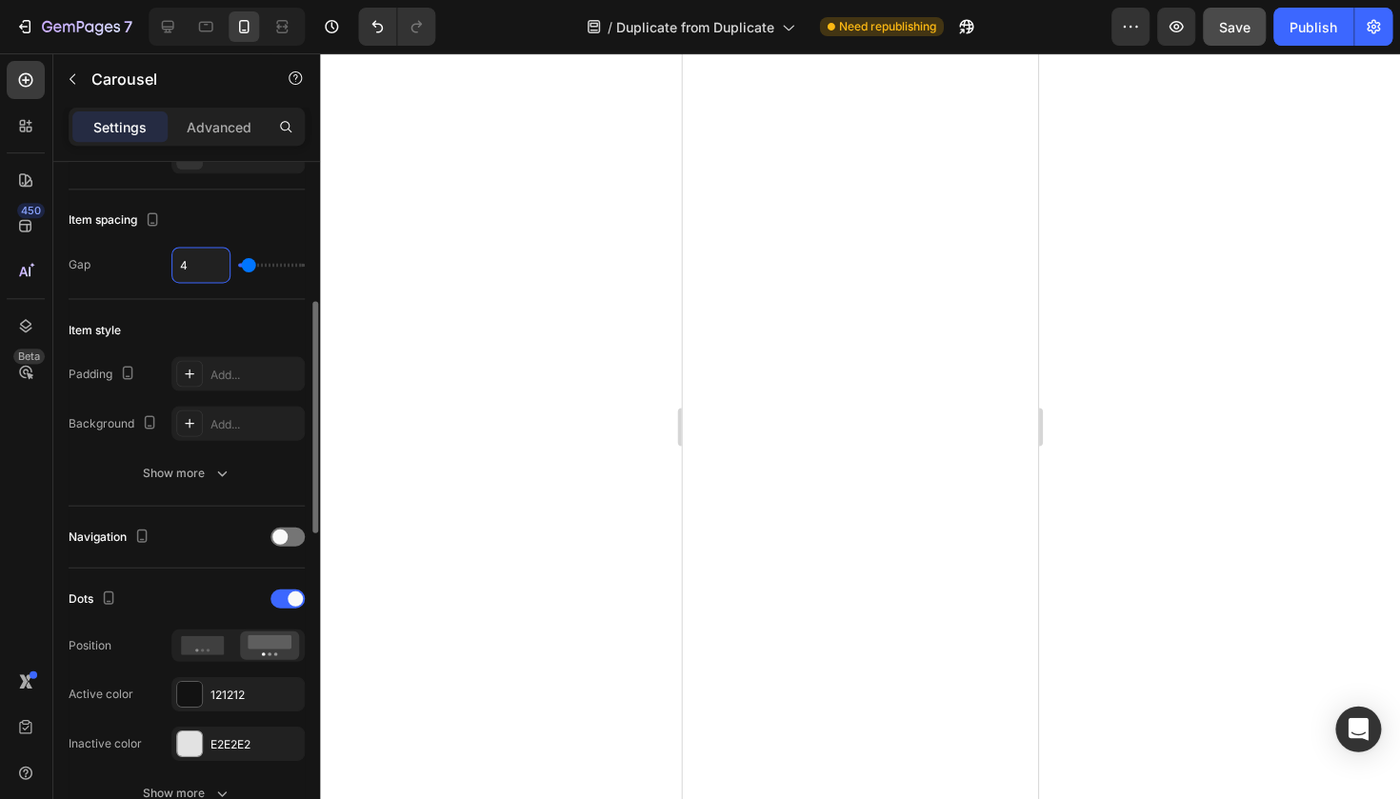
scroll to position [366, 0]
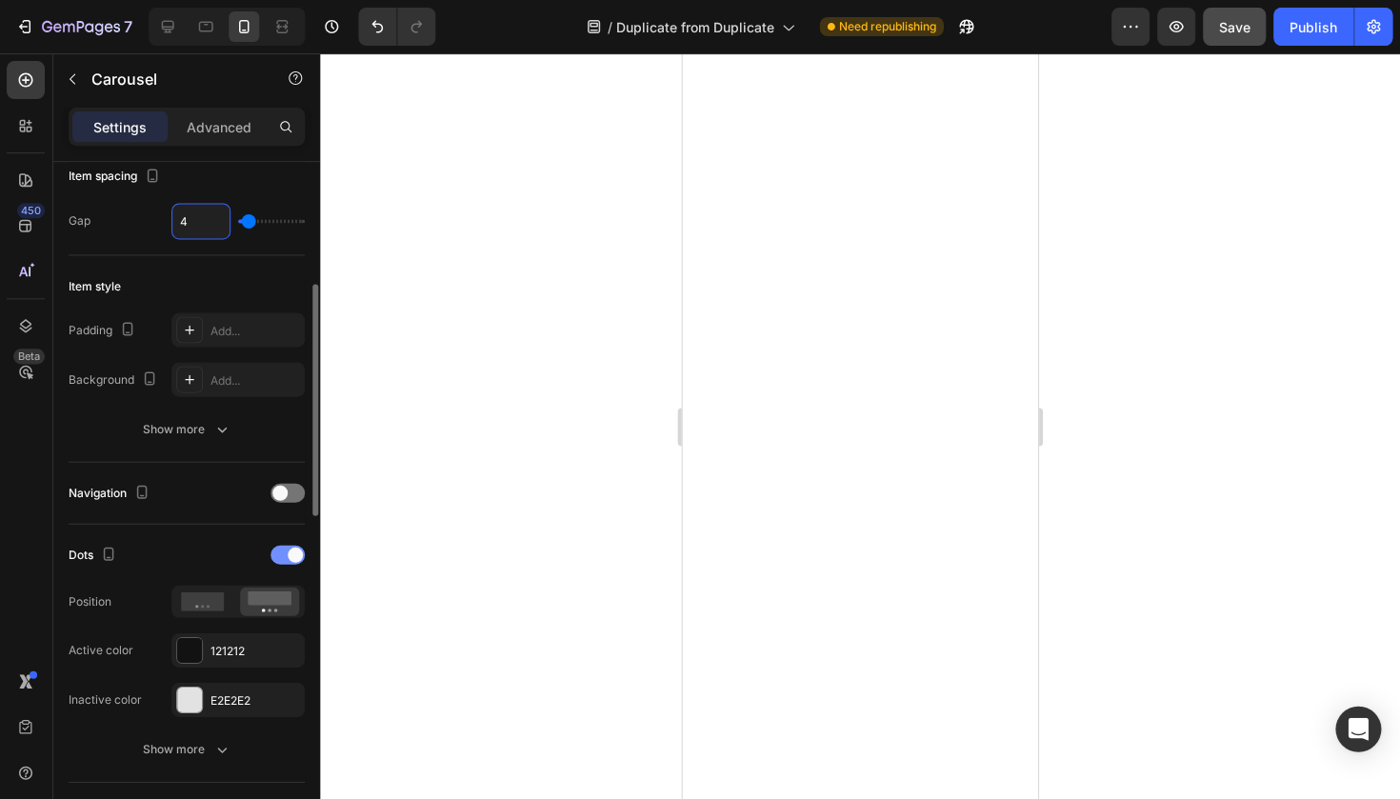
click at [289, 551] on span at bounding box center [295, 553] width 15 height 15
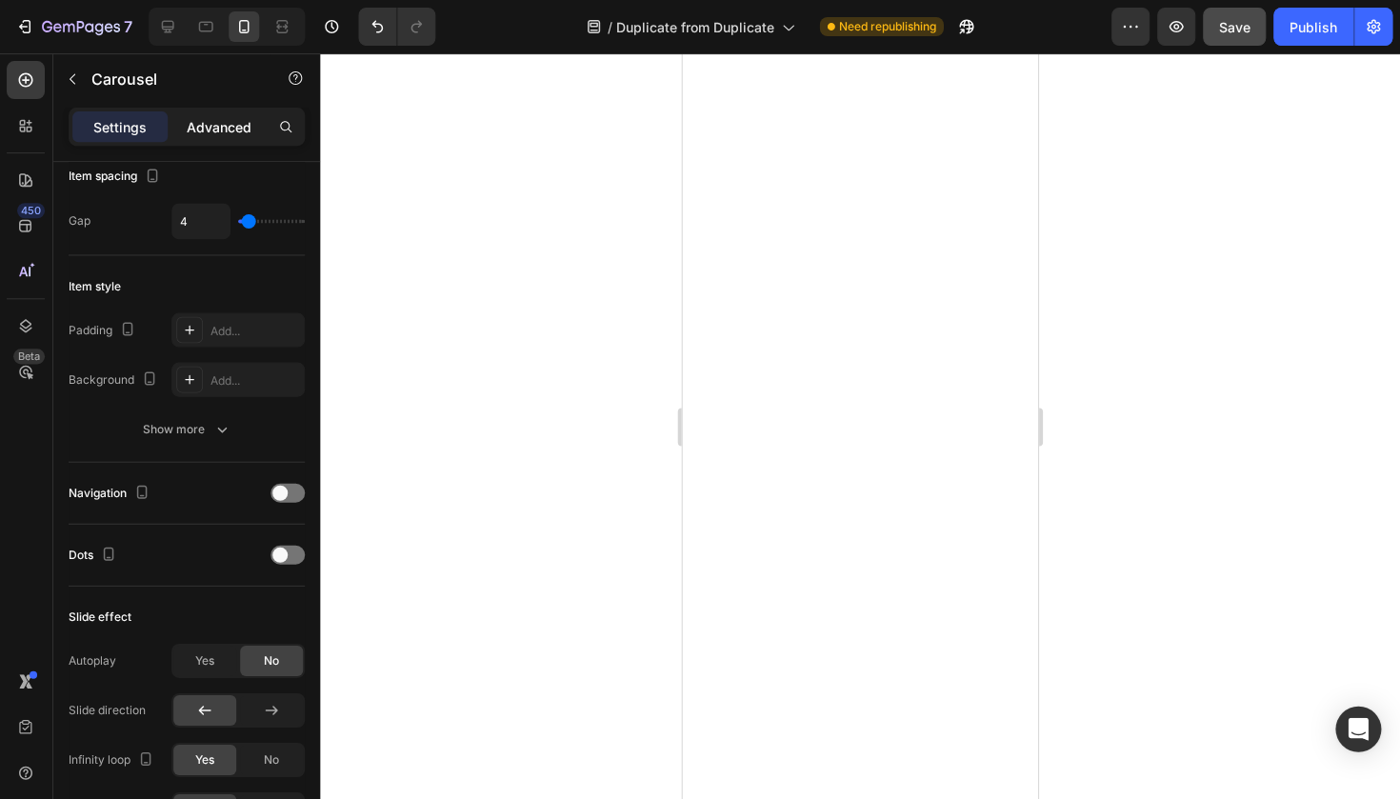
click at [224, 115] on div "Advanced" at bounding box center [219, 126] width 95 height 30
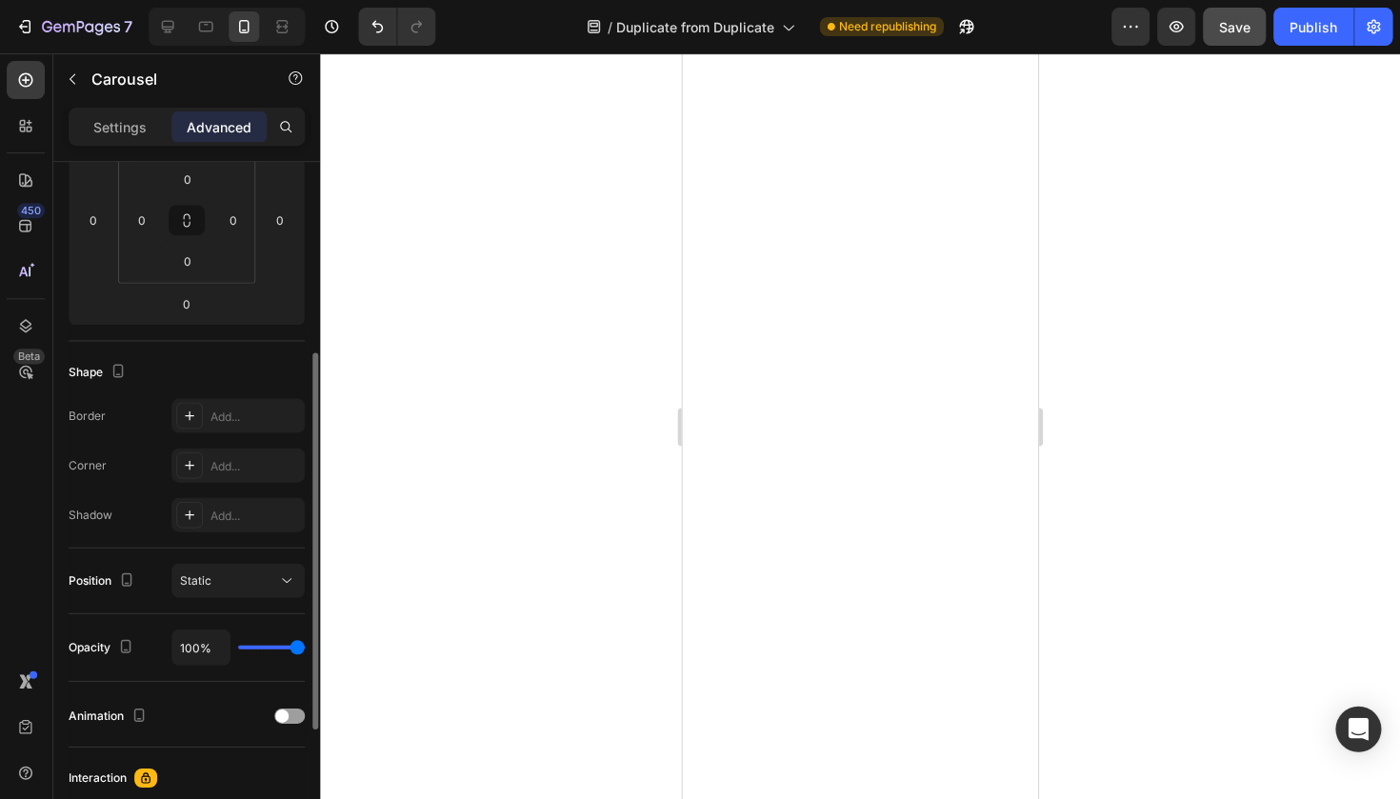
scroll to position [286, 0]
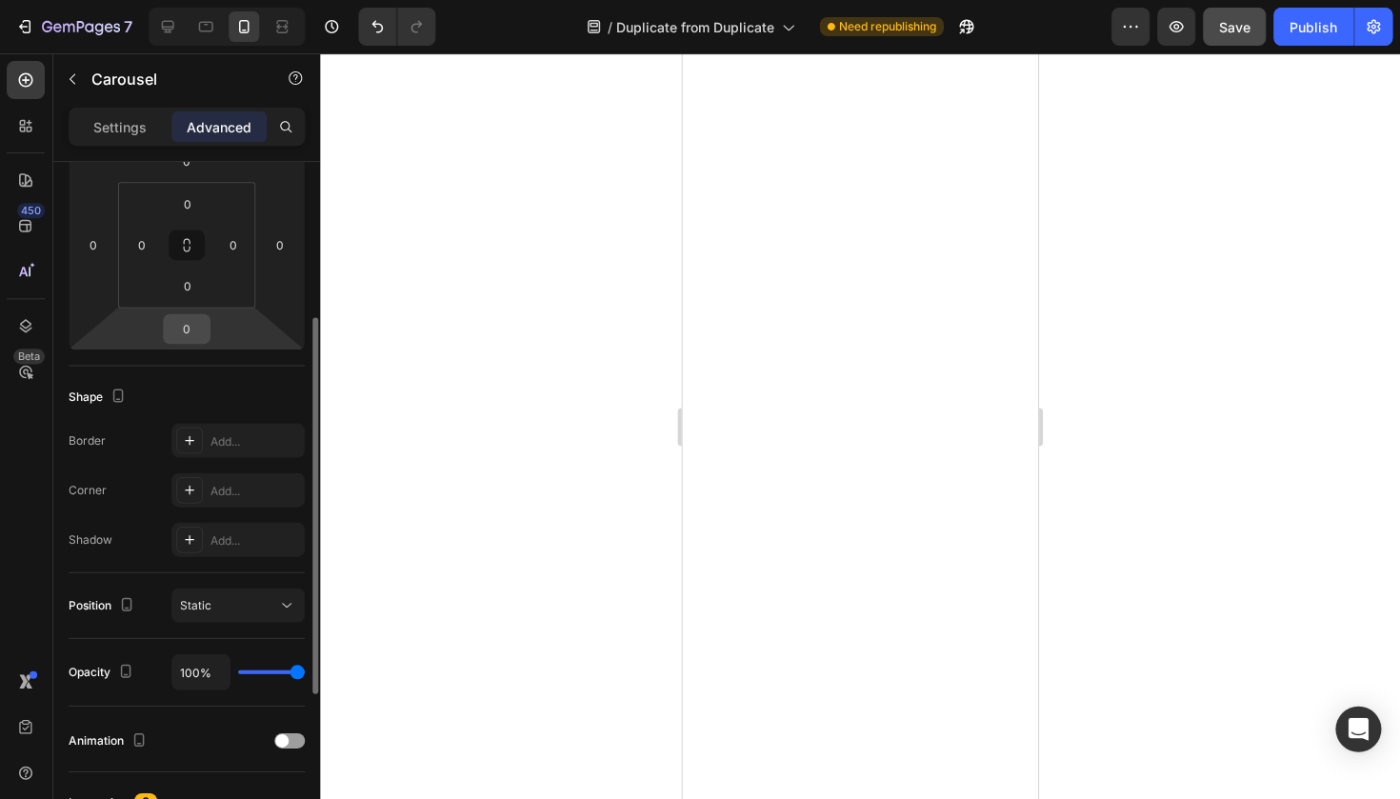
click at [189, 336] on input "0" at bounding box center [188, 328] width 38 height 29
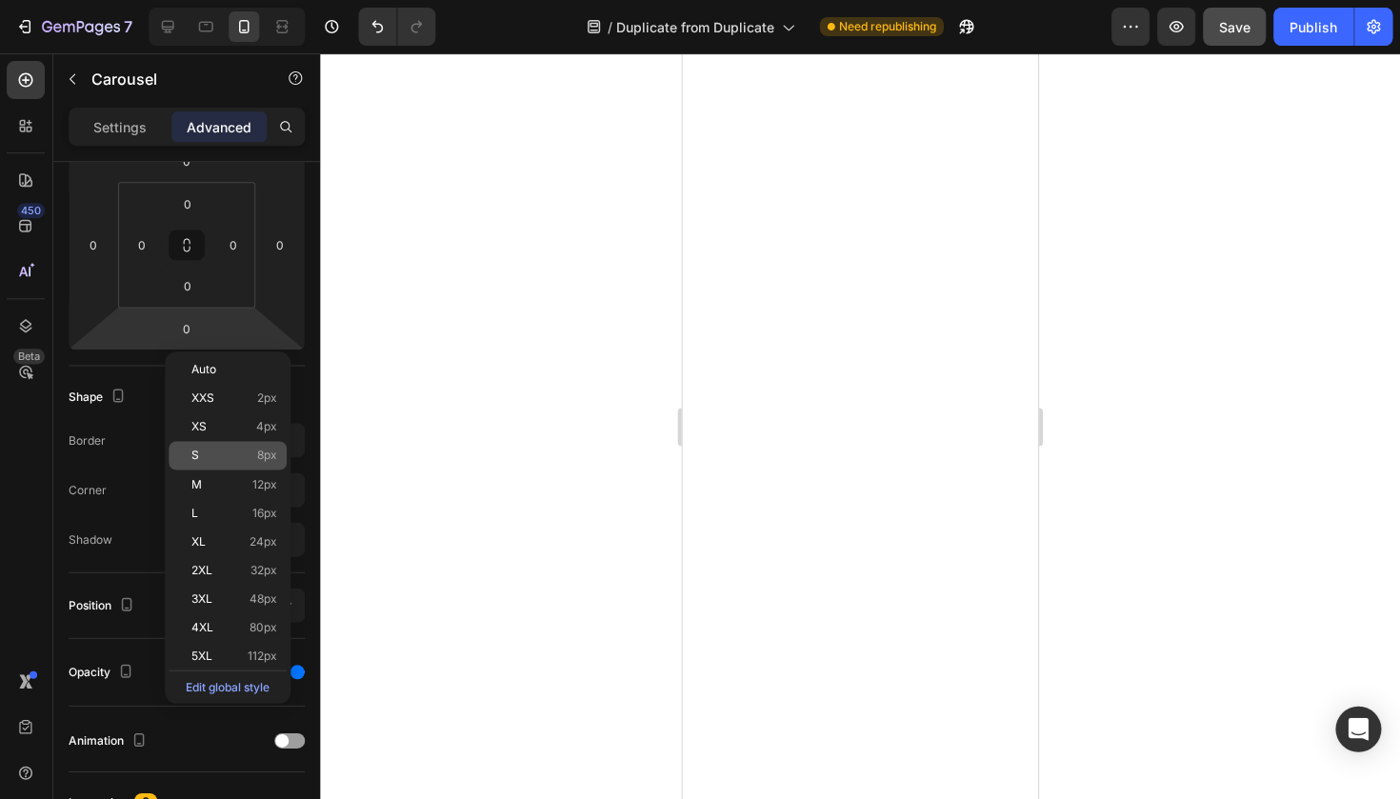
click at [211, 446] on div "S 8px" at bounding box center [228, 455] width 118 height 29
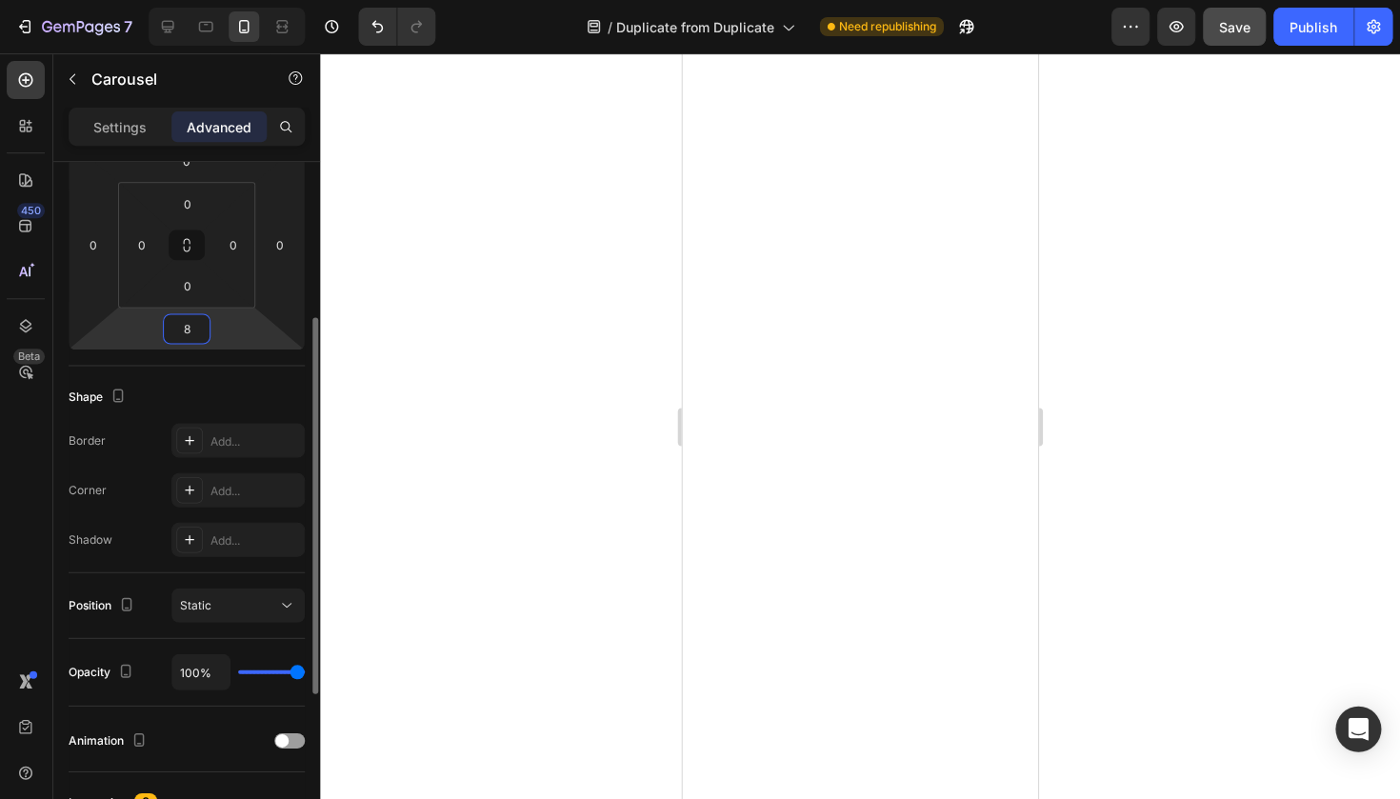
click at [185, 336] on input "8" at bounding box center [188, 328] width 38 height 29
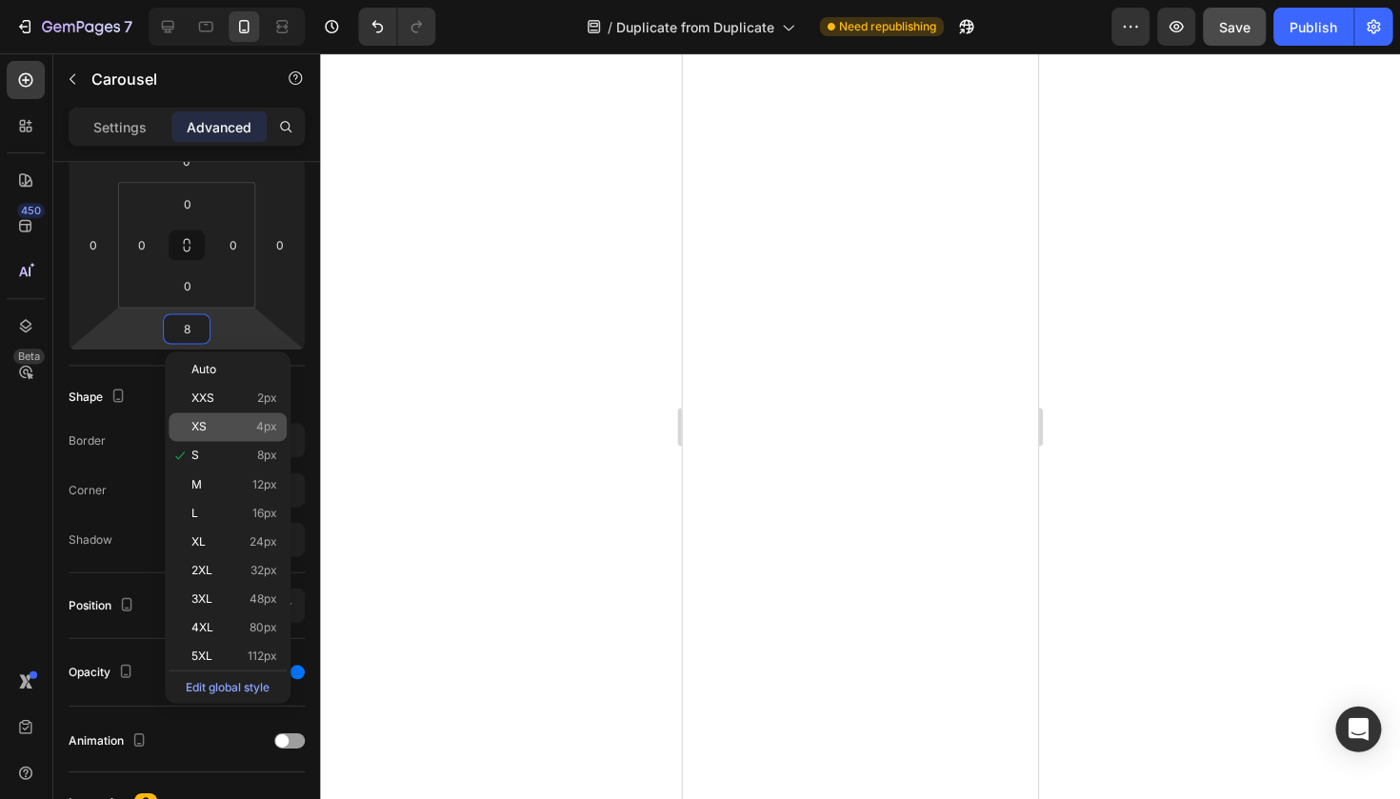
click at [203, 432] on span "XS" at bounding box center [199, 426] width 15 height 13
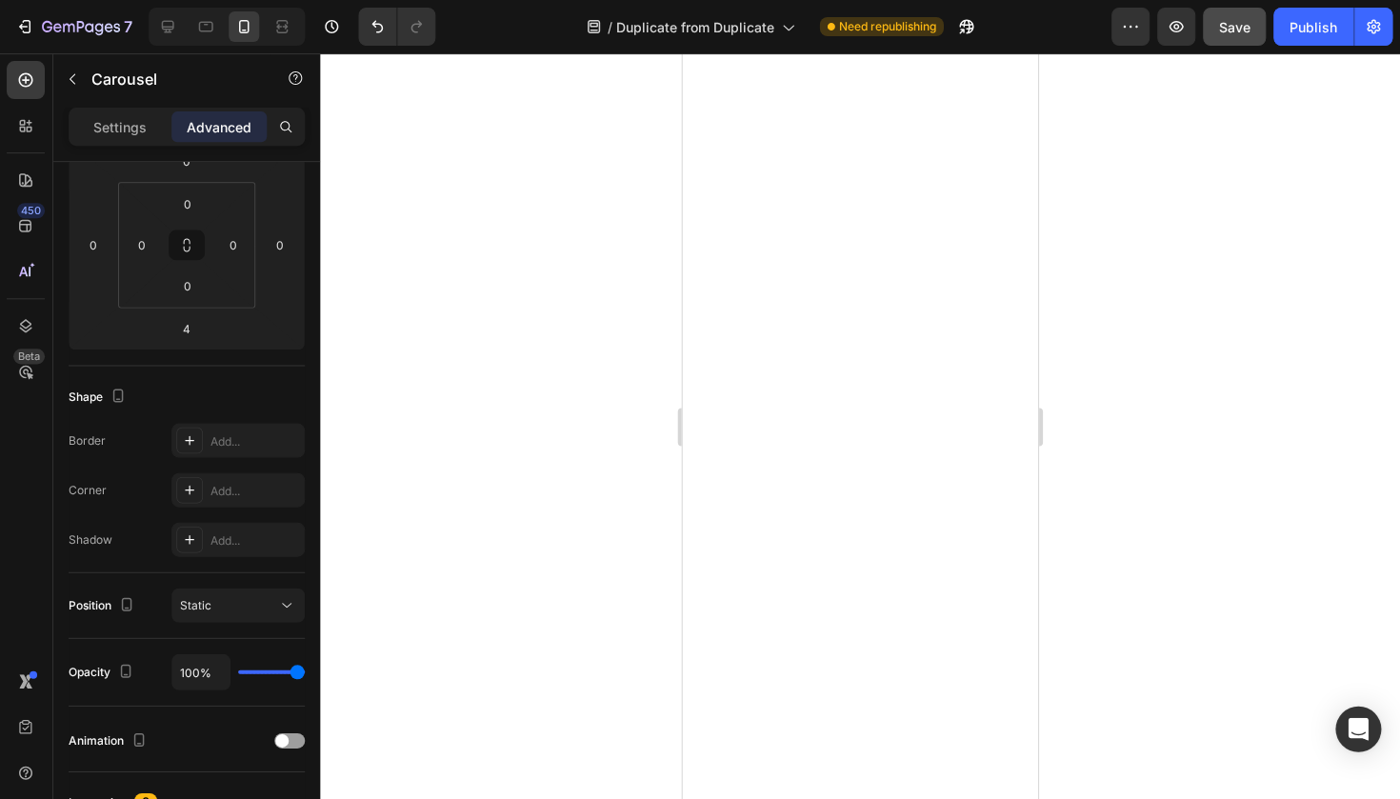
click at [526, 358] on div at bounding box center [860, 425] width 1079 height 745
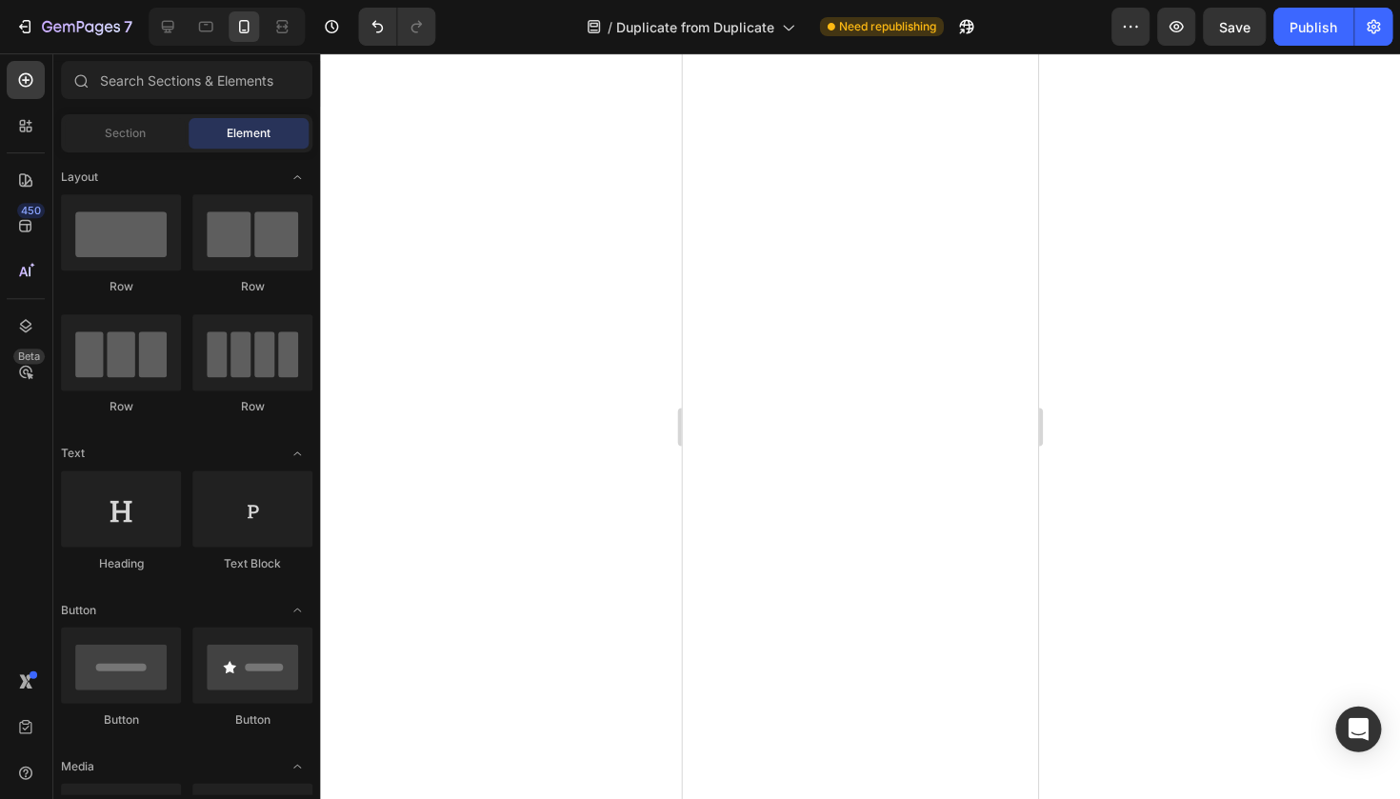
scroll to position [1711, 0]
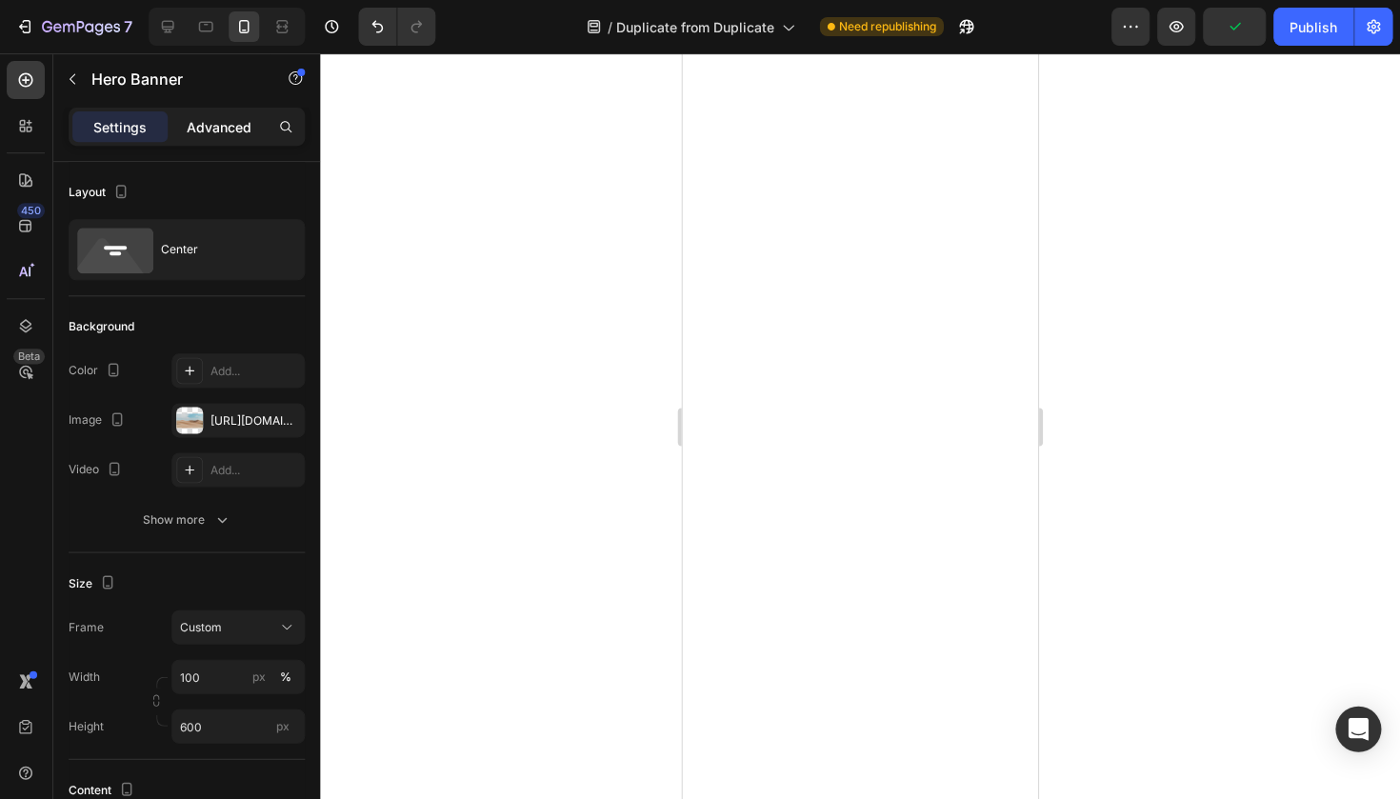
click at [230, 112] on div "Advanced" at bounding box center [219, 126] width 95 height 30
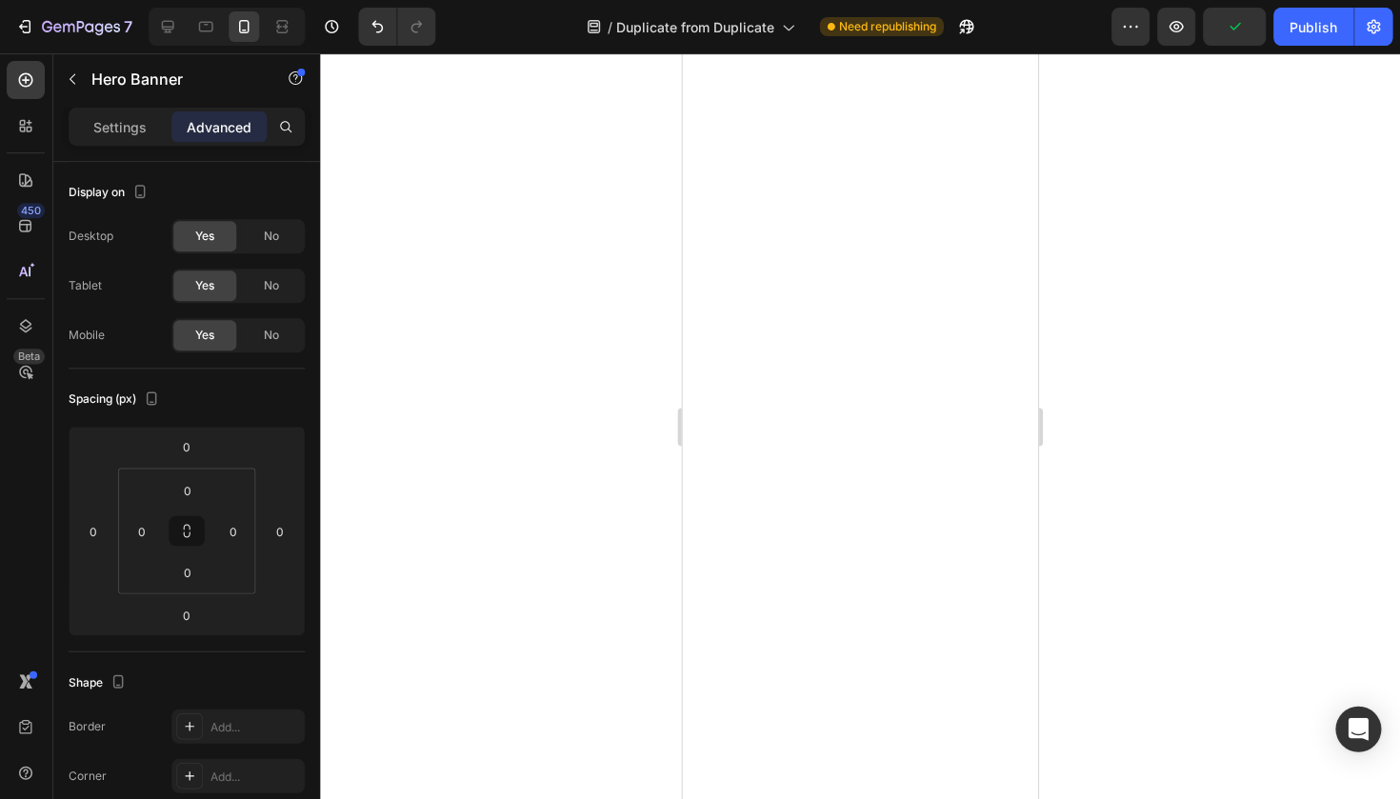
click at [223, 120] on p "Advanced" at bounding box center [220, 127] width 65 height 20
click at [141, 145] on div "Settings Advanced" at bounding box center [188, 127] width 236 height 38
click at [149, 115] on div "Settings" at bounding box center [120, 126] width 95 height 30
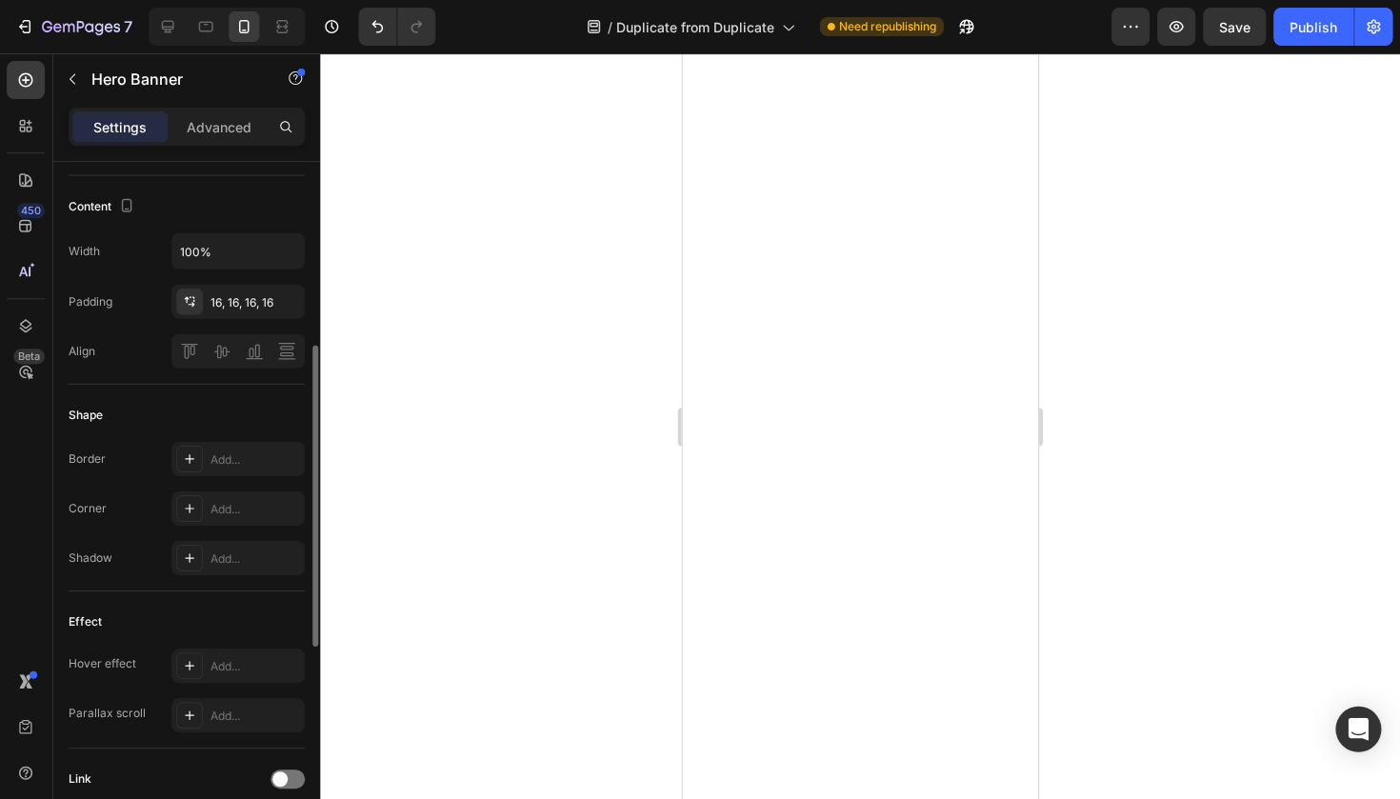
scroll to position [595, 0]
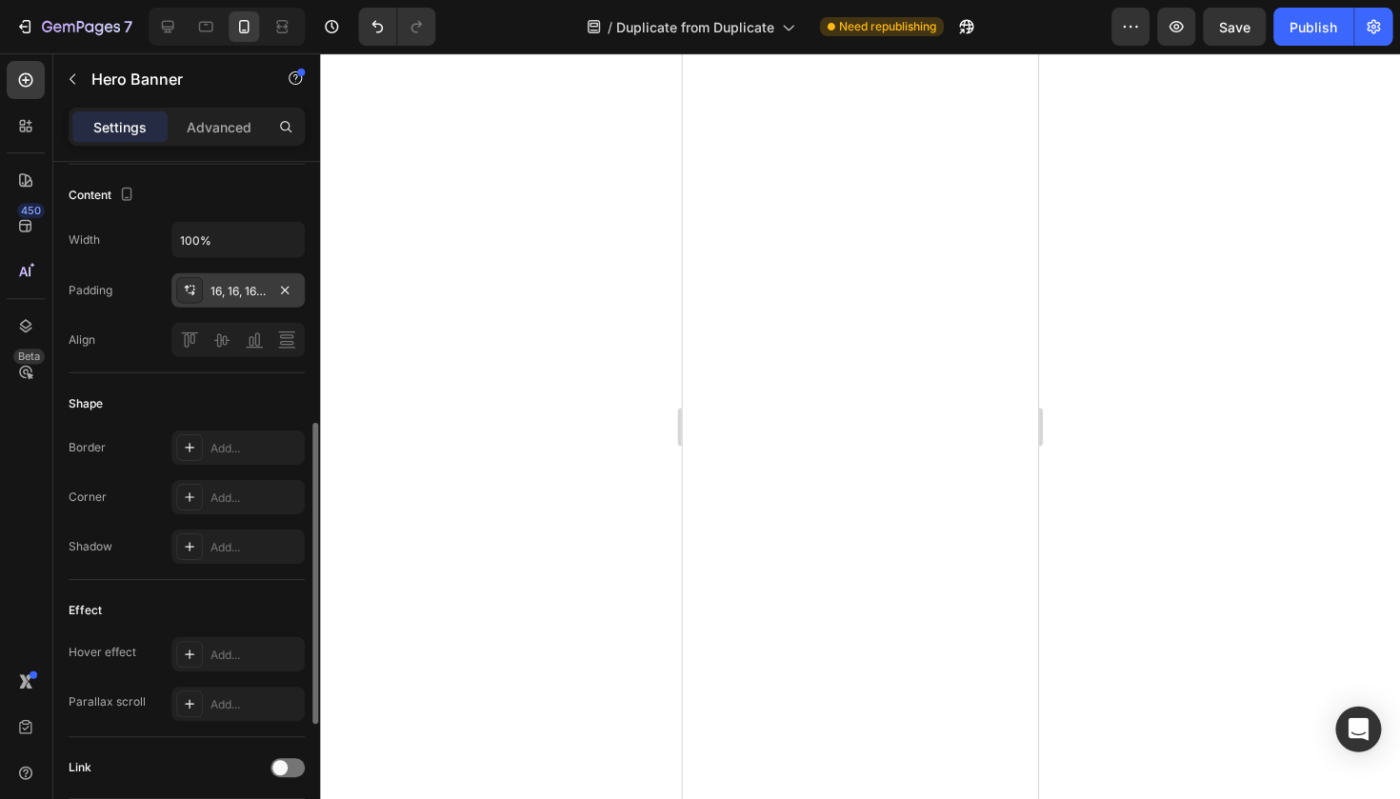
click at [229, 293] on div "16, 16, 16, 16" at bounding box center [238, 290] width 55 height 17
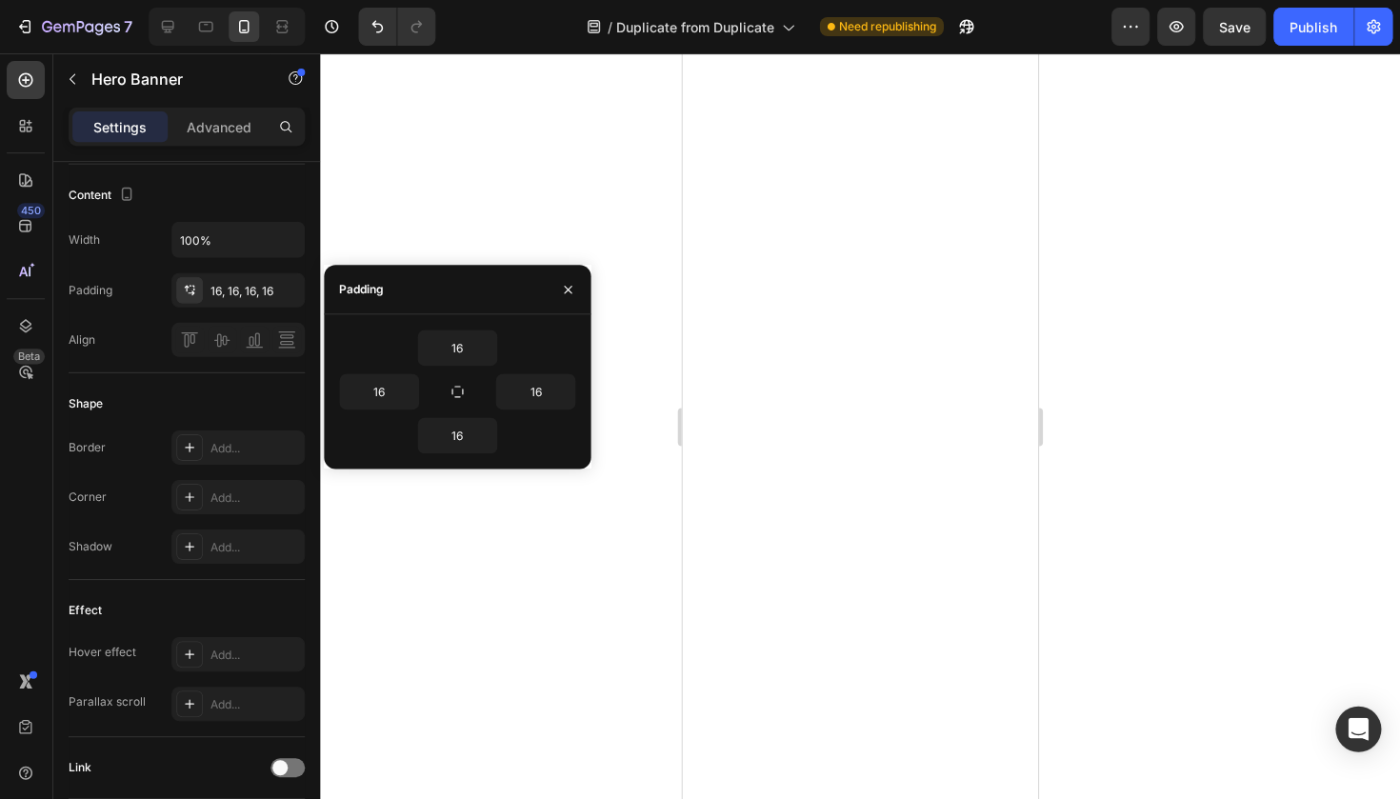
click at [424, 178] on div at bounding box center [860, 425] width 1079 height 745
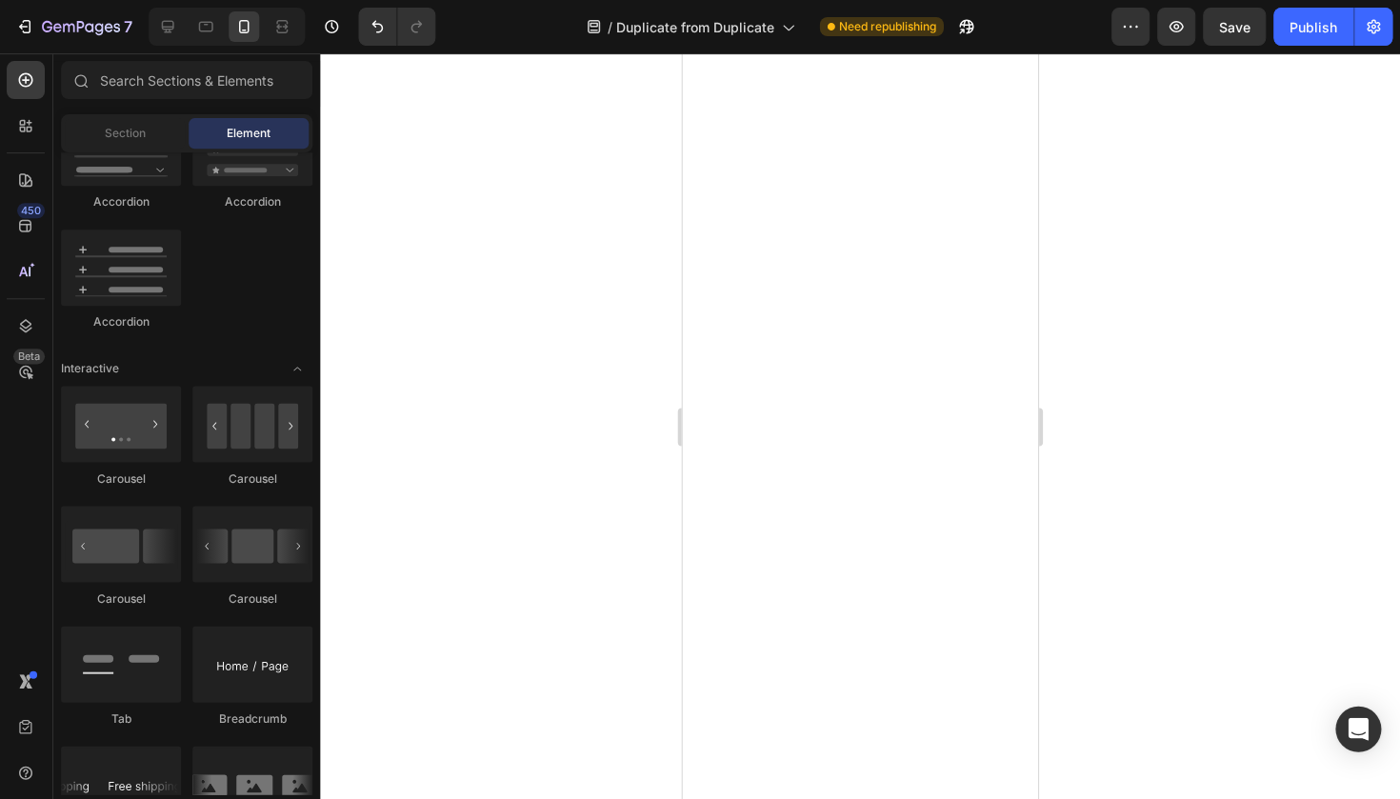
click at [546, 207] on div at bounding box center [860, 425] width 1079 height 745
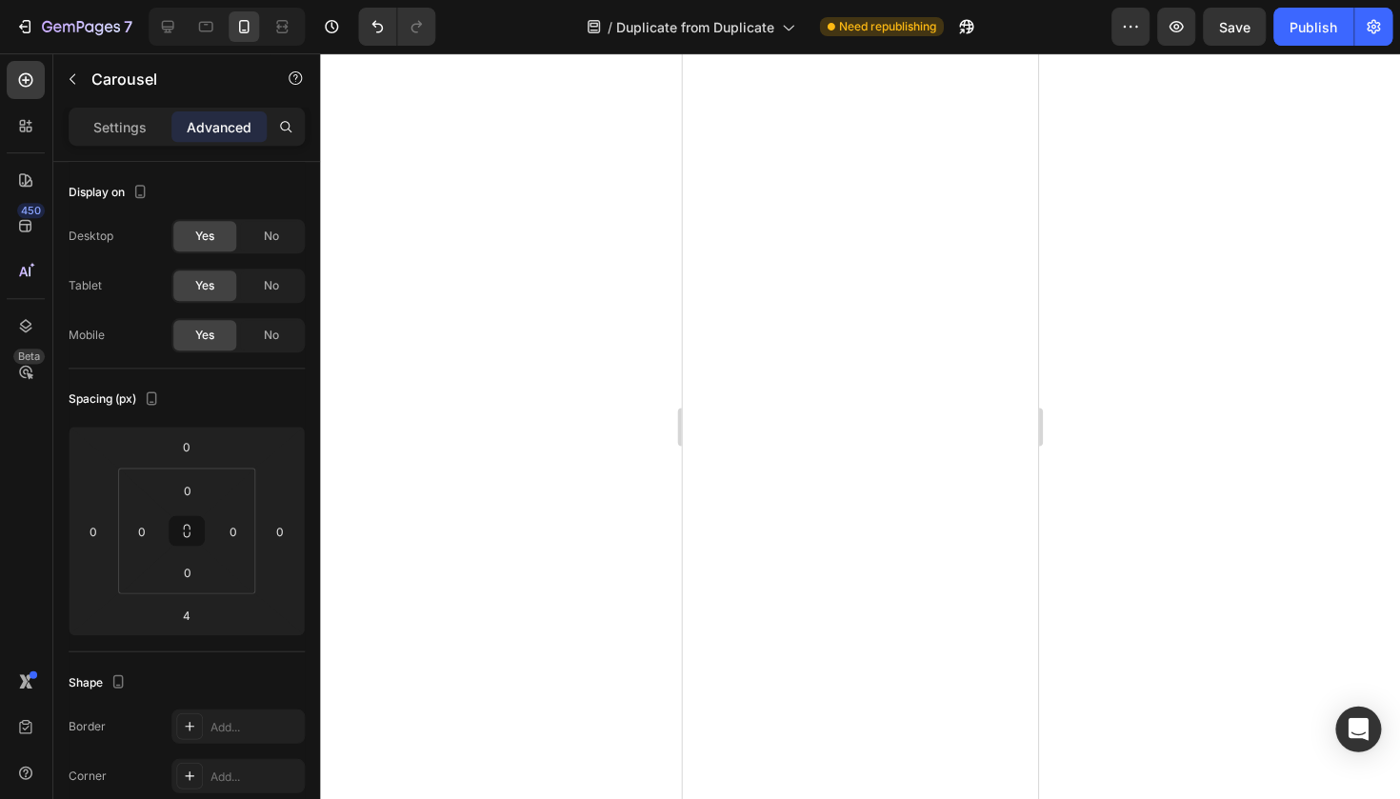
click at [142, 143] on div "Settings Advanced" at bounding box center [188, 127] width 236 height 38
click at [142, 136] on p "Settings" at bounding box center [120, 127] width 53 height 20
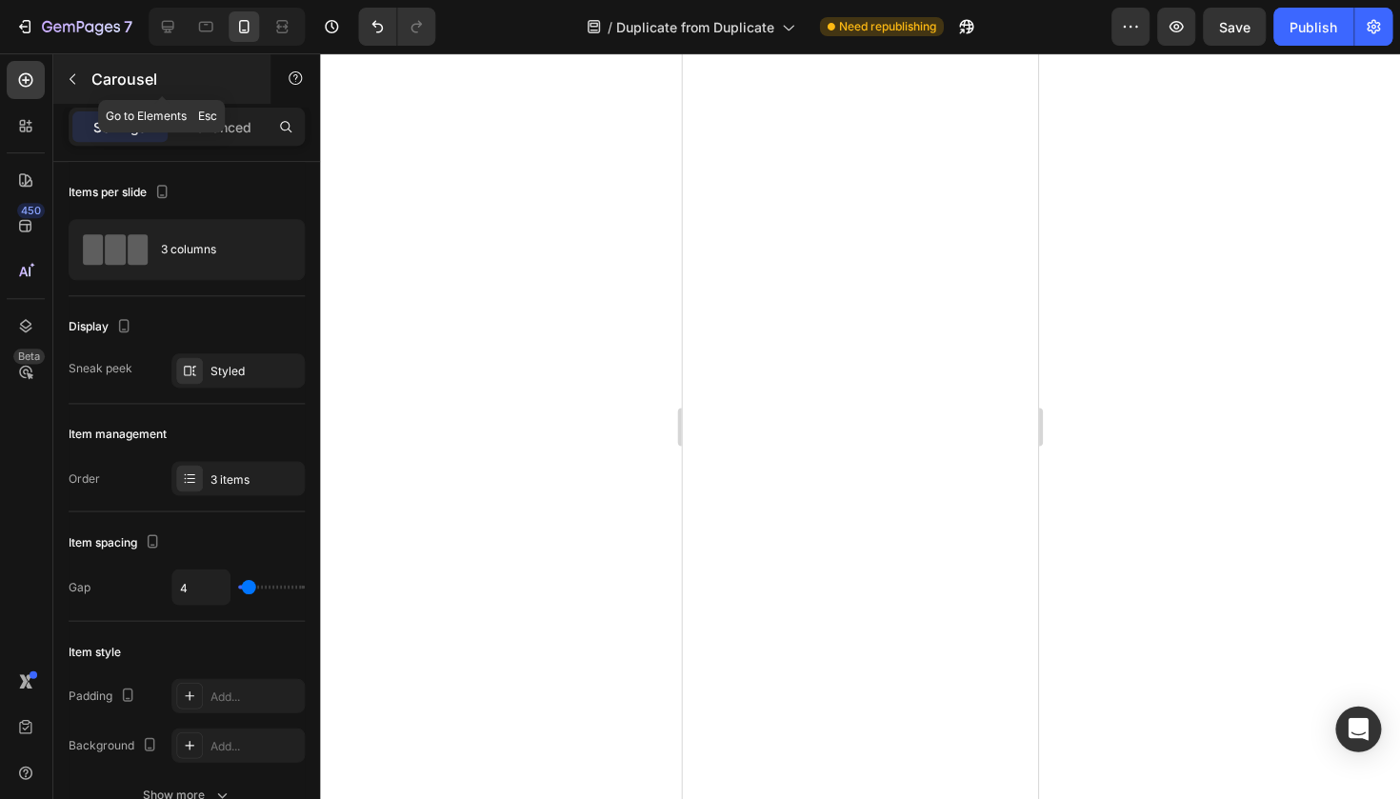
click at [70, 86] on icon "button" at bounding box center [73, 78] width 15 height 15
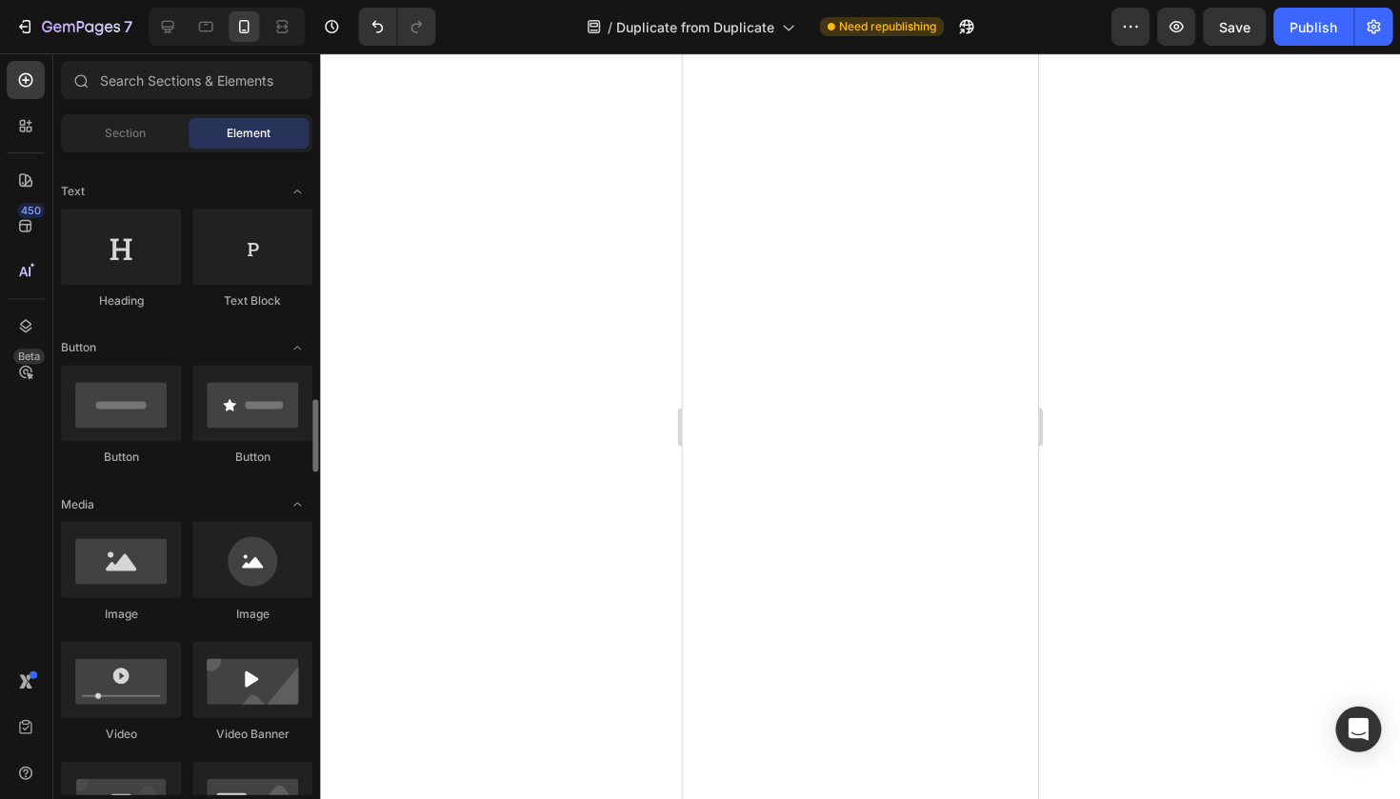
scroll to position [518, 0]
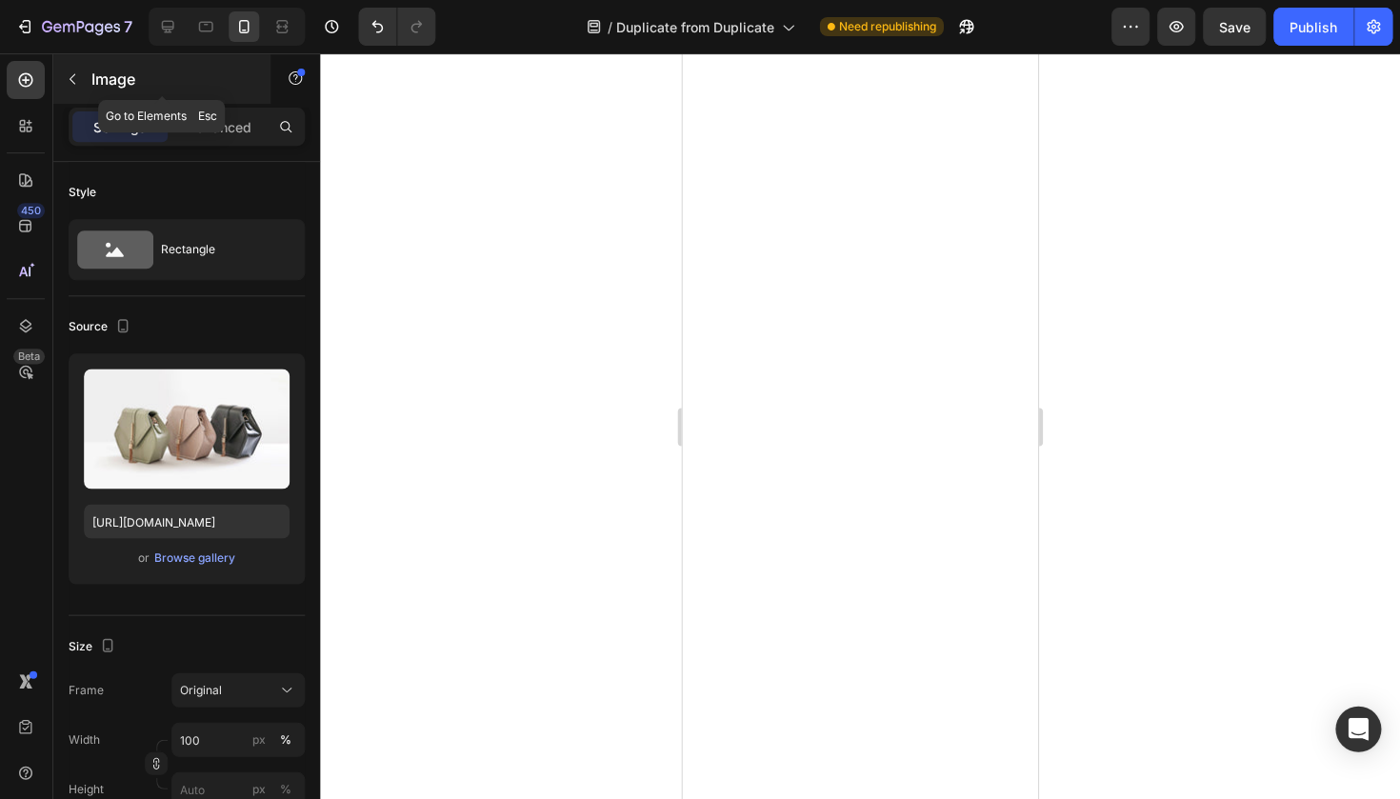
click at [99, 83] on p "Image" at bounding box center [173, 79] width 162 height 23
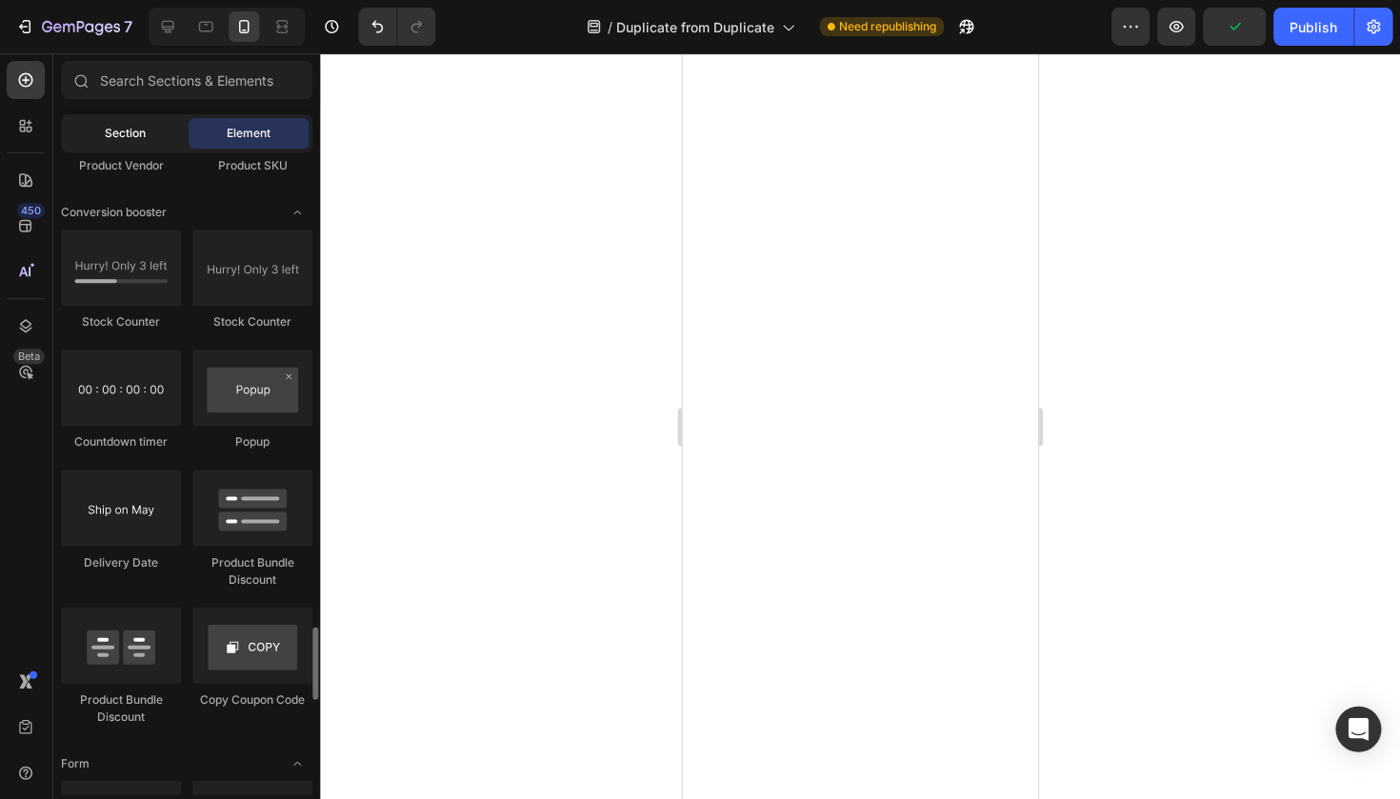
scroll to position [4620, 0]
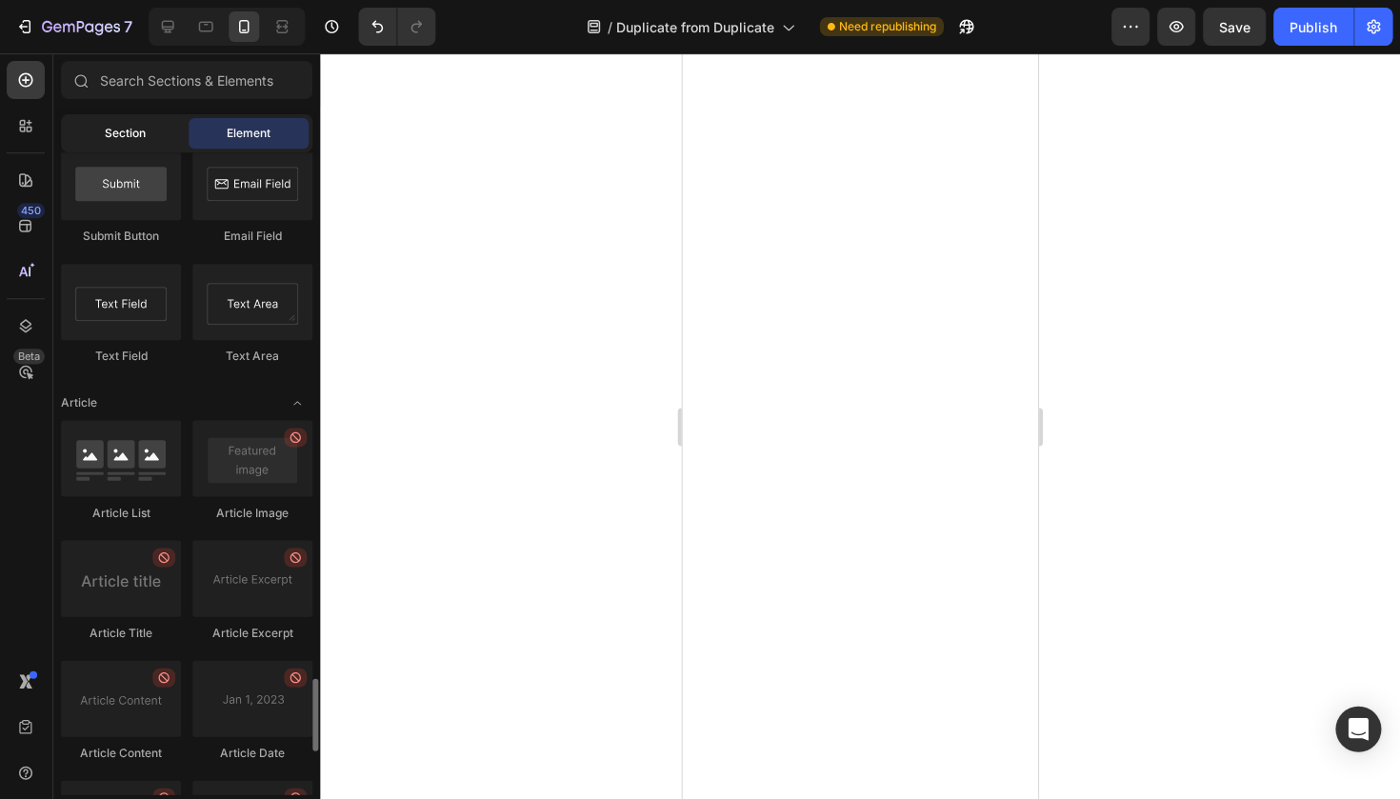
click at [137, 132] on span "Section" at bounding box center [126, 133] width 41 height 17
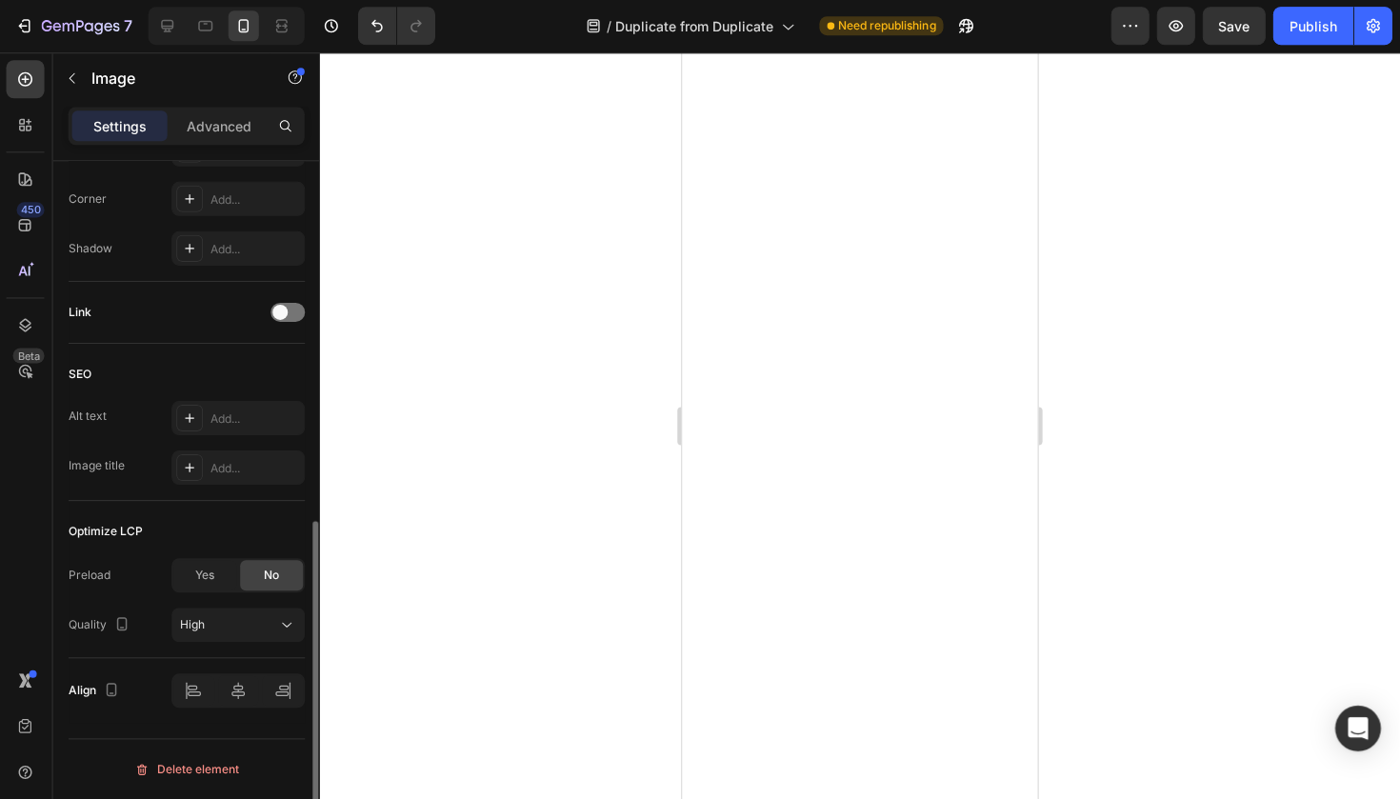
scroll to position [0, 0]
click at [265, 616] on div "High" at bounding box center [229, 624] width 97 height 17
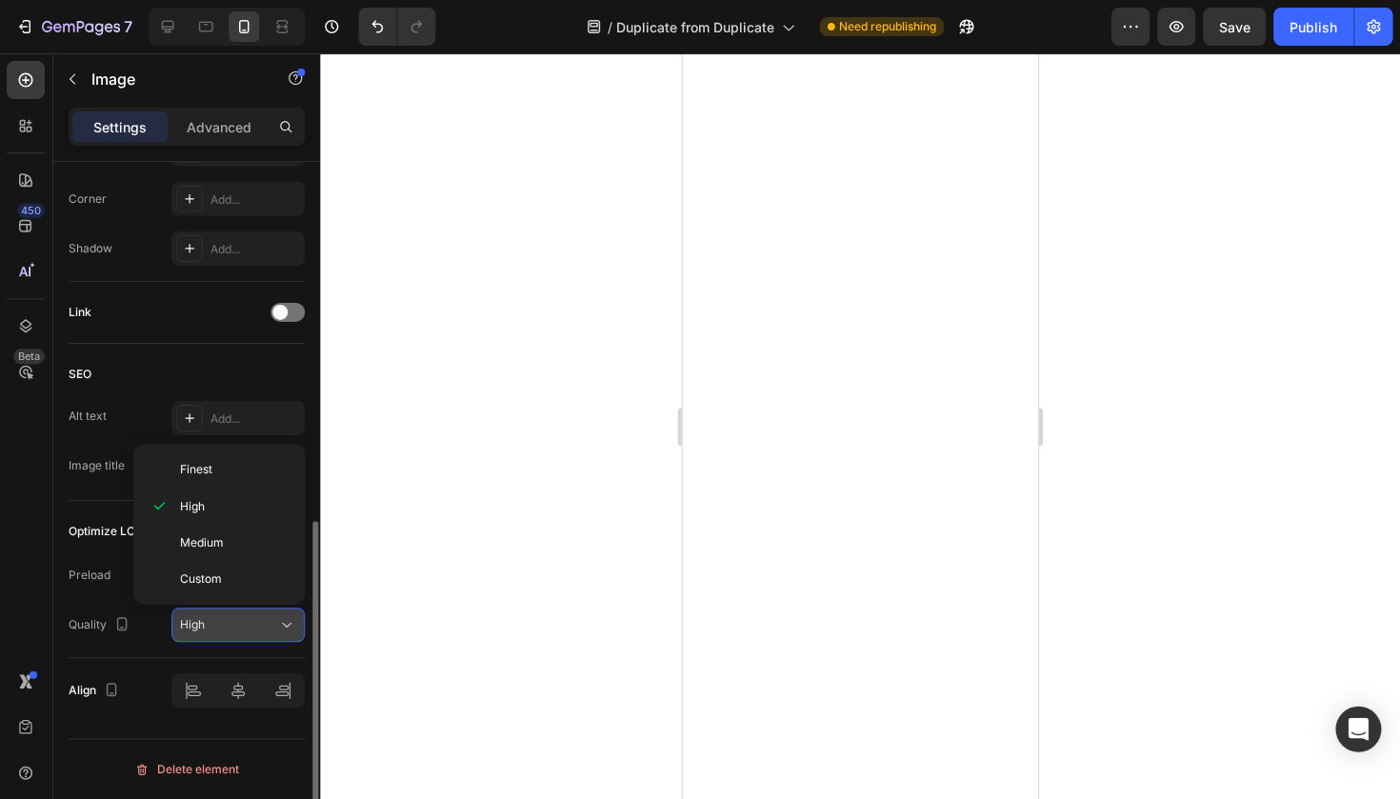
click at [265, 616] on div "High" at bounding box center [229, 624] width 97 height 17
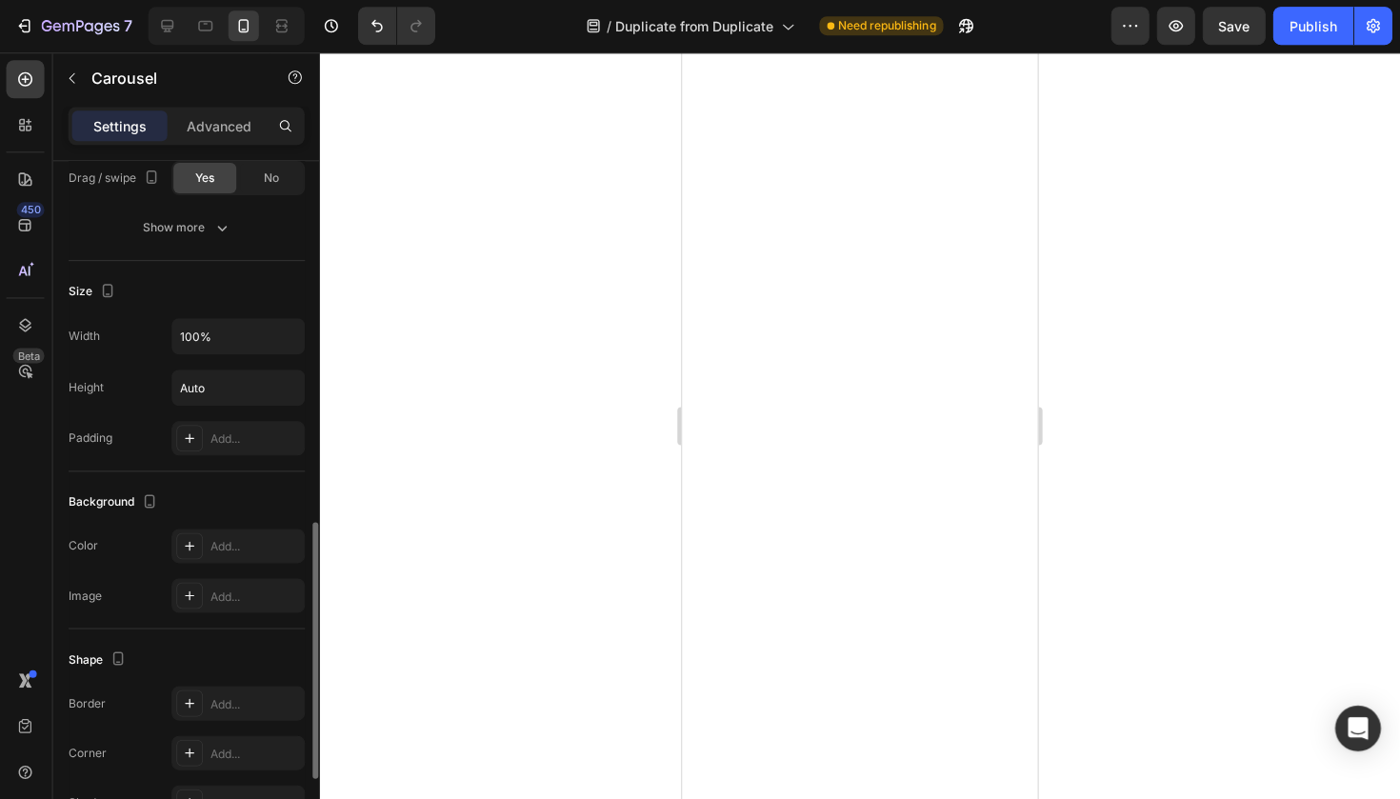
scroll to position [1009, 0]
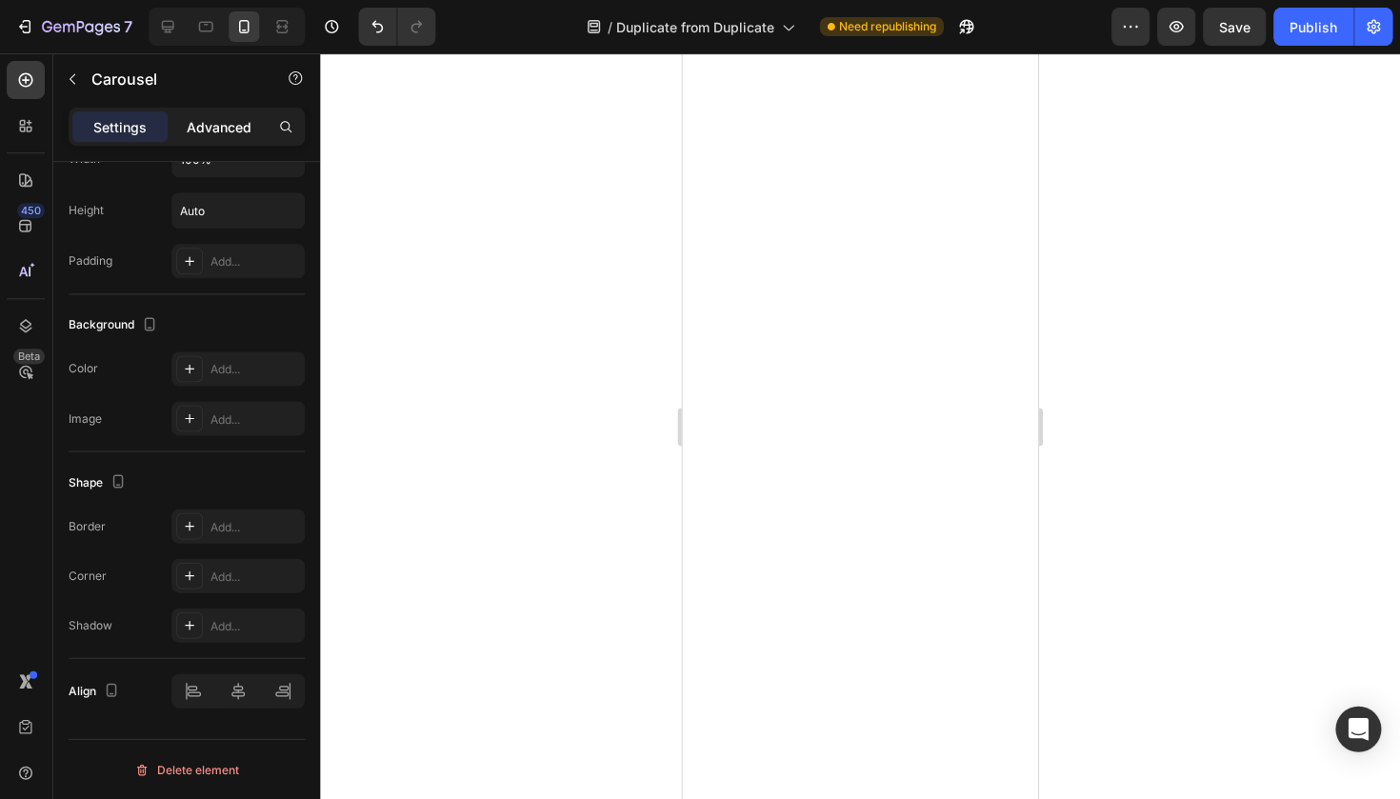
click at [227, 127] on p "Advanced" at bounding box center [220, 127] width 65 height 20
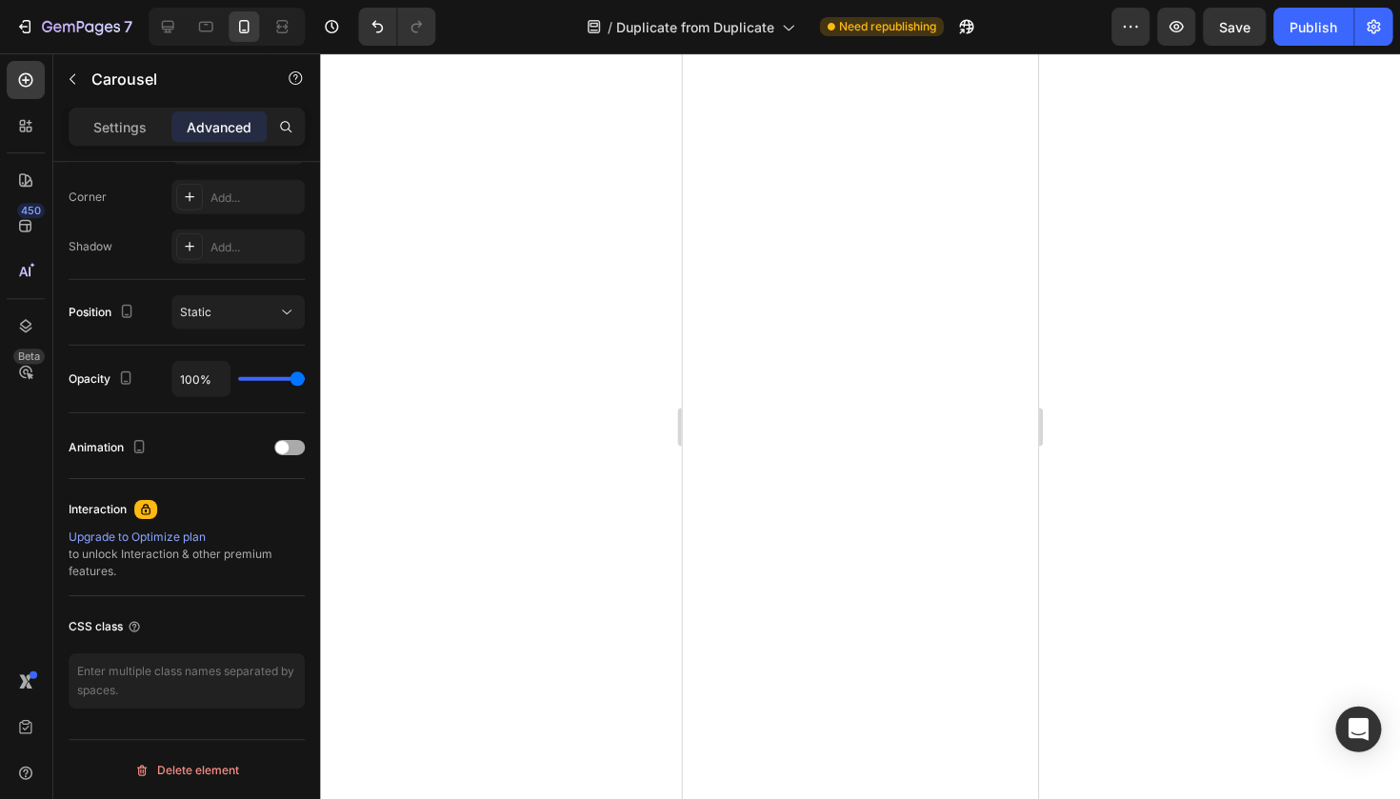
click at [293, 453] on div at bounding box center [290, 446] width 30 height 15
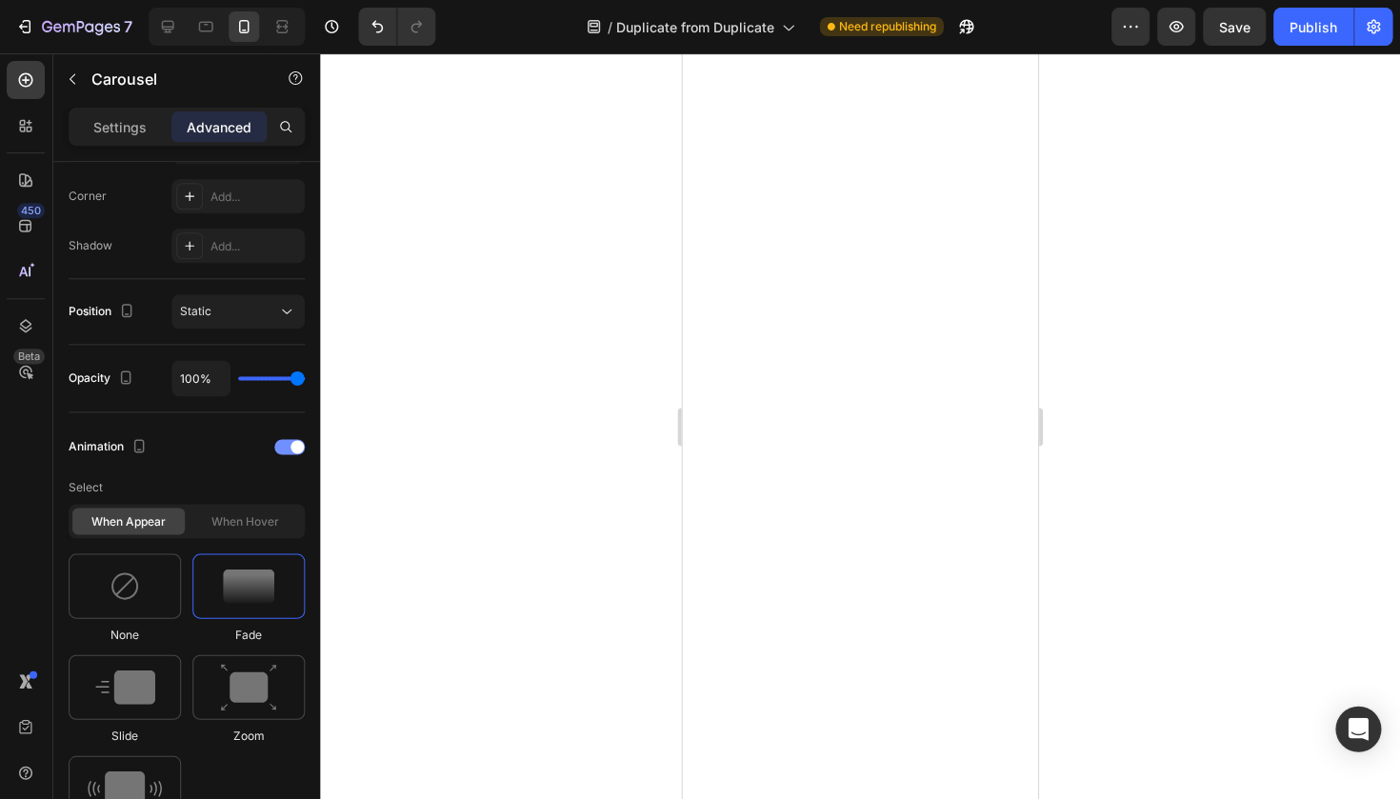
click at [289, 441] on div at bounding box center [290, 446] width 30 height 13
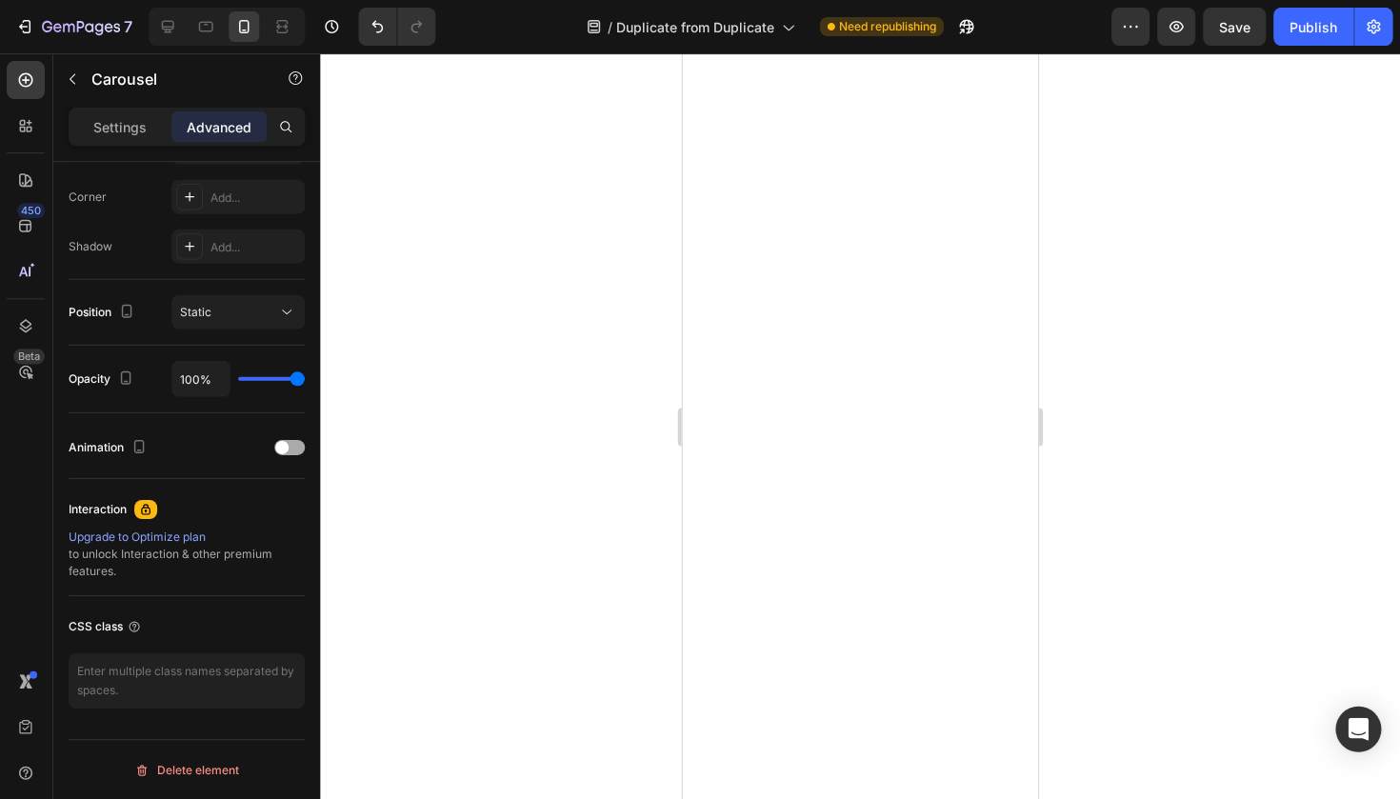
click at [289, 441] on div at bounding box center [290, 446] width 30 height 15
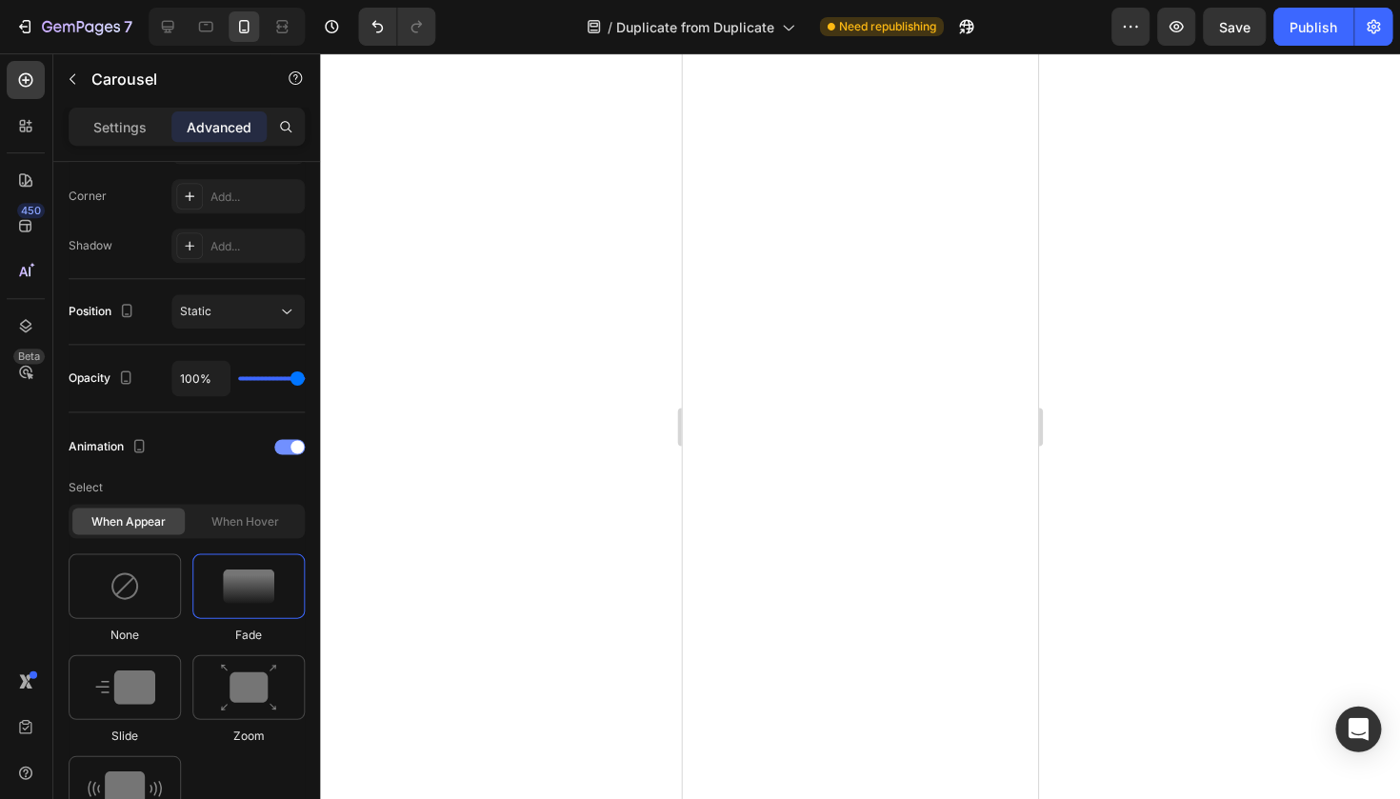
click at [289, 441] on div at bounding box center [290, 446] width 30 height 15
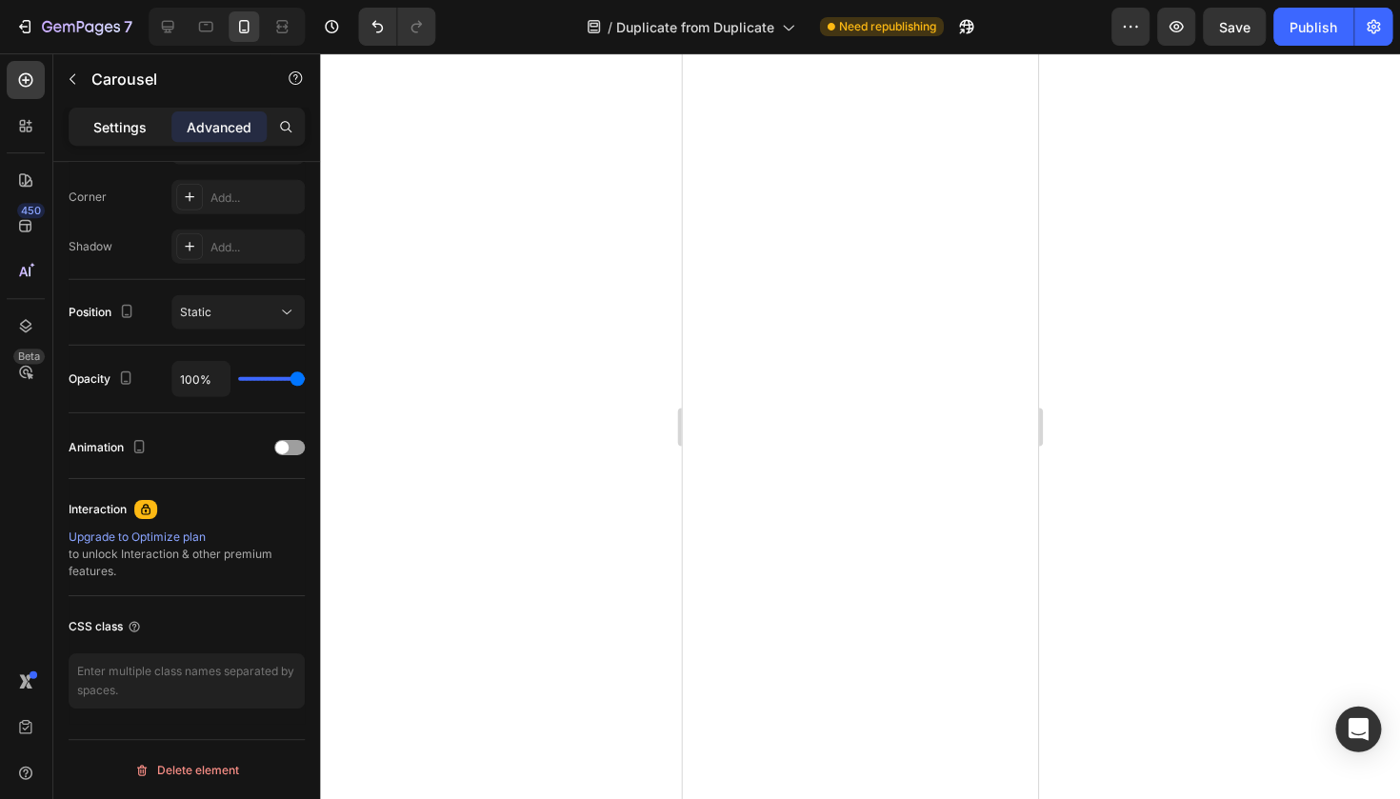
click at [142, 114] on div "Settings" at bounding box center [120, 126] width 95 height 30
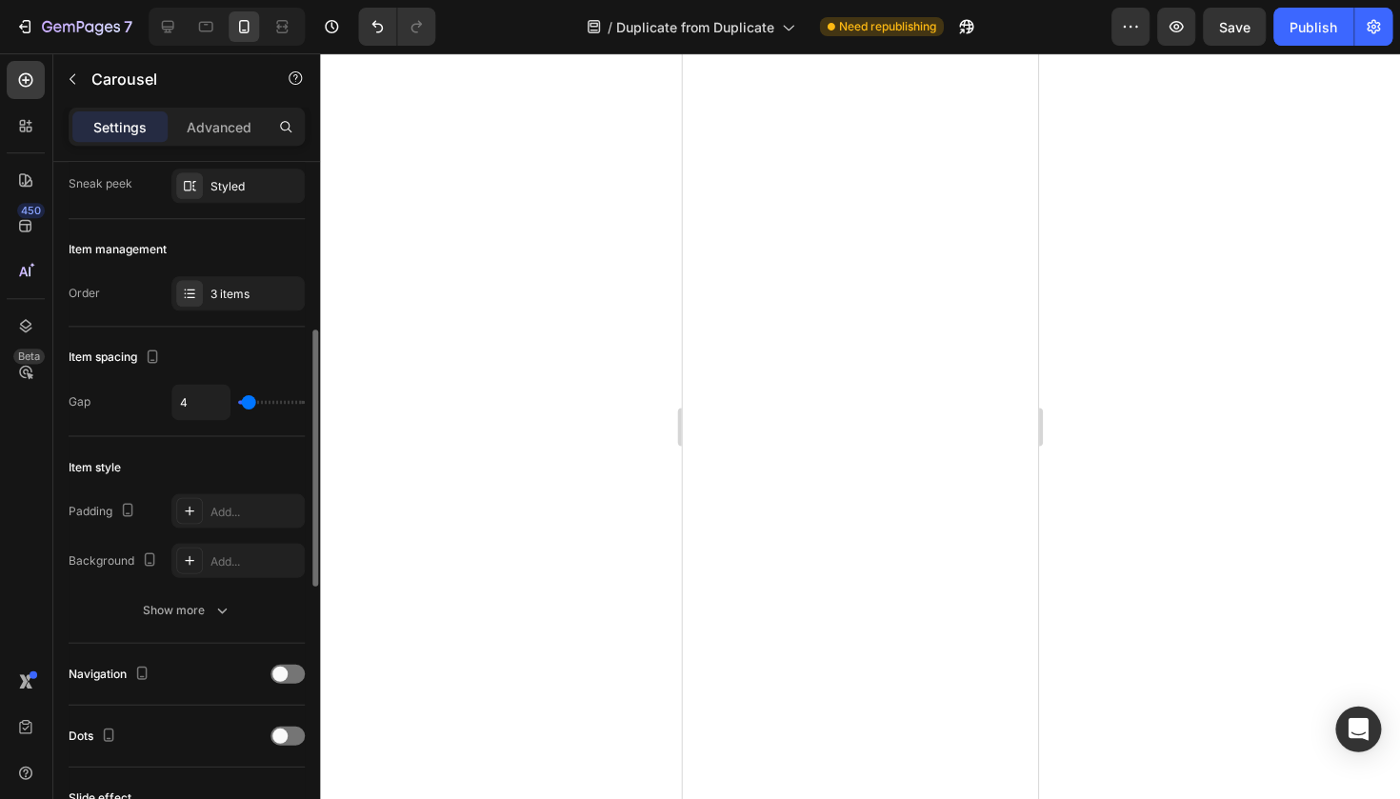
scroll to position [0, 0]
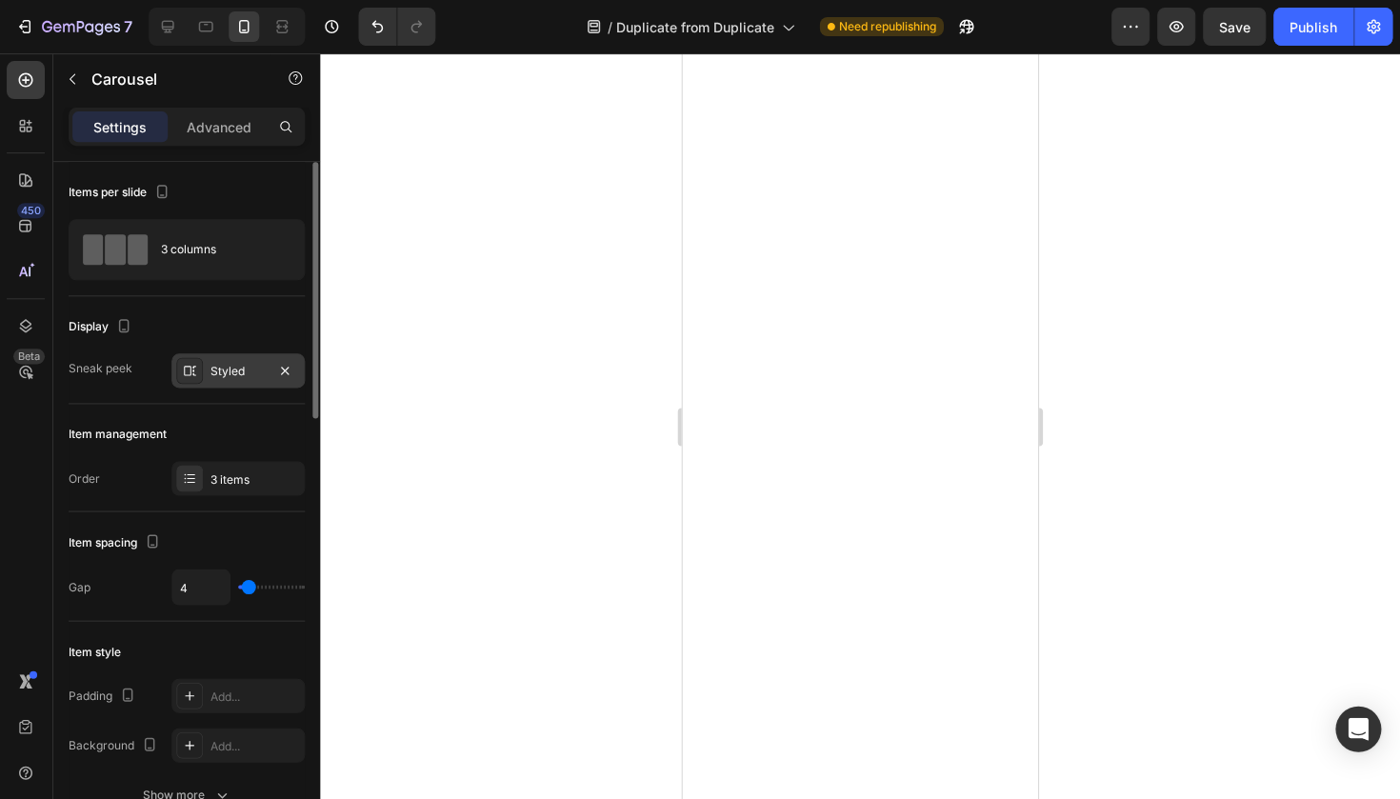
click at [238, 368] on div "Styled" at bounding box center [238, 371] width 55 height 17
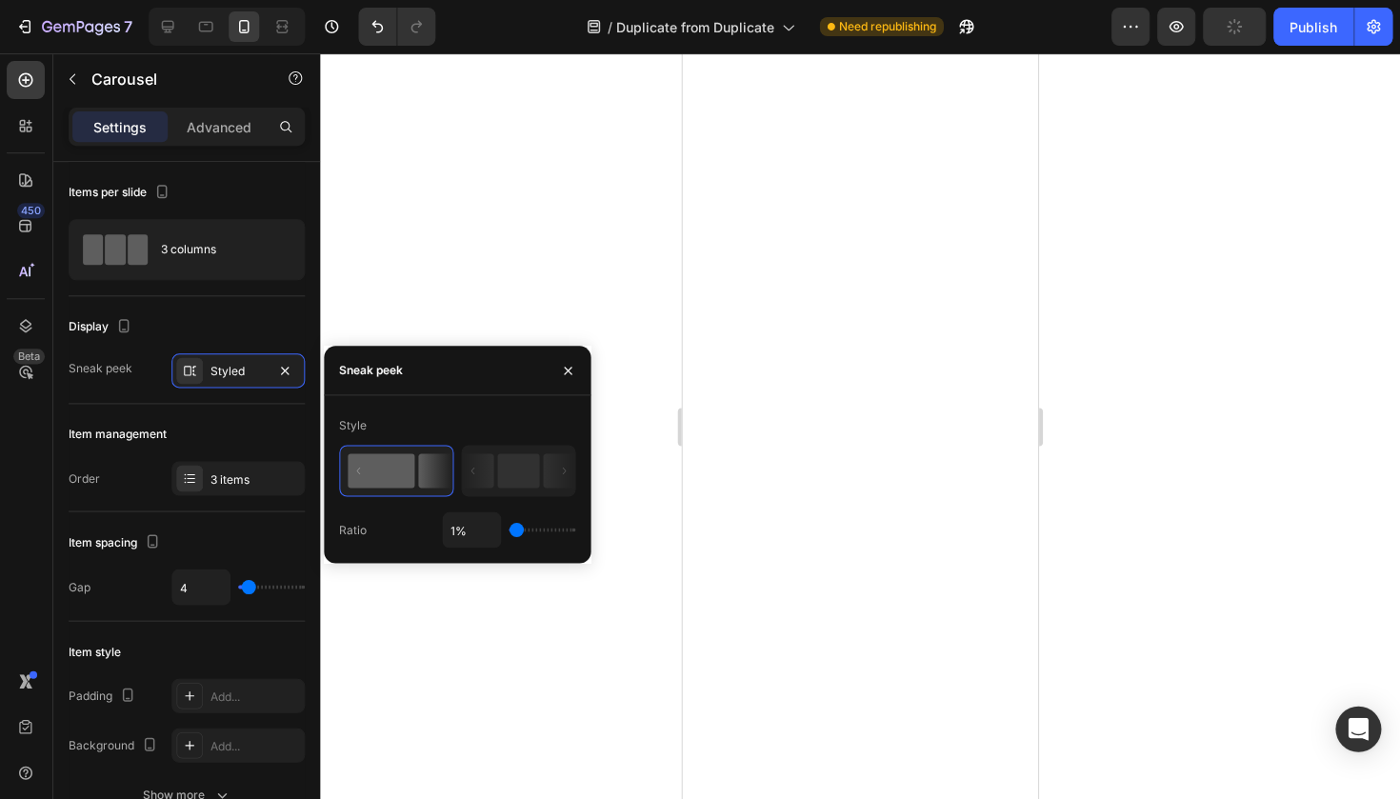
type input "4%"
type input "4"
type input "43%"
type input "43"
type input "100%"
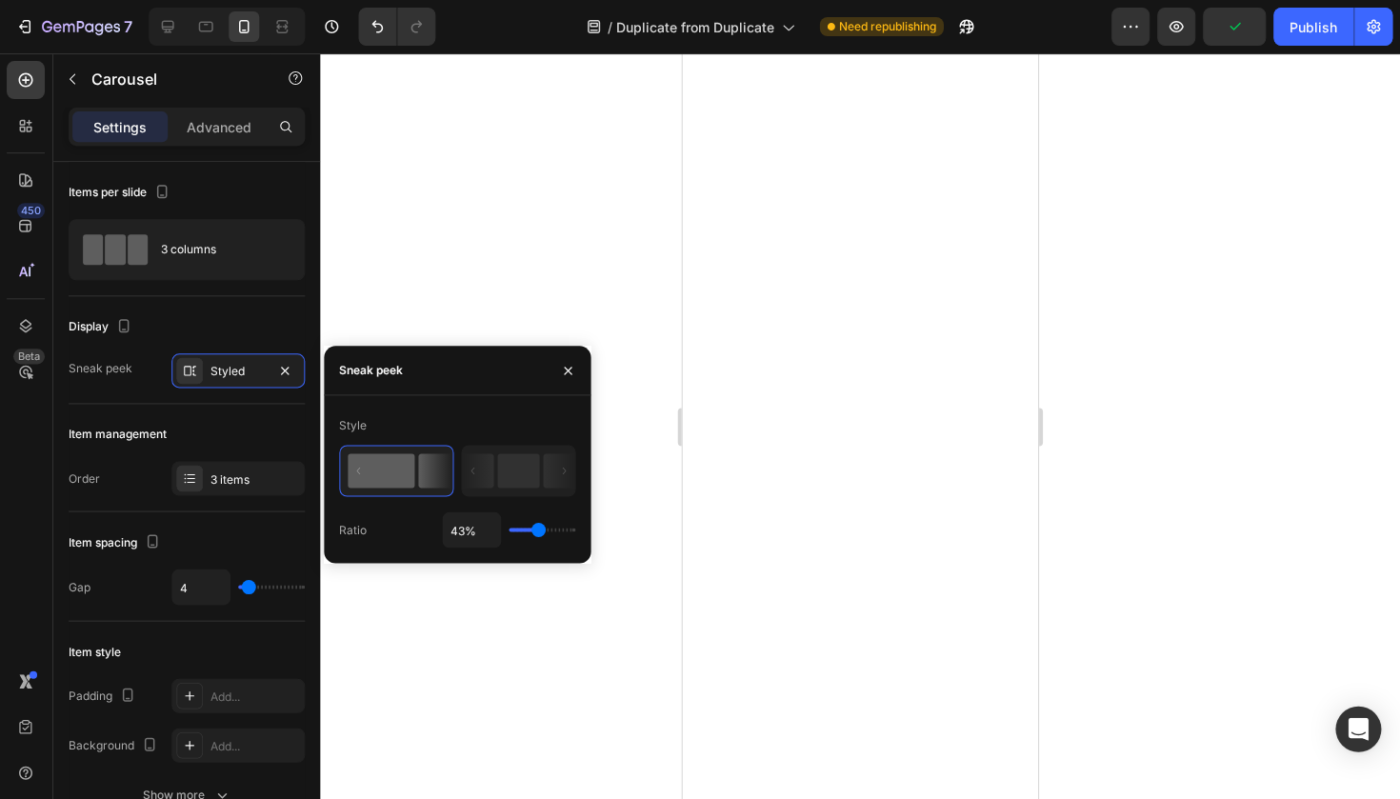
type input "100"
type input "96%"
type input "96"
type input "49%"
type input "49"
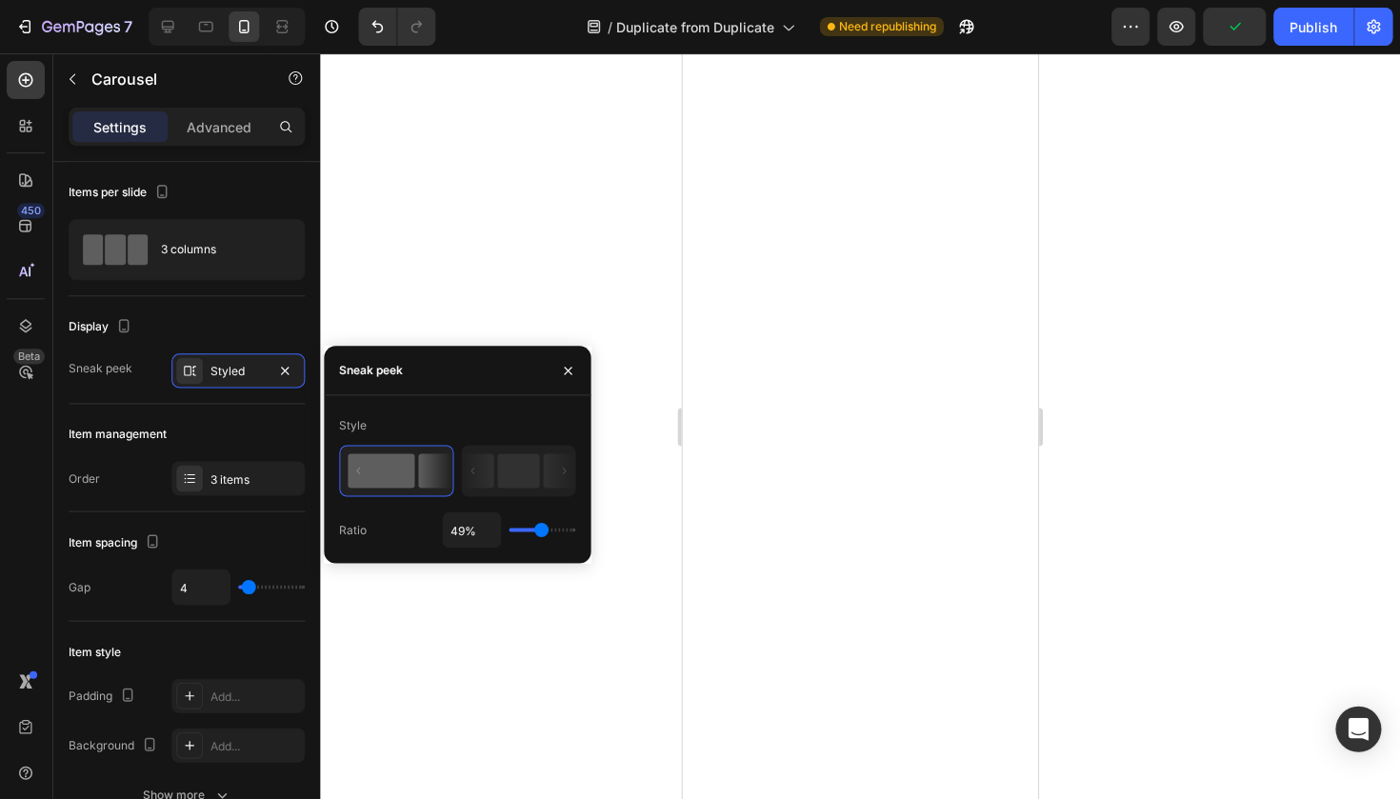
type input "1%"
type input "1"
type input "8%"
type input "8"
type input "30%"
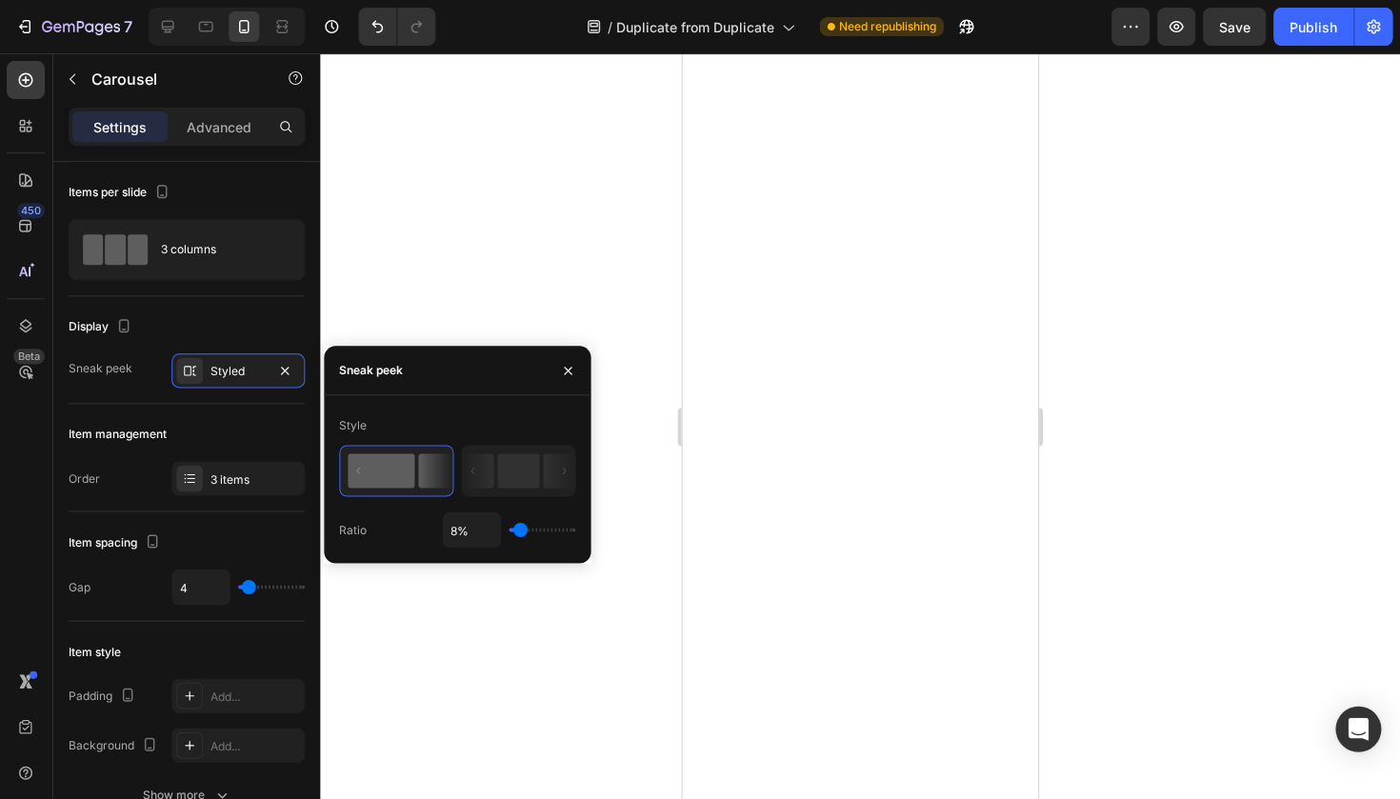
type input "30"
type input "69%"
type input "69"
type input "100%"
type input "100"
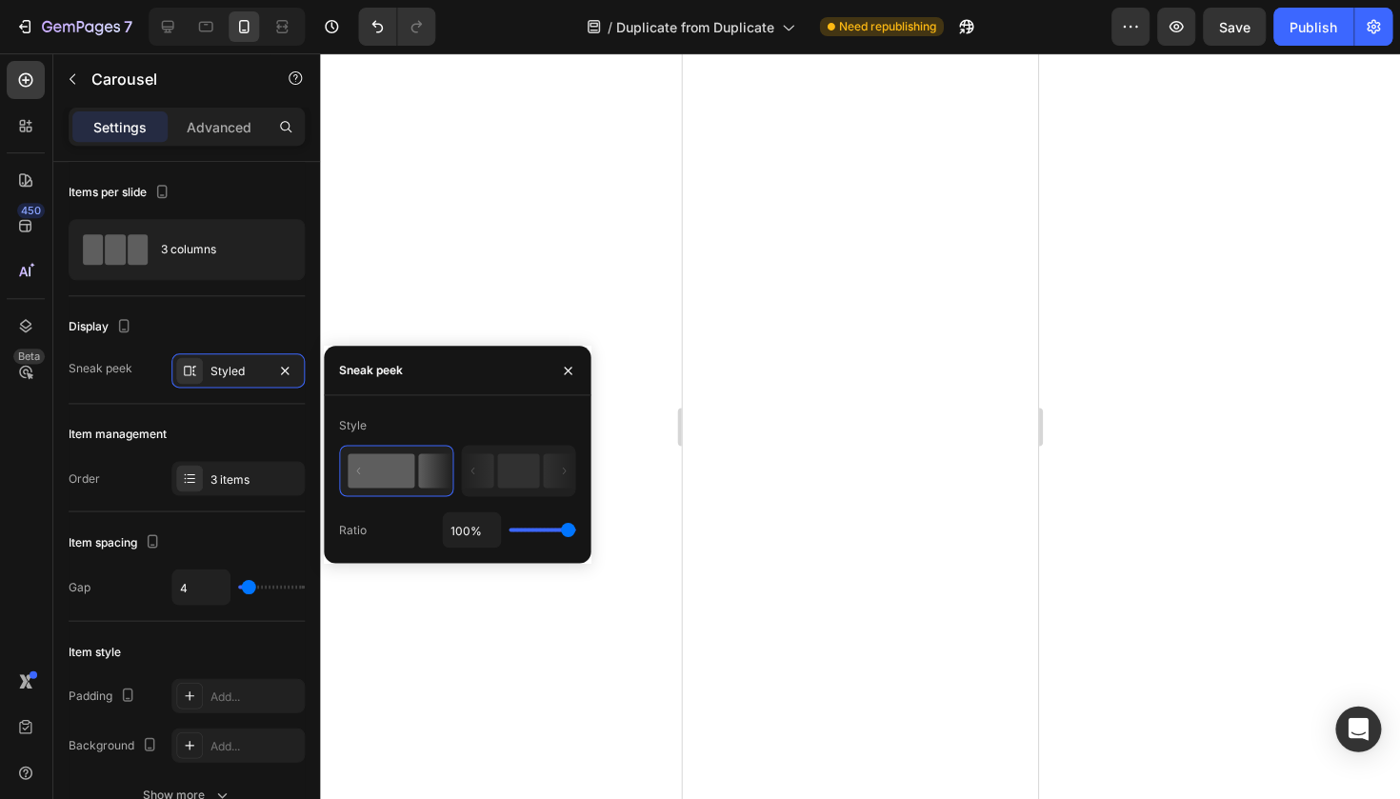
drag, startPoint x: 511, startPoint y: 529, endPoint x: 632, endPoint y: 521, distance: 121.2
click at [576, 527] on input "range" at bounding box center [542, 529] width 67 height 4
type input "53%"
type input "53"
type input "1%"
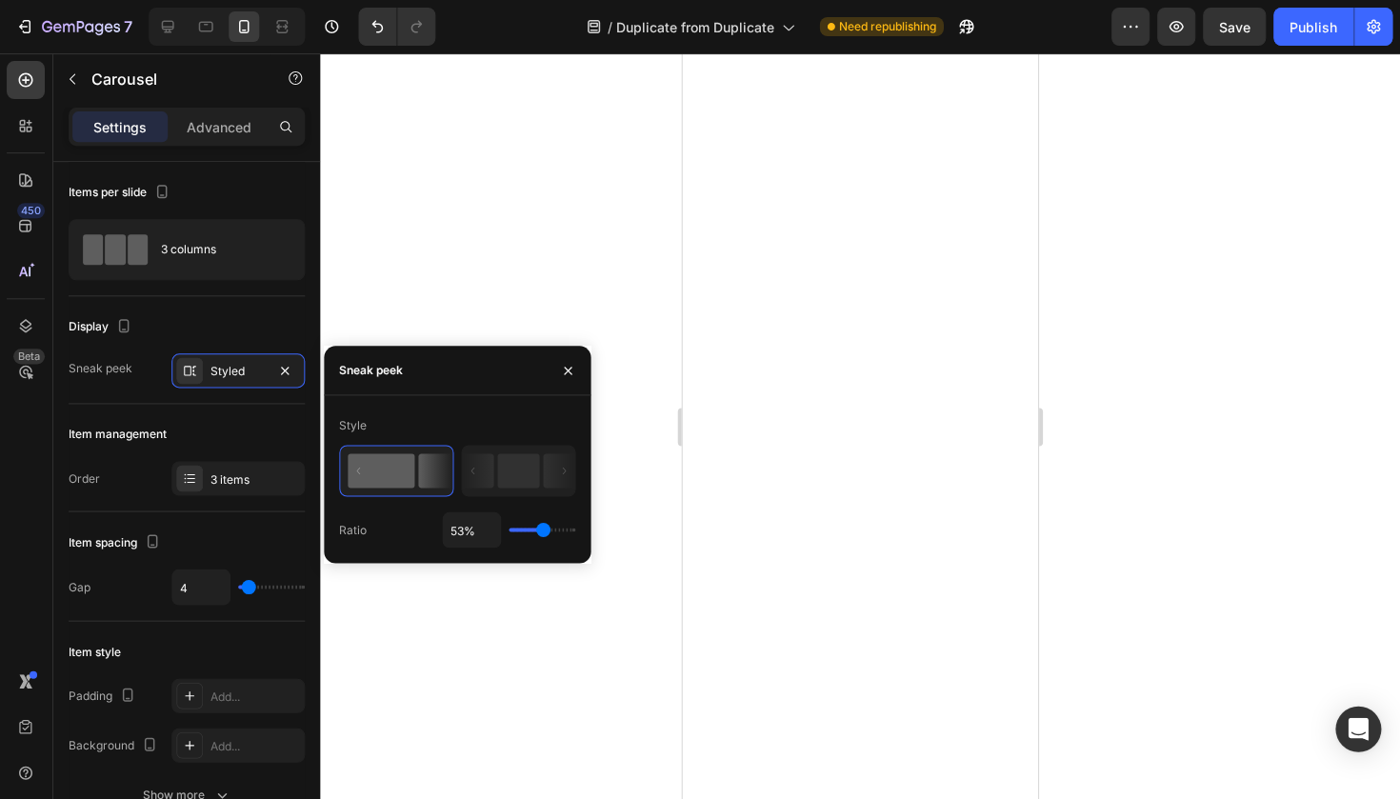
type input "1"
click at [509, 531] on input "range" at bounding box center [542, 529] width 67 height 4
type input "10%"
type input "10"
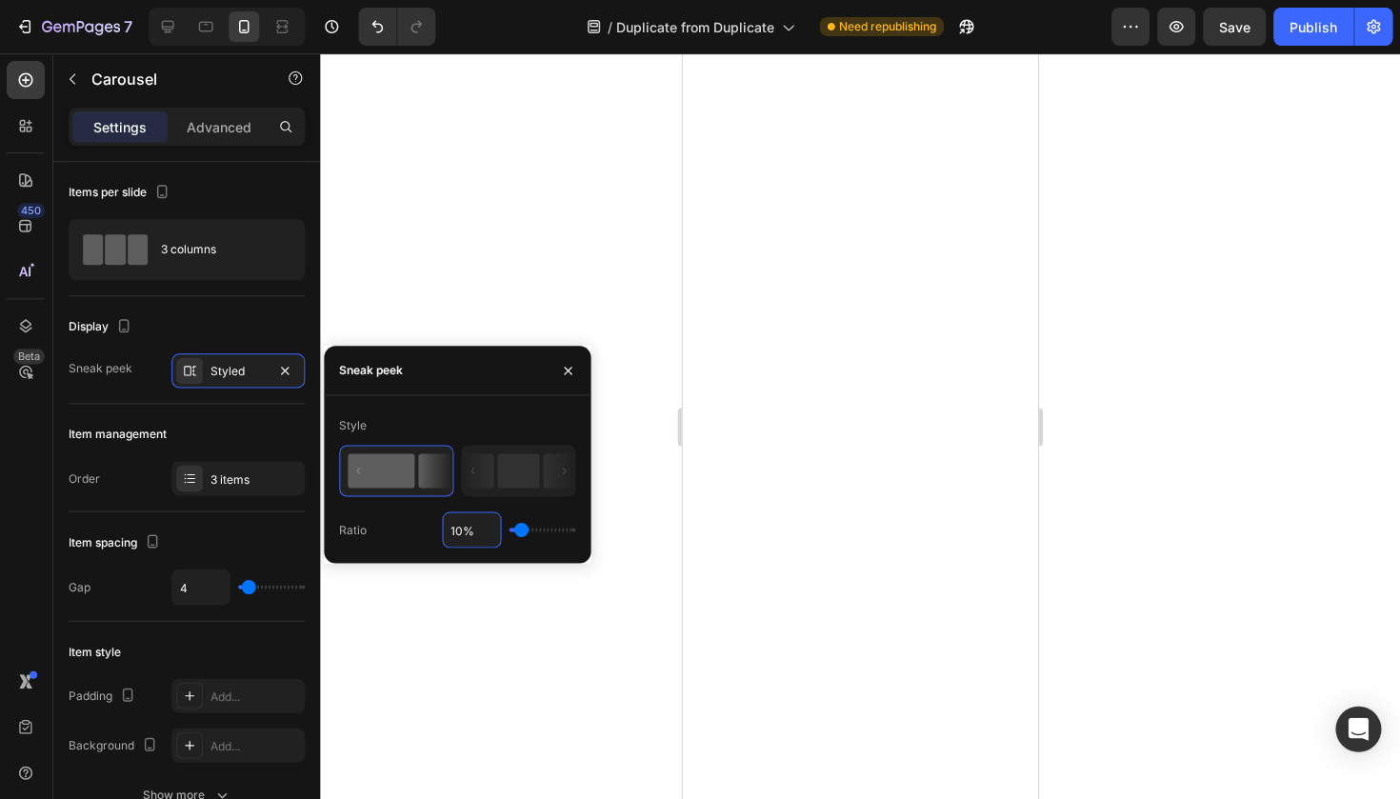
type input "100%"
type input "1"
type input "10%"
type input "10"
type input "60%"
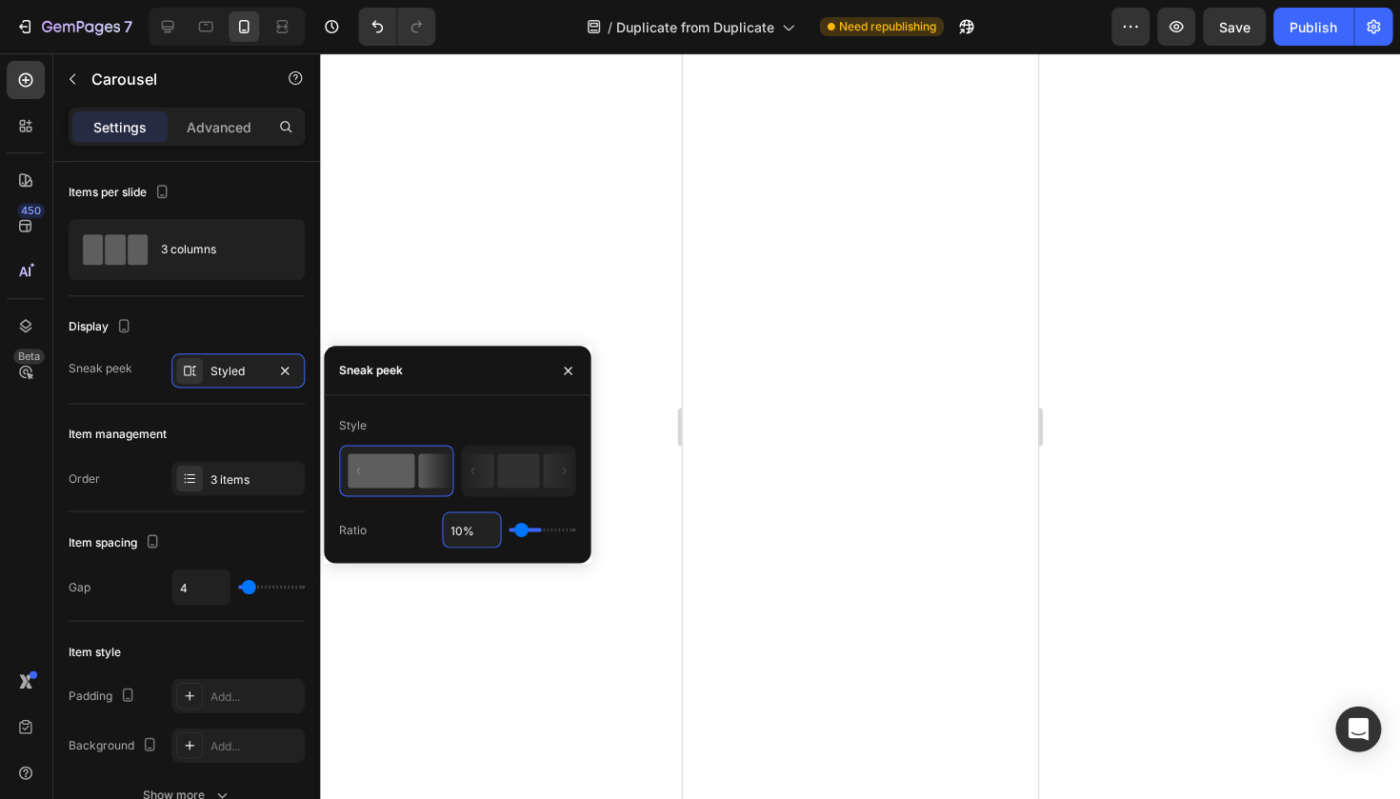
type input "60"
type input "98%"
type input "98"
type input "100%"
type input "100"
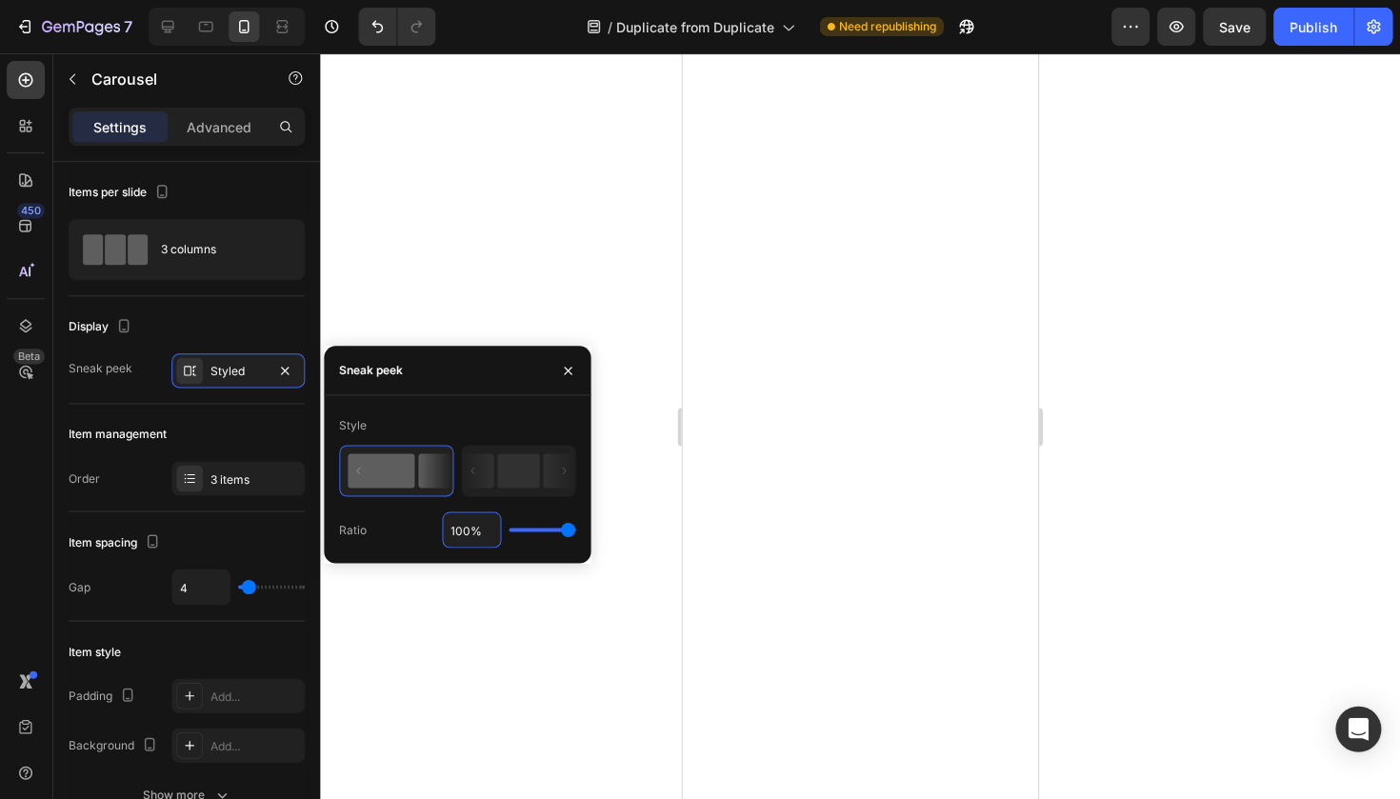
type input "32%"
type input "32"
type input "1%"
type input "1"
type input "8%"
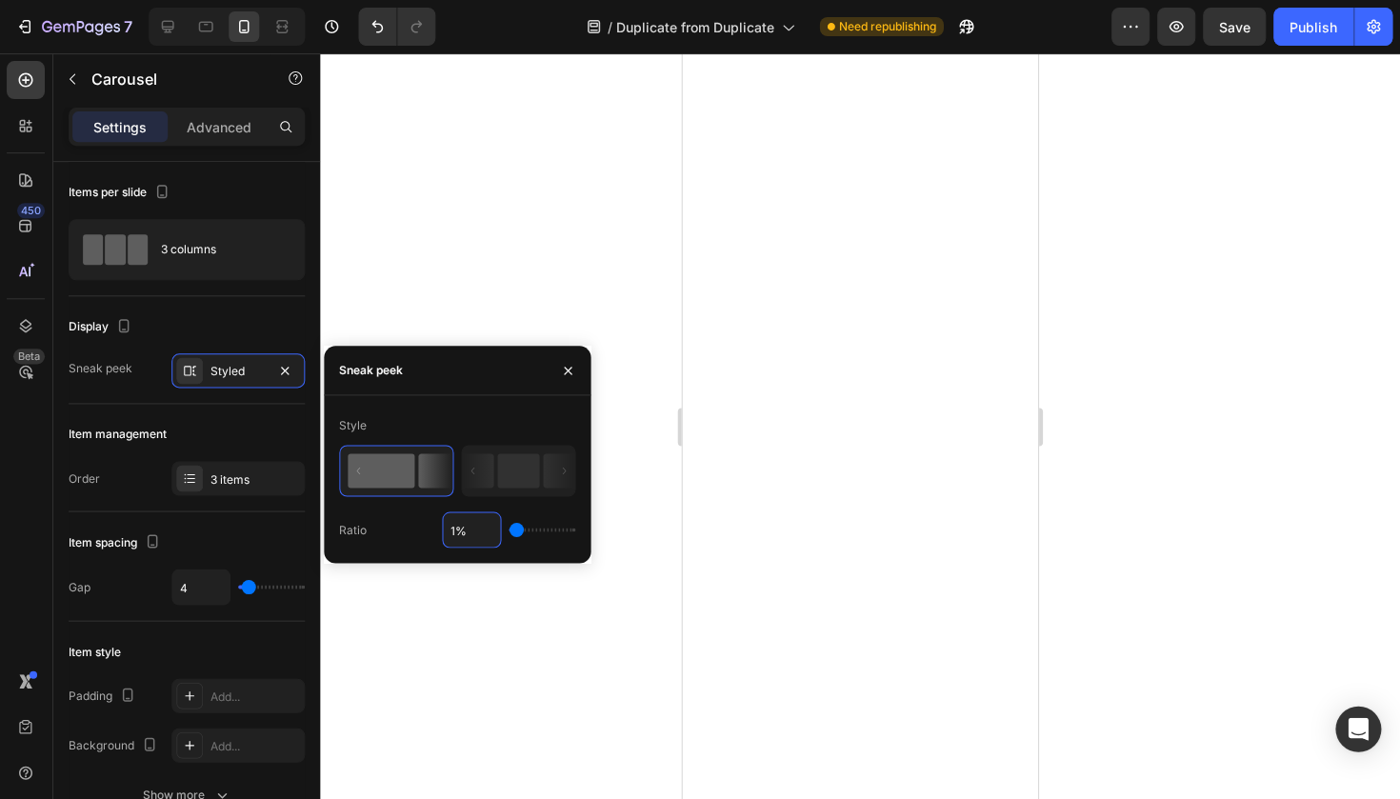
type input "8"
type input "86%"
type input "86"
type input "100%"
type input "100"
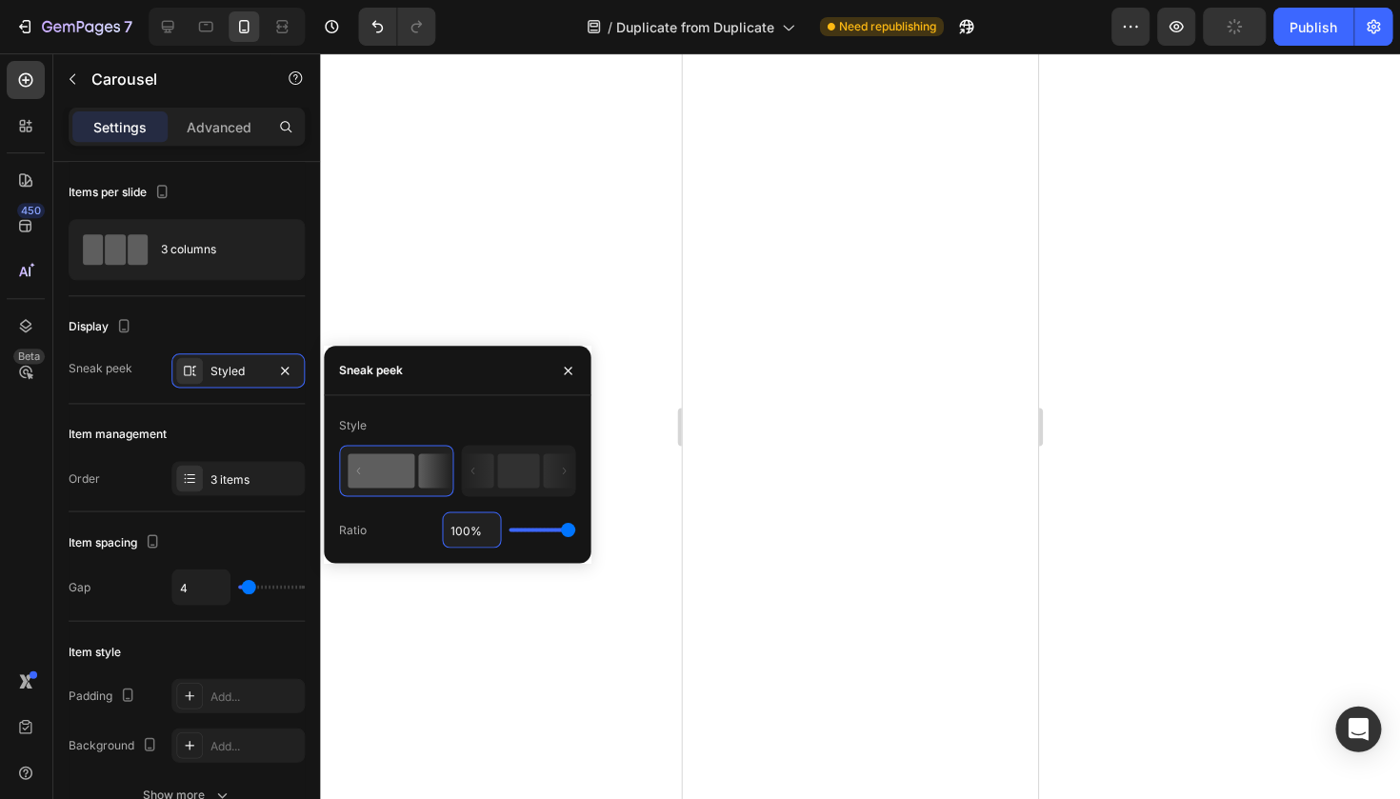
click at [571, 527] on input "range" at bounding box center [542, 529] width 67 height 4
type input "98%"
type input "98"
type input "56%"
type input "56"
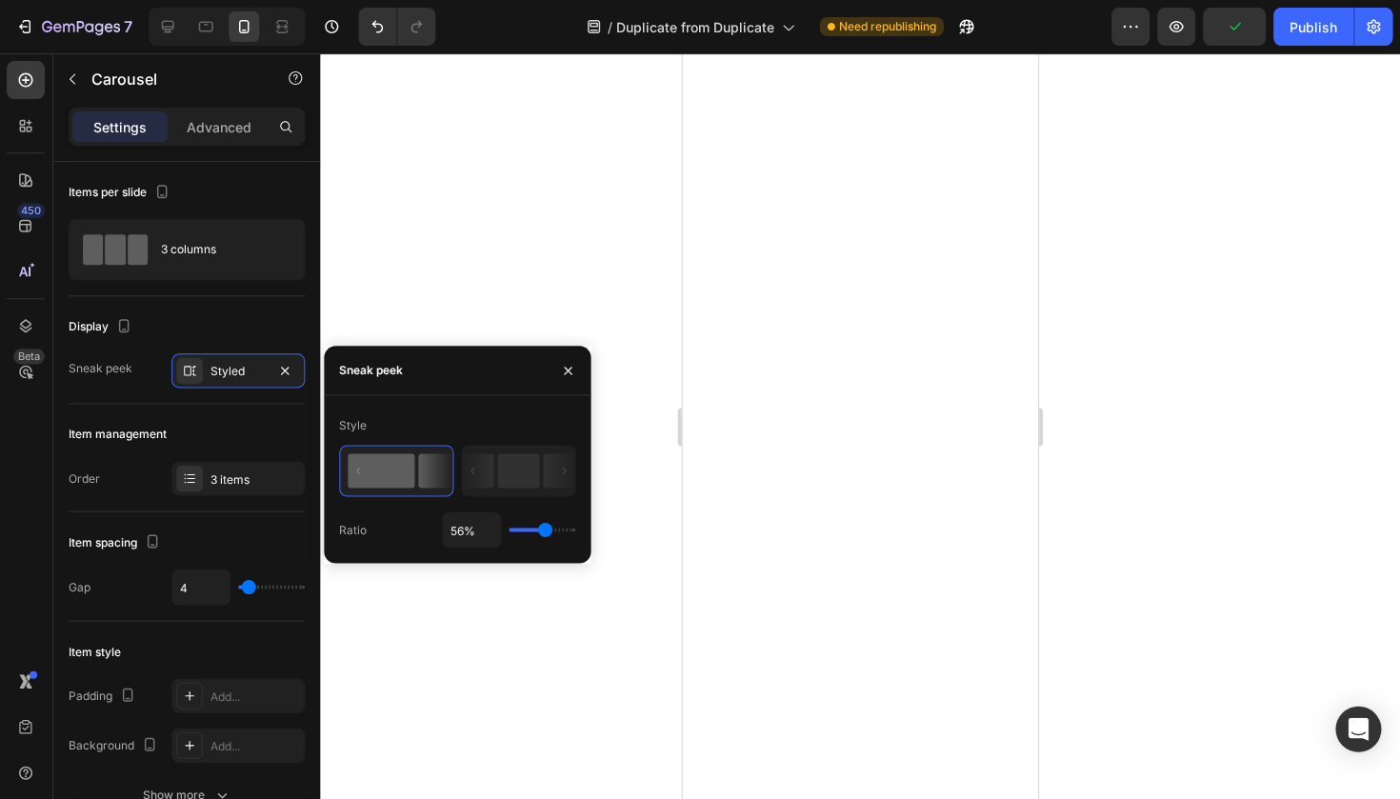
type input "63%"
type input "63"
type input "56%"
type input "56"
type input "58%"
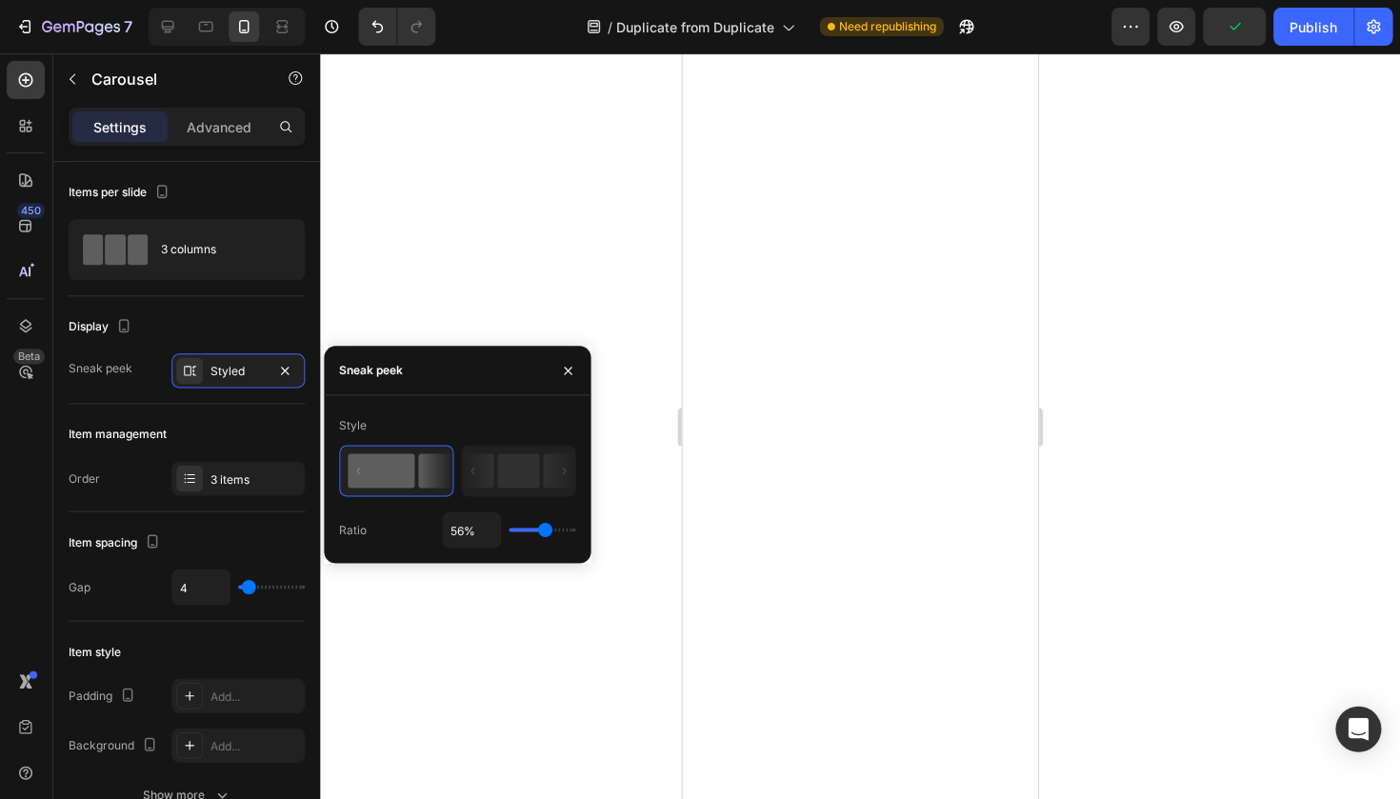
type input "58"
type input "60%"
type input "60"
click at [545, 531] on input "range" at bounding box center [542, 529] width 67 height 4
type input "62%"
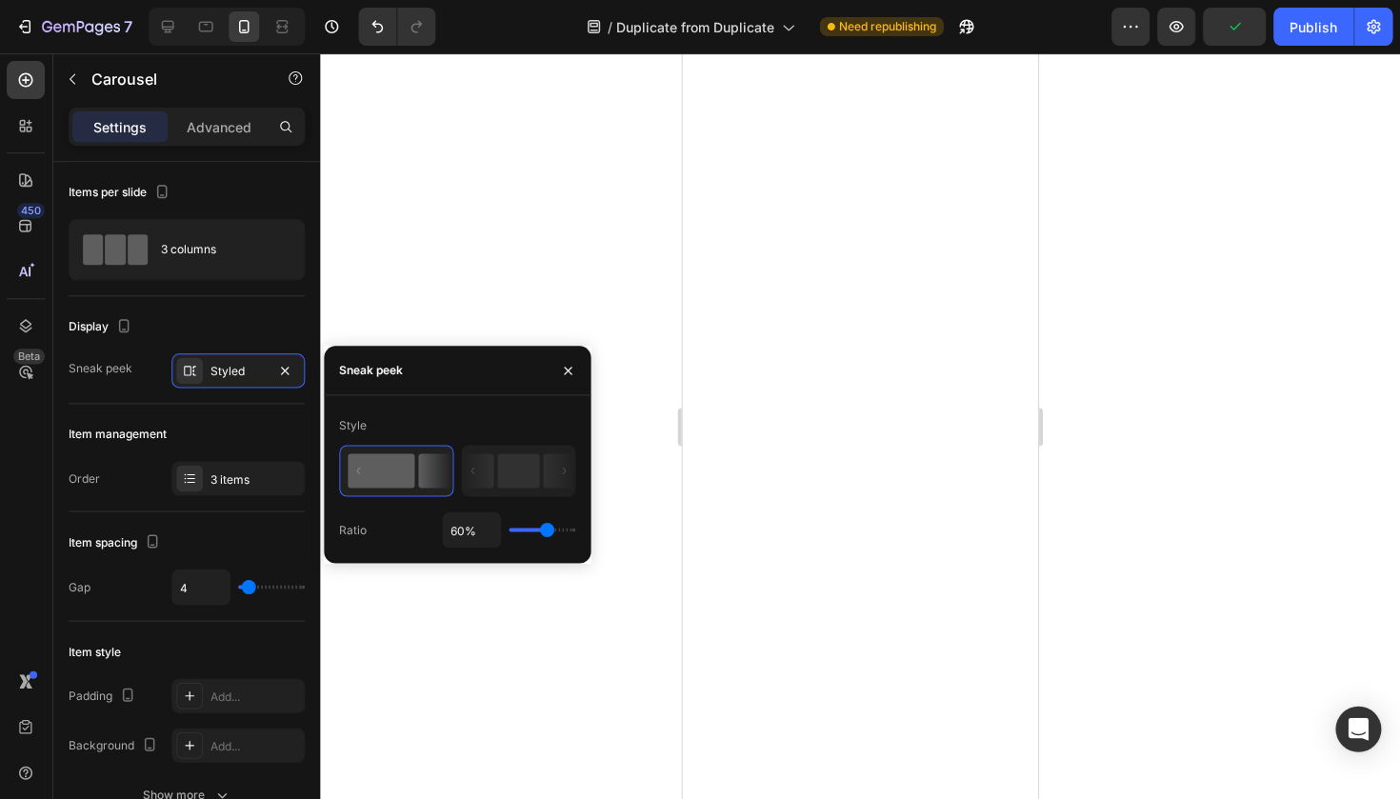
type input "62"
type input "100%"
type input "100"
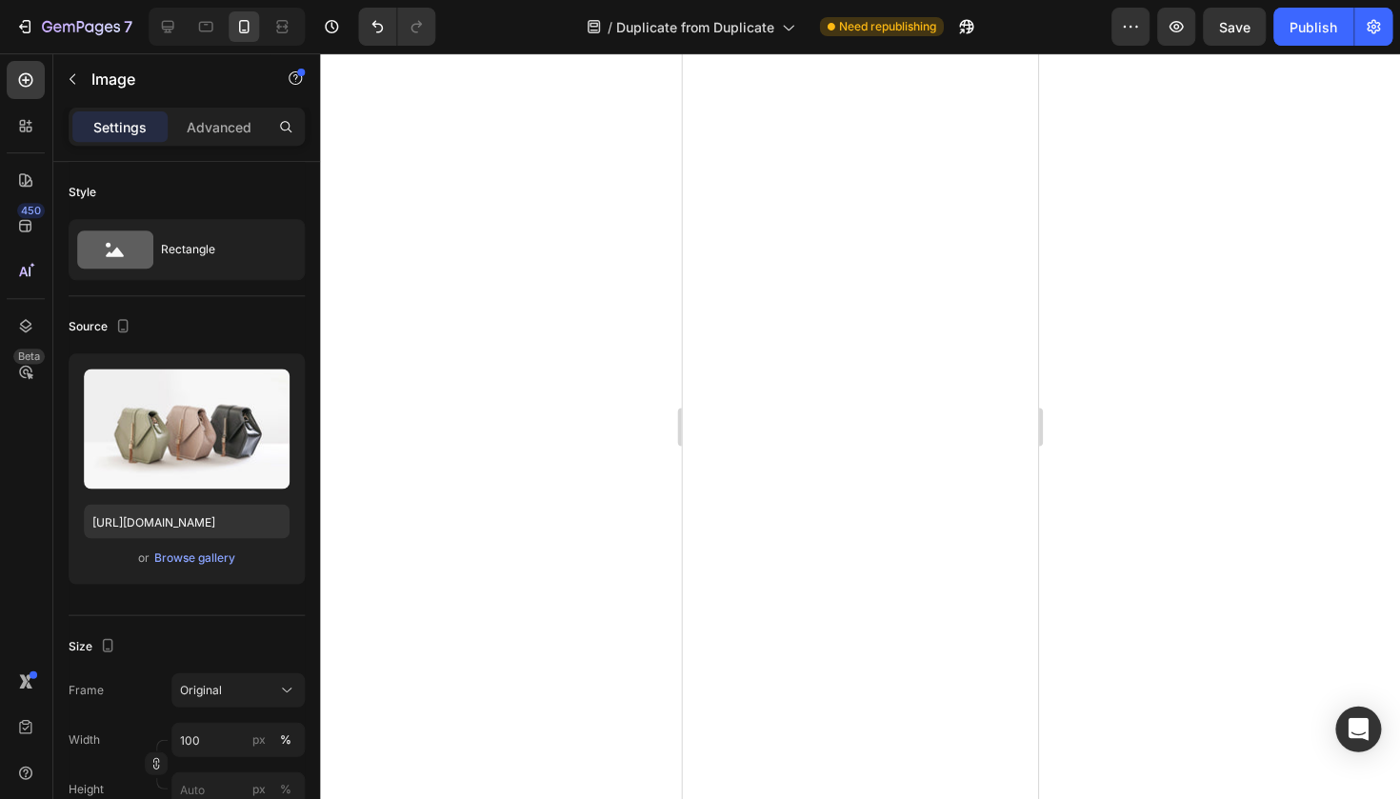
click at [627, 449] on div at bounding box center [860, 425] width 1079 height 745
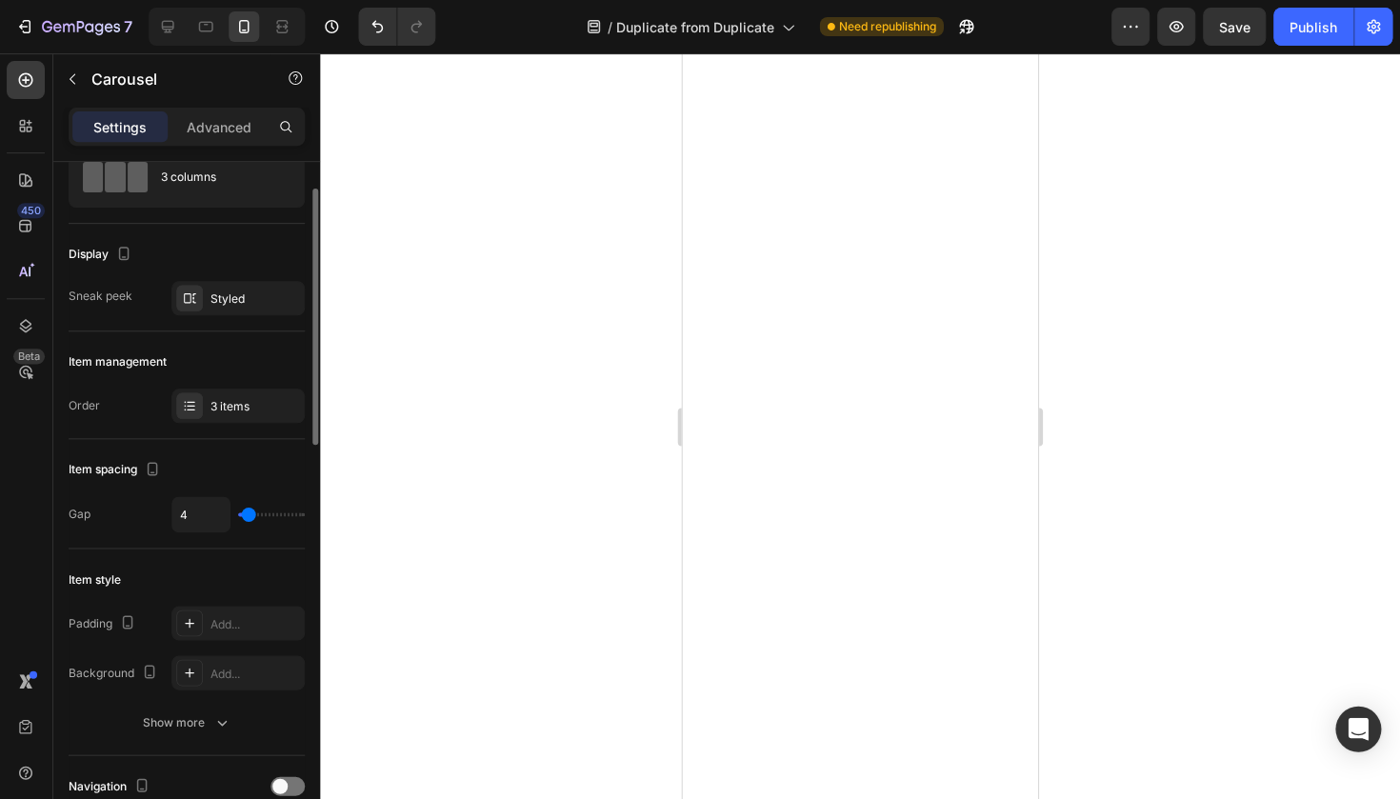
scroll to position [72, 0]
click at [224, 293] on div "Styled" at bounding box center [238, 298] width 55 height 17
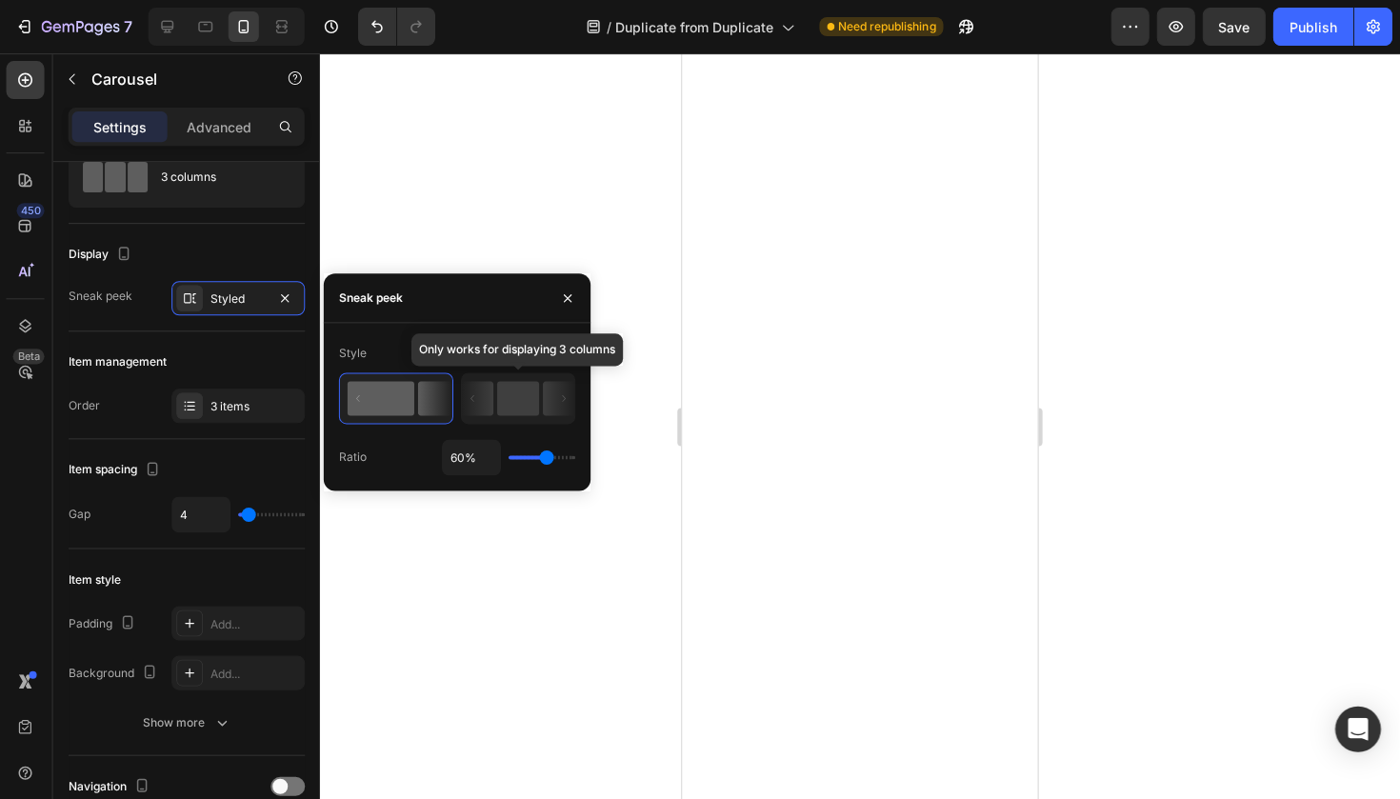
scroll to position [0, 0]
click at [405, 392] on rect at bounding box center [381, 398] width 67 height 34
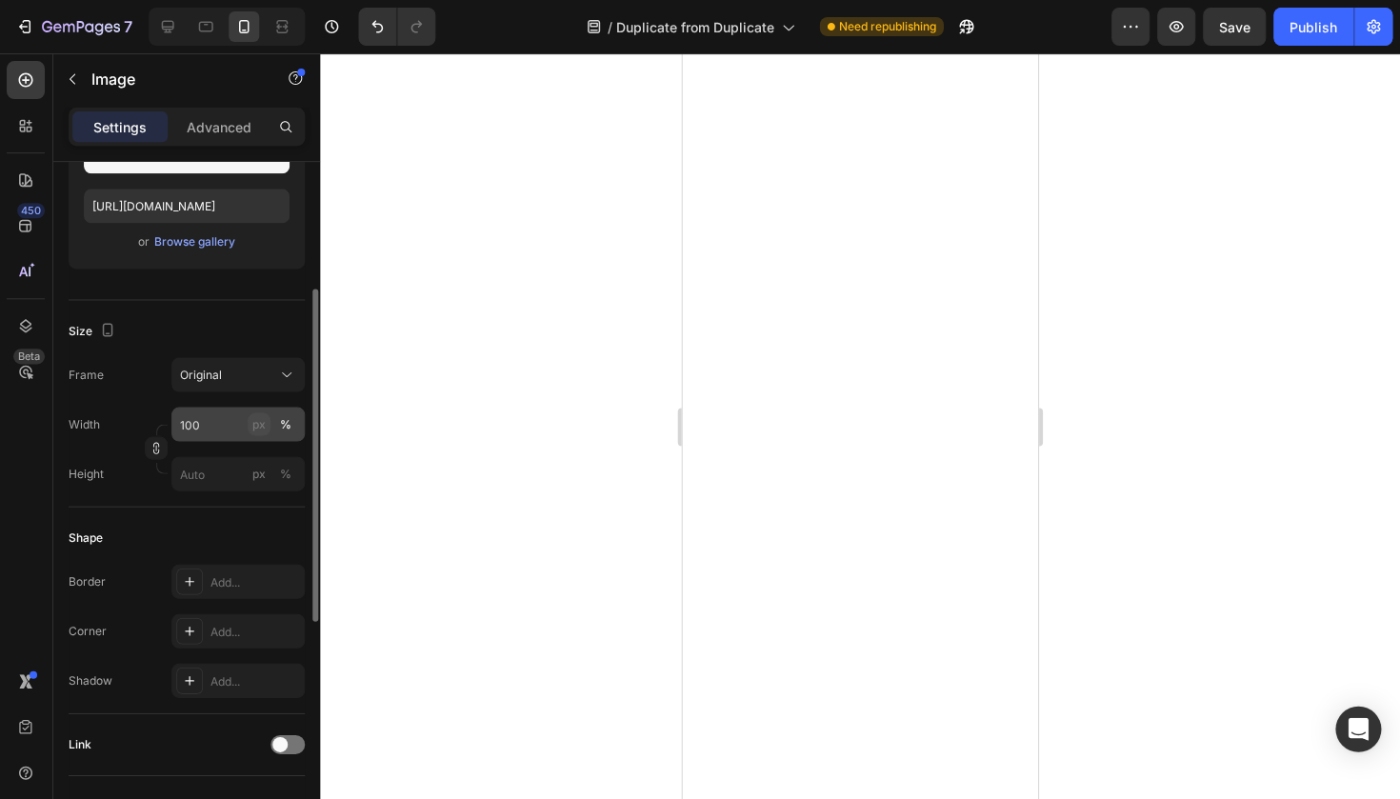
scroll to position [330, 0]
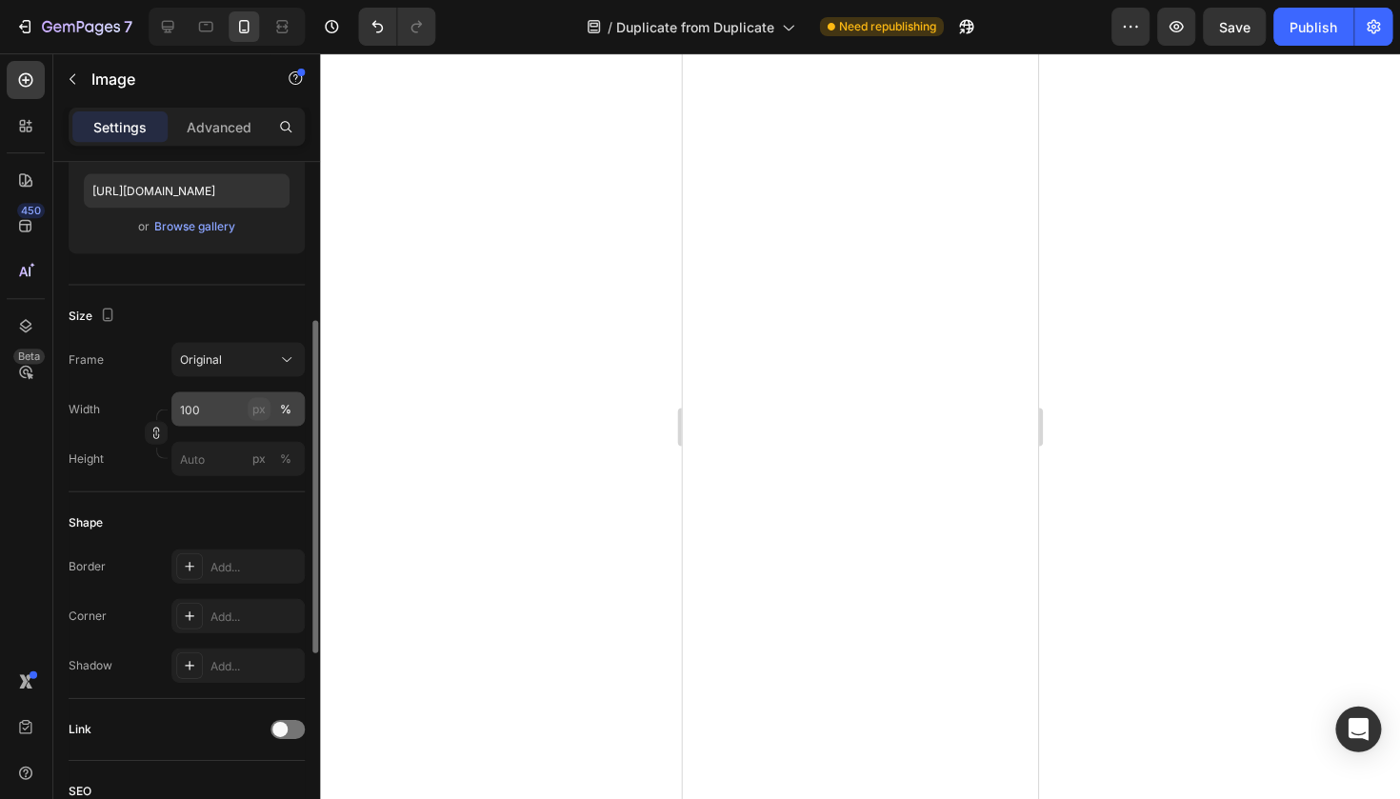
click at [262, 410] on div "px" at bounding box center [259, 408] width 13 height 17
type input "1"
click at [287, 412] on div "%" at bounding box center [286, 408] width 11 height 17
type input "100"
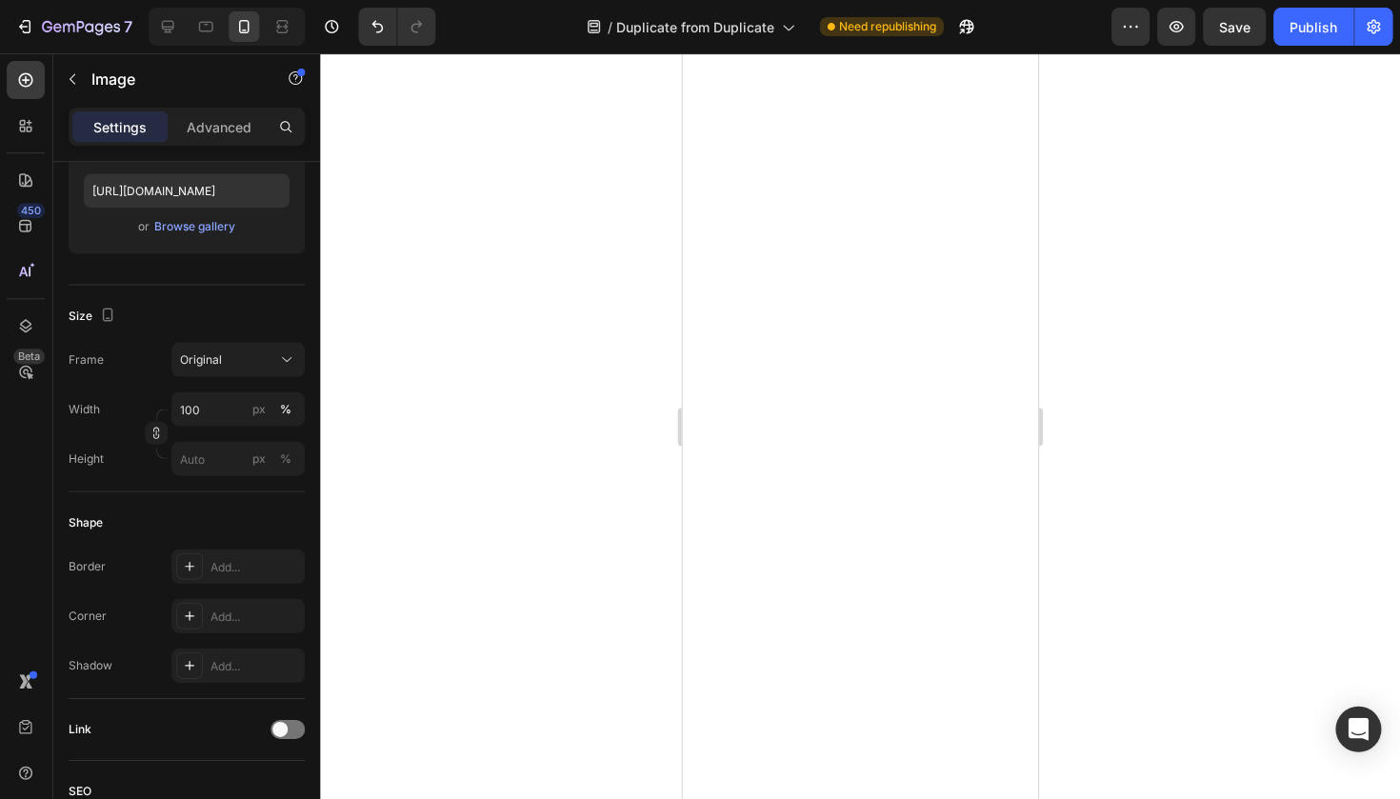
click at [362, 389] on div at bounding box center [860, 425] width 1079 height 745
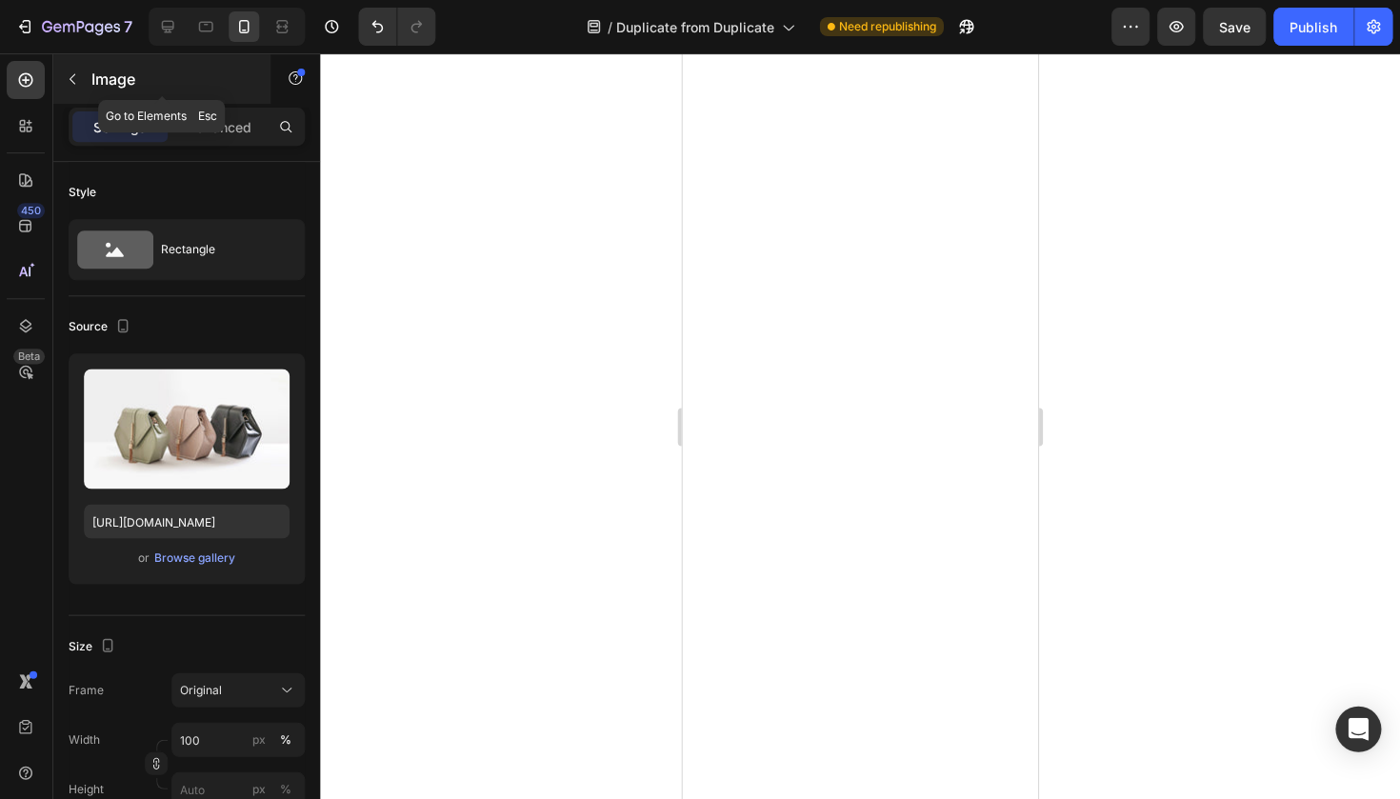
click at [93, 102] on div "Image" at bounding box center [162, 79] width 217 height 50
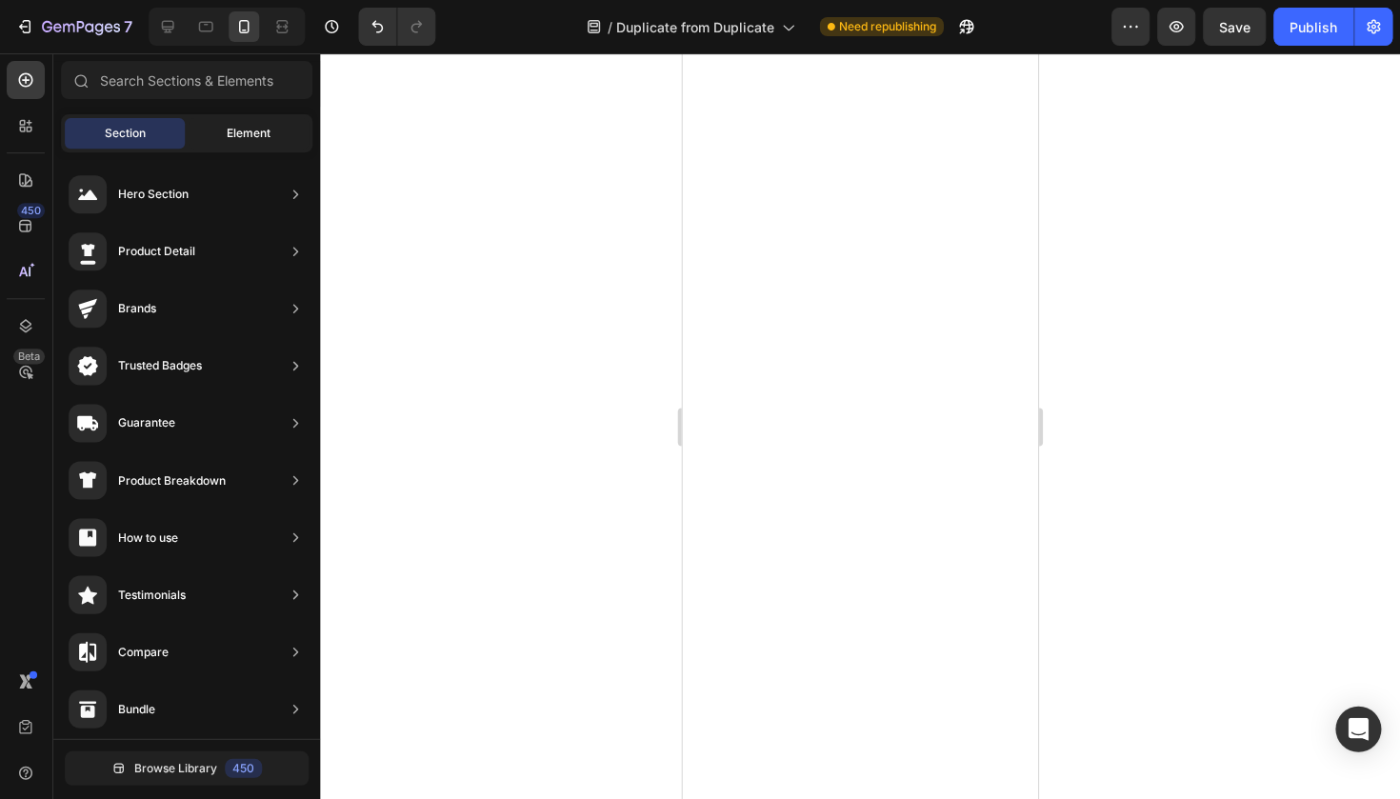
click at [218, 120] on div "Element" at bounding box center [249, 133] width 120 height 30
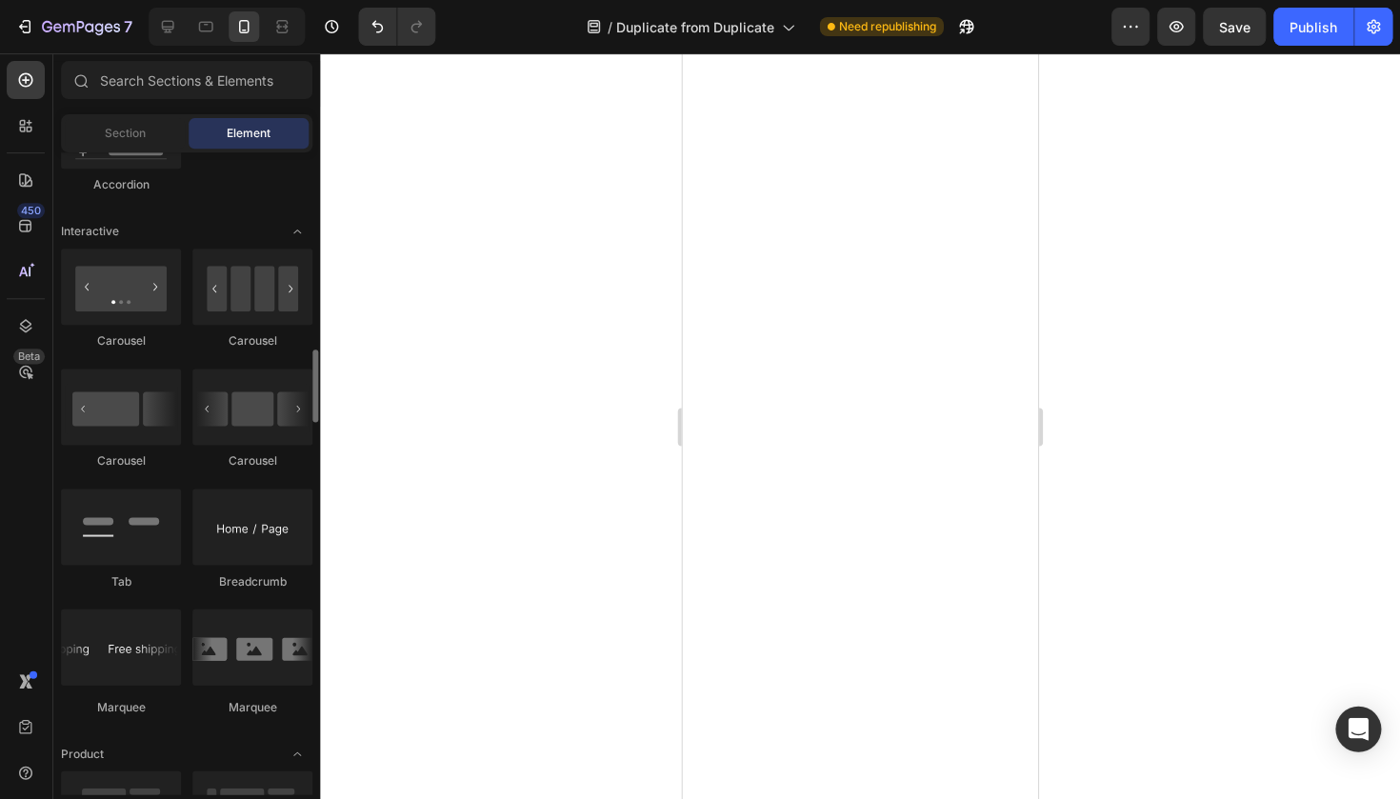
scroll to position [1809, 0]
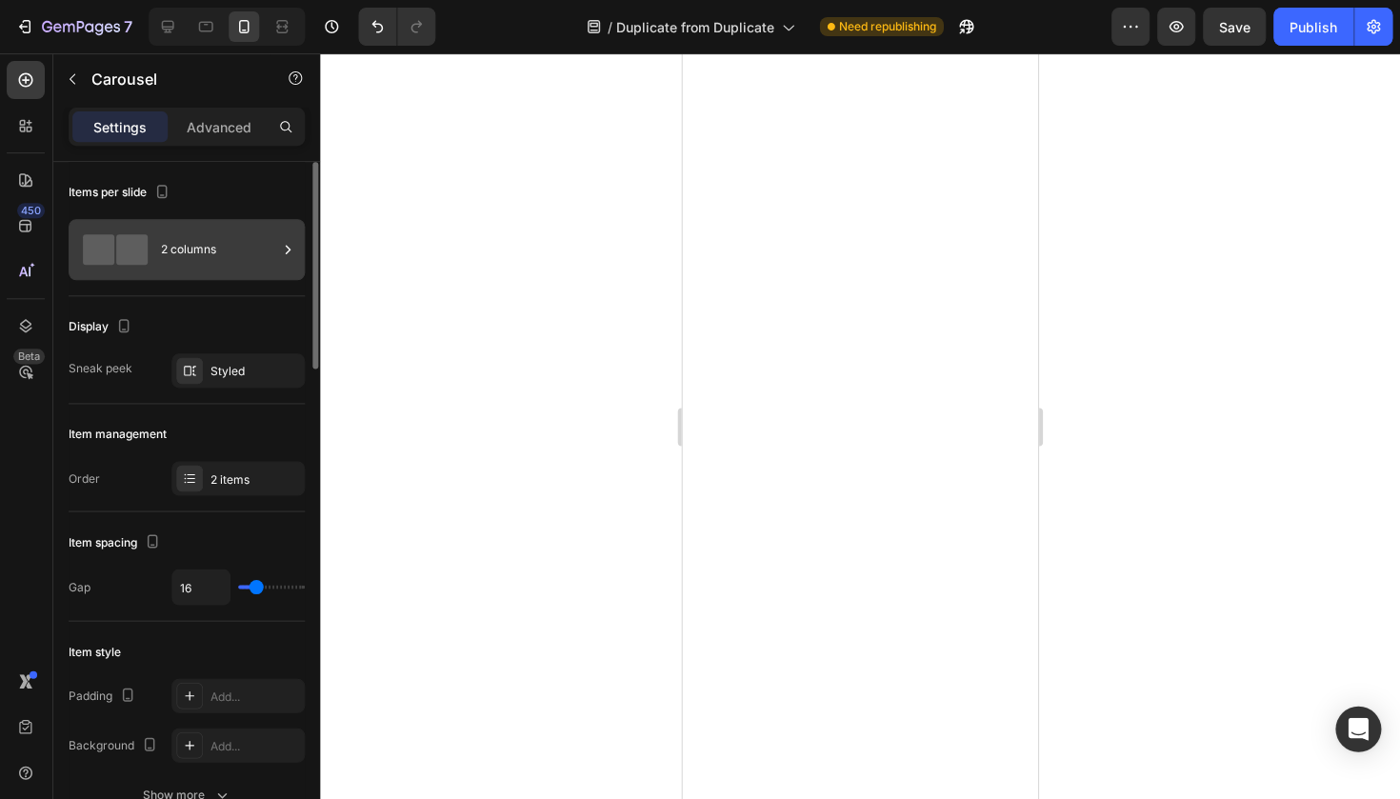
click at [200, 269] on div "2 columns" at bounding box center [220, 250] width 116 height 44
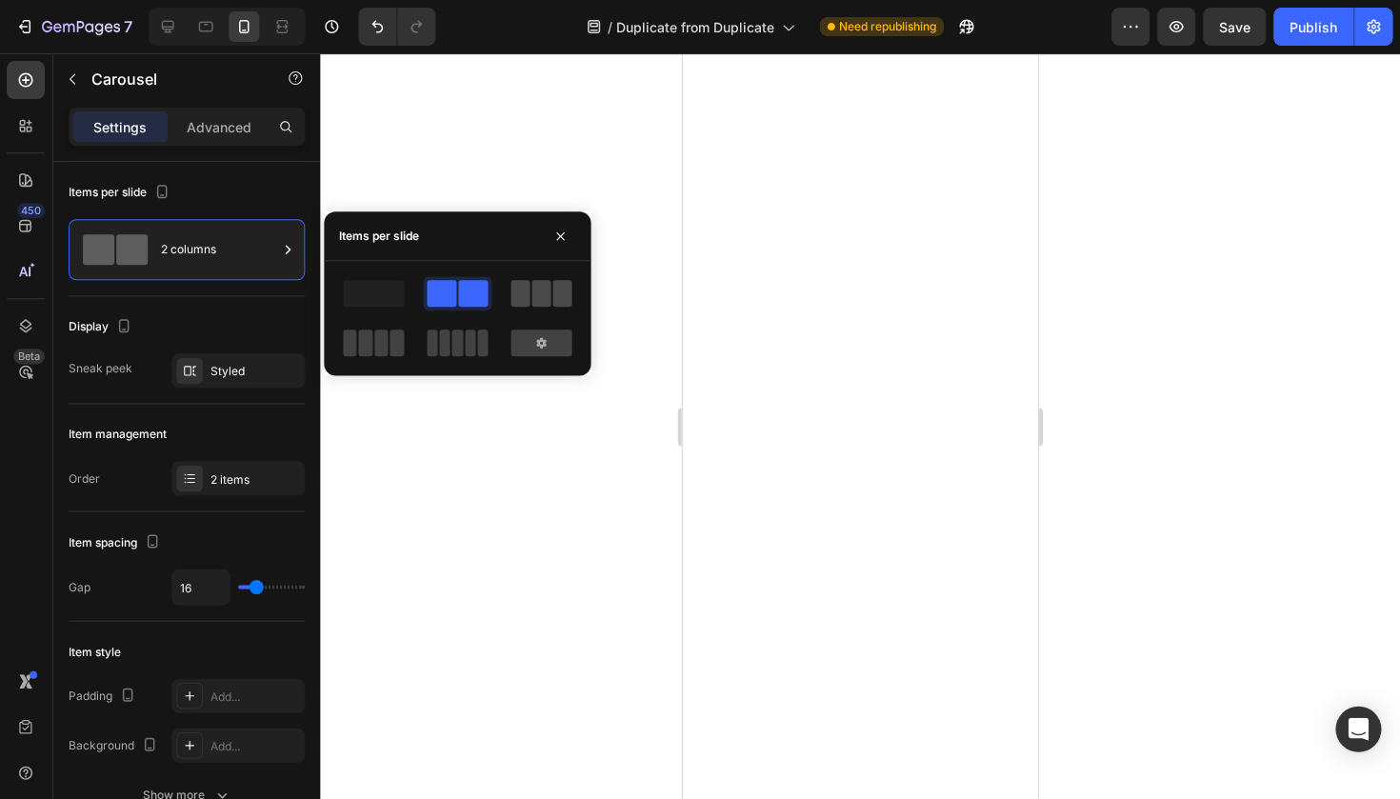
click at [559, 296] on span at bounding box center [562, 293] width 19 height 27
click at [453, 291] on span at bounding box center [442, 293] width 30 height 27
click at [392, 288] on span at bounding box center [374, 293] width 61 height 27
click at [561, 229] on icon "button" at bounding box center [560, 236] width 15 height 15
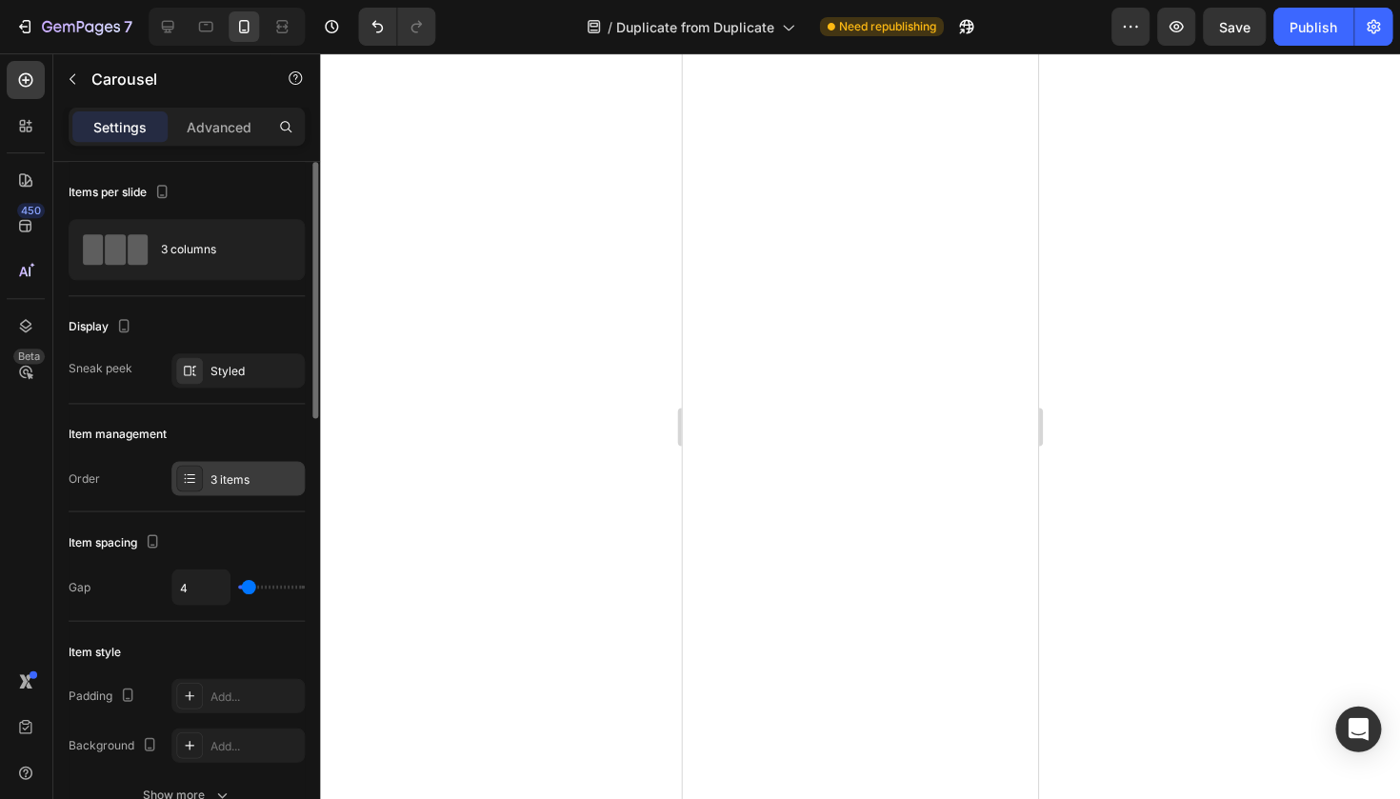
click at [212, 476] on div "3 items" at bounding box center [255, 478] width 89 height 17
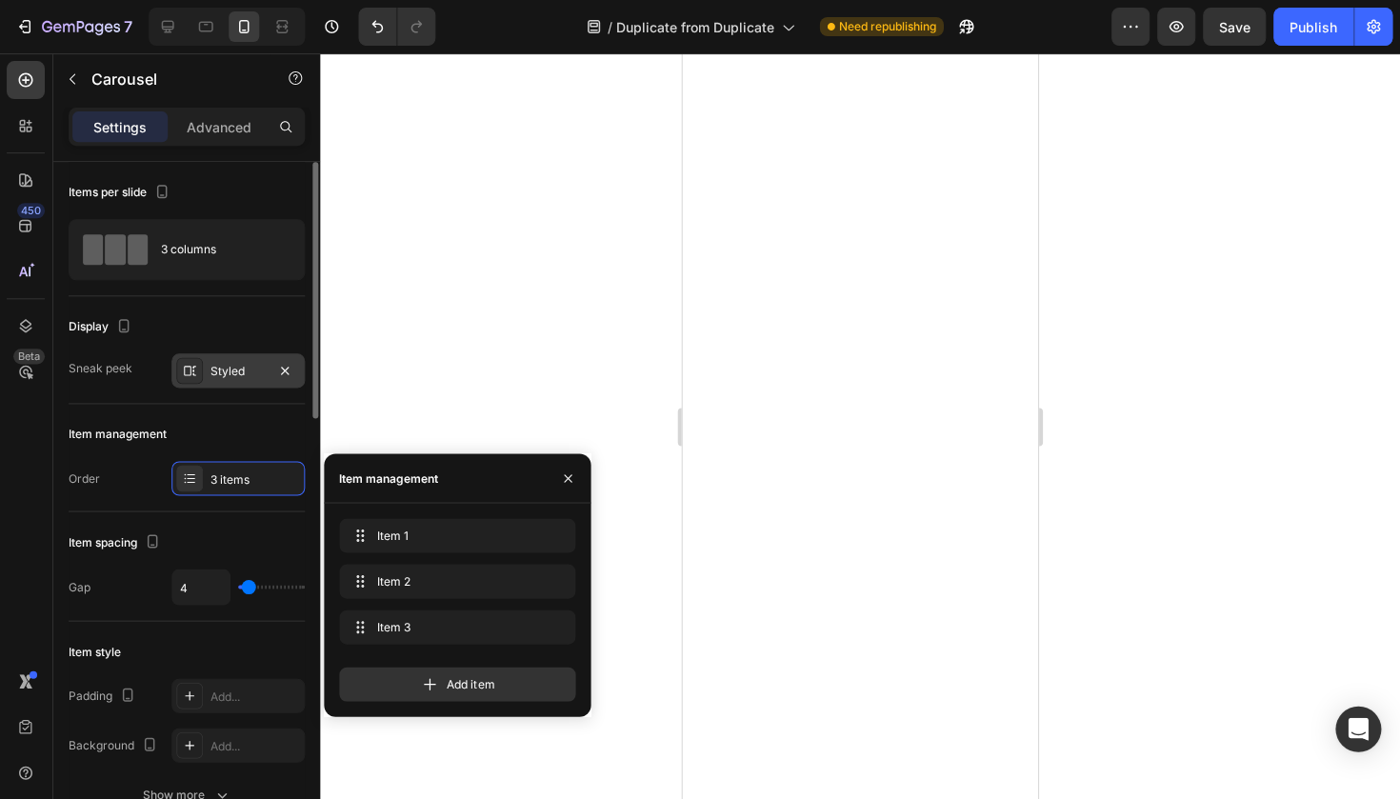
click at [225, 384] on div "Styled" at bounding box center [238, 370] width 133 height 34
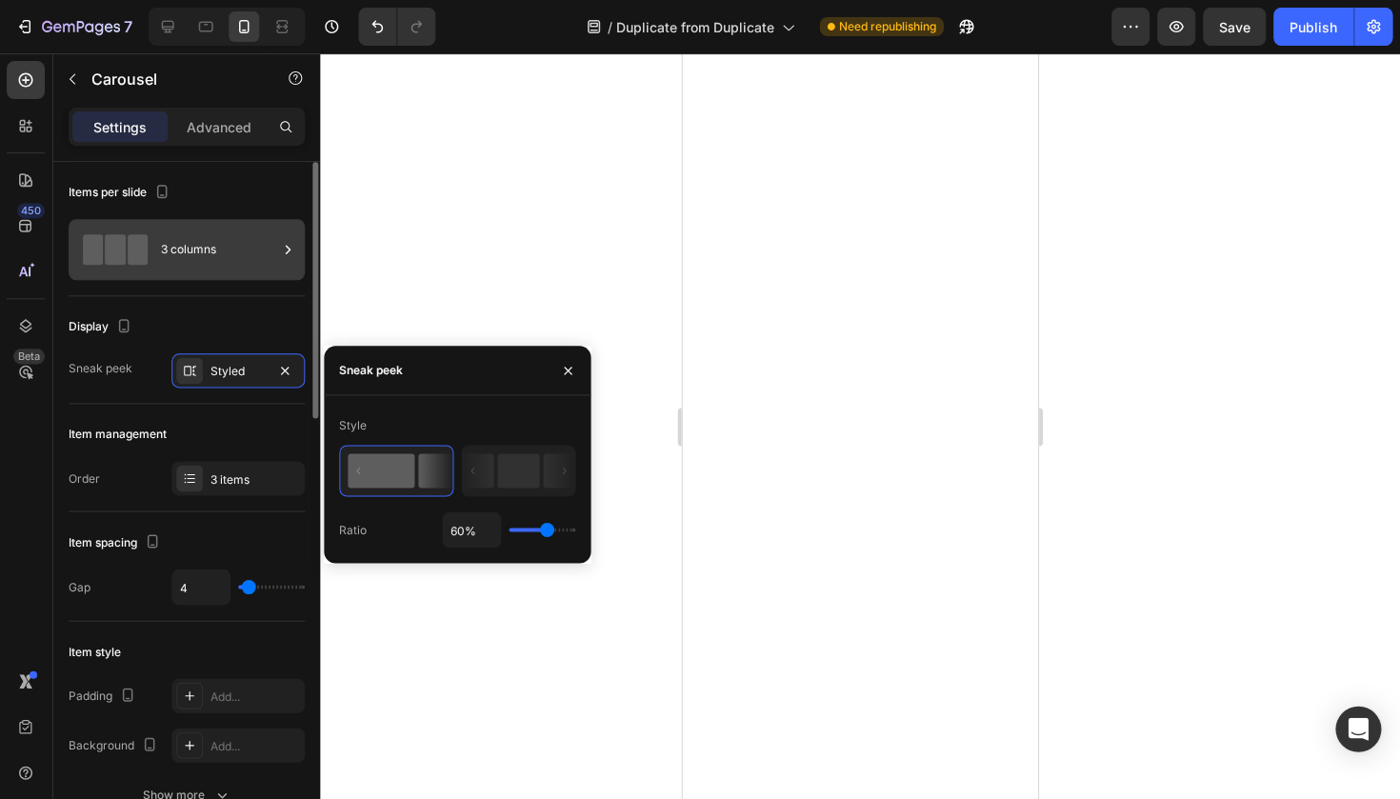
click at [189, 224] on div "3 columns" at bounding box center [188, 249] width 236 height 61
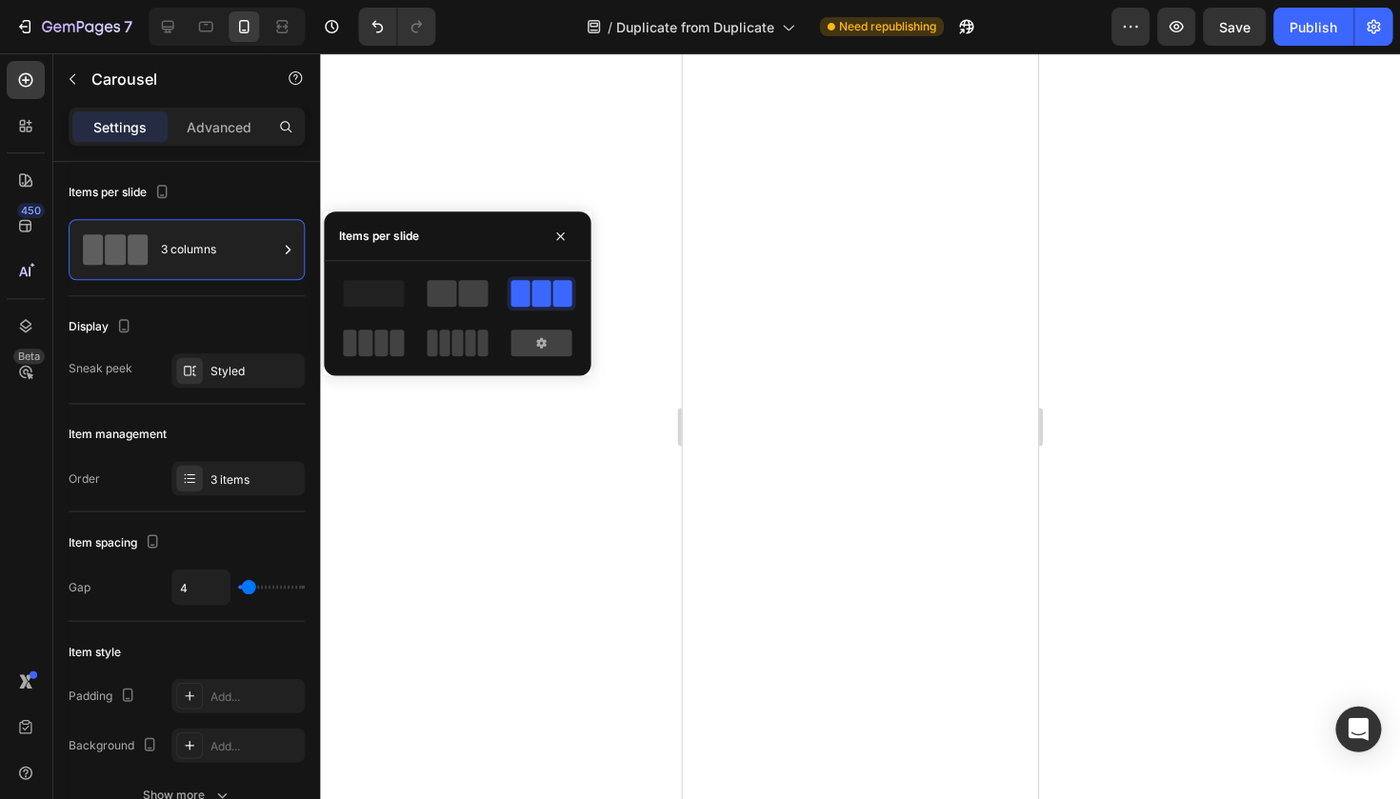
click at [487, 263] on div at bounding box center [458, 318] width 267 height 114
click at [478, 276] on div at bounding box center [458, 293] width 69 height 34
click at [251, 482] on div "3 items" at bounding box center [255, 478] width 89 height 17
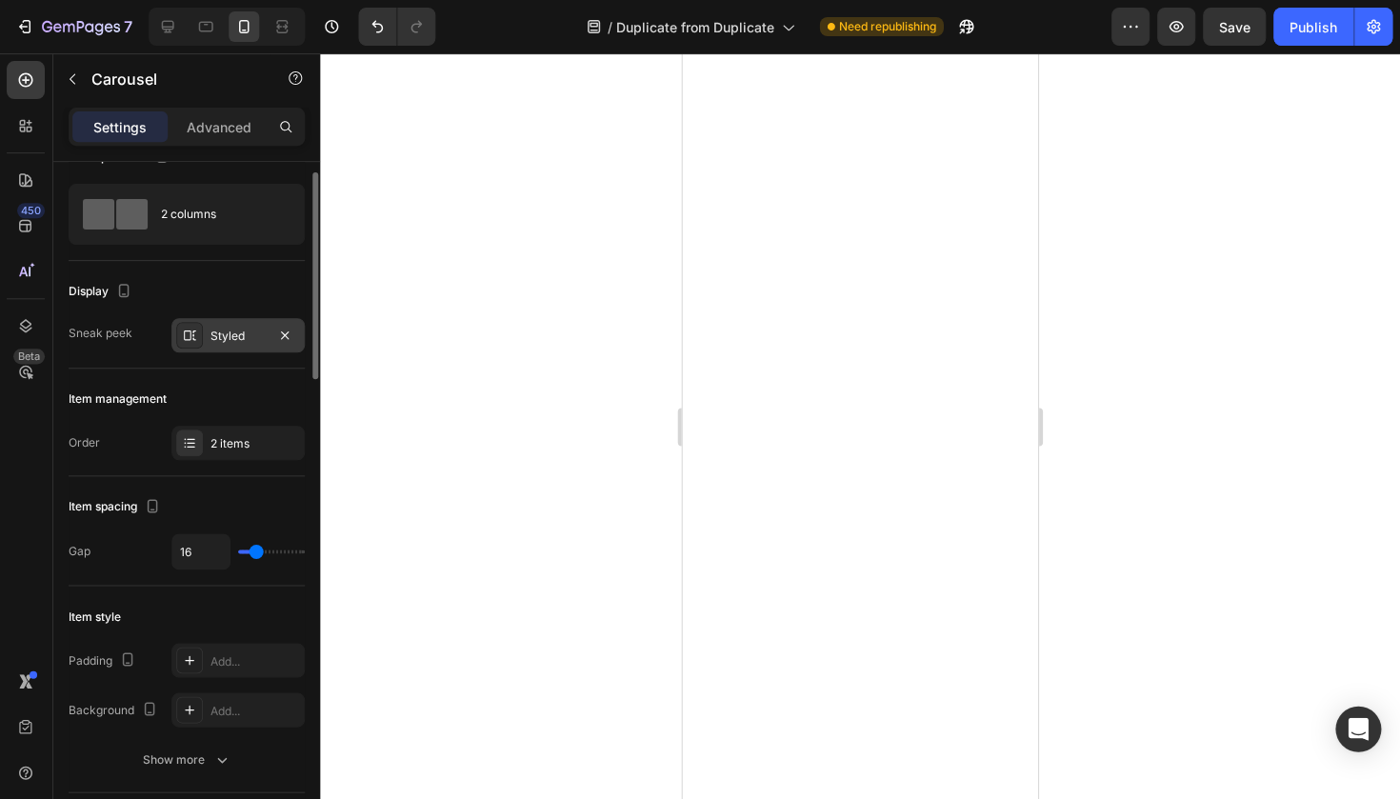
scroll to position [0, 0]
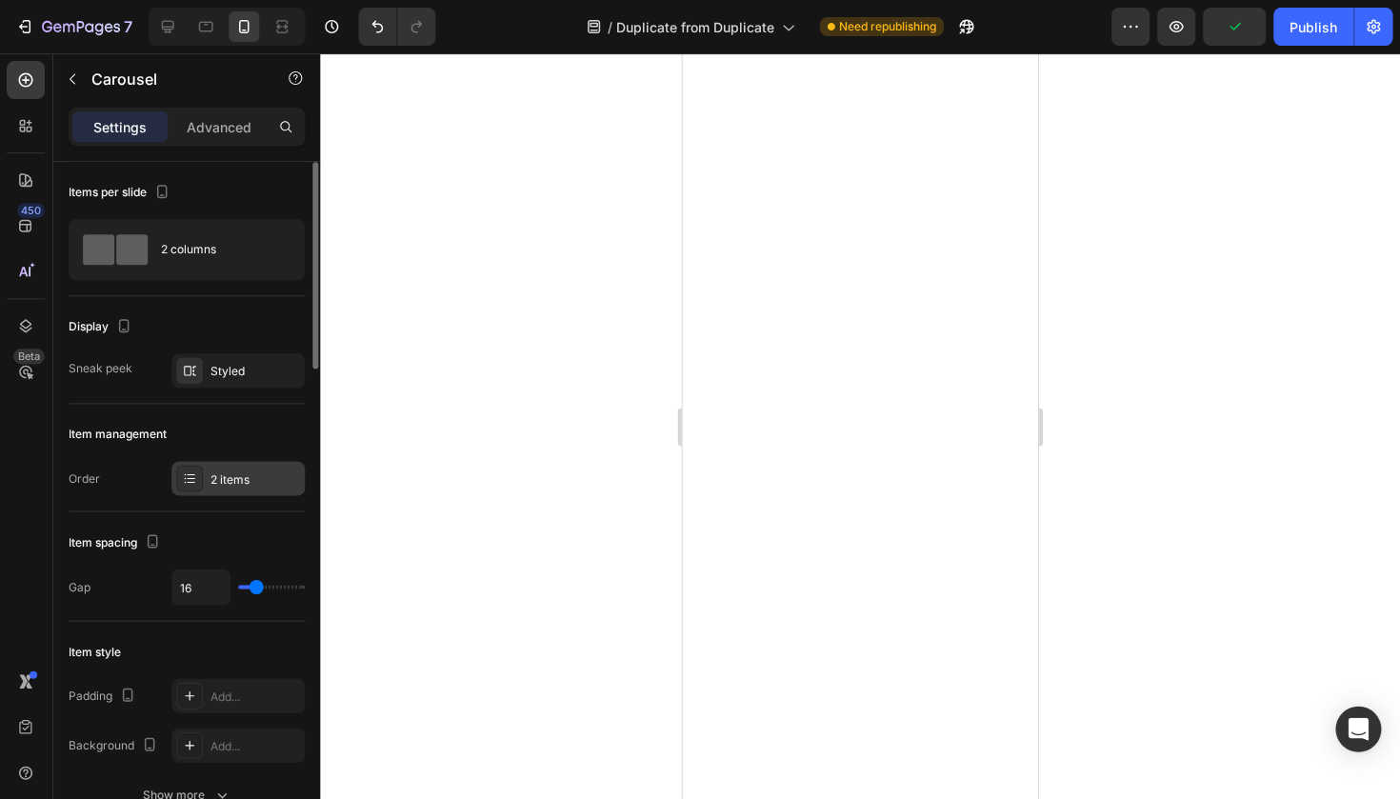
click at [248, 467] on div "2 items" at bounding box center [238, 478] width 133 height 34
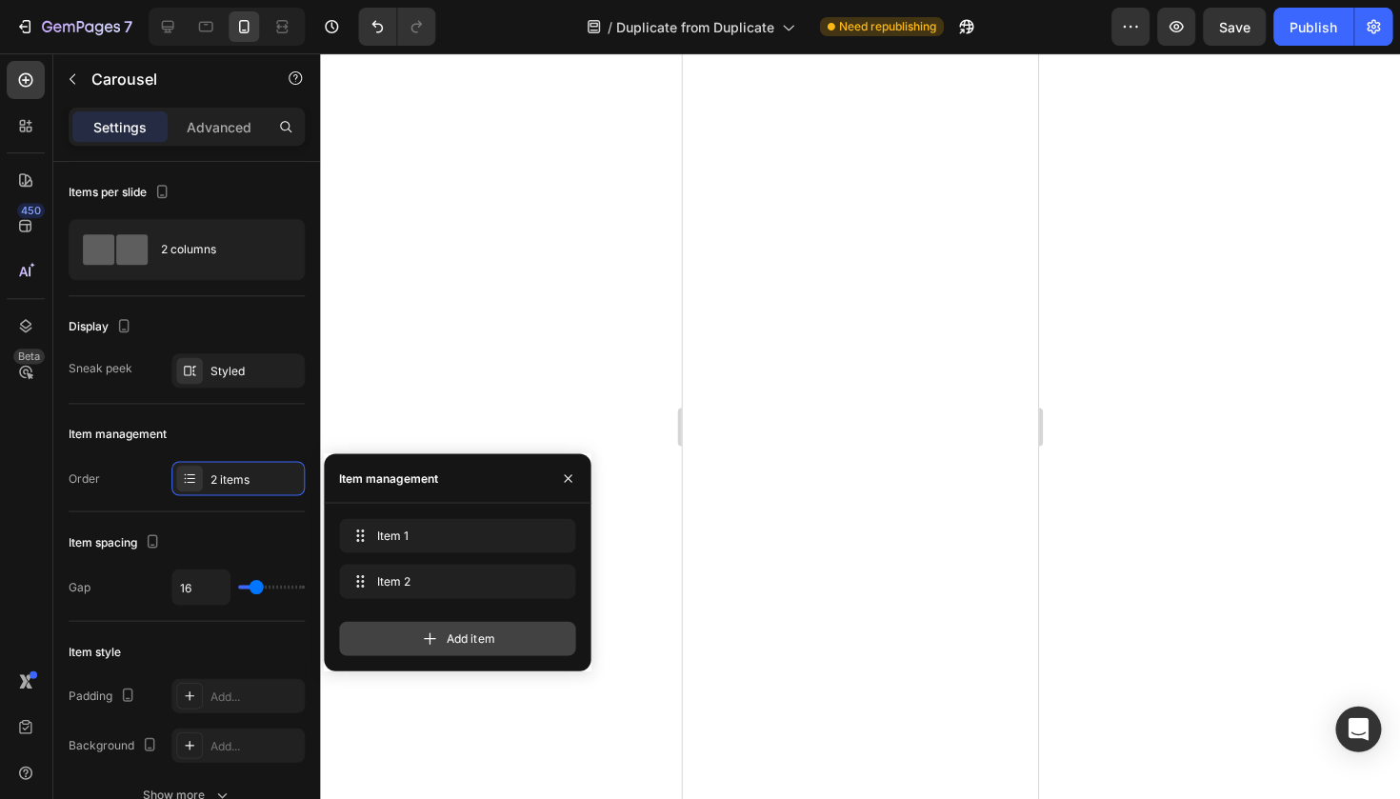
click at [414, 621] on div "Add item" at bounding box center [458, 638] width 236 height 34
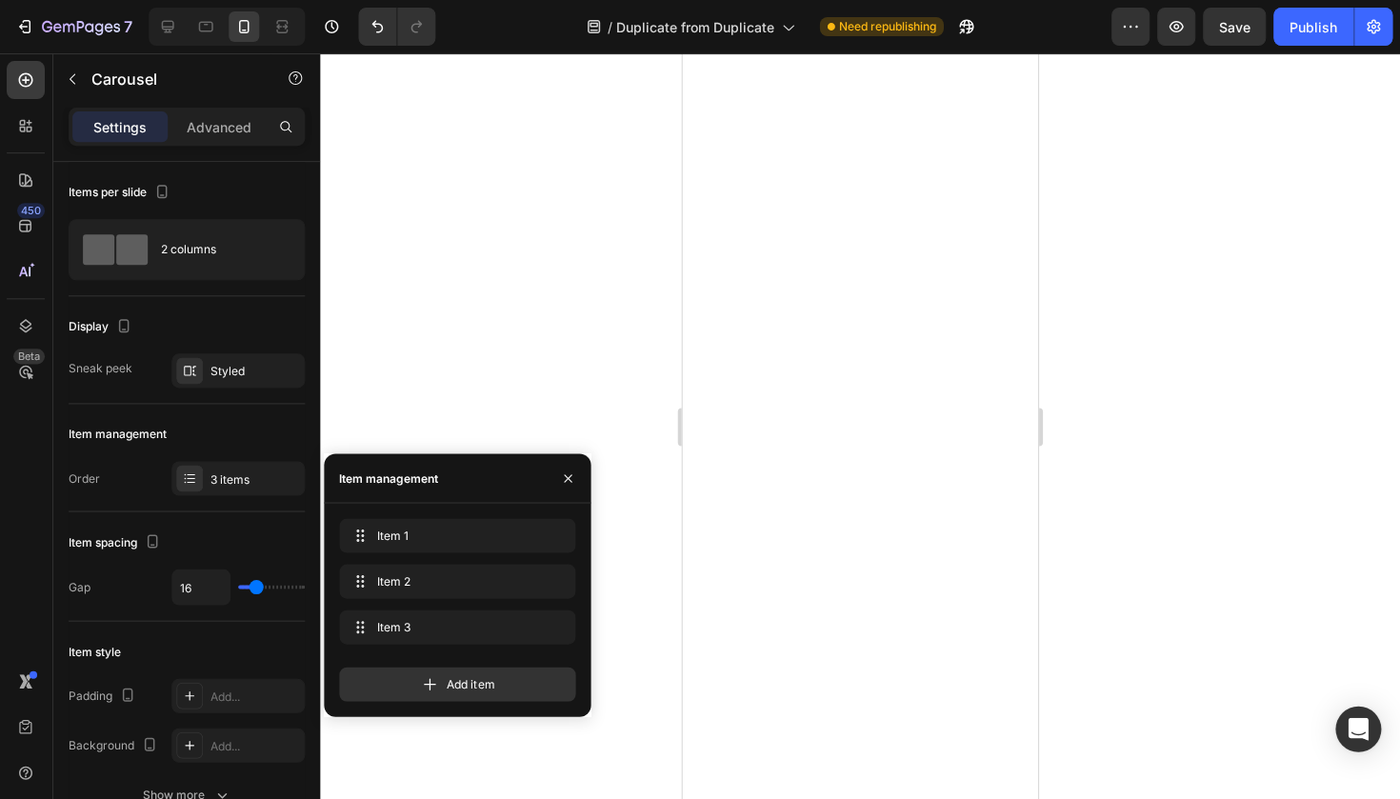
click at [321, 343] on div at bounding box center [860, 425] width 1079 height 745
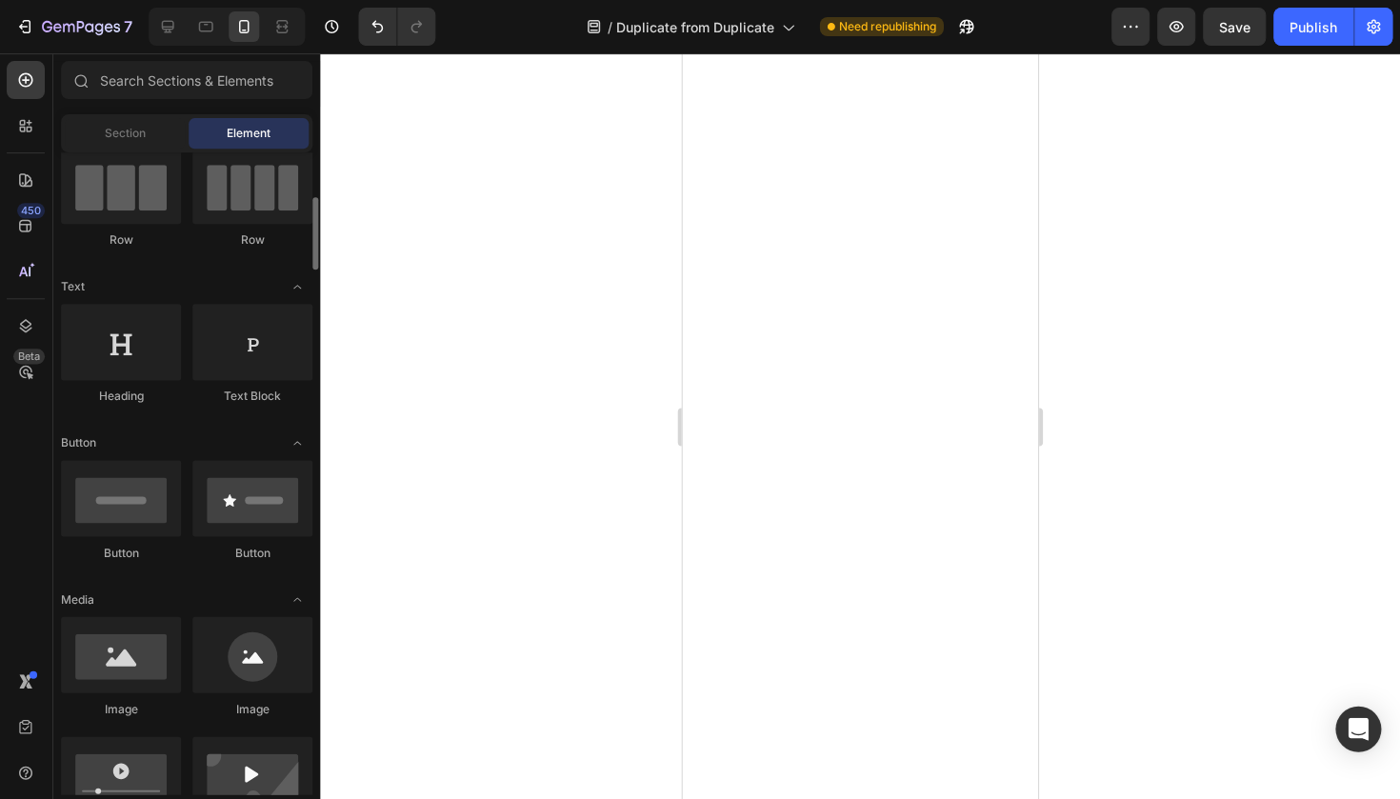
scroll to position [219, 0]
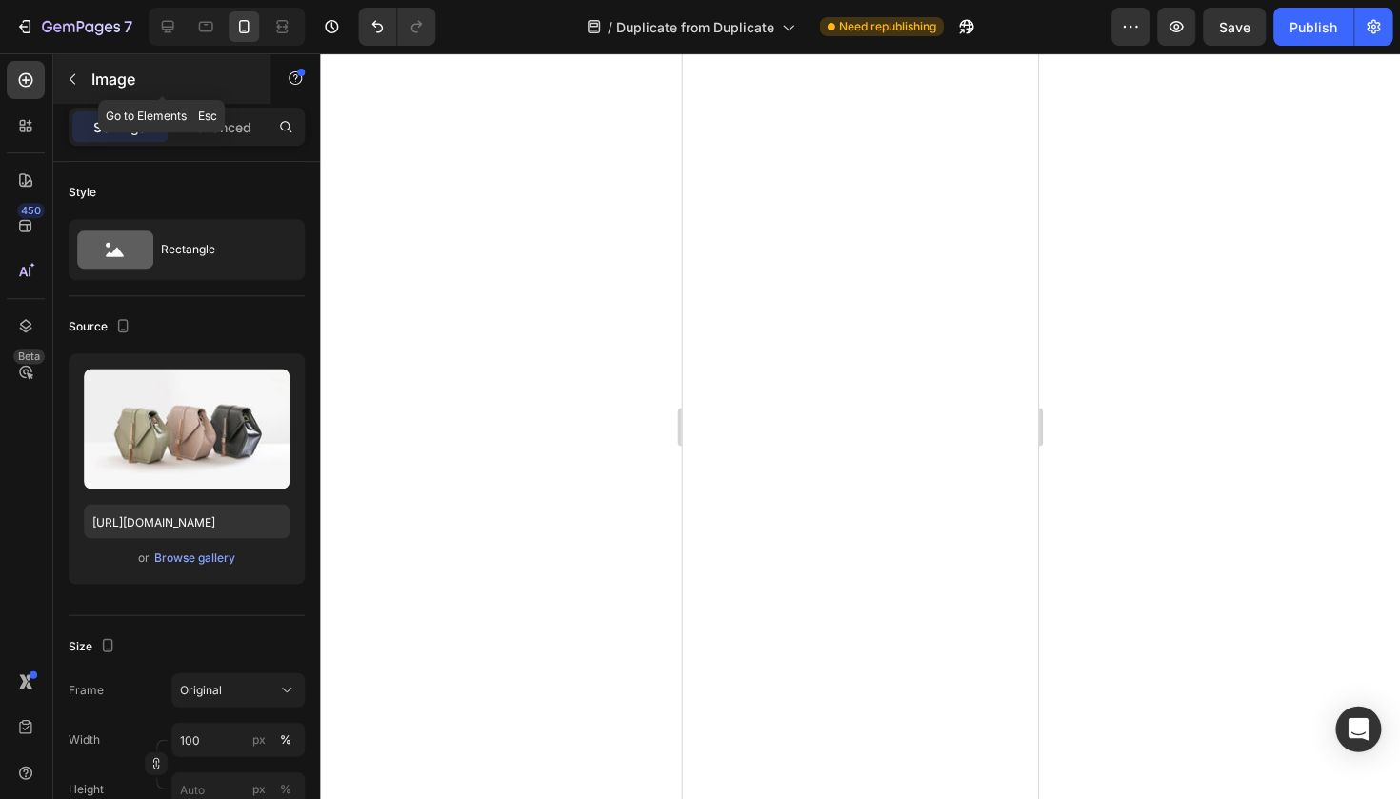
click at [73, 84] on icon "button" at bounding box center [73, 78] width 15 height 15
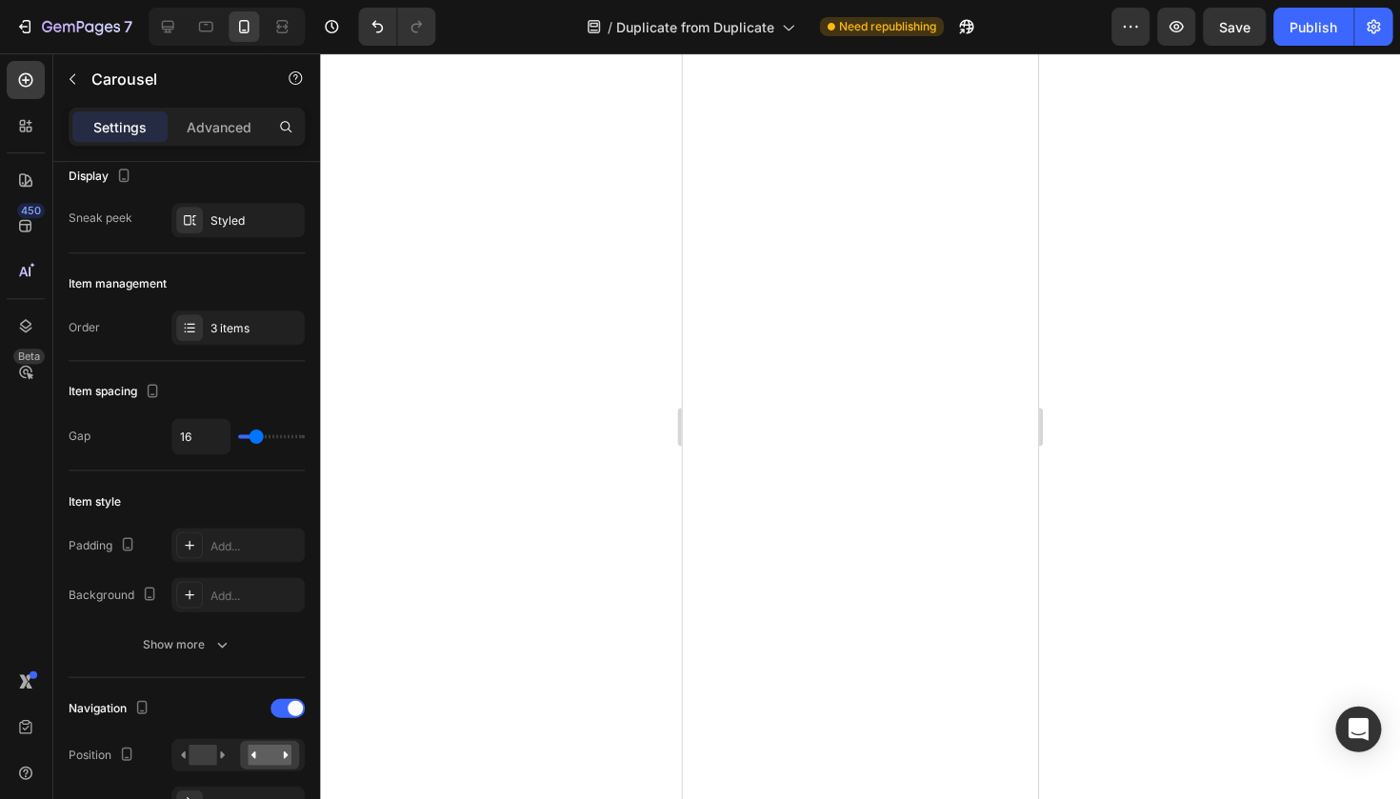
scroll to position [0, 0]
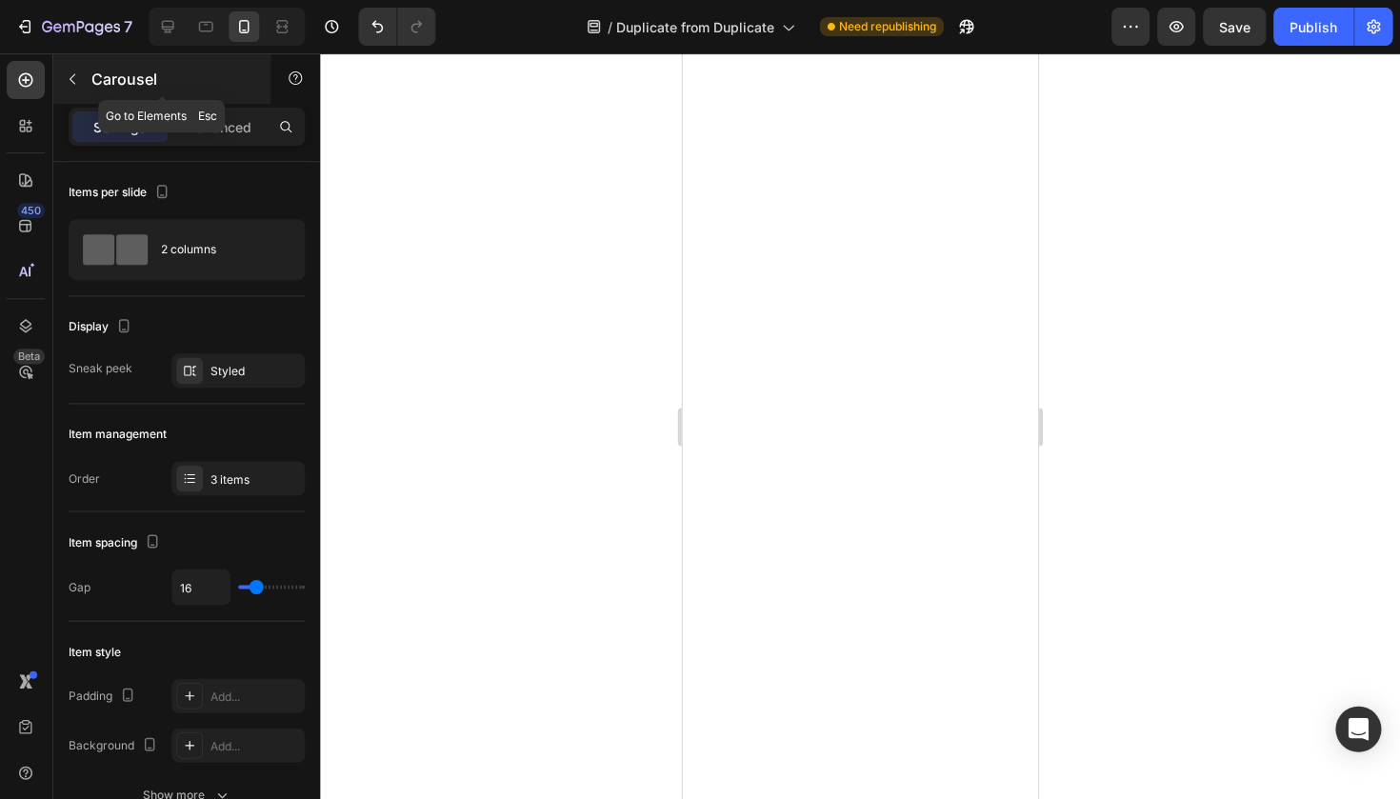
click at [76, 70] on button "button" at bounding box center [73, 79] width 30 height 30
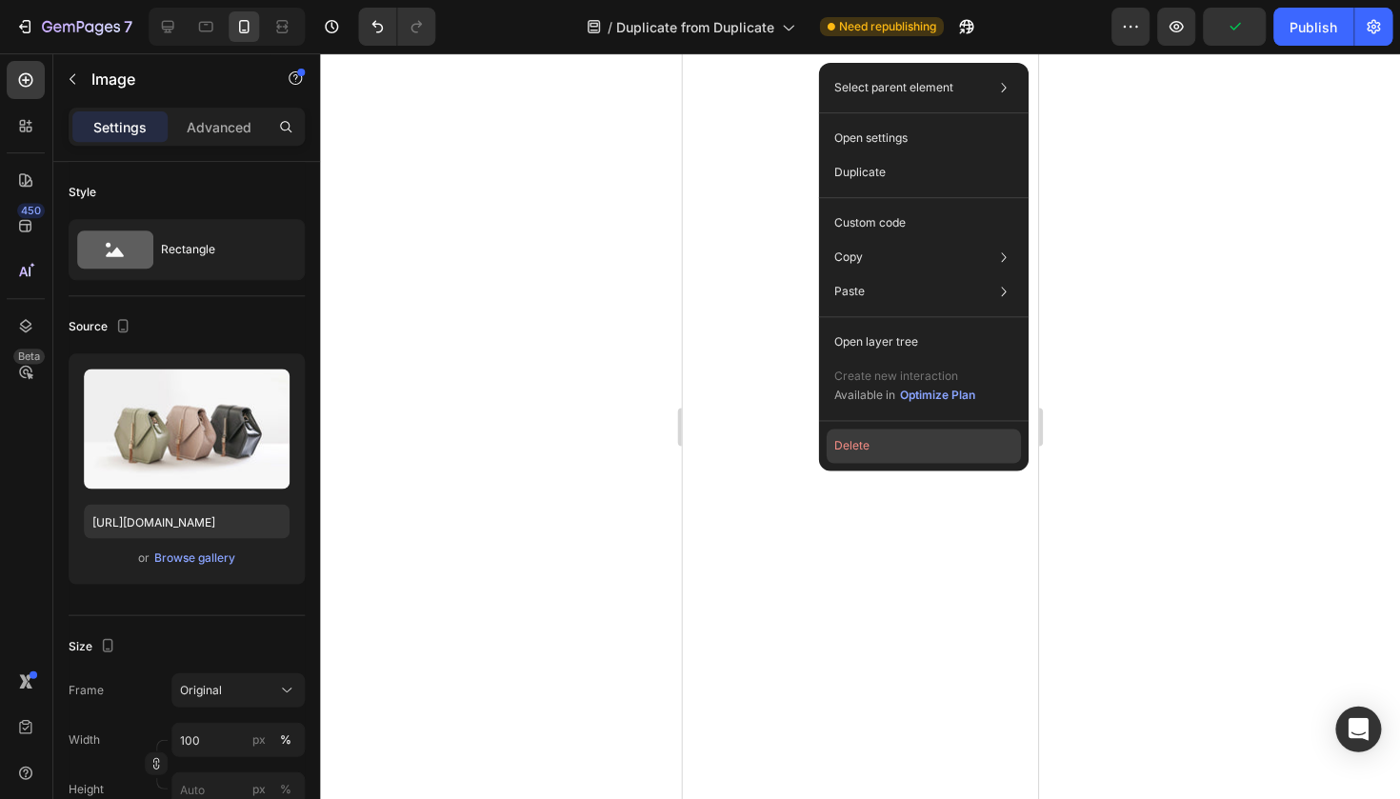
click at [847, 448] on button "Delete" at bounding box center [923, 445] width 194 height 34
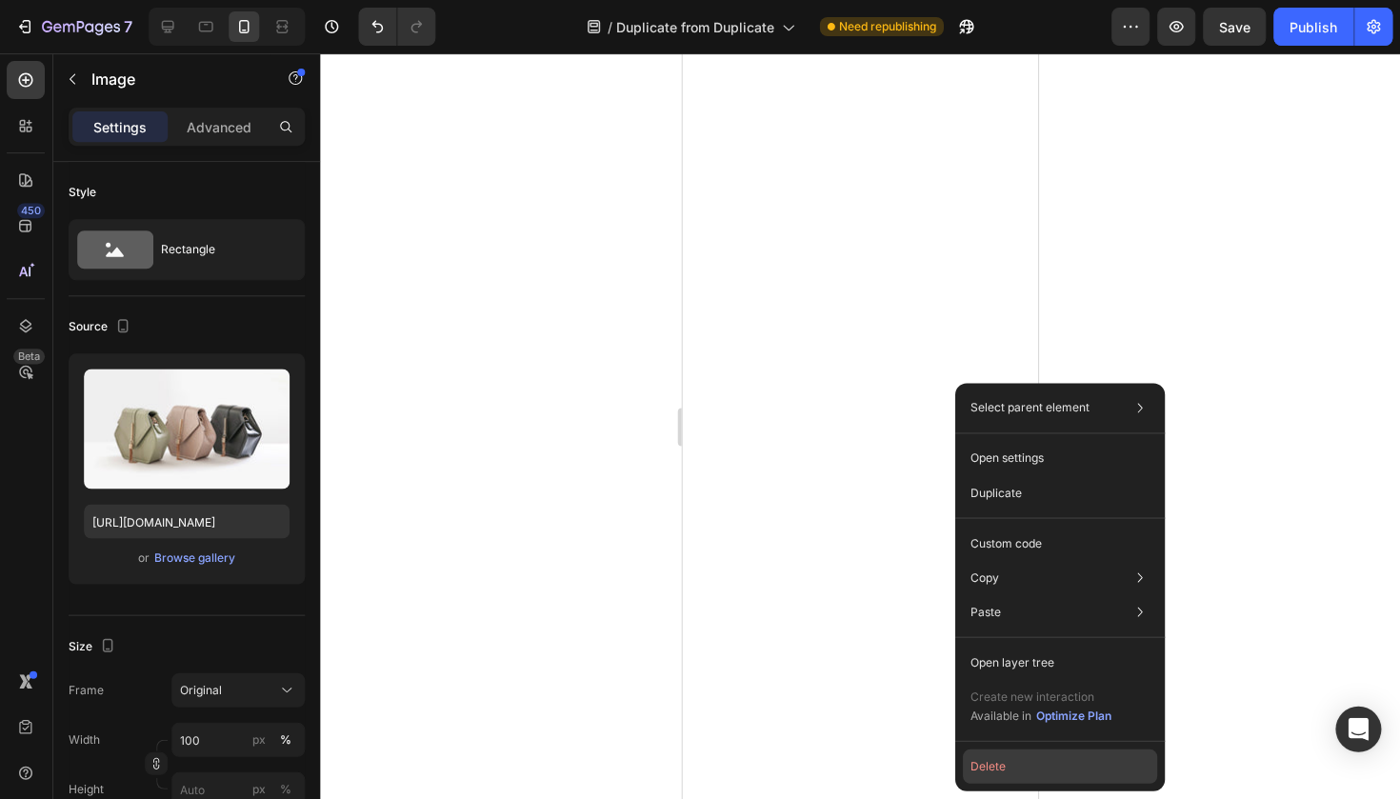
click at [1010, 762] on button "Delete" at bounding box center [1060, 765] width 194 height 34
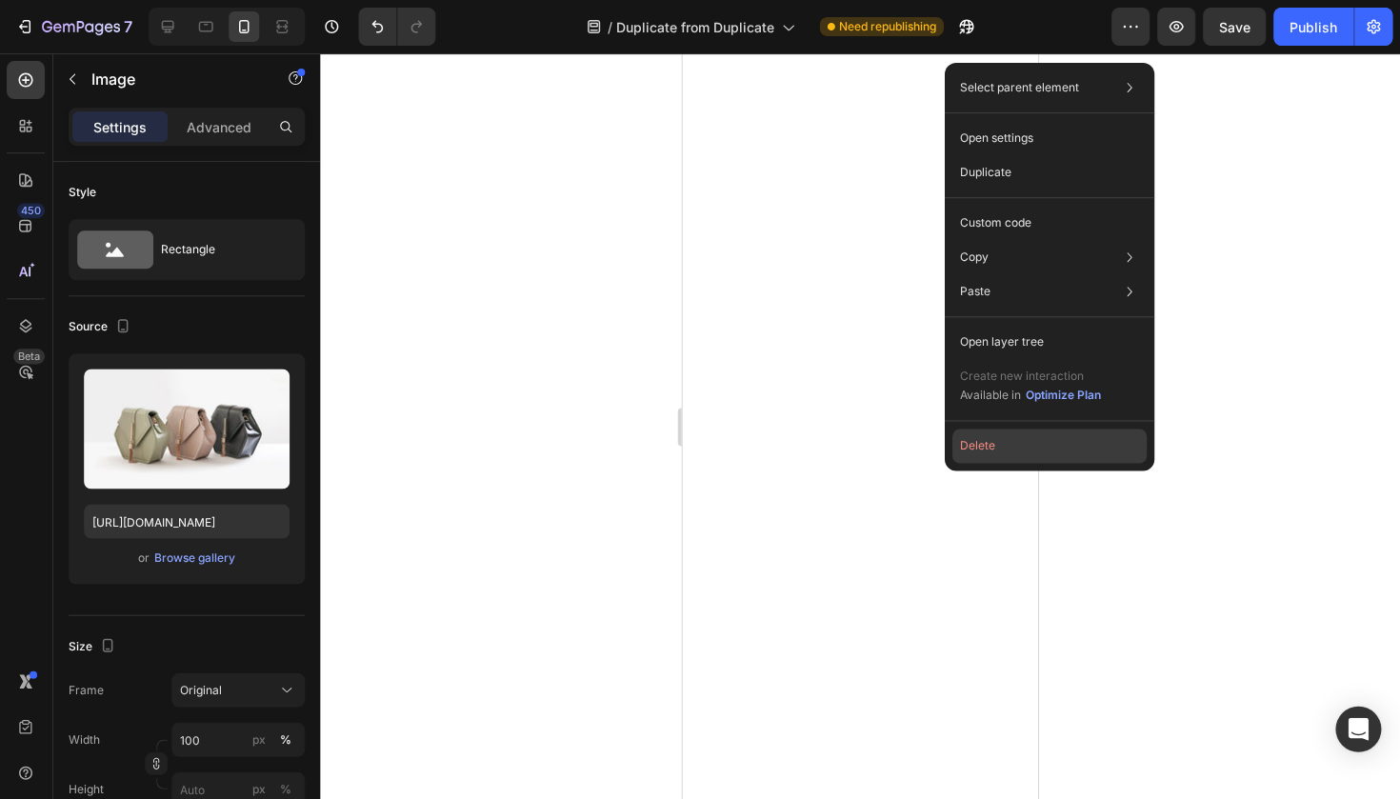
click at [1027, 443] on button "Delete" at bounding box center [1049, 445] width 194 height 34
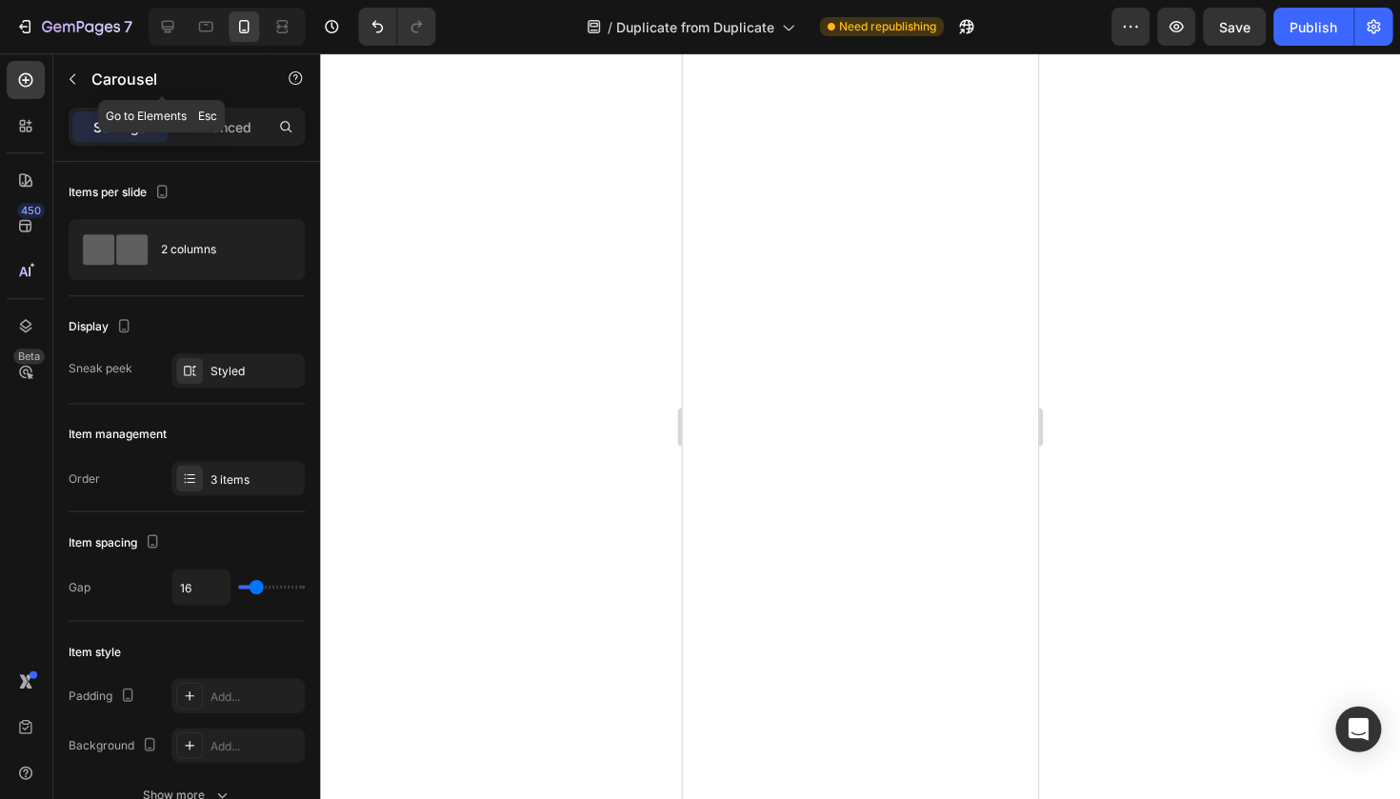
click at [72, 96] on div "Carousel" at bounding box center [162, 79] width 217 height 50
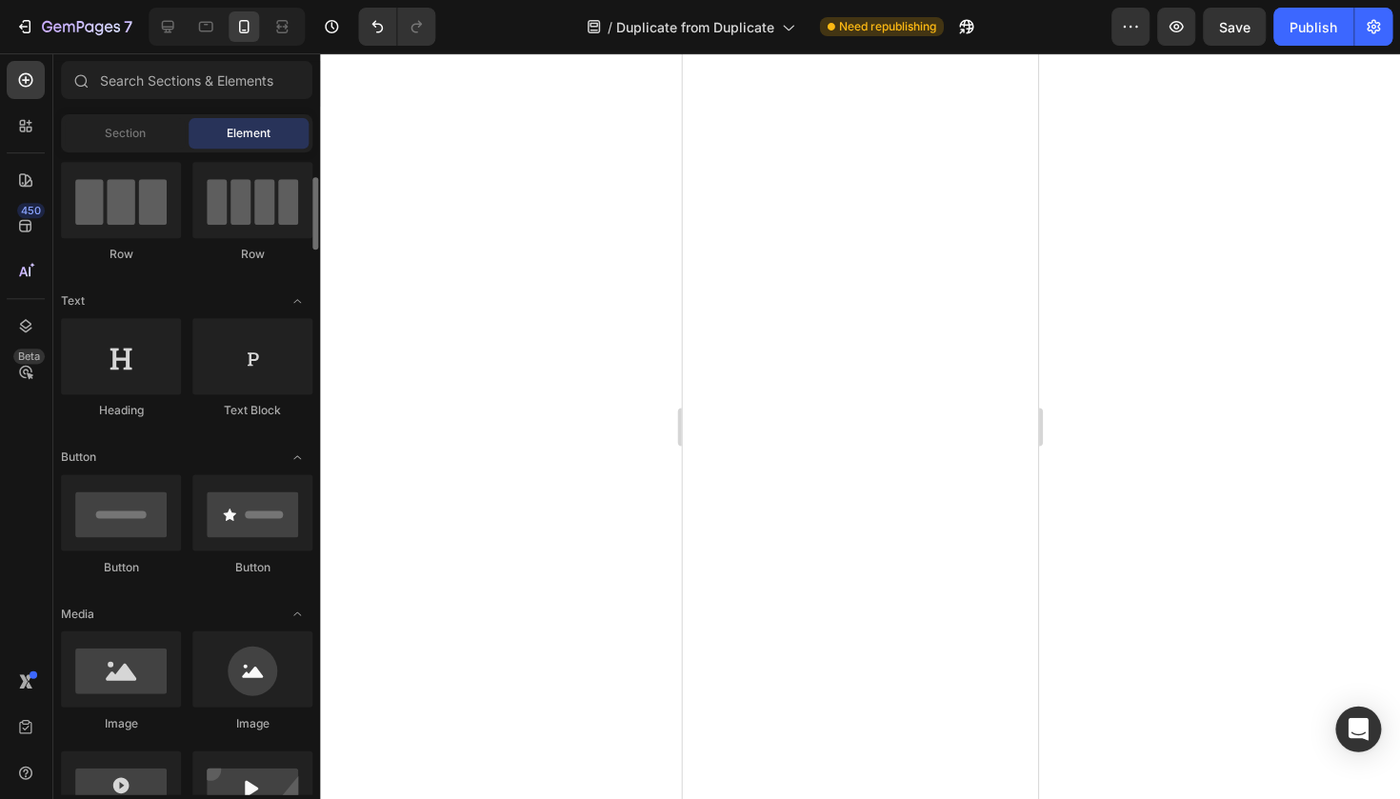
scroll to position [139, 0]
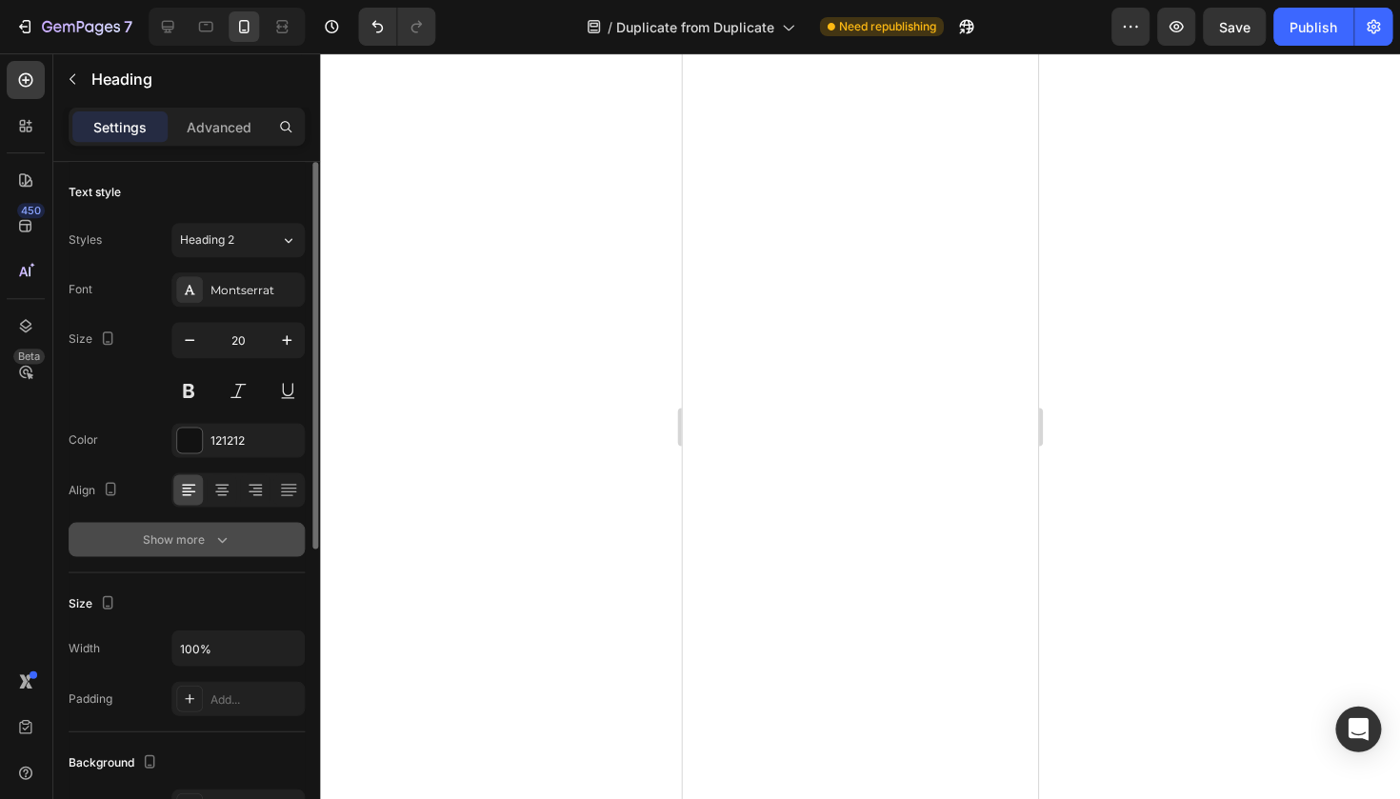
click at [169, 551] on button "Show more" at bounding box center [188, 539] width 236 height 34
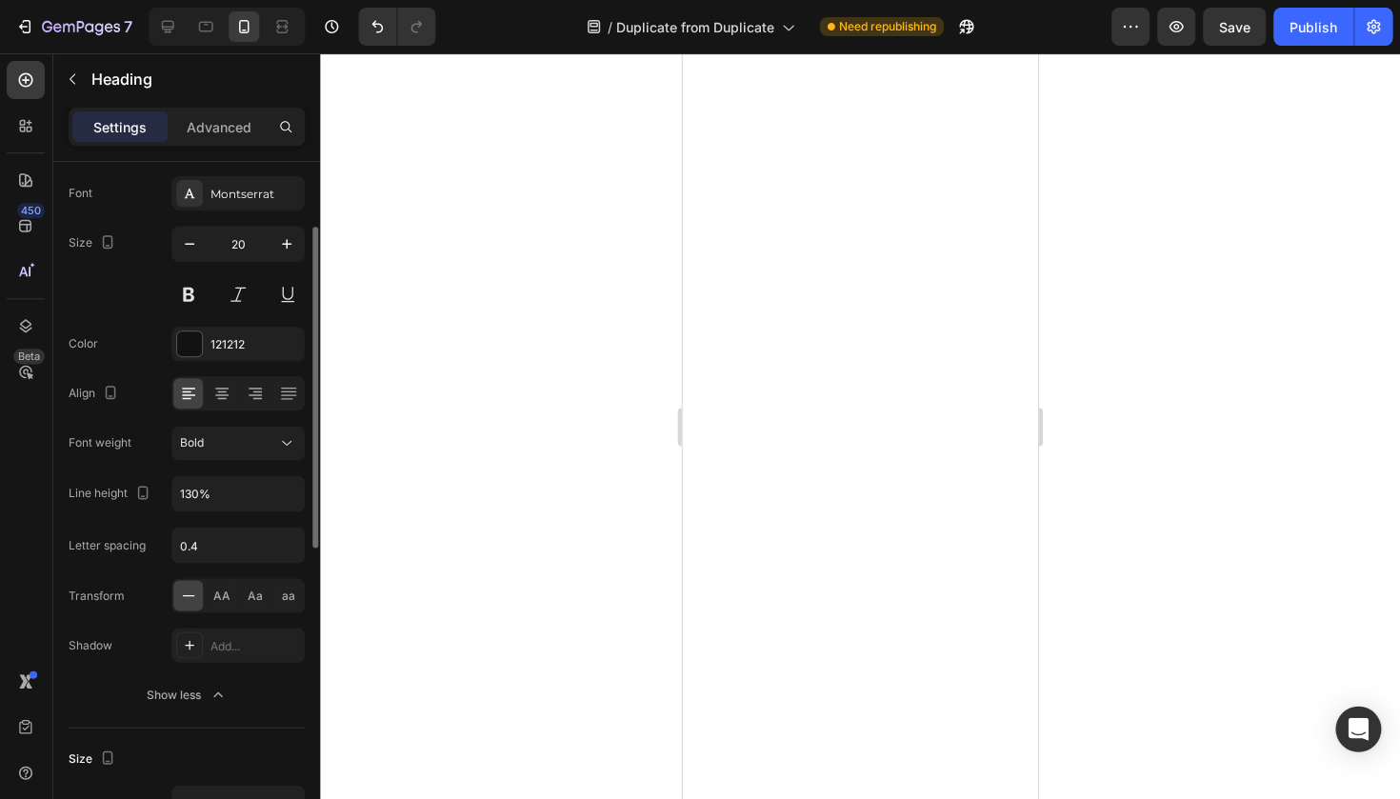
scroll to position [133, 0]
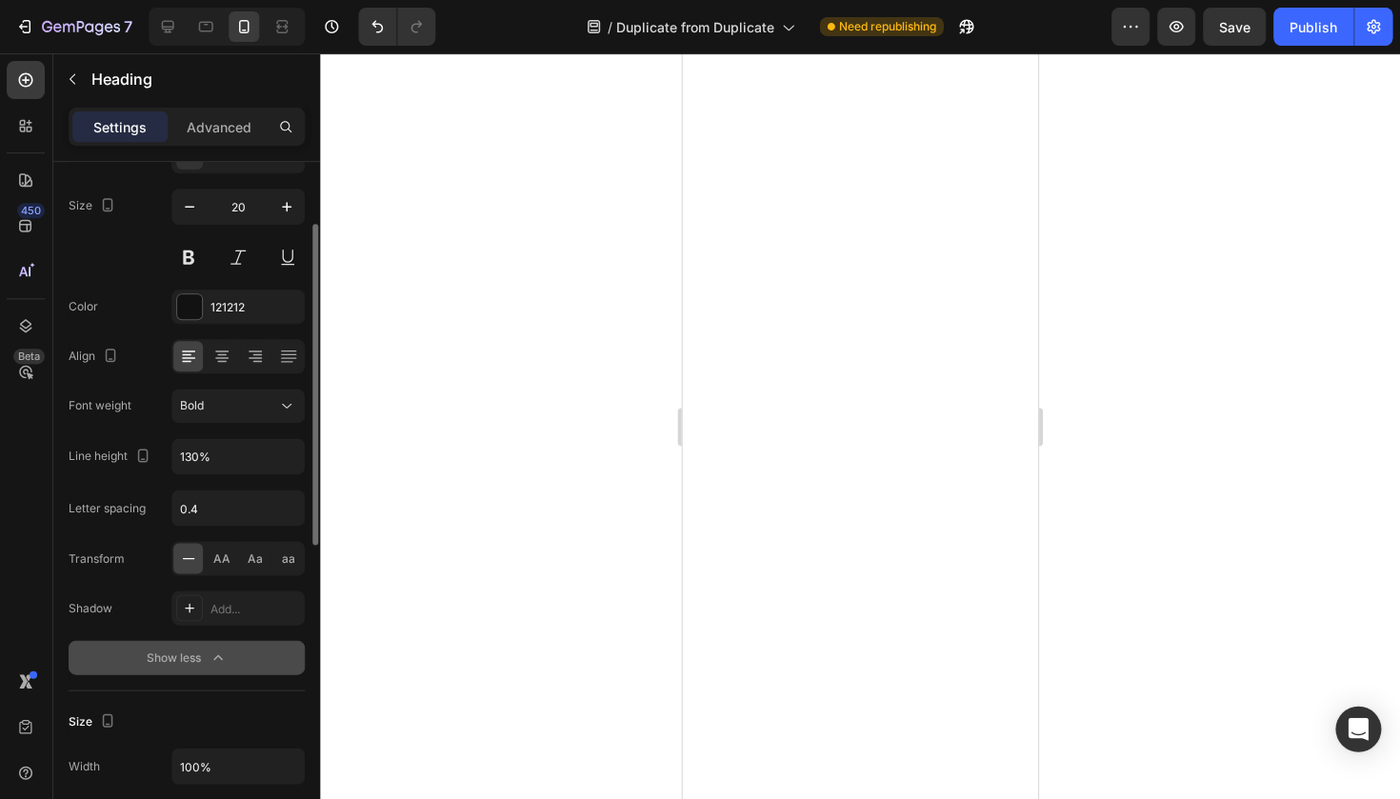
click at [182, 664] on div "Show less" at bounding box center [188, 656] width 81 height 19
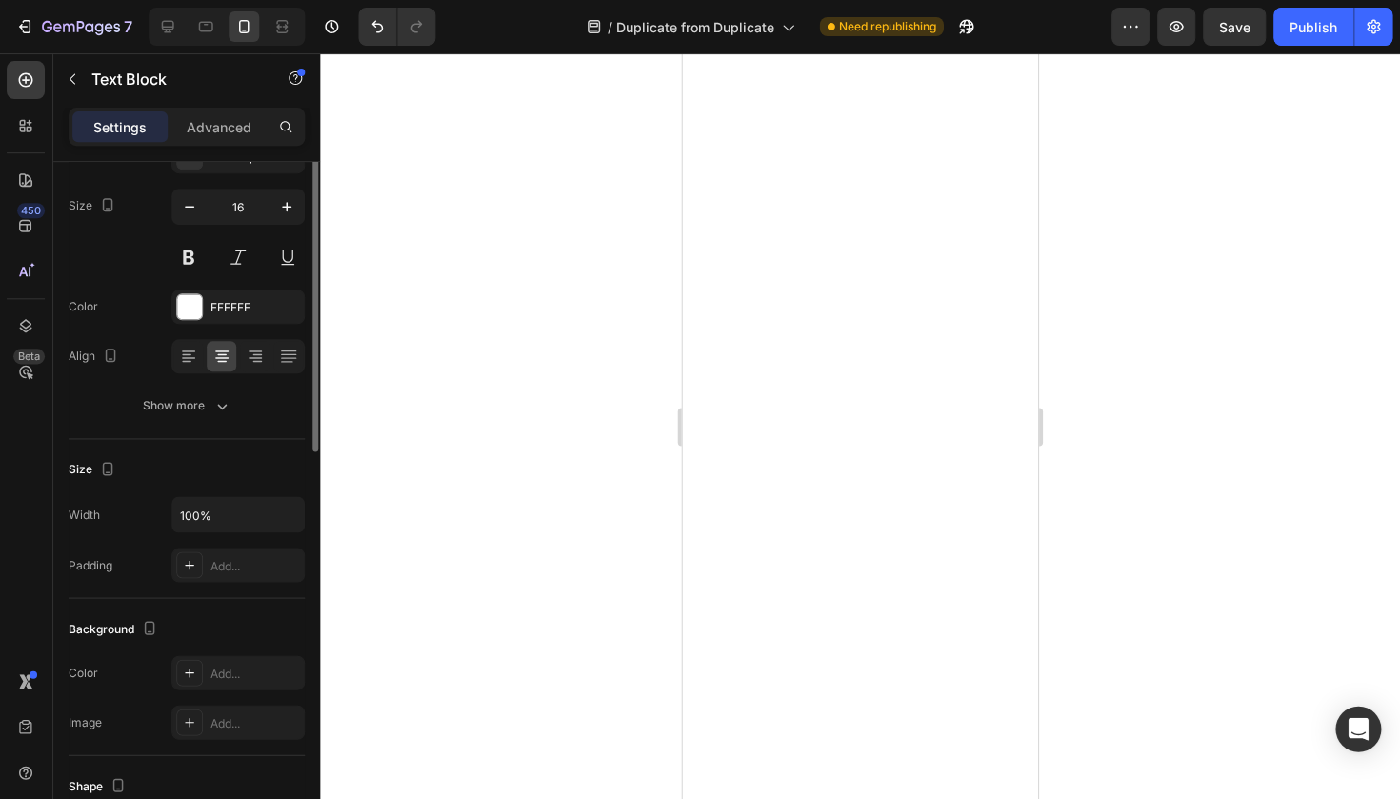
scroll to position [0, 0]
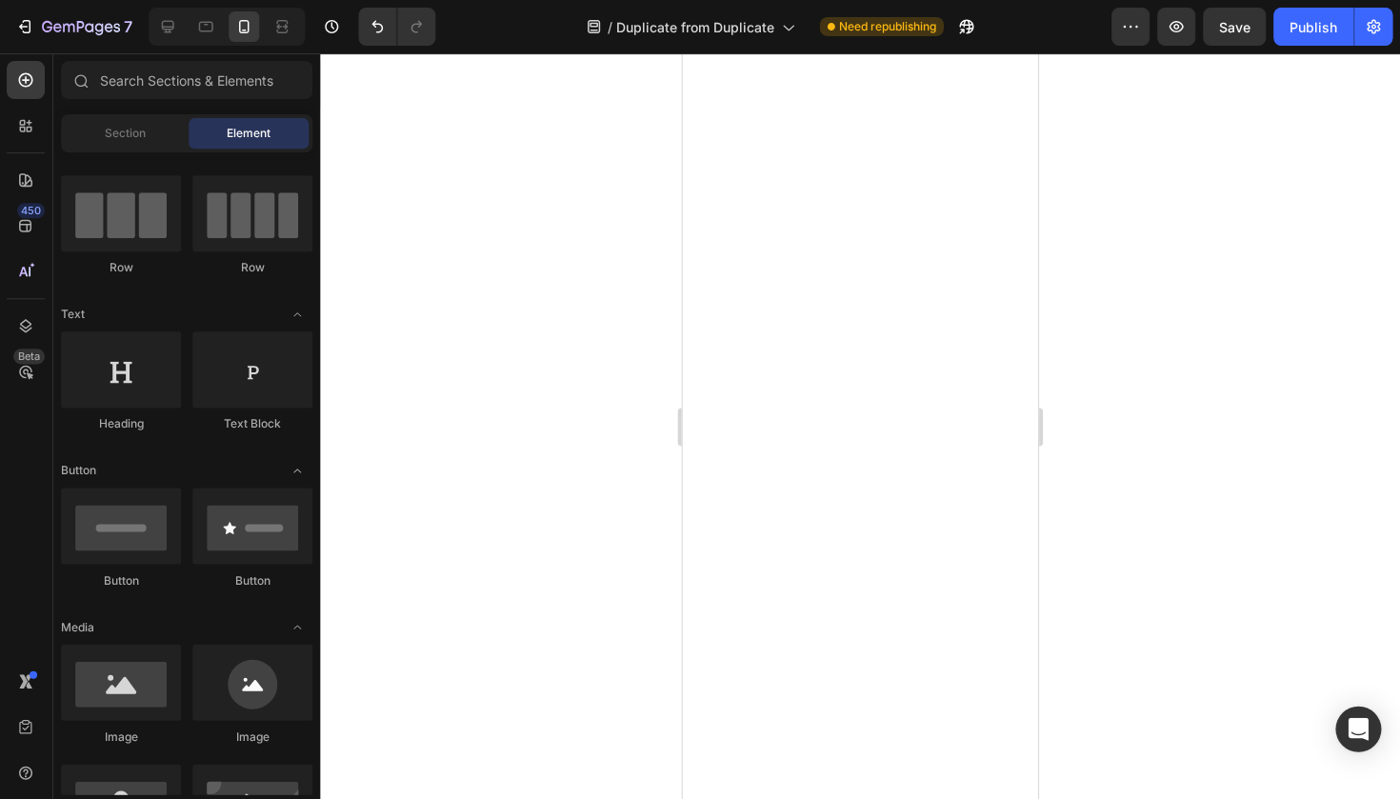
click at [615, 409] on div at bounding box center [860, 425] width 1079 height 745
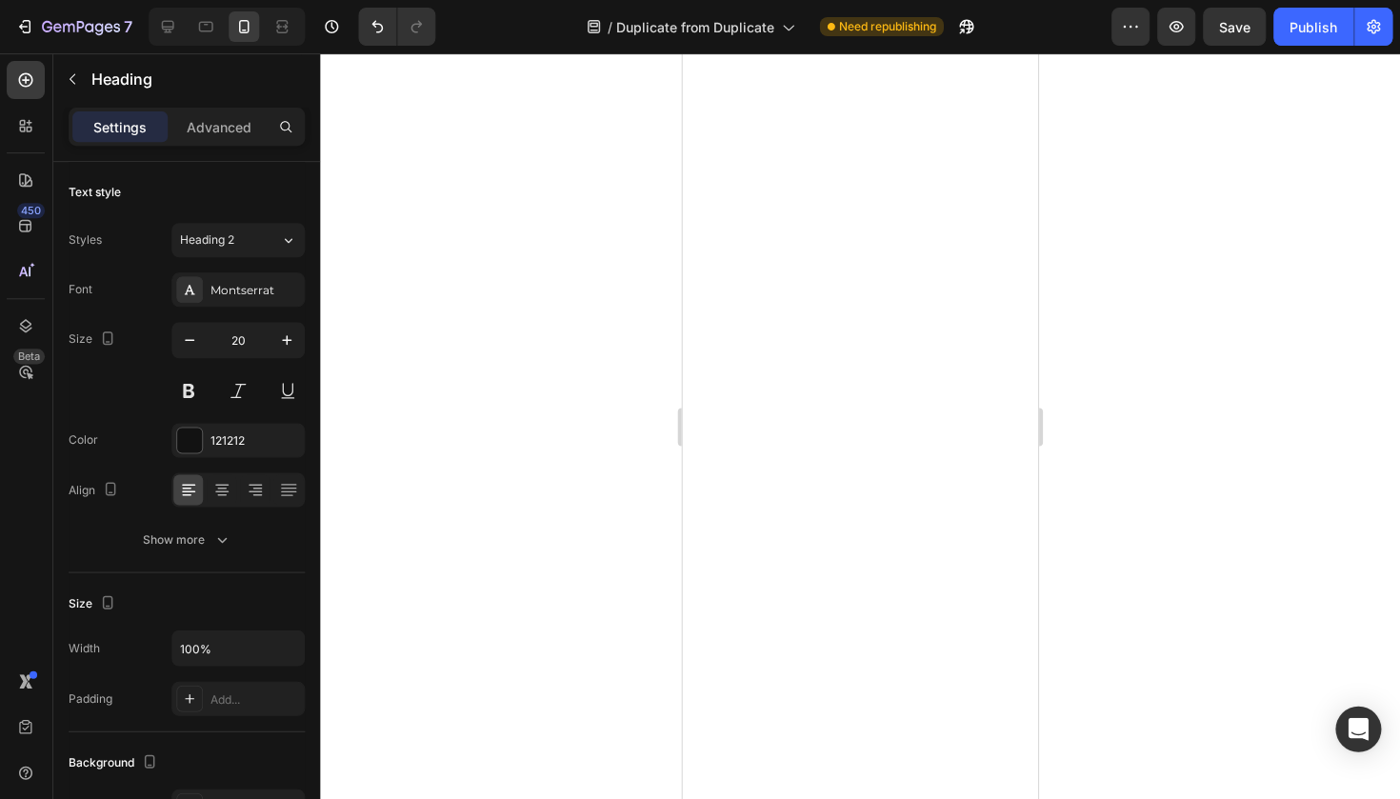
click at [574, 450] on div at bounding box center [860, 425] width 1079 height 745
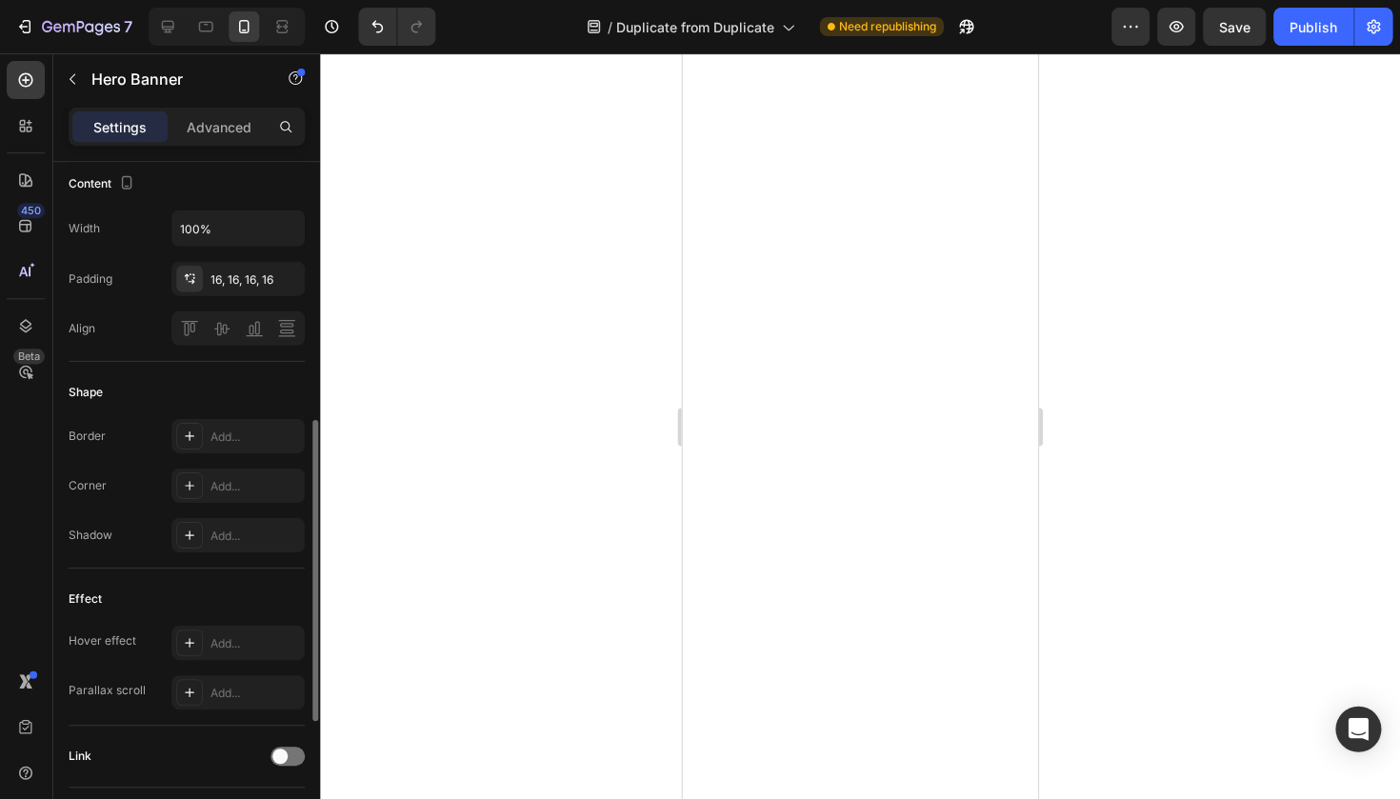
scroll to position [621, 0]
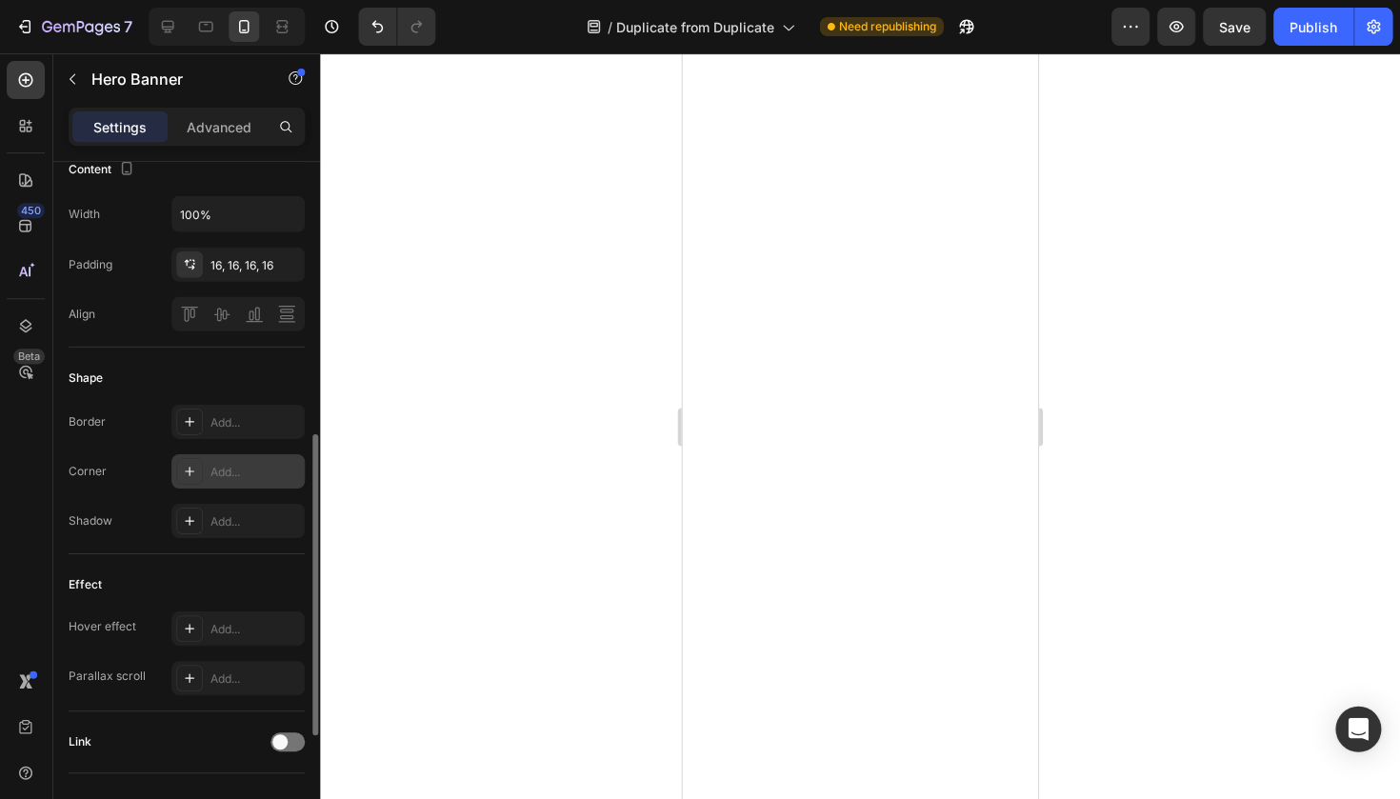
click at [209, 485] on div "Add..." at bounding box center [238, 470] width 133 height 34
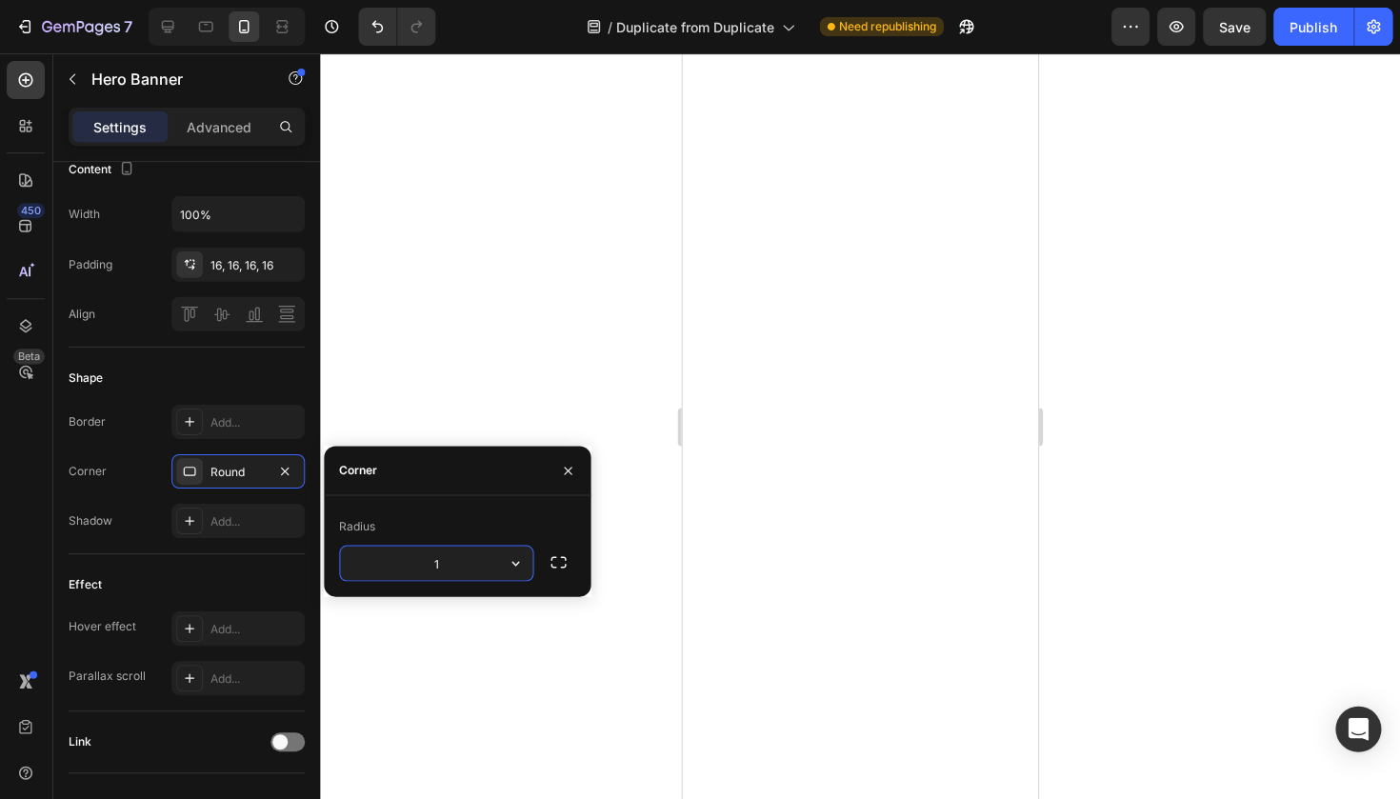
type input "16"
click at [193, 379] on div "Shape" at bounding box center [188, 377] width 236 height 30
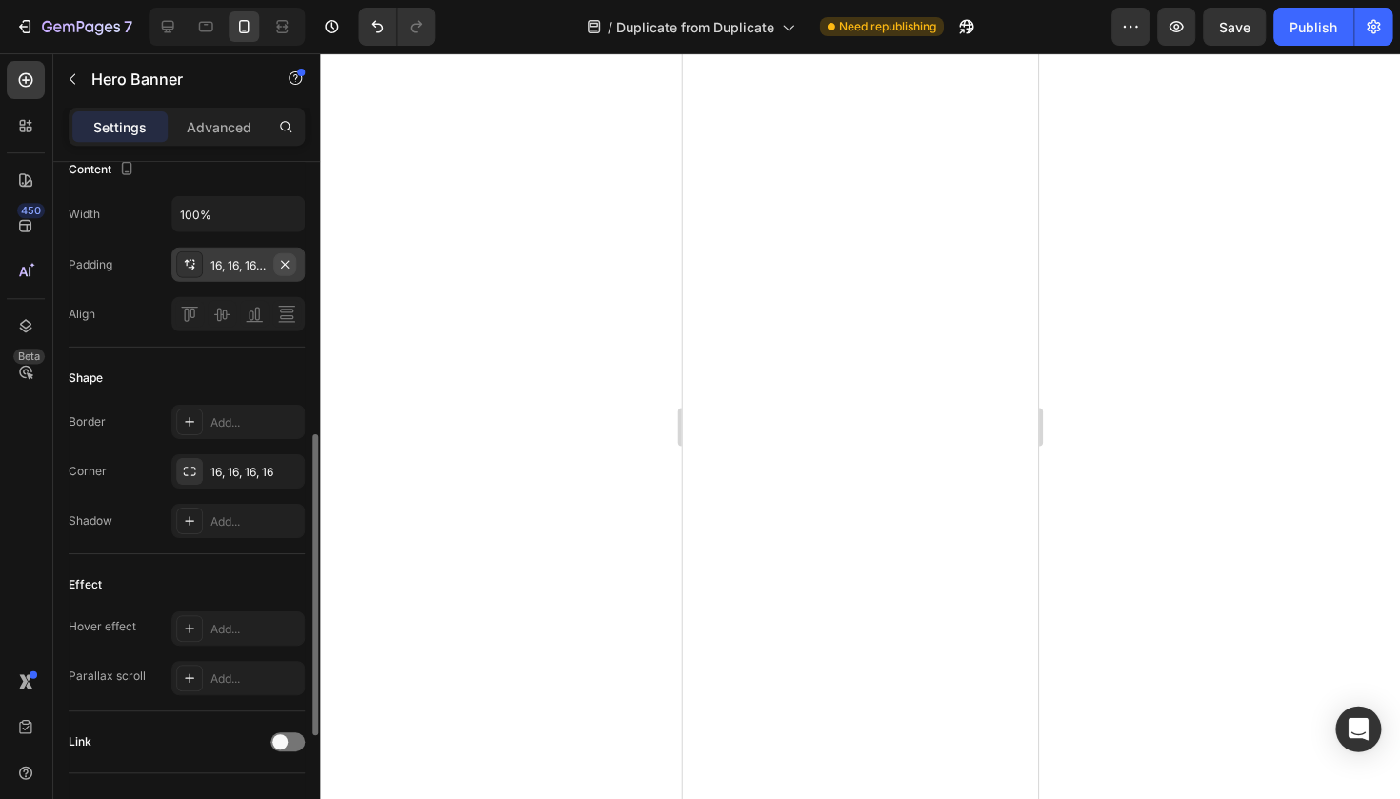
click at [289, 263] on icon "button" at bounding box center [285, 263] width 15 height 15
click at [253, 280] on div "Add..." at bounding box center [238, 264] width 133 height 34
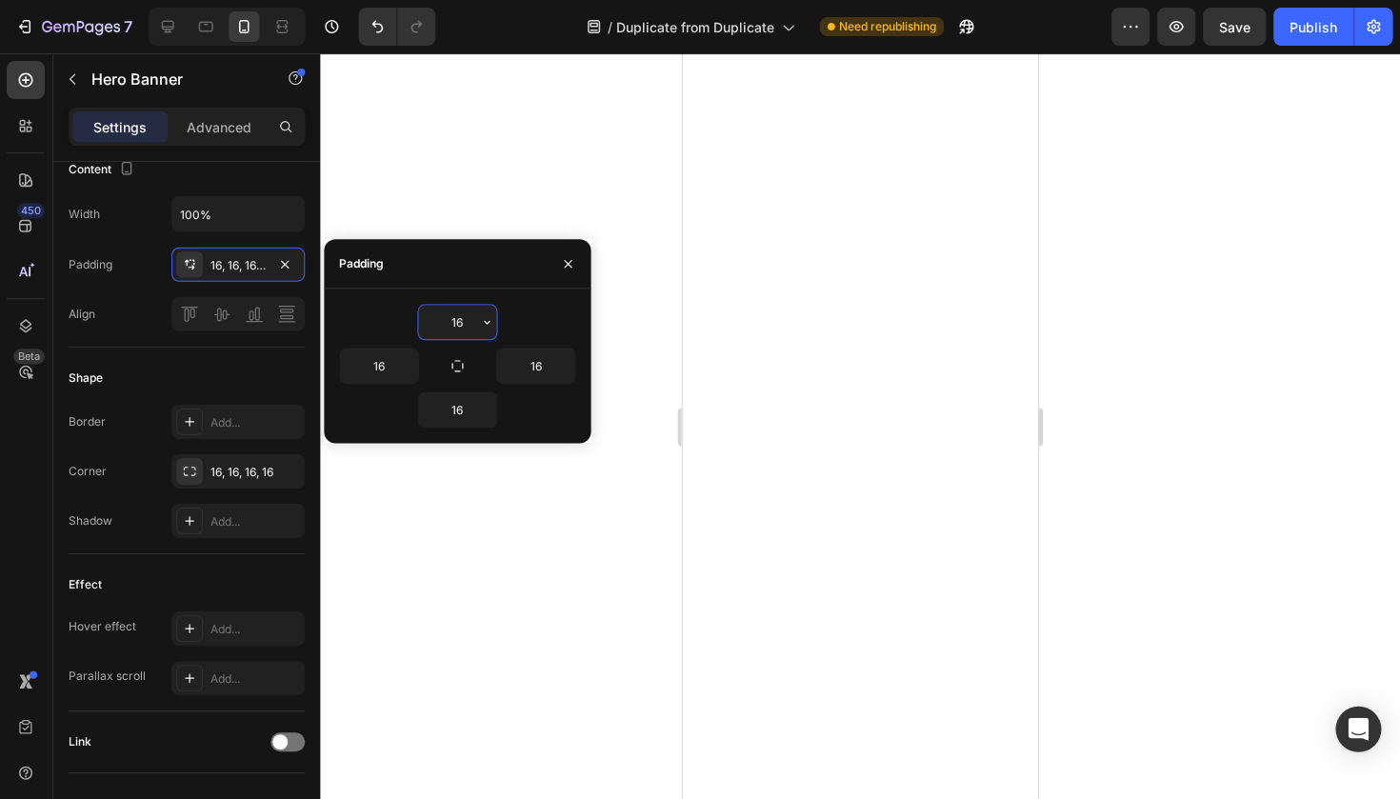
click at [470, 188] on div at bounding box center [860, 425] width 1079 height 745
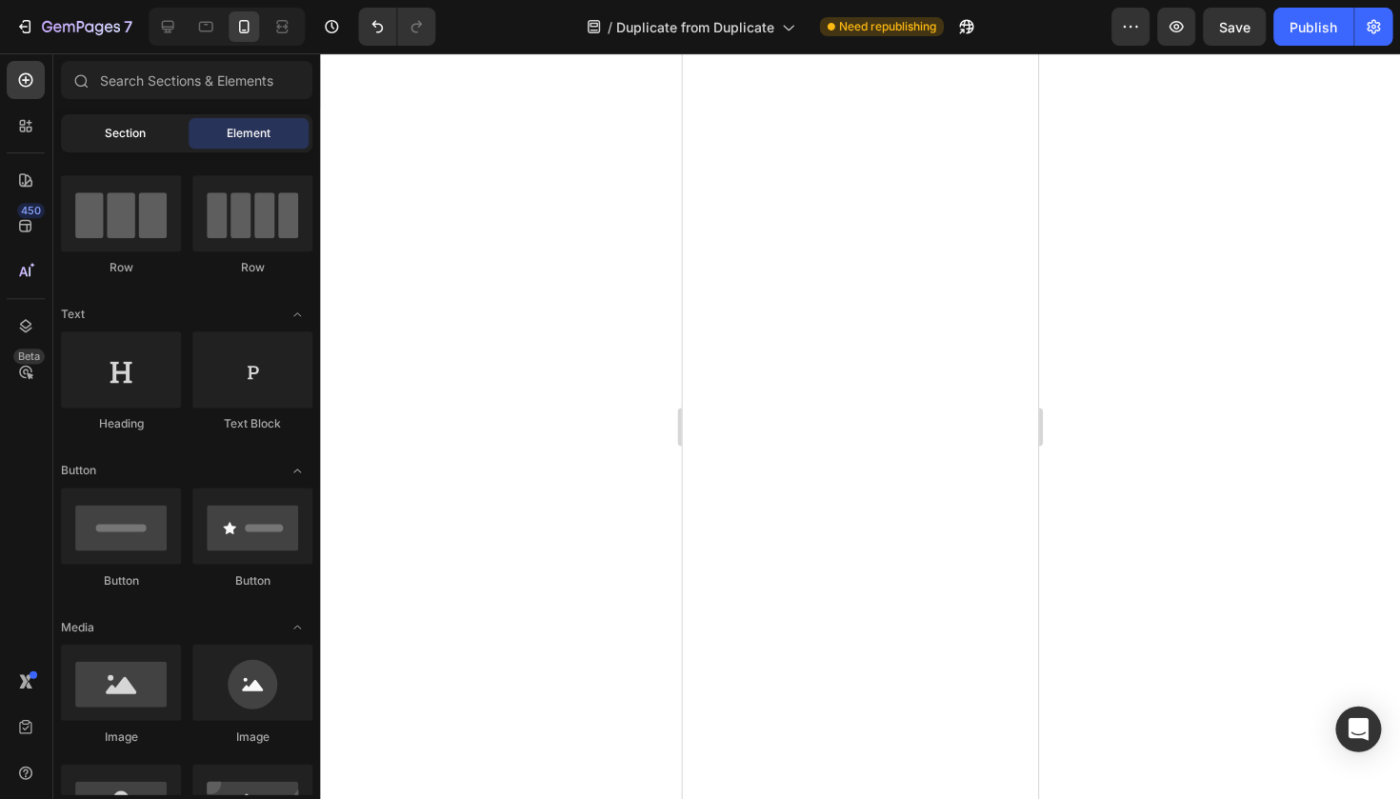
click at [149, 144] on div "Section" at bounding box center [126, 133] width 120 height 30
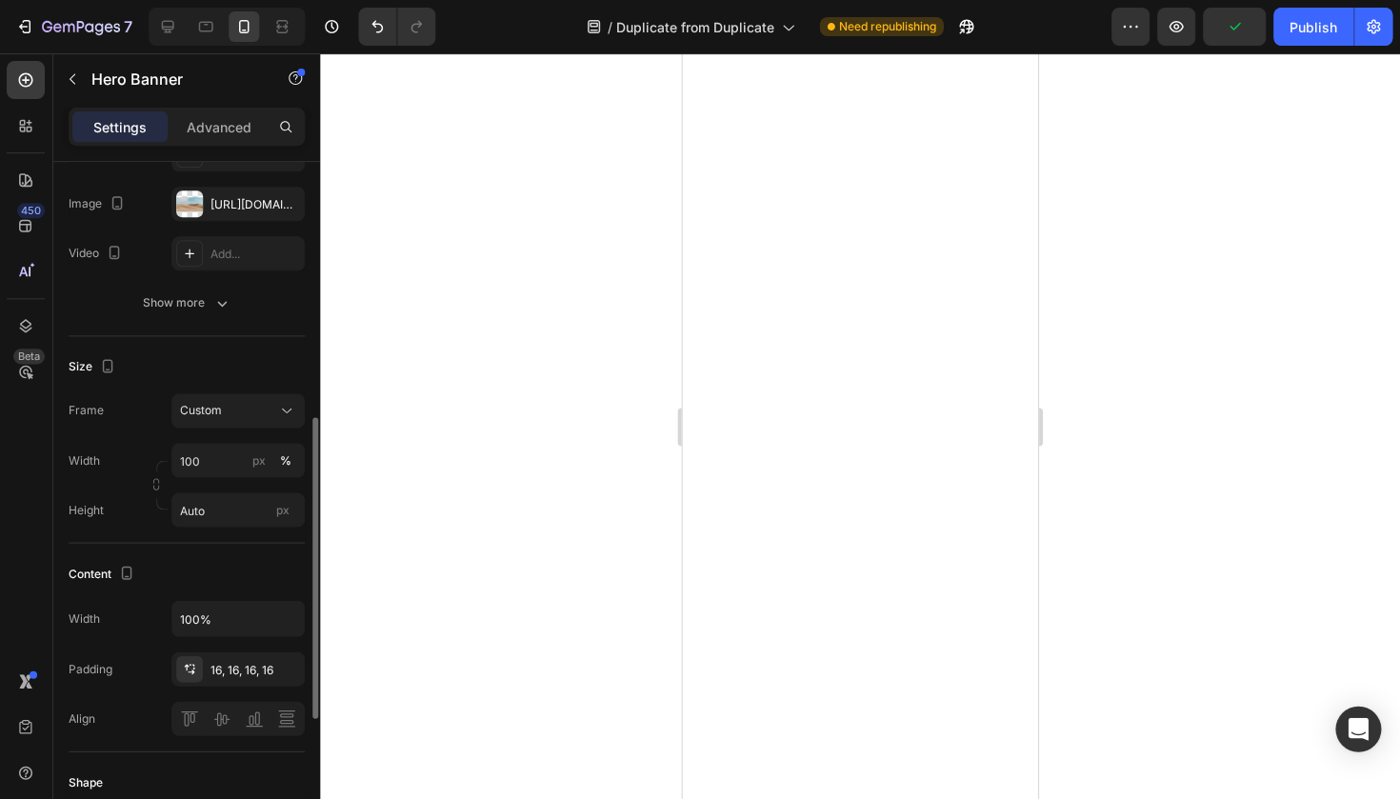
scroll to position [342, 0]
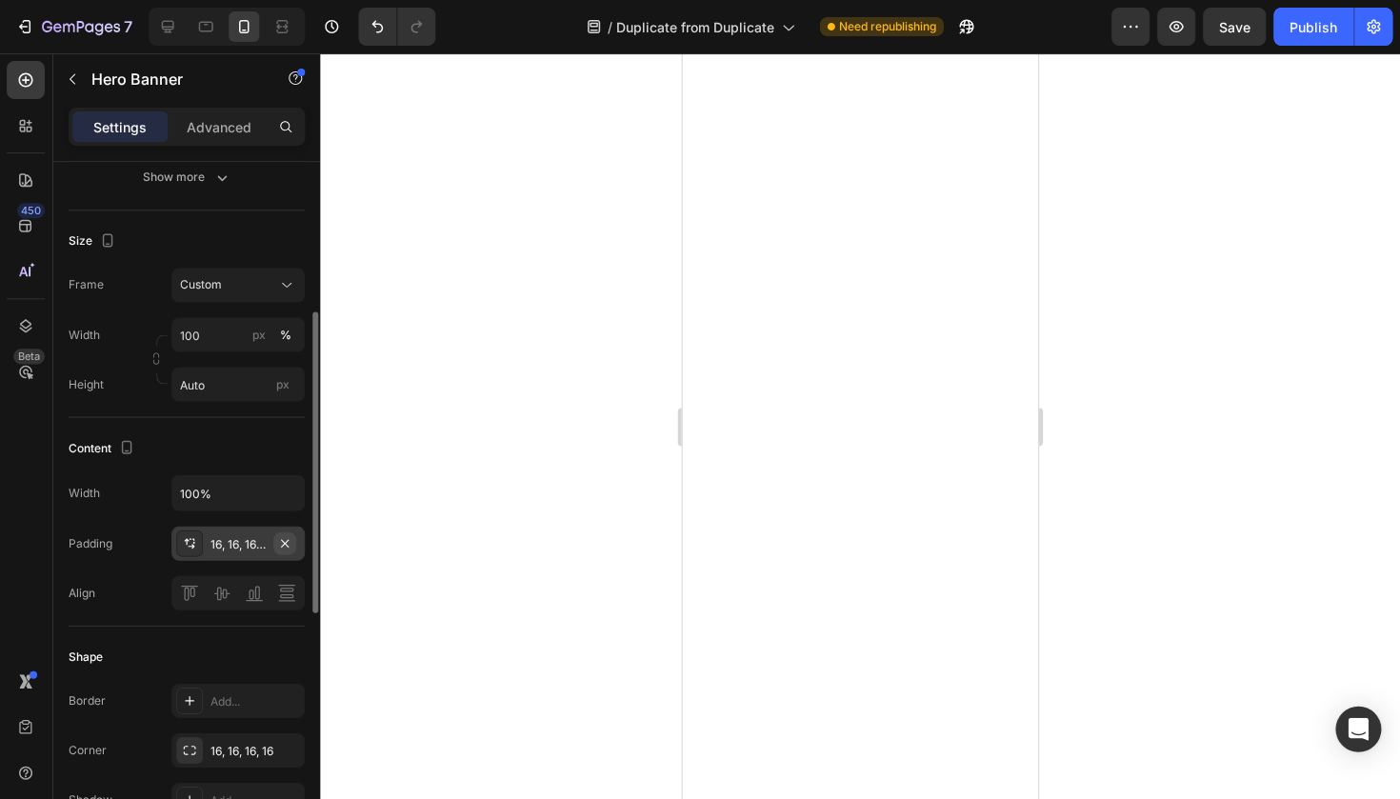
click at [290, 538] on icon "button" at bounding box center [285, 542] width 15 height 15
click at [256, 540] on div "Add..." at bounding box center [255, 543] width 89 height 17
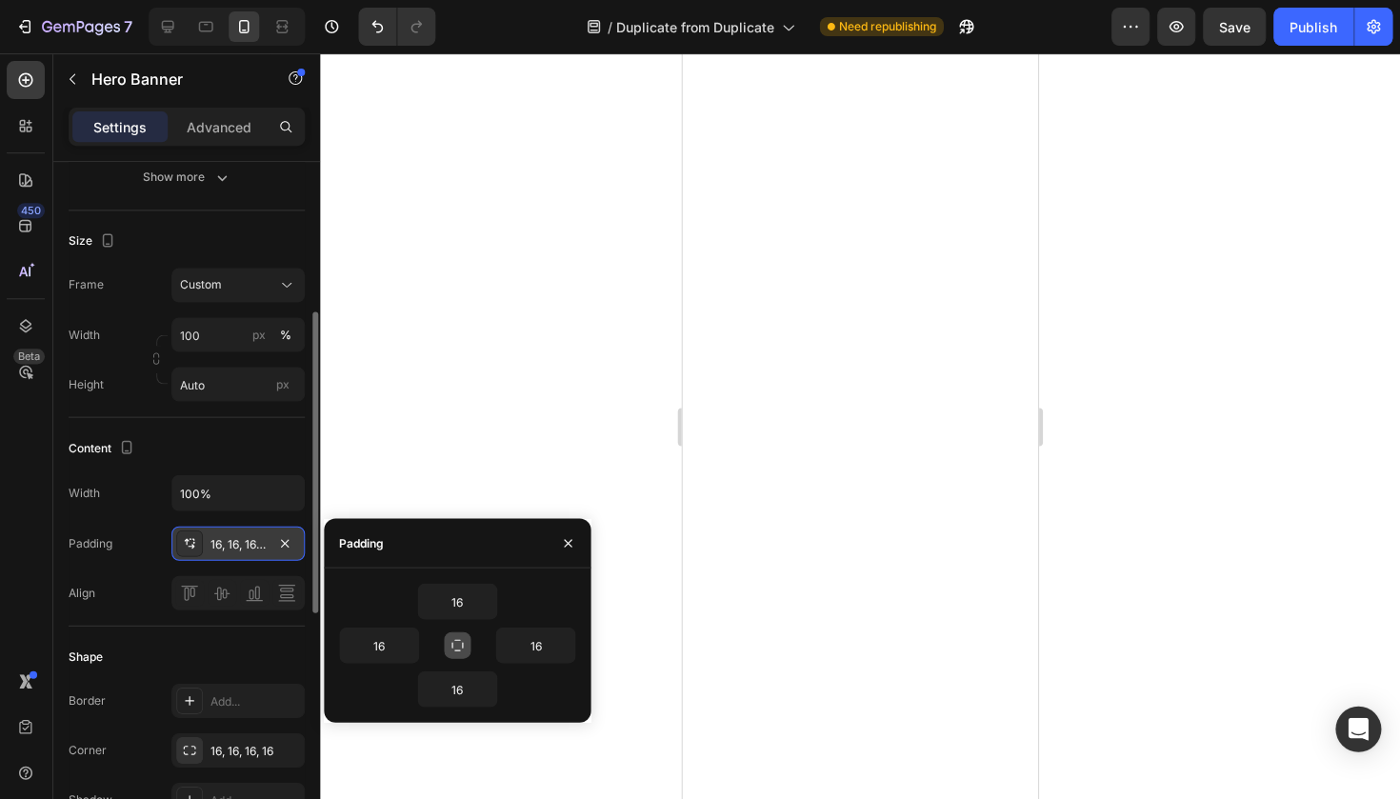
click at [450, 642] on icon "button" at bounding box center [457, 644] width 15 height 15
click at [460, 646] on icon "button" at bounding box center [457, 644] width 10 height 10
click at [465, 634] on button "button" at bounding box center [458, 644] width 27 height 27
click at [484, 598] on icon "button" at bounding box center [487, 600] width 15 height 15
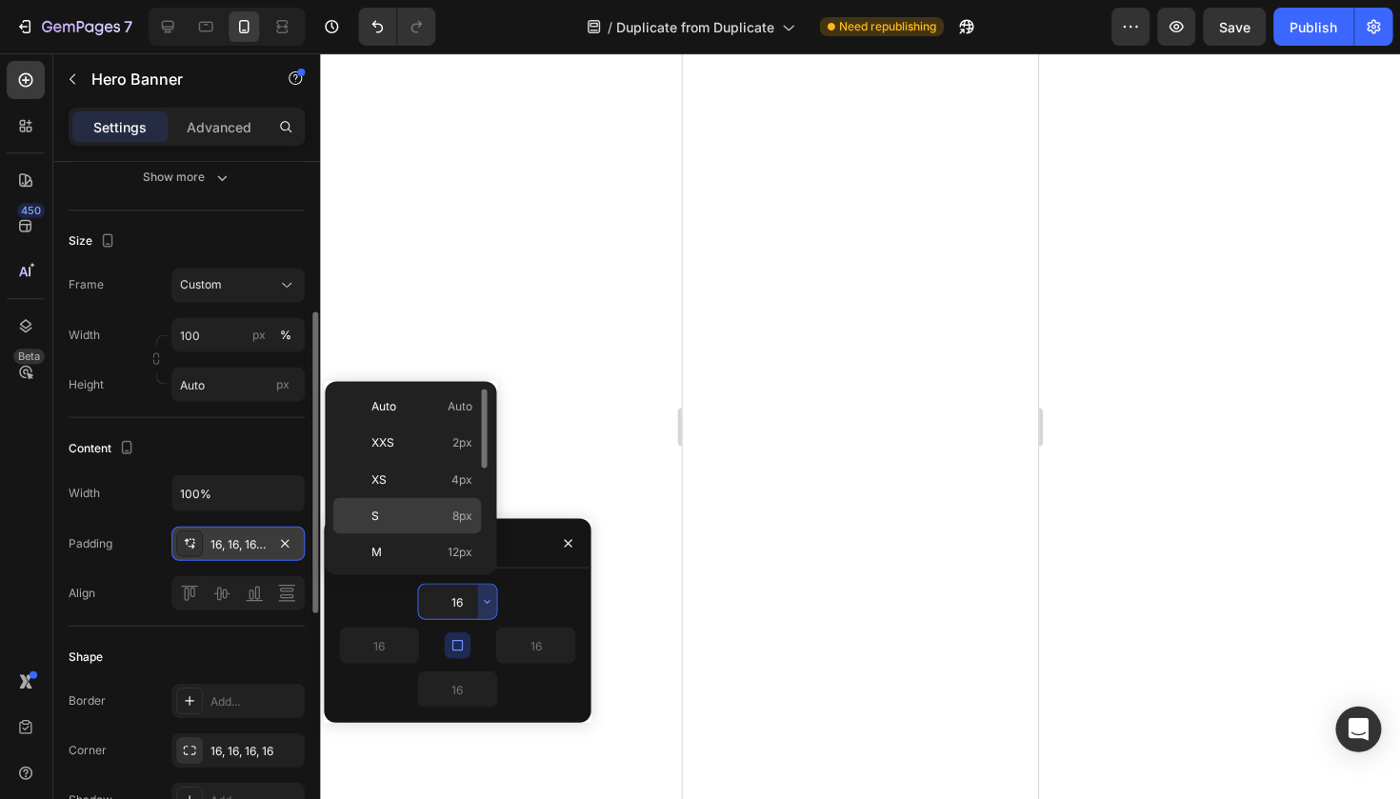
click at [429, 509] on p "S 8px" at bounding box center [422, 515] width 101 height 17
type input "8"
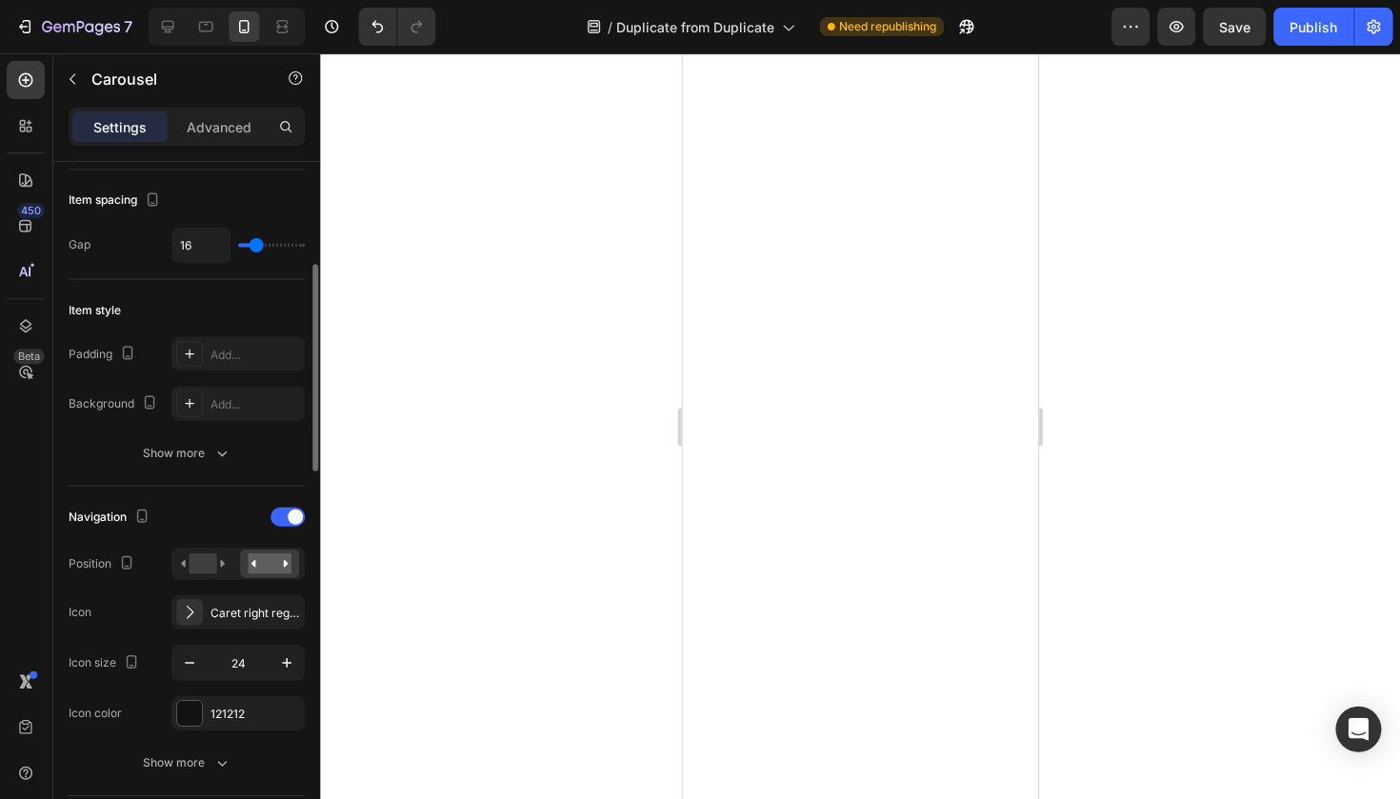
scroll to position [0, 0]
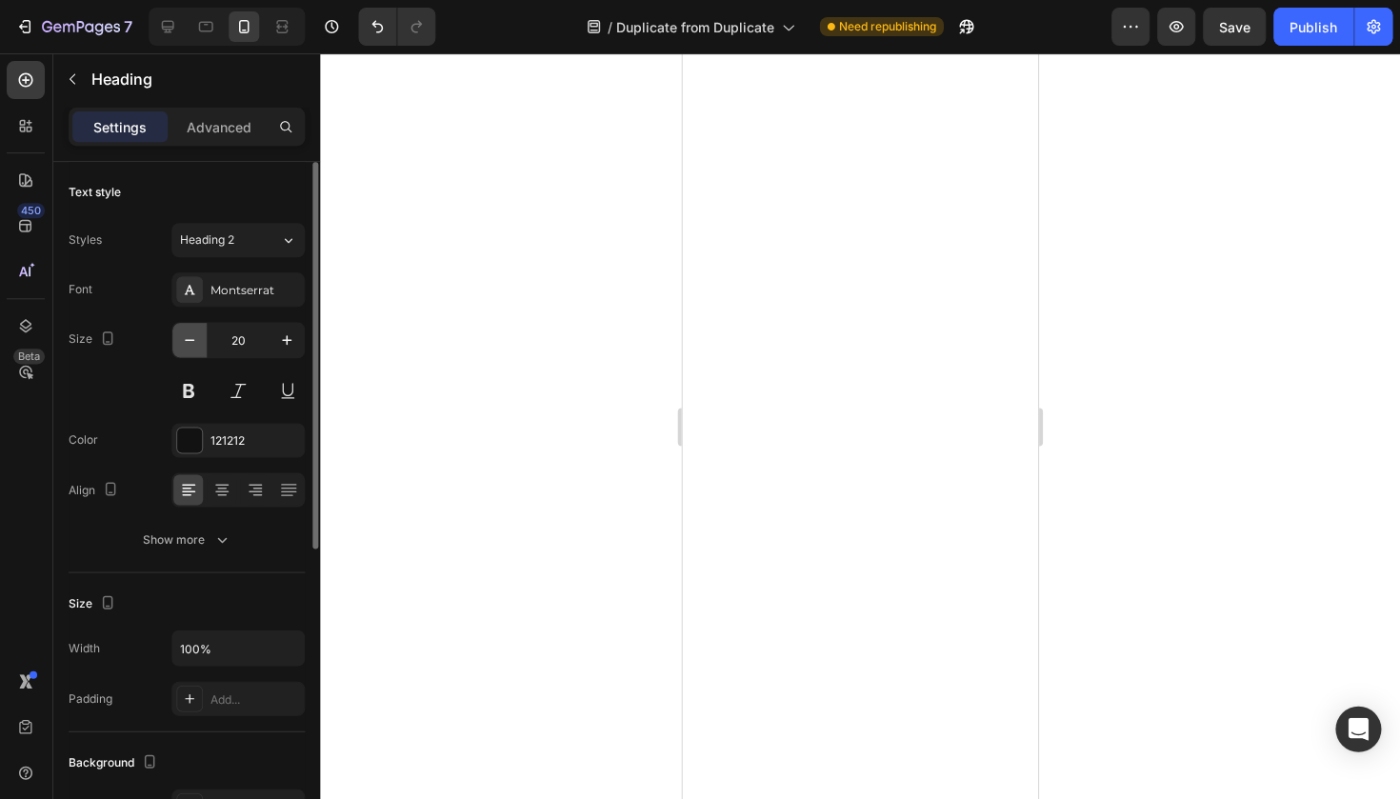
click at [191, 343] on icon "button" at bounding box center [190, 339] width 19 height 19
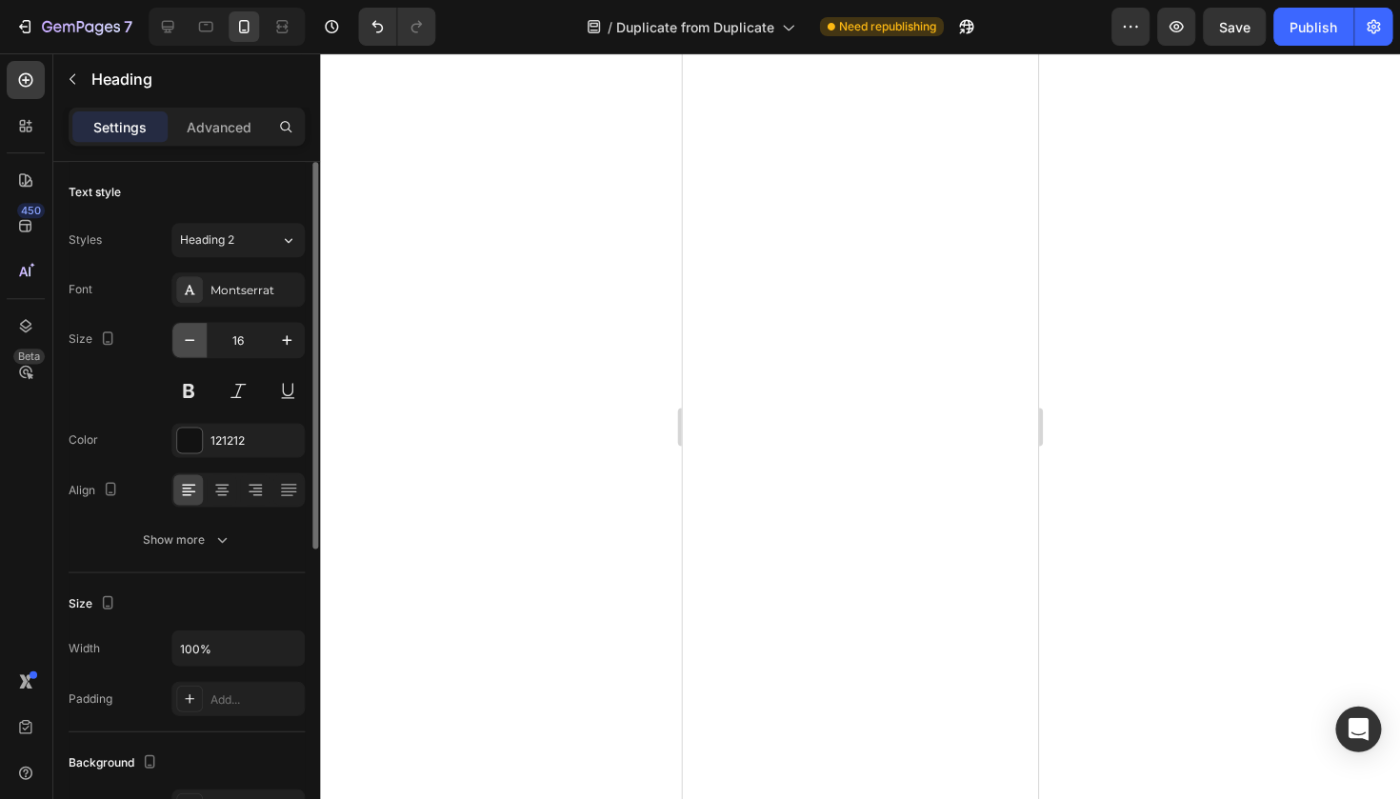
click at [191, 343] on icon "button" at bounding box center [190, 339] width 19 height 19
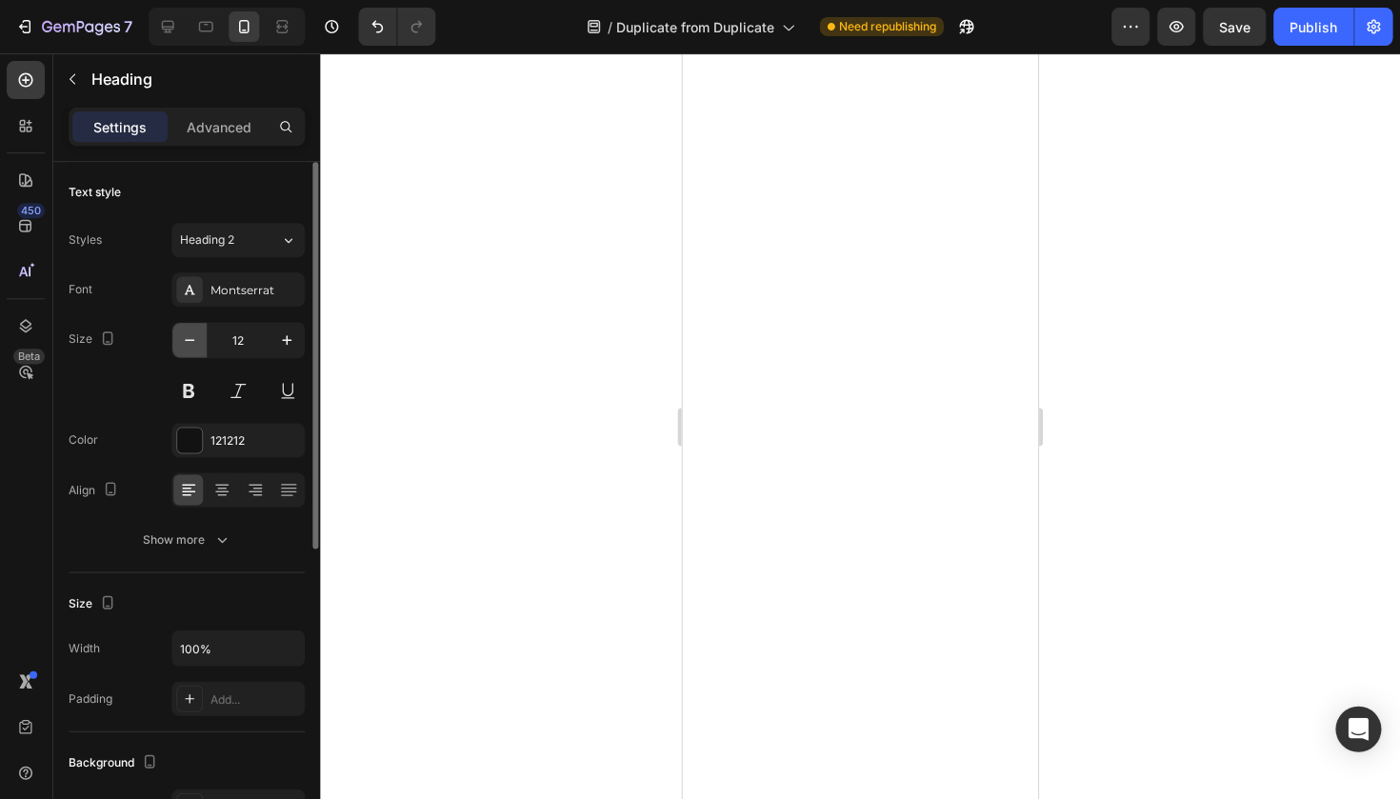
type input "11"
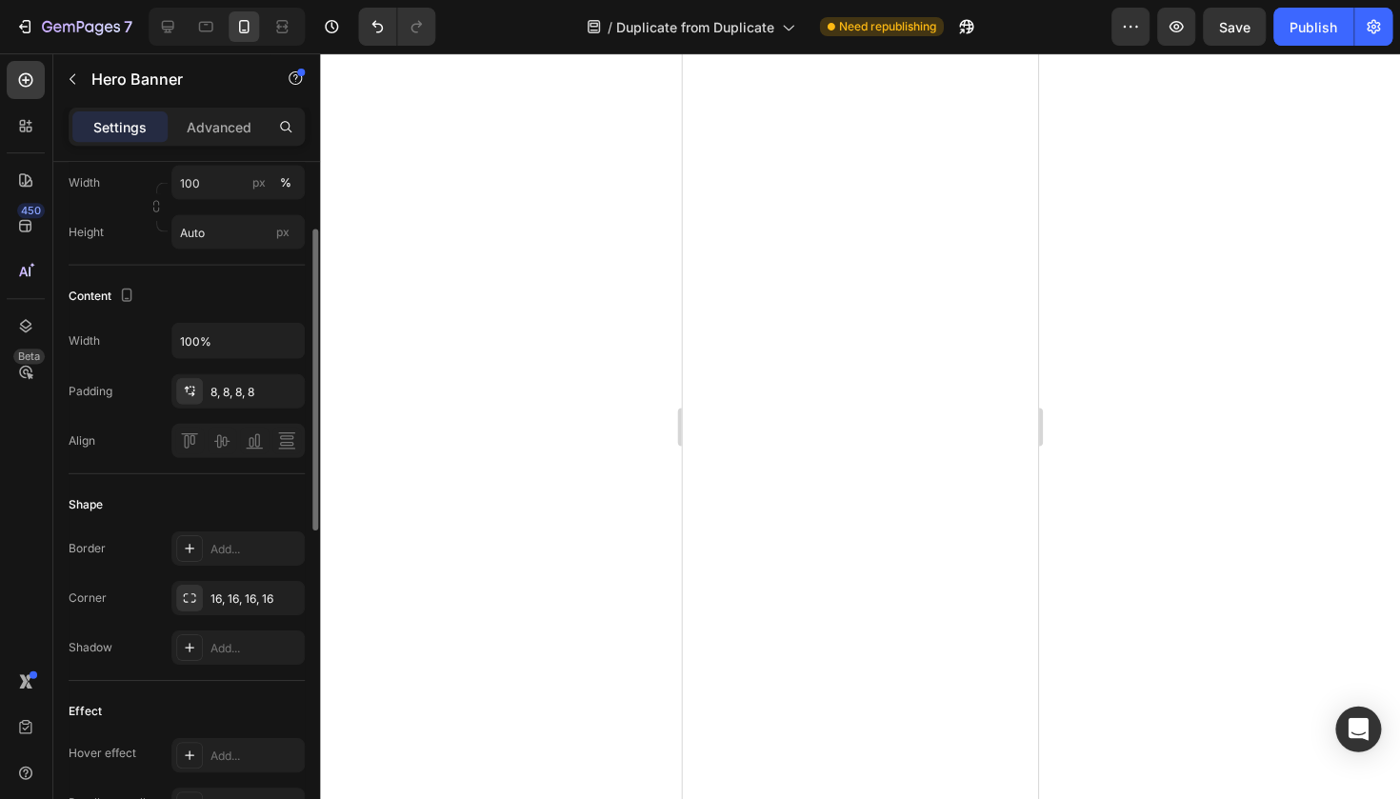
scroll to position [524, 0]
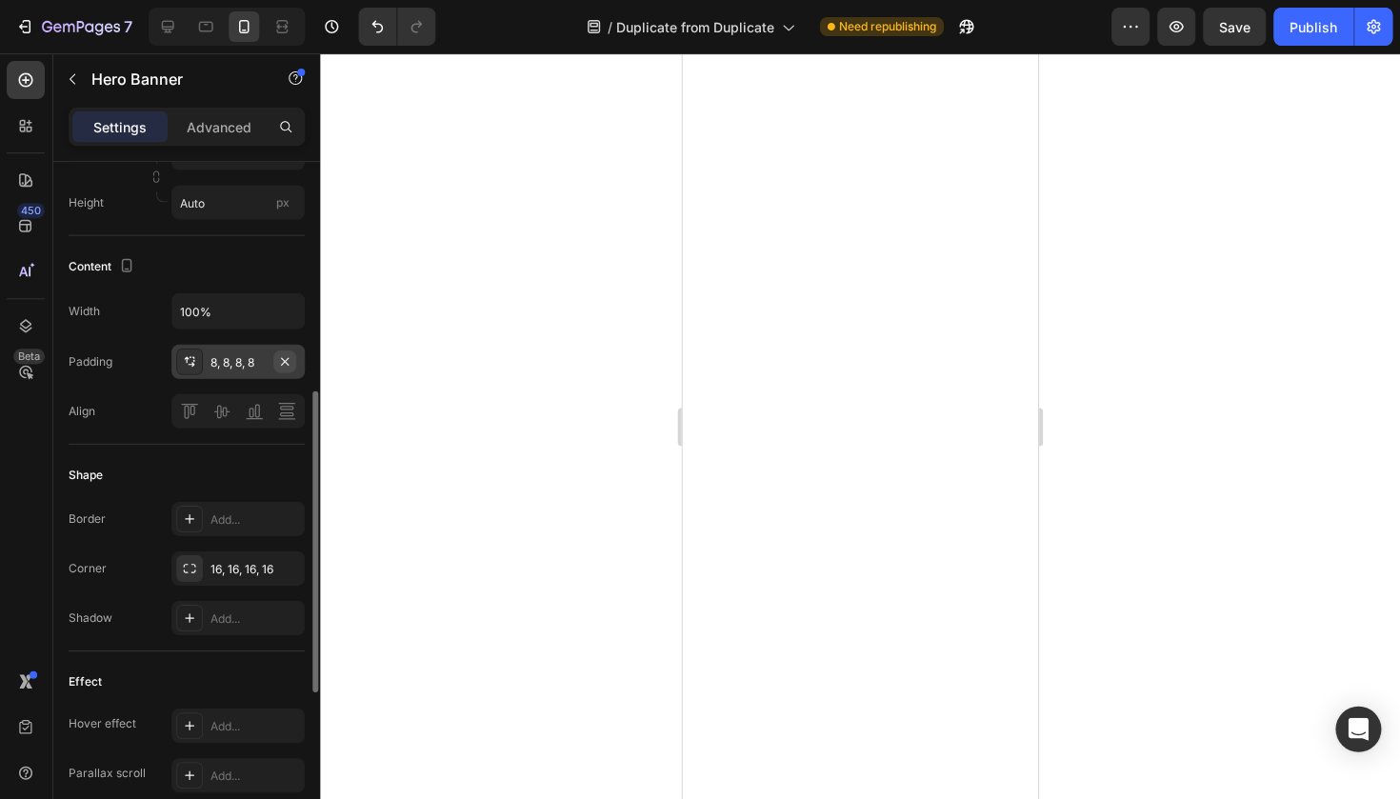
click at [292, 365] on button "button" at bounding box center [285, 360] width 23 height 23
click at [268, 371] on div "Add..." at bounding box center [238, 361] width 133 height 34
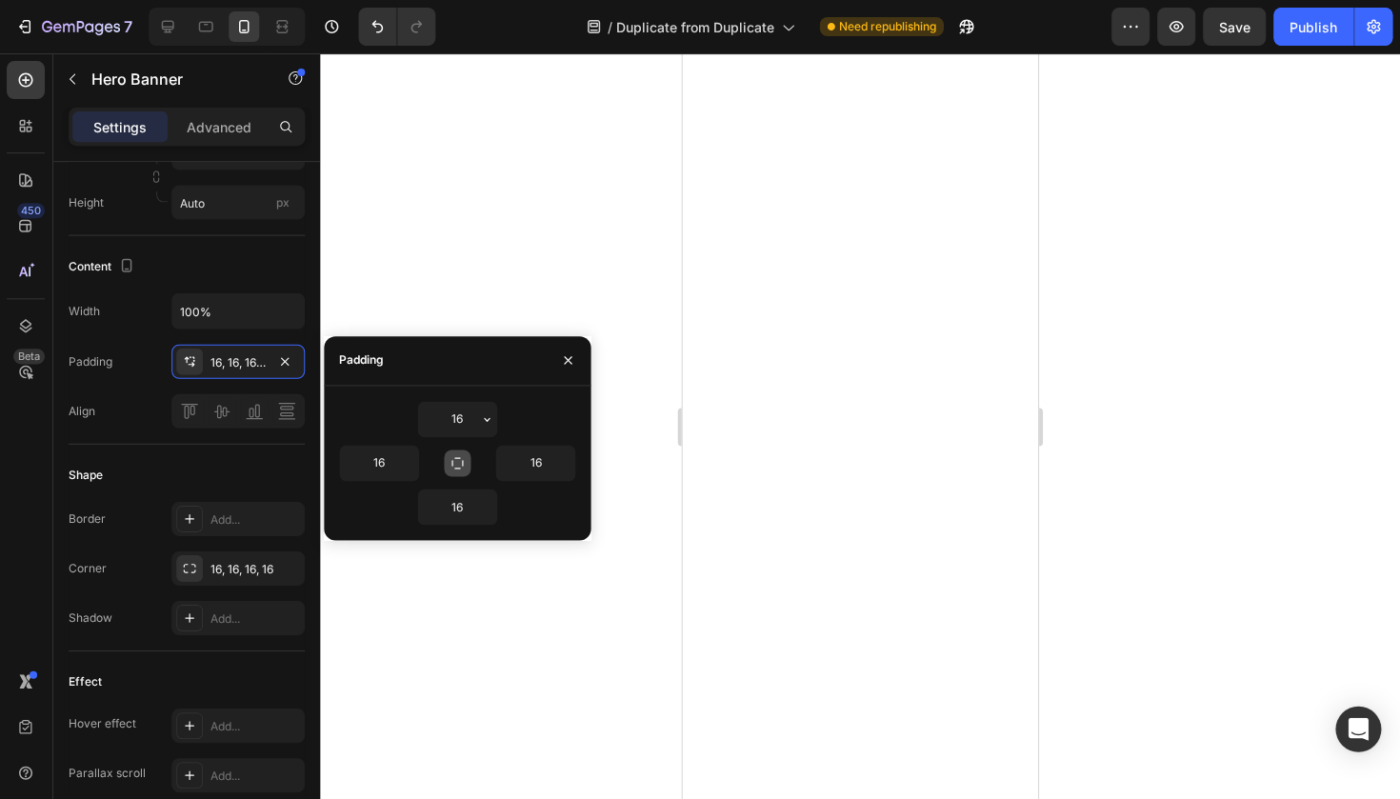
click at [447, 453] on button "button" at bounding box center [458, 462] width 27 height 27
click at [482, 427] on button "button" at bounding box center [487, 419] width 19 height 34
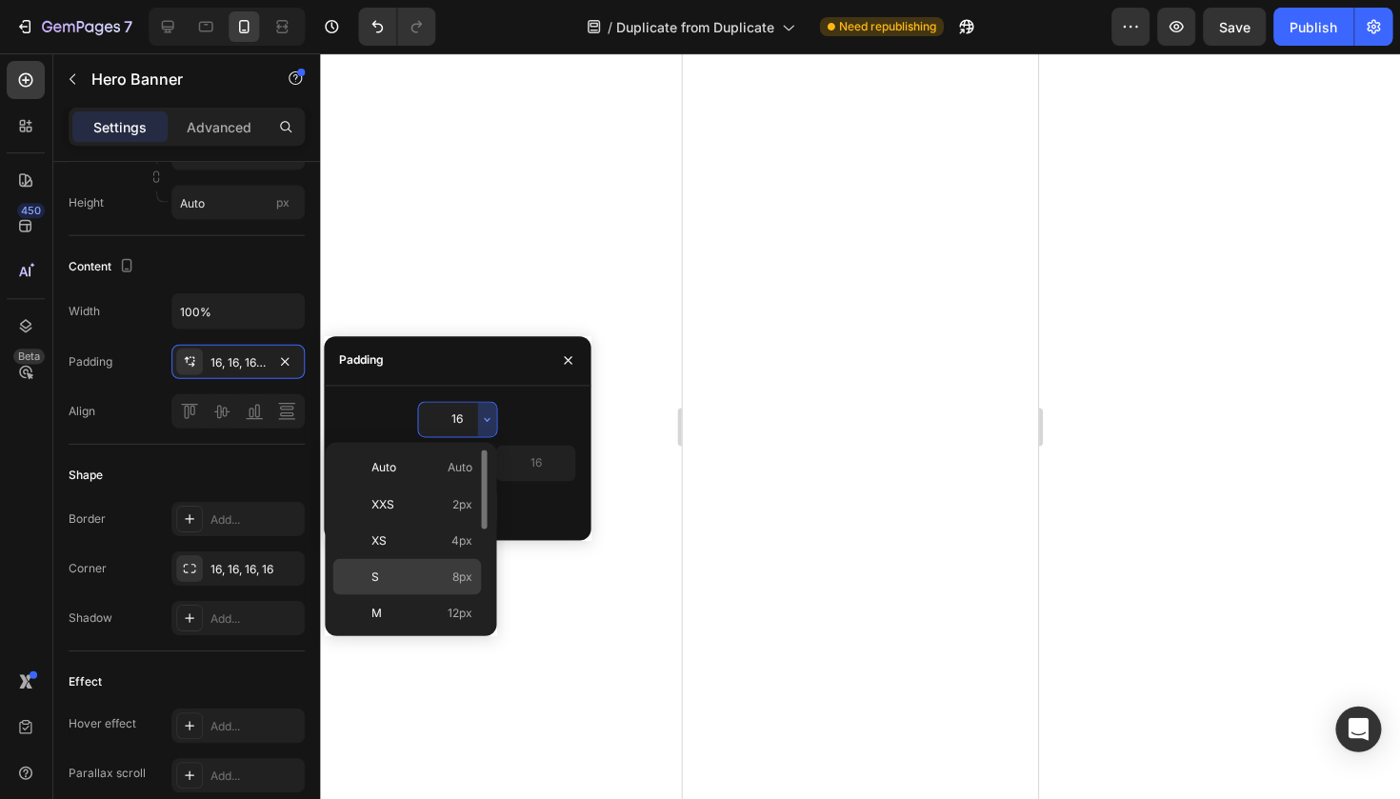
click at [387, 567] on p "S 8px" at bounding box center [422, 575] width 101 height 17
type input "8"
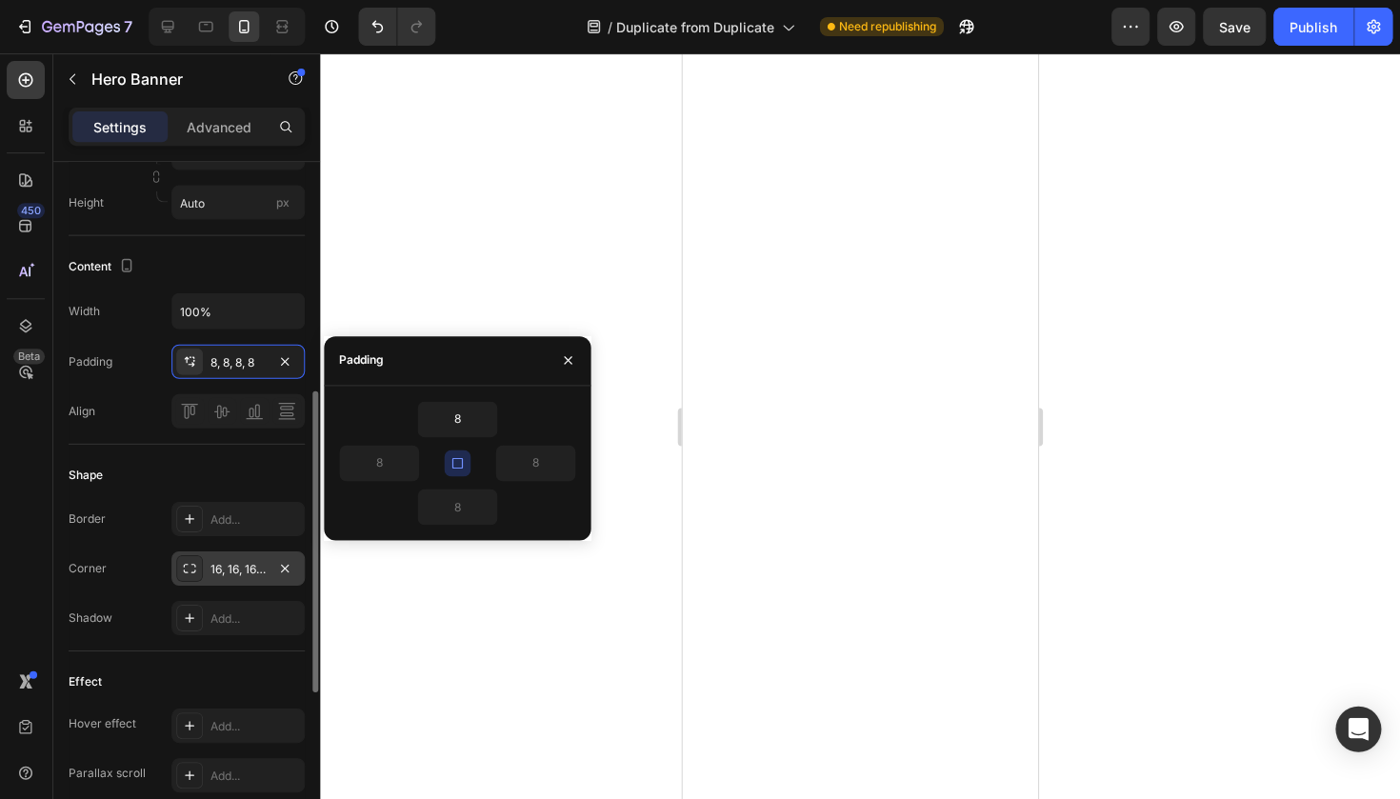
click at [270, 562] on div "16, 16, 16, 16" at bounding box center [238, 567] width 133 height 34
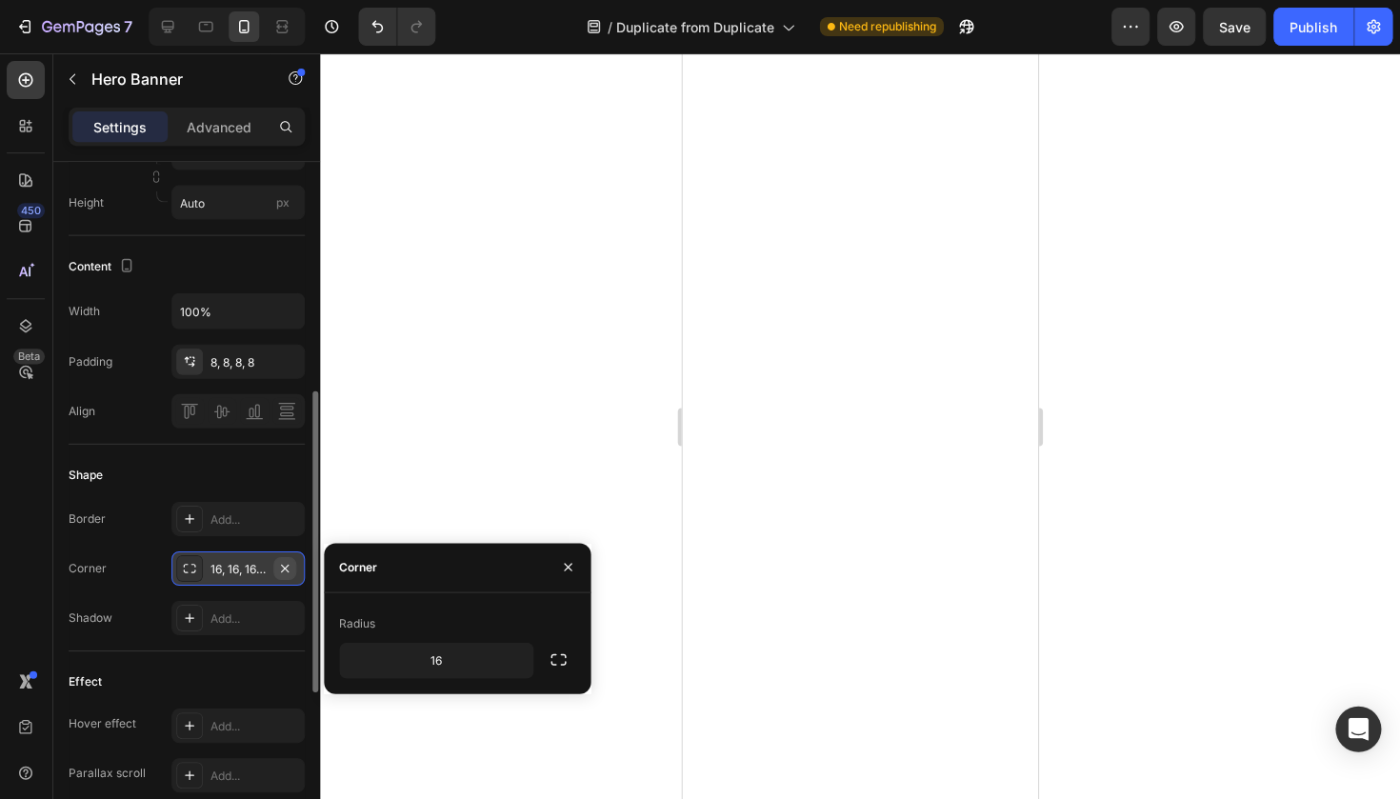
click at [286, 566] on icon "button" at bounding box center [286, 567] width 8 height 8
type input "8"
click at [497, 533] on div at bounding box center [860, 425] width 1079 height 745
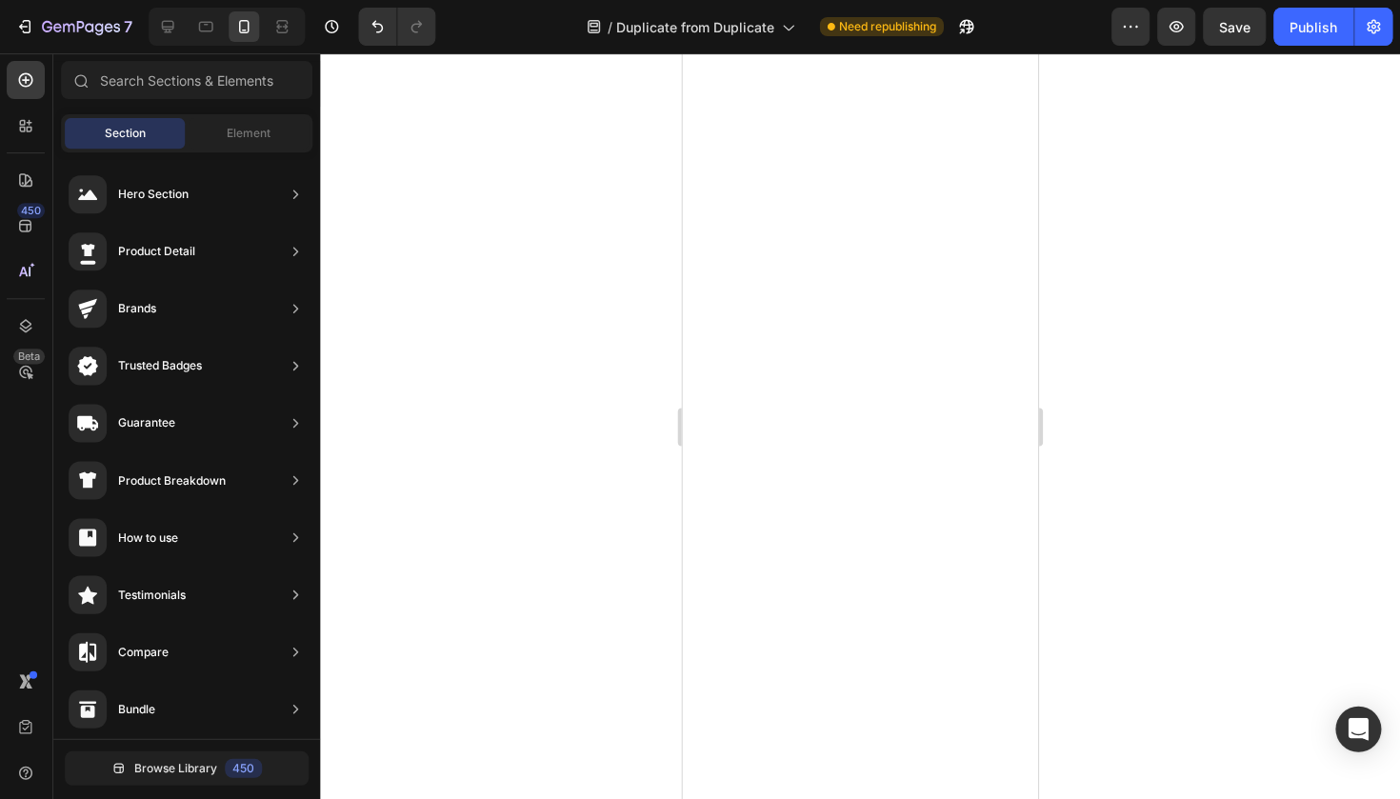
click at [1187, 188] on div at bounding box center [860, 425] width 1079 height 745
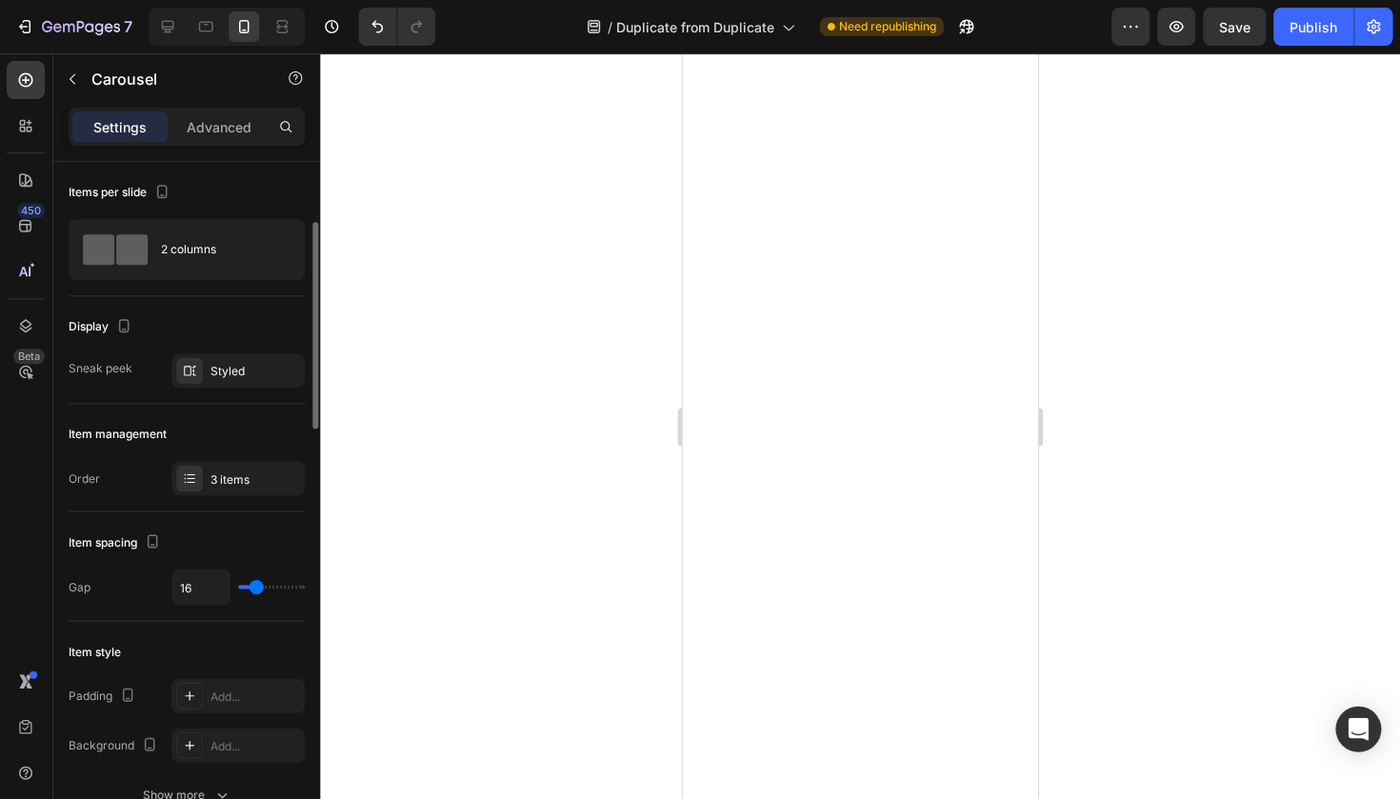
scroll to position [290, 0]
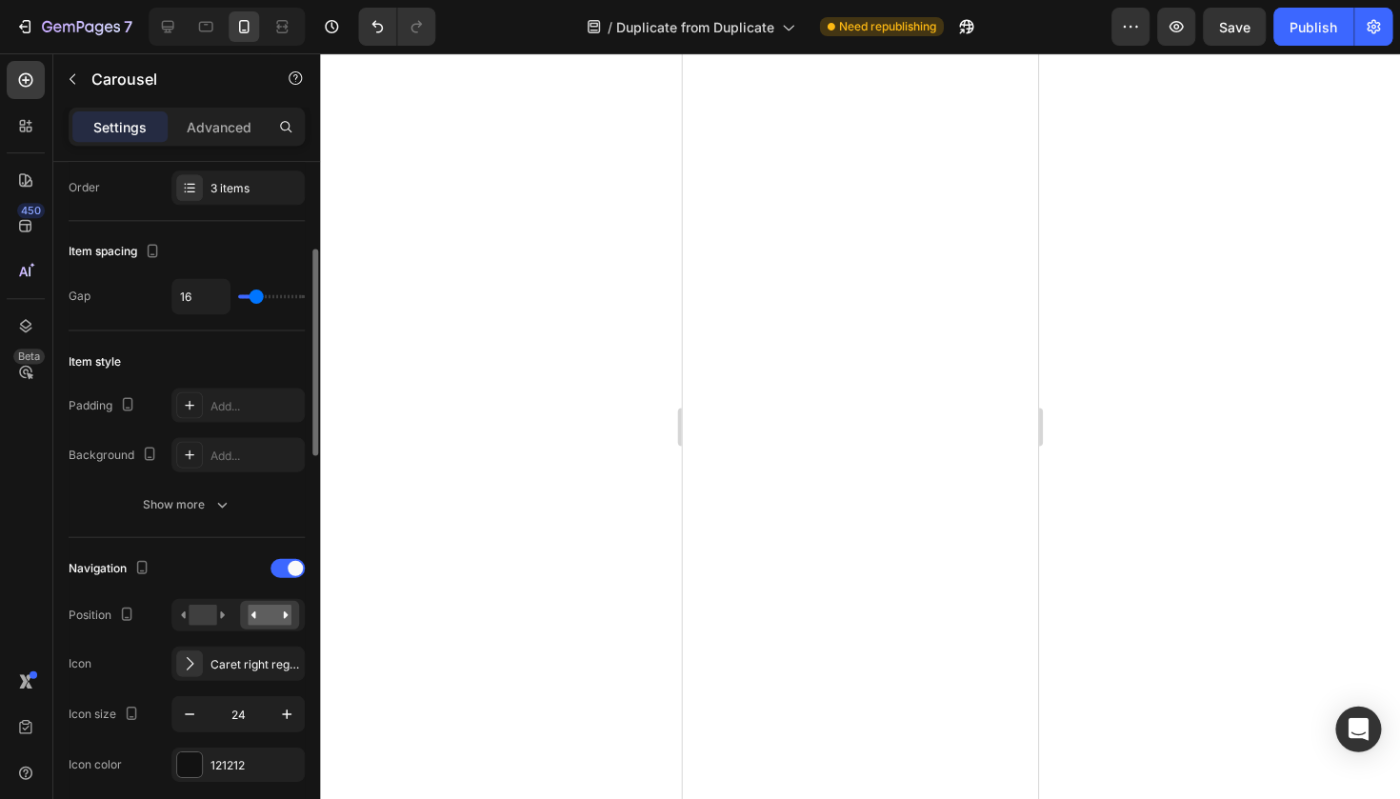
type input "19"
type input "10"
type input "5"
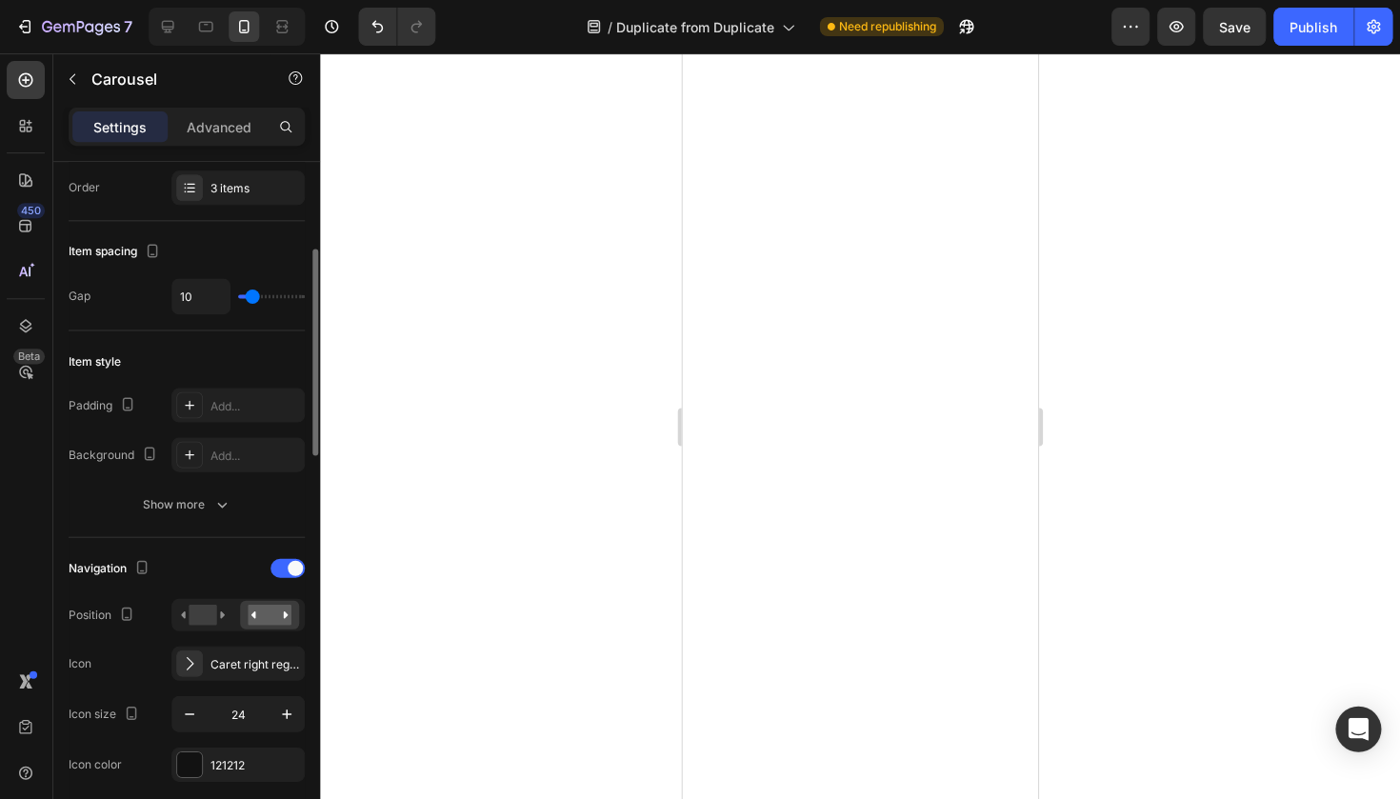
type input "5"
type input "2"
type input "0"
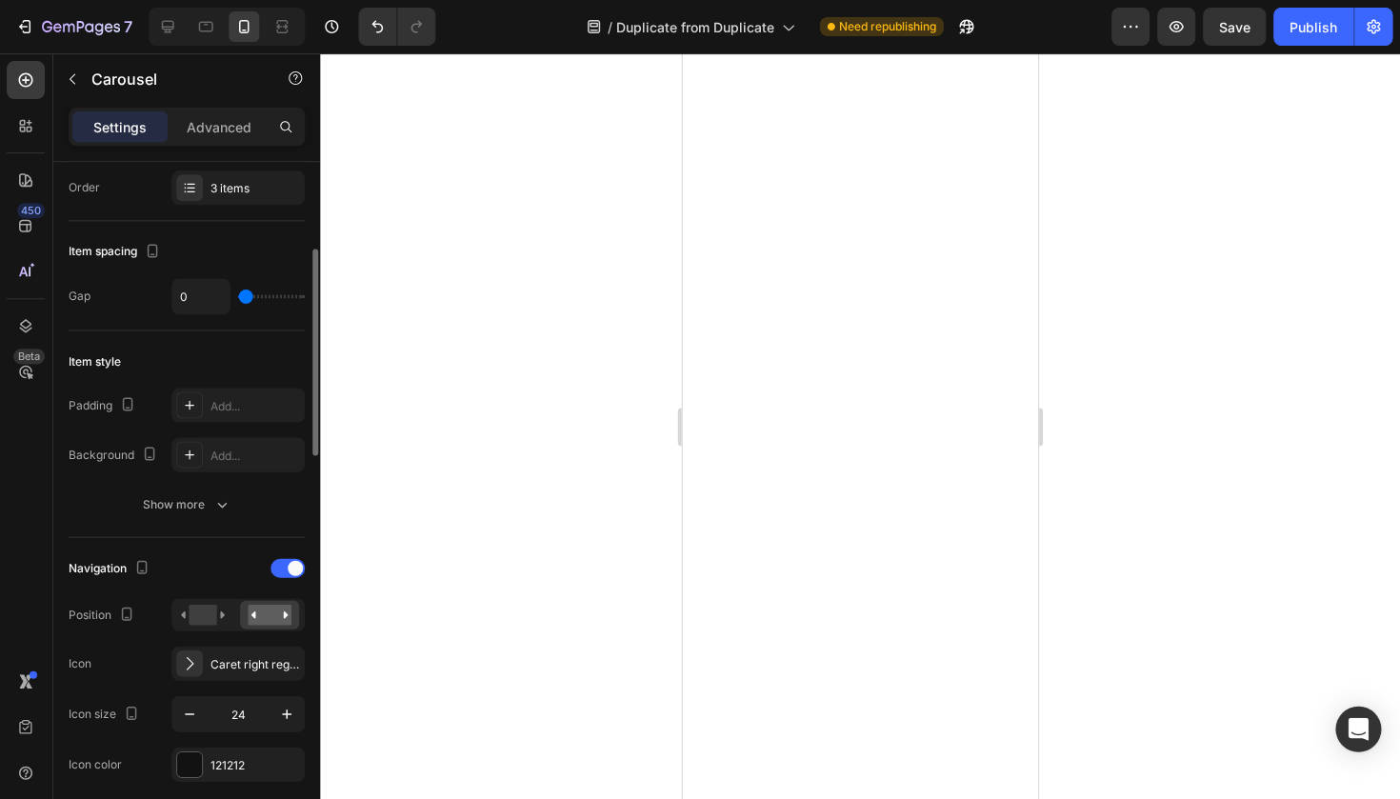
type input "2"
type input "3"
type input "2"
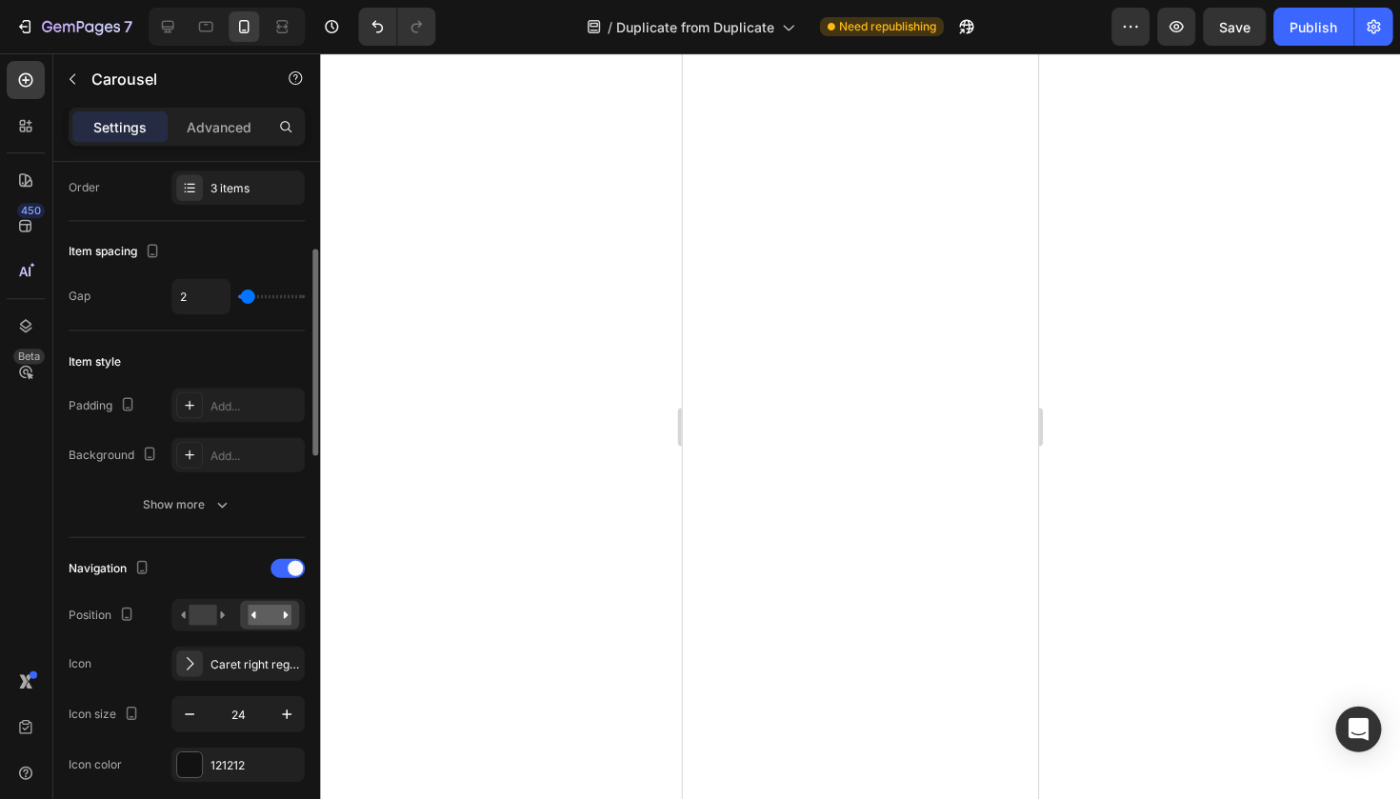
type input "2"
type input "0"
type input "2"
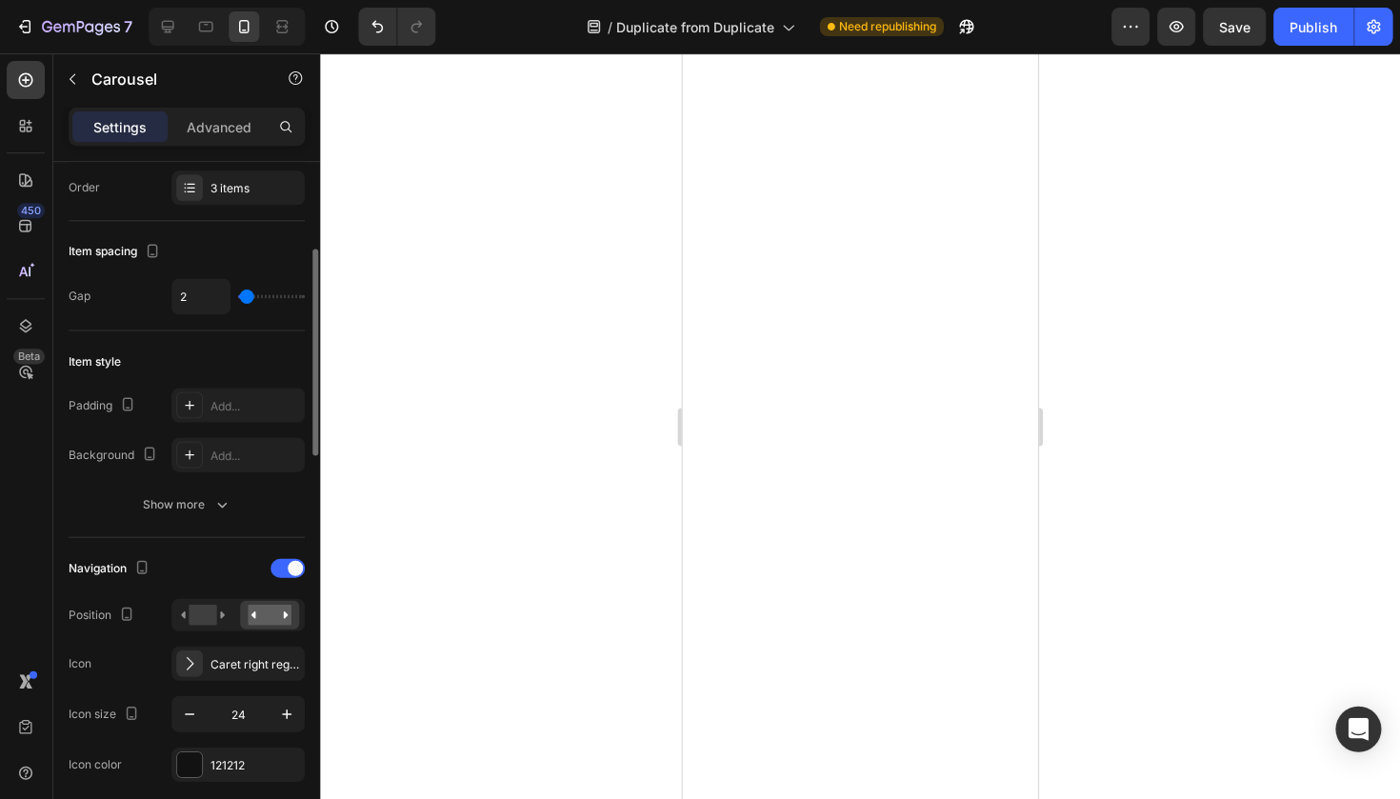
type input "3"
type input "5"
type input "6"
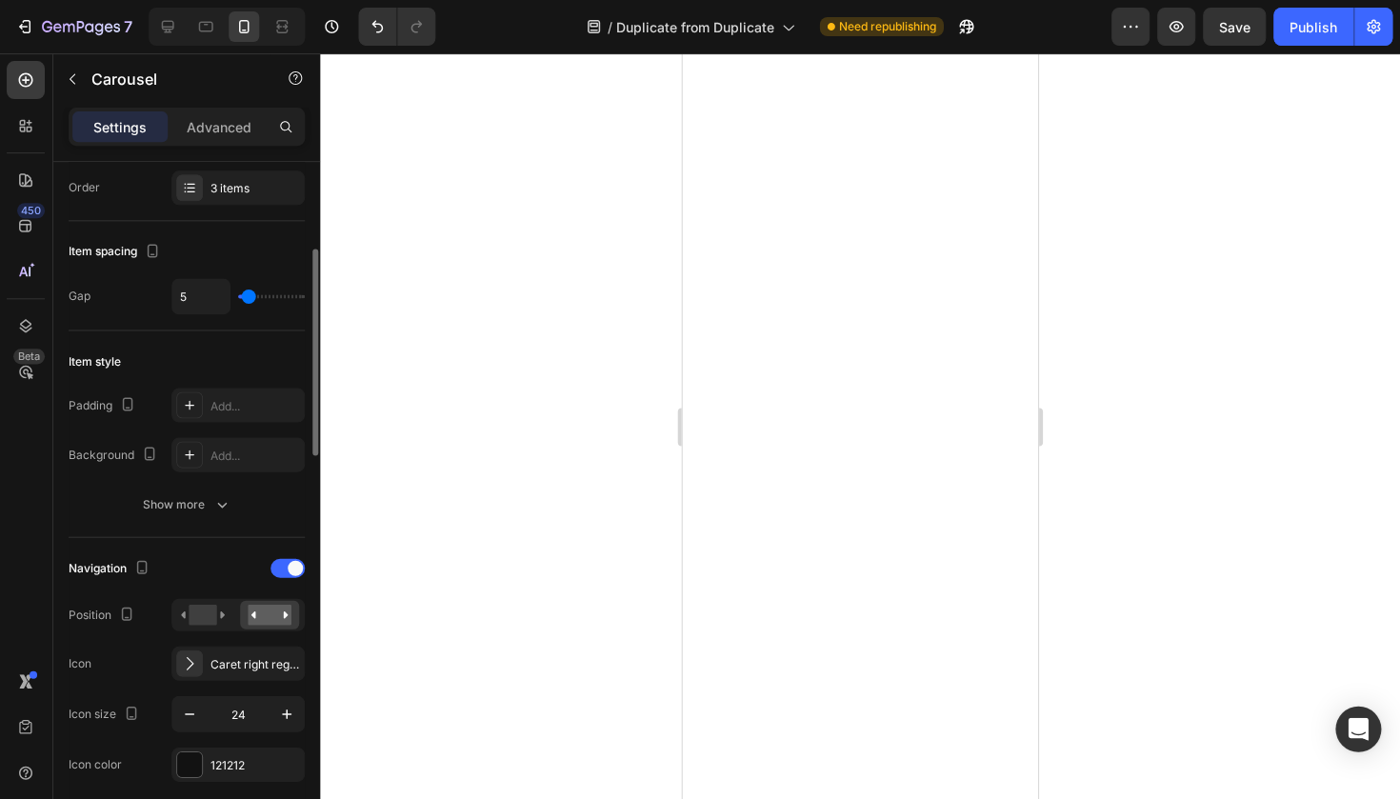
type input "6"
type input "5"
type input "3"
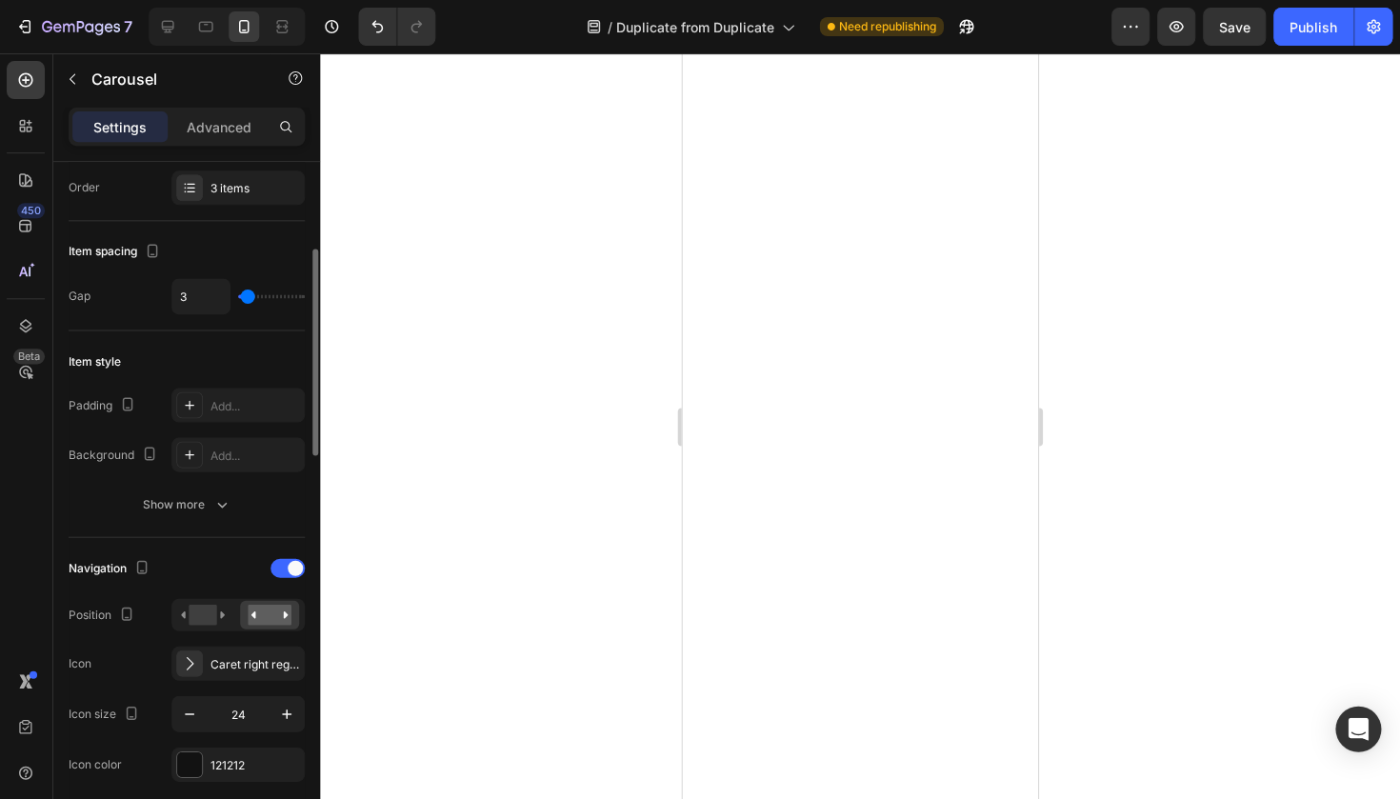
type input "5"
drag, startPoint x: 255, startPoint y: 294, endPoint x: 245, endPoint y: 293, distance: 10.5
click at [245, 294] on input "range" at bounding box center [272, 296] width 67 height 4
type input "3"
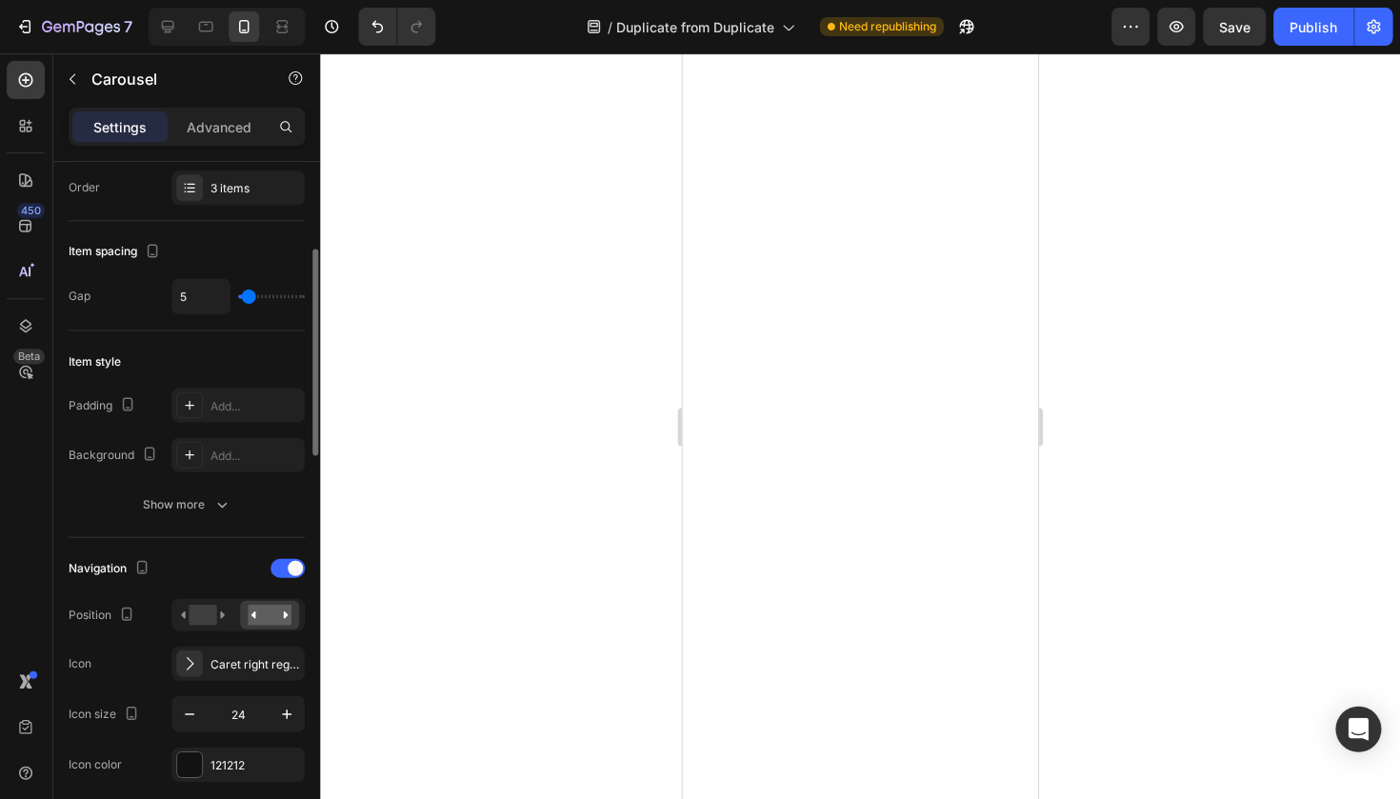
type input "3"
type input "0"
click at [239, 294] on input "range" at bounding box center [272, 296] width 67 height 4
type input "4"
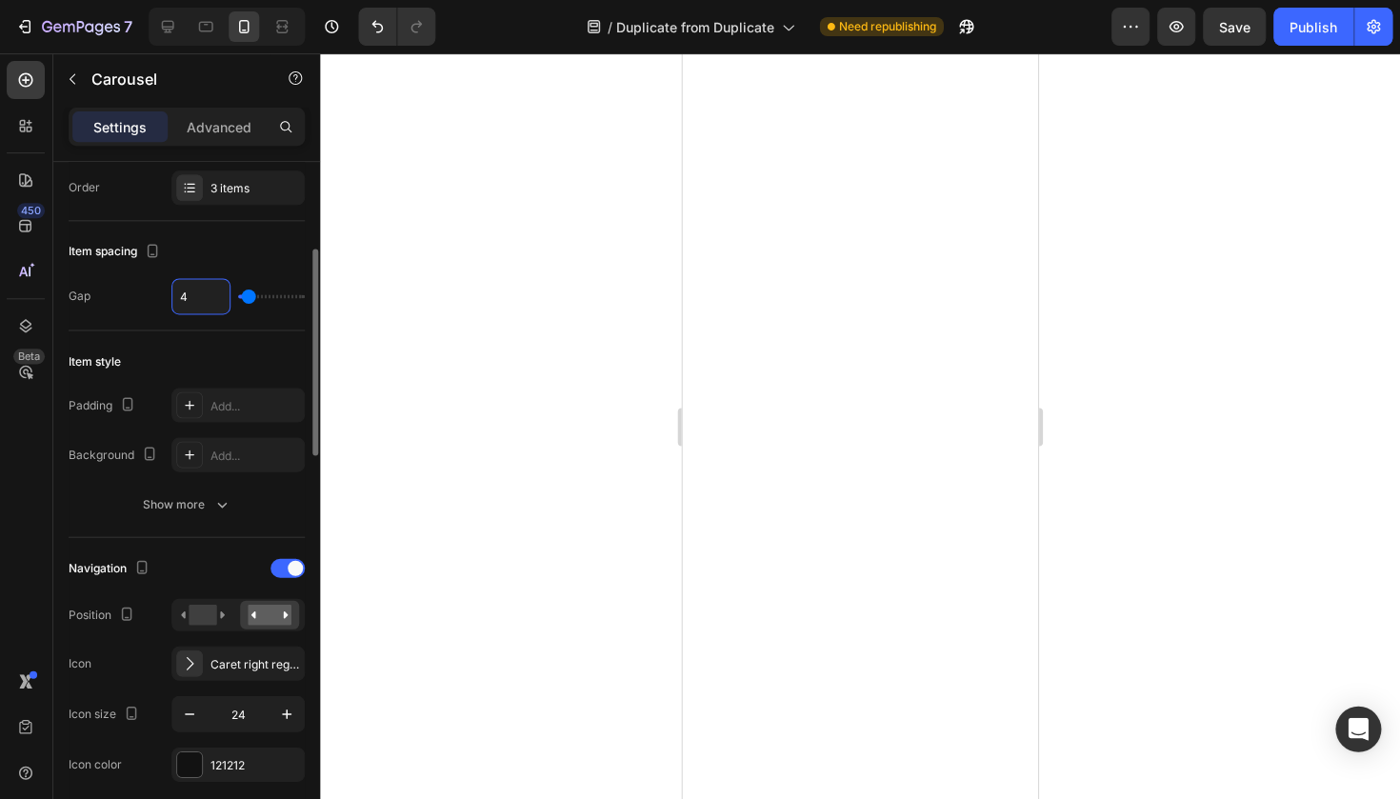
type input "0"
type input "20"
type input "80"
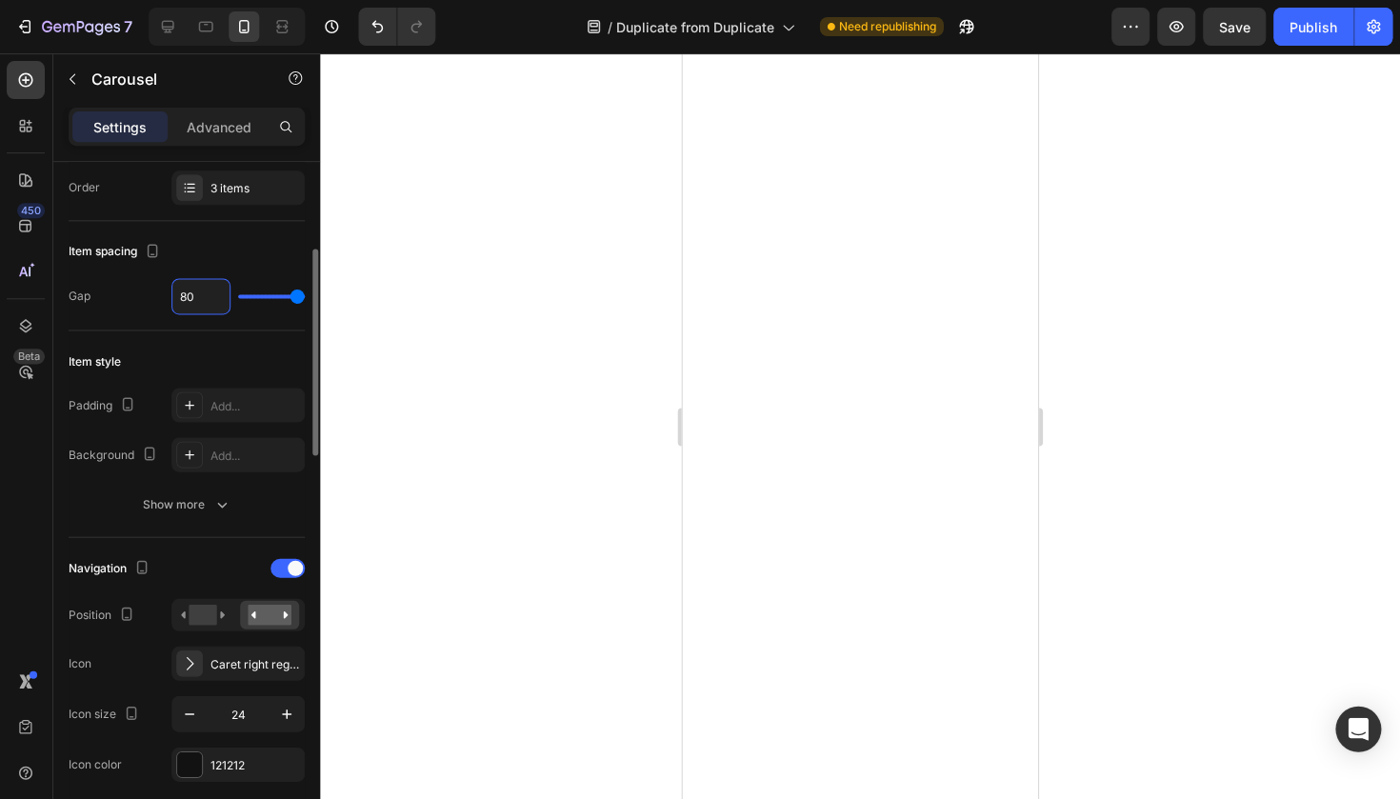
type input "77"
type input "0"
click at [239, 296] on input "range" at bounding box center [272, 296] width 67 height 4
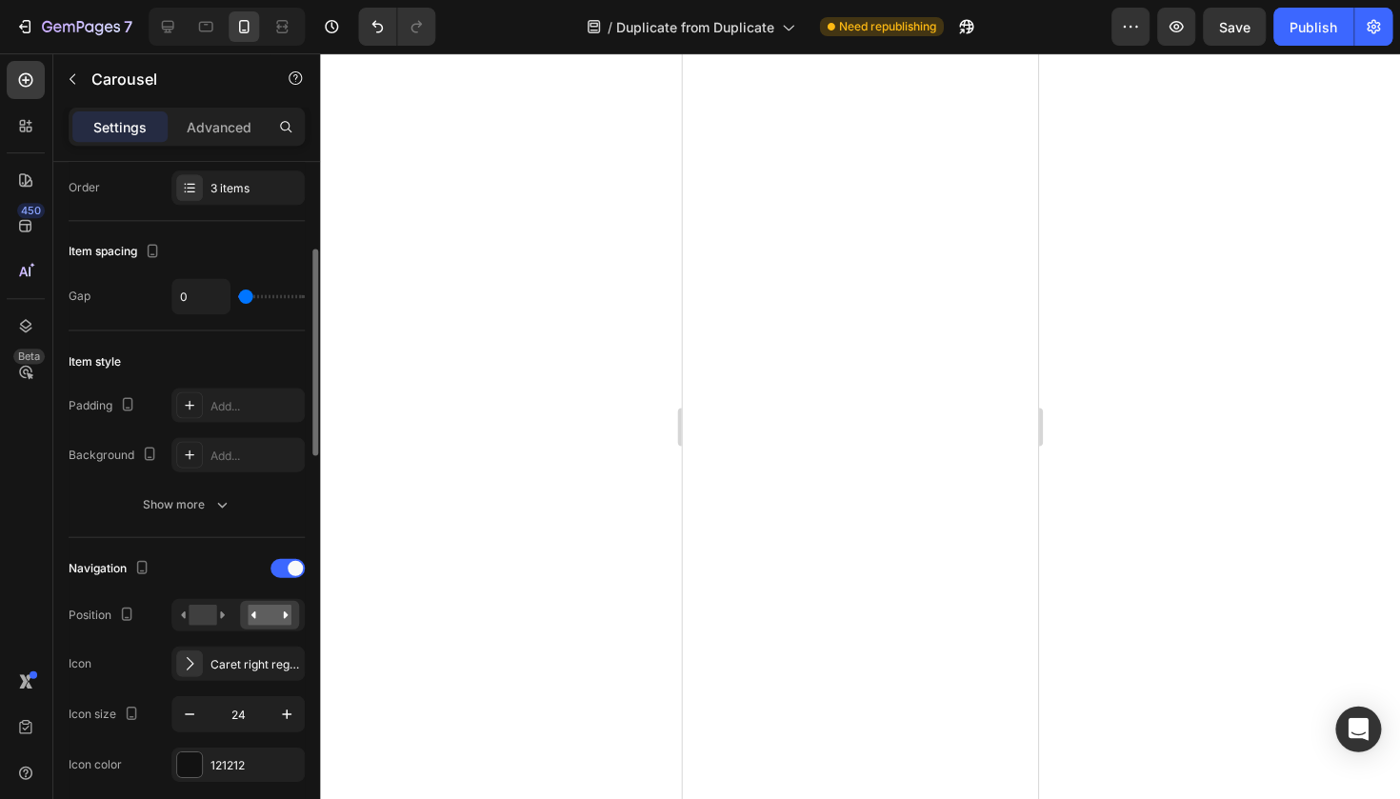
click at [239, 296] on input "range" at bounding box center [272, 296] width 67 height 4
type input "3"
type input "80"
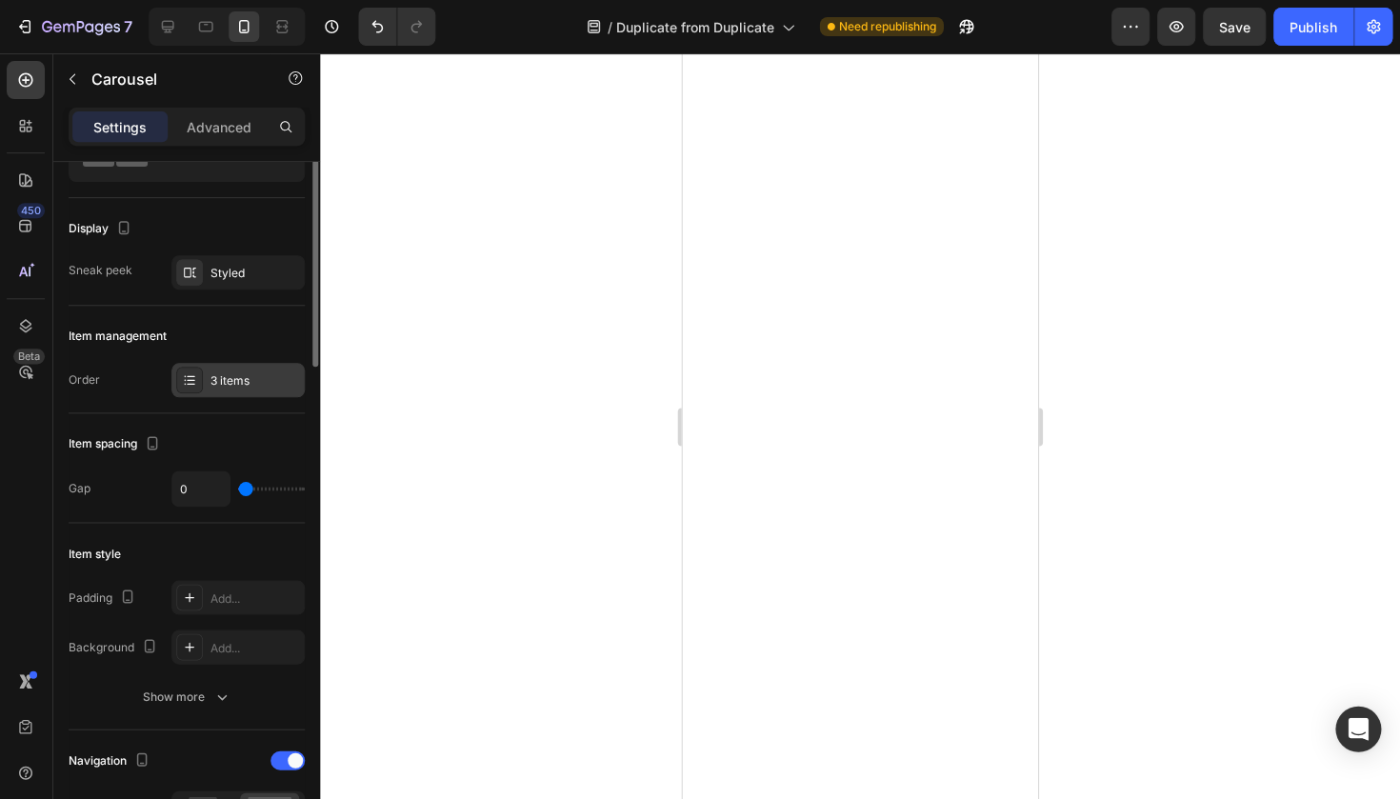
scroll to position [98, 0]
click at [201, 483] on input "0" at bounding box center [201, 488] width 57 height 34
type input "4"
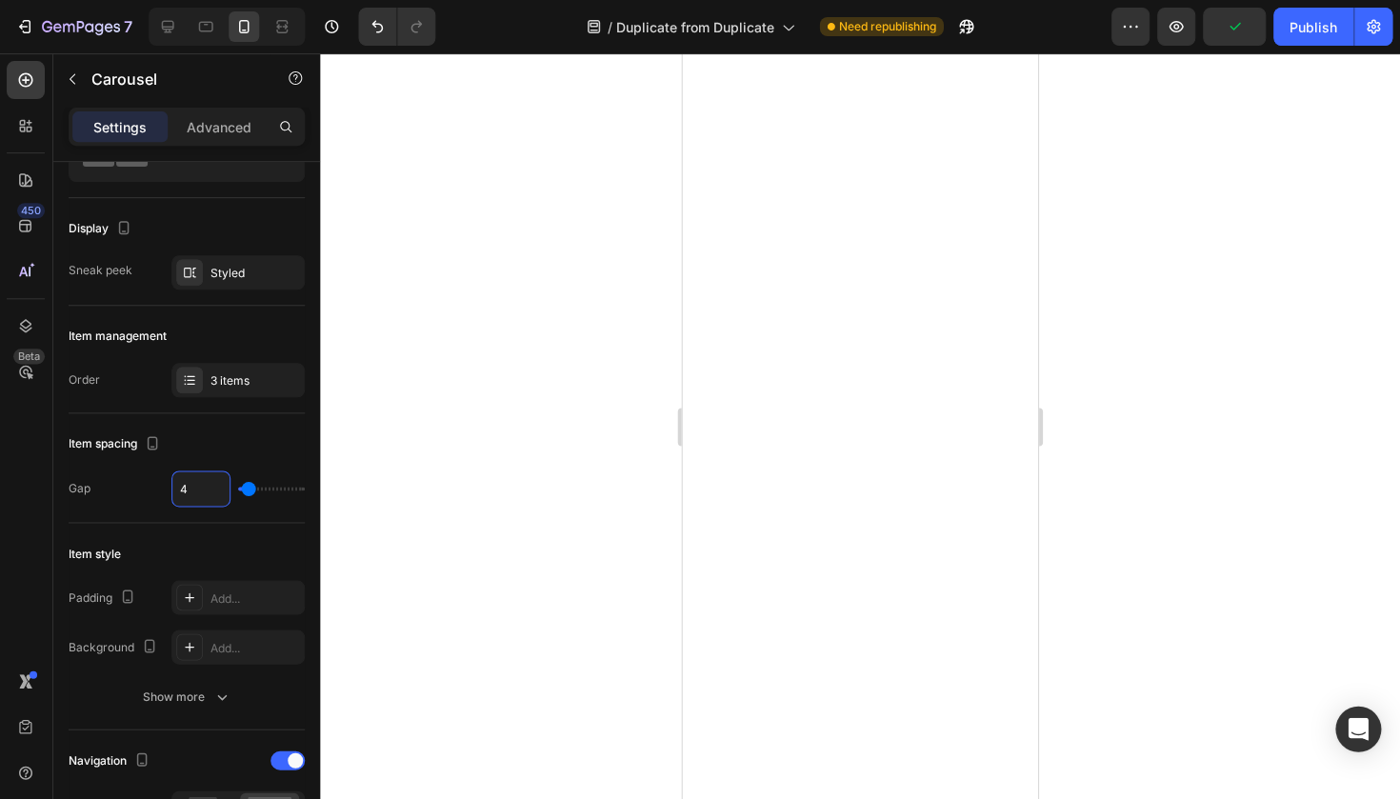
click at [129, 481] on div "Gap 4" at bounding box center [188, 488] width 236 height 36
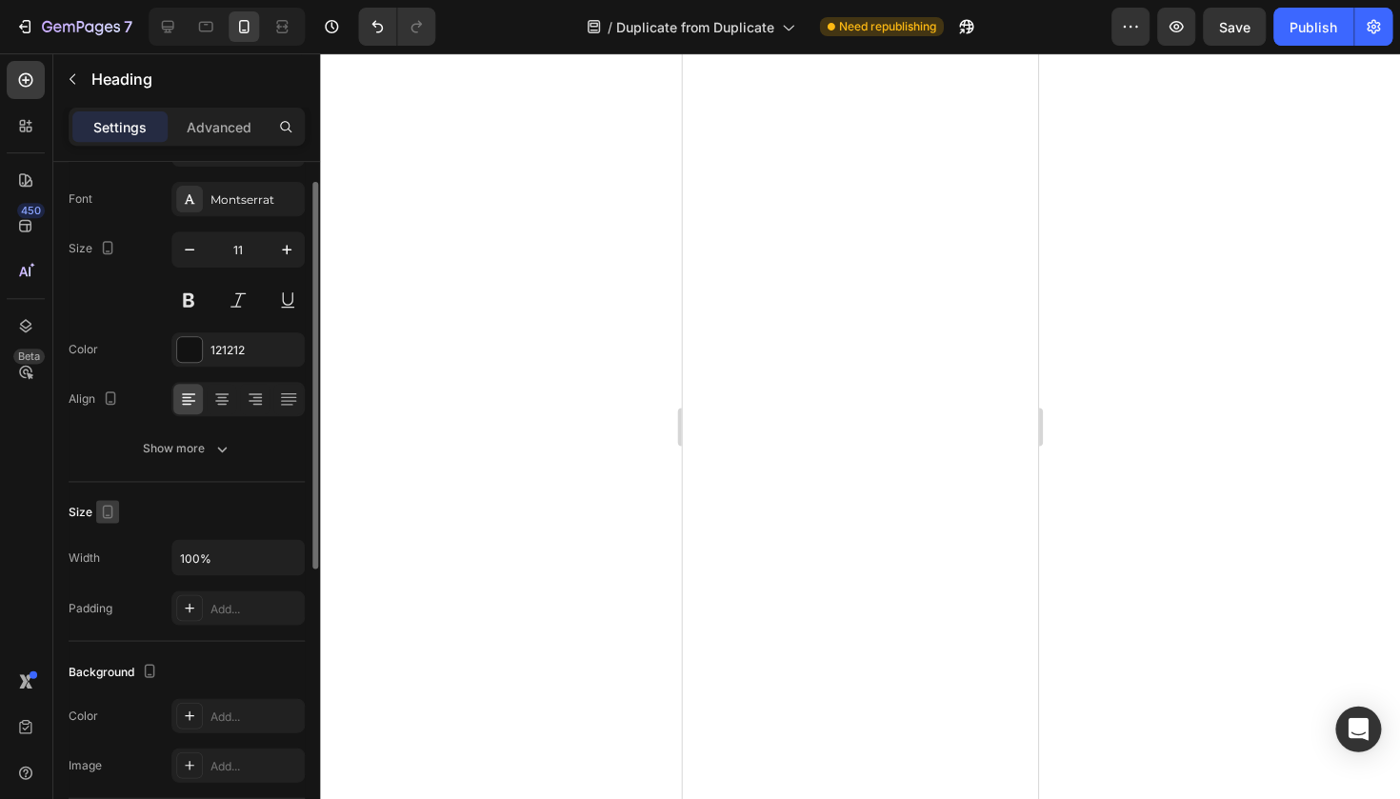
scroll to position [71, 0]
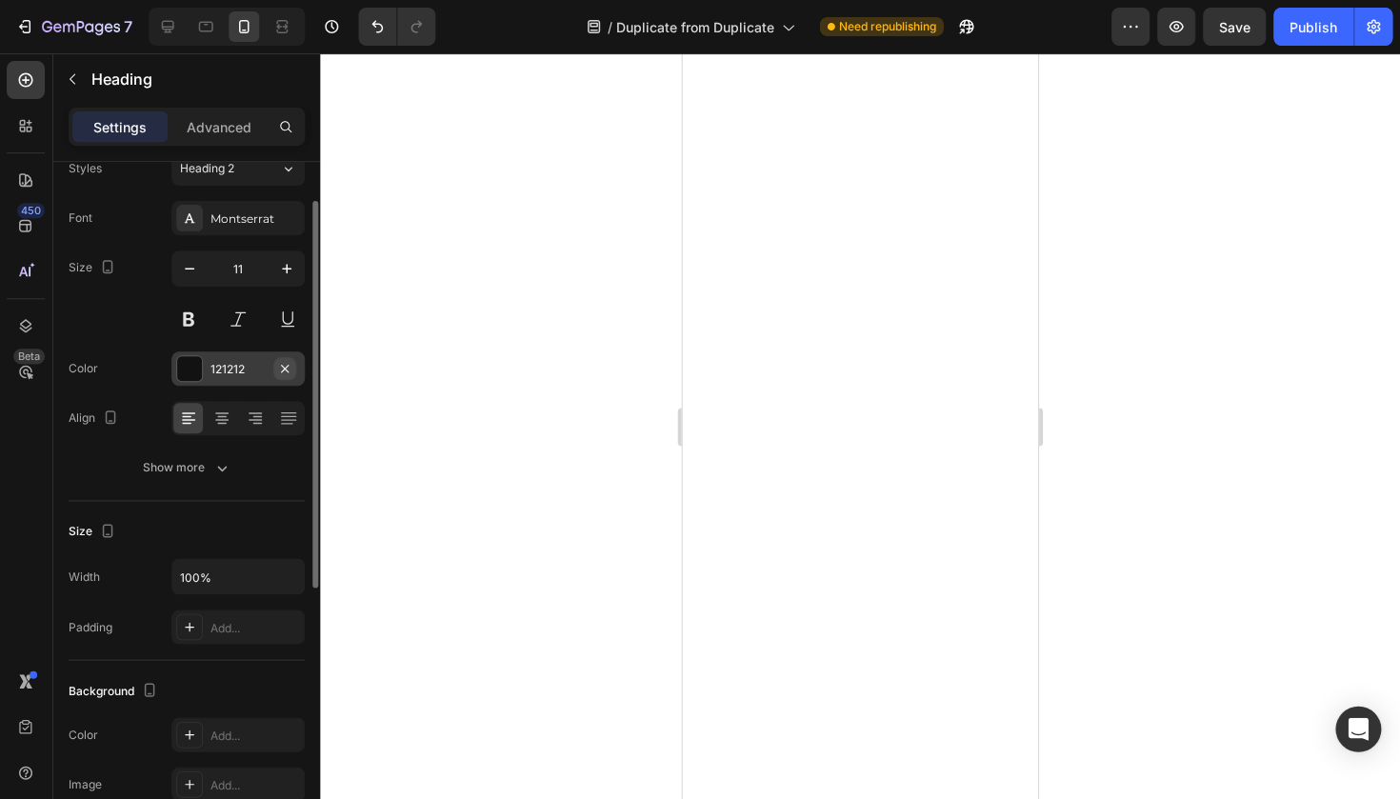
click at [274, 370] on button "button" at bounding box center [285, 368] width 23 height 23
click at [242, 364] on div "Add..." at bounding box center [255, 369] width 89 height 17
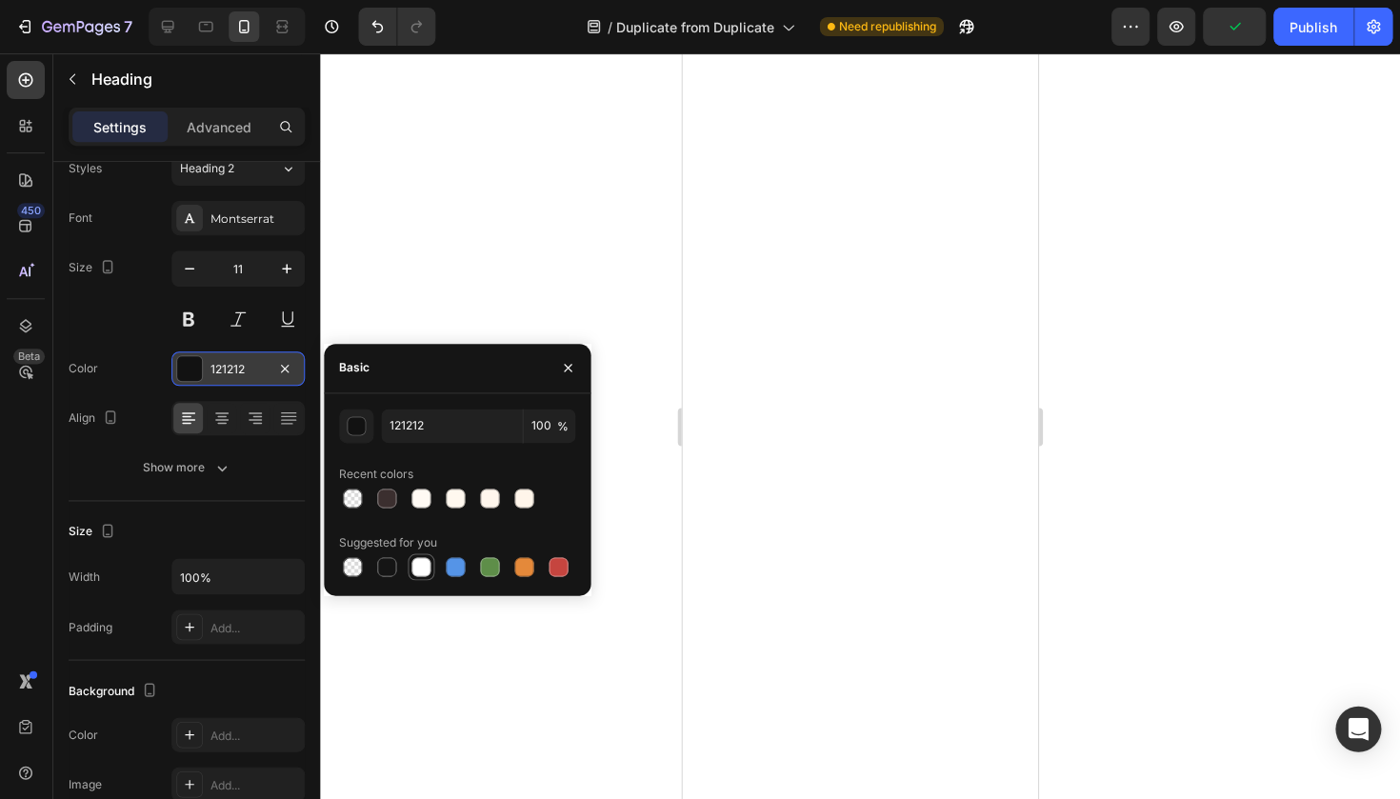
click at [414, 562] on div at bounding box center [421, 566] width 19 height 19
type input "FFFFFF"
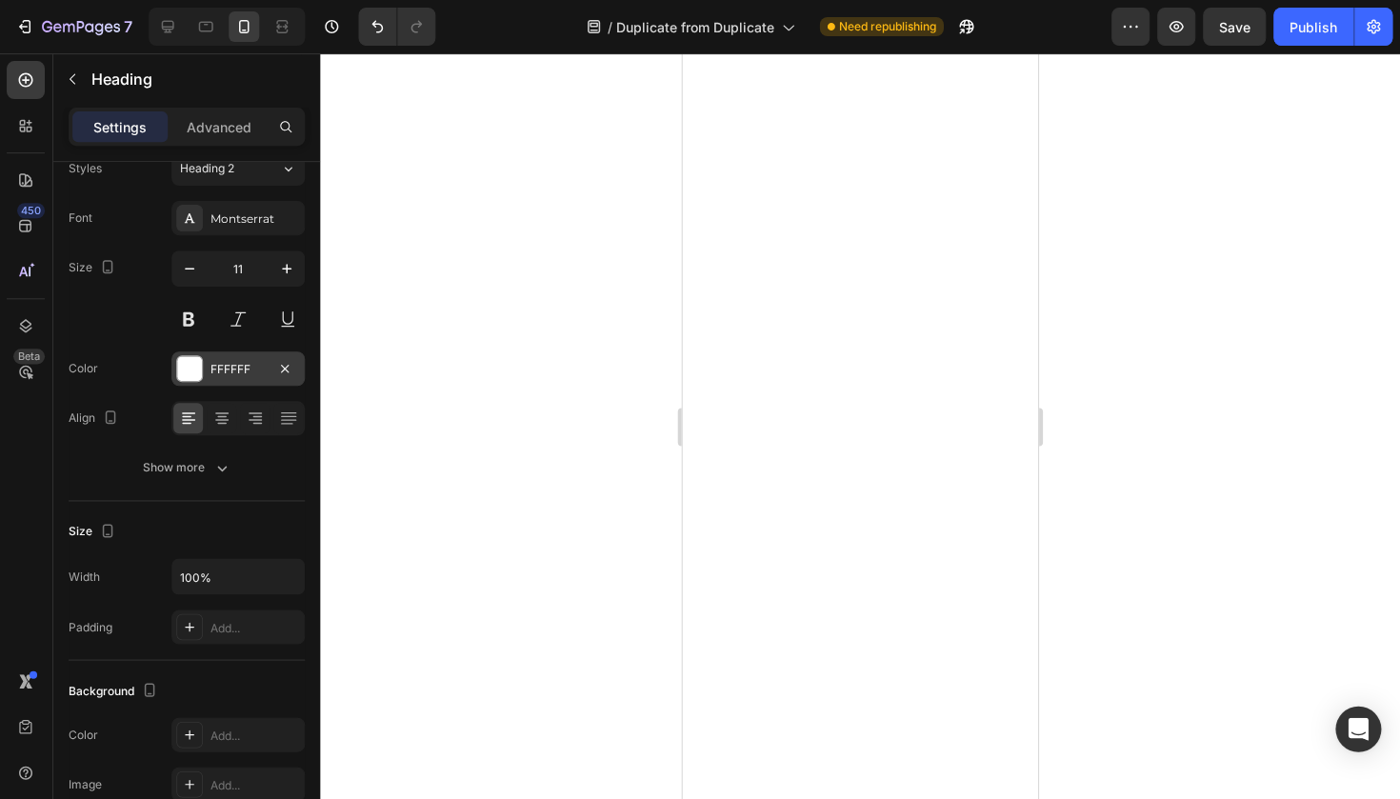
click at [452, 315] on div at bounding box center [860, 425] width 1079 height 745
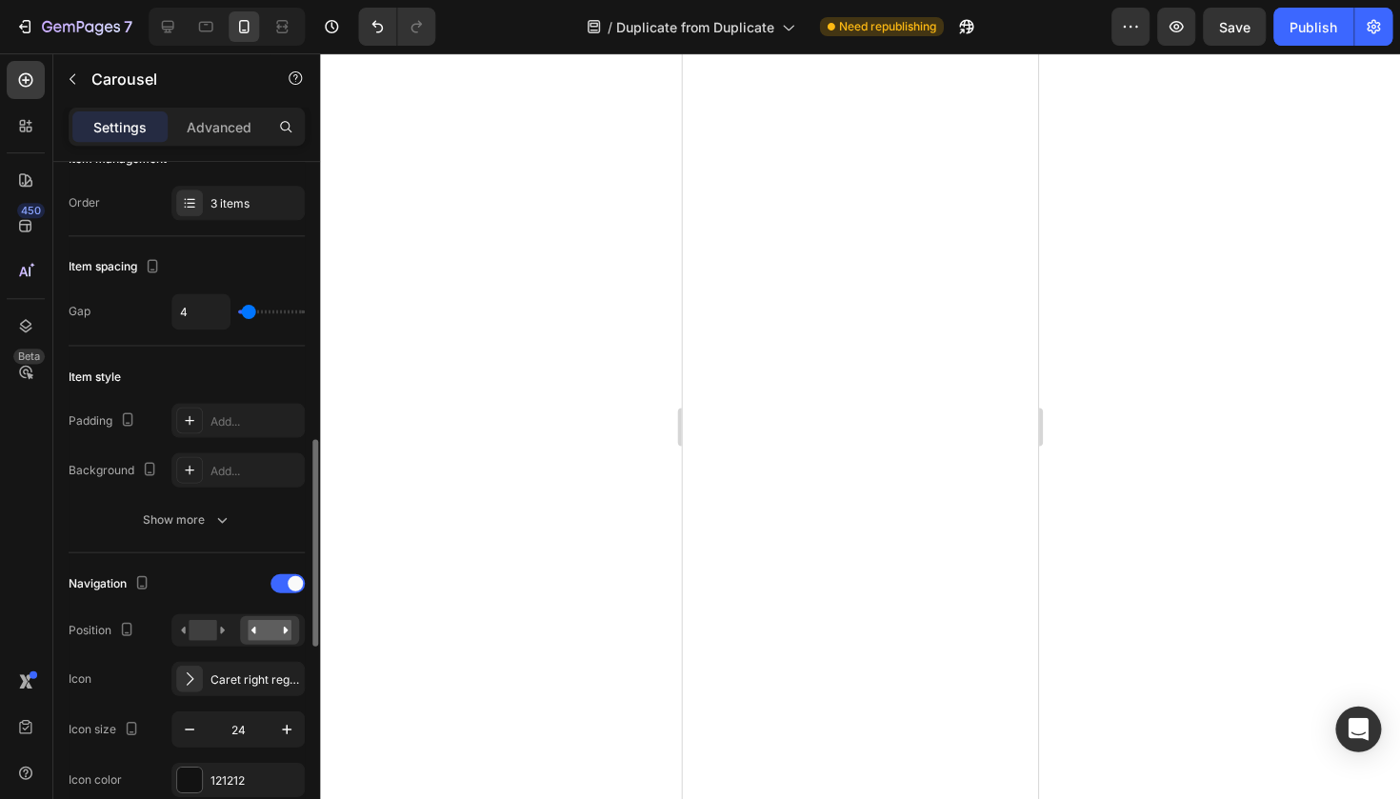
scroll to position [551, 0]
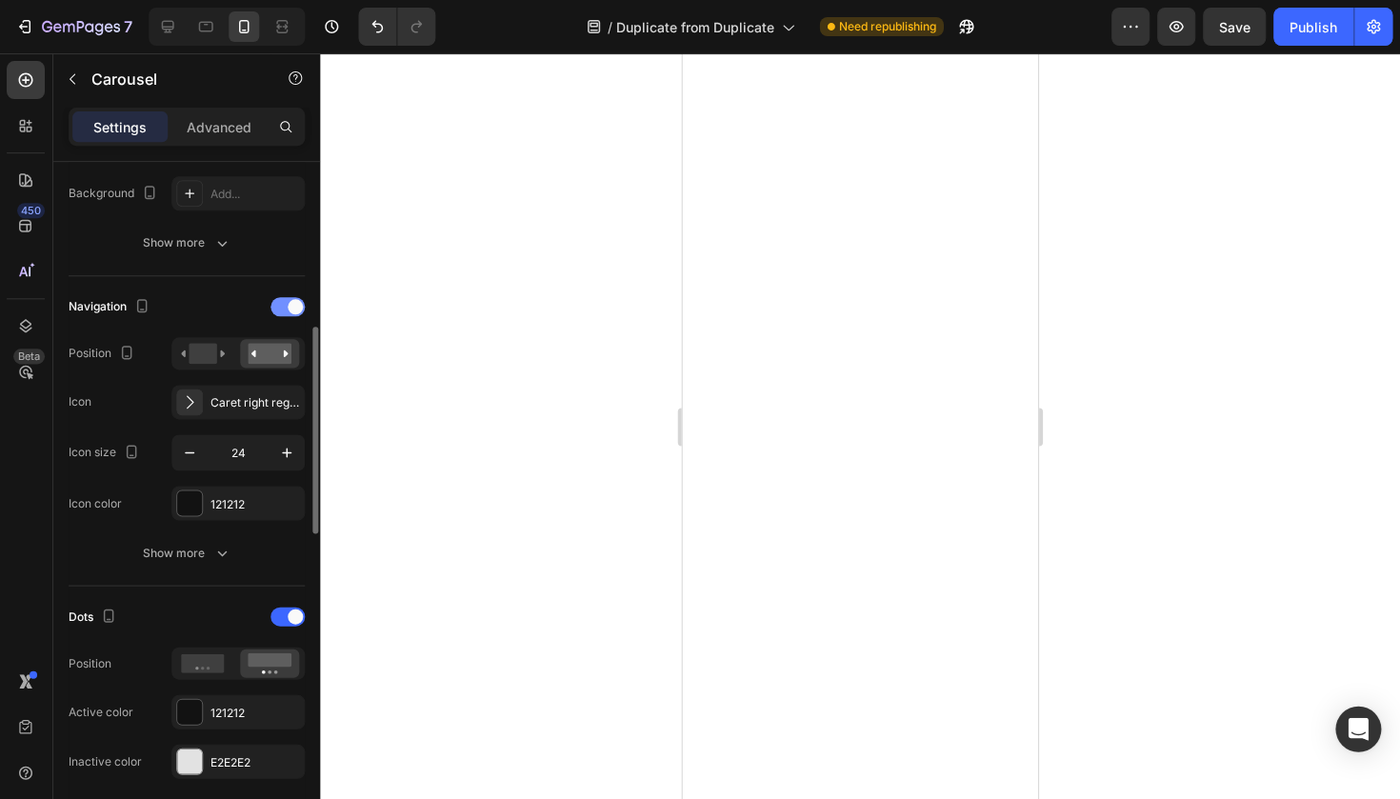
click at [288, 305] on span at bounding box center [295, 306] width 15 height 15
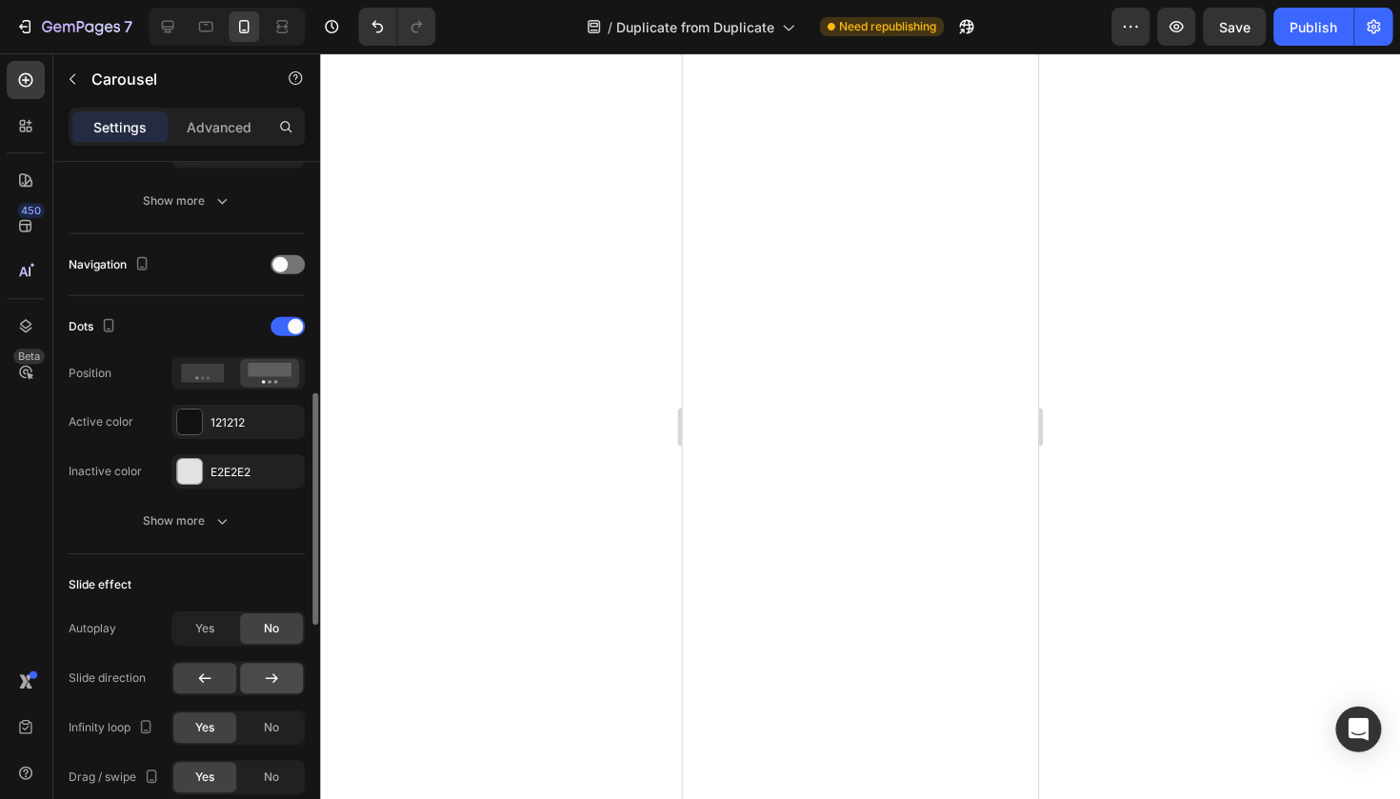
scroll to position [574, 0]
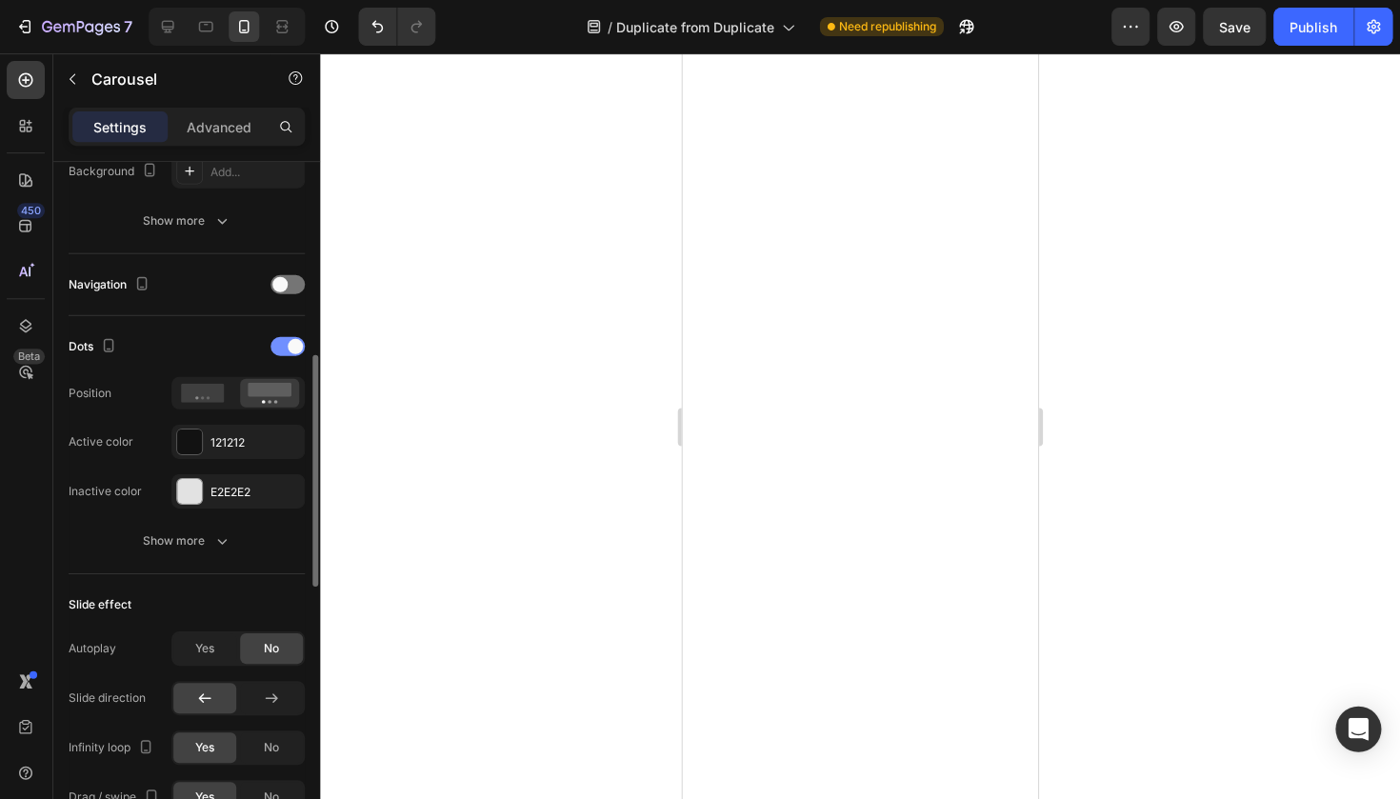
click at [282, 347] on div at bounding box center [288, 345] width 34 height 19
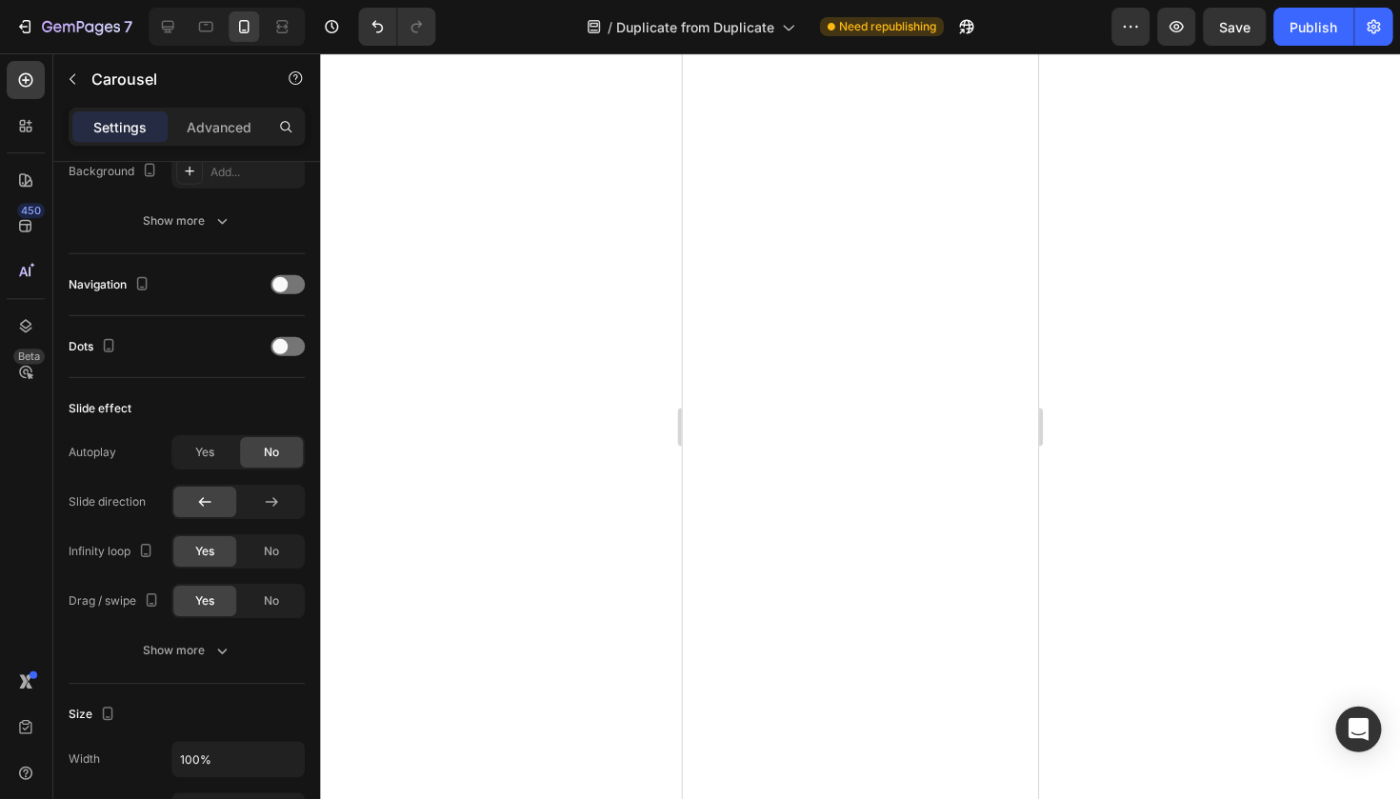
click at [454, 321] on div at bounding box center [860, 425] width 1079 height 745
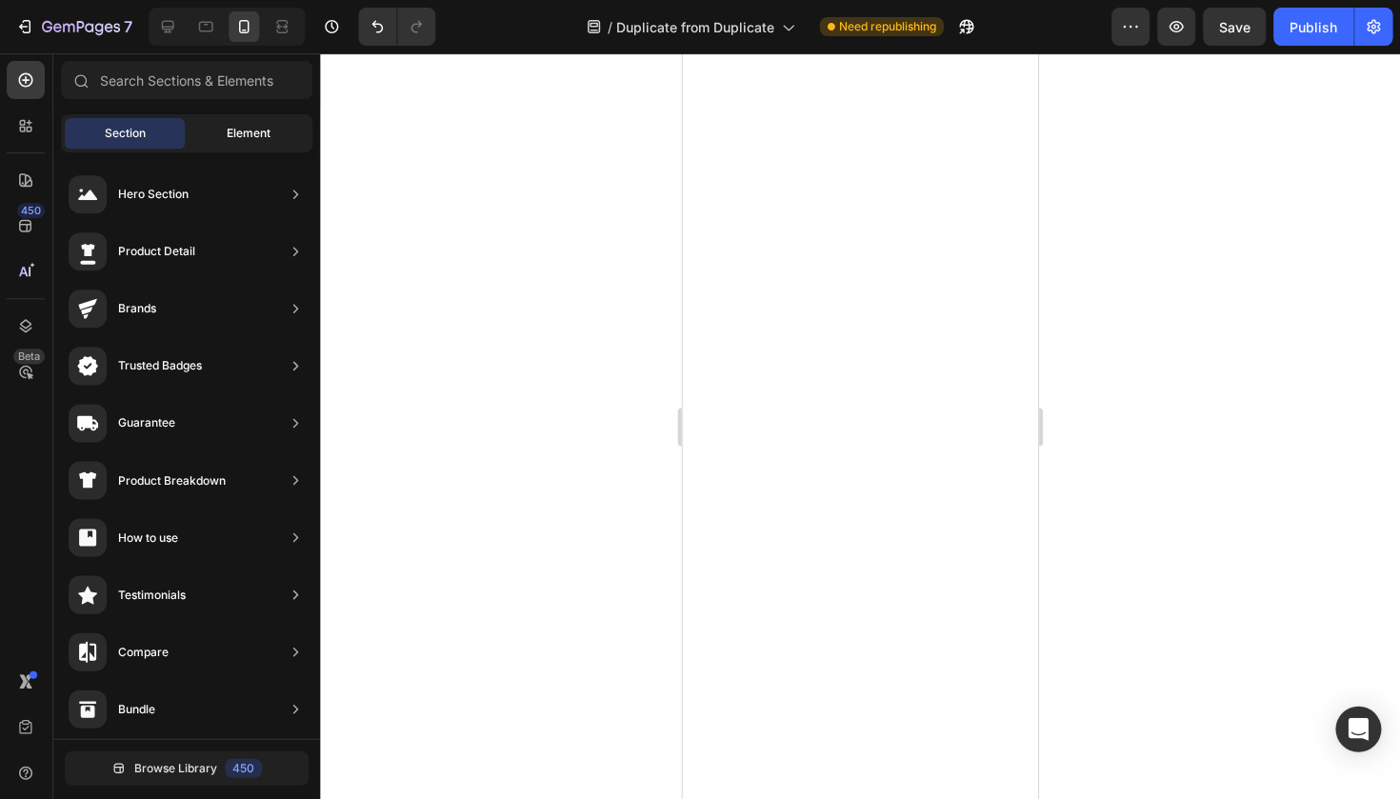
click at [244, 132] on span "Element" at bounding box center [250, 133] width 44 height 17
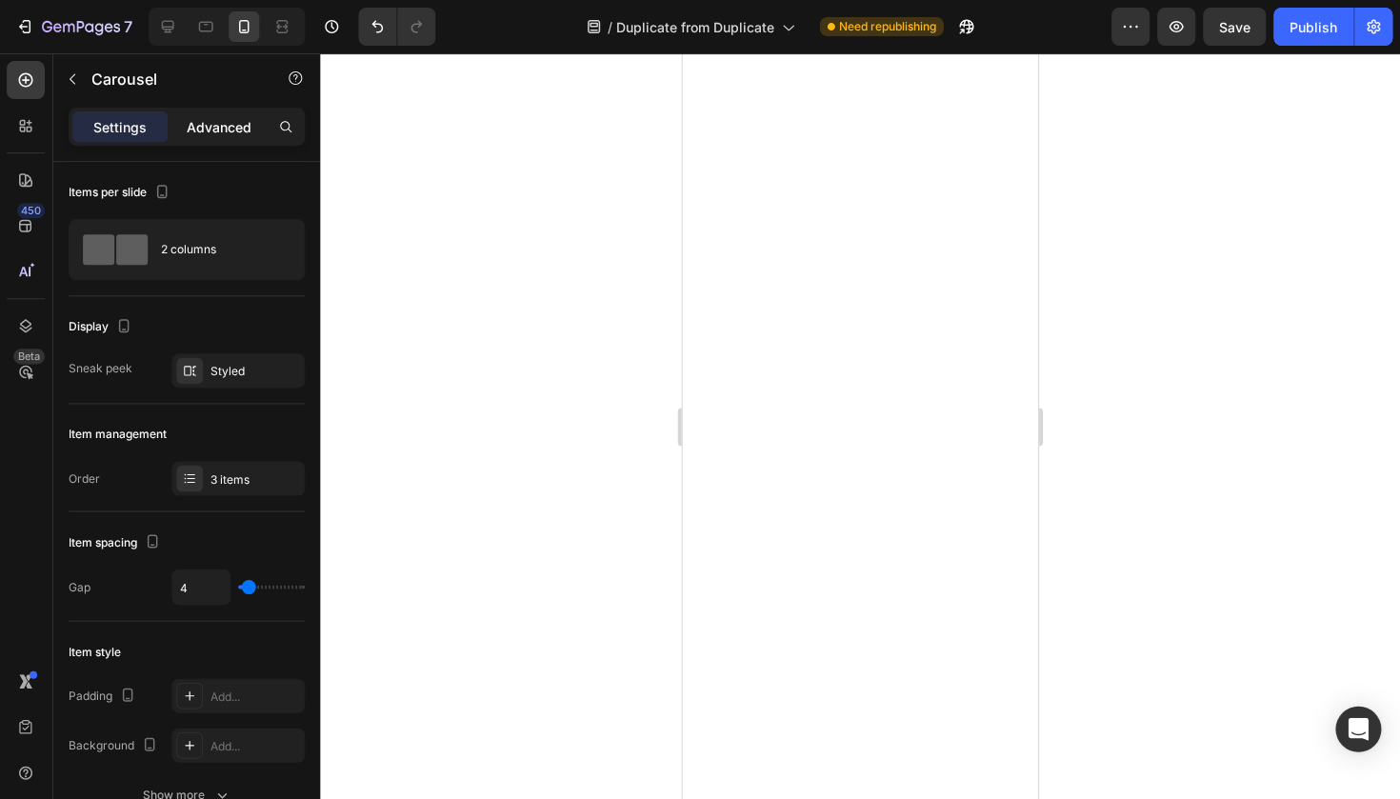
click at [209, 135] on p "Advanced" at bounding box center [220, 127] width 65 height 20
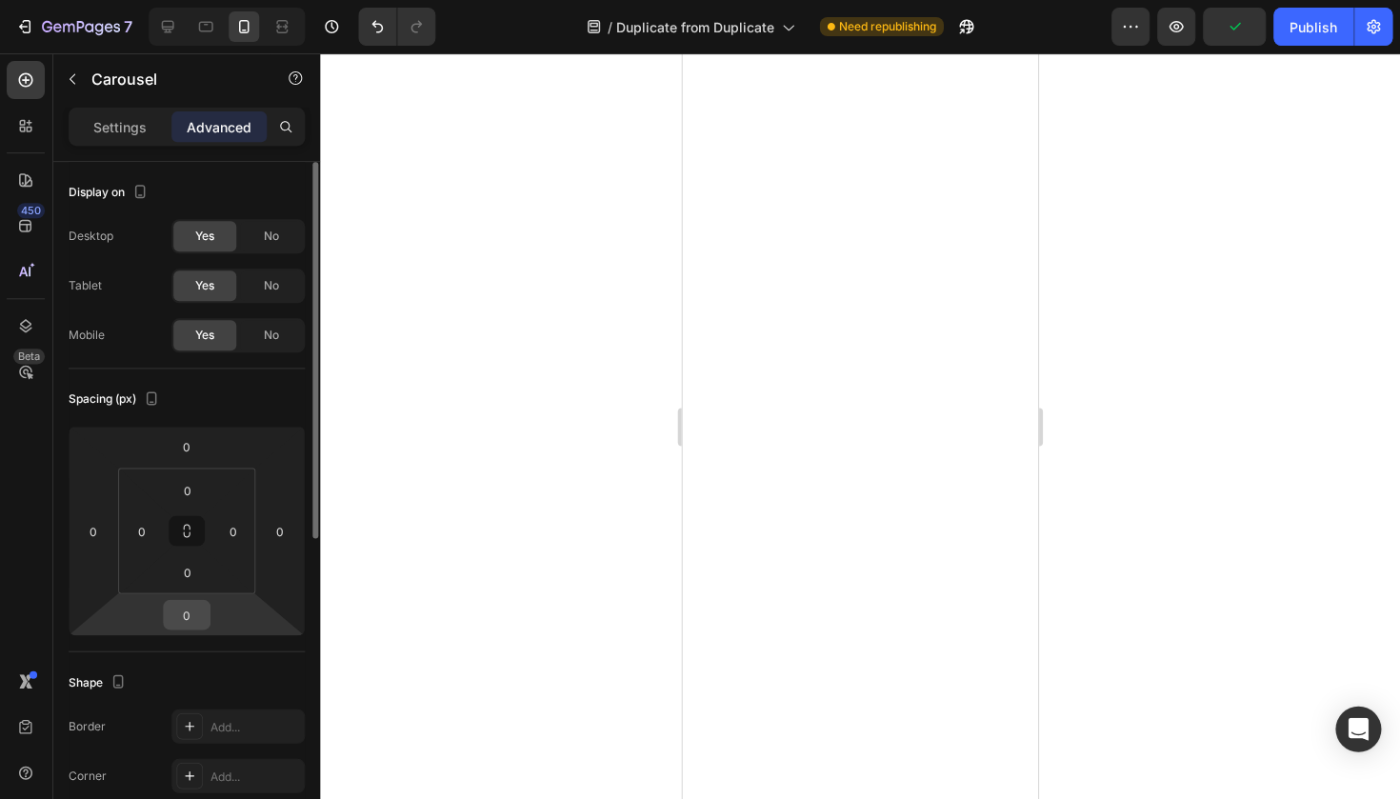
click at [200, 618] on input "0" at bounding box center [188, 614] width 38 height 29
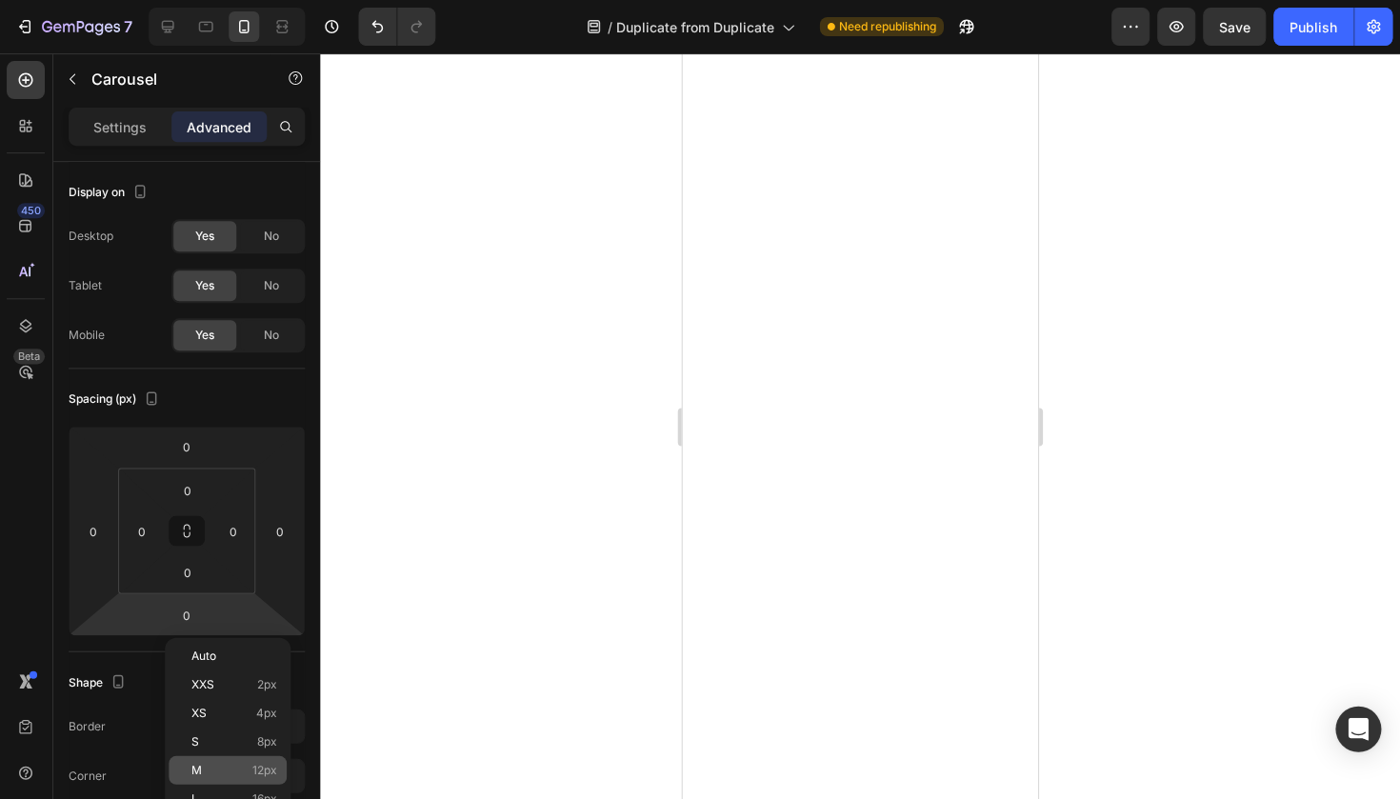
click at [235, 765] on p "M 12px" at bounding box center [235, 769] width 86 height 13
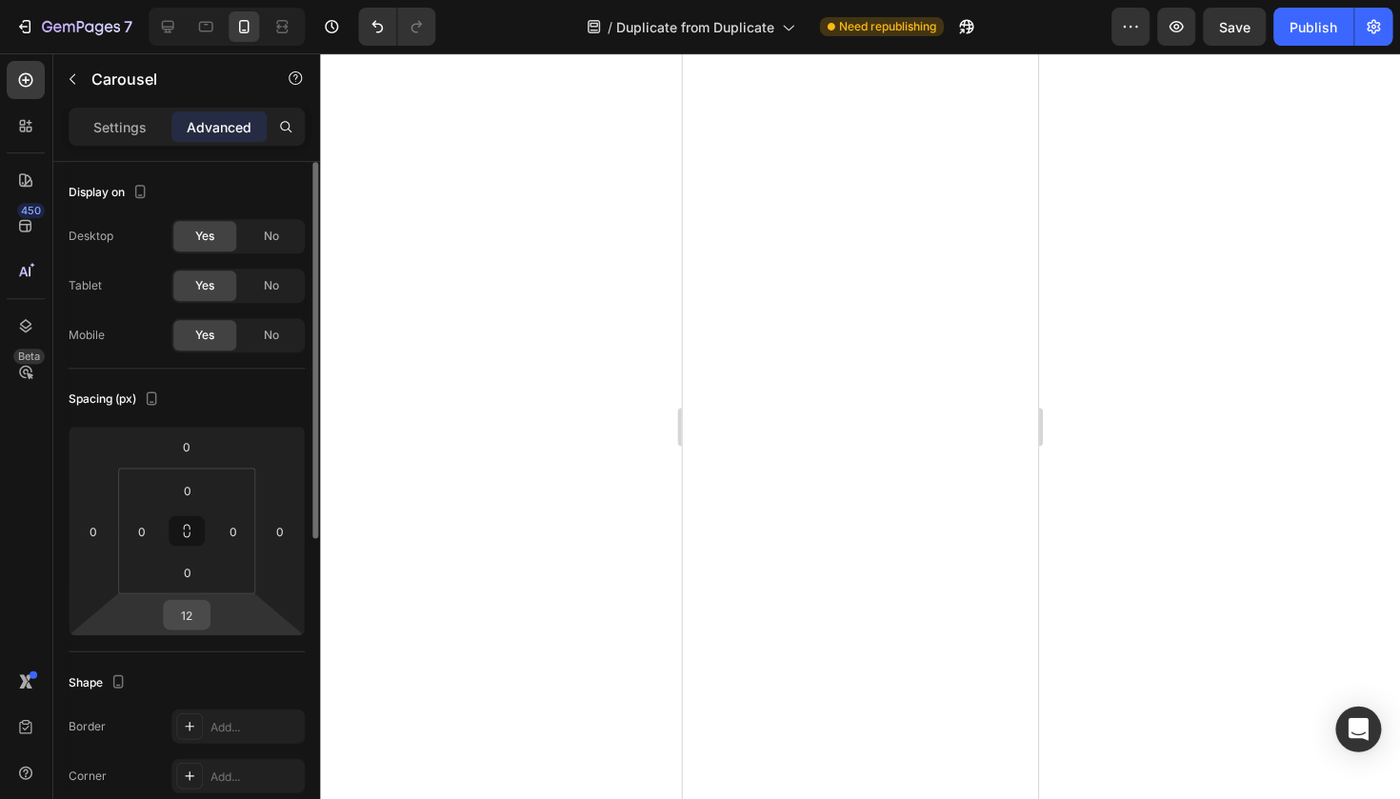
click at [180, 614] on input "12" at bounding box center [188, 614] width 38 height 29
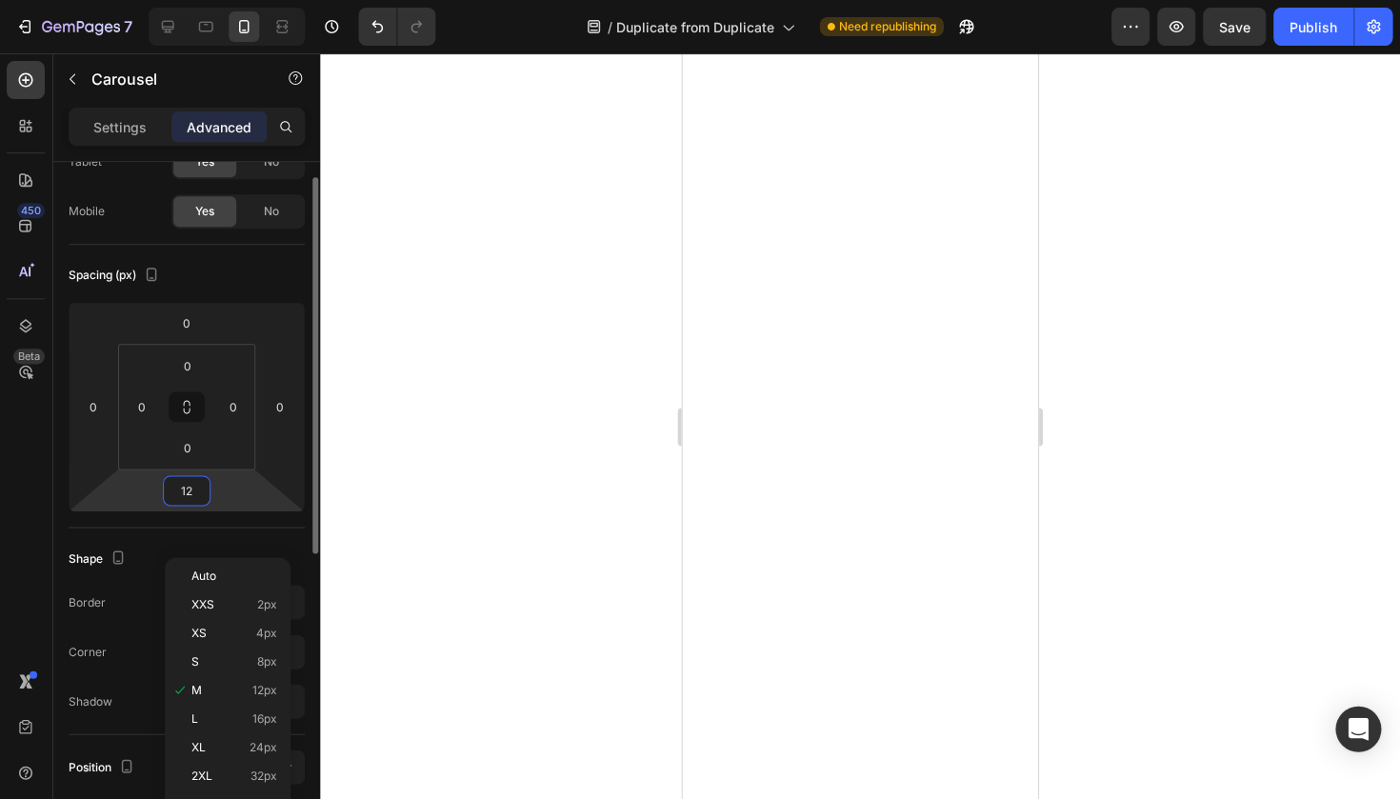
scroll to position [124, 0]
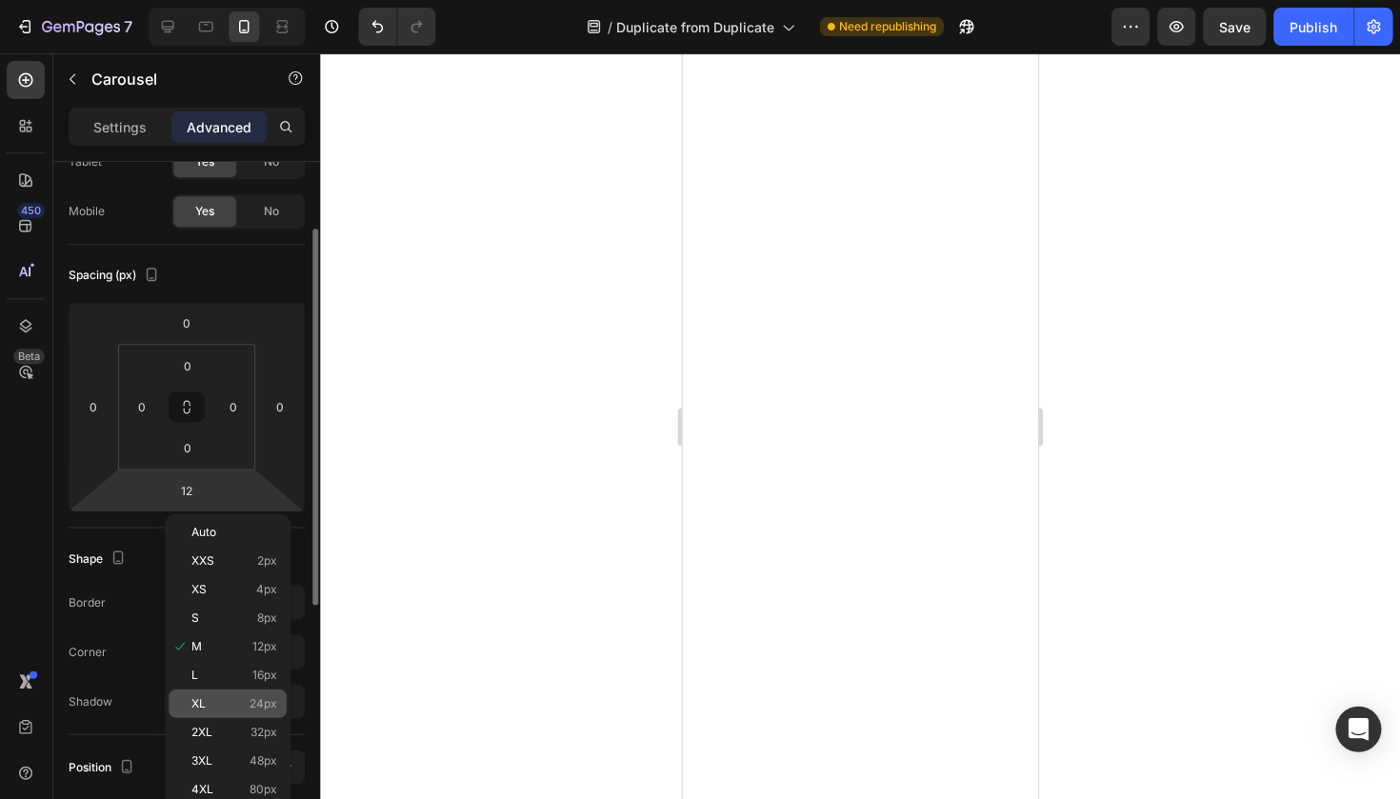
click at [228, 693] on div "XL 24px" at bounding box center [228, 702] width 118 height 29
type input "24"
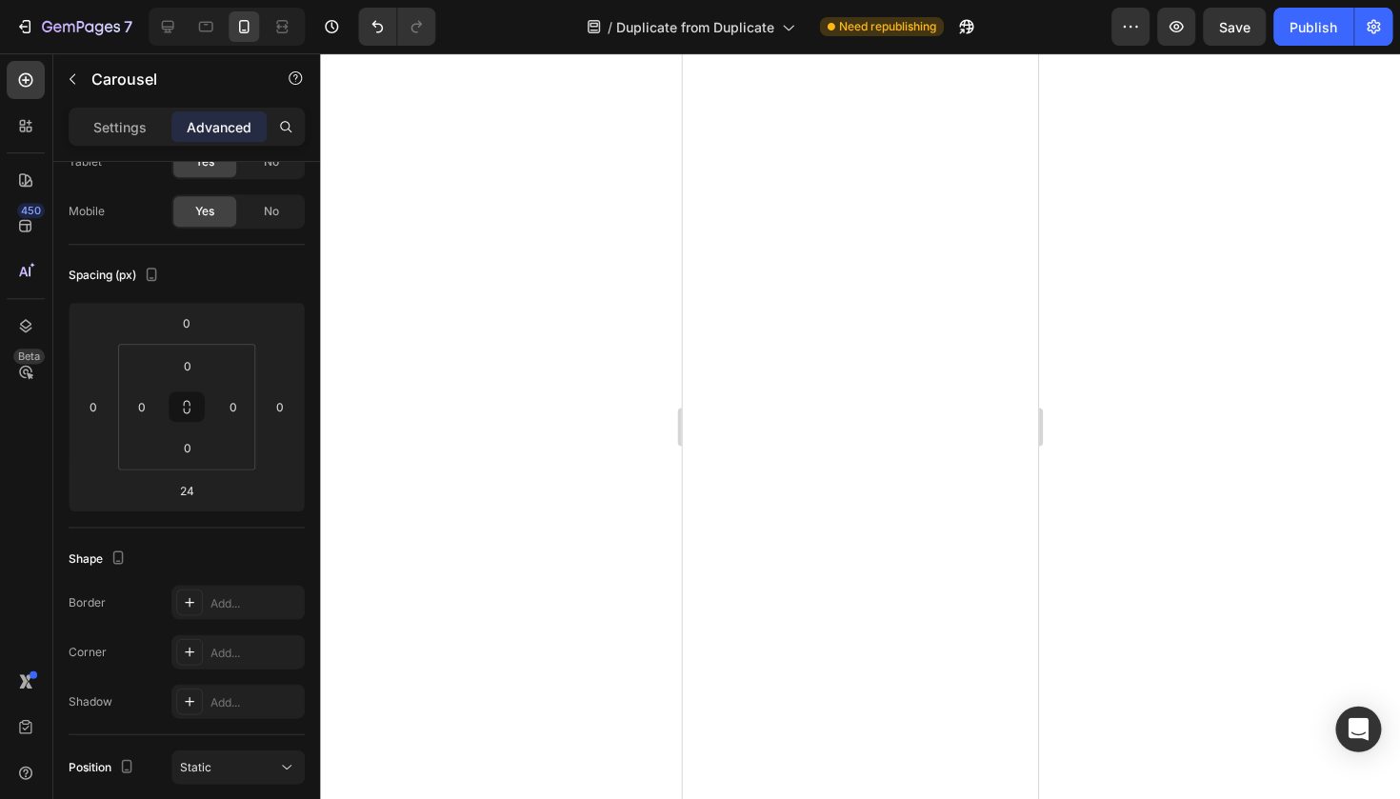
click at [467, 598] on div at bounding box center [860, 425] width 1079 height 745
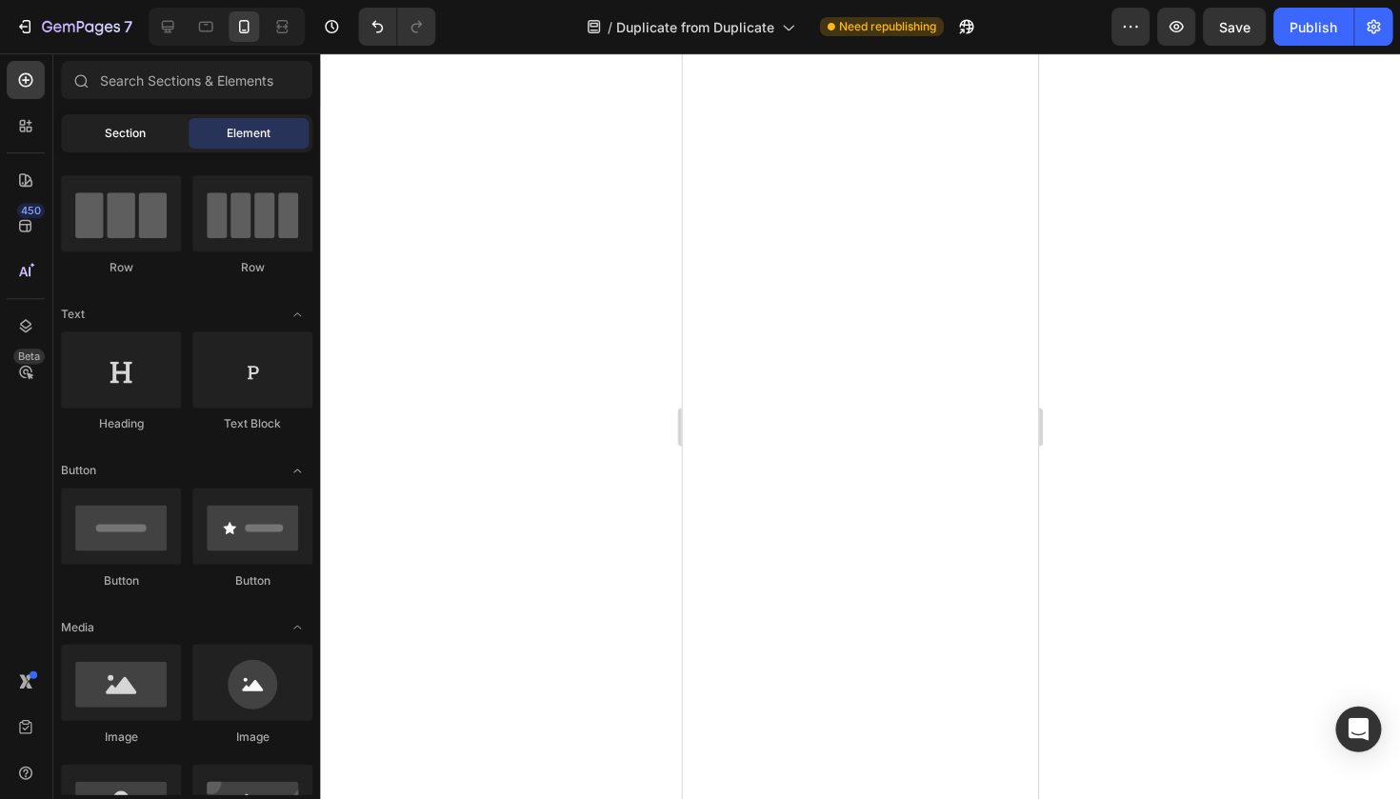
click at [177, 126] on div "Section" at bounding box center [126, 133] width 120 height 30
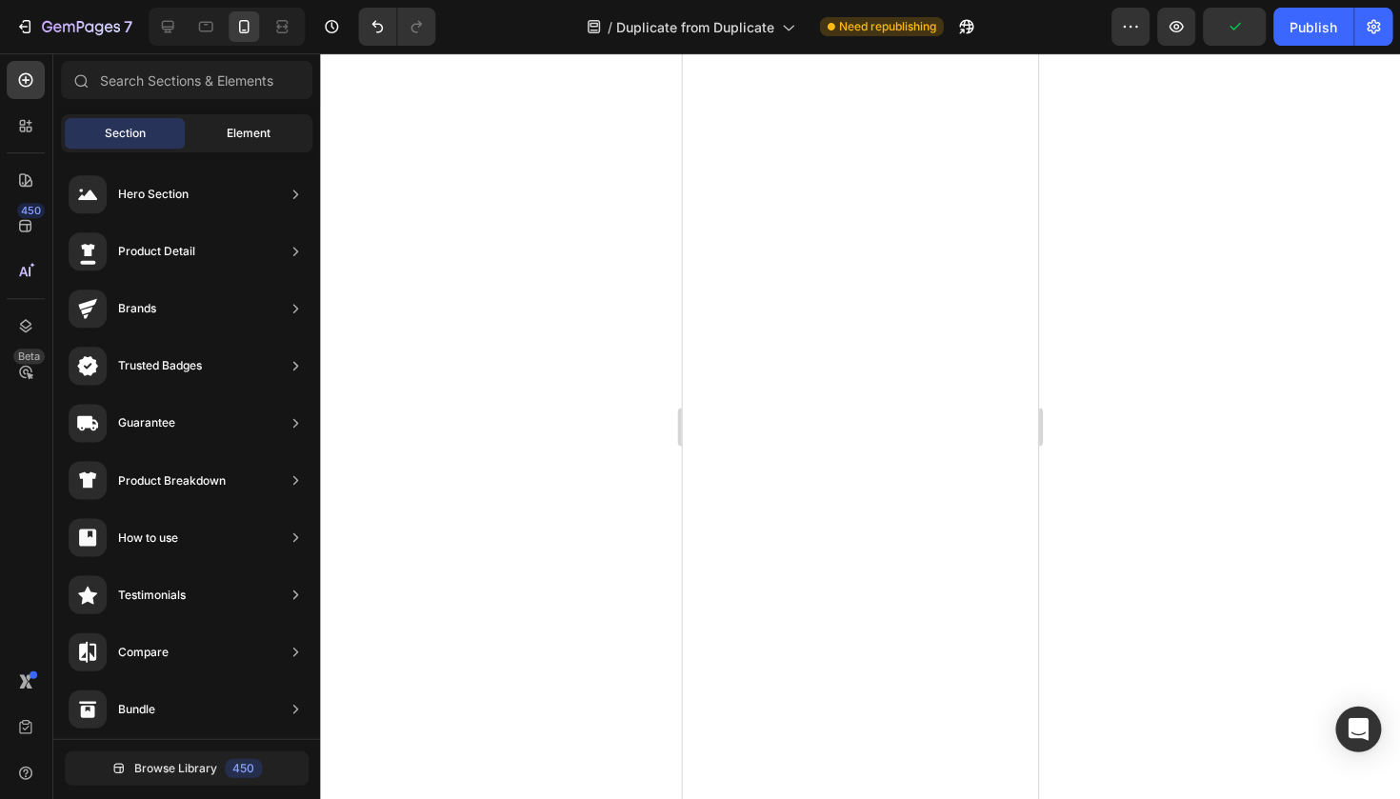
click at [231, 126] on span "Element" at bounding box center [250, 133] width 44 height 17
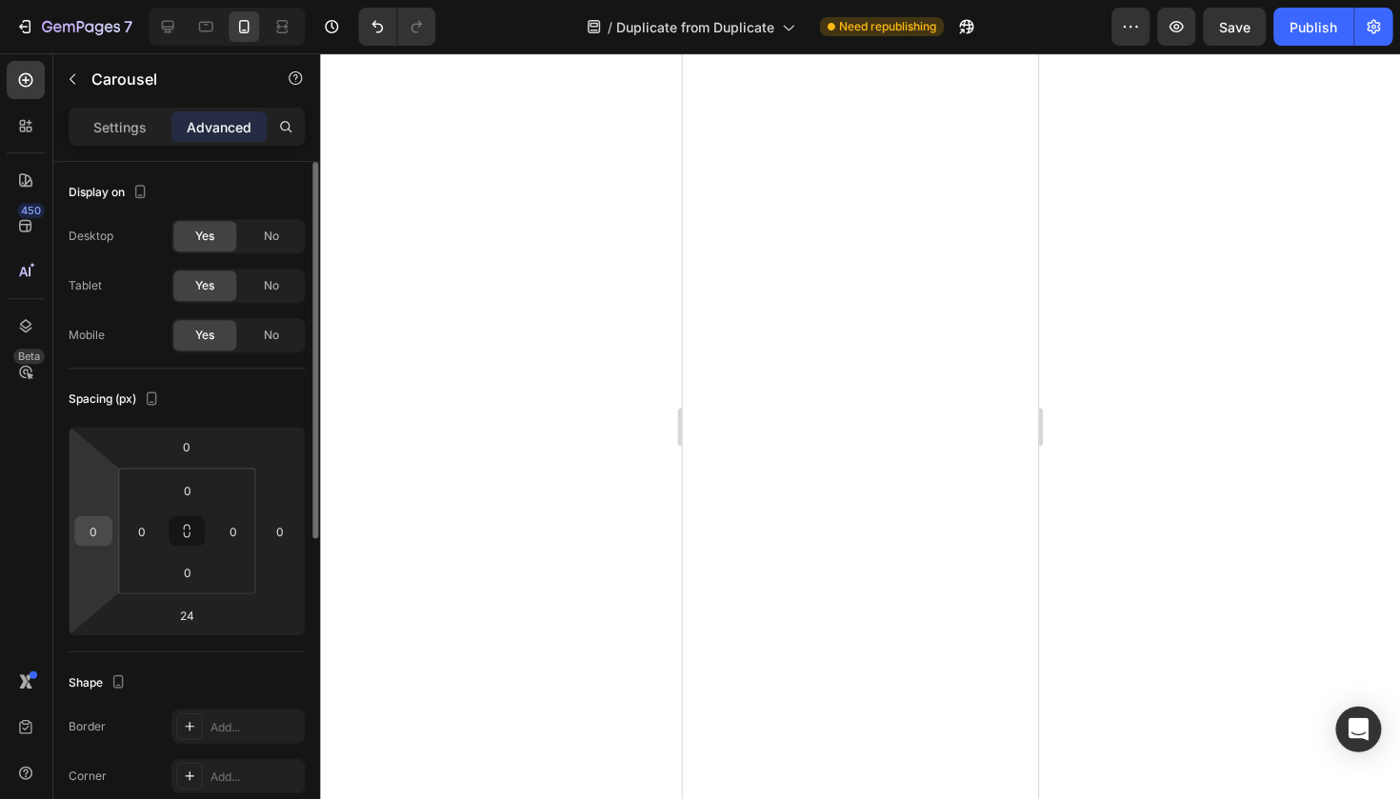
click at [97, 544] on div "0" at bounding box center [94, 530] width 38 height 30
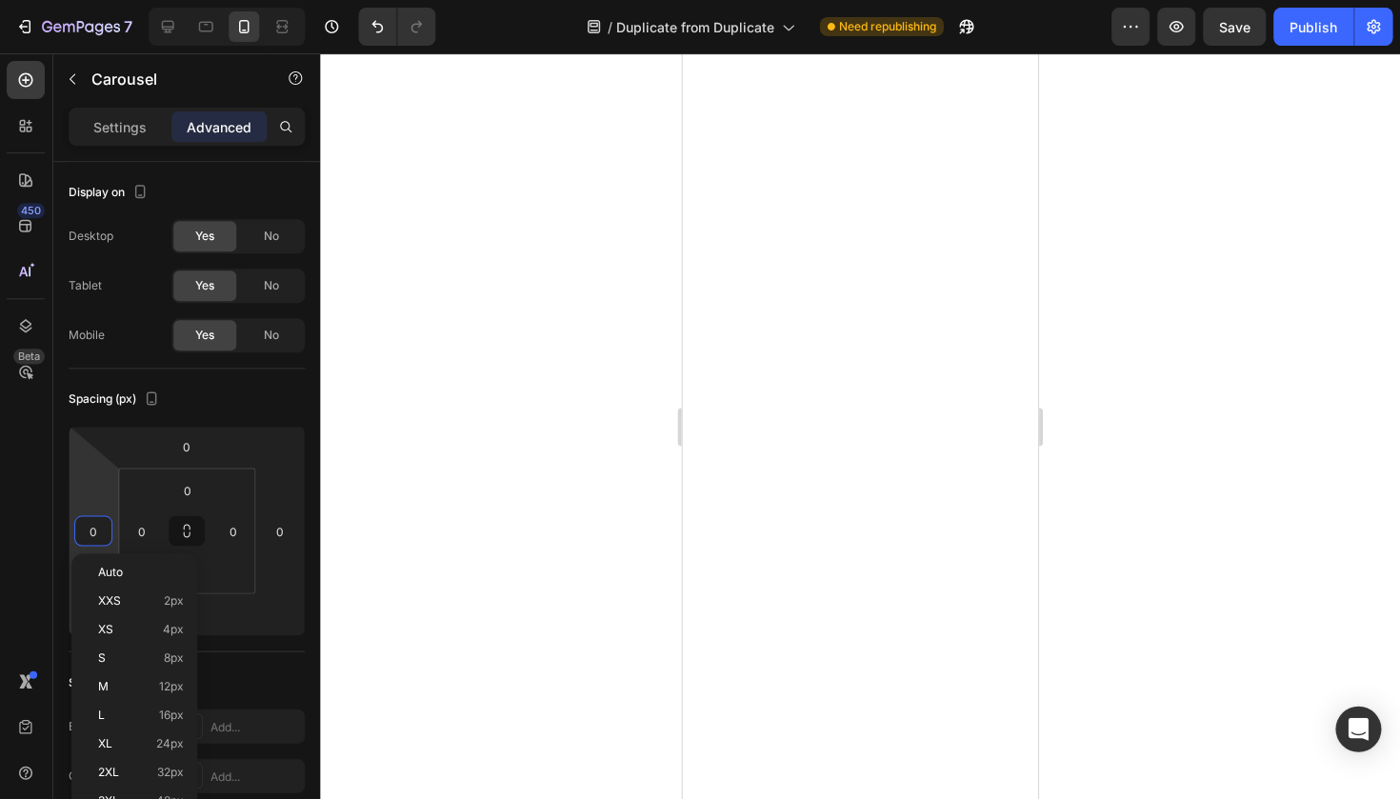
scroll to position [0, 0]
click at [142, 629] on p "XS 4px" at bounding box center [142, 628] width 86 height 13
type input "4"
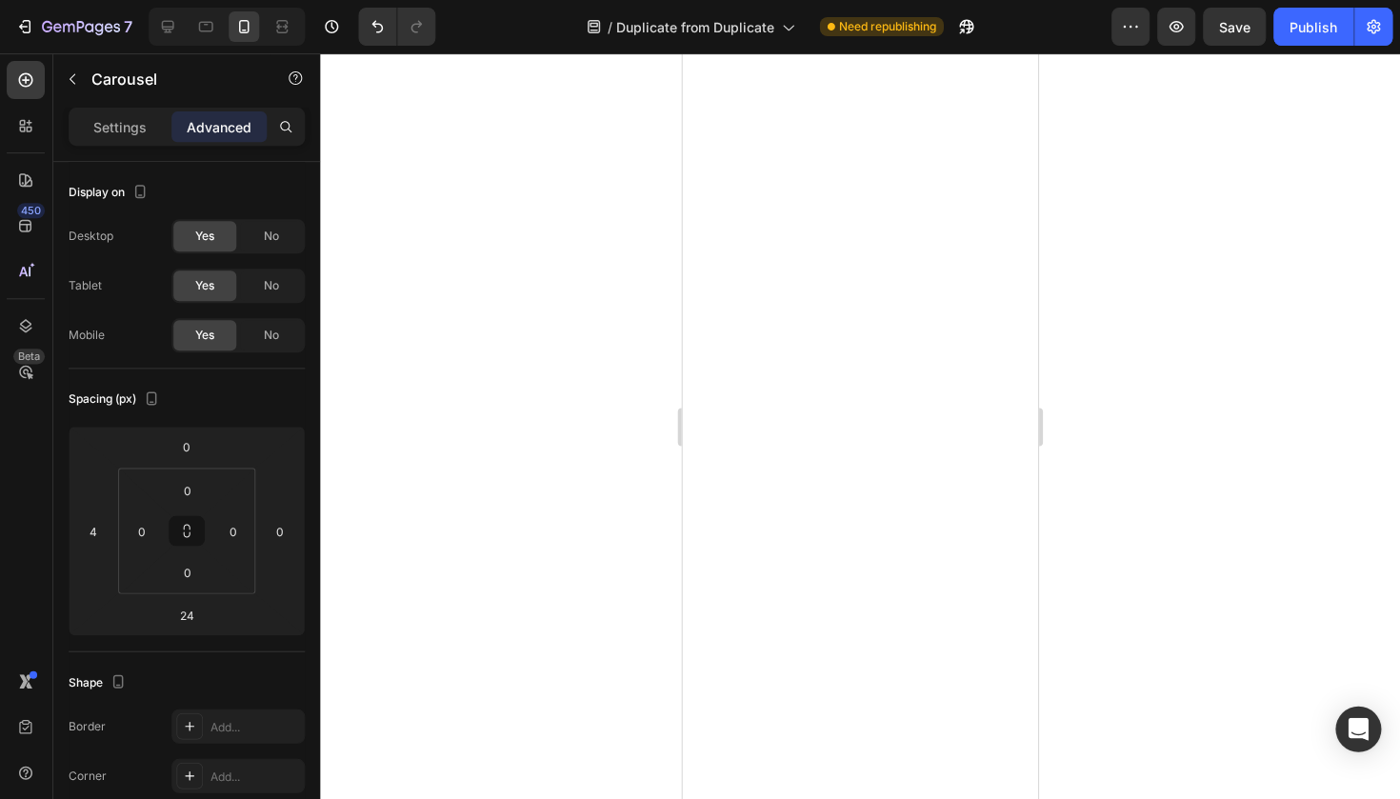
click at [428, 546] on div at bounding box center [860, 425] width 1079 height 745
click at [96, 527] on input "4" at bounding box center [94, 530] width 29 height 29
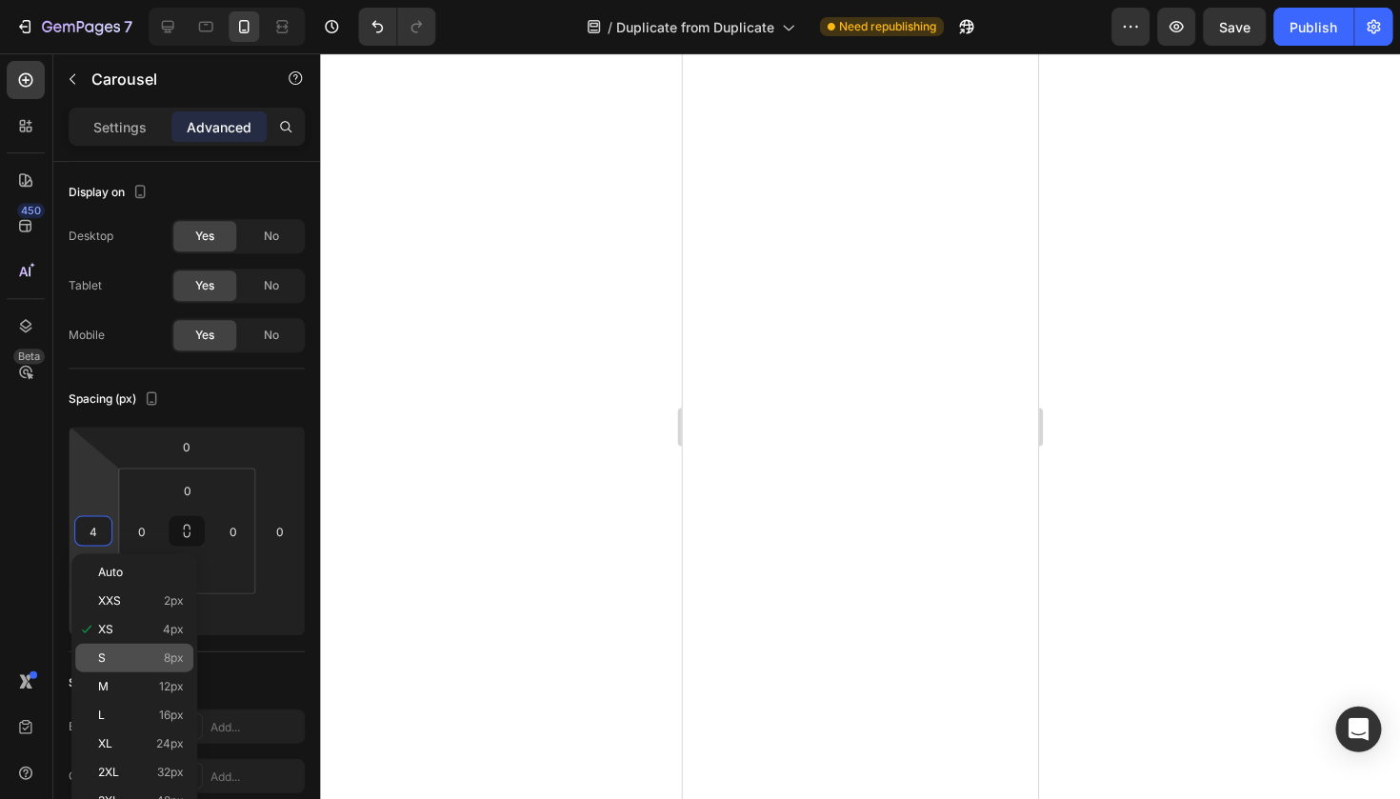
click at [160, 655] on p "S 8px" at bounding box center [142, 656] width 86 height 13
type input "8"
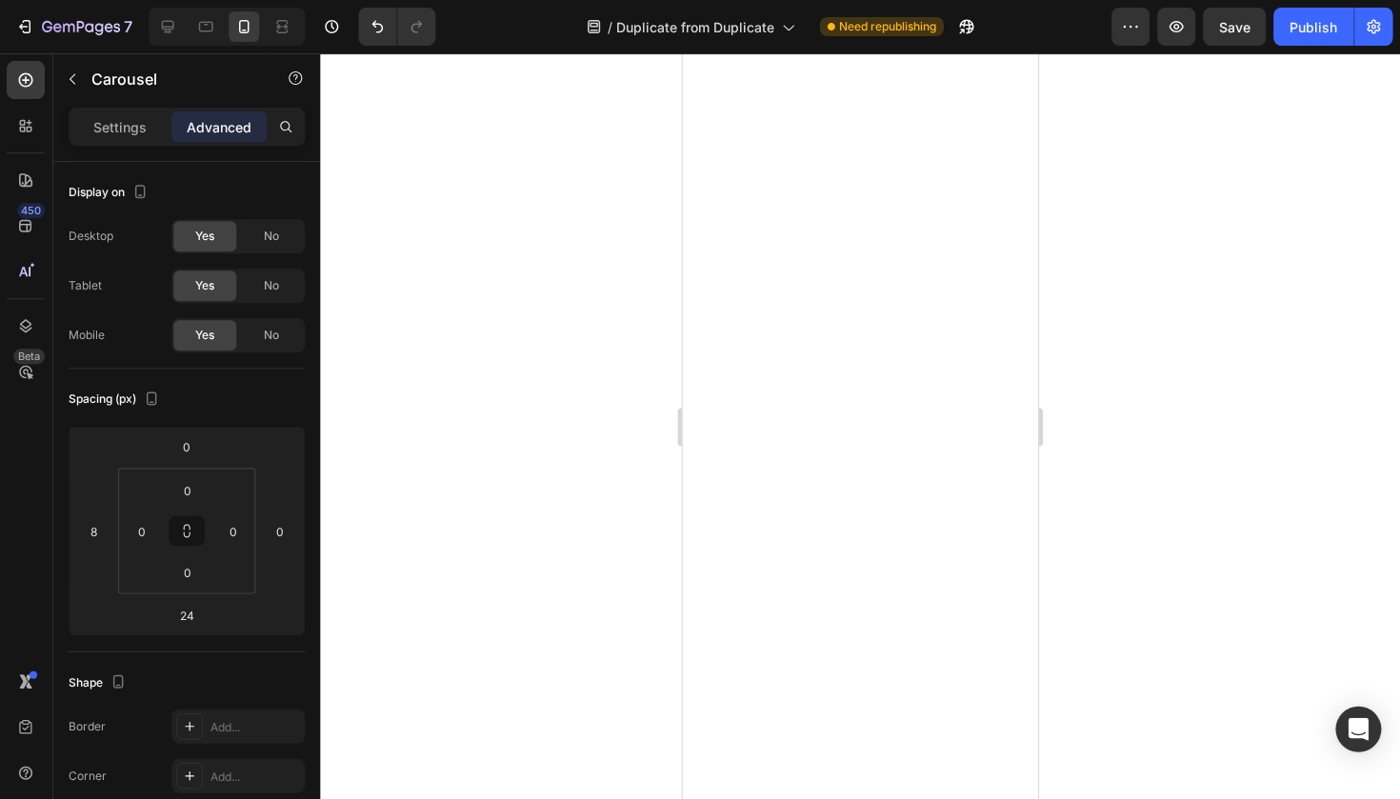
click at [485, 501] on div at bounding box center [860, 425] width 1079 height 745
click at [126, 112] on div "Settings" at bounding box center [120, 126] width 95 height 30
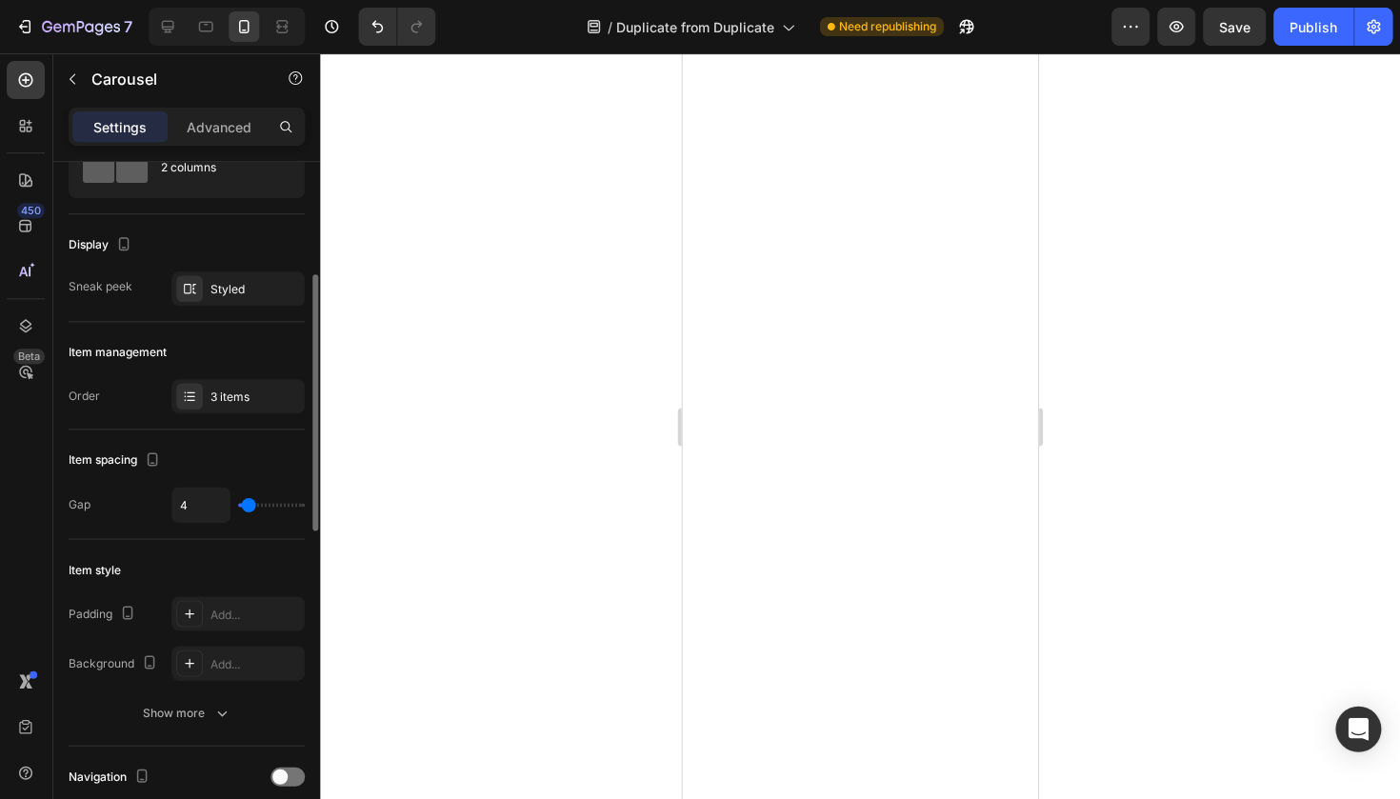
scroll to position [204, 0]
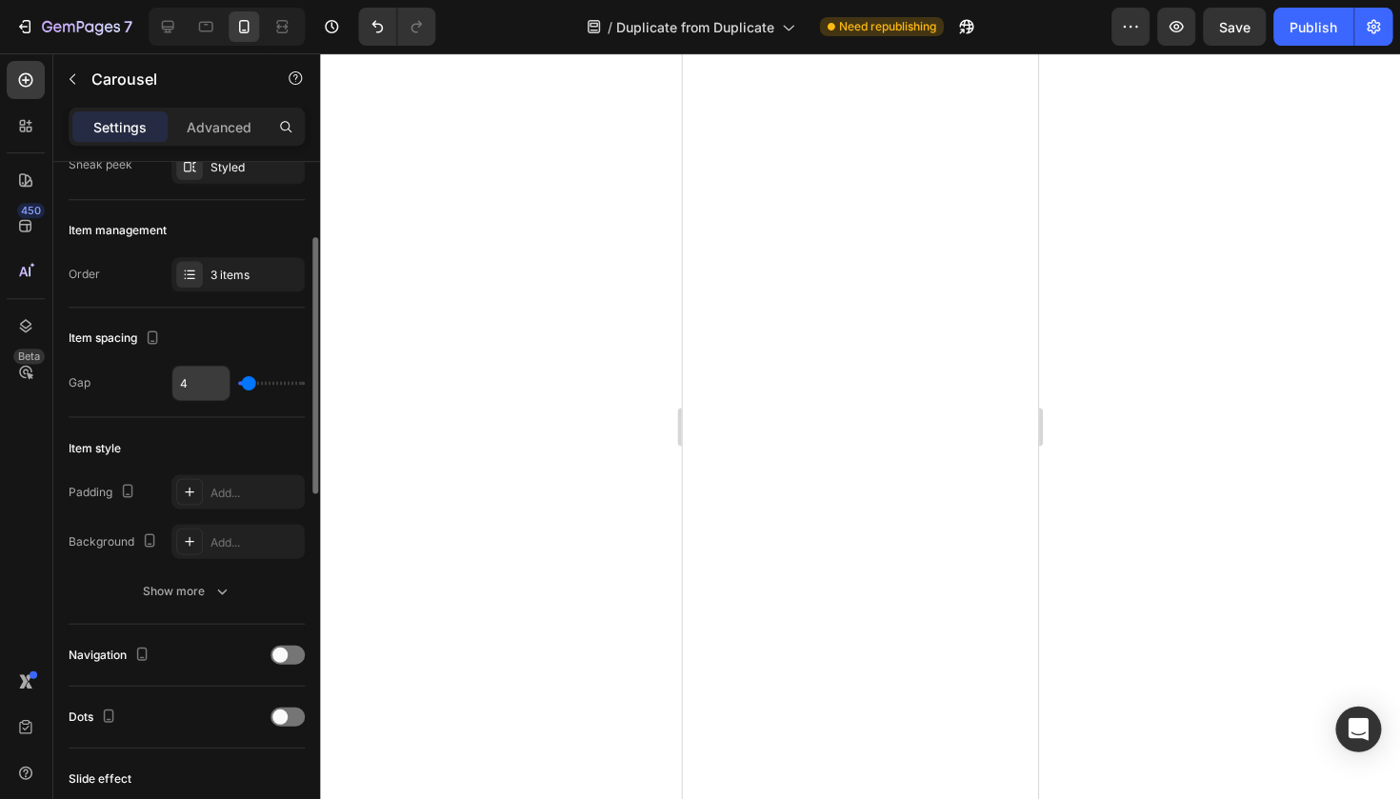
click at [211, 385] on input "4" at bounding box center [201, 383] width 57 height 34
click at [191, 385] on input "4" at bounding box center [201, 383] width 57 height 34
type input "8"
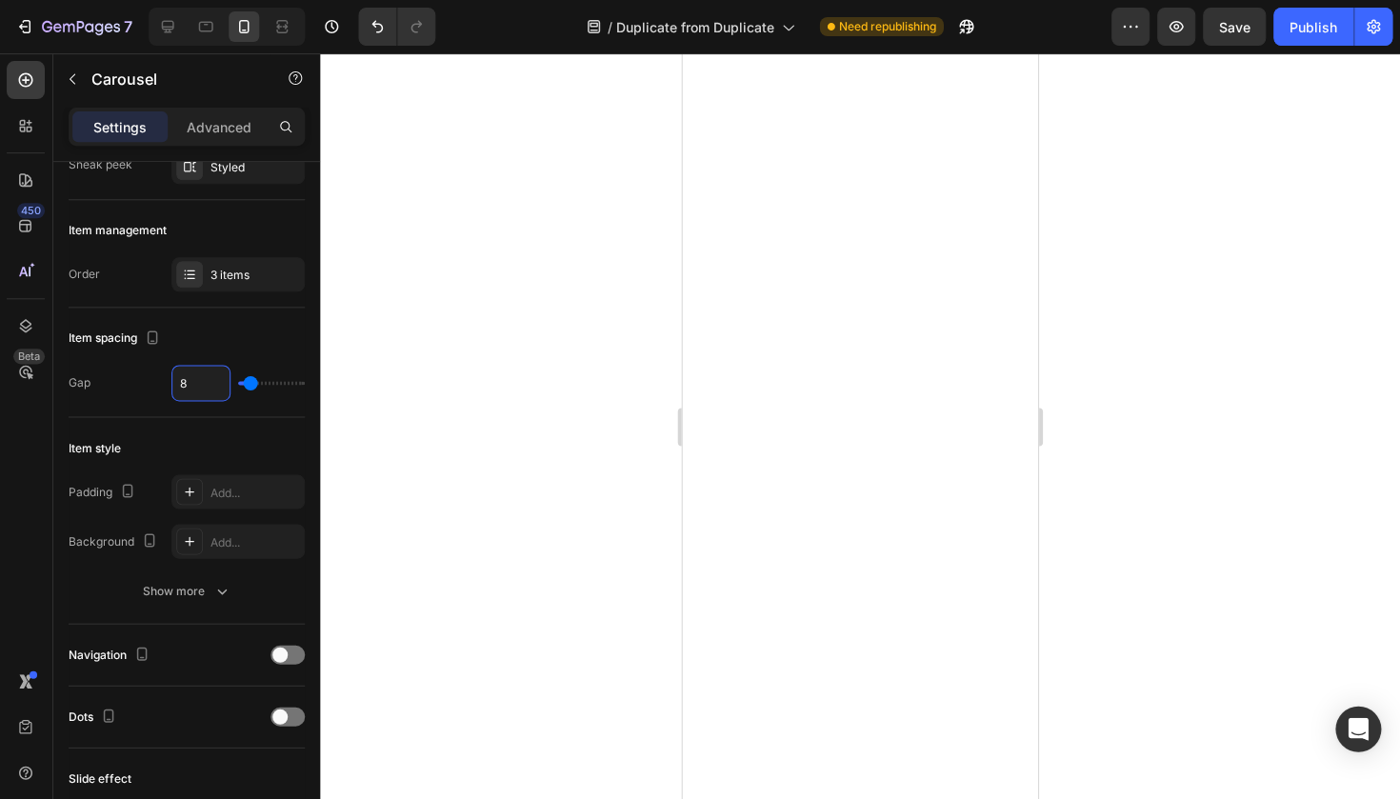
click at [429, 396] on div at bounding box center [860, 425] width 1079 height 745
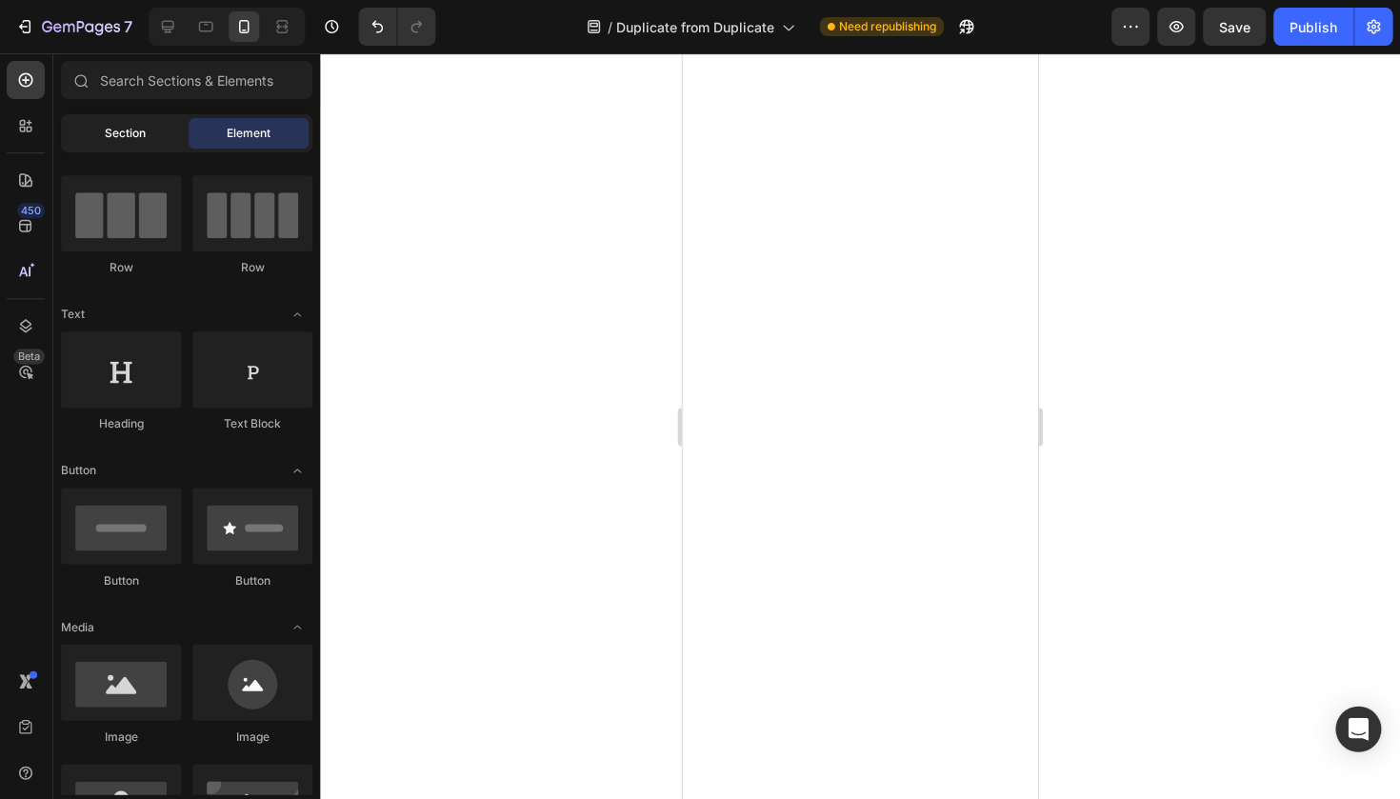
click at [117, 136] on span "Section" at bounding box center [126, 133] width 41 height 17
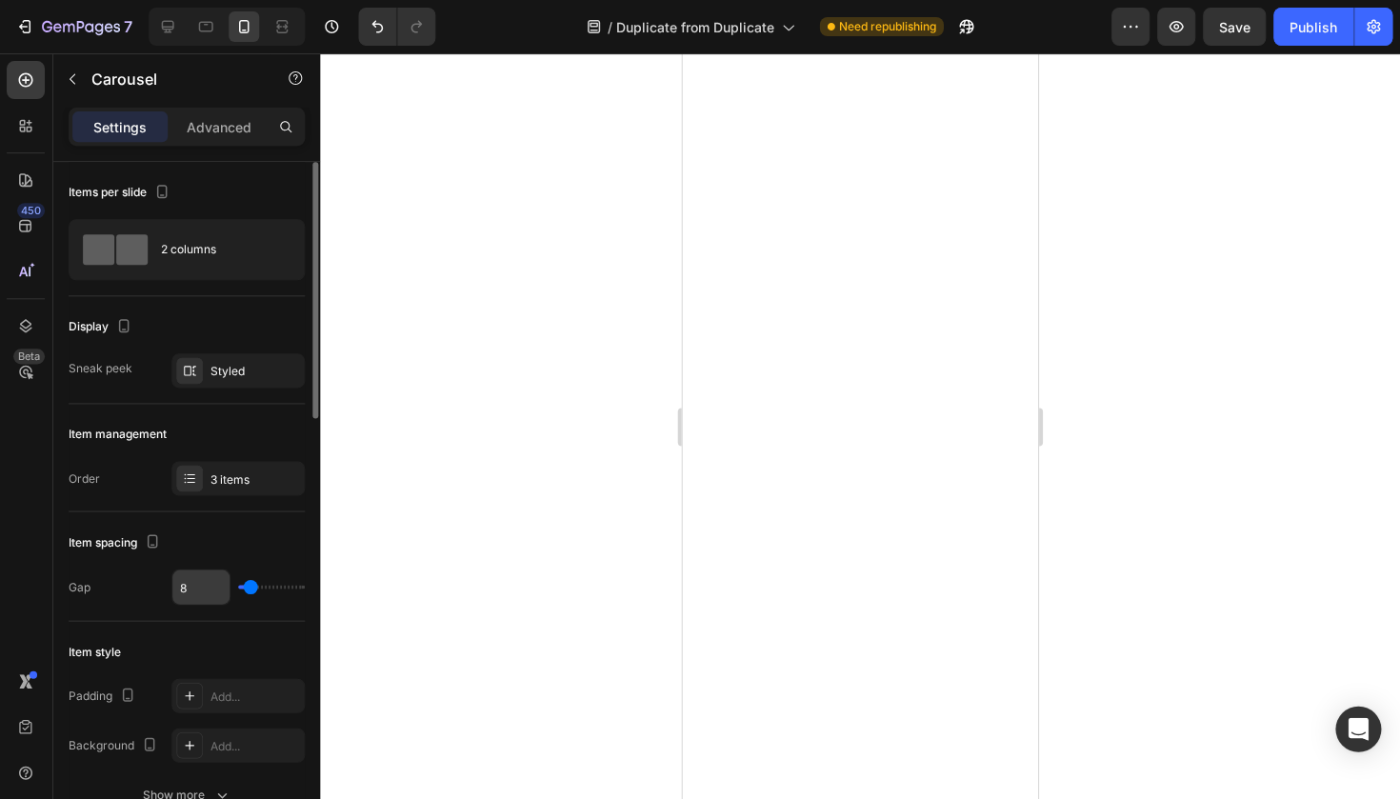
click at [179, 592] on input "8" at bounding box center [201, 586] width 57 height 34
type input "4"
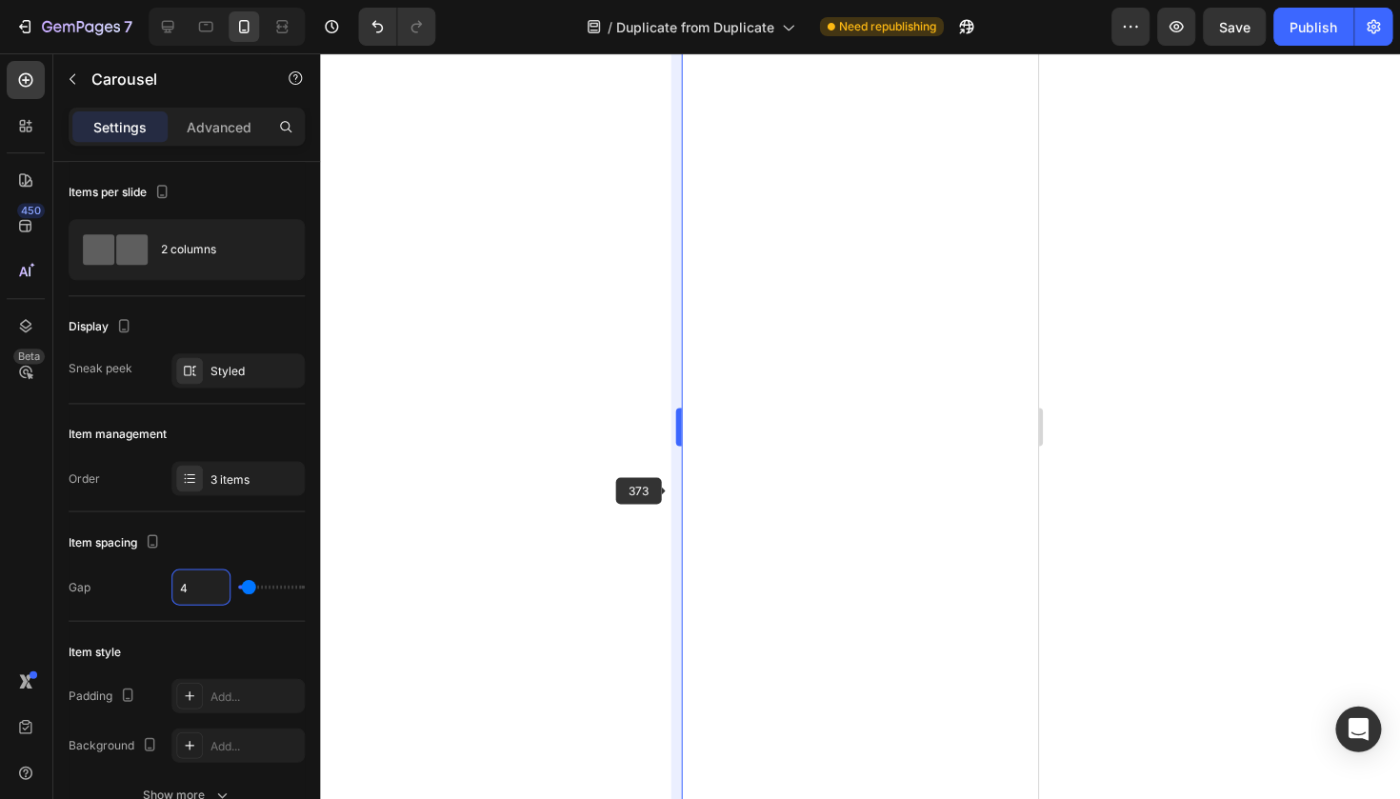
type input "4"
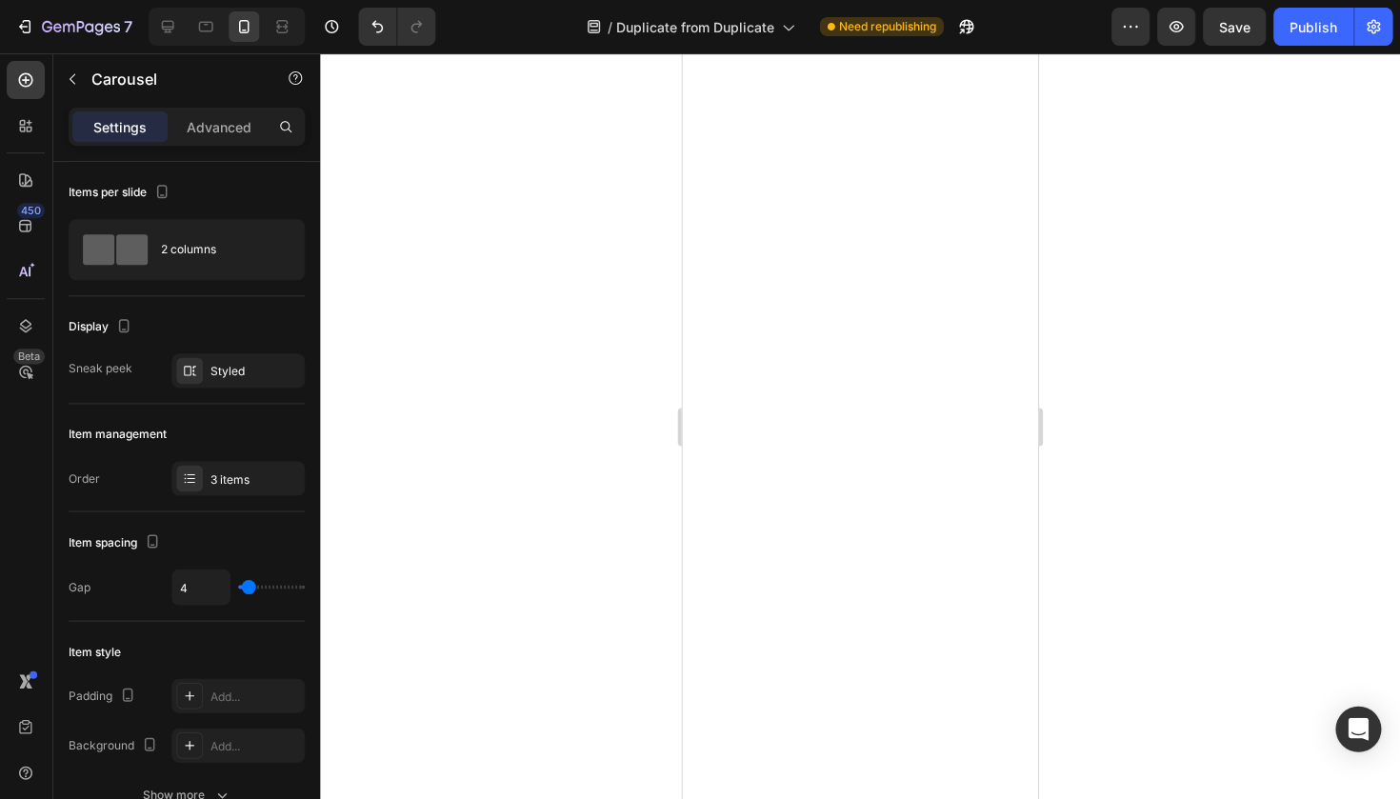
click at [648, 486] on div at bounding box center [860, 425] width 1079 height 745
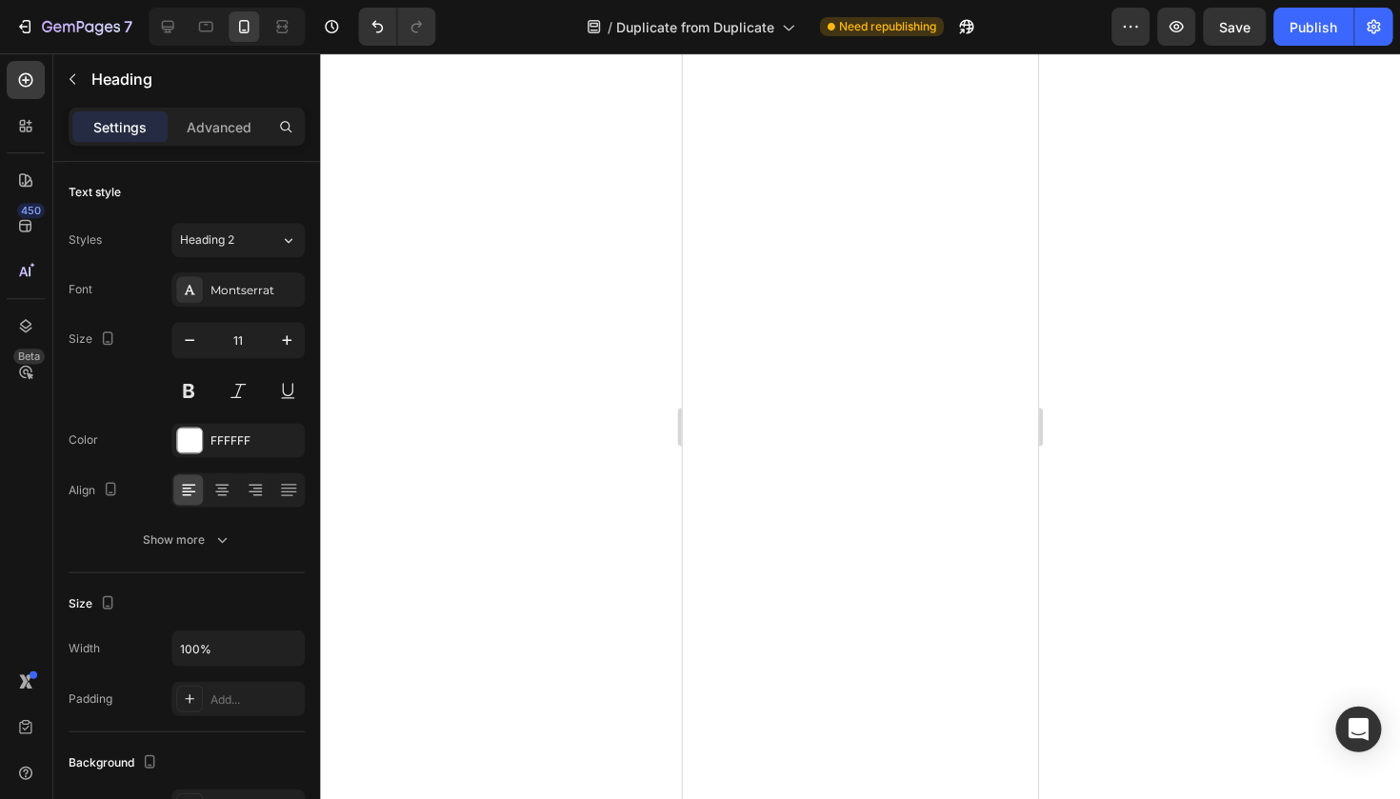
click at [616, 525] on div at bounding box center [860, 425] width 1079 height 745
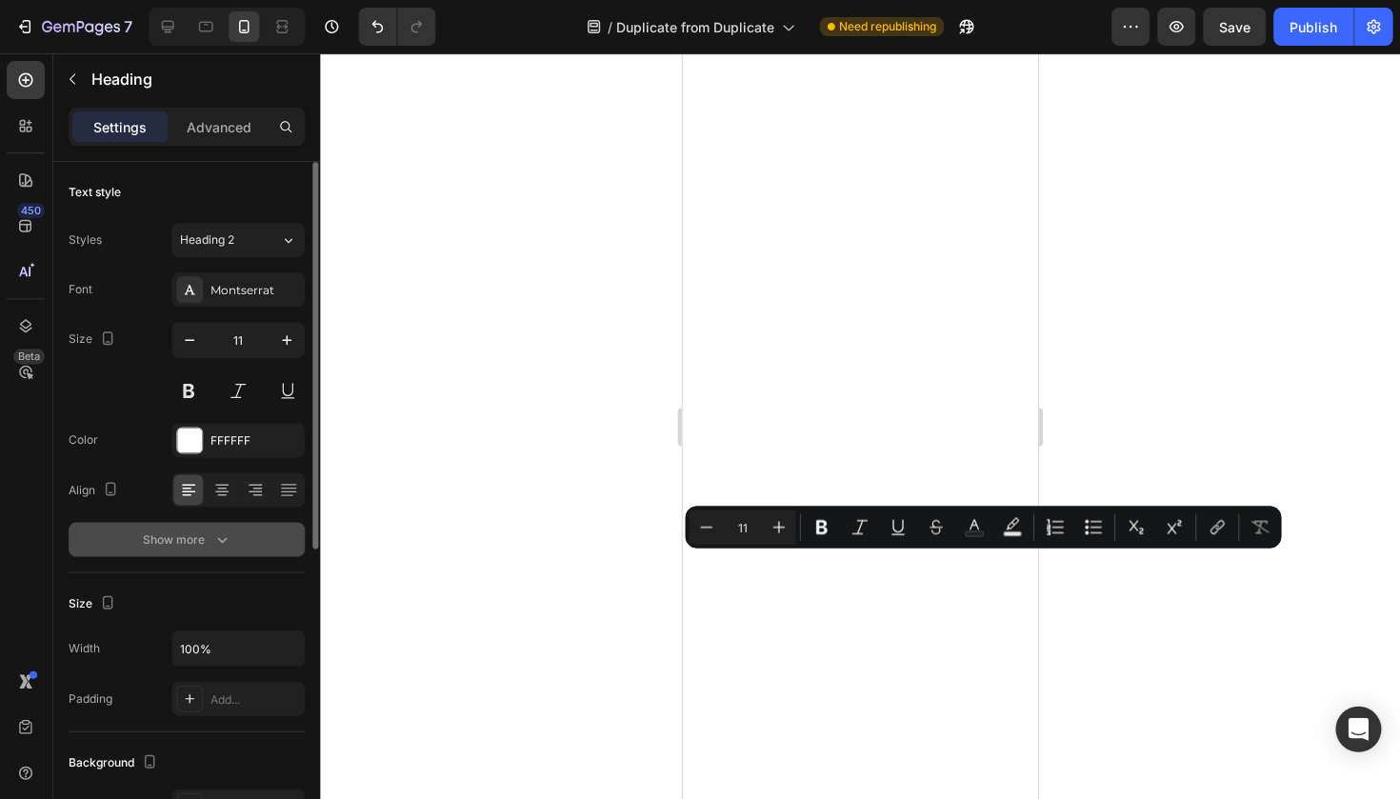
click at [206, 523] on button "Show more" at bounding box center [188, 539] width 236 height 34
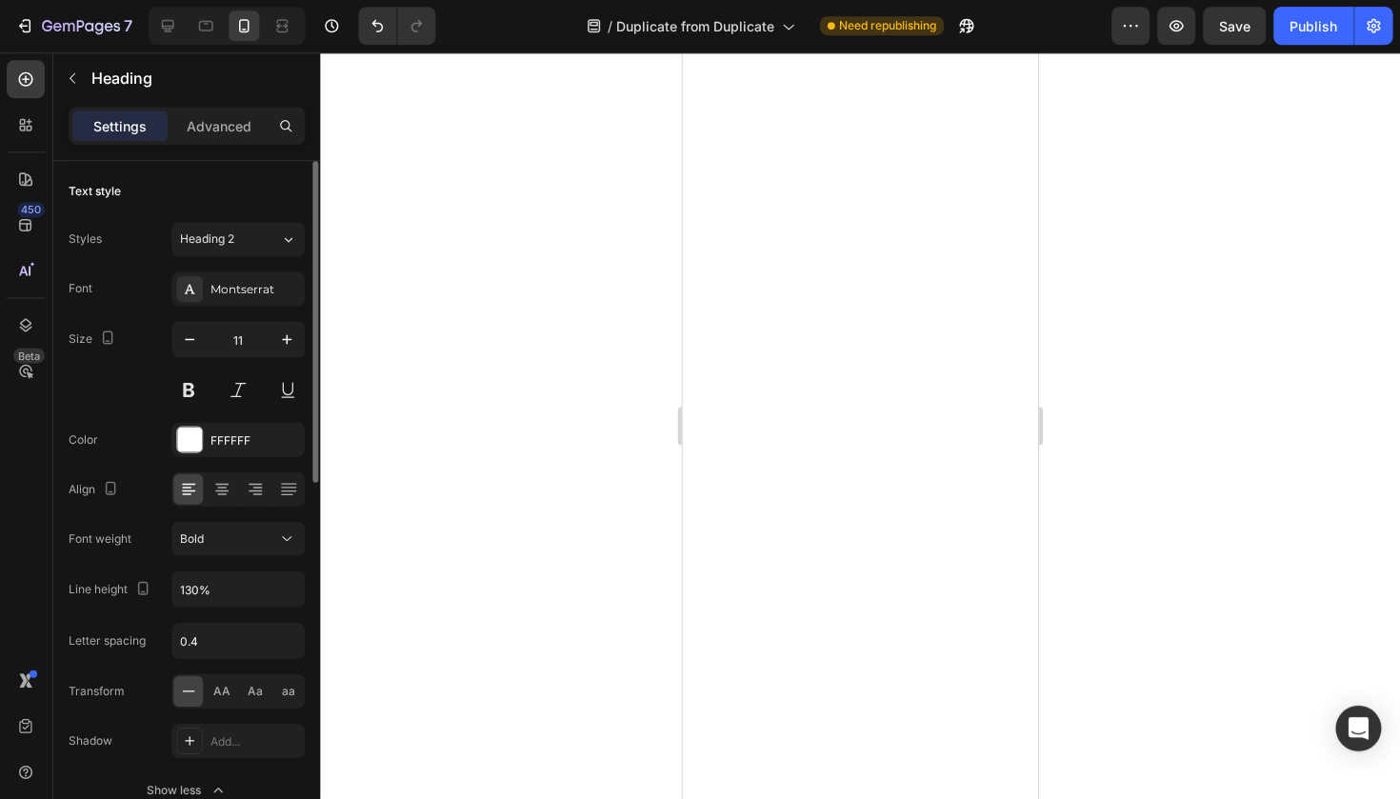
scroll to position [0, 0]
click at [523, 407] on div at bounding box center [860, 425] width 1079 height 745
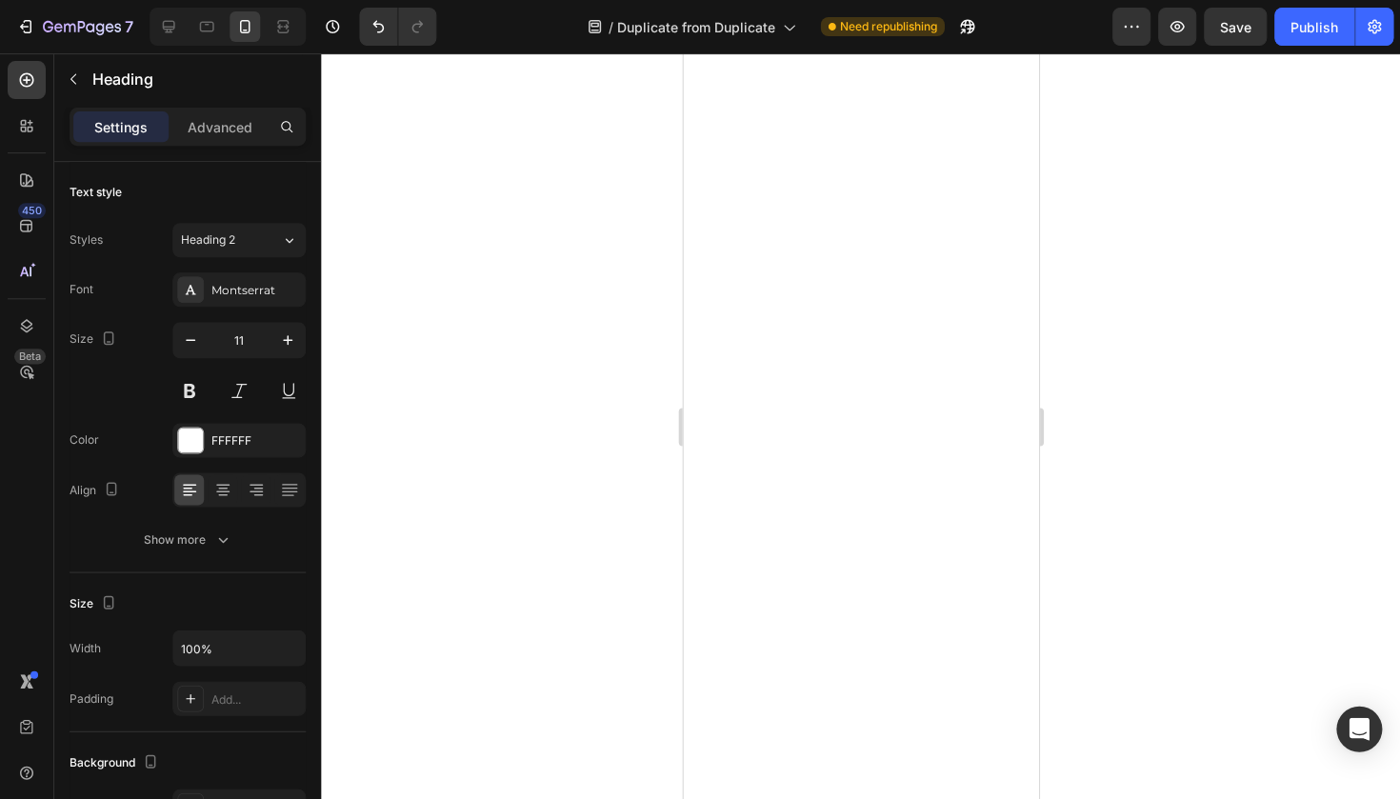
click at [1290, 523] on div at bounding box center [860, 425] width 1079 height 745
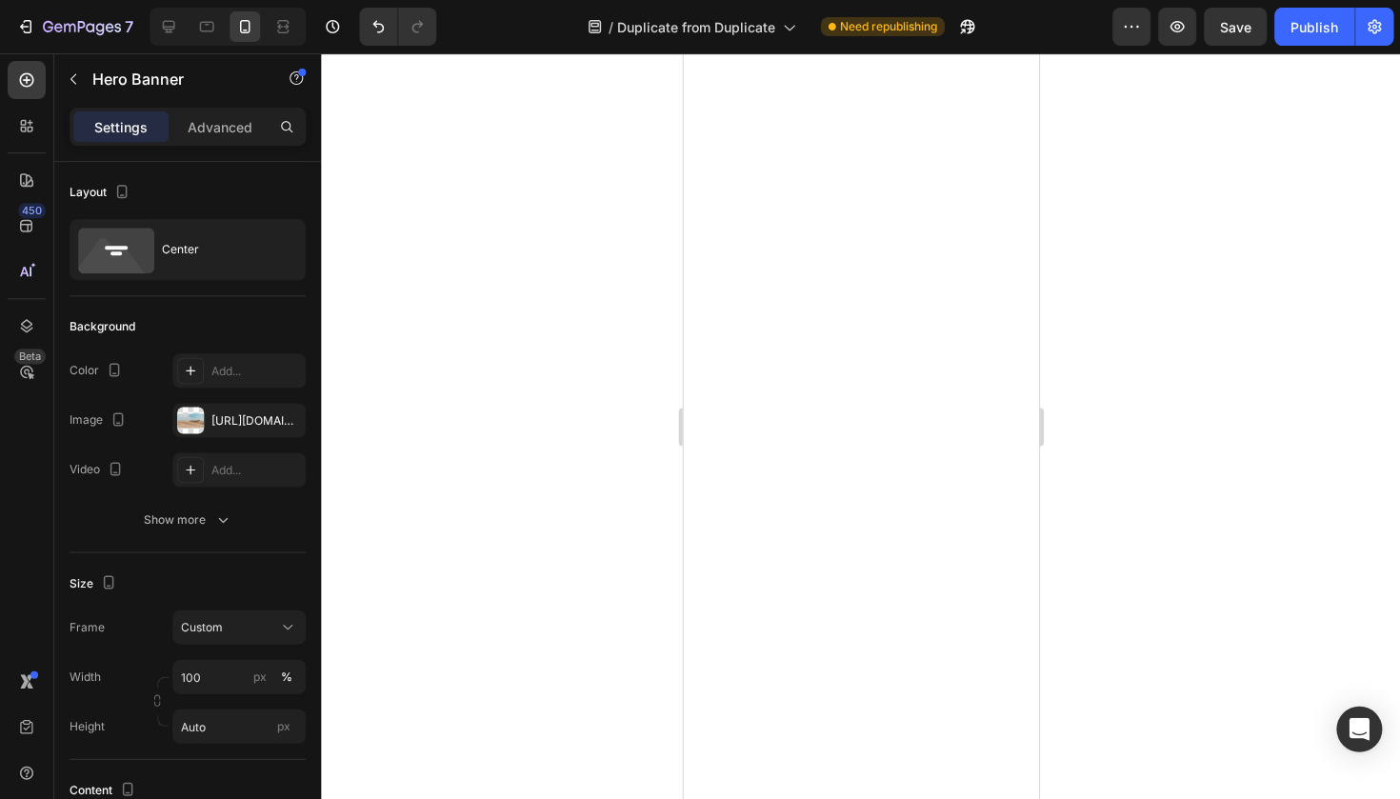
click at [1173, 456] on div at bounding box center [860, 425] width 1079 height 745
click at [1133, 472] on div at bounding box center [860, 425] width 1079 height 745
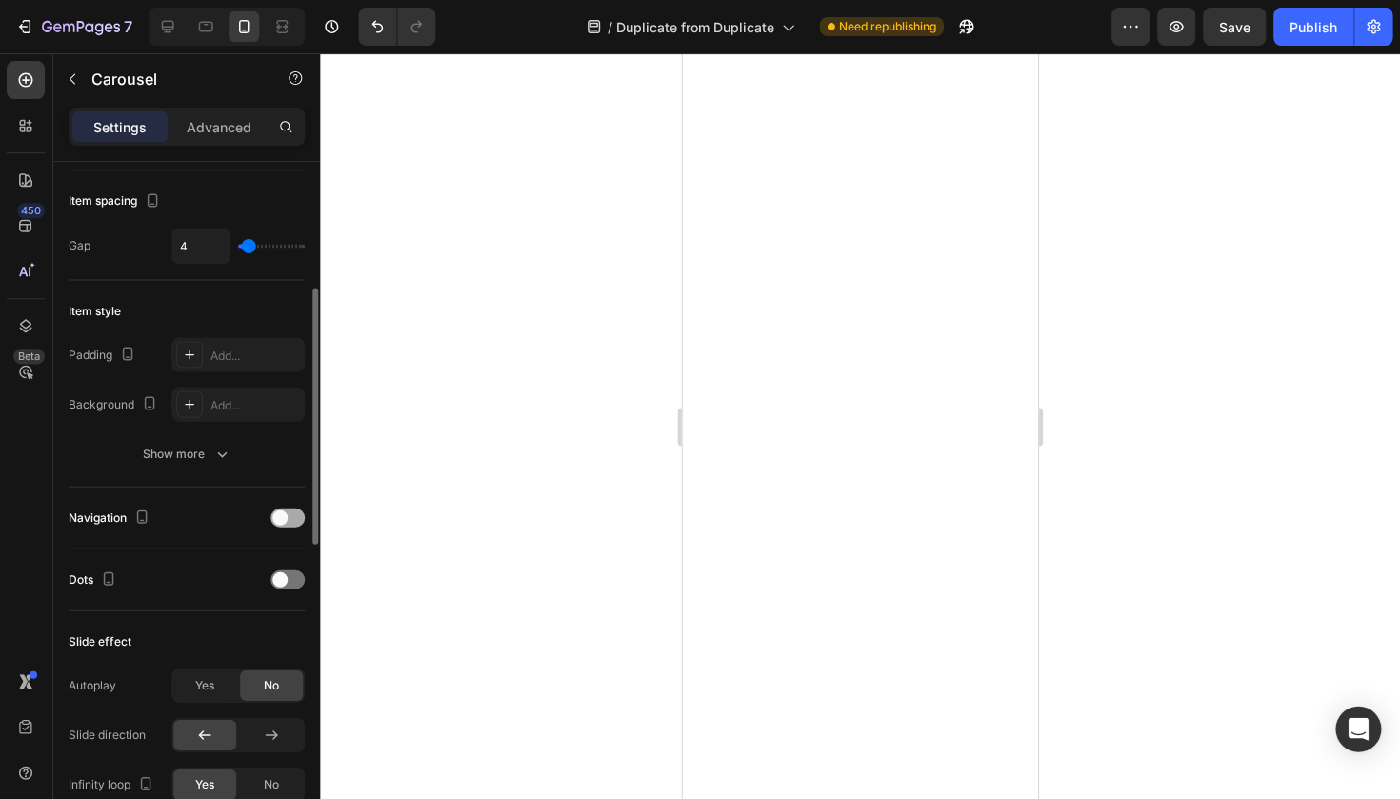
click at [296, 524] on div at bounding box center [288, 516] width 34 height 19
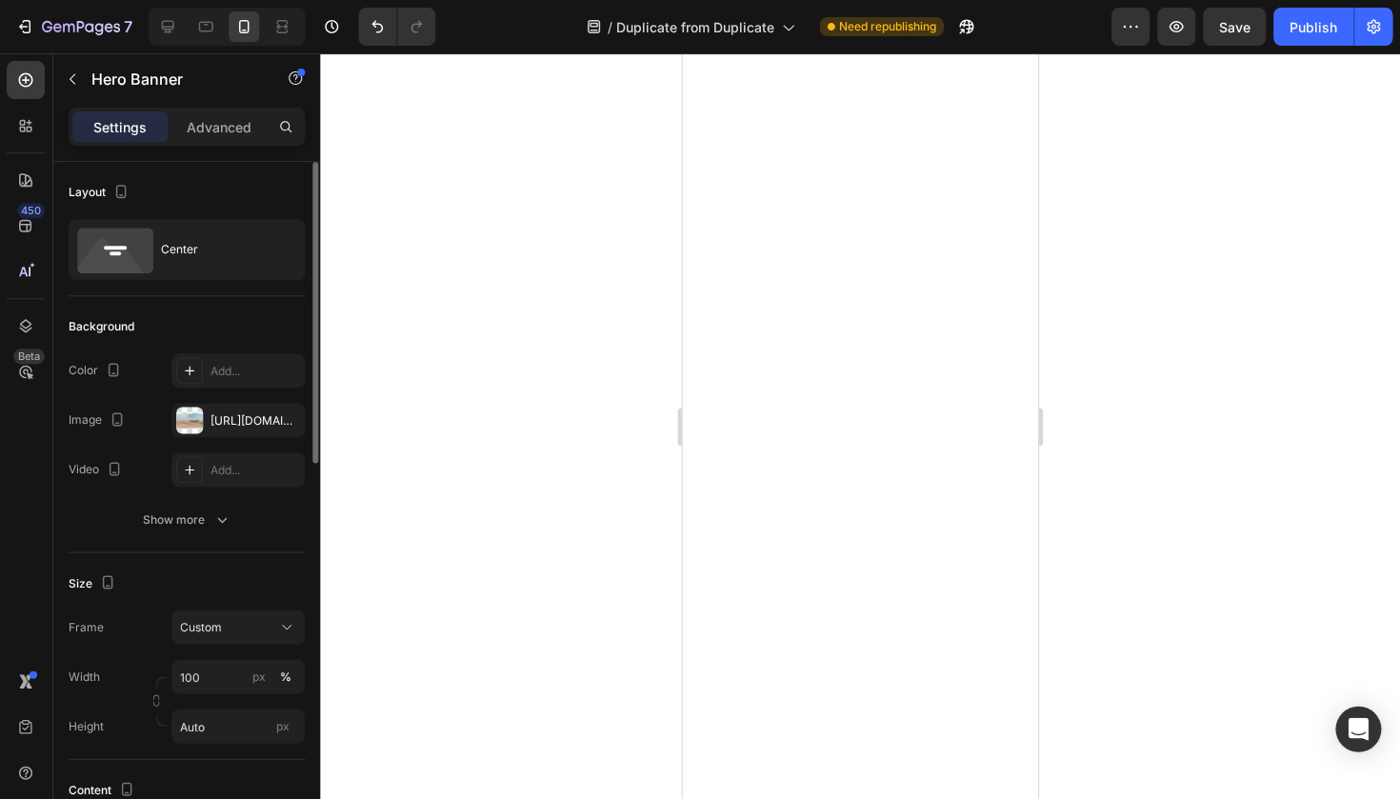
click at [1092, 517] on div at bounding box center [860, 425] width 1079 height 745
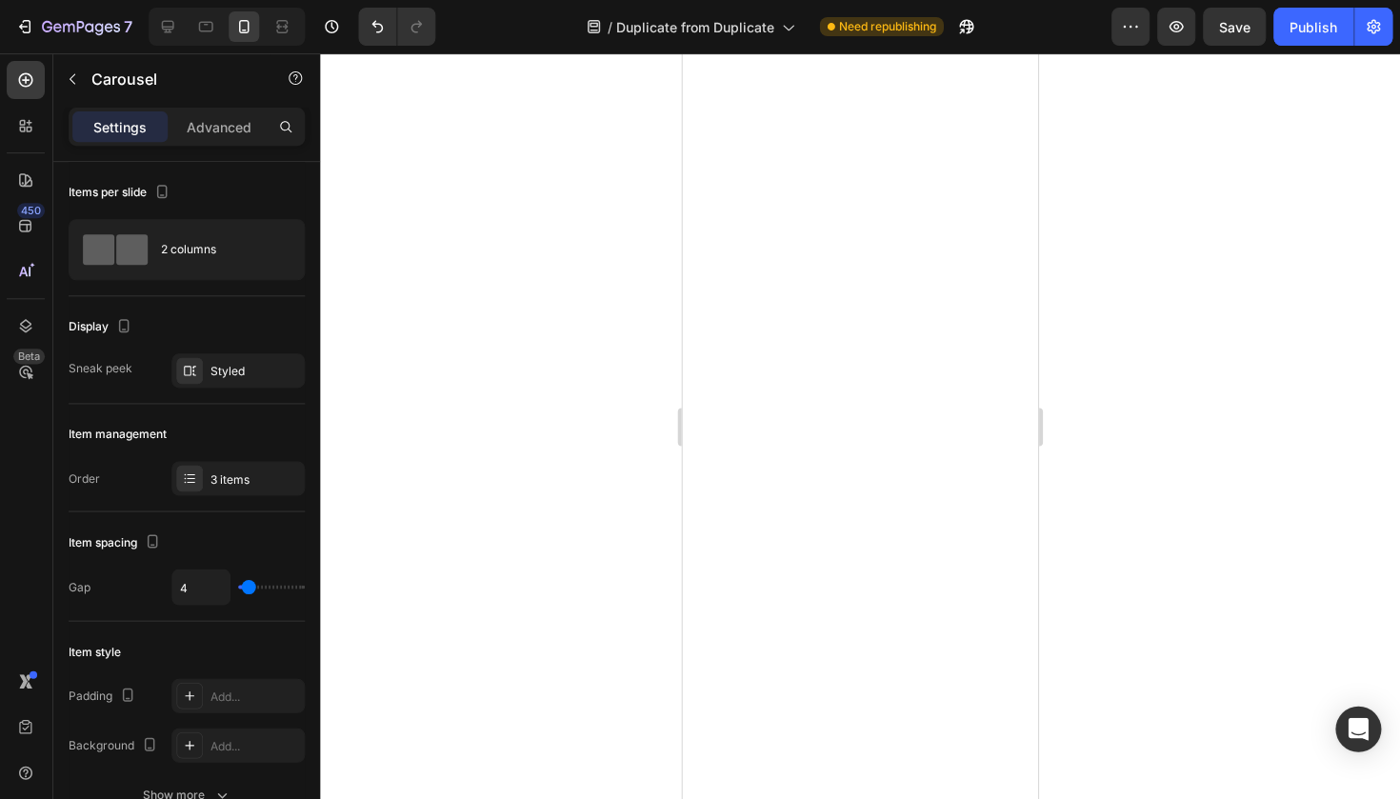
click at [1307, 525] on div at bounding box center [860, 425] width 1079 height 745
click at [652, 518] on div at bounding box center [860, 425] width 1079 height 745
click at [219, 122] on p "Advanced" at bounding box center [220, 127] width 65 height 20
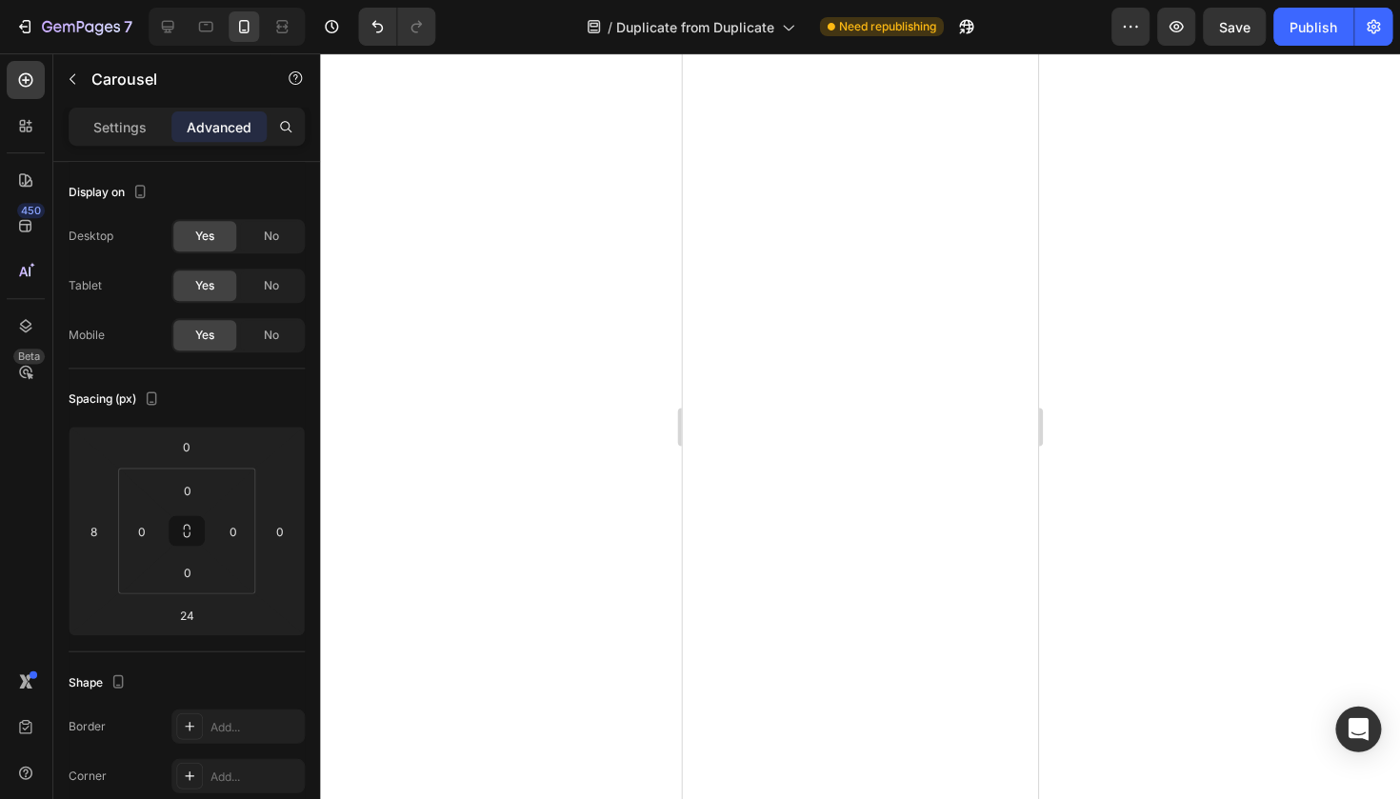
click at [1149, 361] on div at bounding box center [860, 425] width 1079 height 745
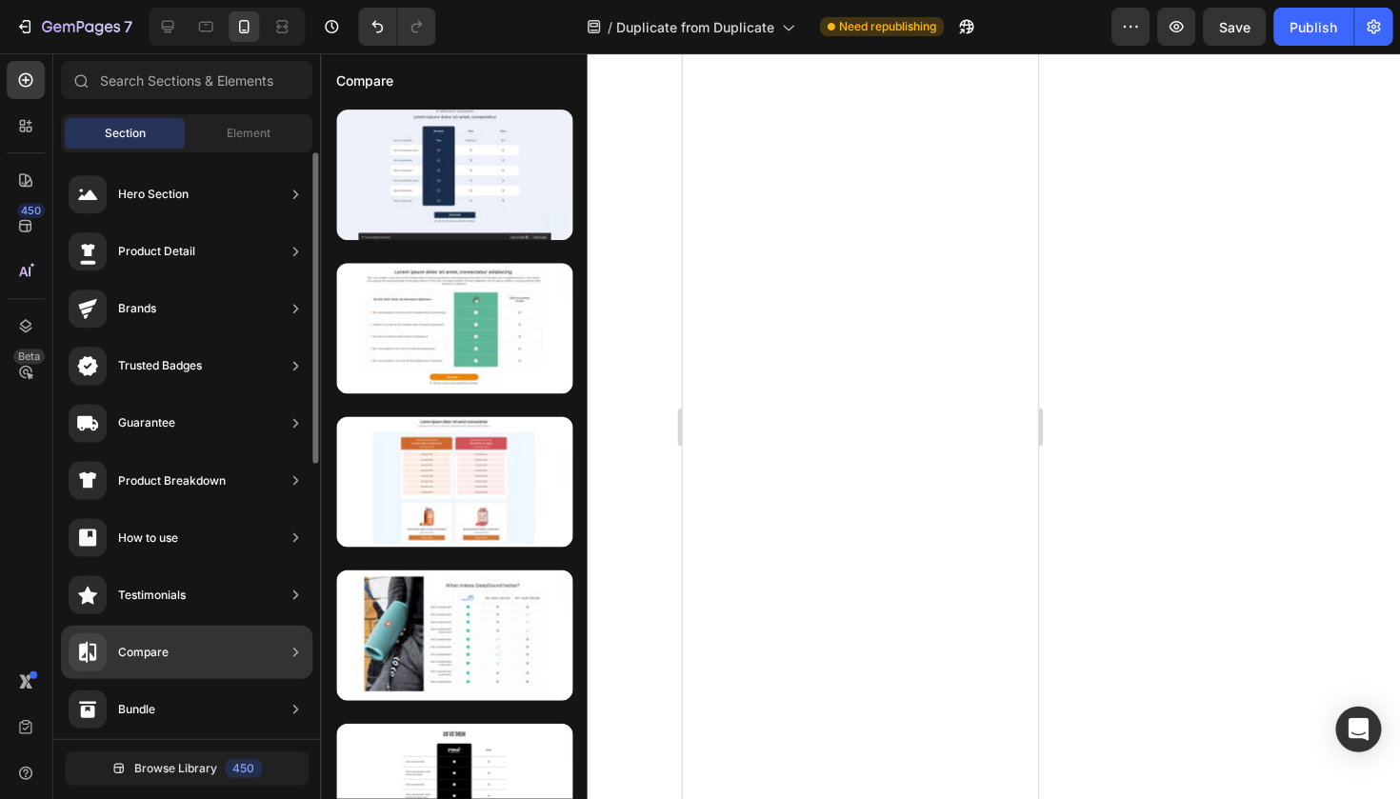
click at [221, 648] on div "Compare" at bounding box center [187, 651] width 251 height 53
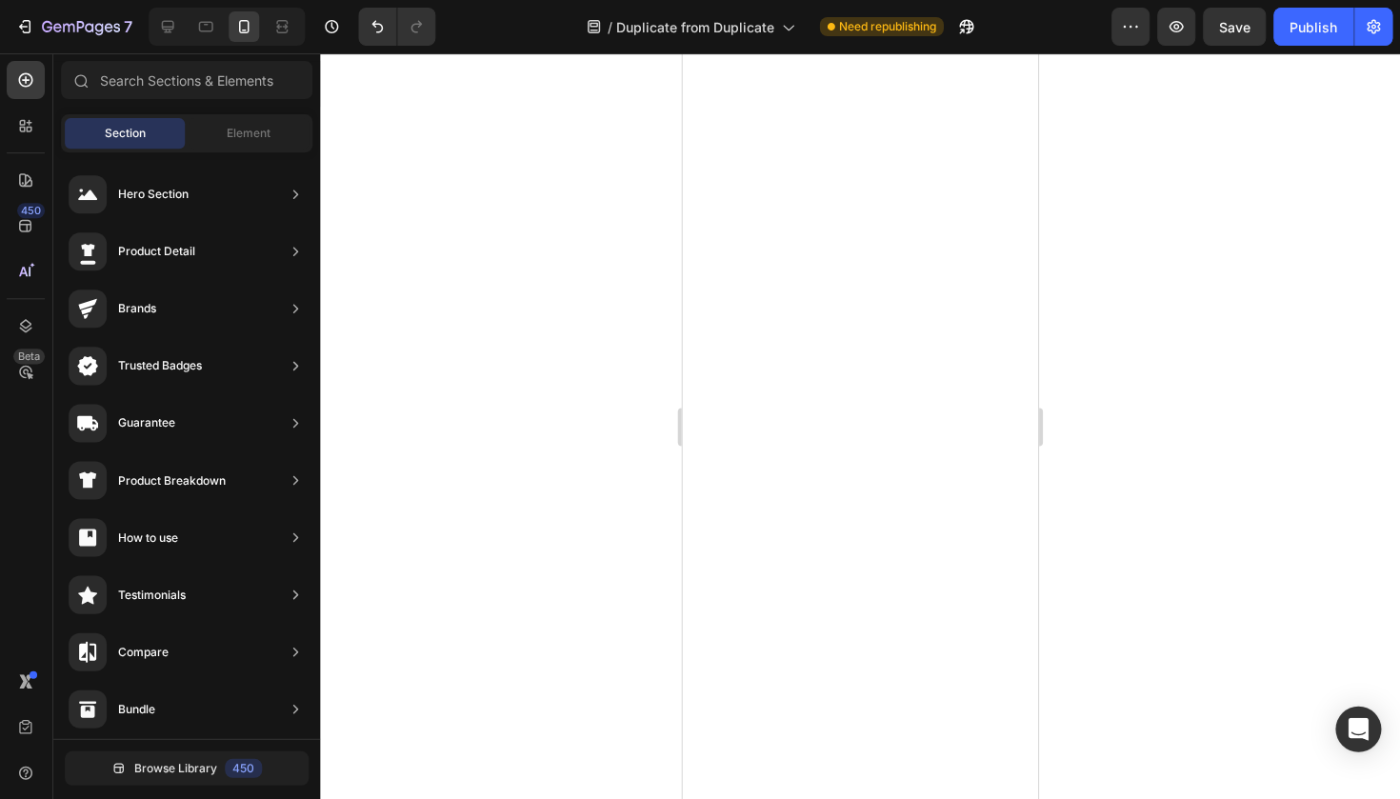
click at [628, 381] on div at bounding box center [860, 425] width 1079 height 745
click at [249, 127] on span "Element" at bounding box center [250, 133] width 44 height 17
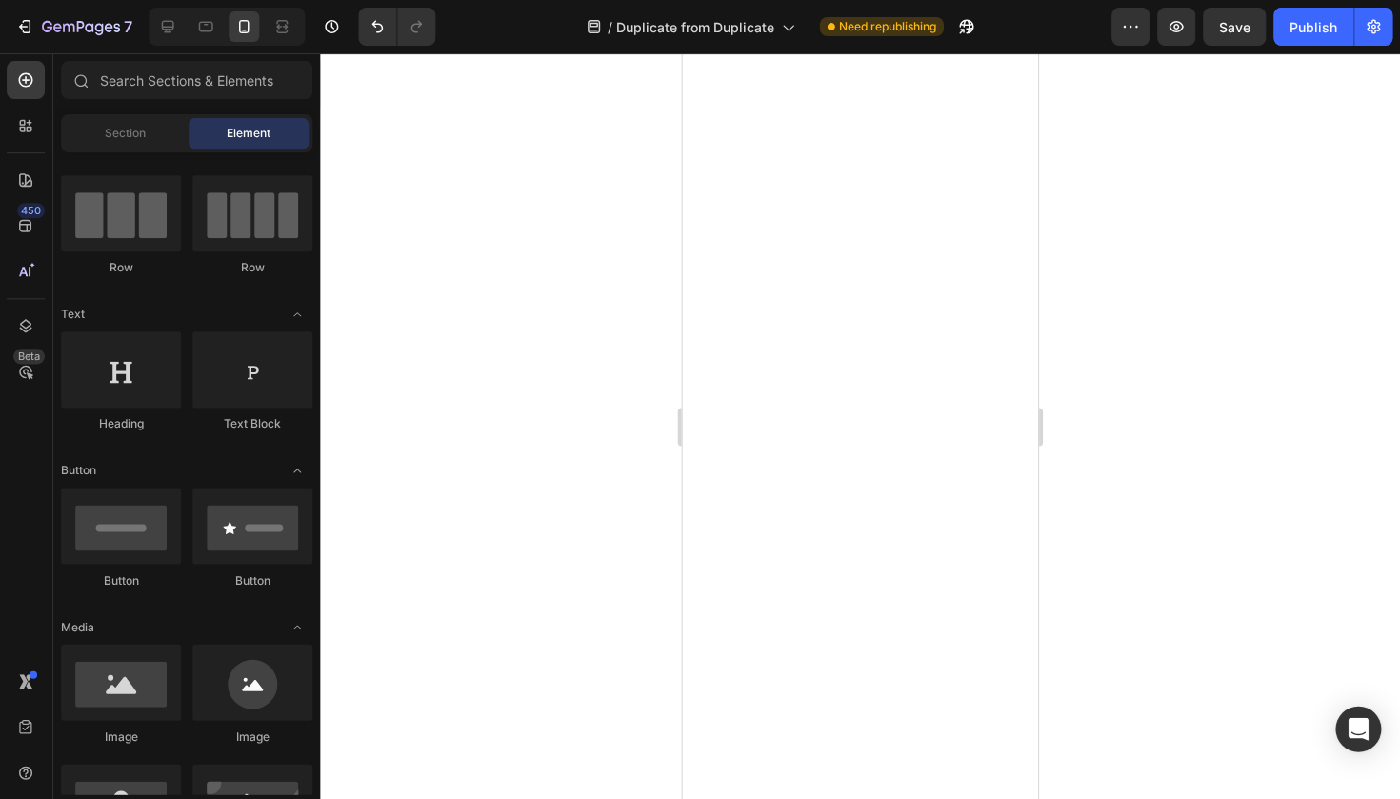
click at [450, 222] on div at bounding box center [860, 425] width 1079 height 745
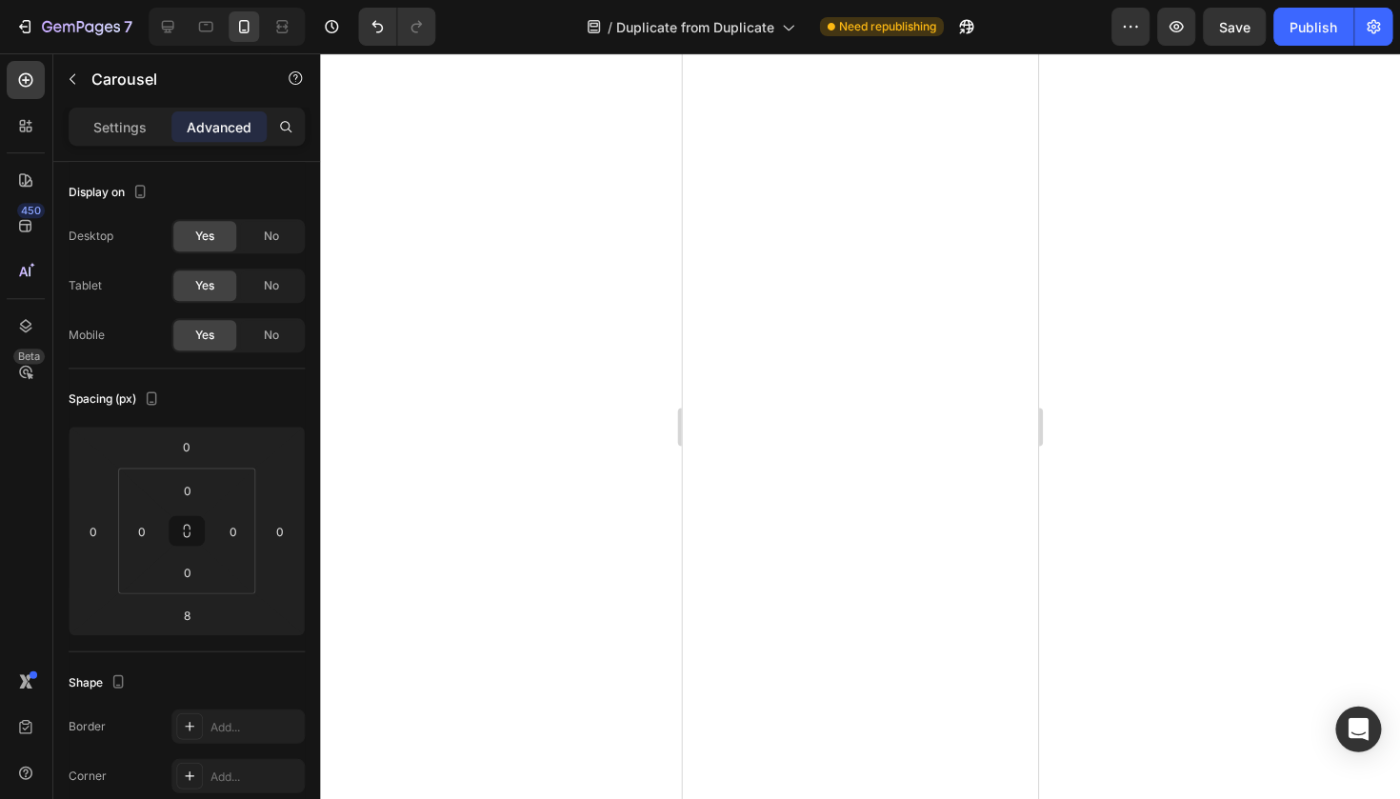
click at [1166, 379] on div at bounding box center [860, 425] width 1079 height 745
type input "4"
click at [1173, 376] on div at bounding box center [860, 425] width 1079 height 745
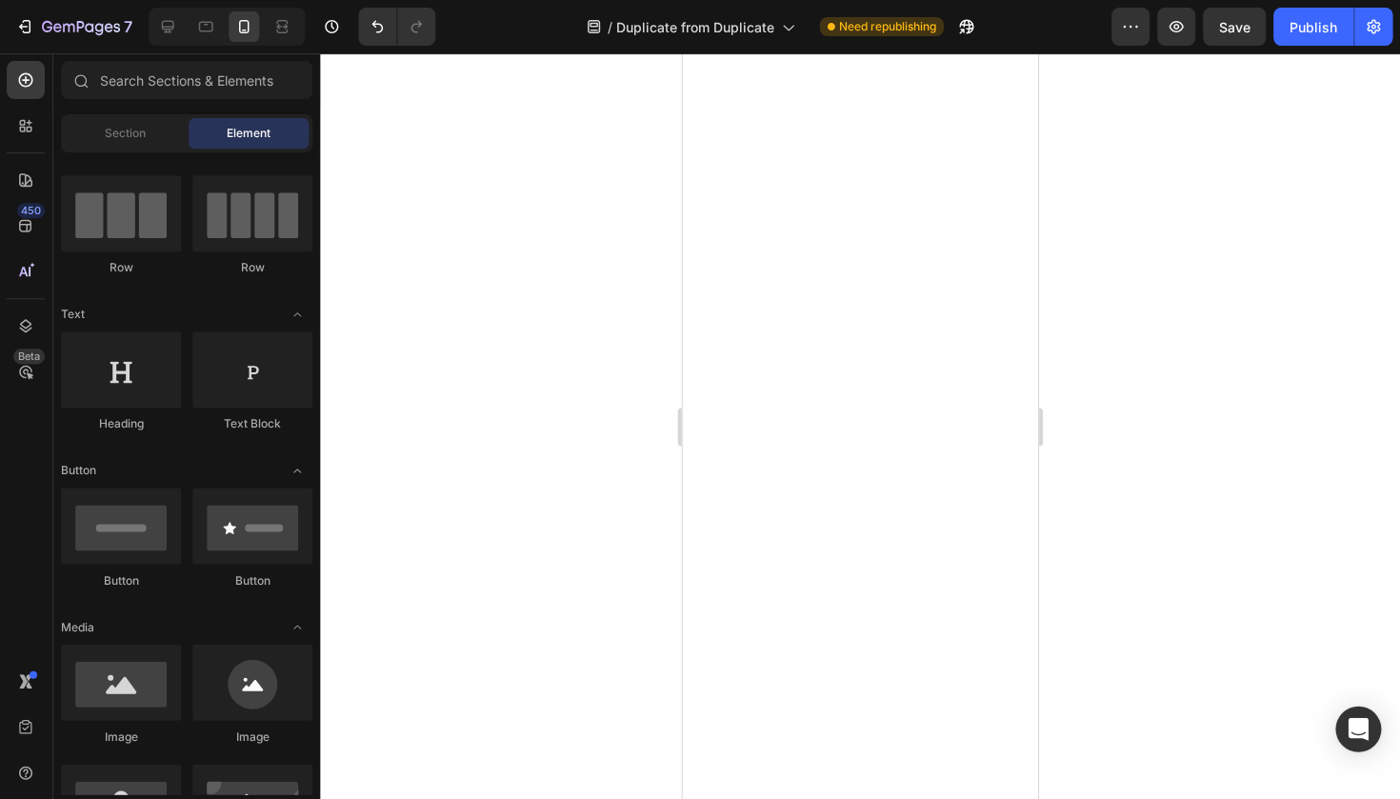
click at [1140, 392] on div at bounding box center [860, 425] width 1079 height 745
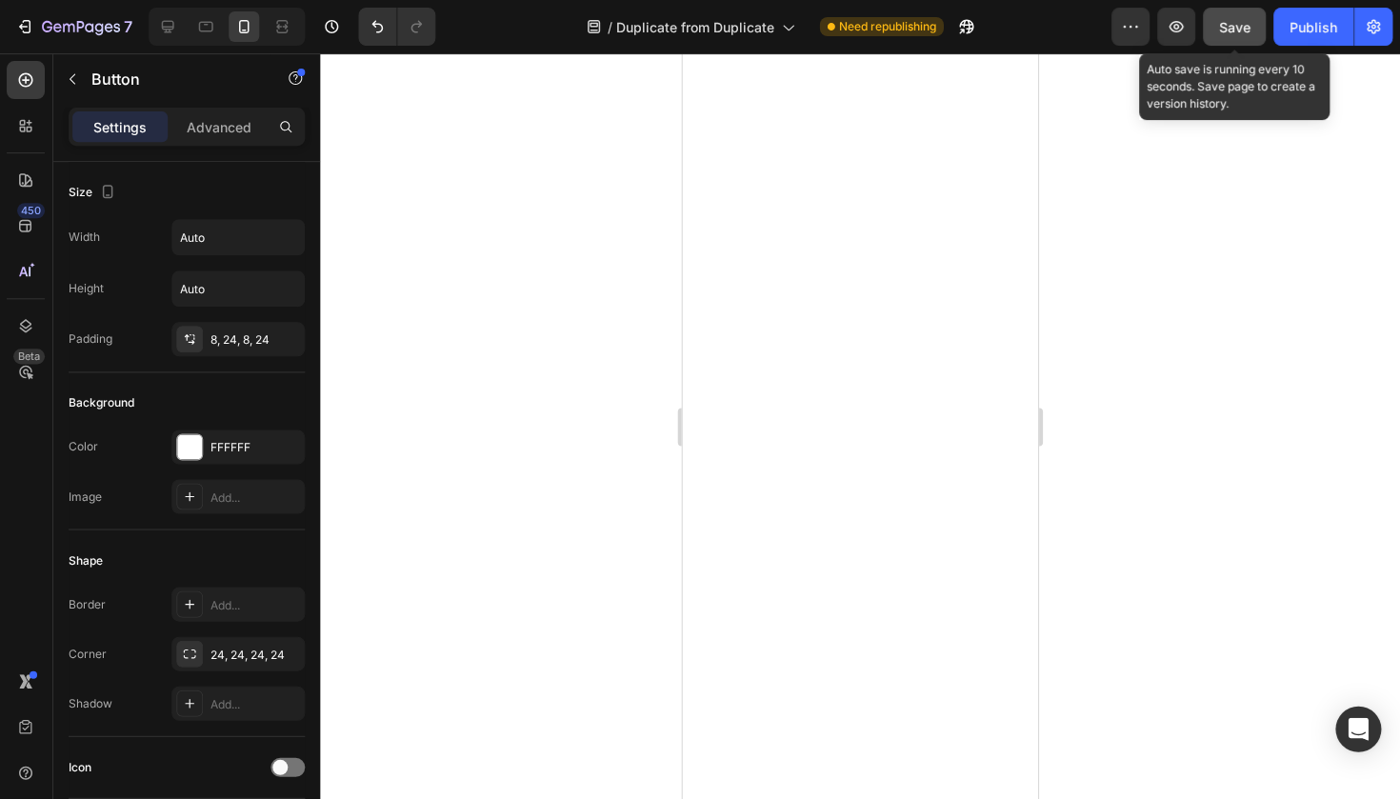
click at [1233, 45] on button "Save" at bounding box center [1233, 27] width 63 height 38
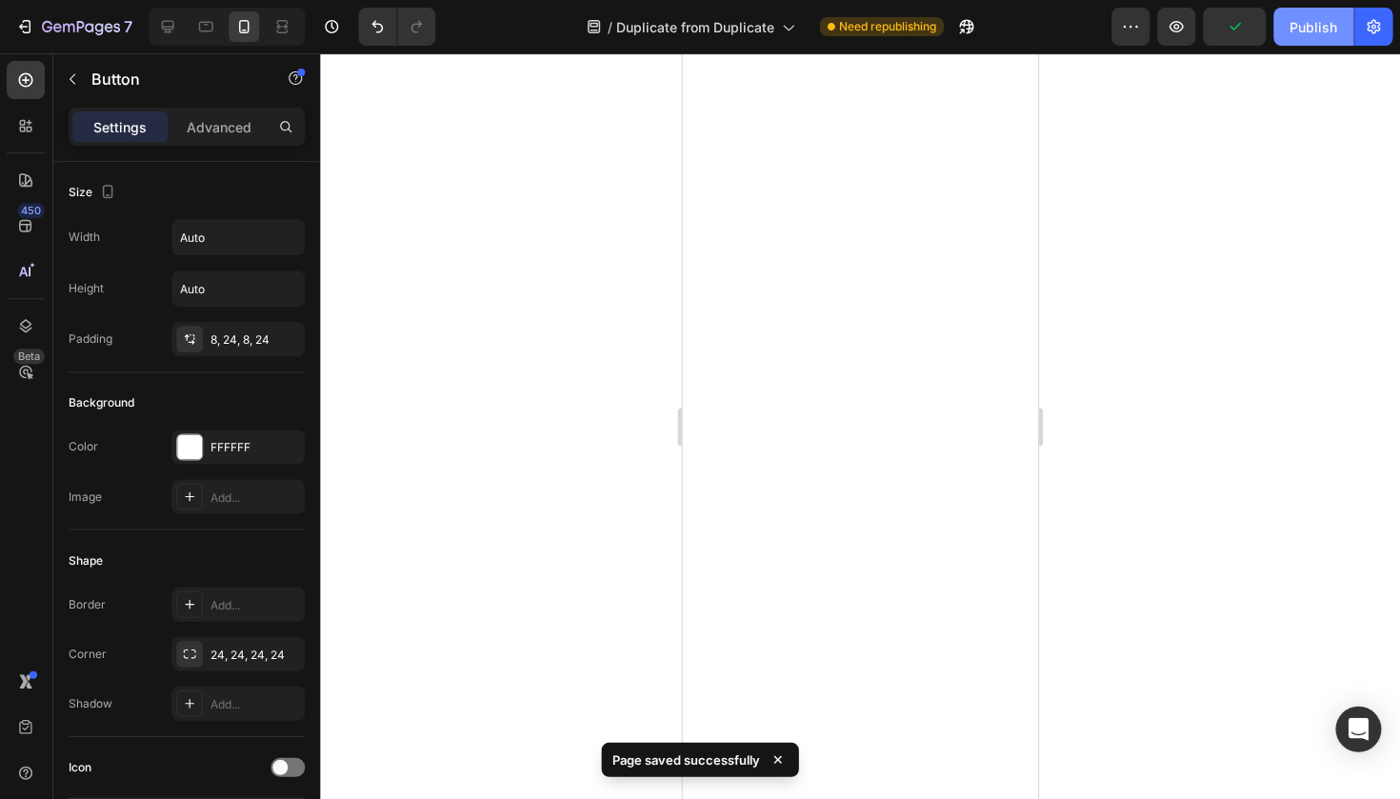
click at [1329, 42] on button "Publish" at bounding box center [1313, 27] width 80 height 38
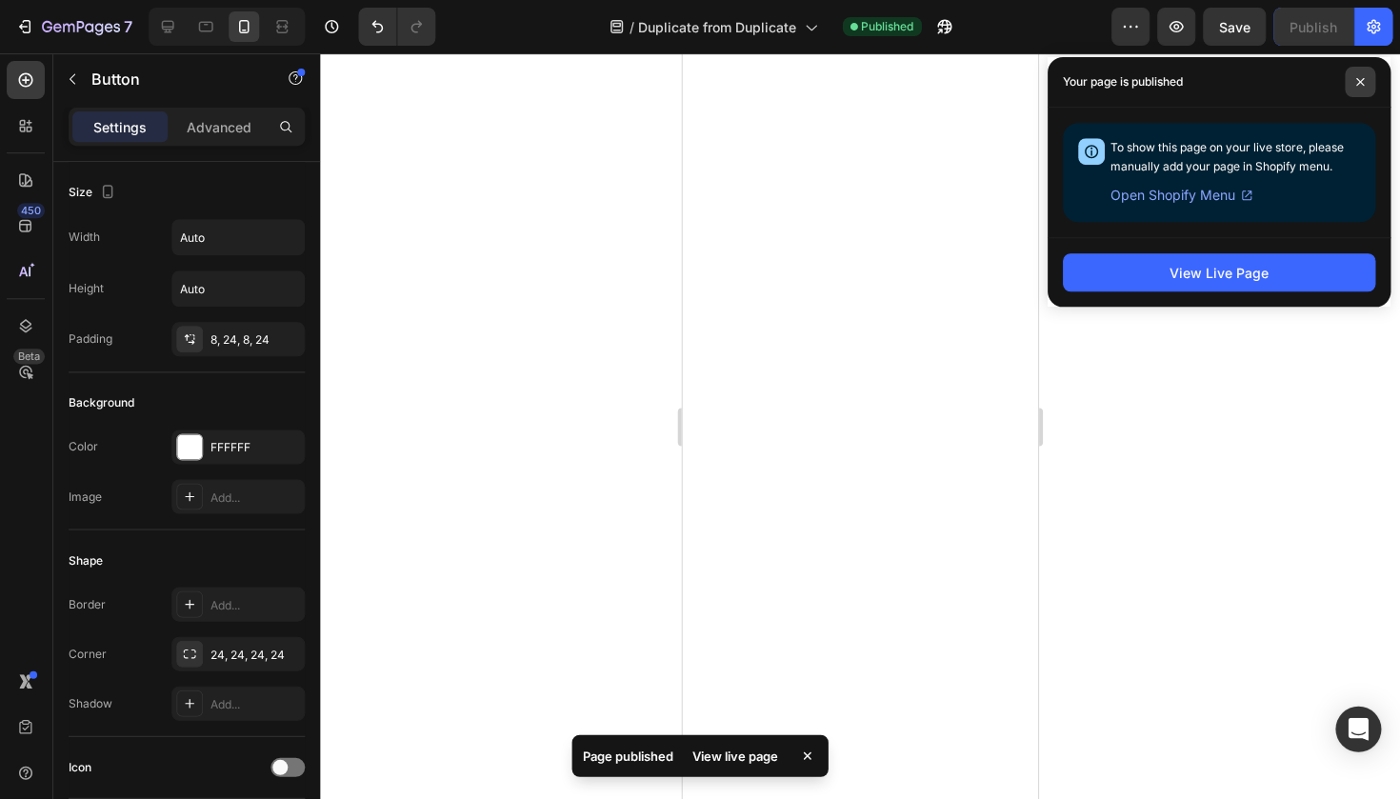
click at [1354, 76] on span at bounding box center [1359, 82] width 30 height 30
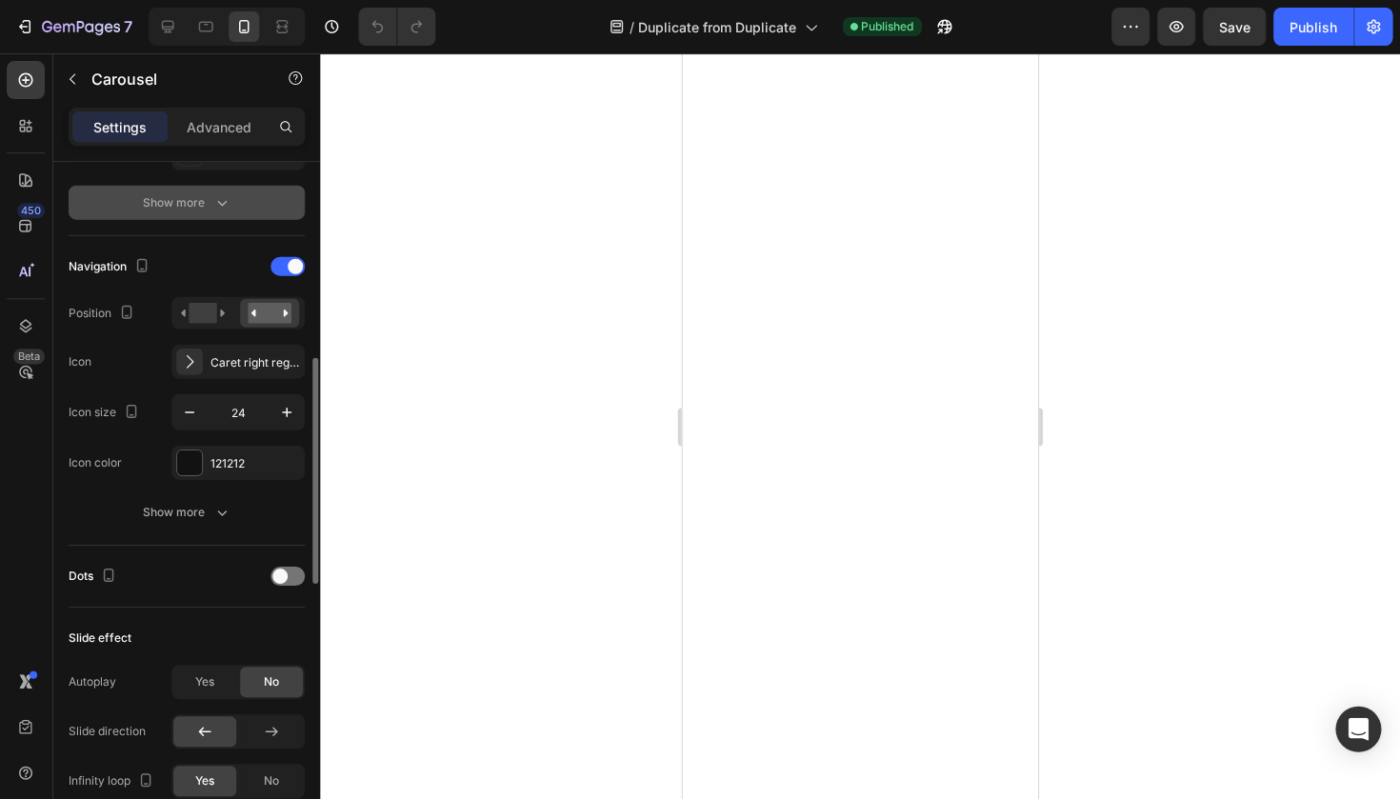
scroll to position [595, 0]
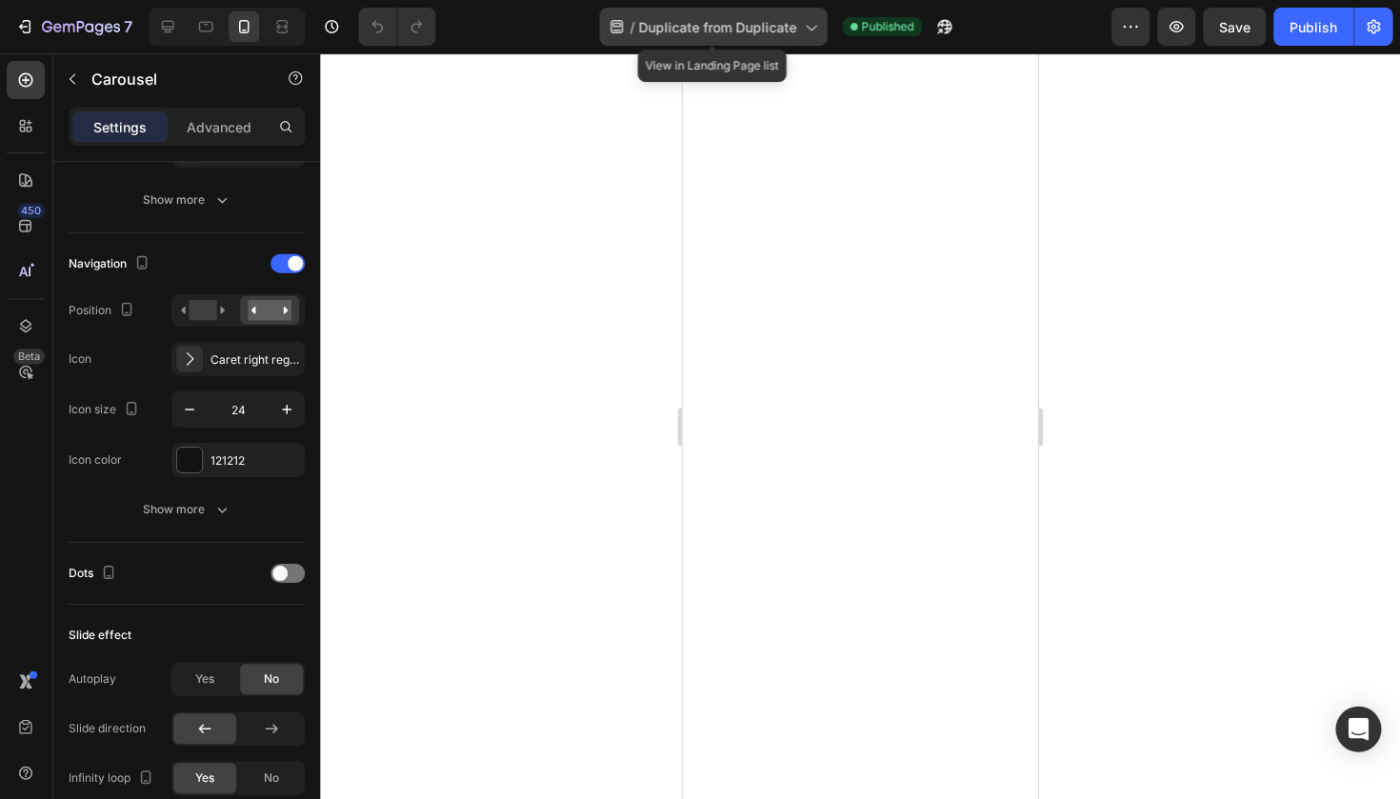
click at [753, 21] on span "Duplicate from Duplicate" at bounding box center [718, 27] width 158 height 20
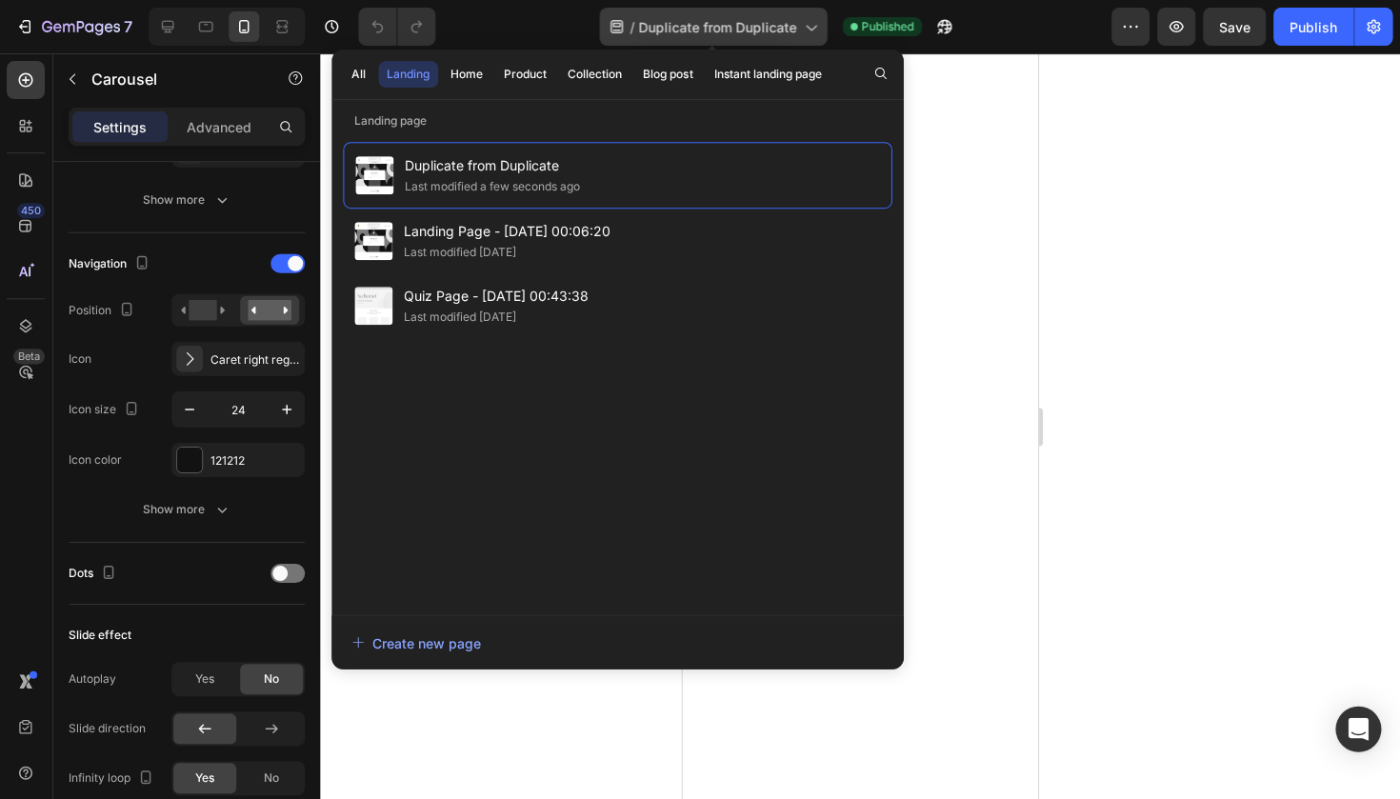
click at [755, 21] on span "Duplicate from Duplicate" at bounding box center [718, 27] width 158 height 20
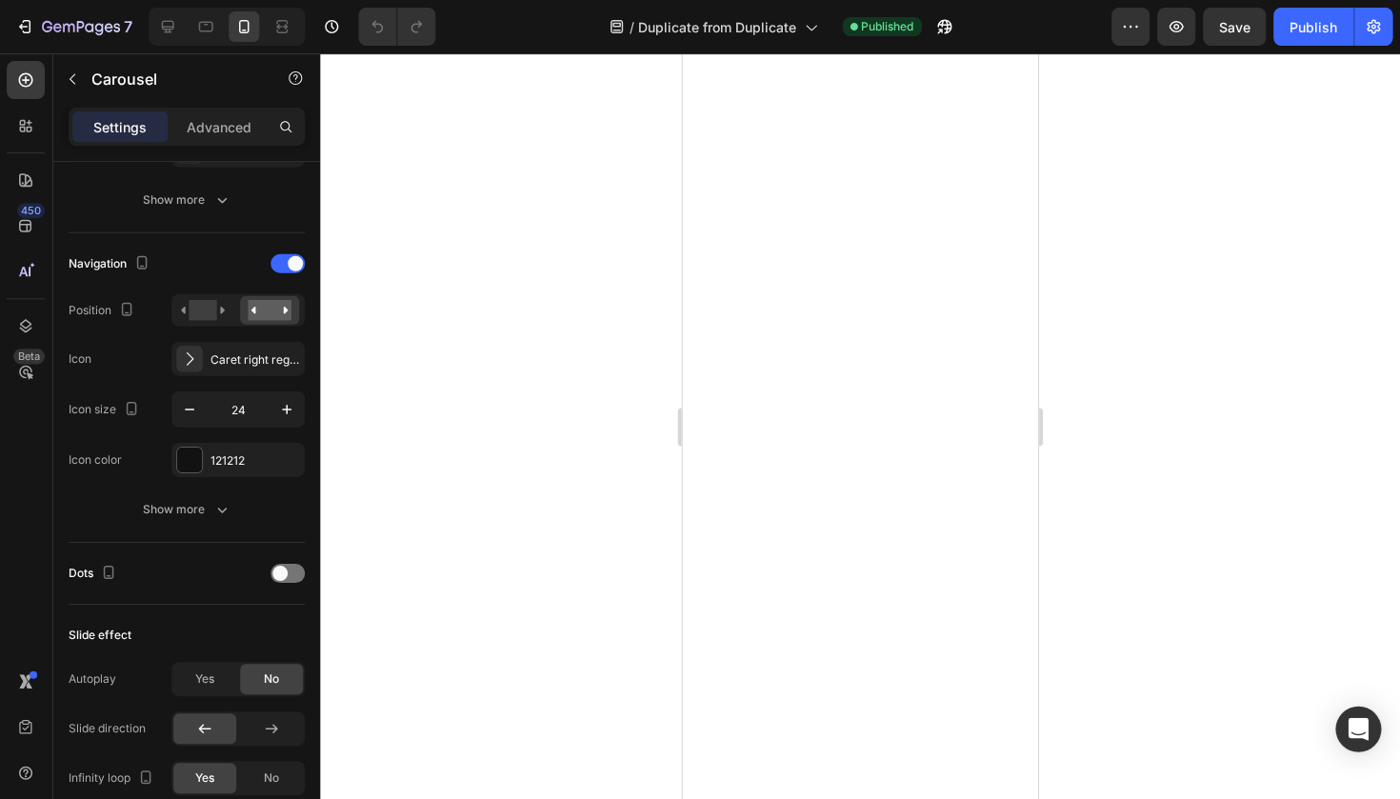
click at [577, 180] on div at bounding box center [860, 425] width 1079 height 745
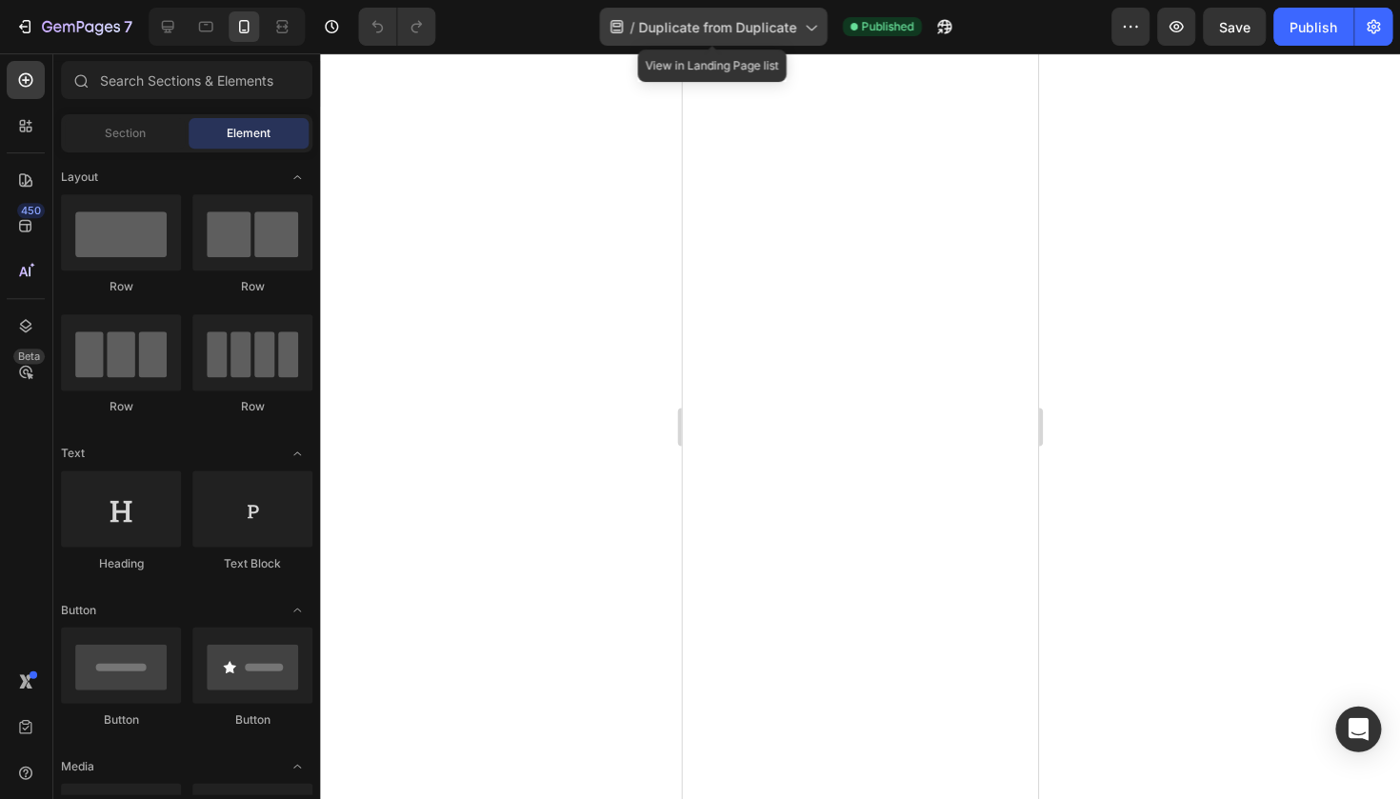
click at [756, 10] on div "/ Duplicate from Duplicate" at bounding box center [714, 27] width 228 height 38
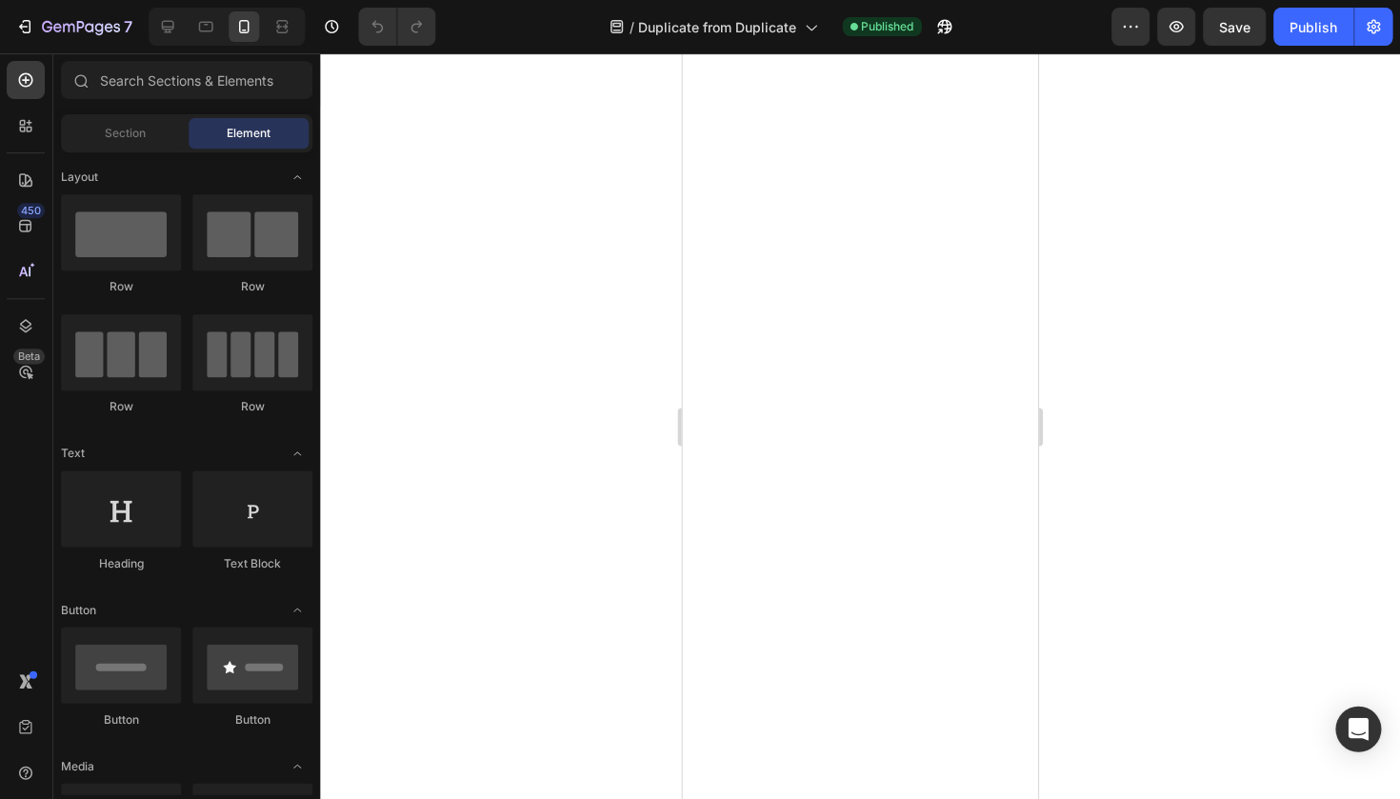
click at [1123, 142] on div at bounding box center [860, 425] width 1079 height 745
click at [1337, 357] on div at bounding box center [860, 425] width 1079 height 745
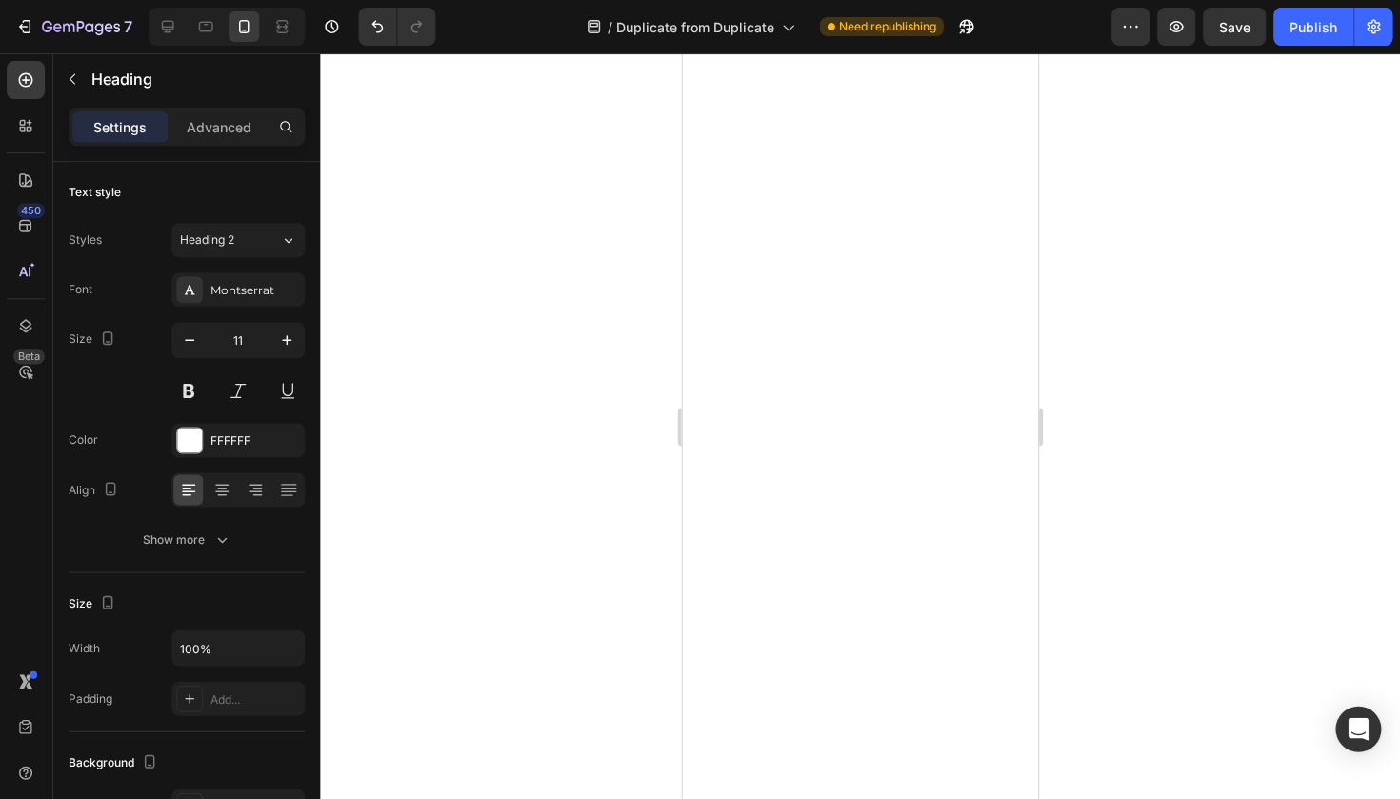
click at [1099, 614] on div at bounding box center [860, 425] width 1079 height 745
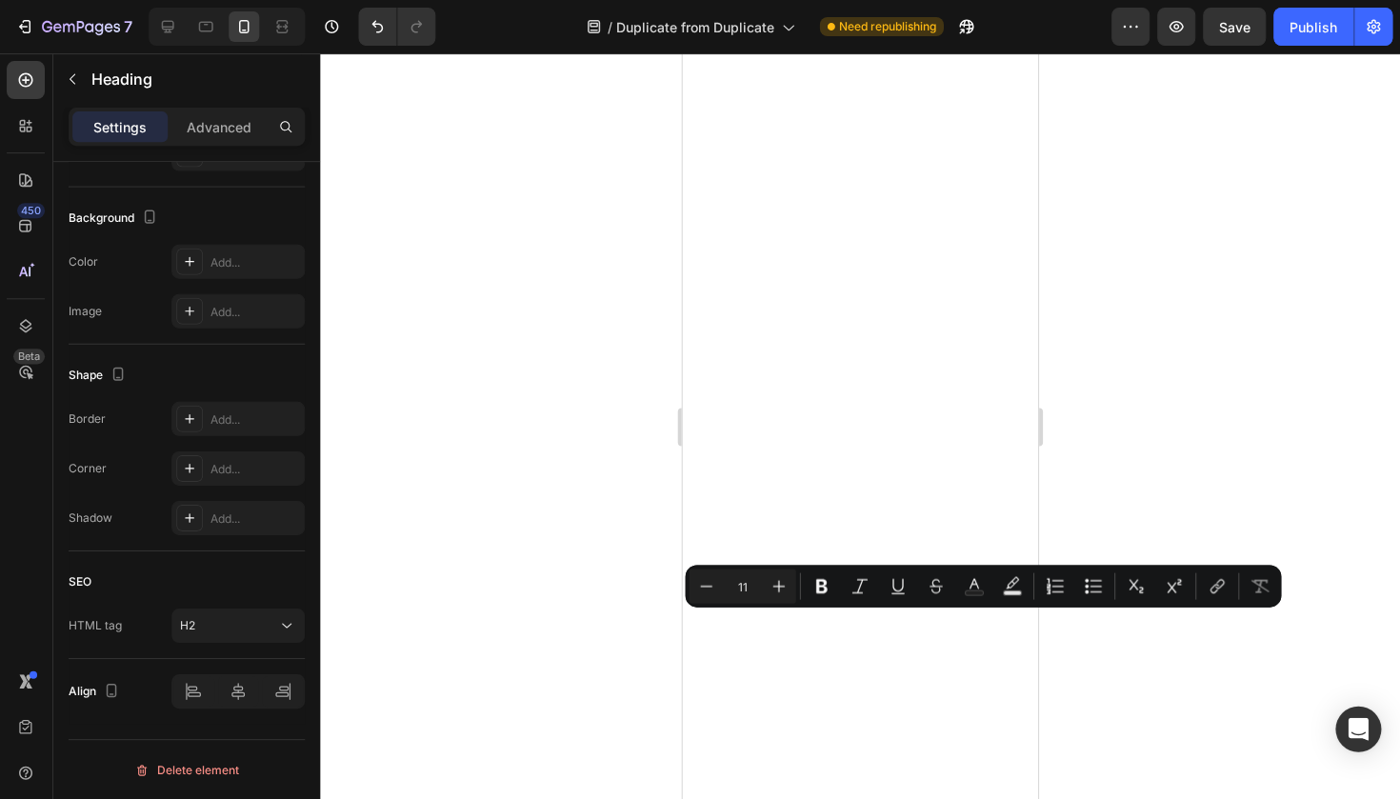
click at [1154, 397] on div at bounding box center [860, 425] width 1079 height 745
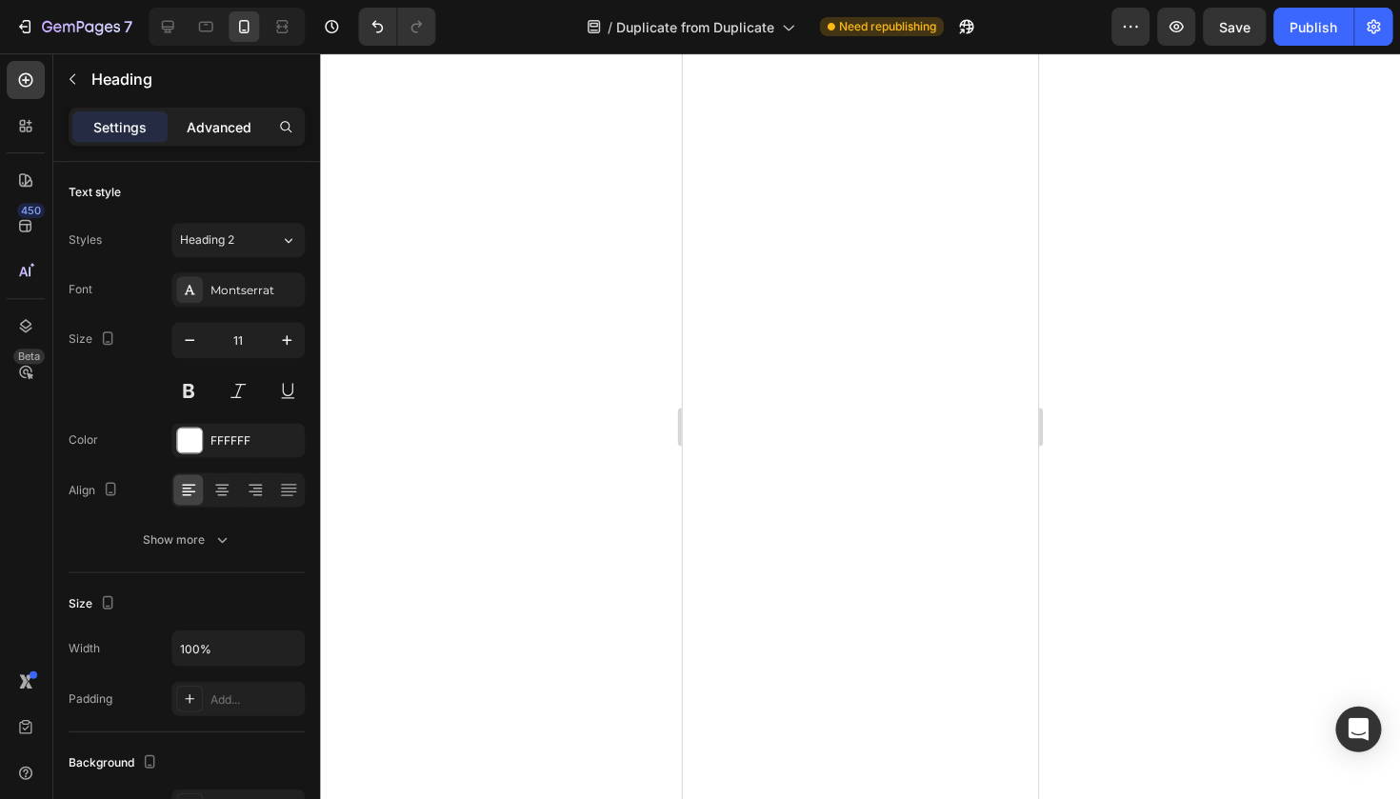
click at [200, 127] on p "Advanced" at bounding box center [220, 127] width 65 height 20
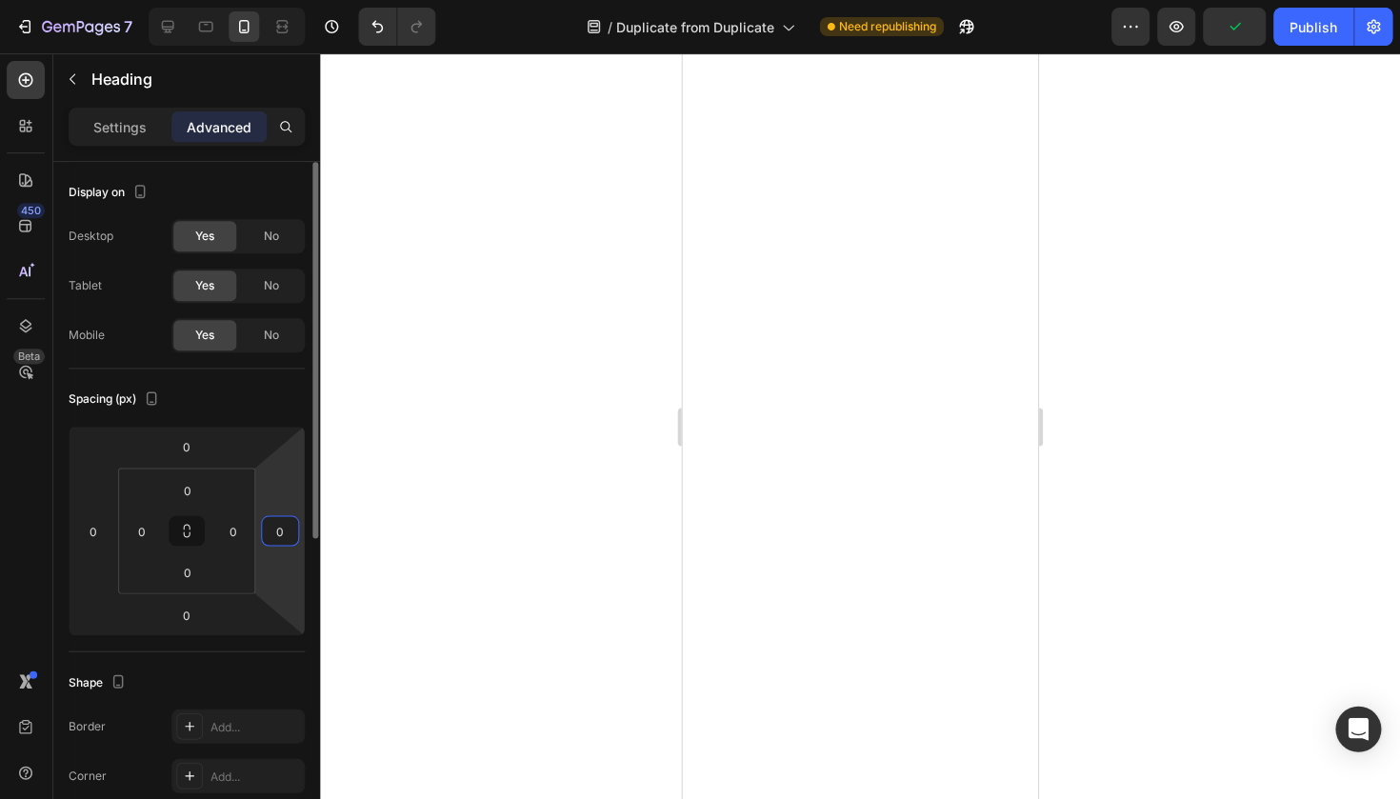
click at [271, 533] on input "0" at bounding box center [281, 530] width 29 height 29
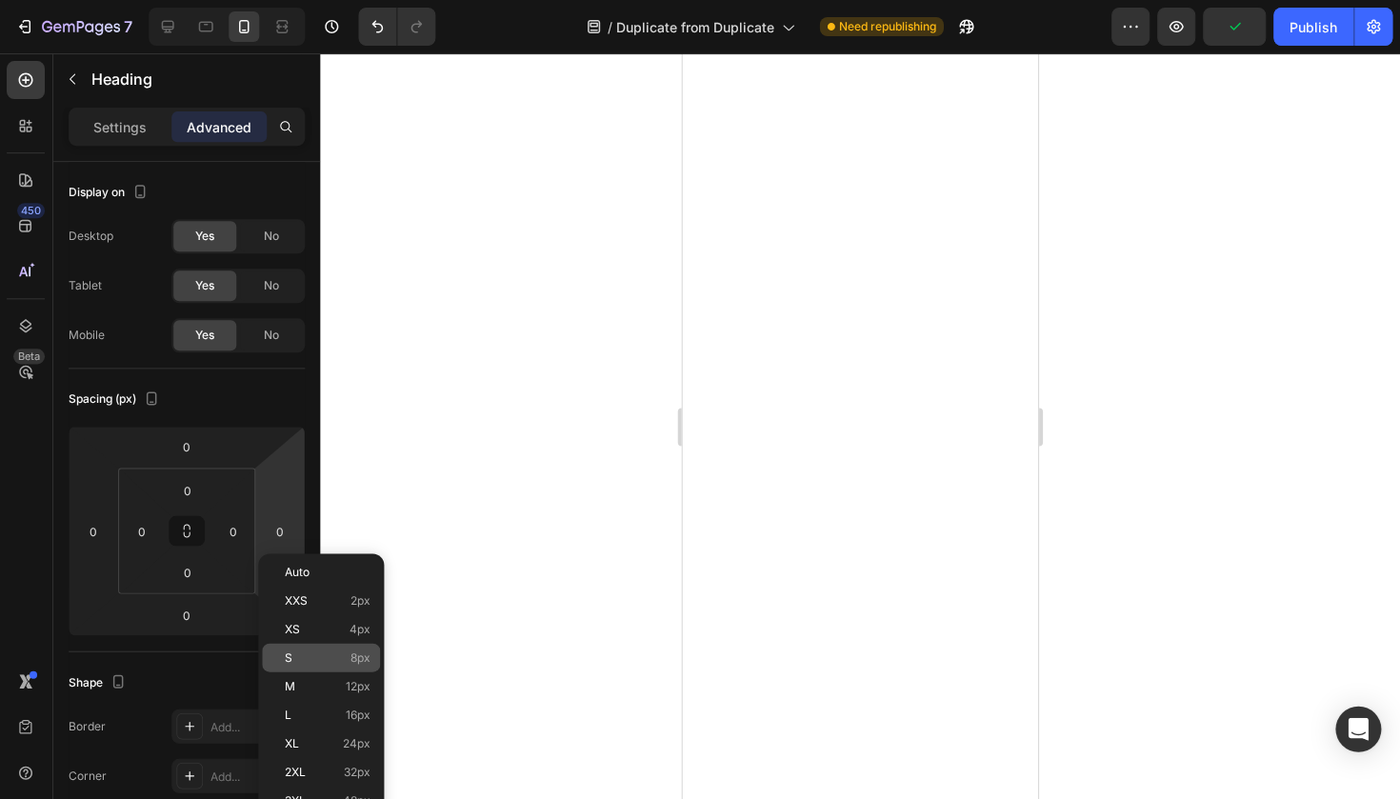
click at [329, 651] on p "S 8px" at bounding box center [329, 656] width 86 height 13
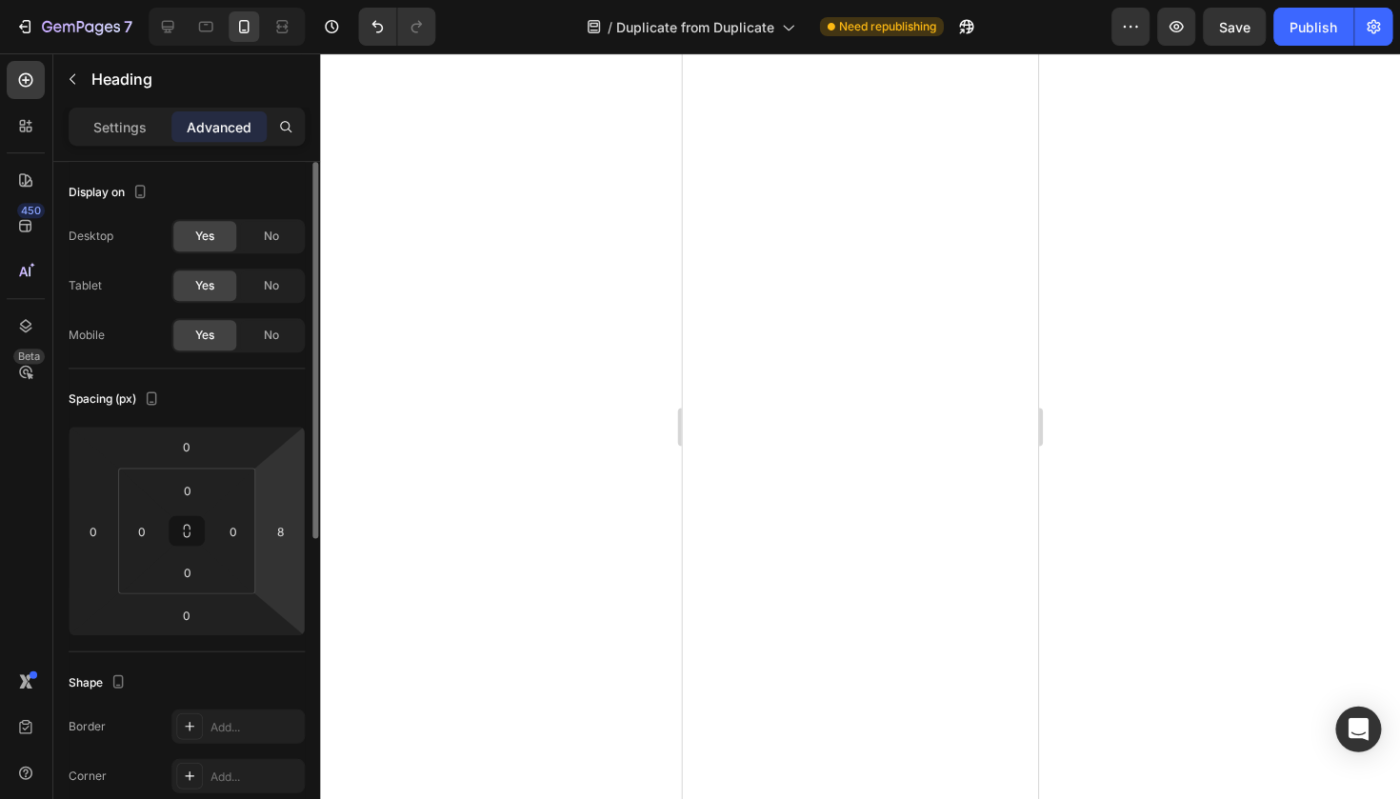
click at [273, 0] on html "7 Version history / Duplicate from Duplicate Need republishing Preview Save Pub…" at bounding box center [700, 0] width 1400 height 0
click at [273, 534] on input "8" at bounding box center [281, 530] width 29 height 29
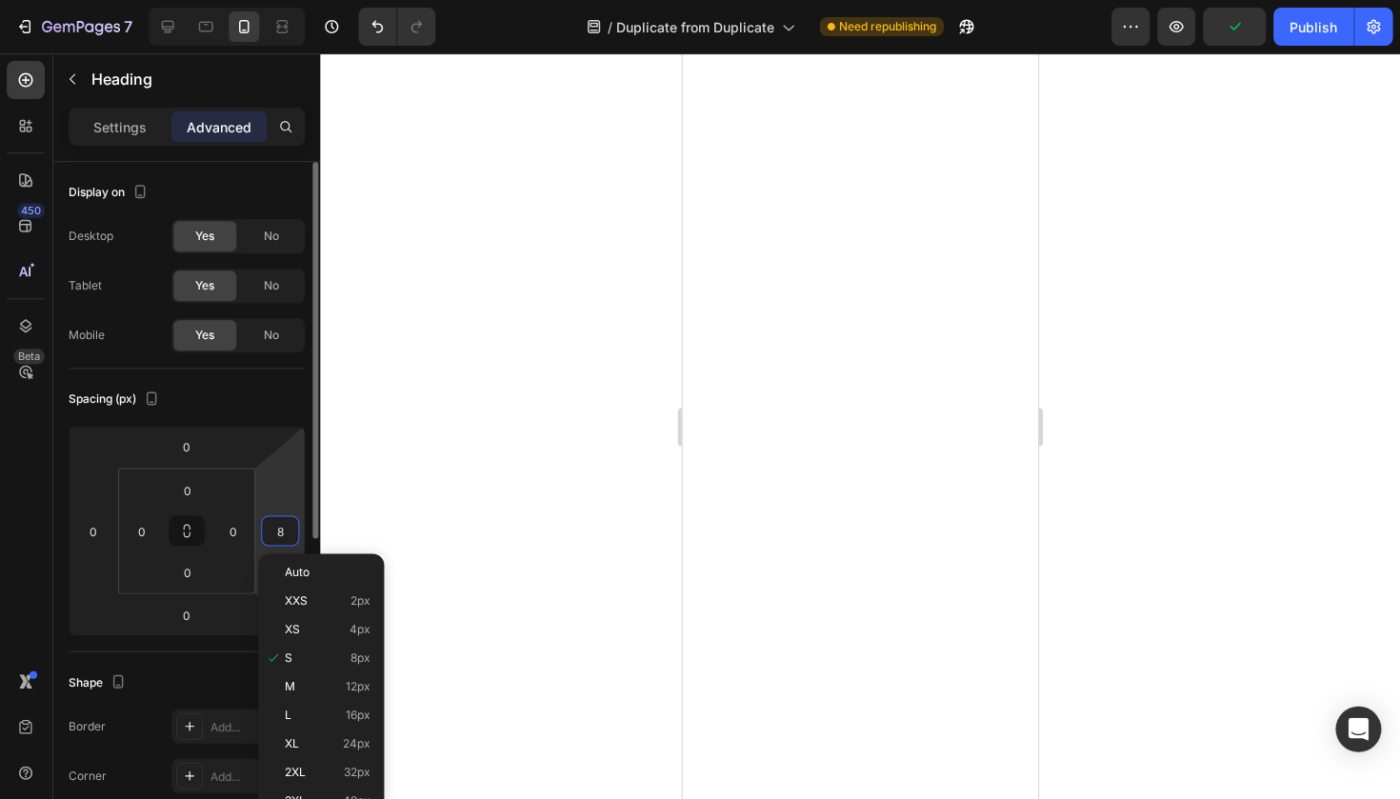
click at [283, 533] on input "8" at bounding box center [281, 530] width 29 height 29
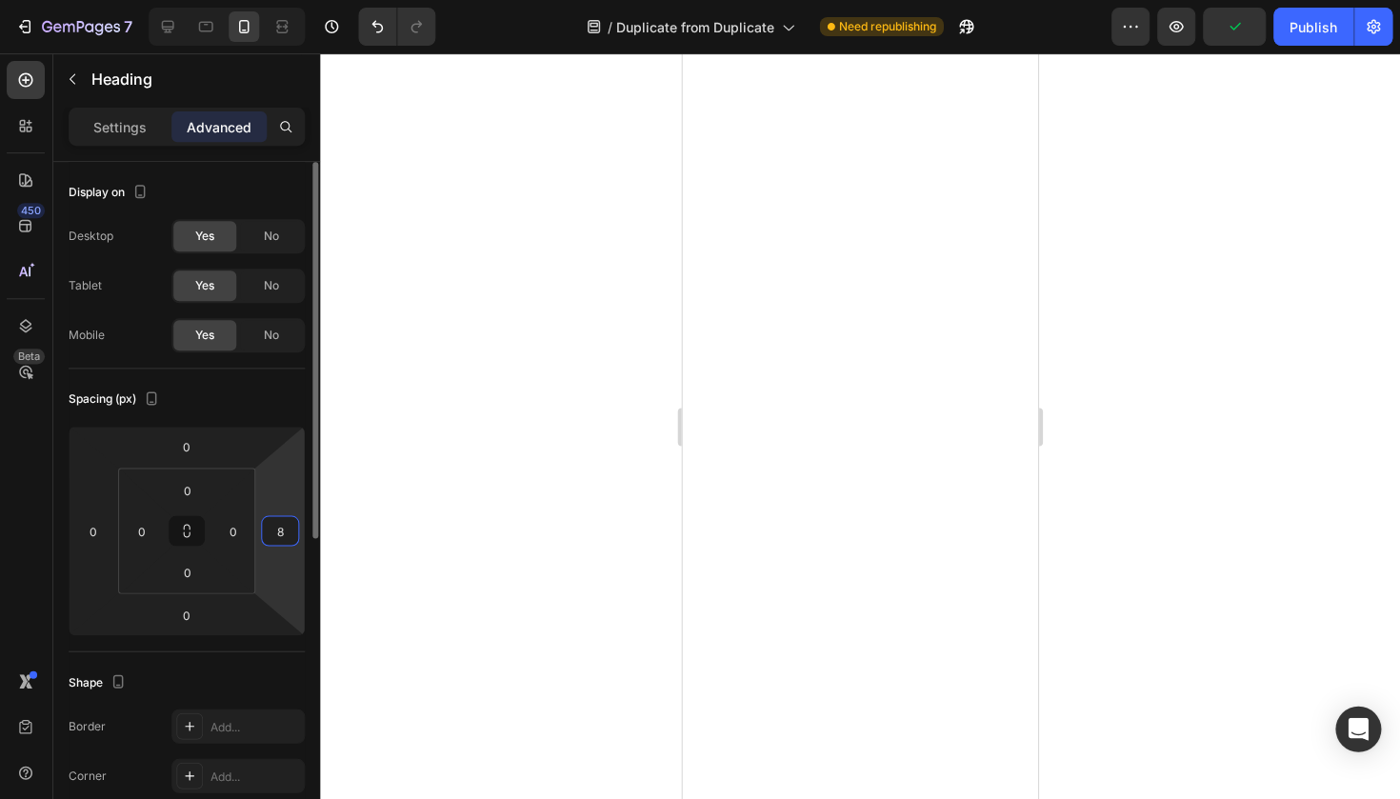
click at [283, 533] on input "8" at bounding box center [281, 530] width 29 height 29
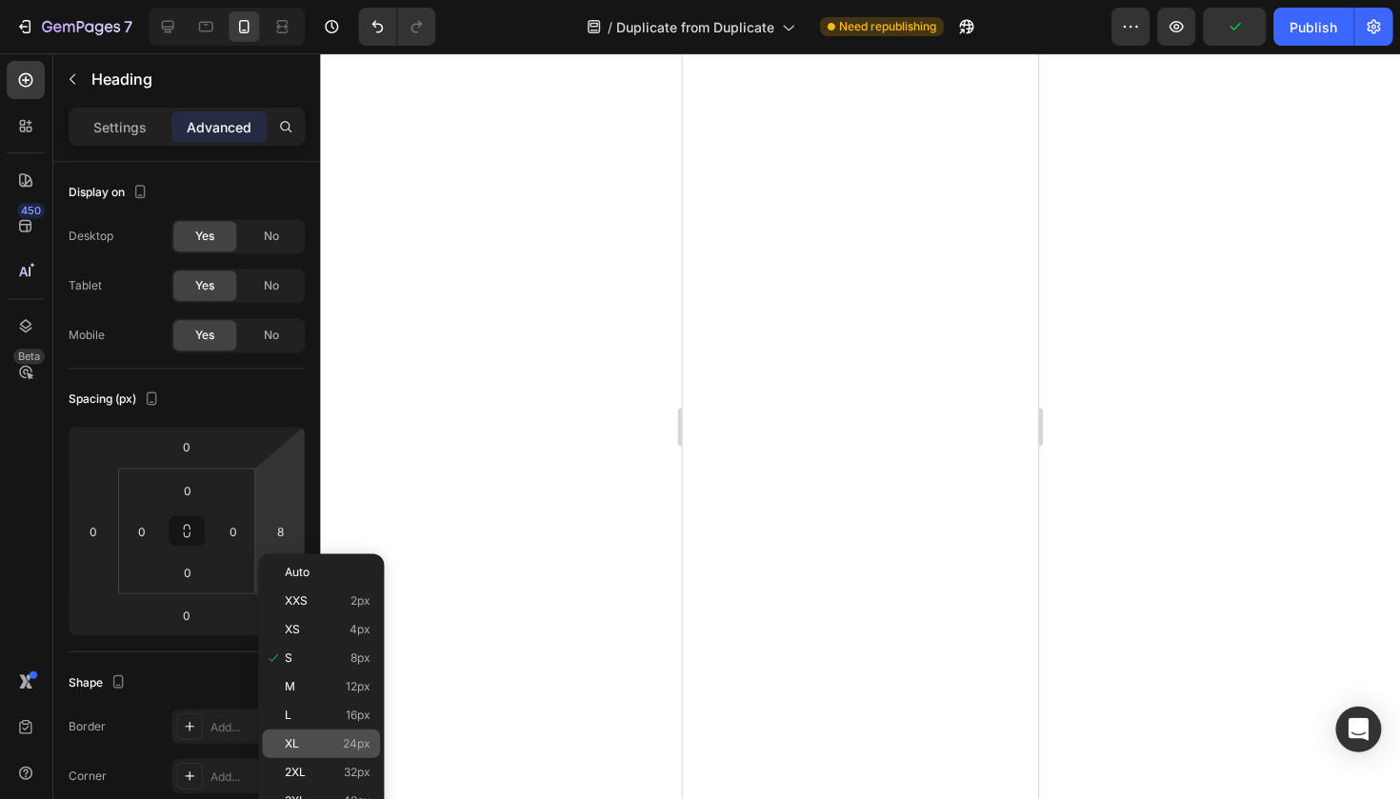
click at [310, 732] on div "XL 24px" at bounding box center [322, 742] width 118 height 29
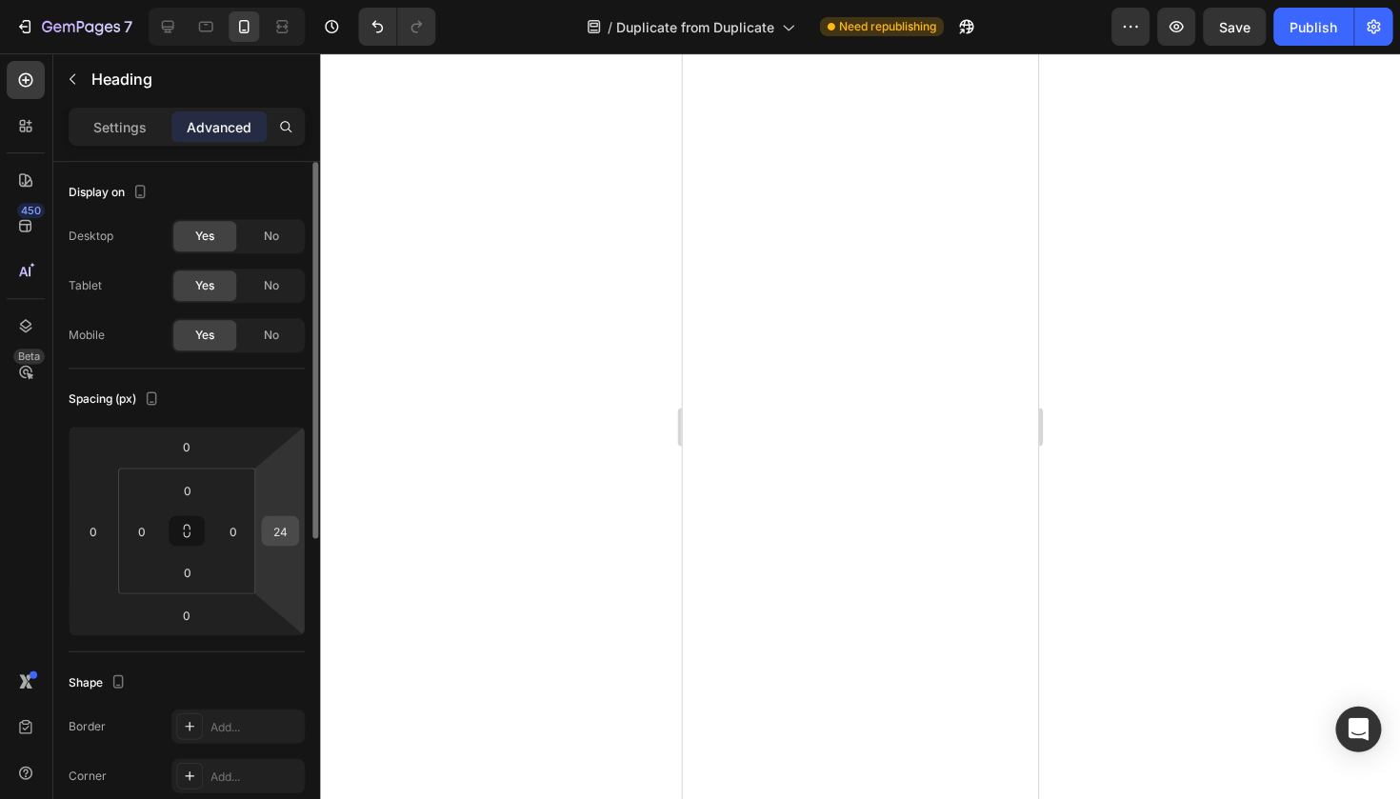
click at [281, 543] on input "24" at bounding box center [281, 530] width 29 height 29
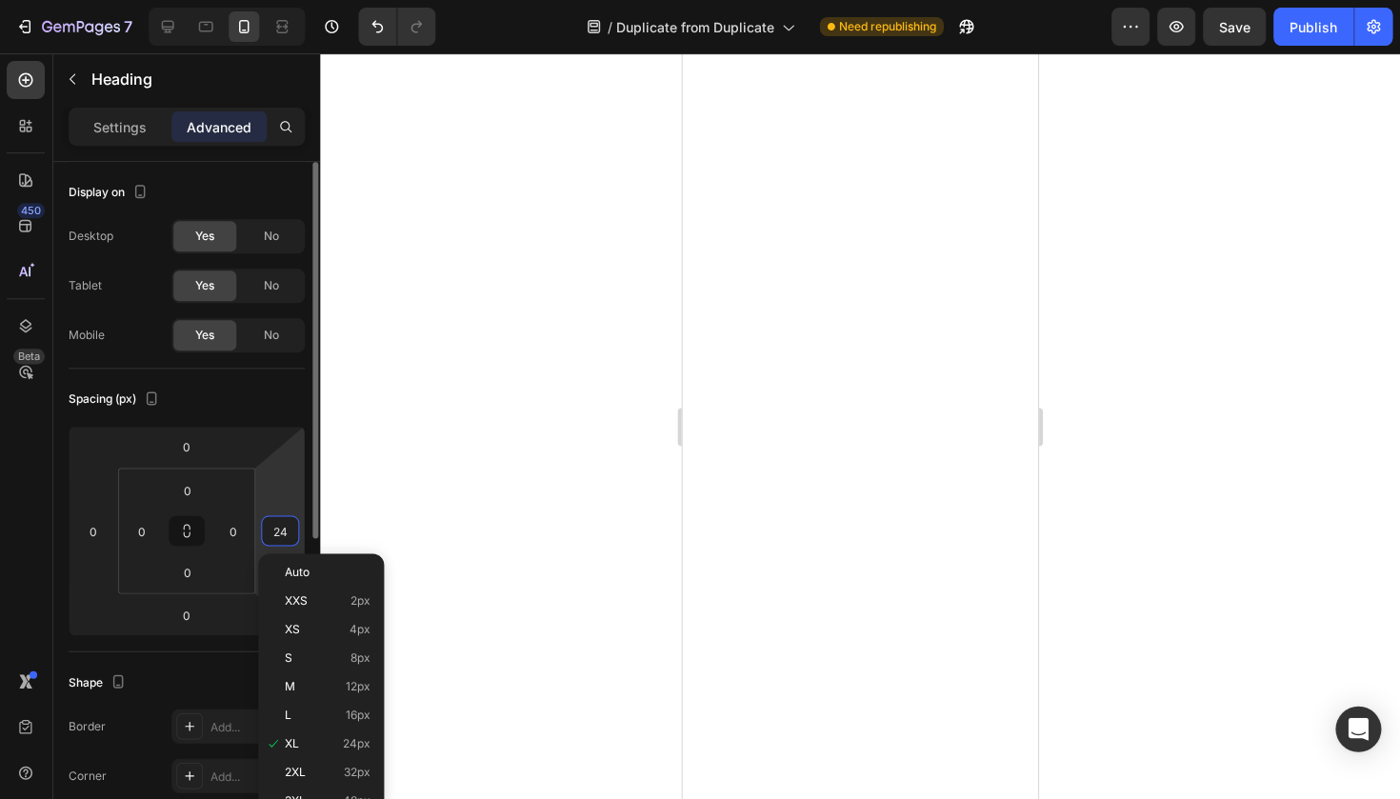
click at [281, 543] on input "24" at bounding box center [281, 530] width 29 height 29
type input "0"
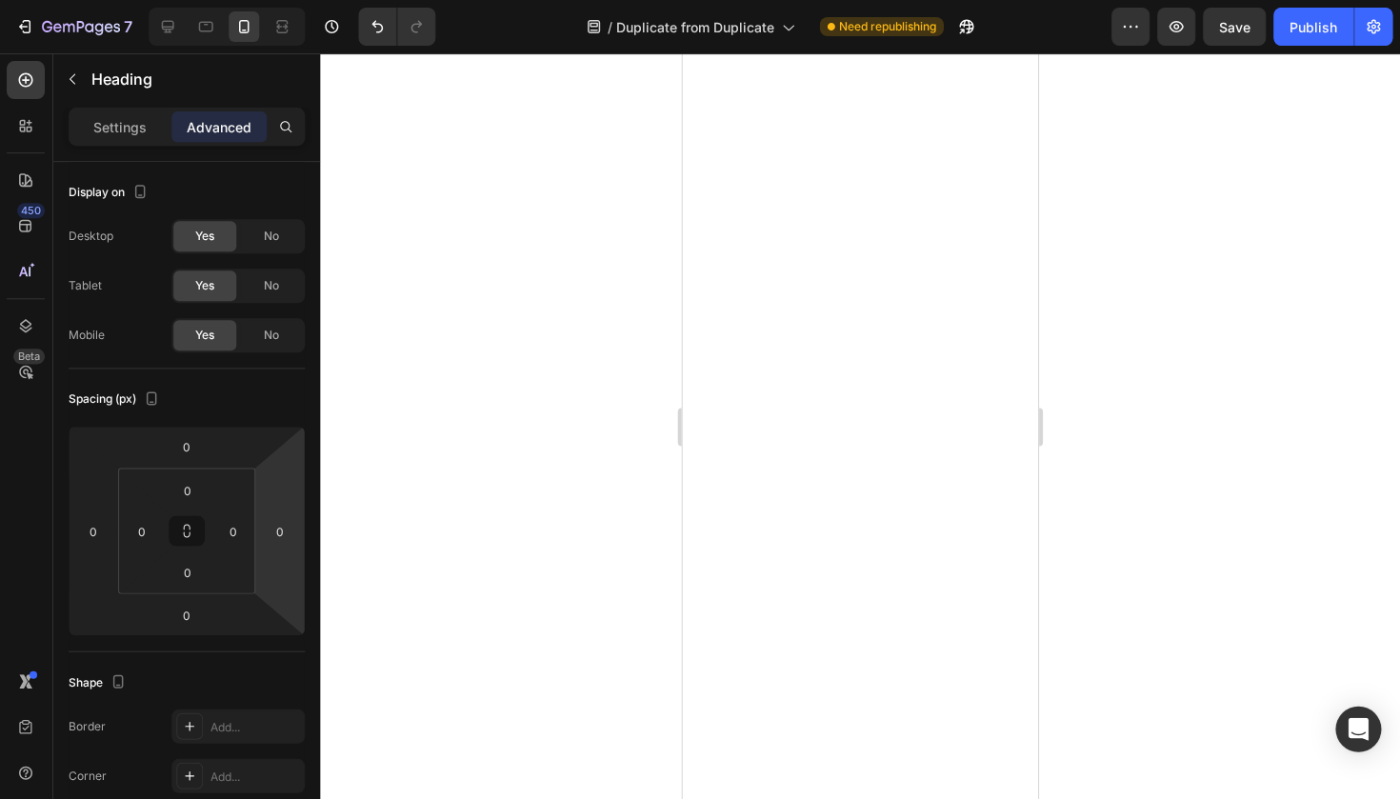
click at [466, 585] on div at bounding box center [860, 425] width 1079 height 745
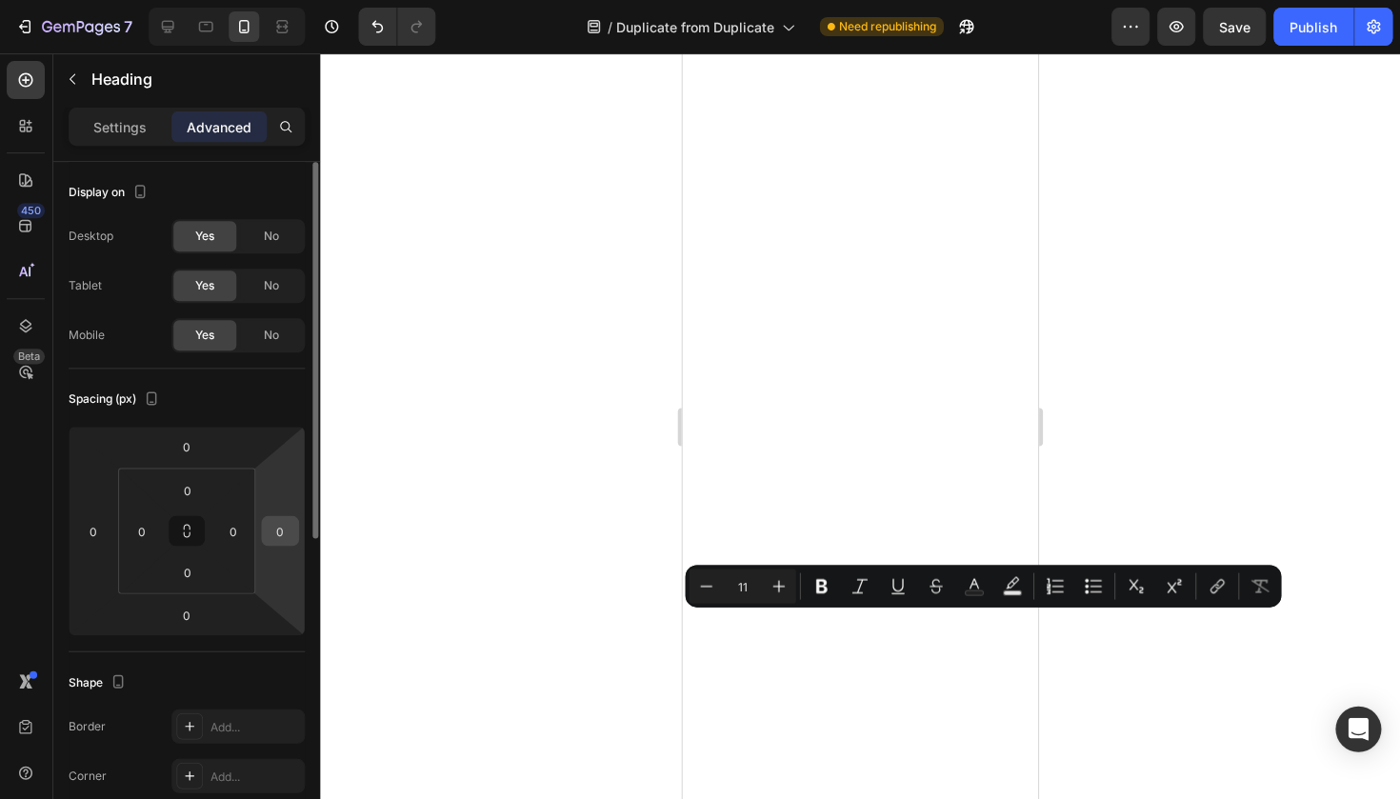
click at [275, 525] on input "0" at bounding box center [281, 530] width 29 height 29
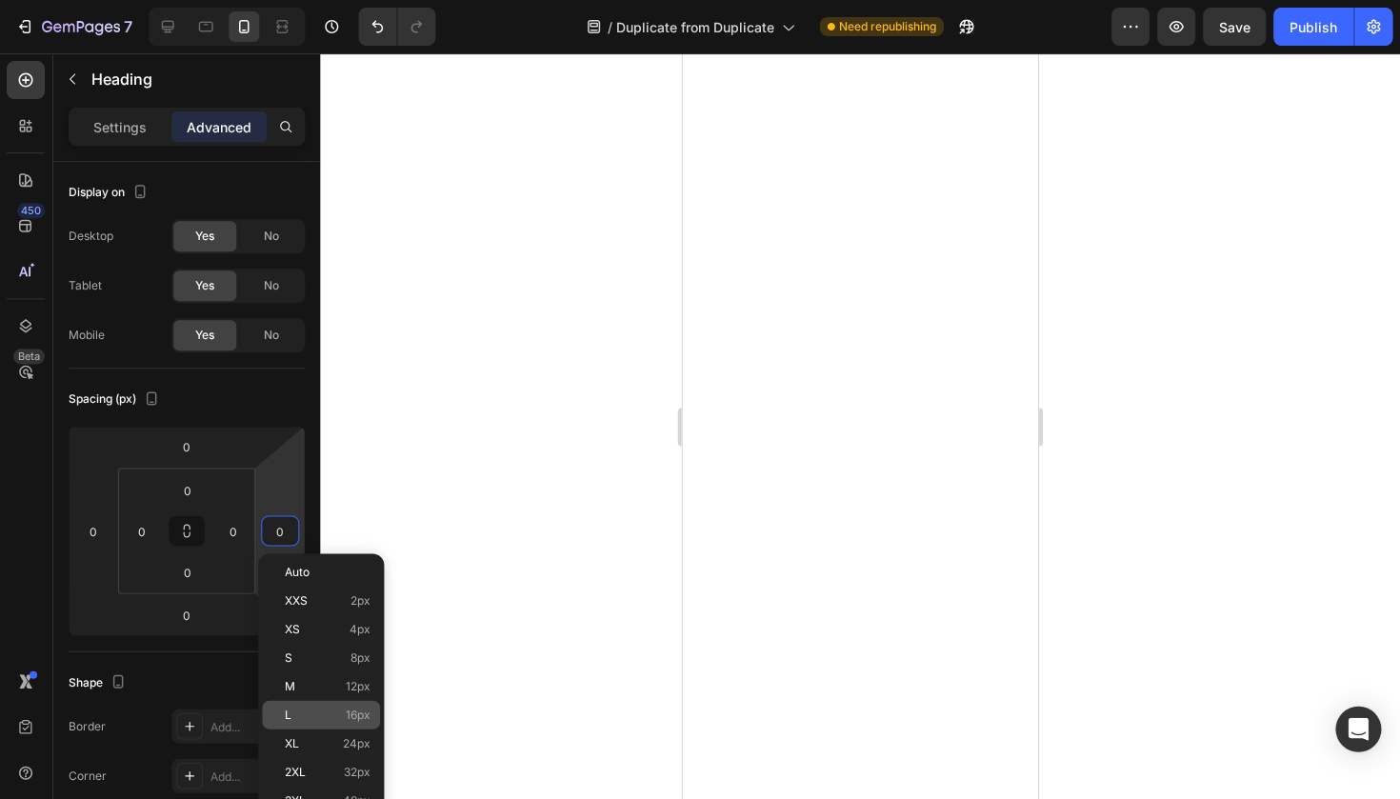
click at [330, 721] on div "L 16px" at bounding box center [322, 714] width 118 height 29
type input "16"
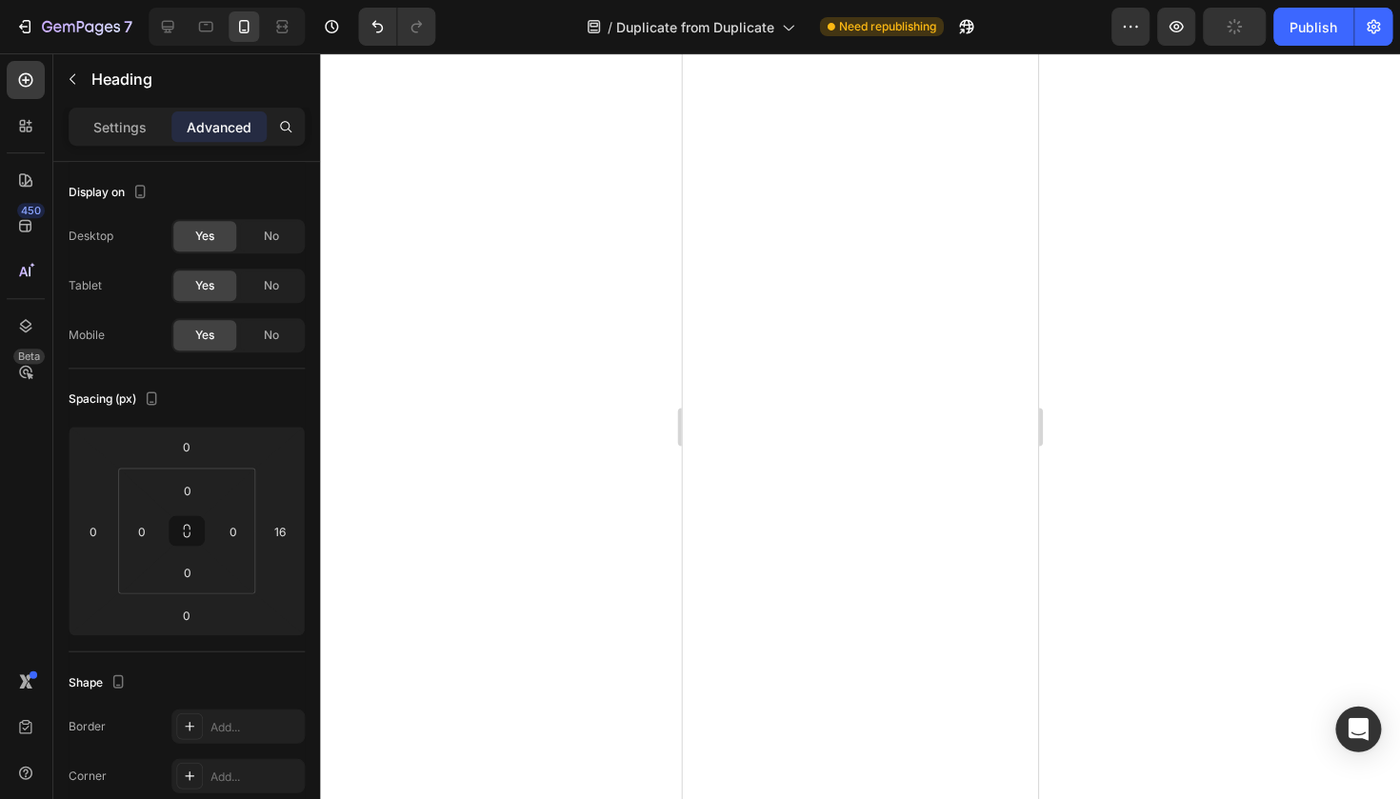
click at [566, 537] on div at bounding box center [860, 425] width 1079 height 745
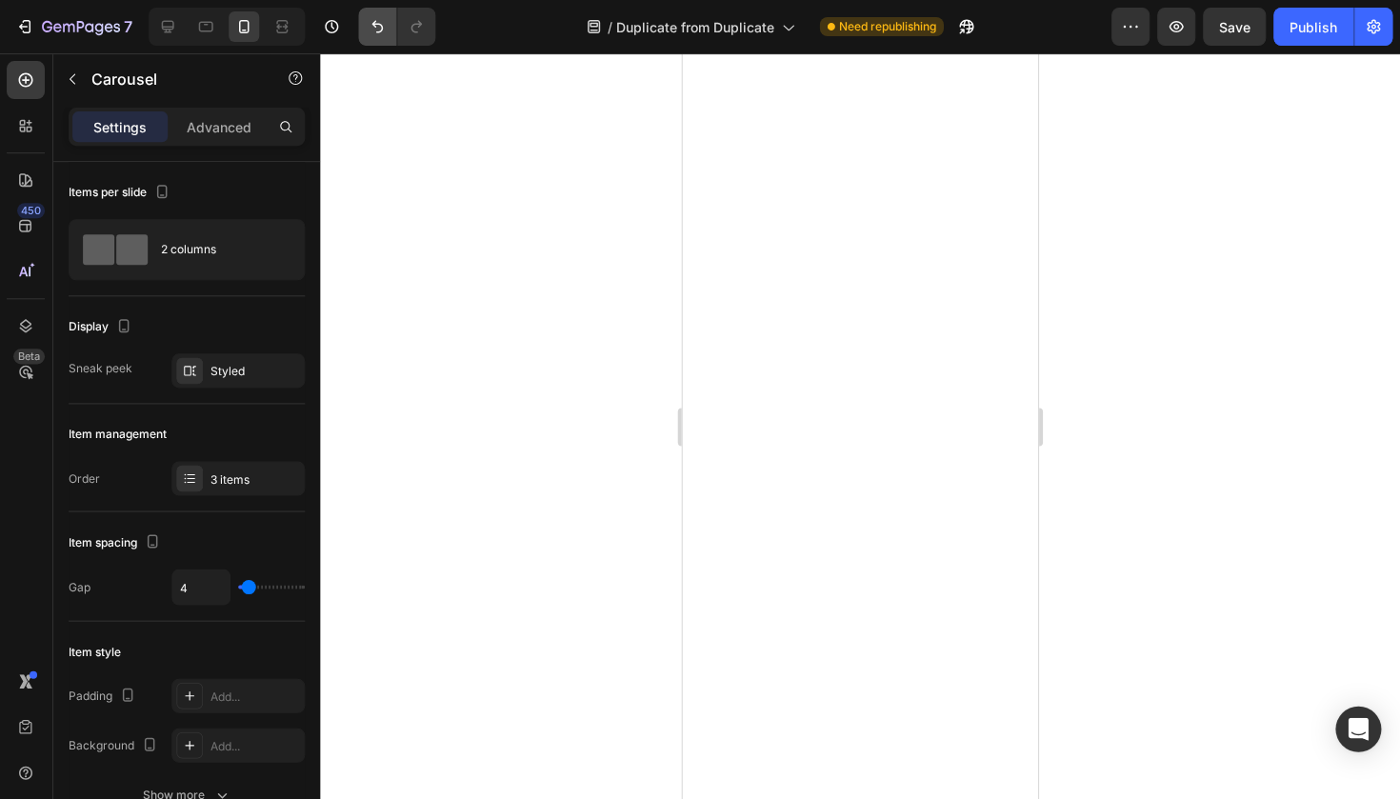
click at [384, 34] on icon "Undo/Redo" at bounding box center [377, 26] width 19 height 19
click at [386, 36] on button "Undo/Redo" at bounding box center [378, 27] width 38 height 38
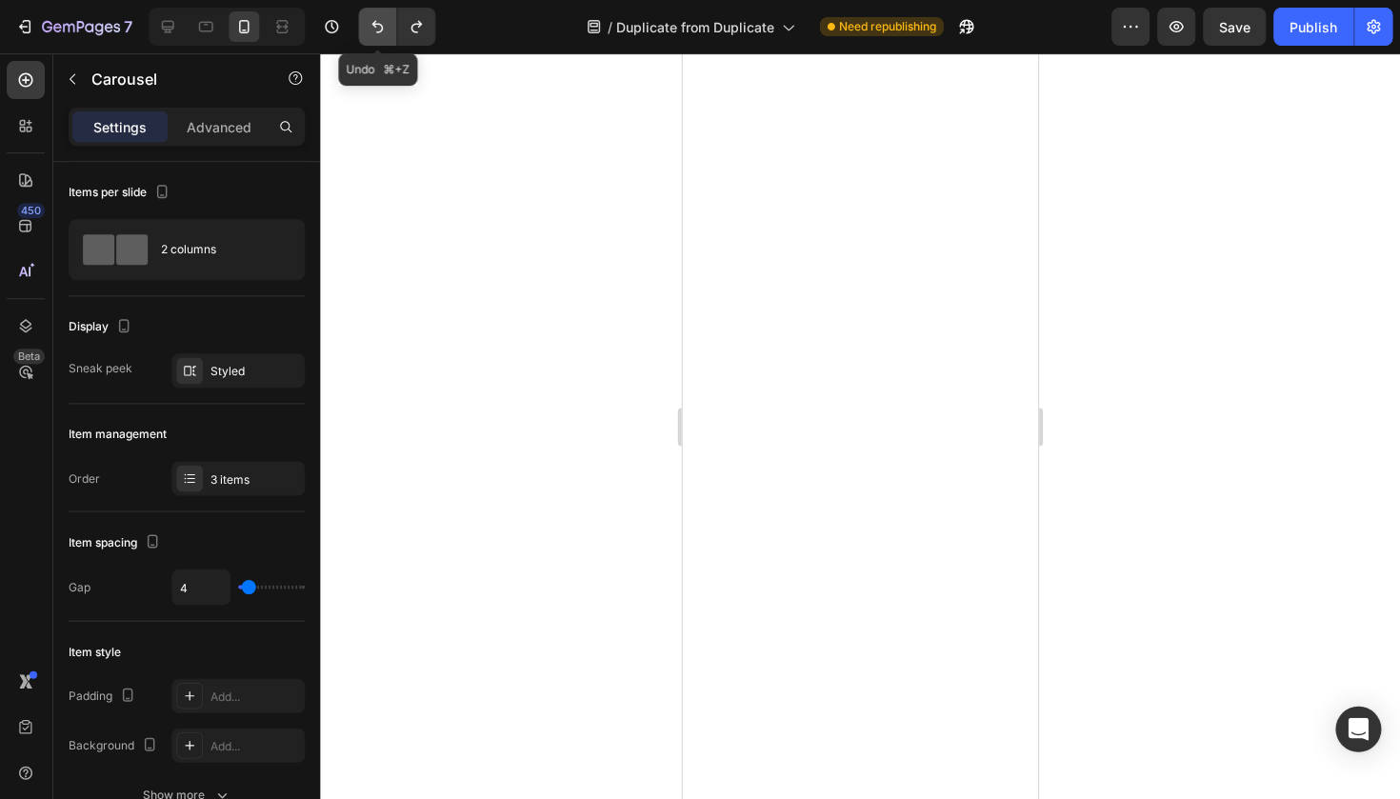
click at [386, 36] on button "Undo/Redo" at bounding box center [378, 27] width 38 height 38
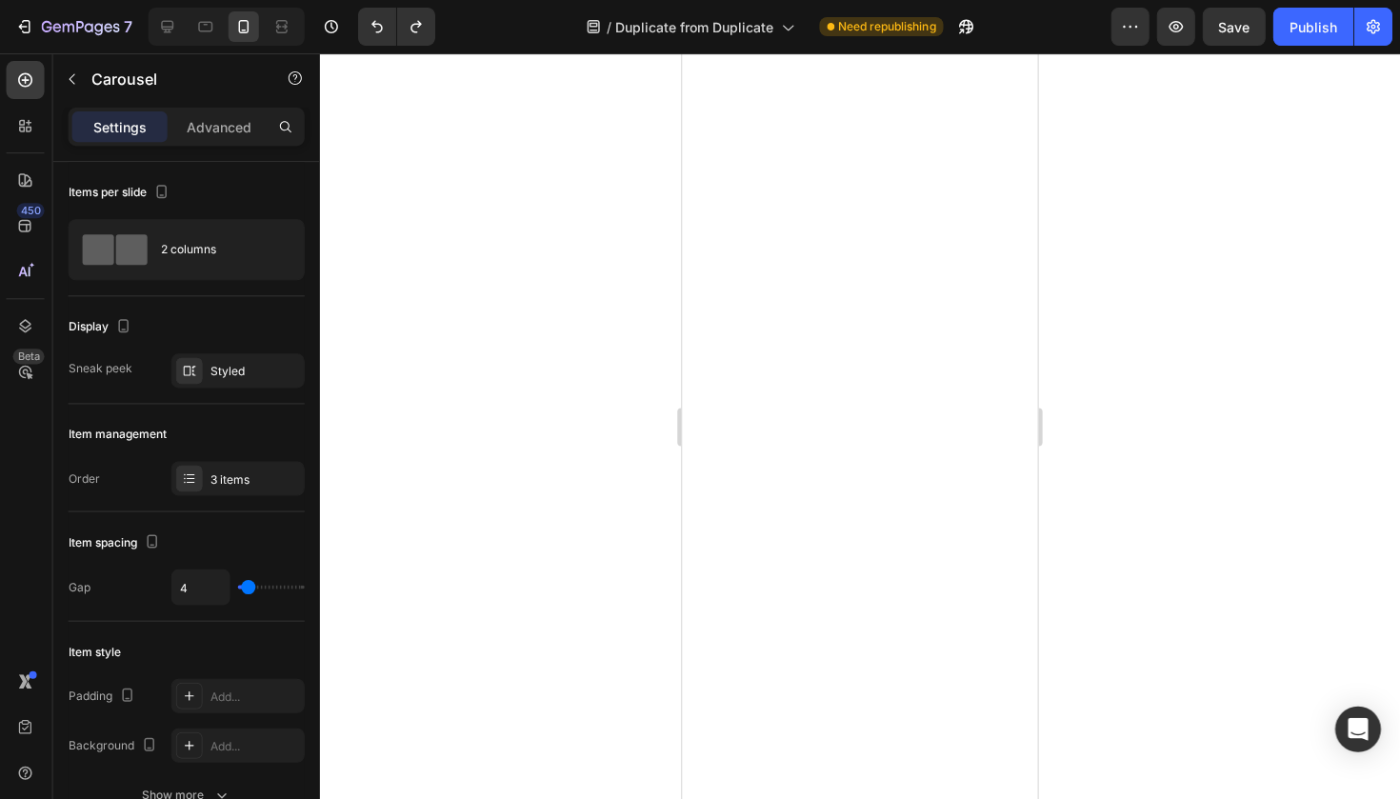
scroll to position [0, 0]
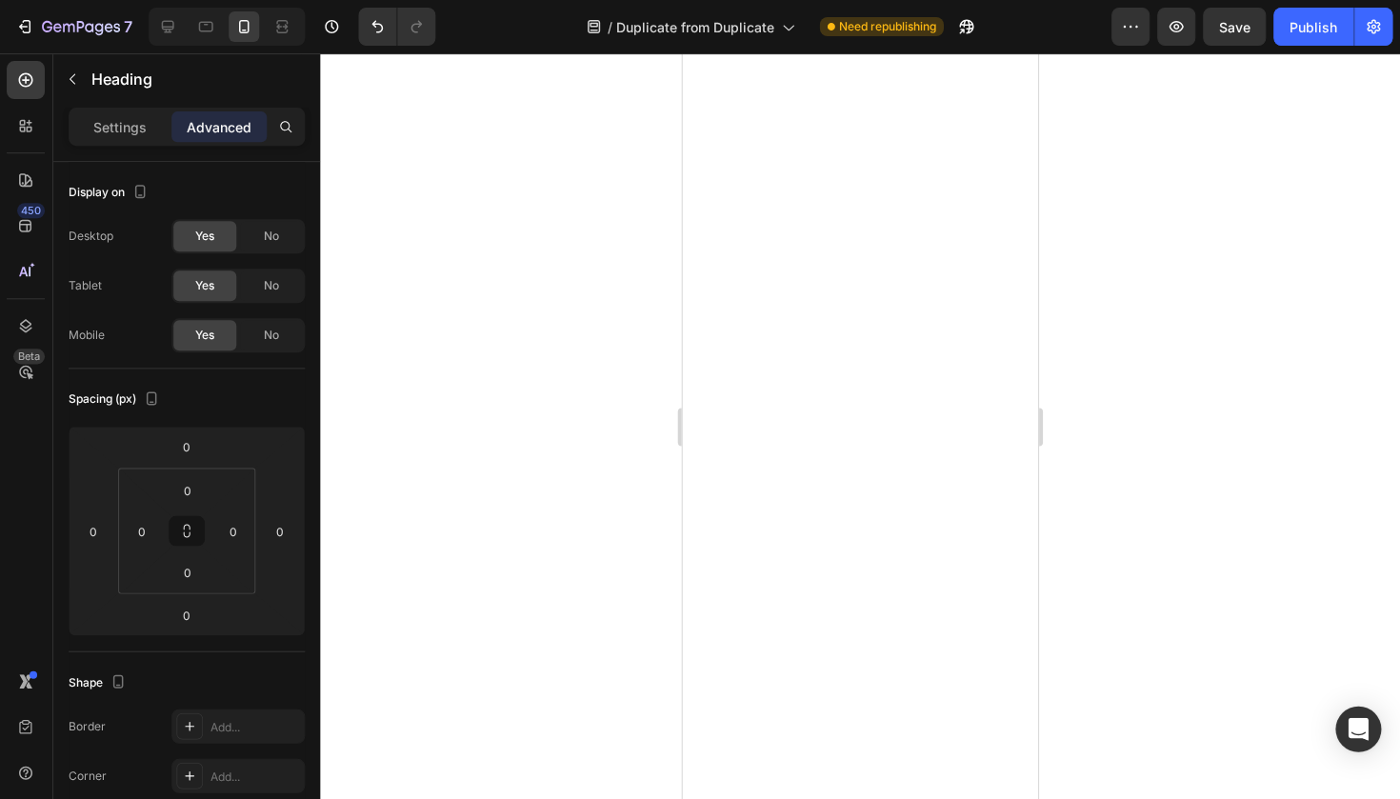
click at [650, 623] on div at bounding box center [860, 425] width 1079 height 745
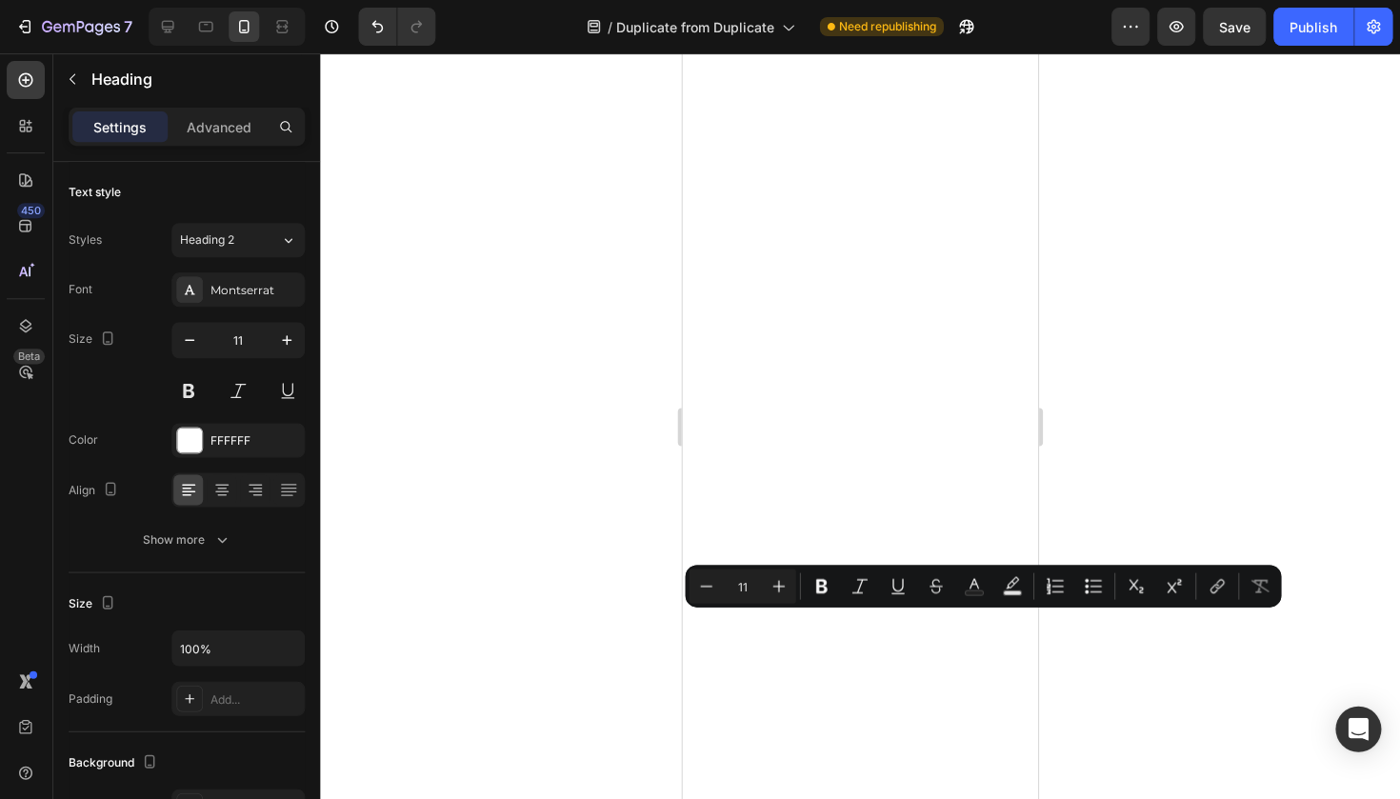
click at [463, 635] on div at bounding box center [860, 425] width 1079 height 745
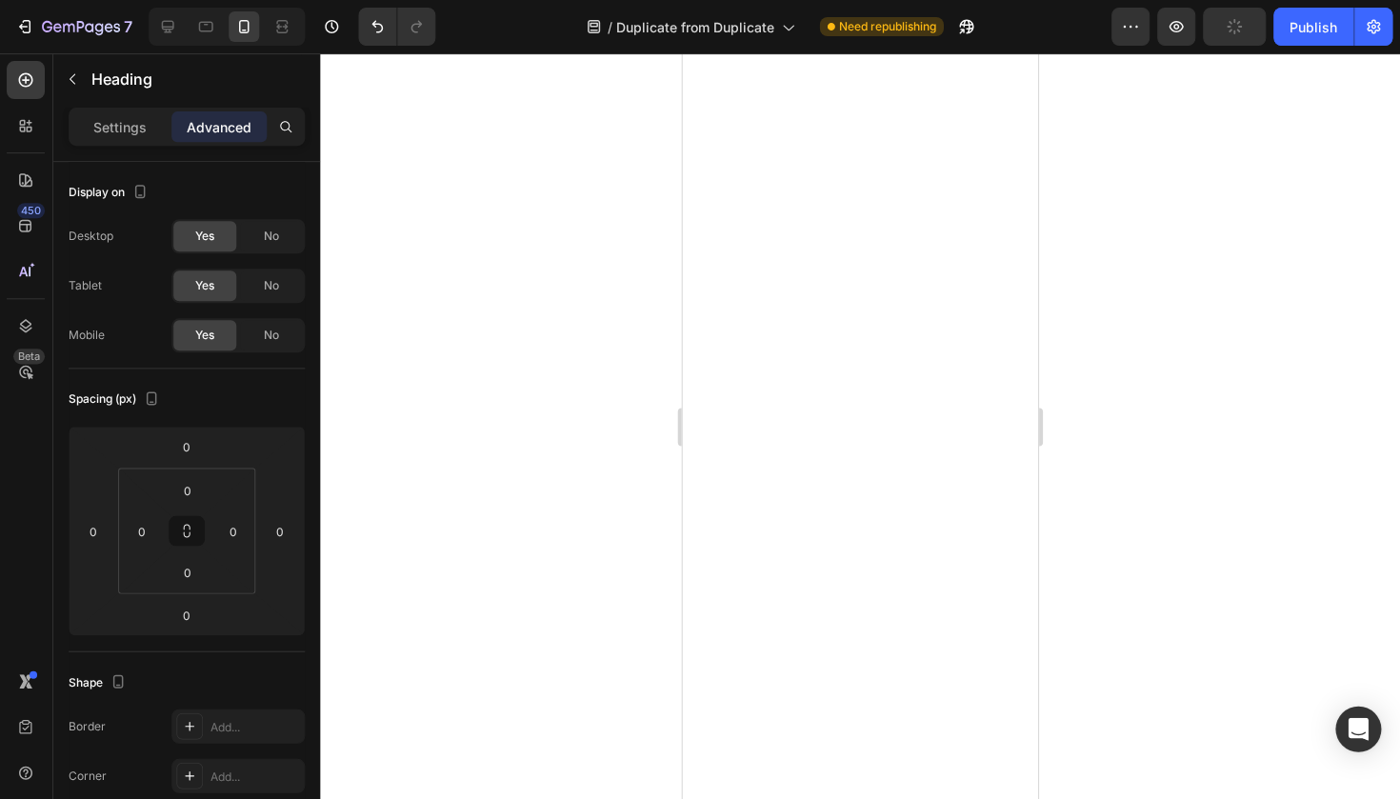
click at [1221, 593] on div at bounding box center [860, 425] width 1079 height 745
click at [1068, 566] on div at bounding box center [860, 425] width 1079 height 745
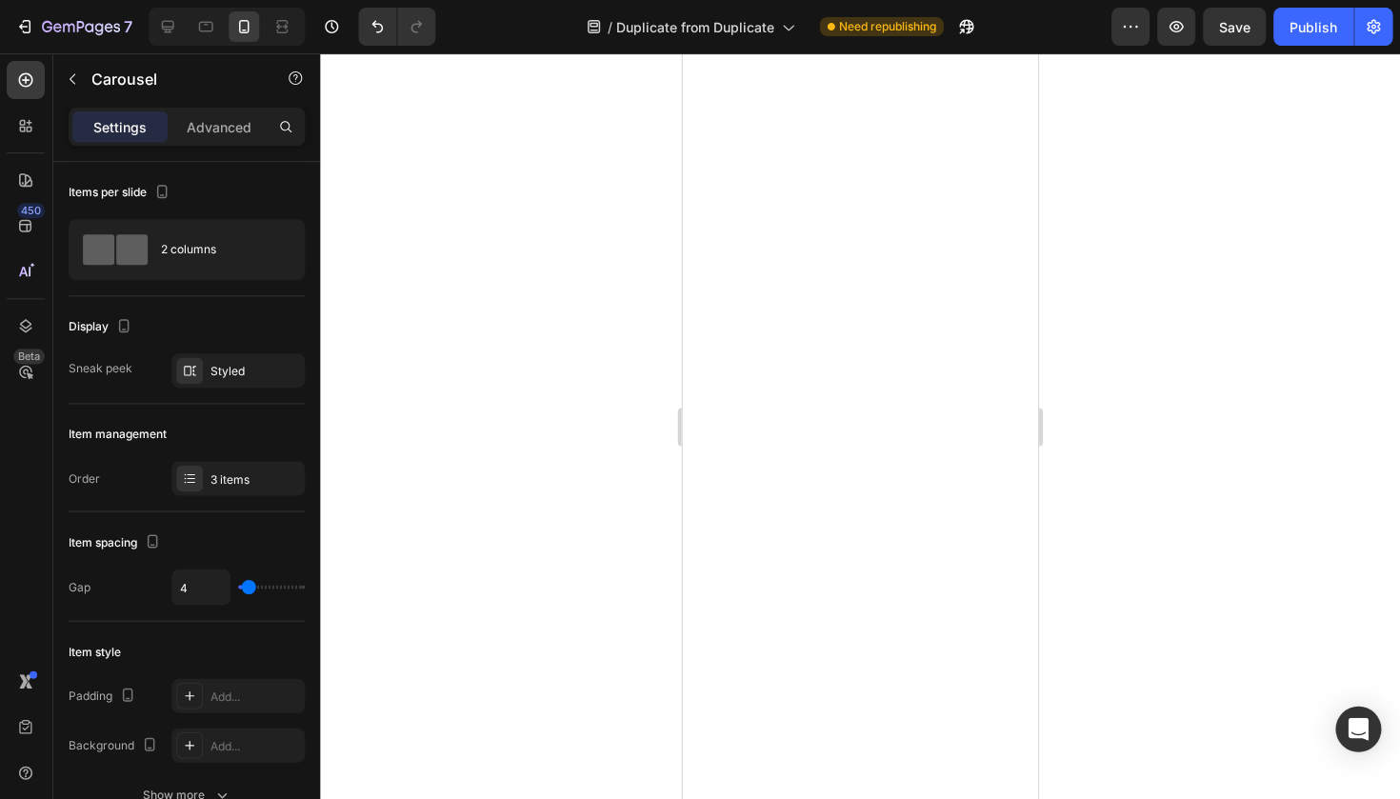
click at [1083, 541] on div at bounding box center [860, 425] width 1079 height 745
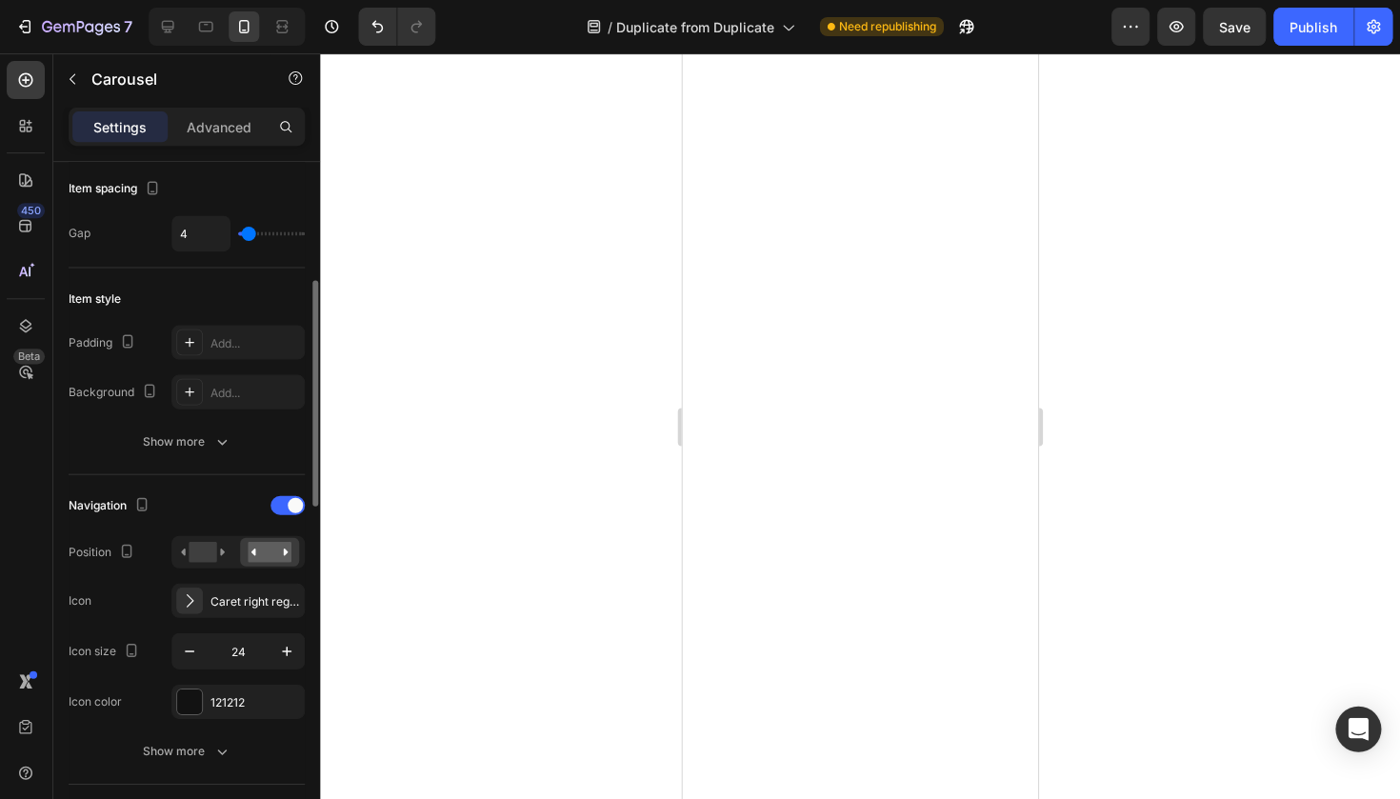
scroll to position [365, 0]
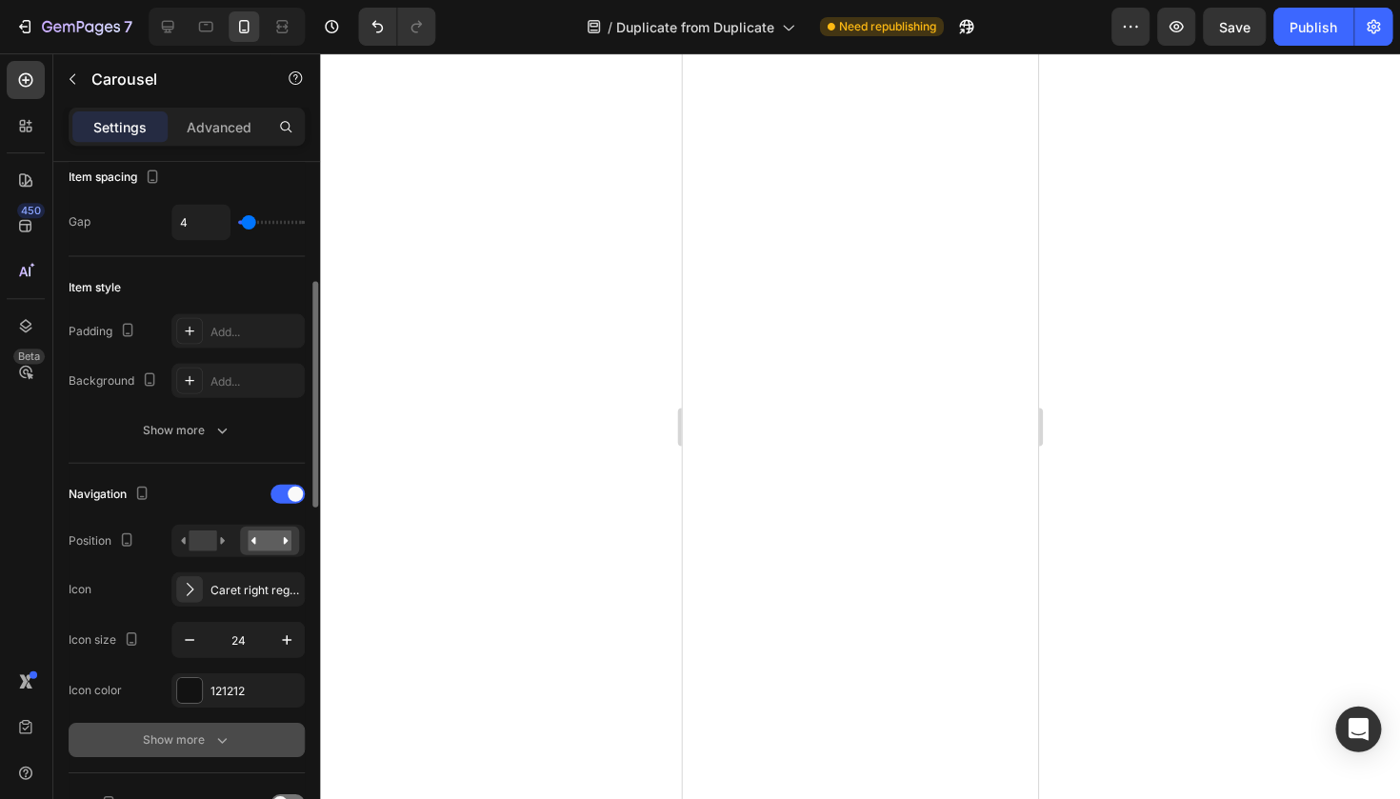
click at [200, 740] on div "Show more" at bounding box center [188, 738] width 89 height 19
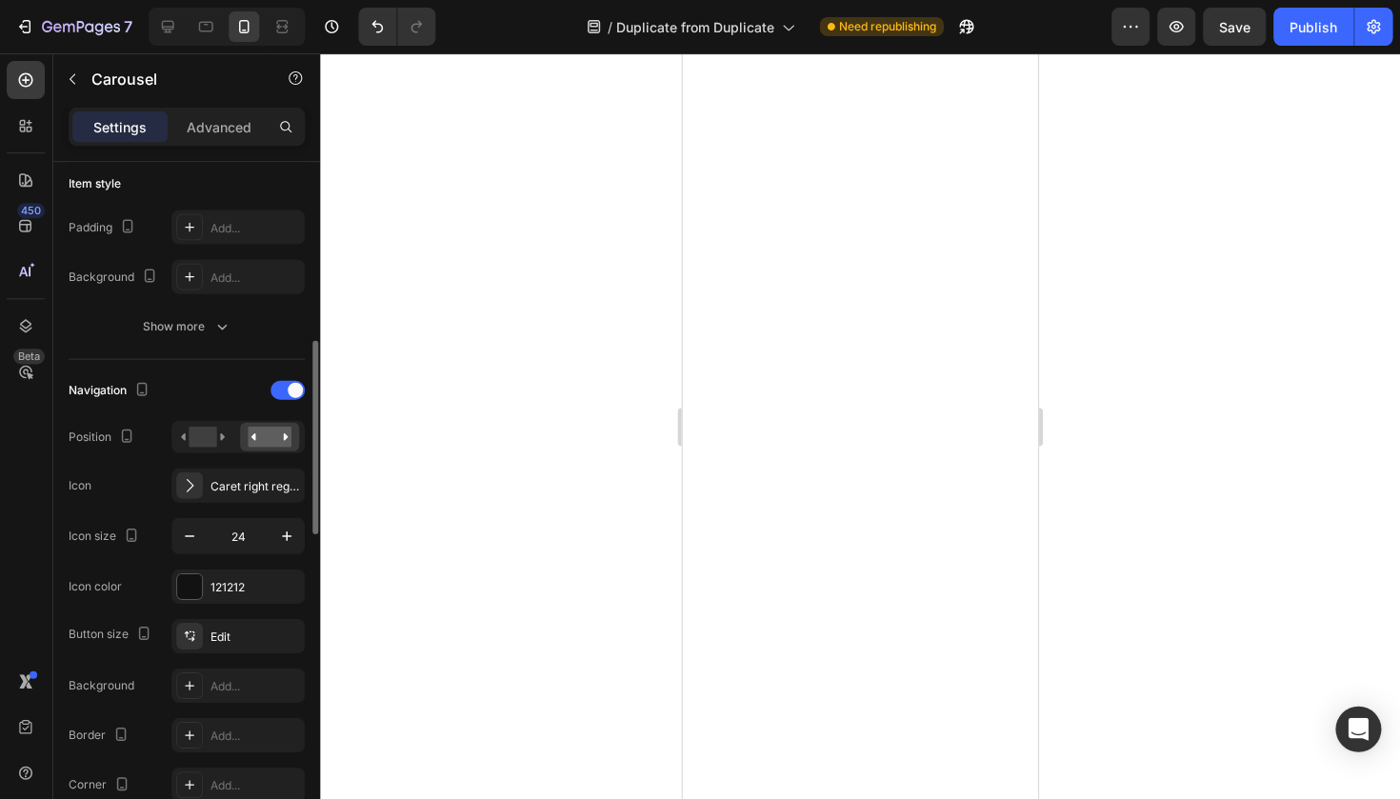
scroll to position [505, 0]
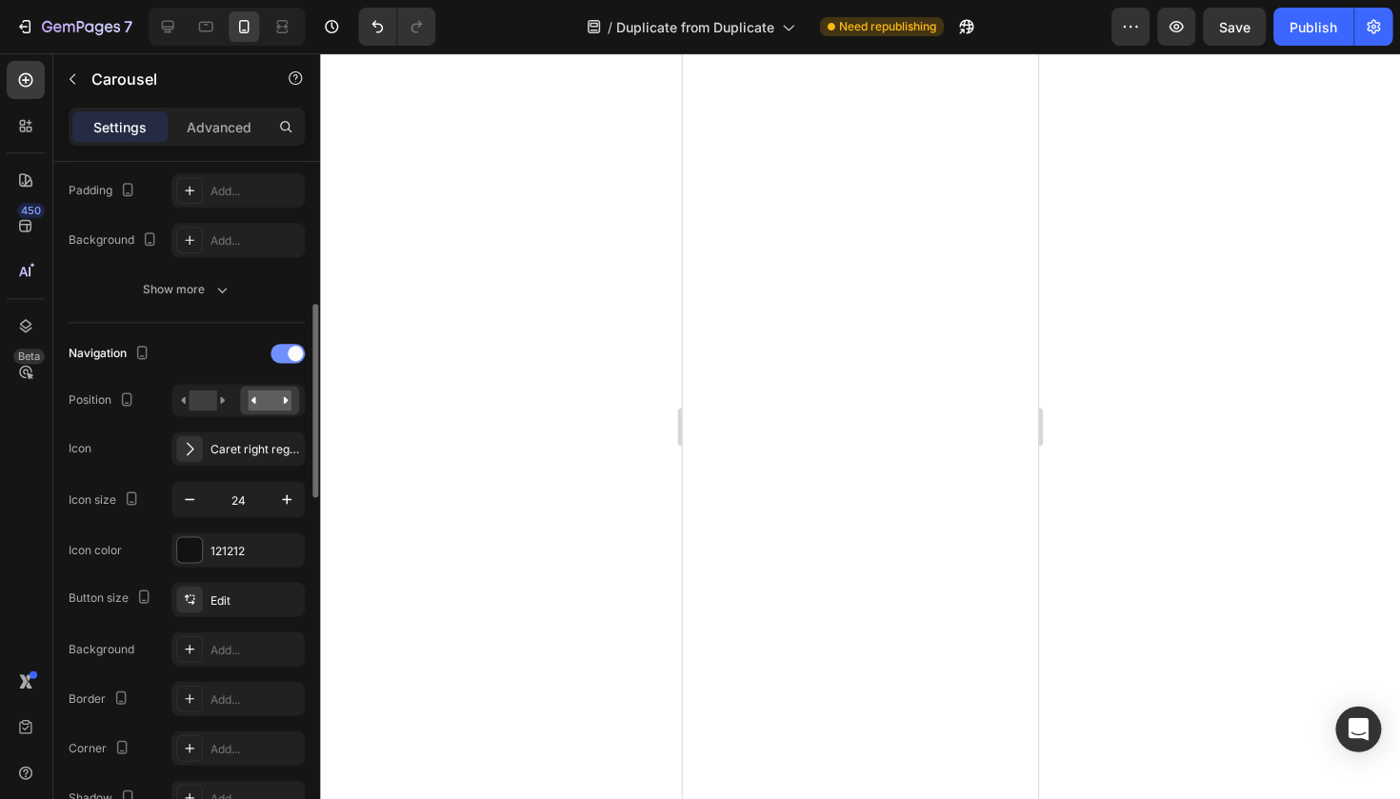
click at [283, 350] on div at bounding box center [288, 353] width 34 height 19
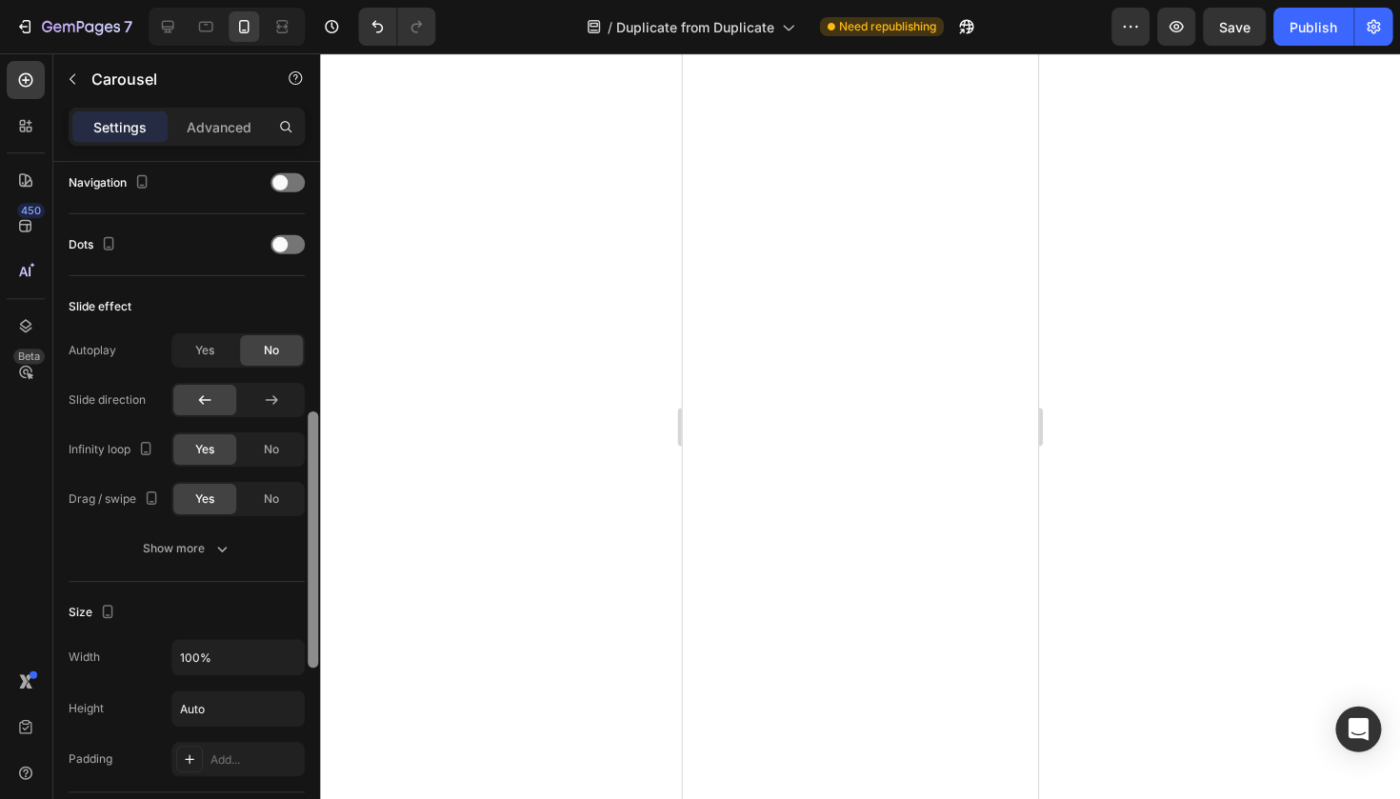
scroll to position [688, 0]
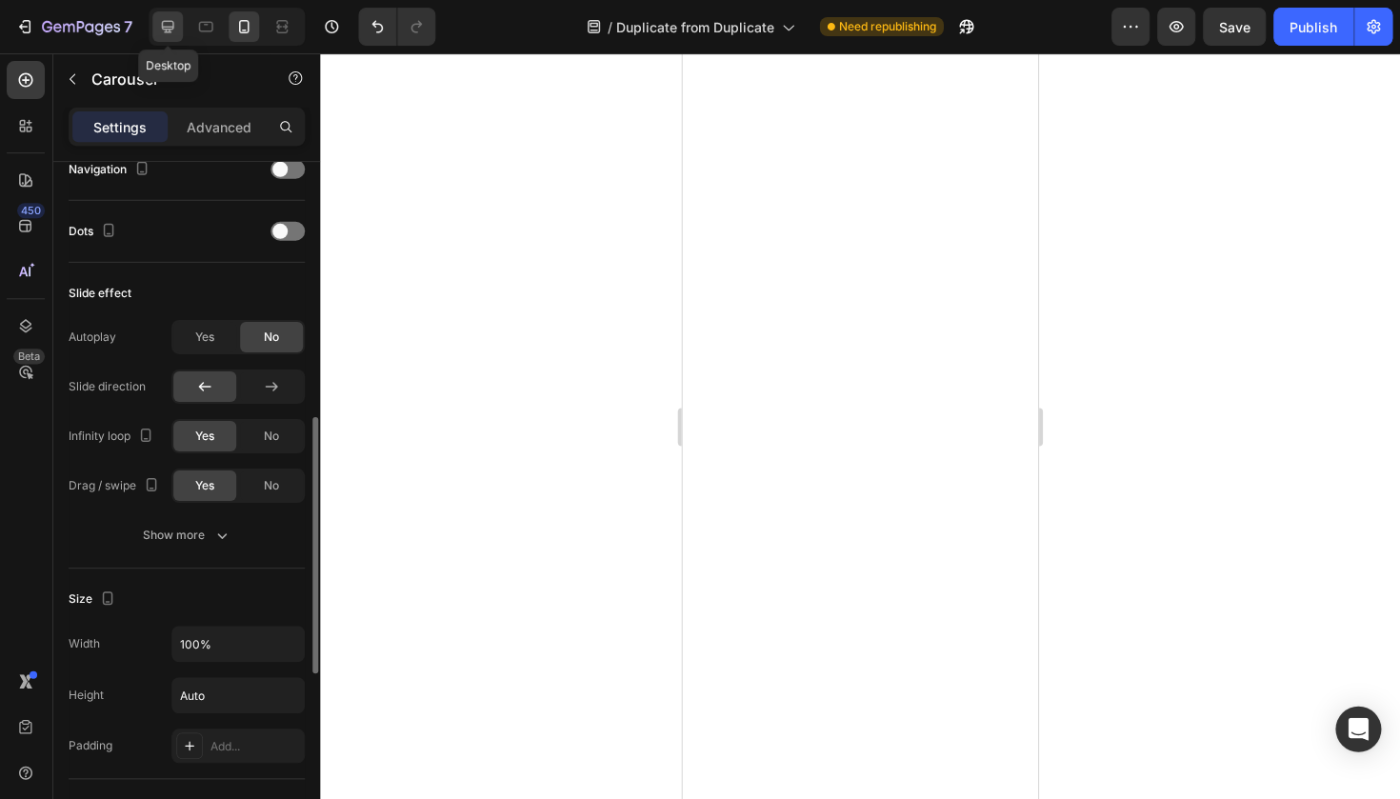
click at [171, 33] on icon at bounding box center [168, 26] width 19 height 19
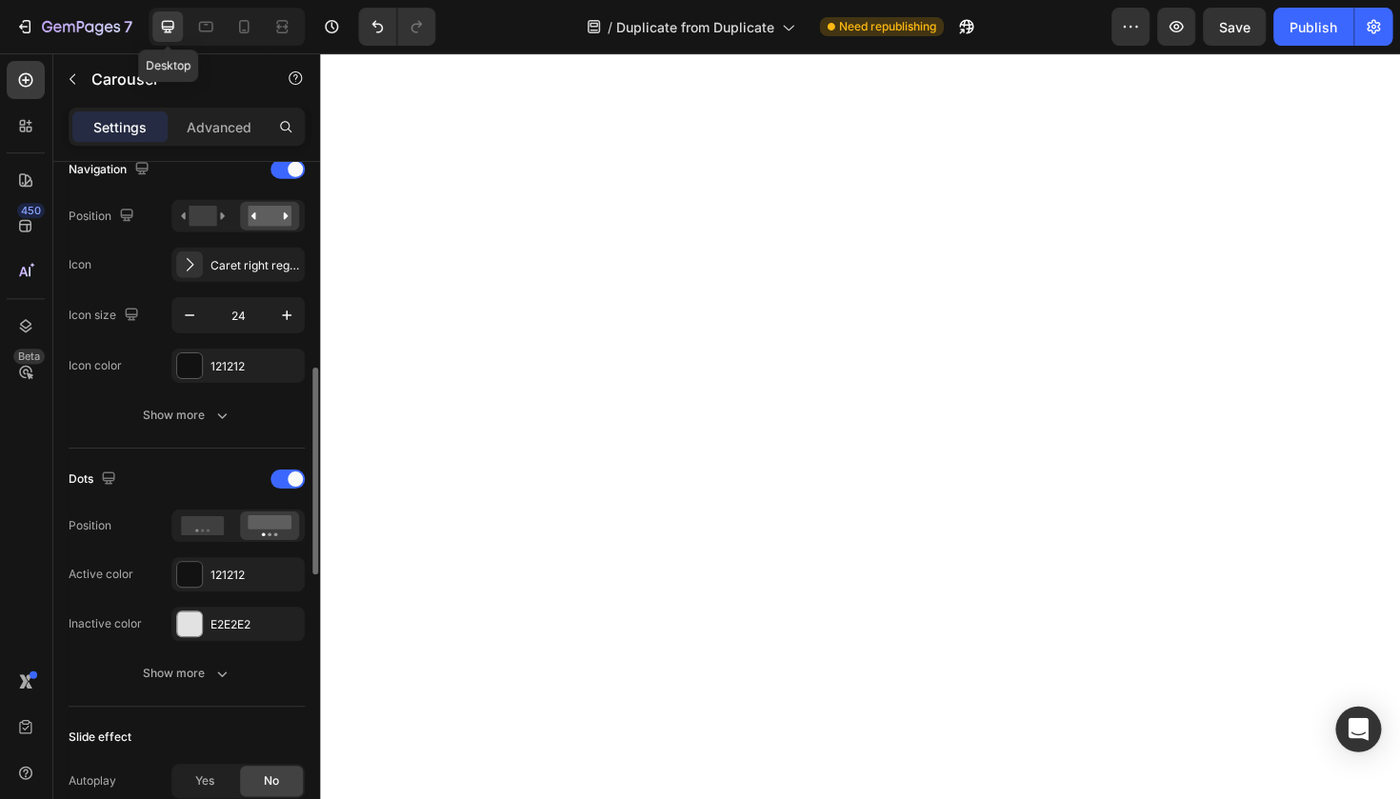
type input "16"
type input "1200"
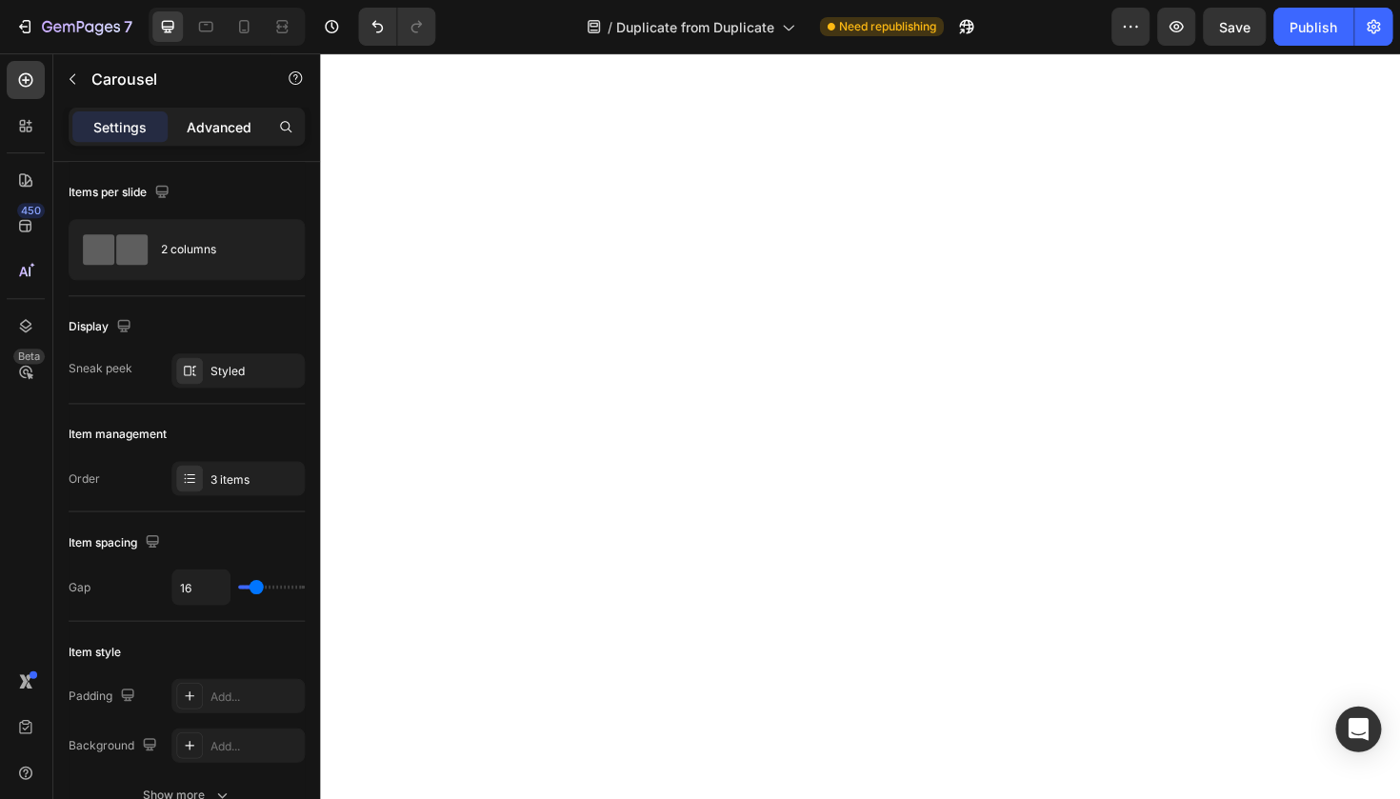
click at [211, 118] on p "Advanced" at bounding box center [220, 127] width 65 height 20
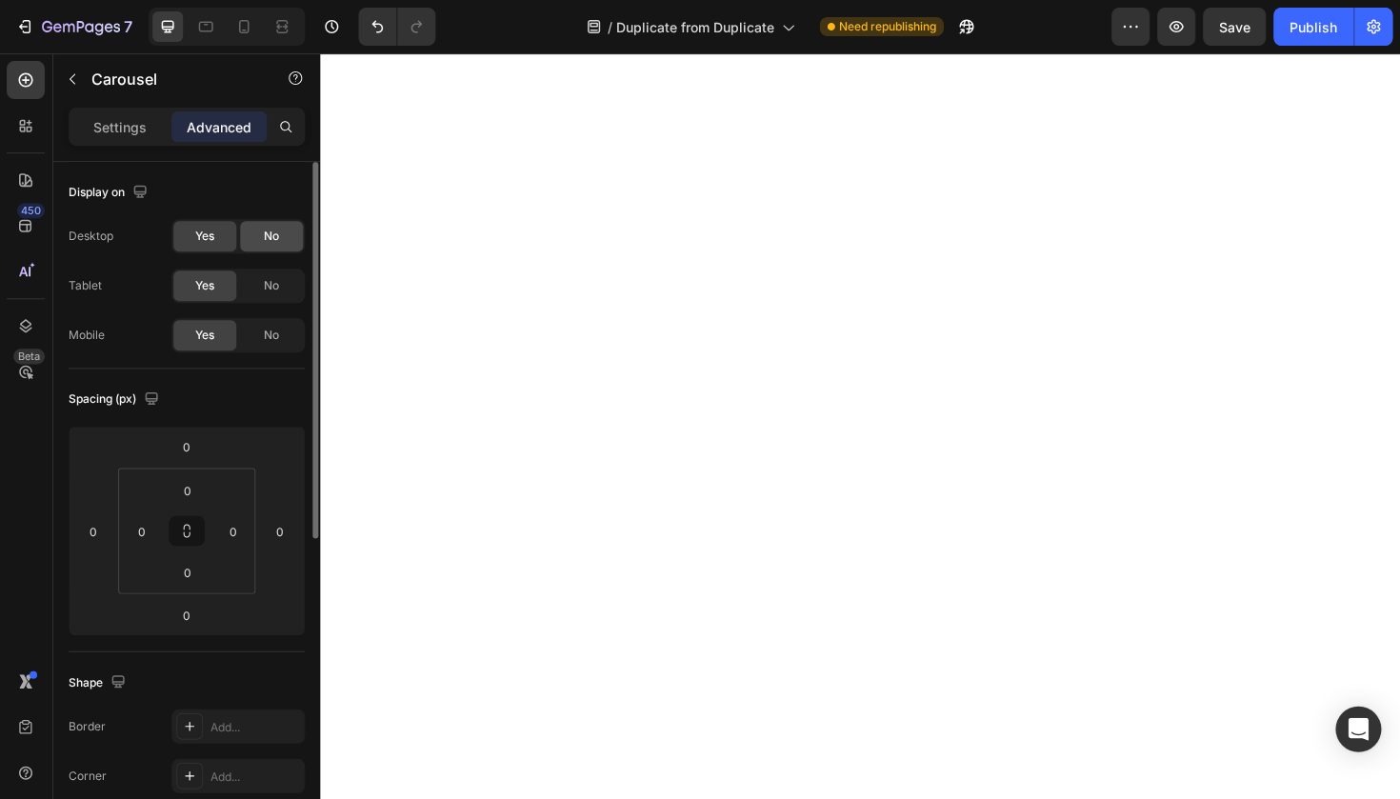
click at [277, 245] on div "No" at bounding box center [272, 236] width 63 height 30
click at [275, 269] on div "Yes No" at bounding box center [238, 285] width 133 height 34
click at [290, 285] on div "No" at bounding box center [272, 285] width 63 height 30
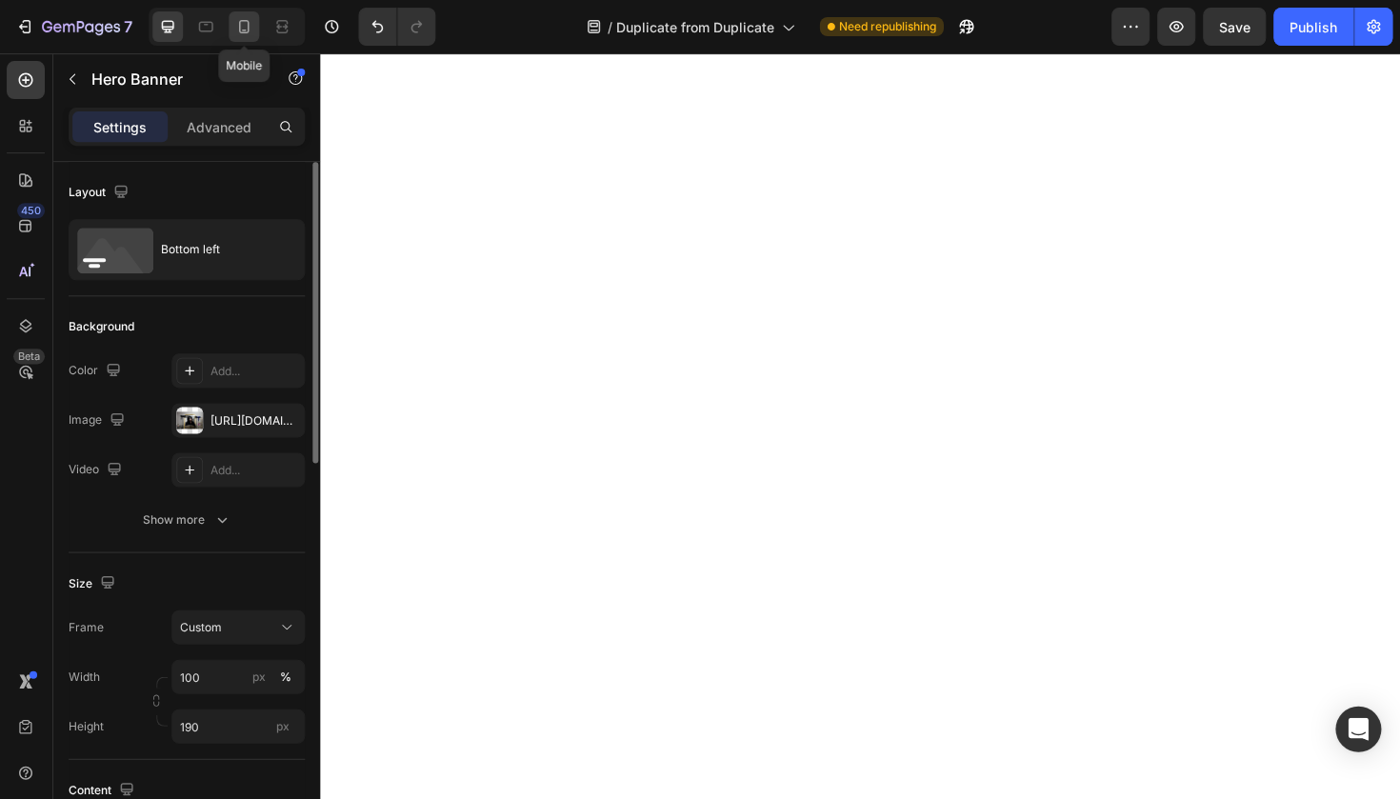
click at [249, 29] on icon at bounding box center [244, 26] width 19 height 19
type input "100"
type input "100%"
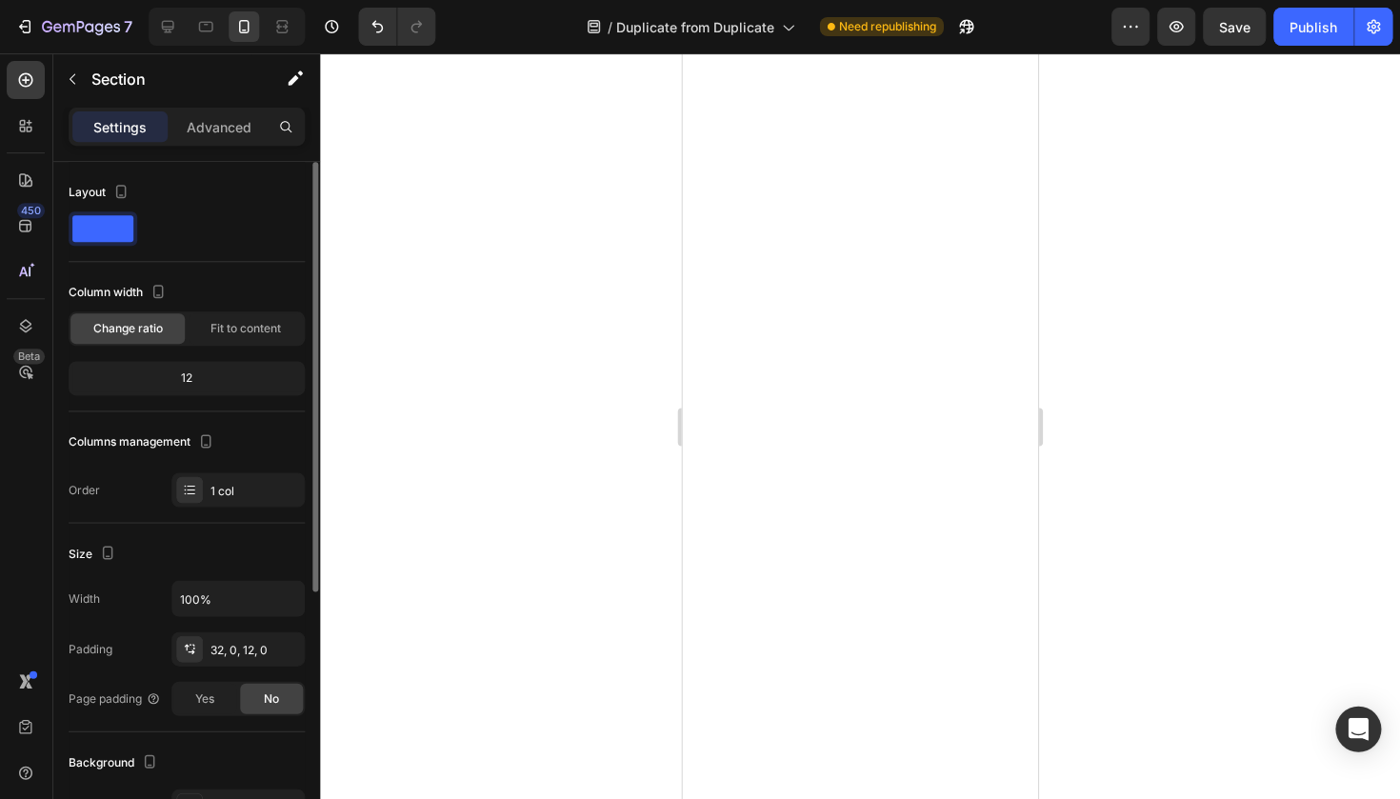
click at [1179, 426] on div at bounding box center [860, 425] width 1079 height 745
click at [640, 443] on div at bounding box center [860, 425] width 1079 height 745
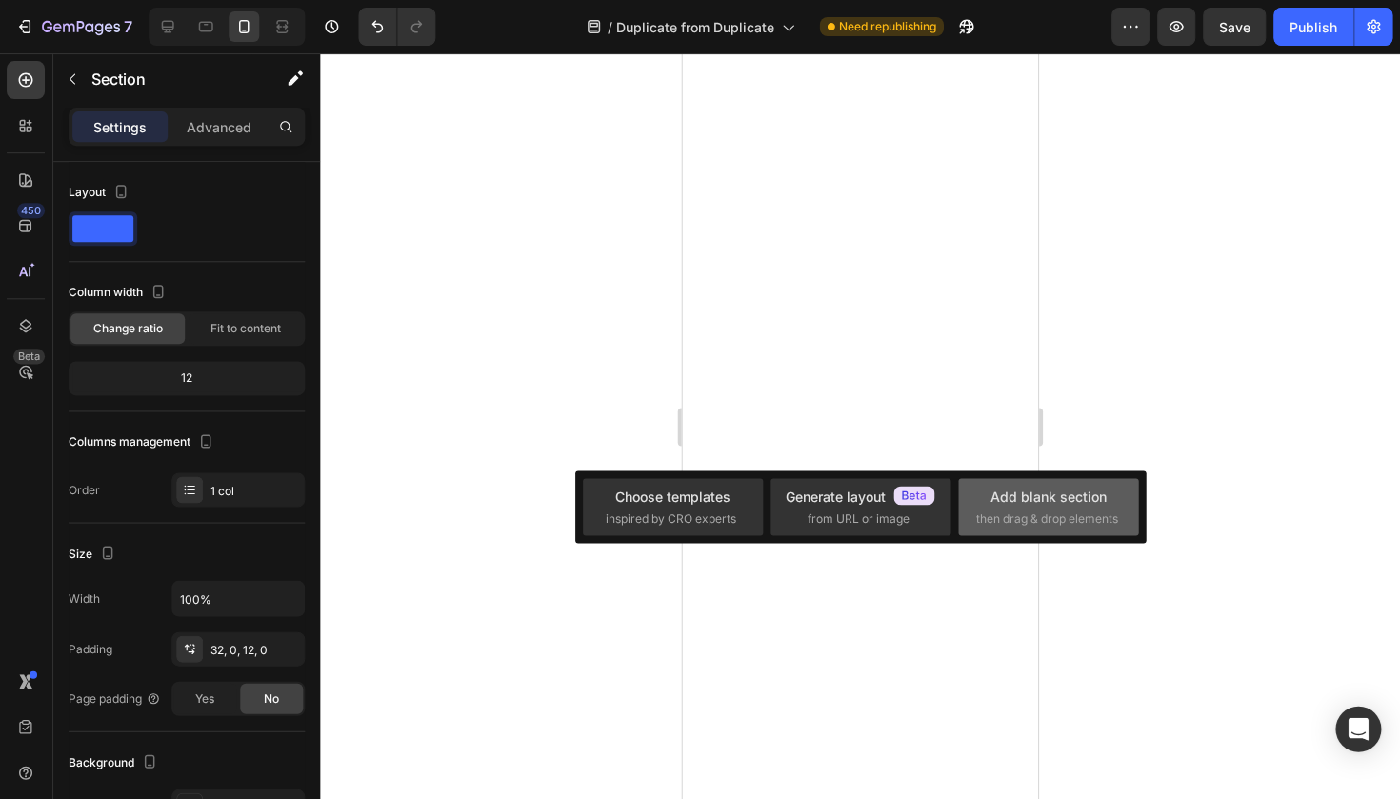
click at [1090, 516] on span "then drag & drop elements" at bounding box center [1047, 517] width 142 height 17
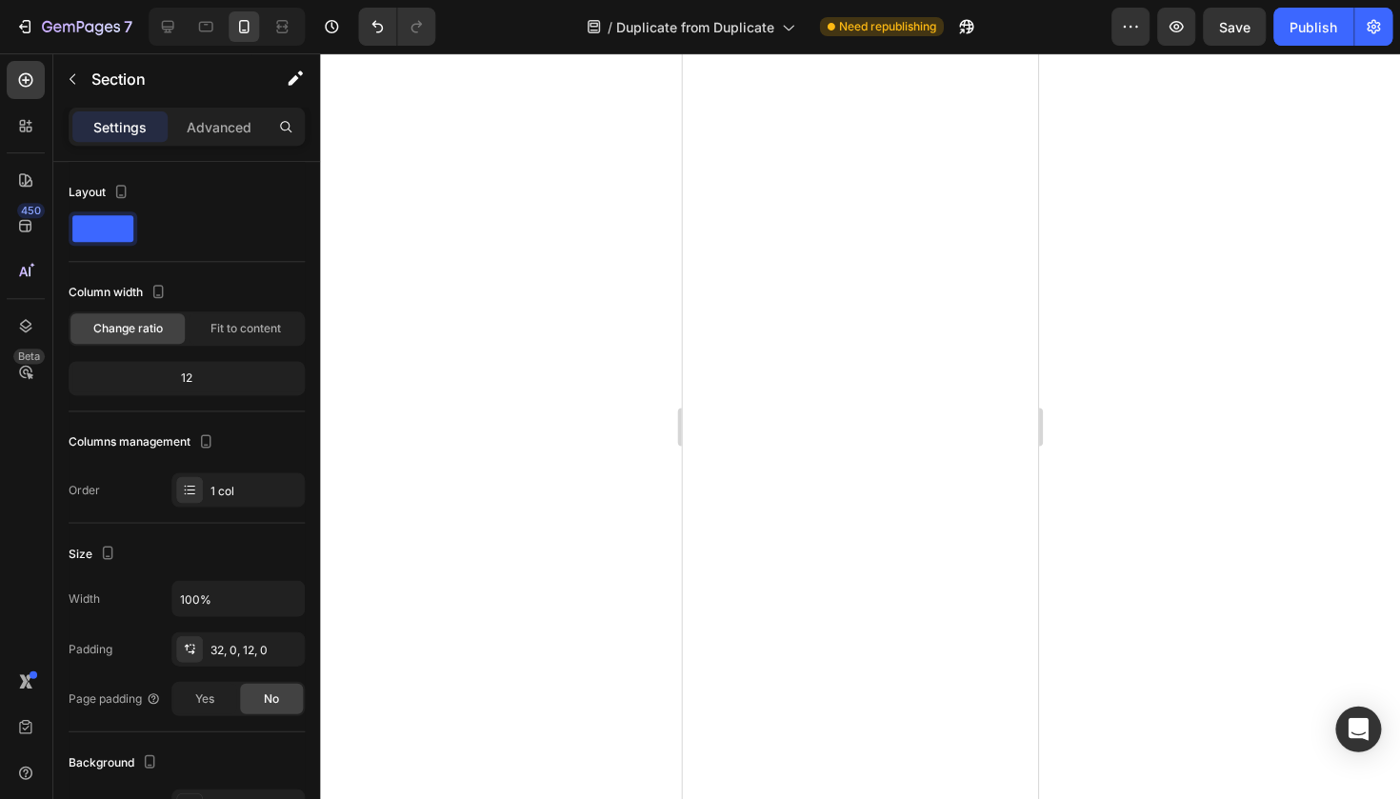
click at [1132, 450] on div at bounding box center [860, 425] width 1079 height 745
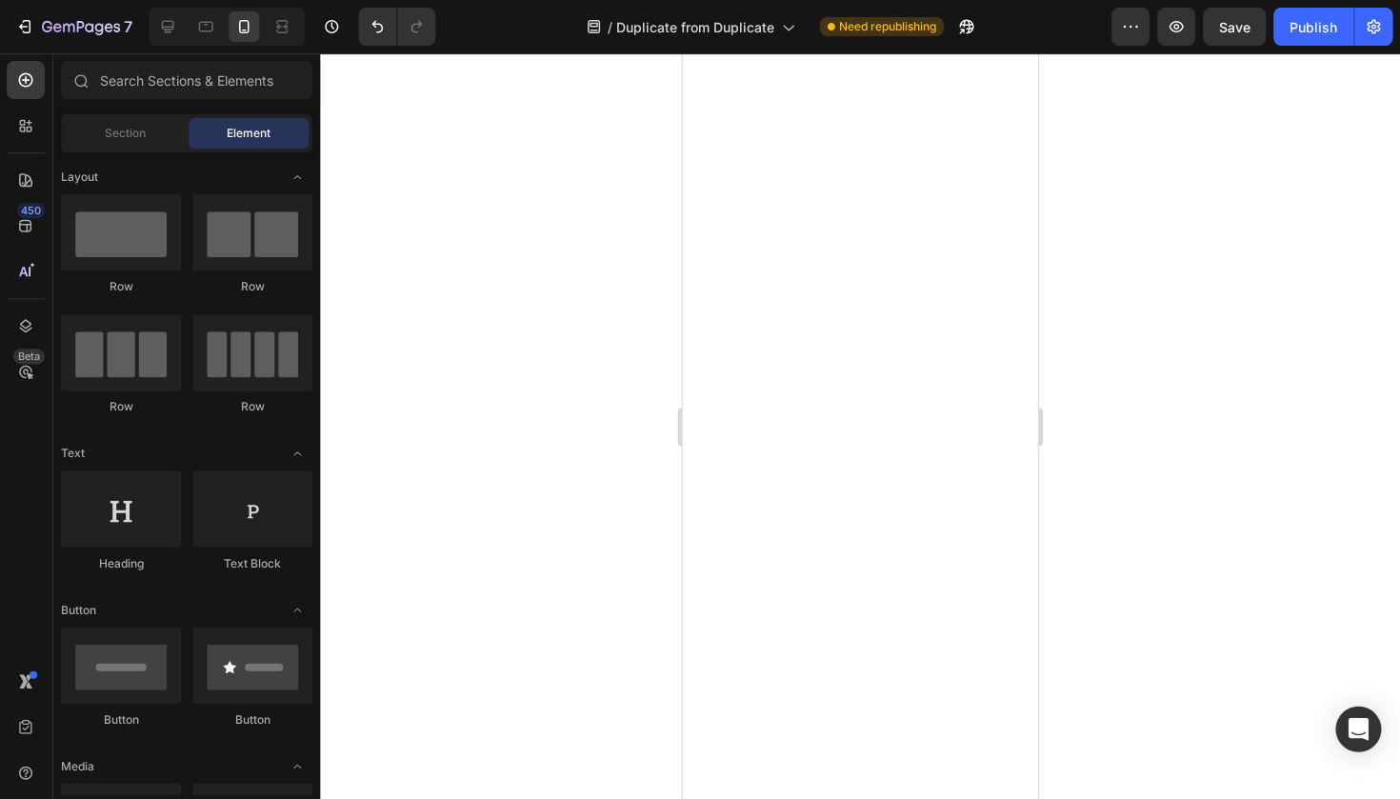
click at [1110, 466] on div at bounding box center [860, 425] width 1079 height 745
click at [1078, 500] on div at bounding box center [860, 425] width 1079 height 745
click at [134, 143] on div "Section" at bounding box center [126, 133] width 120 height 30
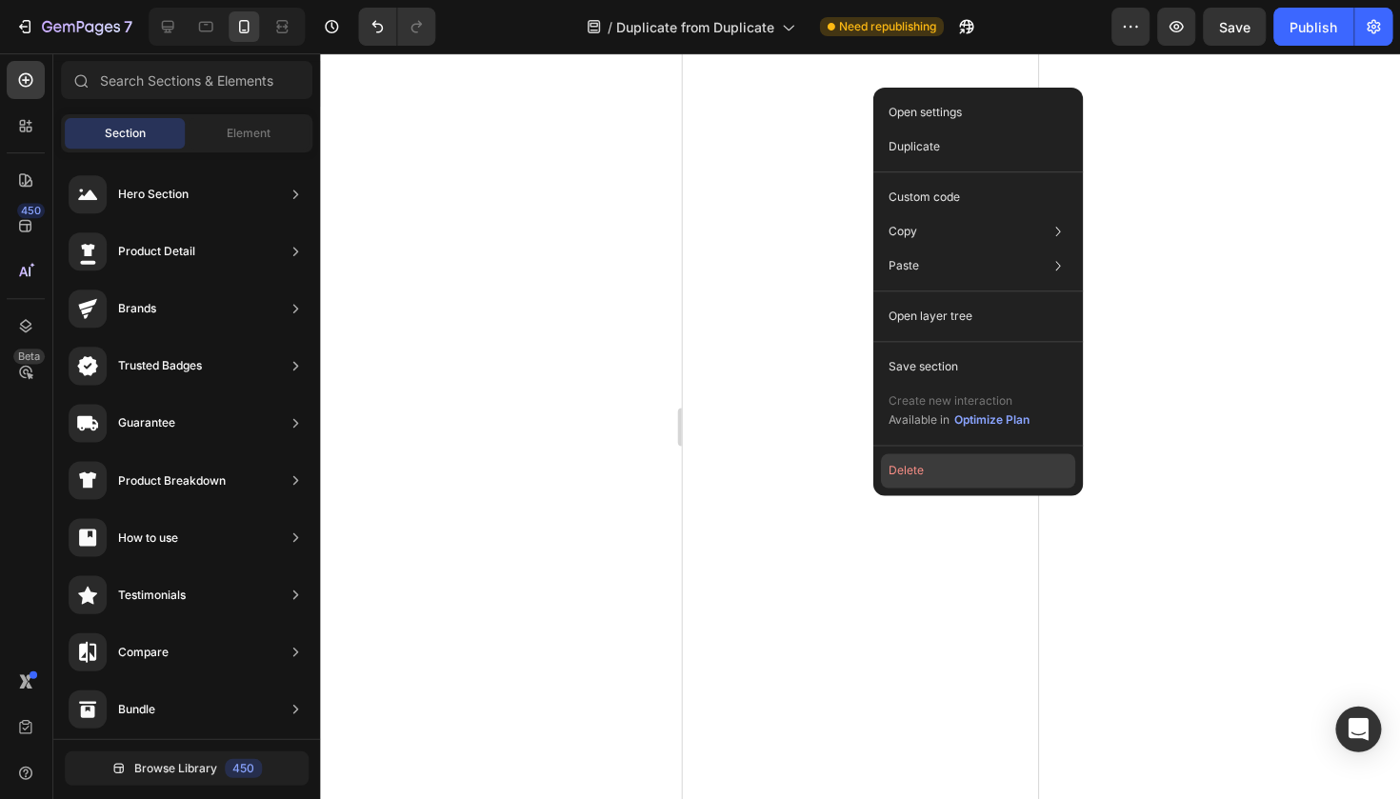
click at [924, 475] on button "Delete" at bounding box center [978, 470] width 194 height 34
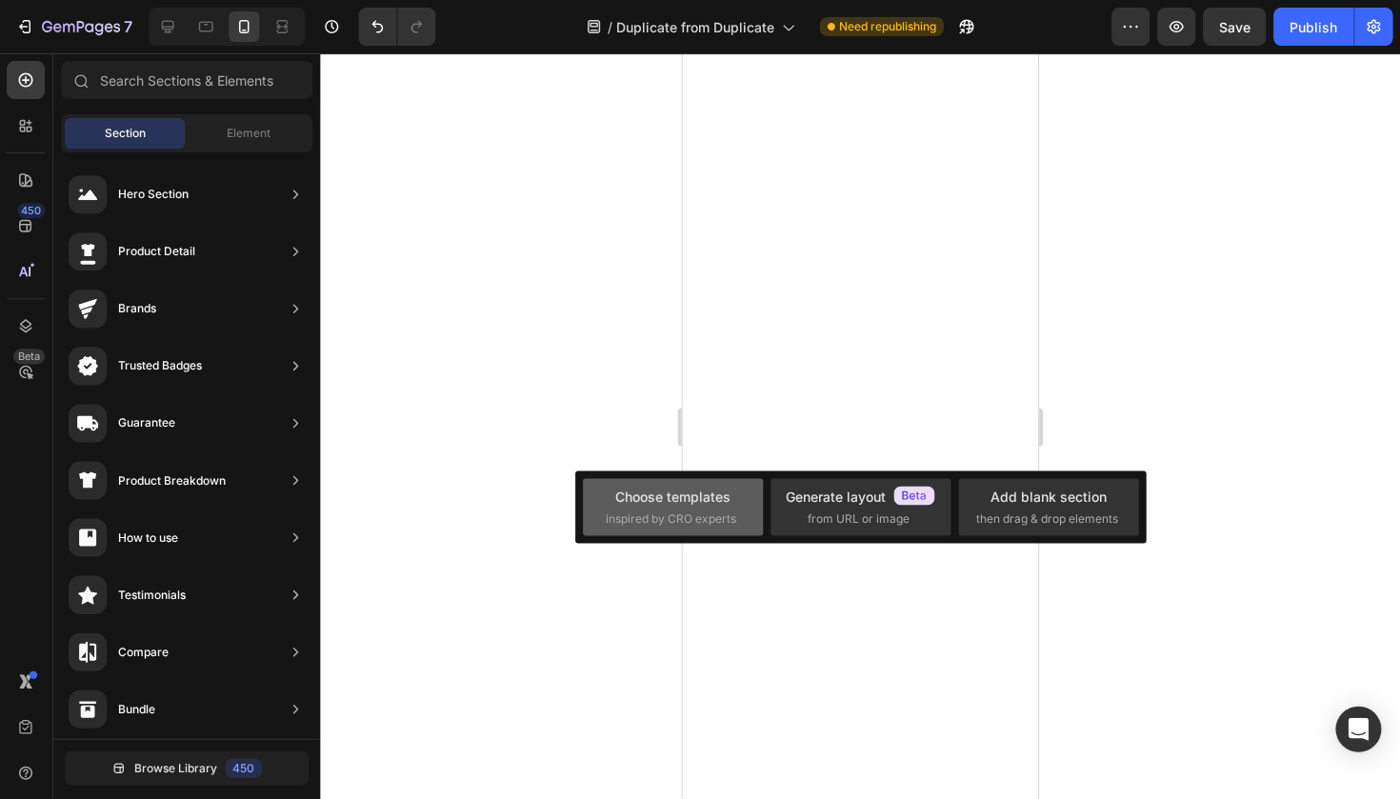
click at [669, 501] on div "Choose templates" at bounding box center [672, 496] width 115 height 20
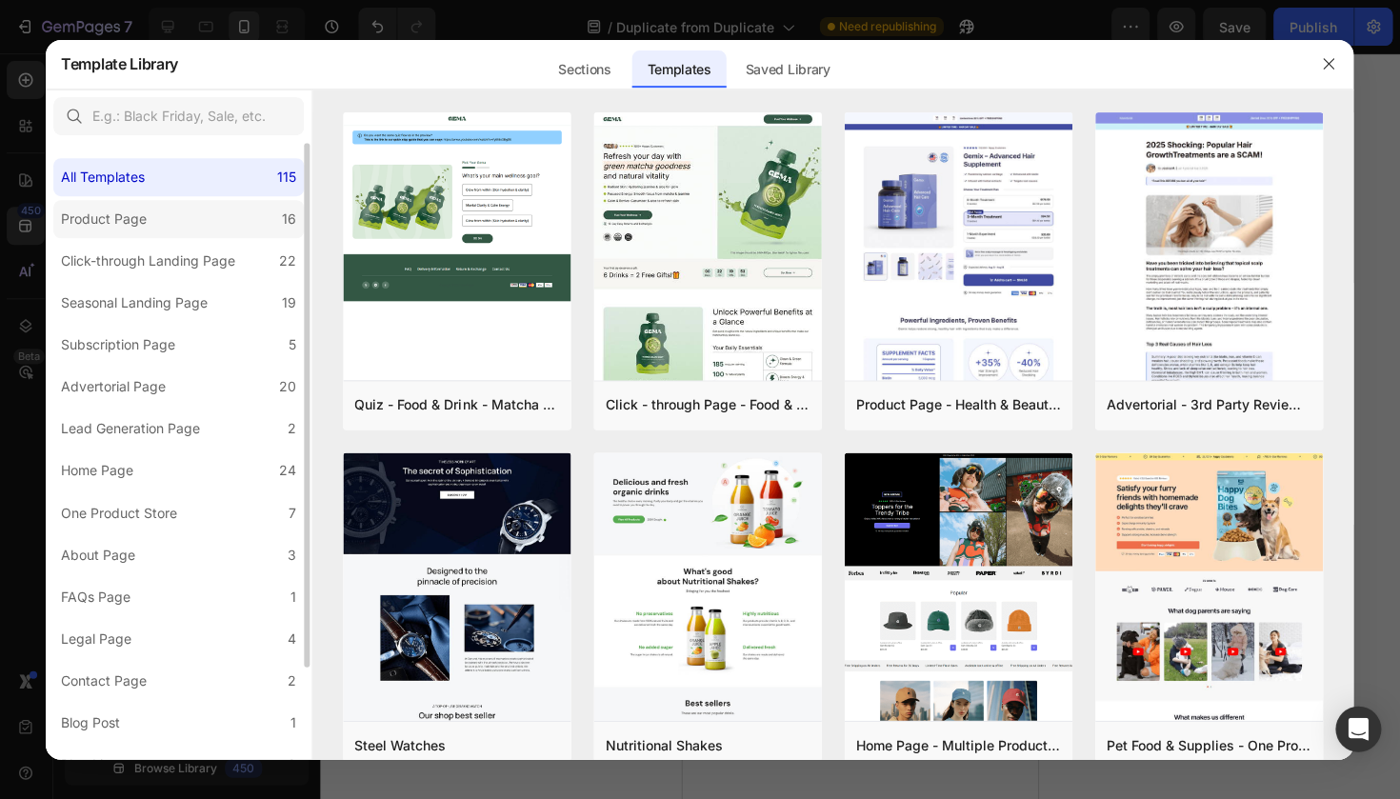
click at [186, 220] on label "Product Page 16" at bounding box center [179, 219] width 250 height 38
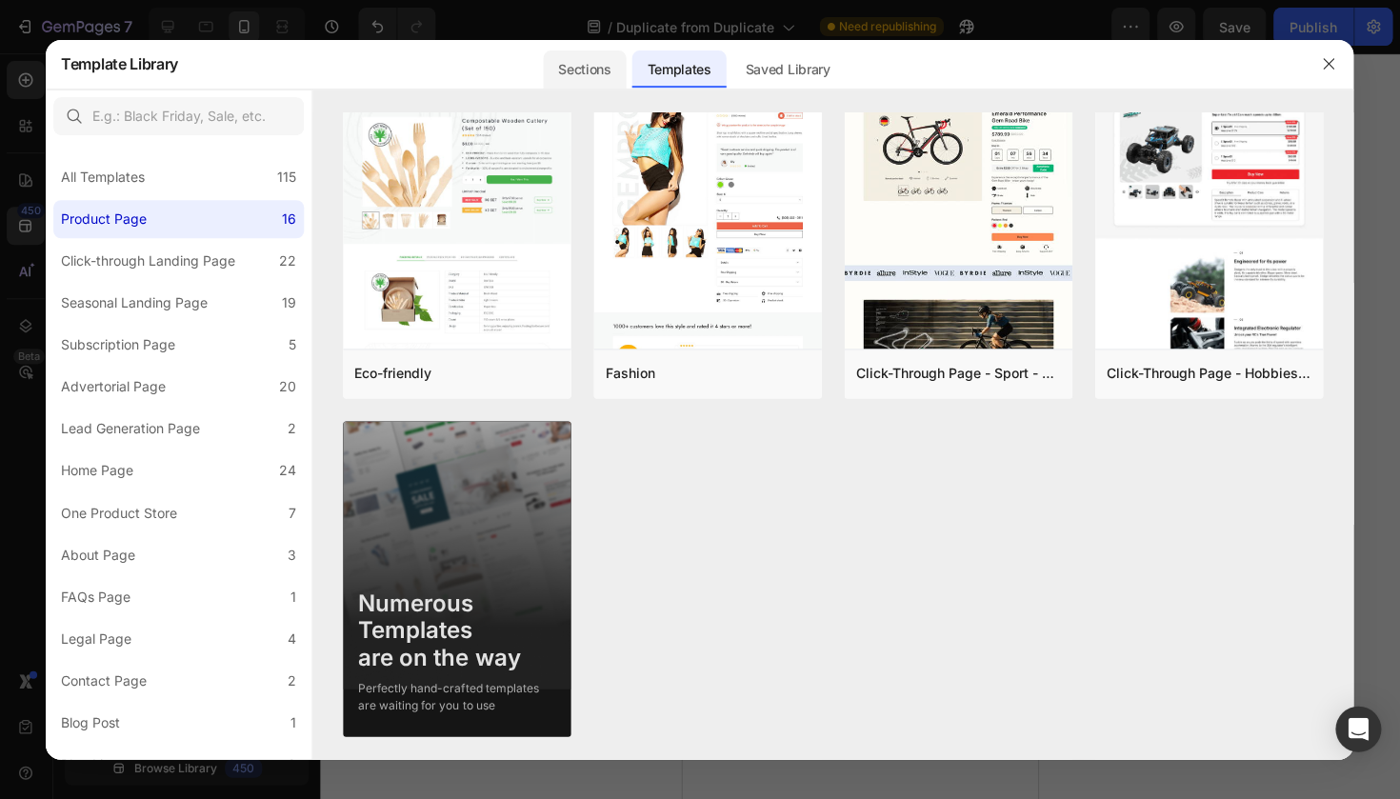
click at [596, 64] on div "Sections" at bounding box center [585, 69] width 83 height 38
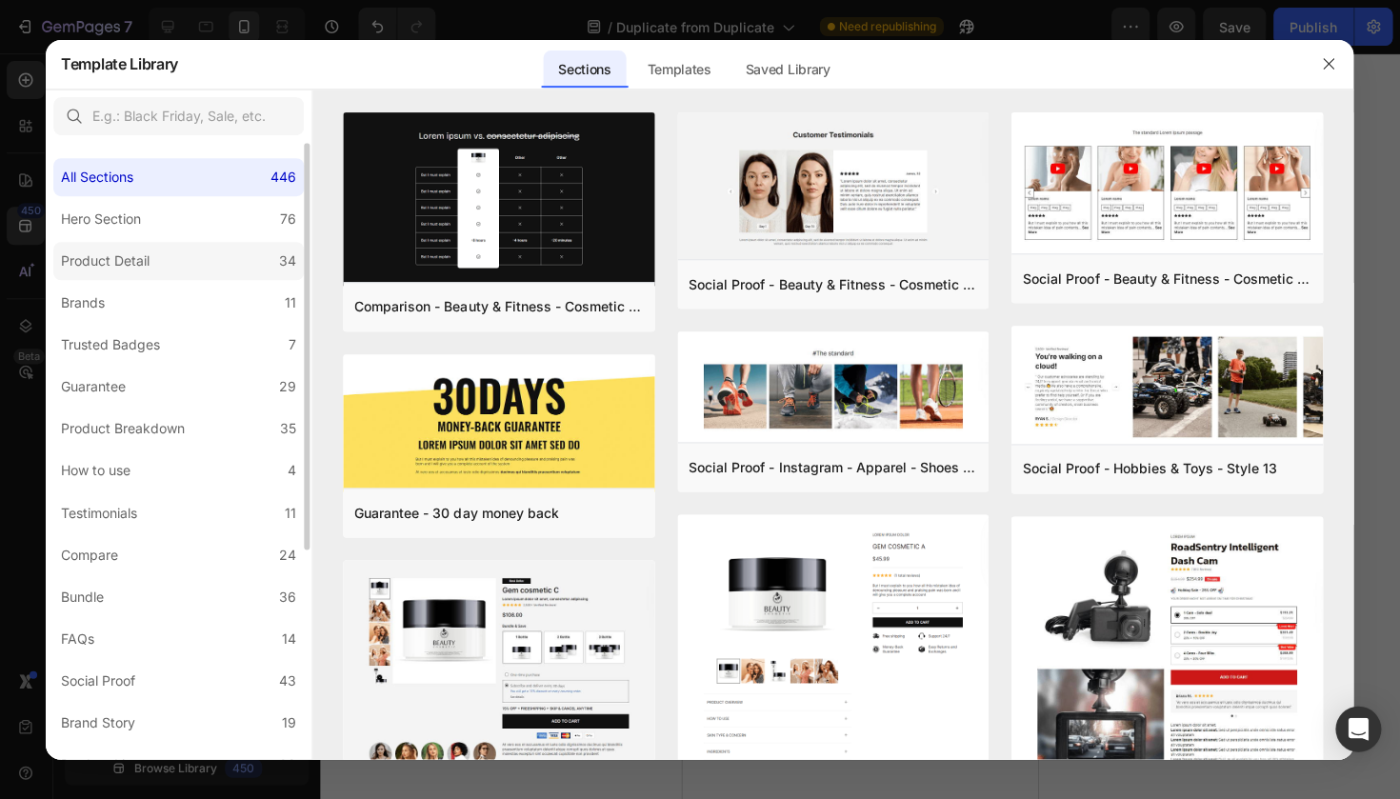
click at [146, 253] on div "Product Detail" at bounding box center [106, 260] width 89 height 23
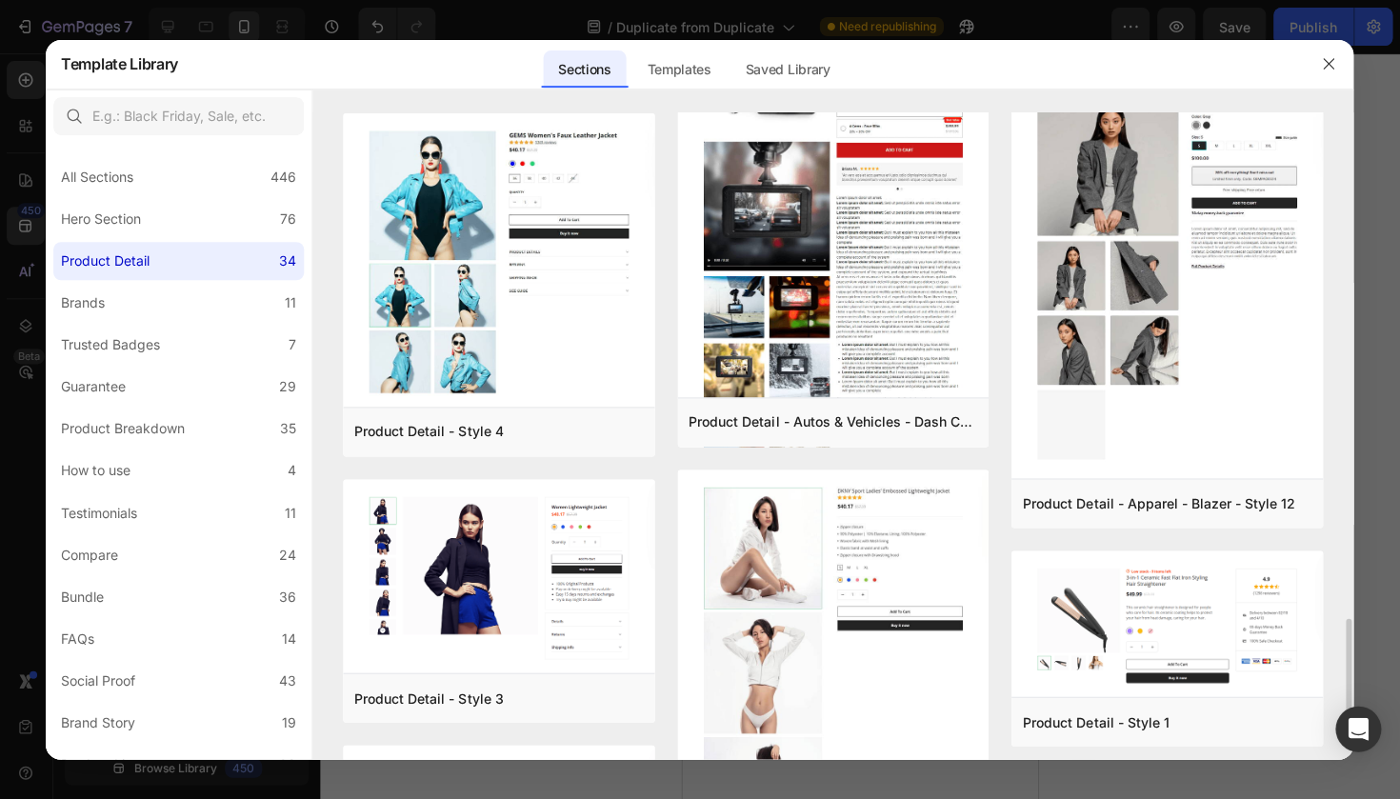
scroll to position [3009, 0]
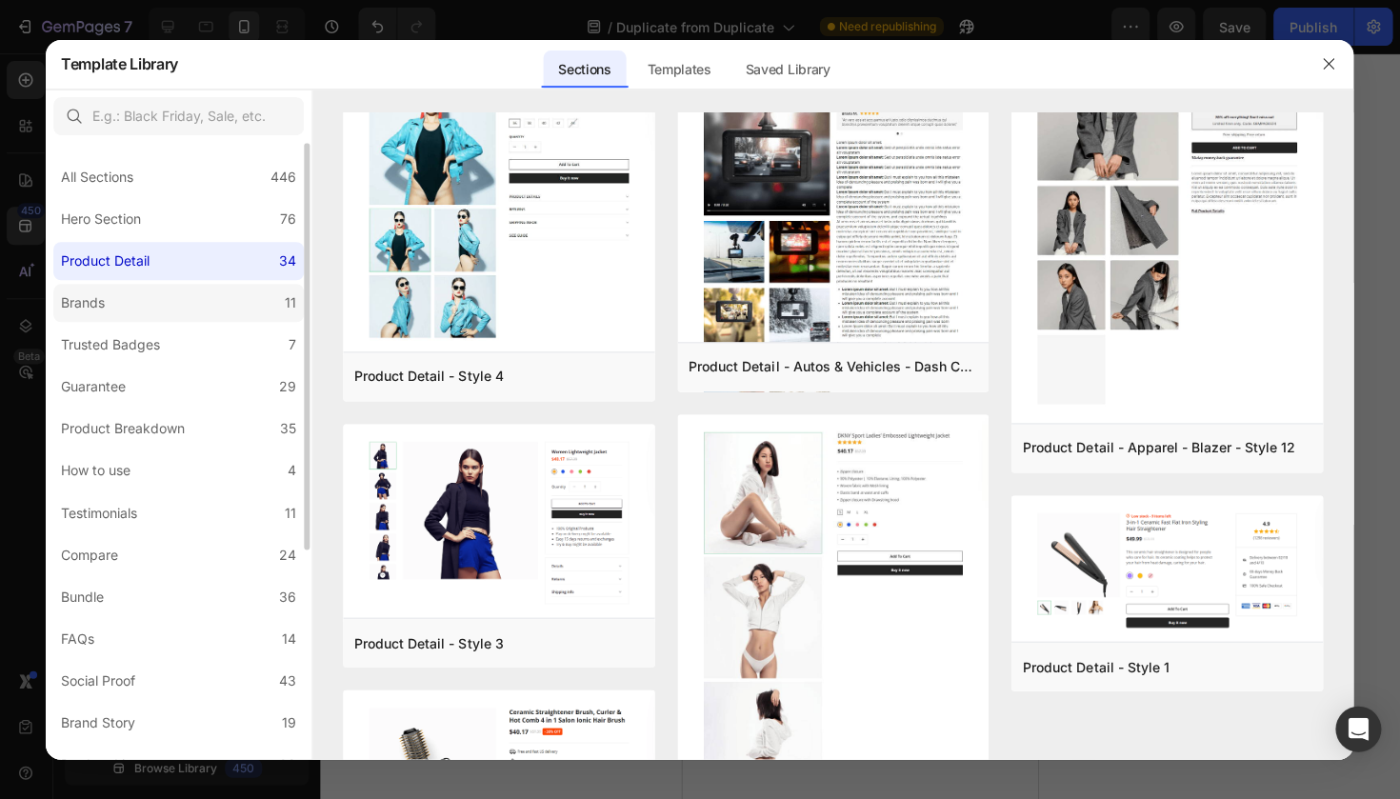
click at [141, 319] on label "Brands 11" at bounding box center [179, 303] width 250 height 38
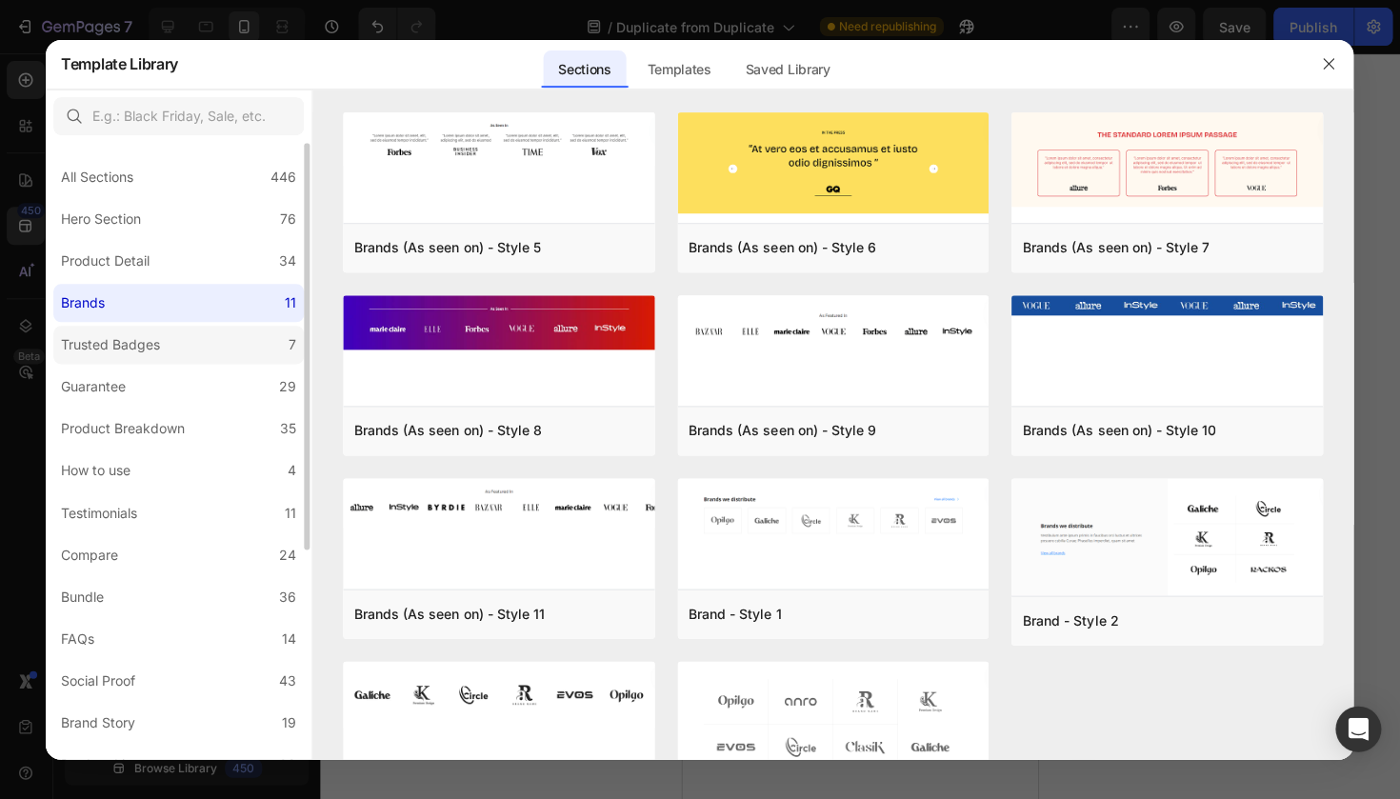
click at [148, 342] on div "Trusted Badges" at bounding box center [111, 344] width 99 height 23
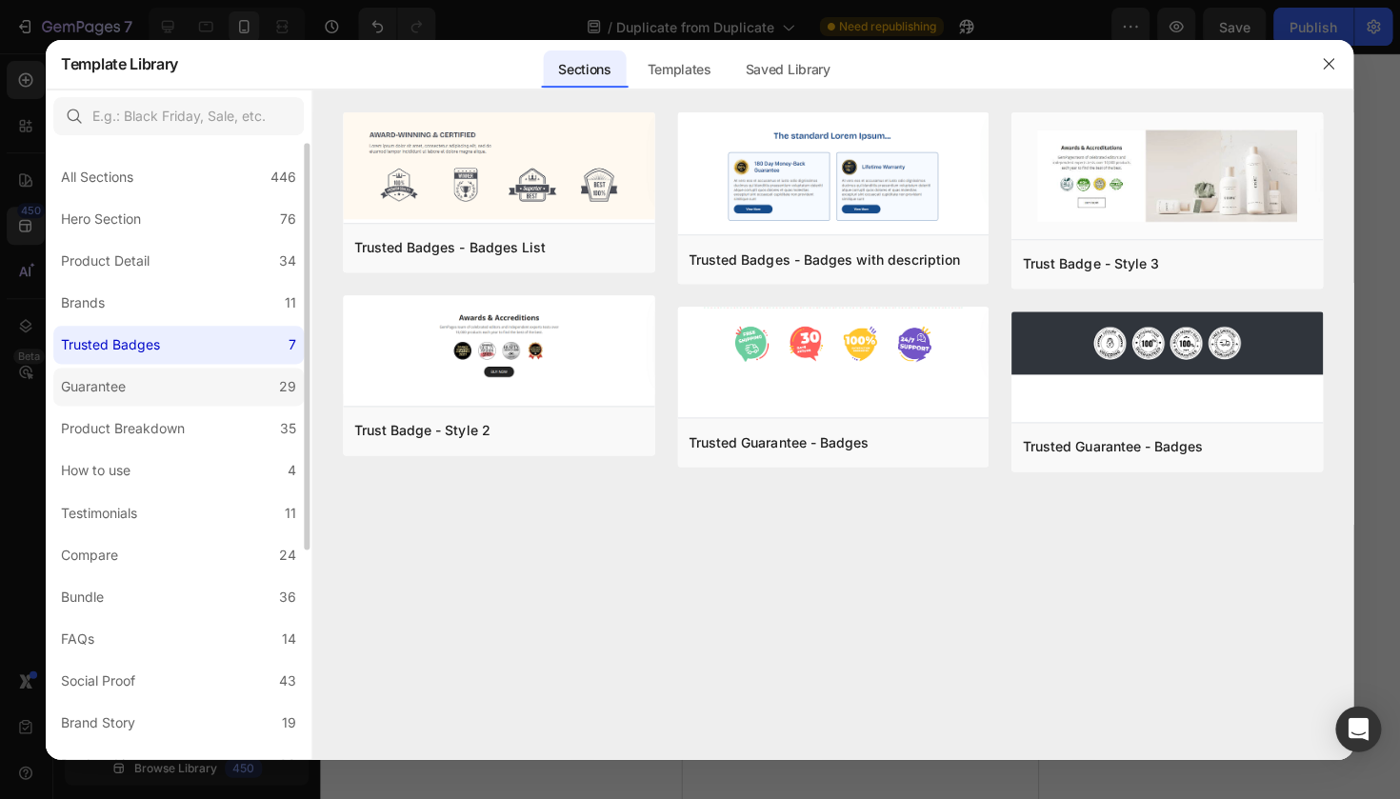
click at [157, 399] on label "Guarantee 29" at bounding box center [179, 387] width 250 height 38
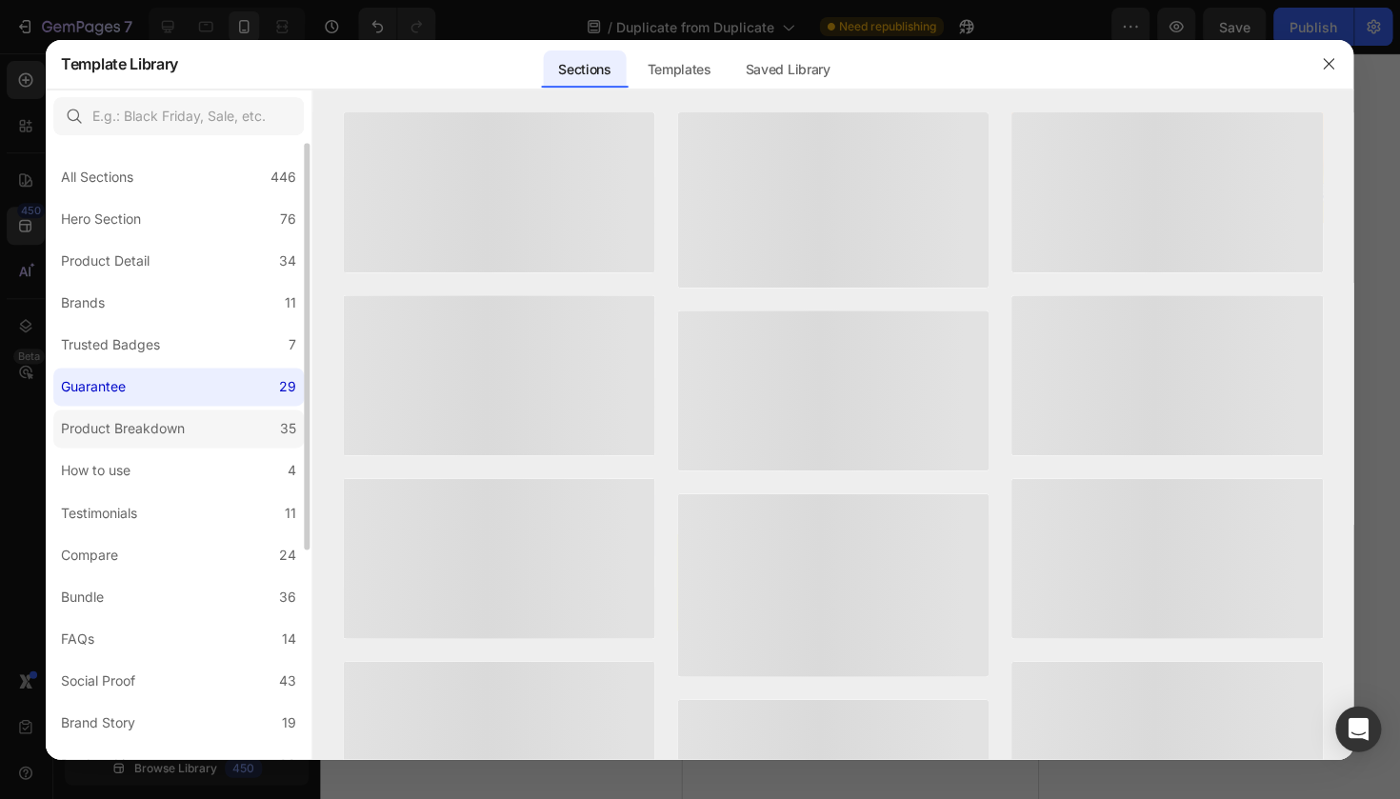
click at [157, 424] on div "Product Breakdown" at bounding box center [124, 428] width 124 height 23
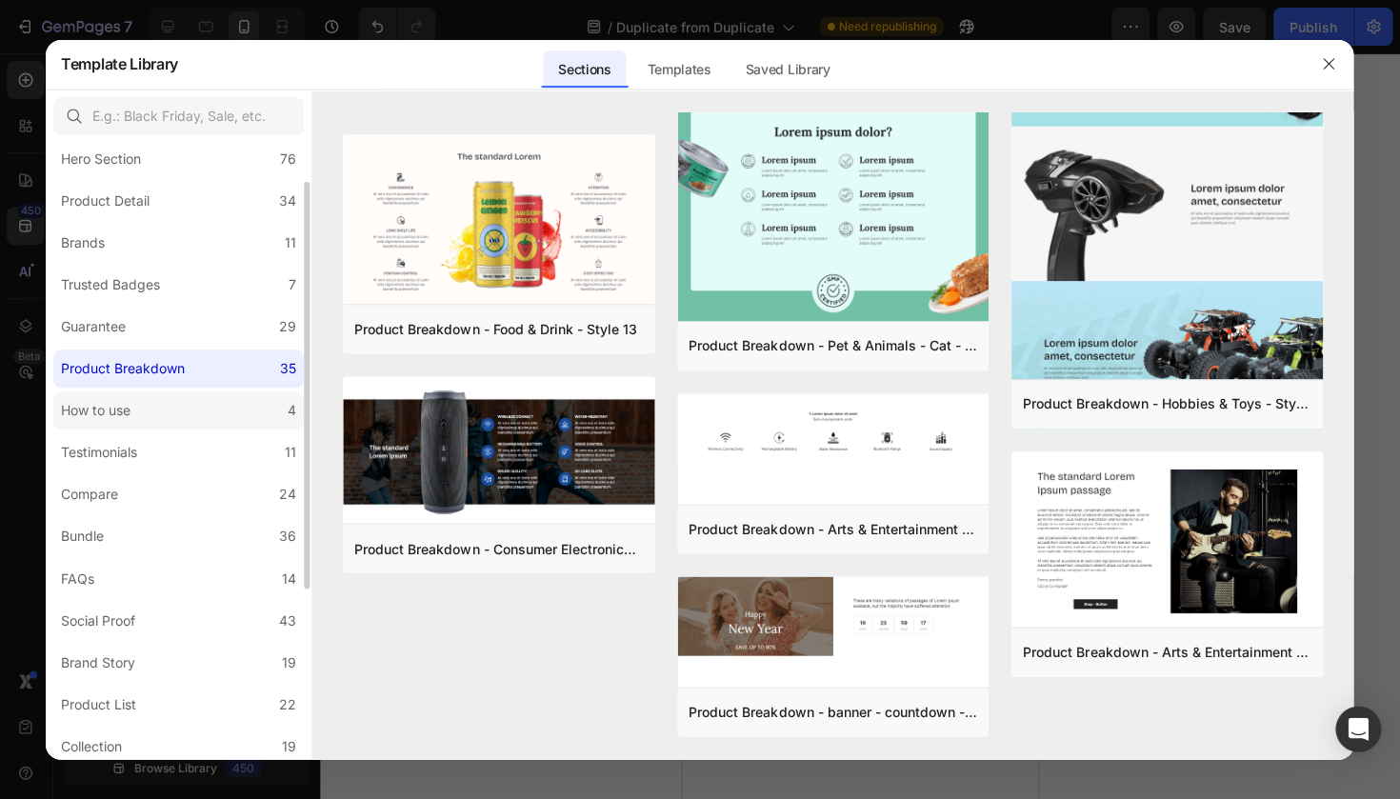
click at [192, 394] on label "How to use 4" at bounding box center [179, 410] width 250 height 38
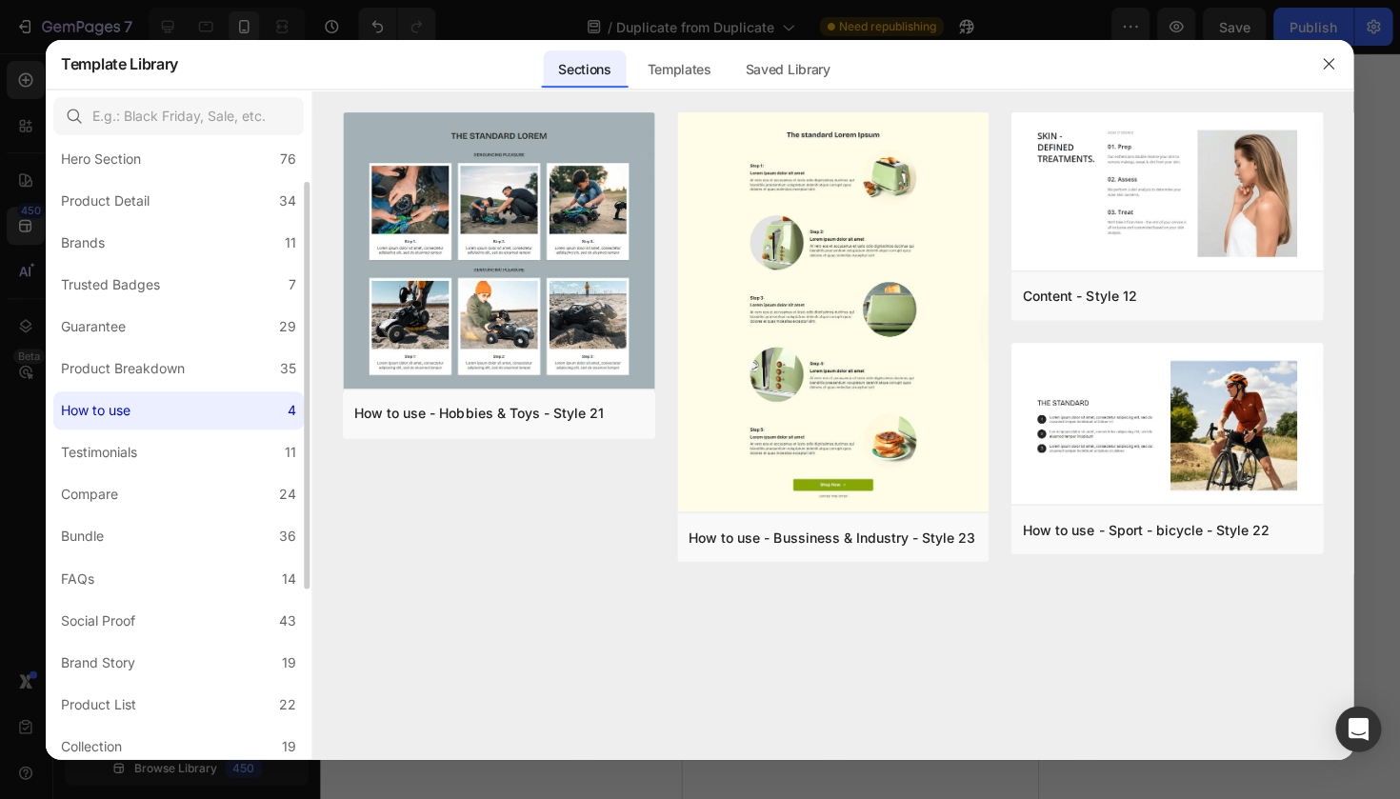
click at [121, 471] on div "All Sections 446 Hero Section 76 Product Detail 34 Brands 11 Trusted Badges 7 G…" at bounding box center [180, 549] width 266 height 933
click at [124, 468] on label "Testimonials 11" at bounding box center [179, 452] width 250 height 38
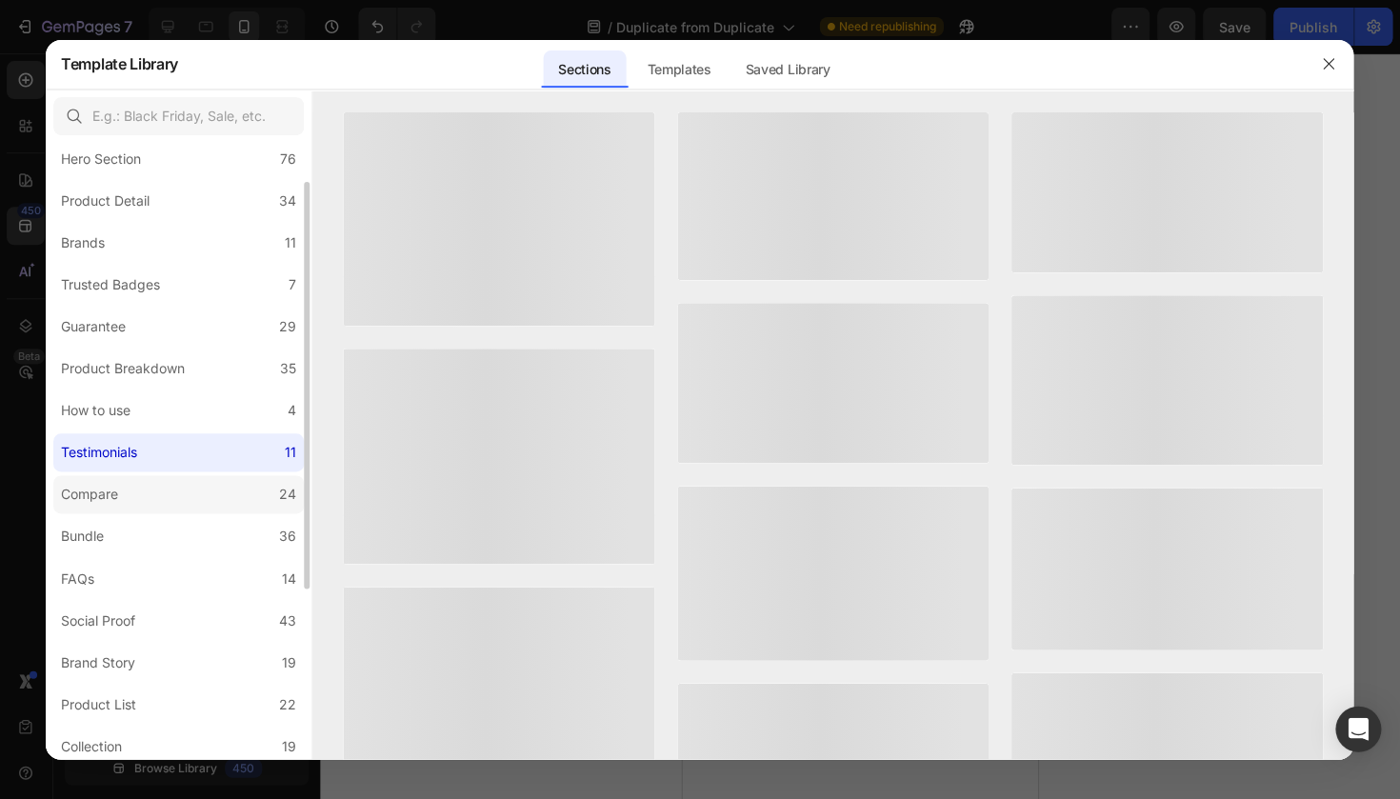
click at [124, 491] on div "Compare" at bounding box center [94, 494] width 65 height 23
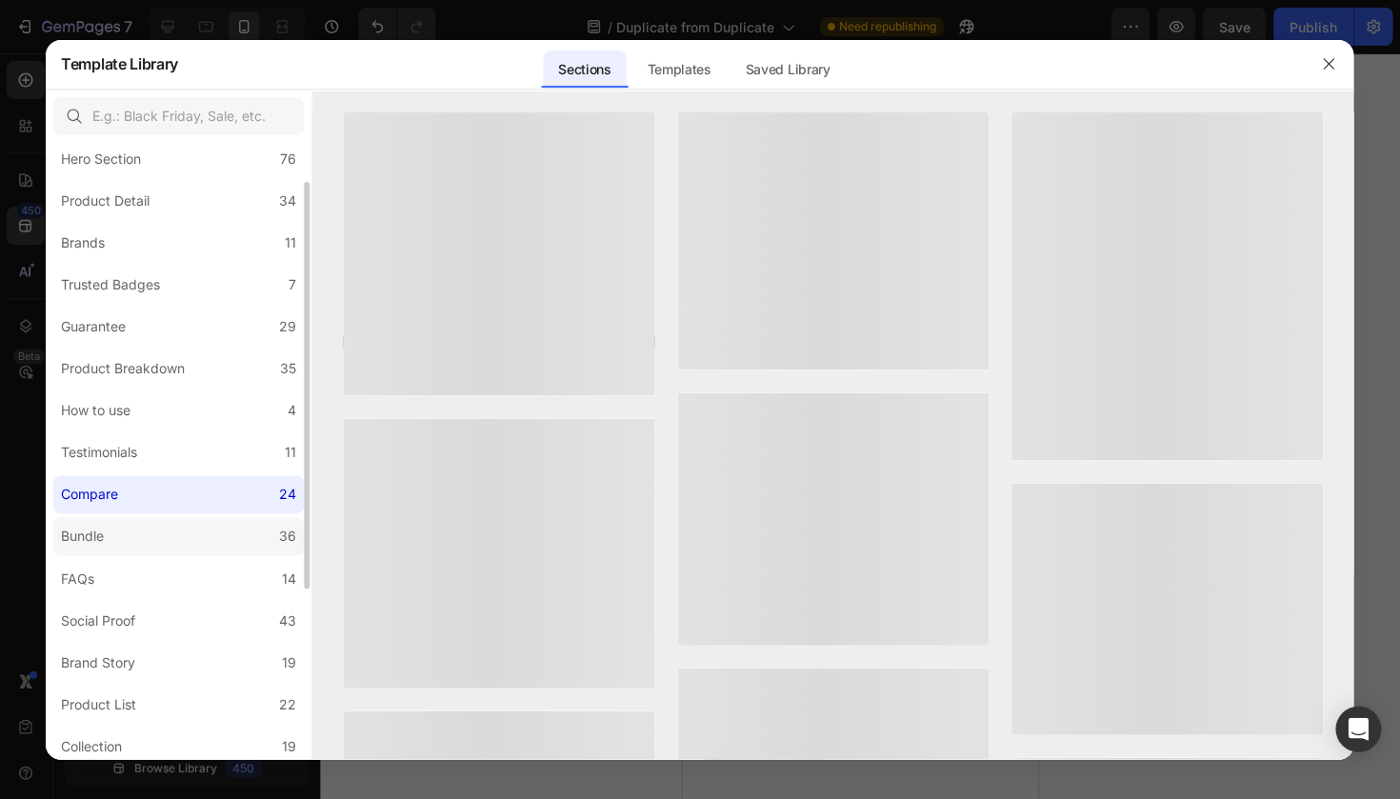
click at [132, 537] on label "Bundle 36" at bounding box center [179, 536] width 250 height 38
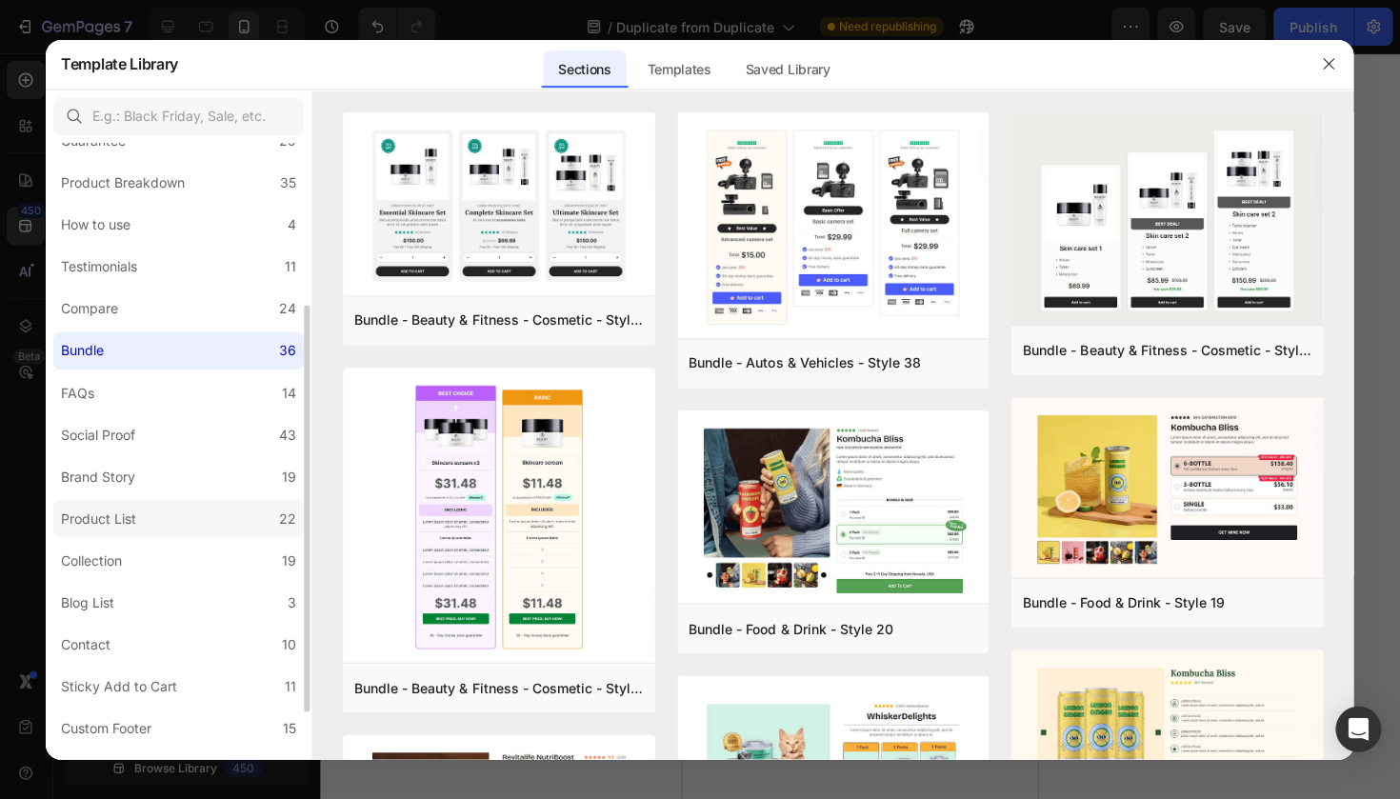
click at [154, 524] on label "Product List 22" at bounding box center [179, 518] width 250 height 38
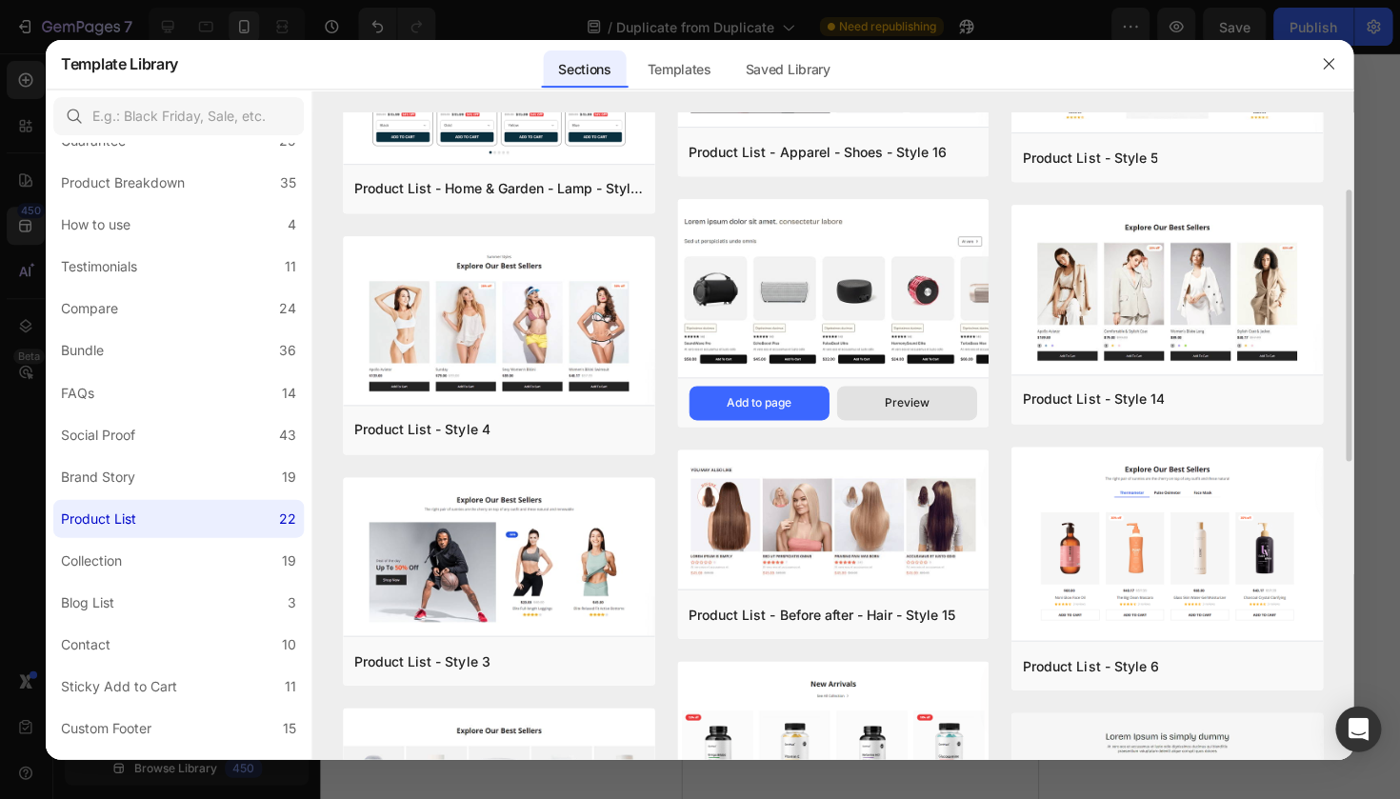
click at [932, 412] on button "Preview" at bounding box center [907, 403] width 140 height 34
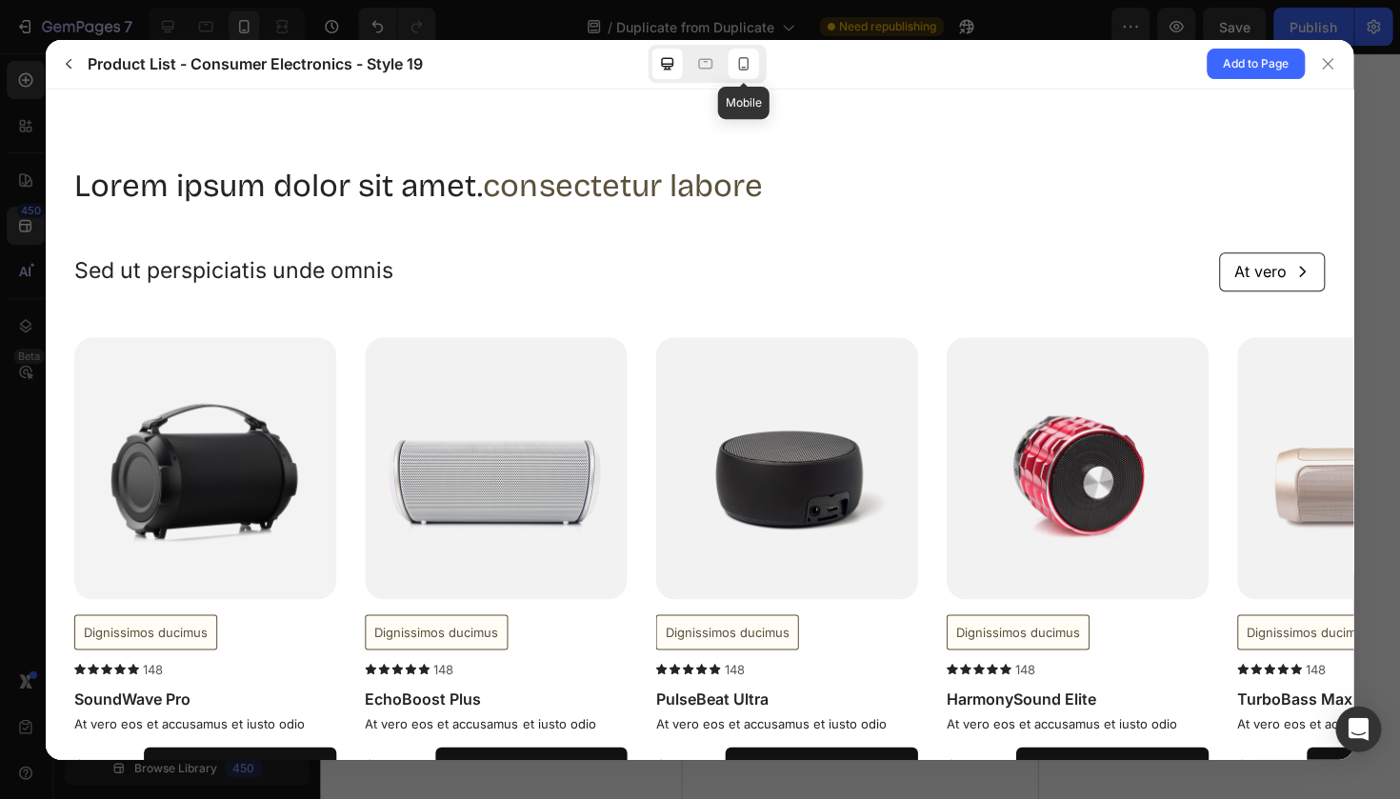
click at [748, 62] on icon at bounding box center [743, 63] width 19 height 19
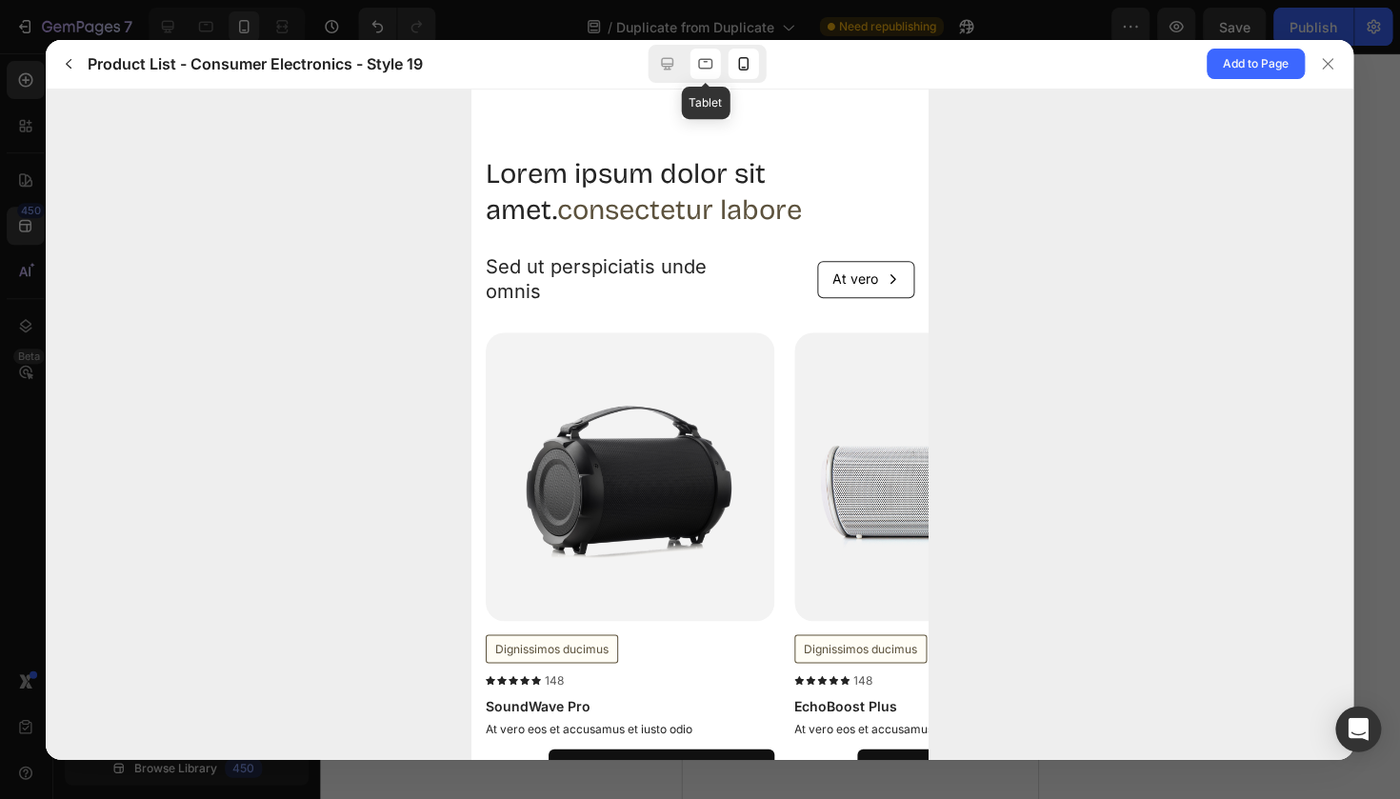
click at [702, 62] on icon at bounding box center [705, 63] width 19 height 19
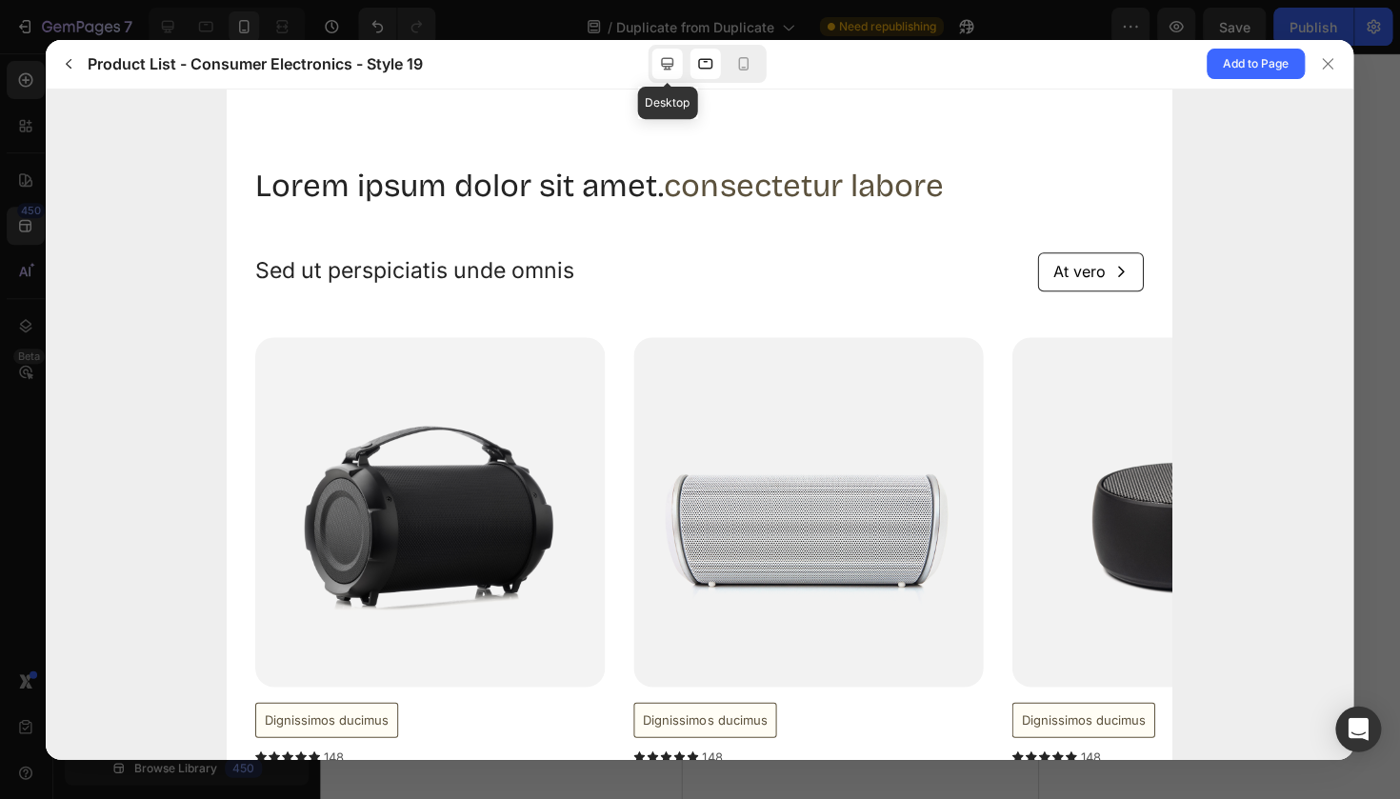
click at [672, 67] on icon at bounding box center [667, 63] width 19 height 19
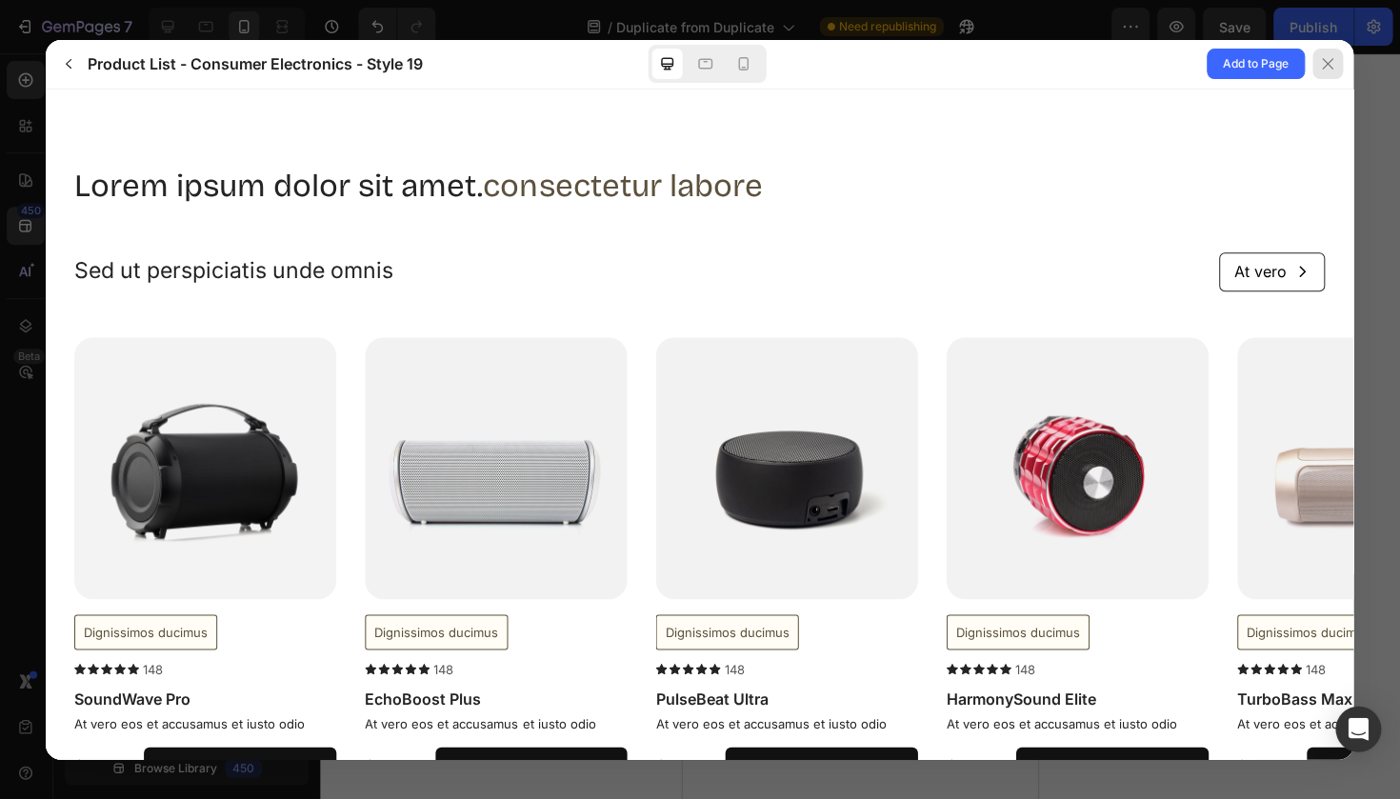
click at [1333, 67] on icon at bounding box center [1327, 63] width 15 height 15
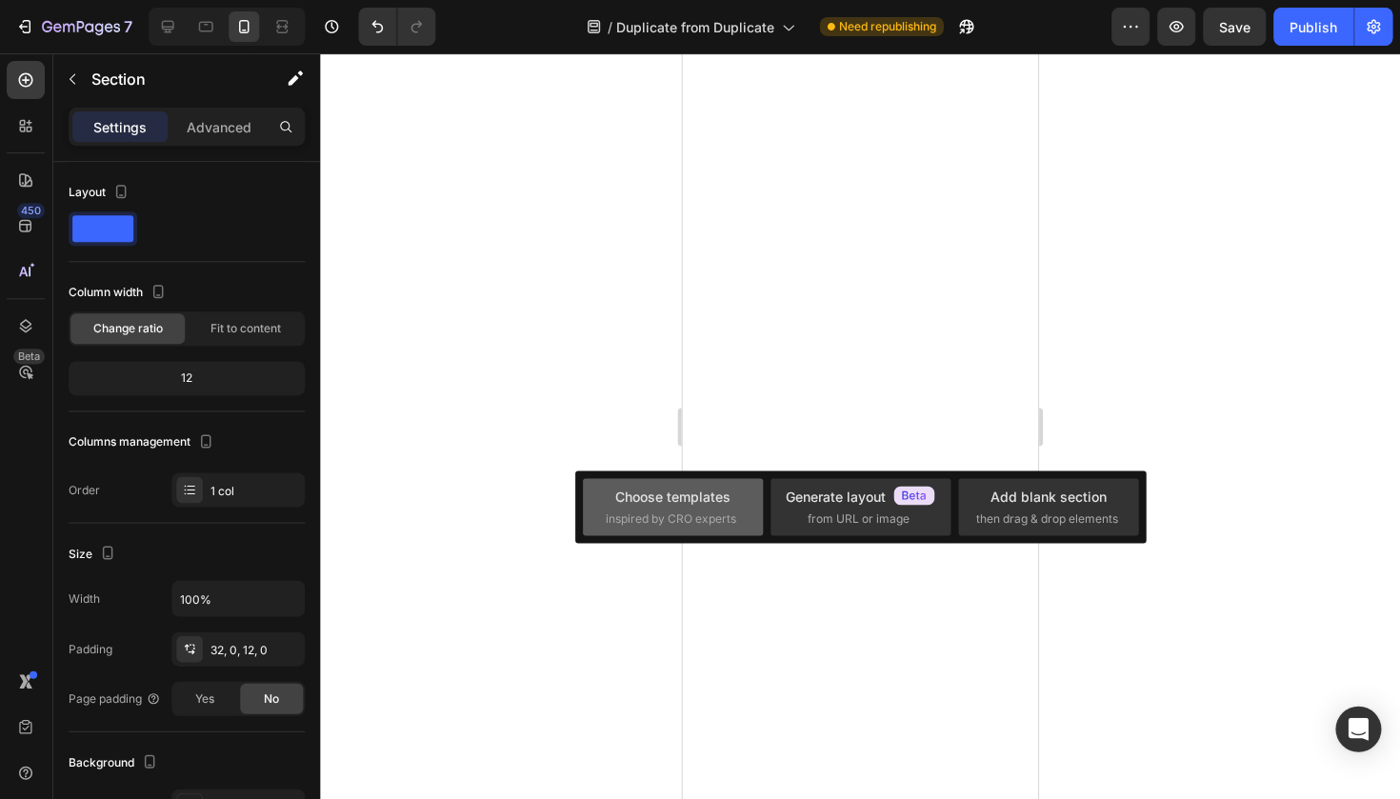
click at [669, 497] on div "Choose templates" at bounding box center [672, 496] width 115 height 20
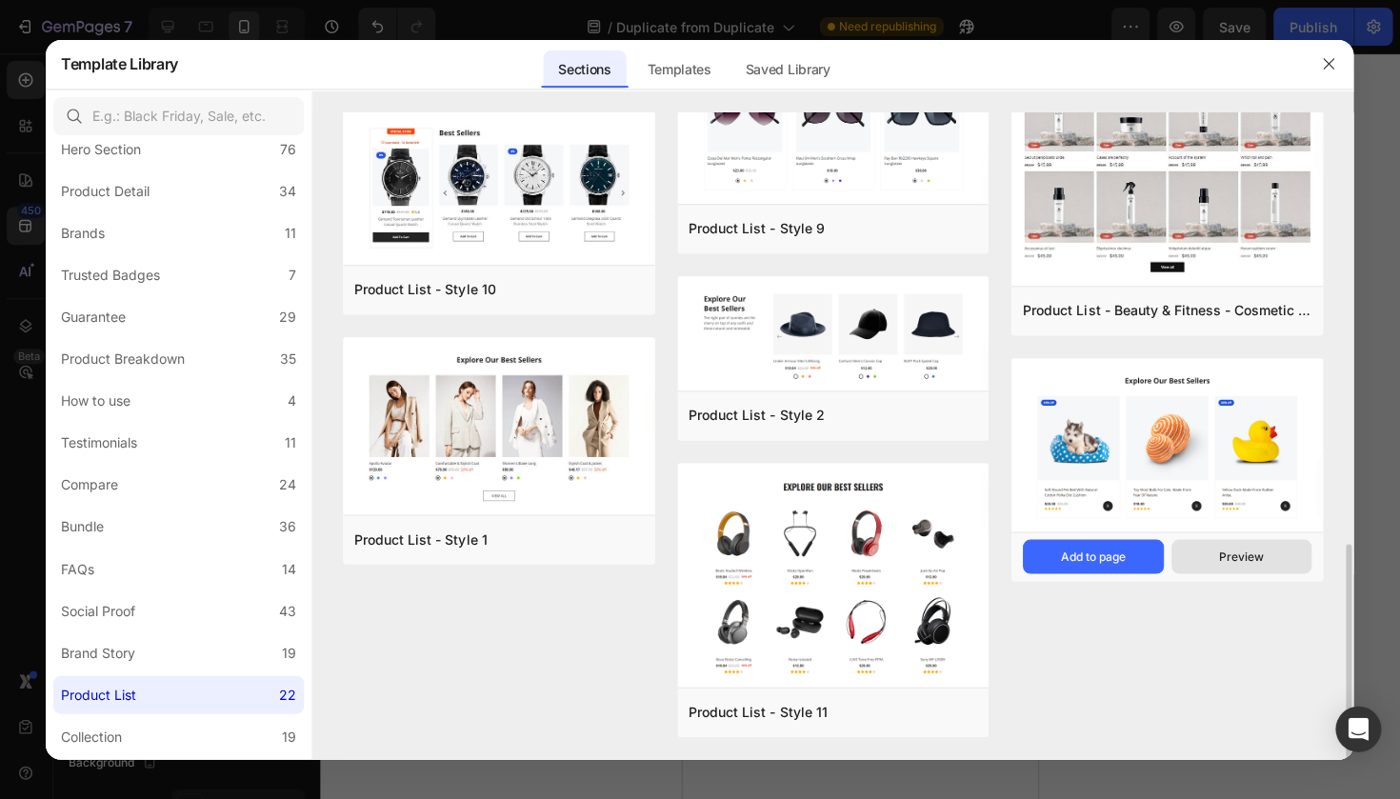
click at [1193, 550] on button "Preview" at bounding box center [1241, 556] width 140 height 34
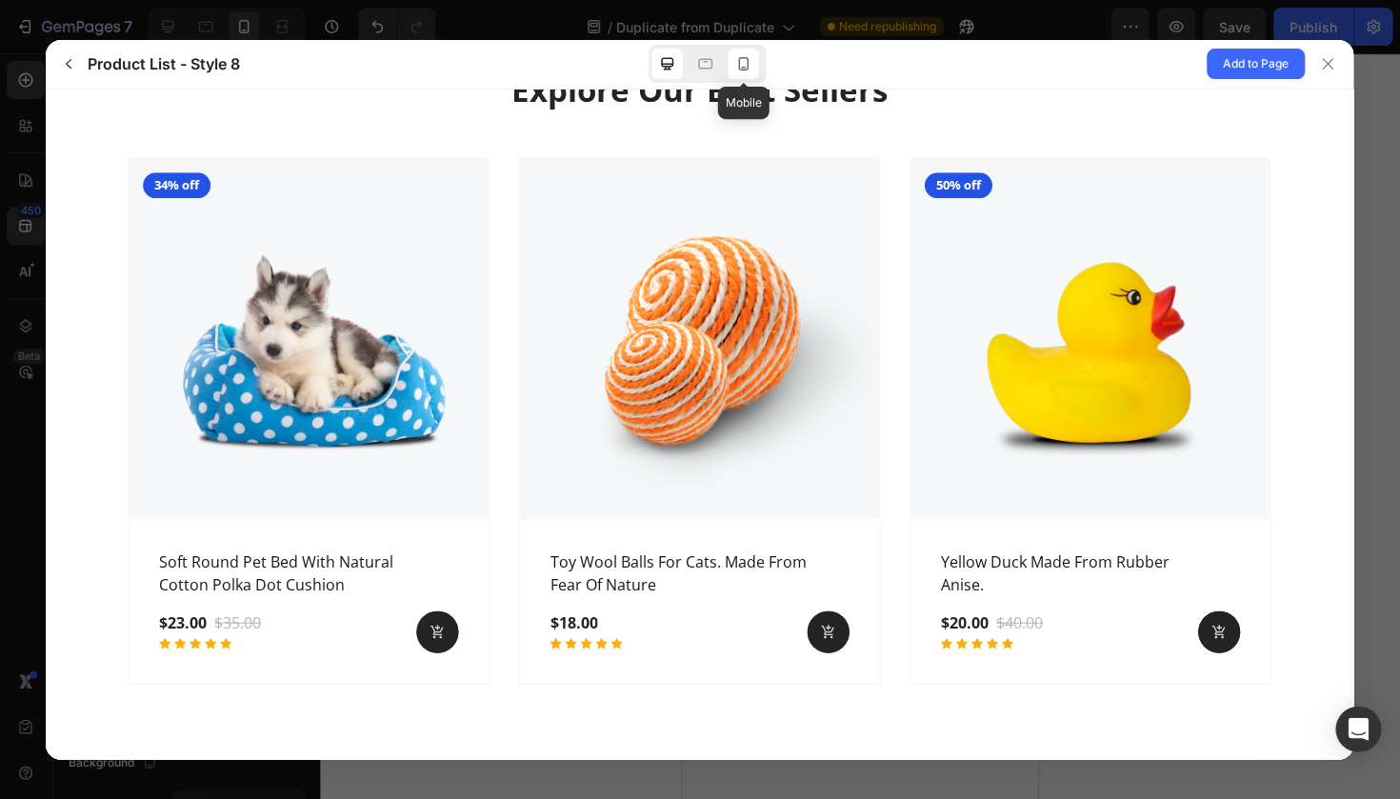
click at [743, 67] on icon at bounding box center [744, 68] width 5 height 2
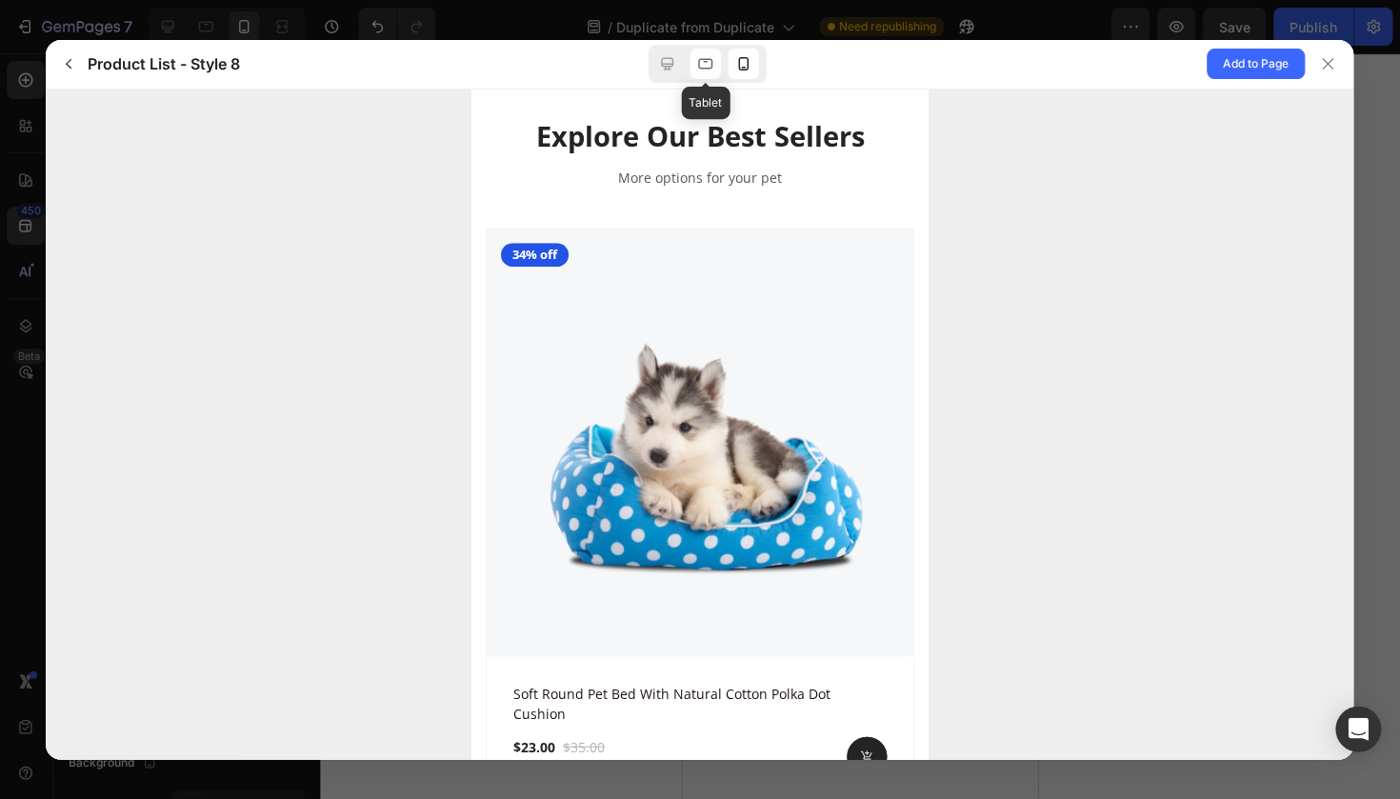
click at [702, 54] on icon at bounding box center [705, 63] width 19 height 19
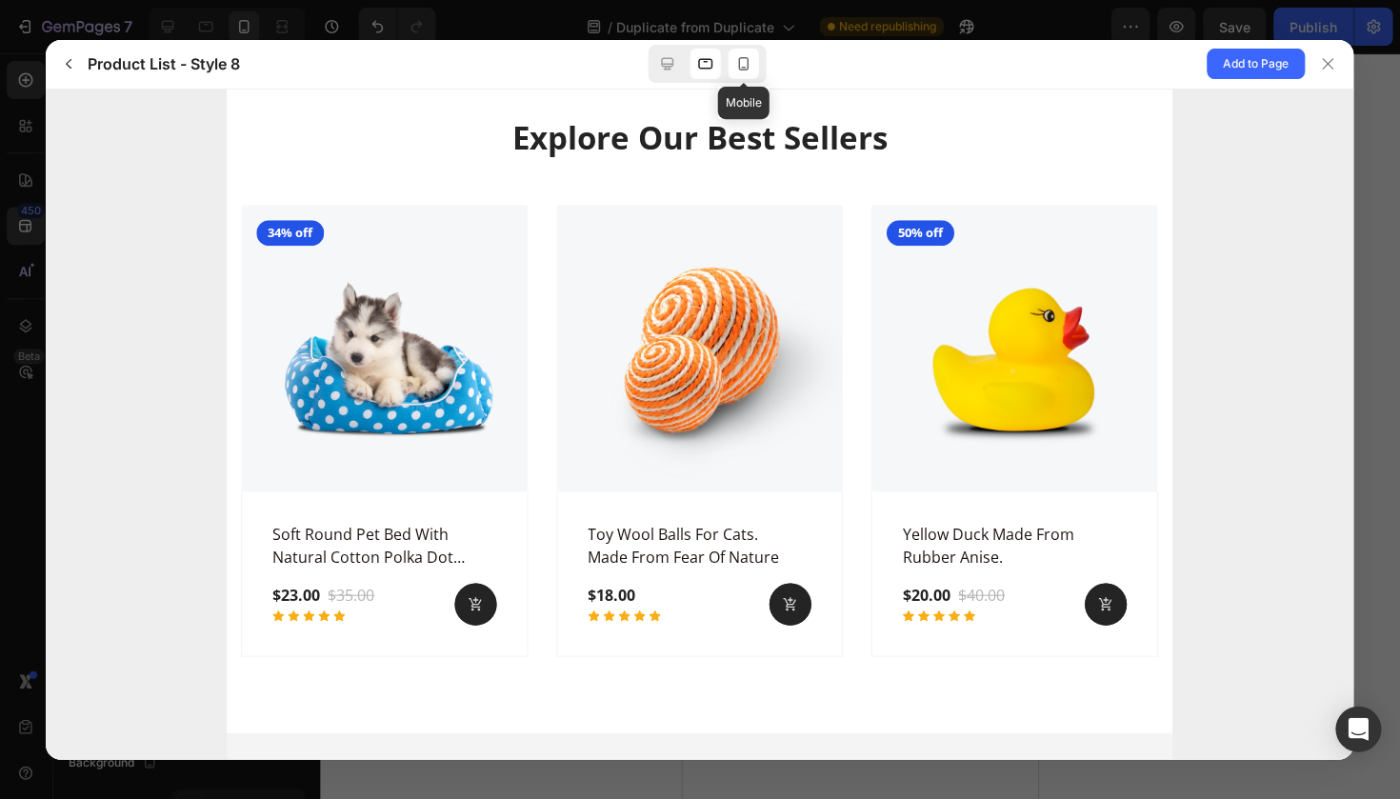
click at [745, 57] on icon at bounding box center [744, 63] width 10 height 13
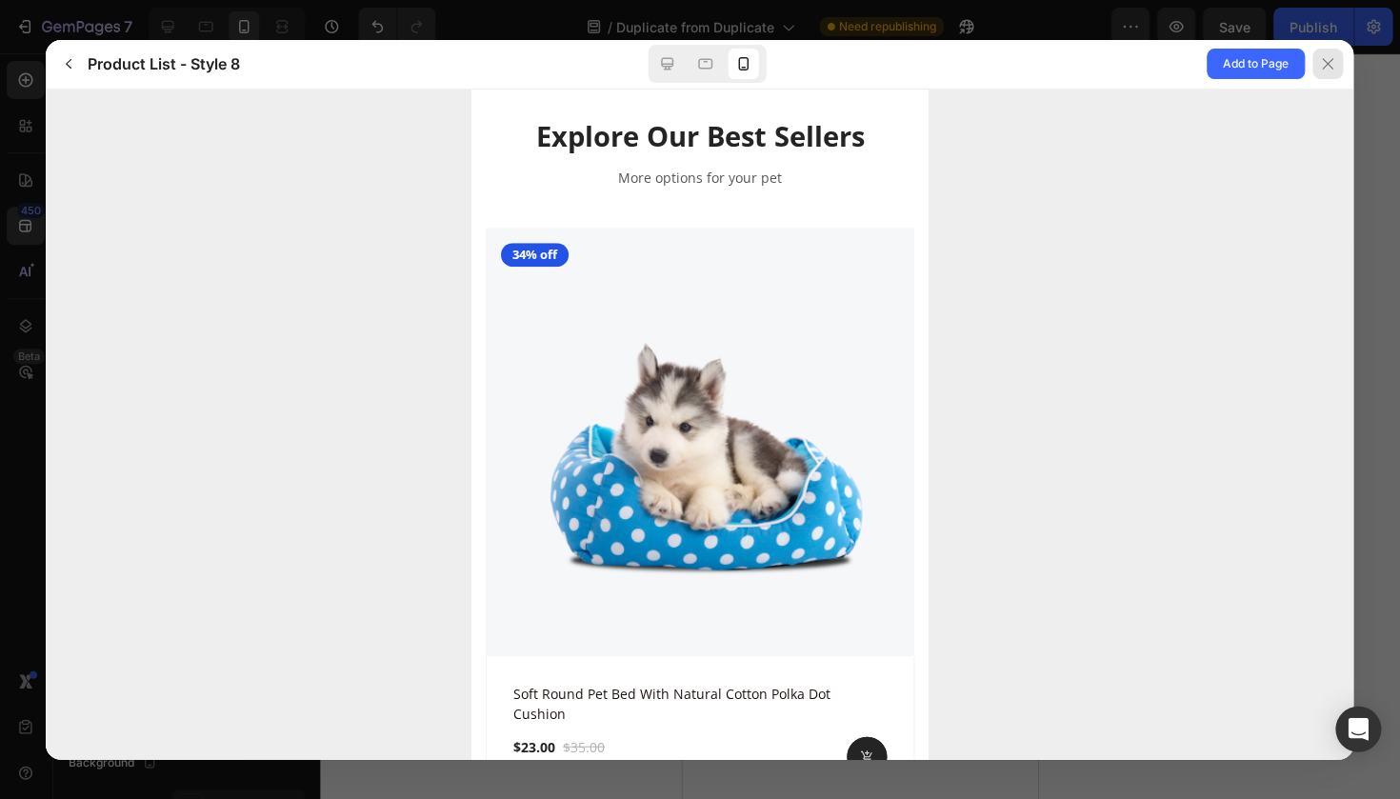
click at [1324, 72] on div at bounding box center [1327, 64] width 30 height 30
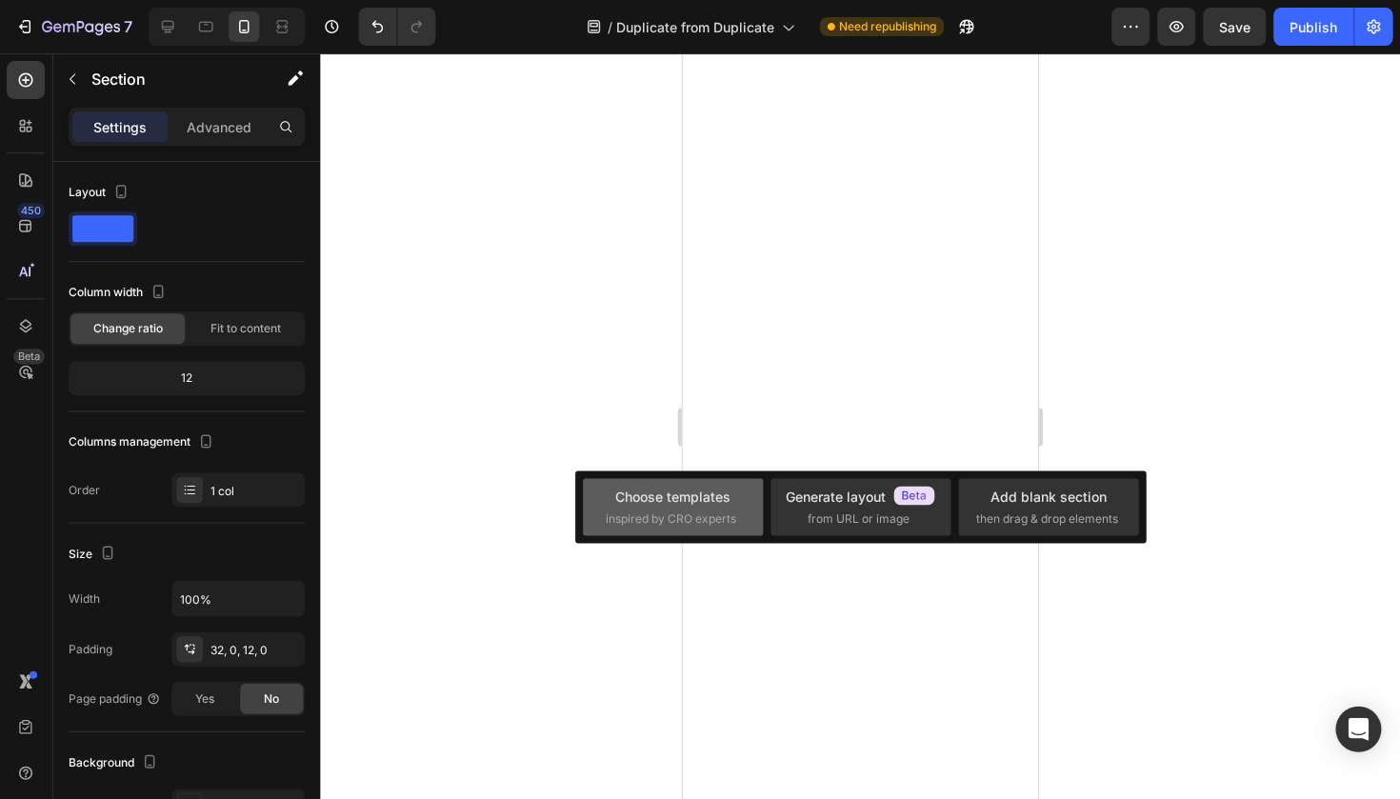
click at [747, 499] on div "Choose templates inspired by CRO experts" at bounding box center [673, 506] width 180 height 57
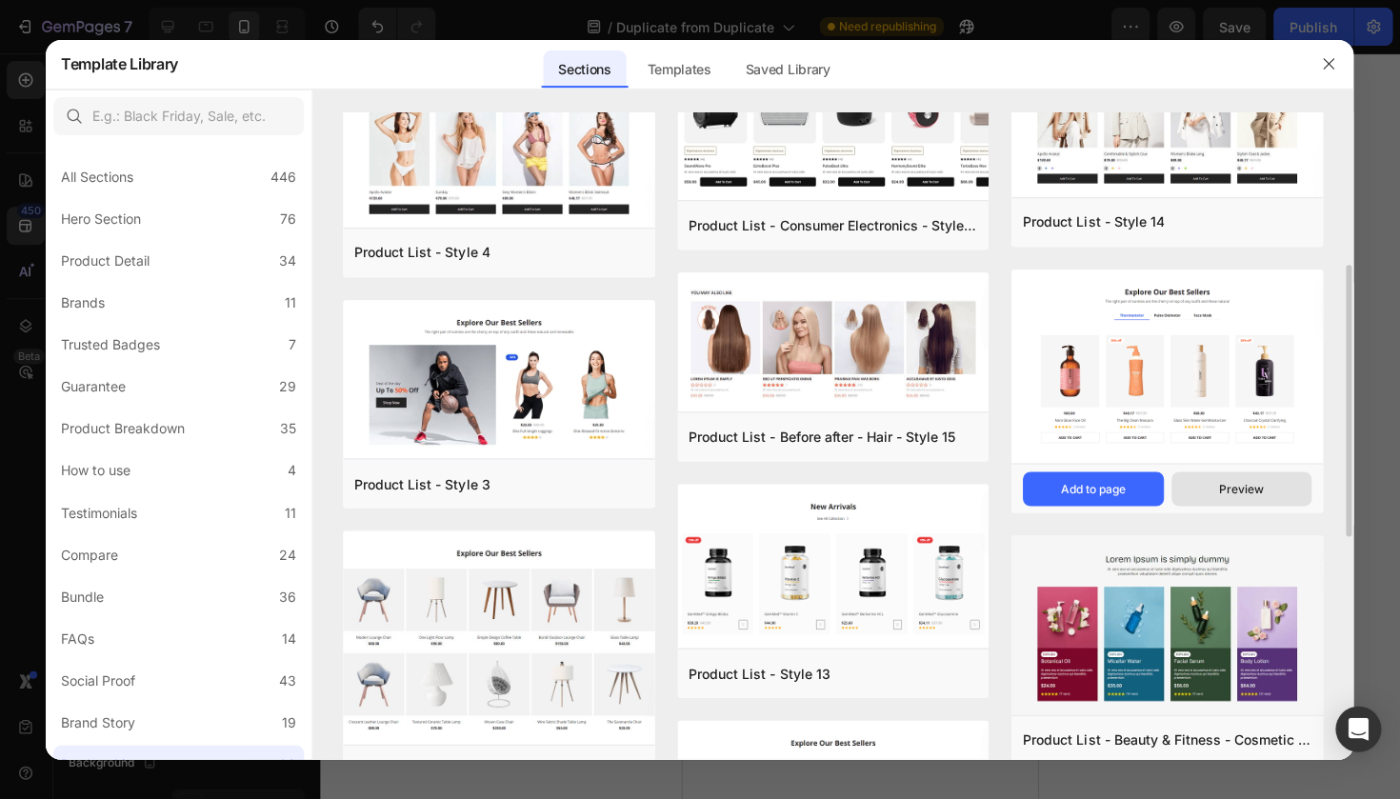
click at [1192, 486] on button "Preview" at bounding box center [1241, 488] width 140 height 34
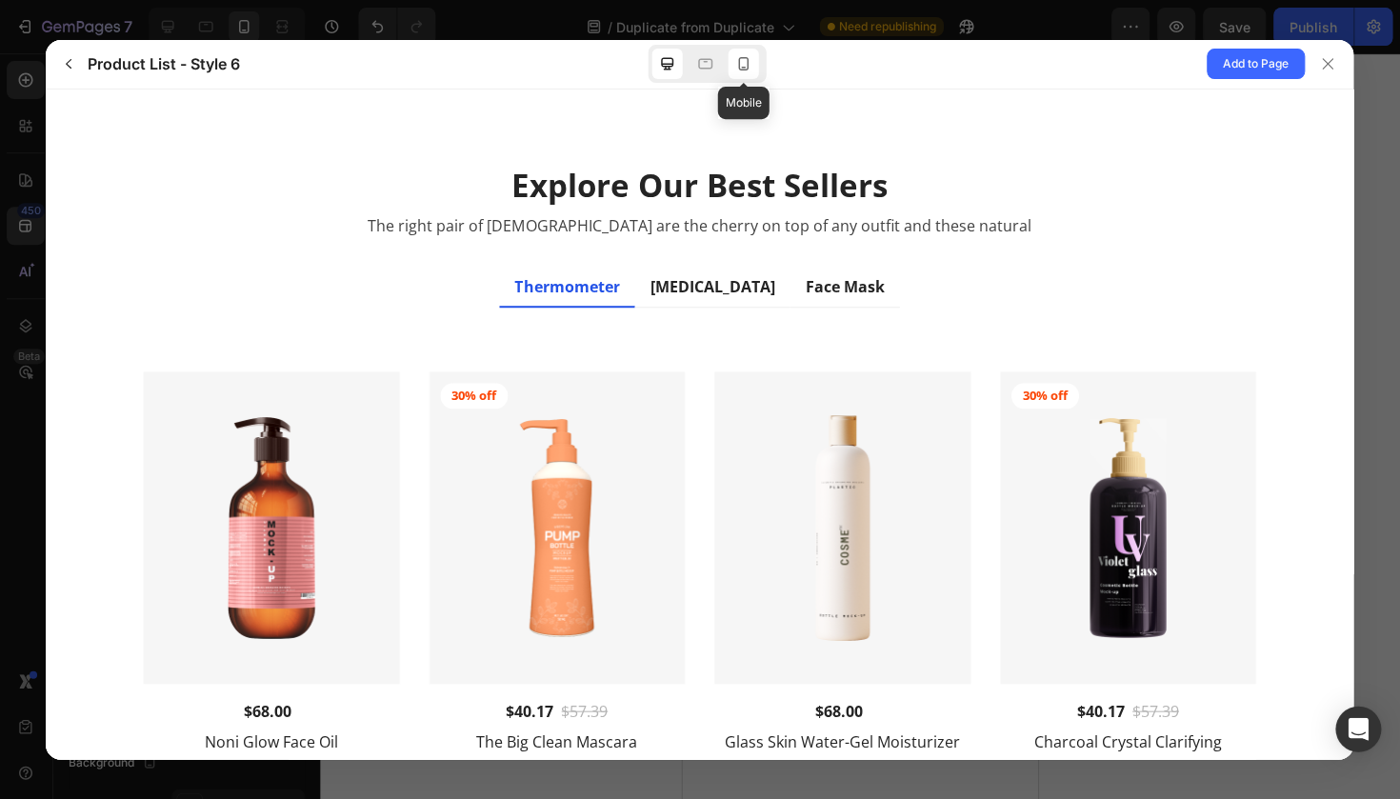
click at [742, 64] on icon at bounding box center [743, 63] width 19 height 19
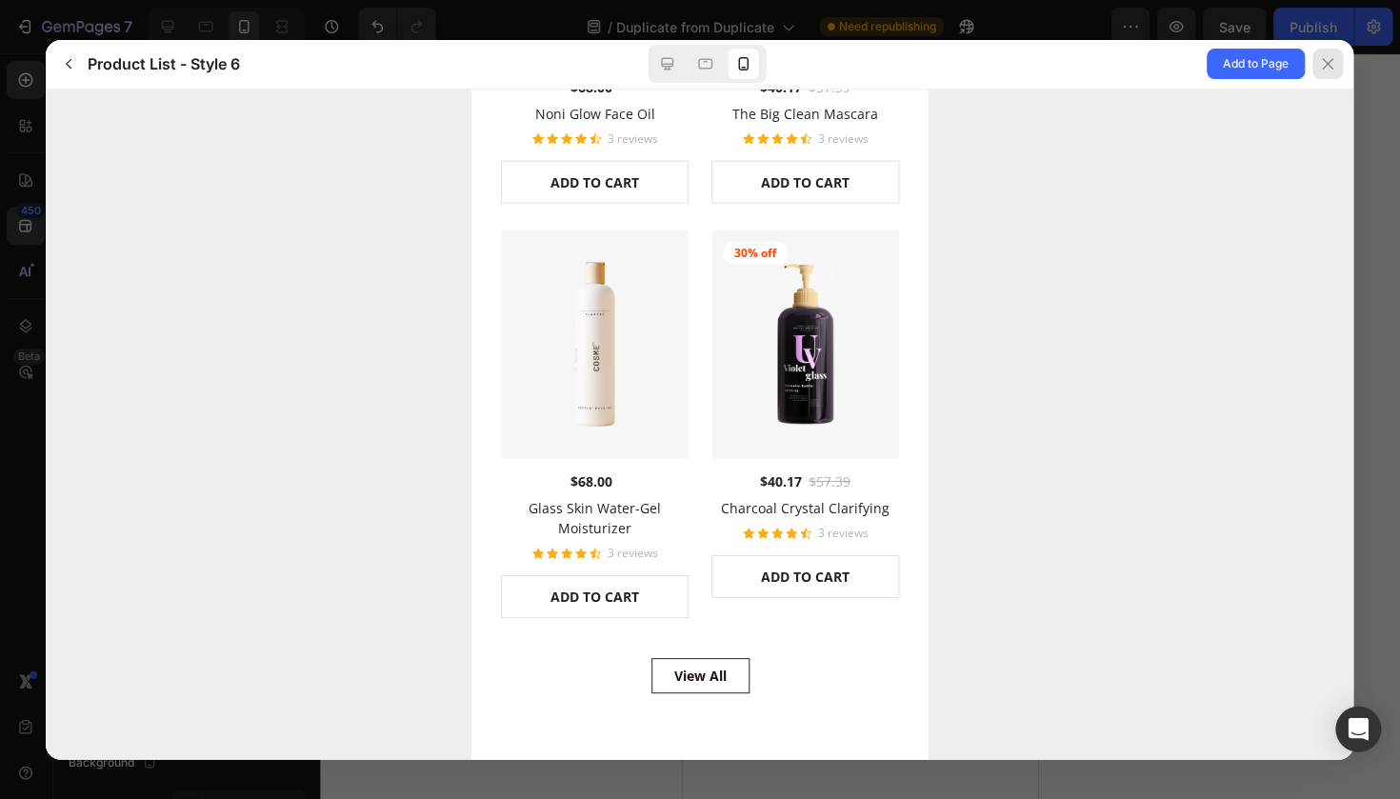
click at [1337, 61] on div at bounding box center [1327, 64] width 30 height 30
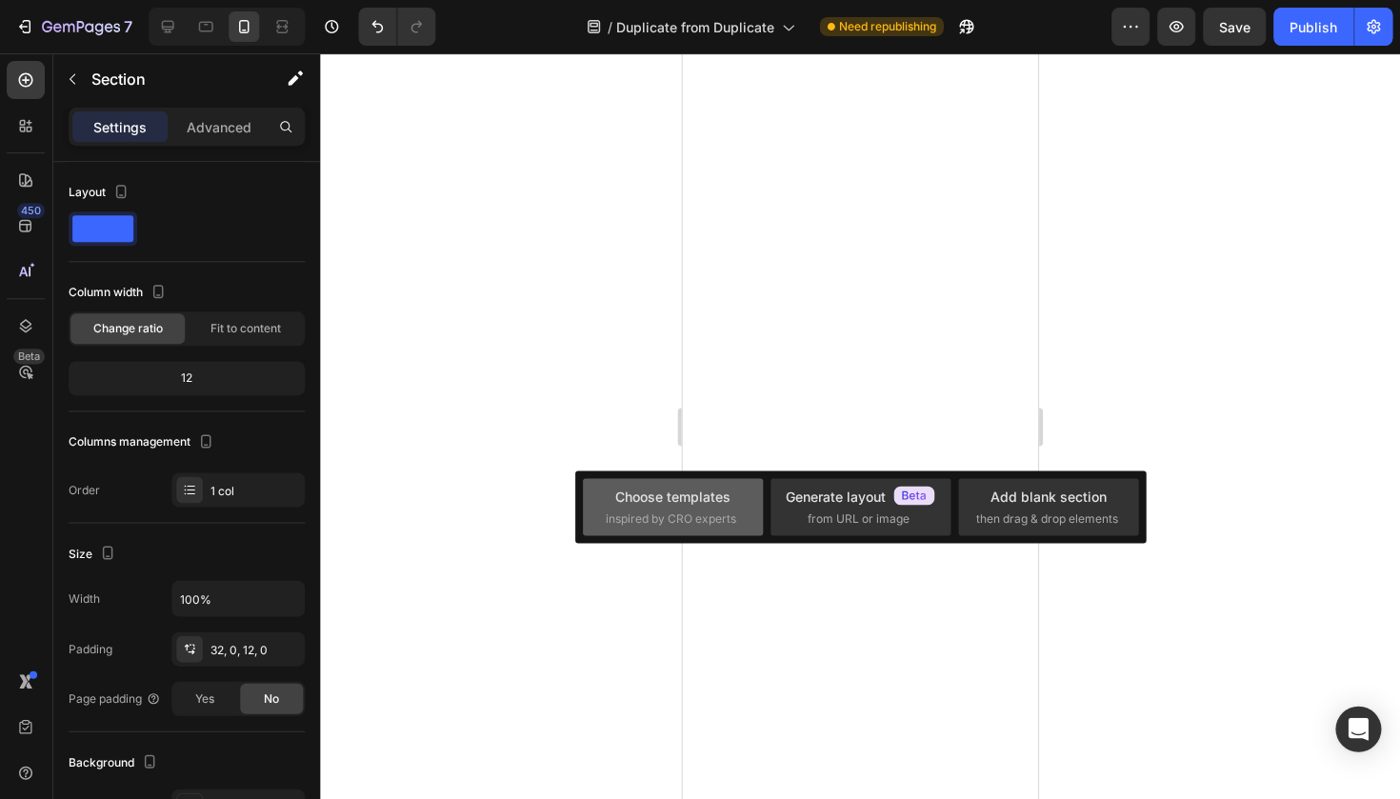
click at [687, 479] on div "Choose templates inspired by CRO experts" at bounding box center [673, 506] width 180 height 57
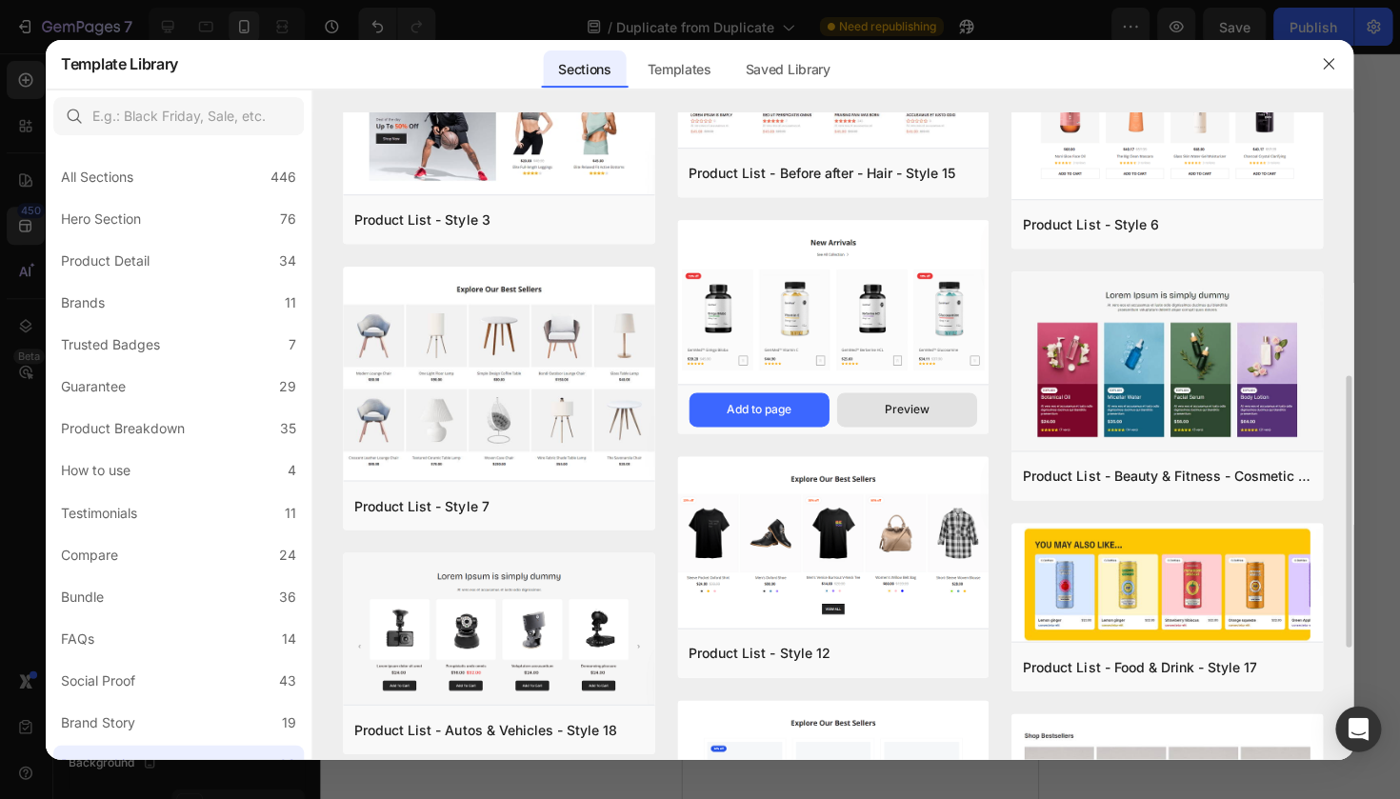
click at [893, 406] on div "Preview" at bounding box center [906, 409] width 45 height 17
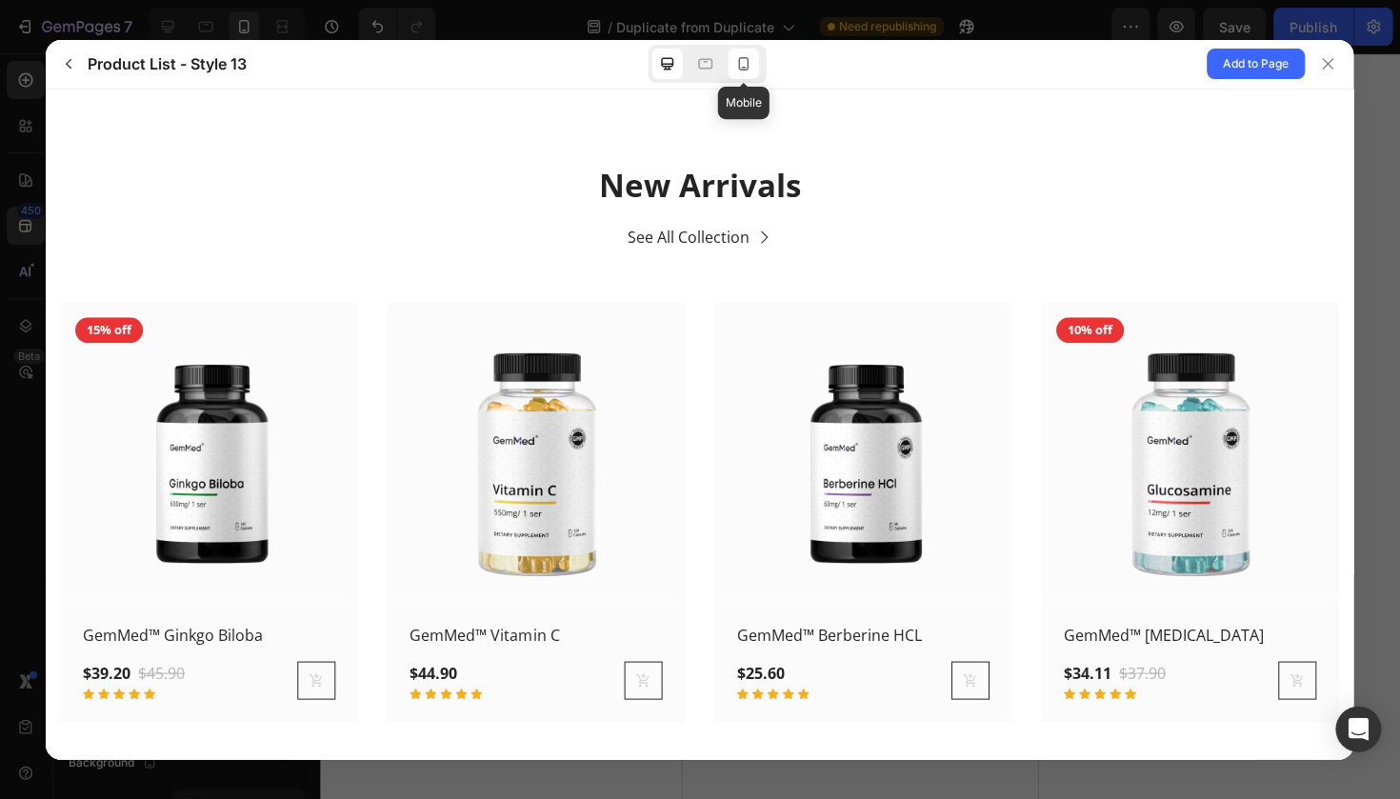
click at [734, 59] on icon at bounding box center [743, 63] width 19 height 19
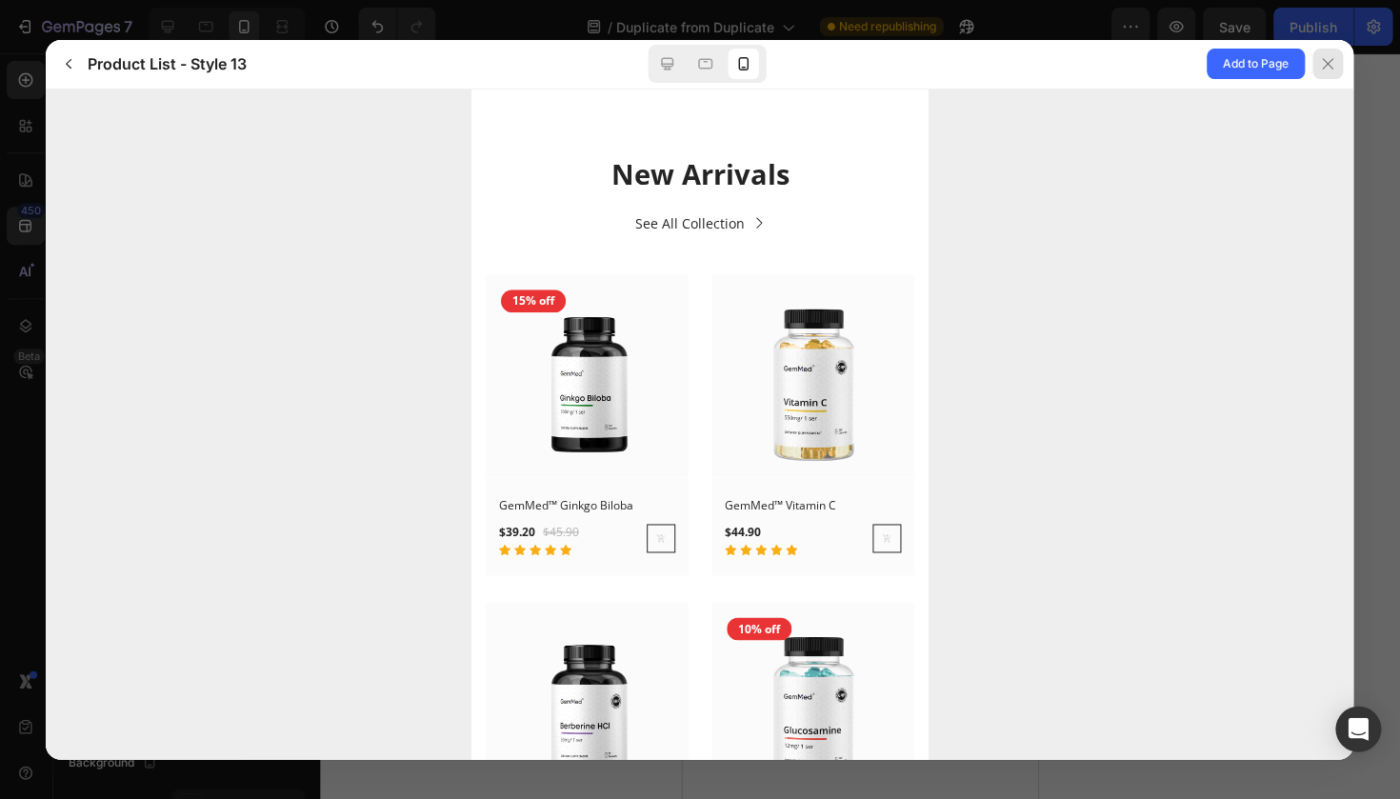
click at [1318, 73] on div at bounding box center [1327, 64] width 30 height 30
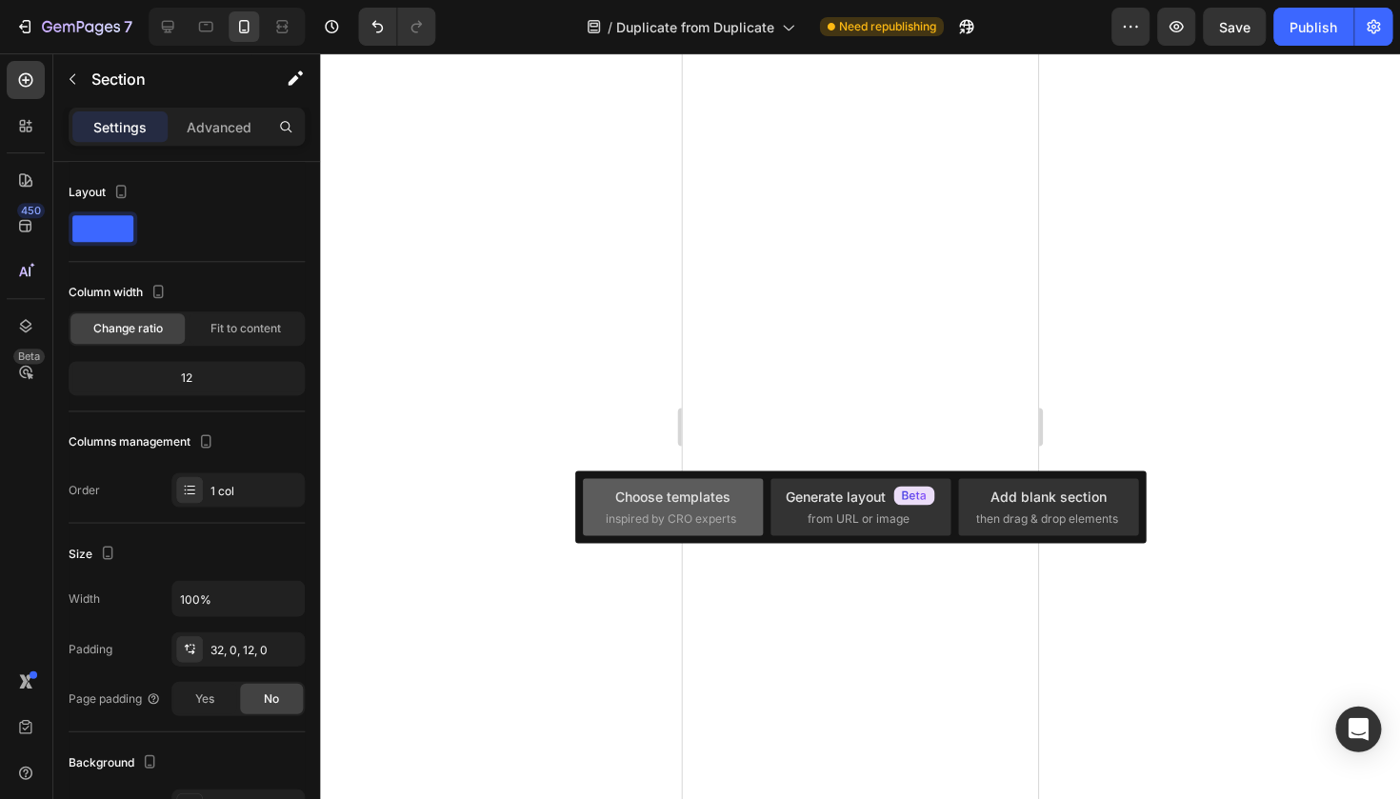
click at [670, 505] on div "Choose templates" at bounding box center [672, 496] width 115 height 20
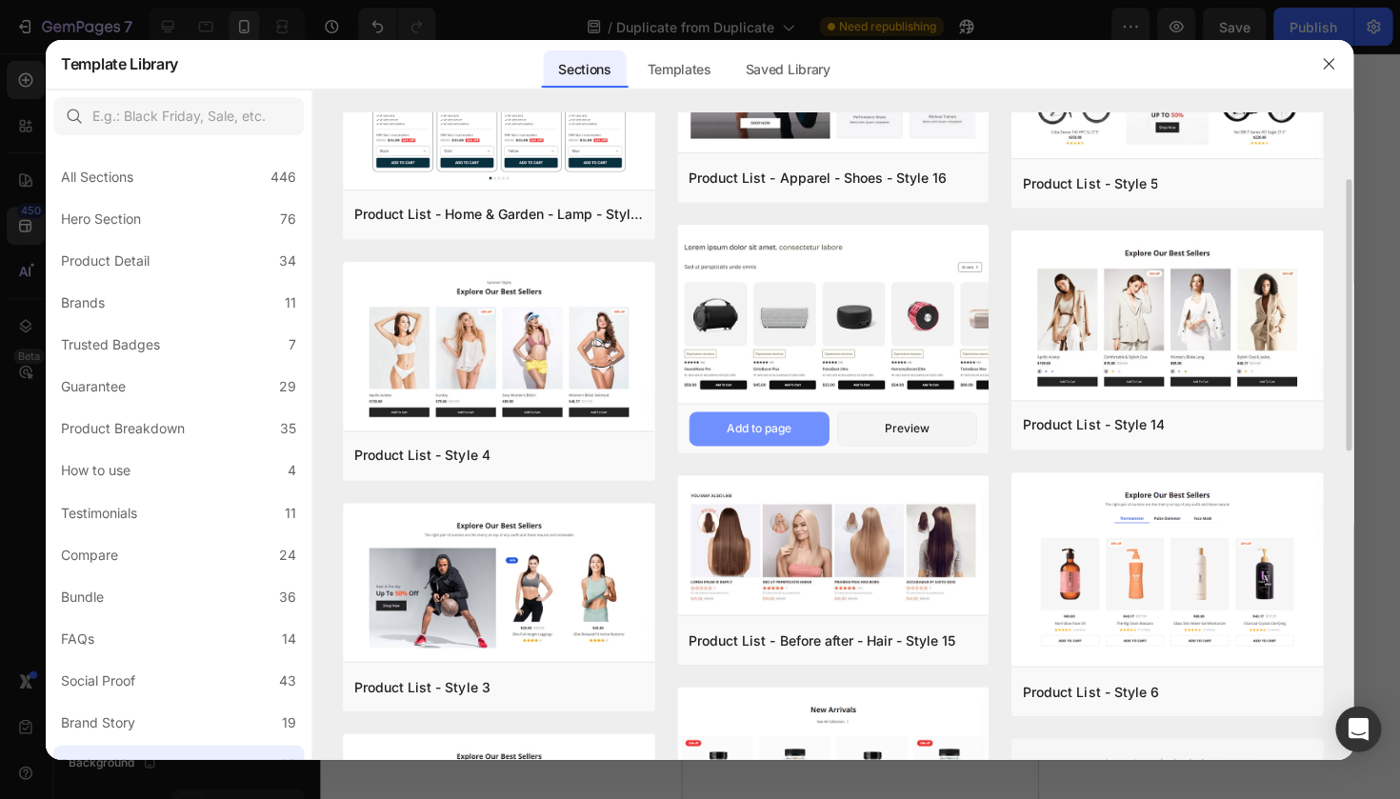
click at [752, 423] on div "Add to page" at bounding box center [758, 428] width 65 height 17
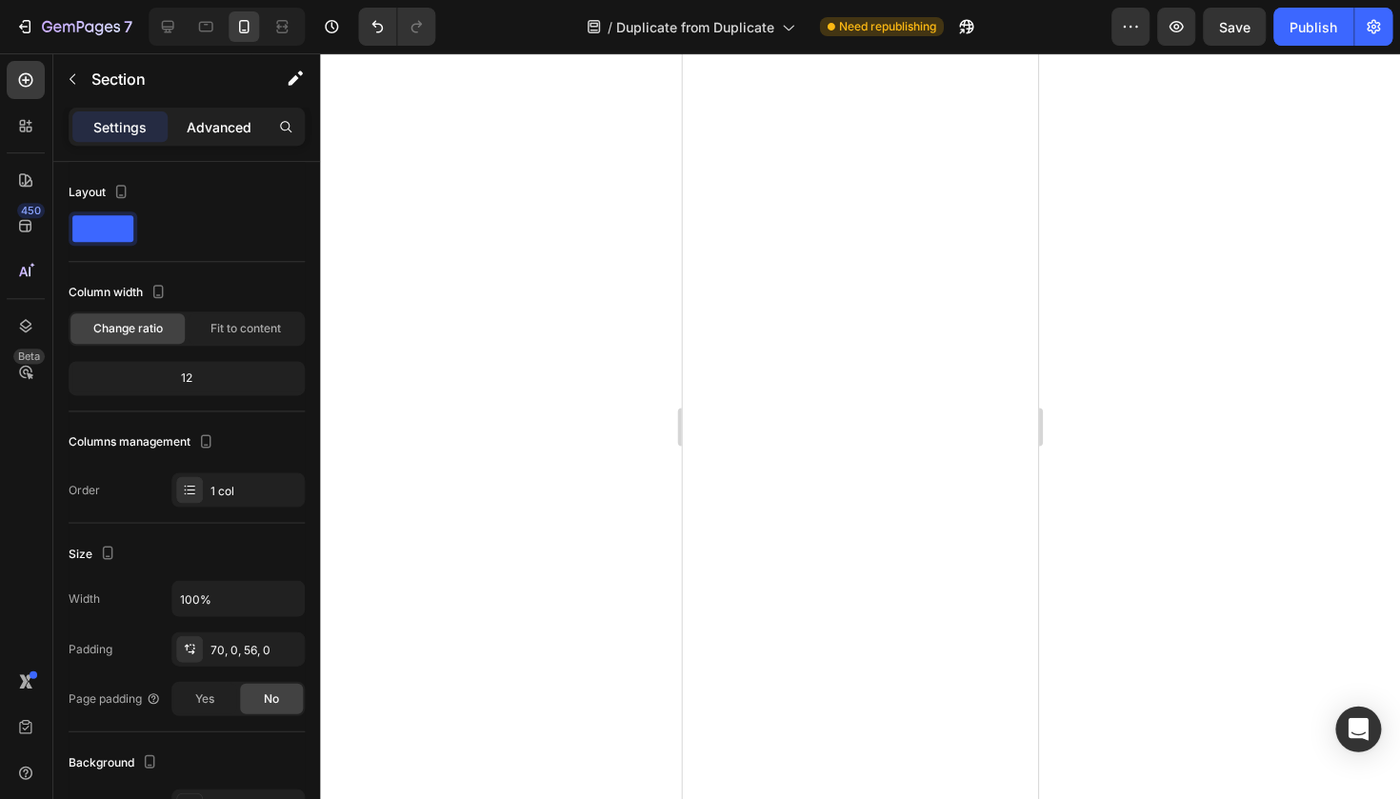
click at [207, 139] on div "Advanced" at bounding box center [219, 126] width 95 height 30
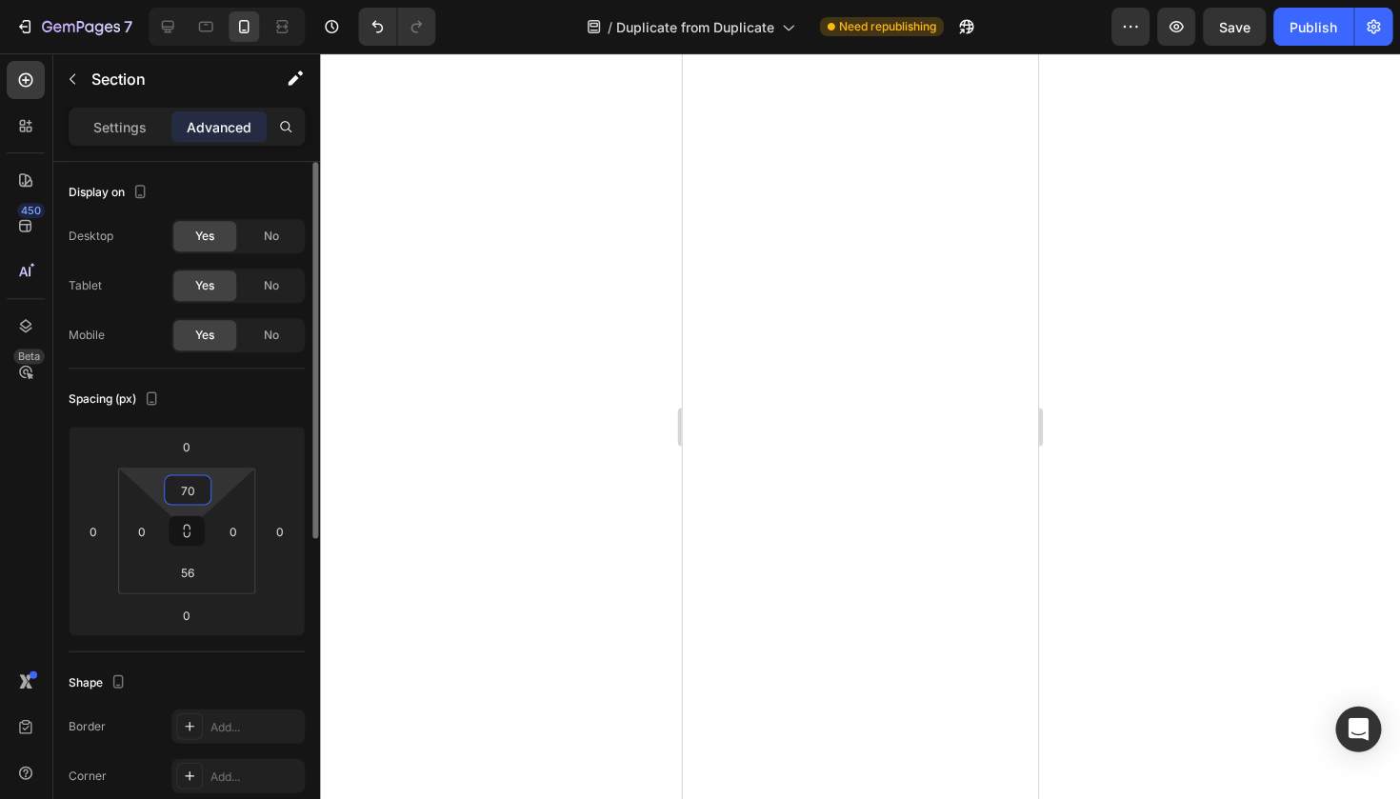
click at [195, 502] on input "70" at bounding box center [188, 489] width 38 height 29
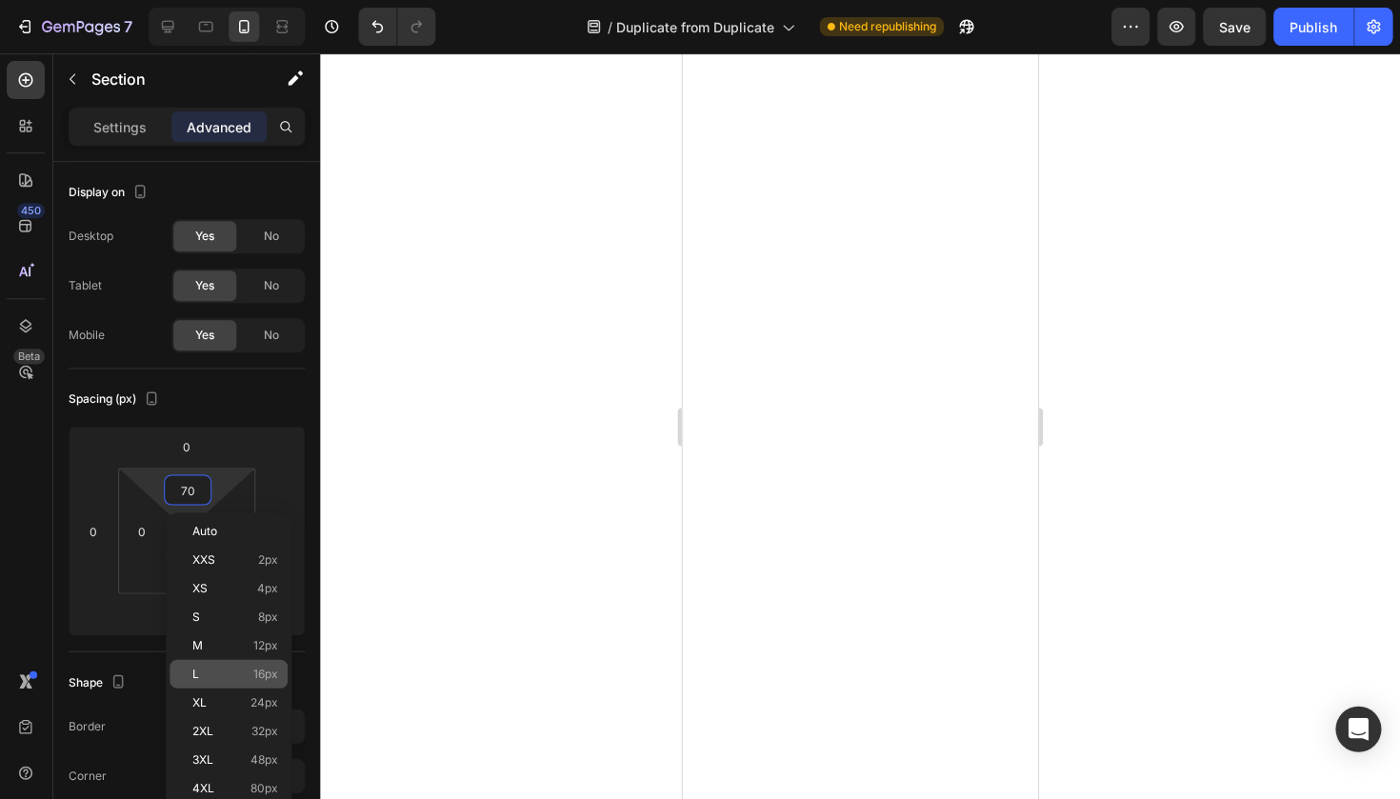
click at [245, 678] on p "L 16px" at bounding box center [236, 672] width 86 height 13
type input "16"
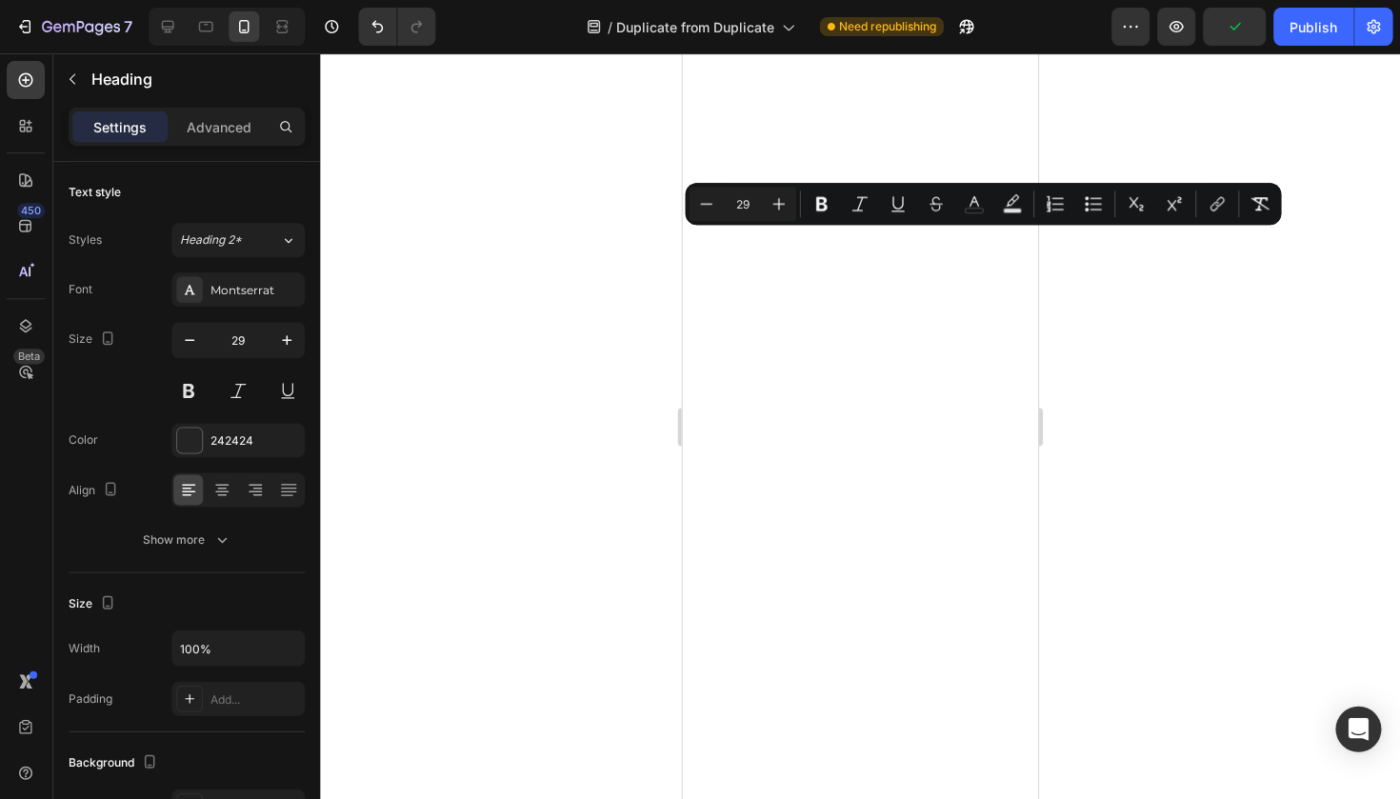
click at [620, 387] on div at bounding box center [860, 425] width 1079 height 745
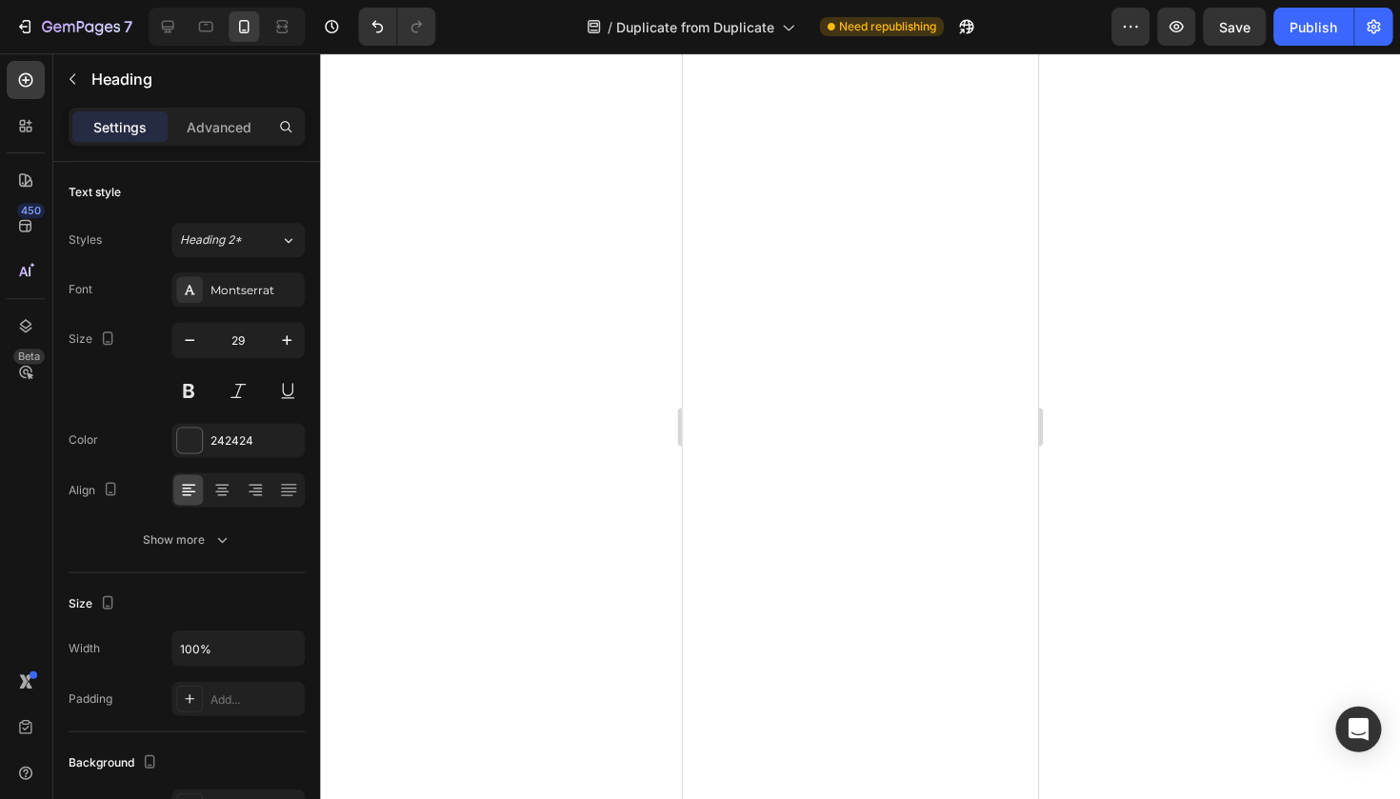
click at [1353, 166] on div at bounding box center [860, 425] width 1079 height 745
click at [270, 248] on div "Heading 2*" at bounding box center [231, 239] width 100 height 17
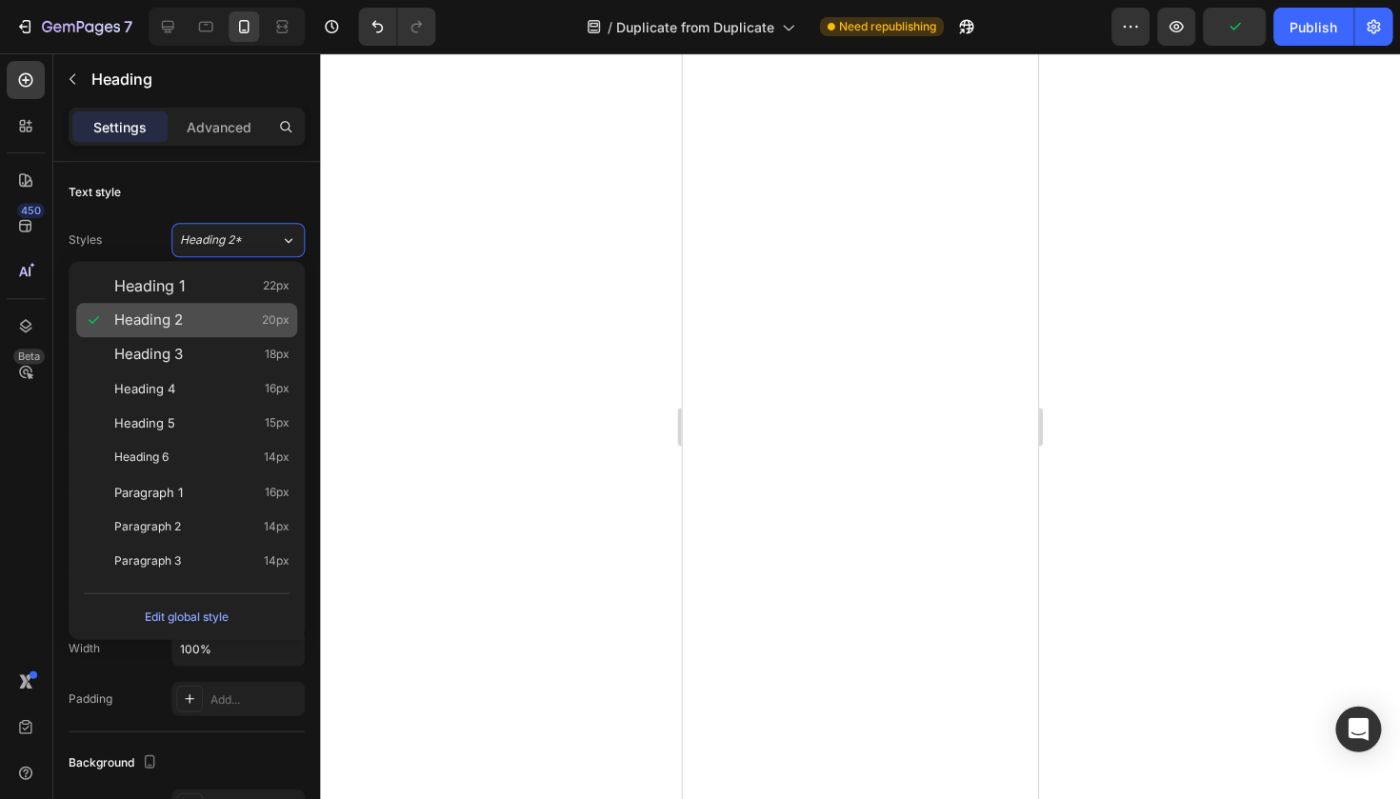
click at [237, 311] on div "Heading 2 20px" at bounding box center [202, 319] width 175 height 19
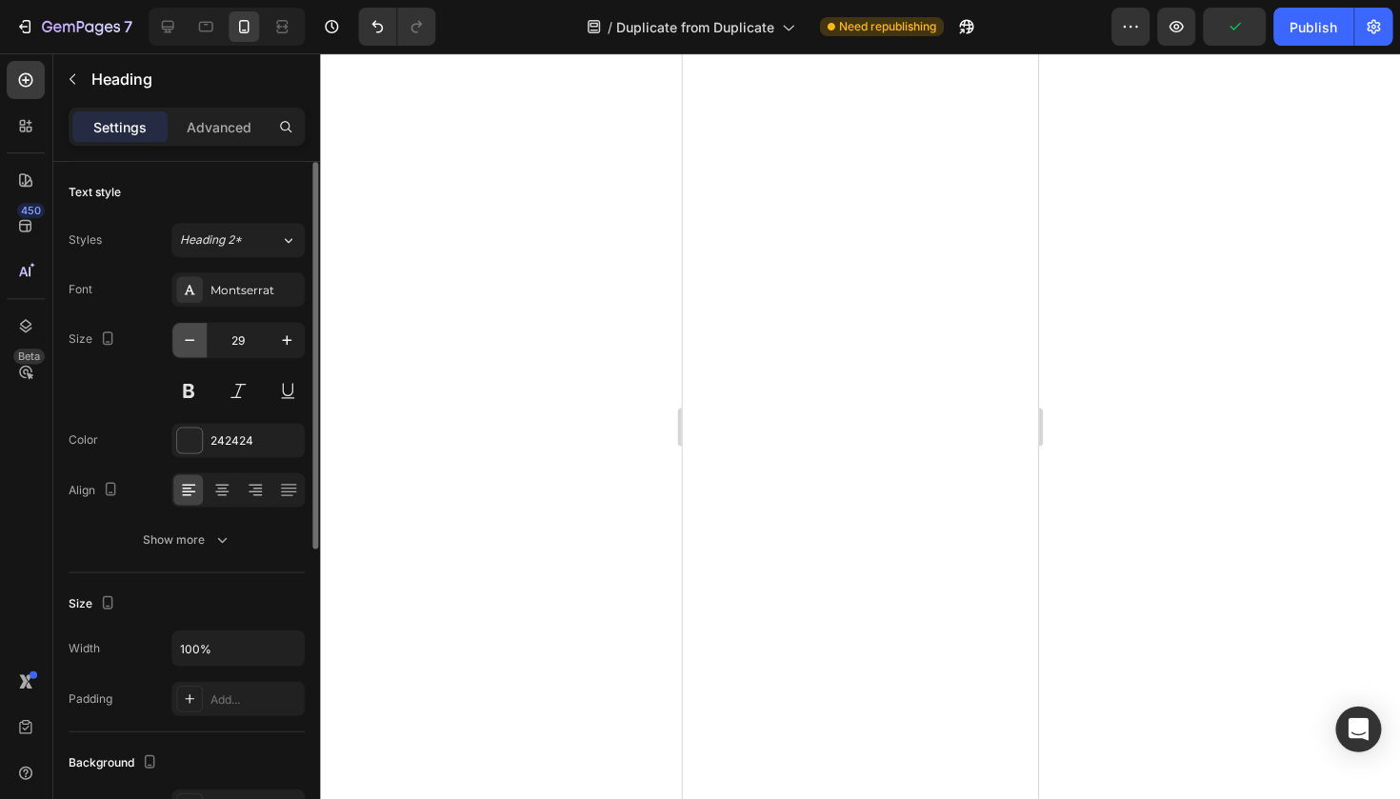
click at [185, 346] on icon "button" at bounding box center [190, 339] width 19 height 19
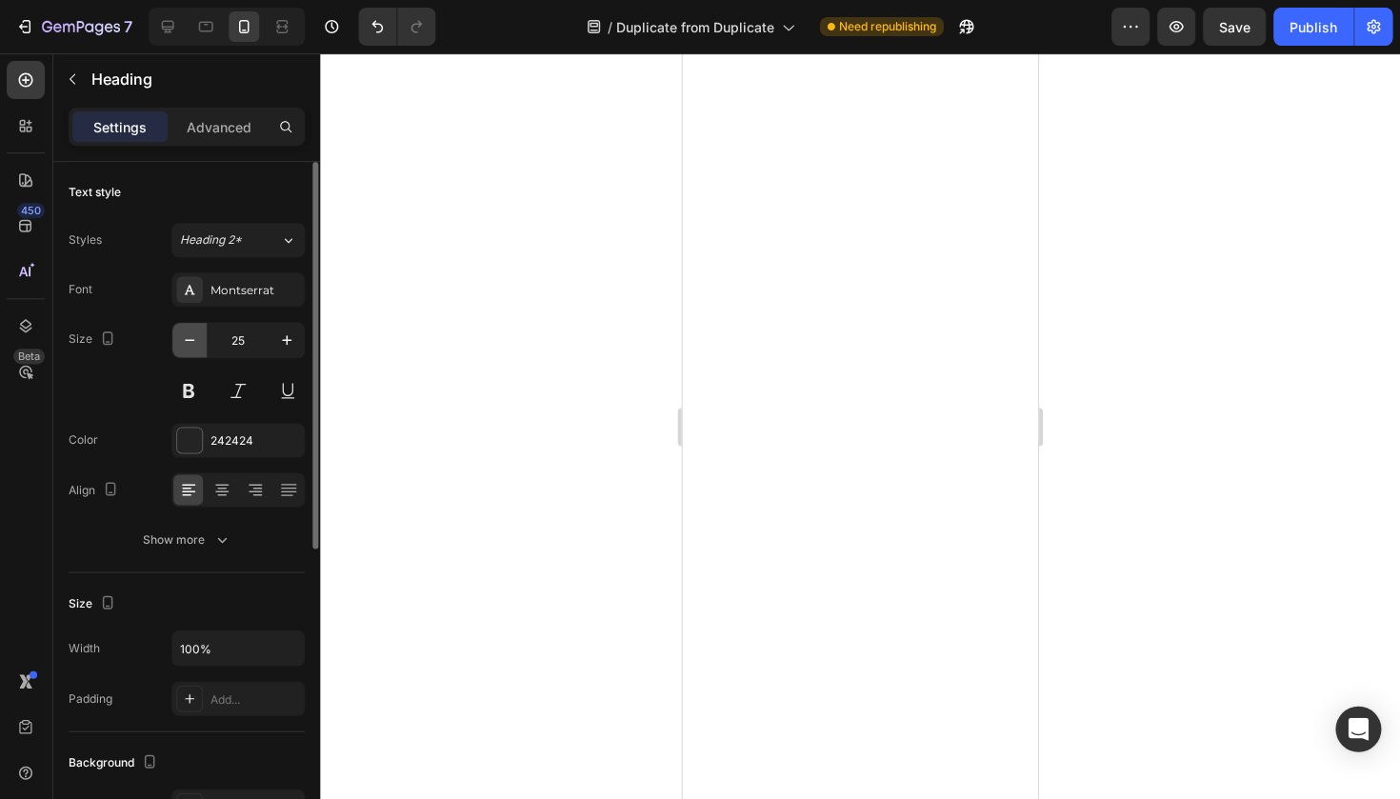
click at [185, 346] on icon "button" at bounding box center [190, 339] width 19 height 19
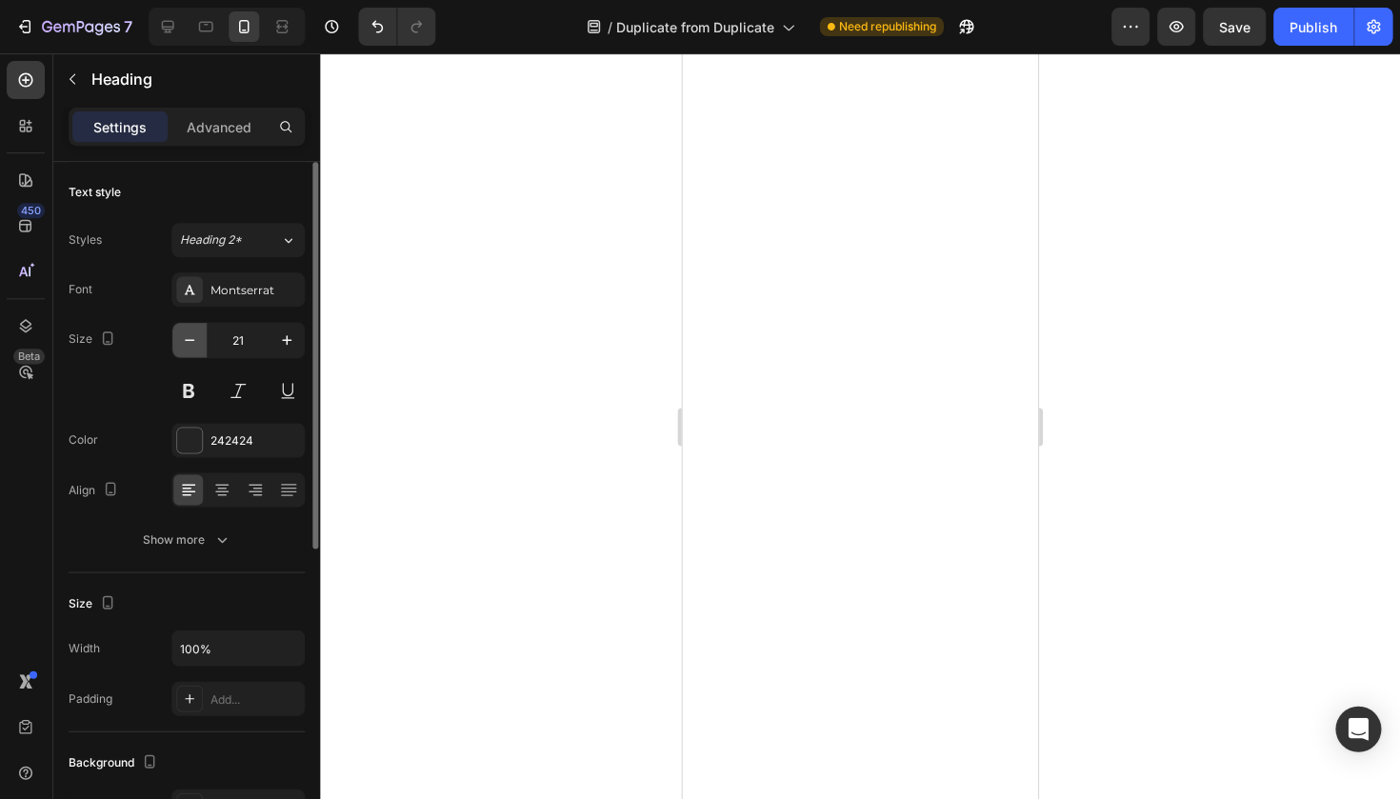
click at [185, 346] on icon "button" at bounding box center [190, 339] width 19 height 19
type input "20"
click at [1108, 206] on div at bounding box center [860, 425] width 1079 height 745
click at [284, 348] on icon "button" at bounding box center [287, 339] width 19 height 19
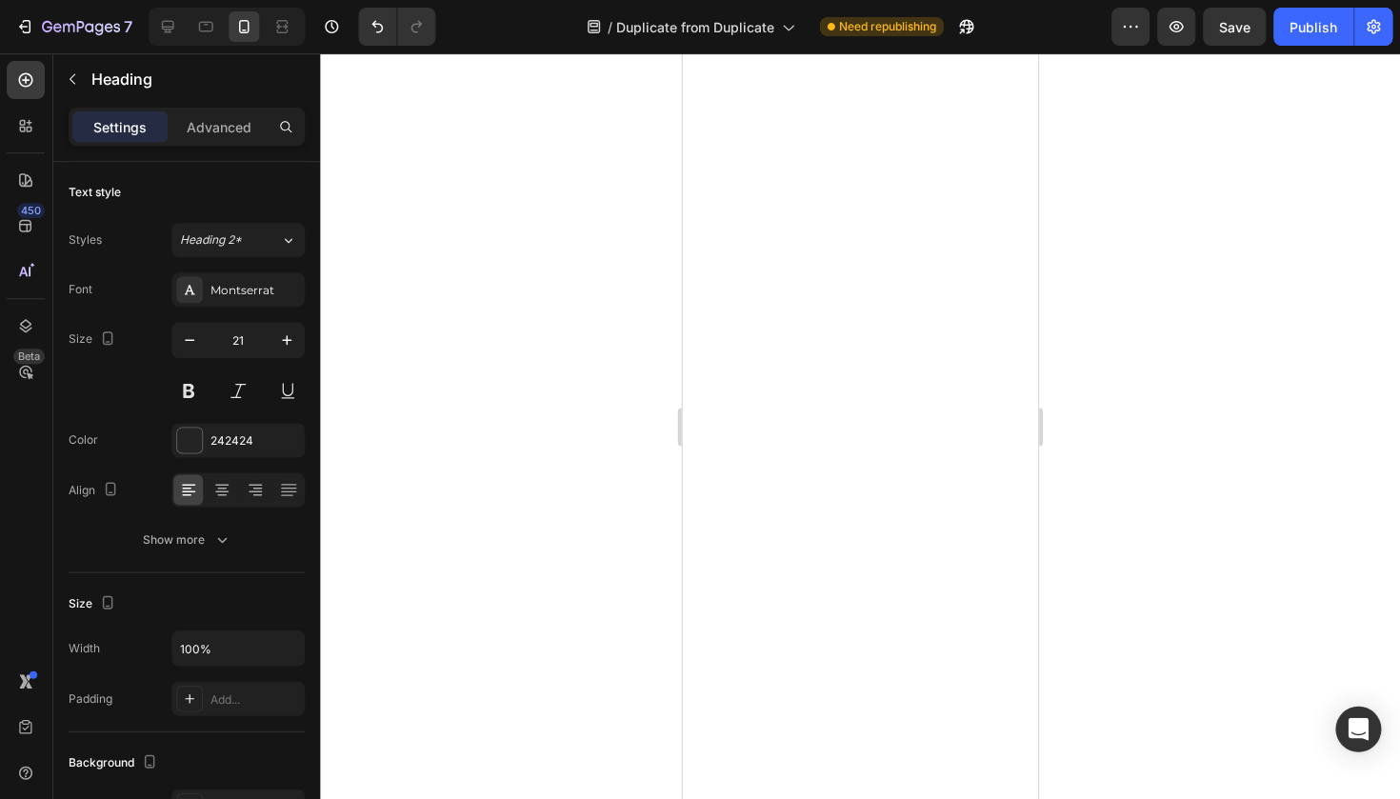
type input "22"
click at [248, 280] on div "Montserrat" at bounding box center [238, 289] width 133 height 34
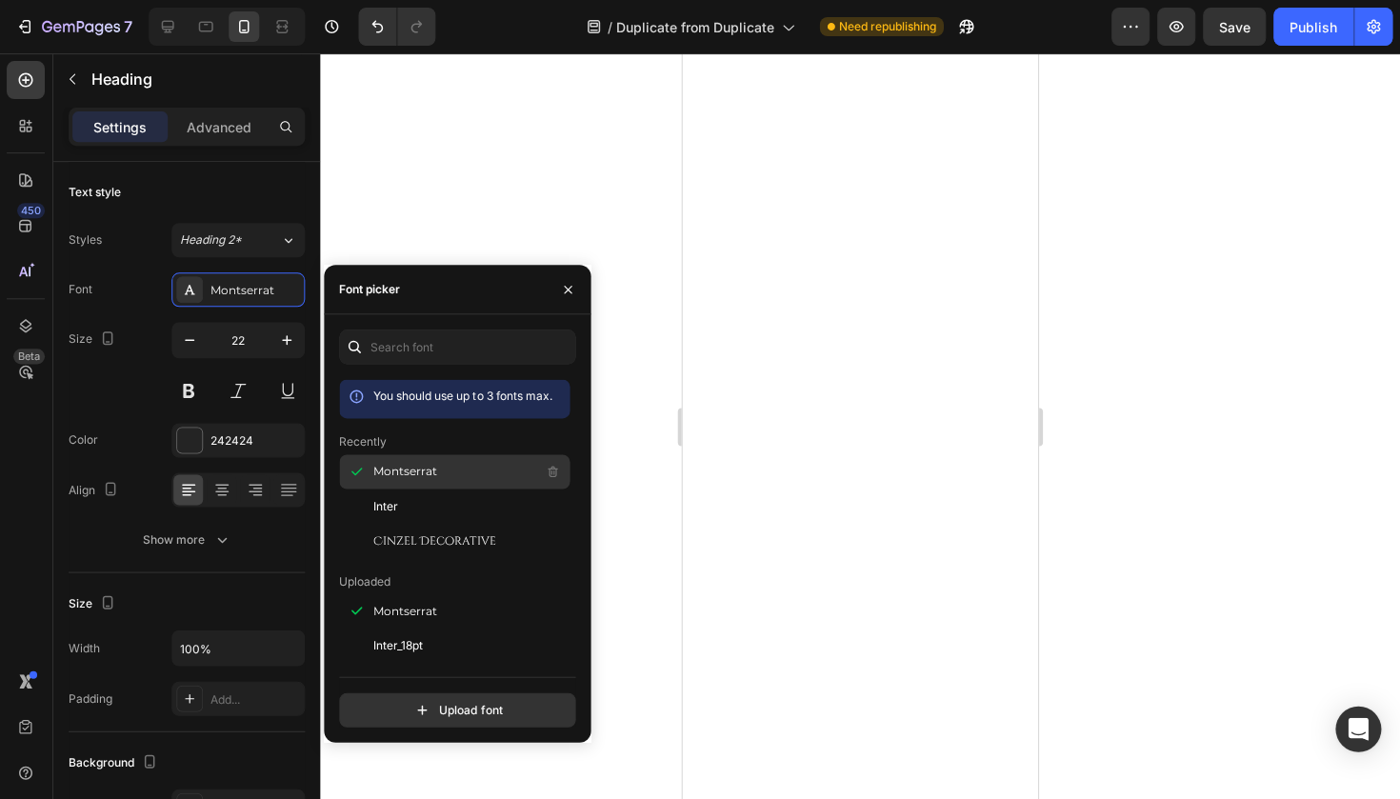
click at [405, 478] on span "Montserrat" at bounding box center [406, 471] width 64 height 17
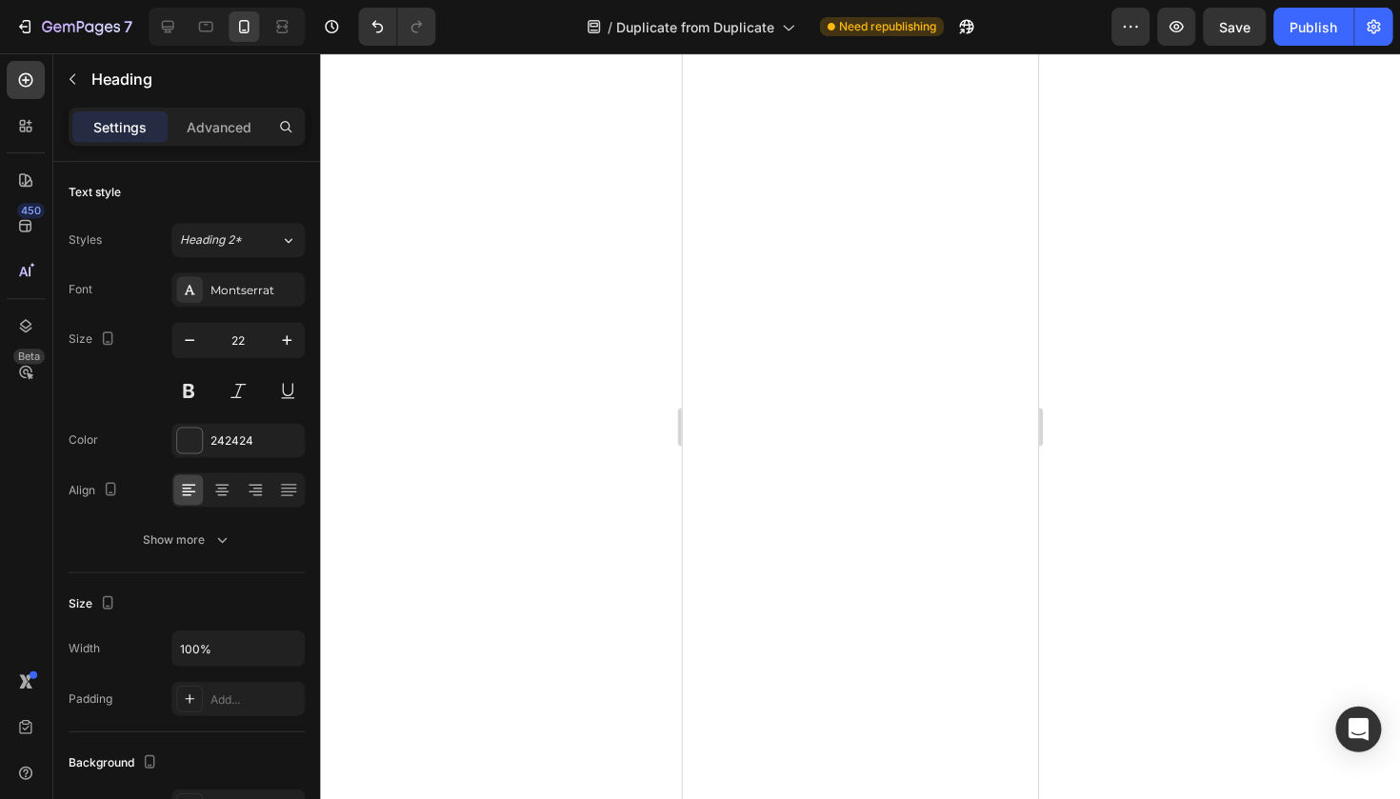
click at [1087, 227] on div at bounding box center [860, 425] width 1079 height 745
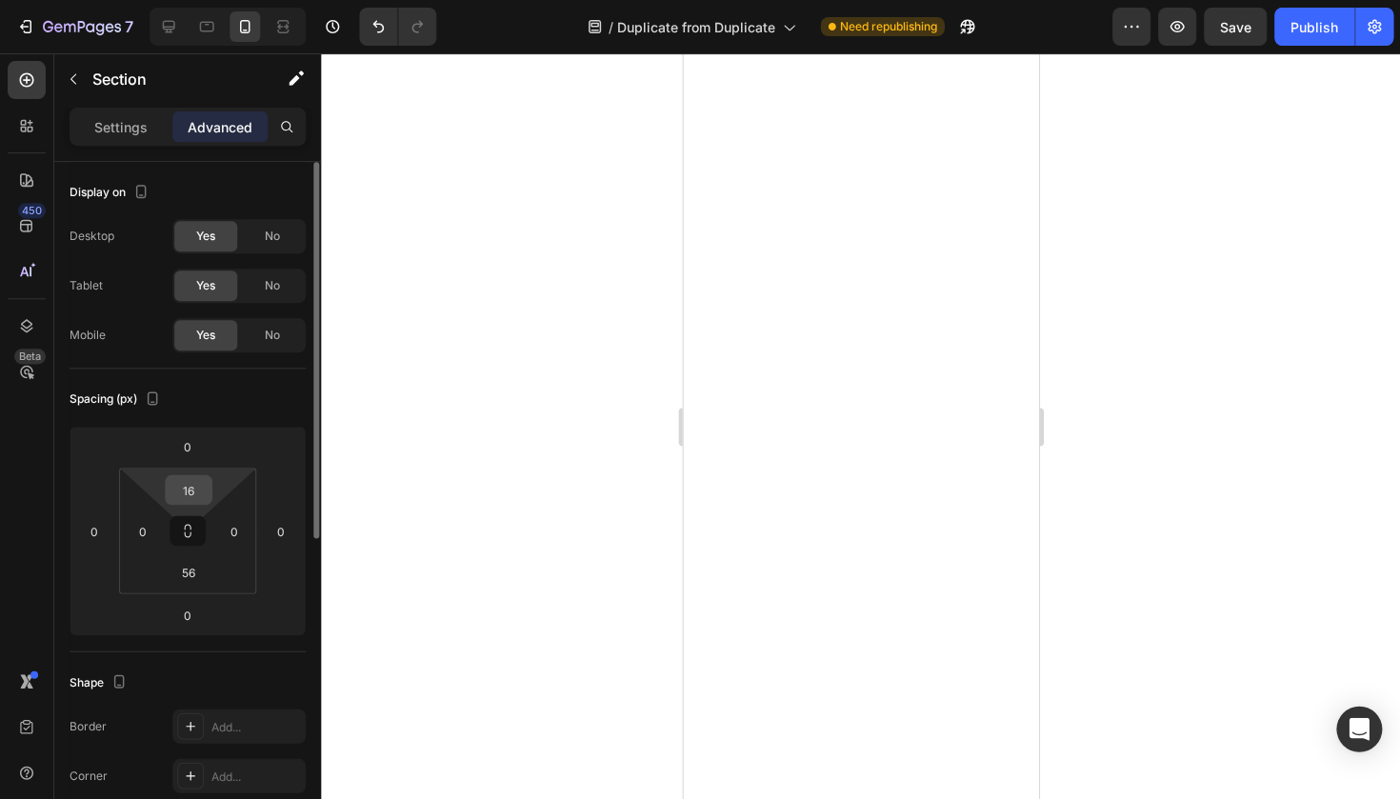
click at [185, 478] on input "16" at bounding box center [188, 489] width 38 height 29
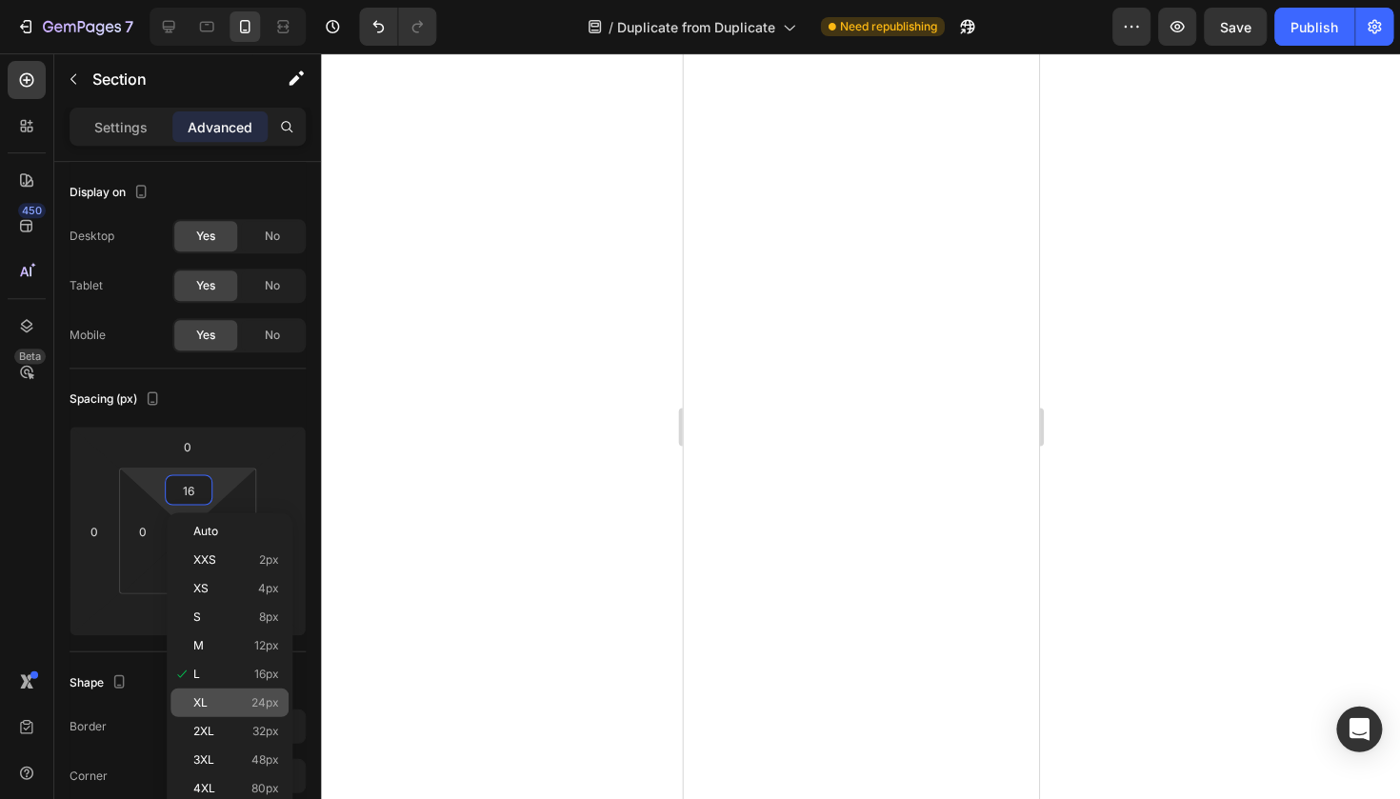
click at [241, 704] on p "XL 24px" at bounding box center [236, 701] width 86 height 13
type input "24"
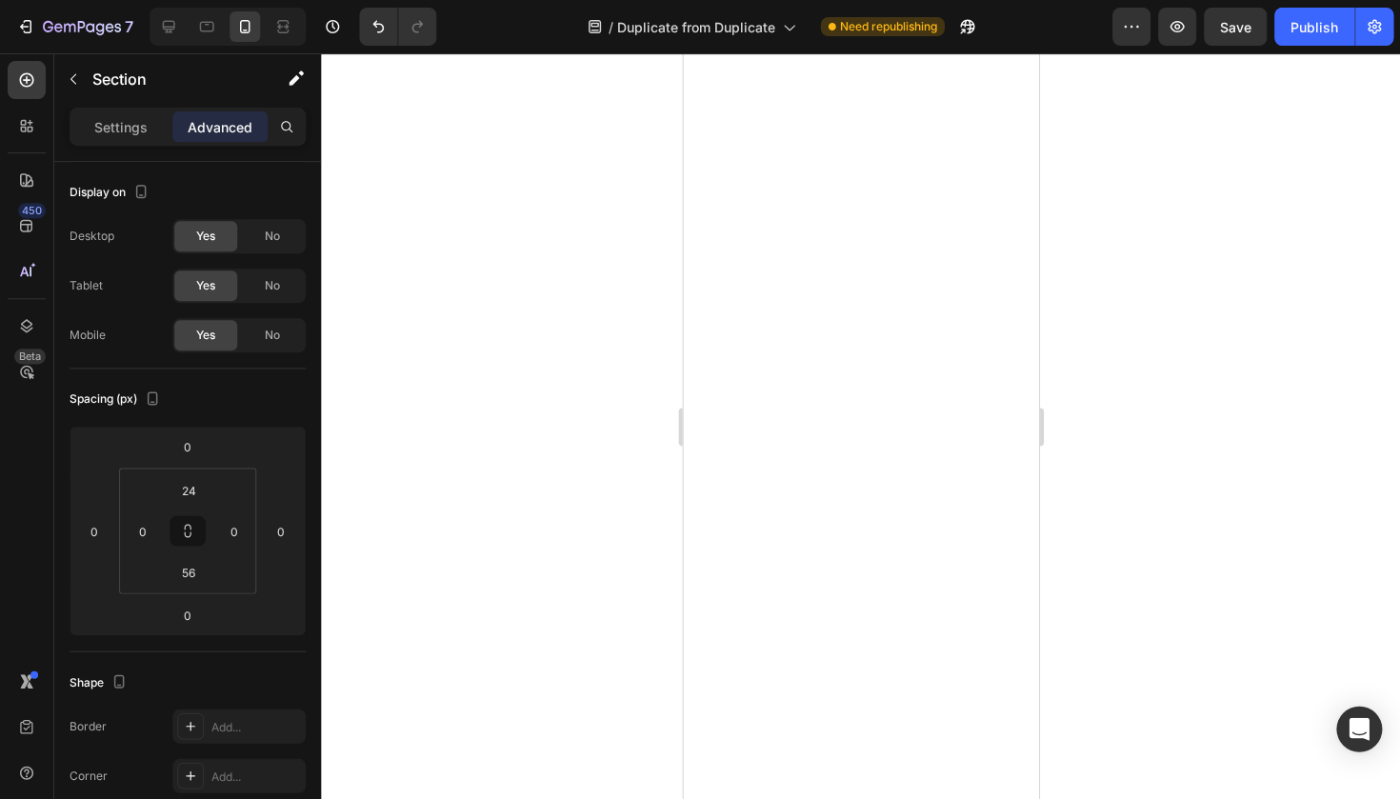
click at [518, 532] on div at bounding box center [860, 425] width 1079 height 745
type input "16"
click at [1061, 462] on div at bounding box center [860, 425] width 1079 height 745
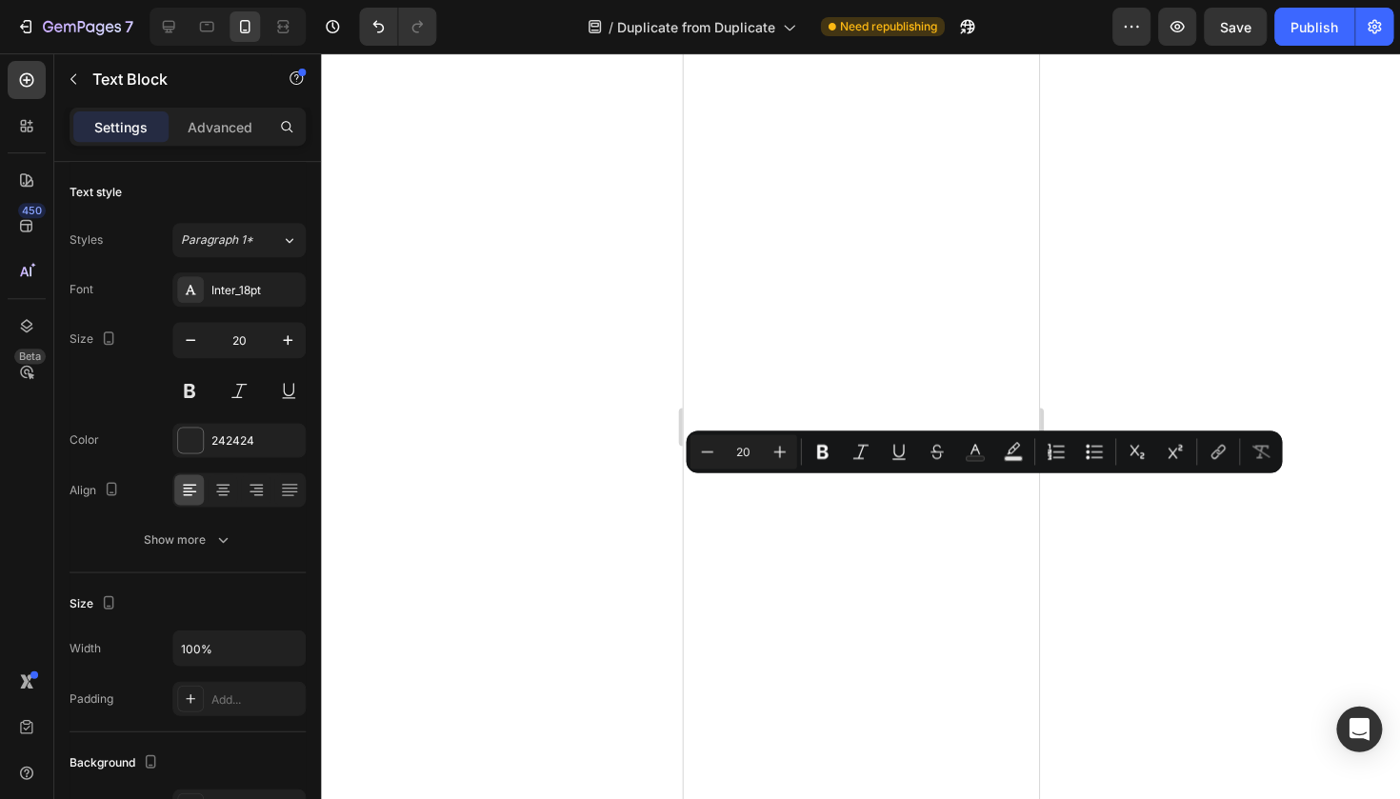
click at [1112, 271] on div at bounding box center [860, 425] width 1079 height 745
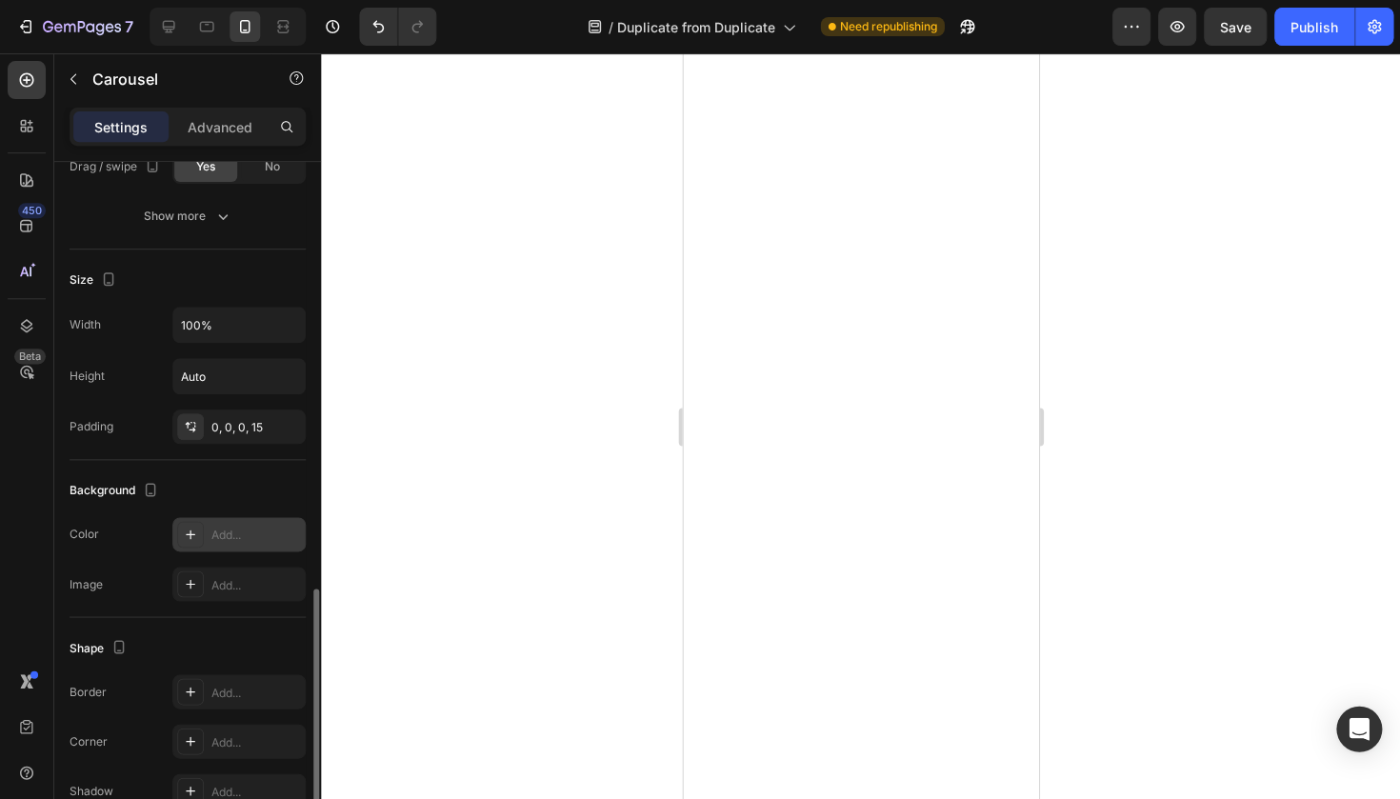
scroll to position [1046, 0]
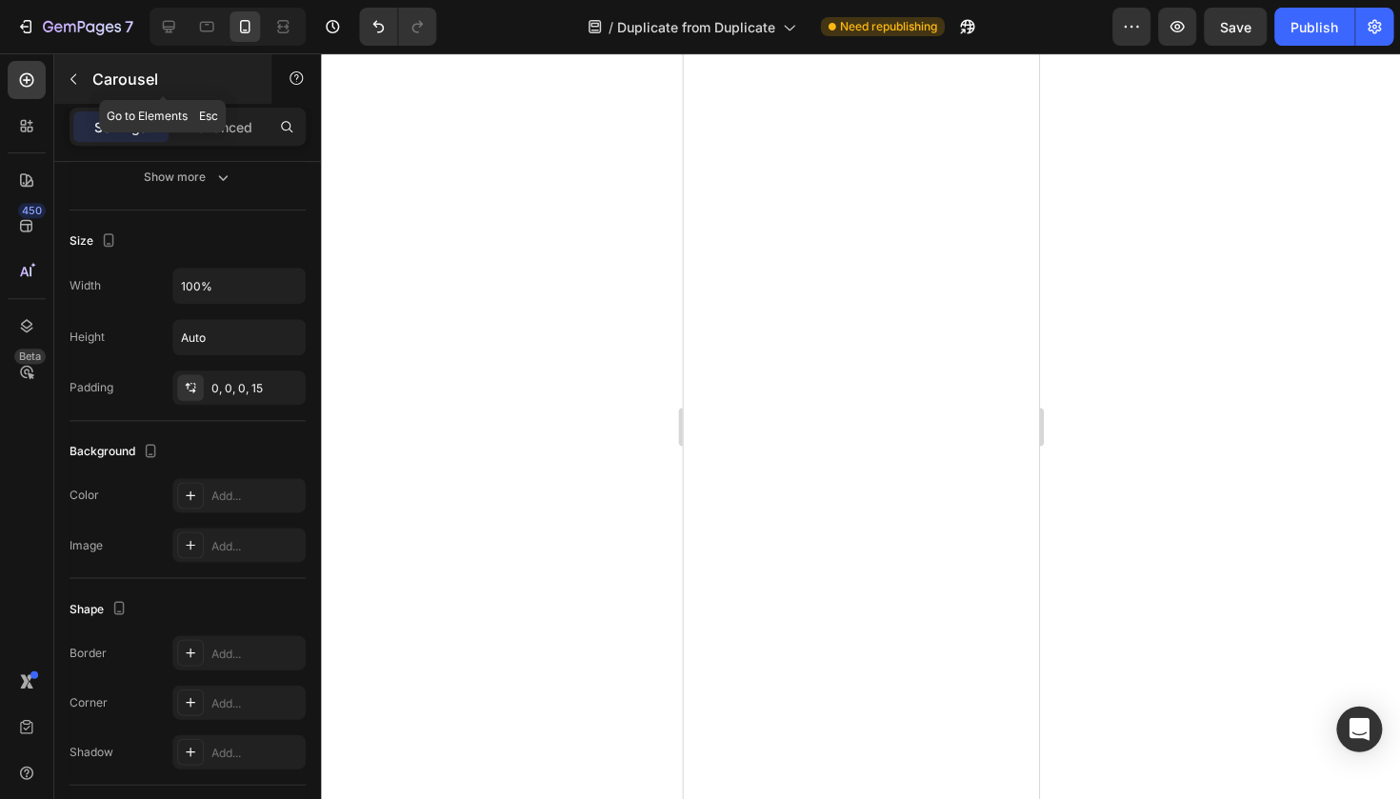
click at [82, 78] on button "button" at bounding box center [73, 79] width 30 height 30
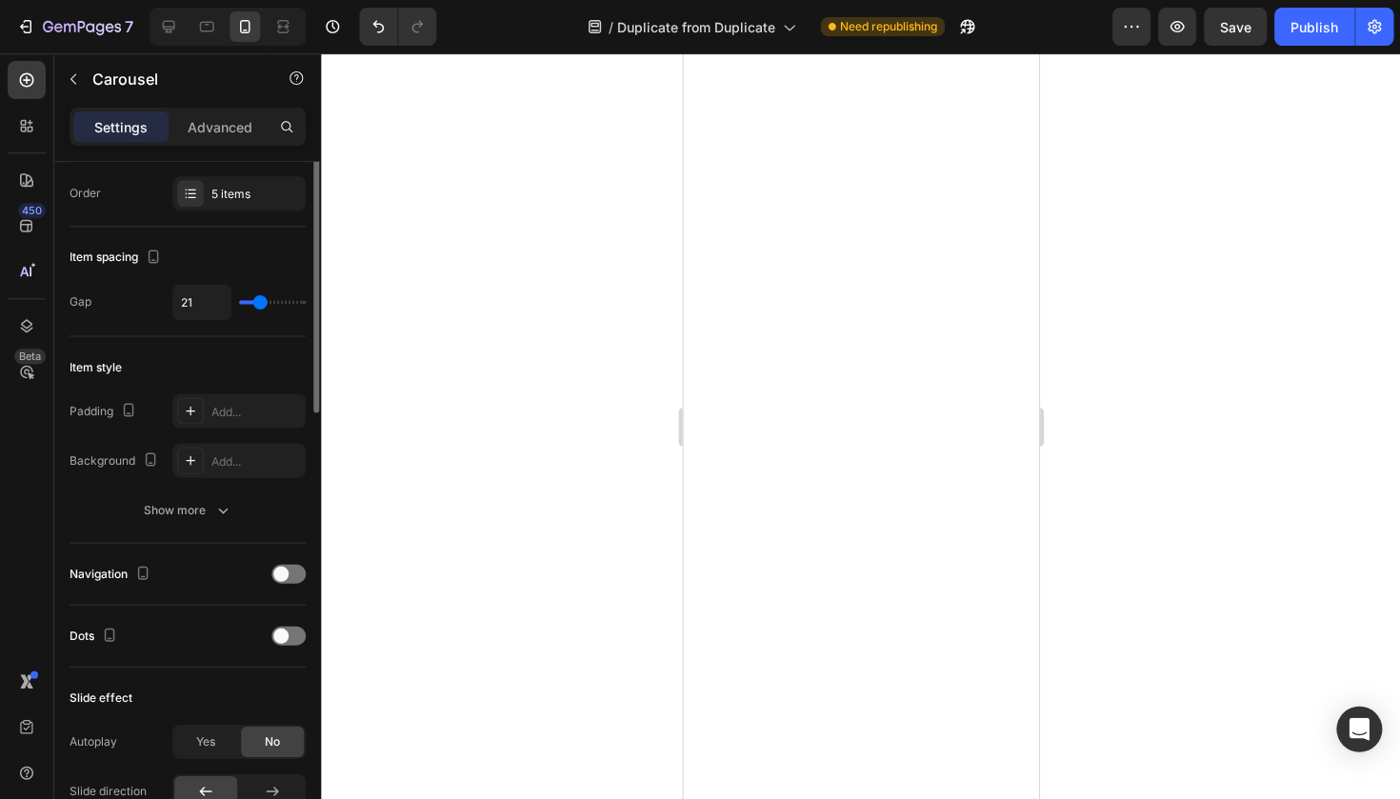
scroll to position [383, 0]
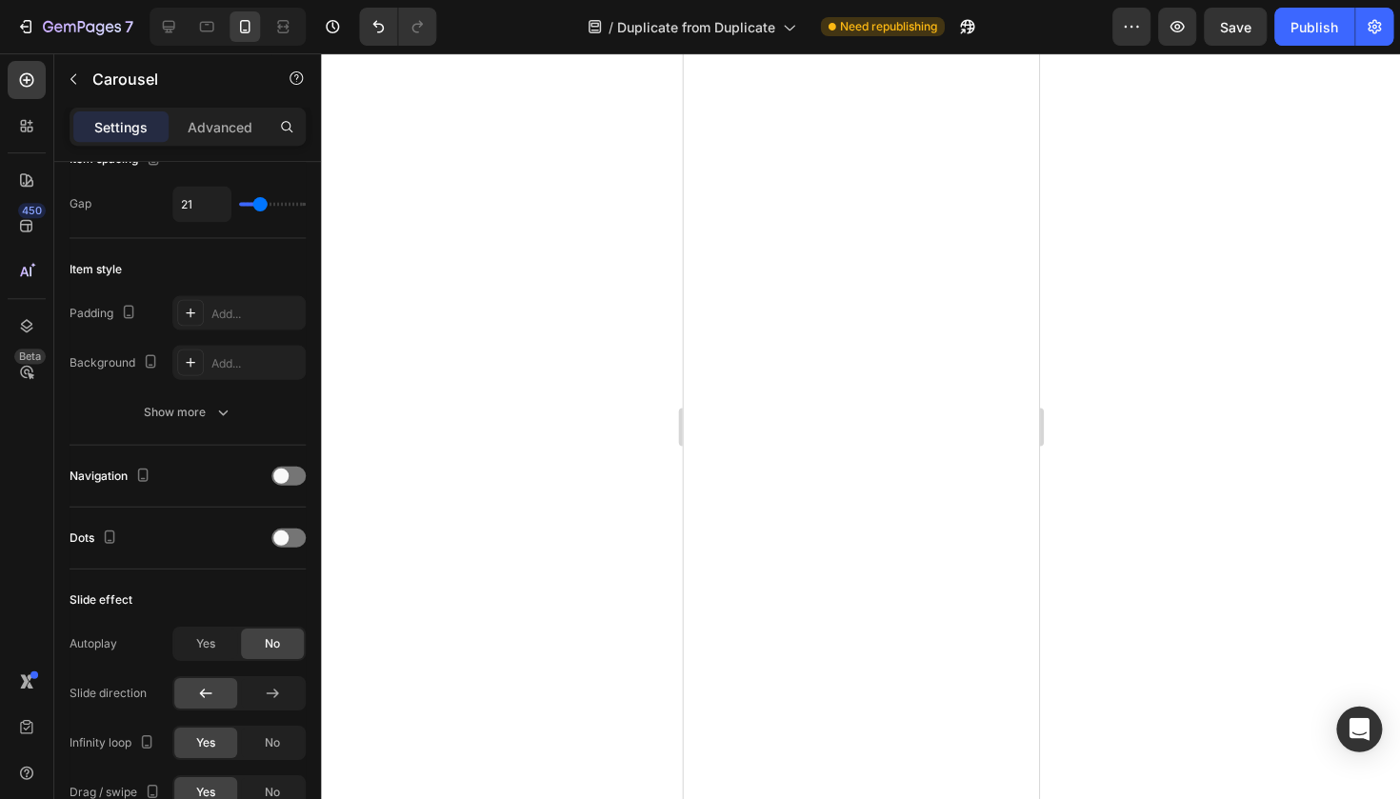
click at [637, 291] on div at bounding box center [860, 425] width 1079 height 745
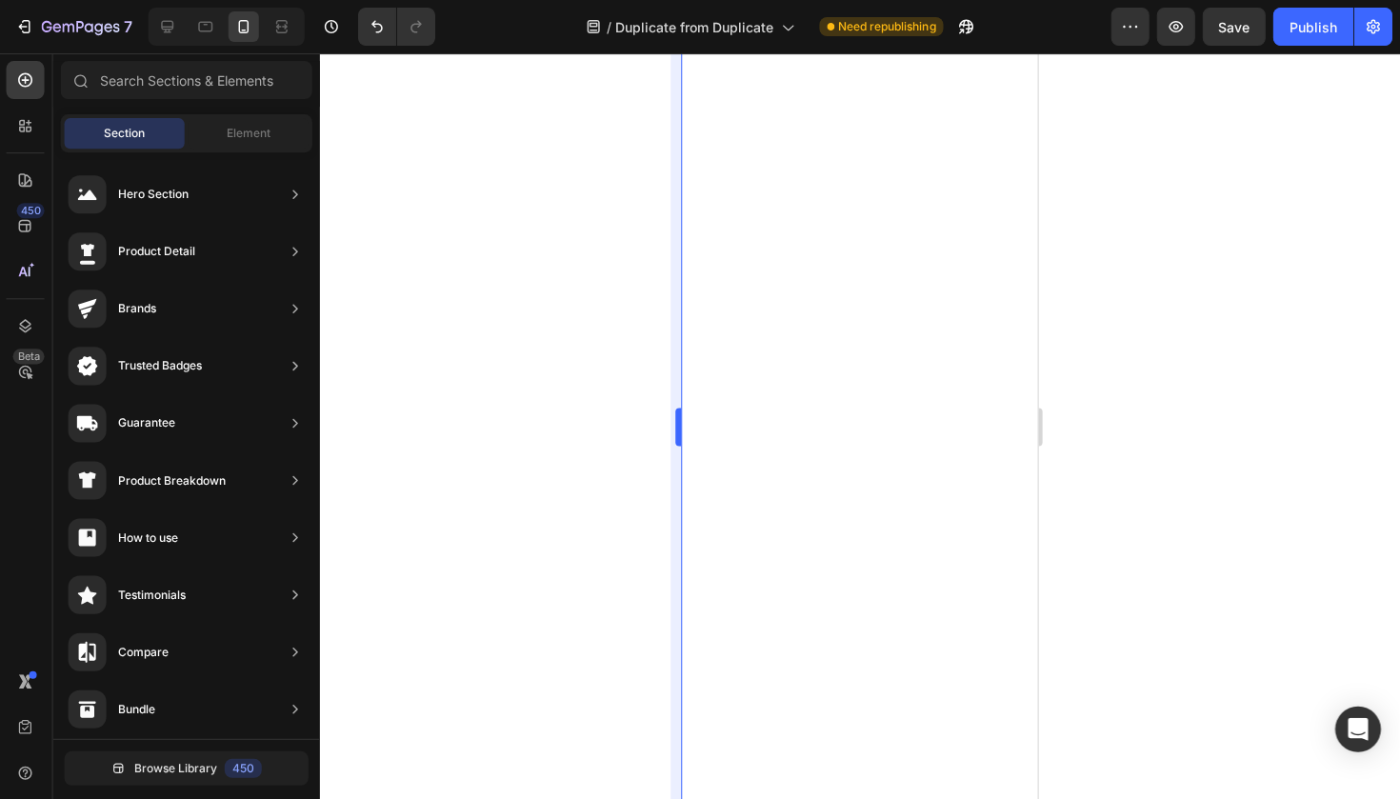
scroll to position [0, 0]
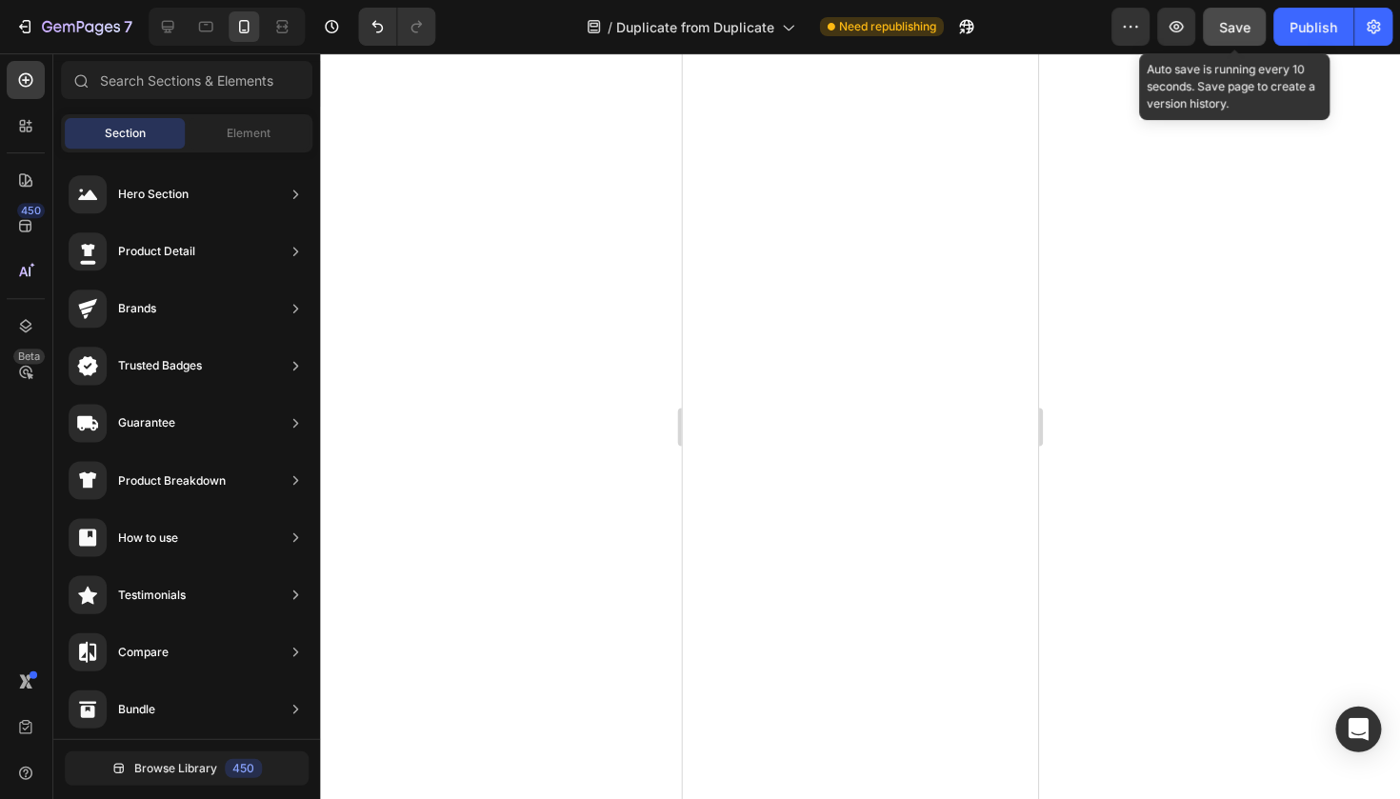
click at [1229, 27] on span "Save" at bounding box center [1234, 27] width 31 height 16
click at [1262, 27] on button "button" at bounding box center [1233, 27] width 63 height 38
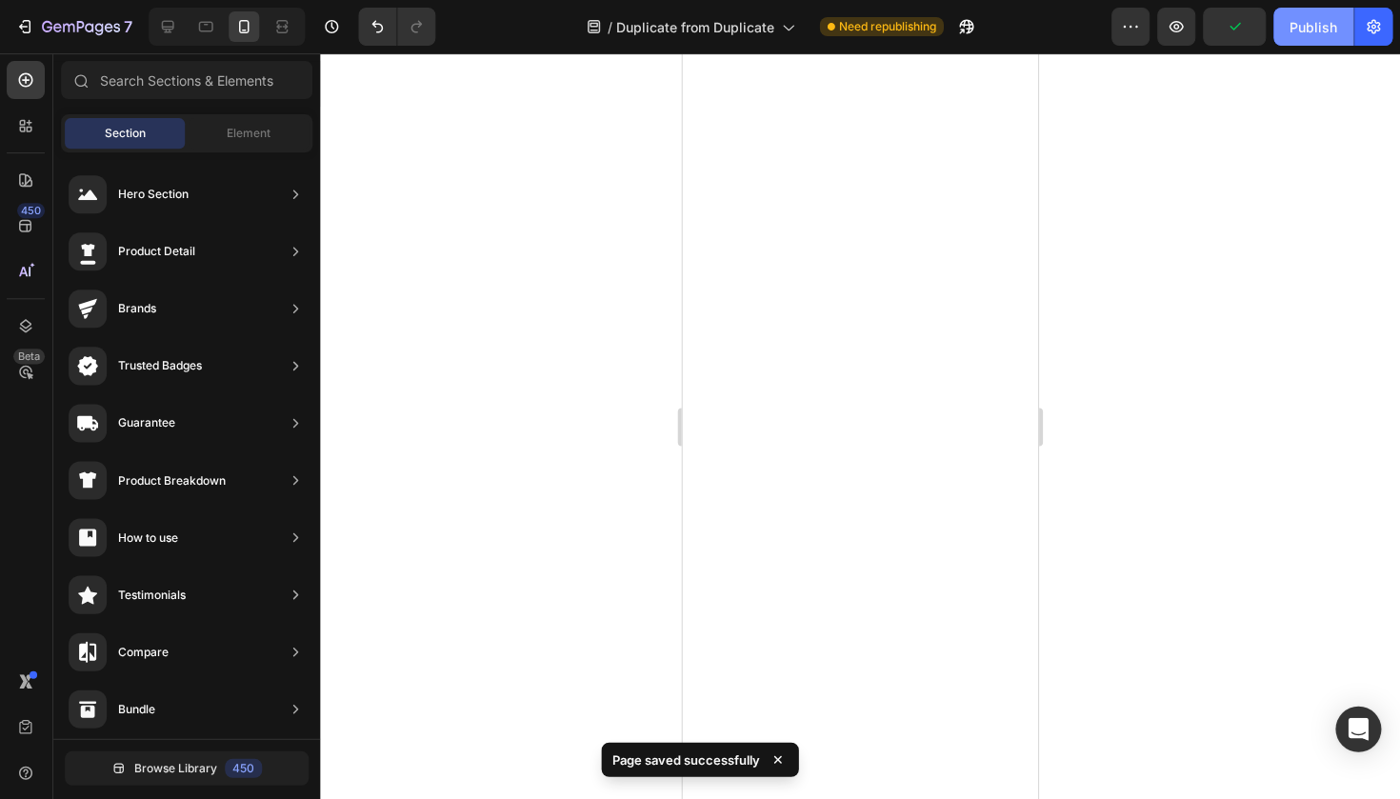
click at [1278, 27] on button "Publish" at bounding box center [1313, 27] width 80 height 38
drag, startPoint x: 1278, startPoint y: 27, endPoint x: 1213, endPoint y: 96, distance: 95.0
click at [1276, 28] on button "Publish" at bounding box center [1313, 27] width 80 height 38
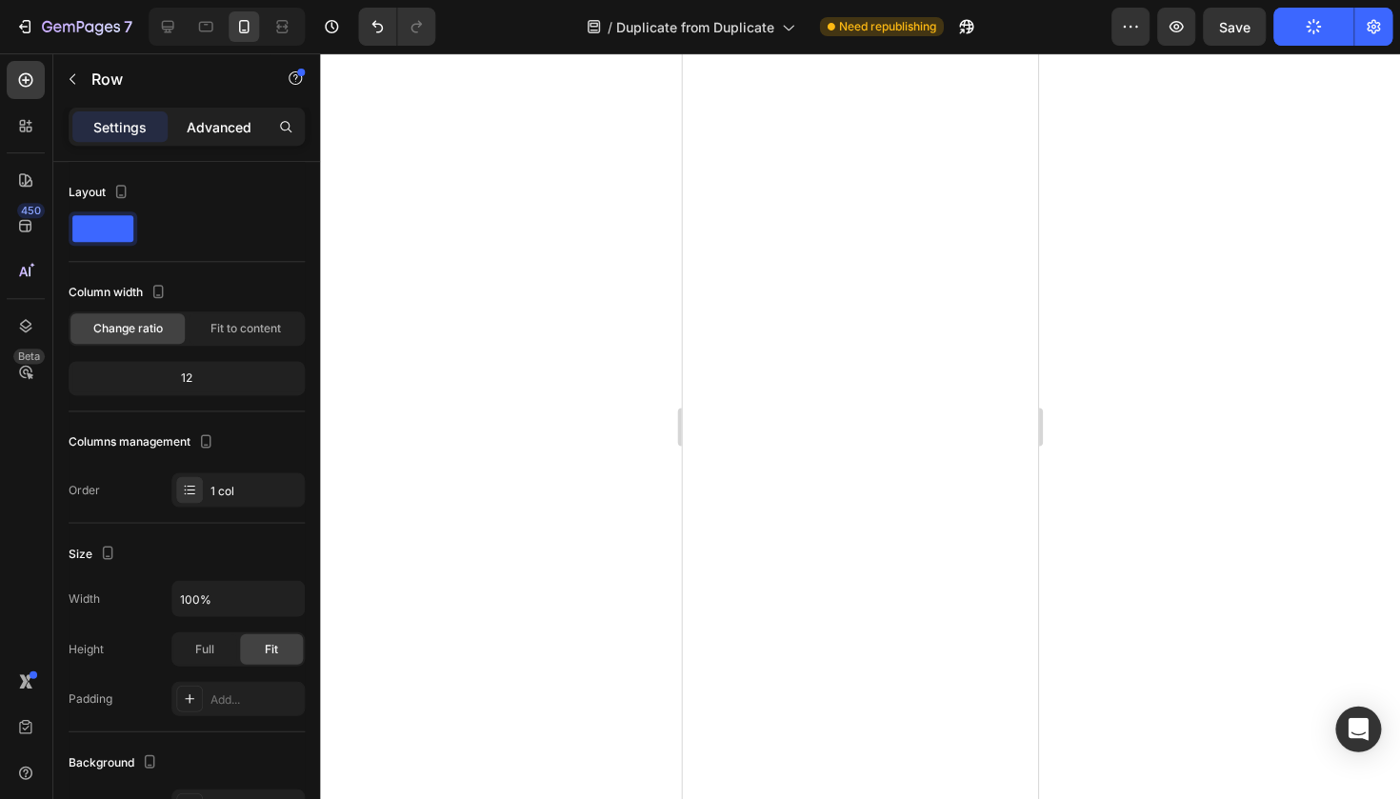
click at [237, 129] on p "Advanced" at bounding box center [220, 127] width 65 height 20
click at [231, 141] on div "Advanced" at bounding box center [219, 126] width 95 height 30
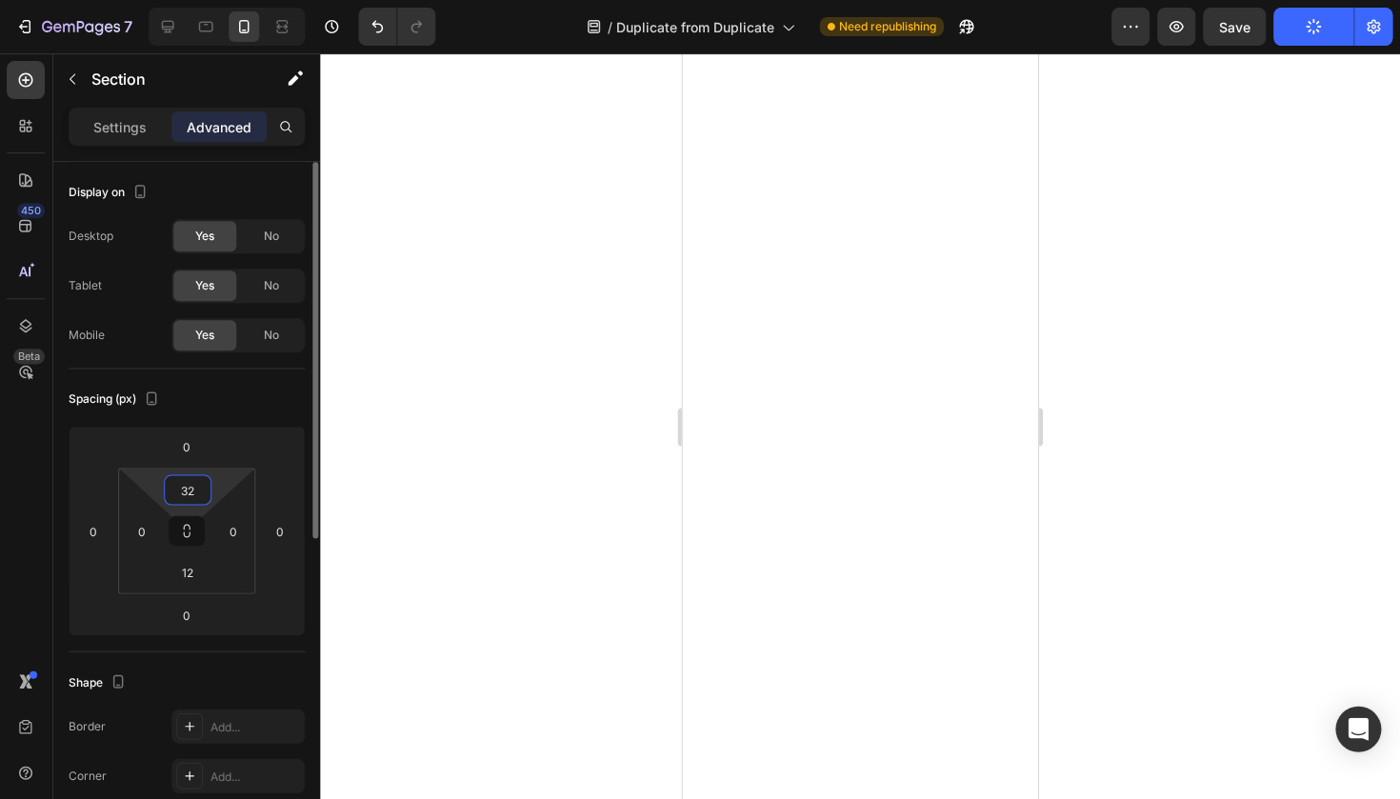
click at [183, 494] on input "32" at bounding box center [188, 489] width 38 height 29
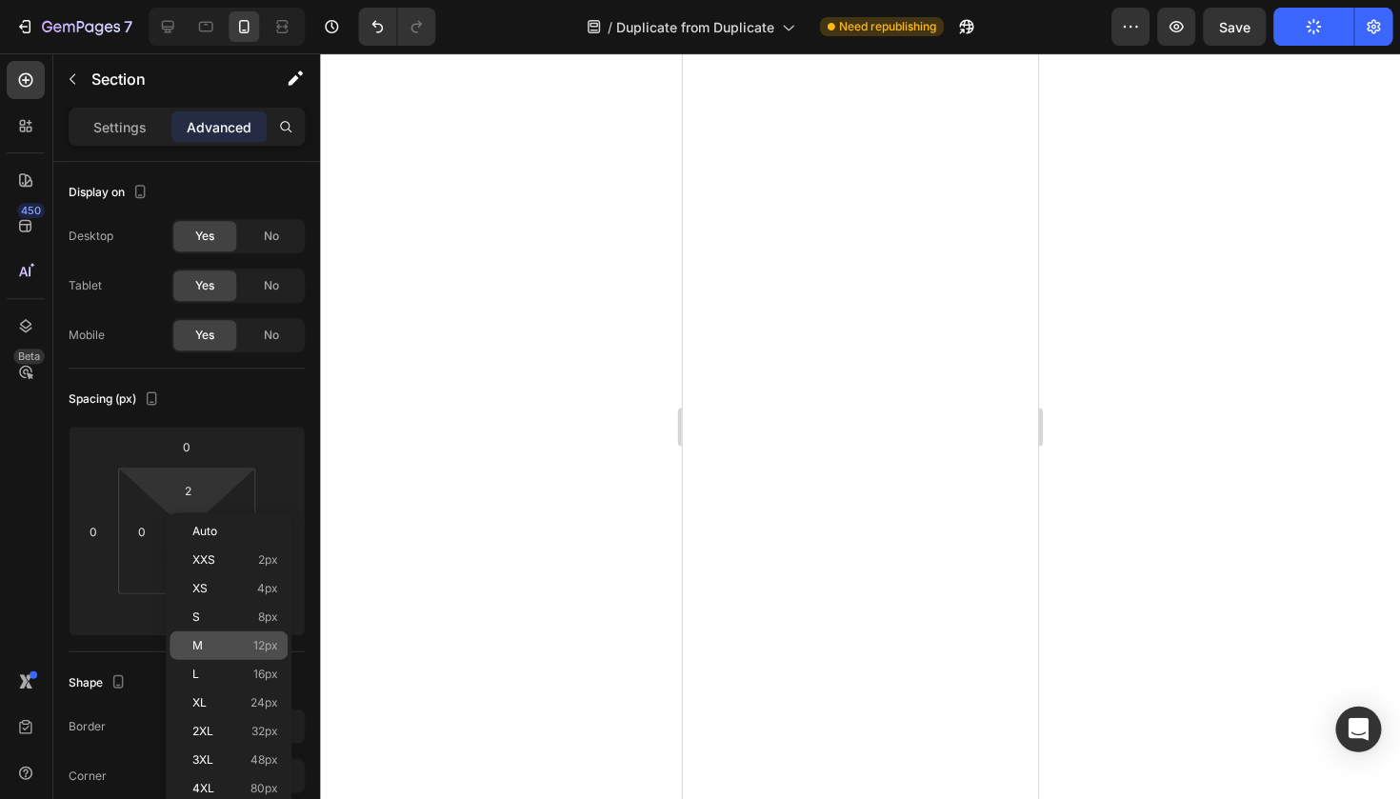
click at [220, 645] on p "M 12px" at bounding box center [236, 644] width 86 height 13
type input "12"
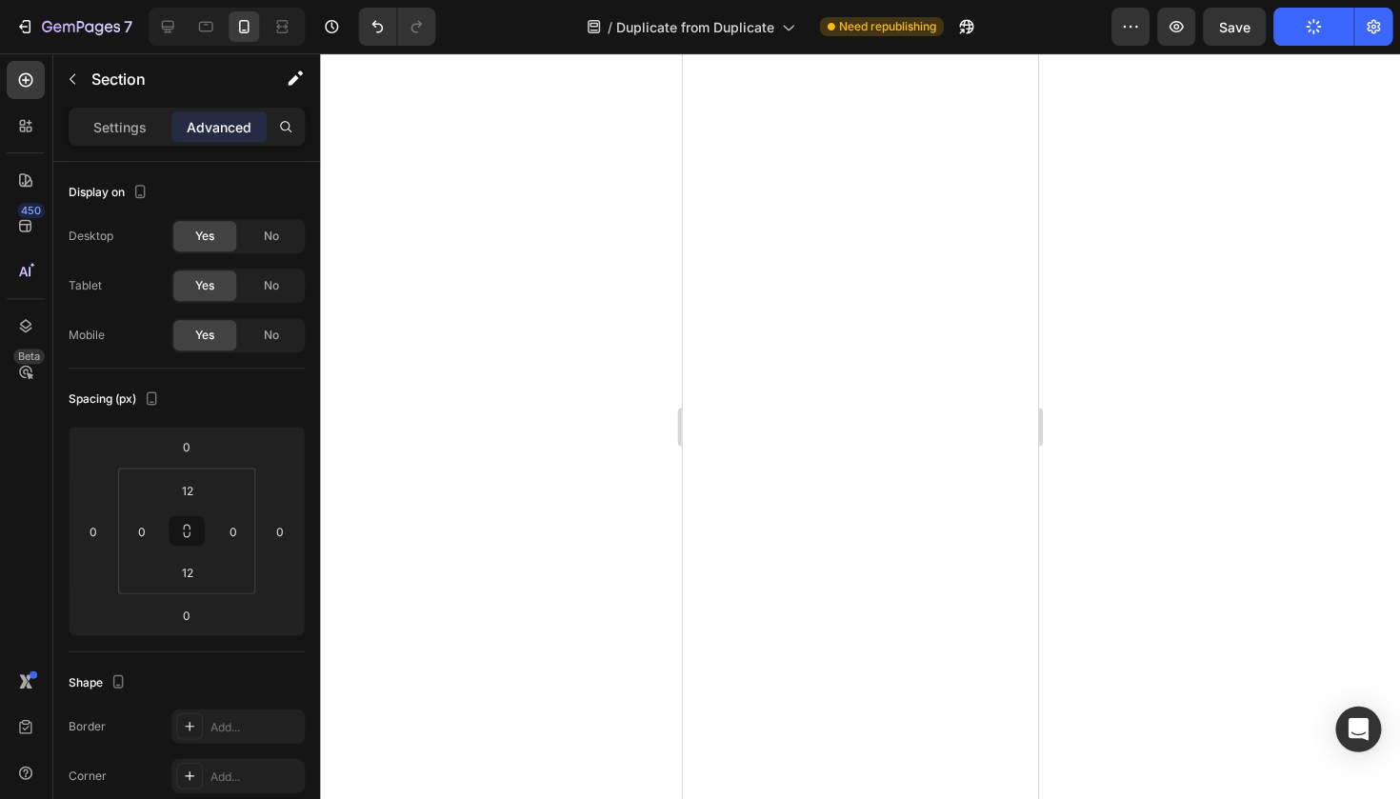
click at [424, 440] on div at bounding box center [860, 425] width 1079 height 745
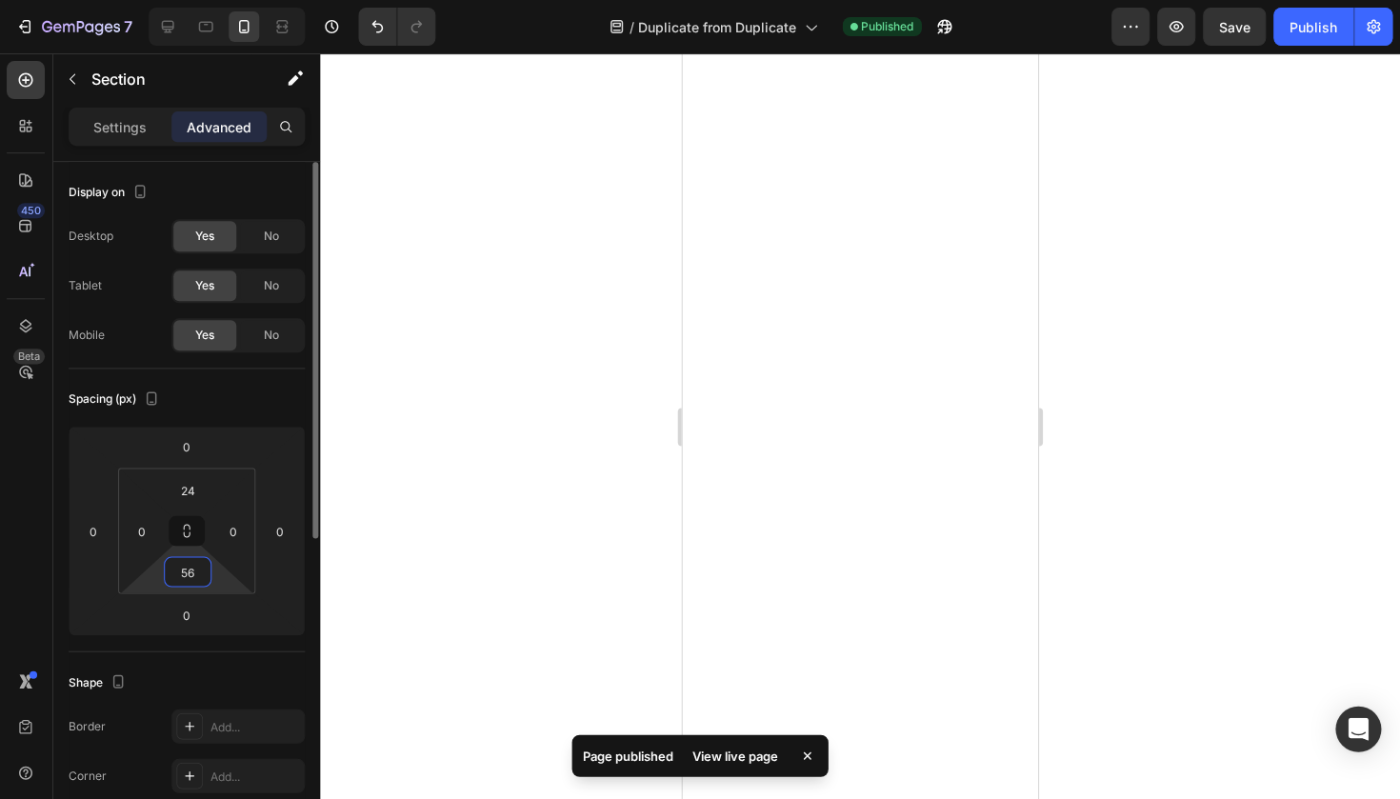
click at [202, 576] on input "56" at bounding box center [188, 571] width 38 height 29
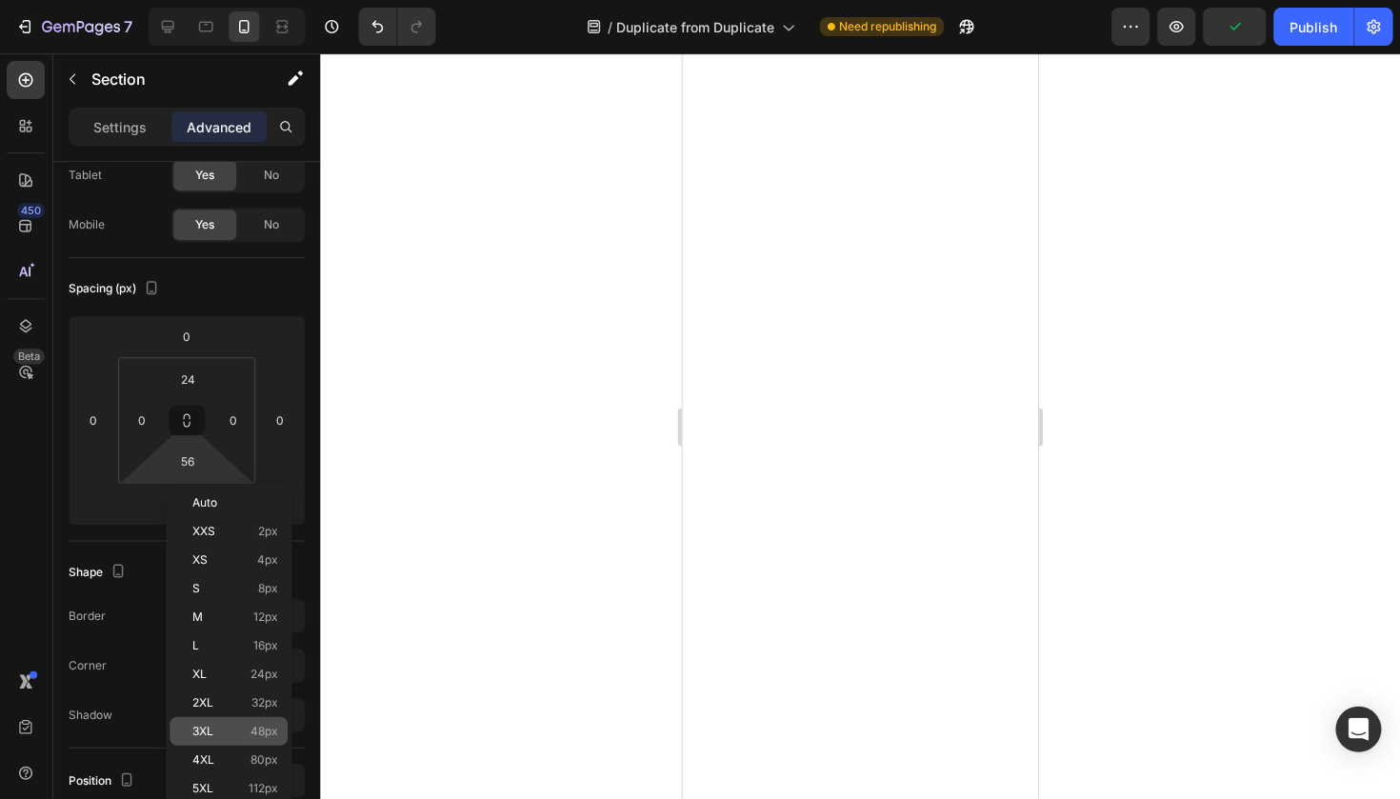
click at [237, 725] on p "3XL 48px" at bounding box center [236, 730] width 86 height 13
type input "48"
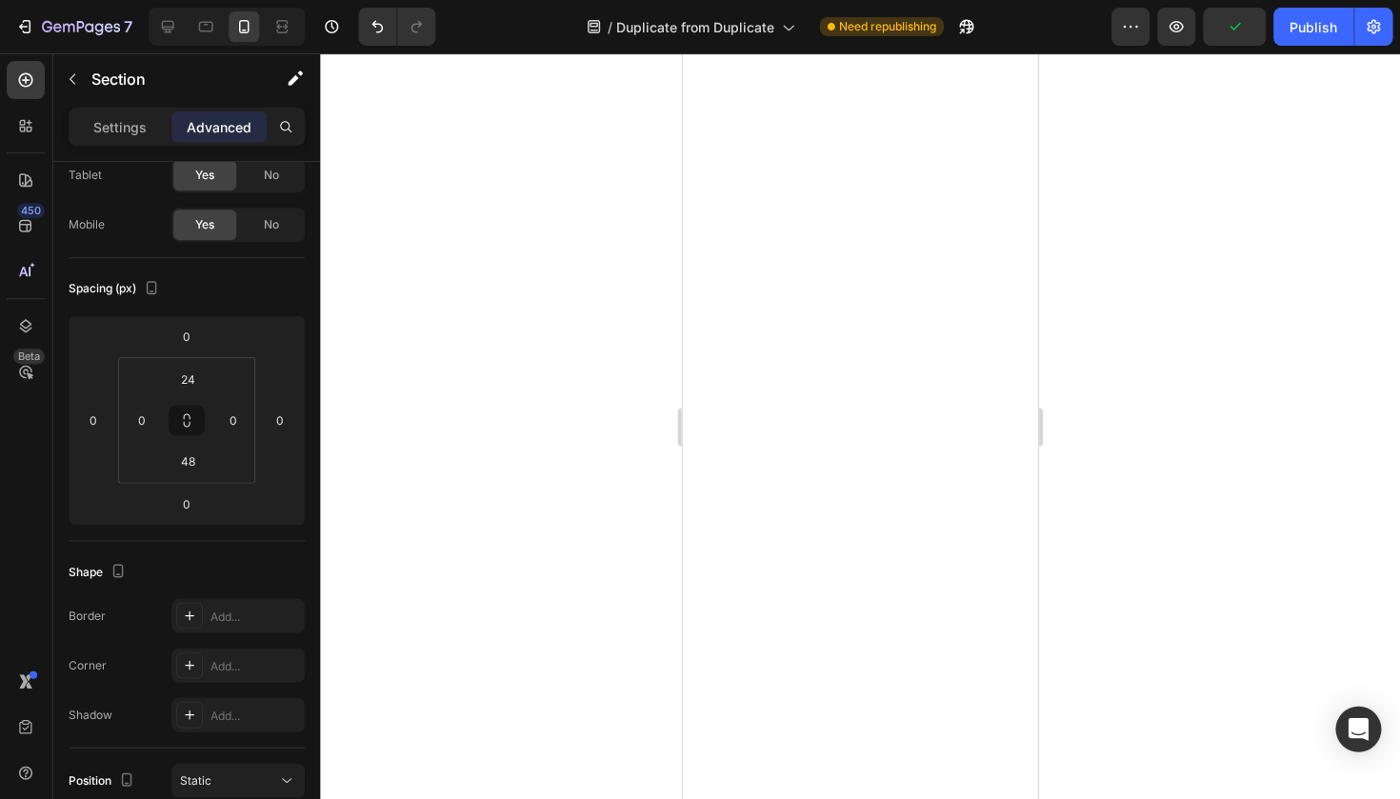
click at [496, 493] on div at bounding box center [860, 425] width 1079 height 745
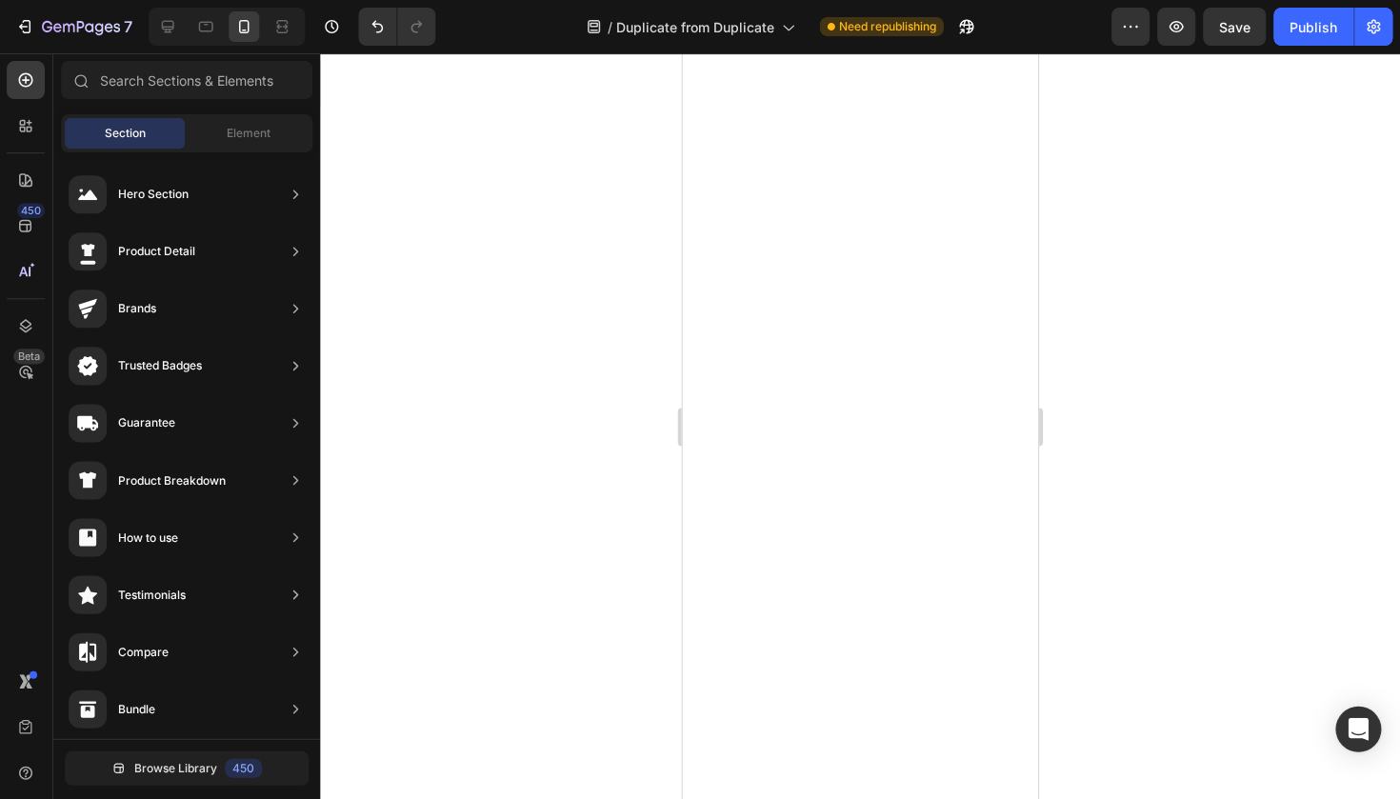
click at [1153, 306] on div at bounding box center [860, 425] width 1079 height 745
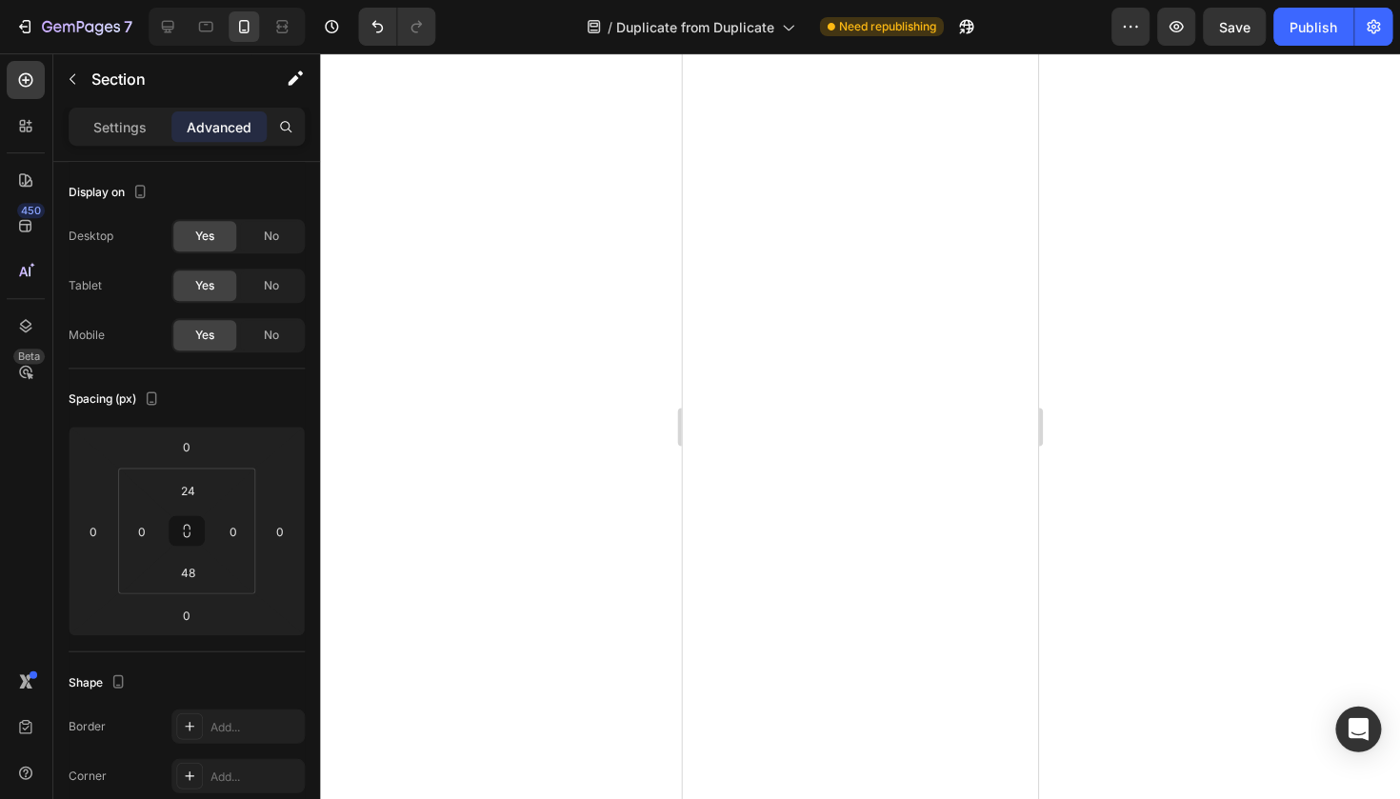
click at [1163, 381] on div at bounding box center [860, 425] width 1079 height 745
click at [1095, 210] on div at bounding box center [860, 425] width 1079 height 745
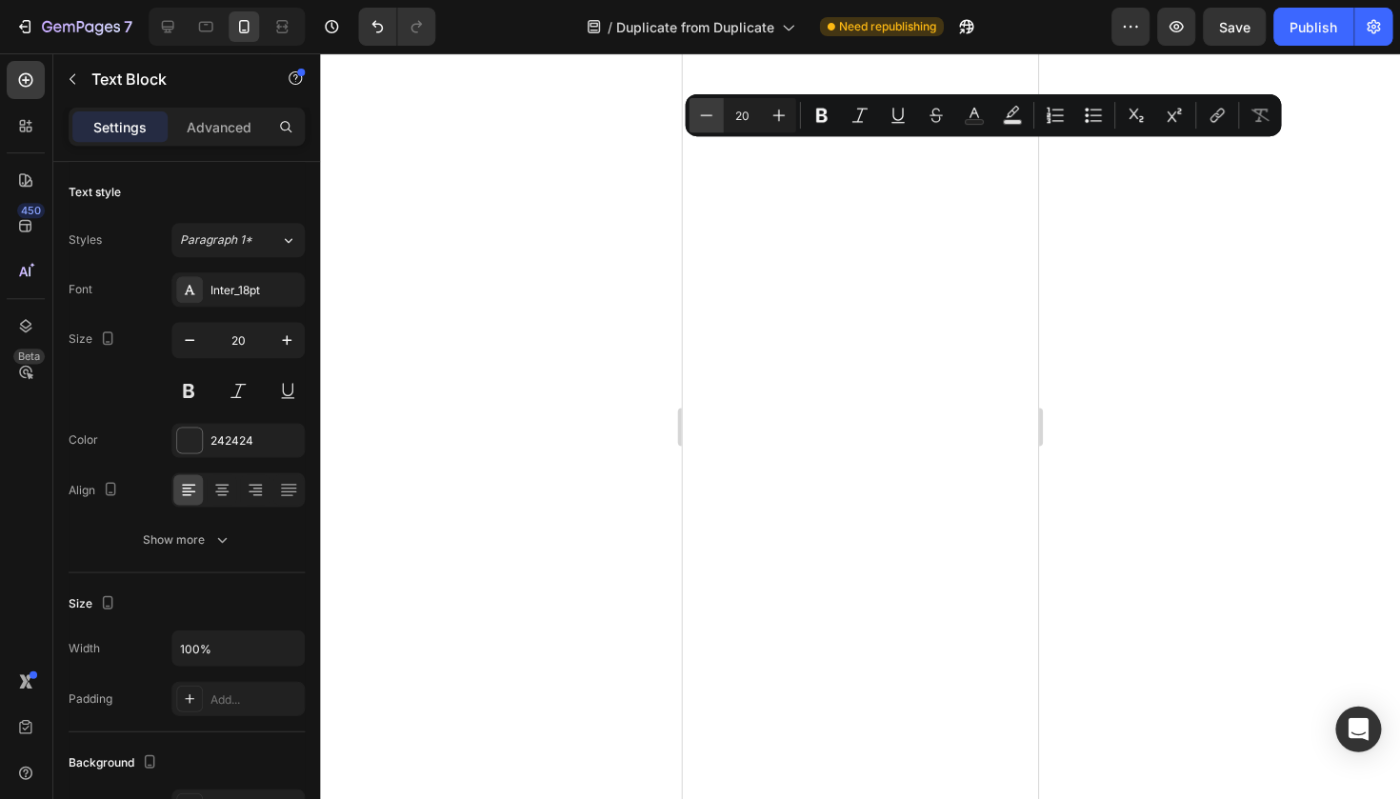
click at [718, 116] on button "Minus" at bounding box center [706, 115] width 34 height 34
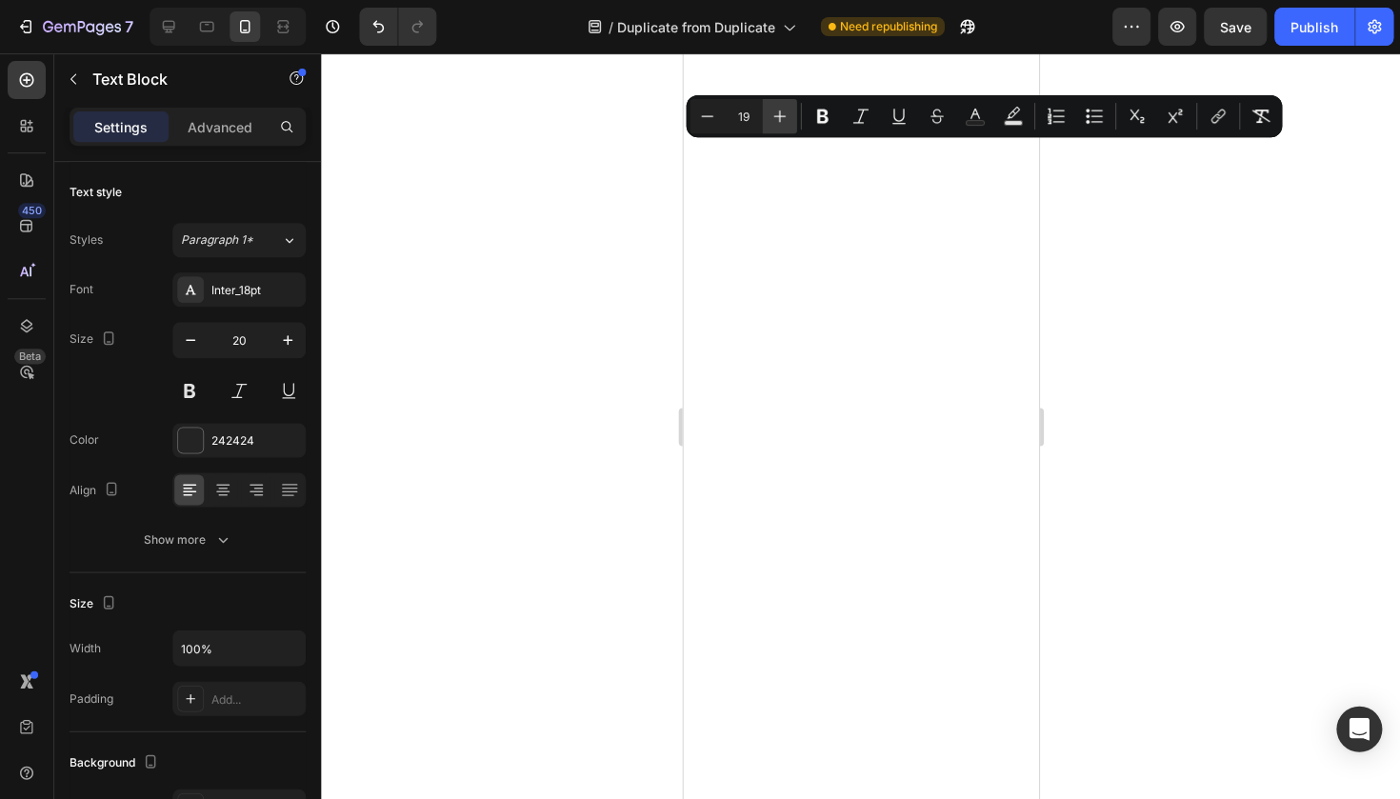
click at [786, 114] on icon "Editor contextual toolbar" at bounding box center [778, 116] width 19 height 19
type input "20"
click at [642, 300] on div at bounding box center [860, 425] width 1079 height 745
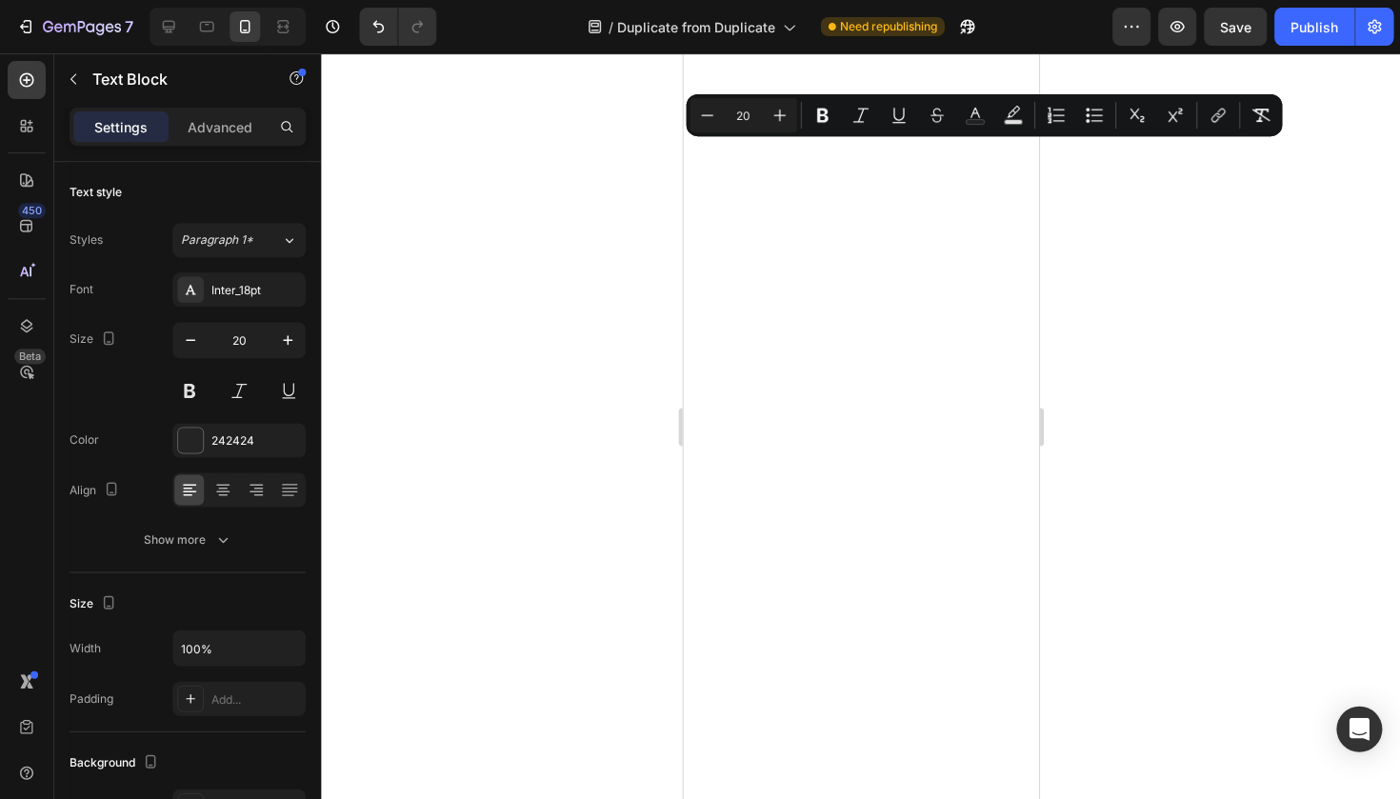
click at [563, 369] on div at bounding box center [860, 425] width 1079 height 745
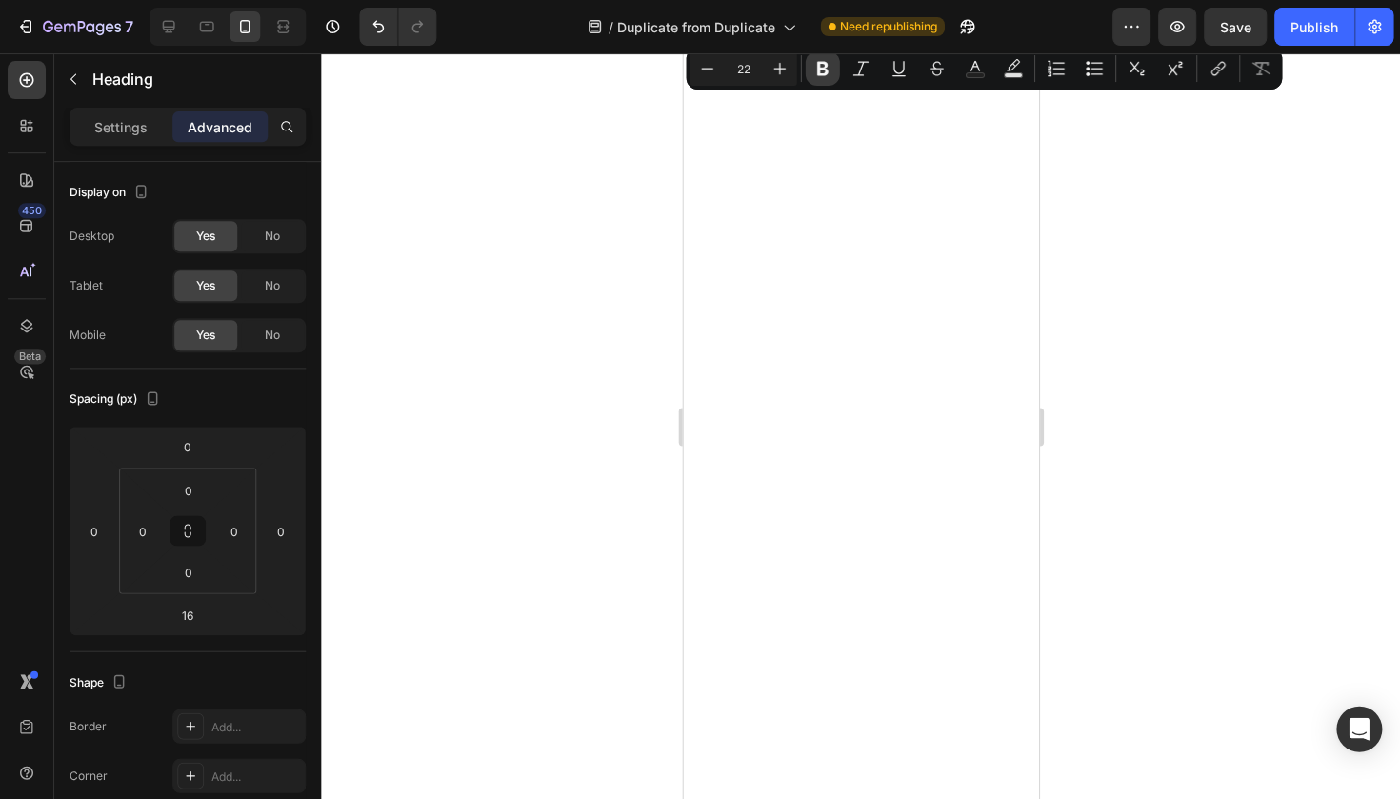
click at [816, 74] on icon "Editor contextual toolbar" at bounding box center [821, 68] width 19 height 19
click at [1166, 118] on div at bounding box center [860, 425] width 1079 height 745
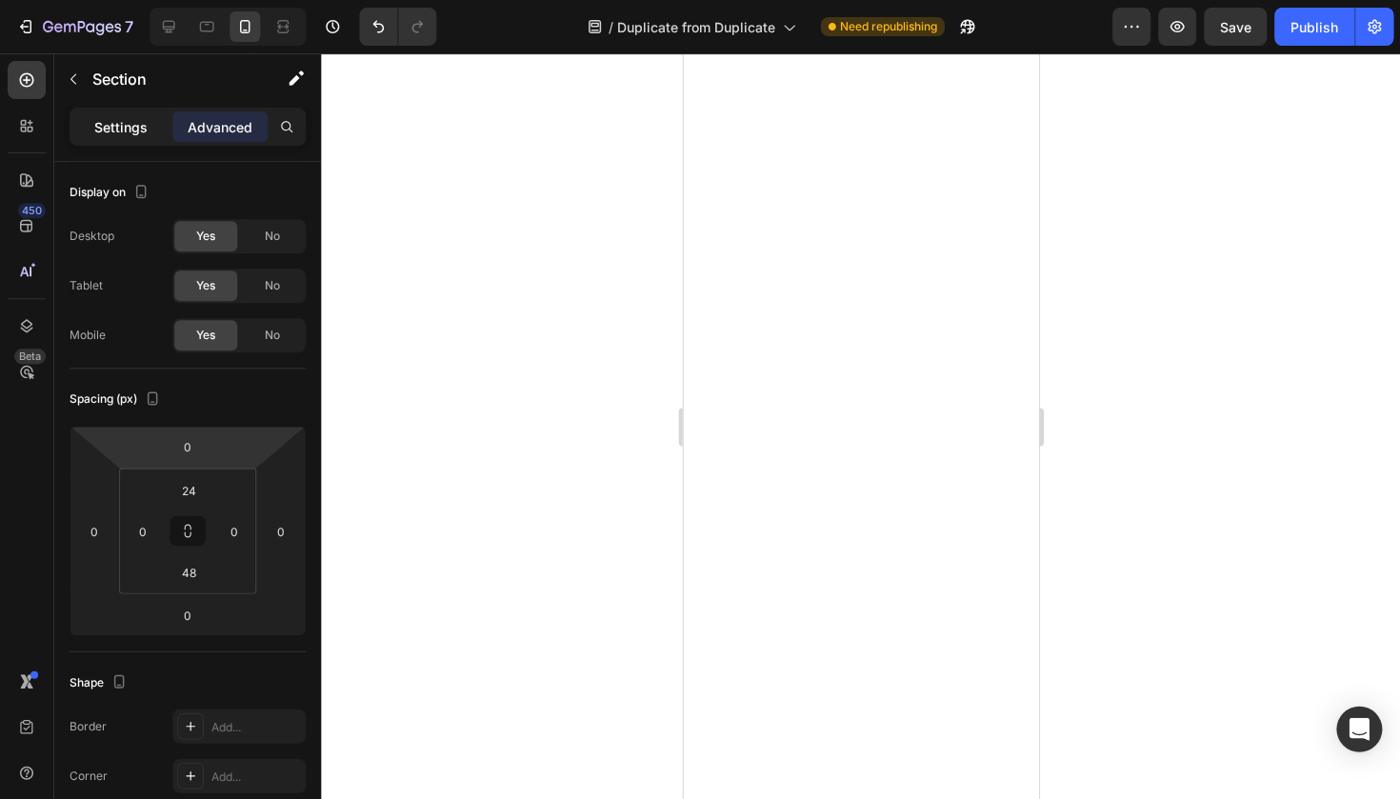
click at [151, 121] on div "Settings" at bounding box center [120, 126] width 95 height 30
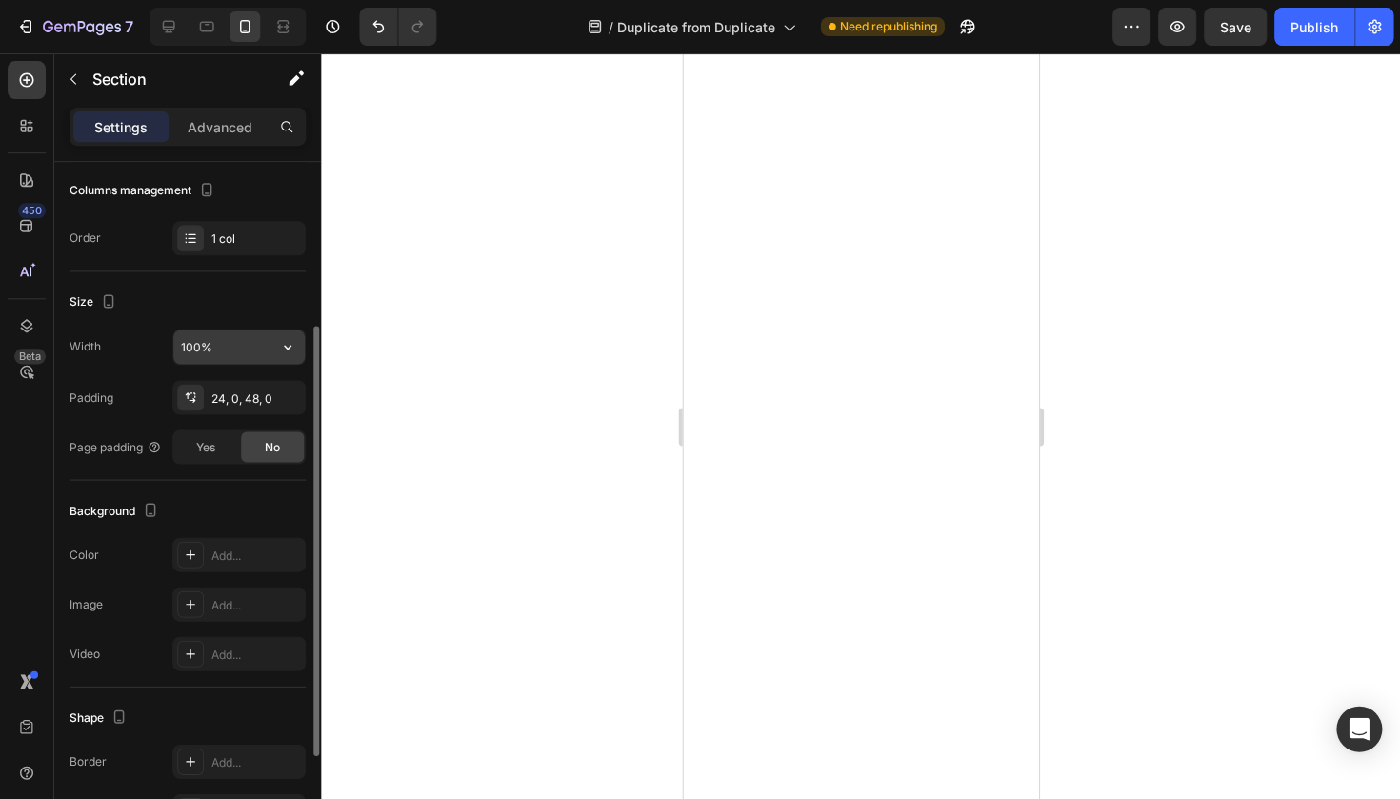
scroll to position [256, 0]
click at [236, 379] on div "24, 0, 48, 0" at bounding box center [238, 392] width 133 height 34
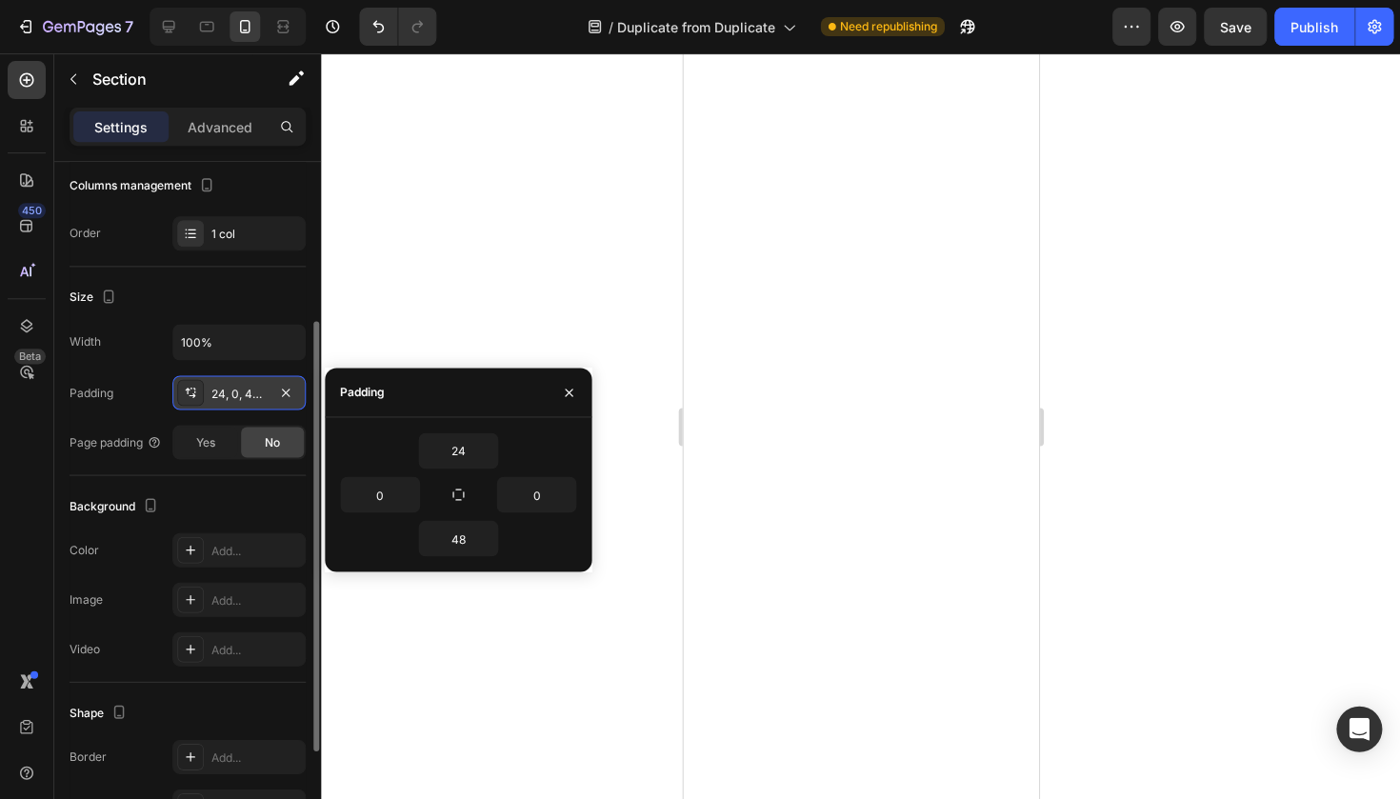
click at [232, 385] on div "24, 0, 48, 0" at bounding box center [238, 393] width 55 height 17
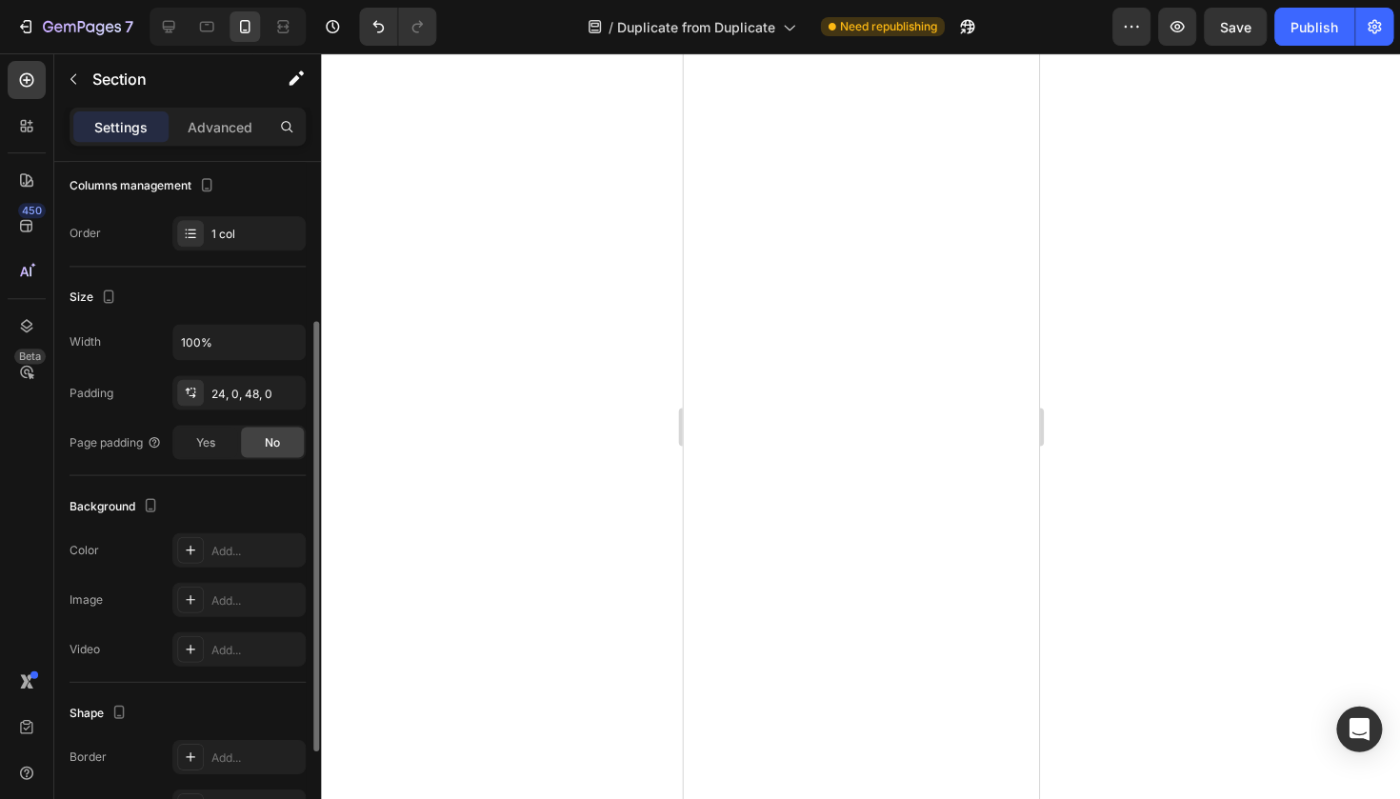
click at [143, 397] on div "Padding 24, 0, 48, 0" at bounding box center [188, 392] width 236 height 34
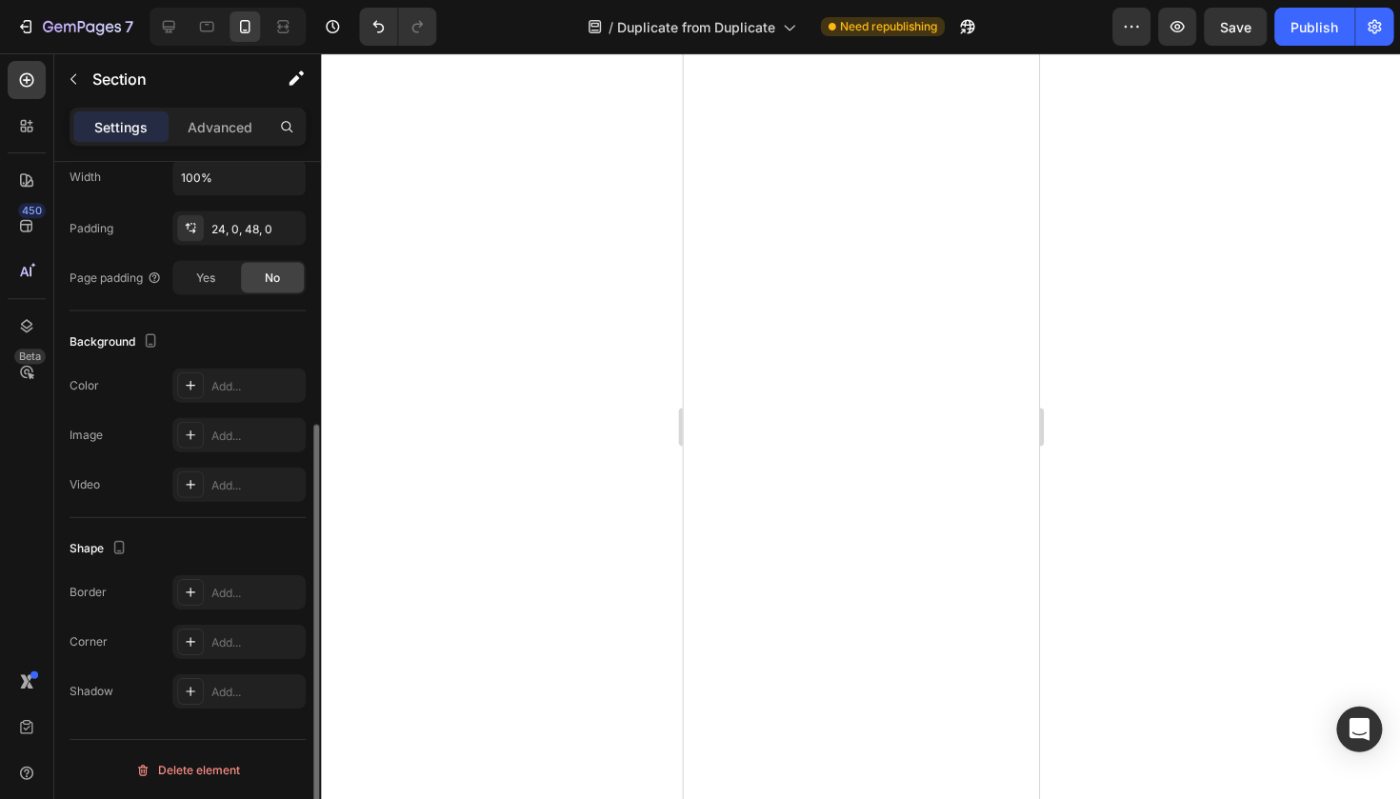
scroll to position [0, 0]
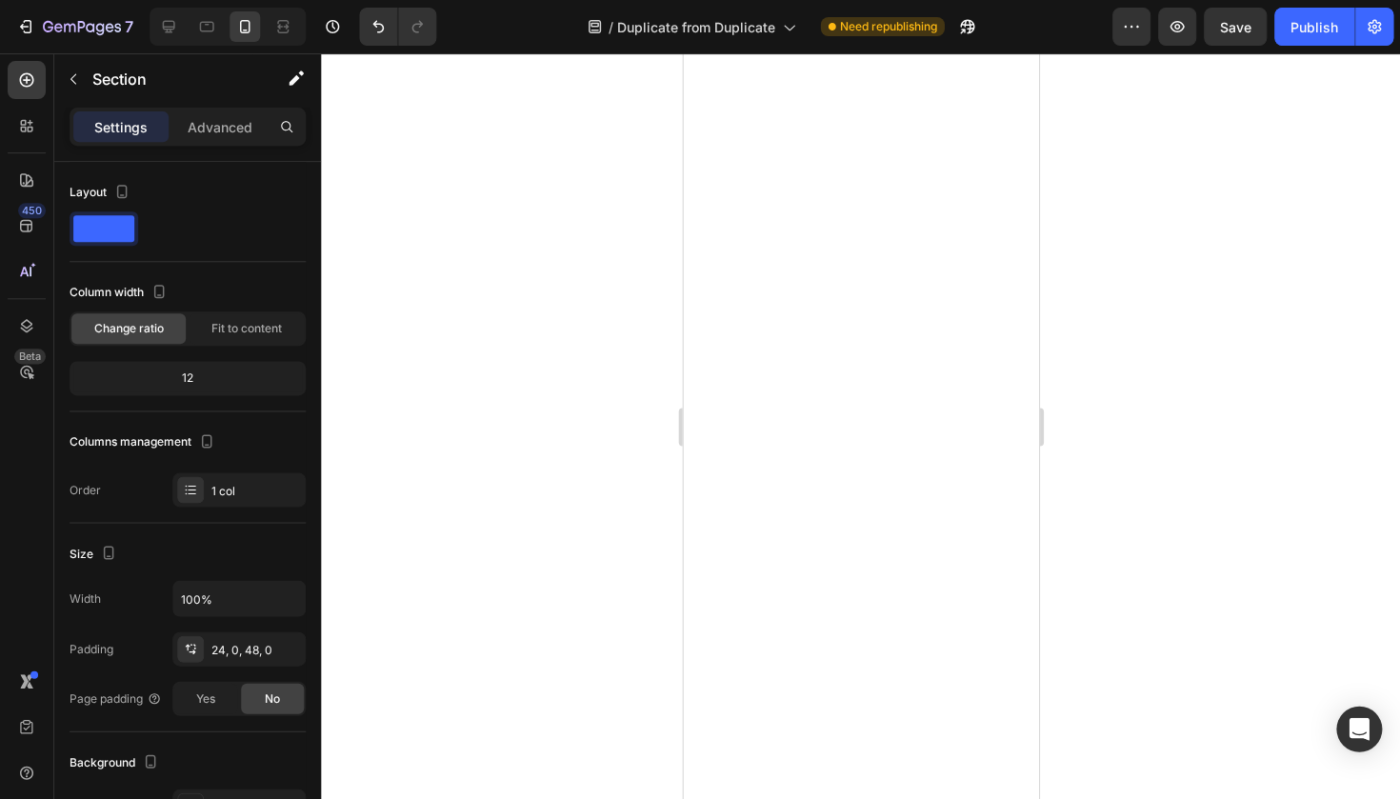
click at [609, 356] on div at bounding box center [860, 425] width 1079 height 745
click at [644, 355] on div at bounding box center [860, 425] width 1079 height 745
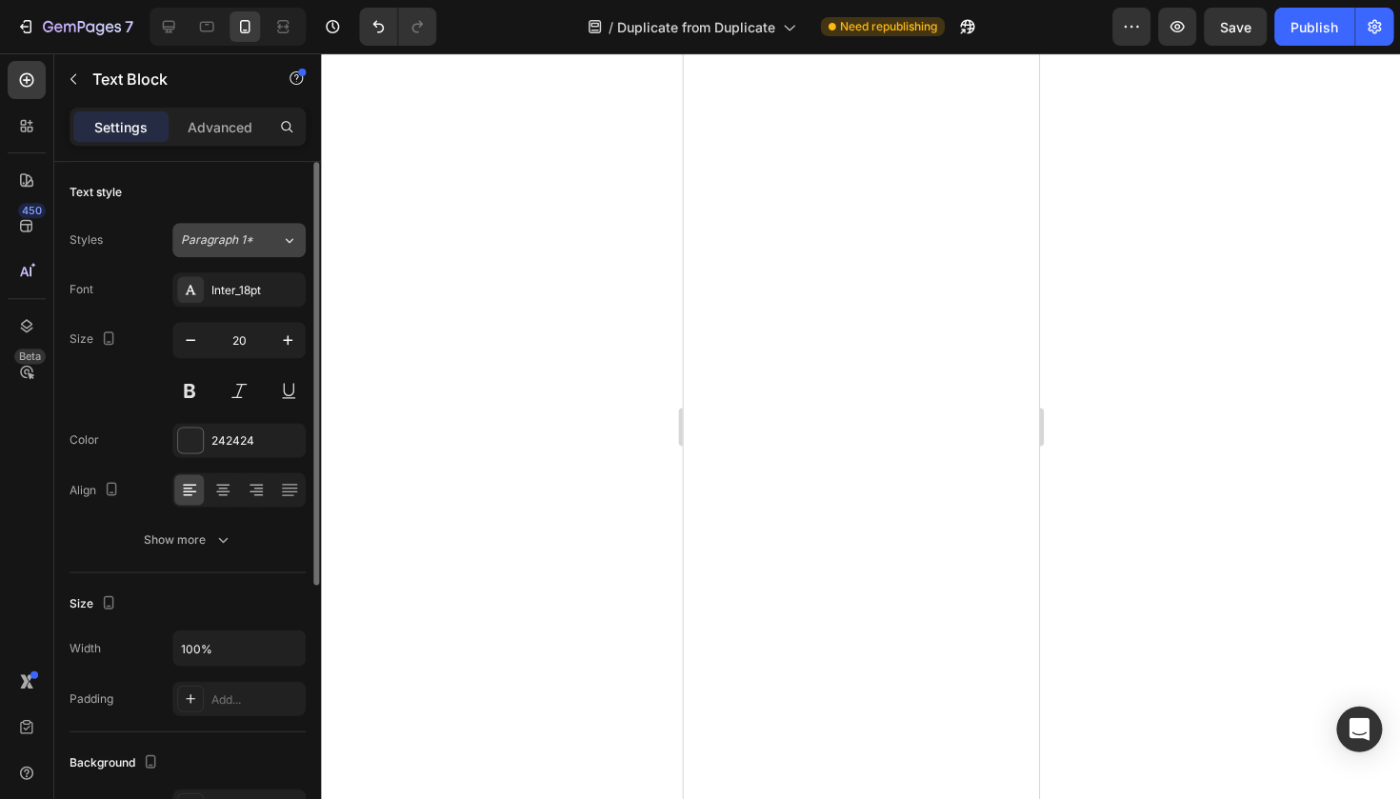
click at [275, 225] on button "Paragraph 1*" at bounding box center [238, 240] width 133 height 34
click at [197, 332] on icon "button" at bounding box center [190, 339] width 19 height 19
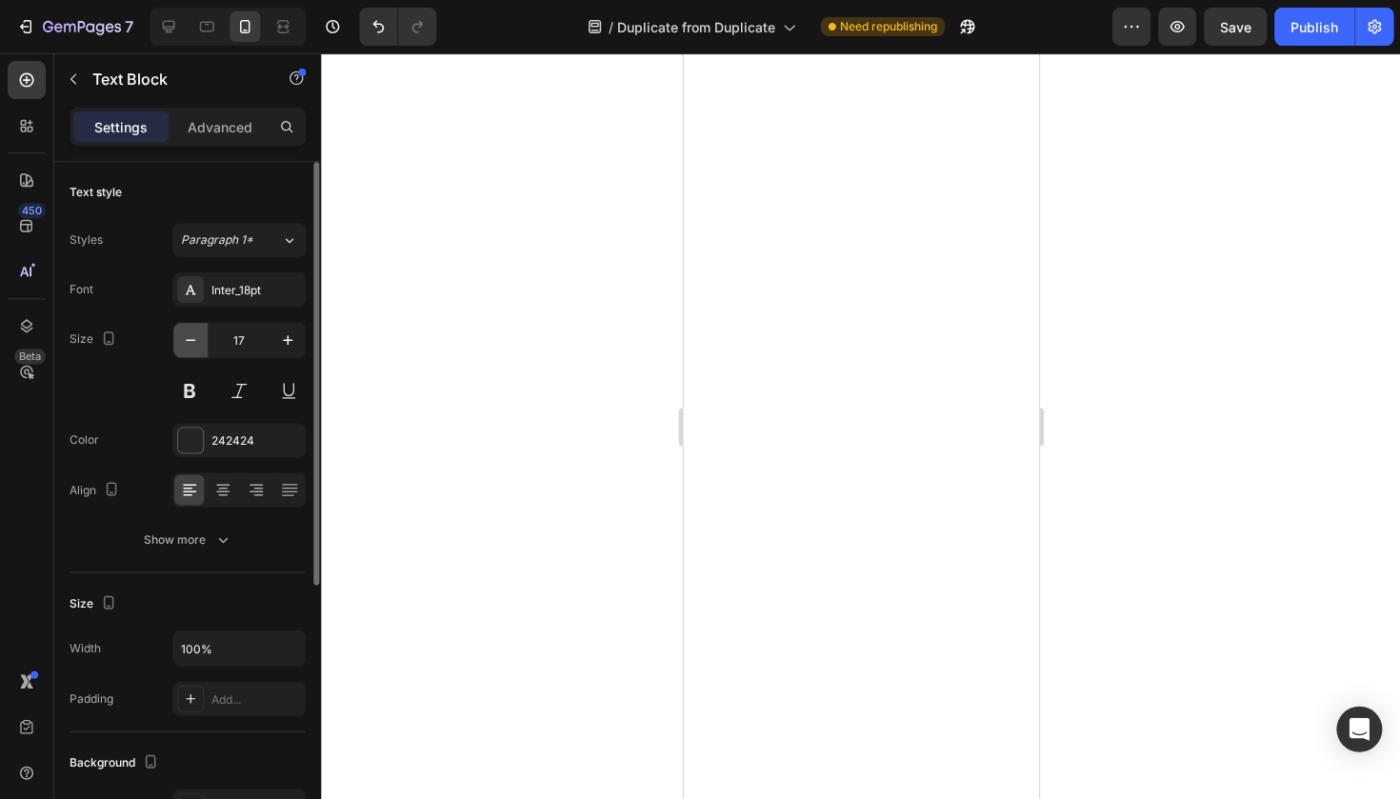
type input "16"
click at [475, 359] on div at bounding box center [860, 425] width 1079 height 745
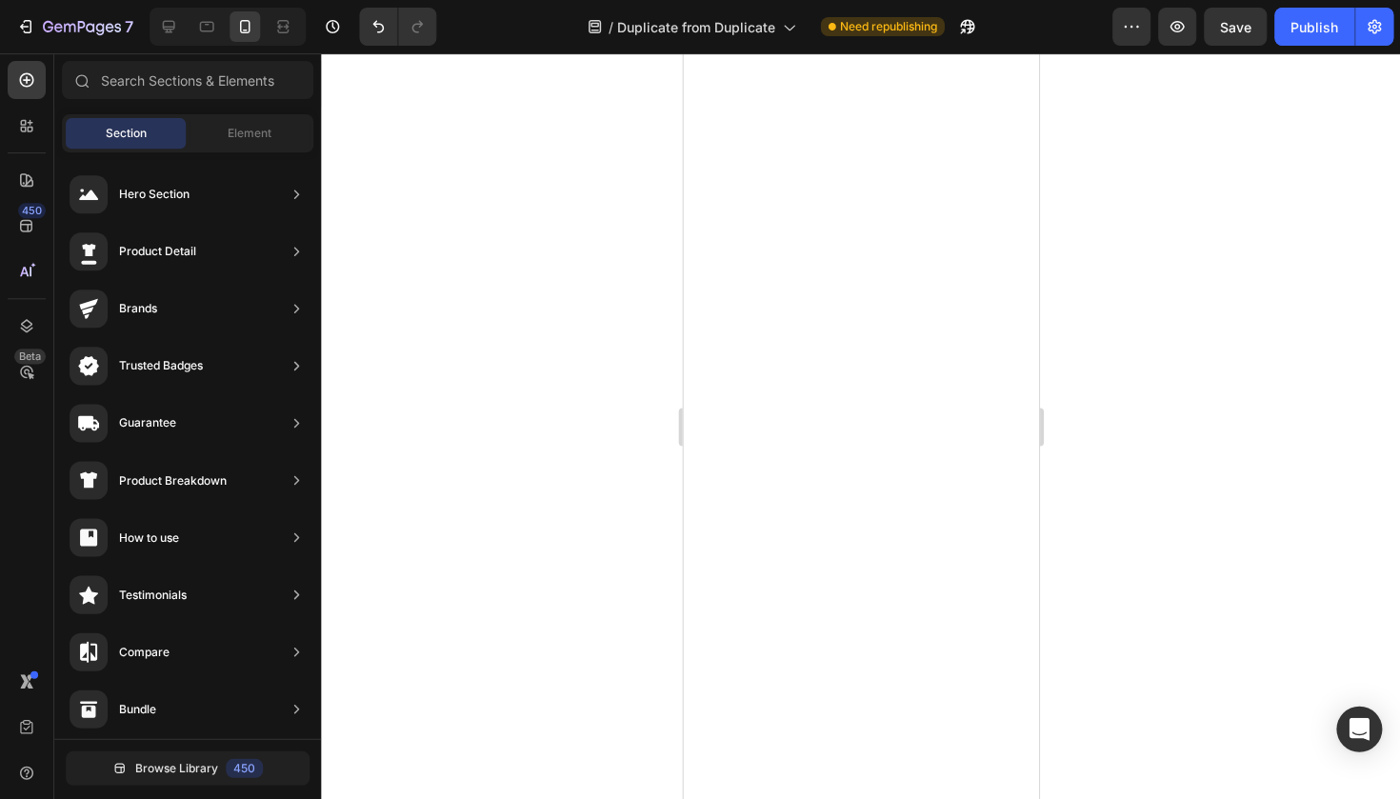
click at [525, 337] on div at bounding box center [860, 425] width 1079 height 745
click at [1088, 302] on div at bounding box center [860, 425] width 1079 height 745
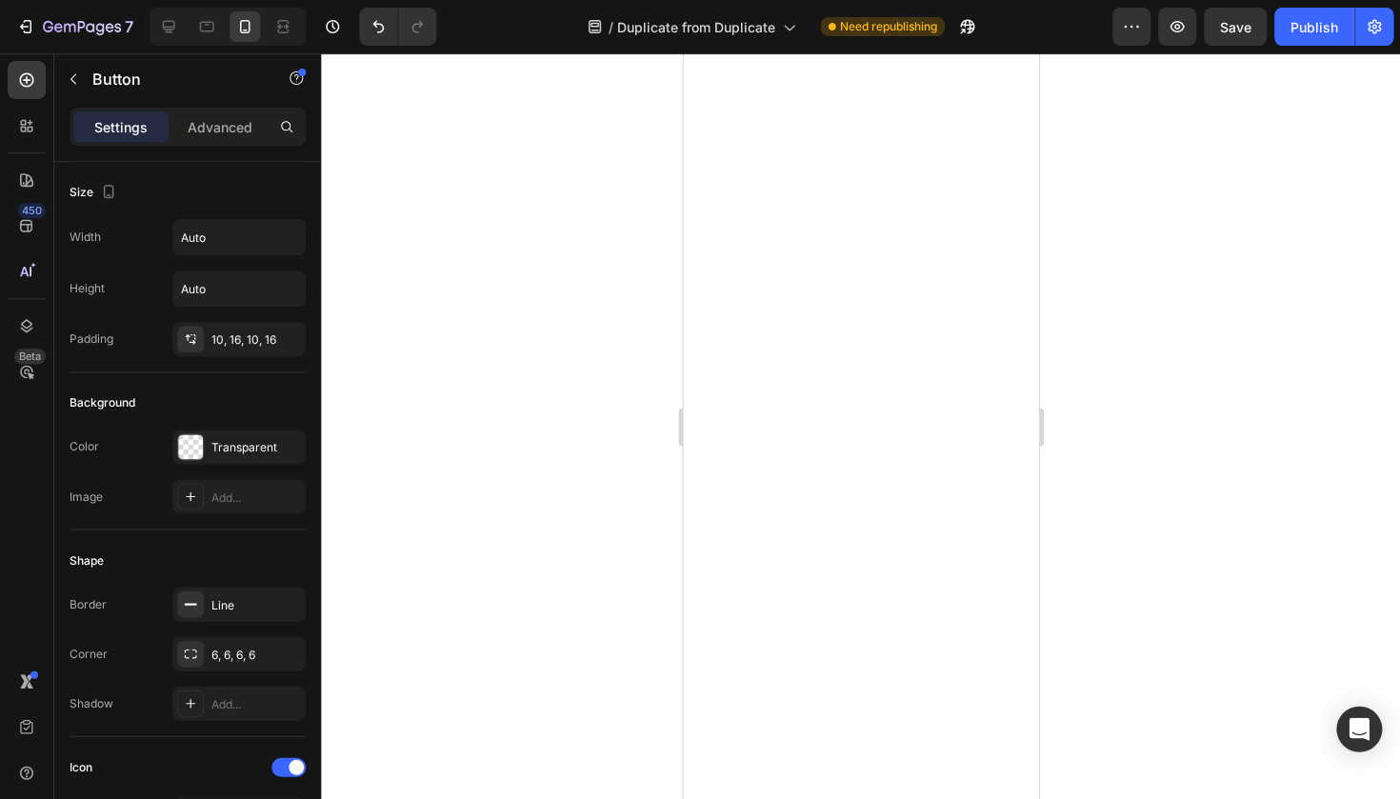
click at [1397, 325] on div at bounding box center [860, 425] width 1079 height 745
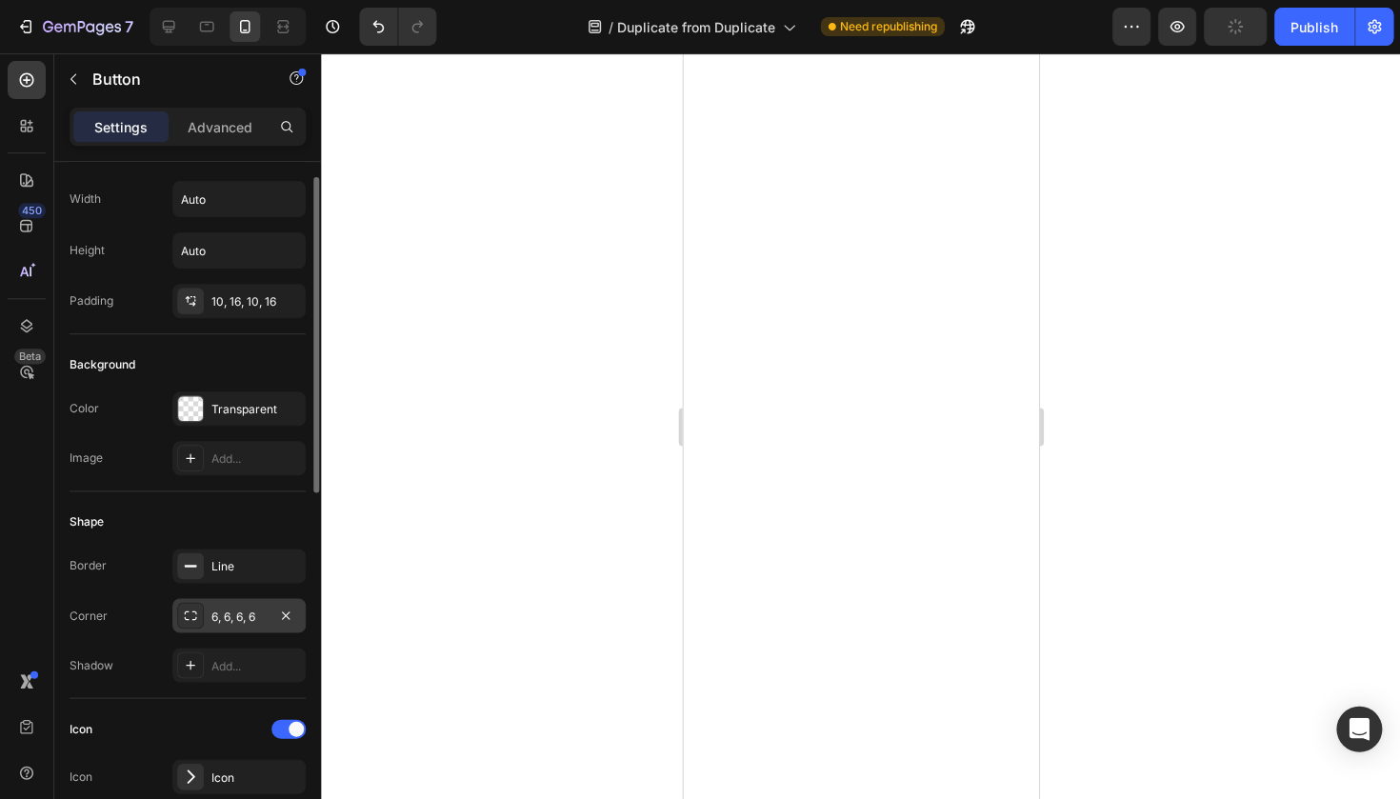
scroll to position [37, 0]
click at [283, 609] on icon "button" at bounding box center [285, 615] width 15 height 15
click at [264, 609] on div "Add..." at bounding box center [255, 616] width 89 height 17
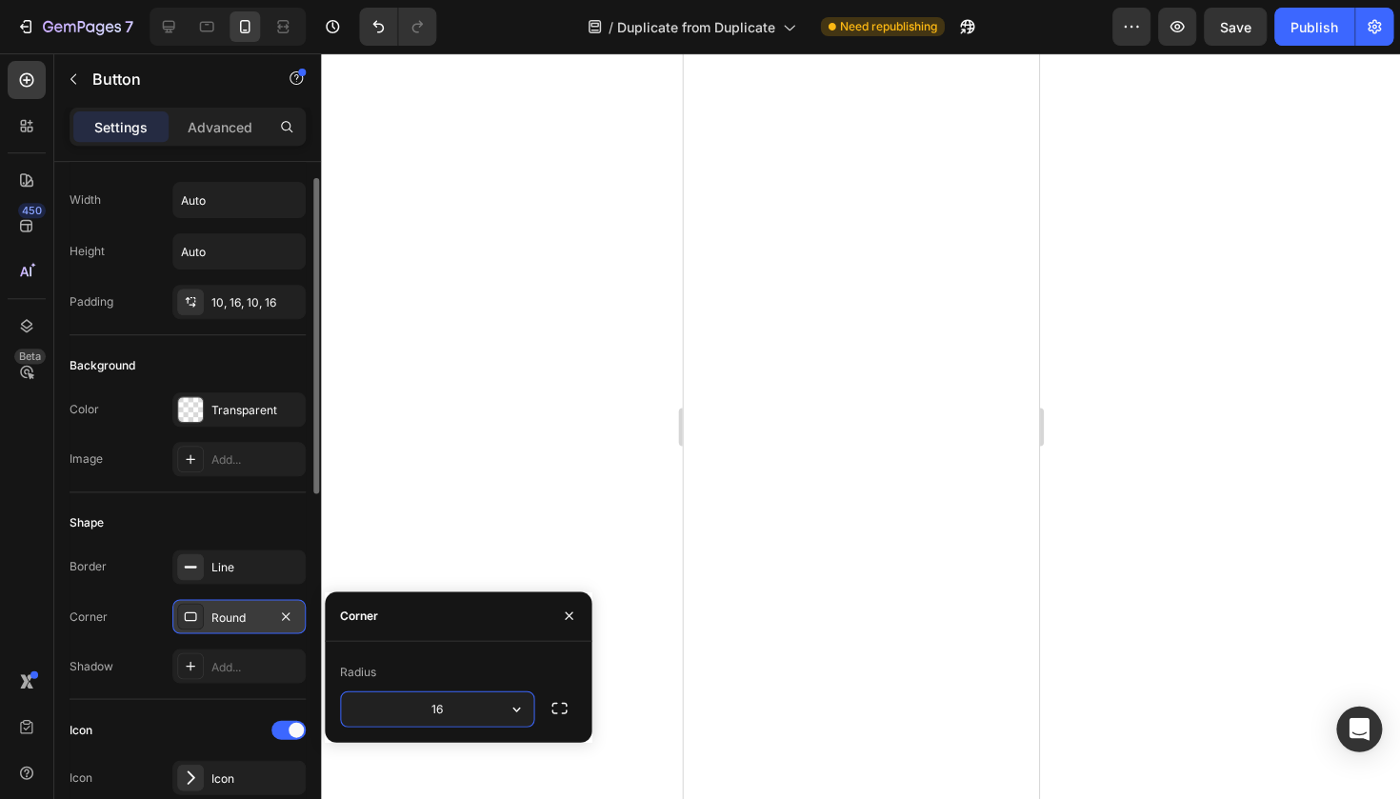
type input "1"
type input "24"
click at [622, 486] on div at bounding box center [860, 425] width 1079 height 745
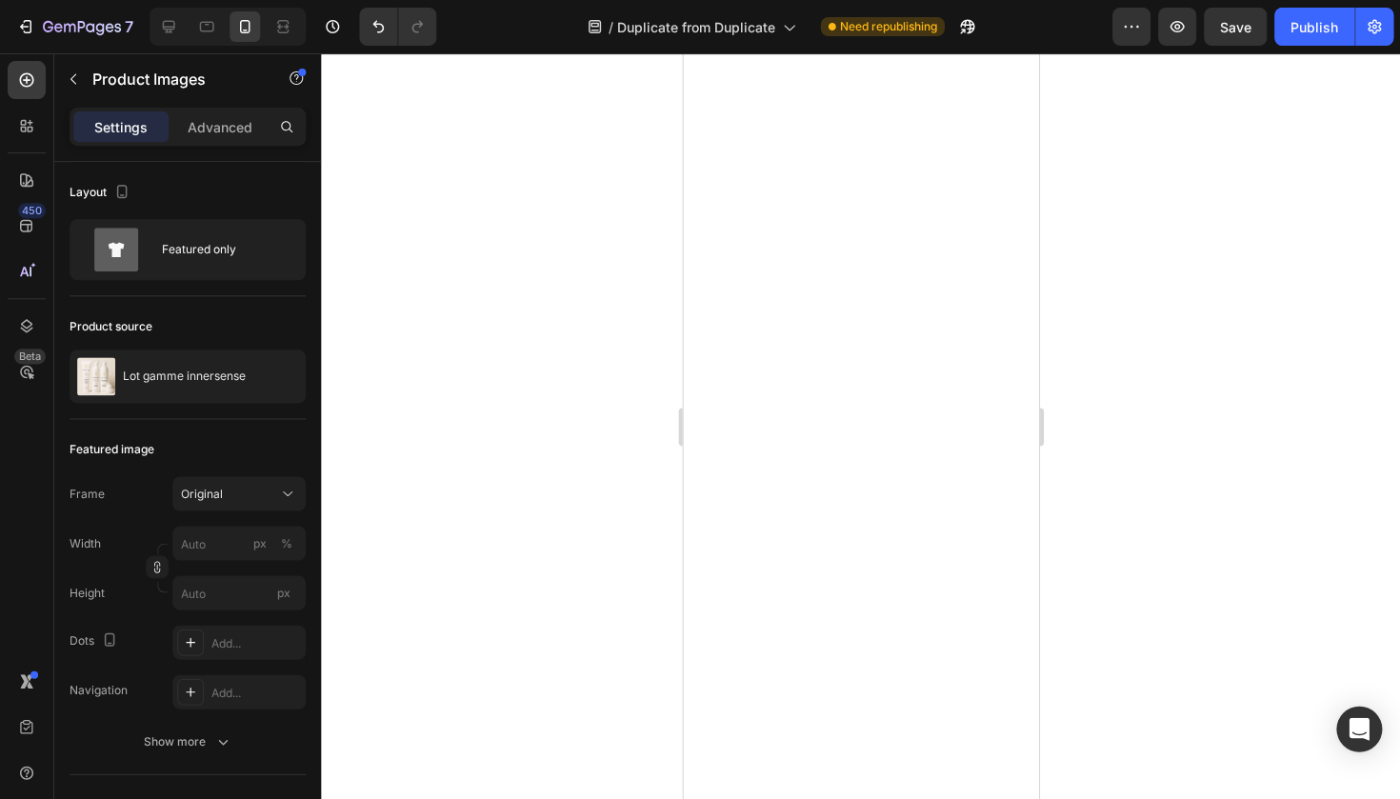
click at [256, 144] on div "Settings Advanced" at bounding box center [188, 127] width 236 height 38
click at [229, 120] on p "Advanced" at bounding box center [220, 127] width 65 height 20
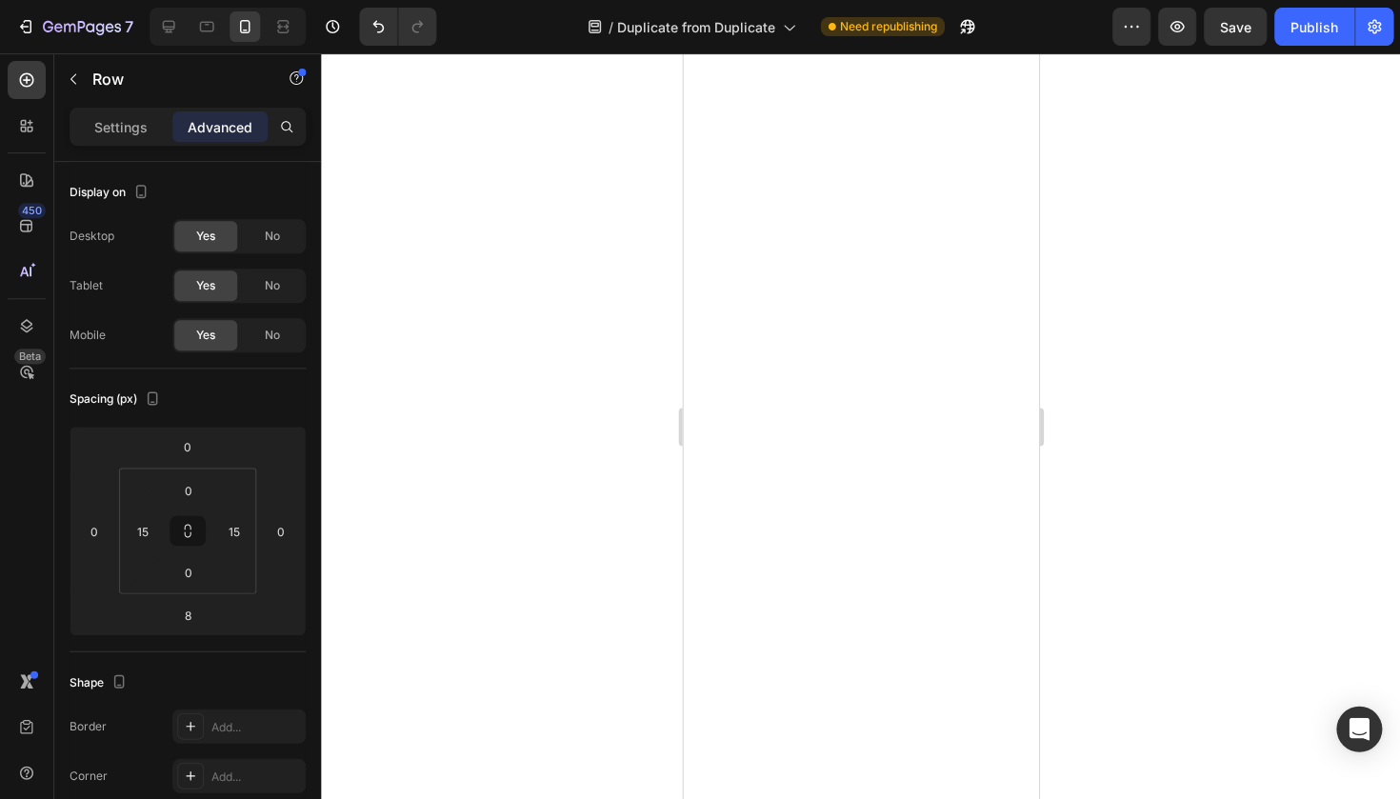
click at [1155, 298] on div at bounding box center [860, 425] width 1079 height 745
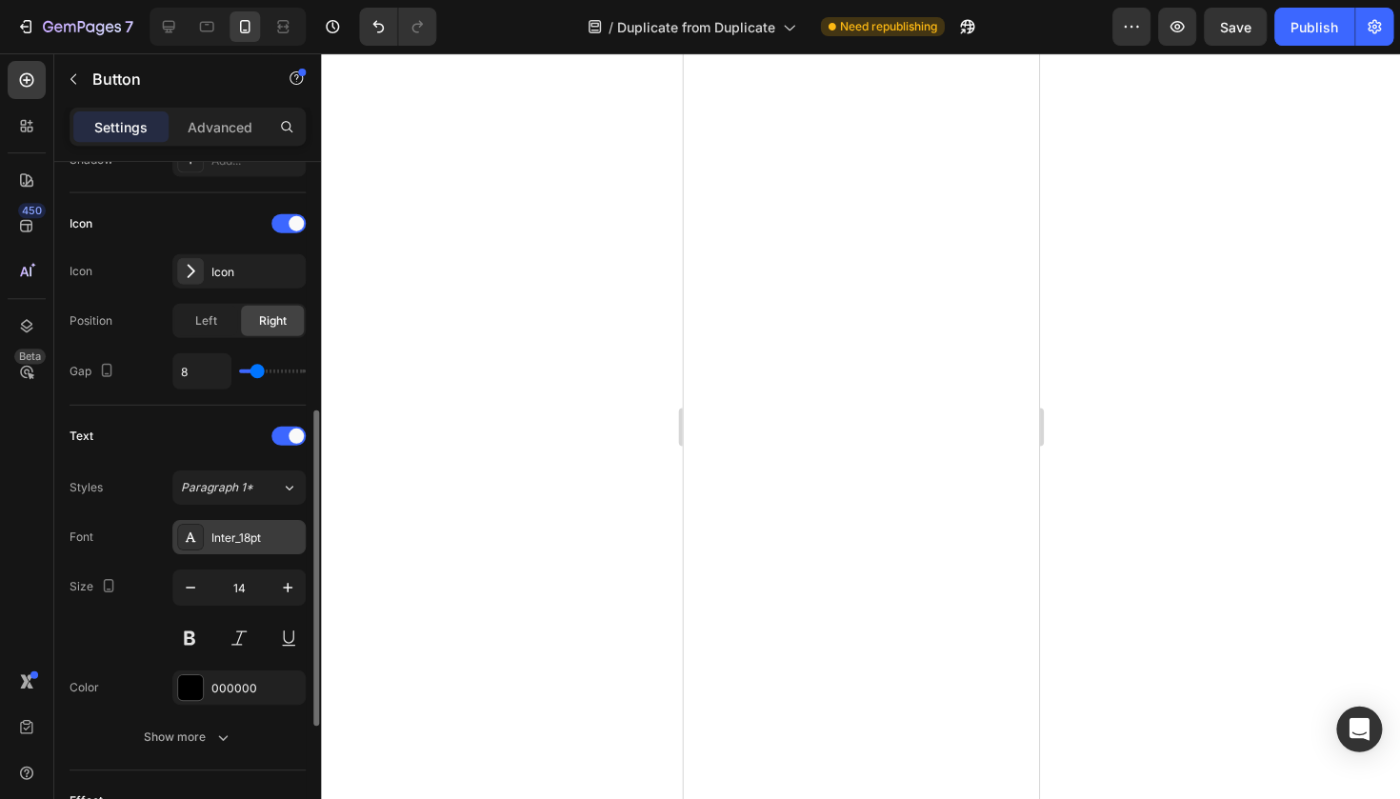
scroll to position [565, 0]
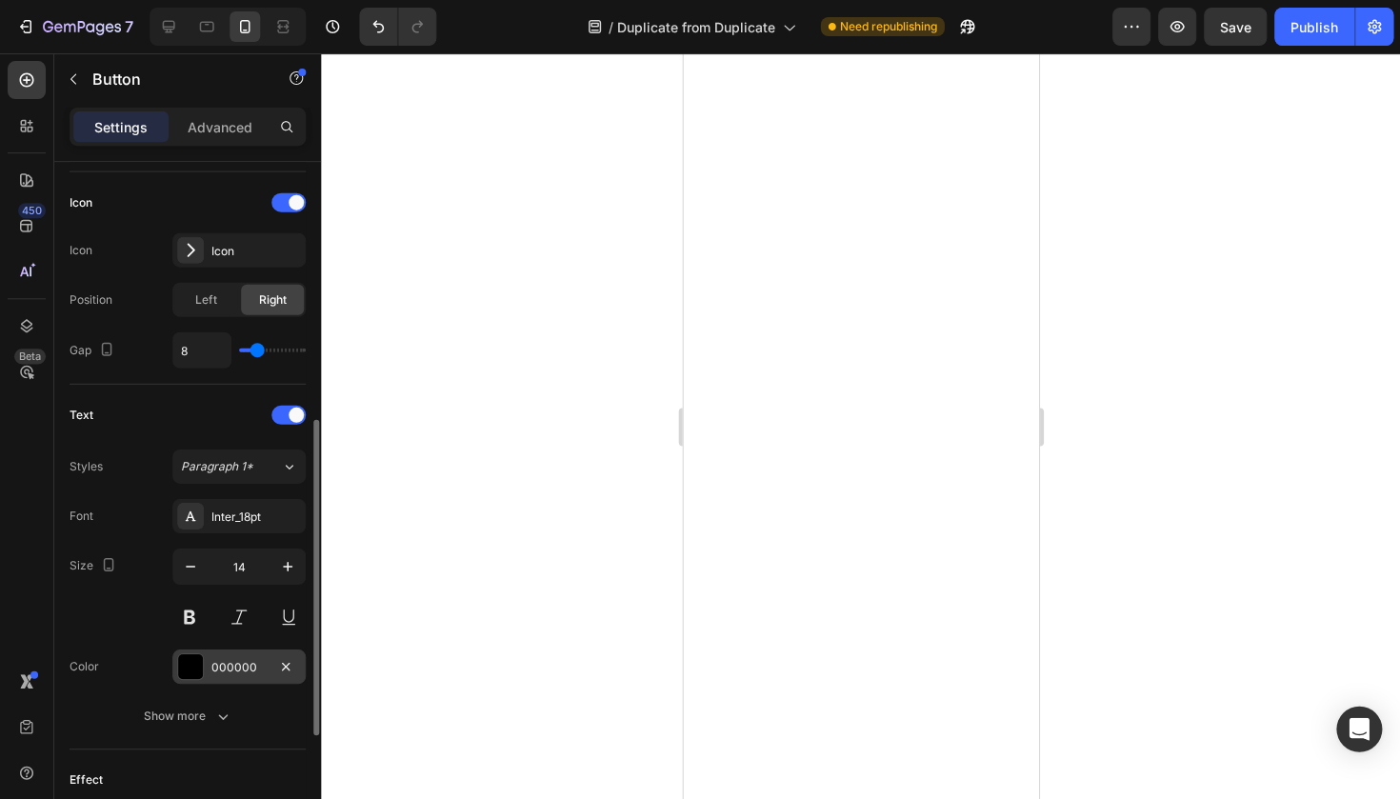
click at [220, 660] on div "000000" at bounding box center [238, 666] width 55 height 17
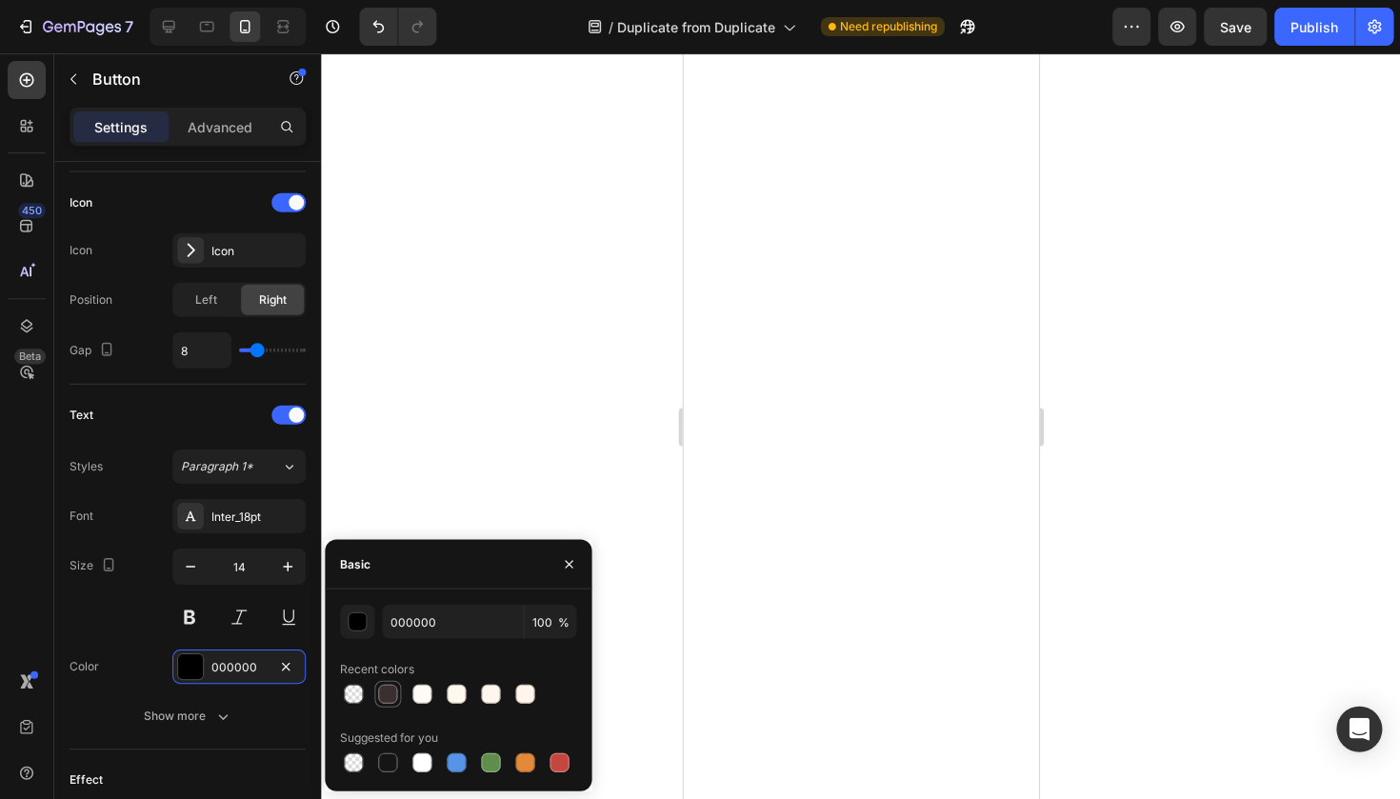
click at [386, 695] on div at bounding box center [387, 693] width 19 height 19
type input "3B2F2F"
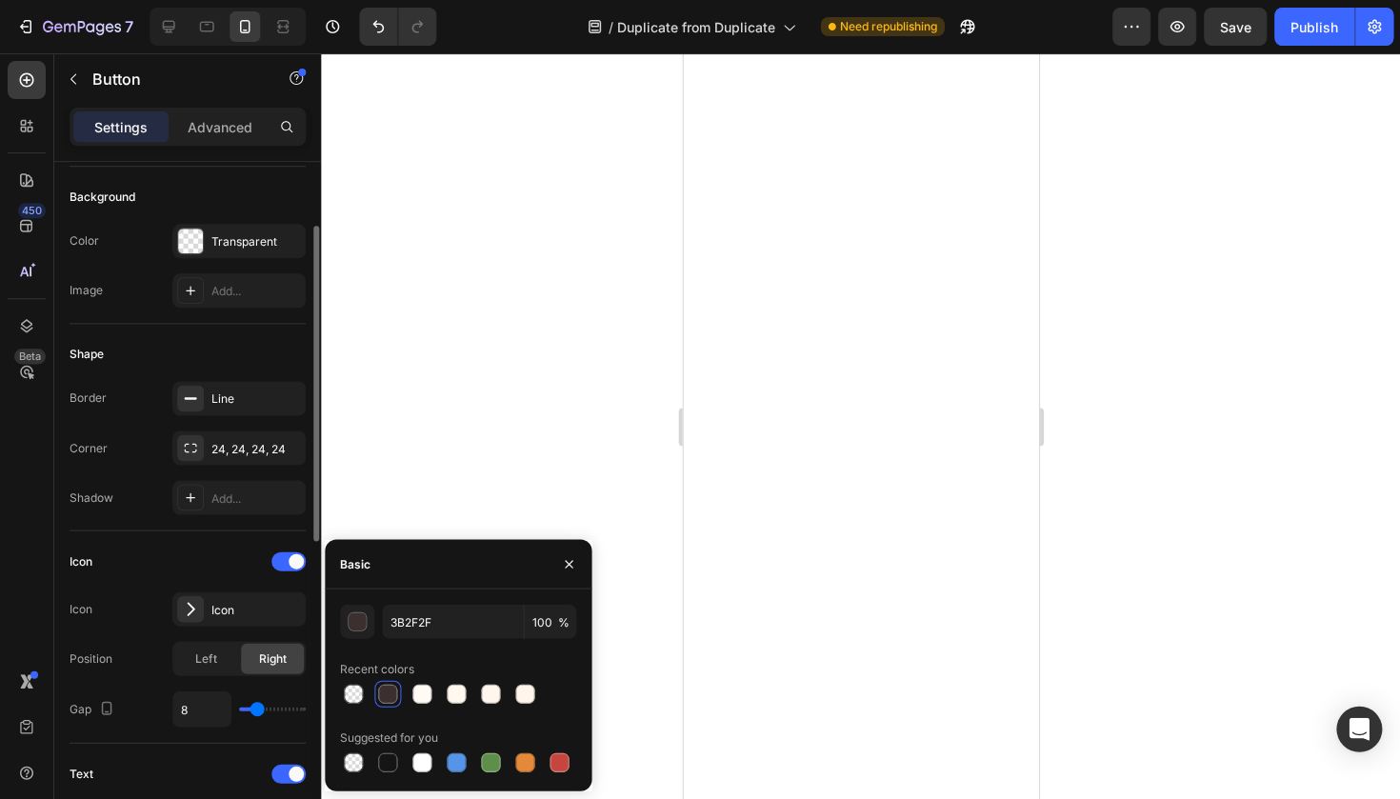
scroll to position [169, 0]
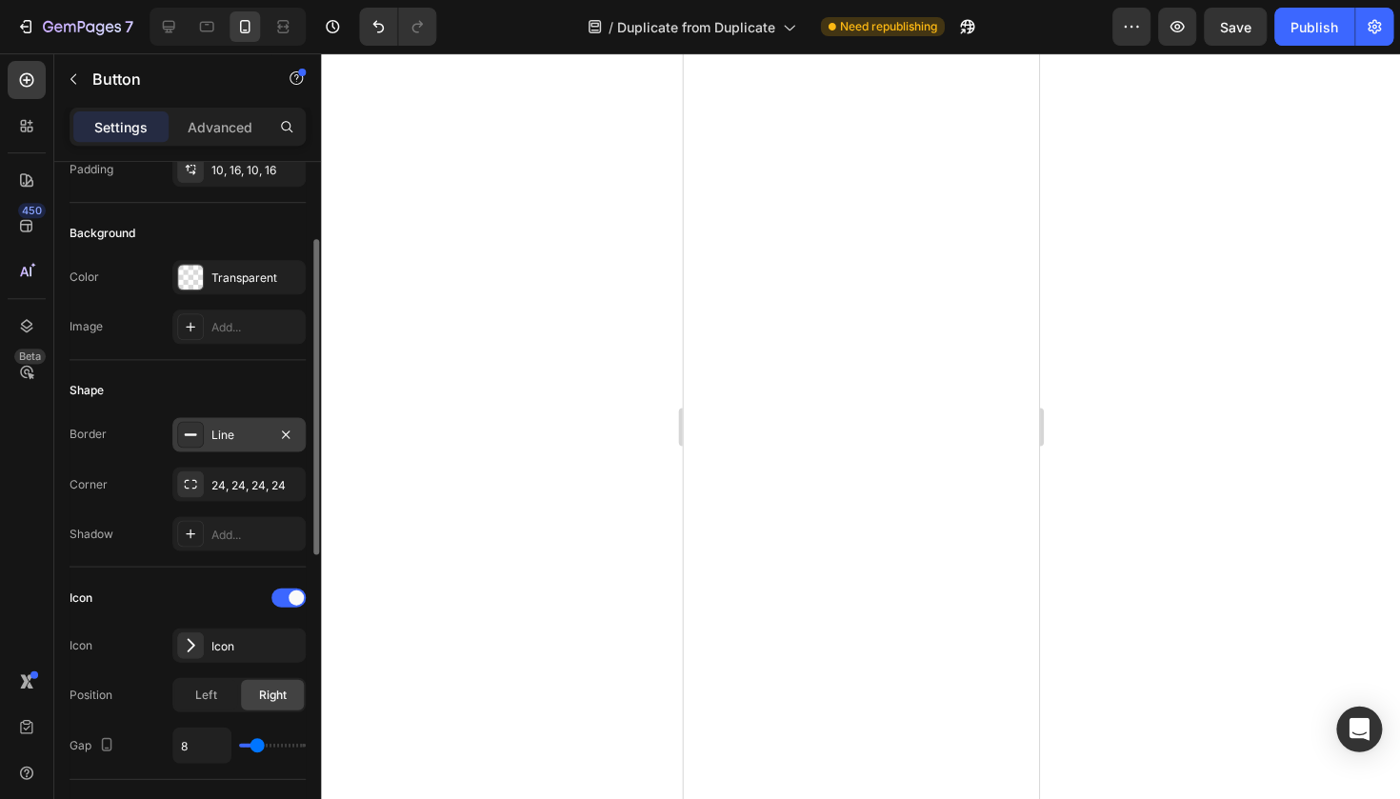
click at [256, 447] on div "Line" at bounding box center [238, 434] width 133 height 34
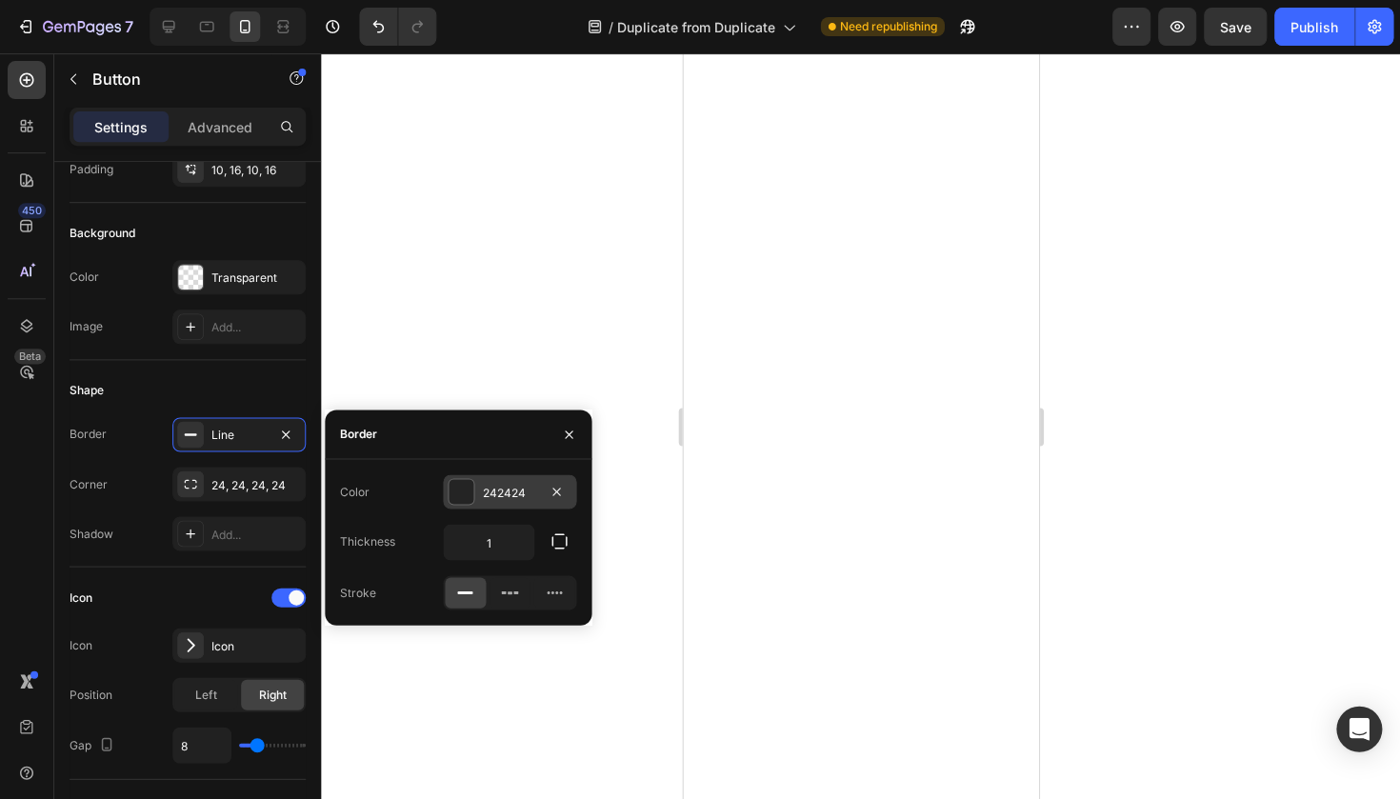
click at [517, 501] on div "242424" at bounding box center [509, 491] width 133 height 34
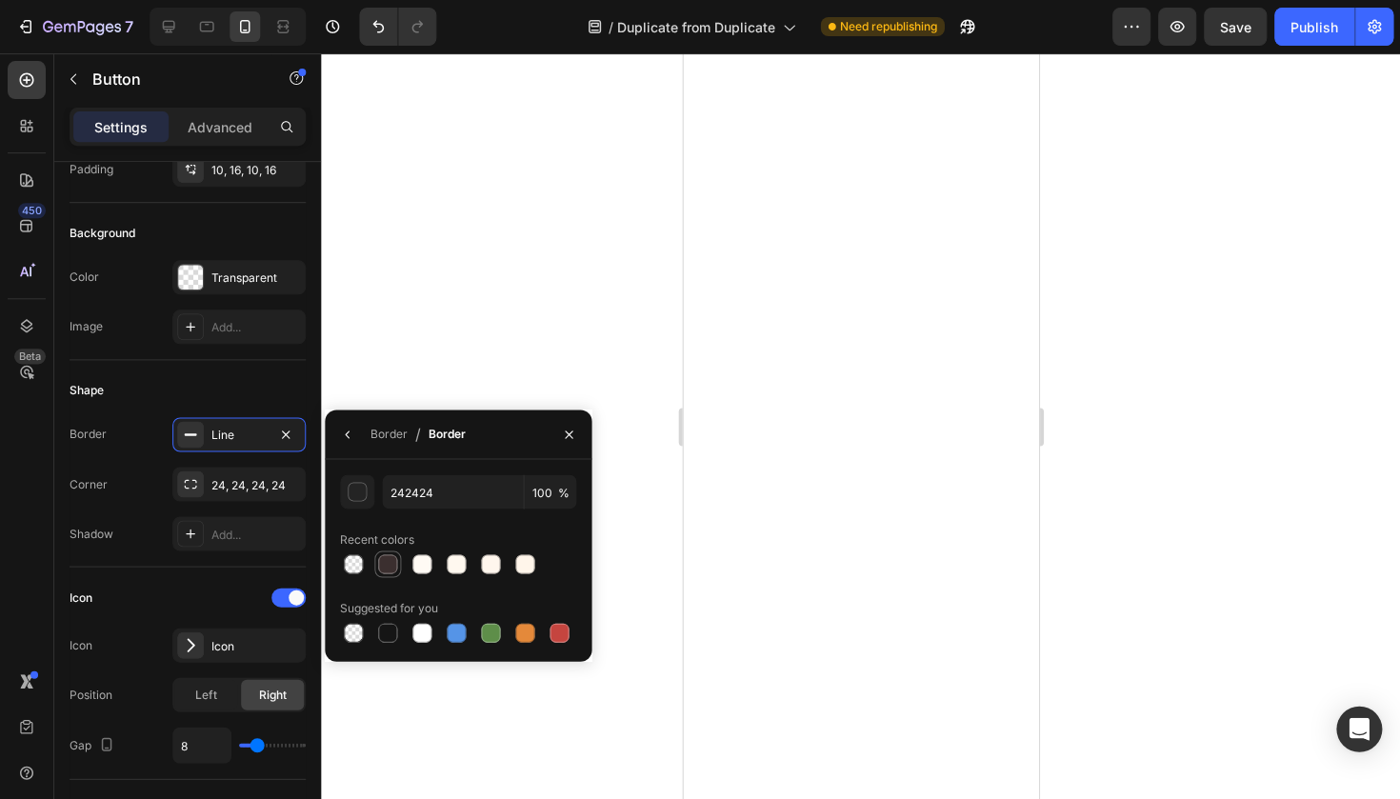
click at [393, 556] on div at bounding box center [387, 563] width 19 height 19
type input "3B2F2F"
click at [1079, 292] on div at bounding box center [860, 425] width 1079 height 745
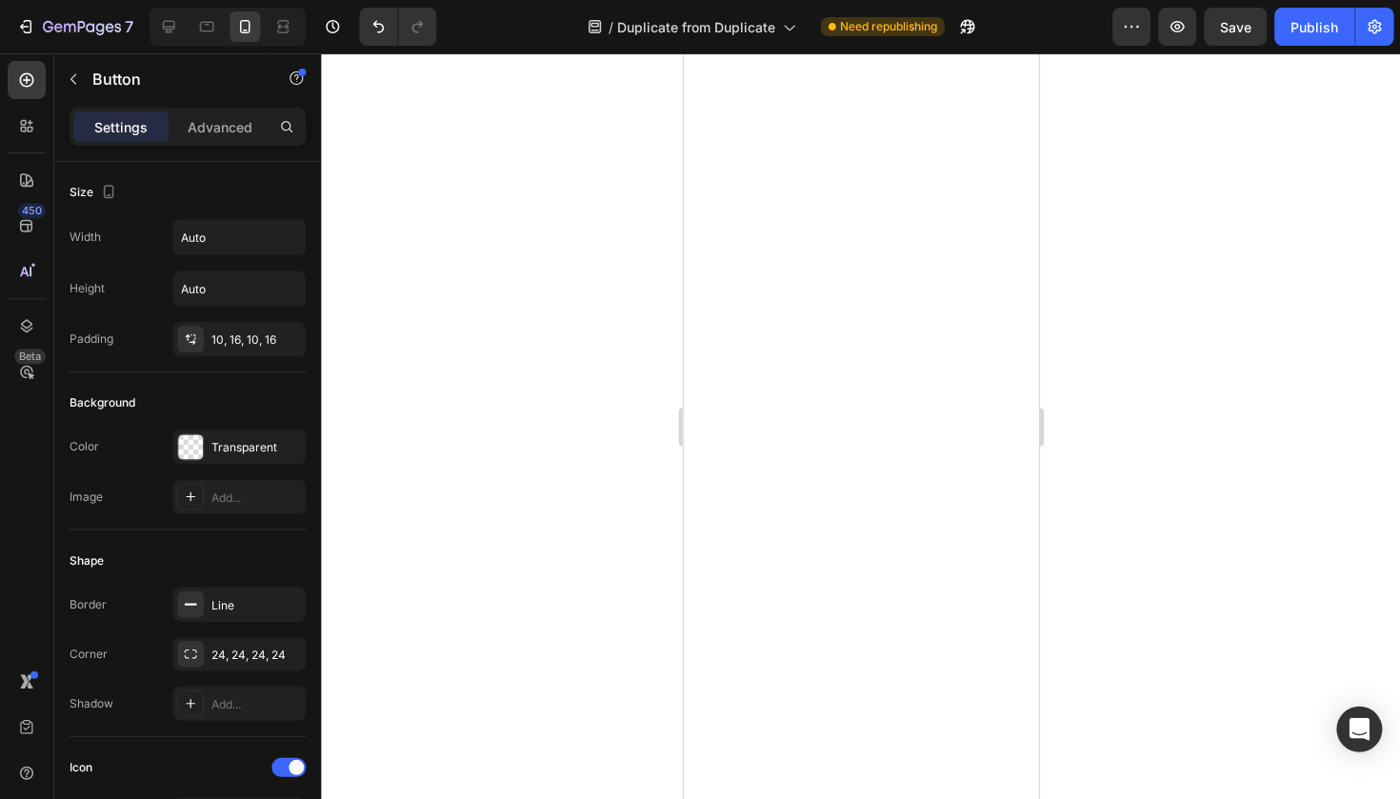
click at [1081, 196] on div at bounding box center [860, 425] width 1079 height 745
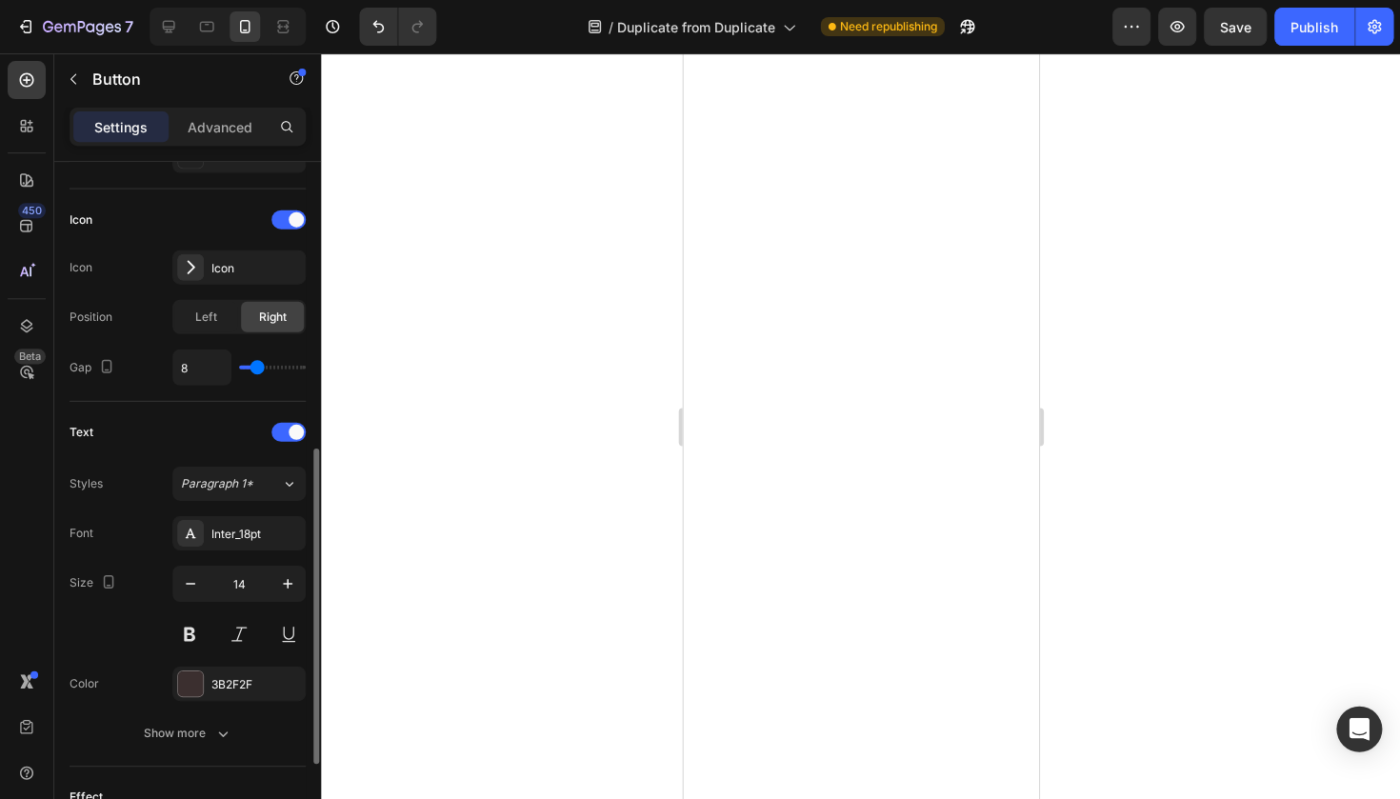
scroll to position [578, 0]
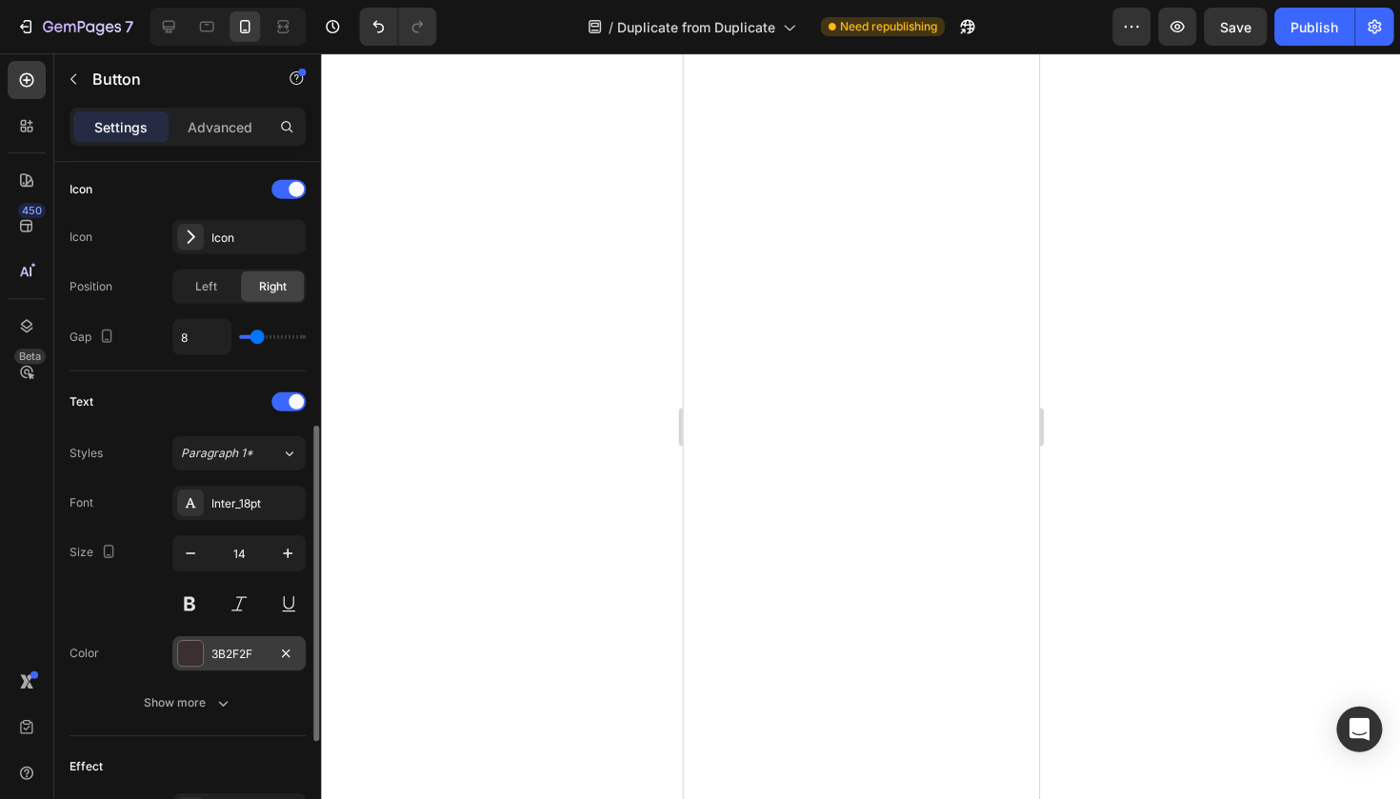
click at [238, 646] on div "3B2F2F" at bounding box center [238, 653] width 55 height 17
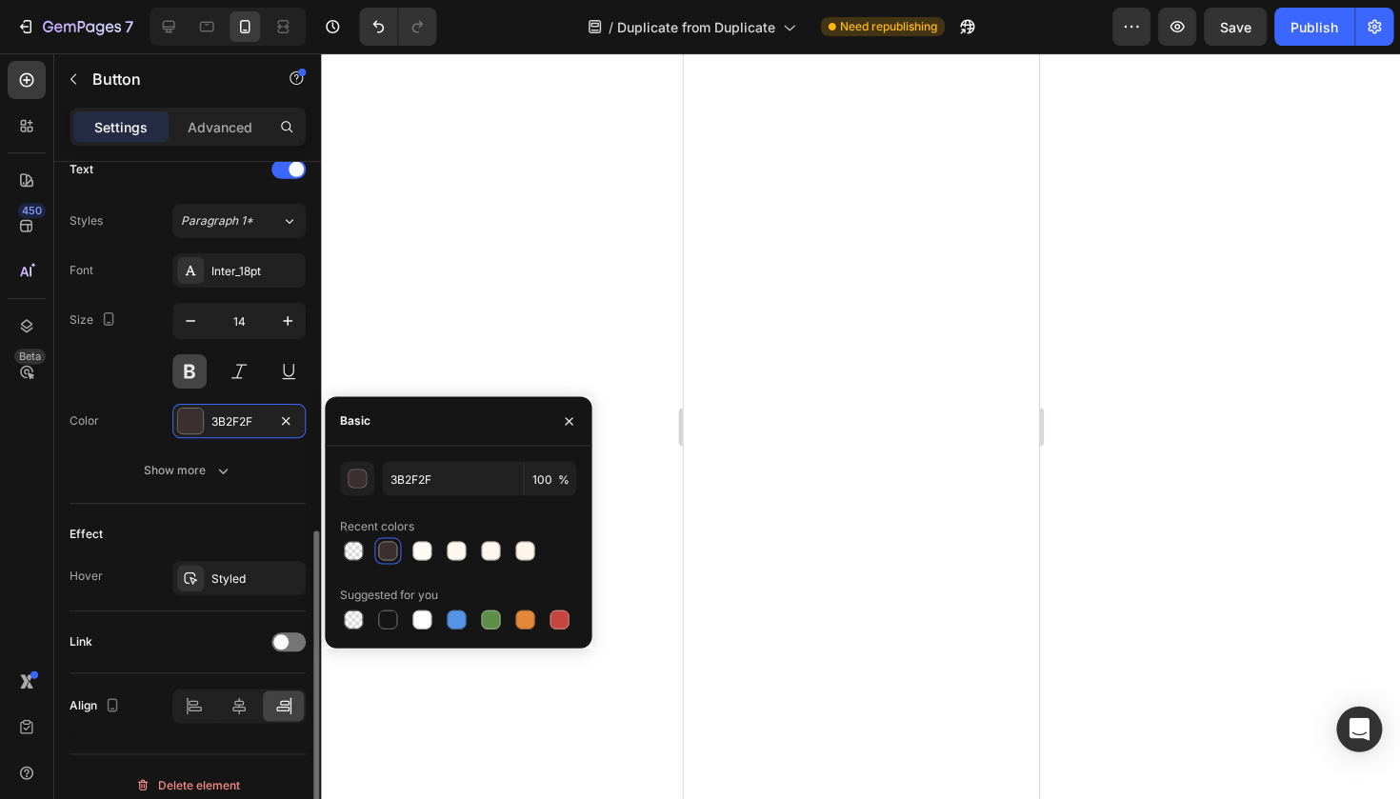
scroll to position [825, 0]
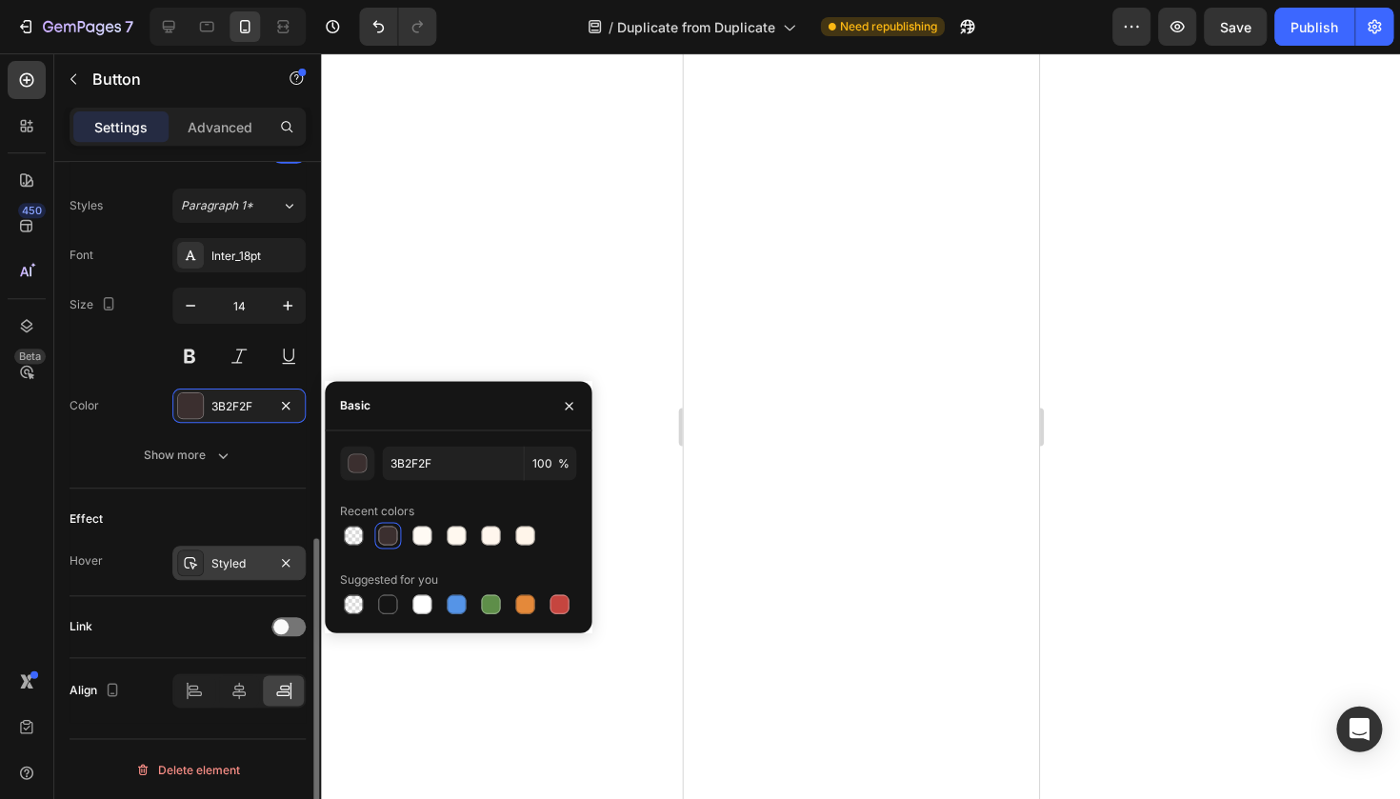
click at [234, 565] on div "Styled" at bounding box center [238, 563] width 55 height 17
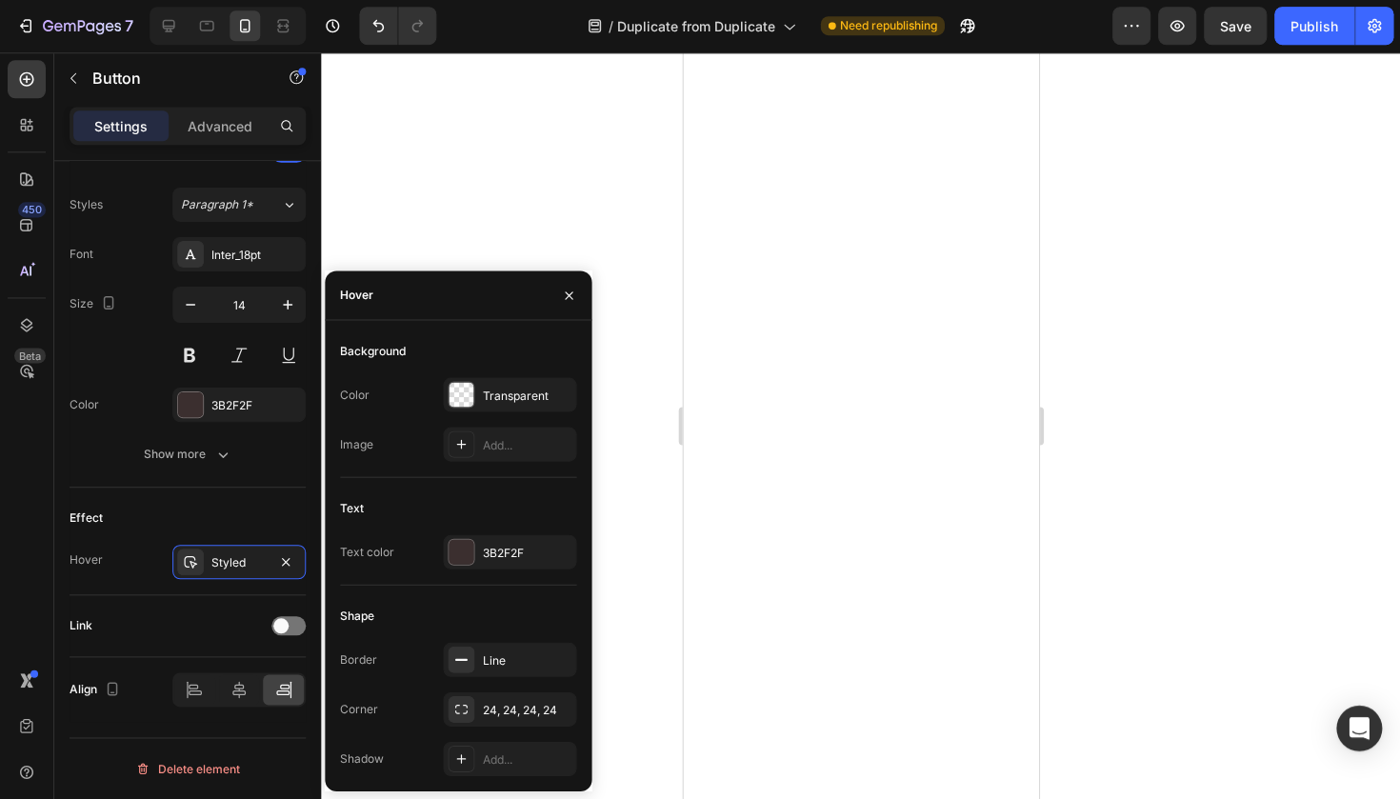
scroll to position [0, 0]
click at [527, 545] on div "3B2F2F" at bounding box center [509, 552] width 55 height 17
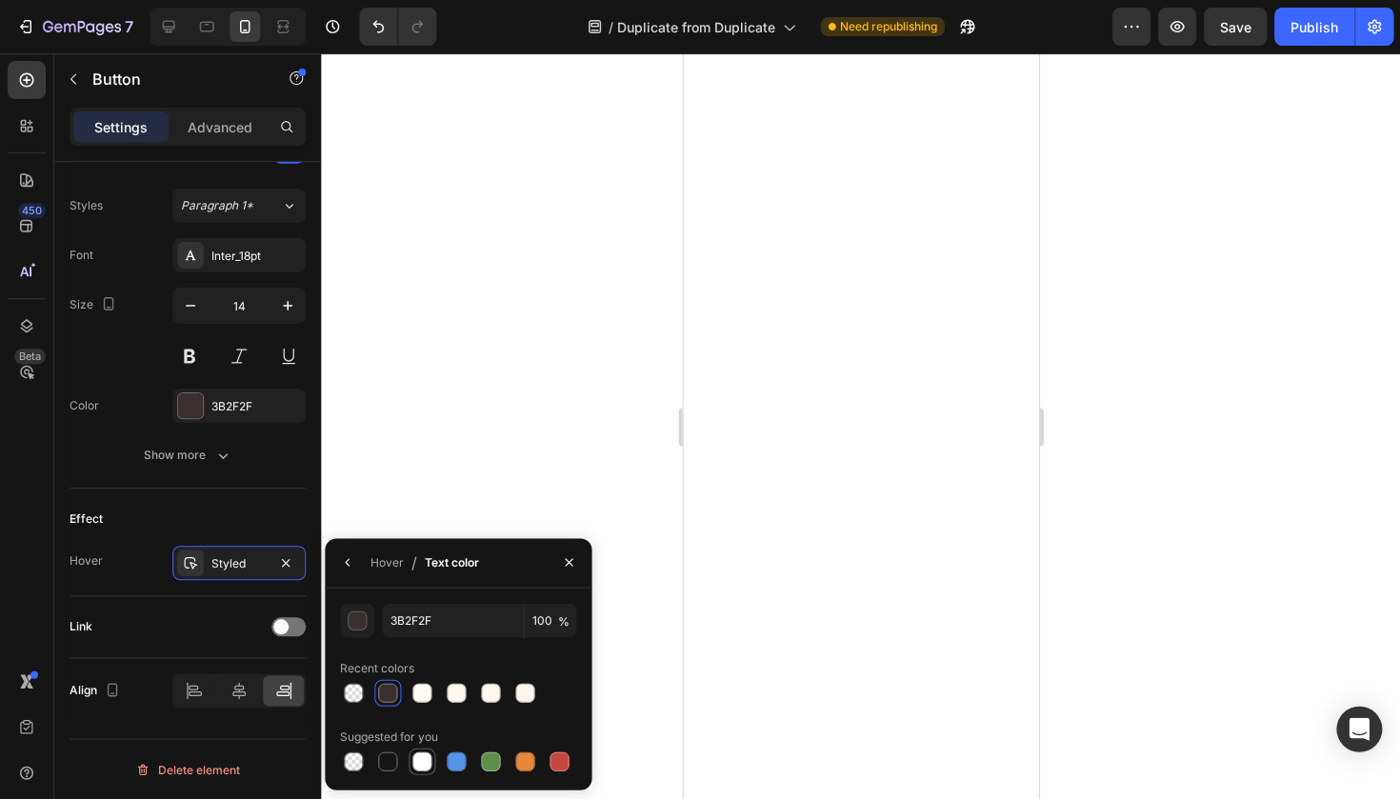
click at [427, 766] on div at bounding box center [421, 760] width 19 height 19
type input "FFFFFF"
click at [350, 558] on icon "button" at bounding box center [347, 561] width 15 height 15
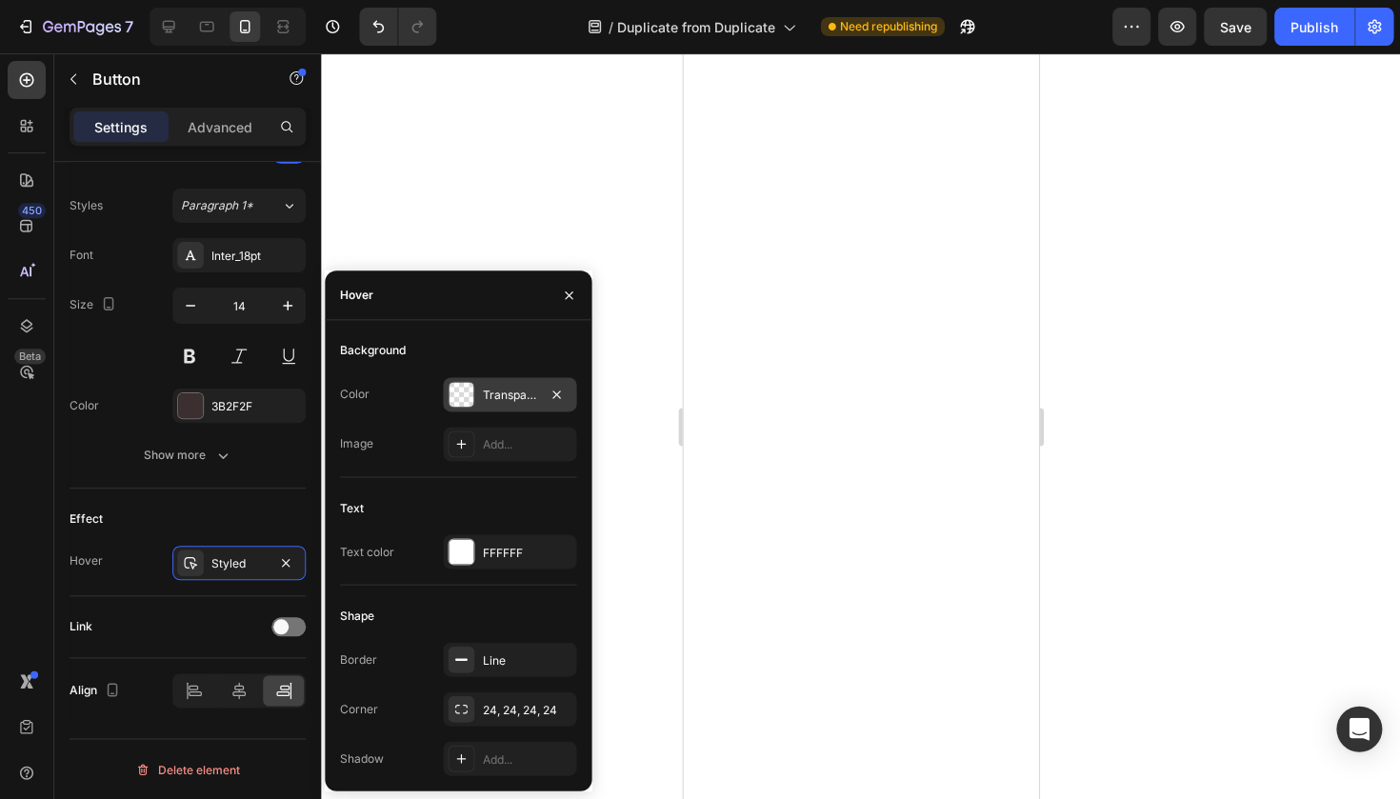
click at [527, 393] on div "Transparent" at bounding box center [509, 395] width 55 height 17
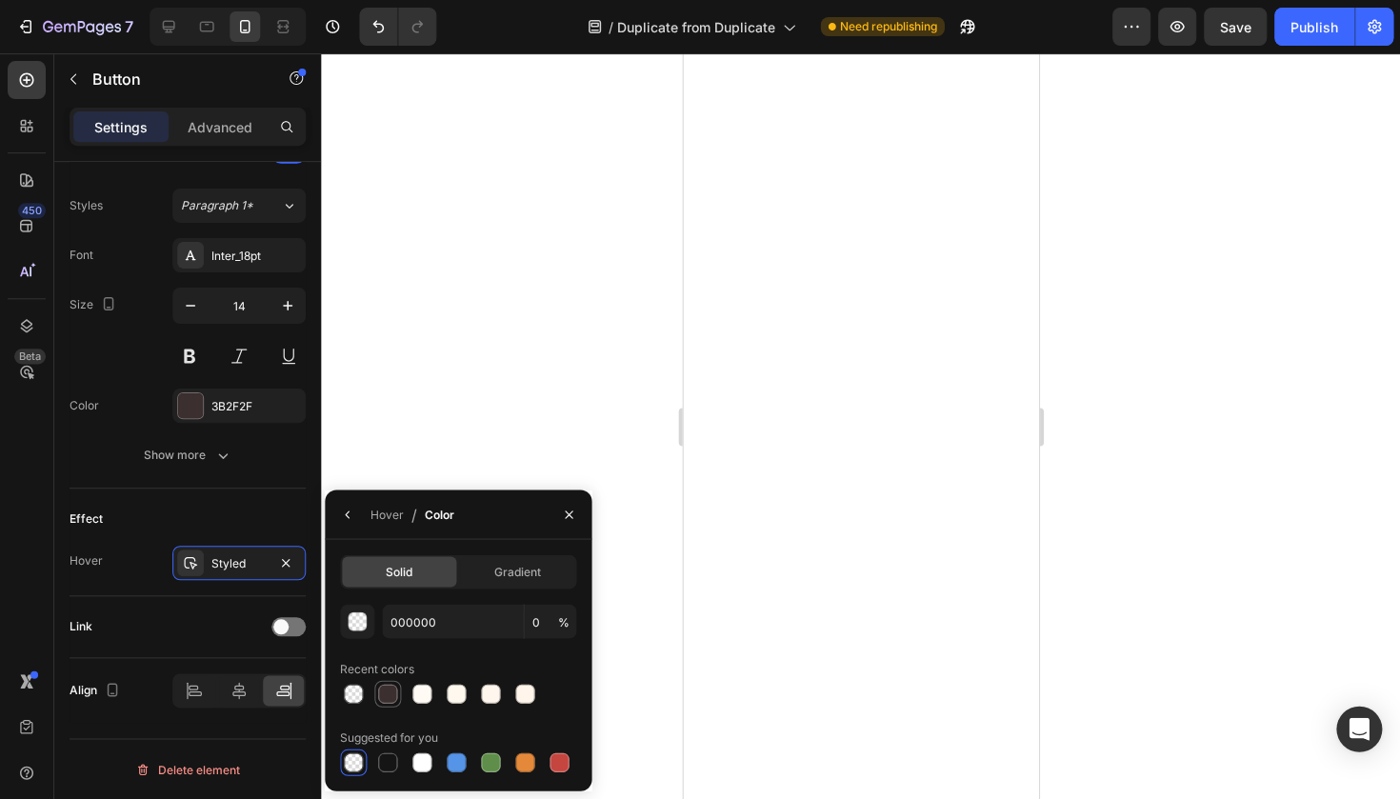
click at [387, 700] on div at bounding box center [387, 693] width 19 height 19
type input "3B2F2F"
type input "100"
click at [1101, 185] on div at bounding box center [860, 425] width 1079 height 745
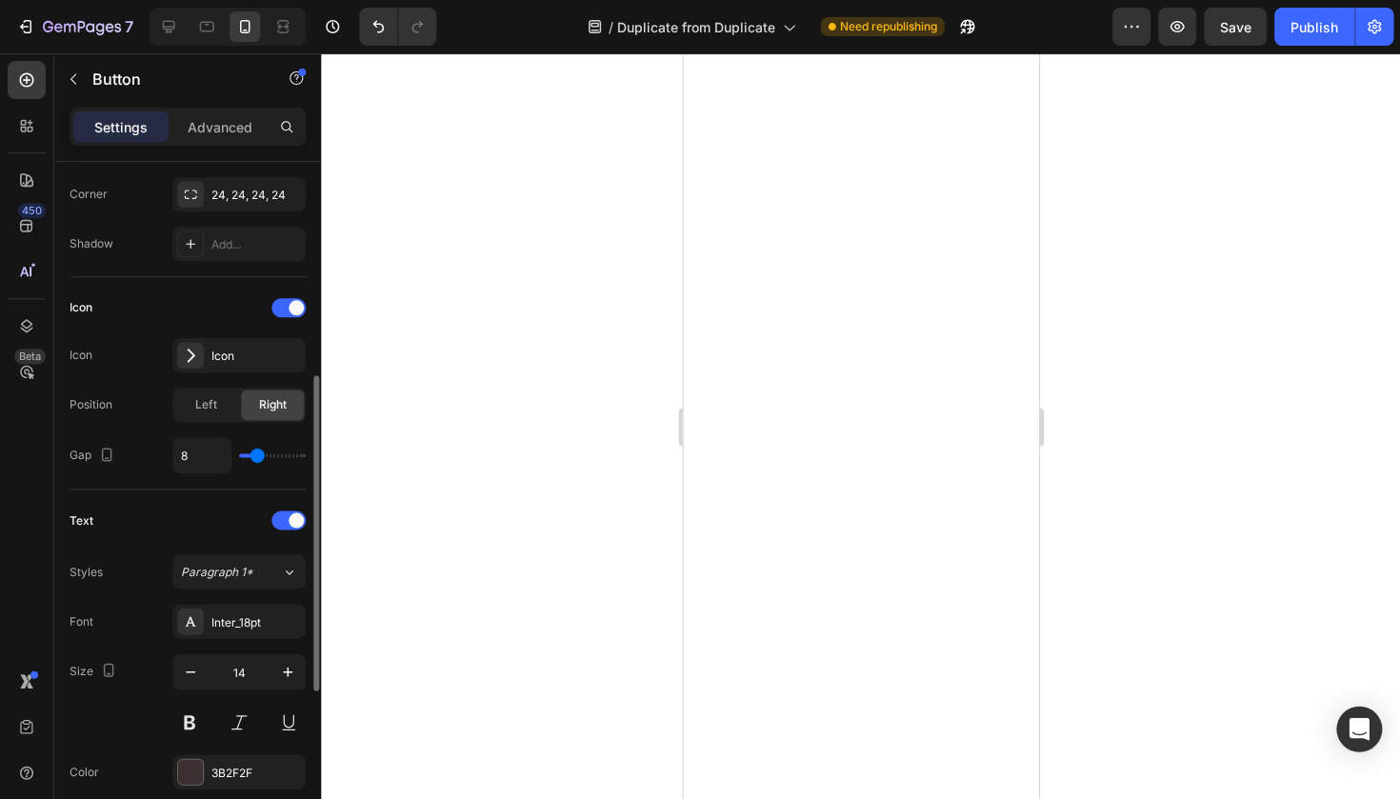
scroll to position [462, 0]
click at [196, 763] on div at bounding box center [190, 768] width 25 height 25
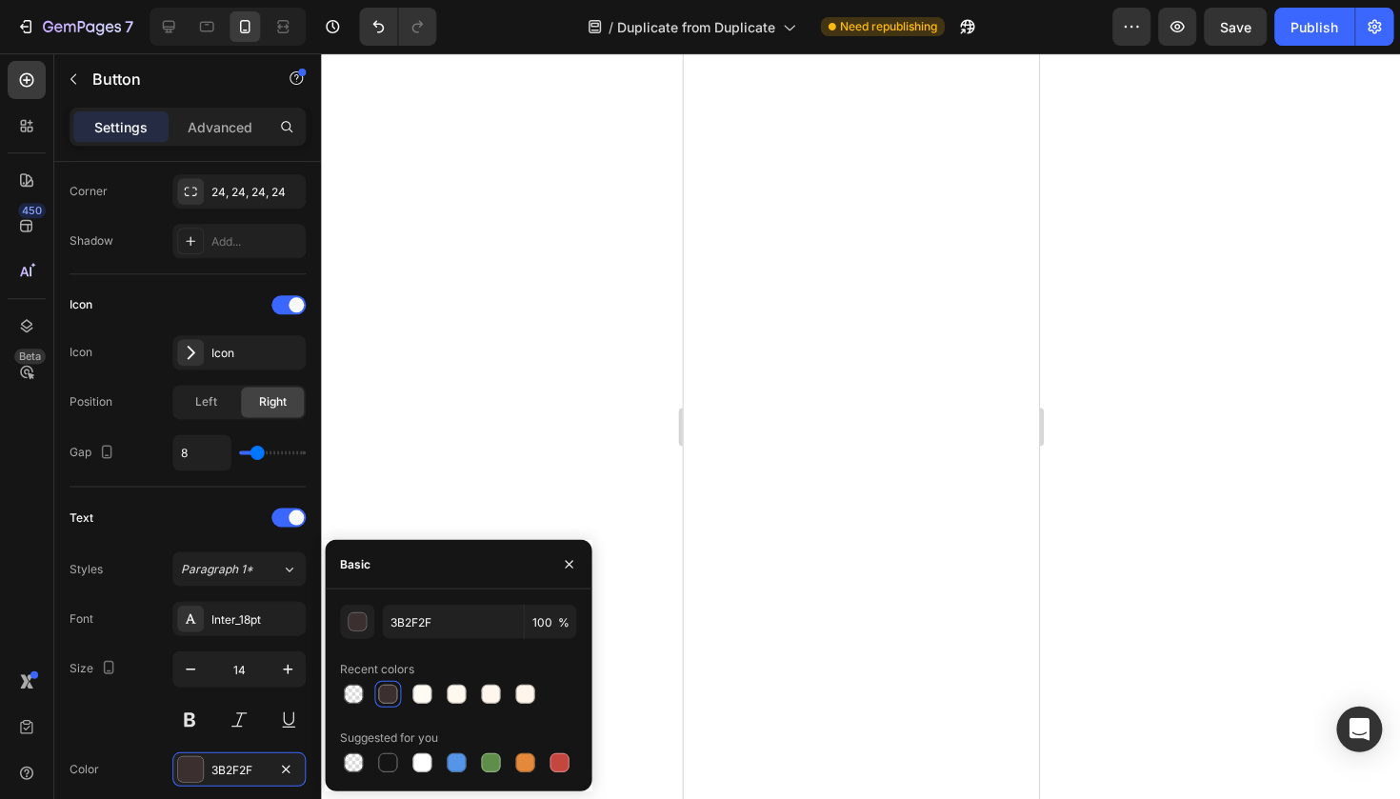
click at [530, 495] on div at bounding box center [860, 425] width 1079 height 745
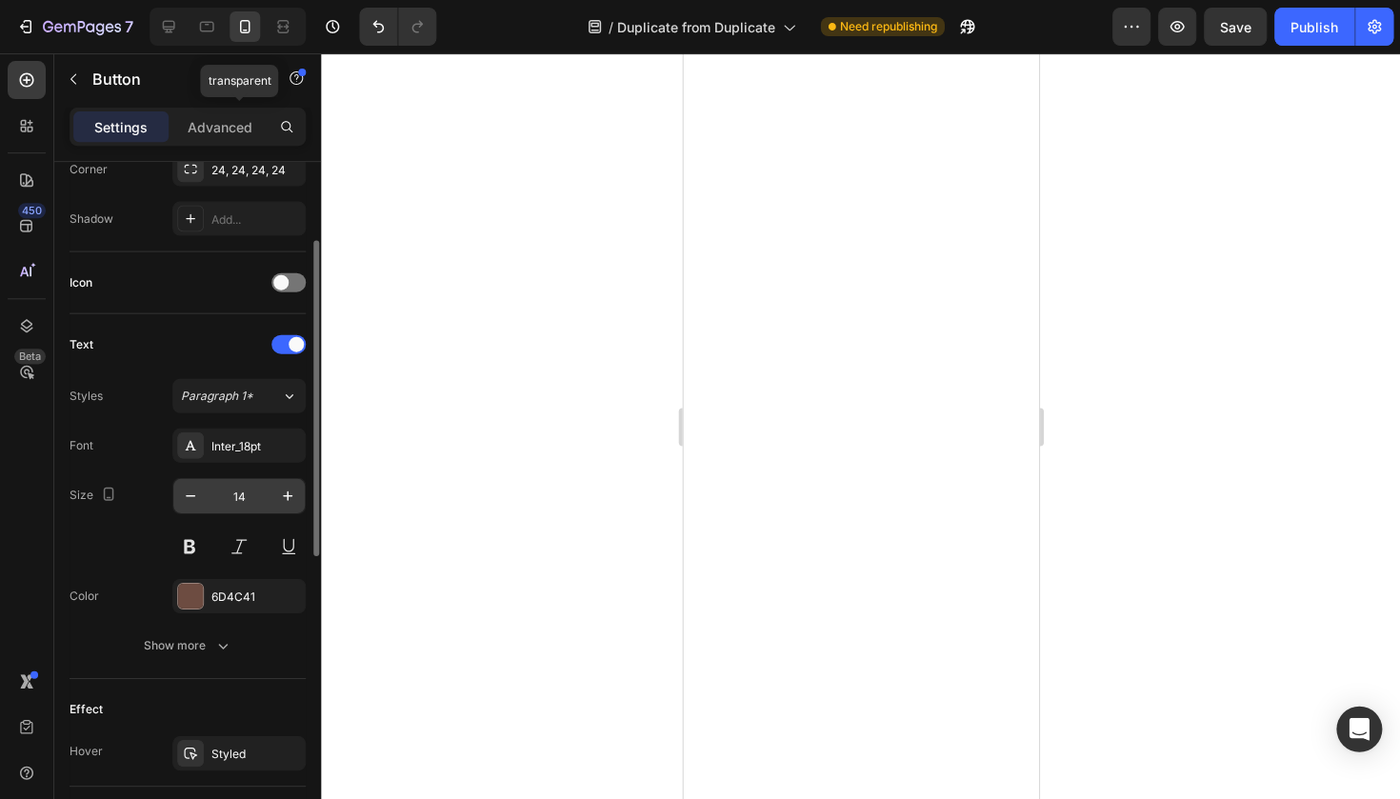
scroll to position [503, 0]
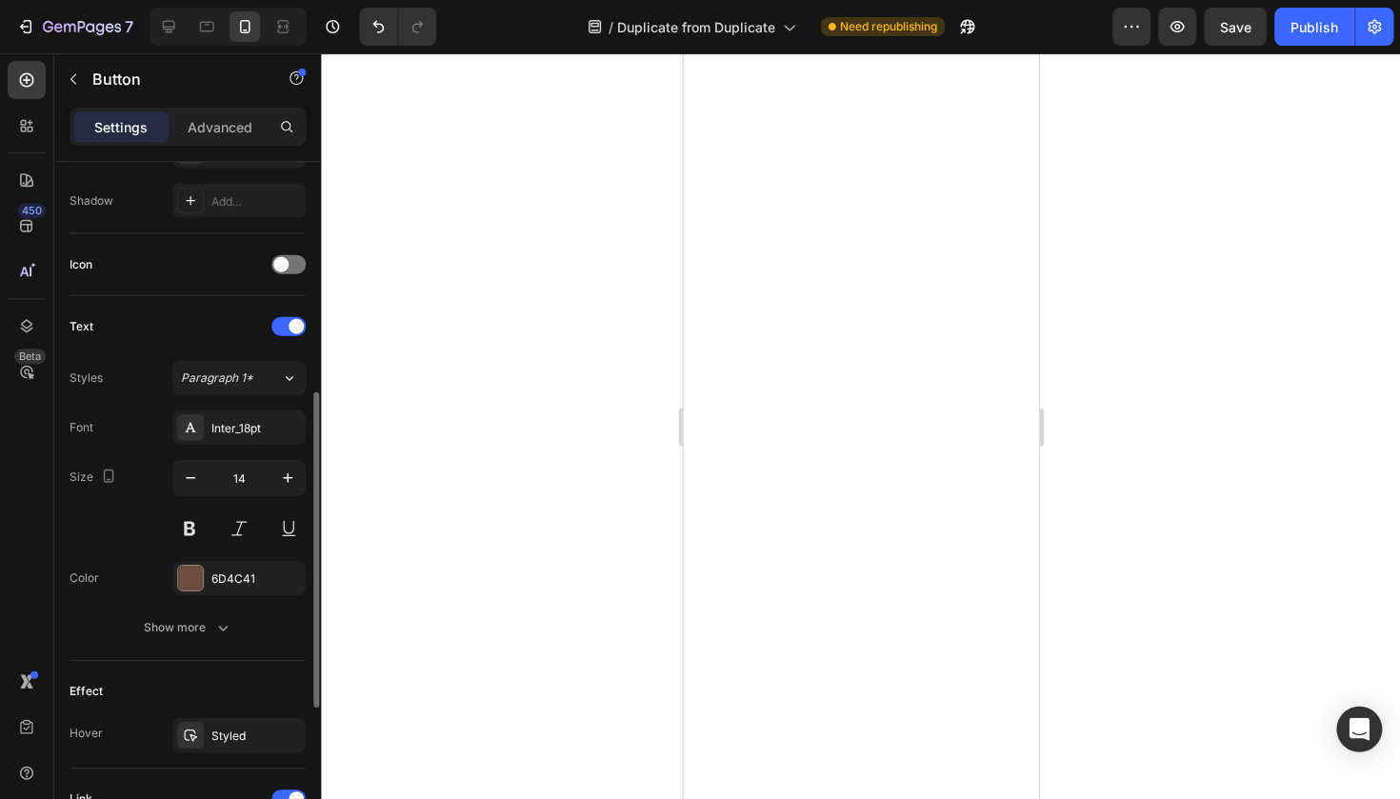
click at [230, 594] on div "Font Inter_18pt Size 14 Color 6D4C41 Show more" at bounding box center [188, 526] width 236 height 234
click at [230, 584] on div "6D4C41" at bounding box center [238, 577] width 55 height 17
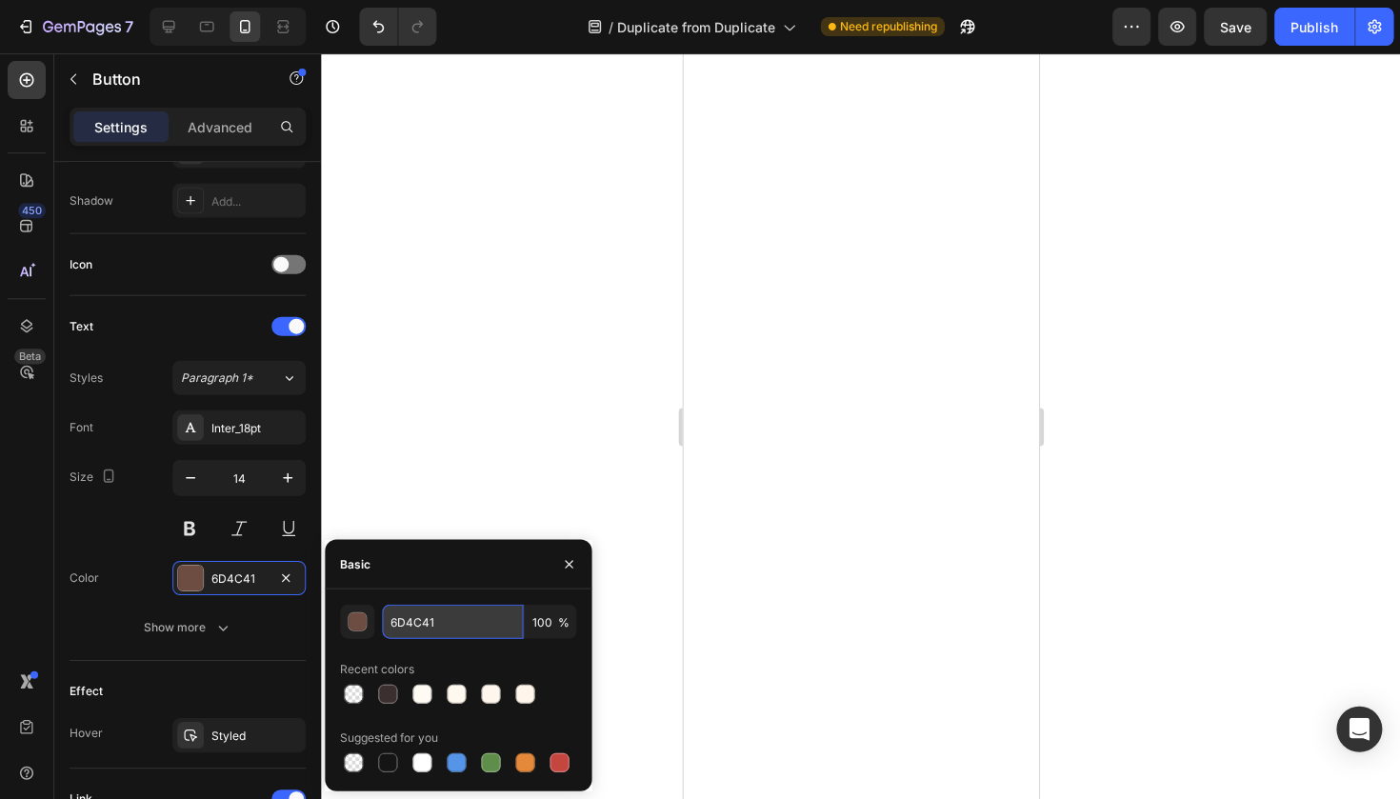
click at [427, 625] on input "6D4C41" at bounding box center [452, 621] width 141 height 34
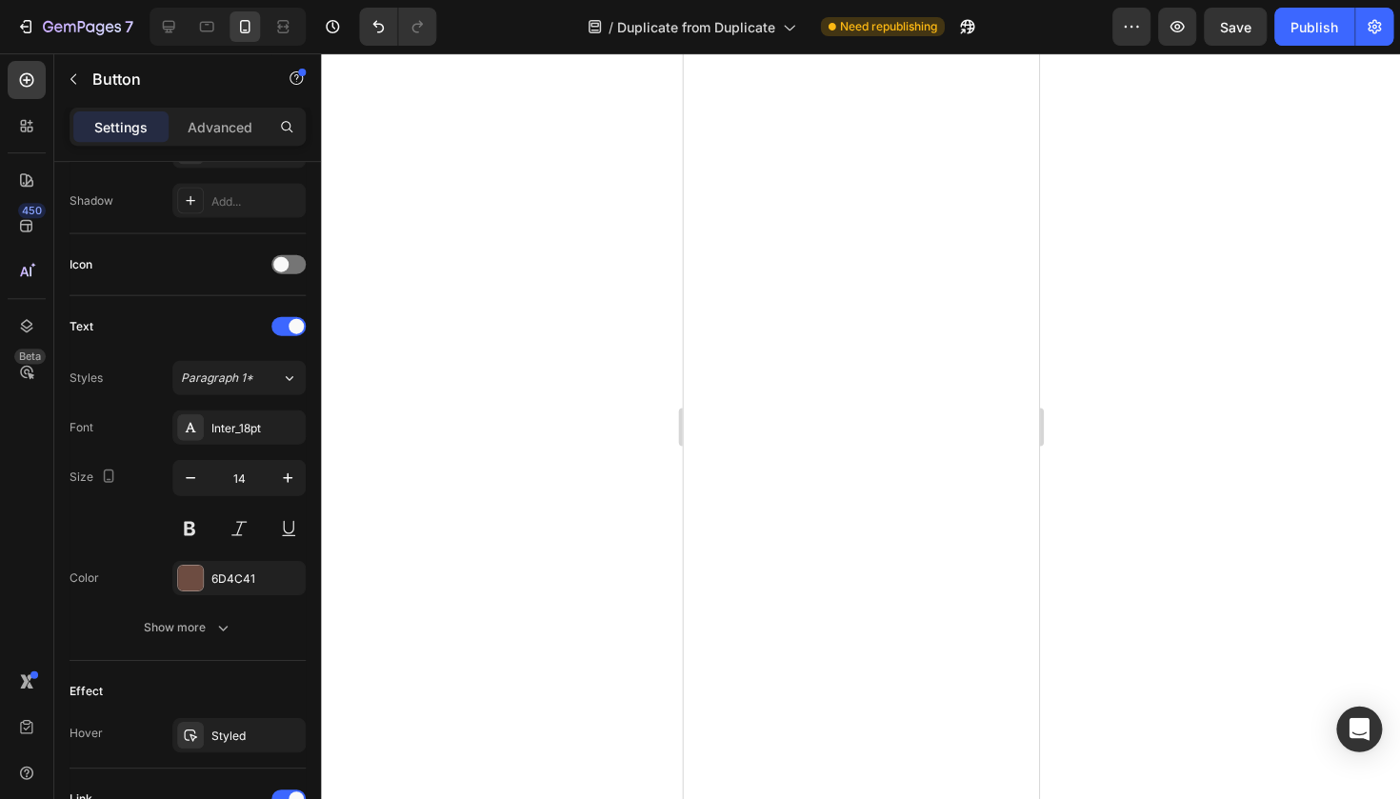
click at [538, 333] on div at bounding box center [860, 425] width 1079 height 745
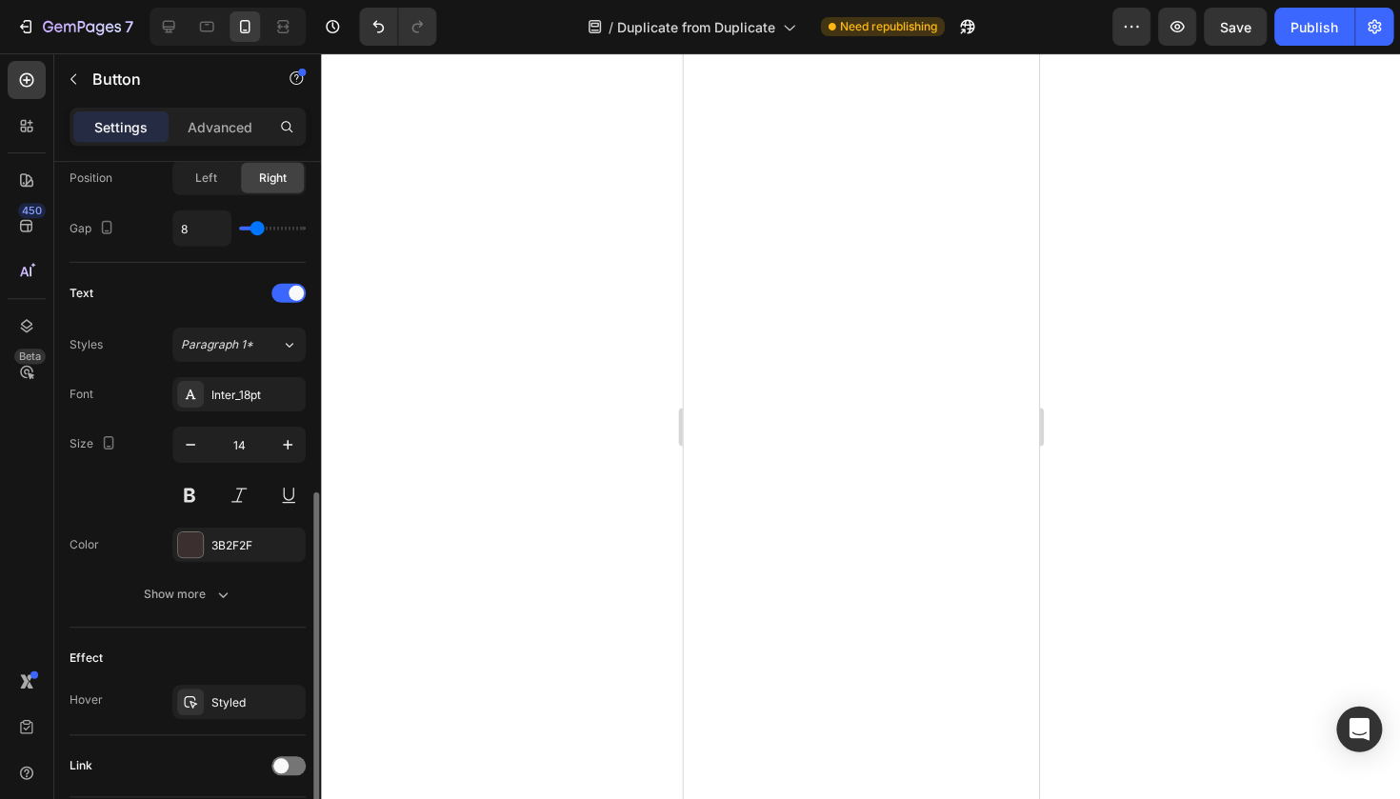
scroll to position [698, 0]
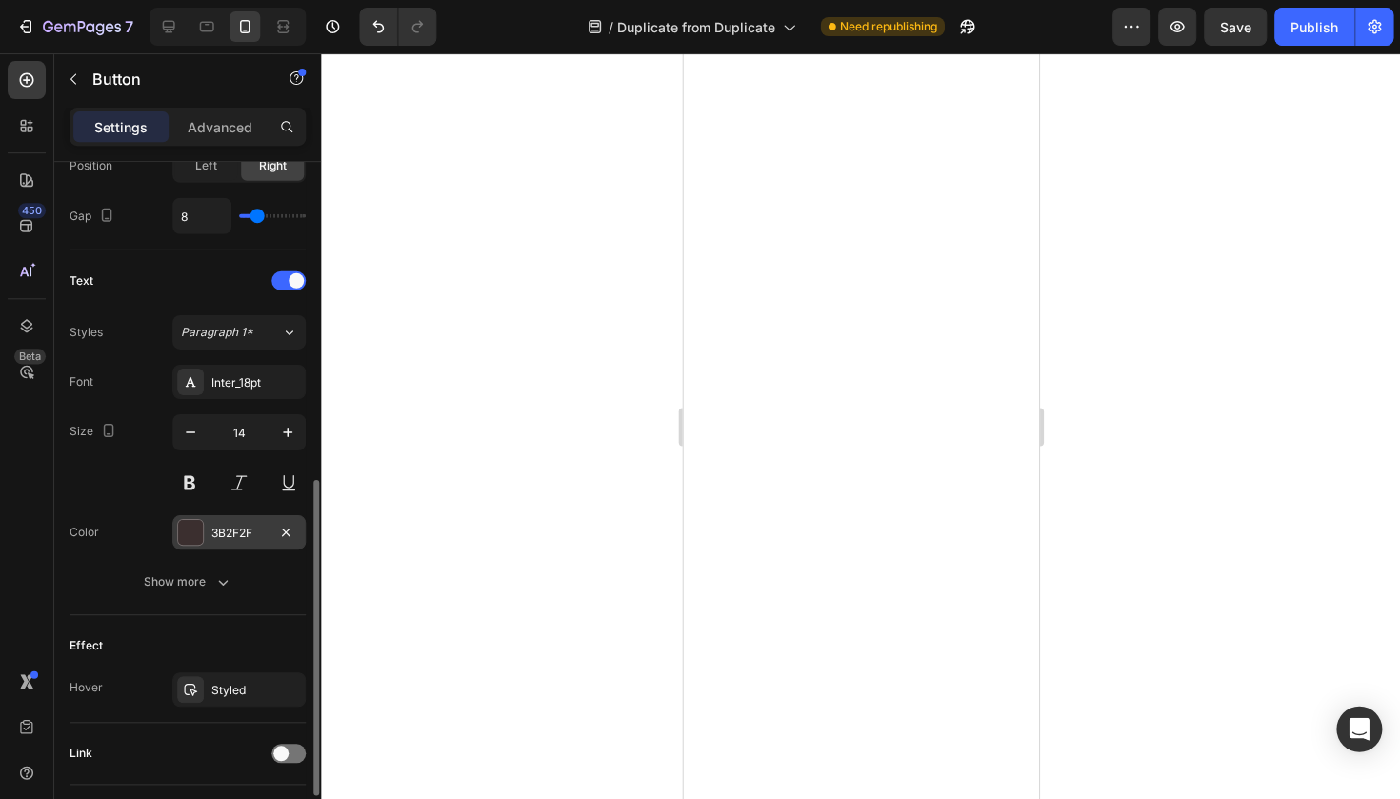
click at [243, 535] on div "3B2F2F" at bounding box center [238, 533] width 55 height 17
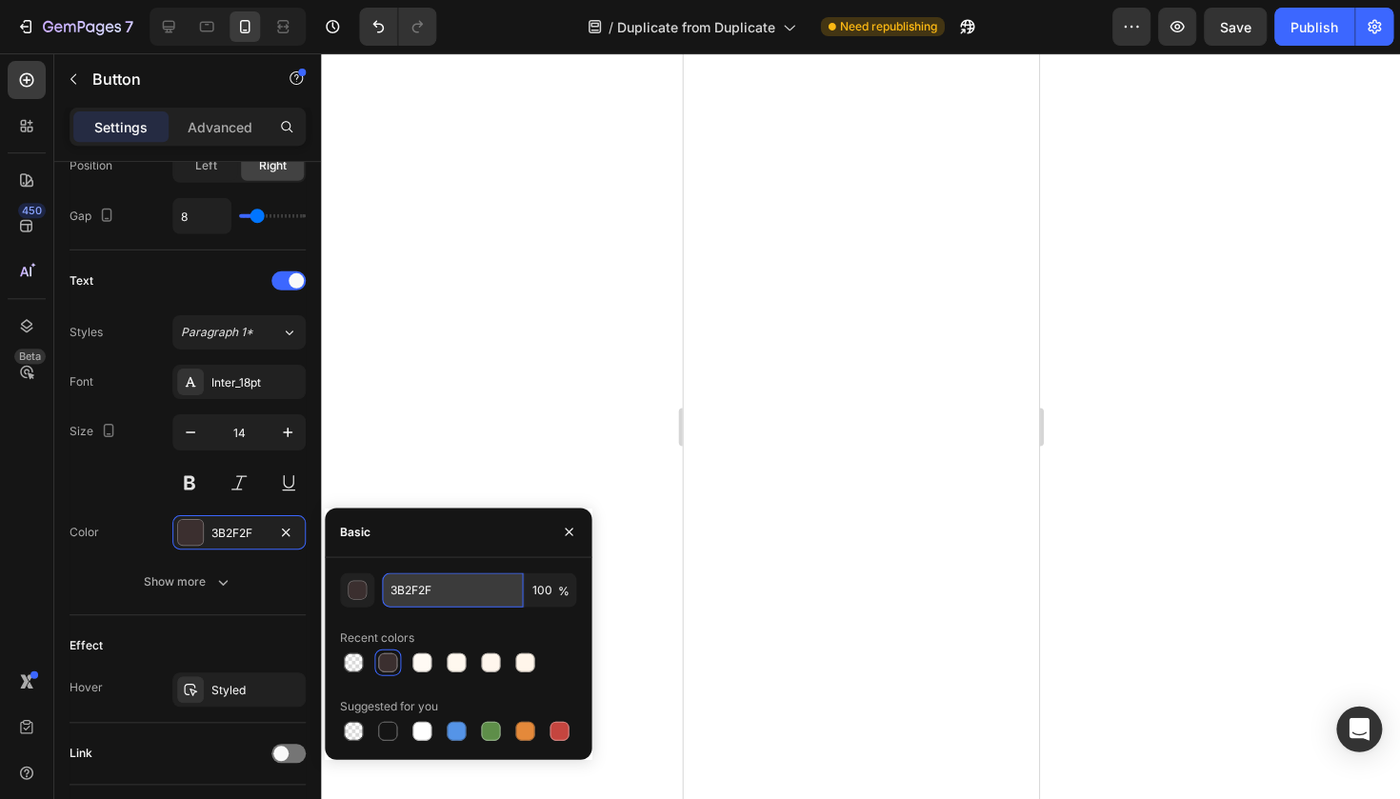
click at [423, 582] on input "3B2F2F" at bounding box center [452, 589] width 141 height 34
paste input "6D4C41"
type input "6D4C41"
click at [475, 407] on div at bounding box center [860, 425] width 1079 height 745
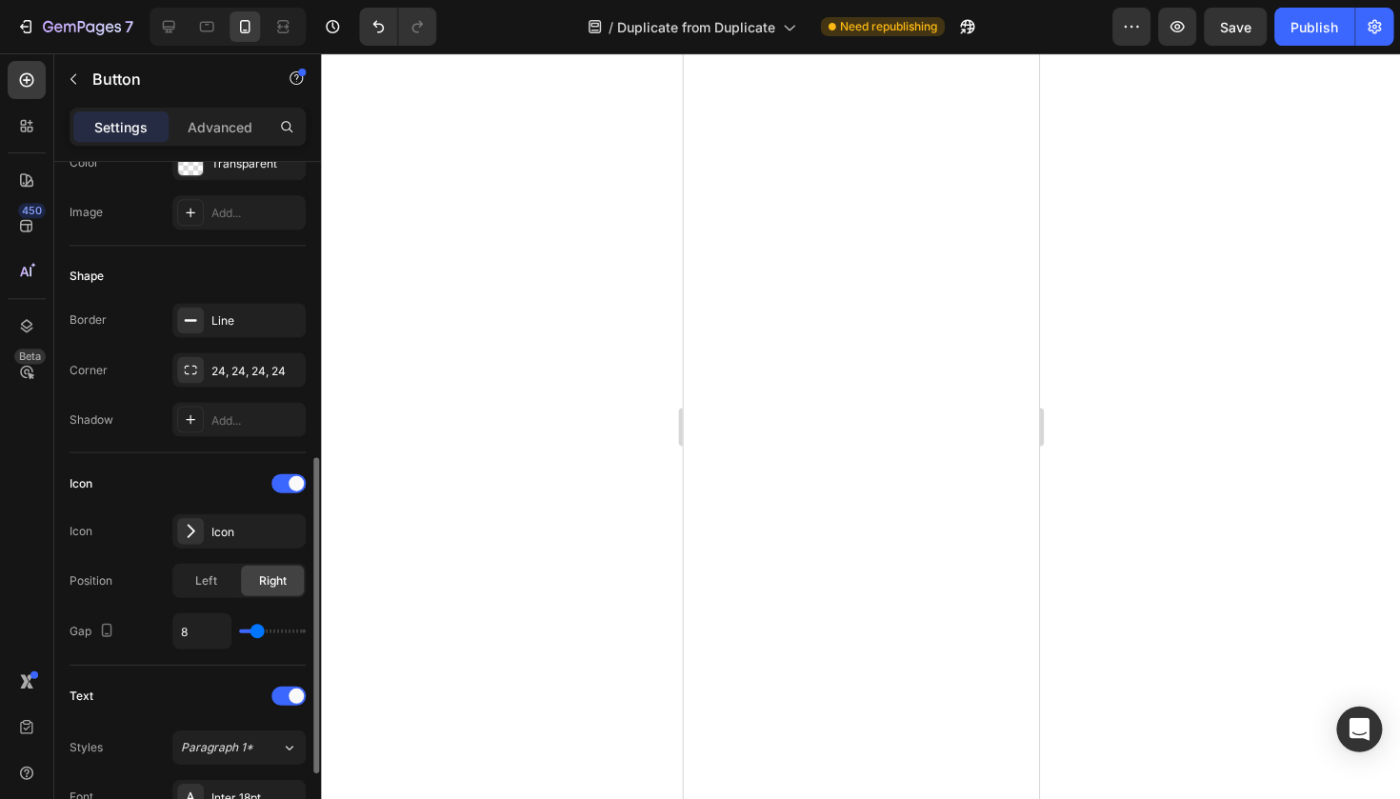
scroll to position [231, 0]
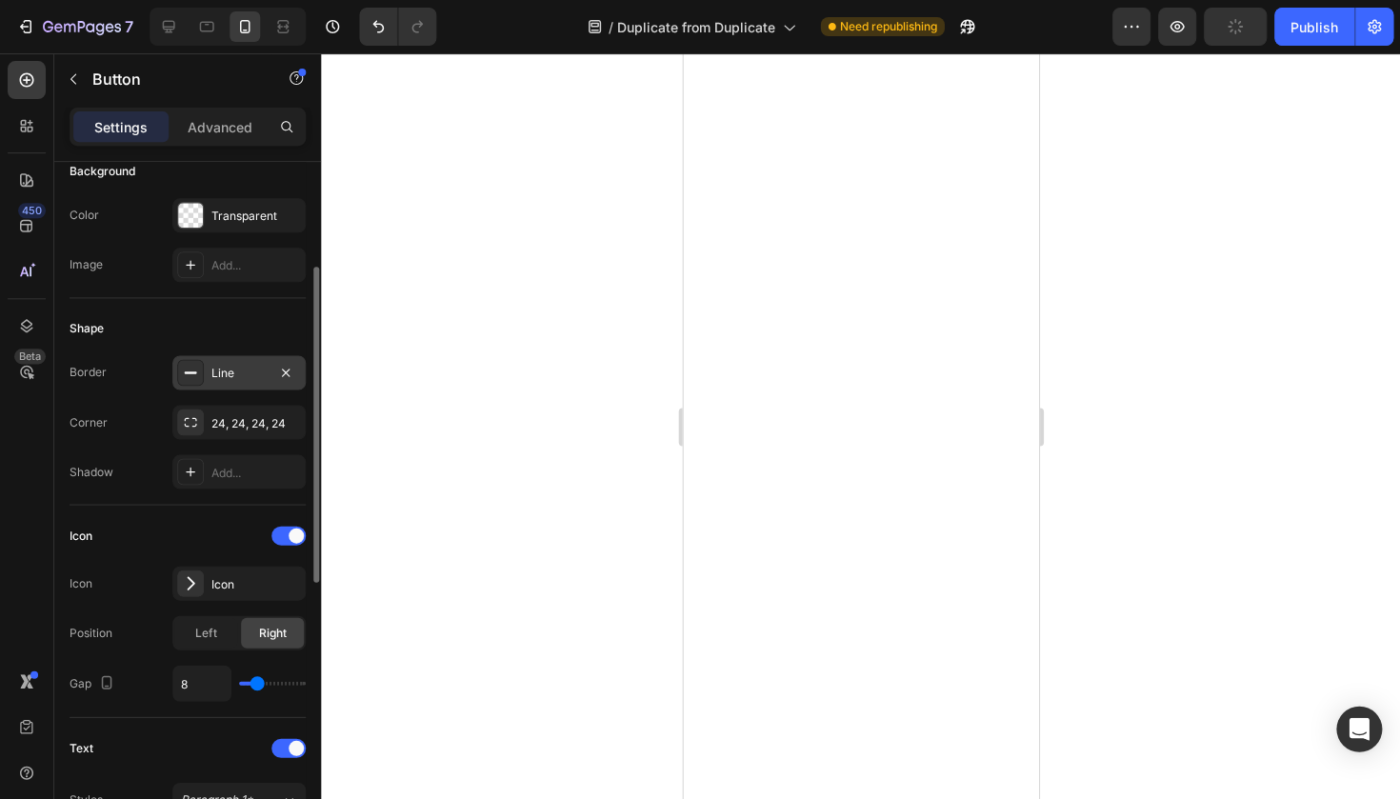
click at [236, 380] on div "Line" at bounding box center [238, 373] width 55 height 17
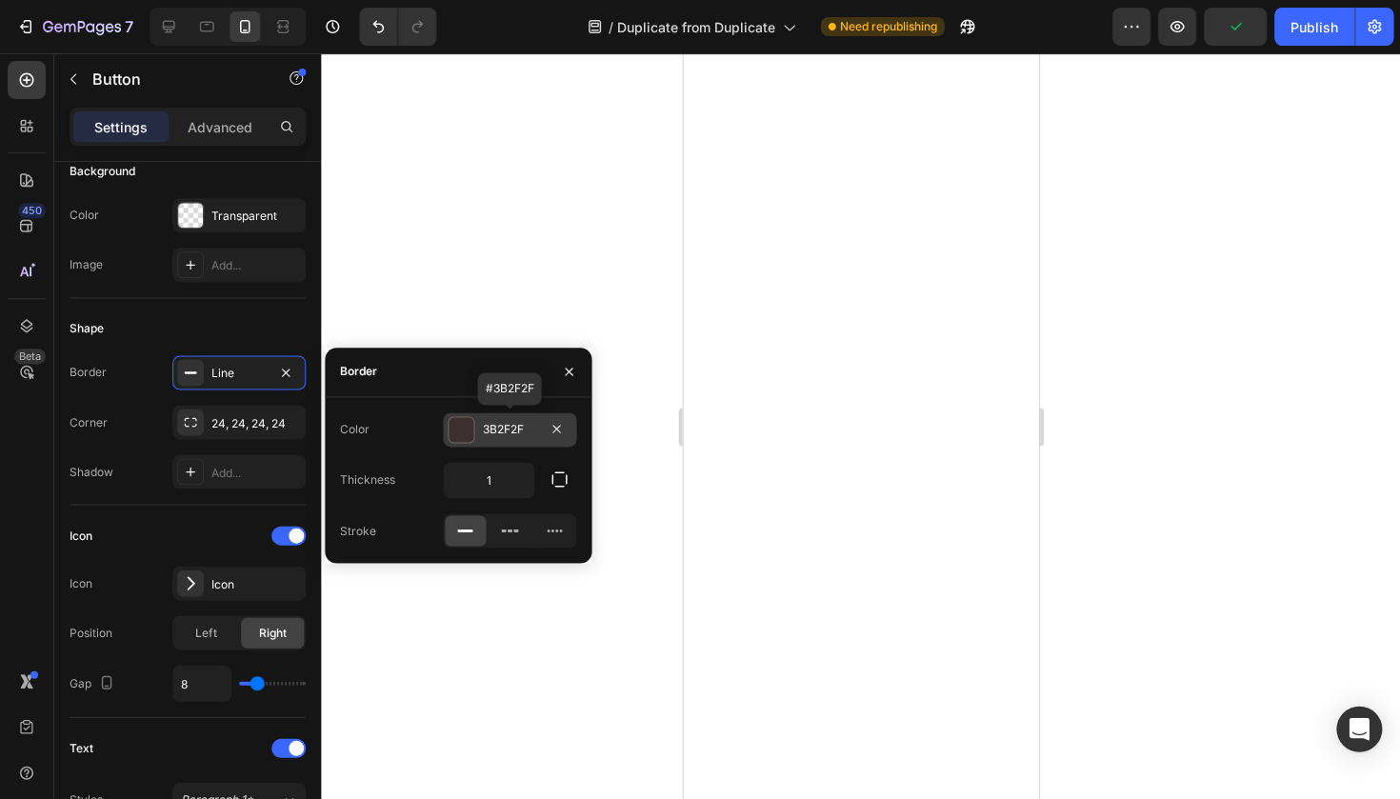
click at [502, 431] on div "3B2F2F" at bounding box center [509, 429] width 55 height 17
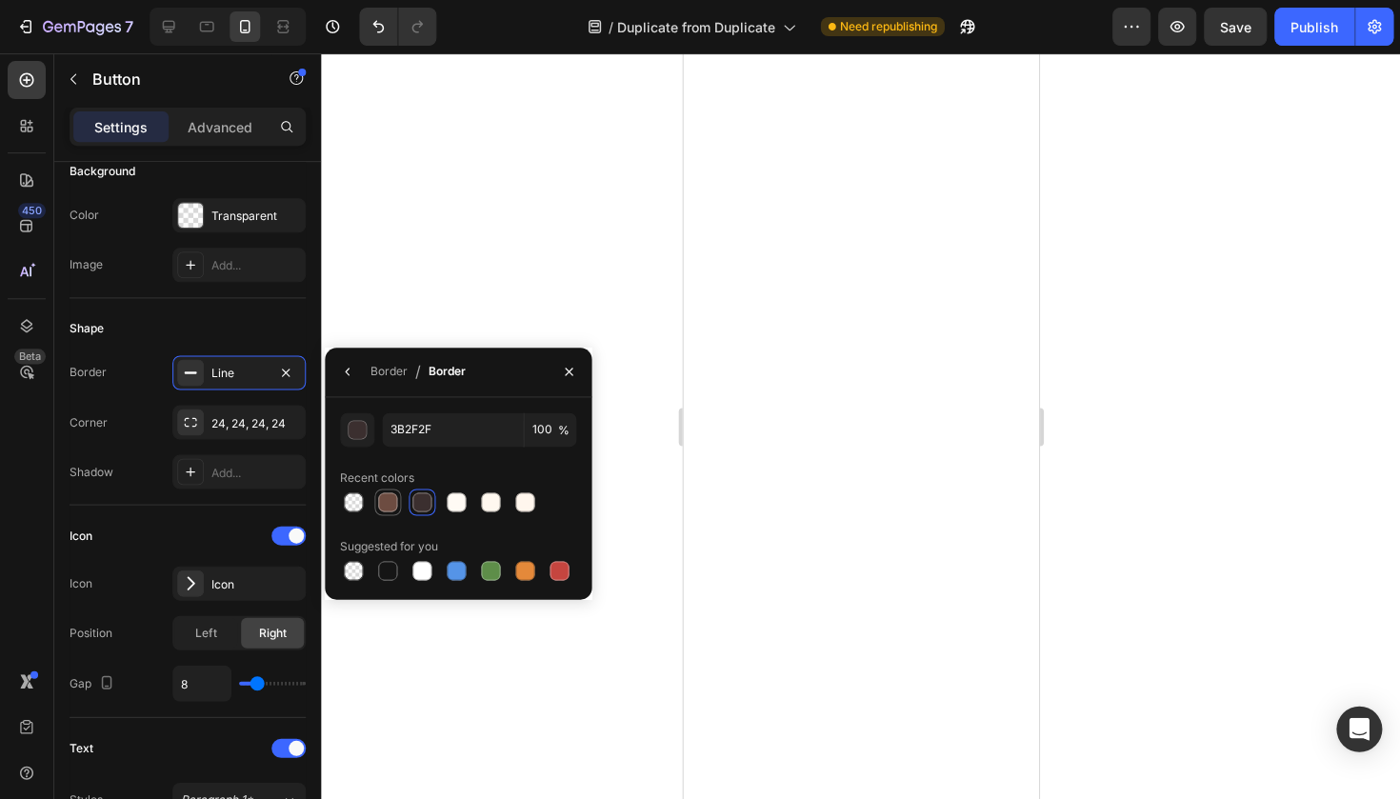
click at [387, 499] on div at bounding box center [387, 501] width 19 height 19
type input "6D4C41"
click at [529, 331] on div at bounding box center [860, 425] width 1079 height 745
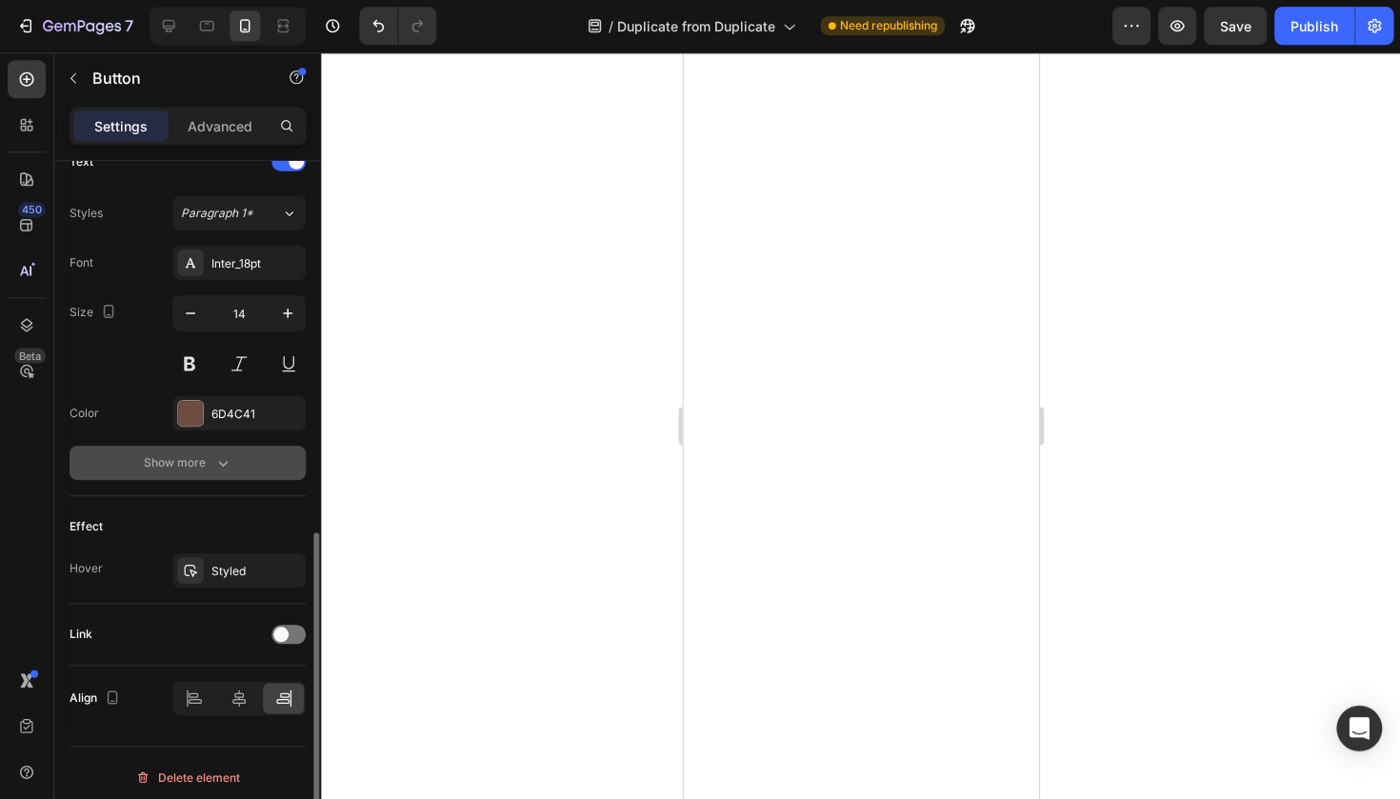
scroll to position [0, 0]
click at [231, 591] on div "Effect Hover Styled" at bounding box center [188, 551] width 236 height 108
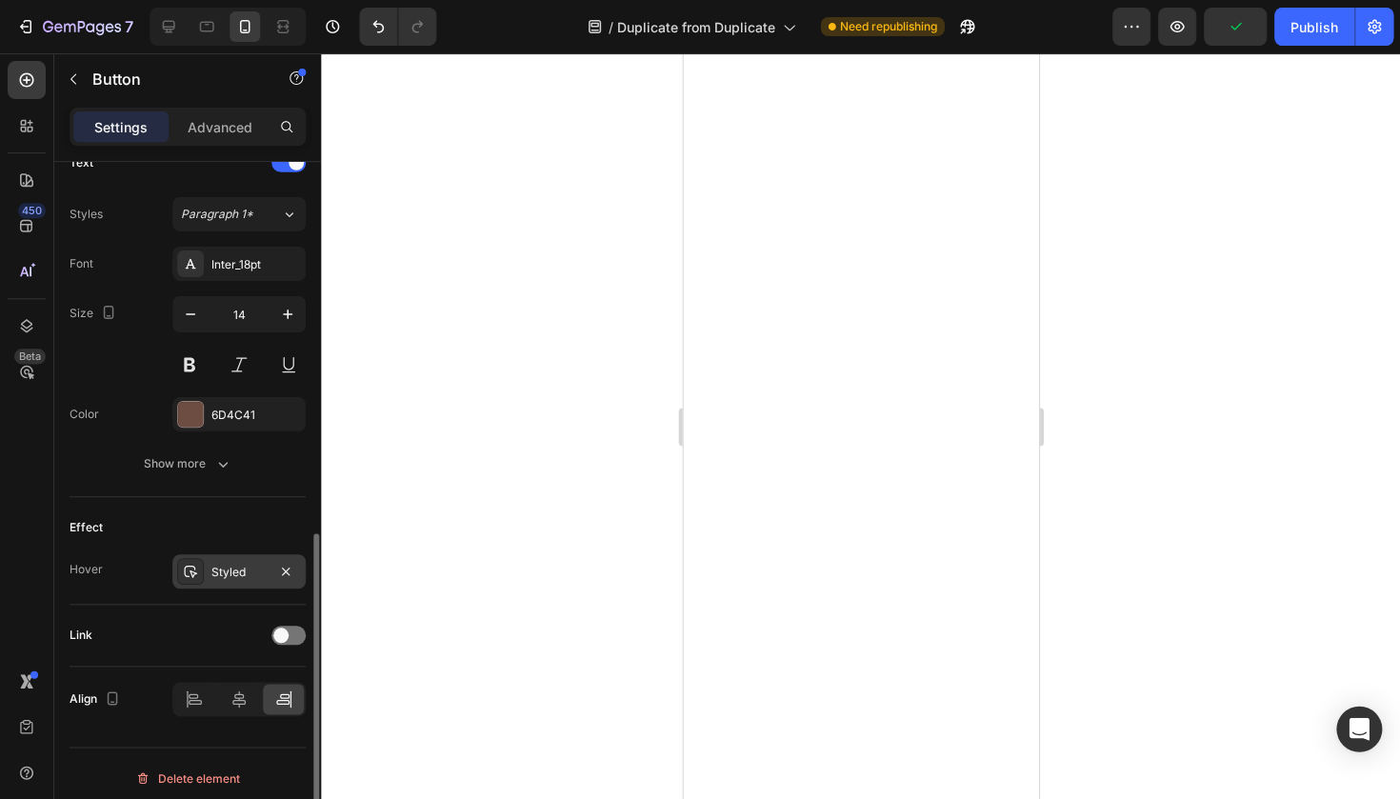
click at [239, 569] on div "Styled" at bounding box center [238, 572] width 55 height 17
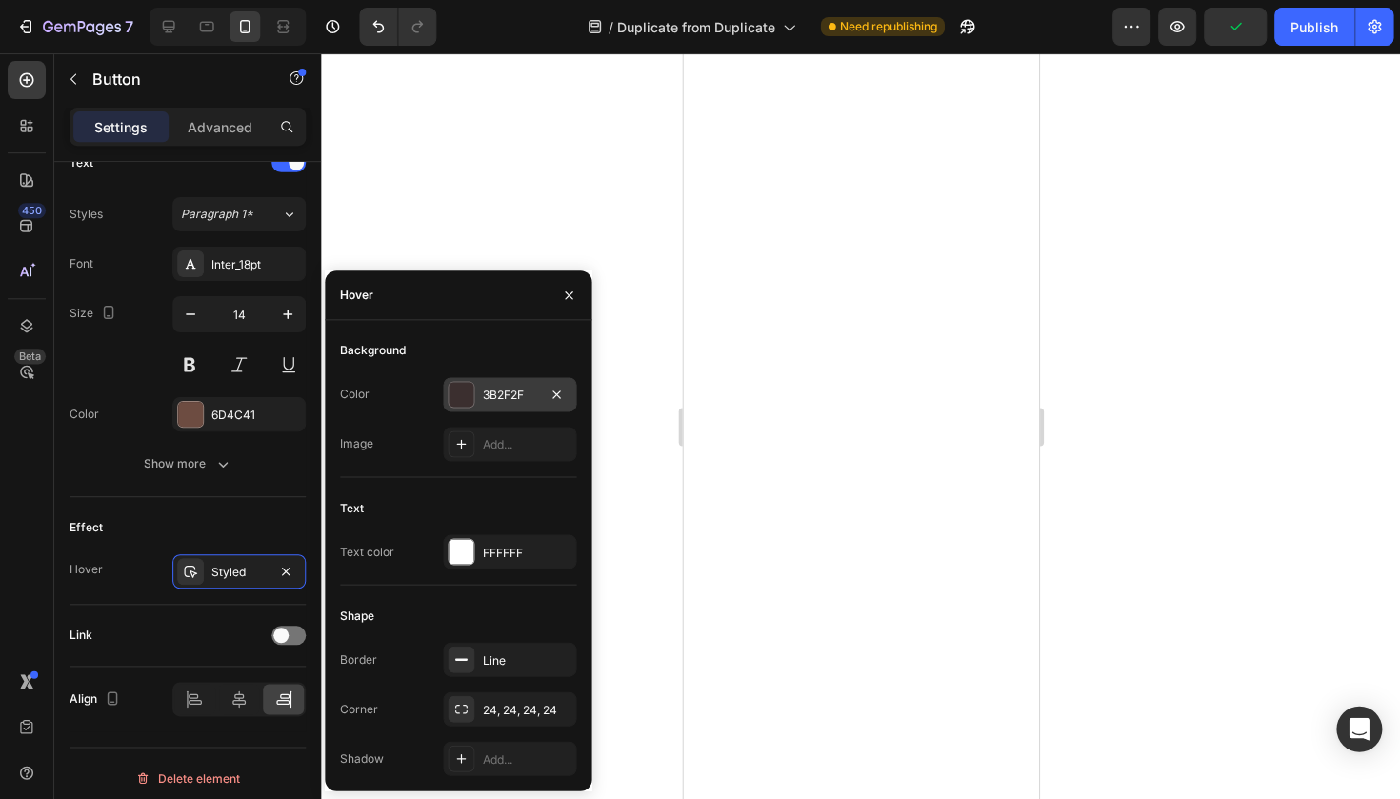
click at [538, 409] on div "3B2F2F" at bounding box center [509, 394] width 133 height 34
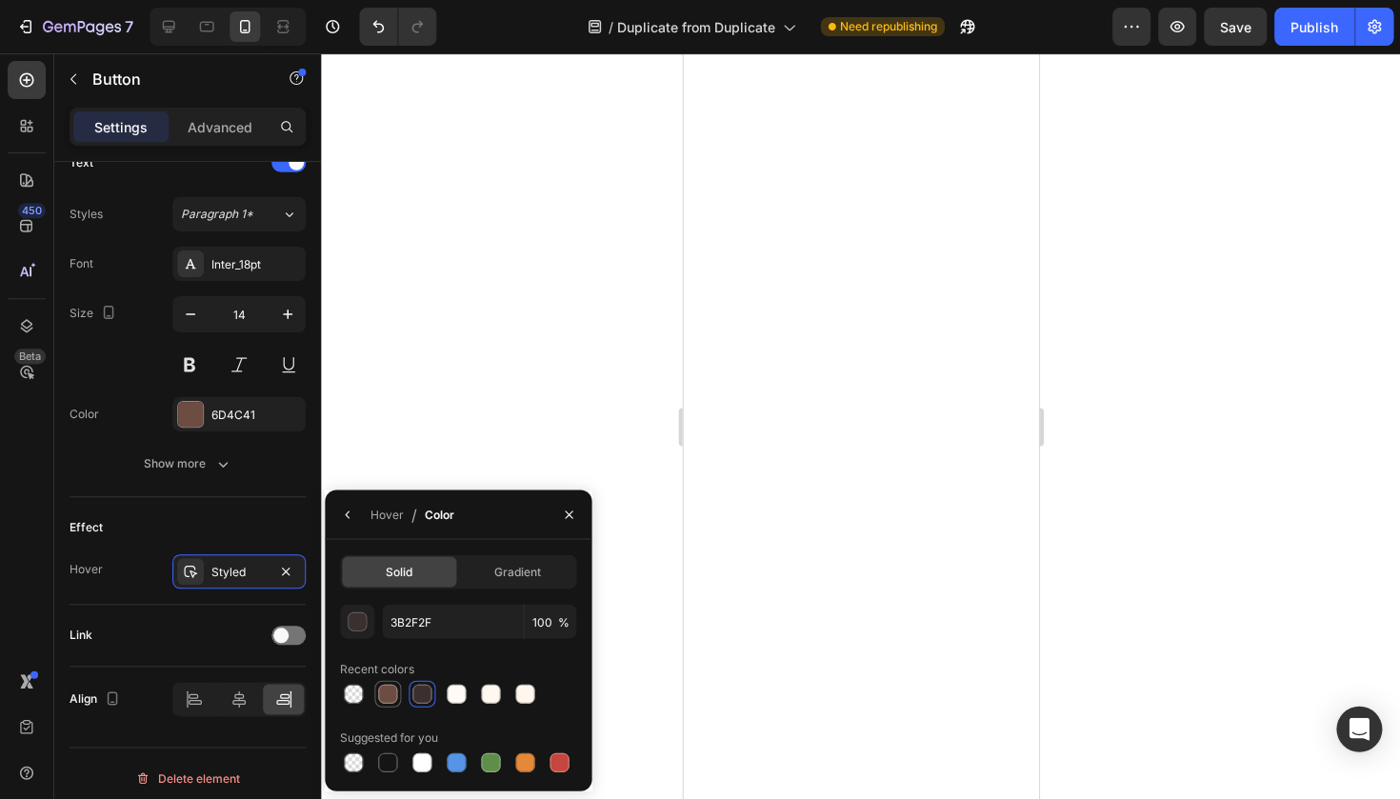
click at [391, 695] on div at bounding box center [387, 693] width 19 height 19
type input "6D4C41"
click at [625, 356] on div at bounding box center [860, 425] width 1079 height 745
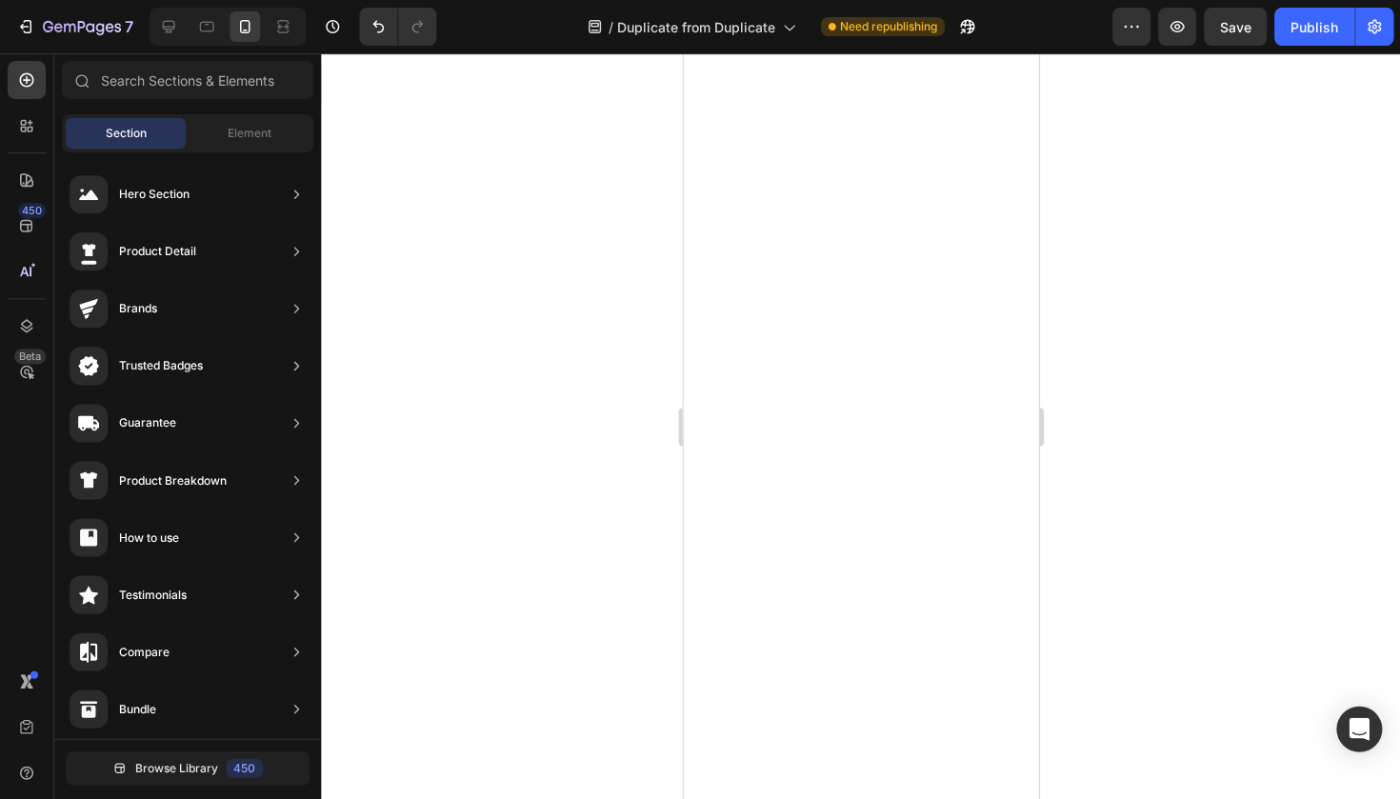
click at [1072, 158] on div at bounding box center [860, 425] width 1079 height 745
click at [1096, 235] on div at bounding box center [860, 425] width 1079 height 745
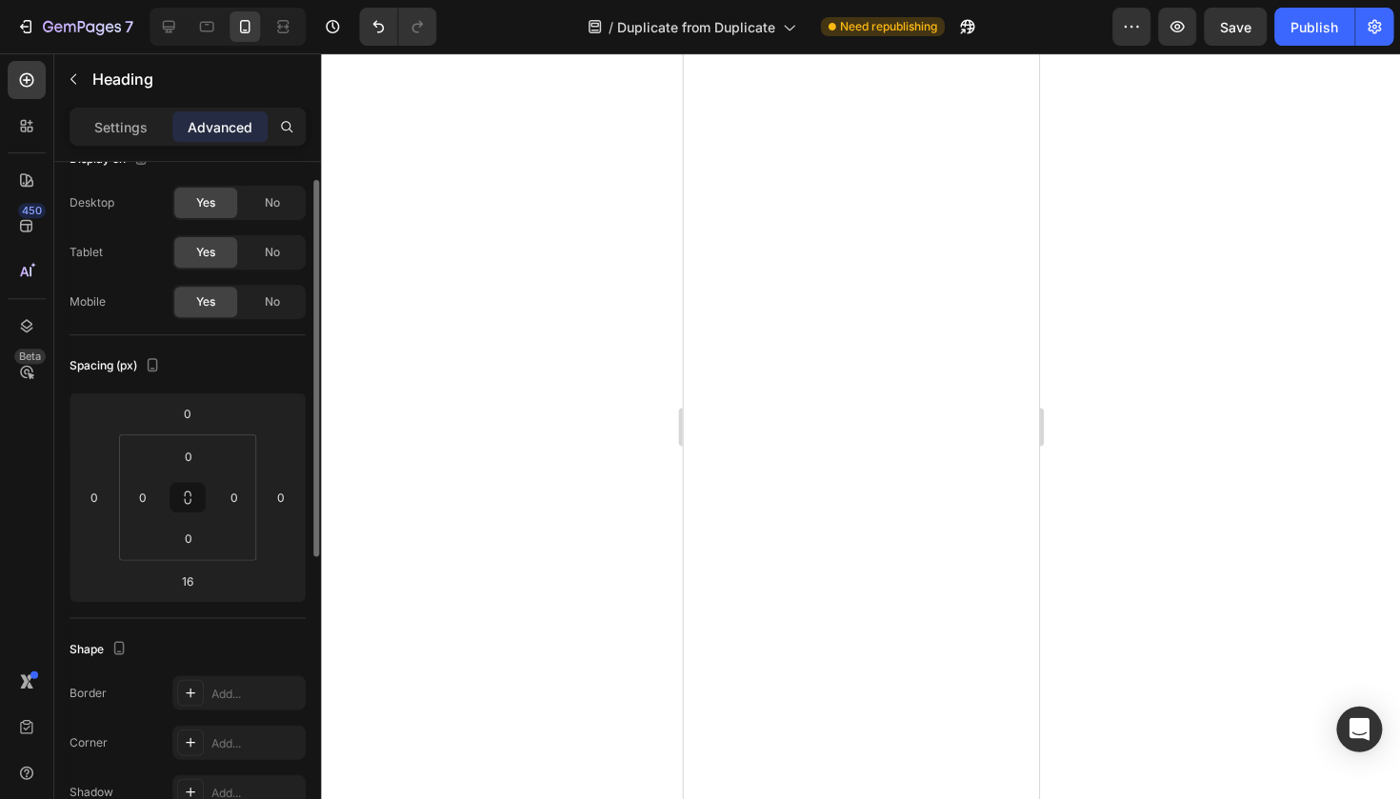
click at [143, 108] on div "Settings Advanced" at bounding box center [188, 127] width 236 height 38
click at [139, 137] on div "Settings" at bounding box center [120, 126] width 95 height 30
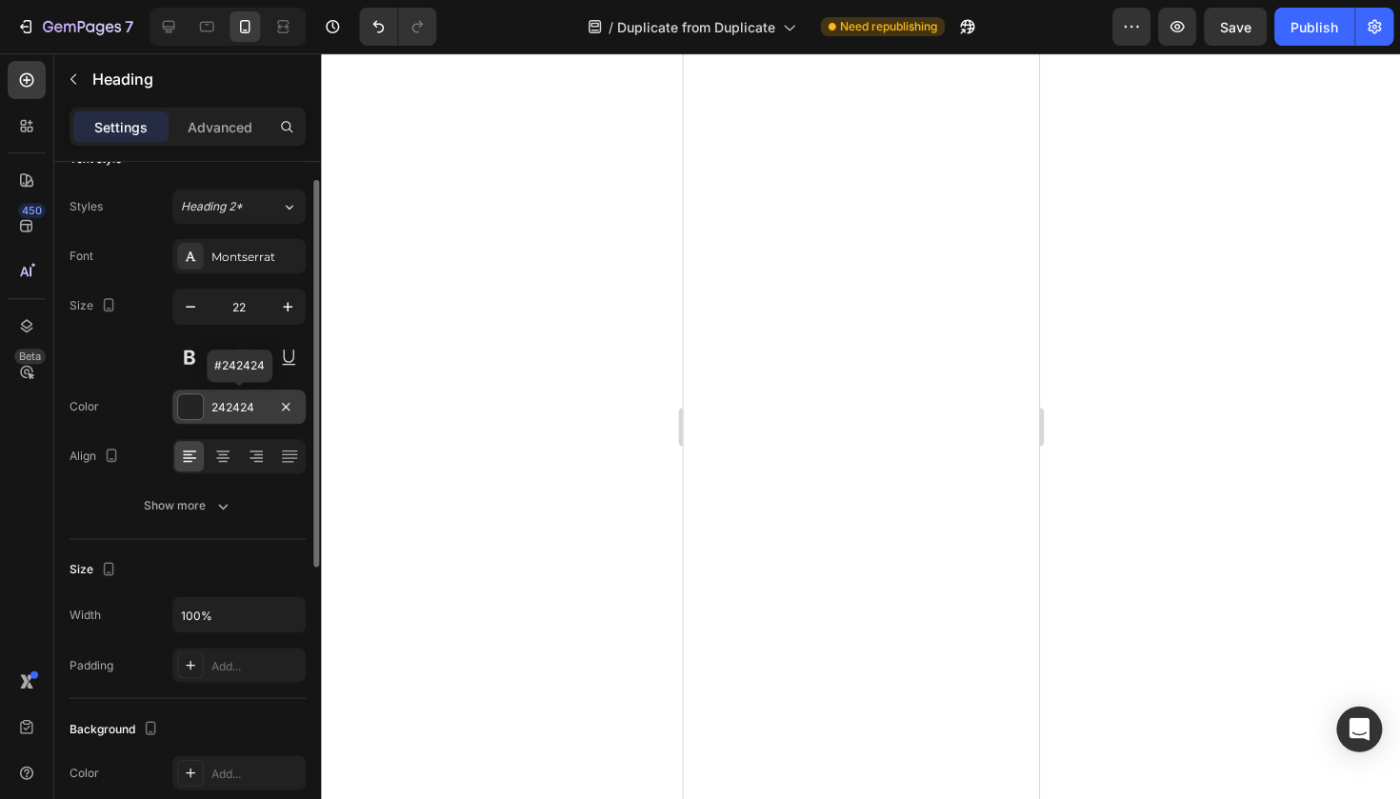
click at [257, 399] on div "242424" at bounding box center [238, 407] width 55 height 17
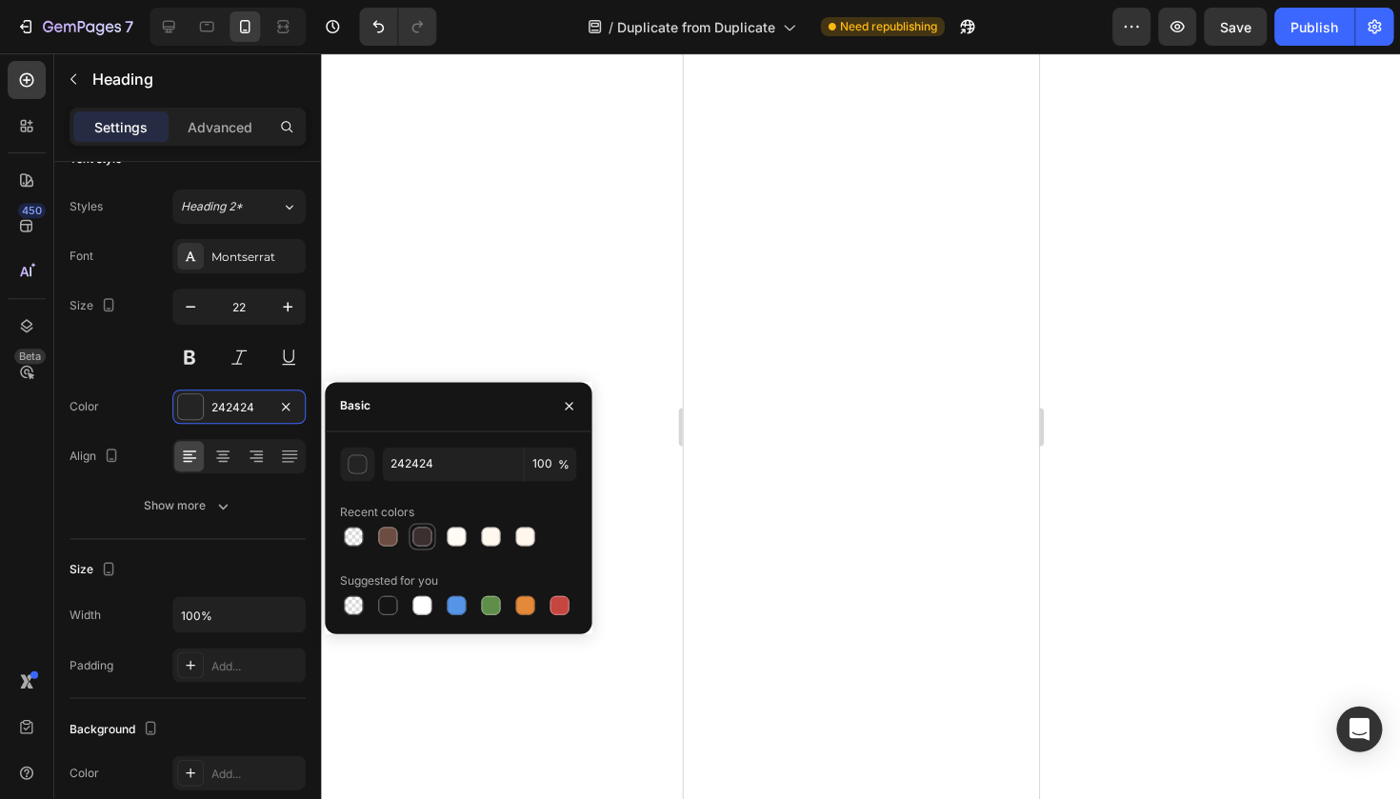
click at [419, 534] on div at bounding box center [421, 536] width 19 height 19
type input "3B2F2F"
click at [560, 373] on div at bounding box center [860, 425] width 1079 height 745
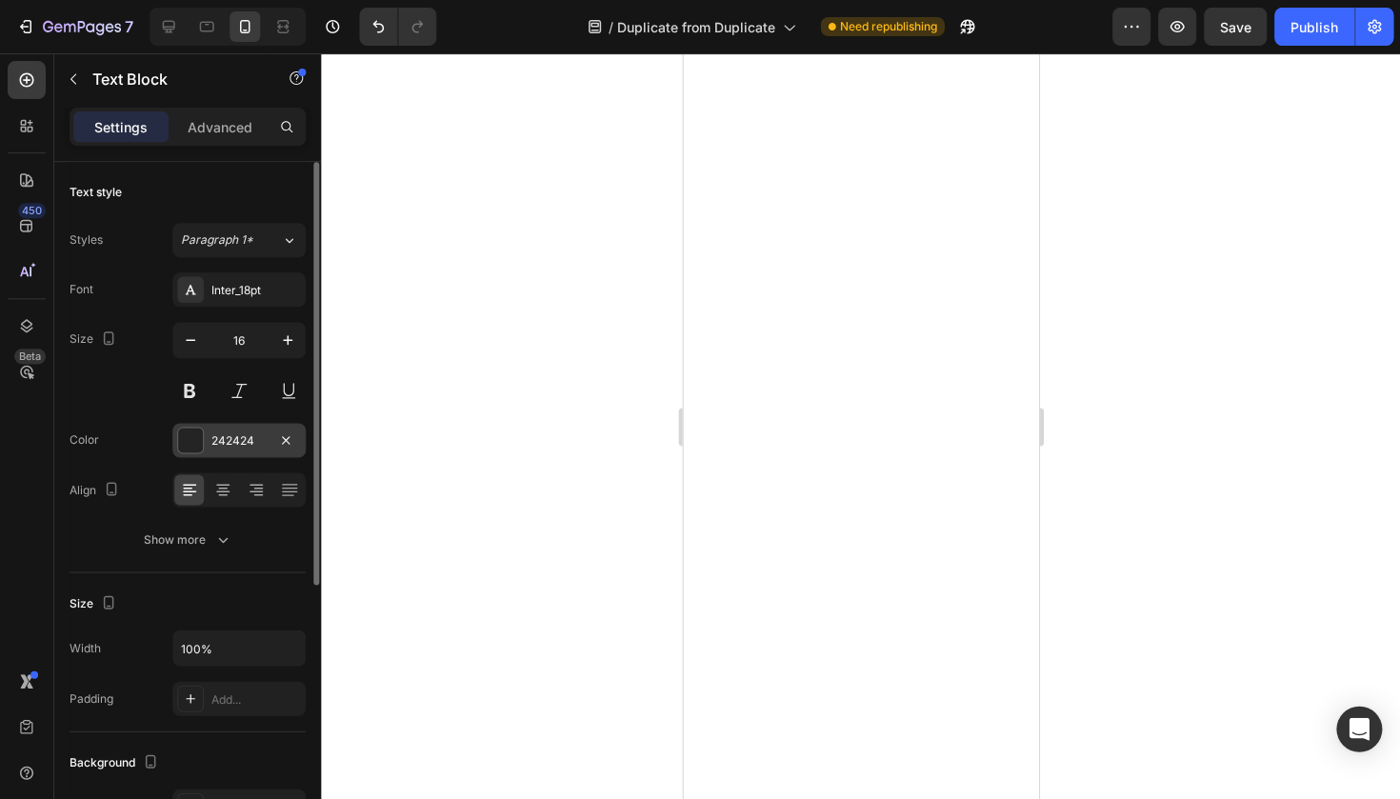
click at [214, 445] on div "242424" at bounding box center [238, 440] width 55 height 17
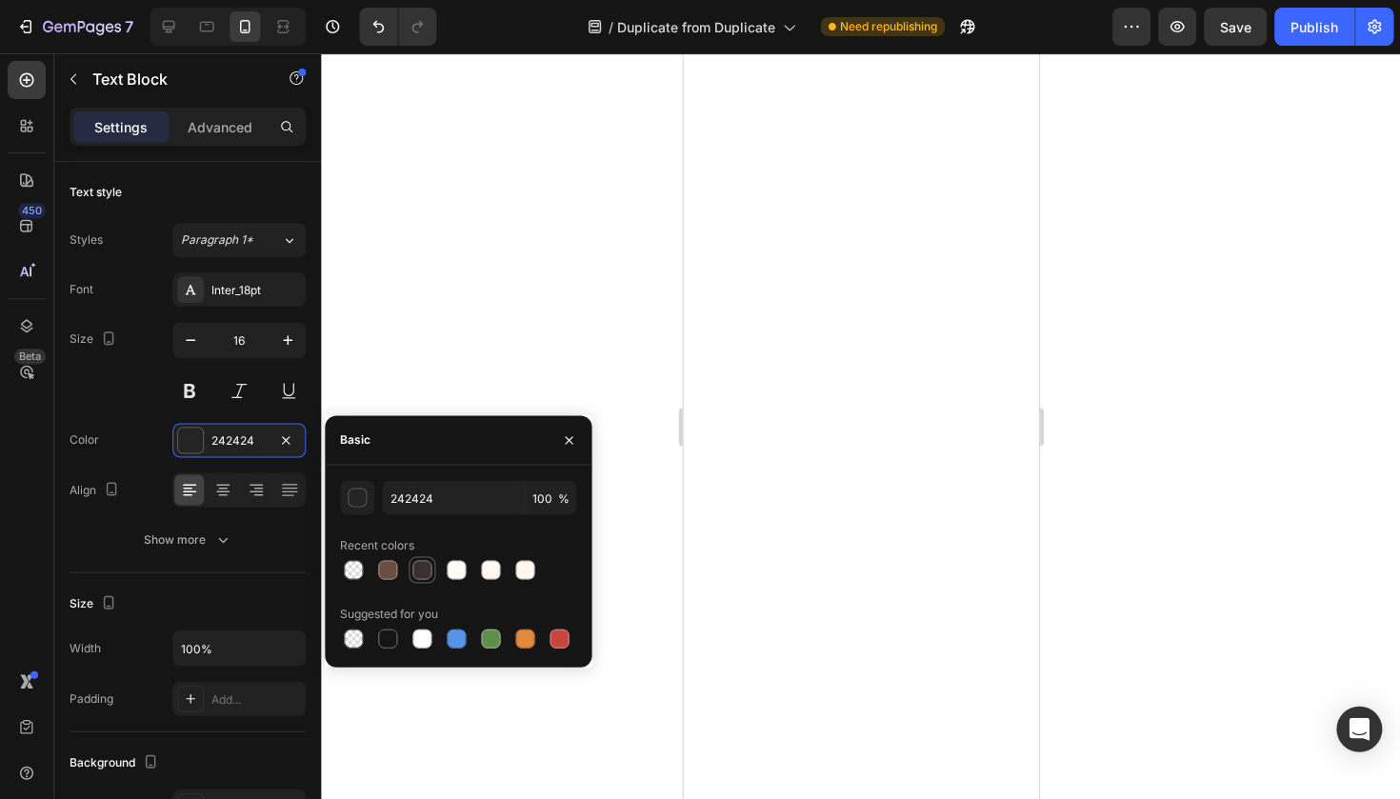
click at [418, 568] on div at bounding box center [421, 569] width 19 height 19
type input "3B2F2F"
click at [529, 384] on div at bounding box center [860, 425] width 1079 height 745
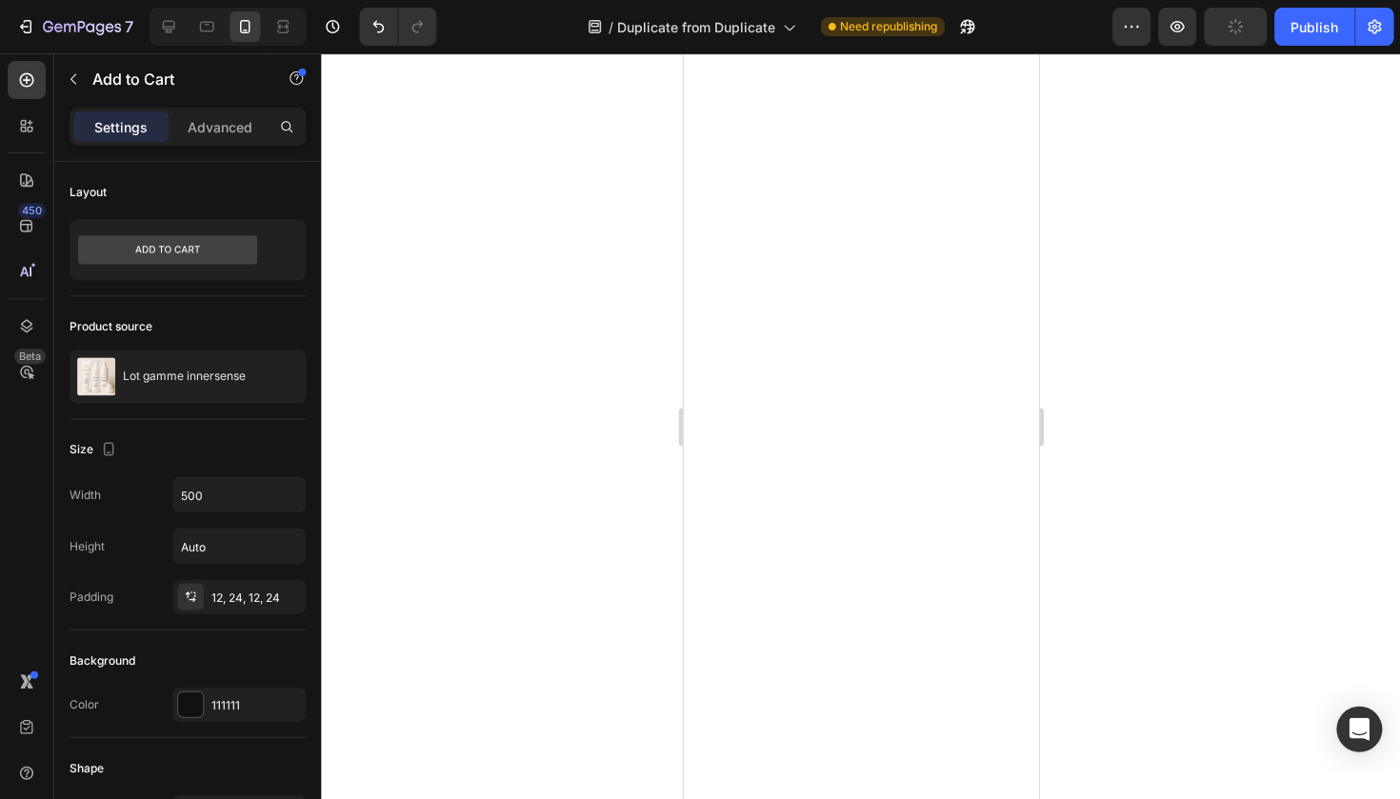
click at [1274, 332] on div at bounding box center [860, 425] width 1079 height 745
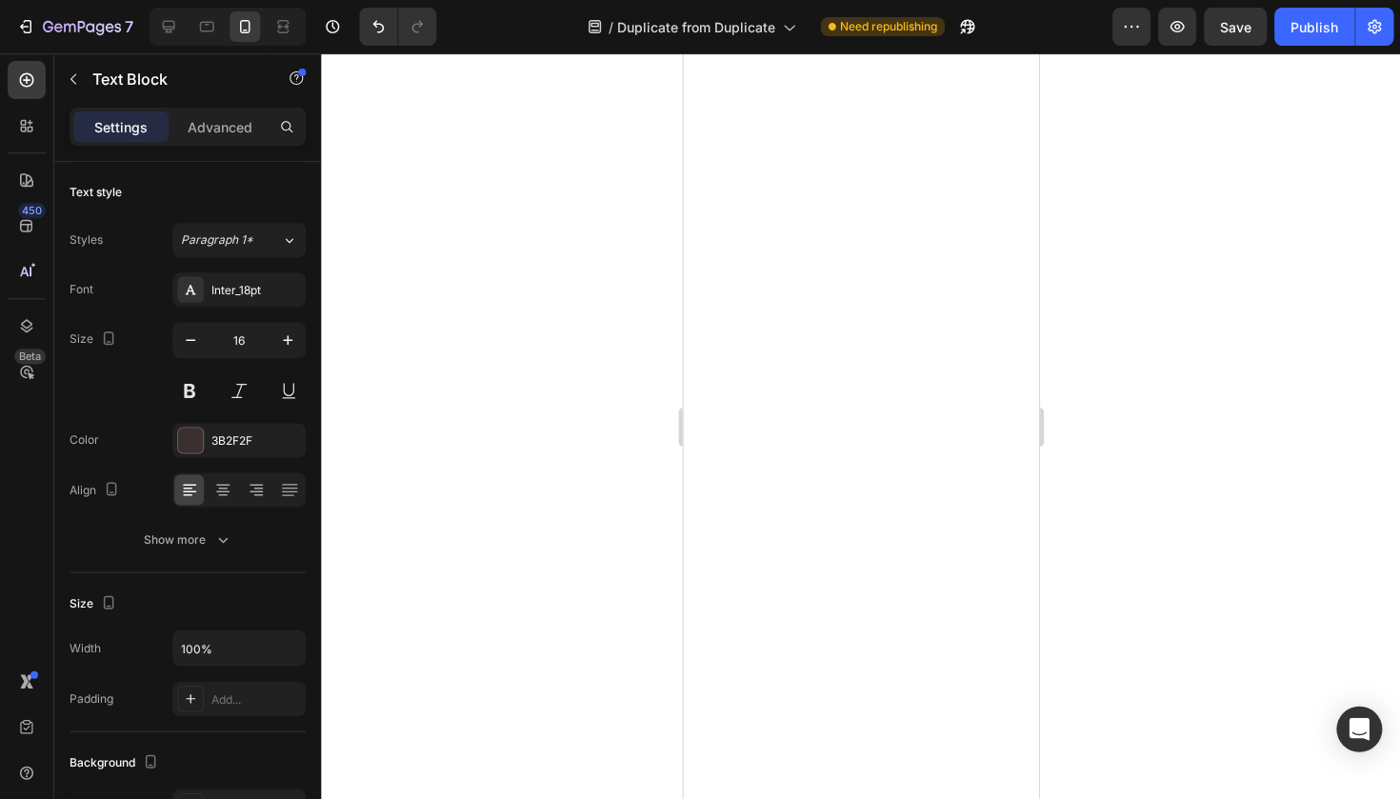
click at [1272, 229] on div at bounding box center [860, 425] width 1079 height 745
click at [205, 484] on div at bounding box center [238, 489] width 133 height 34
click at [220, 447] on div "3B2F2F" at bounding box center [238, 440] width 55 height 17
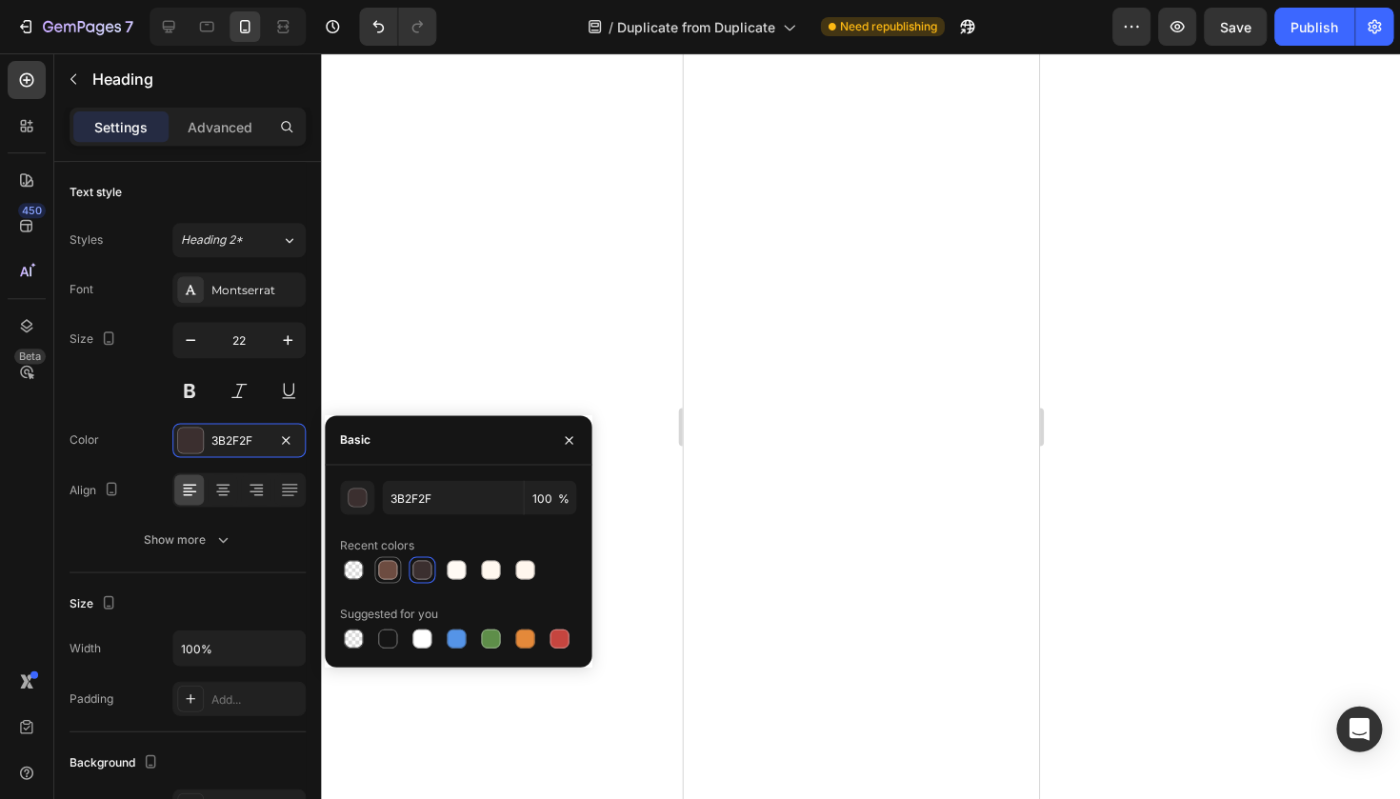
click at [378, 563] on div at bounding box center [387, 569] width 19 height 19
type input "6D4C41"
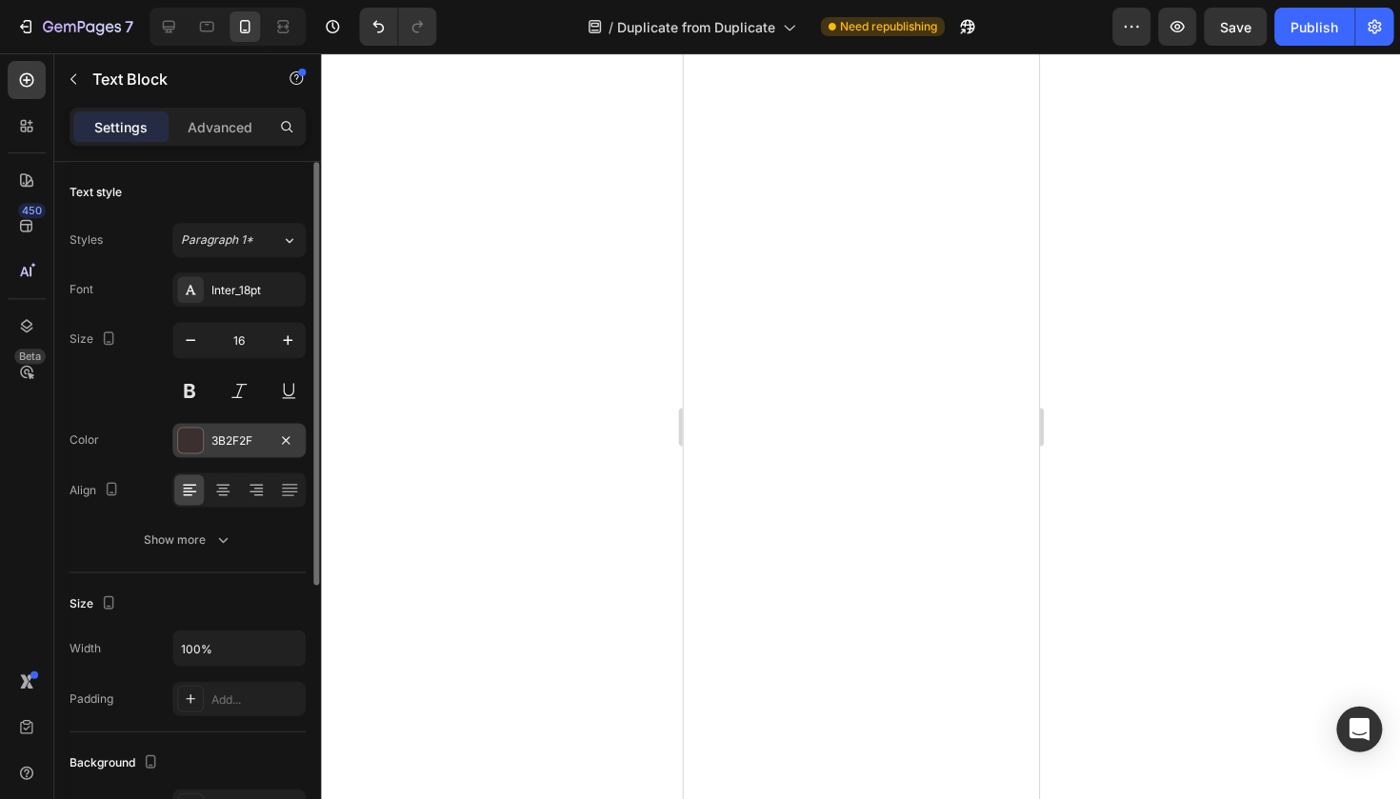
click at [240, 451] on div "3B2F2F" at bounding box center [238, 440] width 133 height 34
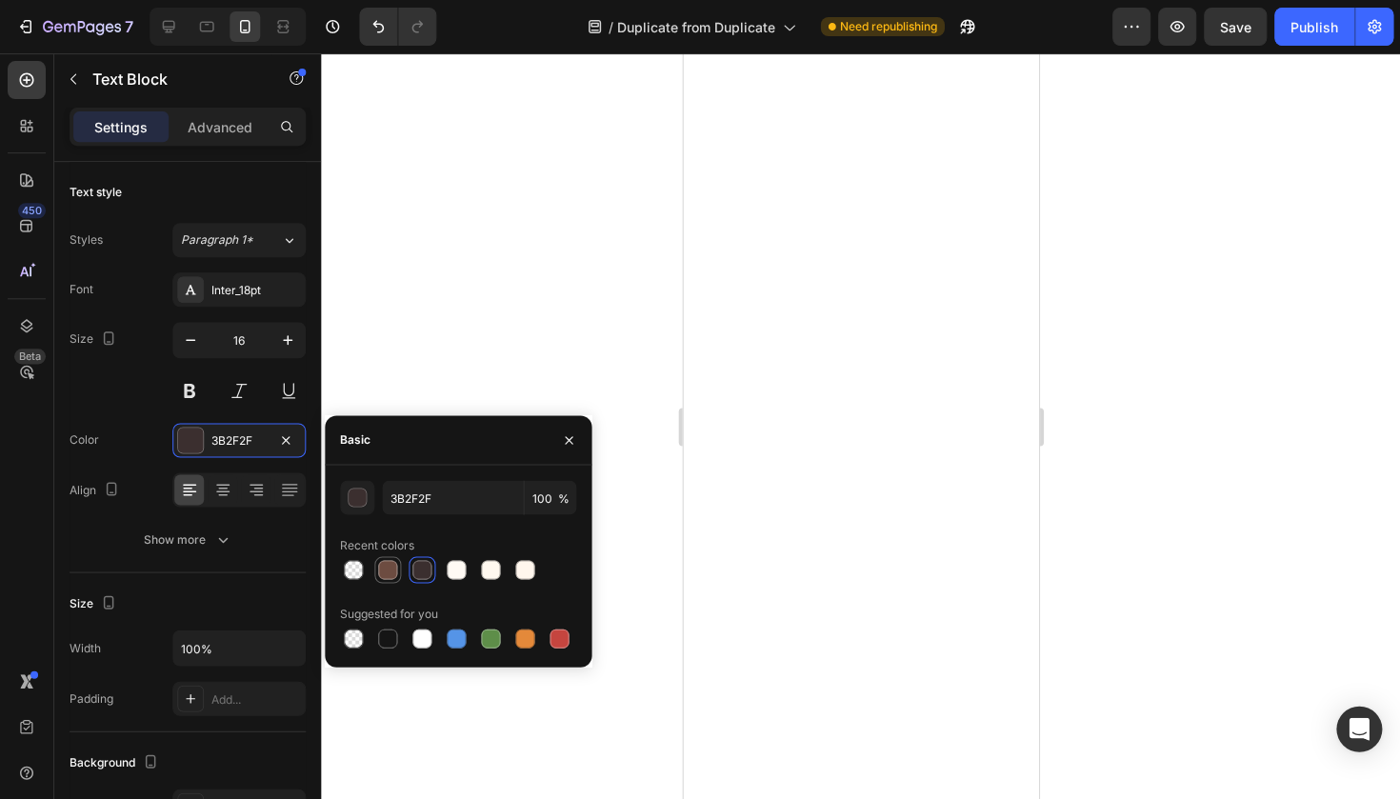
click at [400, 578] on div at bounding box center [387, 569] width 27 height 27
type input "6D4C41"
click at [607, 243] on div at bounding box center [860, 425] width 1079 height 745
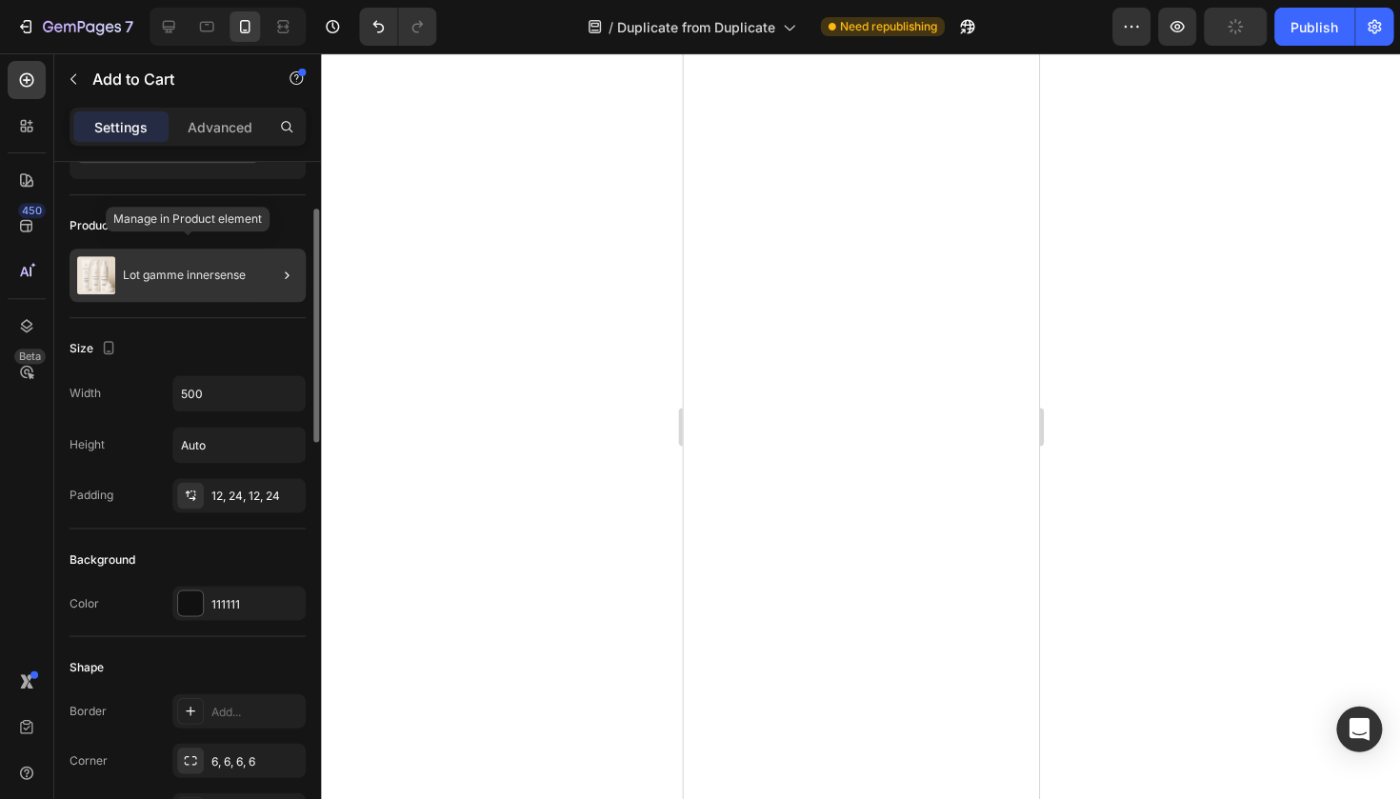
scroll to position [134, 0]
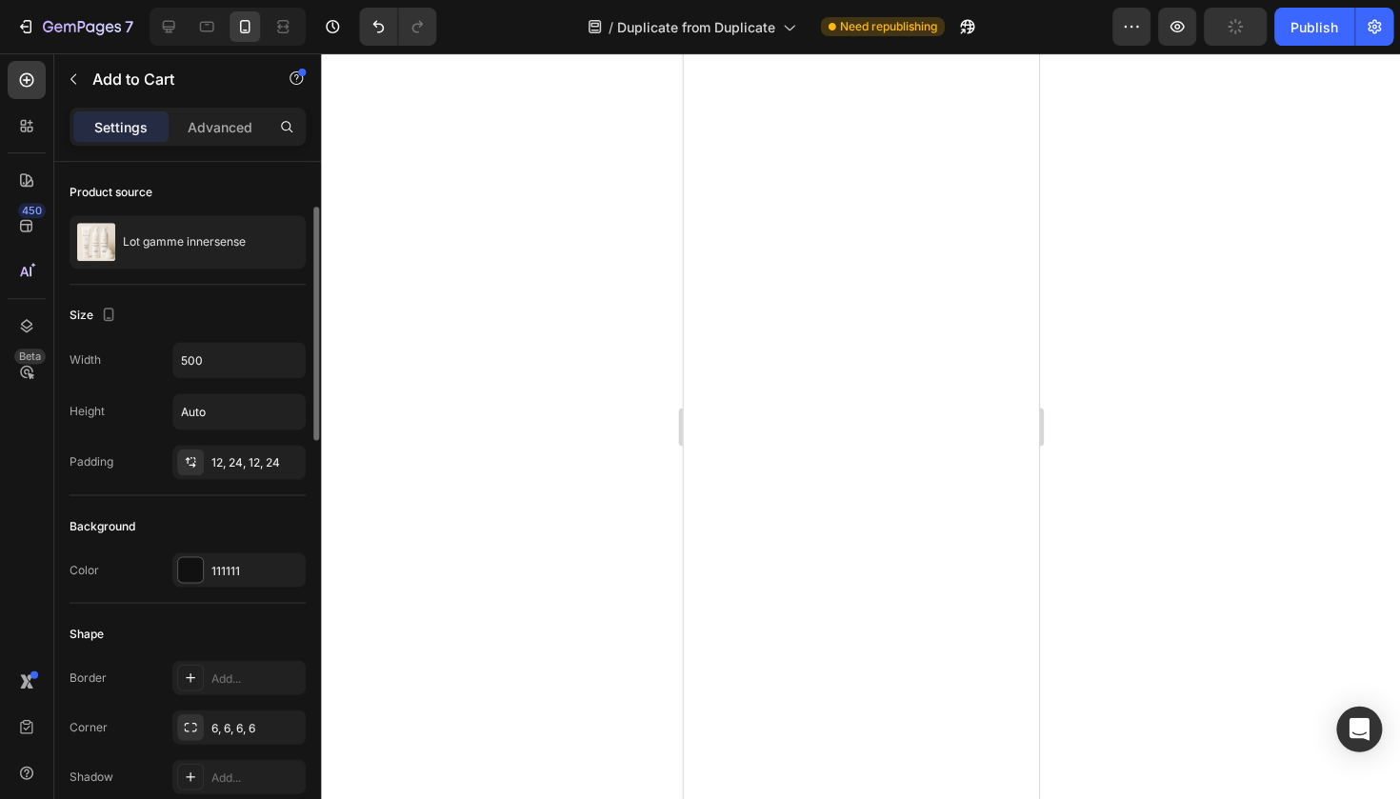
click at [242, 589] on div "Background Color 111111" at bounding box center [188, 549] width 236 height 108
click at [242, 584] on div "111111" at bounding box center [238, 569] width 133 height 34
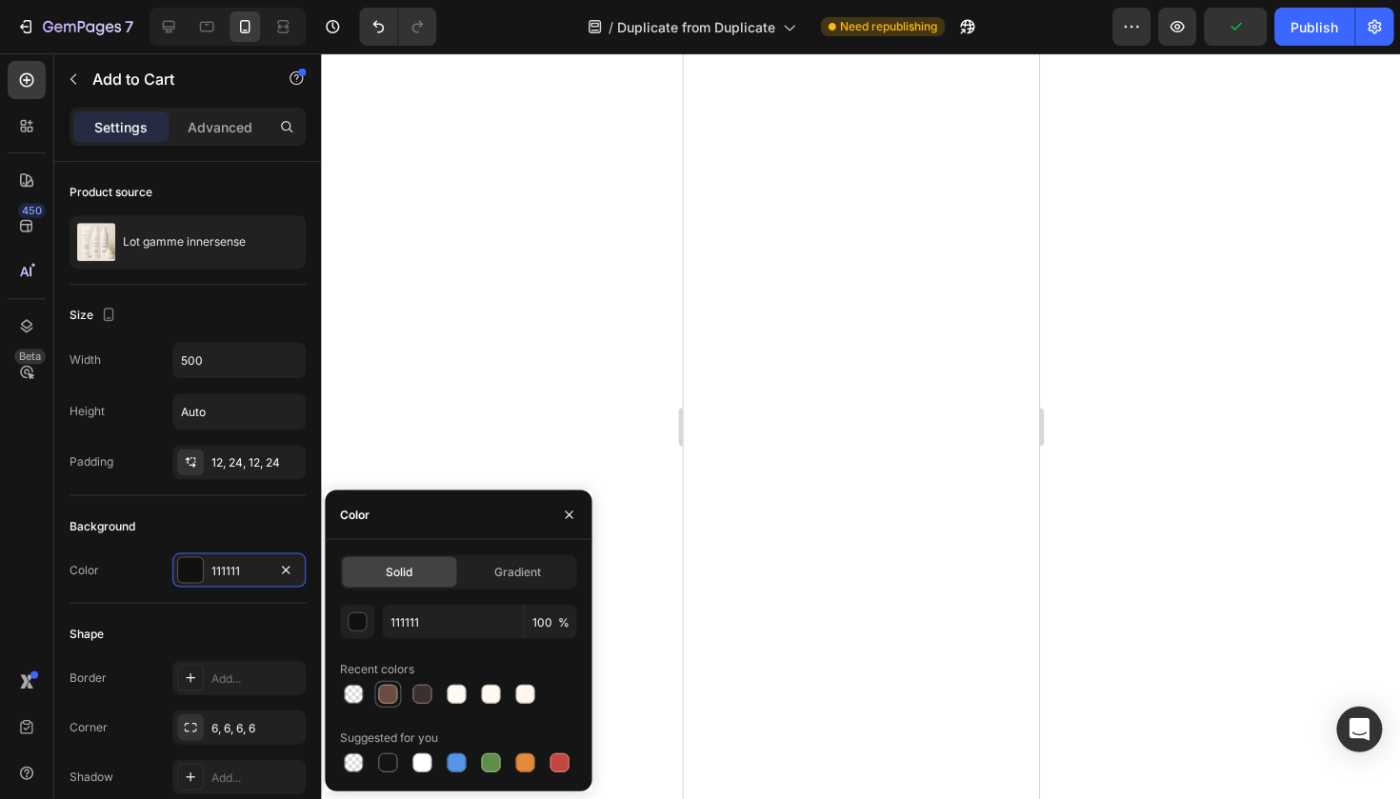
click at [379, 700] on div at bounding box center [387, 693] width 19 height 19
click at [429, 688] on div at bounding box center [421, 693] width 19 height 19
type input "3B2F2F"
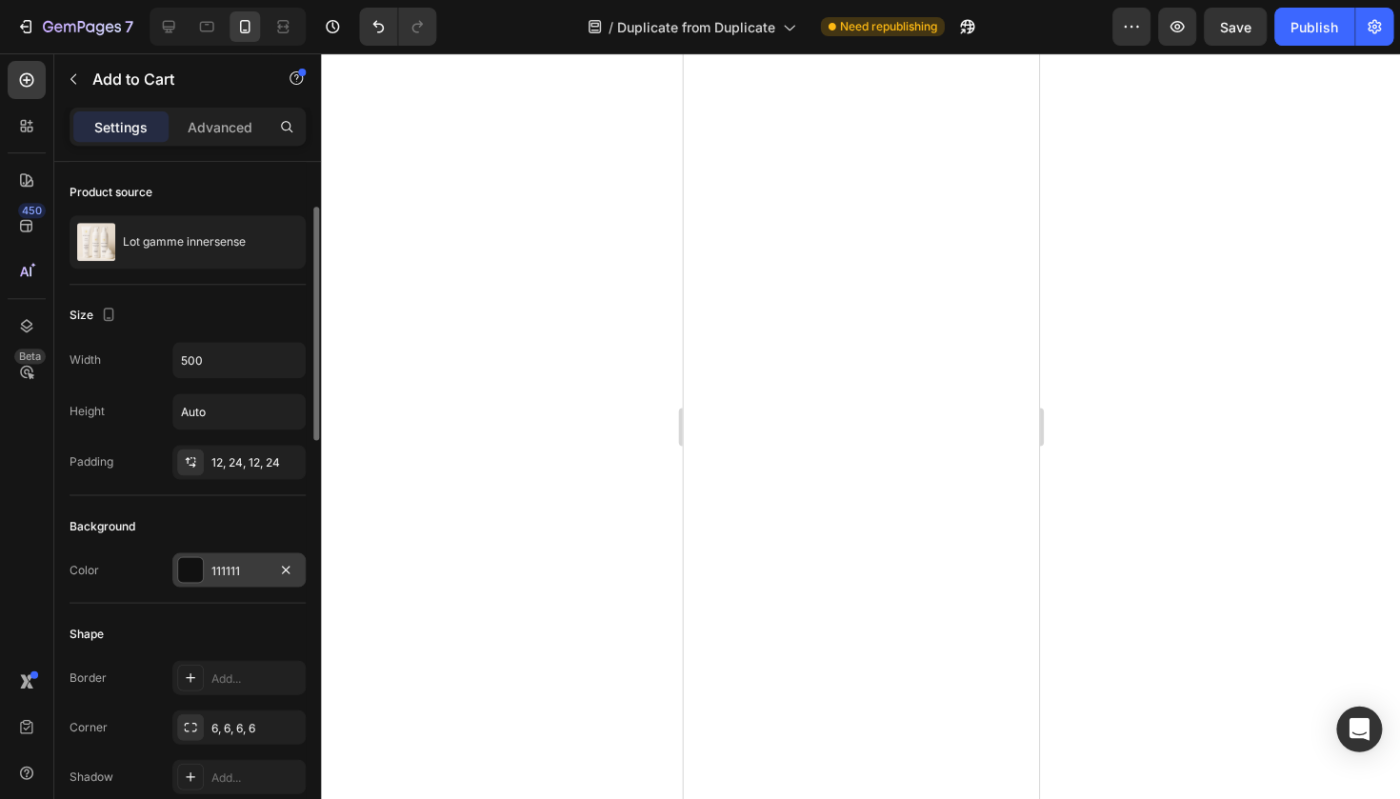
click at [235, 576] on div "111111" at bounding box center [238, 570] width 55 height 17
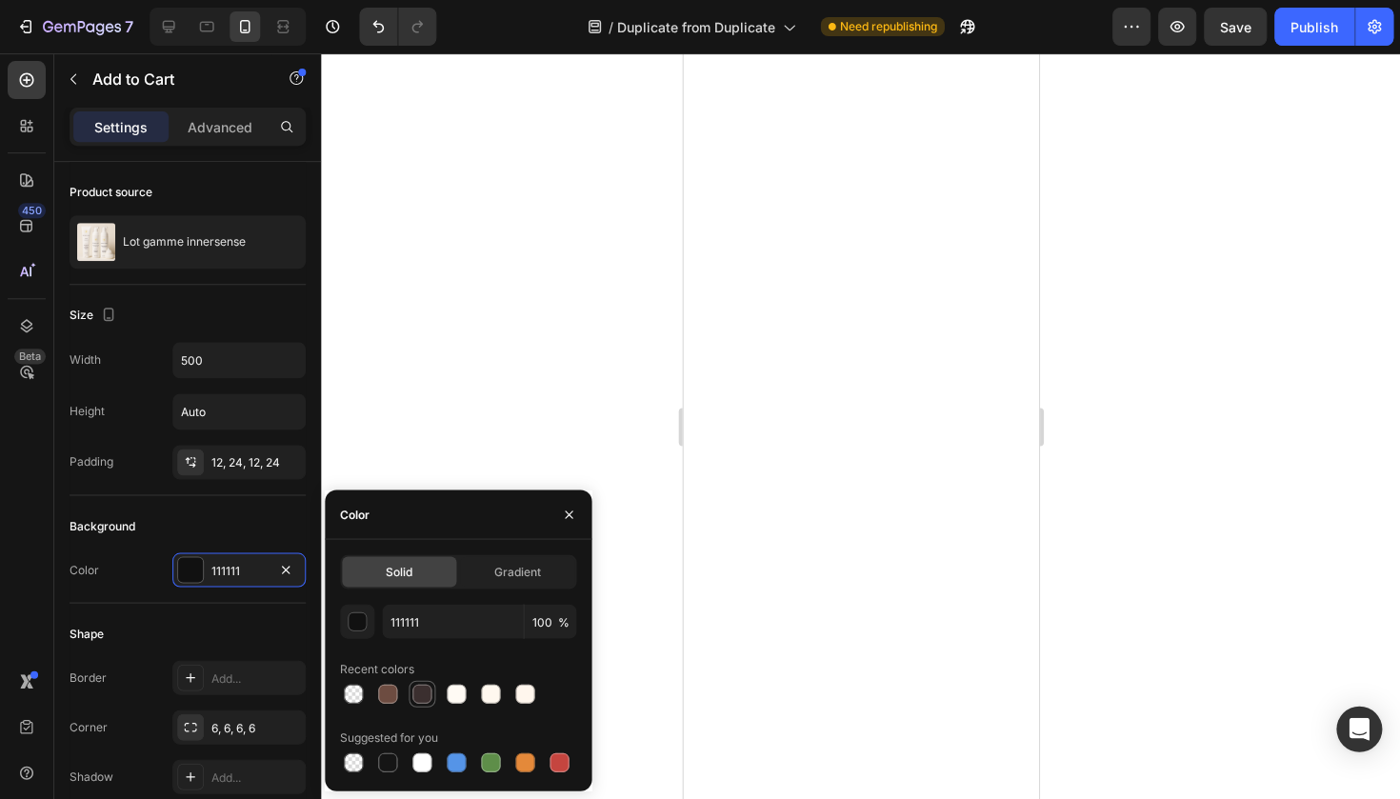
click at [427, 699] on div at bounding box center [421, 693] width 19 height 19
type input "3B2F2F"
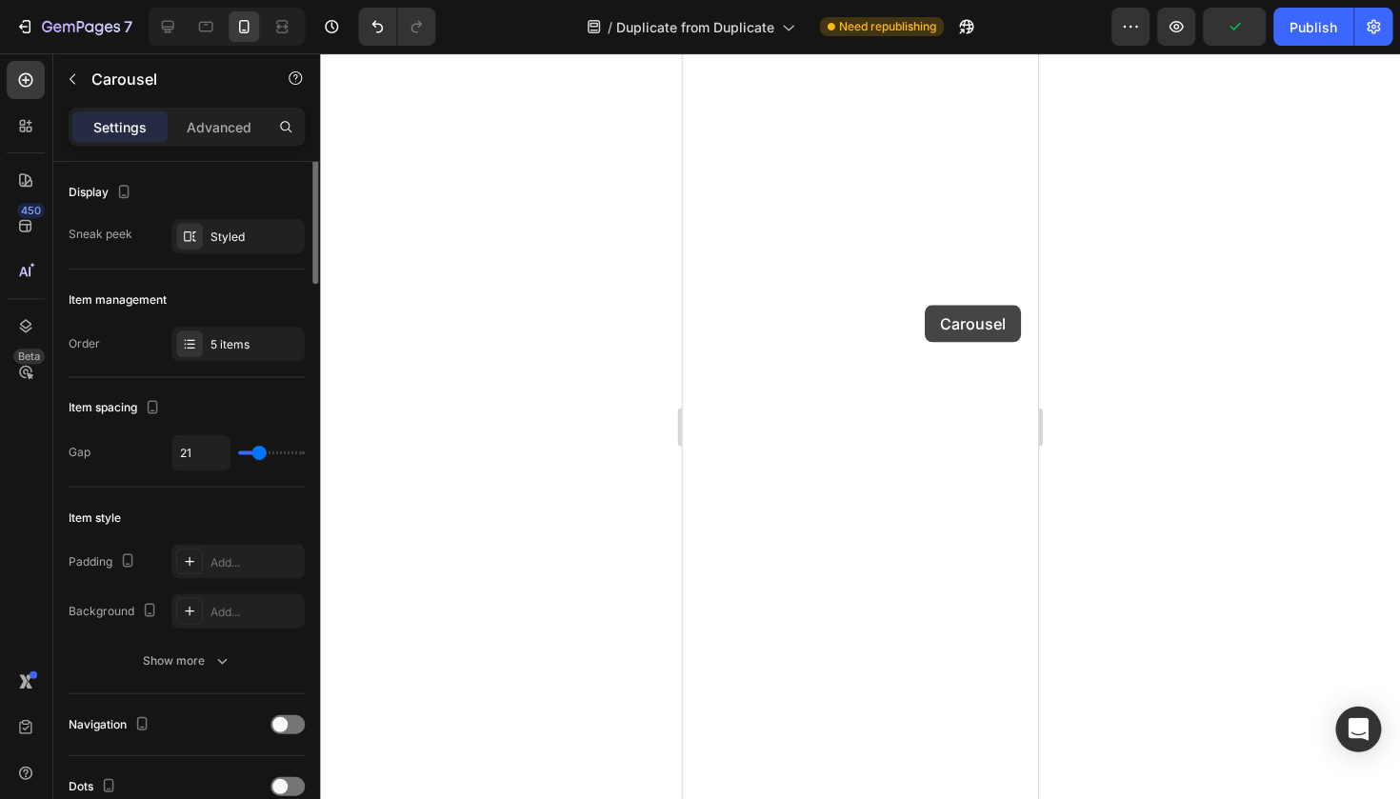
scroll to position [0, 0]
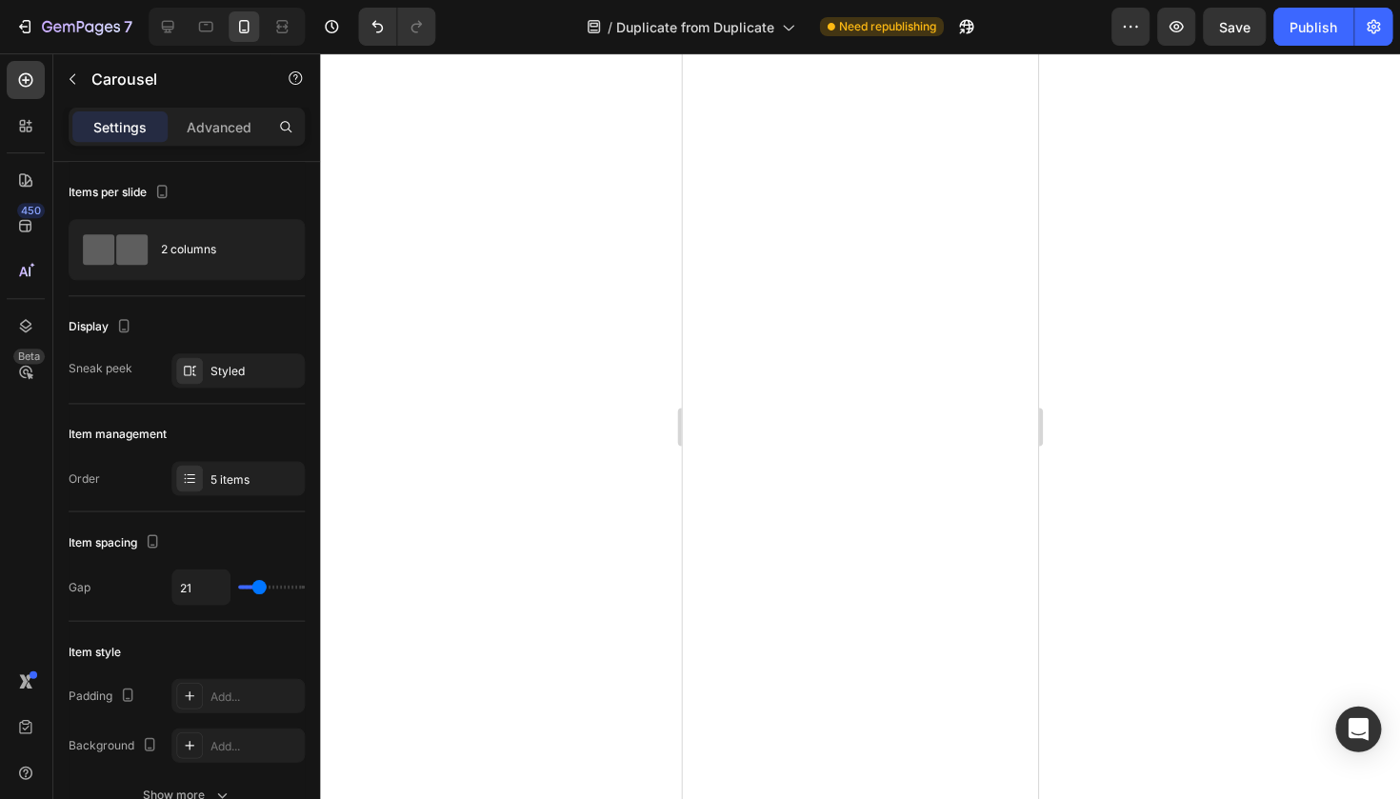
click at [604, 371] on div at bounding box center [860, 425] width 1079 height 745
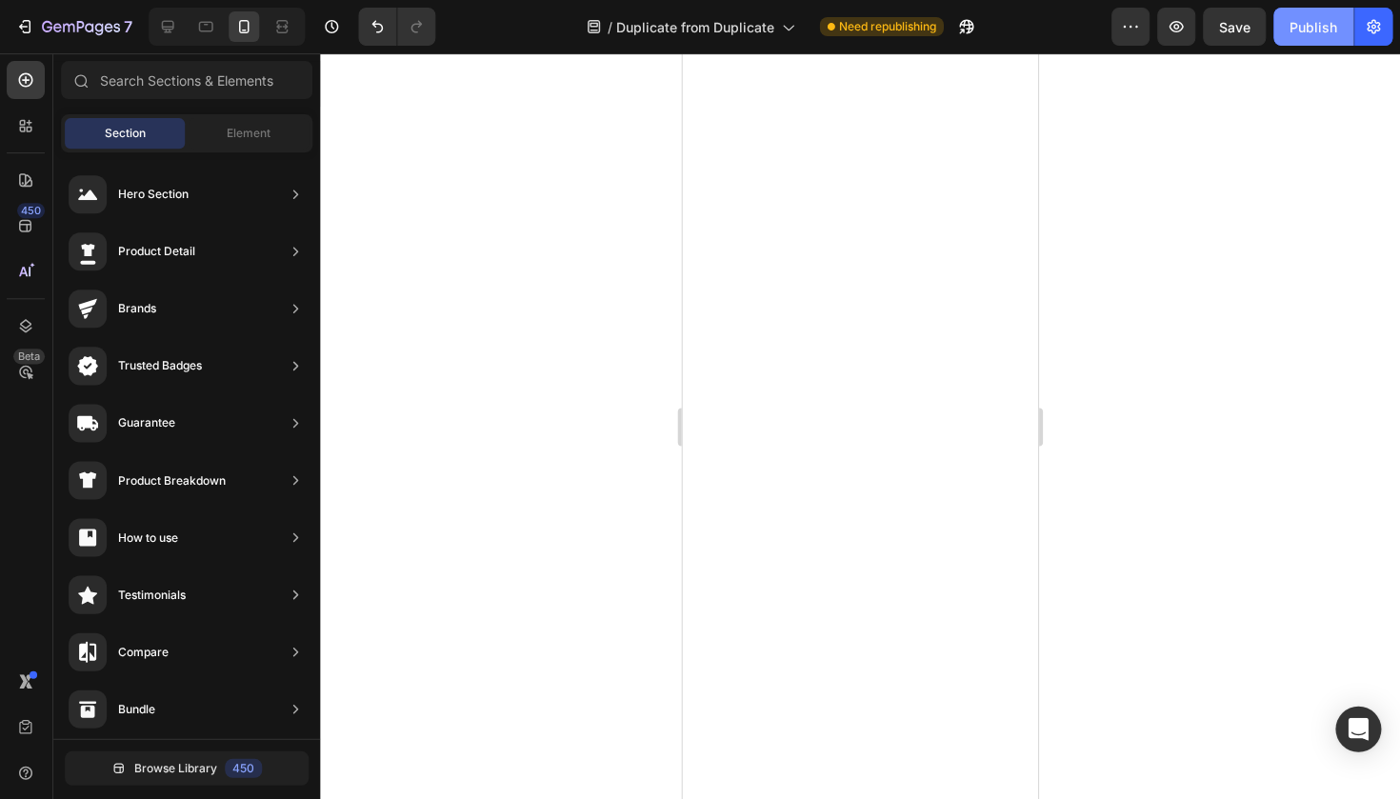
click at [1313, 21] on div "Publish" at bounding box center [1313, 27] width 48 height 20
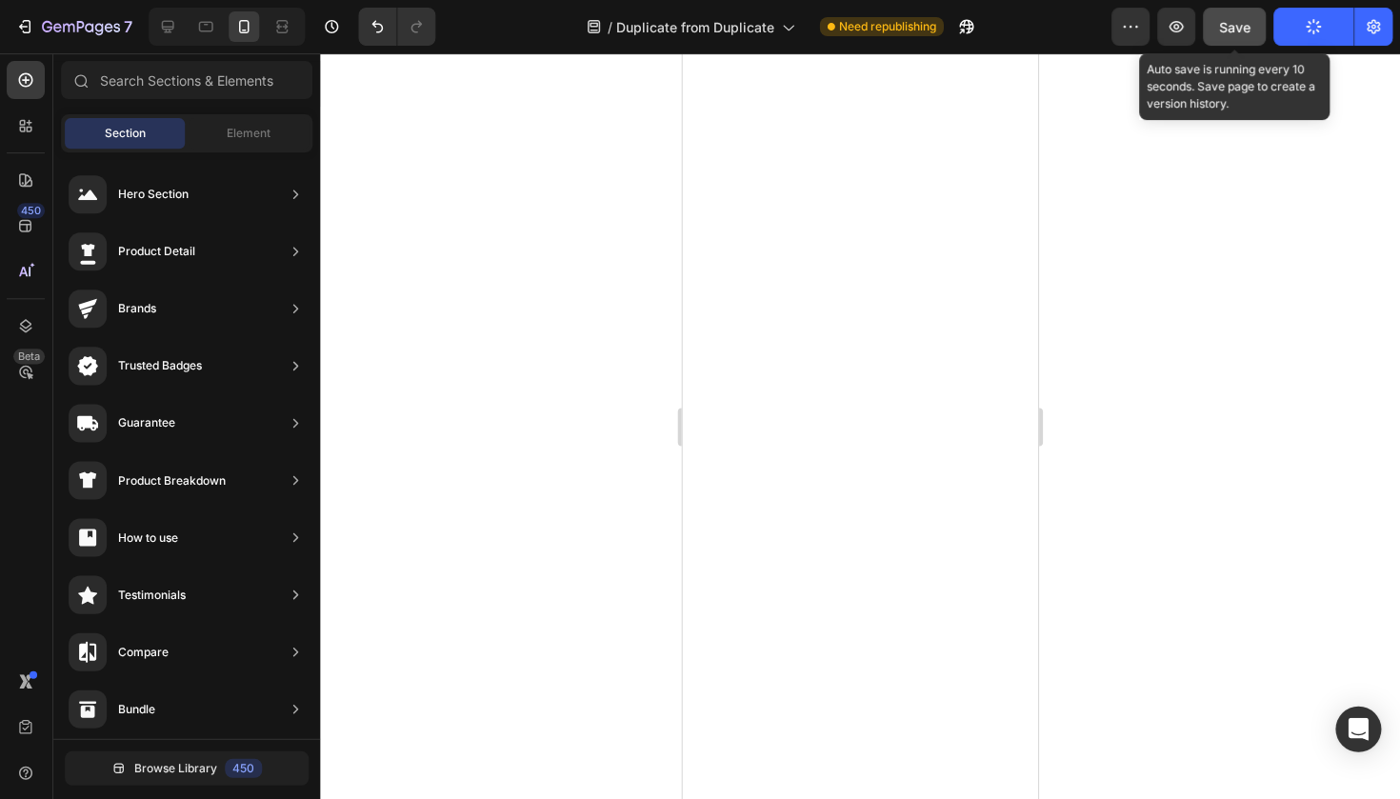
click at [1259, 22] on button "Save" at bounding box center [1233, 27] width 63 height 38
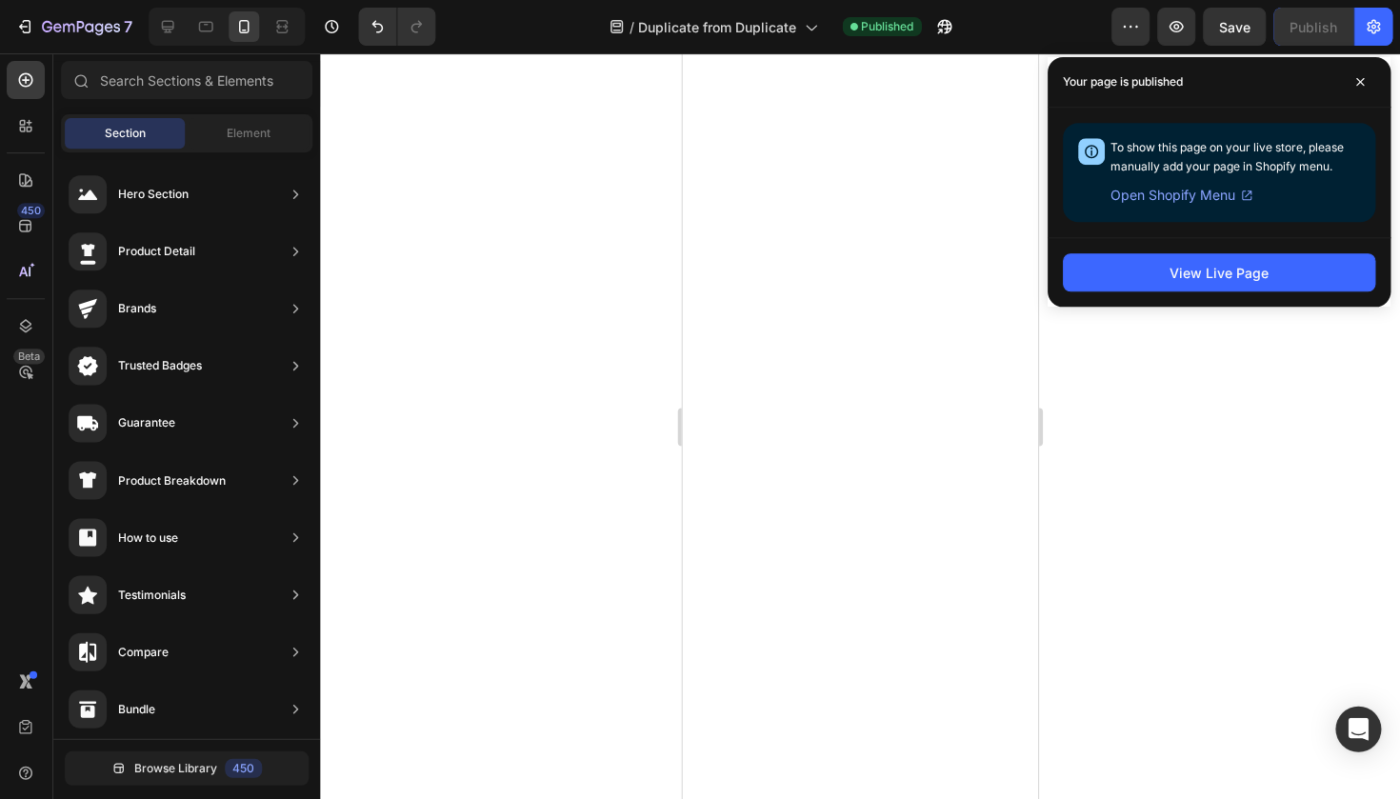
click at [1376, 72] on div "Your page is published" at bounding box center [1218, 82] width 343 height 50
click at [1369, 72] on span at bounding box center [1359, 82] width 30 height 30
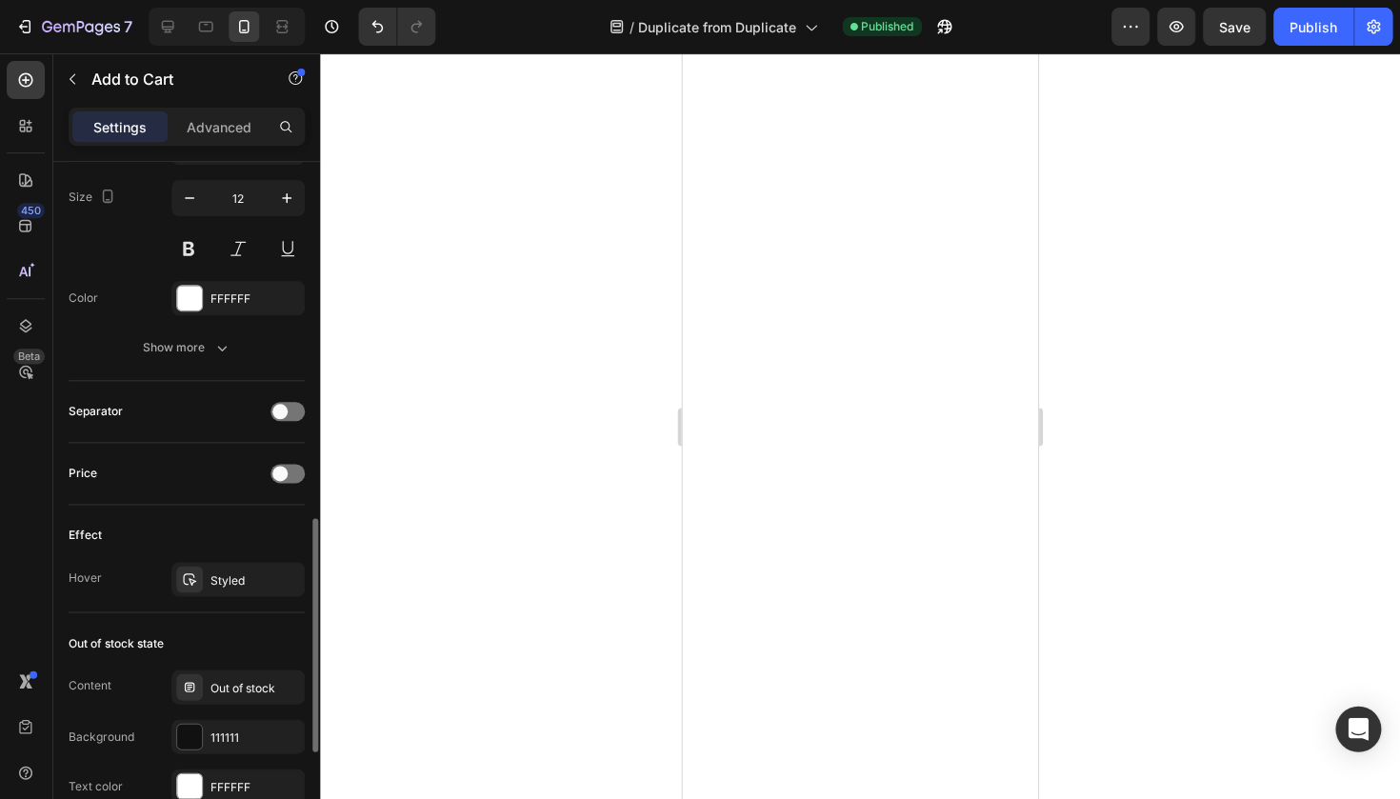
scroll to position [1036, 0]
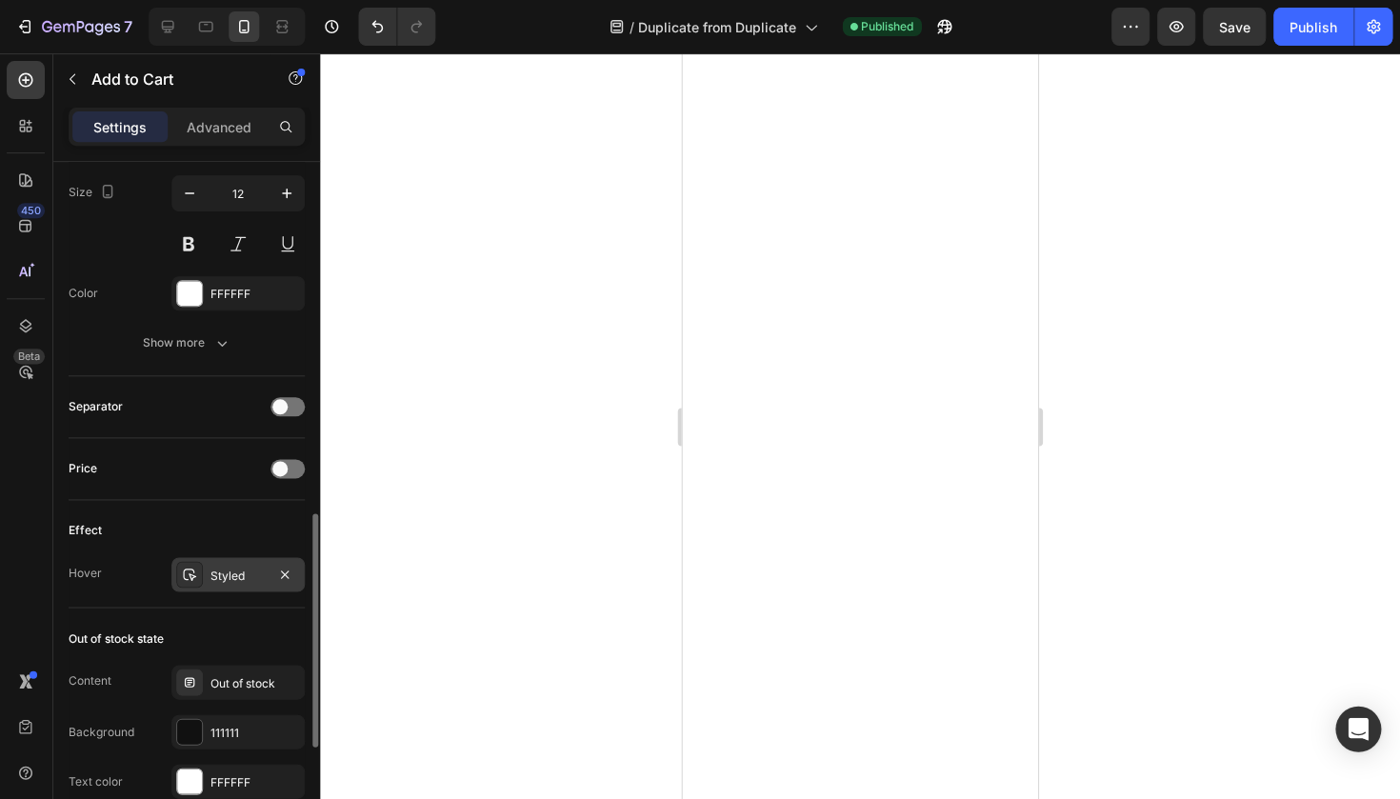
click at [248, 578] on div "Styled" at bounding box center [238, 574] width 55 height 17
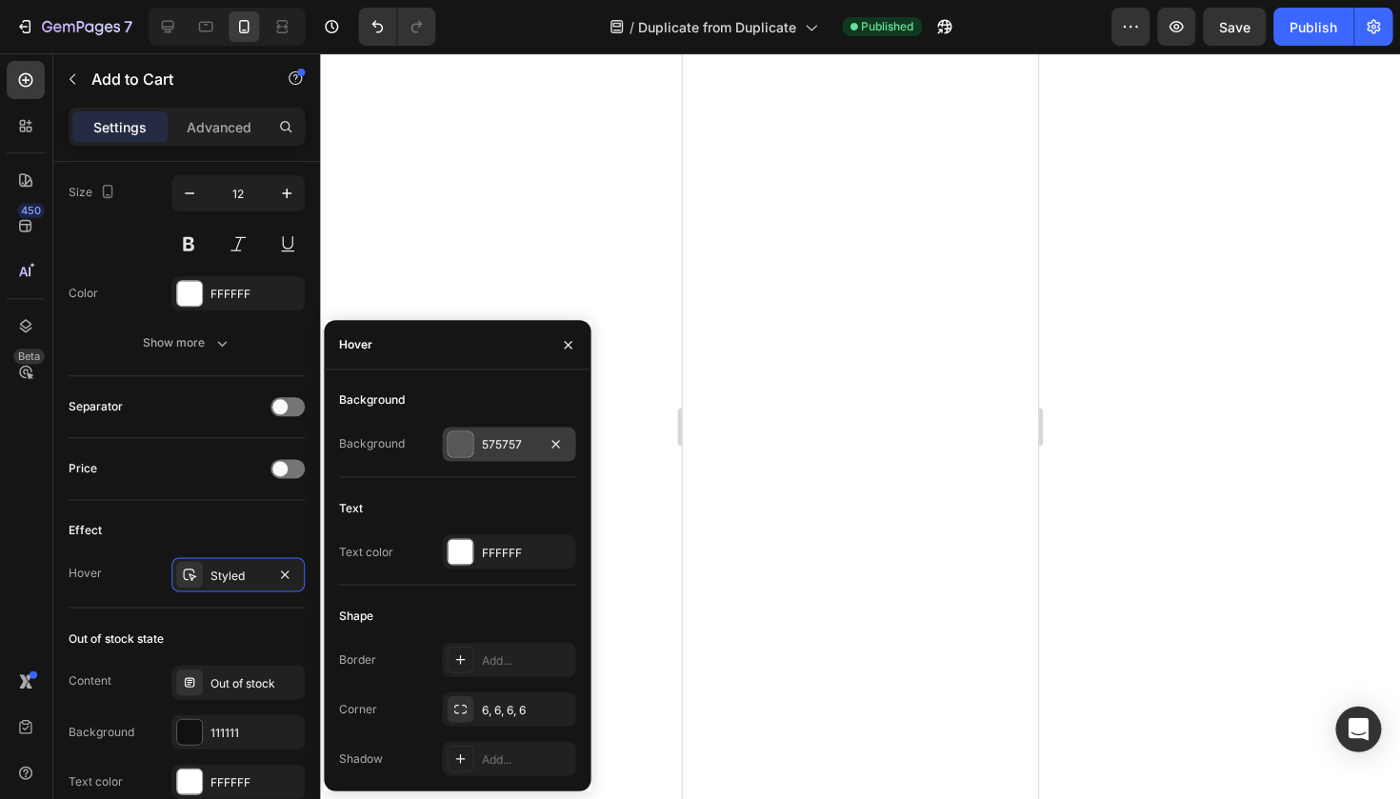
click at [513, 445] on div "575757" at bounding box center [509, 444] width 55 height 17
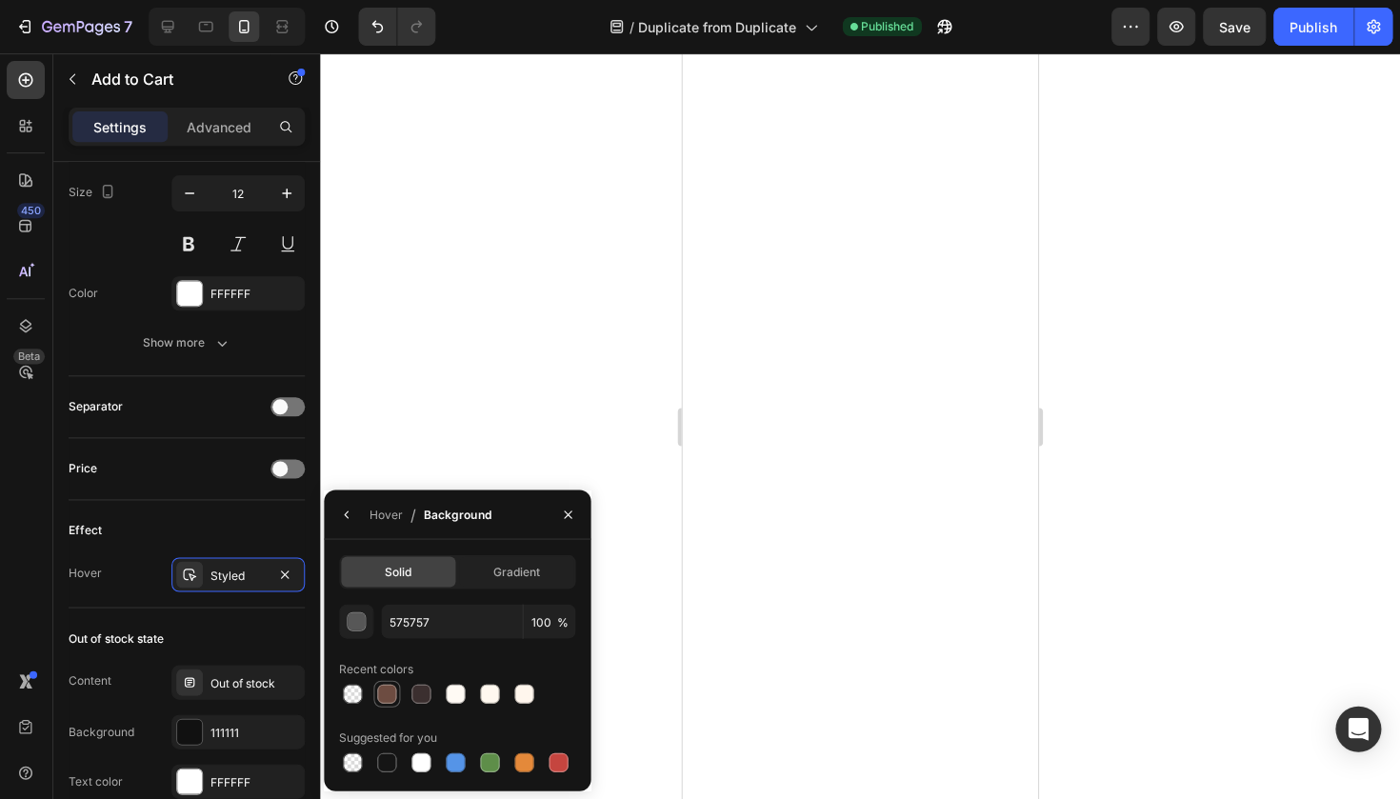
click at [389, 698] on div at bounding box center [387, 693] width 19 height 19
type input "6D4C41"
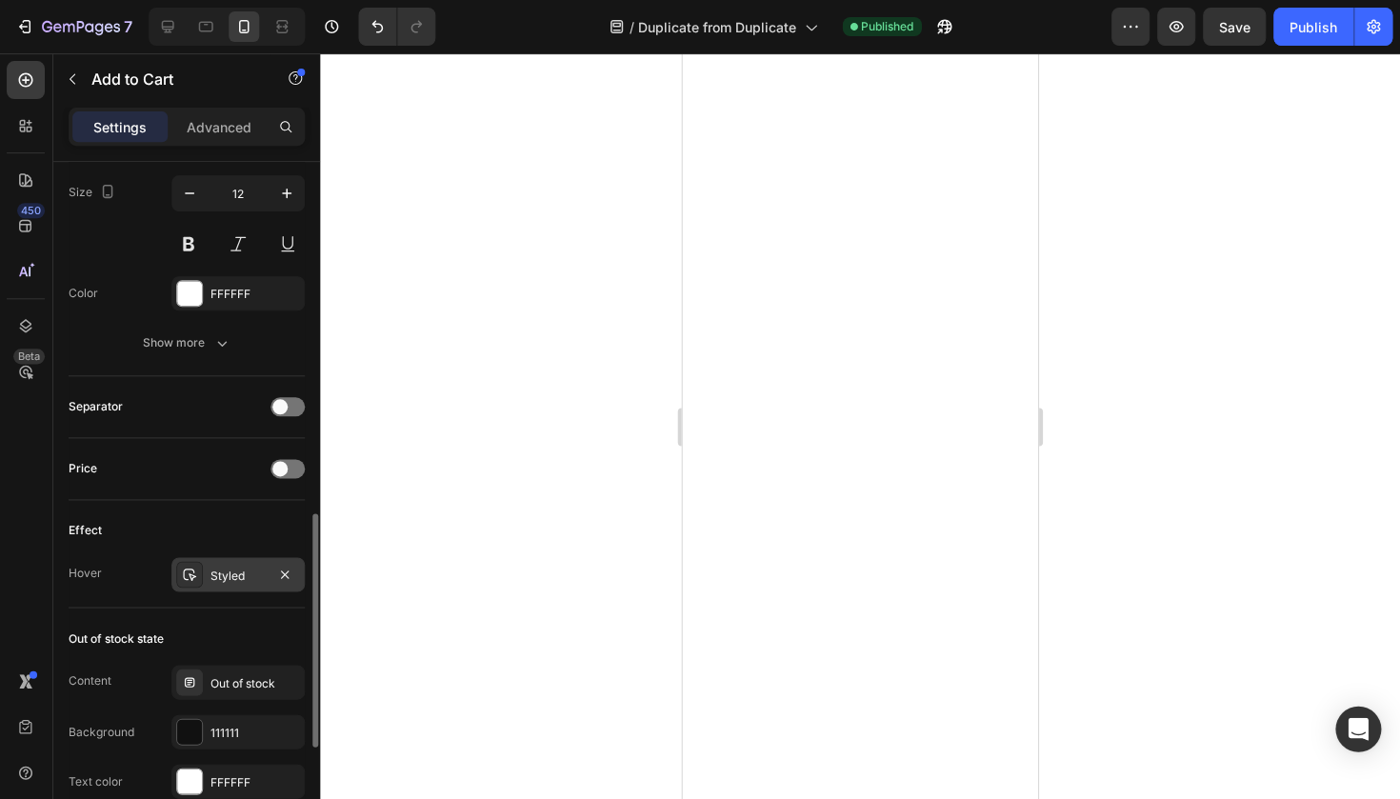
click at [243, 581] on div "Styled" at bounding box center [238, 574] width 55 height 17
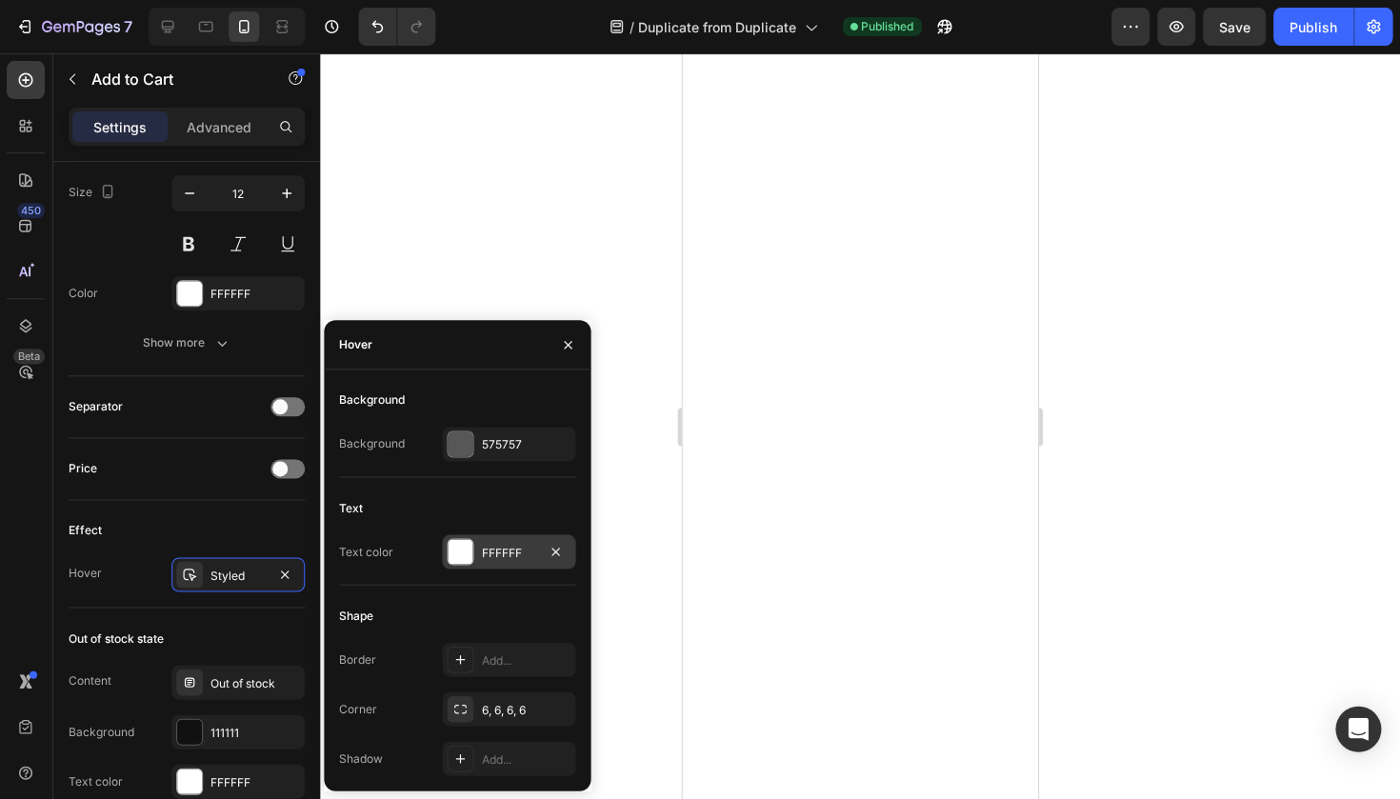
click at [489, 555] on div "FFFFFF" at bounding box center [509, 552] width 55 height 17
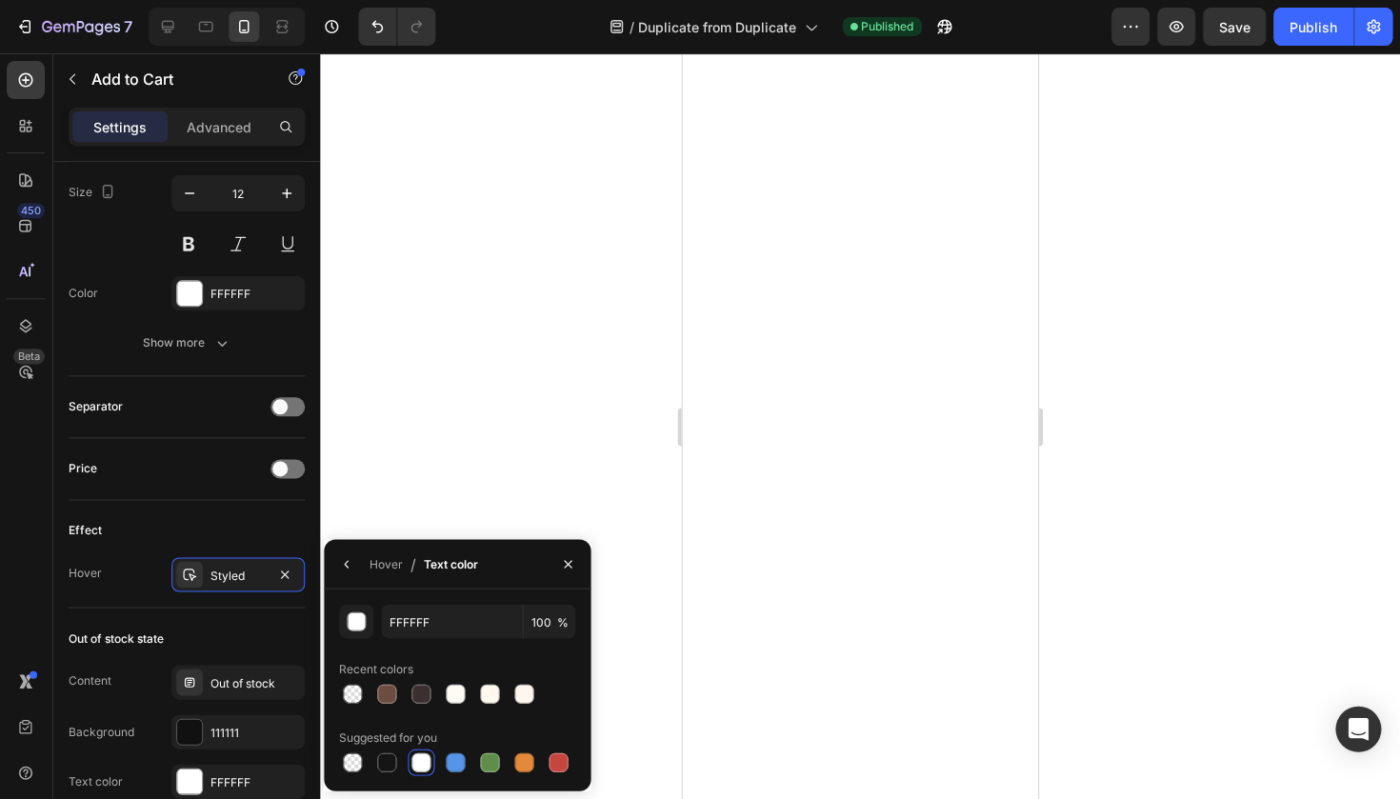
click at [495, 429] on div at bounding box center [860, 425] width 1079 height 745
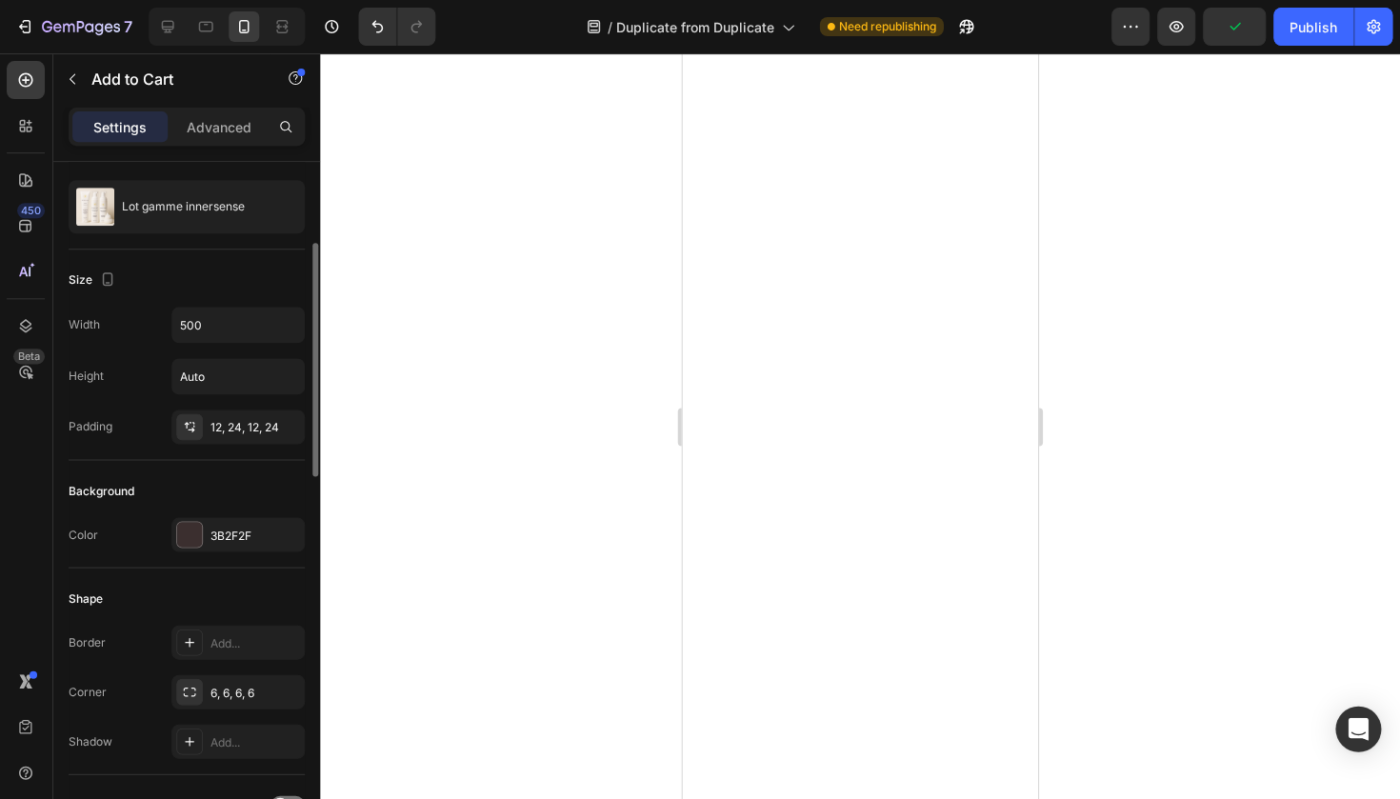
scroll to position [188, 0]
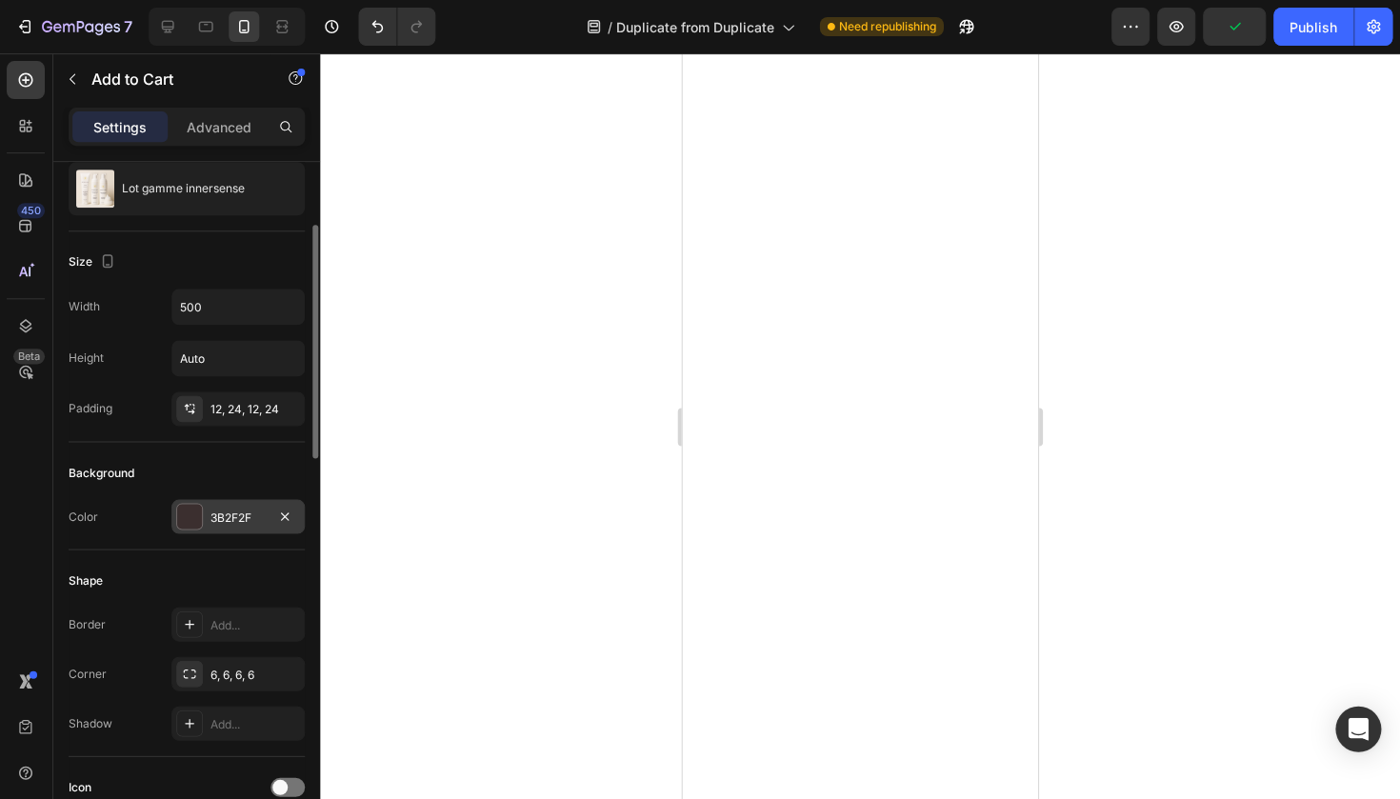
click at [229, 514] on div "3B2F2F" at bounding box center [238, 516] width 55 height 17
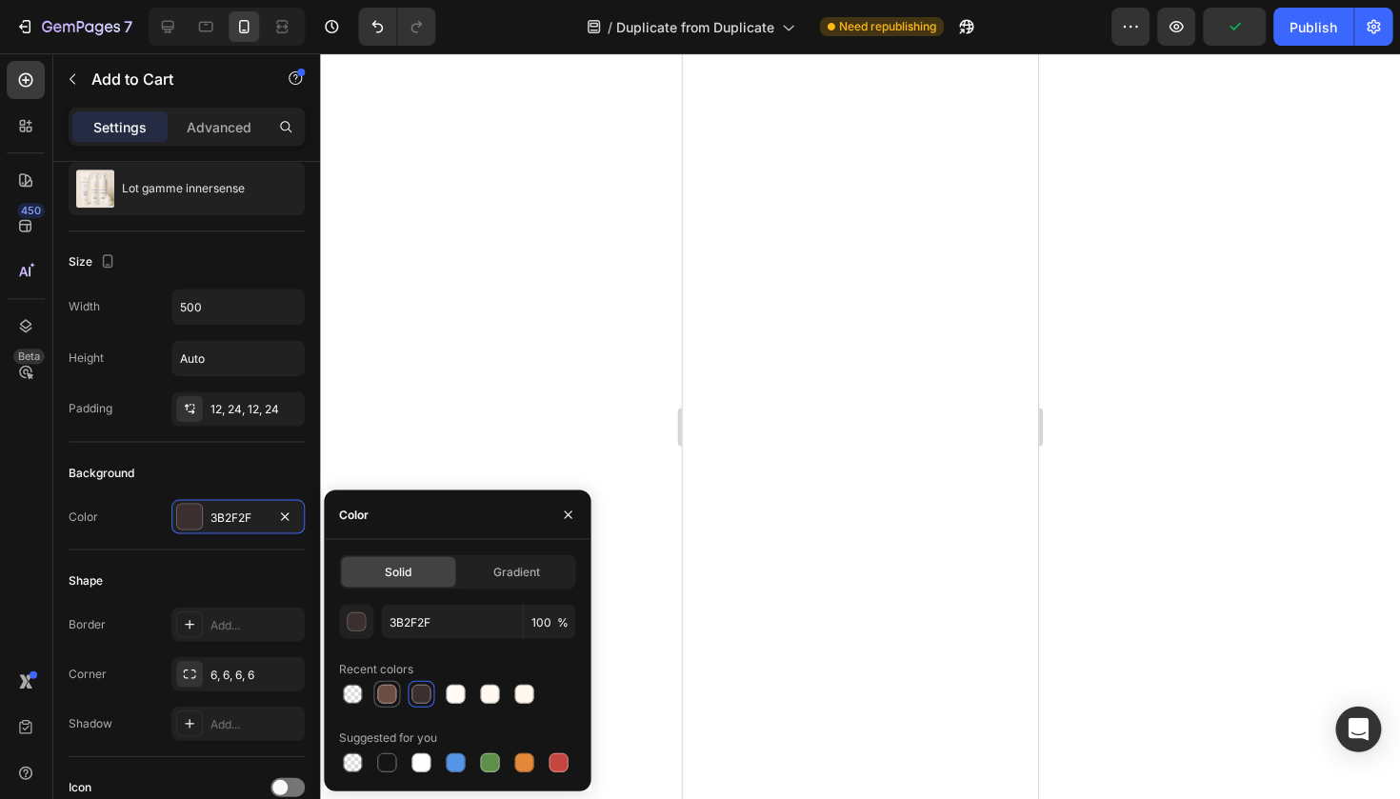
click at [386, 697] on div at bounding box center [387, 693] width 19 height 19
type input "6D4C41"
click at [517, 487] on div at bounding box center [860, 425] width 1079 height 745
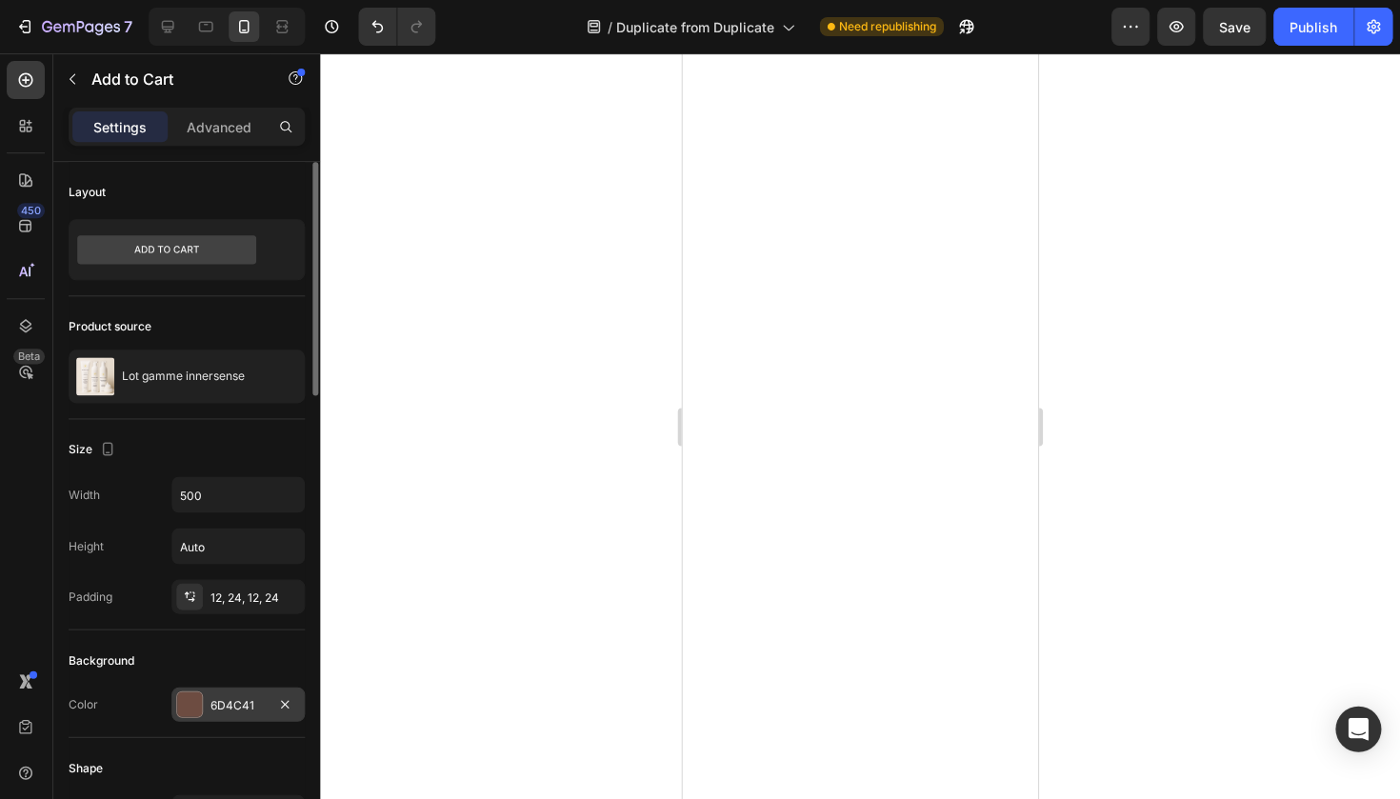
click at [251, 699] on div "6D4C41" at bounding box center [238, 704] width 55 height 17
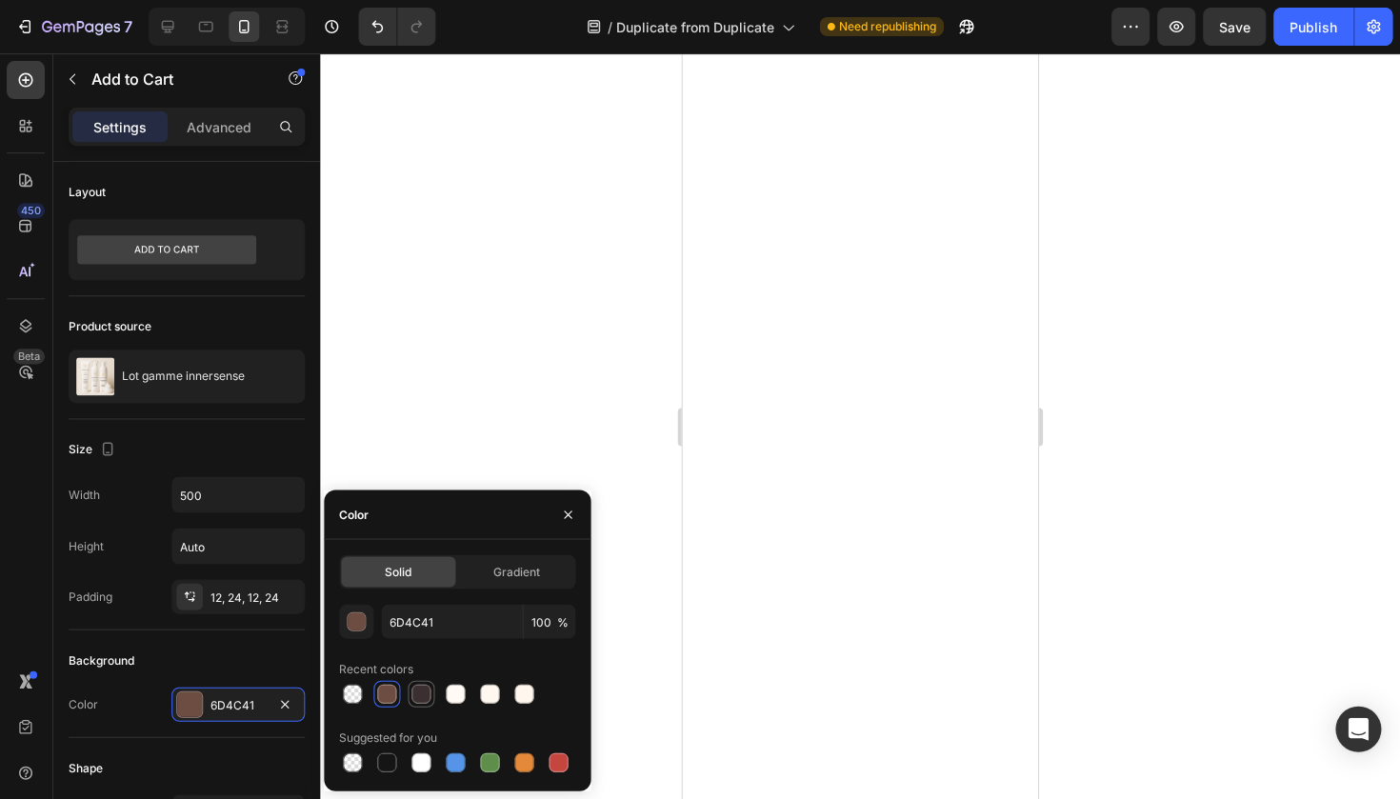
click at [429, 691] on div at bounding box center [421, 693] width 23 height 23
type input "3B2F2F"
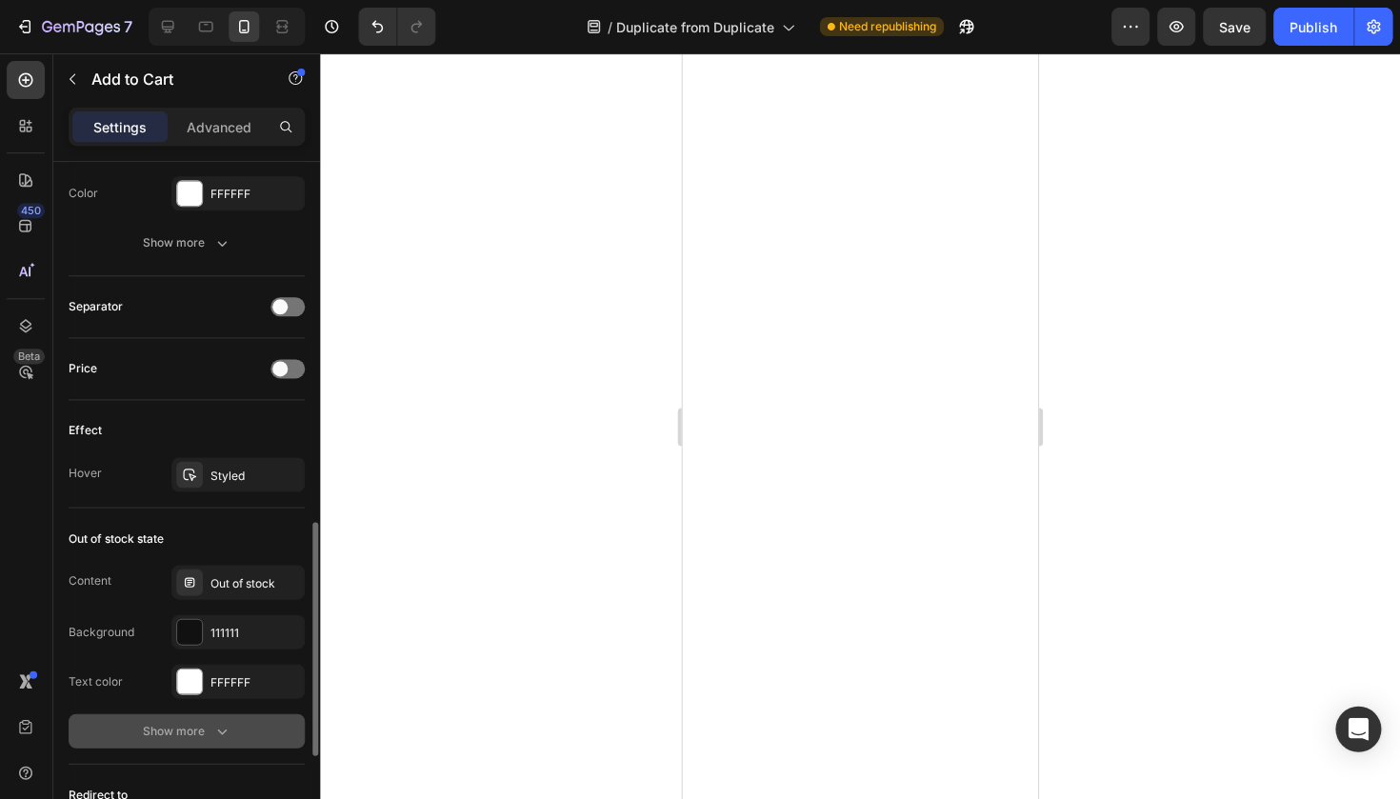
scroll to position [1117, 0]
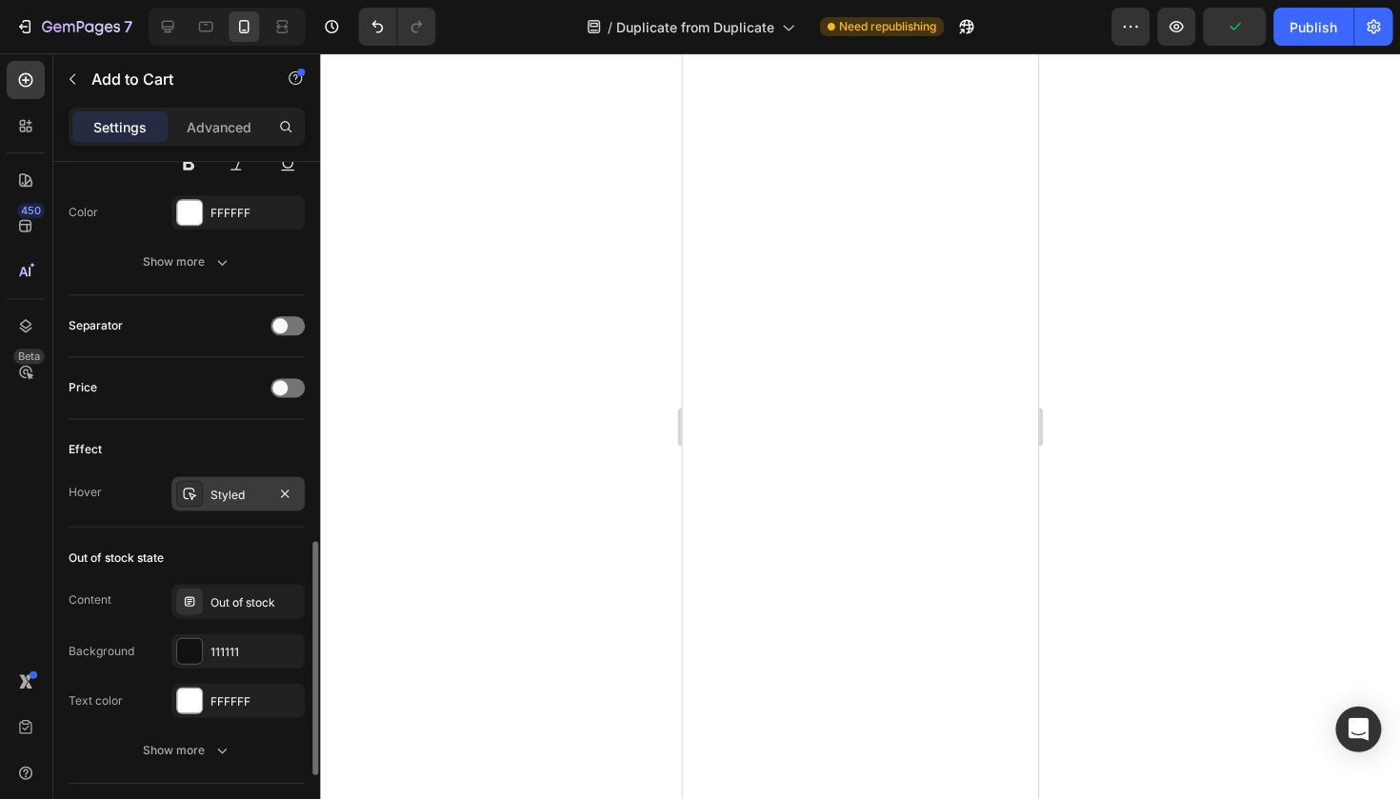
click at [240, 487] on div "Styled" at bounding box center [238, 494] width 55 height 17
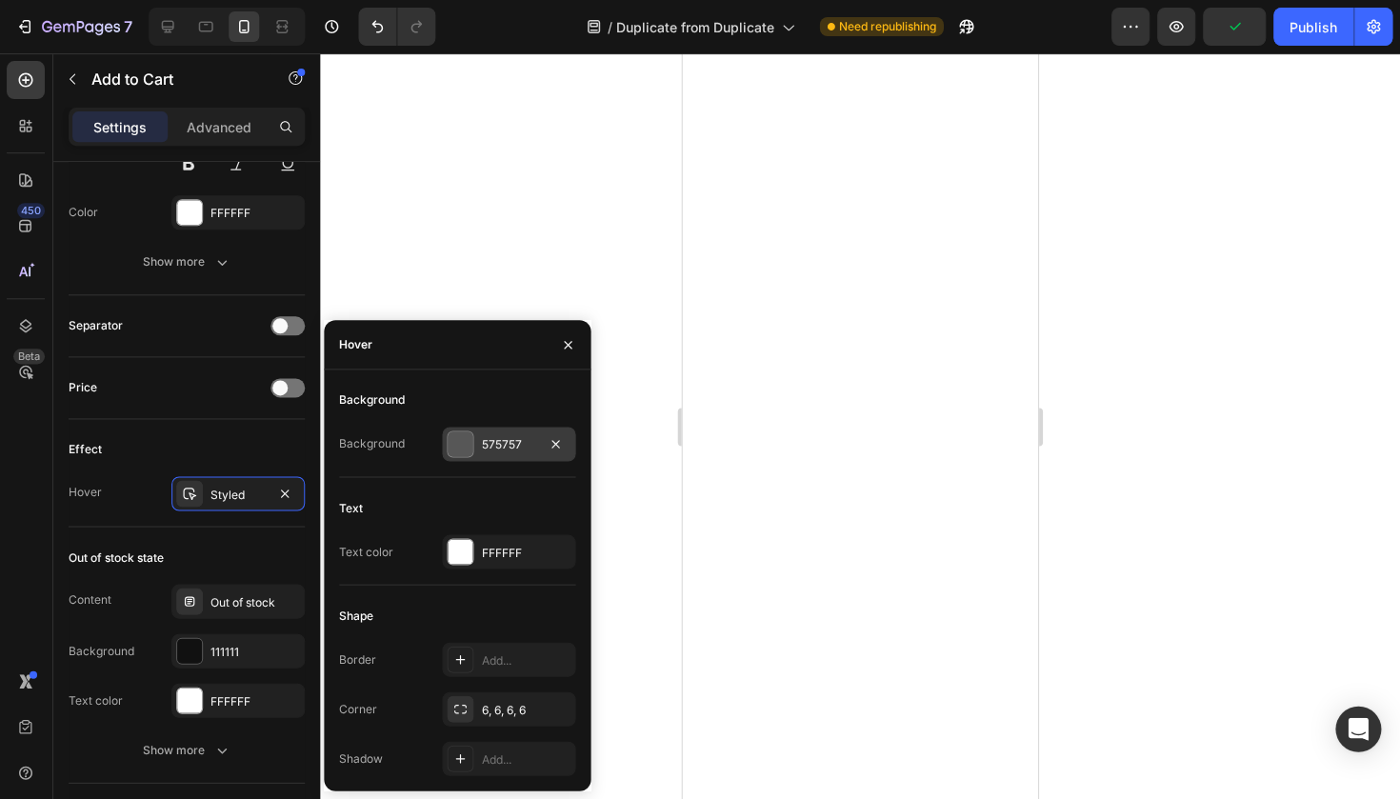
click at [501, 441] on div "575757" at bounding box center [509, 444] width 55 height 17
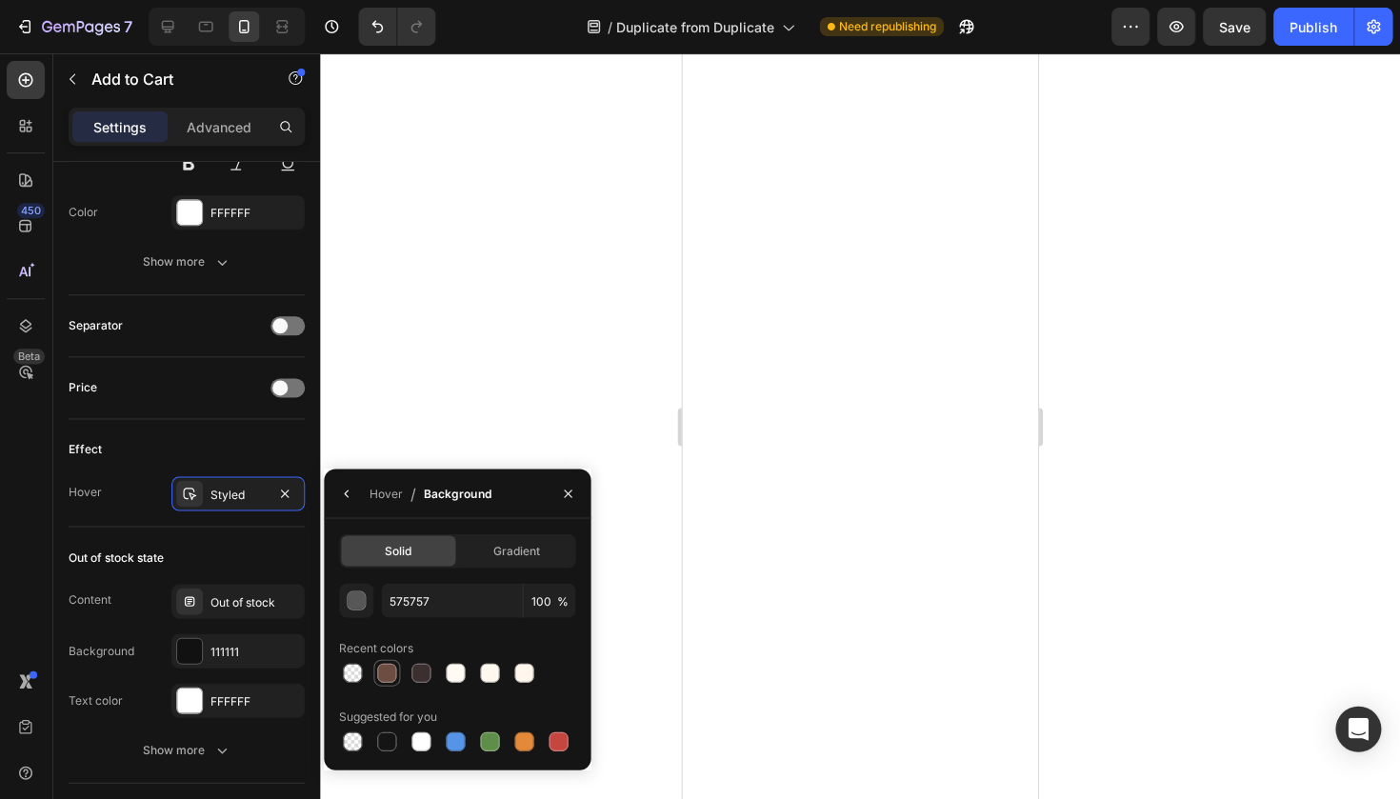
click at [392, 671] on div at bounding box center [387, 672] width 19 height 19
type input "6D4C41"
click at [476, 447] on div at bounding box center [860, 425] width 1079 height 745
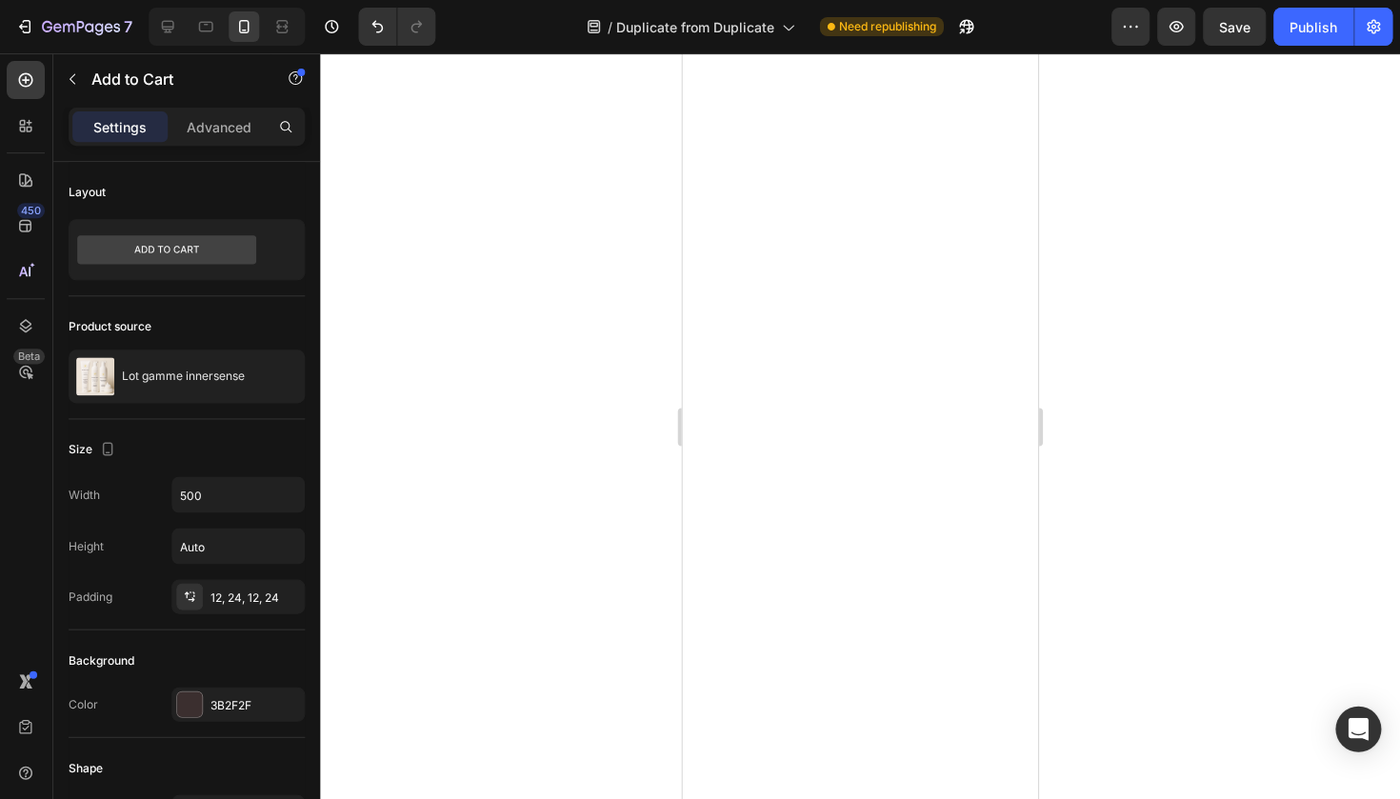
click at [1074, 528] on div at bounding box center [860, 425] width 1079 height 745
click at [1163, 348] on div at bounding box center [860, 425] width 1079 height 745
click at [1101, 392] on div at bounding box center [860, 425] width 1079 height 745
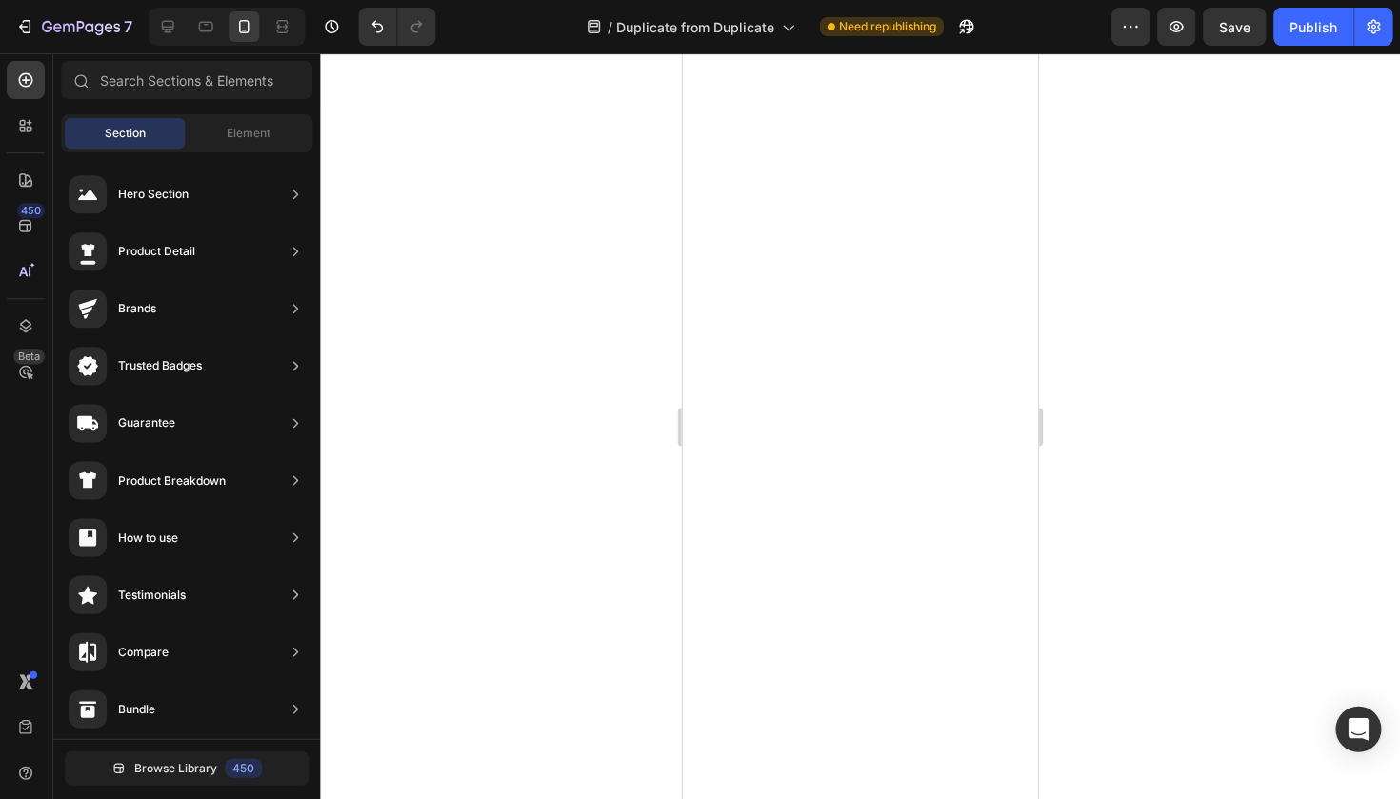
click at [622, 507] on div at bounding box center [860, 425] width 1079 height 745
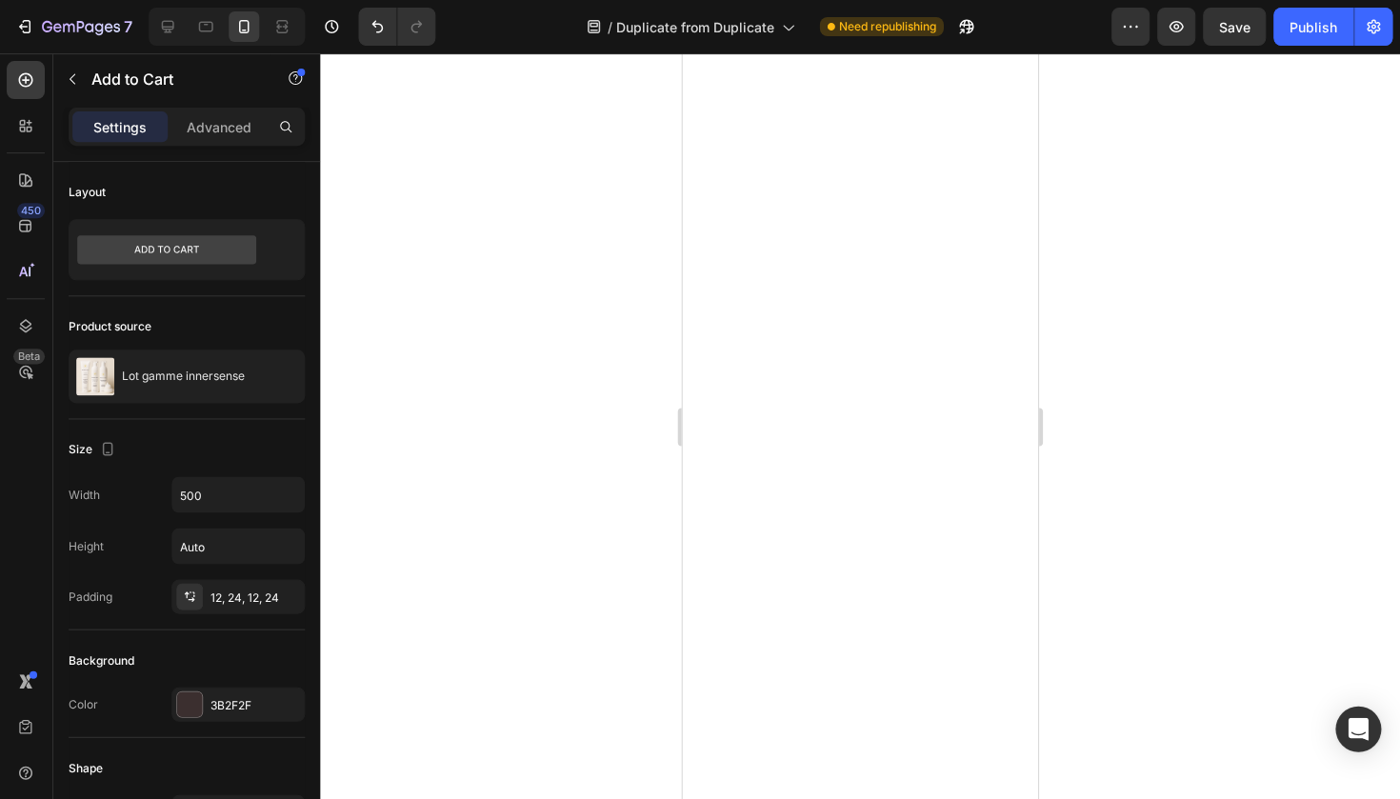
click at [1158, 429] on div at bounding box center [860, 425] width 1079 height 745
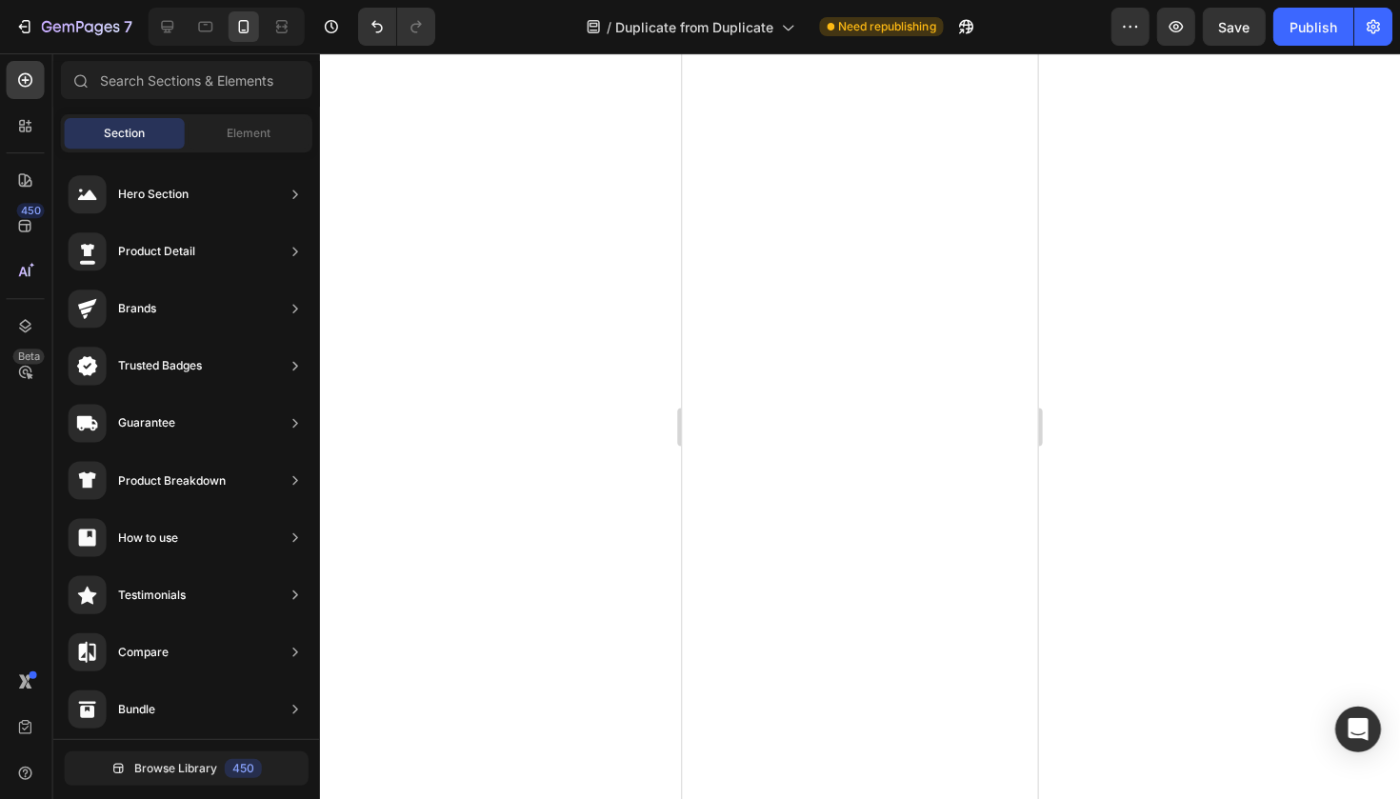
scroll to position [0, 0]
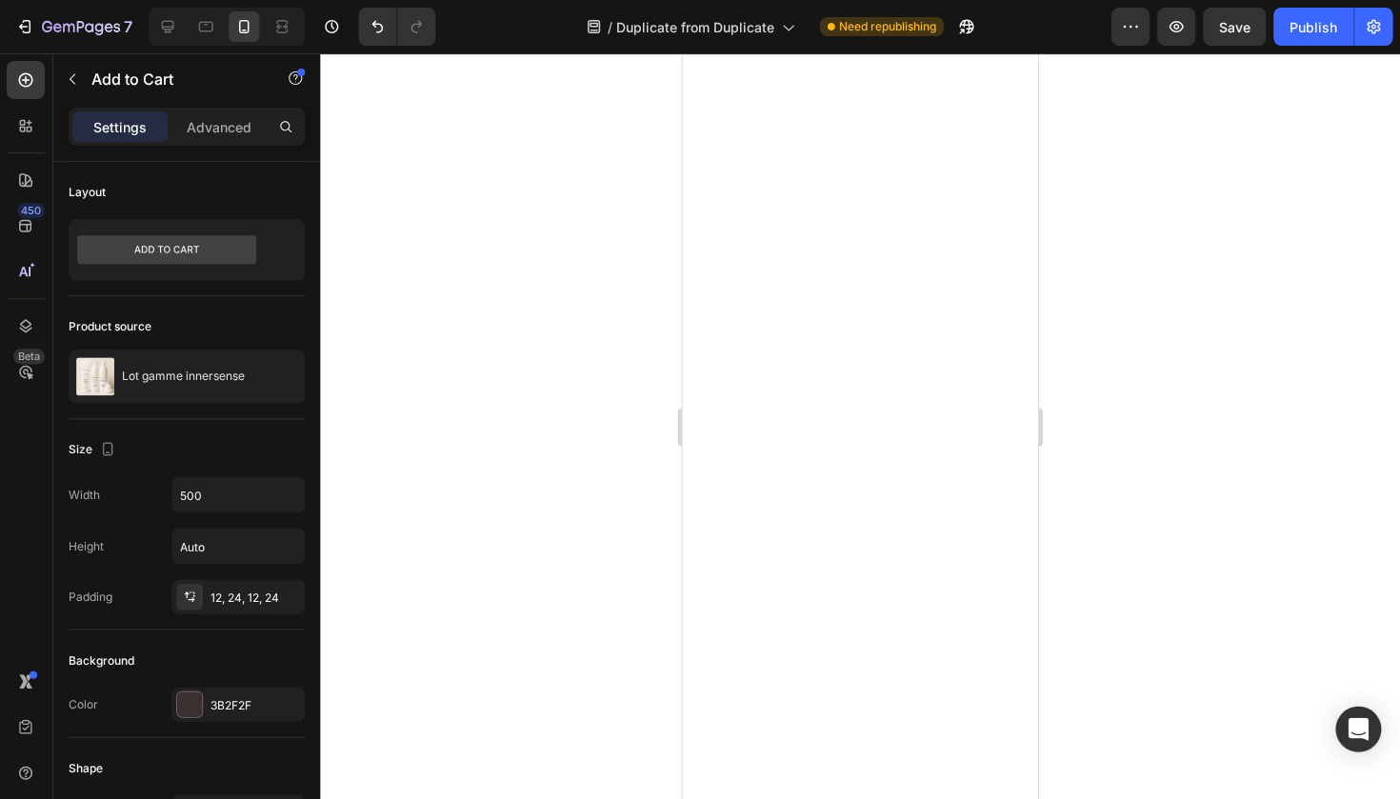
click at [1116, 365] on div at bounding box center [860, 425] width 1079 height 745
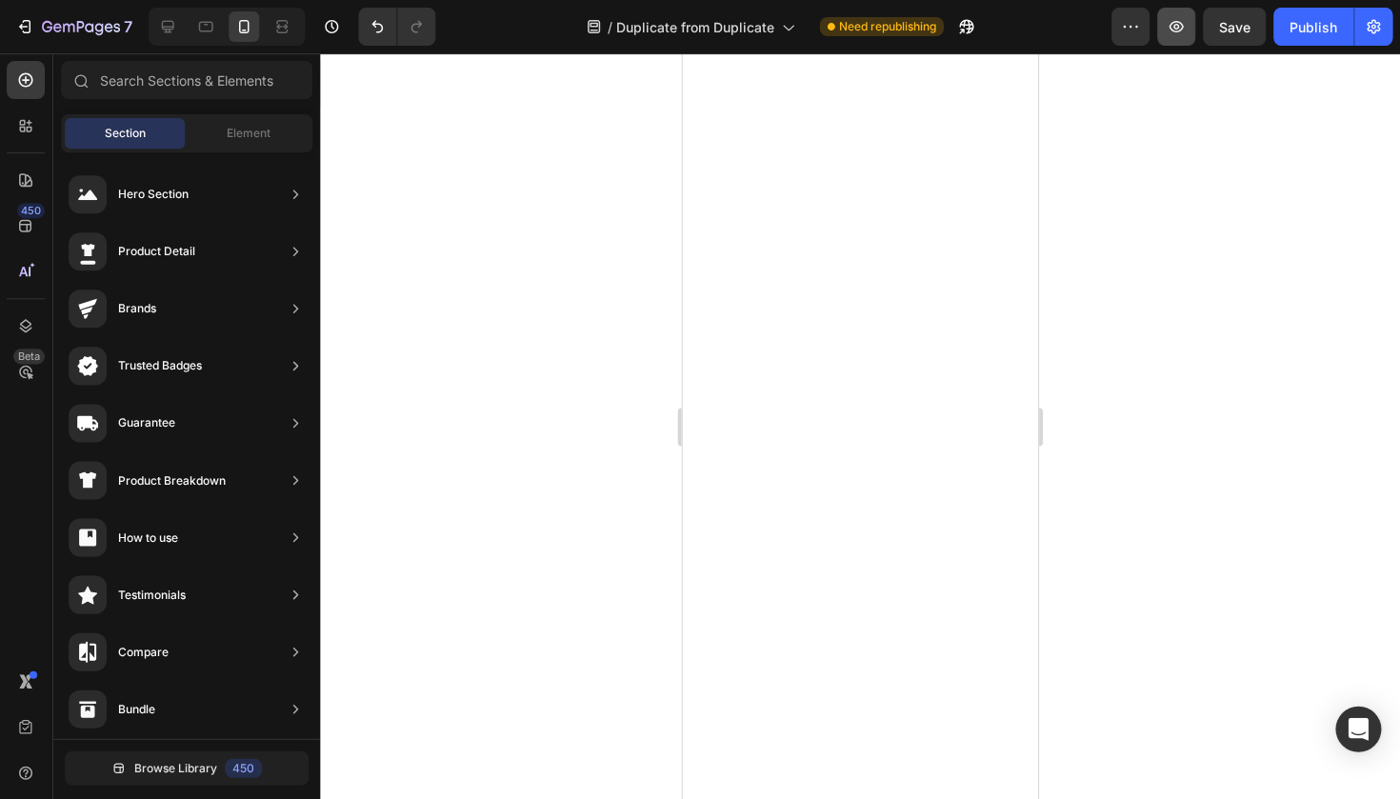
click at [1160, 30] on button "button" at bounding box center [1176, 27] width 38 height 38
click at [1302, 27] on div "Publish" at bounding box center [1313, 27] width 48 height 20
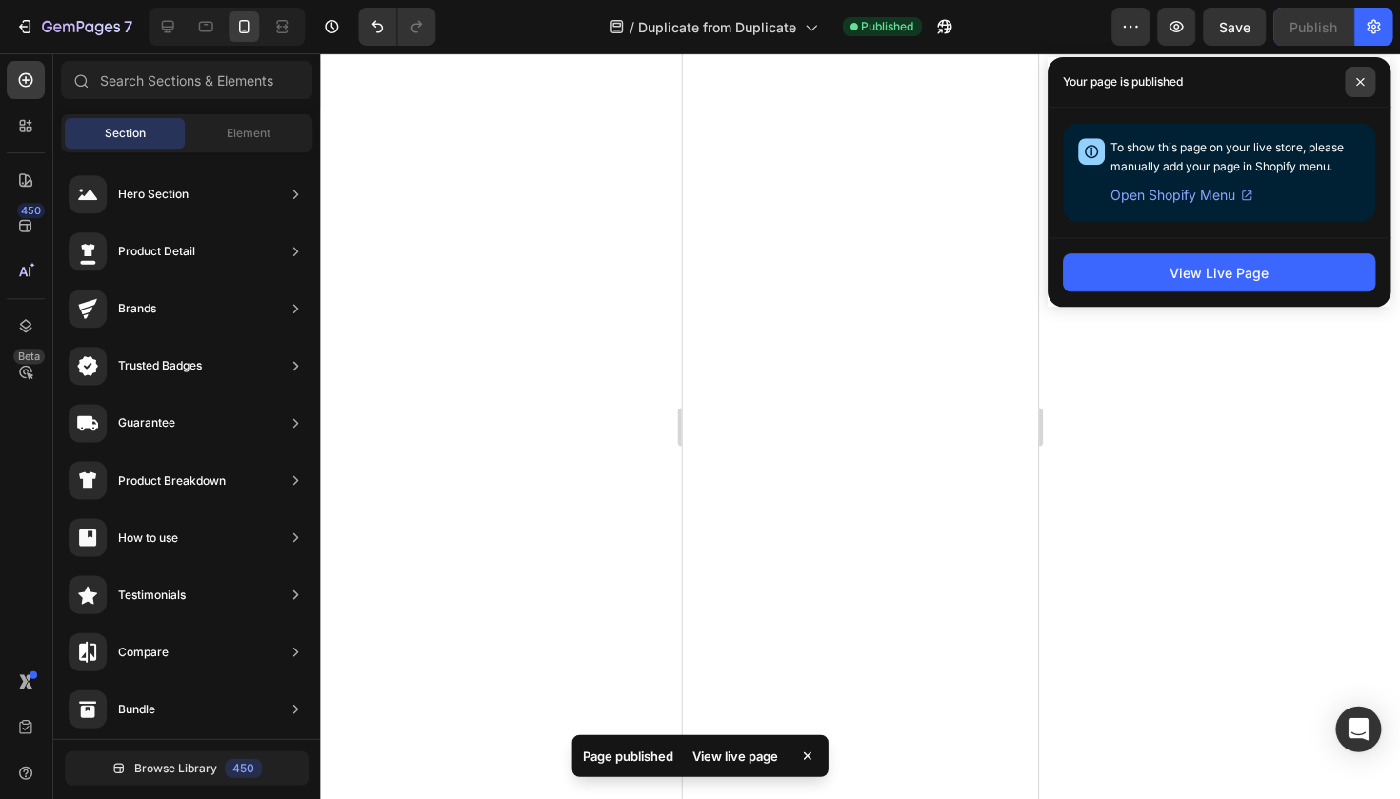
click at [1362, 79] on icon at bounding box center [1360, 82] width 10 height 10
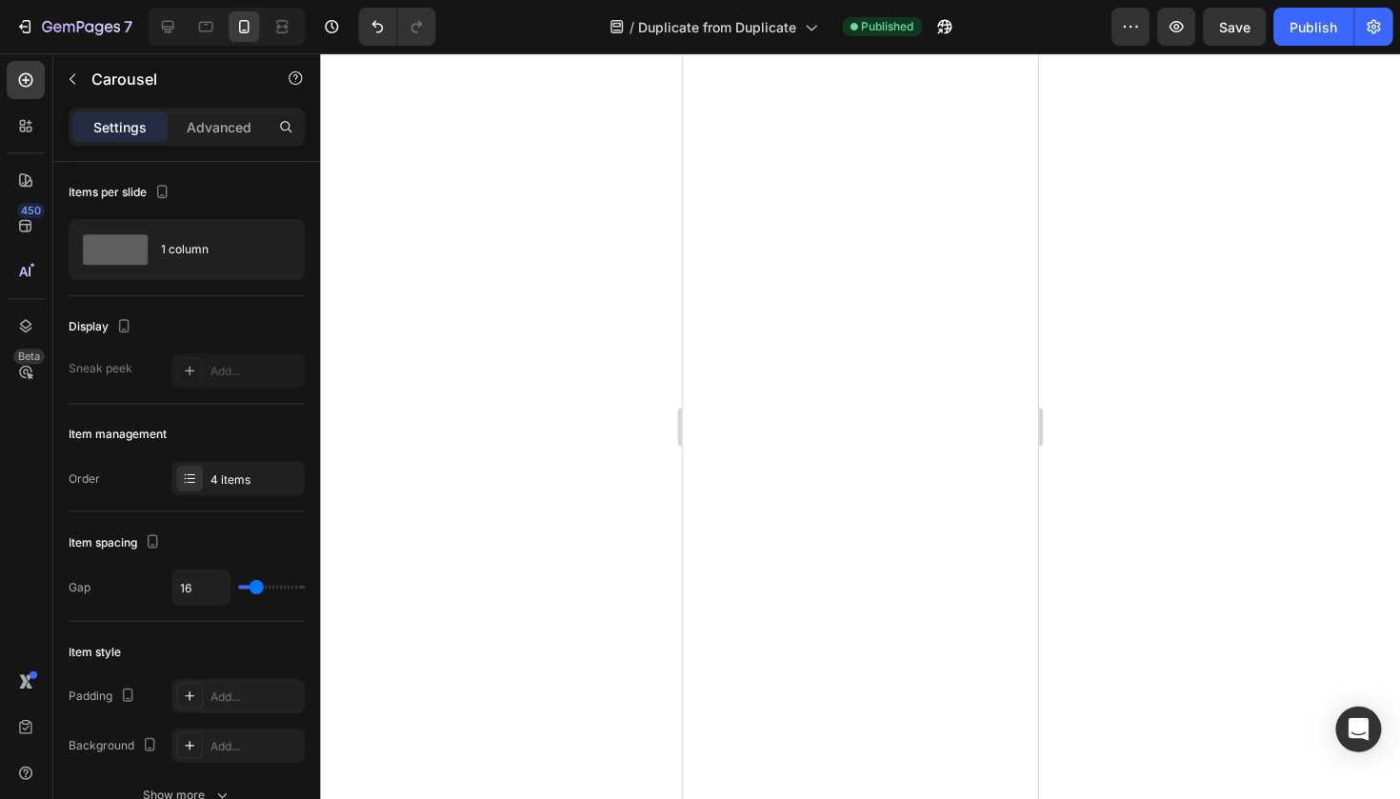
click at [1095, 189] on div at bounding box center [860, 425] width 1079 height 745
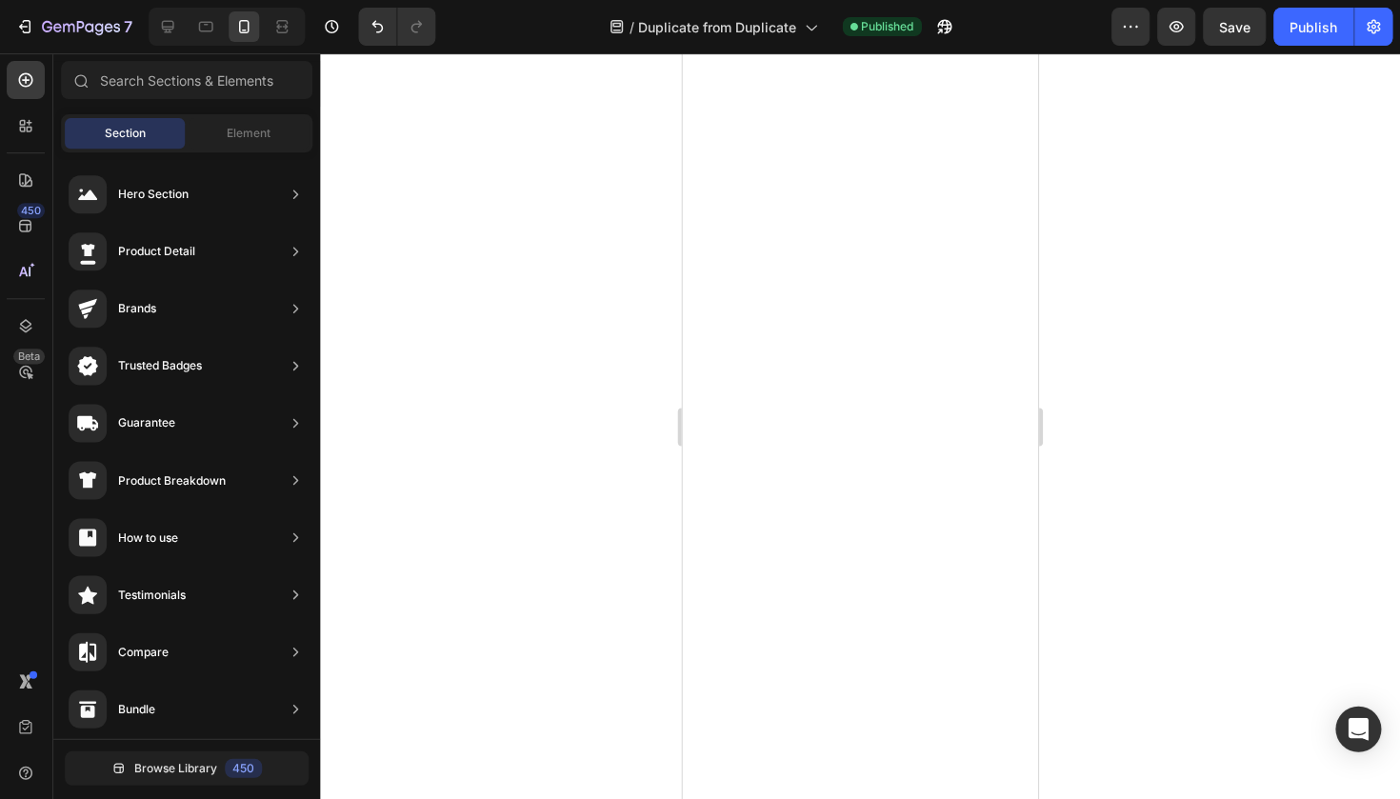
click at [608, 77] on div at bounding box center [860, 425] width 1079 height 745
click at [594, 85] on div at bounding box center [860, 425] width 1079 height 745
click at [664, 83] on div at bounding box center [860, 425] width 1079 height 745
click at [641, 88] on div at bounding box center [860, 425] width 1079 height 745
click at [1113, 337] on div at bounding box center [860, 425] width 1079 height 745
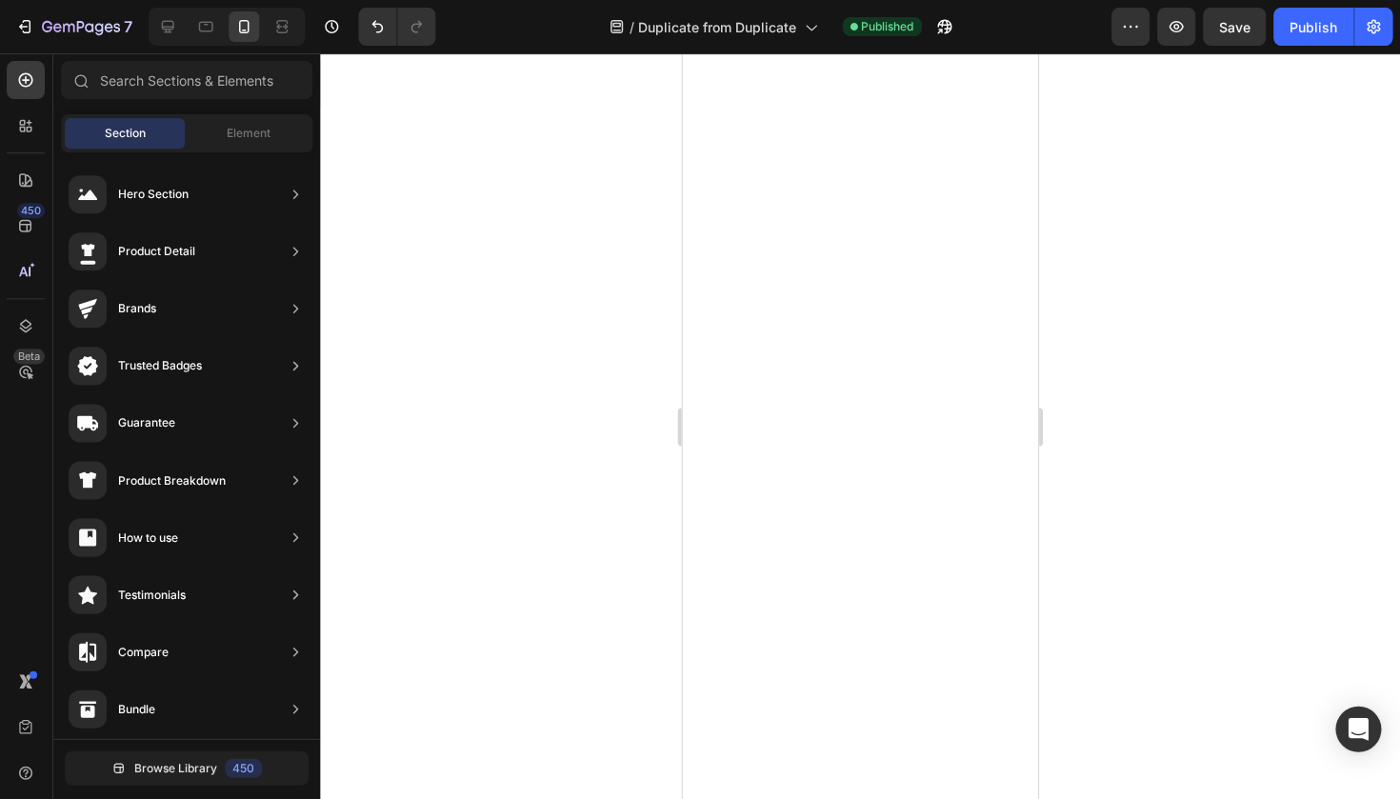
click at [1071, 287] on div at bounding box center [860, 425] width 1079 height 745
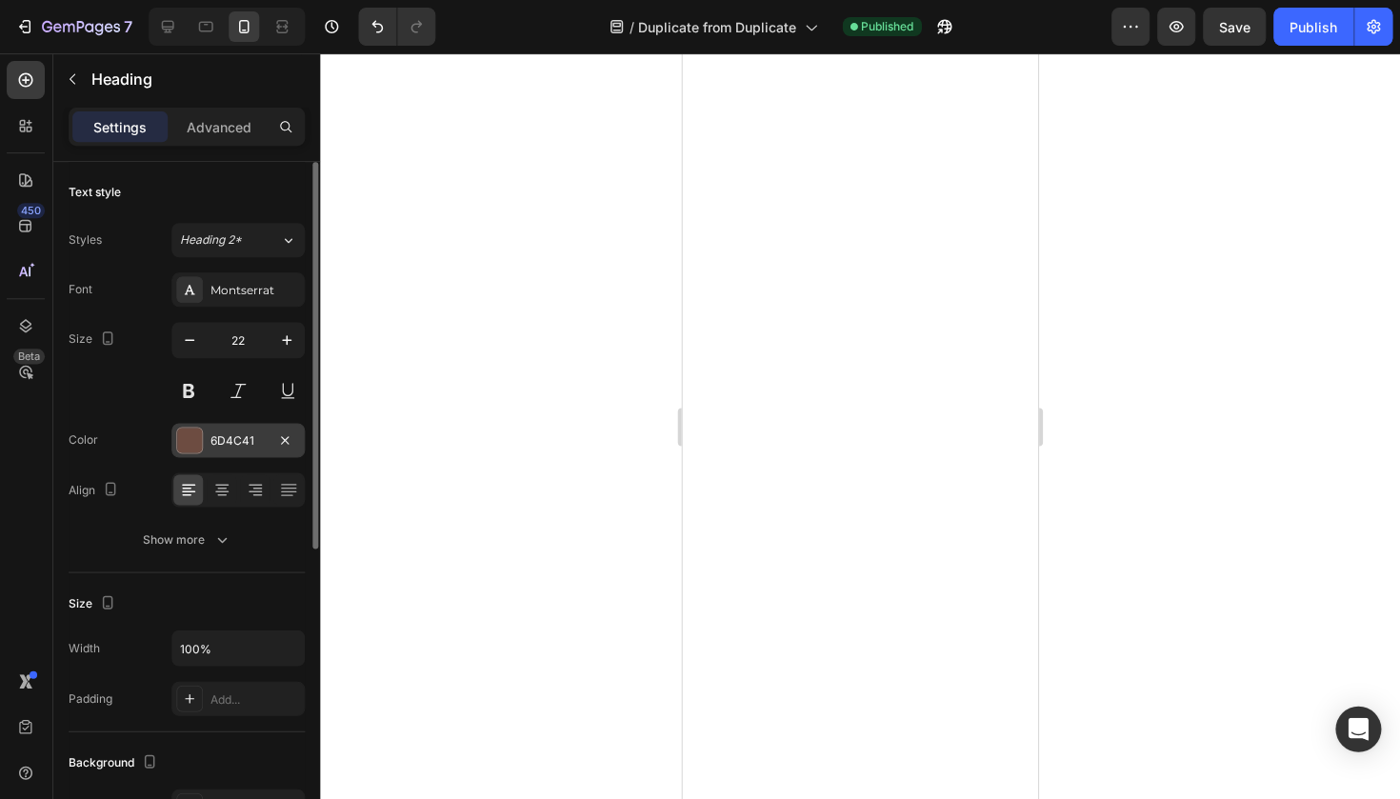
click at [243, 444] on div "6D4C41" at bounding box center [238, 440] width 55 height 17
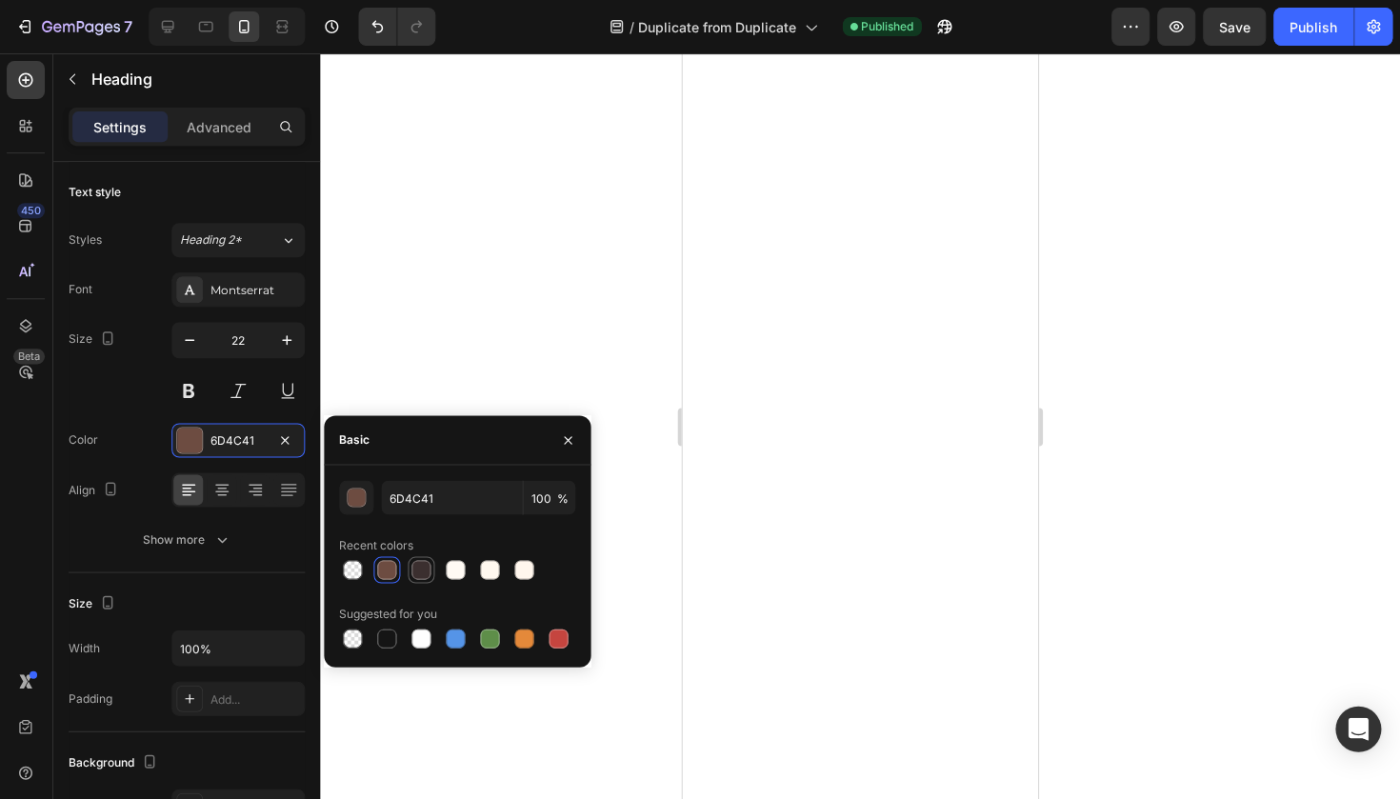
click at [432, 581] on div at bounding box center [421, 569] width 27 height 27
type input "3B2F2F"
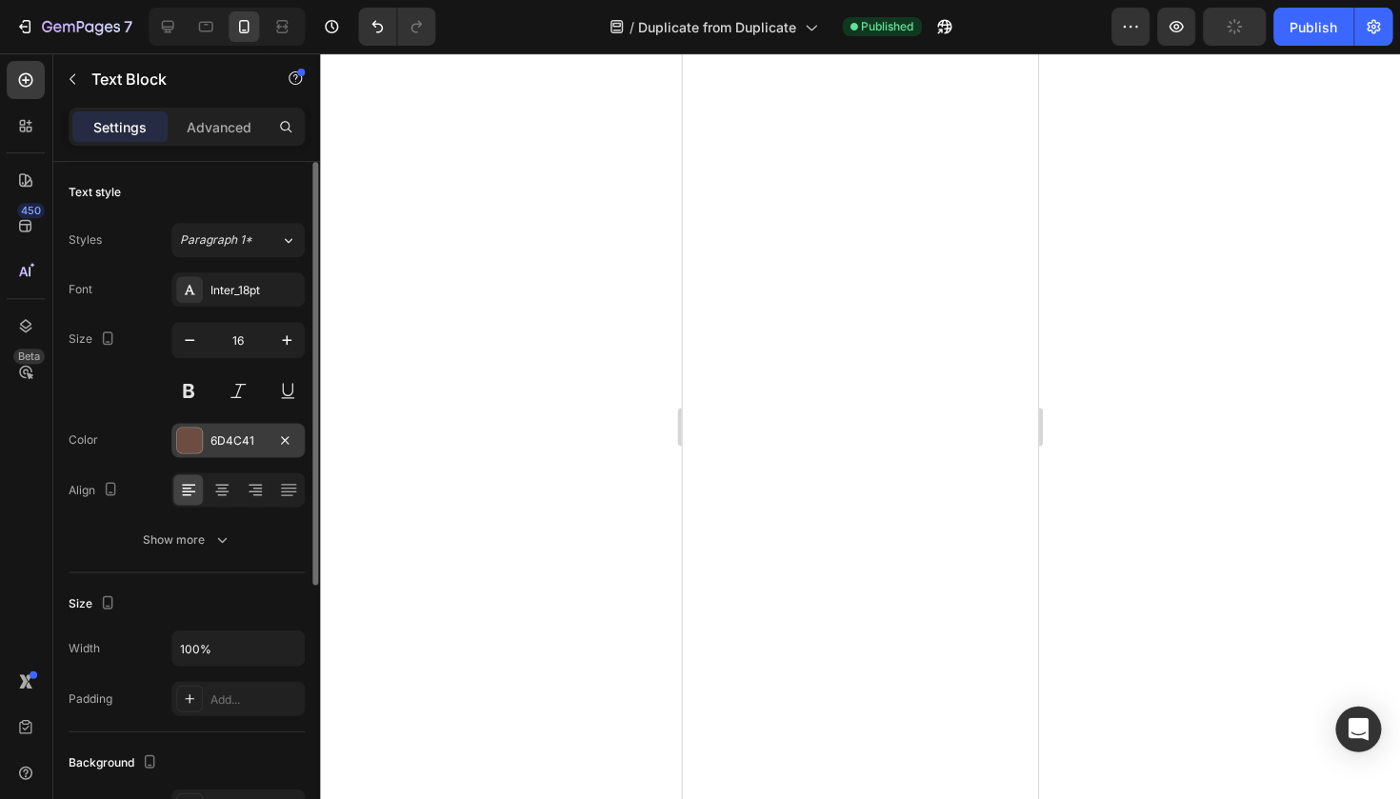
click at [249, 439] on div "6D4C41" at bounding box center [238, 440] width 55 height 17
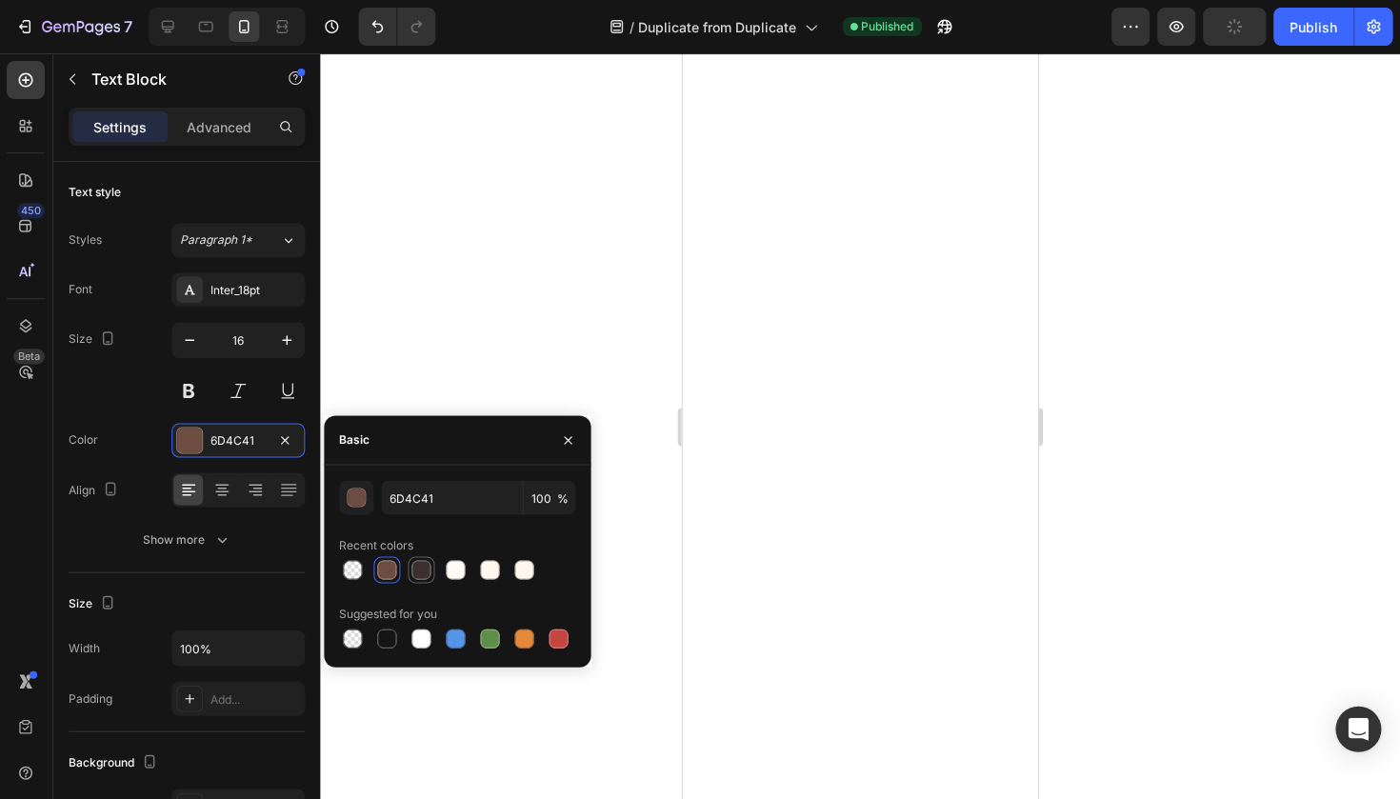
click at [422, 582] on div at bounding box center [421, 569] width 27 height 27
type input "3B2F2F"
click at [563, 434] on icon "button" at bounding box center [568, 439] width 15 height 15
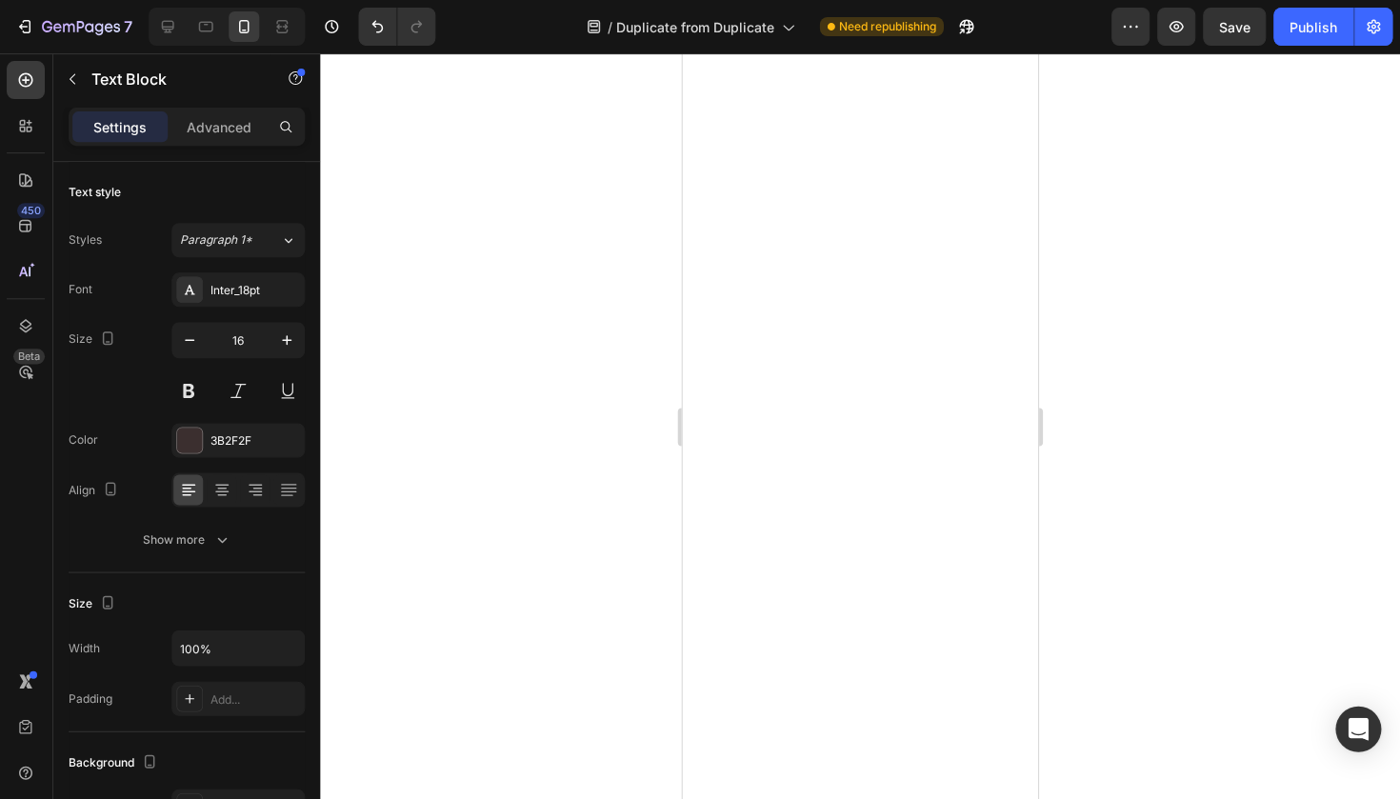
click at [657, 366] on div at bounding box center [860, 425] width 1079 height 745
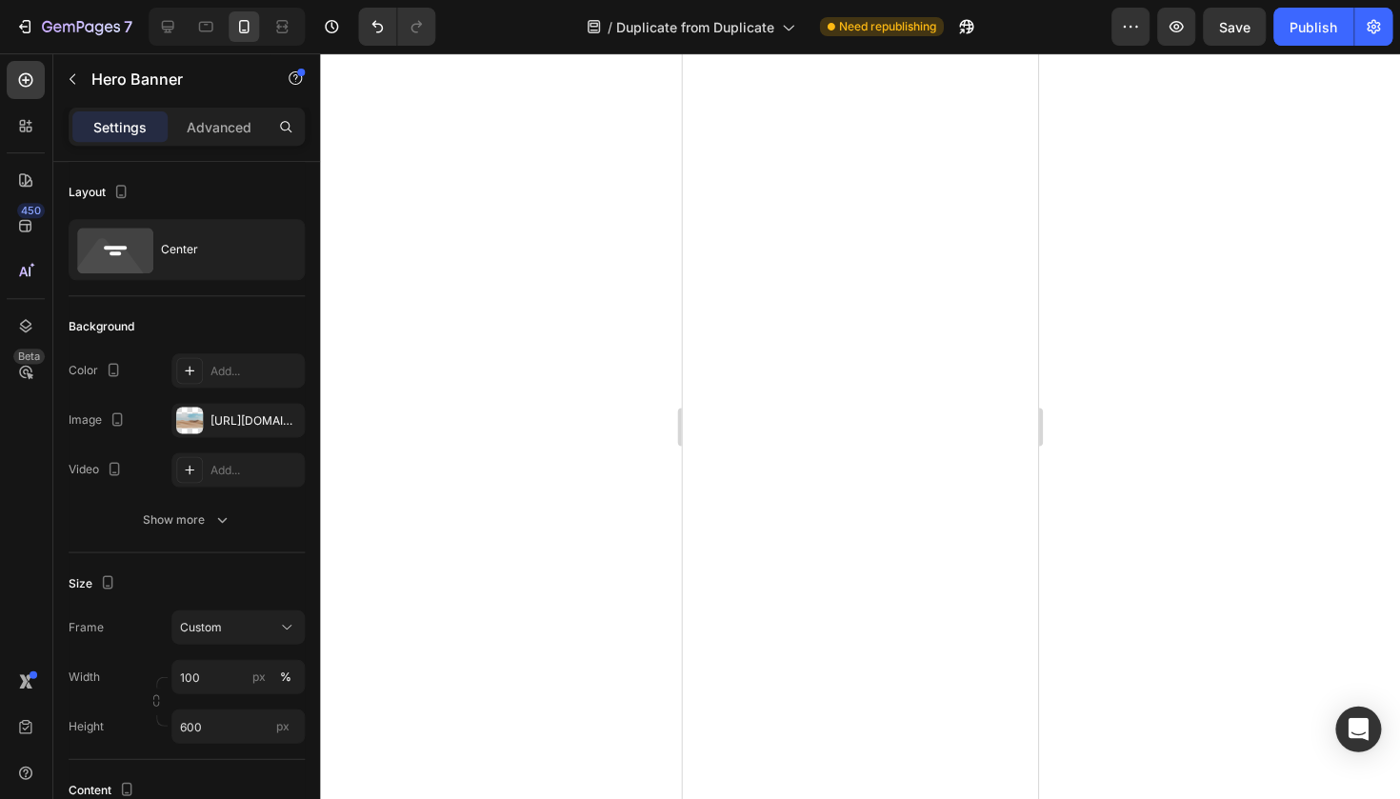
click at [558, 314] on div at bounding box center [860, 425] width 1079 height 745
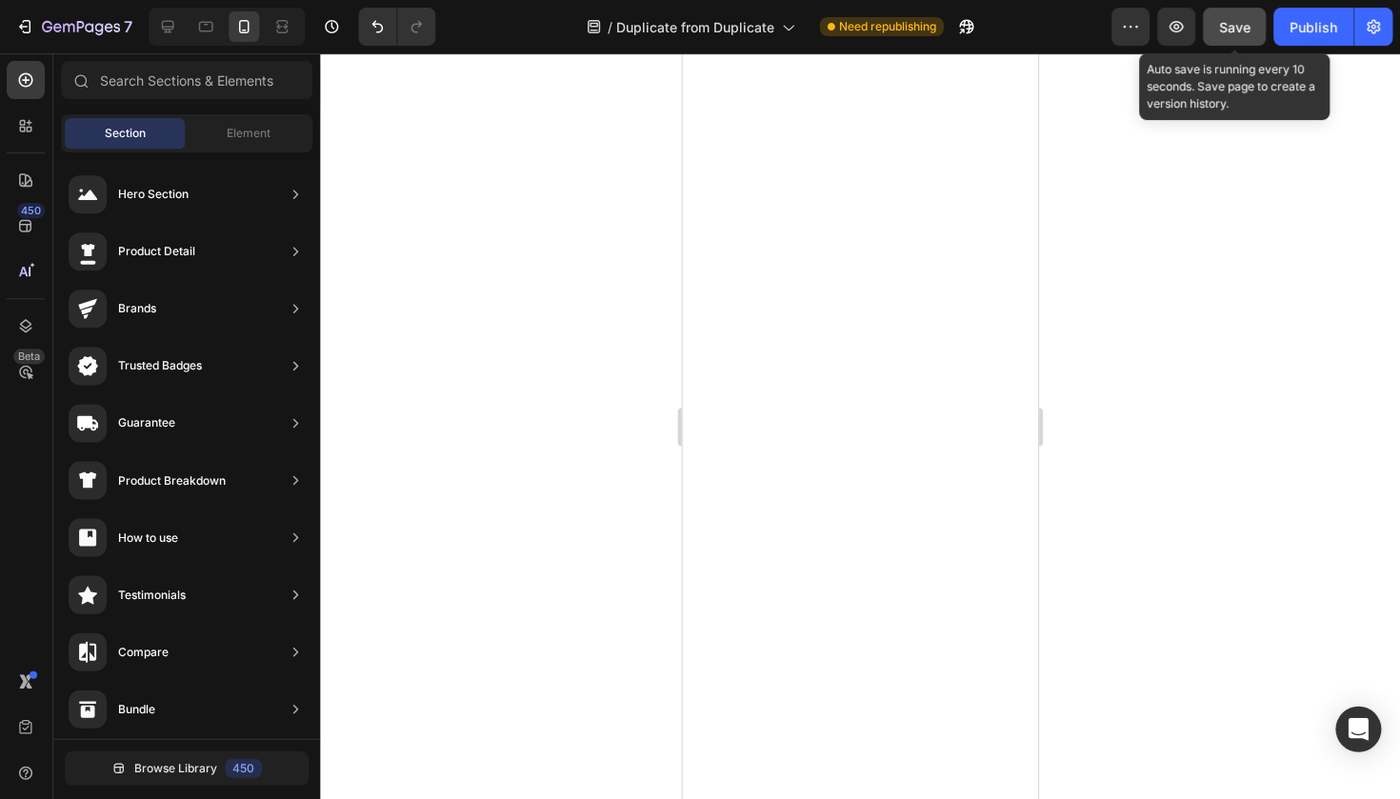
click at [1240, 24] on span "Save" at bounding box center [1234, 27] width 31 height 16
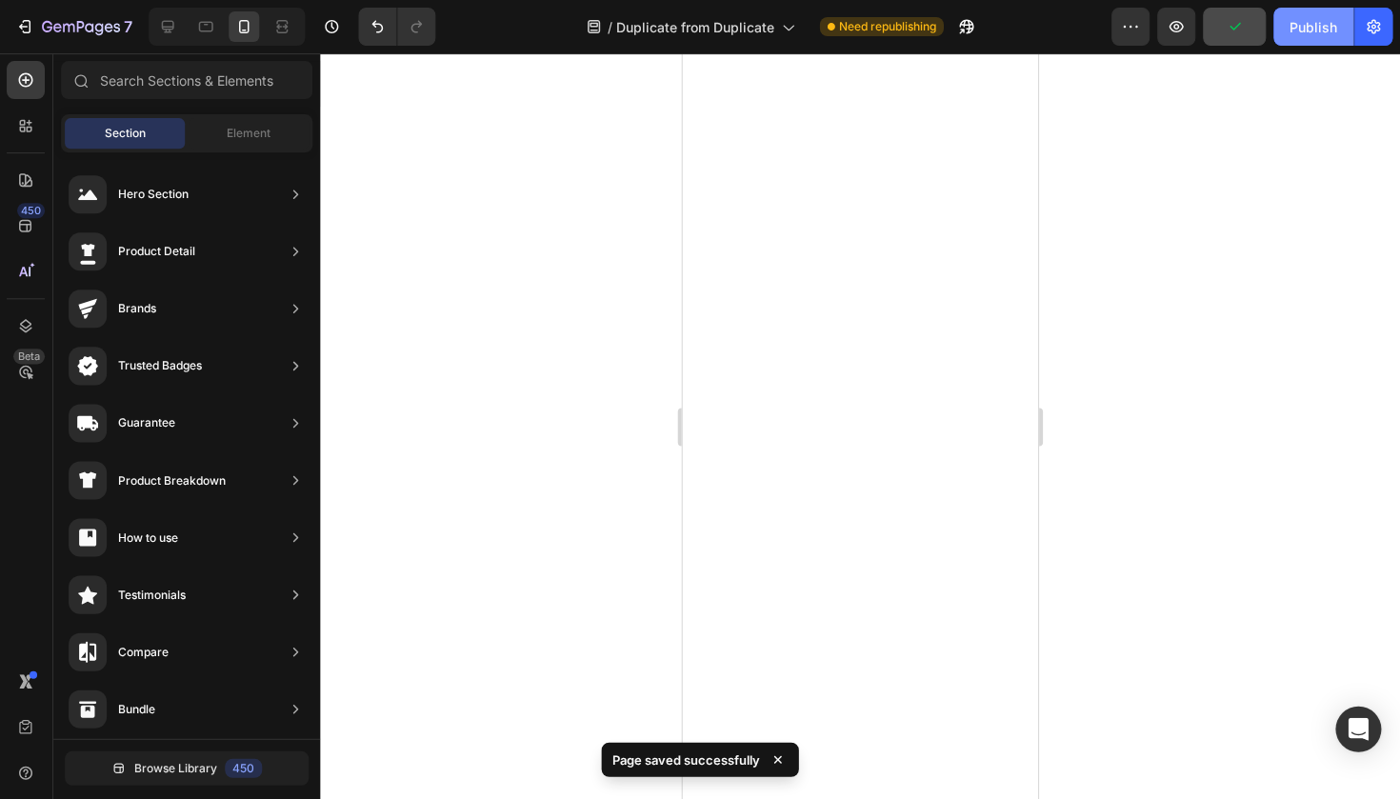
click at [1308, 24] on div "Publish" at bounding box center [1313, 27] width 48 height 20
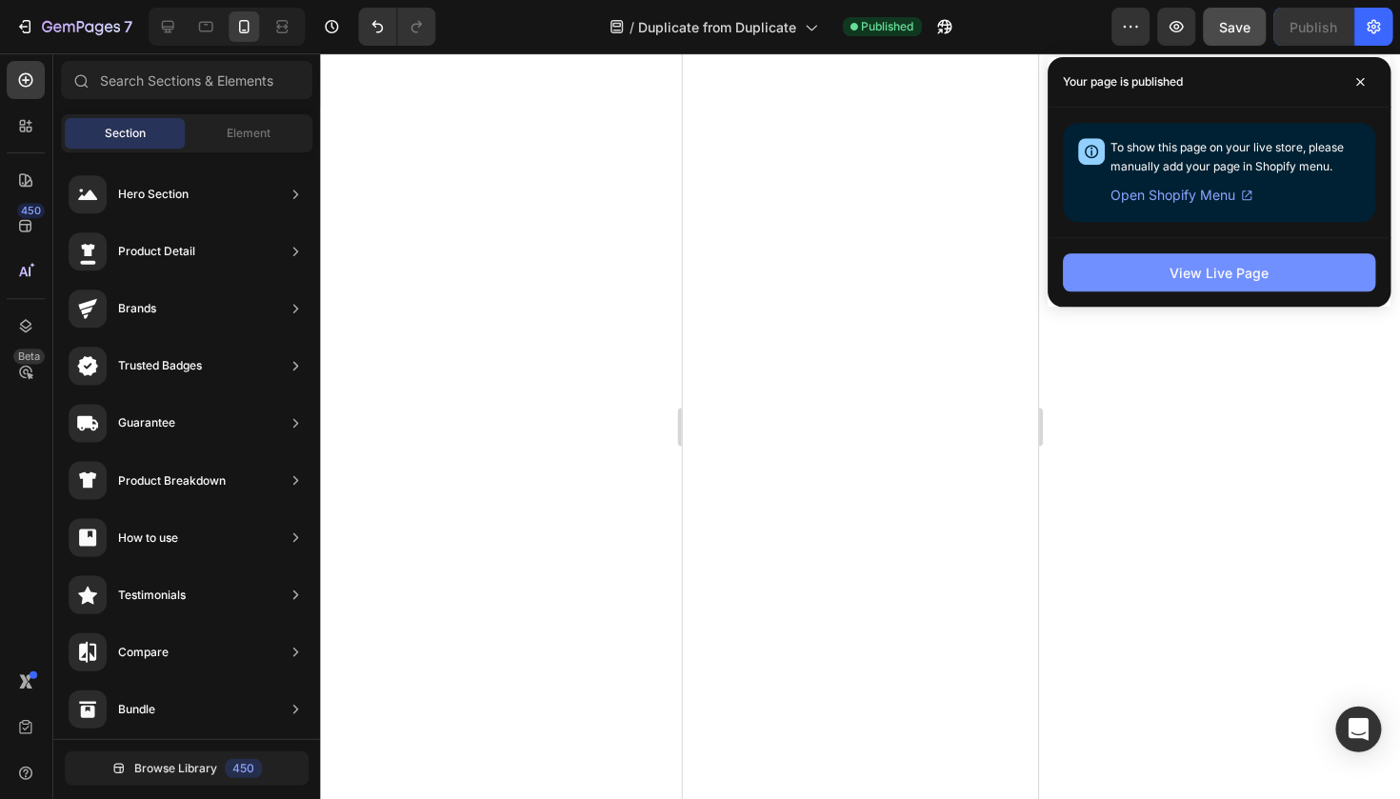
click at [1213, 269] on div "View Live Page" at bounding box center [1218, 273] width 99 height 20
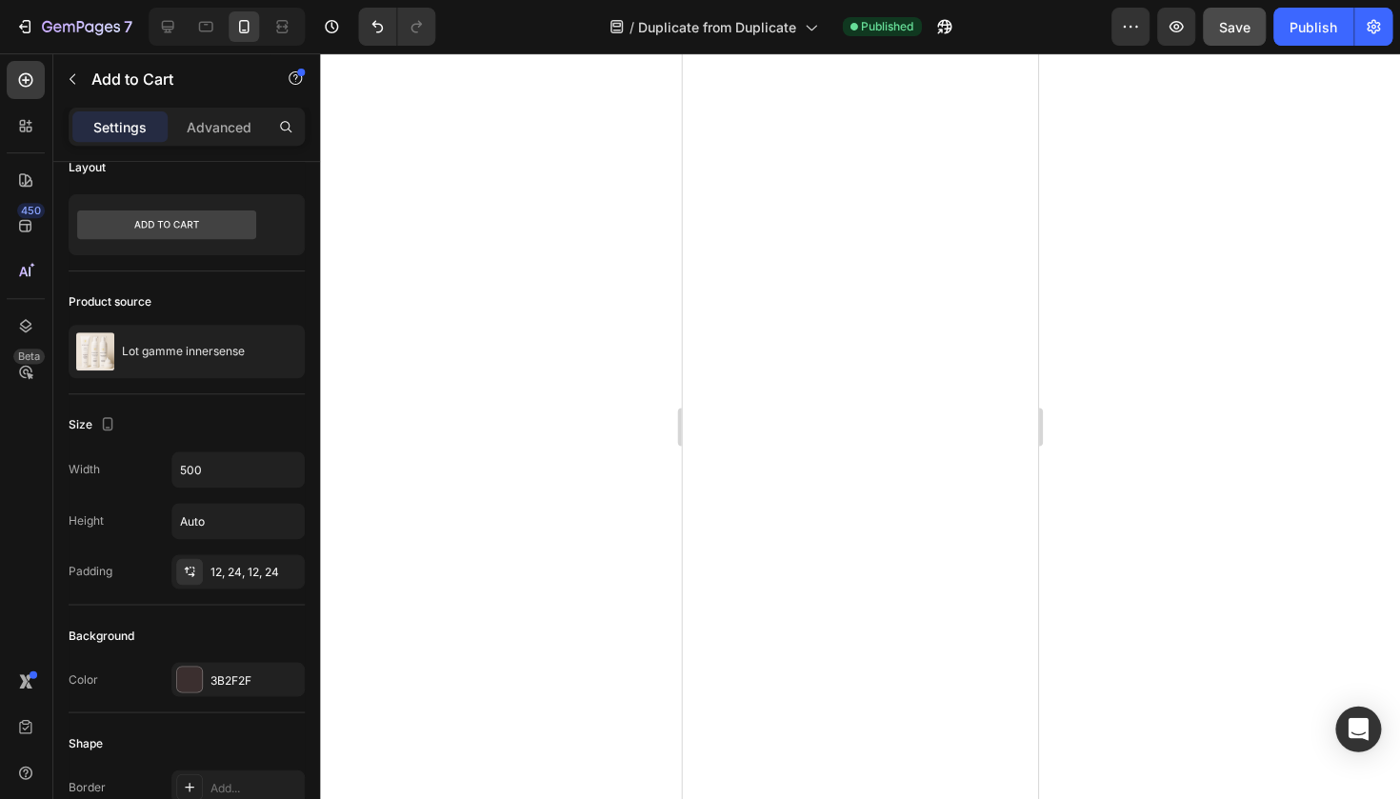
click at [615, 651] on div at bounding box center [860, 425] width 1079 height 745
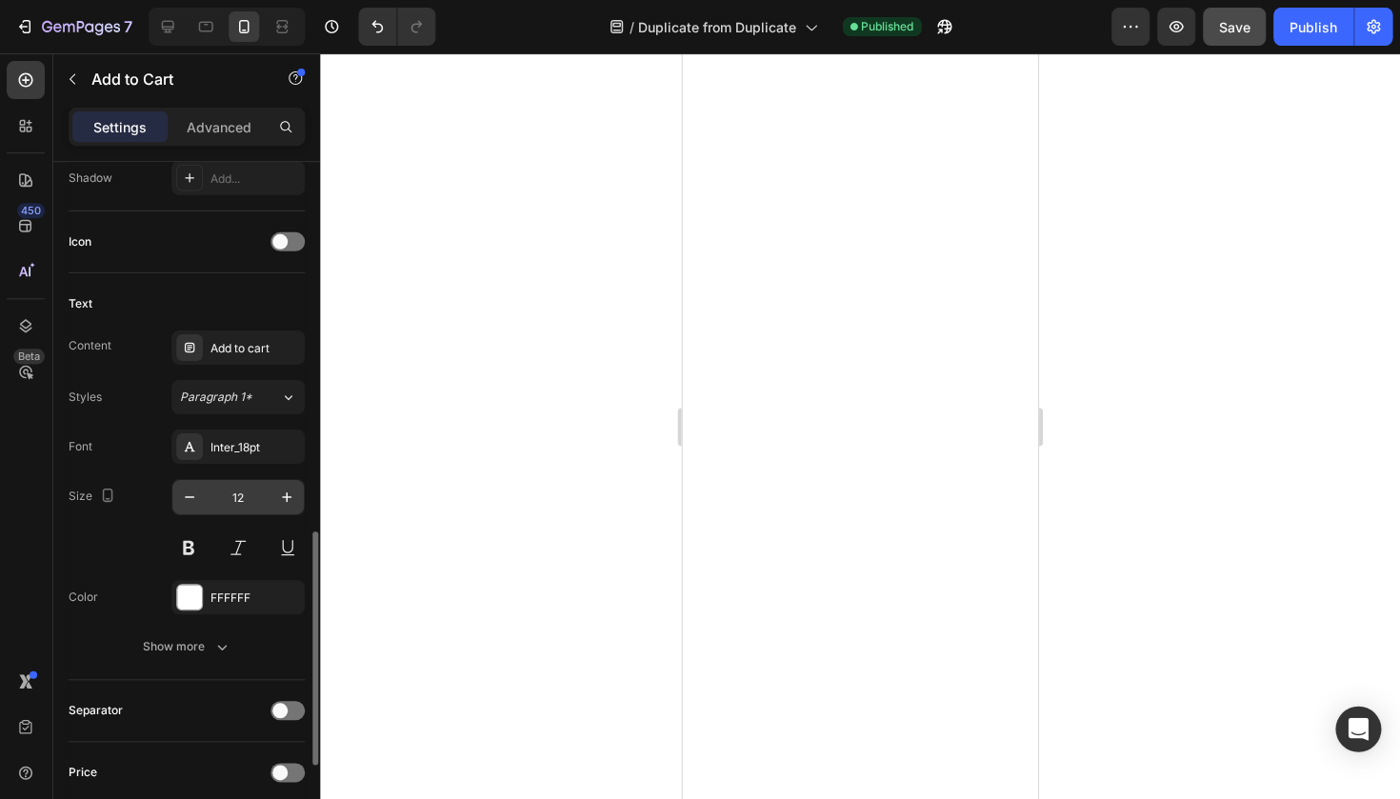
scroll to position [915, 0]
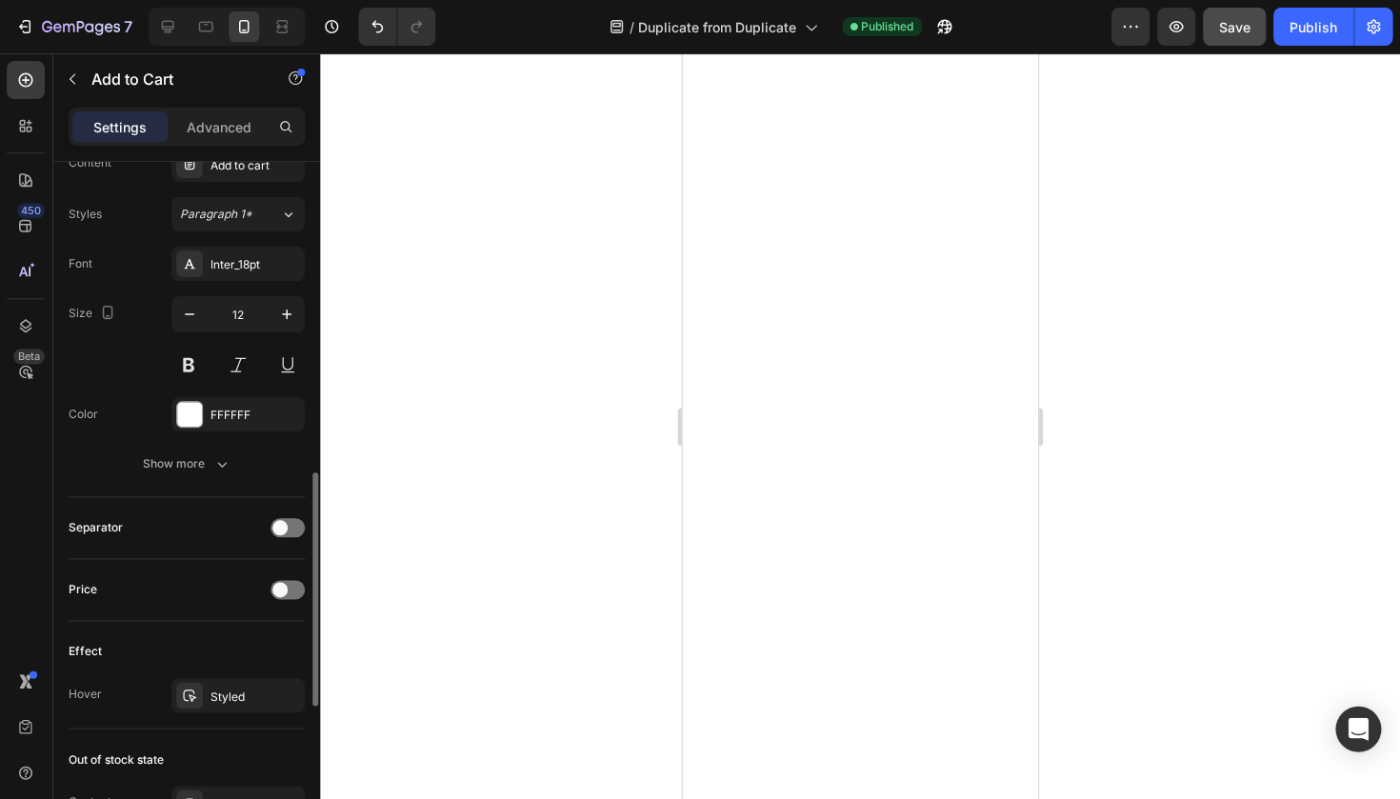
click at [235, 666] on div "Effect" at bounding box center [188, 651] width 236 height 30
click at [235, 685] on div "Styled" at bounding box center [238, 695] width 133 height 34
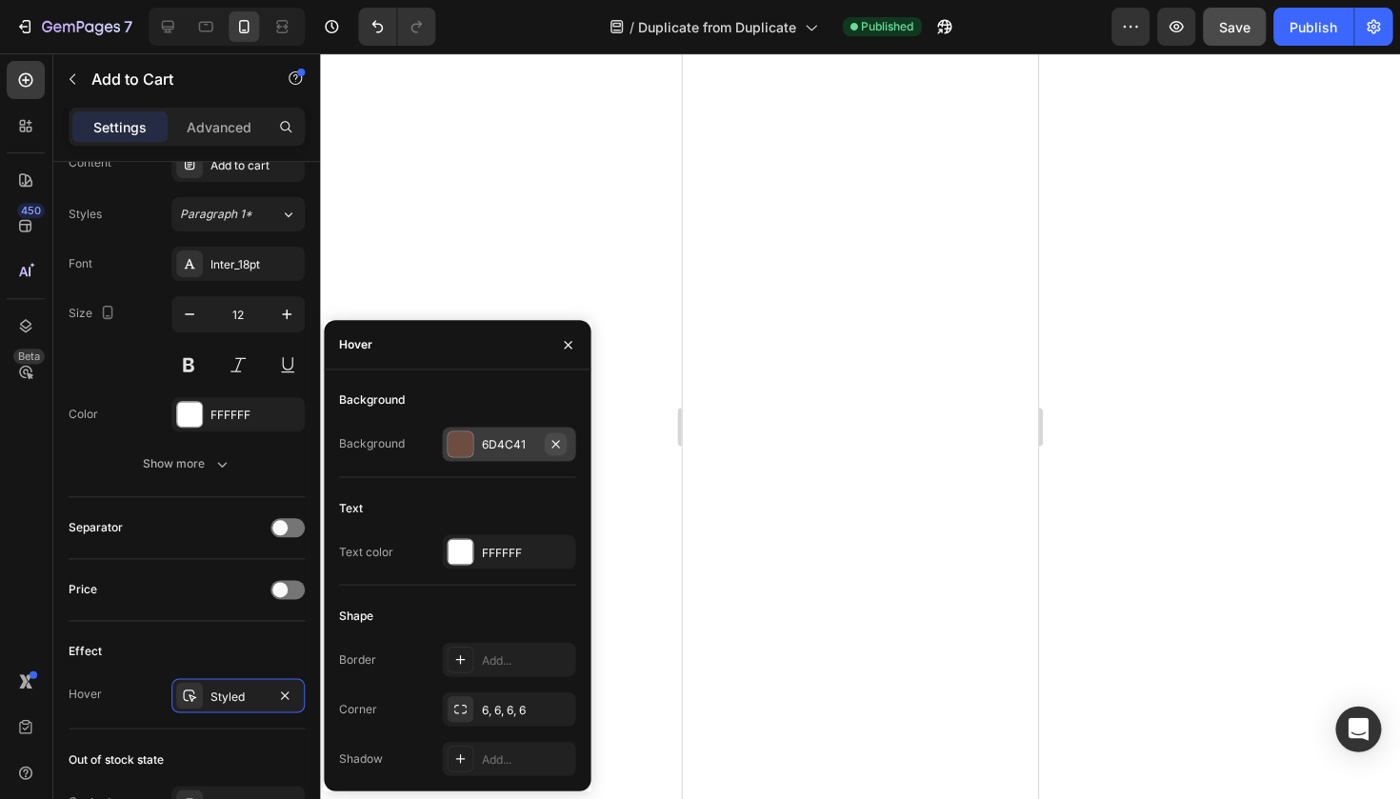
click at [545, 444] on button "button" at bounding box center [556, 443] width 23 height 23
click at [533, 443] on div "Add..." at bounding box center [526, 444] width 89 height 17
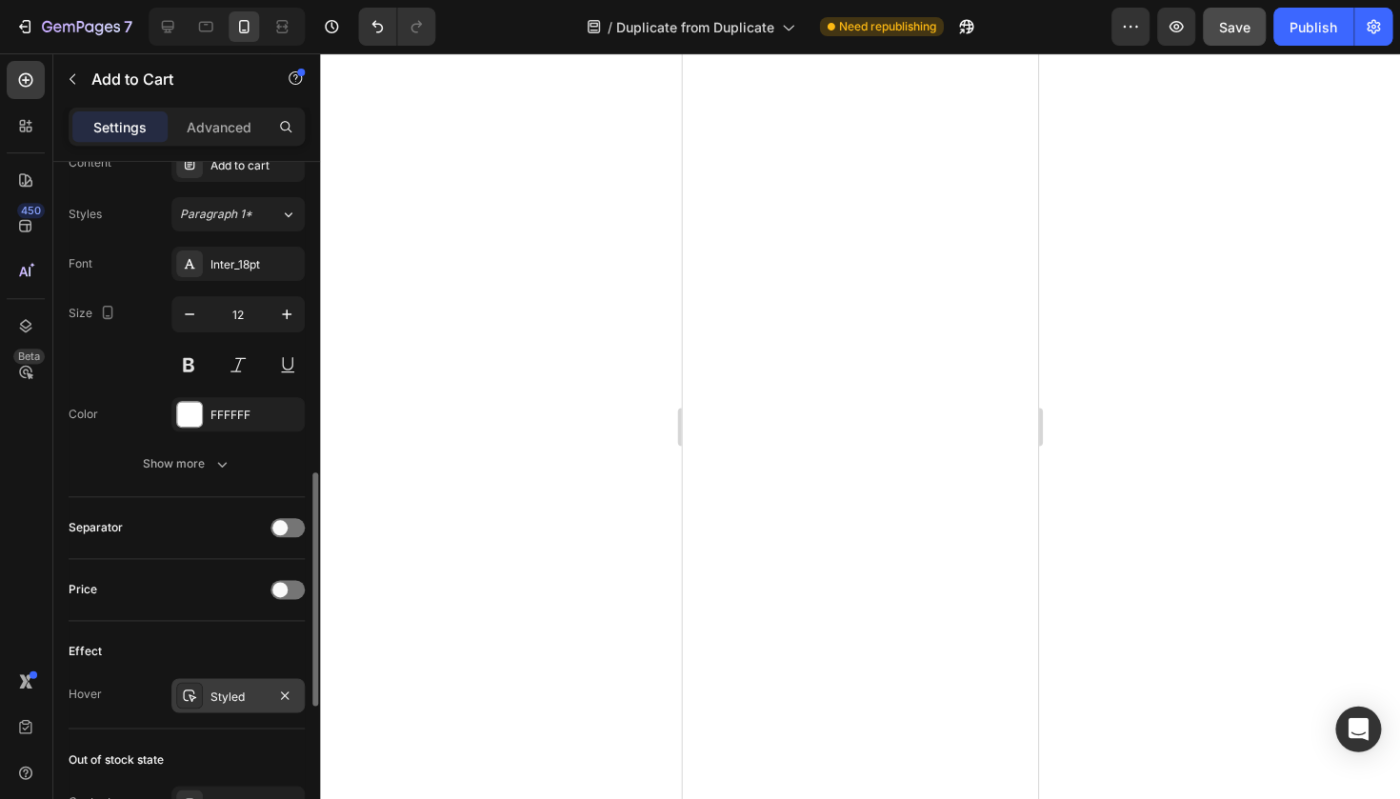
click at [238, 693] on div "Styled" at bounding box center [238, 695] width 55 height 17
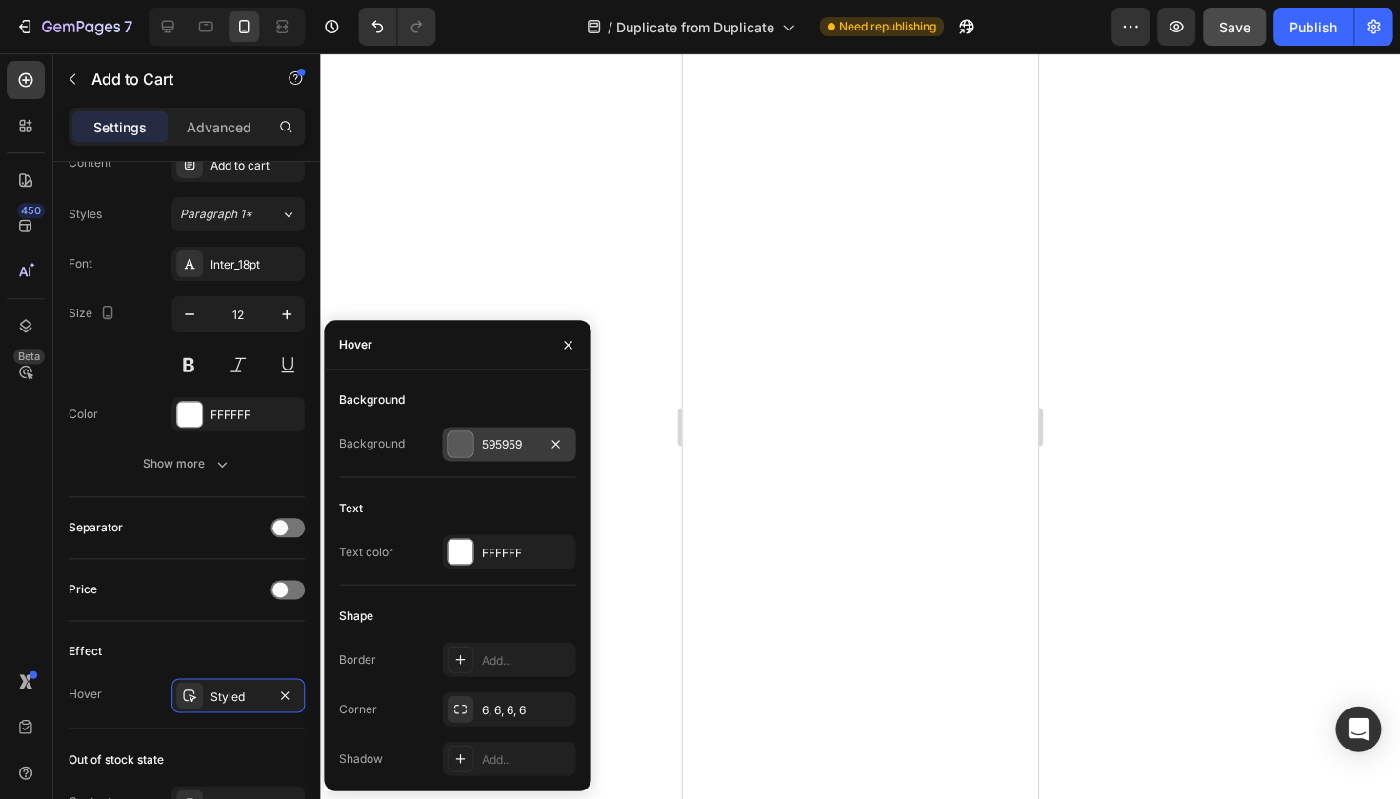
click at [525, 464] on div "Background Background 595959" at bounding box center [458, 431] width 236 height 92
click at [527, 447] on div "595959" at bounding box center [509, 444] width 55 height 17
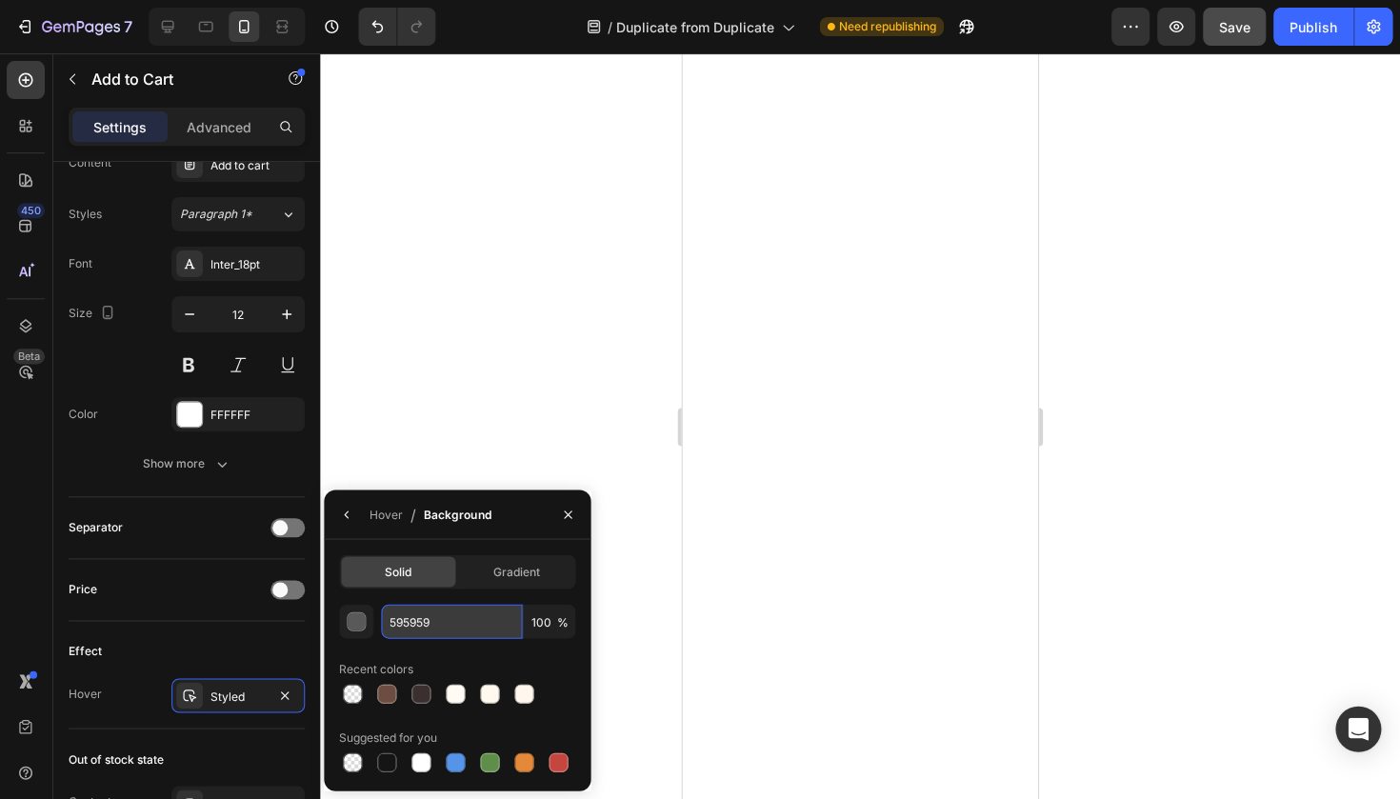
click at [460, 631] on input "595959" at bounding box center [452, 621] width 141 height 34
click at [511, 609] on input "595959" at bounding box center [452, 621] width 141 height 34
click at [511, 601] on div "Solid Gradient 595959 100 % Recent colors Suggested for you" at bounding box center [458, 664] width 236 height 221
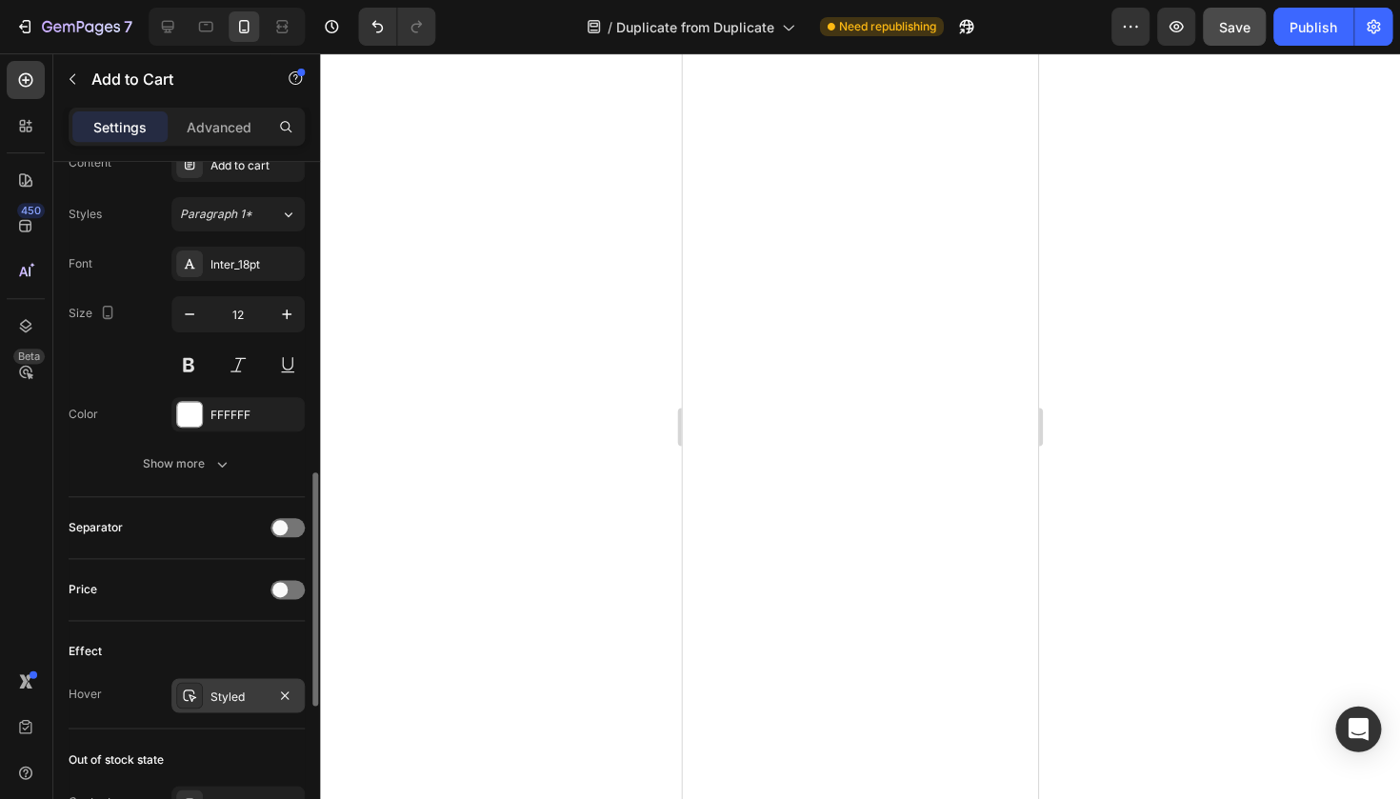
click at [230, 706] on div "Styled" at bounding box center [238, 695] width 133 height 34
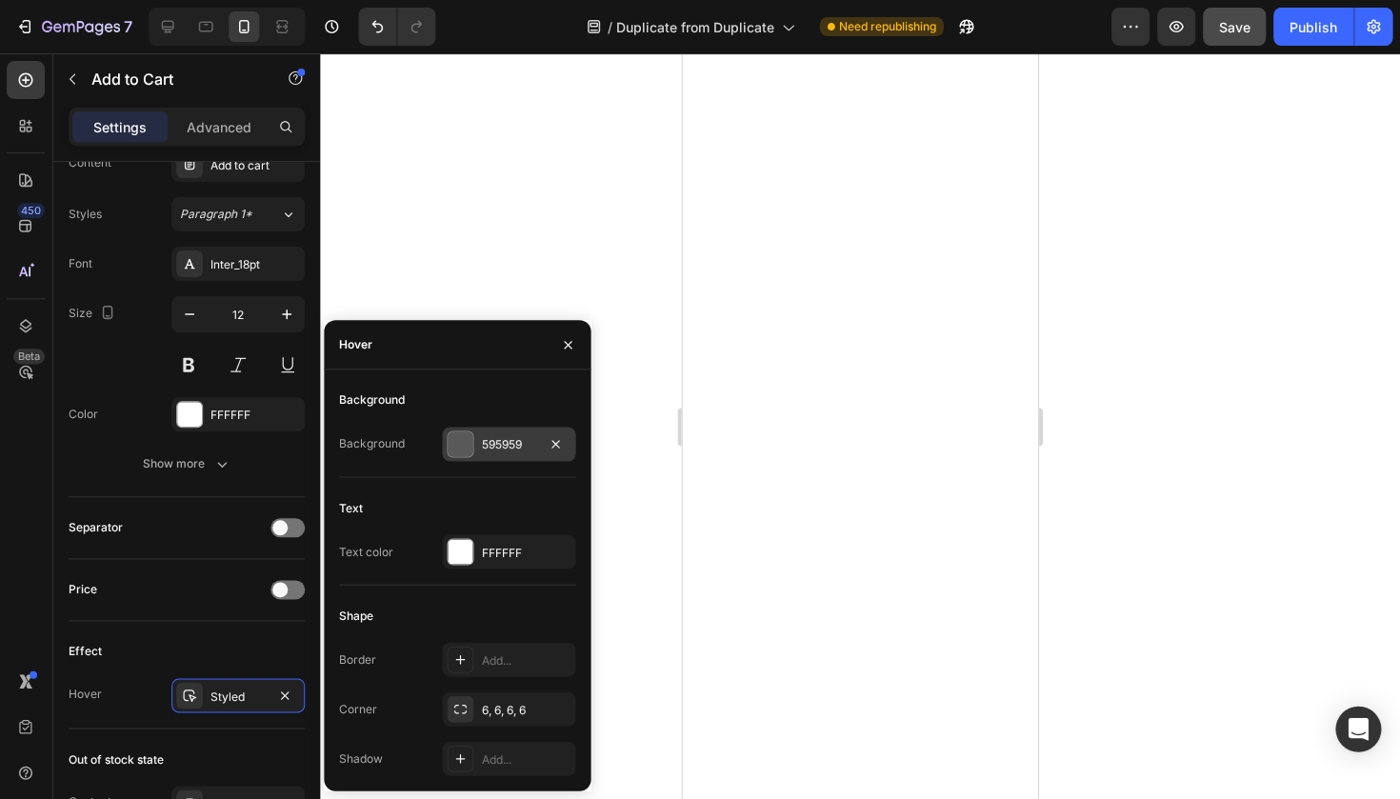
click at [523, 447] on div "595959" at bounding box center [509, 444] width 55 height 17
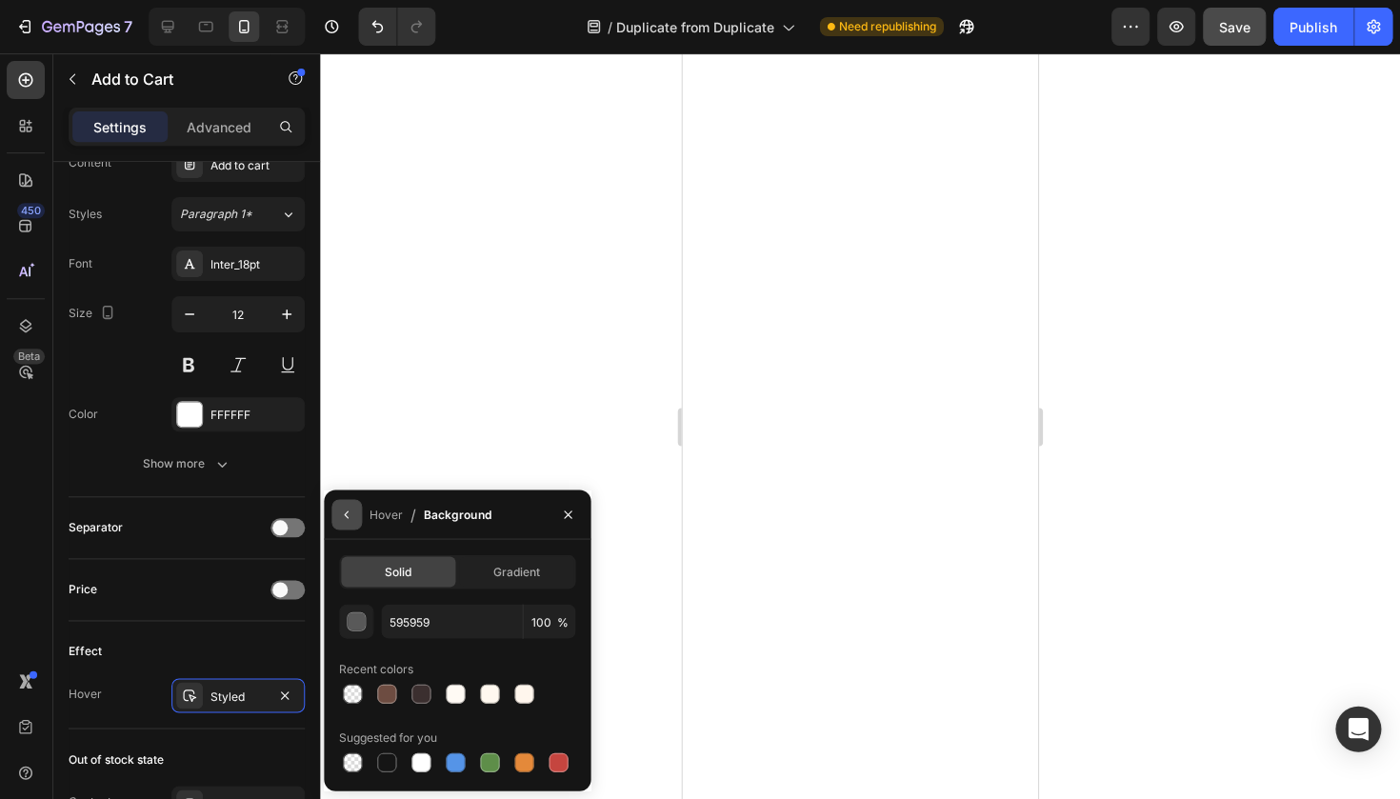
click at [347, 510] on icon "button" at bounding box center [347, 514] width 4 height 8
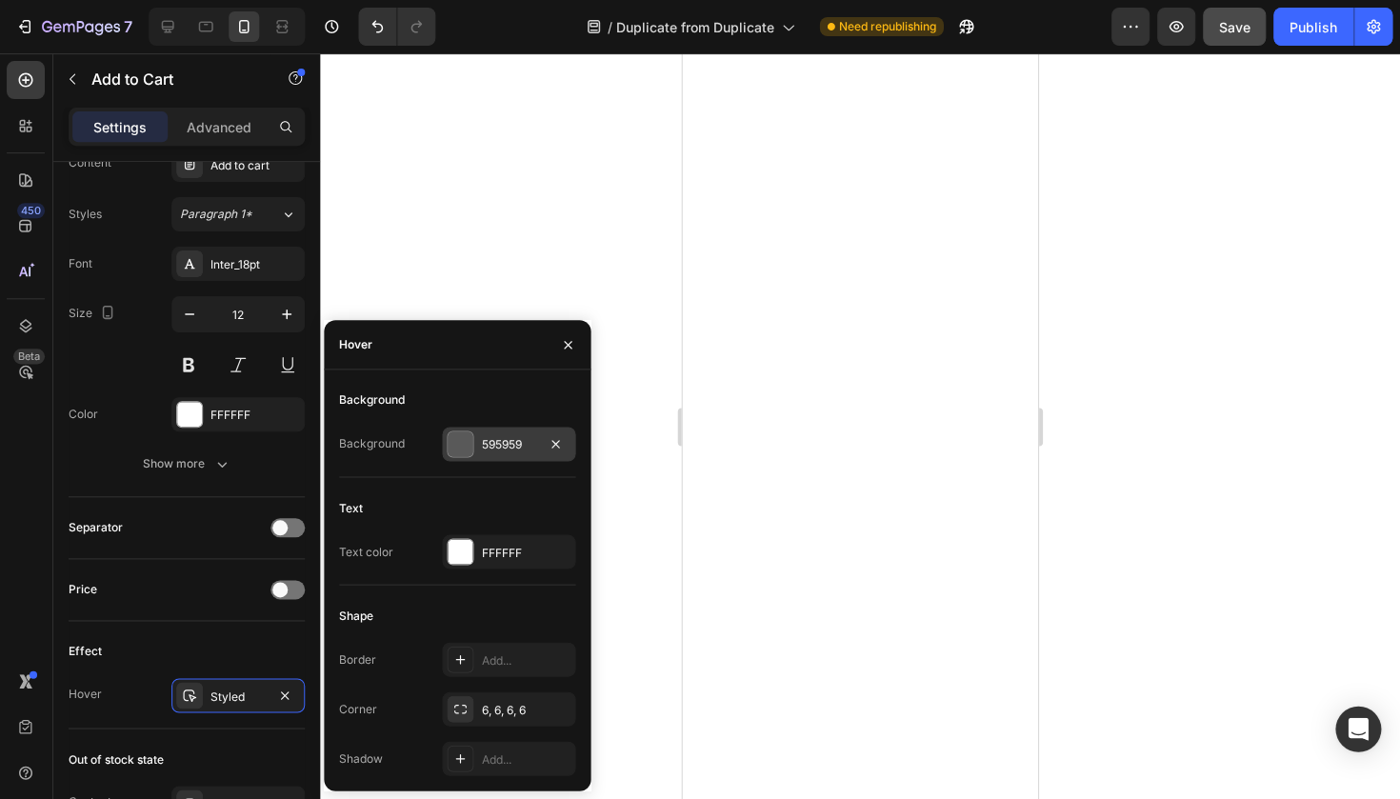
click at [466, 458] on div "595959" at bounding box center [509, 444] width 133 height 34
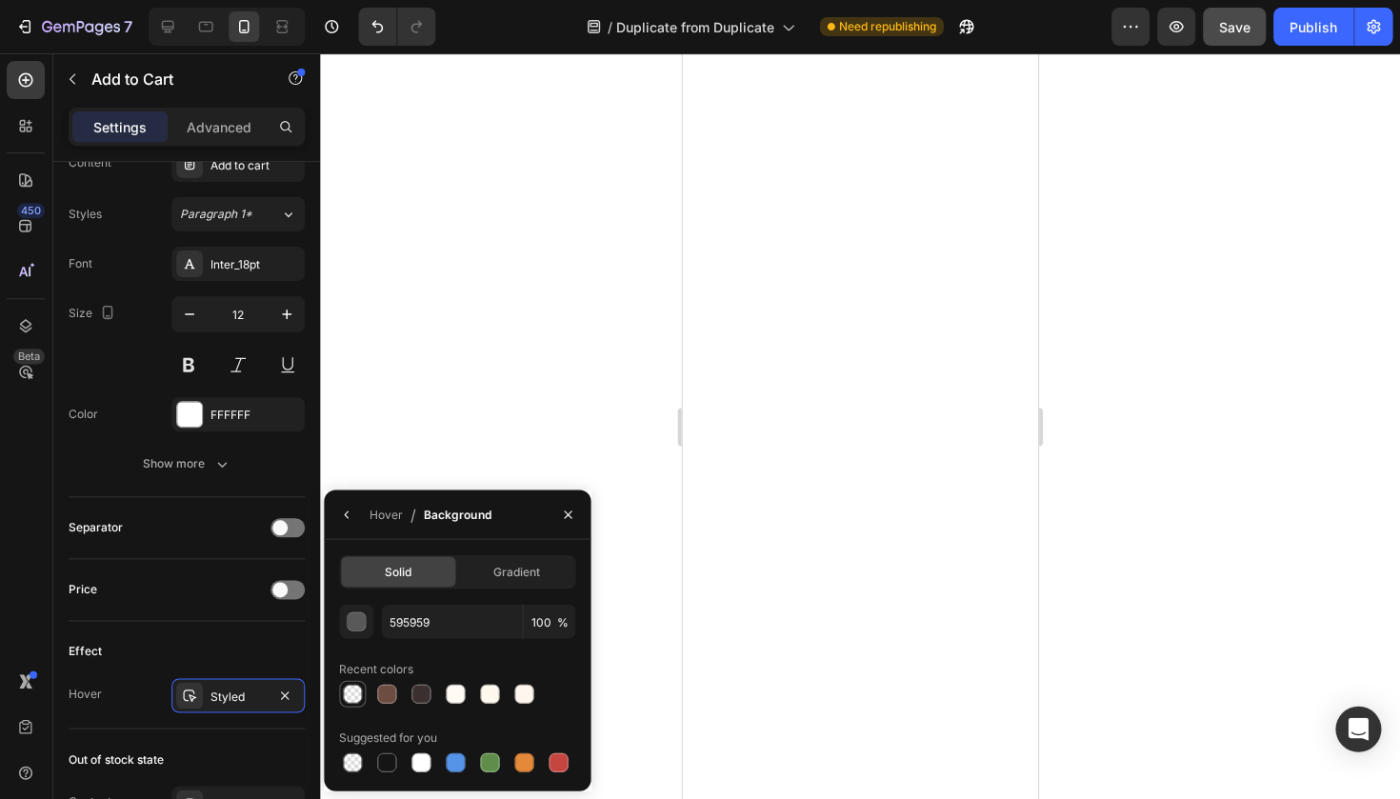
click at [356, 691] on div at bounding box center [353, 693] width 19 height 19
type input "000000"
type input "0"
click at [353, 525] on button "button" at bounding box center [347, 514] width 30 height 30
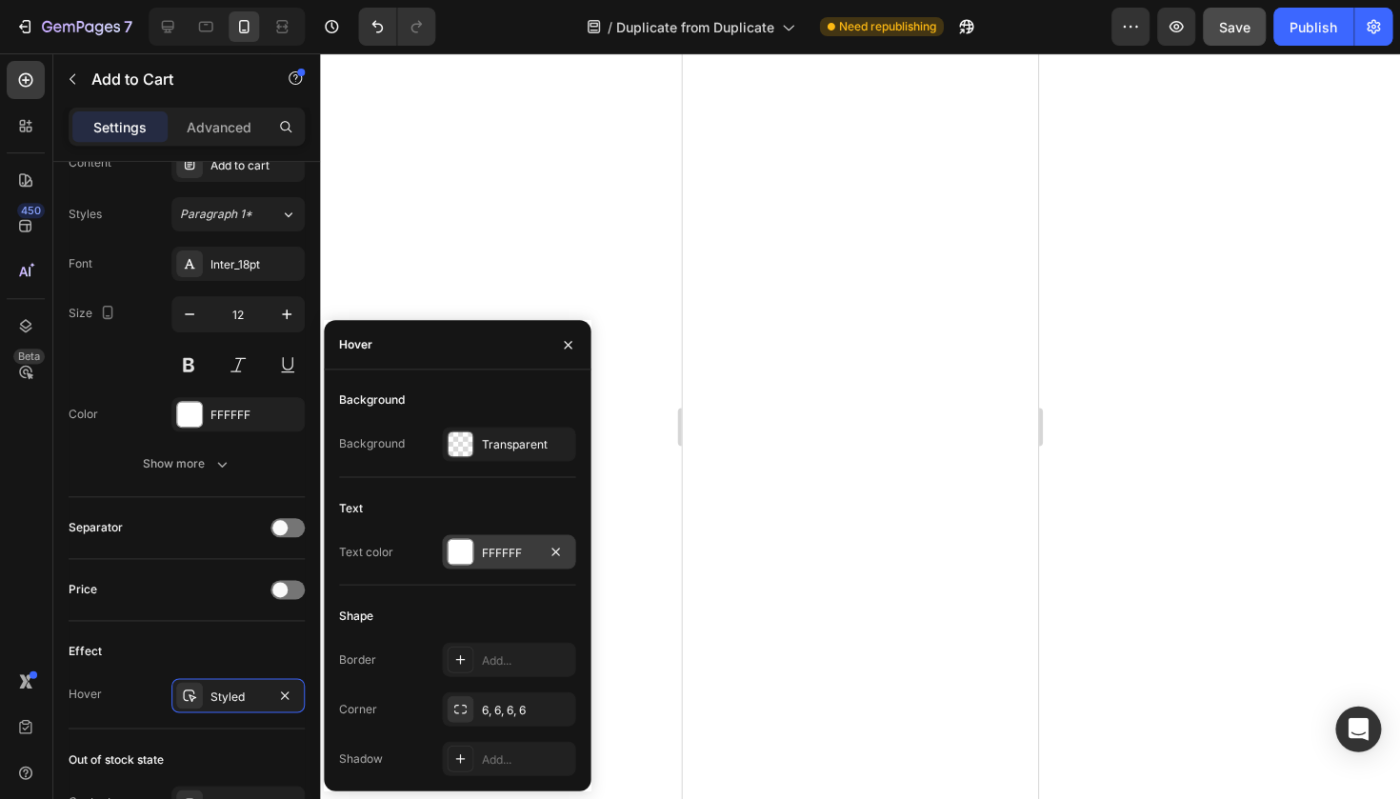
click at [506, 546] on div "FFFFFF" at bounding box center [509, 552] width 55 height 17
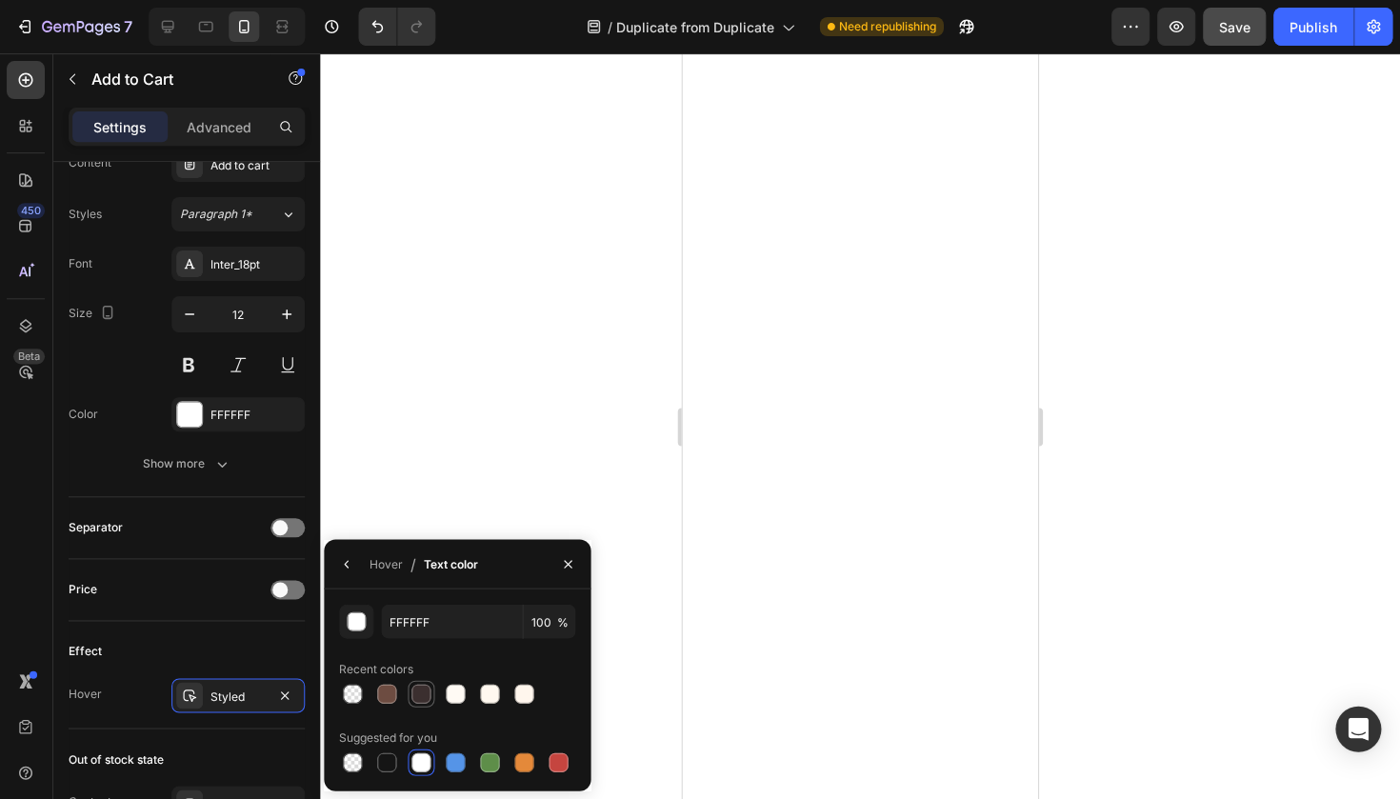
click at [412, 690] on div at bounding box center [421, 693] width 19 height 19
type input "3B2F2F"
click at [526, 506] on div at bounding box center [860, 425] width 1079 height 745
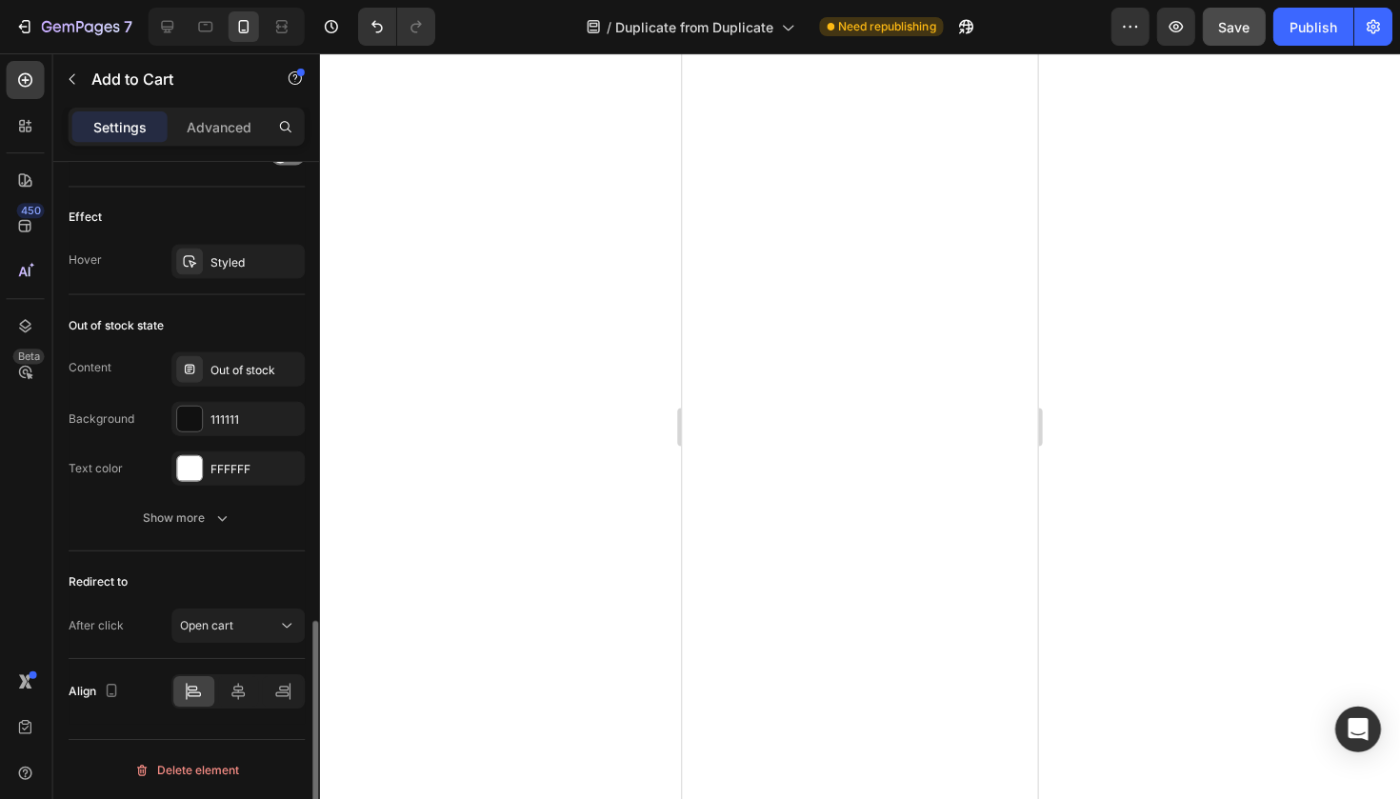
scroll to position [0, 0]
click at [250, 255] on div "Styled" at bounding box center [238, 261] width 55 height 17
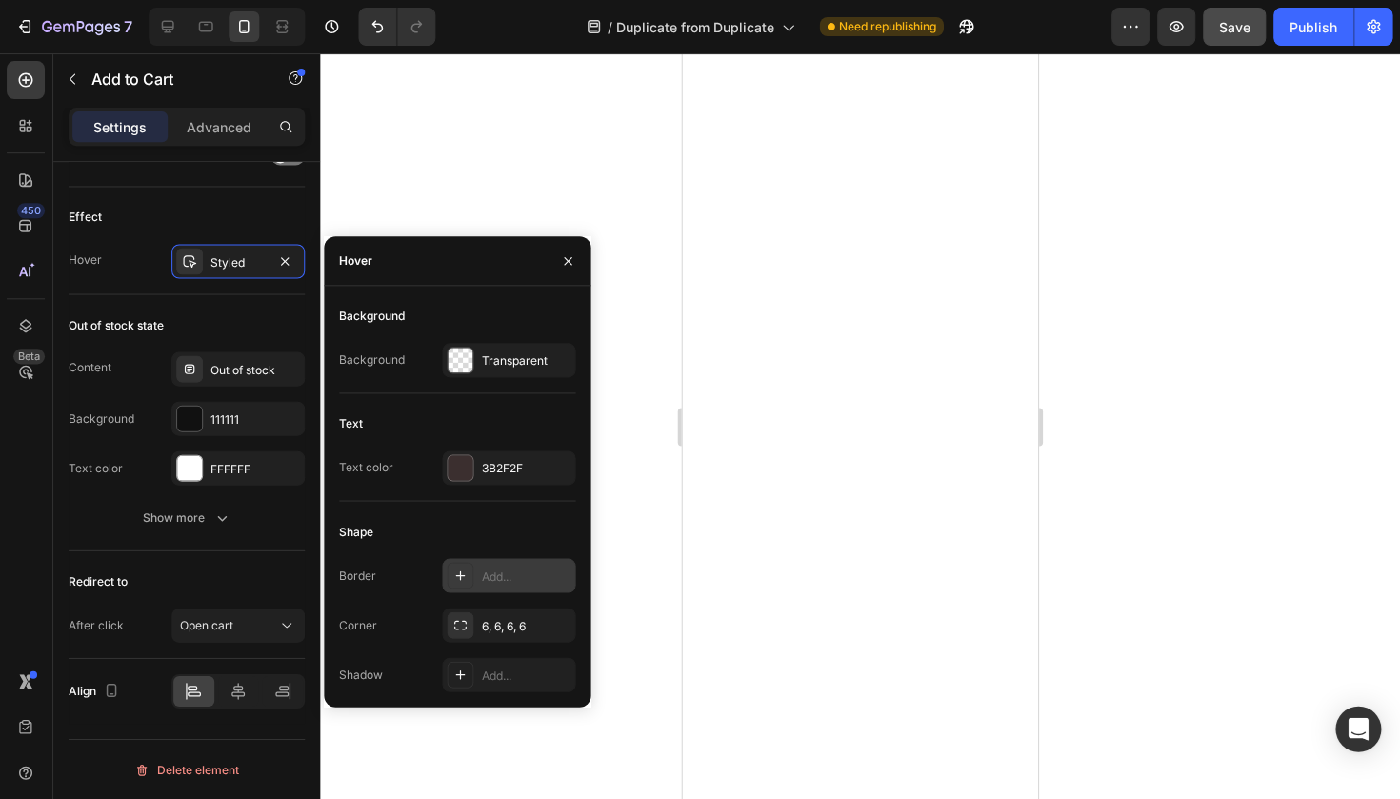
click at [512, 573] on div "Add..." at bounding box center [526, 575] width 89 height 17
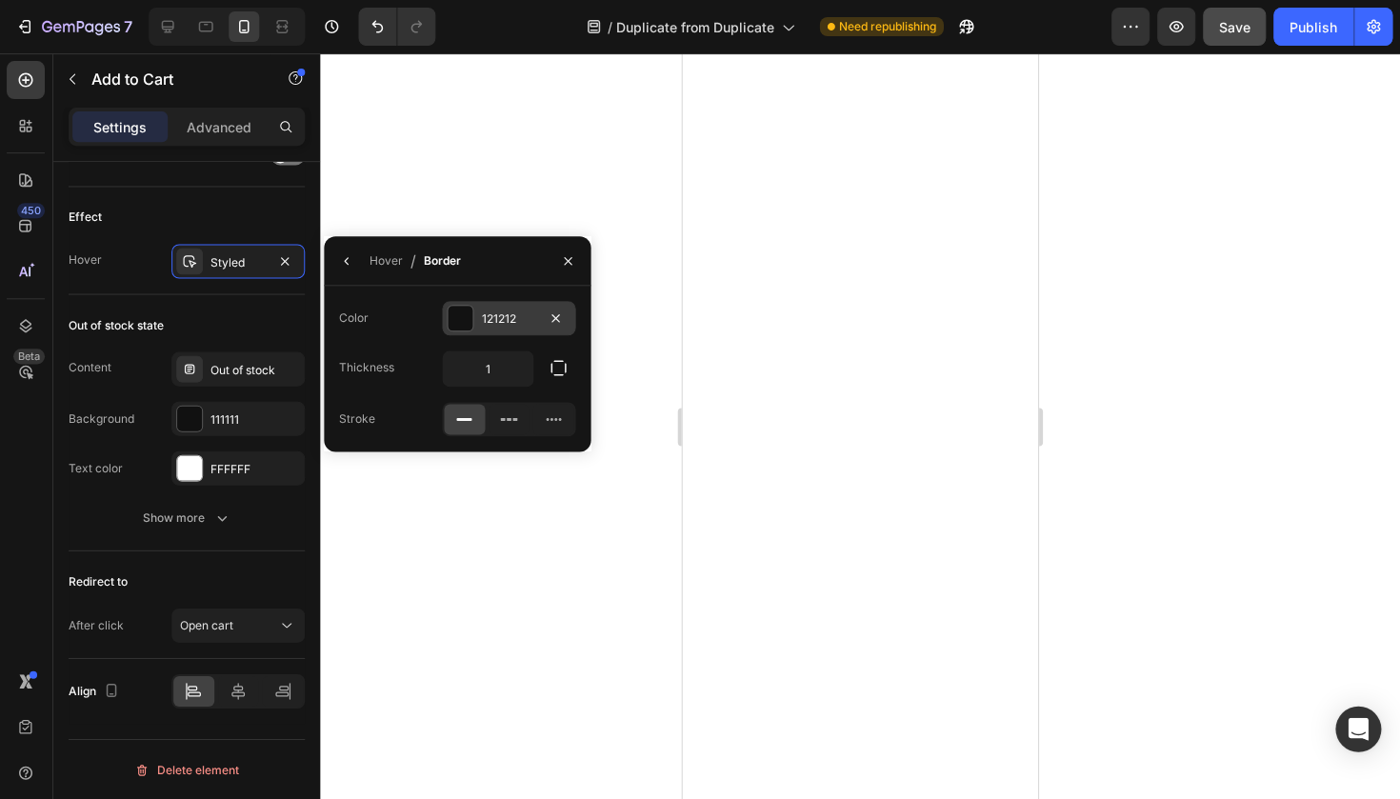
click at [527, 325] on div "121212" at bounding box center [509, 318] width 55 height 17
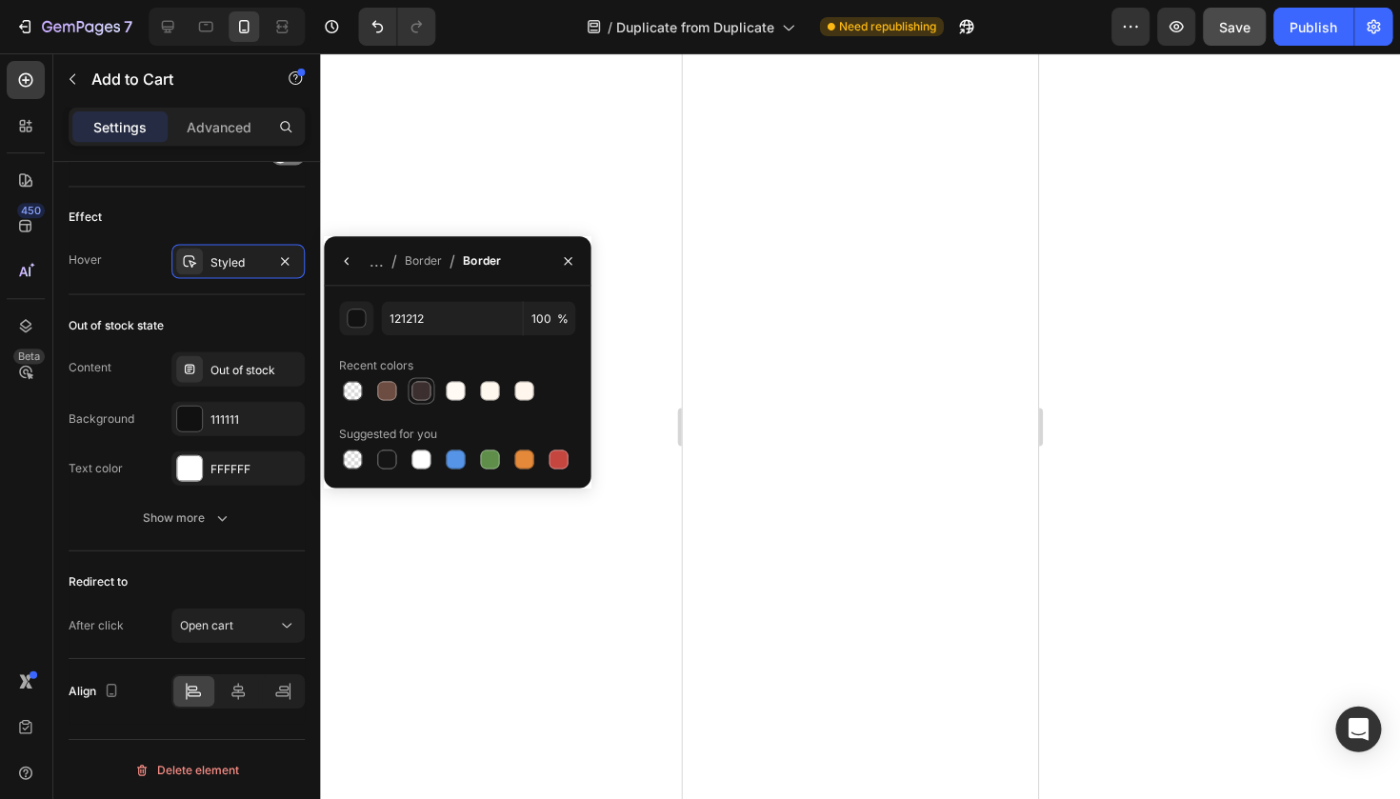
click at [421, 392] on div at bounding box center [421, 390] width 19 height 19
type input "3B2F2F"
click at [639, 392] on div at bounding box center [860, 425] width 1079 height 745
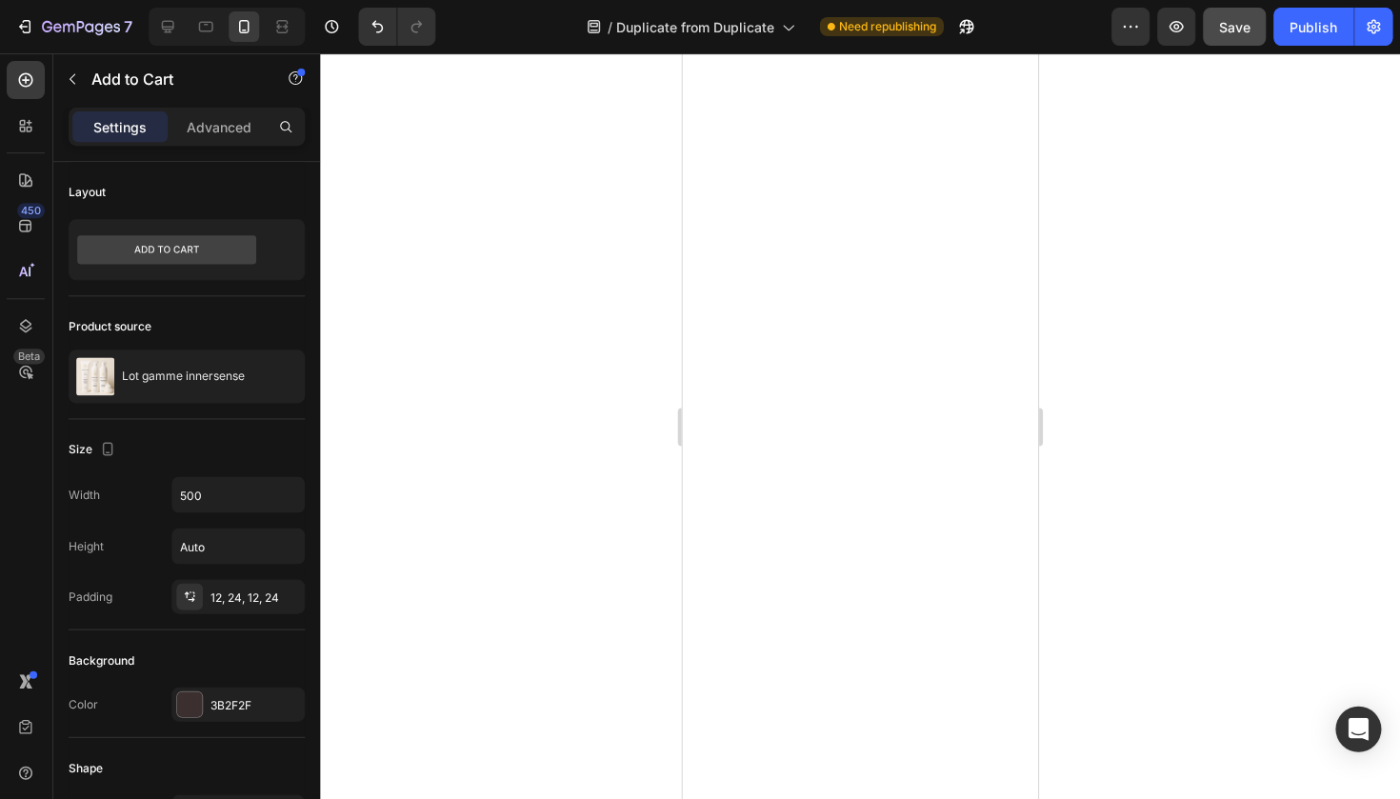
click at [581, 380] on div at bounding box center [860, 425] width 1079 height 745
click at [1171, 618] on div at bounding box center [860, 425] width 1079 height 745
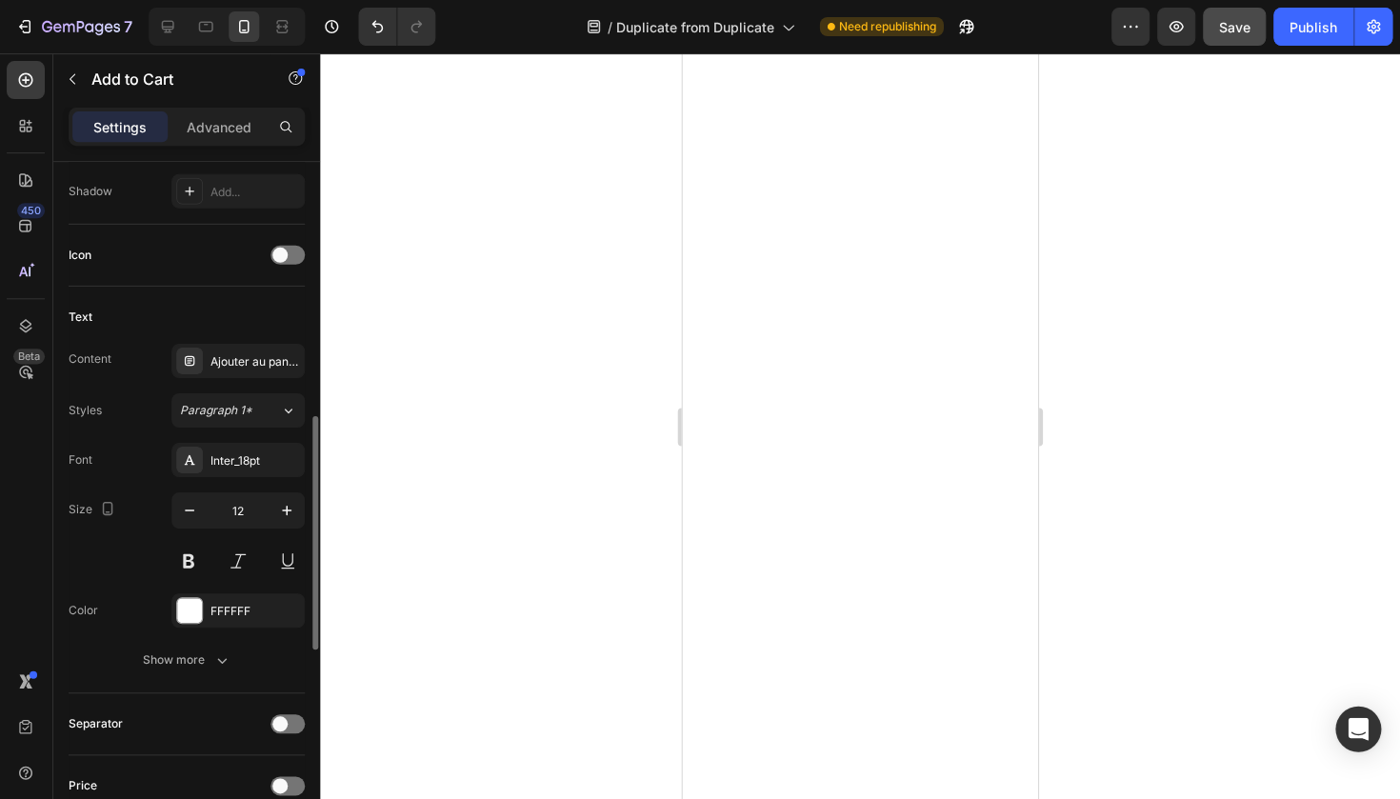
scroll to position [733, 0]
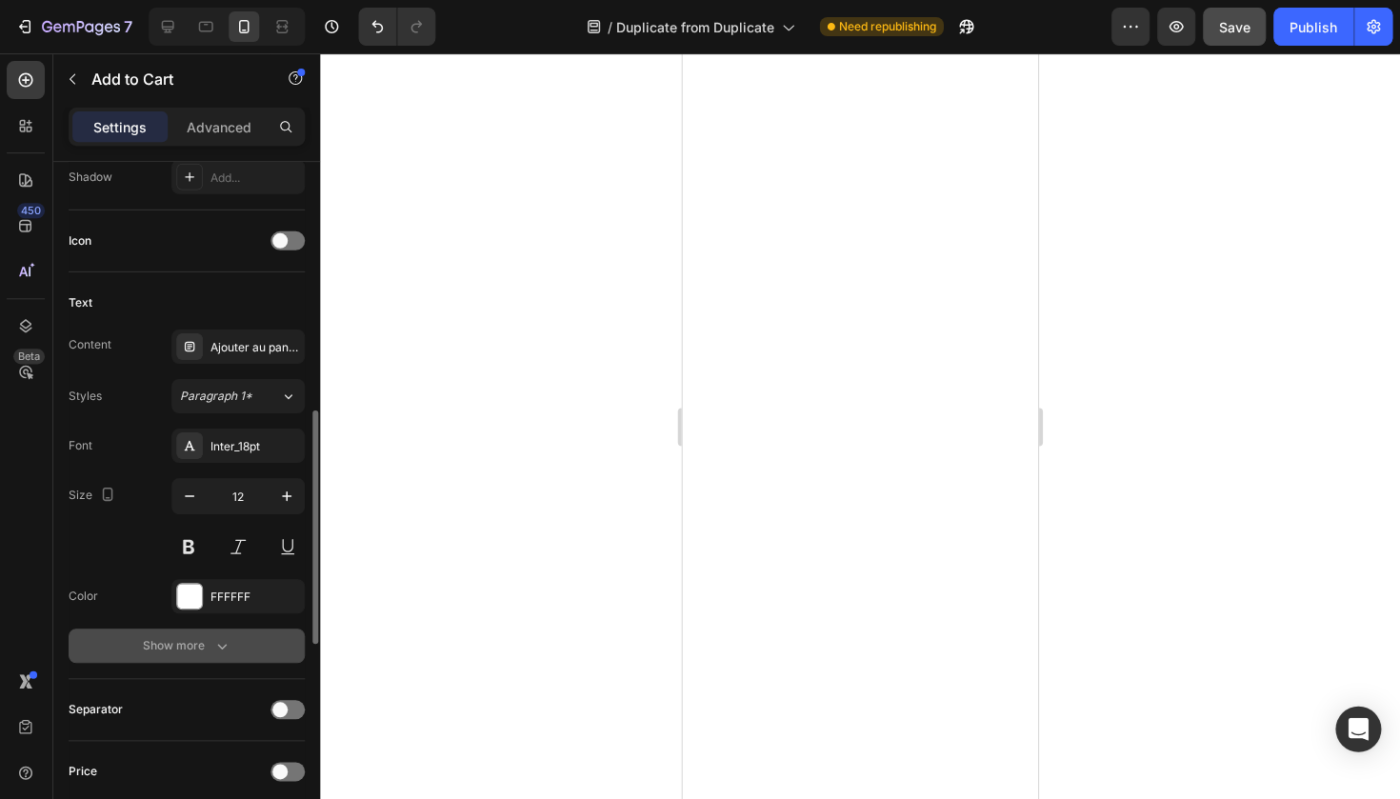
click at [191, 637] on div "Show more" at bounding box center [188, 645] width 89 height 19
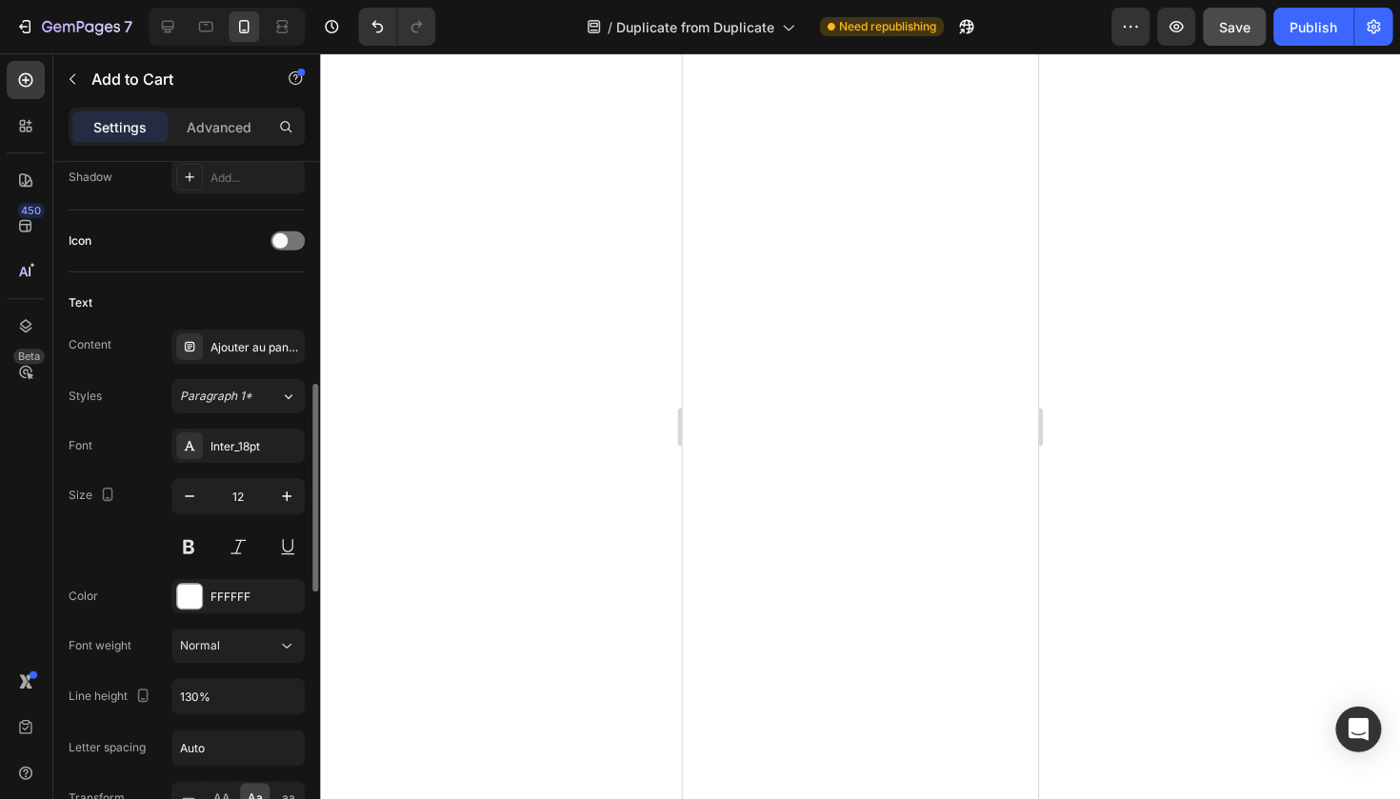
scroll to position [826, 0]
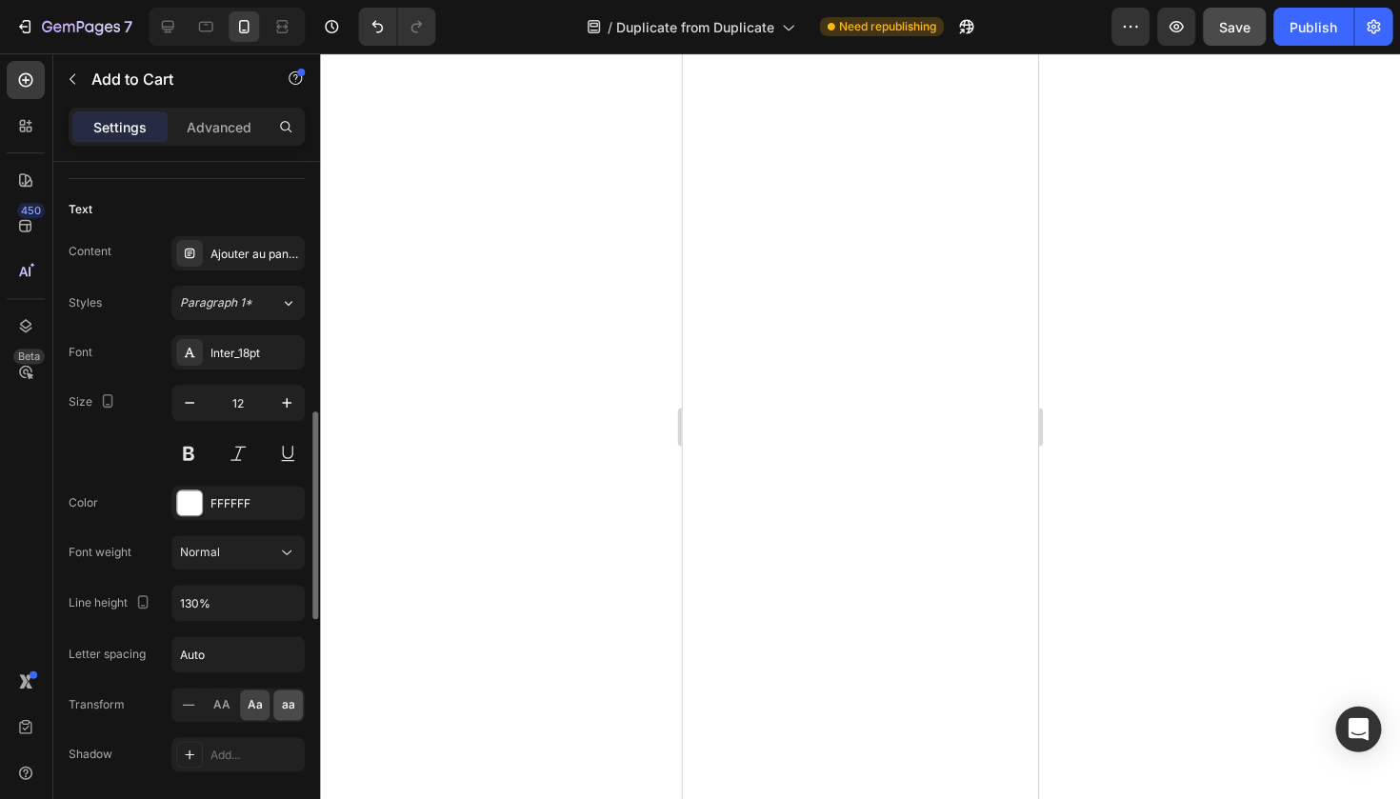
click at [291, 709] on span "aa" at bounding box center [289, 704] width 13 height 17
click at [191, 701] on icon at bounding box center [189, 704] width 19 height 19
click at [606, 686] on div at bounding box center [860, 425] width 1079 height 745
